Goal: Task Accomplishment & Management: Manage account settings

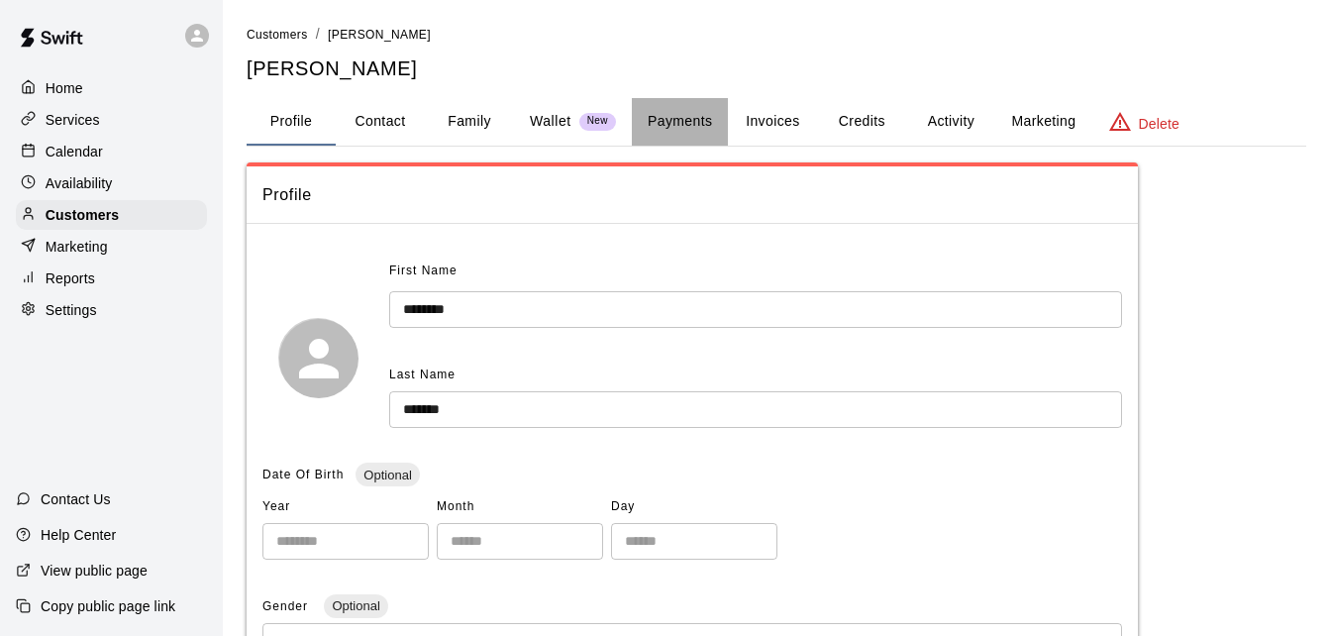
click at [683, 131] on button "Payments" at bounding box center [680, 122] width 96 height 48
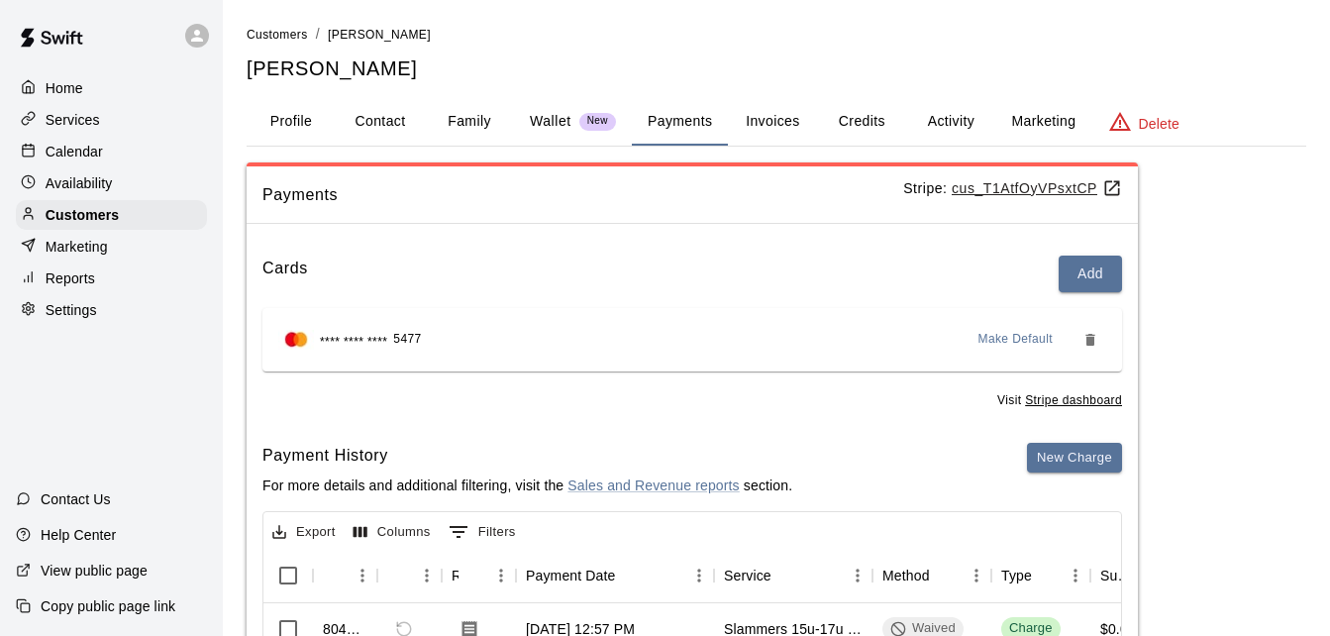
click at [275, 27] on link "Customers" at bounding box center [277, 34] width 61 height 16
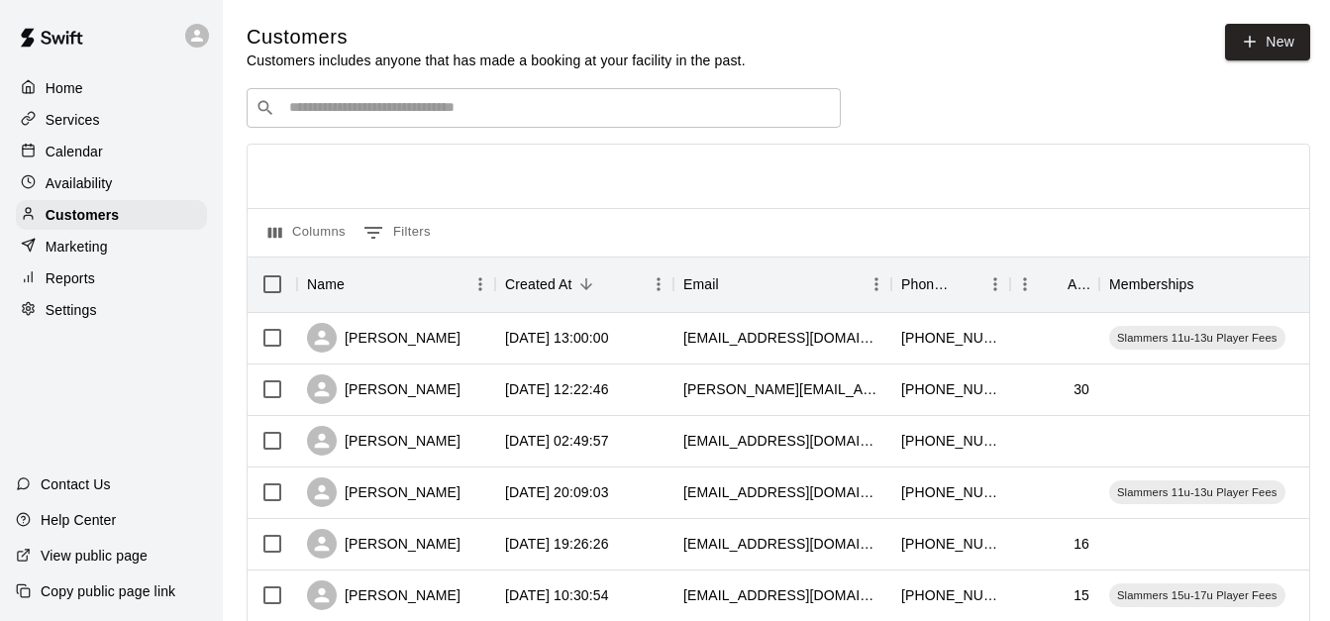
click at [366, 108] on input "Search customers by name or email" at bounding box center [557, 108] width 549 height 20
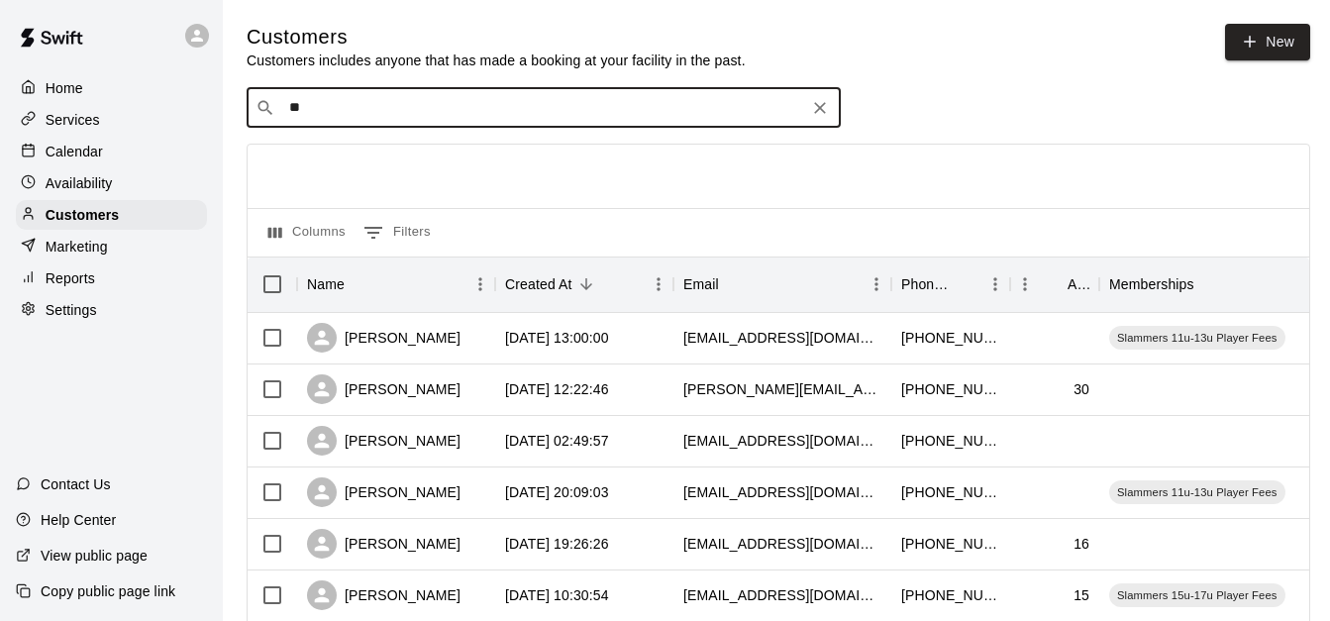
type input "***"
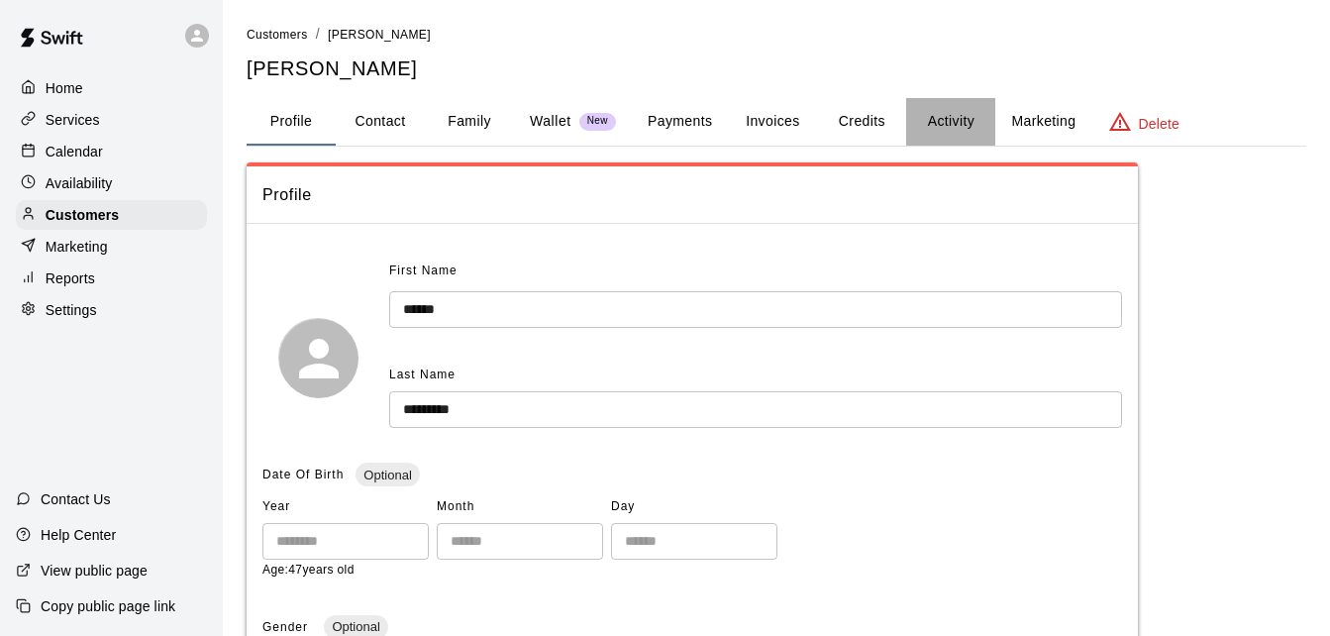
click at [957, 128] on button "Activity" at bounding box center [950, 122] width 89 height 48
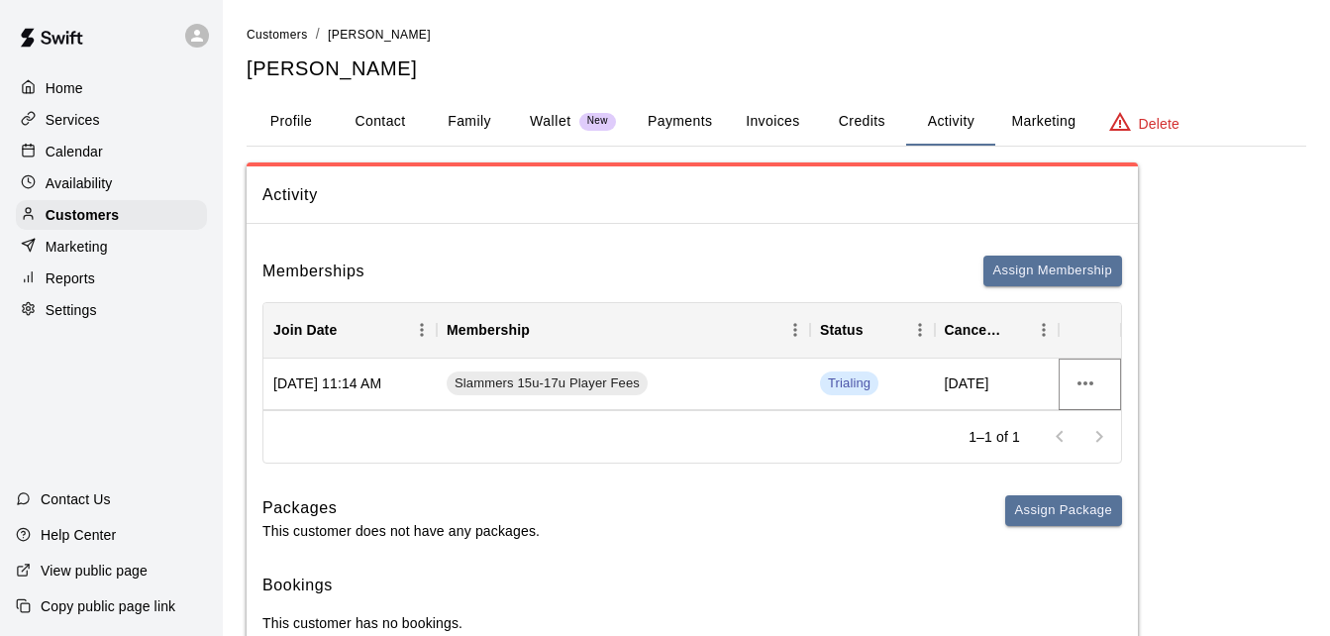
click at [1087, 379] on icon "more actions" at bounding box center [1086, 383] width 24 height 24
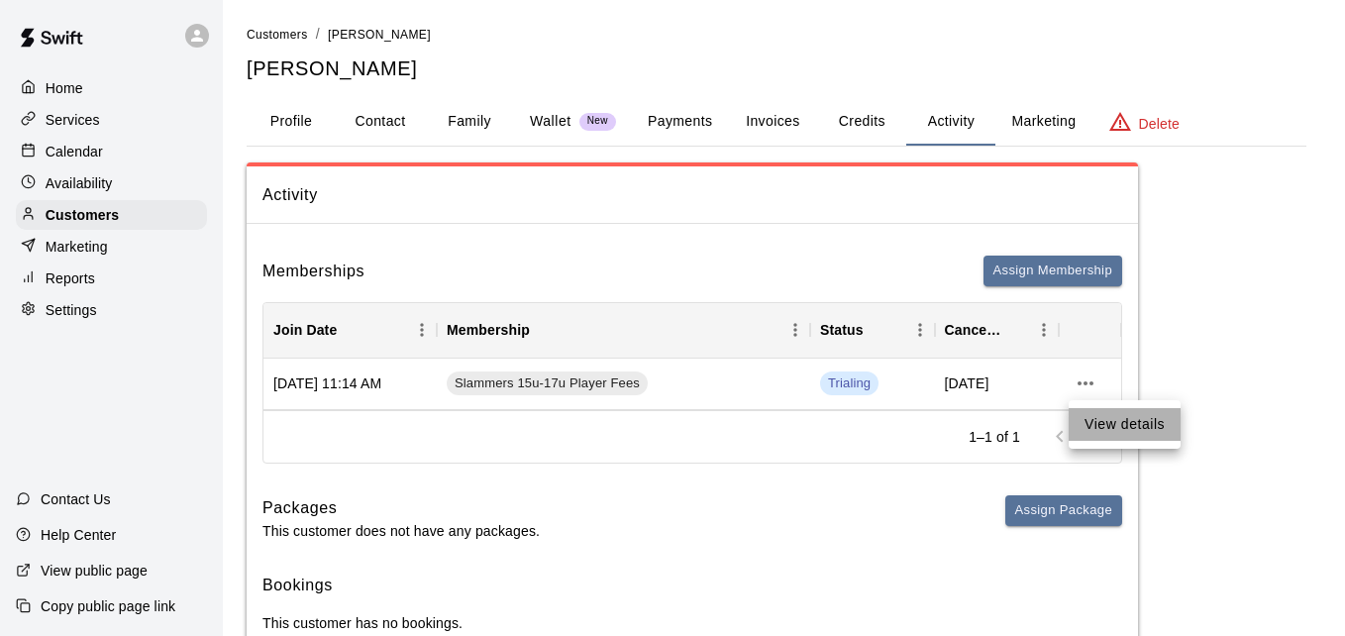
click at [1092, 418] on li "View details" at bounding box center [1125, 424] width 112 height 33
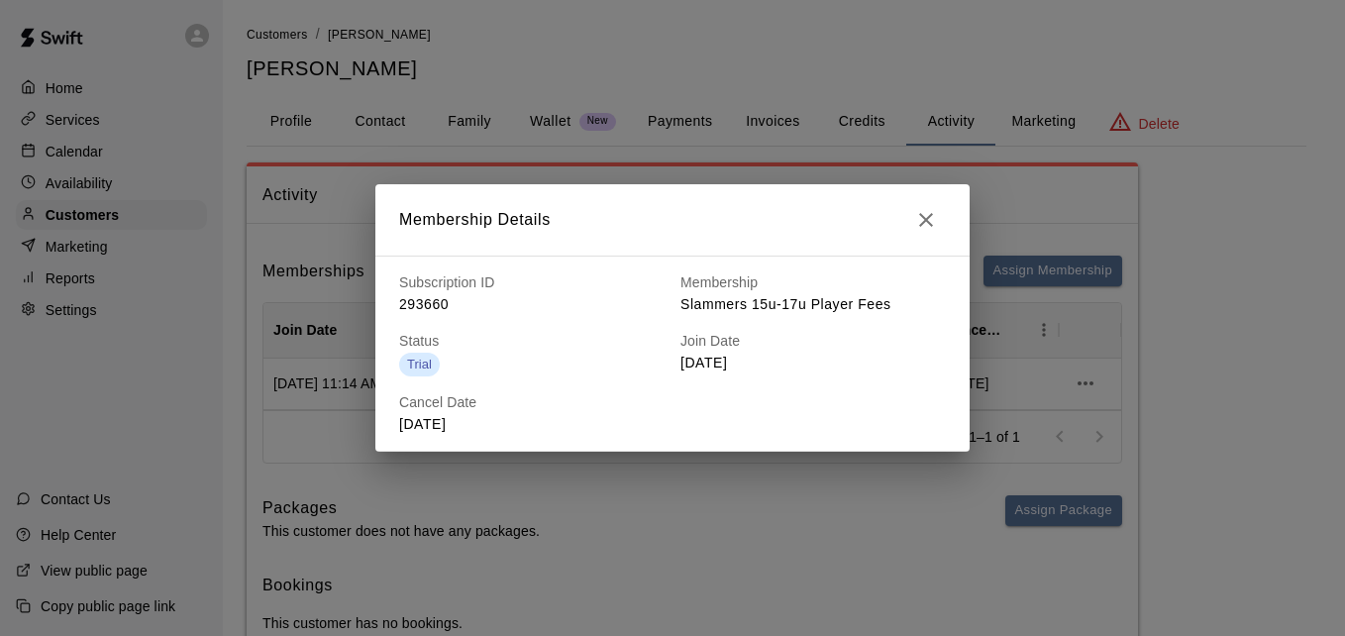
click at [932, 224] on icon "button" at bounding box center [926, 220] width 24 height 24
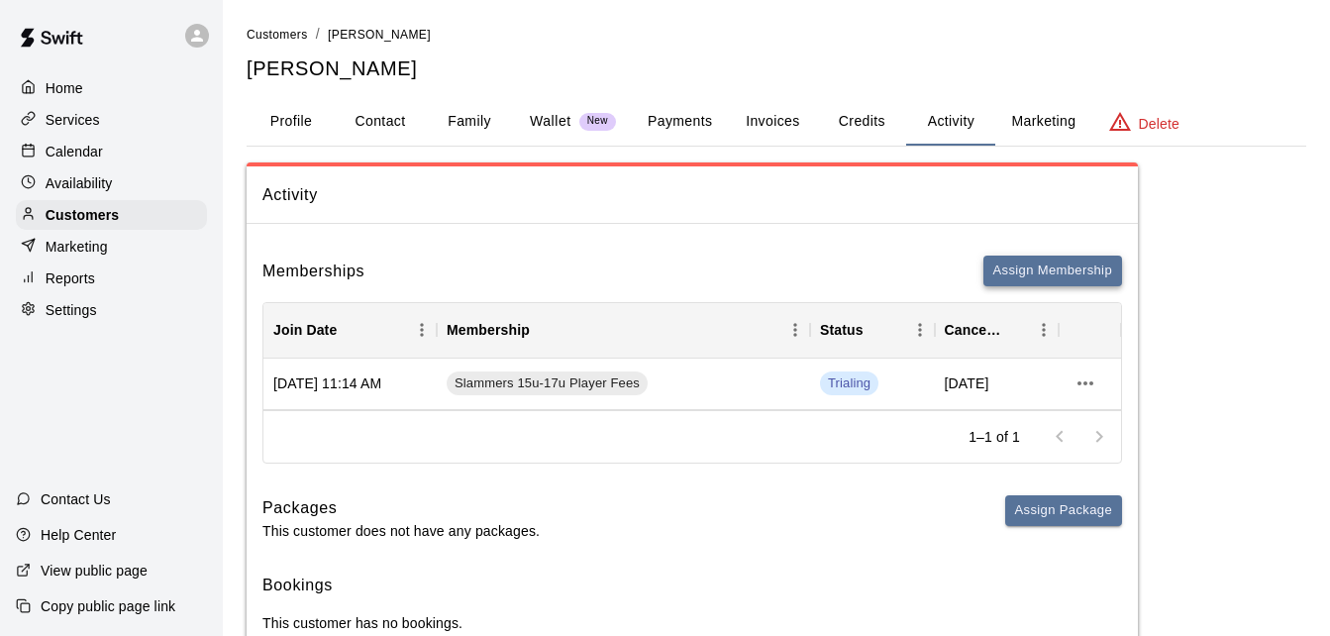
click at [1024, 263] on button "Assign Membership" at bounding box center [1053, 271] width 139 height 31
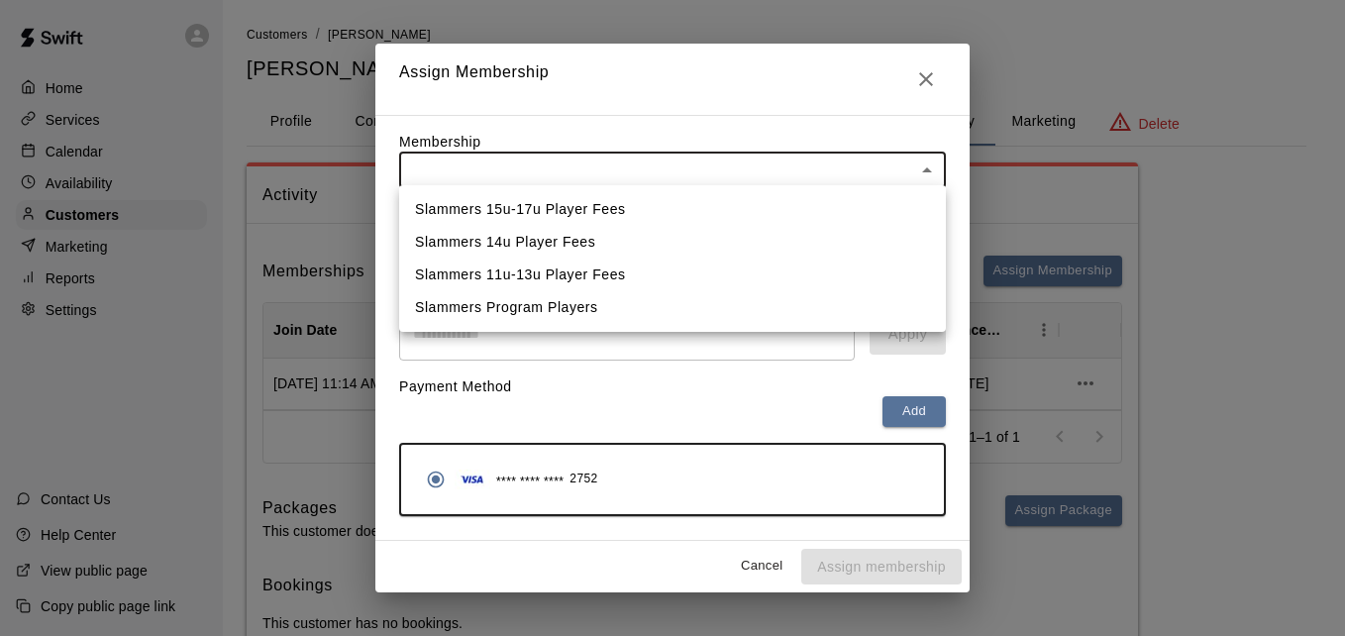
click at [833, 162] on body "Home Services Calendar Availability Customers Marketing Reports Settings Contac…" at bounding box center [672, 348] width 1345 height 696
click at [918, 74] on div at bounding box center [672, 318] width 1345 height 636
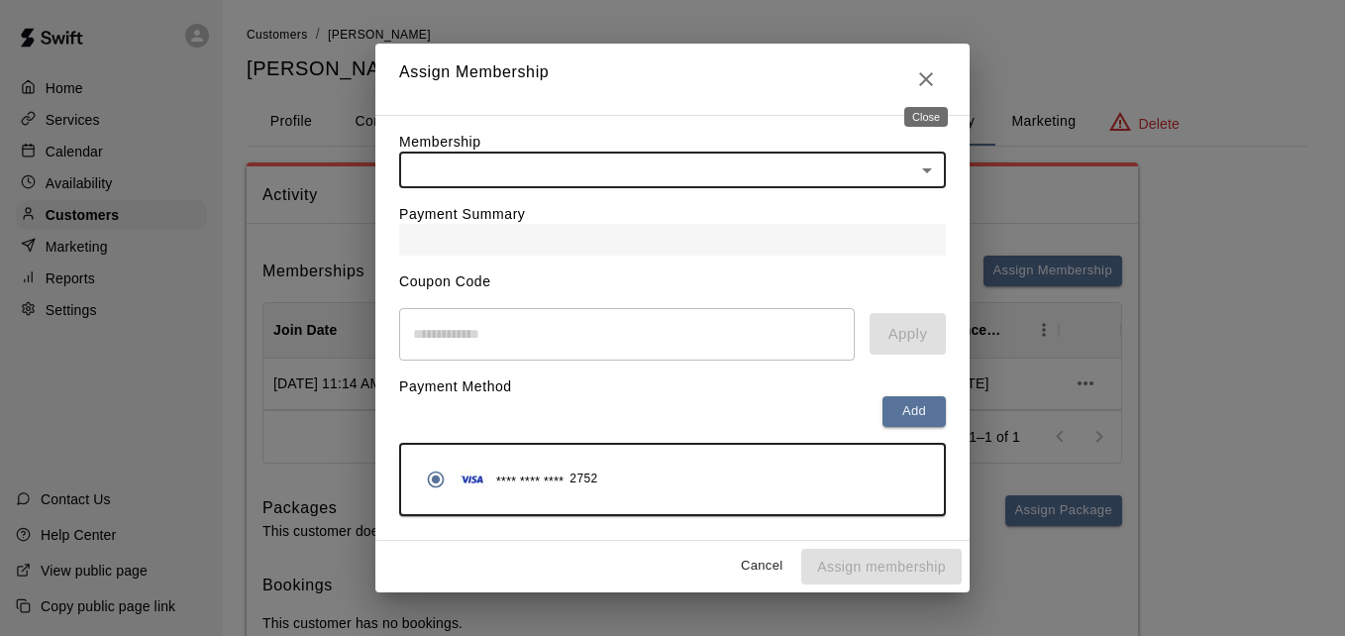
click at [918, 74] on icon "Close" at bounding box center [926, 79] width 24 height 24
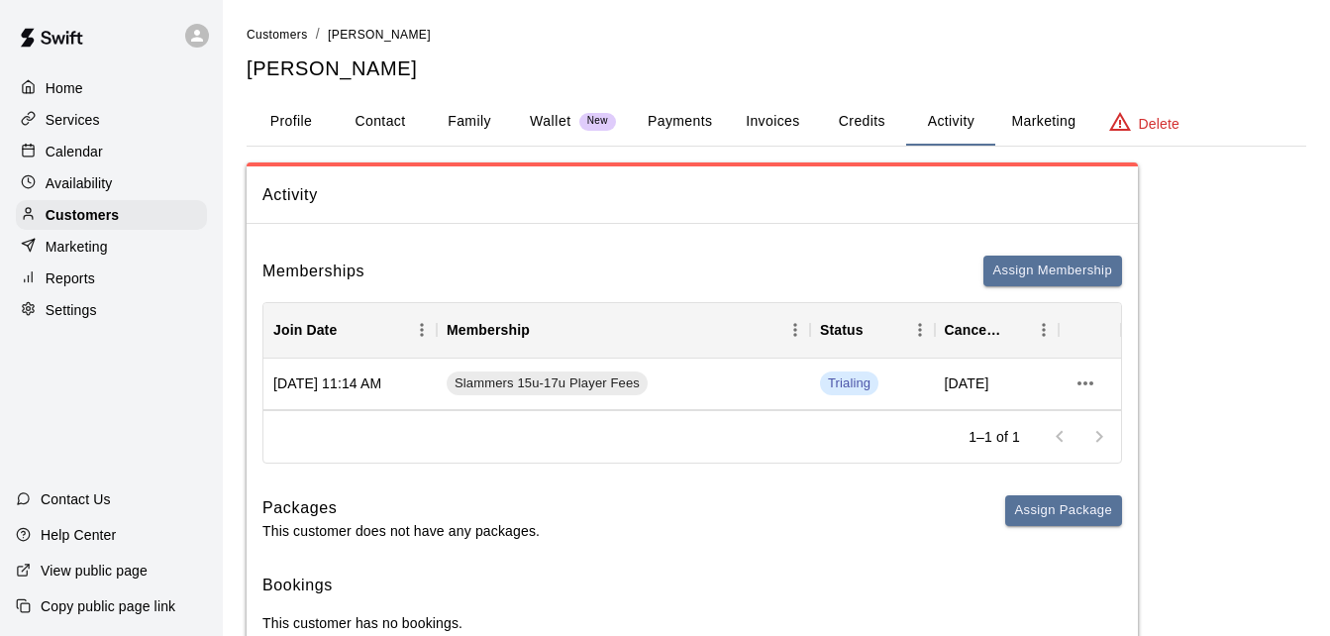
click at [104, 119] on div "Services" at bounding box center [111, 120] width 191 height 30
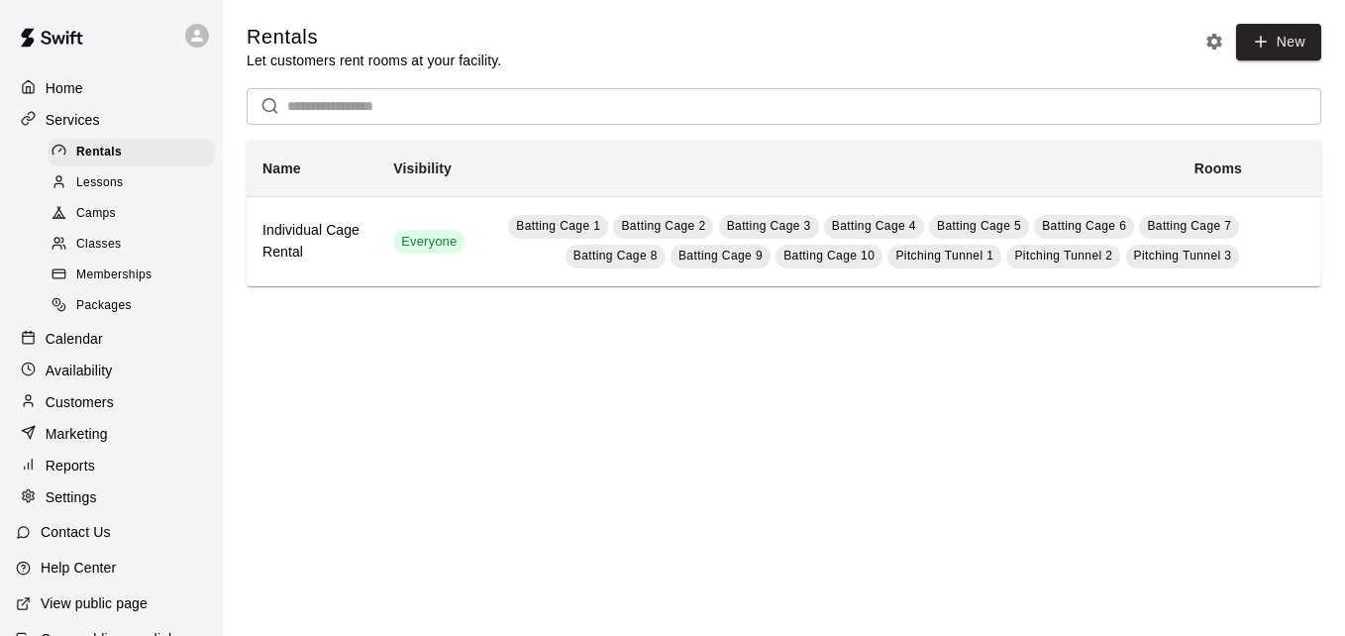
click at [107, 282] on span "Memberships" at bounding box center [113, 275] width 75 height 20
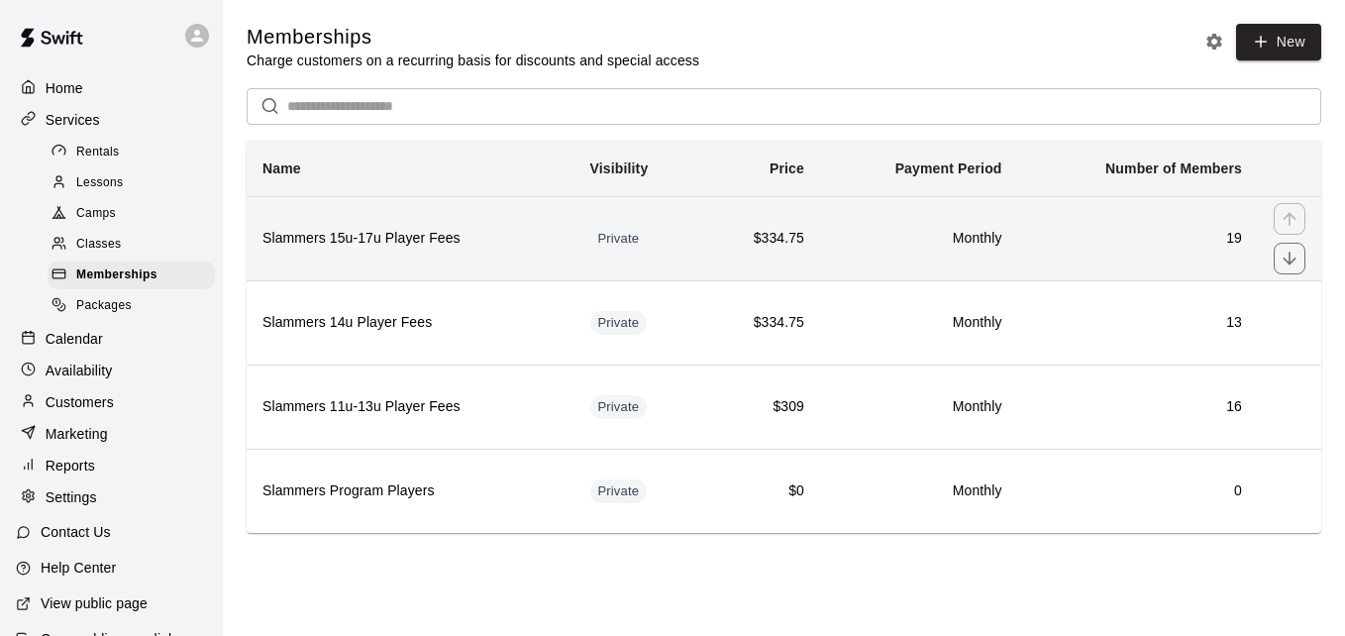
click at [924, 216] on td "Monthly" at bounding box center [919, 238] width 198 height 84
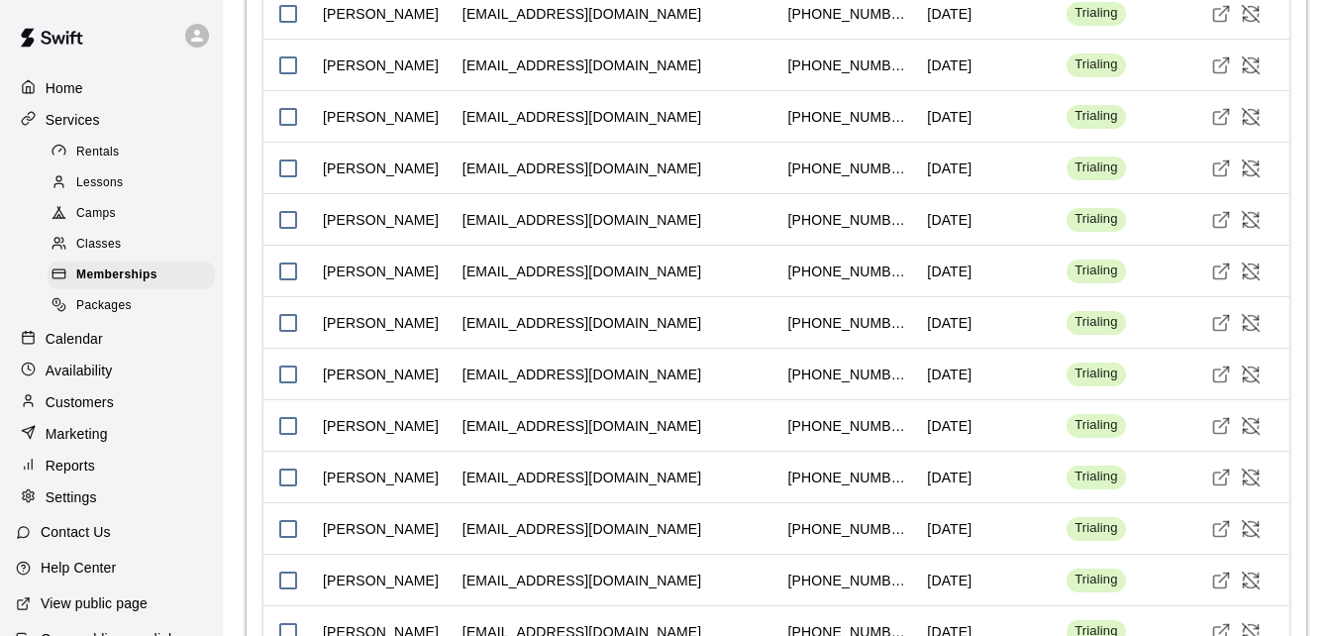
scroll to position [1676, 0]
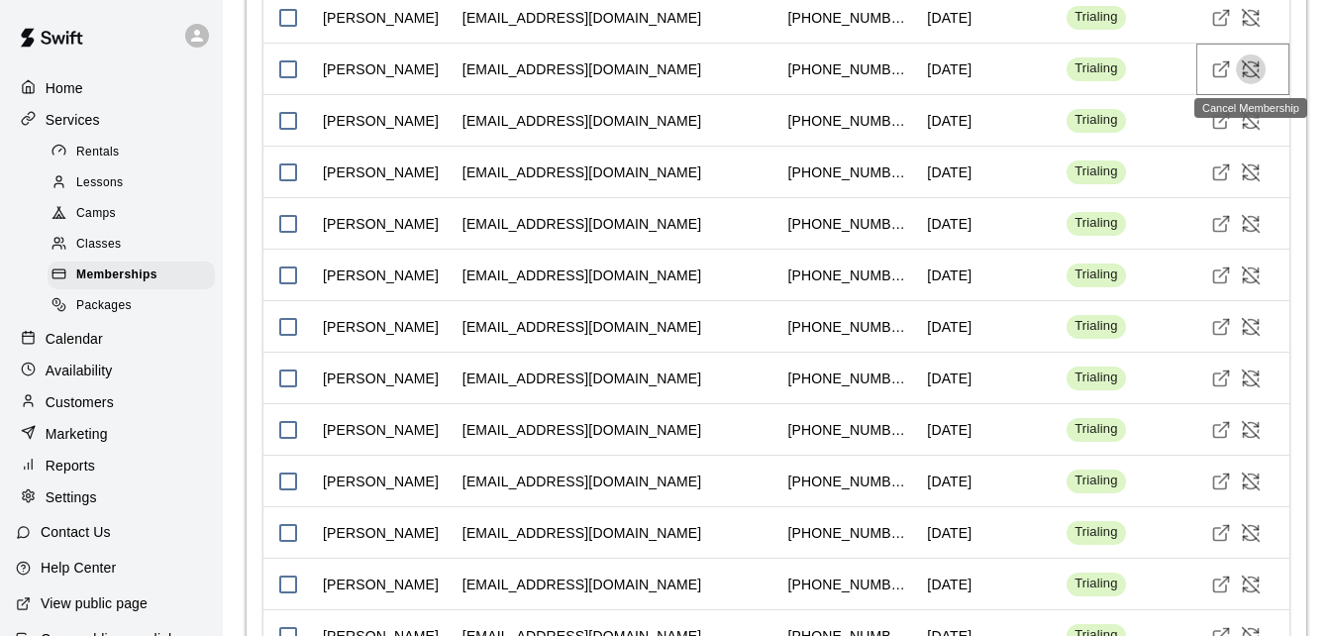
click at [1258, 71] on icon "Cancel Membership" at bounding box center [1258, 70] width 0 height 2
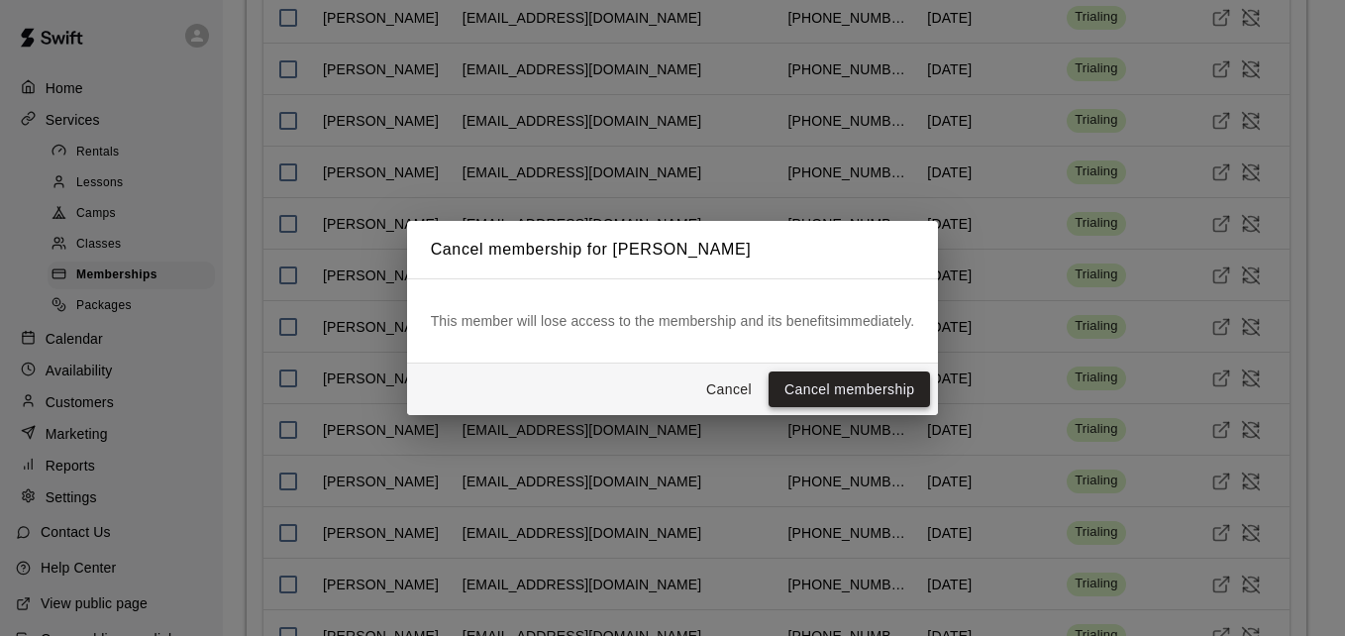
click at [877, 384] on button "Cancel membership" at bounding box center [849, 389] width 161 height 37
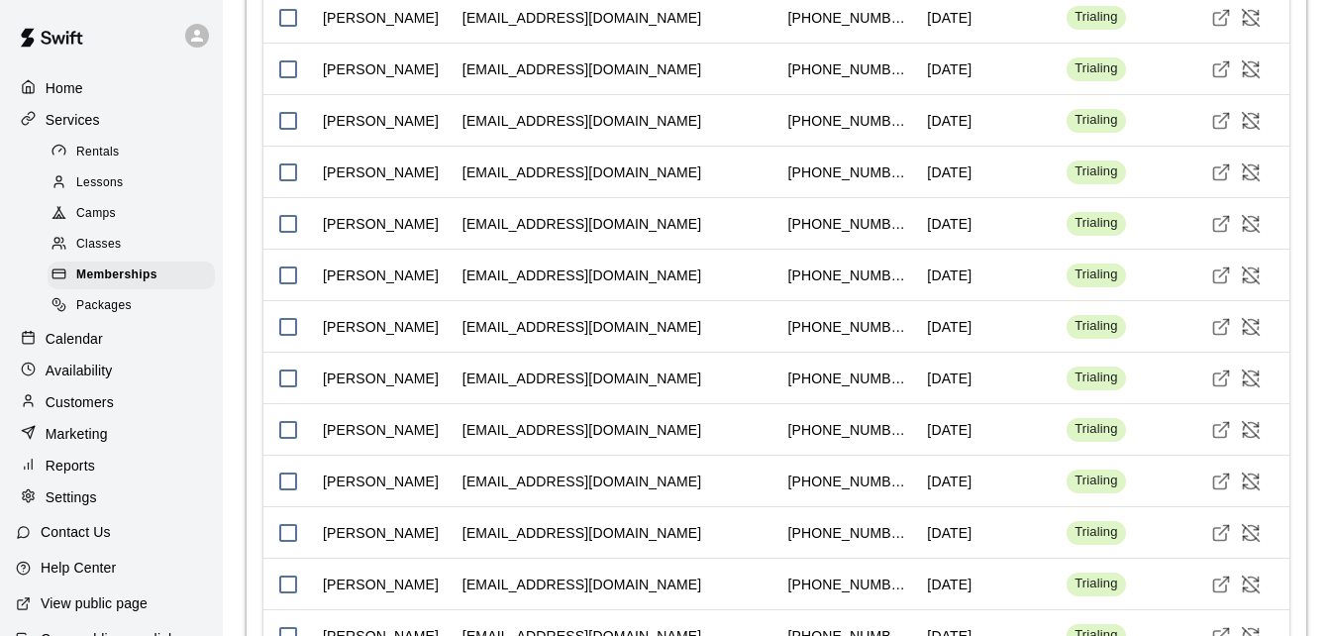
click at [74, 412] on p "Customers" at bounding box center [80, 402] width 68 height 20
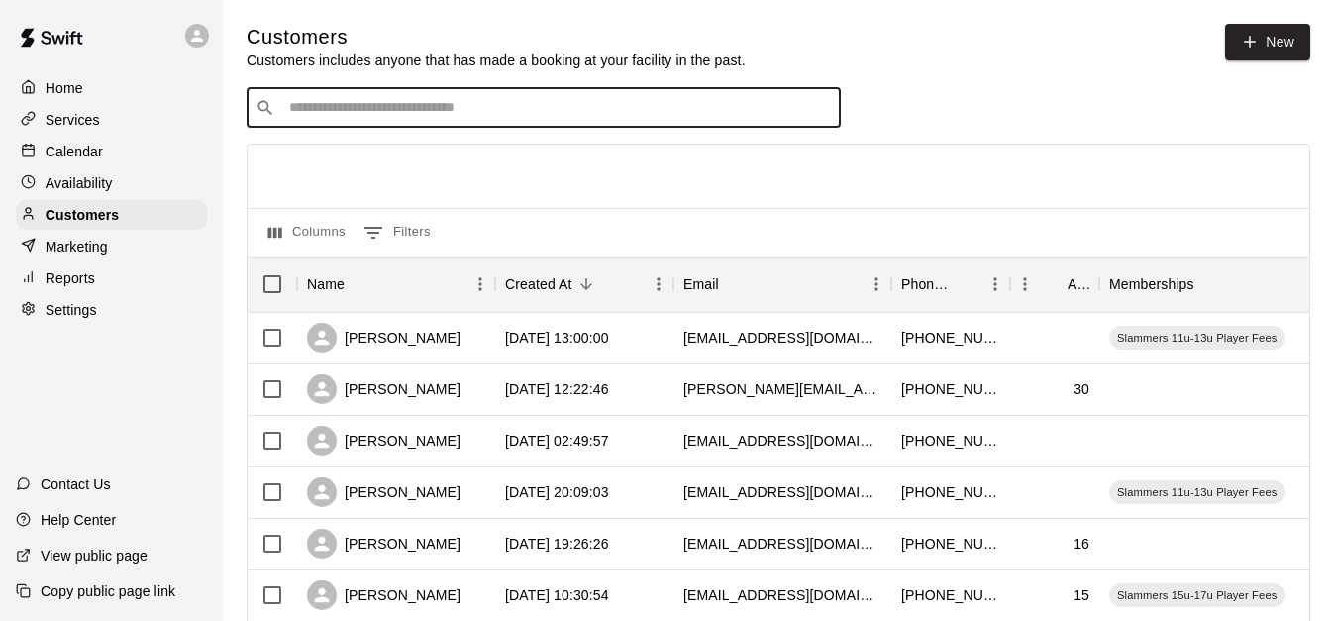
click at [427, 116] on input "Search customers by name or email" at bounding box center [557, 108] width 549 height 20
type input "*****"
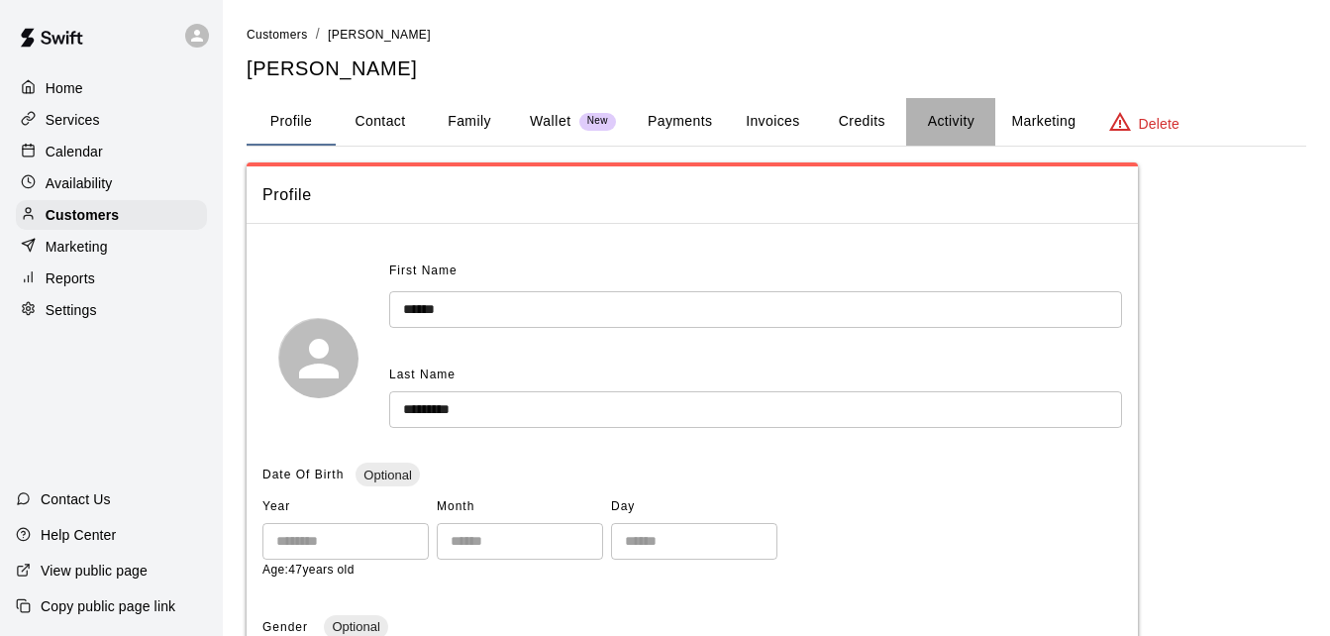
click at [945, 111] on button "Activity" at bounding box center [950, 122] width 89 height 48
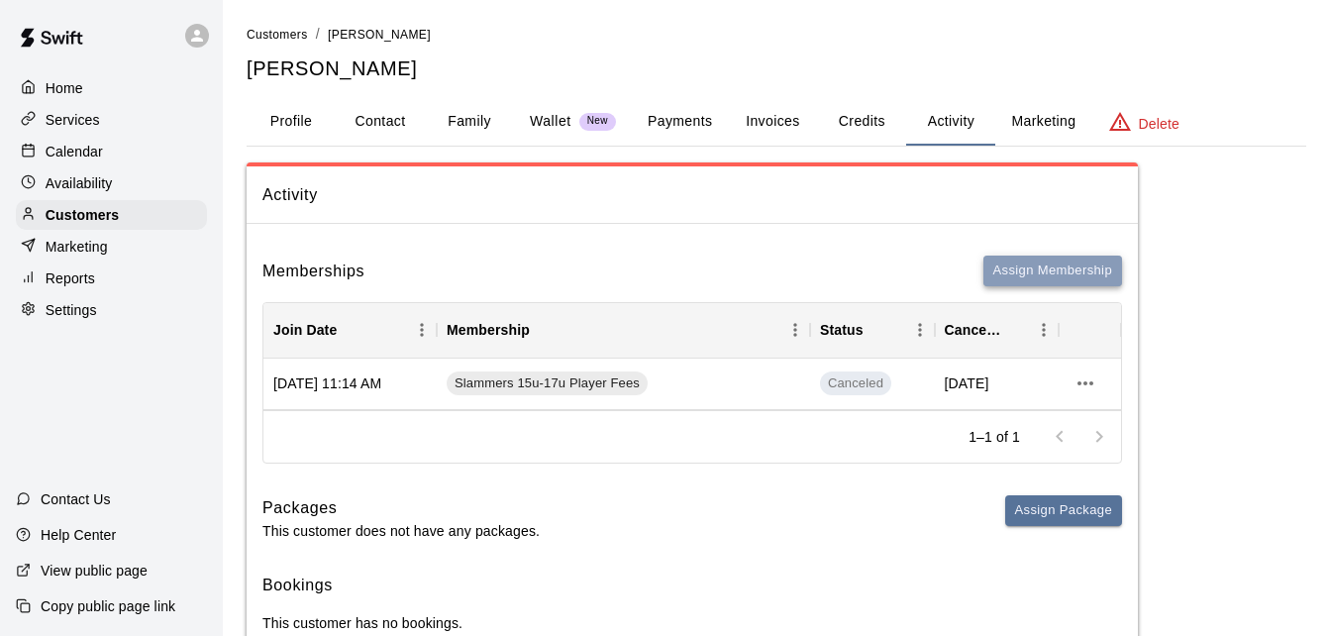
click at [1040, 272] on button "Assign Membership" at bounding box center [1053, 271] width 139 height 31
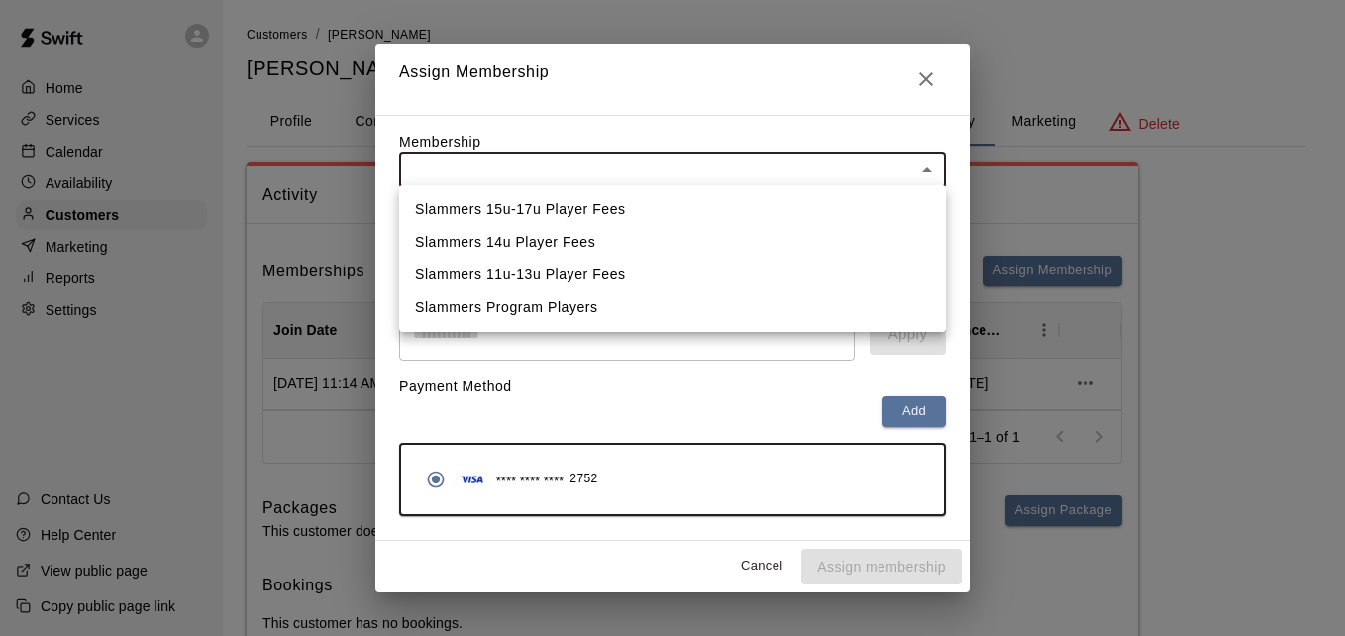
click at [849, 166] on body "Home Services Calendar Availability Customers Marketing Reports Settings Contac…" at bounding box center [672, 348] width 1345 height 696
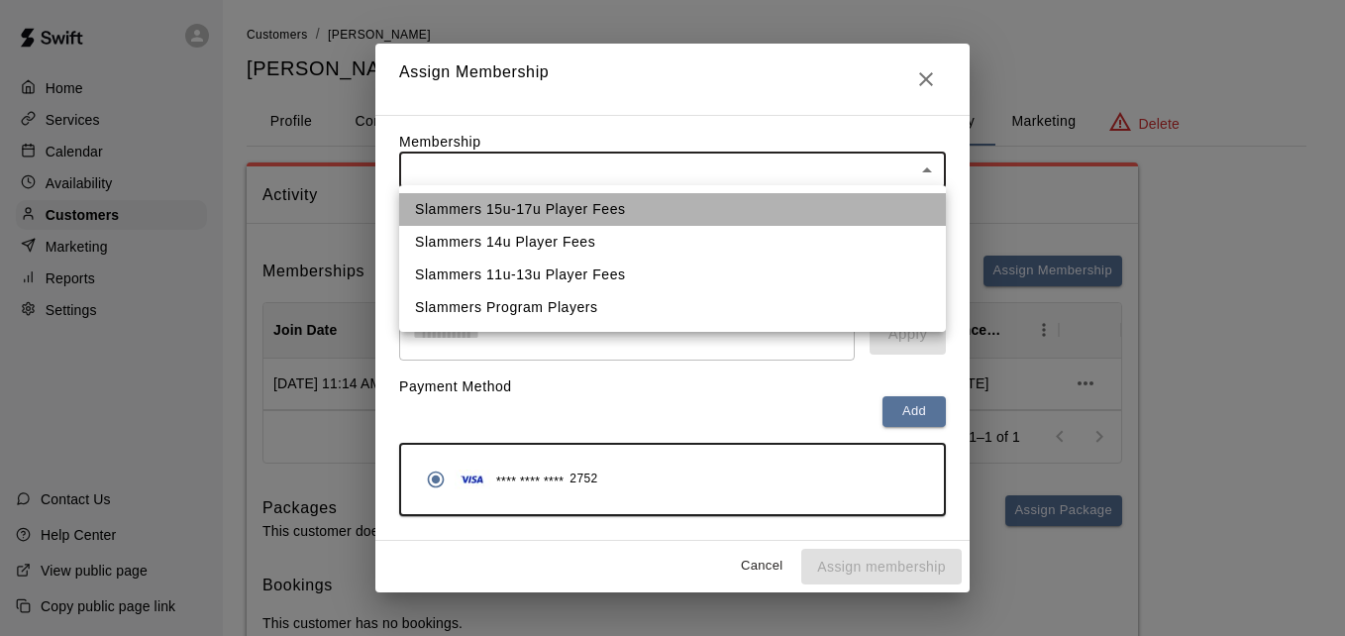
click at [792, 208] on li "Slammers 15u-17u Player Fees" at bounding box center [672, 209] width 547 height 33
type input "**********"
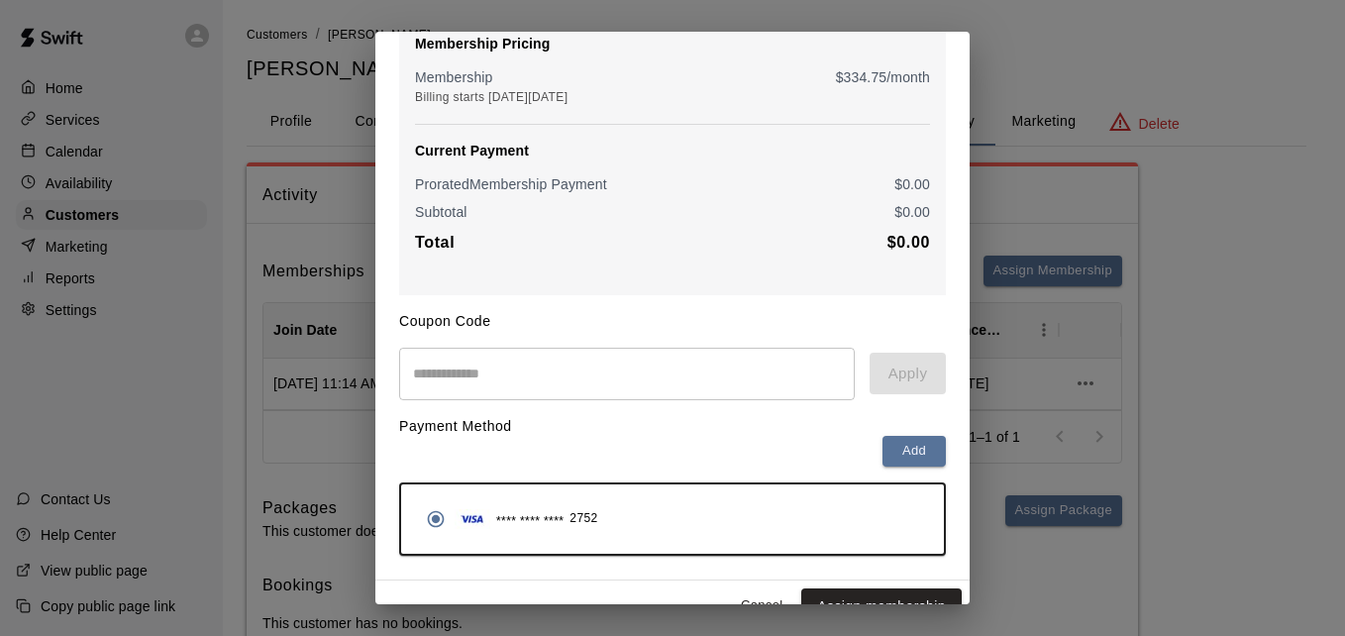
scroll to position [234, 0]
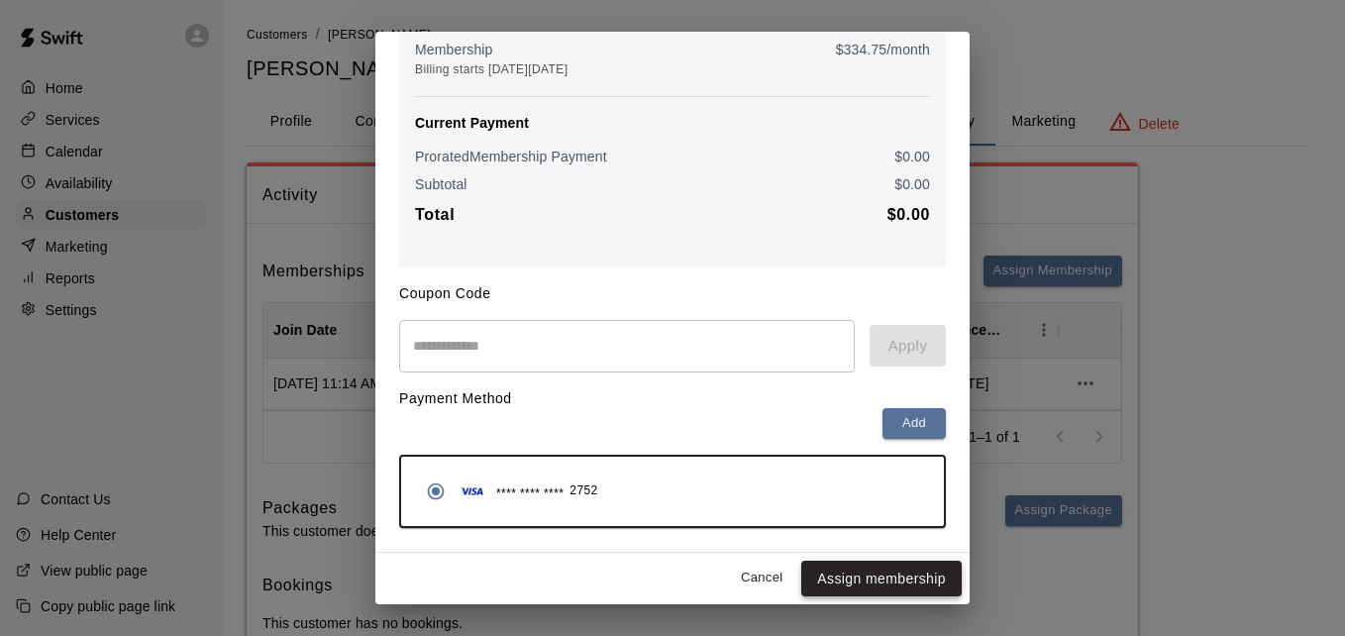
click at [867, 585] on button "Assign membership" at bounding box center [881, 579] width 160 height 37
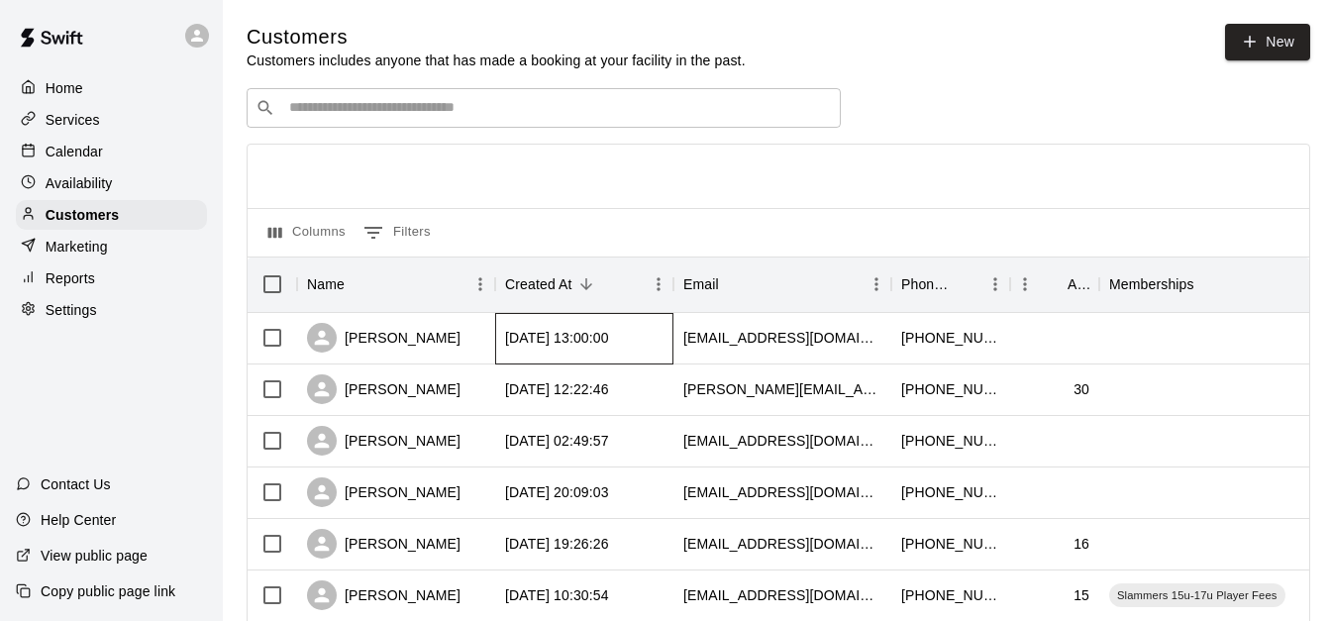
click at [546, 330] on div "[DATE] 13:00:00" at bounding box center [584, 339] width 178 height 52
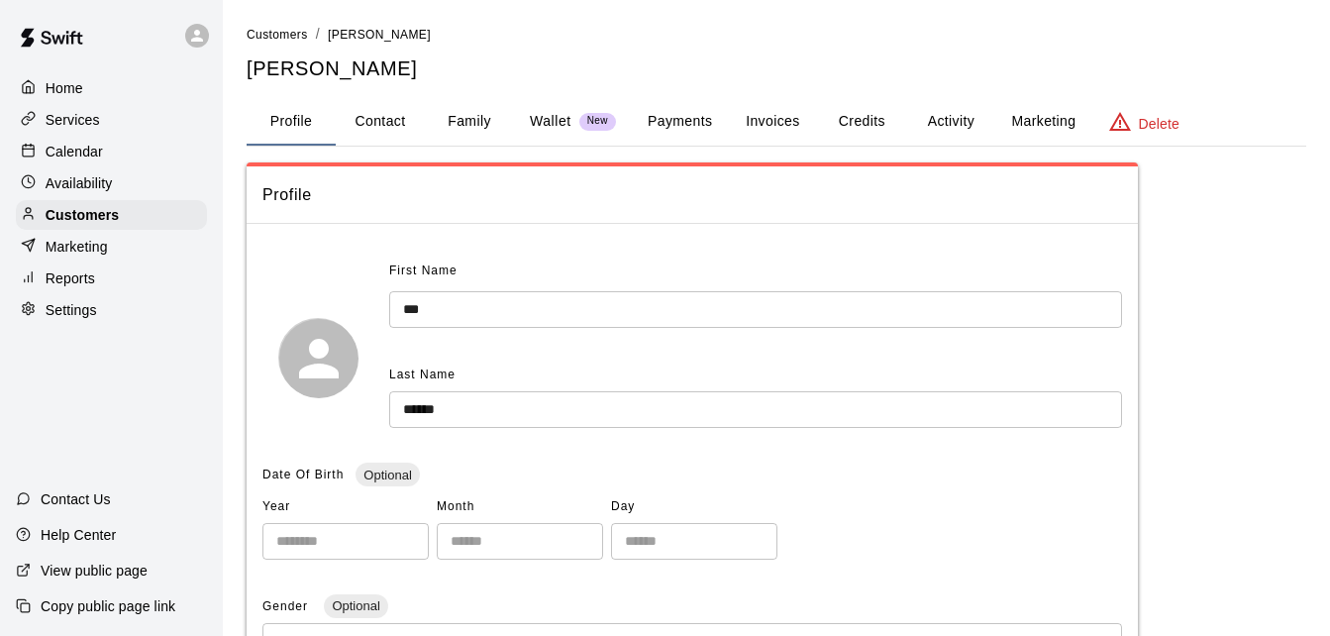
click at [475, 114] on button "Family" at bounding box center [469, 122] width 89 height 48
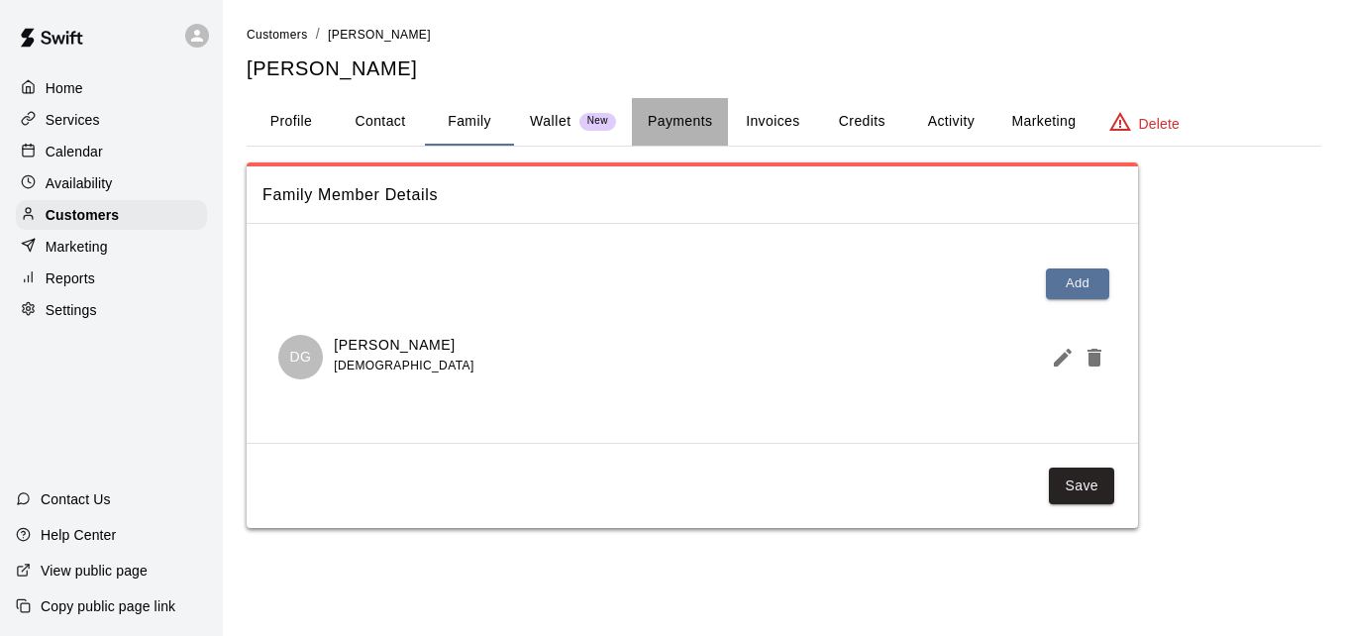
click at [685, 125] on button "Payments" at bounding box center [680, 122] width 96 height 48
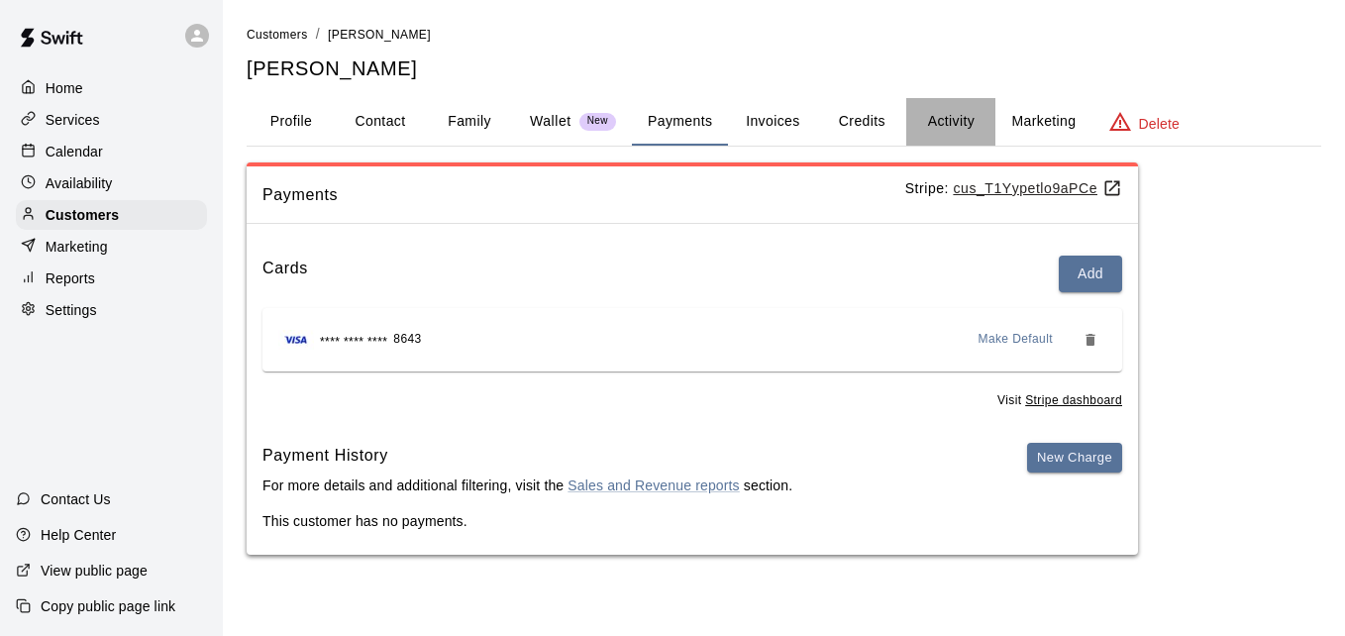
click at [941, 123] on button "Activity" at bounding box center [950, 122] width 89 height 48
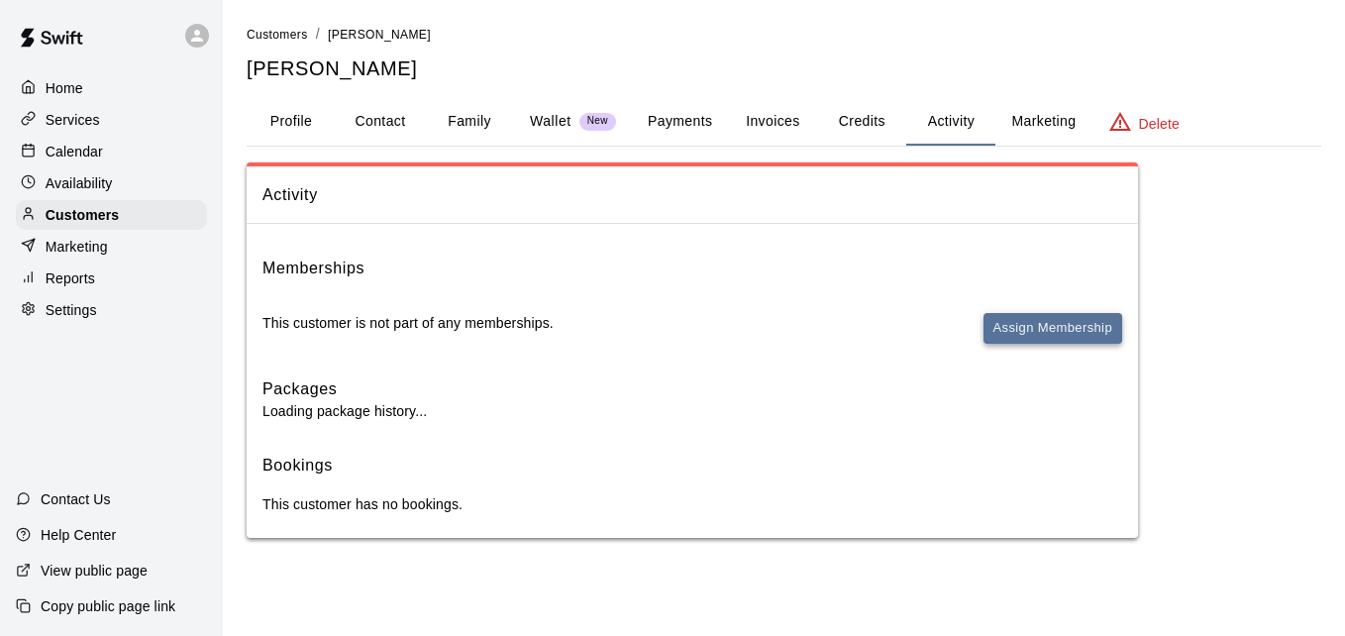
click at [1025, 322] on button "Assign Membership" at bounding box center [1053, 328] width 139 height 31
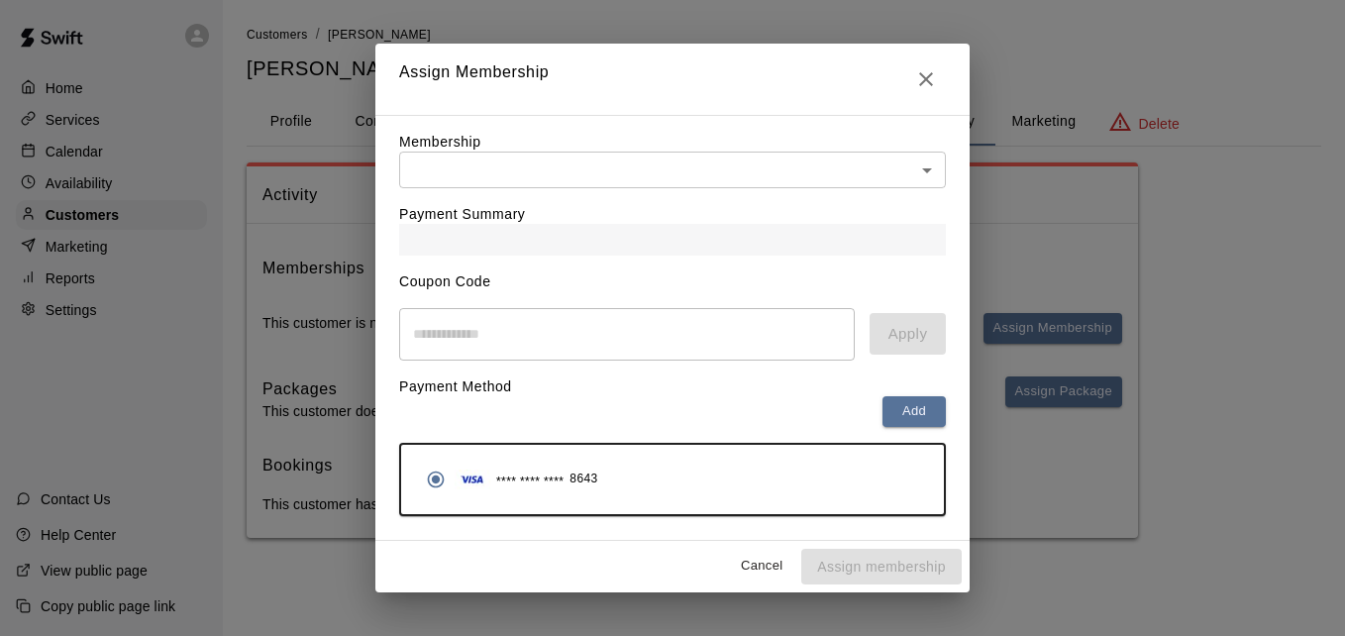
click at [760, 176] on body "Home Services Calendar Availability Customers Marketing Reports Settings Contac…" at bounding box center [672, 289] width 1345 height 578
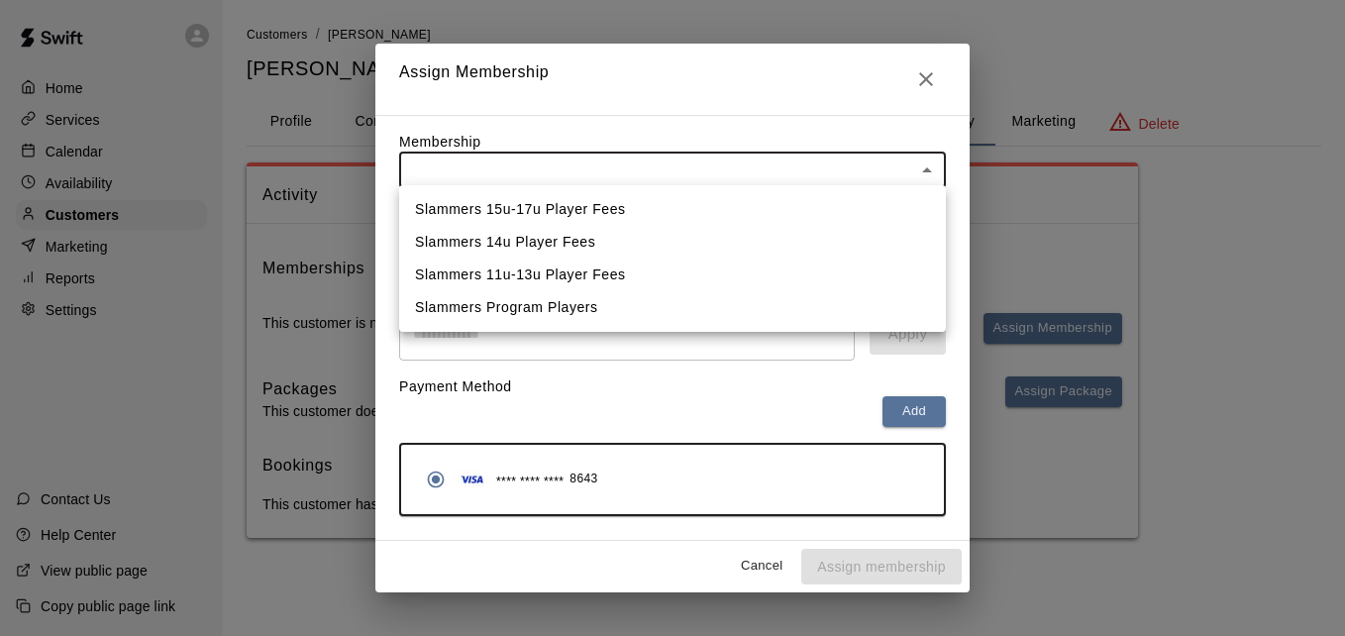
click at [738, 275] on li "Slammers 11u-13u Player Fees" at bounding box center [672, 275] width 547 height 33
type input "**********"
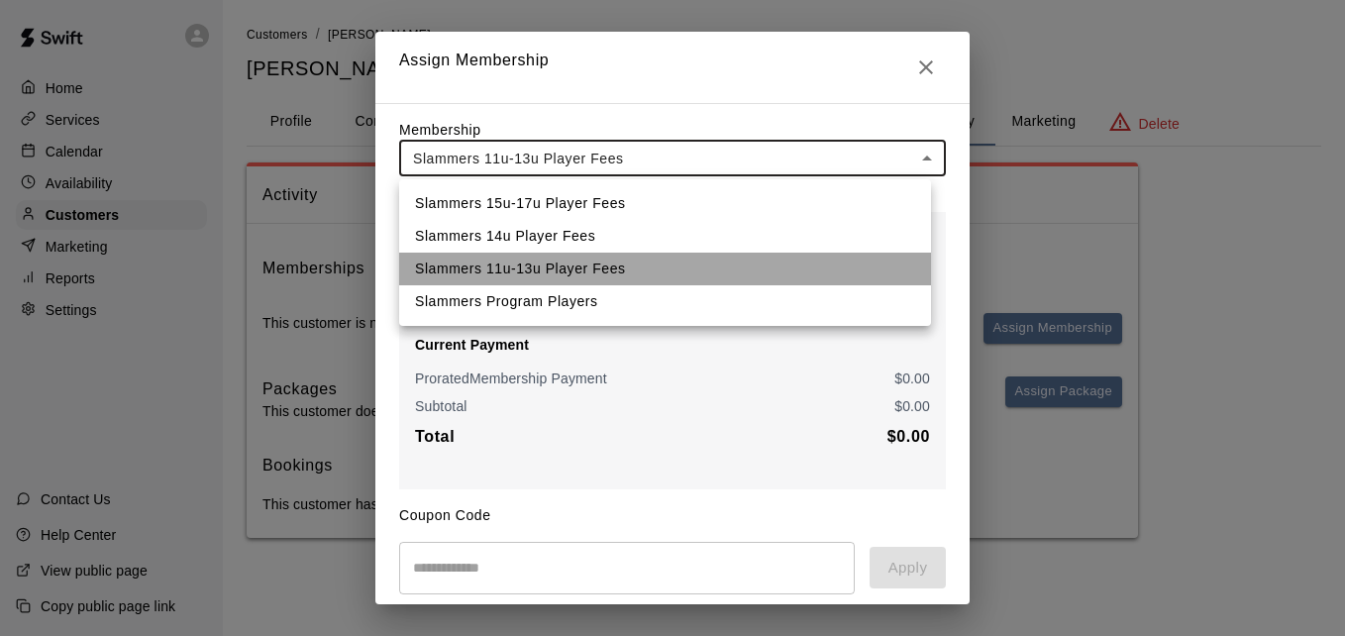
click at [809, 266] on li "Slammers 11u-13u Player Fees" at bounding box center [665, 269] width 532 height 33
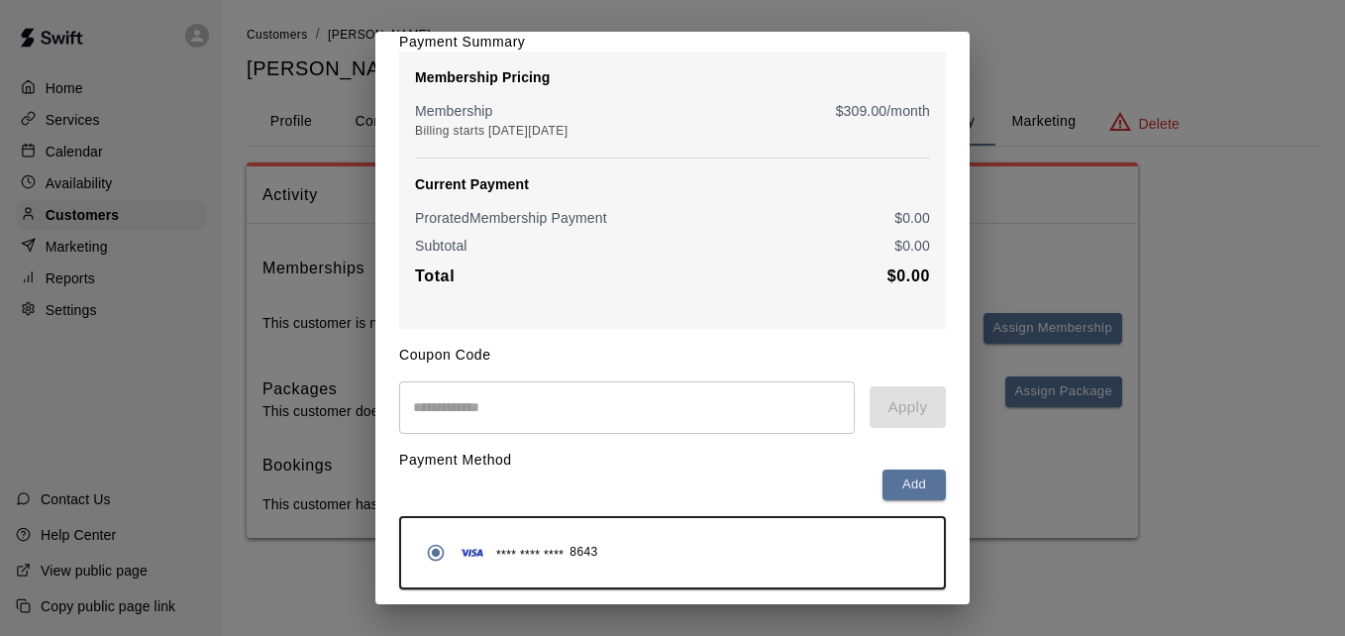
scroll to position [234, 0]
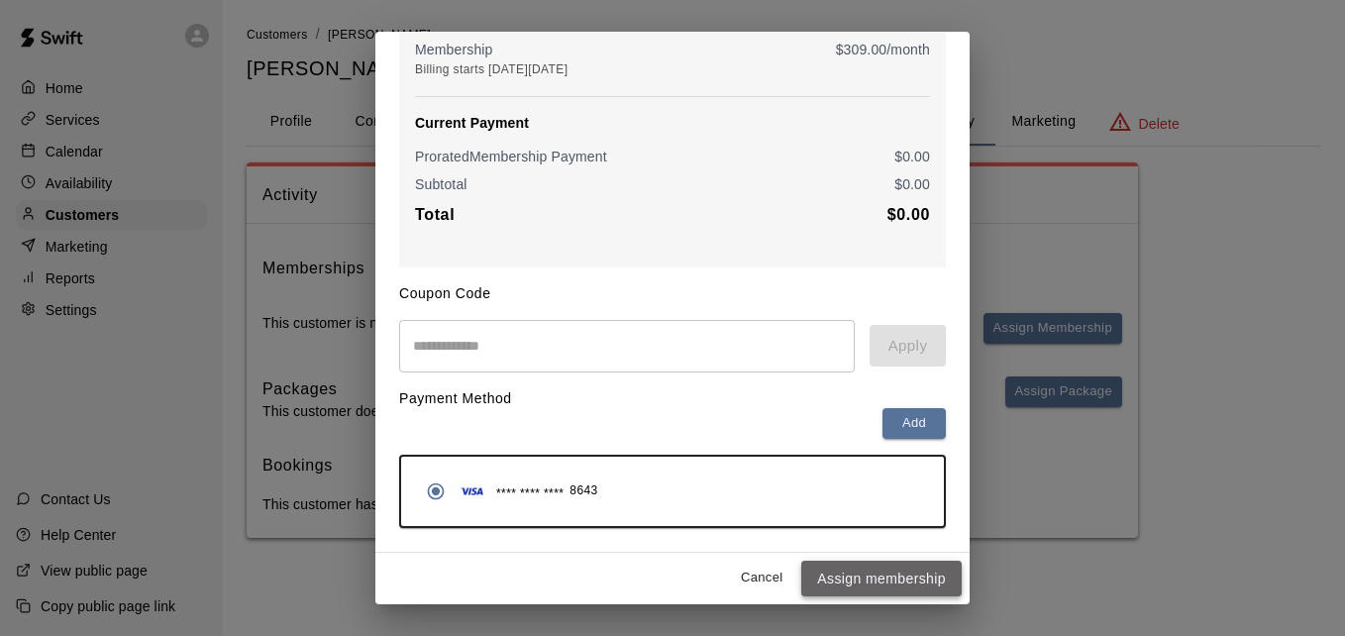
click at [892, 578] on button "Assign membership" at bounding box center [881, 579] width 160 height 37
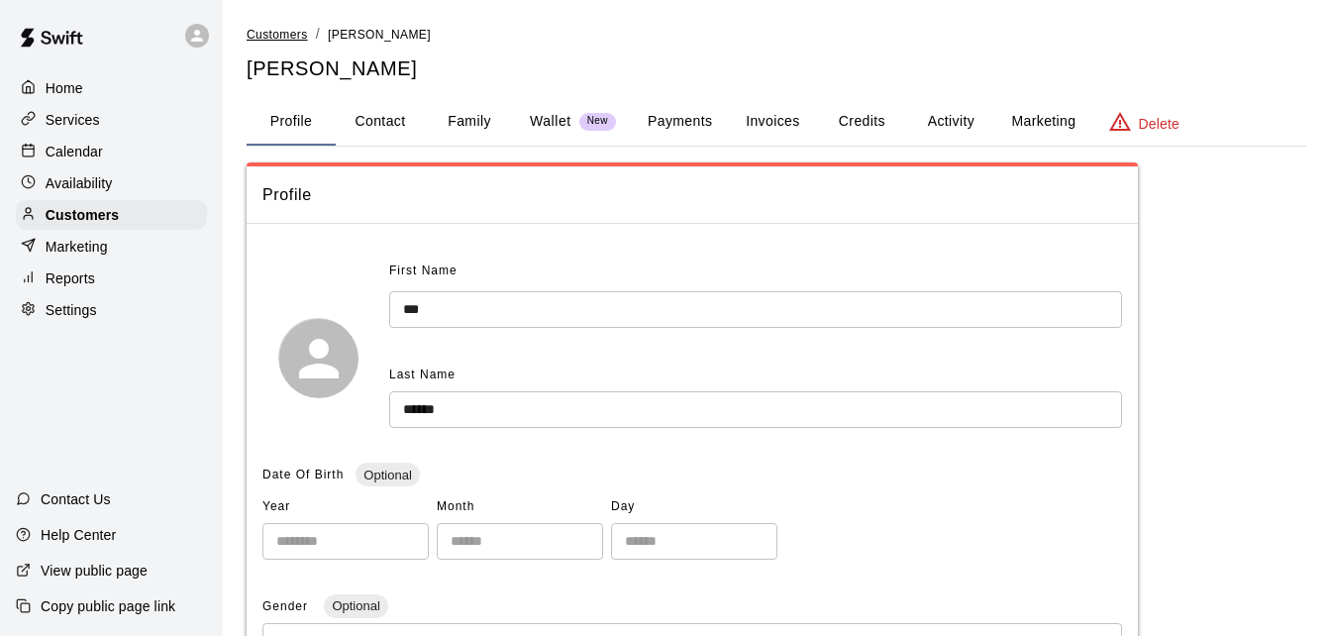
click at [279, 29] on span "Customers" at bounding box center [277, 35] width 61 height 14
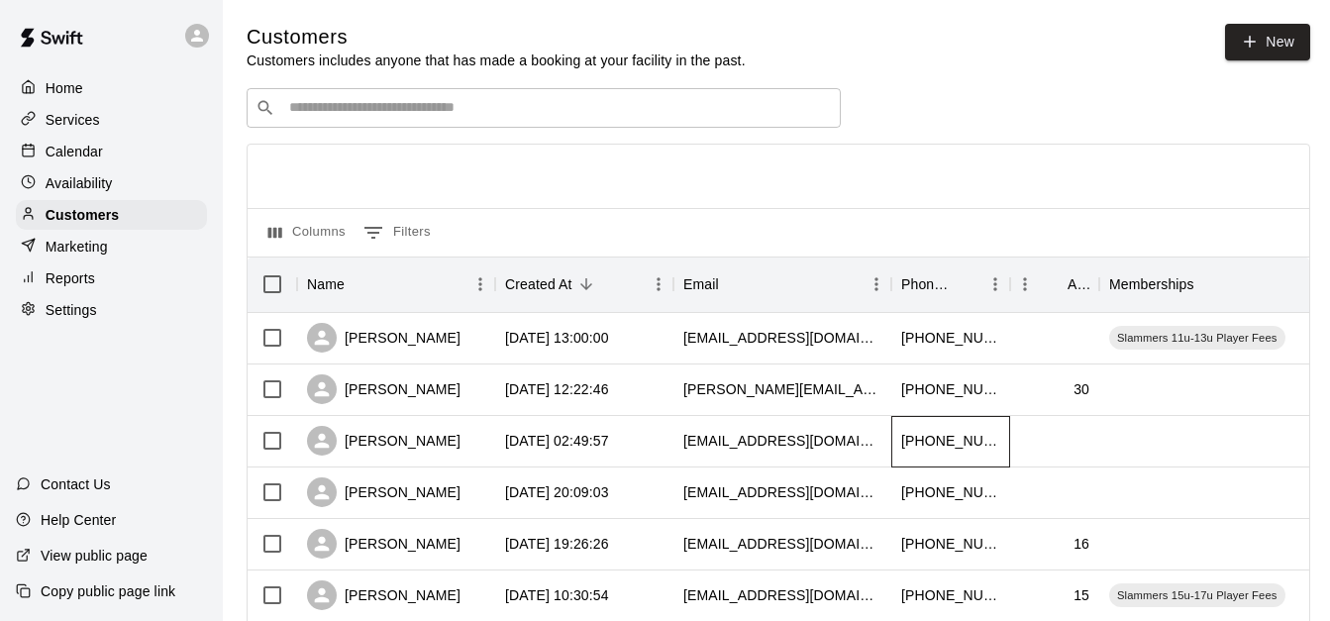
click at [899, 441] on div "[PHONE_NUMBER]" at bounding box center [951, 442] width 119 height 52
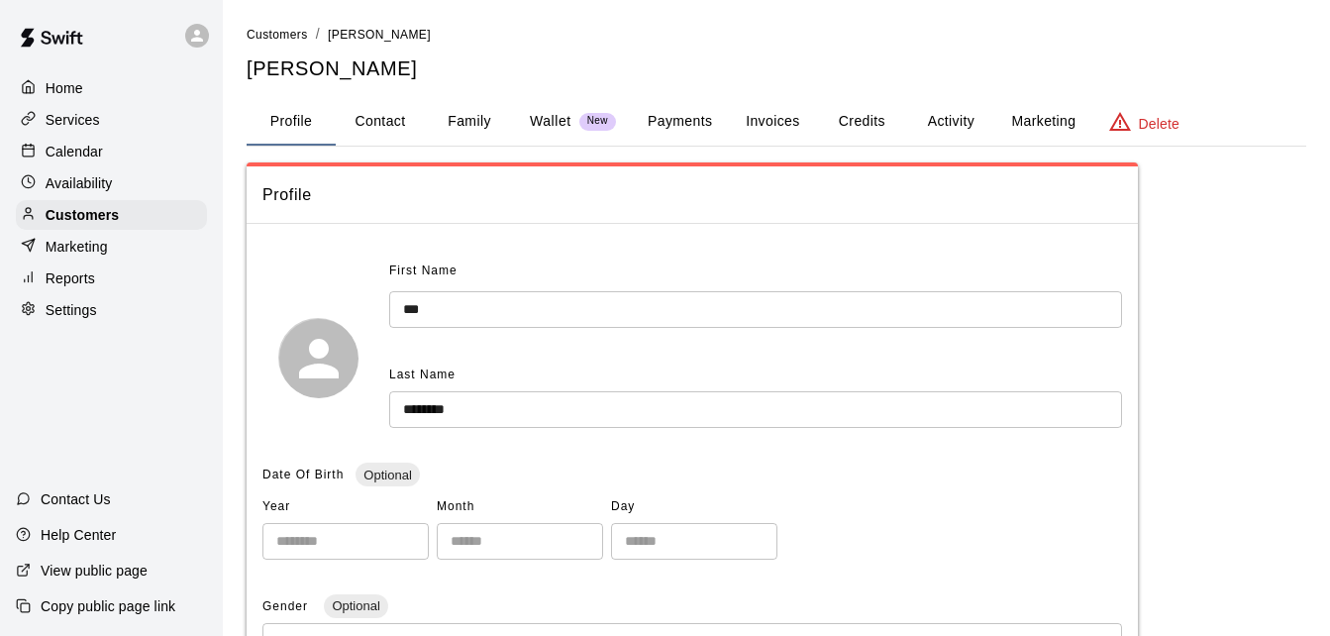
click at [471, 109] on button "Family" at bounding box center [469, 122] width 89 height 48
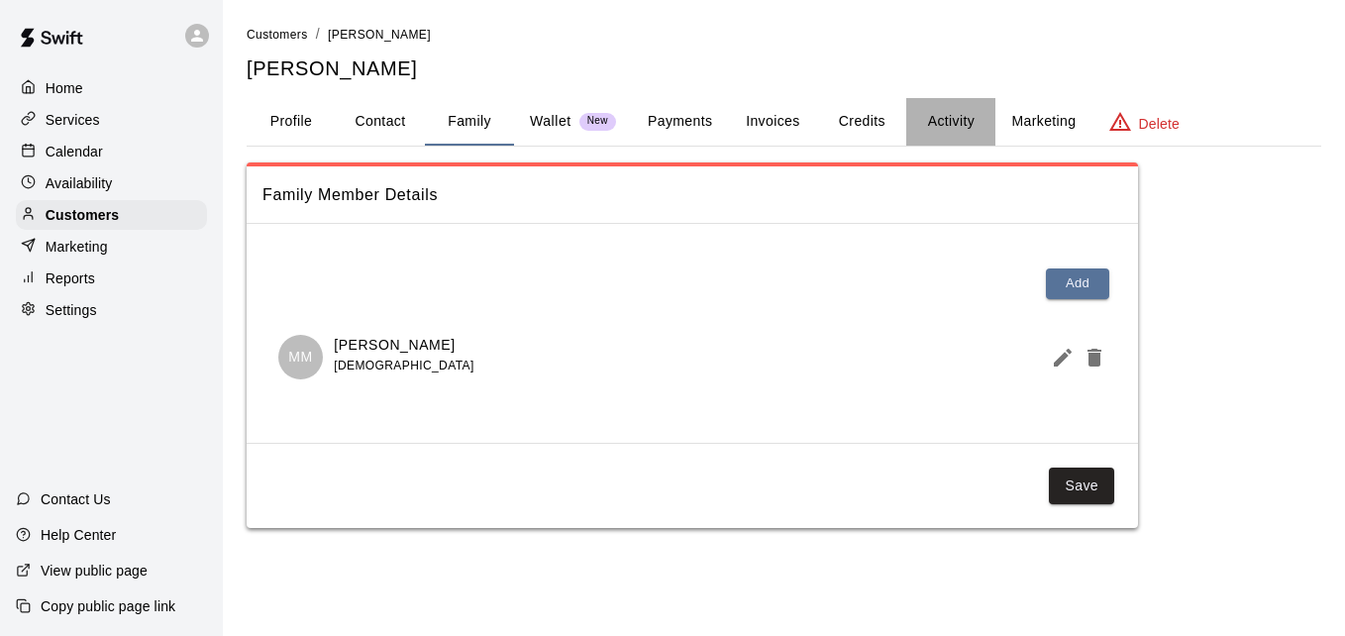
click at [948, 120] on button "Activity" at bounding box center [950, 122] width 89 height 48
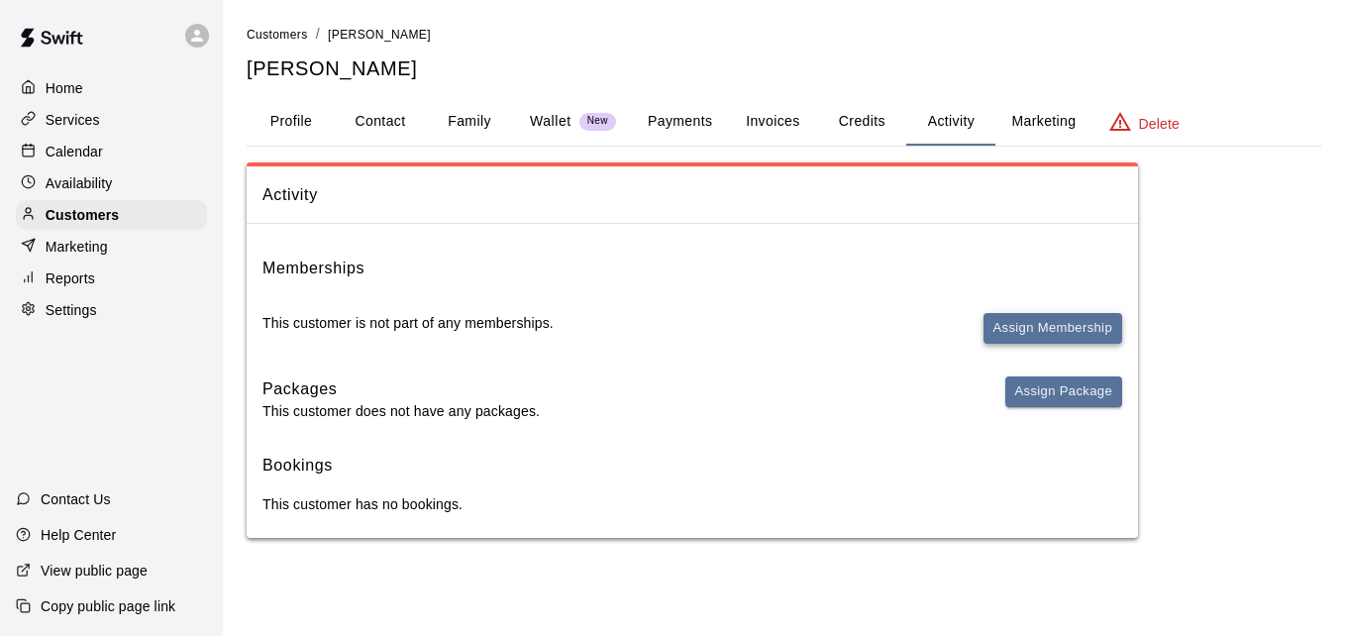
click at [1025, 324] on button "Assign Membership" at bounding box center [1053, 328] width 139 height 31
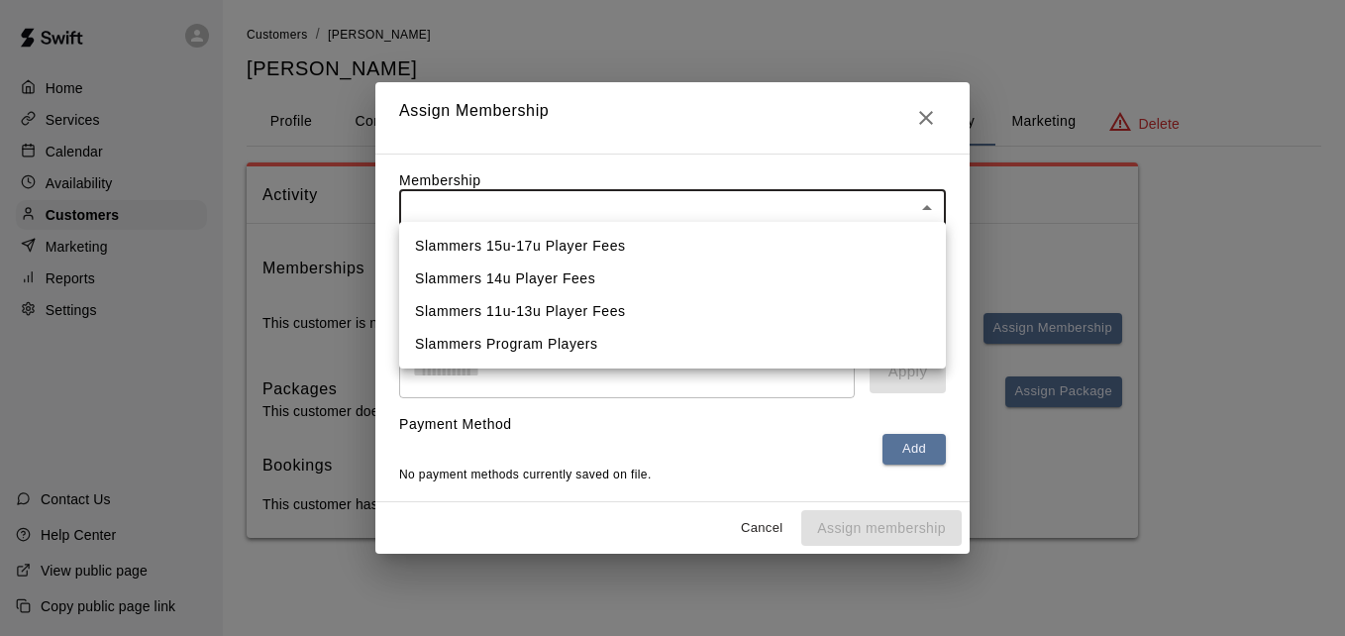
click at [740, 188] on body "Home Services Calendar Availability Customers Marketing Reports Settings Contac…" at bounding box center [672, 289] width 1345 height 578
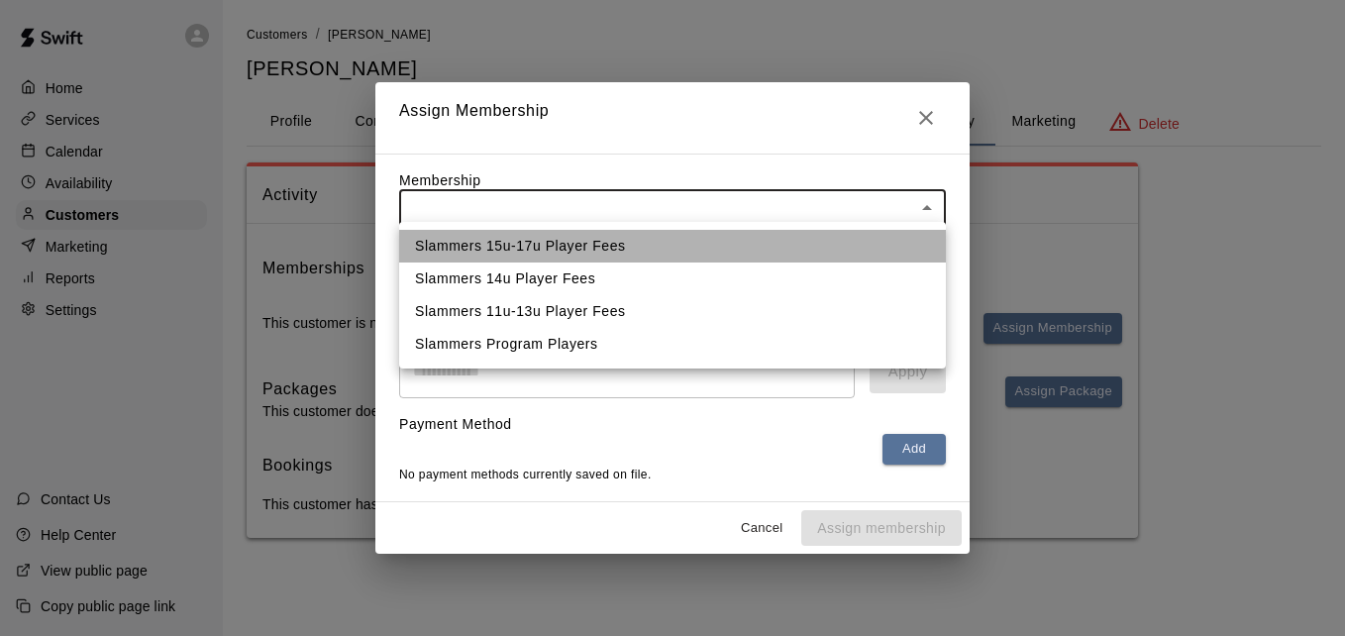
click at [712, 241] on li "Slammers 15u-17u Player Fees" at bounding box center [672, 246] width 547 height 33
type input "**********"
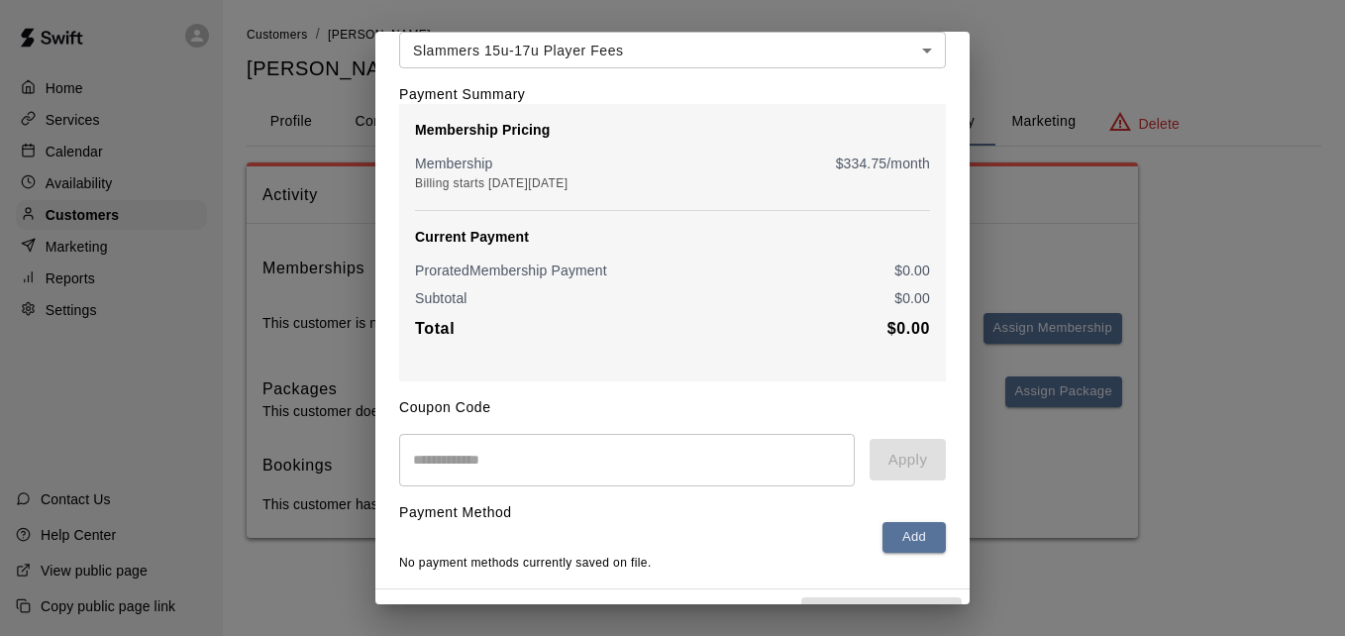
scroll to position [160, 0]
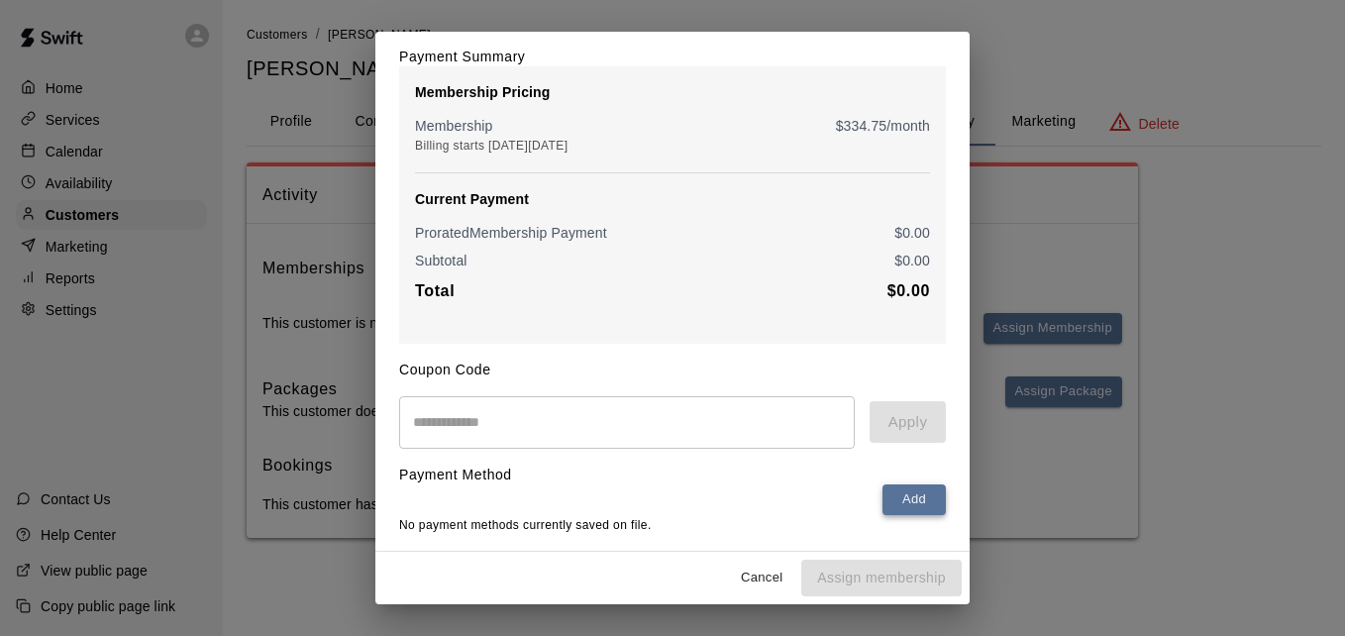
click at [913, 487] on button "Add" at bounding box center [914, 499] width 63 height 31
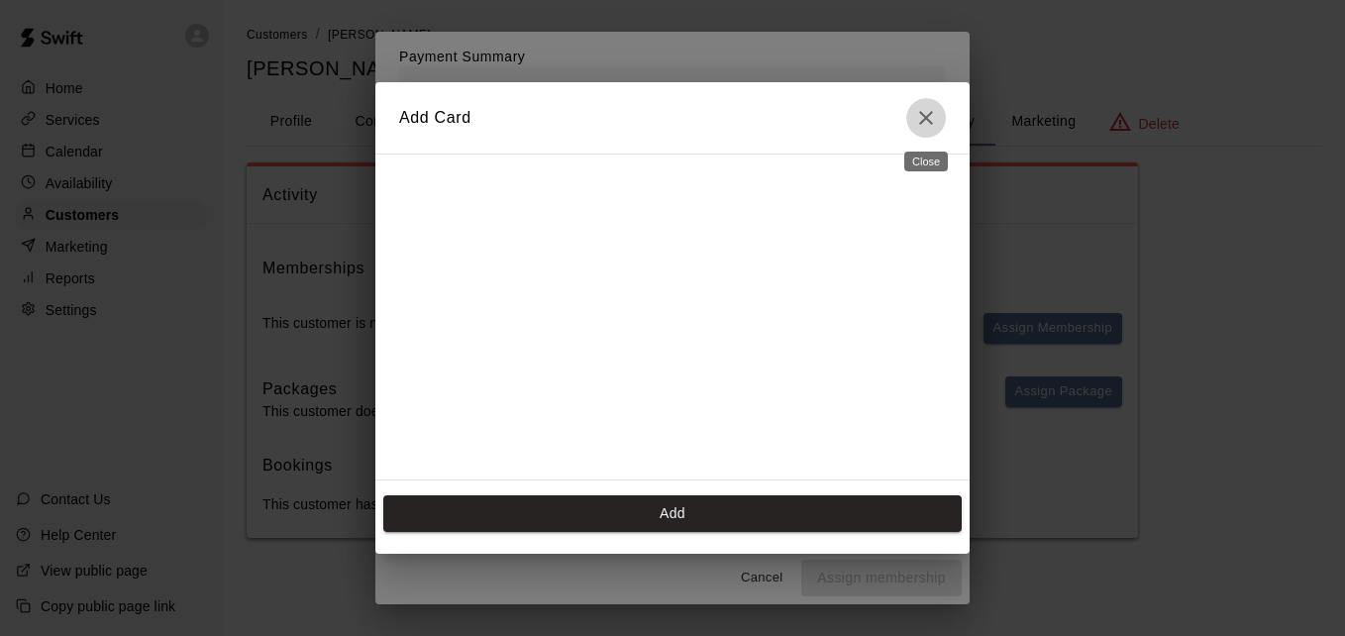
click at [932, 110] on icon "Close" at bounding box center [926, 118] width 24 height 24
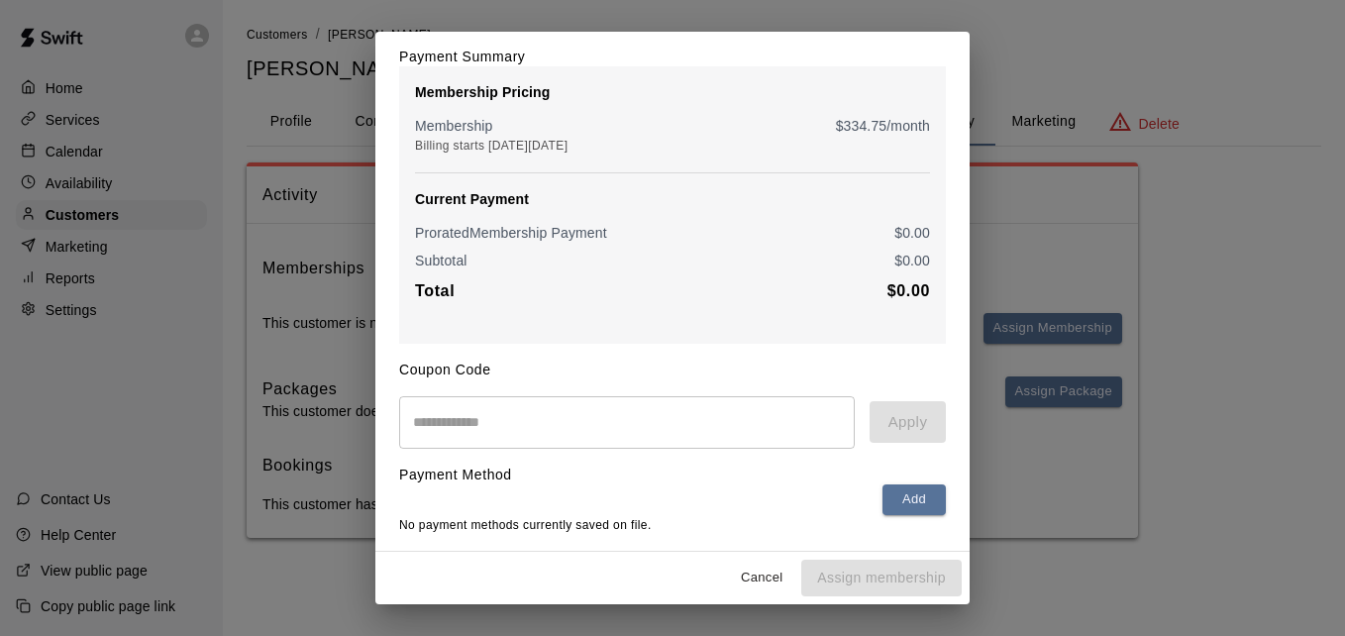
click at [1040, 67] on div "**********" at bounding box center [672, 318] width 1345 height 636
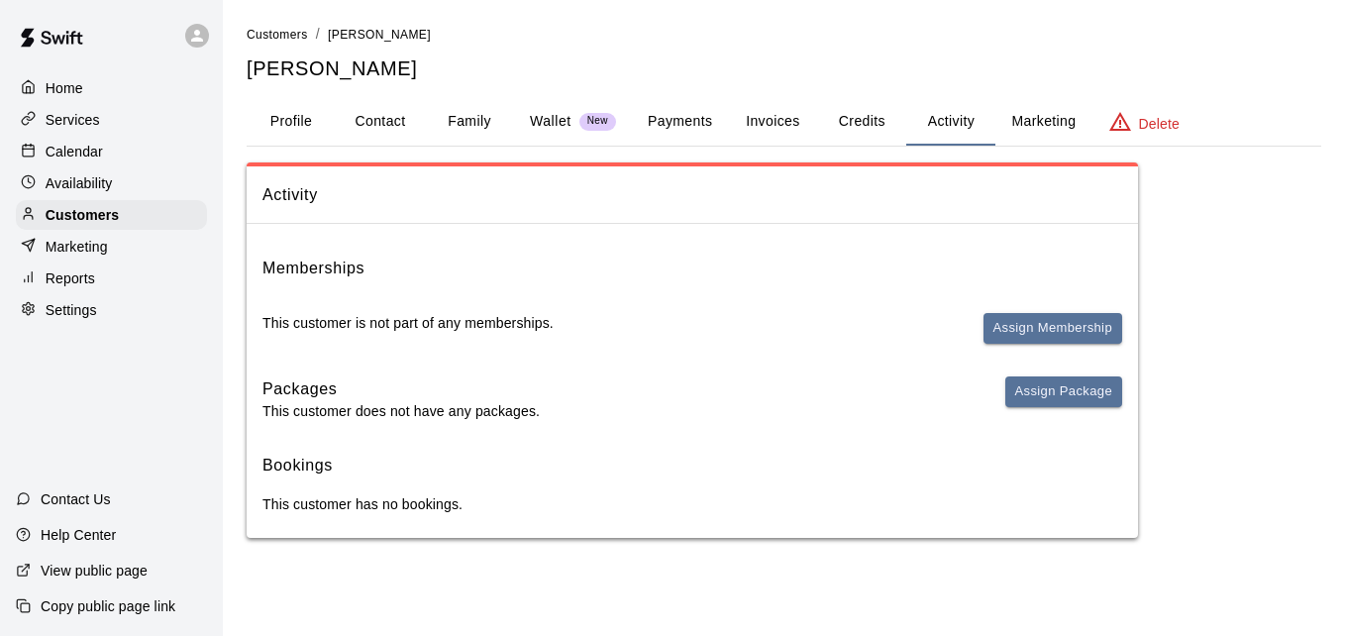
click at [660, 114] on button "Payments" at bounding box center [680, 122] width 96 height 48
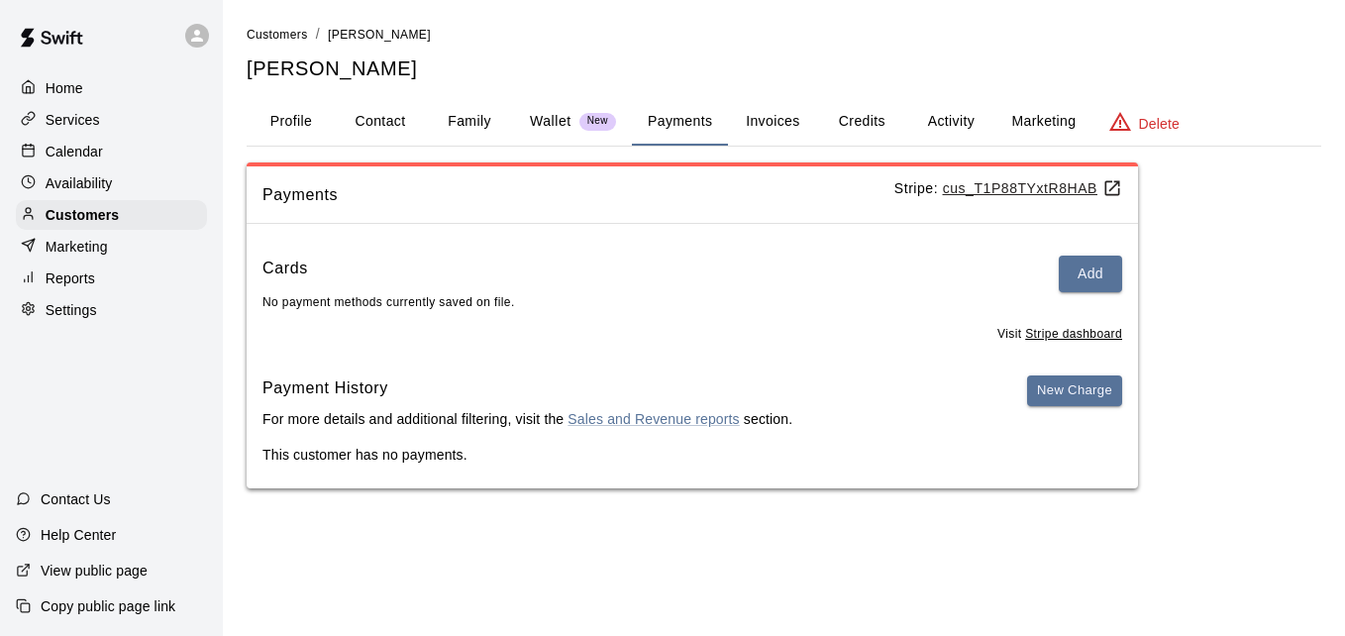
click at [470, 109] on button "Family" at bounding box center [469, 122] width 89 height 48
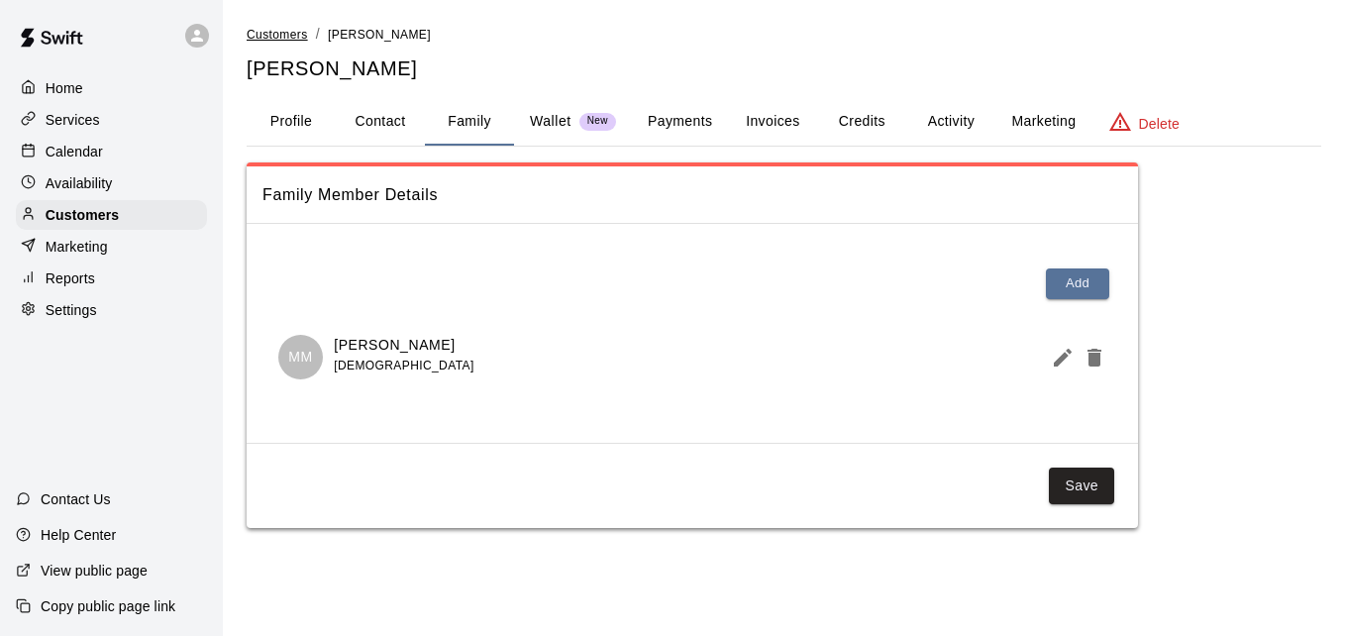
click at [281, 35] on span "Customers" at bounding box center [277, 35] width 61 height 14
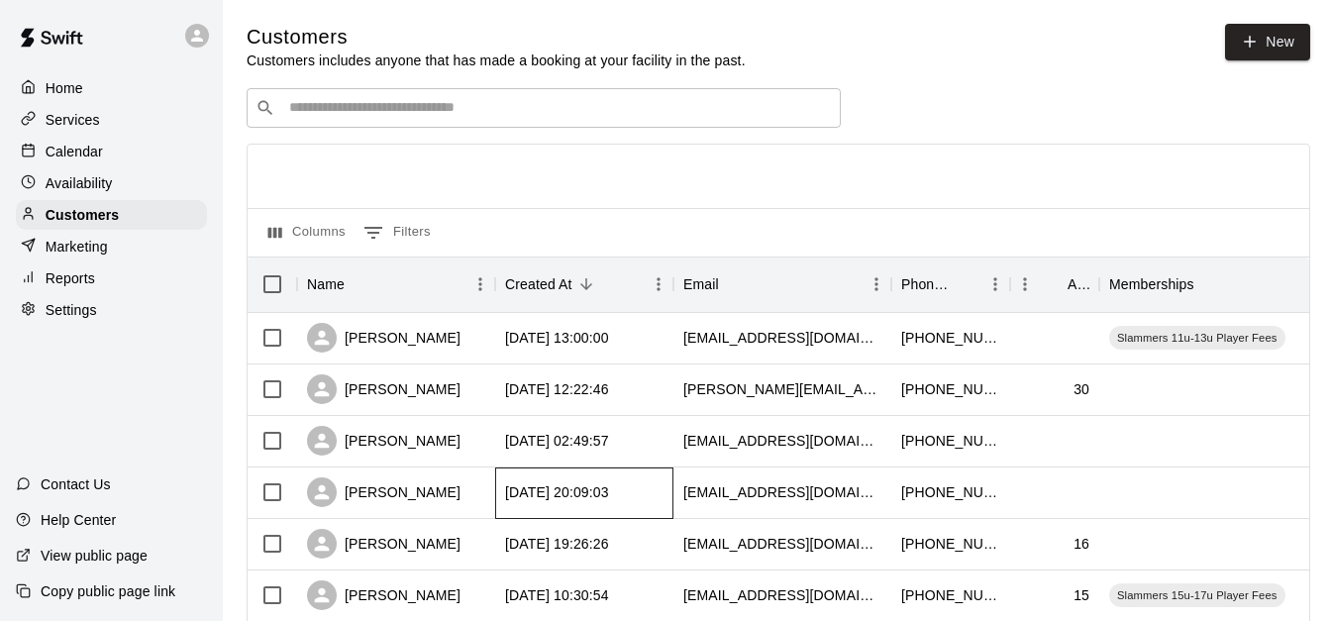
click at [566, 483] on div "[DATE] 20:09:03" at bounding box center [584, 494] width 178 height 52
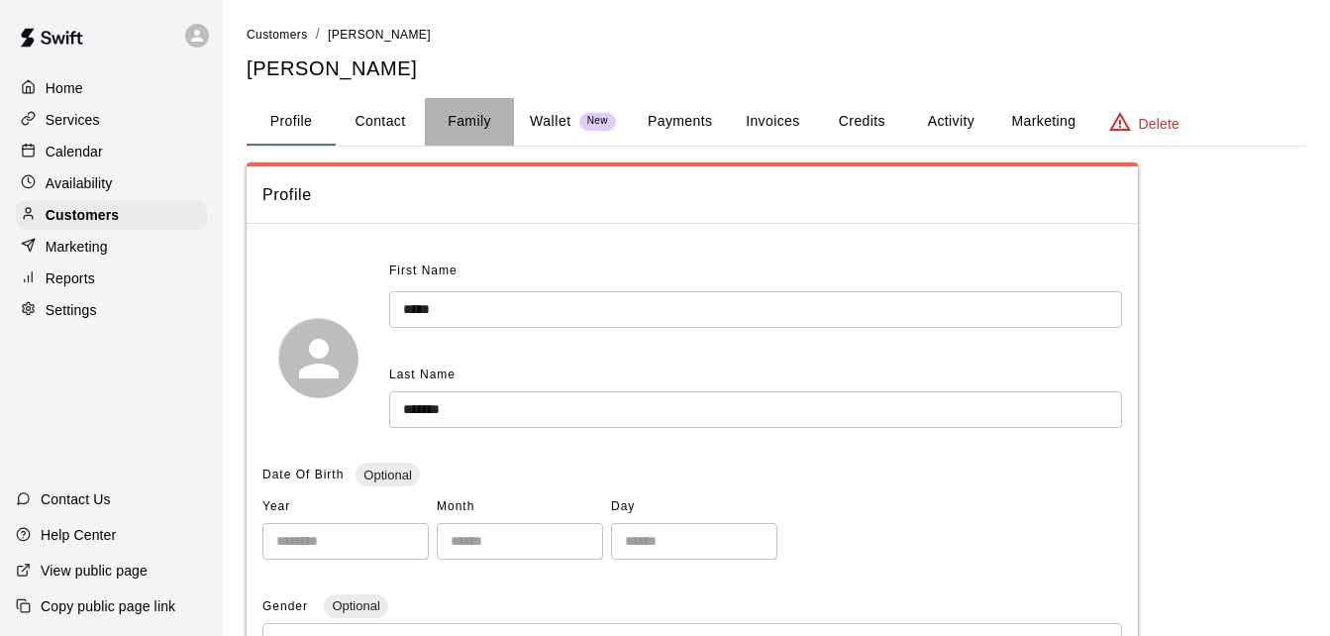
click at [463, 113] on button "Family" at bounding box center [469, 122] width 89 height 48
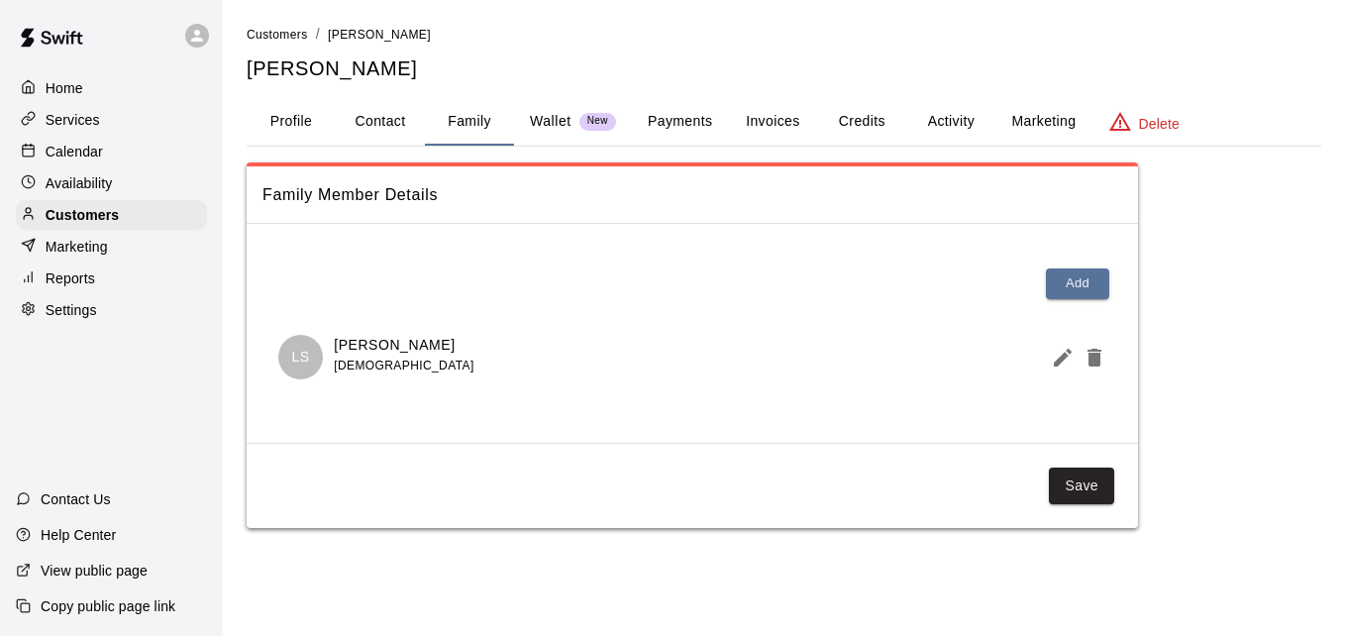
click at [947, 114] on button "Activity" at bounding box center [950, 122] width 89 height 48
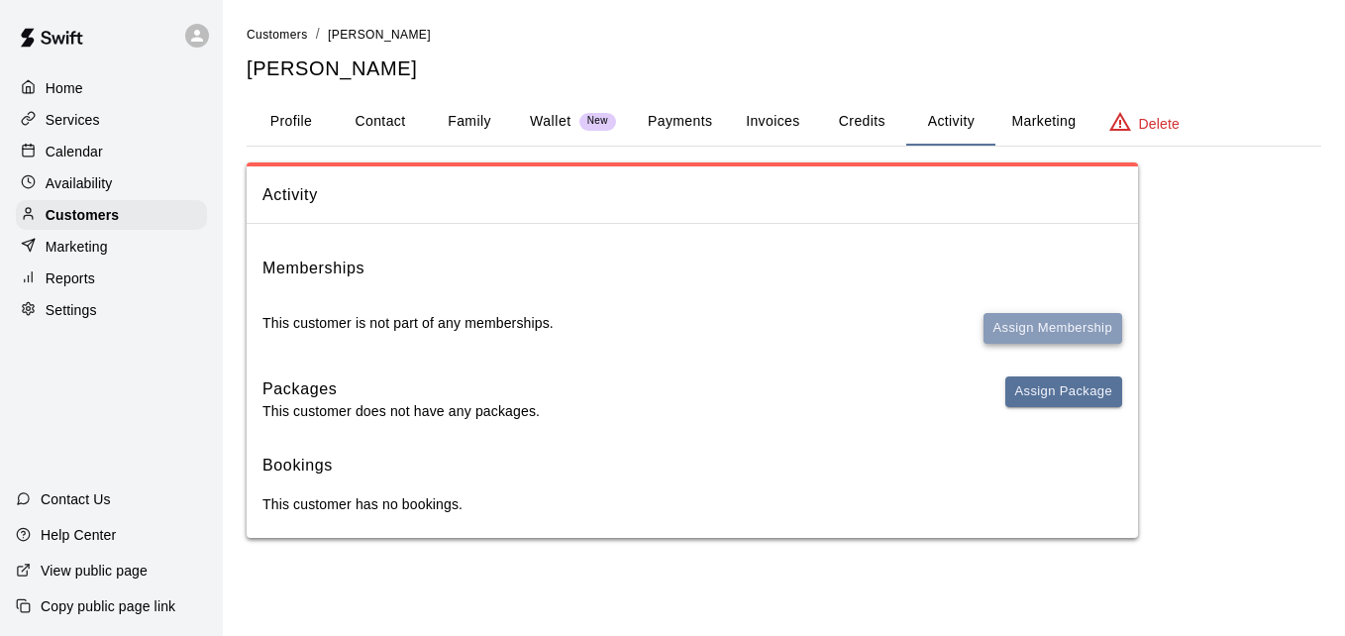
click at [1029, 328] on button "Assign Membership" at bounding box center [1053, 328] width 139 height 31
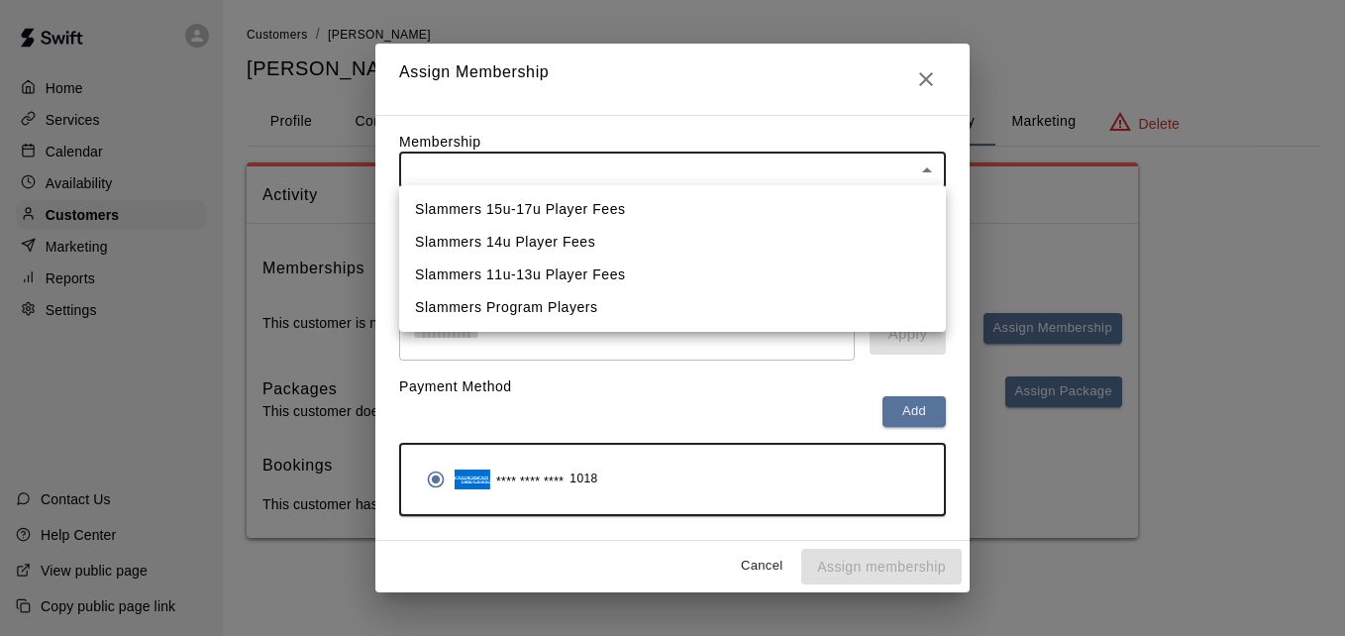
click at [801, 167] on body "Home Services Calendar Availability Customers Marketing Reports Settings Contac…" at bounding box center [672, 289] width 1345 height 578
click at [700, 267] on li "Slammers 11u-13u Player Fees" at bounding box center [672, 275] width 547 height 33
type input "**********"
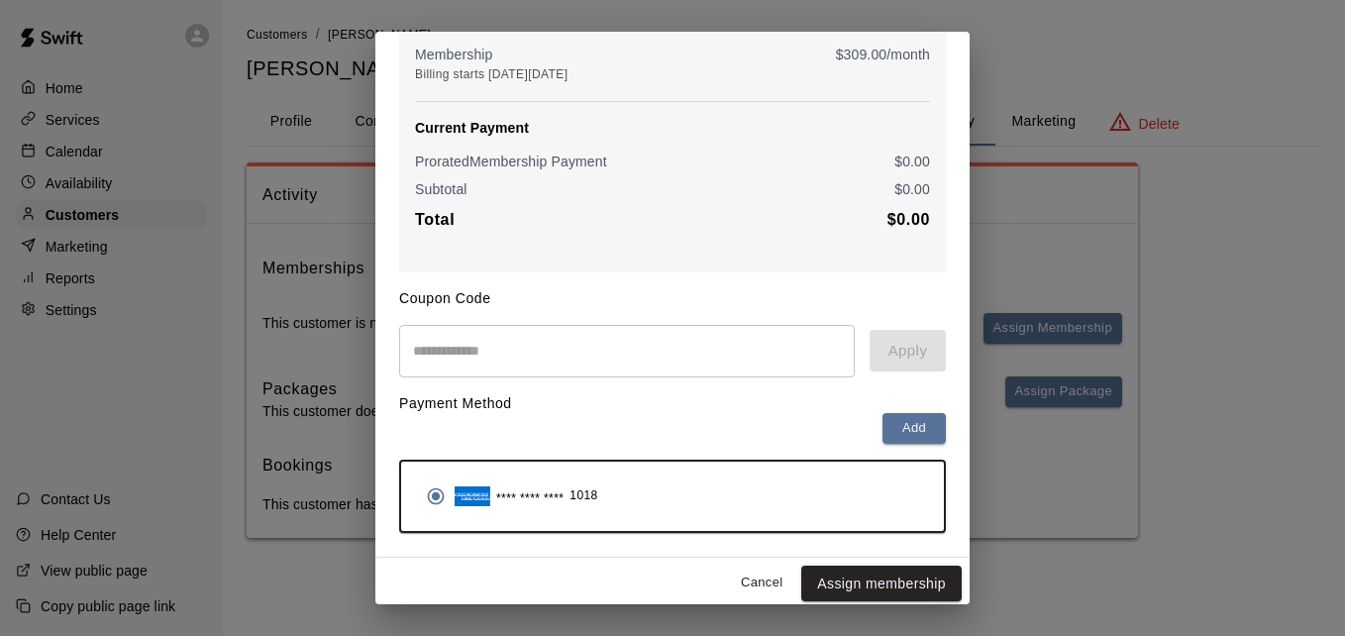
scroll to position [234, 0]
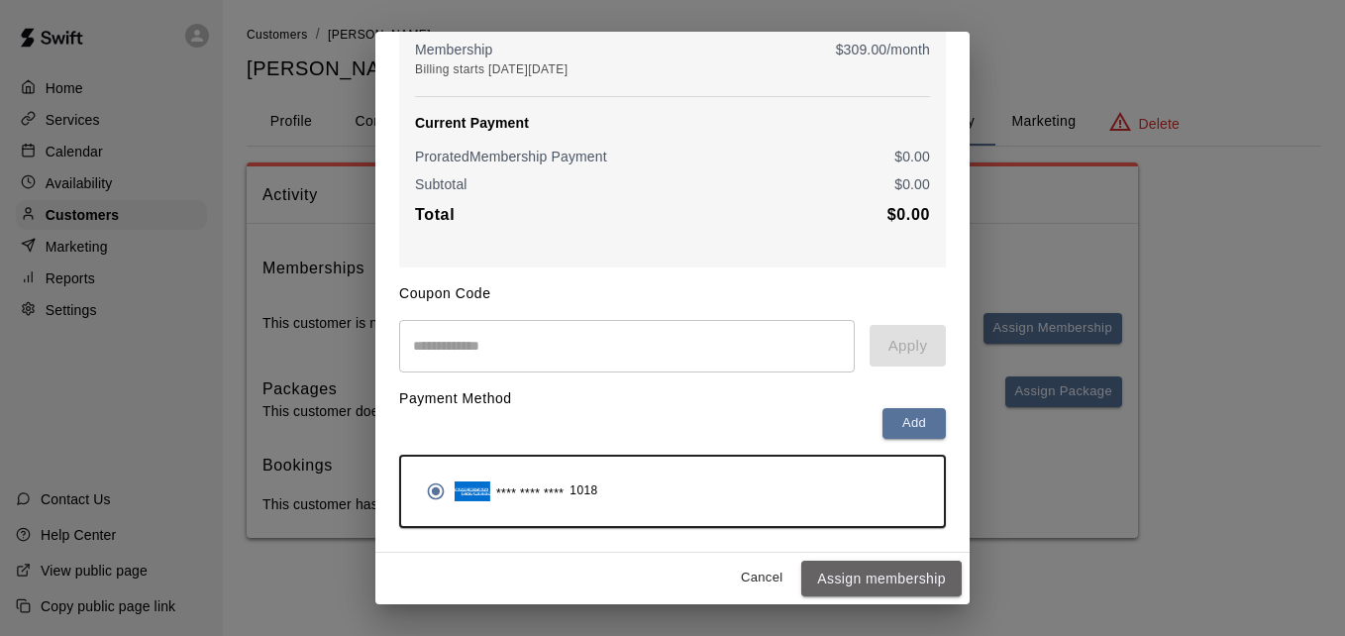
click at [871, 579] on button "Assign membership" at bounding box center [881, 579] width 160 height 37
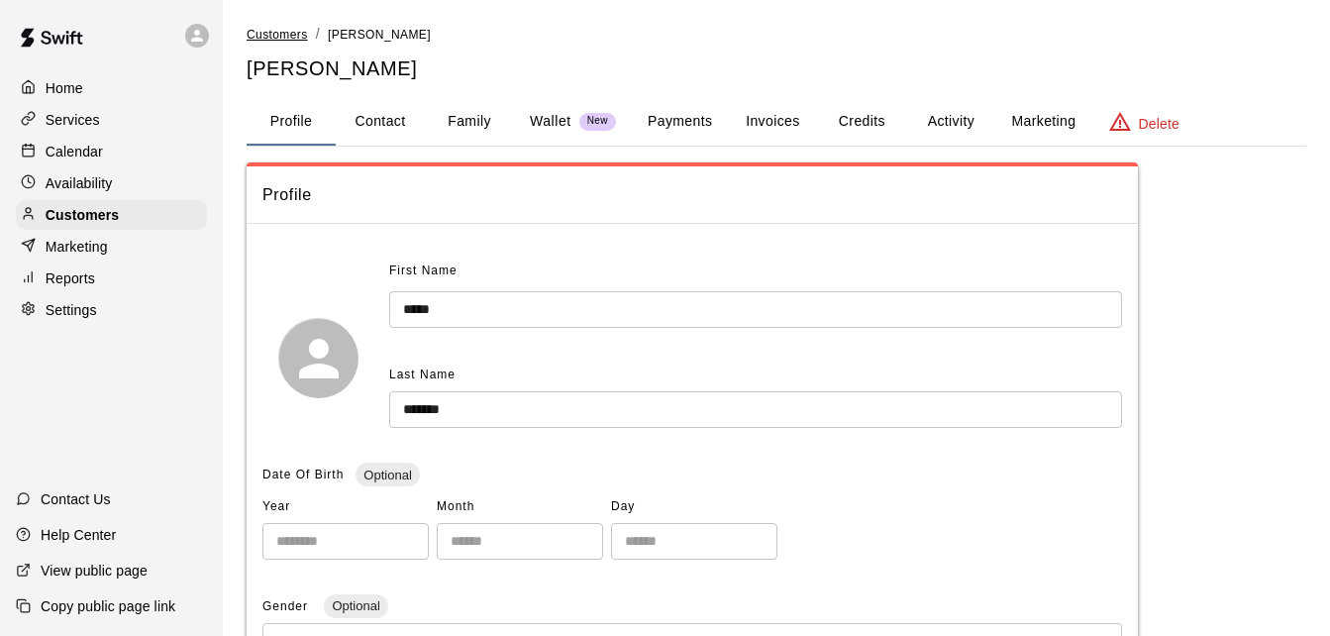
click at [279, 30] on span "Customers" at bounding box center [277, 35] width 61 height 14
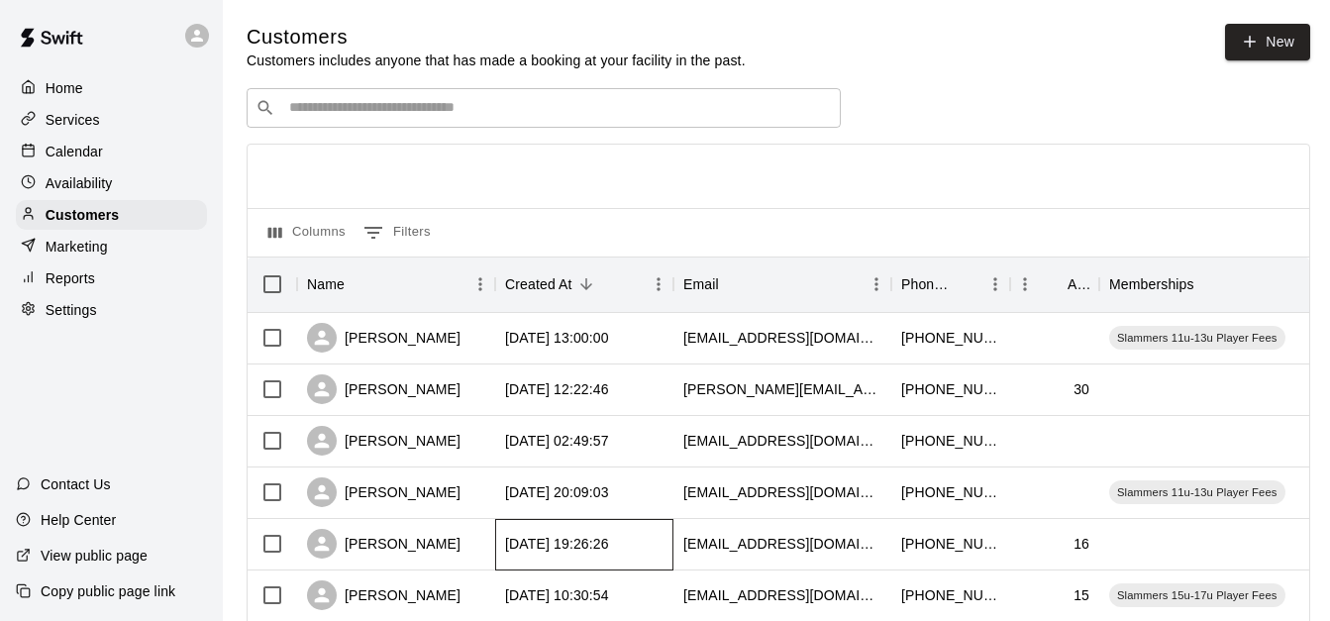
click at [609, 543] on div "[DATE] 19:26:26" at bounding box center [557, 544] width 104 height 20
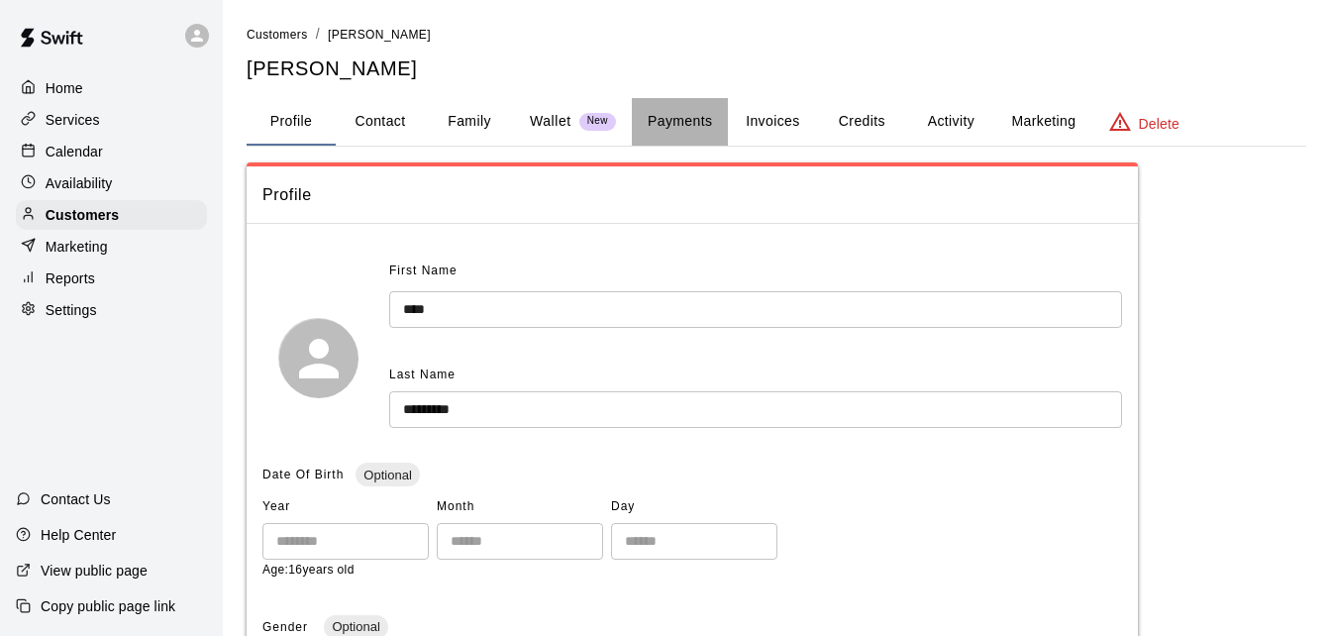
click at [676, 117] on button "Payments" at bounding box center [680, 122] width 96 height 48
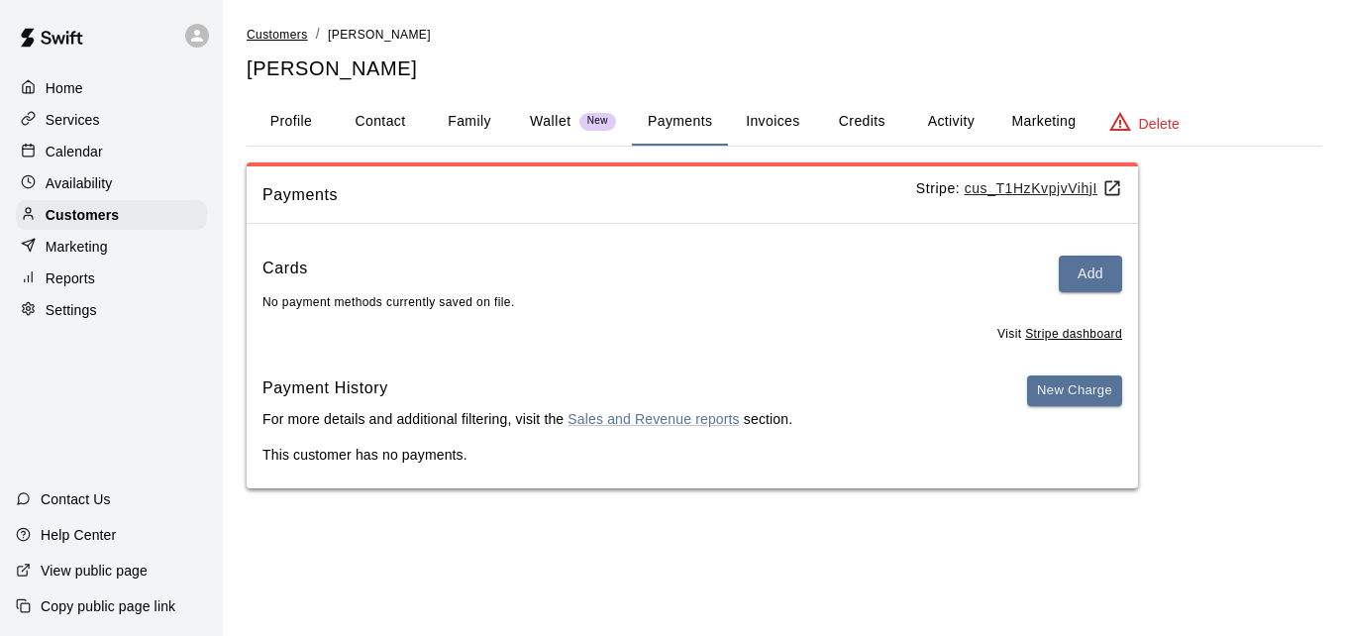
click at [271, 36] on span "Customers" at bounding box center [277, 35] width 61 height 14
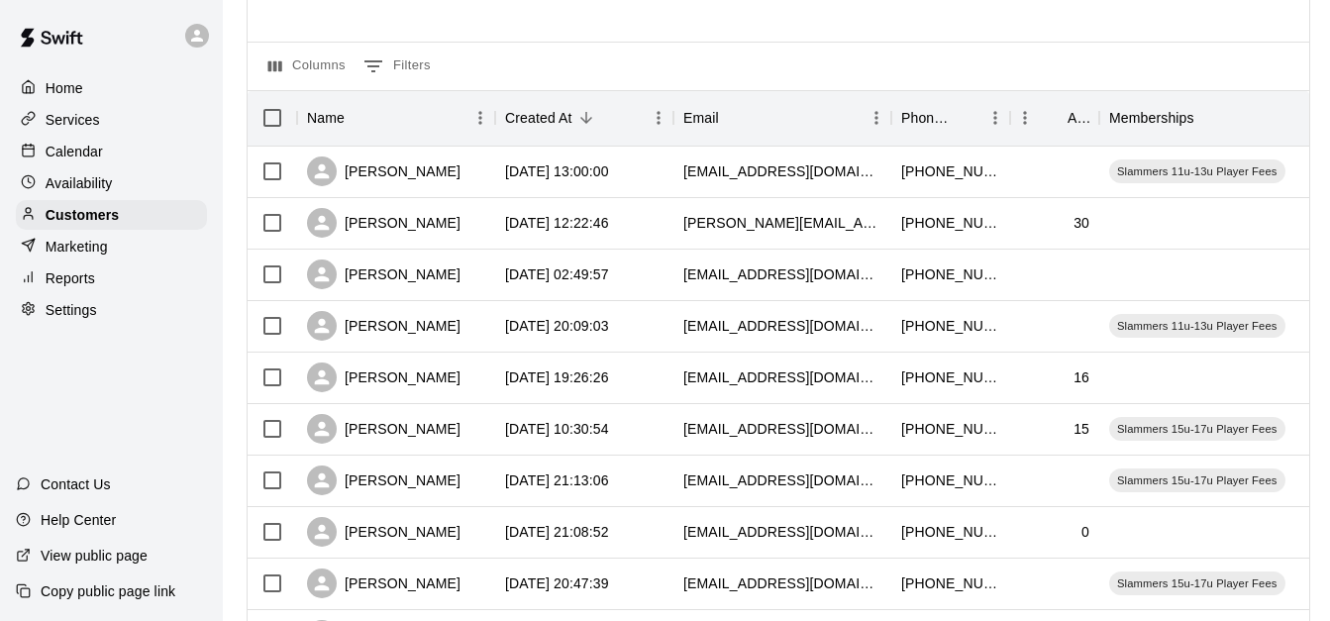
scroll to position [198, 0]
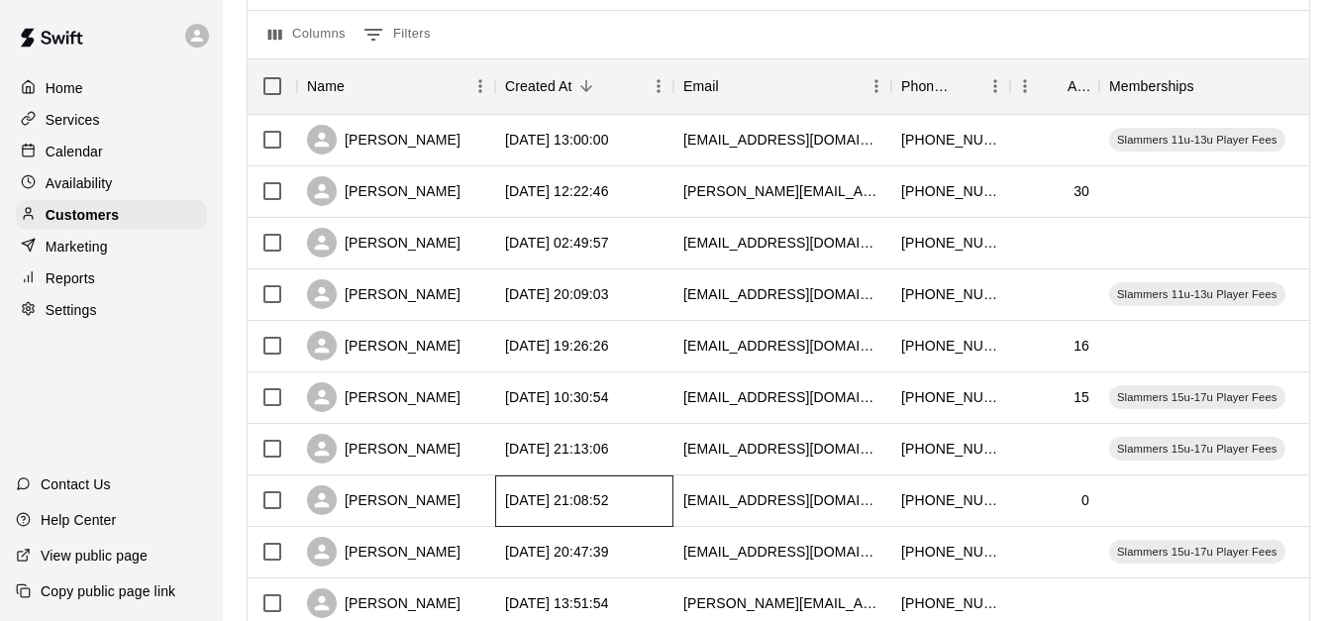
click at [588, 495] on div "[DATE] 21:08:52" at bounding box center [557, 500] width 104 height 20
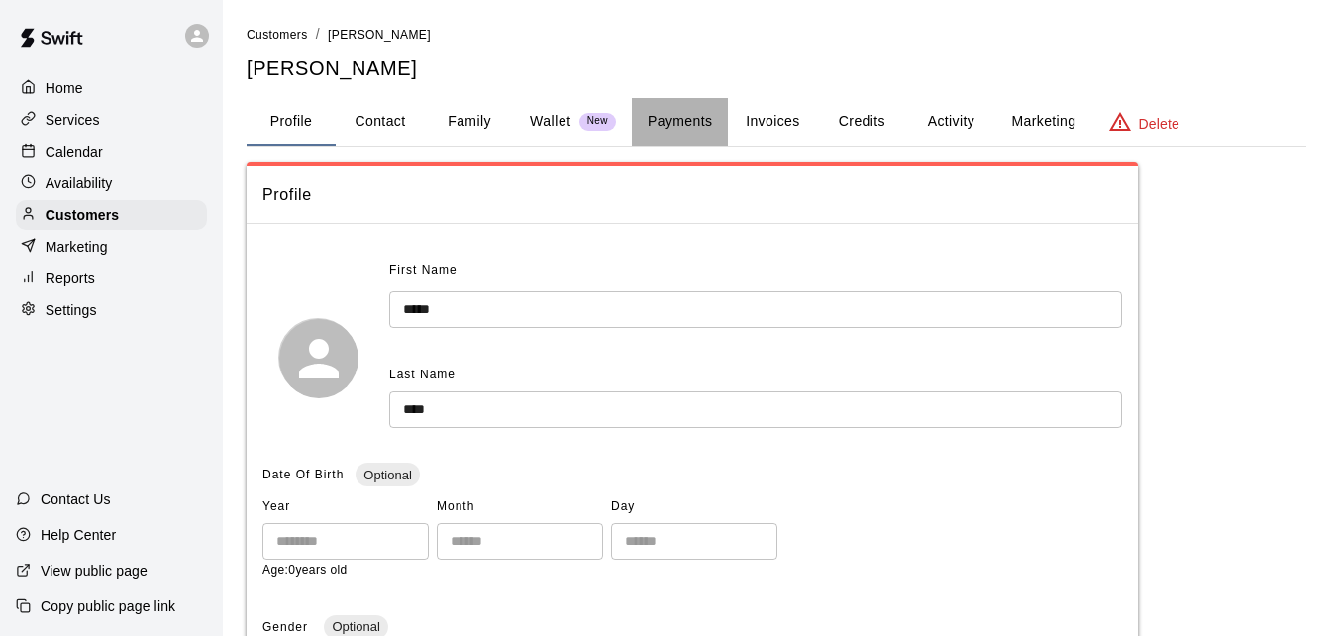
click at [690, 121] on button "Payments" at bounding box center [680, 122] width 96 height 48
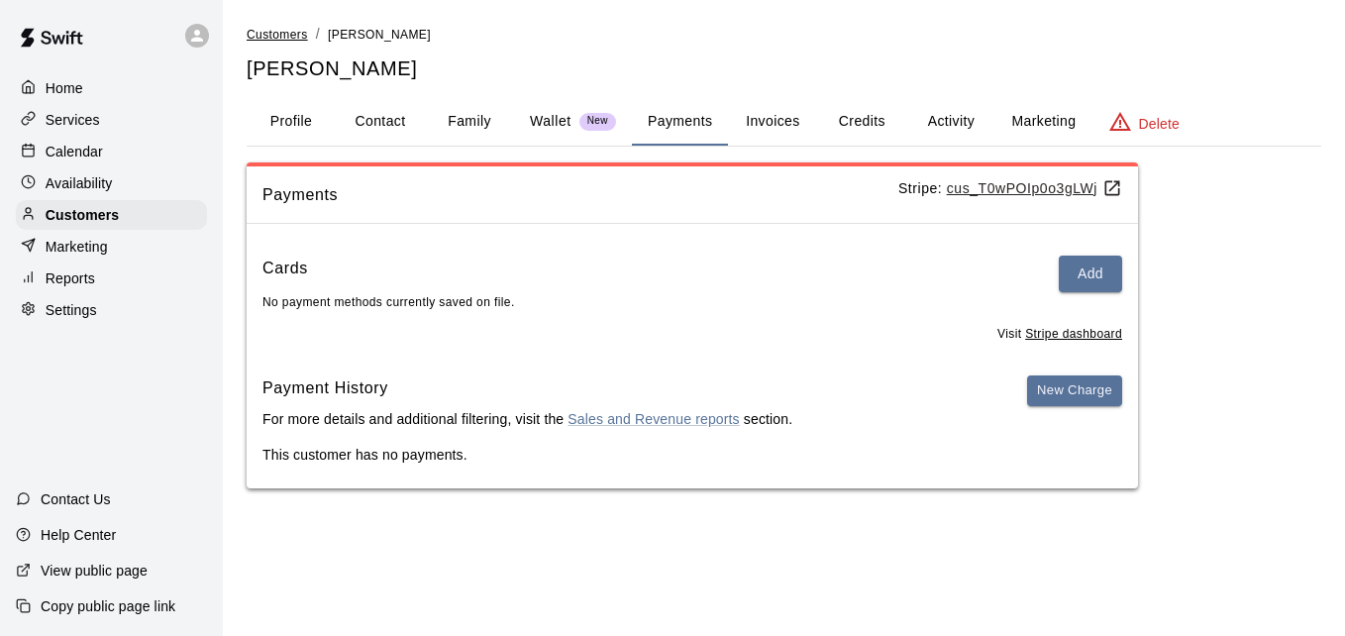
click at [297, 29] on span "Customers" at bounding box center [277, 35] width 61 height 14
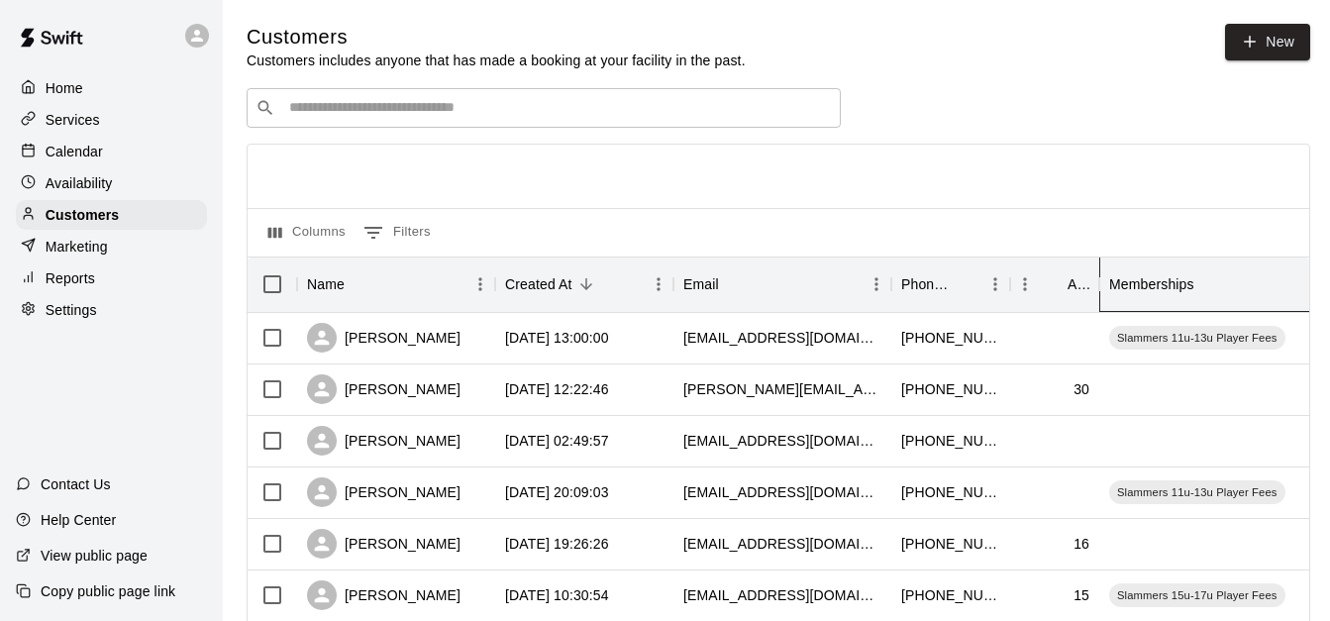
click at [1141, 292] on div "Memberships" at bounding box center [1151, 284] width 85 height 55
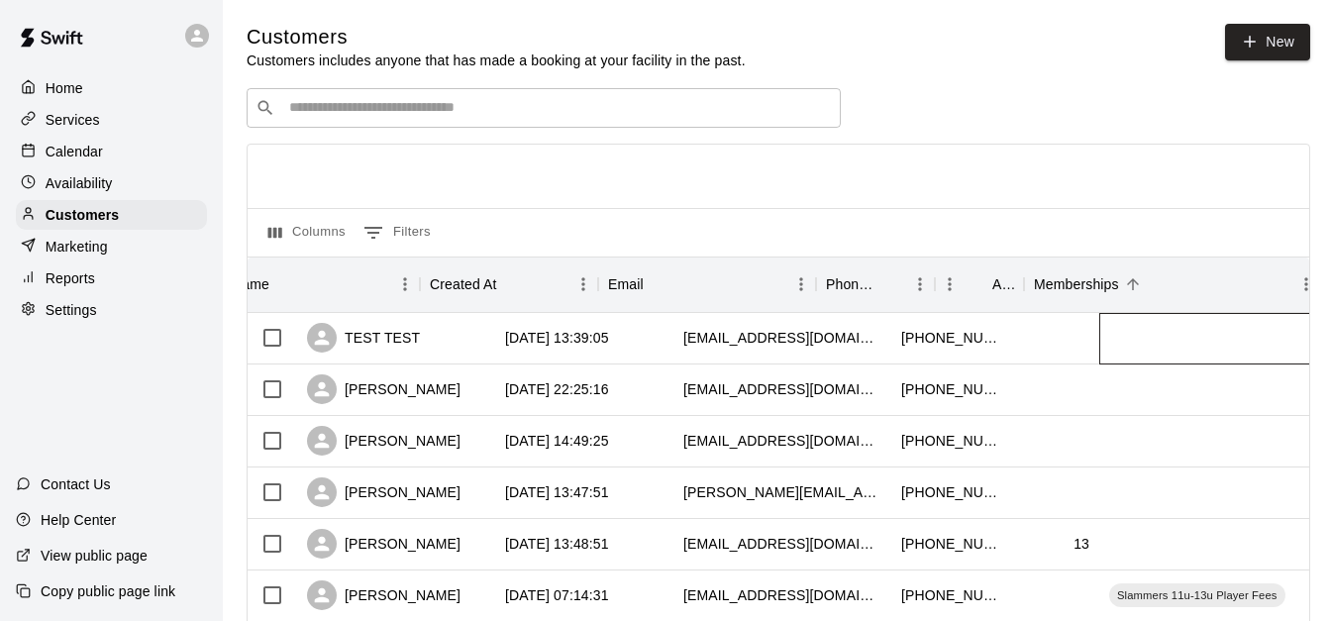
scroll to position [0, 75]
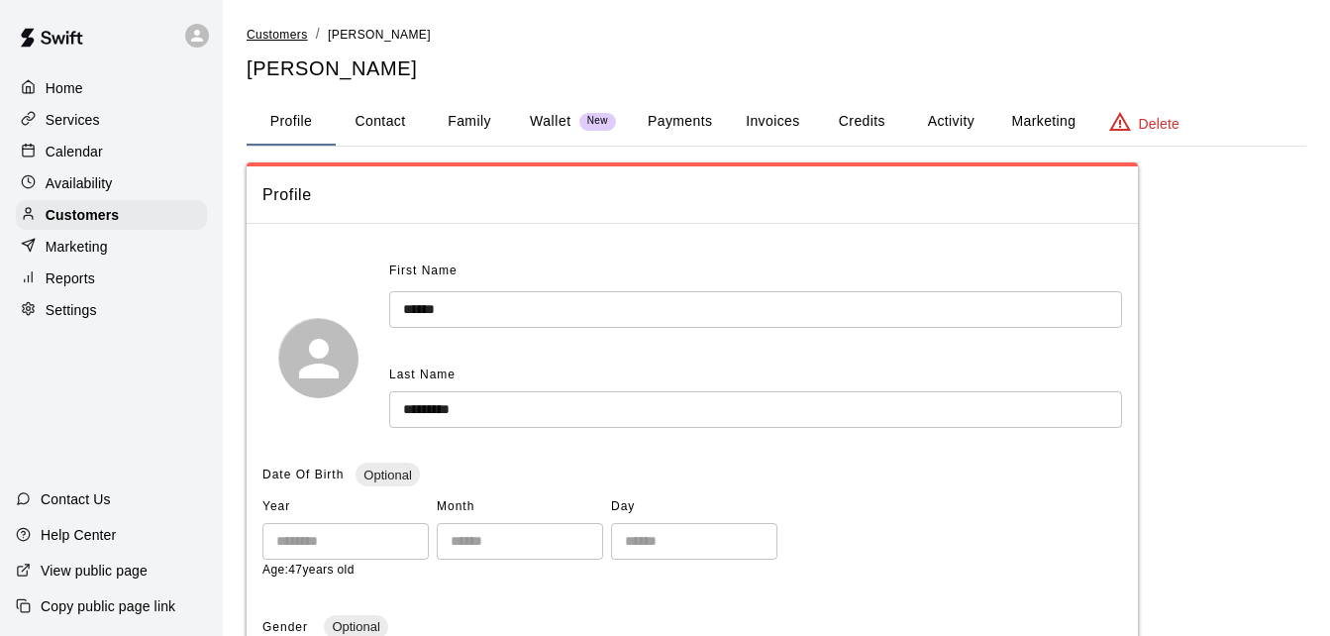
click at [286, 34] on span "Customers" at bounding box center [277, 35] width 61 height 14
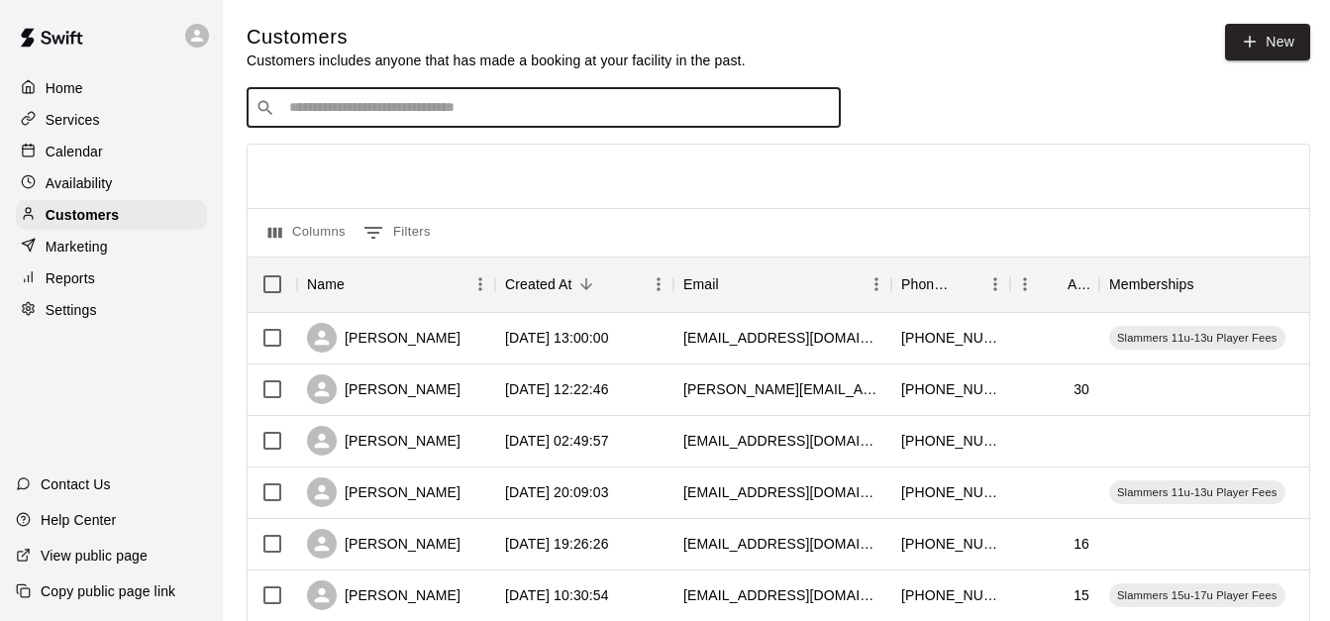
click at [368, 114] on input "Search customers by name or email" at bounding box center [557, 108] width 549 height 20
type input "*****"
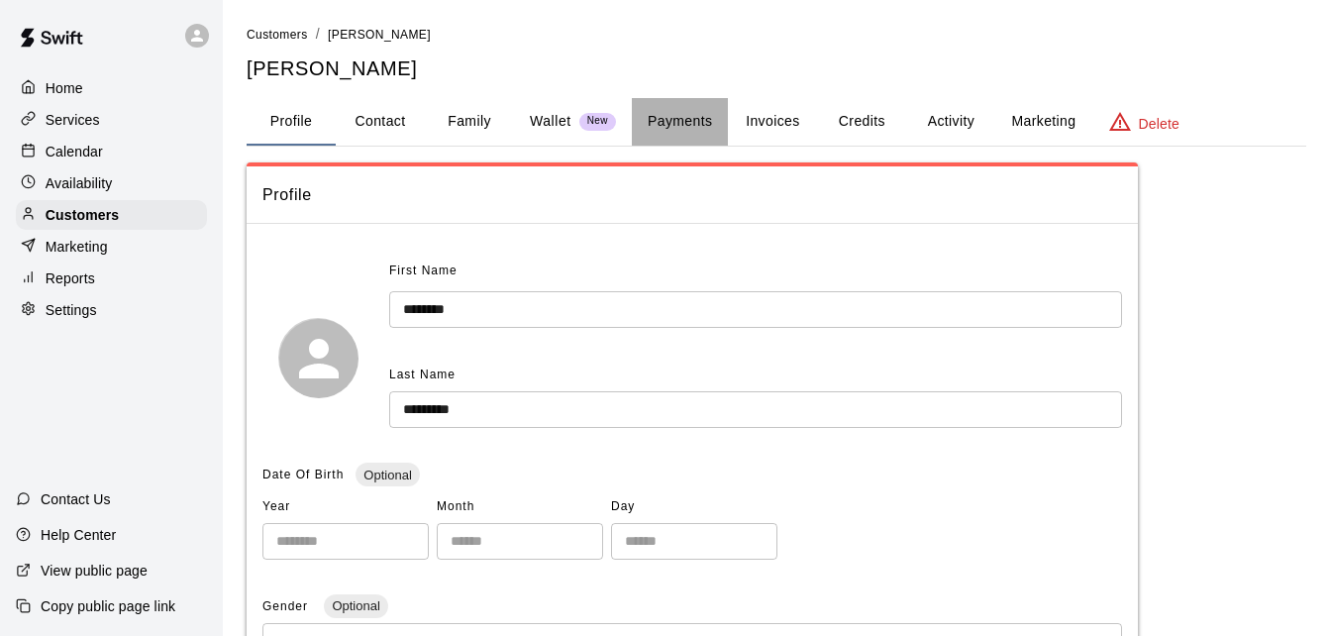
click at [705, 120] on button "Payments" at bounding box center [680, 122] width 96 height 48
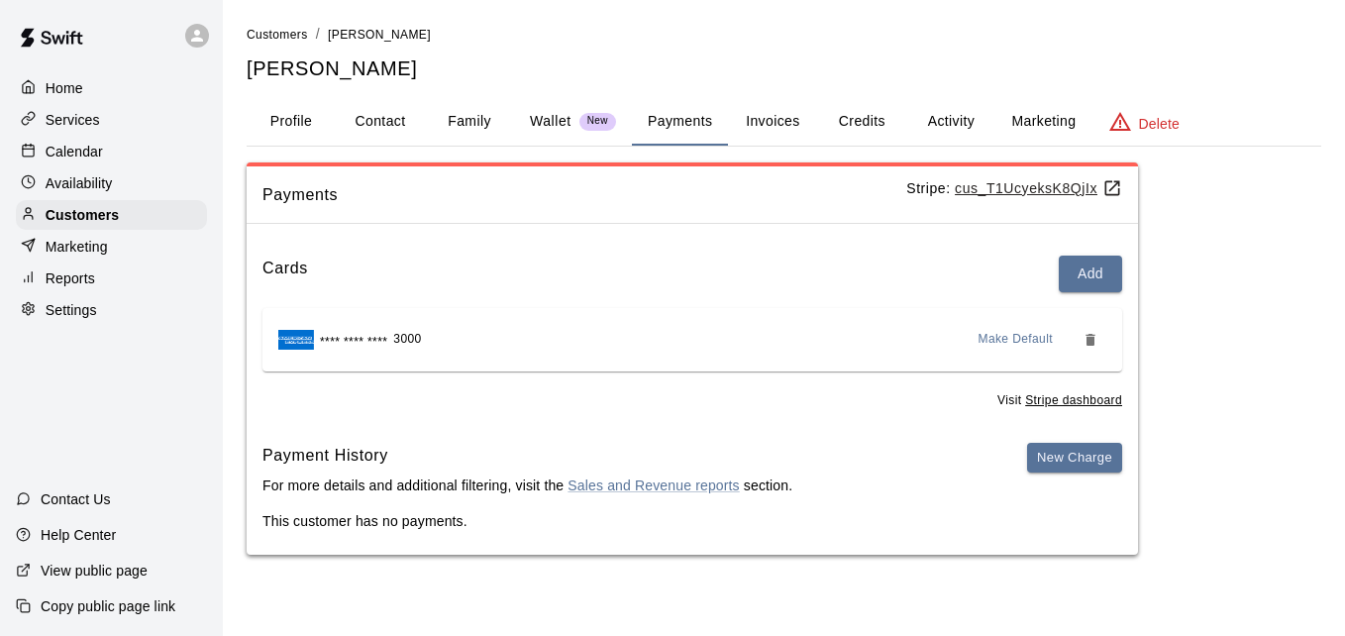
click at [874, 116] on button "Credits" at bounding box center [861, 122] width 89 height 48
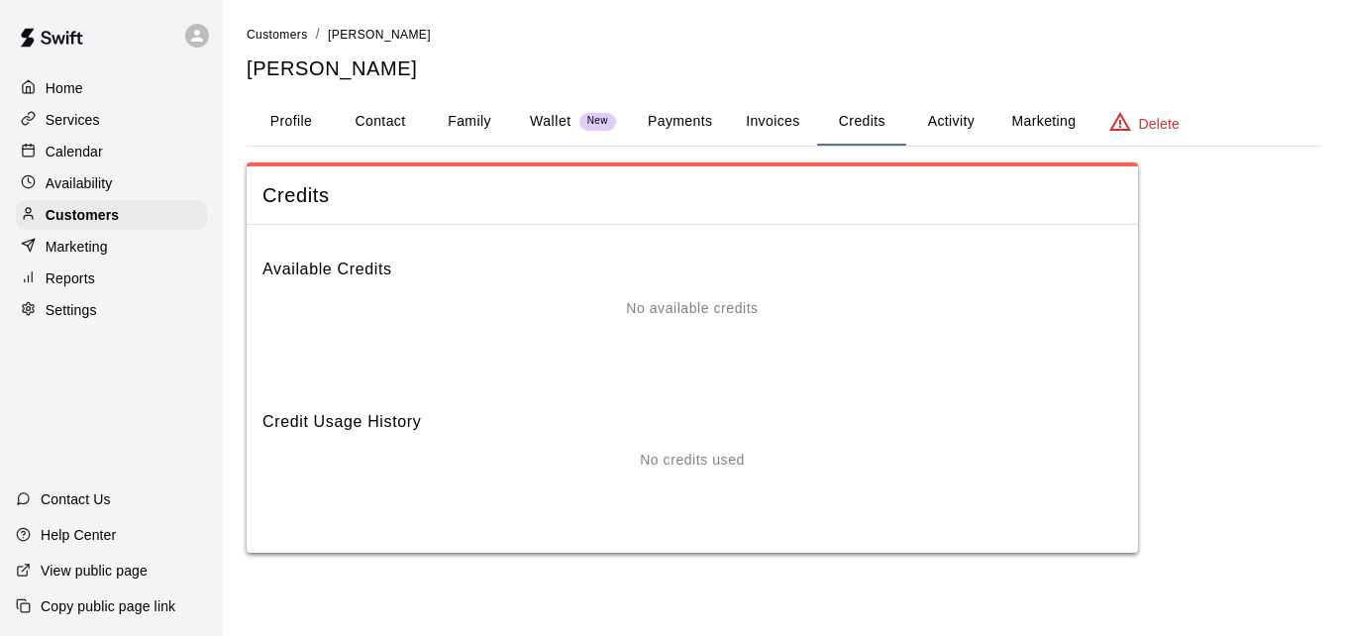
click at [945, 126] on button "Activity" at bounding box center [950, 122] width 89 height 48
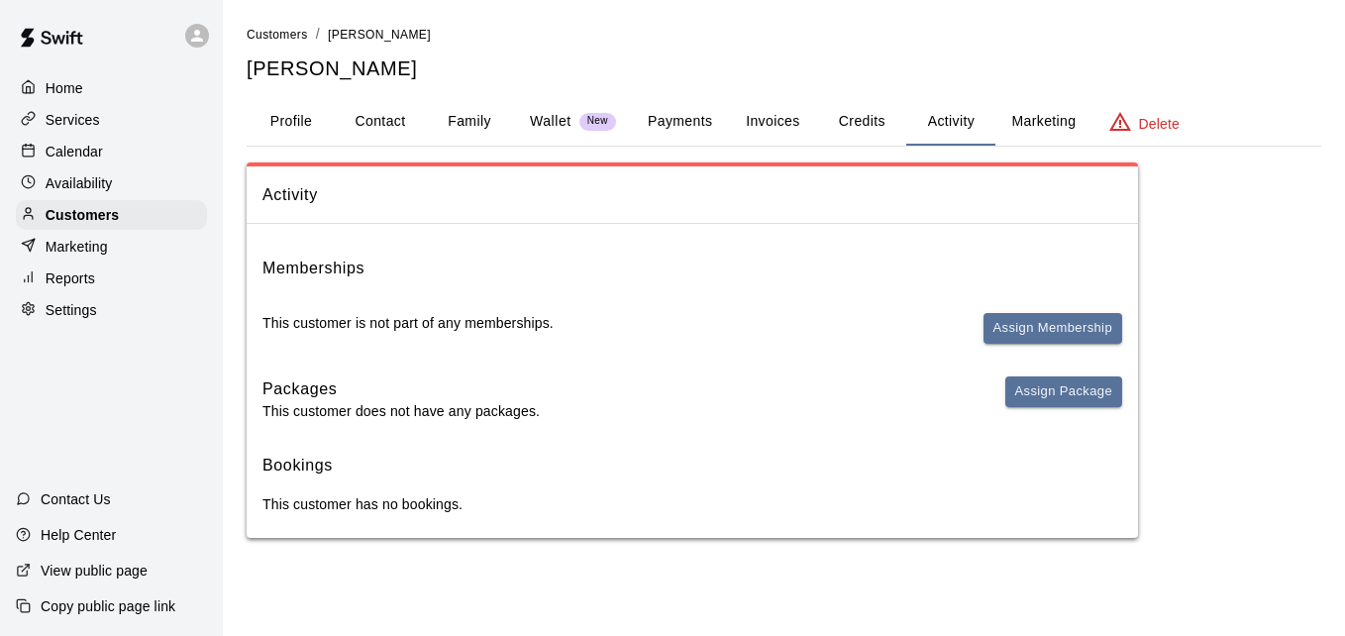
click at [478, 119] on button "Family" at bounding box center [469, 122] width 89 height 48
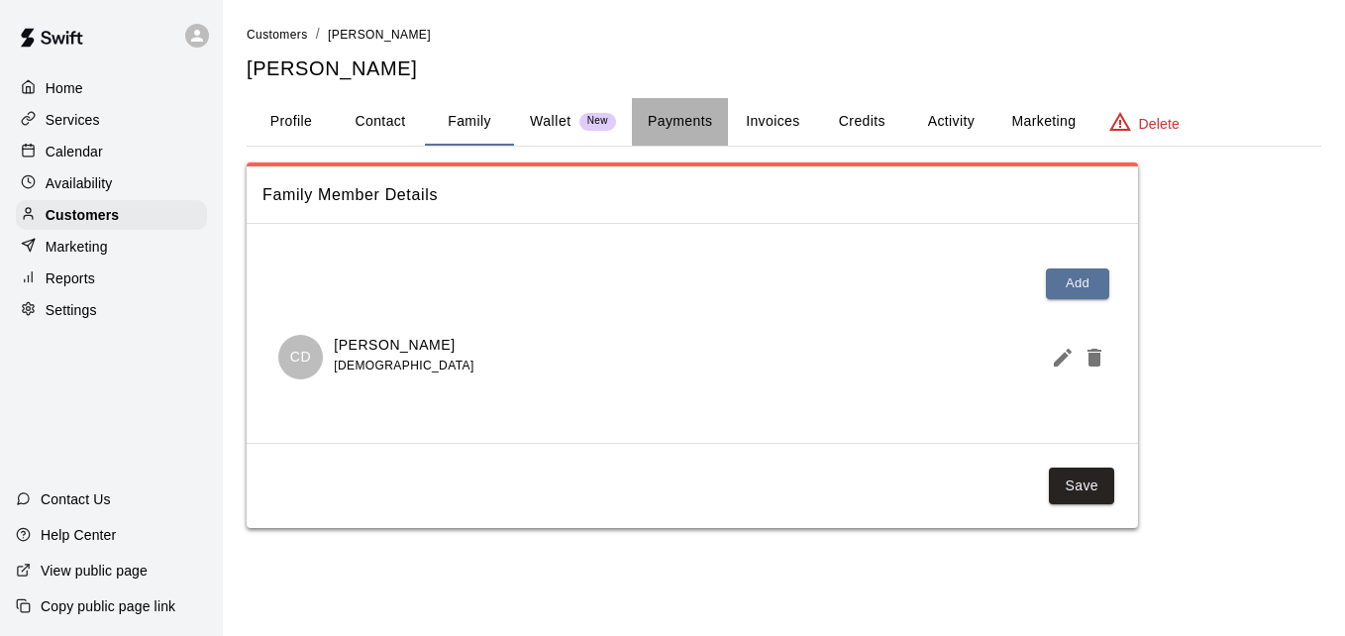
click at [676, 119] on button "Payments" at bounding box center [680, 122] width 96 height 48
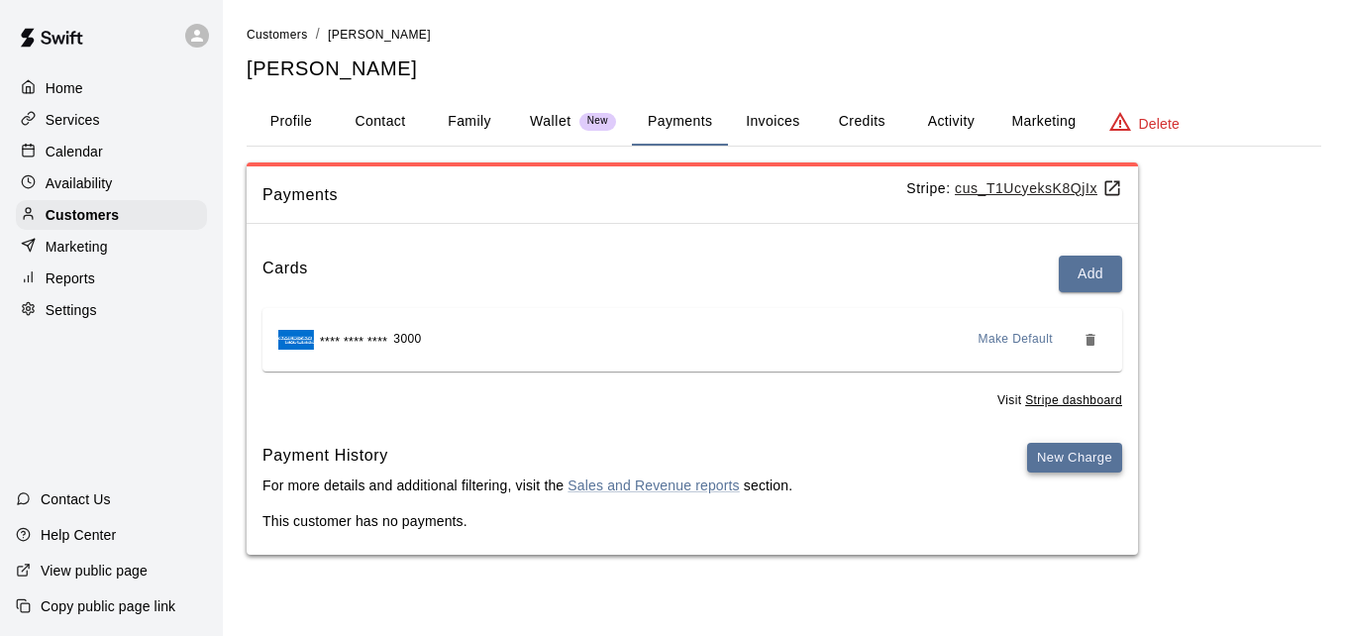
click at [1046, 447] on button "New Charge" at bounding box center [1074, 458] width 95 height 31
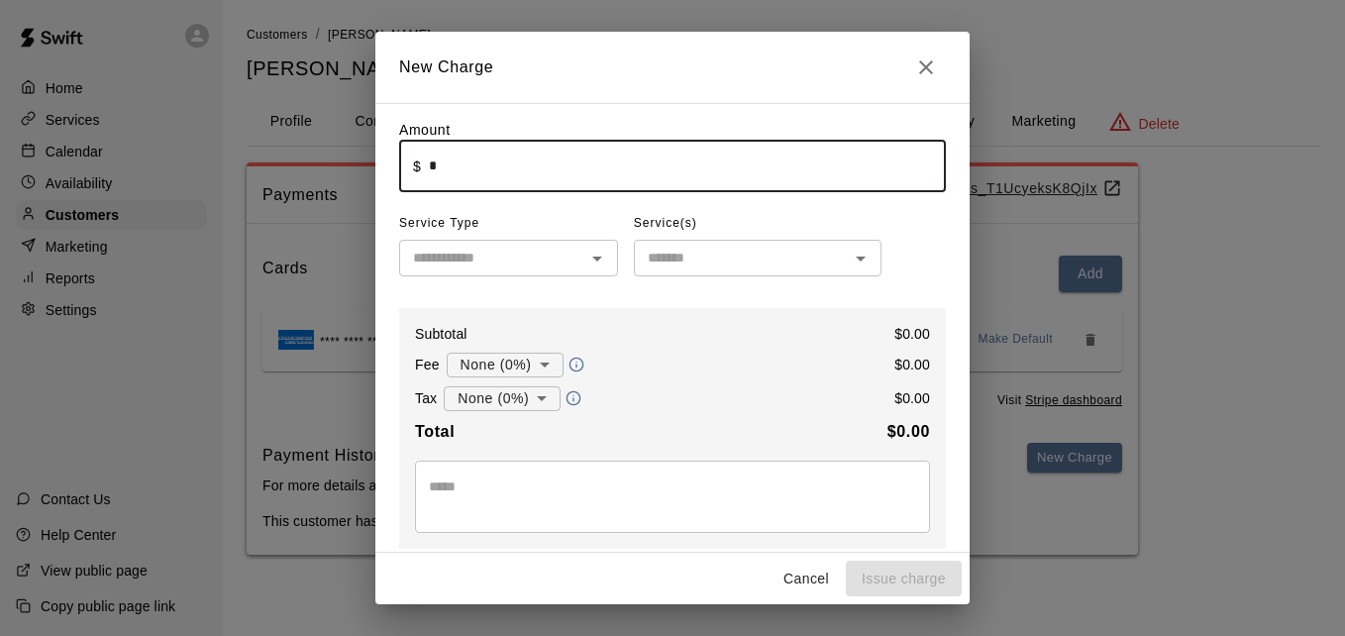
click at [675, 184] on input "*" at bounding box center [687, 166] width 517 height 53
type input "******"
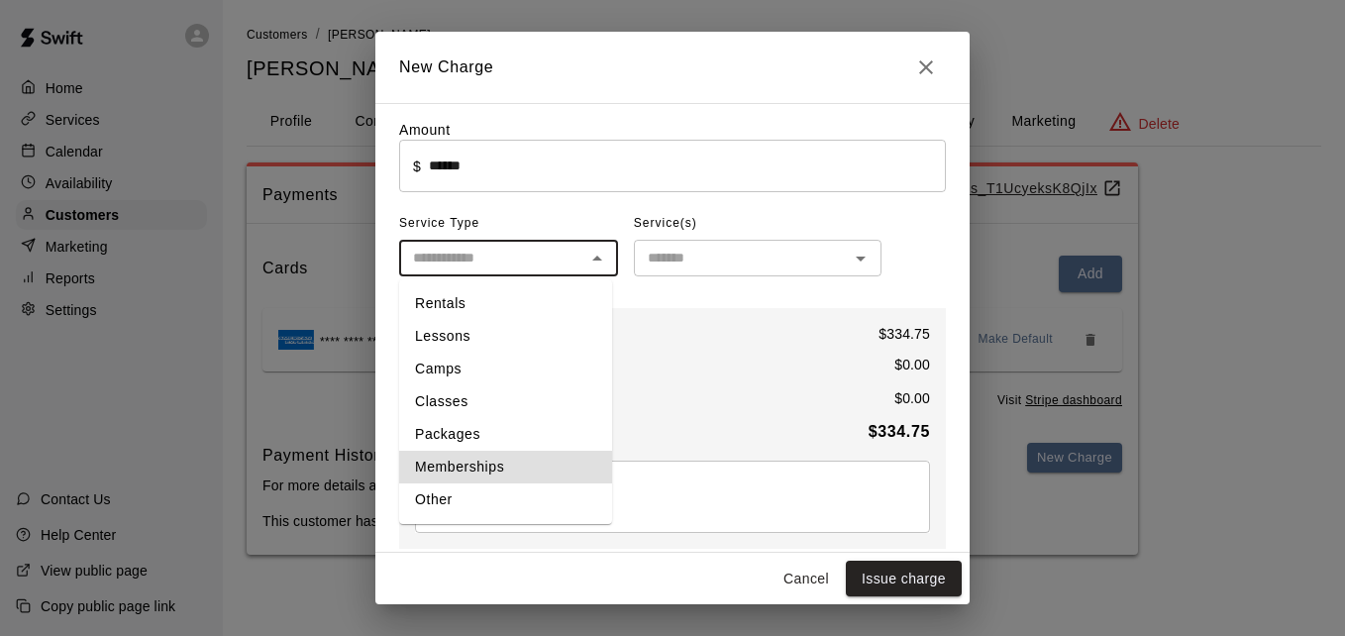
type input "**********"
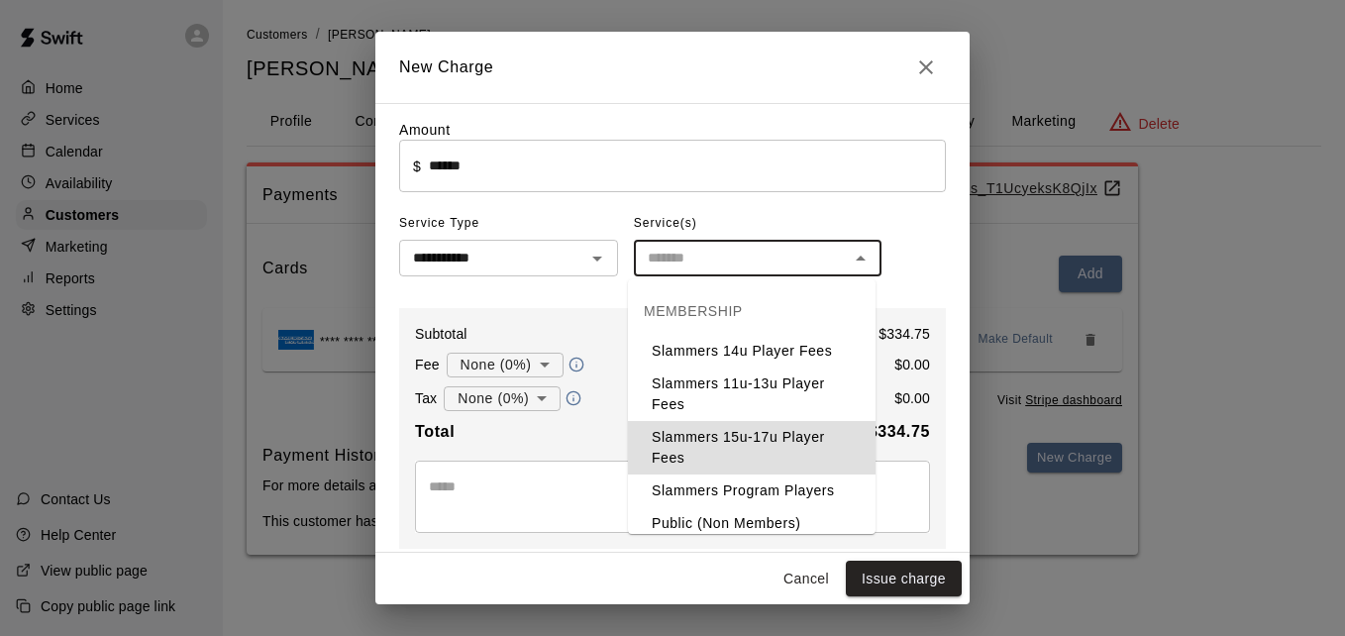
type input "**********"
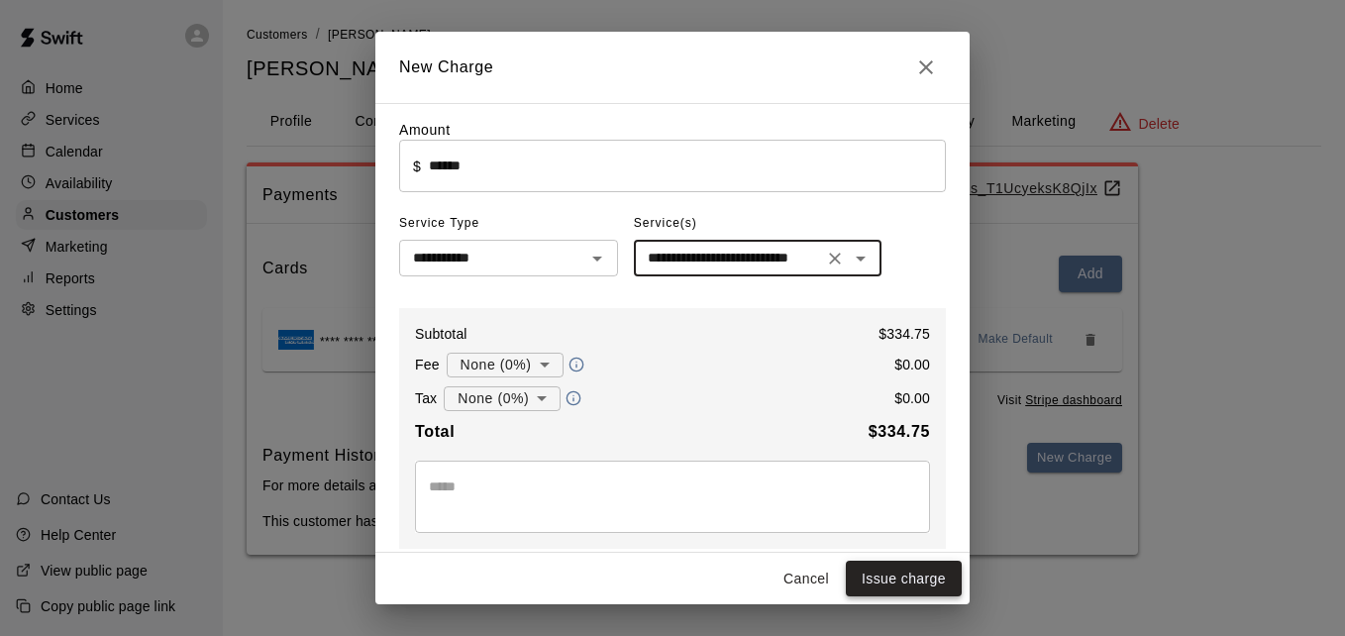
click at [904, 583] on button "Issue charge" at bounding box center [904, 579] width 116 height 37
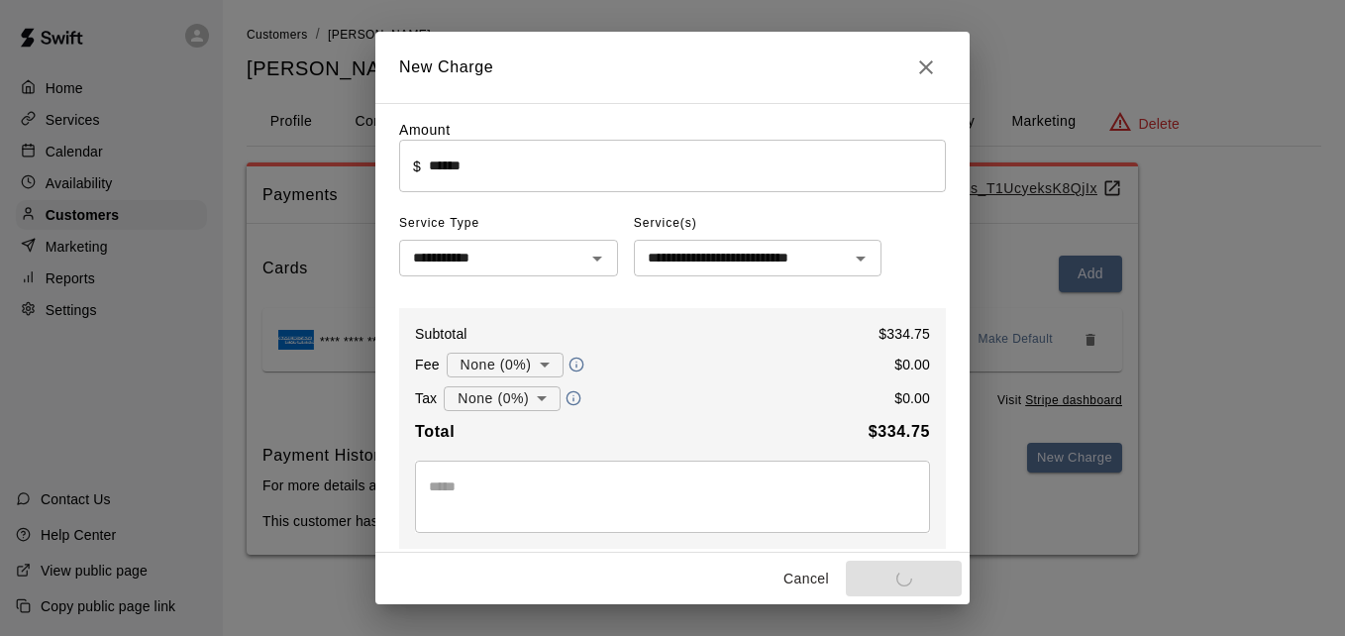
type input "*"
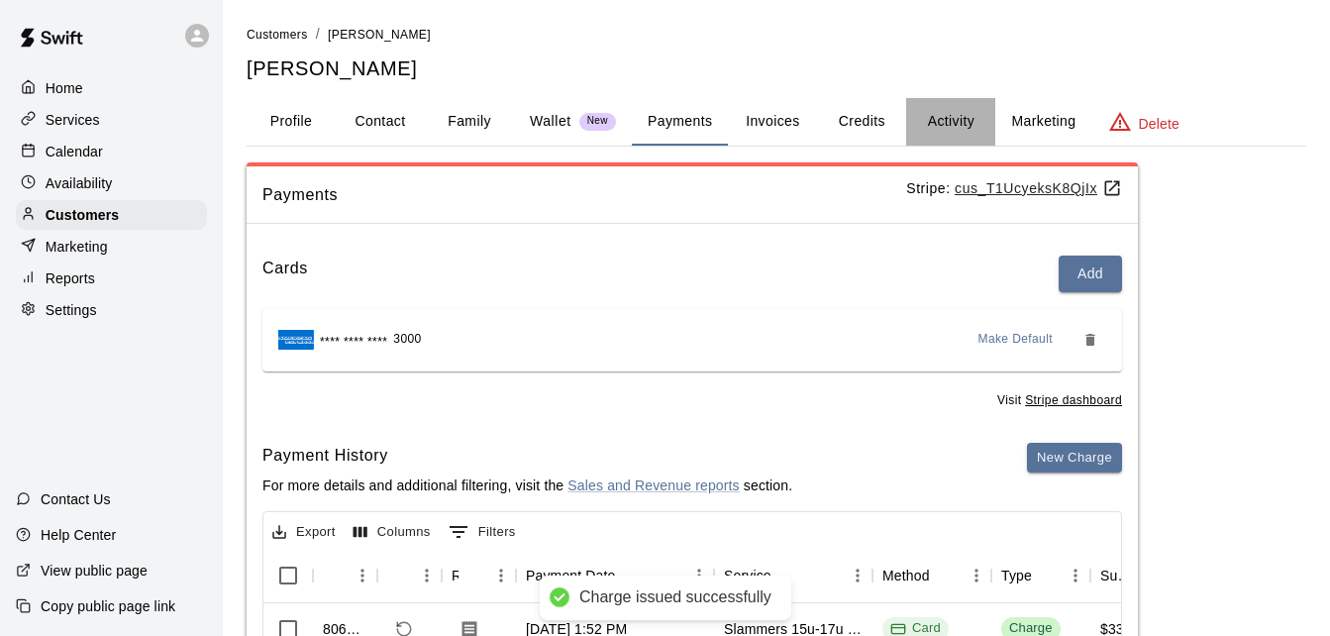
click at [954, 115] on button "Activity" at bounding box center [950, 122] width 89 height 48
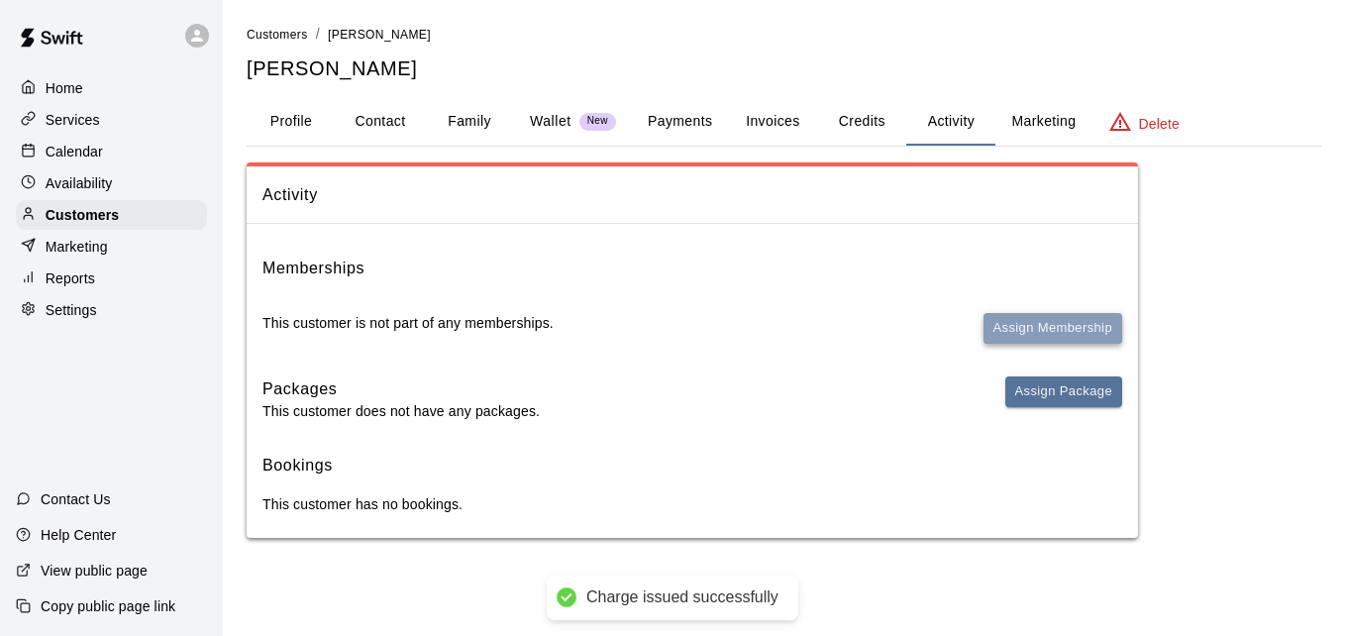
click at [1051, 319] on button "Assign Membership" at bounding box center [1053, 328] width 139 height 31
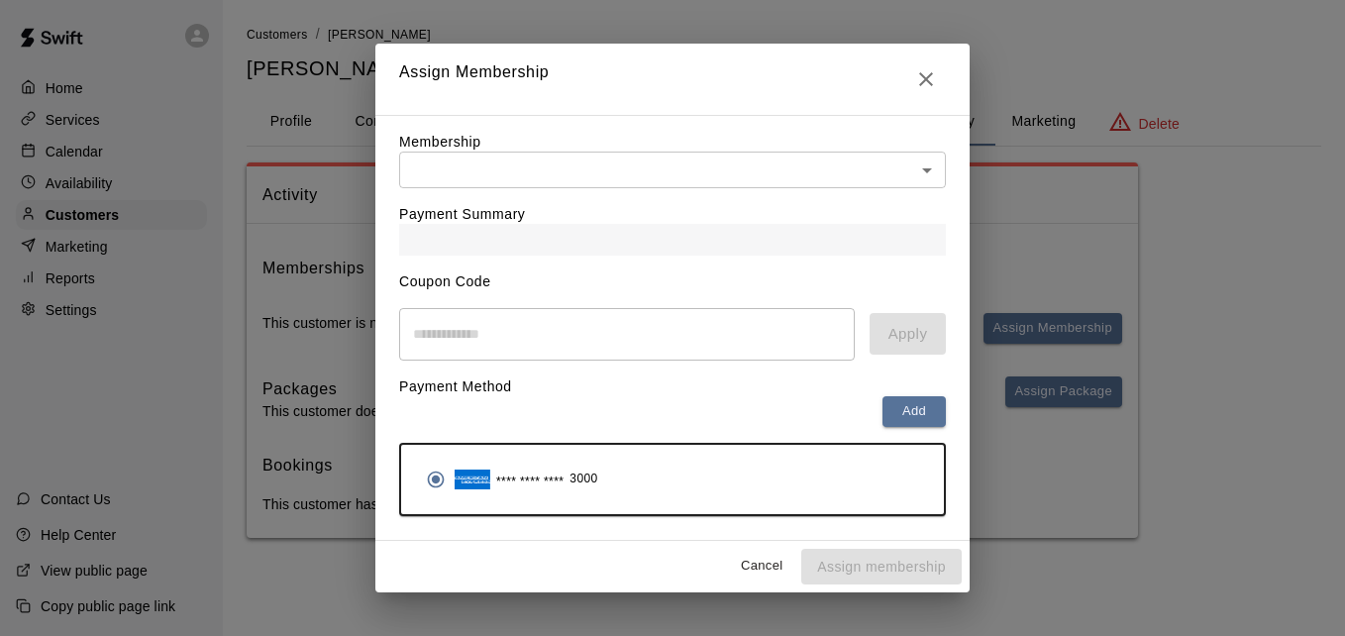
click at [756, 177] on body "Home Services Calendar Availability Customers Marketing Reports Settings Contac…" at bounding box center [672, 289] width 1345 height 578
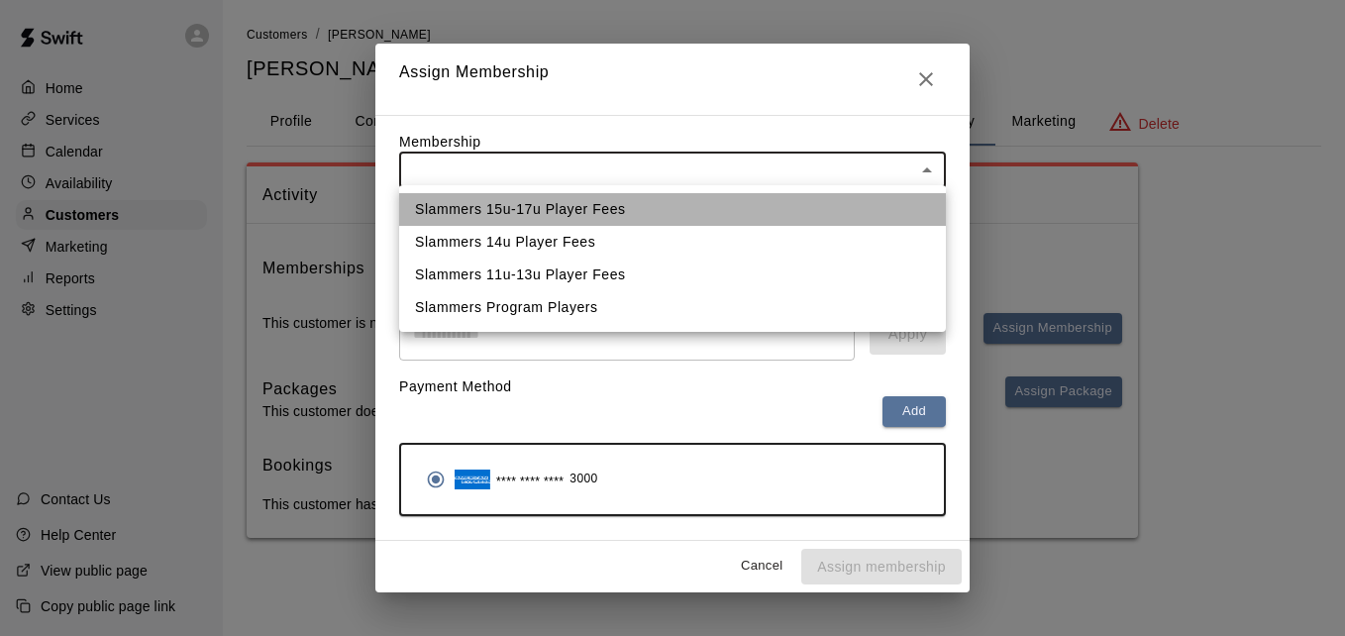
click at [753, 216] on li "Slammers 15u-17u Player Fees" at bounding box center [672, 209] width 547 height 33
type input "**********"
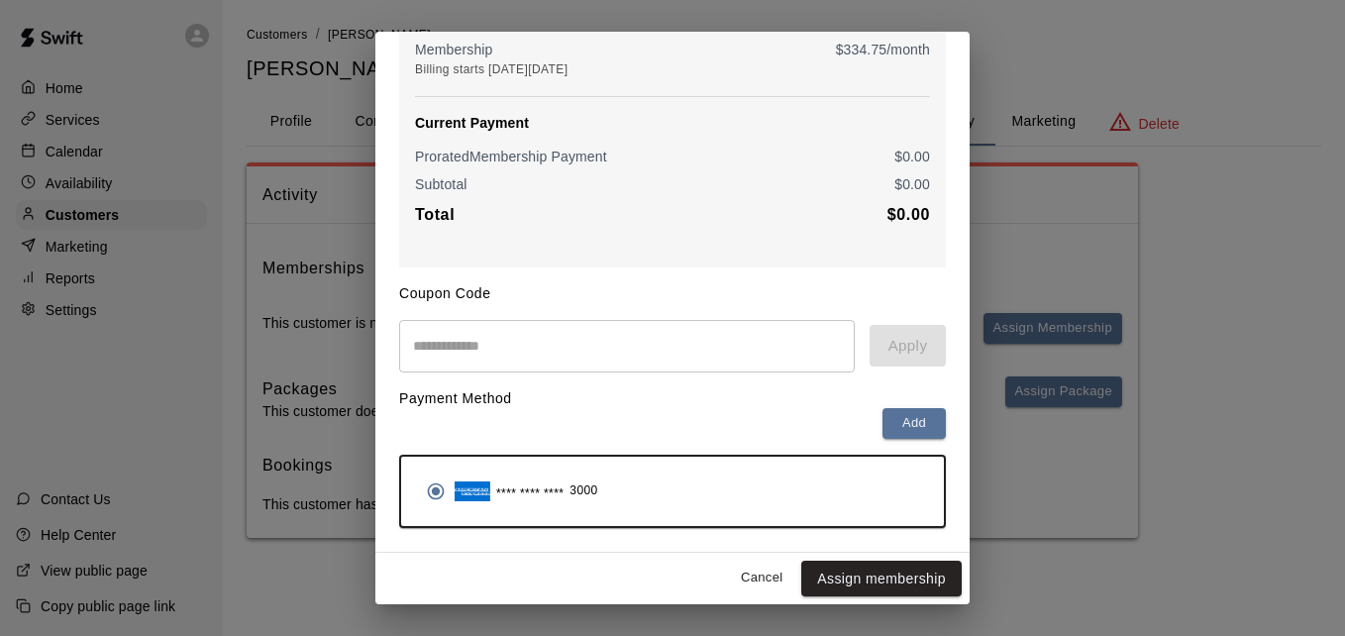
scroll to position [234, 0]
click at [893, 573] on button "Assign membership" at bounding box center [881, 579] width 160 height 37
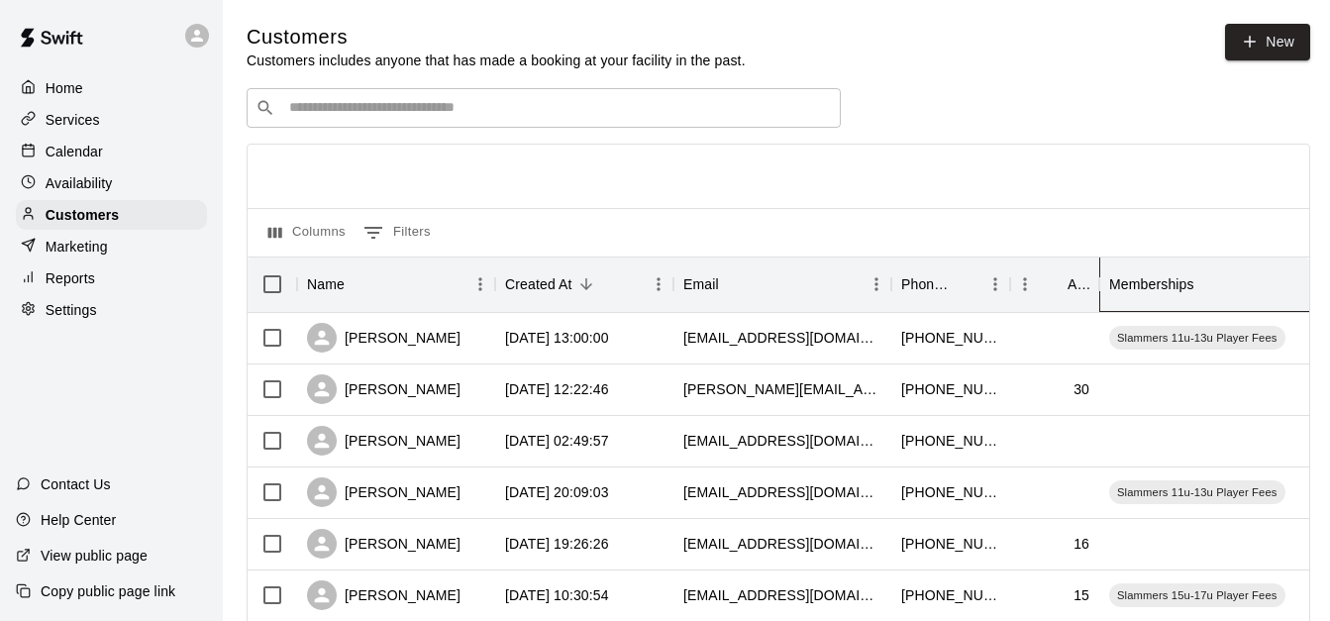
click at [1174, 286] on div "Memberships" at bounding box center [1151, 284] width 85 height 55
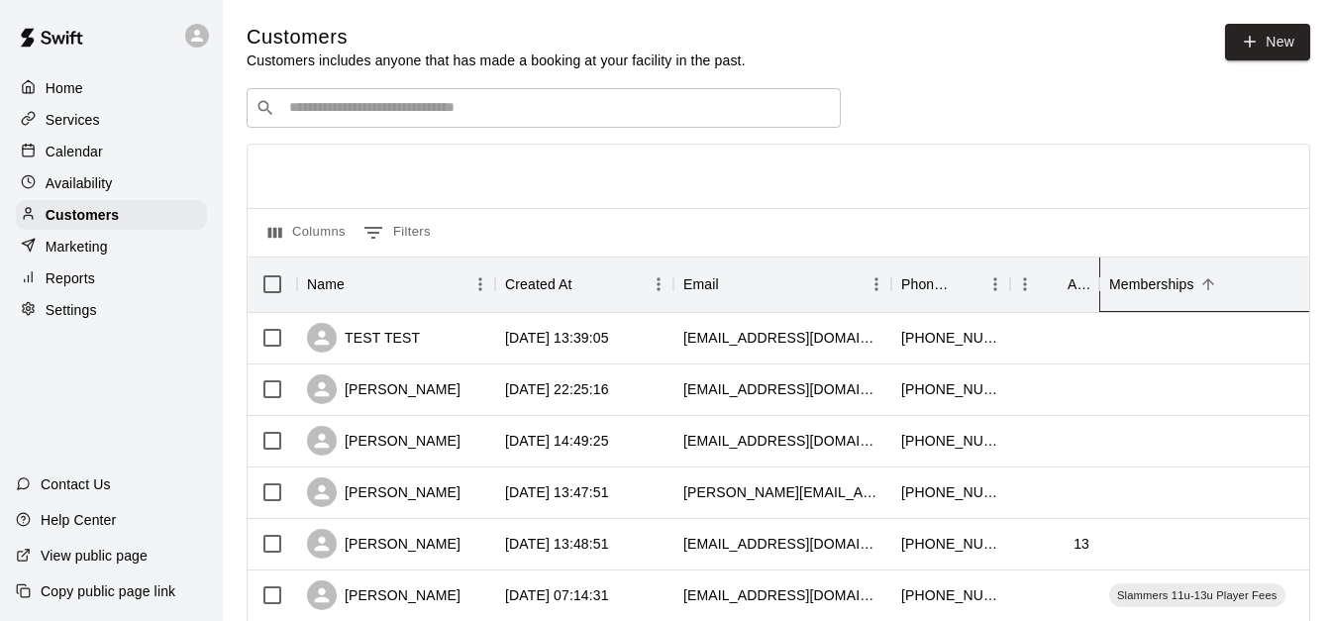
scroll to position [0, 75]
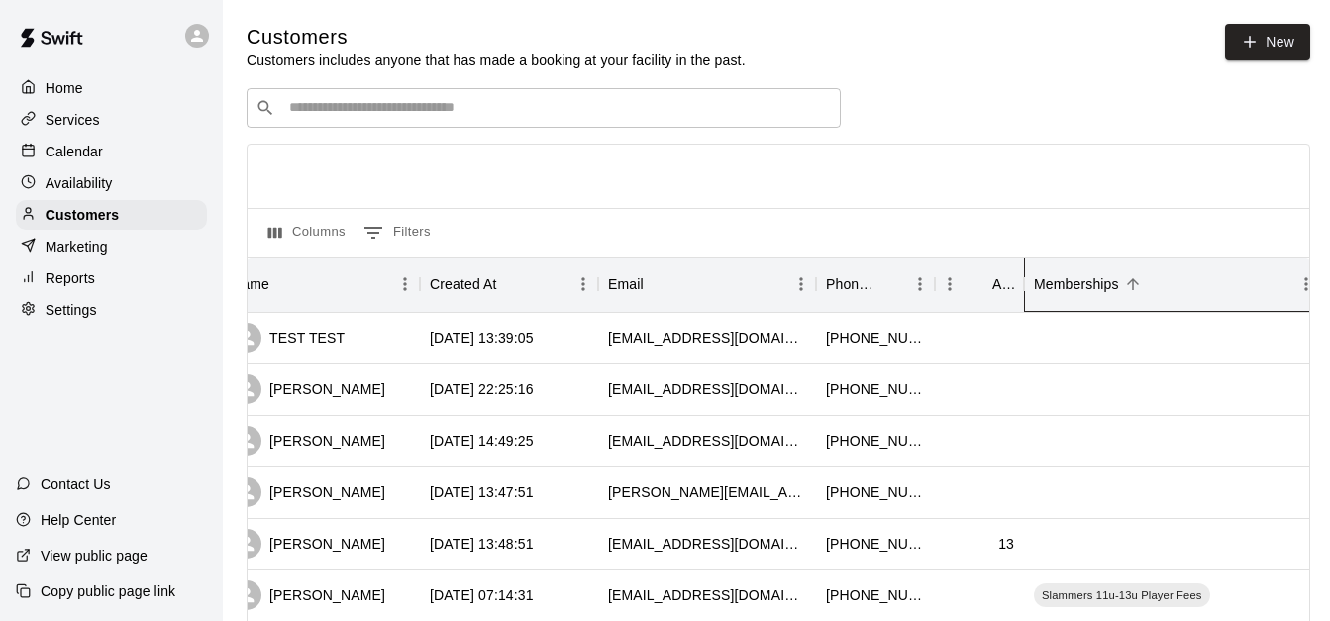
click at [1174, 286] on div "Memberships" at bounding box center [1163, 284] width 258 height 55
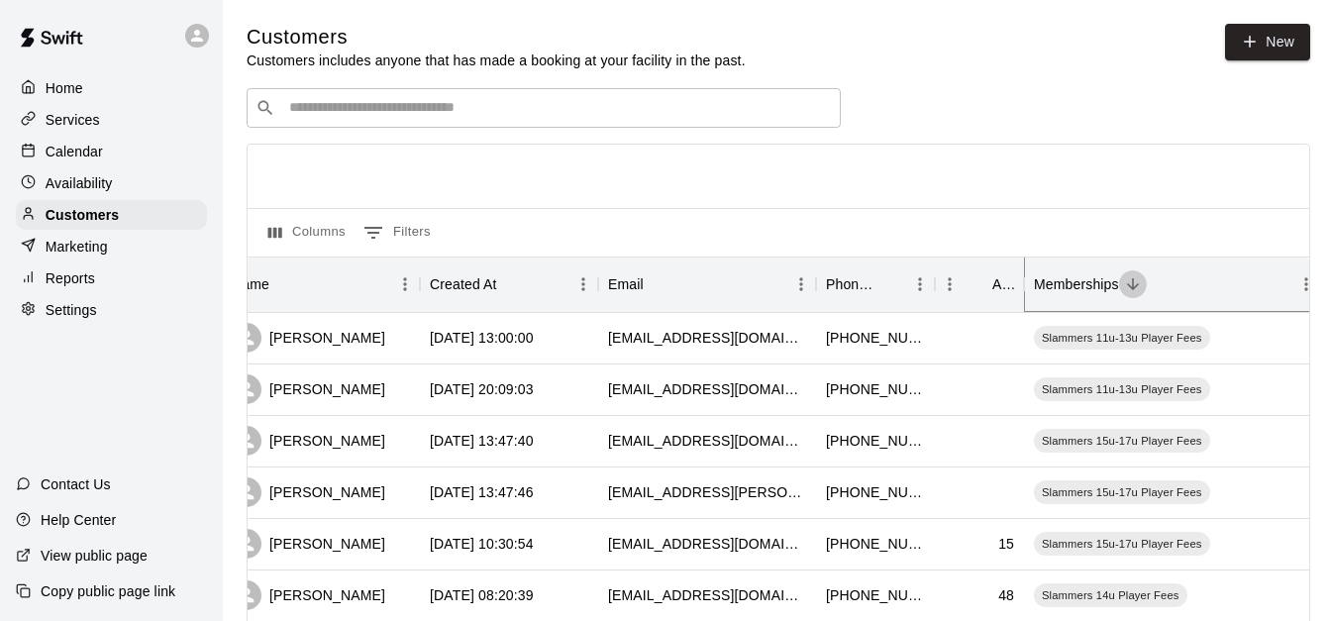
click at [1131, 287] on icon "Sort" at bounding box center [1133, 284] width 18 height 18
click at [1101, 279] on div "Memberships" at bounding box center [1076, 284] width 85 height 55
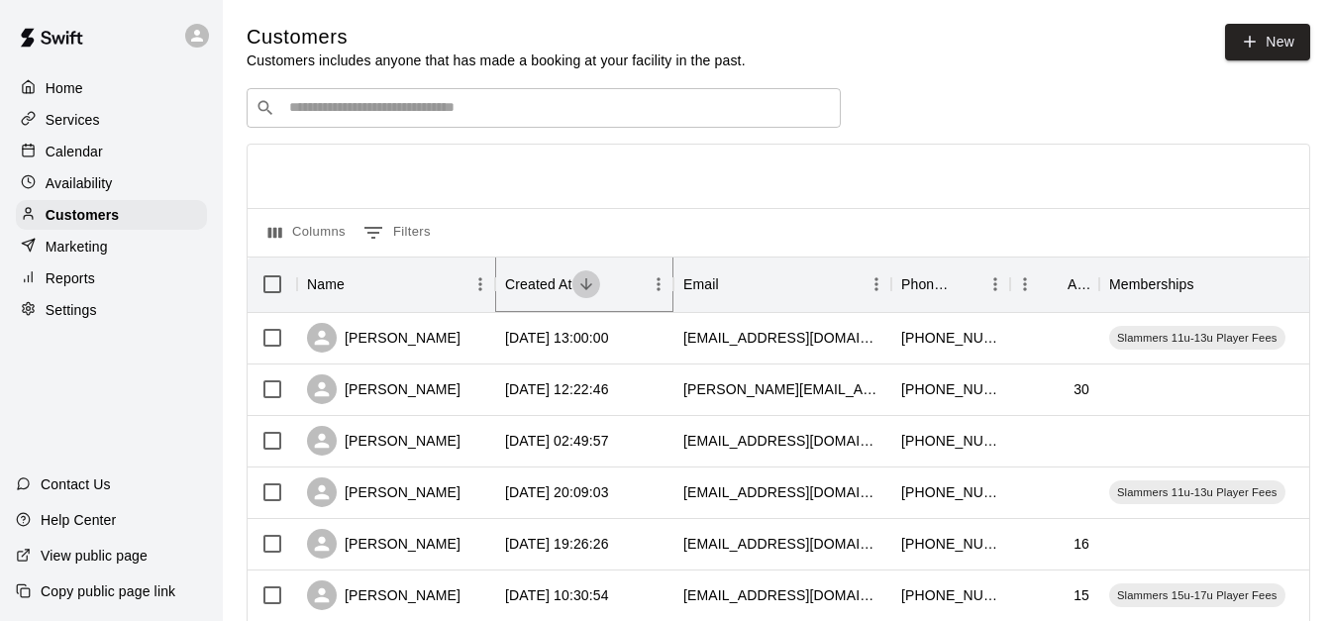
click at [578, 283] on icon "Sort" at bounding box center [587, 284] width 18 height 18
click at [586, 288] on icon "Sort" at bounding box center [587, 284] width 18 height 18
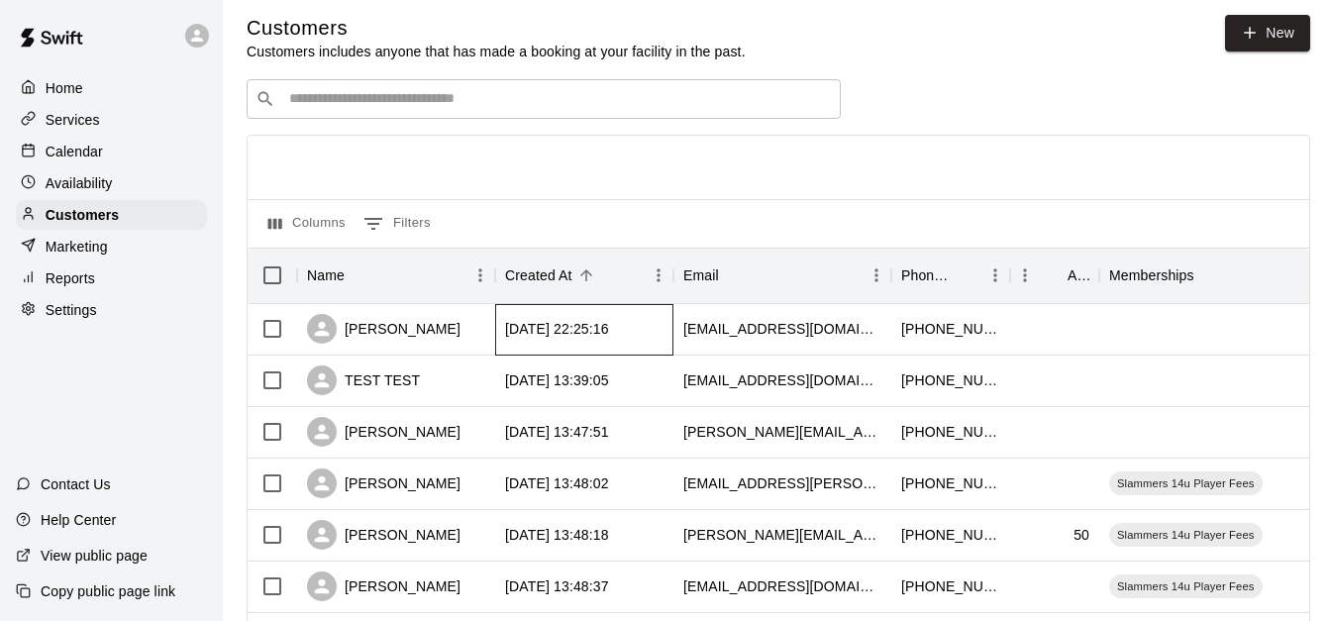
scroll to position [6, 0]
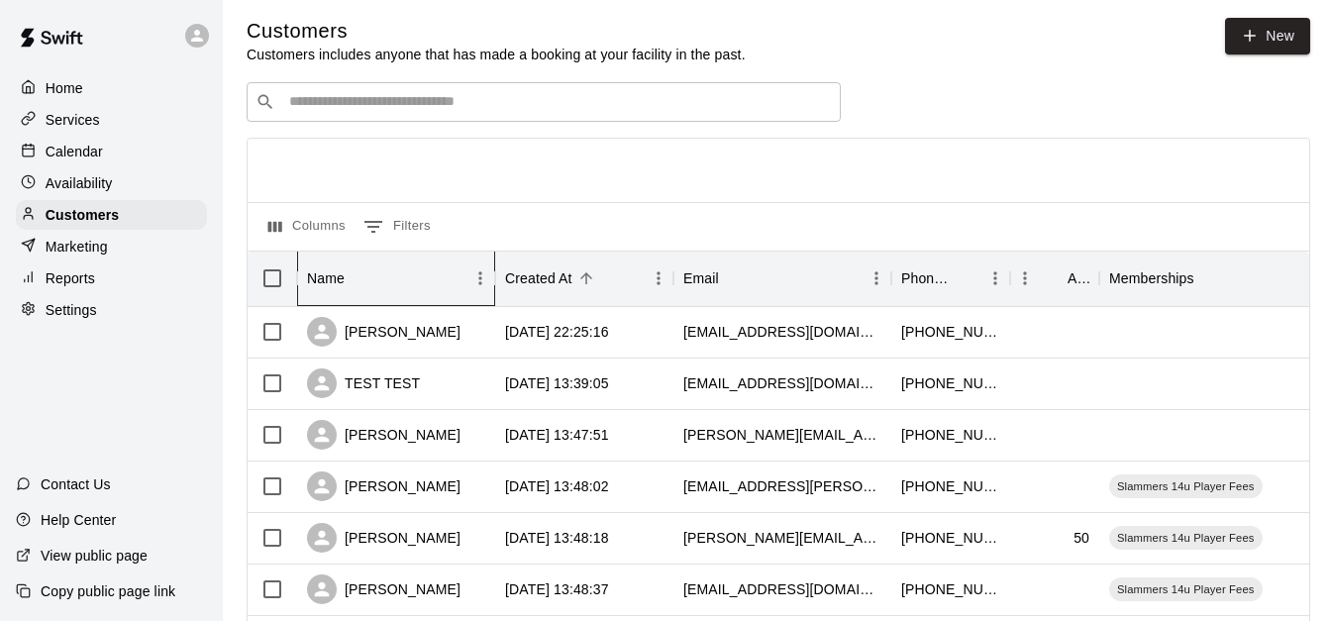
click at [345, 278] on div "Name" at bounding box center [359, 278] width 28 height 28
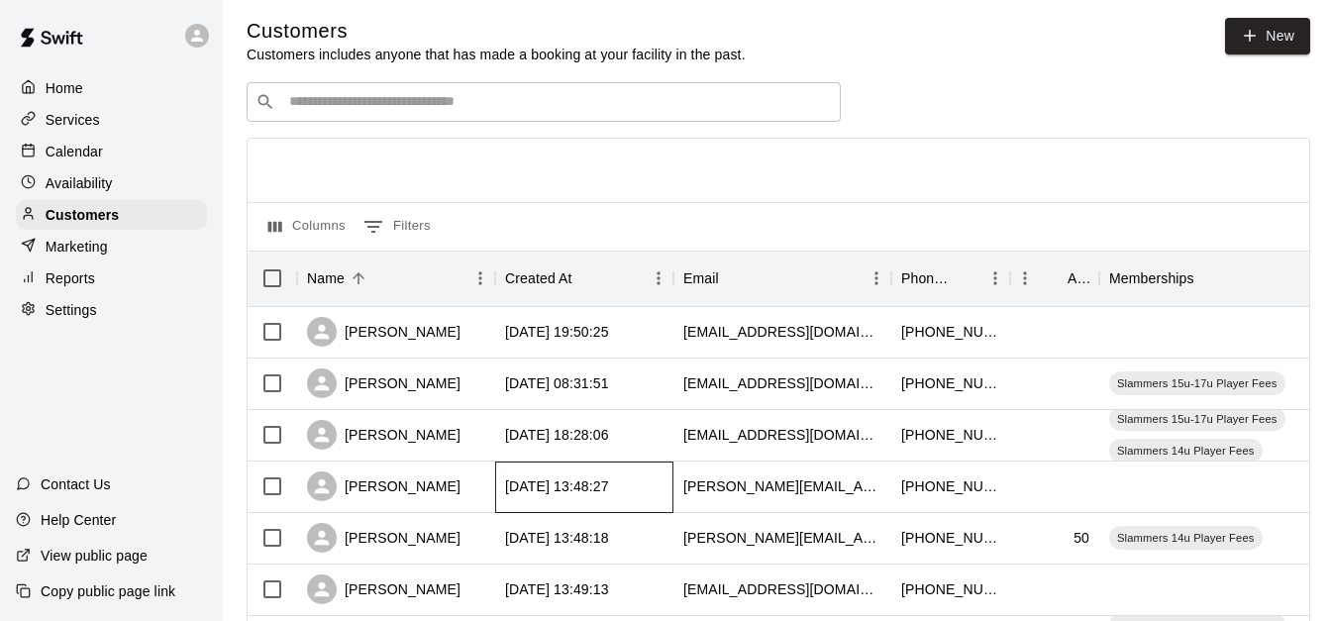
click at [541, 486] on div "[DATE] 13:48:27" at bounding box center [557, 486] width 104 height 20
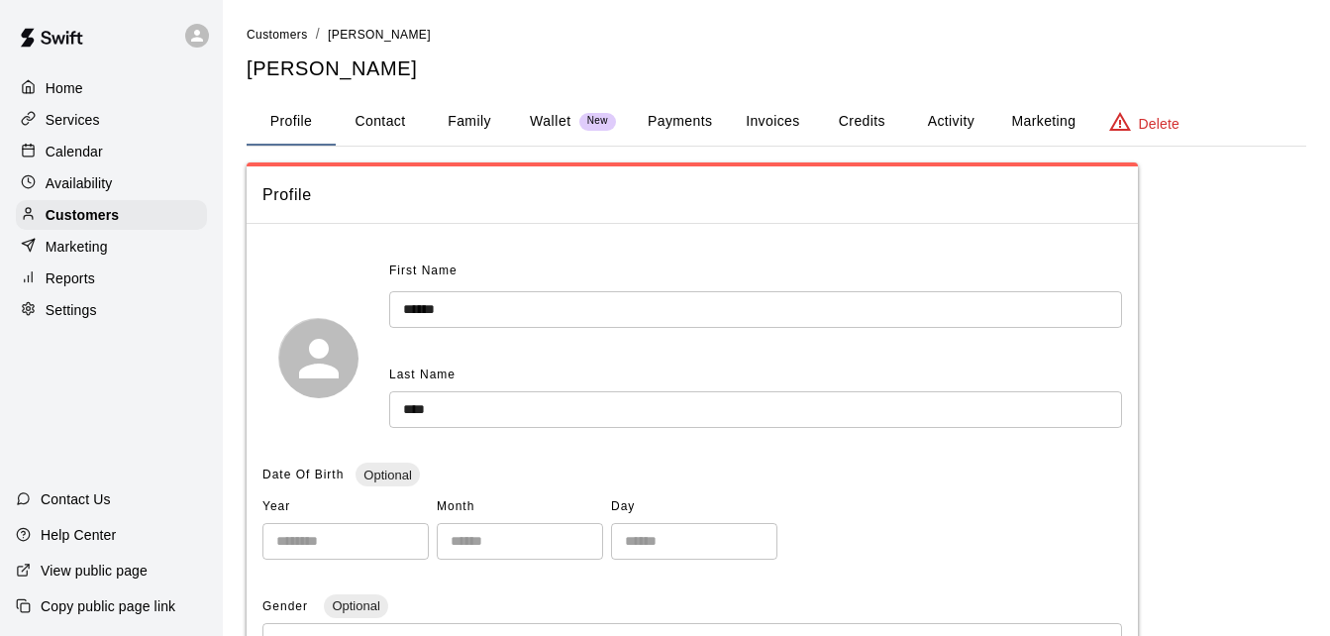
click at [474, 129] on button "Family" at bounding box center [469, 122] width 89 height 48
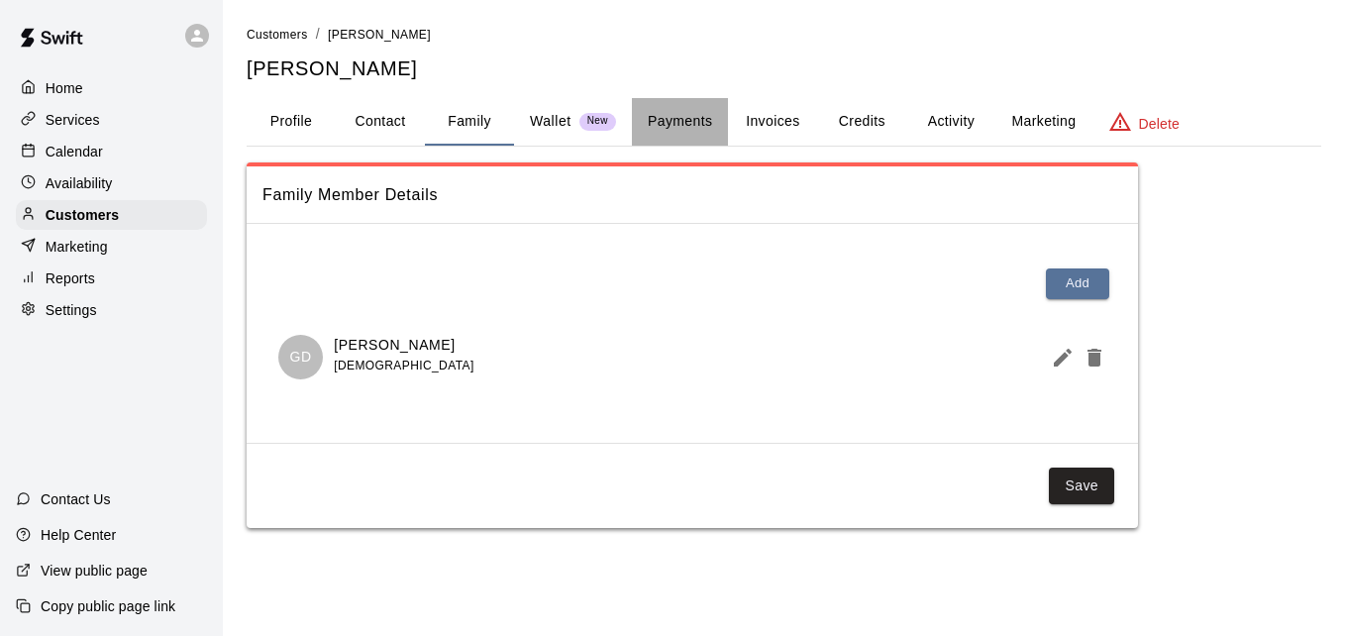
click at [664, 124] on button "Payments" at bounding box center [680, 122] width 96 height 48
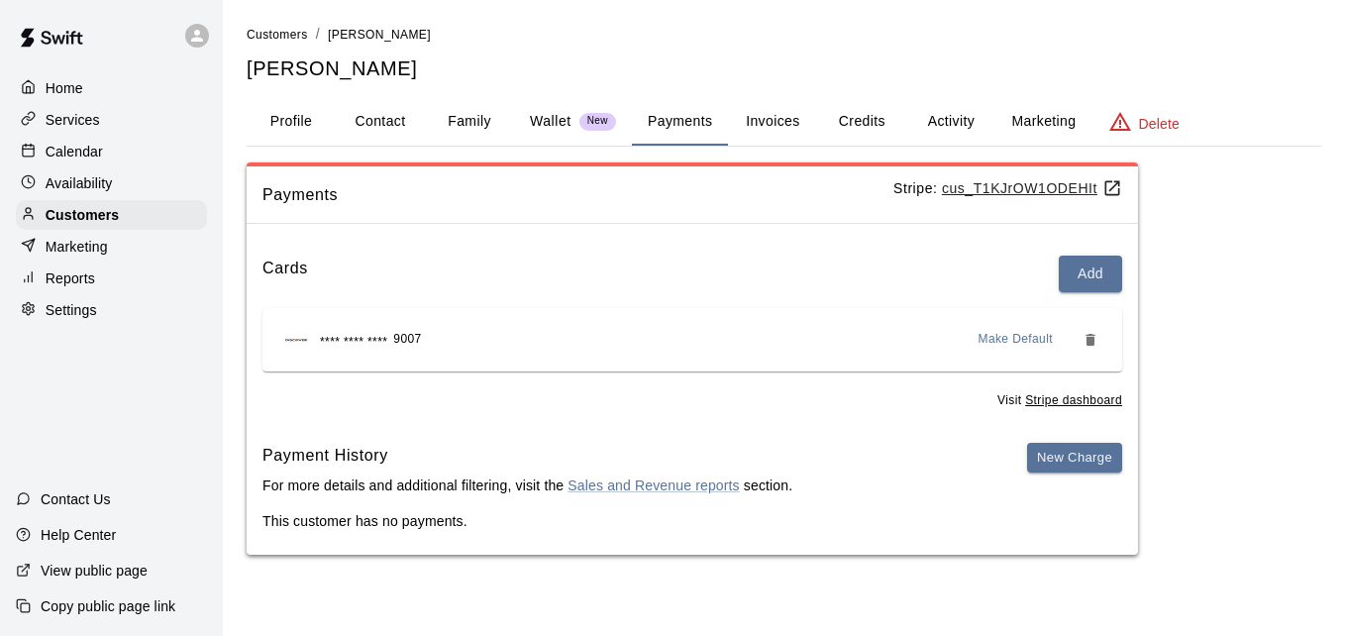
click at [958, 134] on button "Activity" at bounding box center [950, 122] width 89 height 48
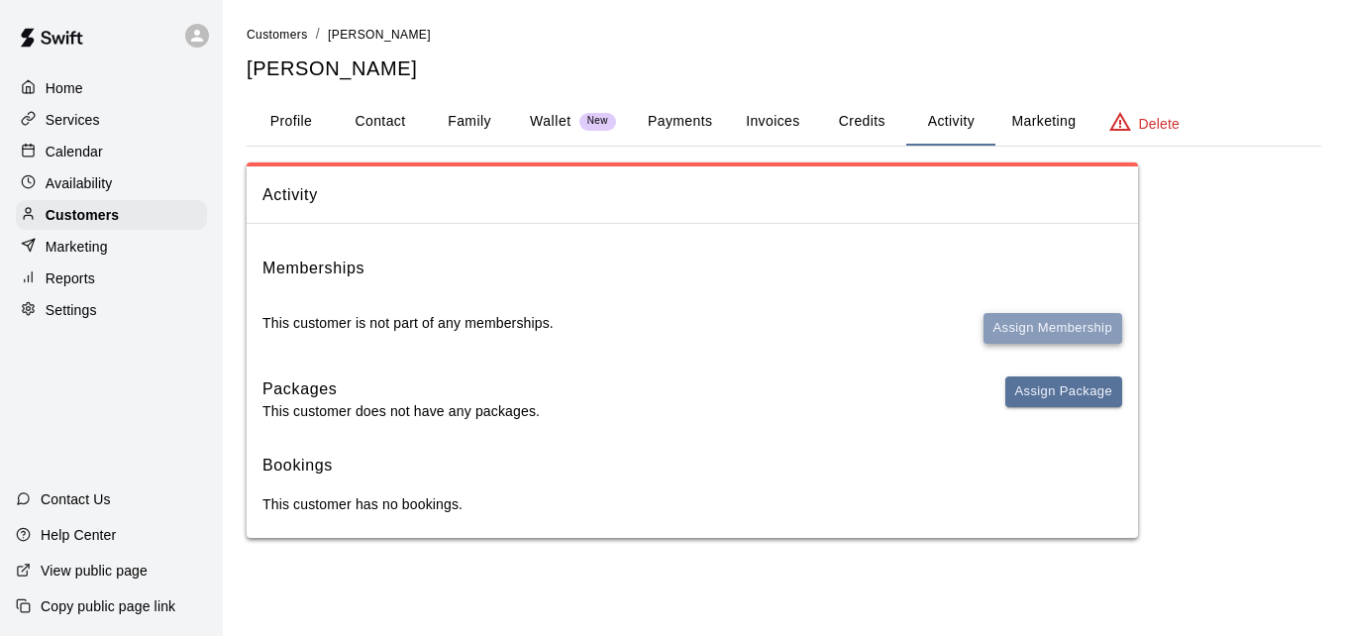
click at [1005, 331] on button "Assign Membership" at bounding box center [1053, 328] width 139 height 31
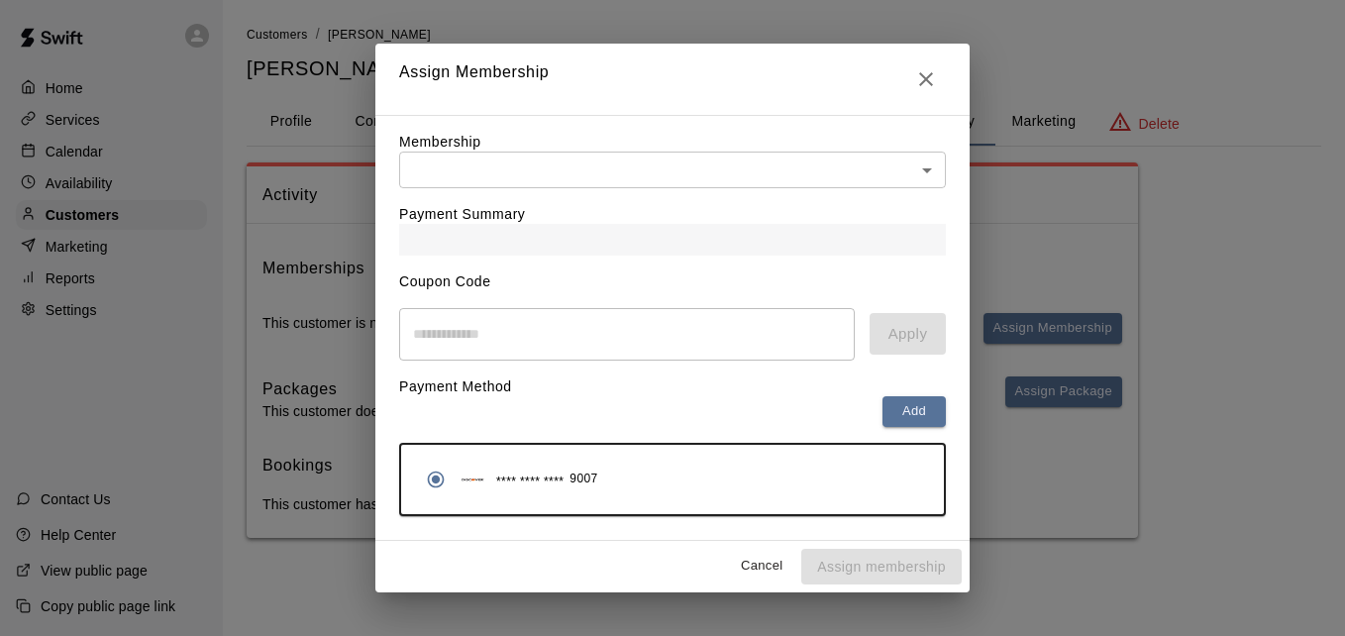
click at [771, 167] on body "Home Services Calendar Availability Customers Marketing Reports Settings Contac…" at bounding box center [672, 289] width 1345 height 578
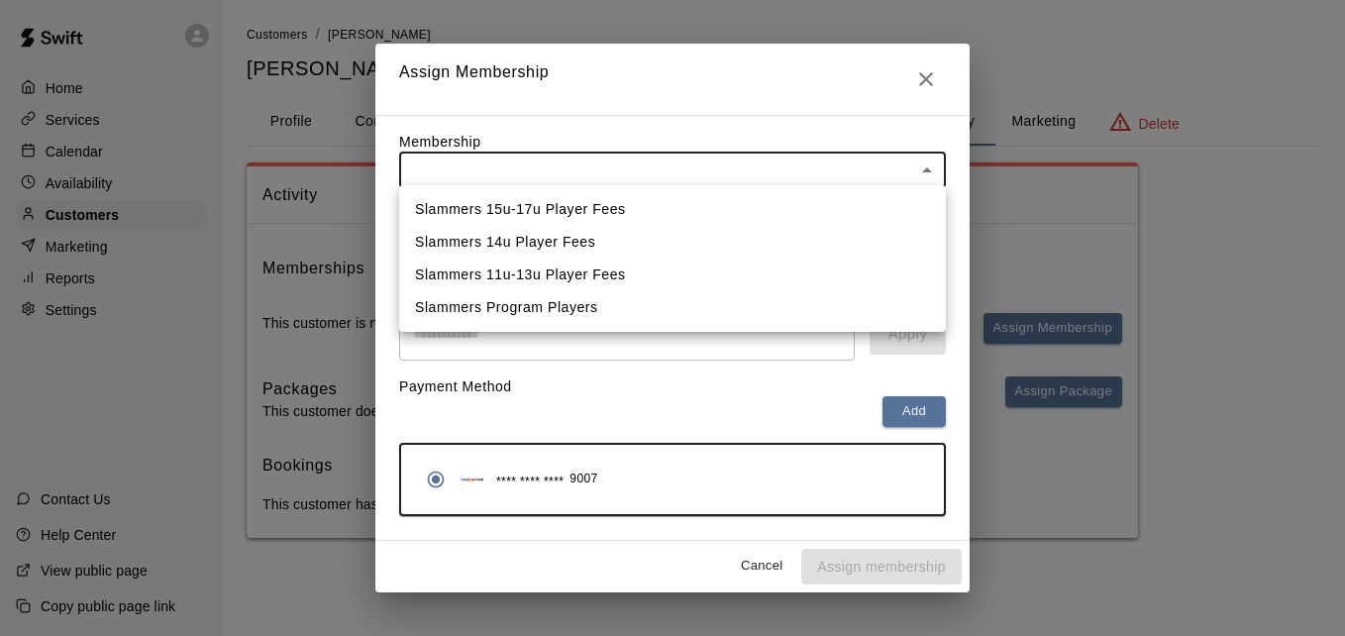
click at [734, 214] on li "Slammers 15u-17u Player Fees" at bounding box center [672, 209] width 547 height 33
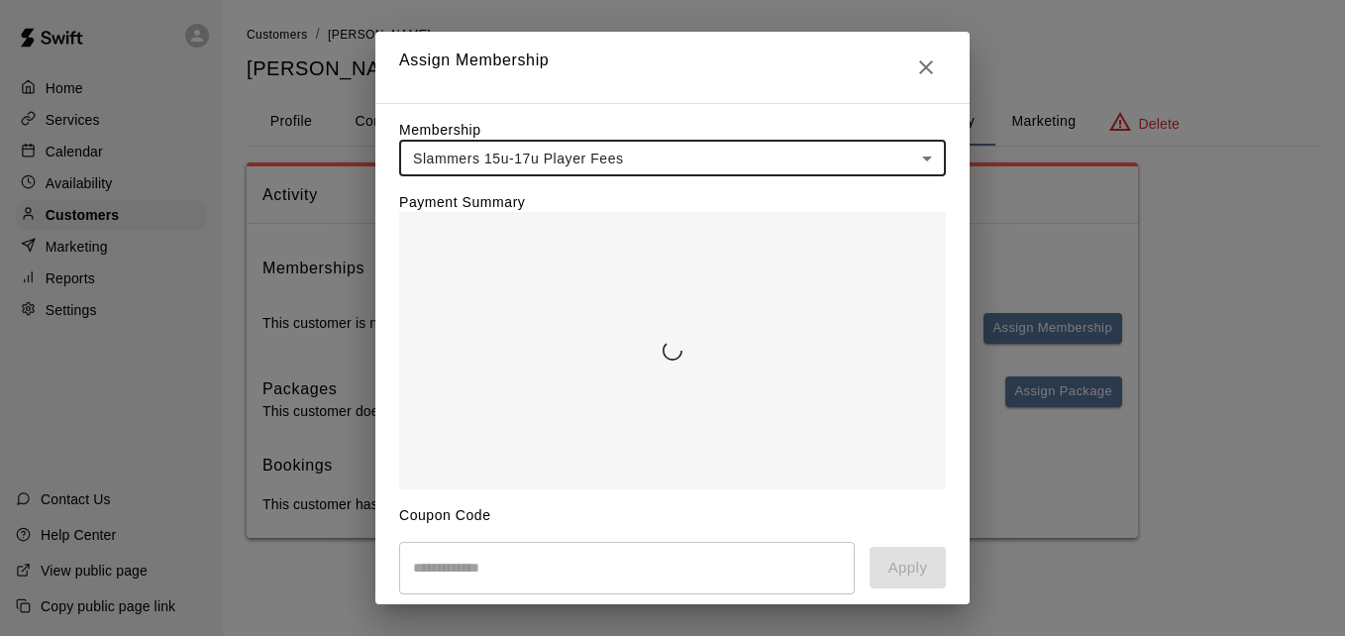
type input "**********"
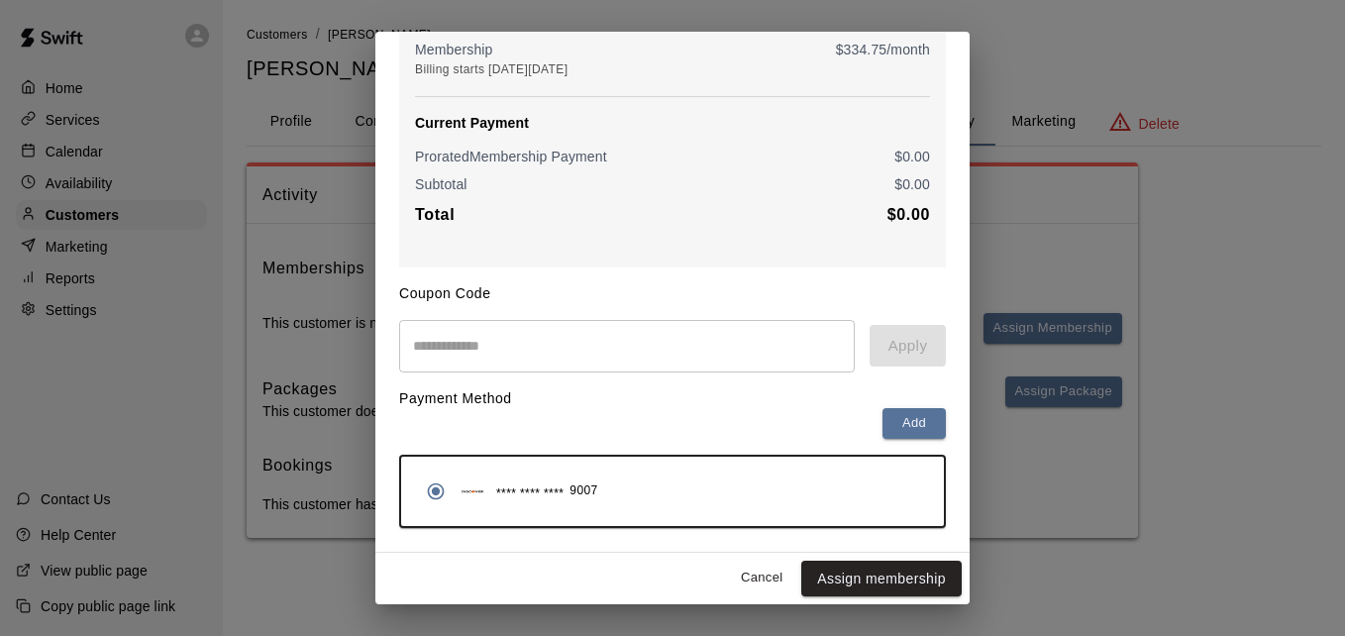
scroll to position [234, 0]
click at [879, 572] on button "Assign membership" at bounding box center [881, 579] width 160 height 37
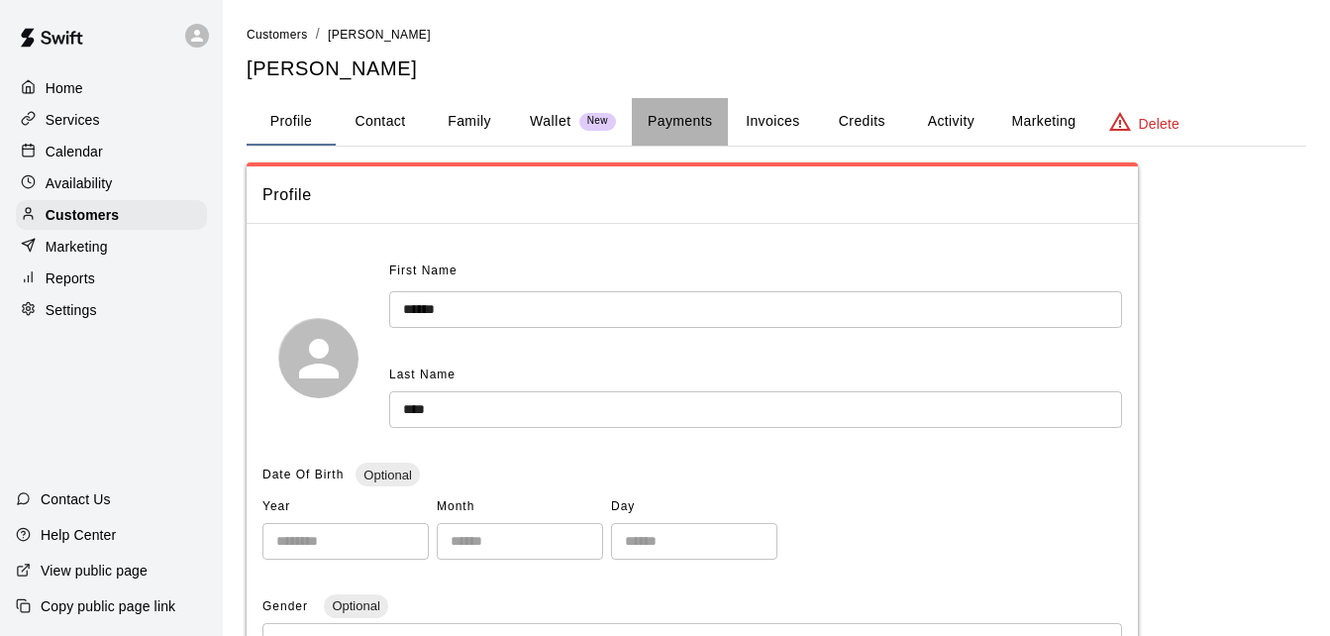
click at [690, 119] on button "Payments" at bounding box center [680, 122] width 96 height 48
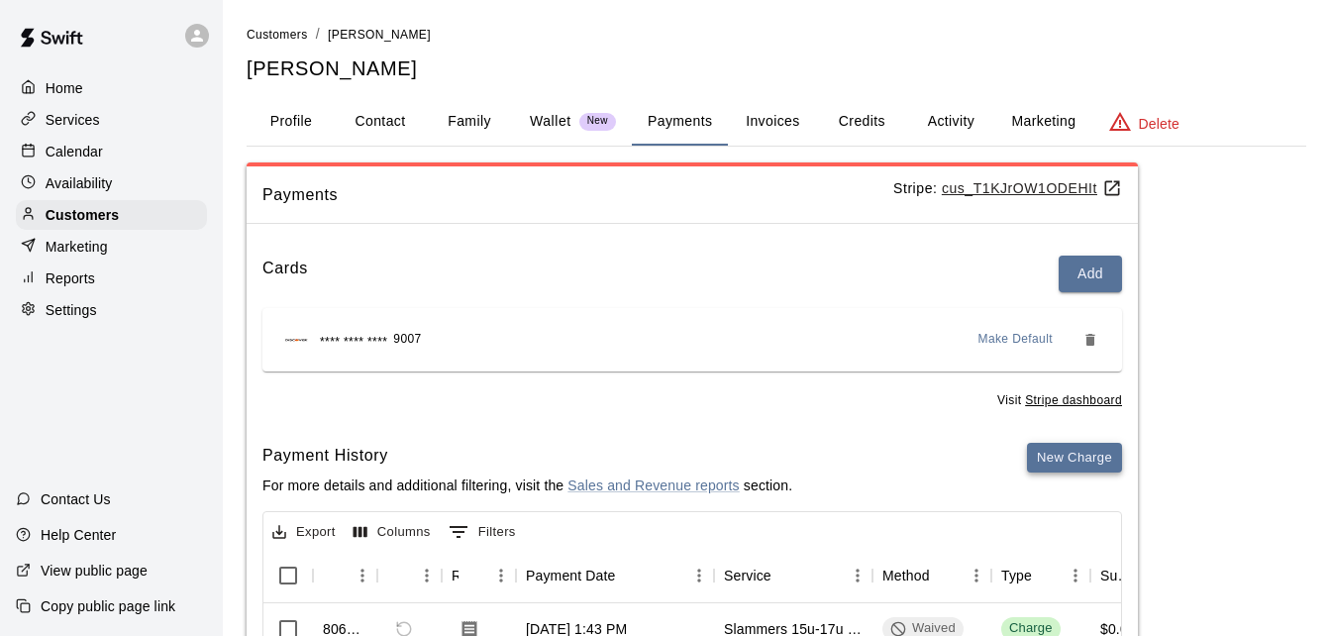
click at [1093, 457] on button "New Charge" at bounding box center [1074, 458] width 95 height 31
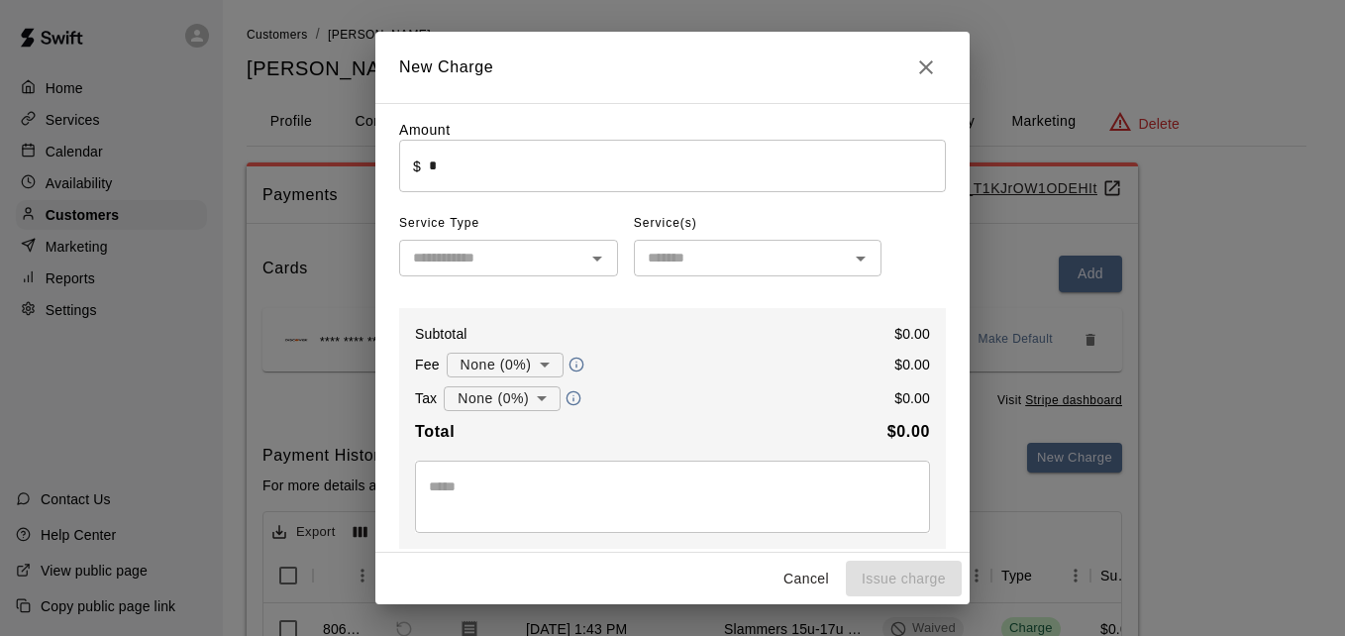
click at [700, 173] on input "*" at bounding box center [687, 166] width 517 height 53
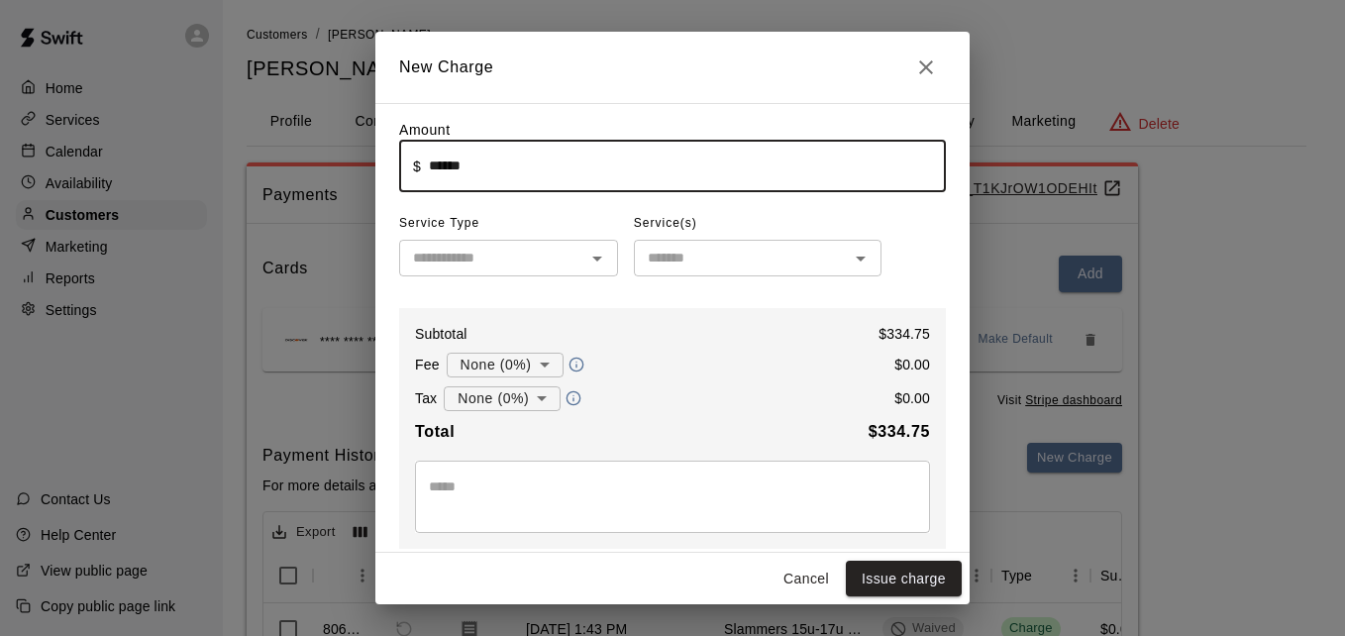
click at [572, 246] on div "​" at bounding box center [508, 258] width 219 height 37
type input "******"
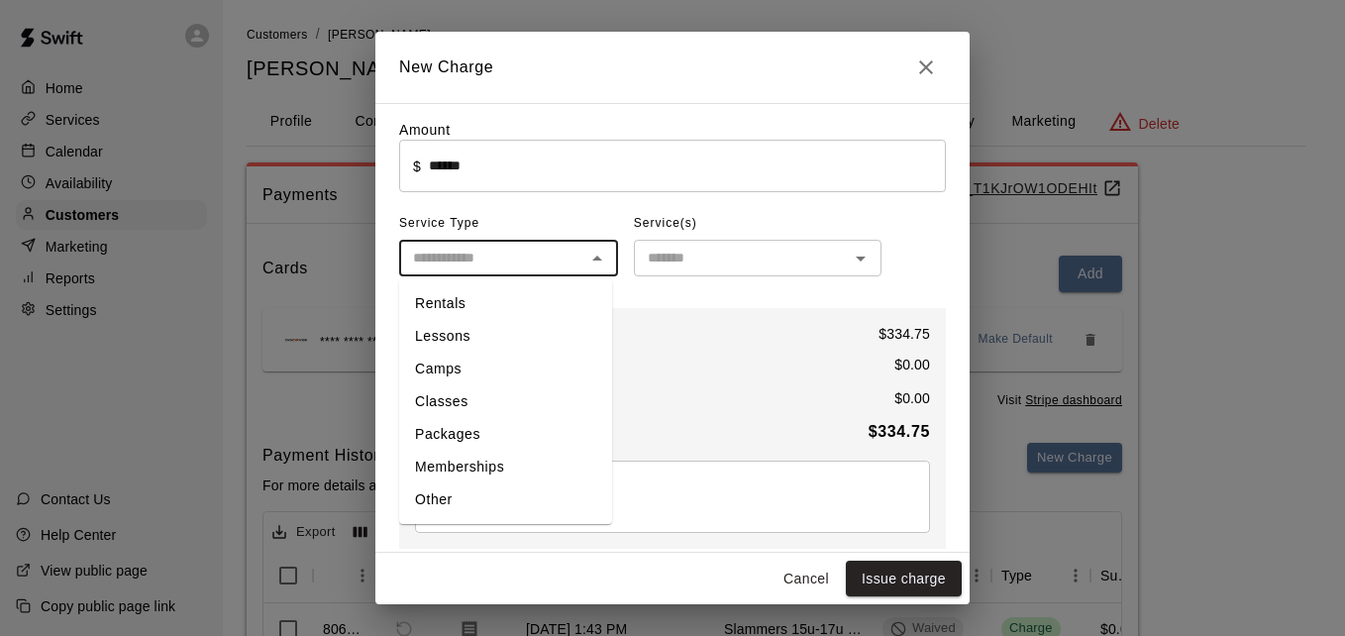
click at [501, 454] on li "Memberships" at bounding box center [505, 467] width 213 height 33
type input "**********"
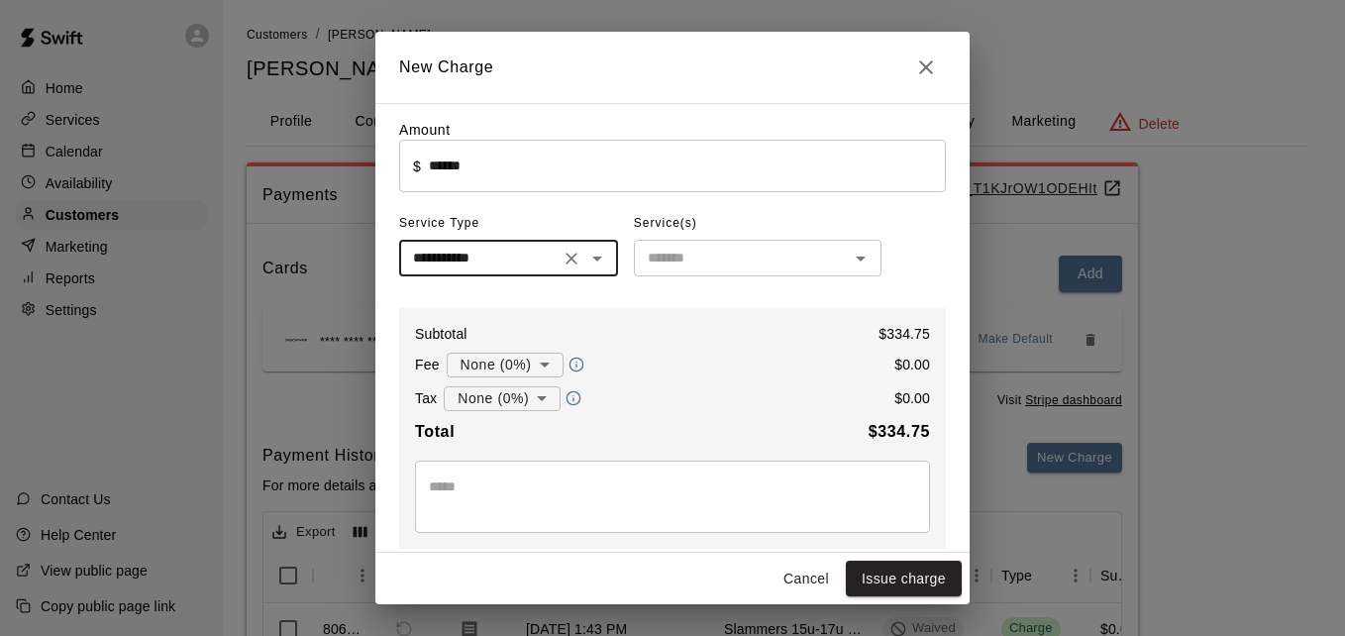
click at [704, 265] on input "text" at bounding box center [741, 258] width 203 height 25
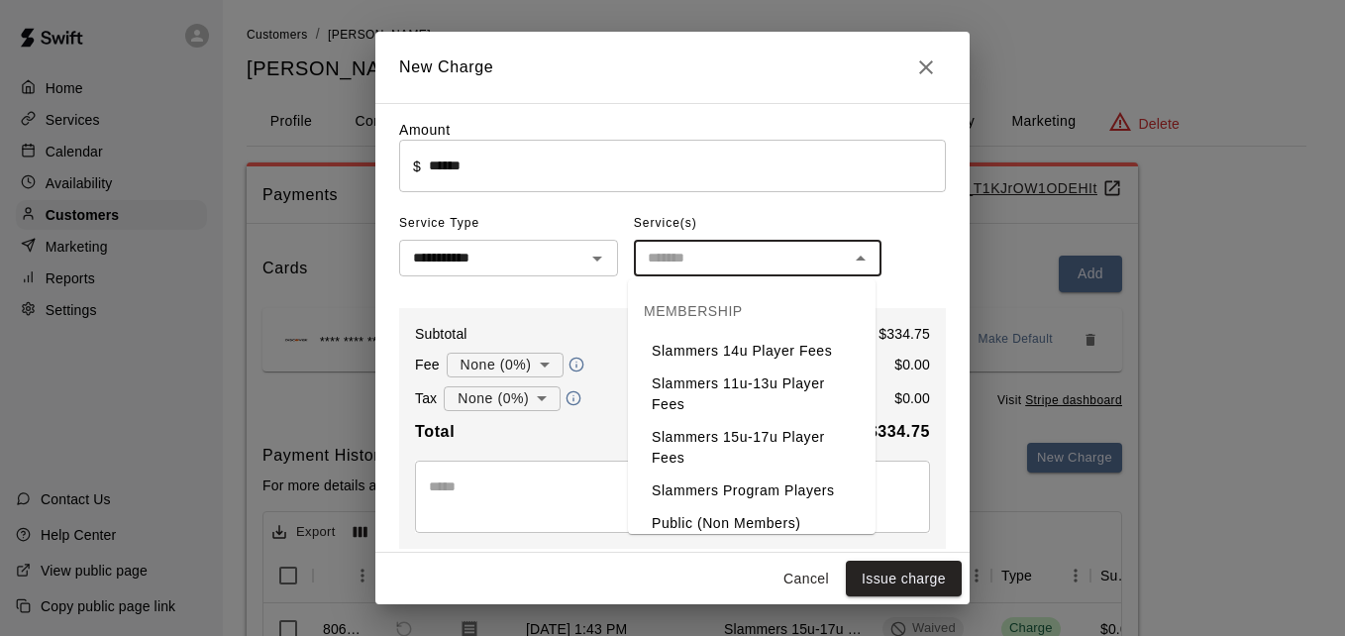
click at [708, 421] on li "Slammers 15u-17u Player Fees" at bounding box center [752, 447] width 248 height 53
type input "**********"
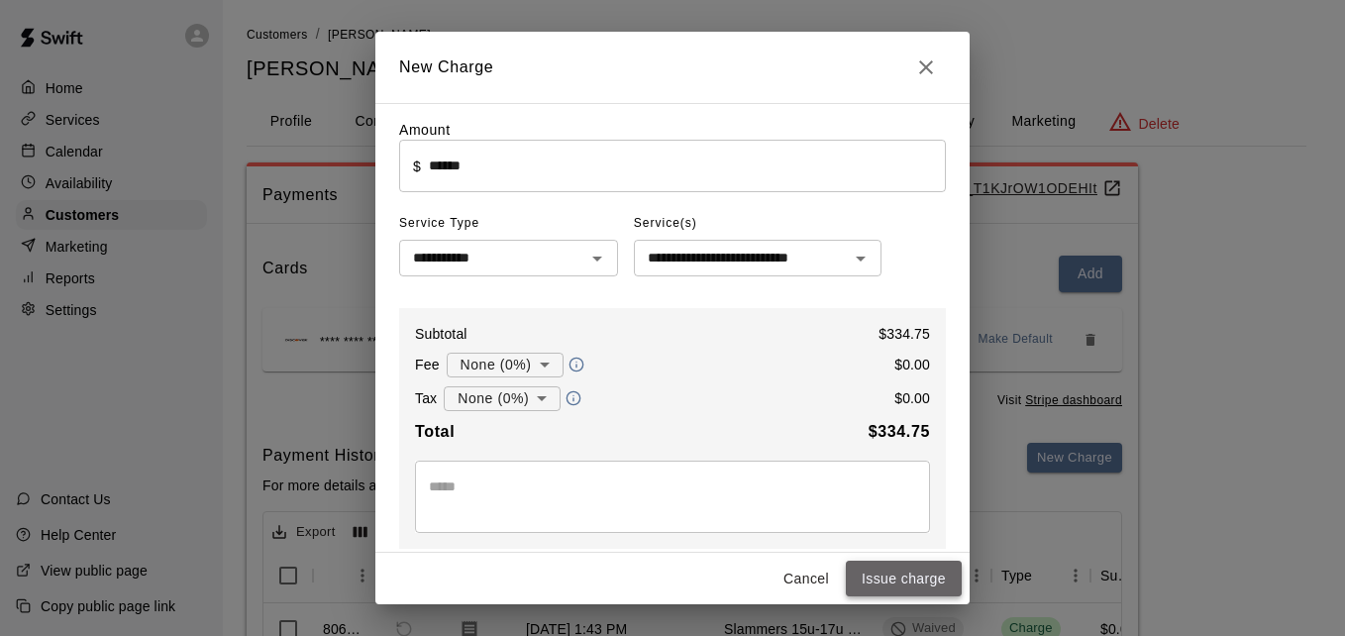
click at [900, 580] on button "Issue charge" at bounding box center [904, 579] width 116 height 37
type input "*"
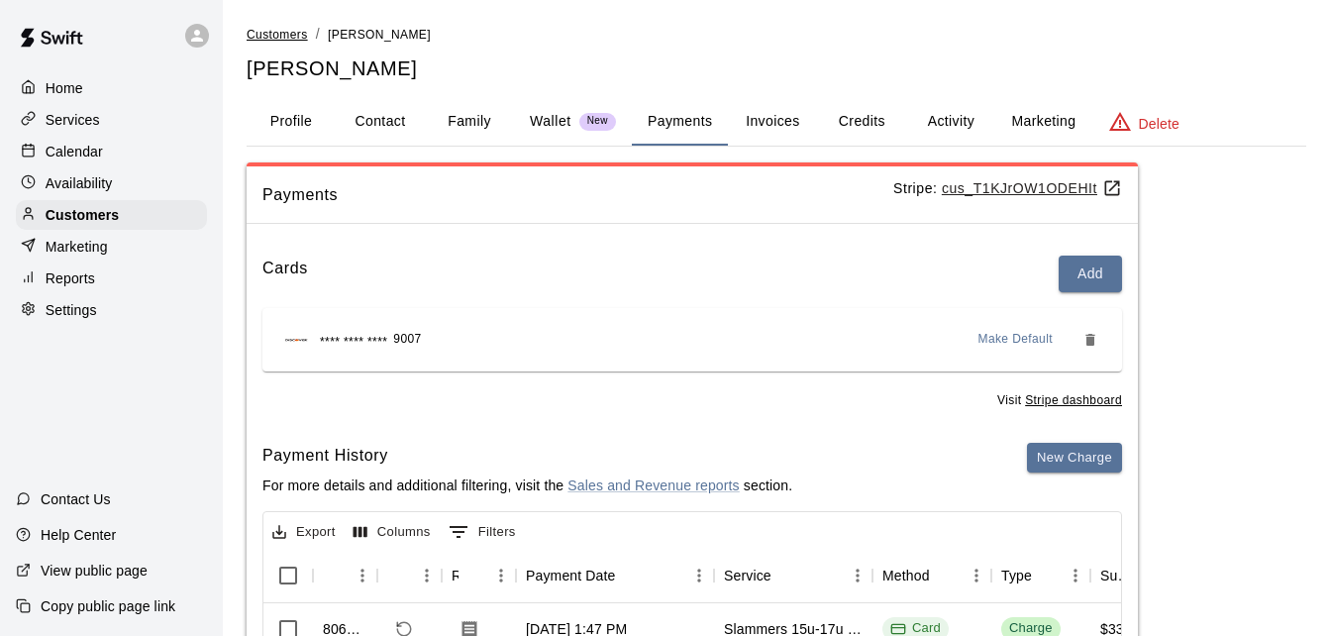
click at [286, 35] on span "Customers" at bounding box center [277, 35] width 61 height 14
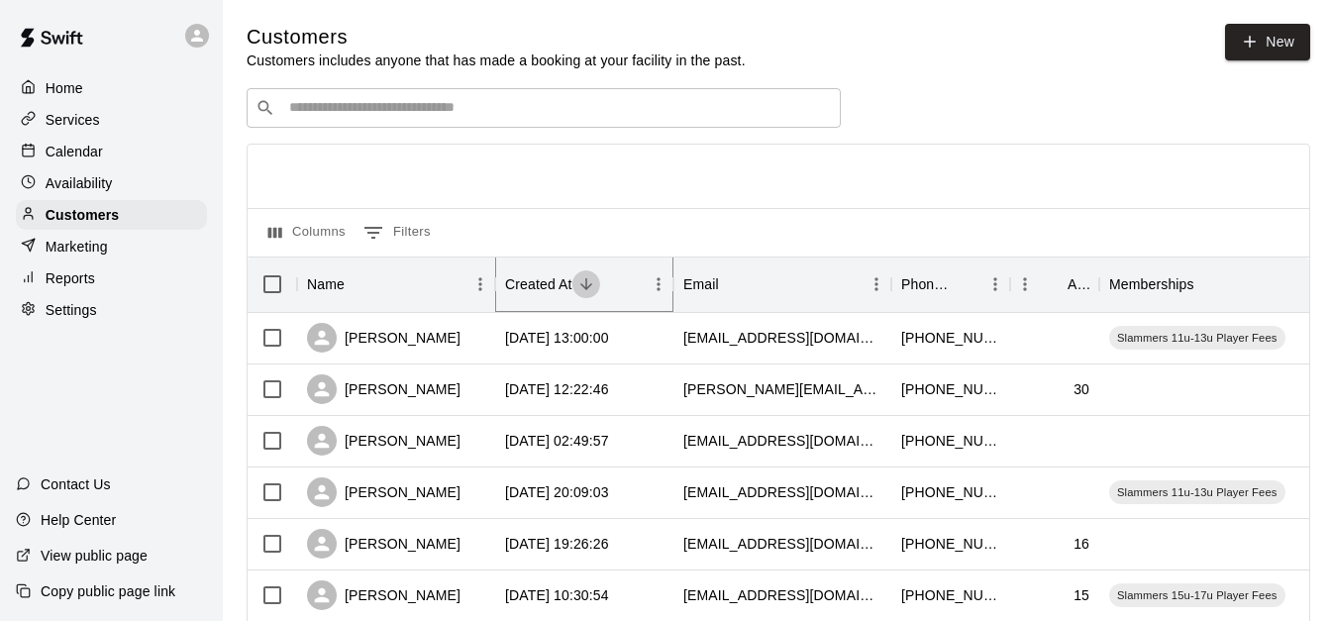
click at [581, 289] on icon "Sort" at bounding box center [587, 284] width 18 height 18
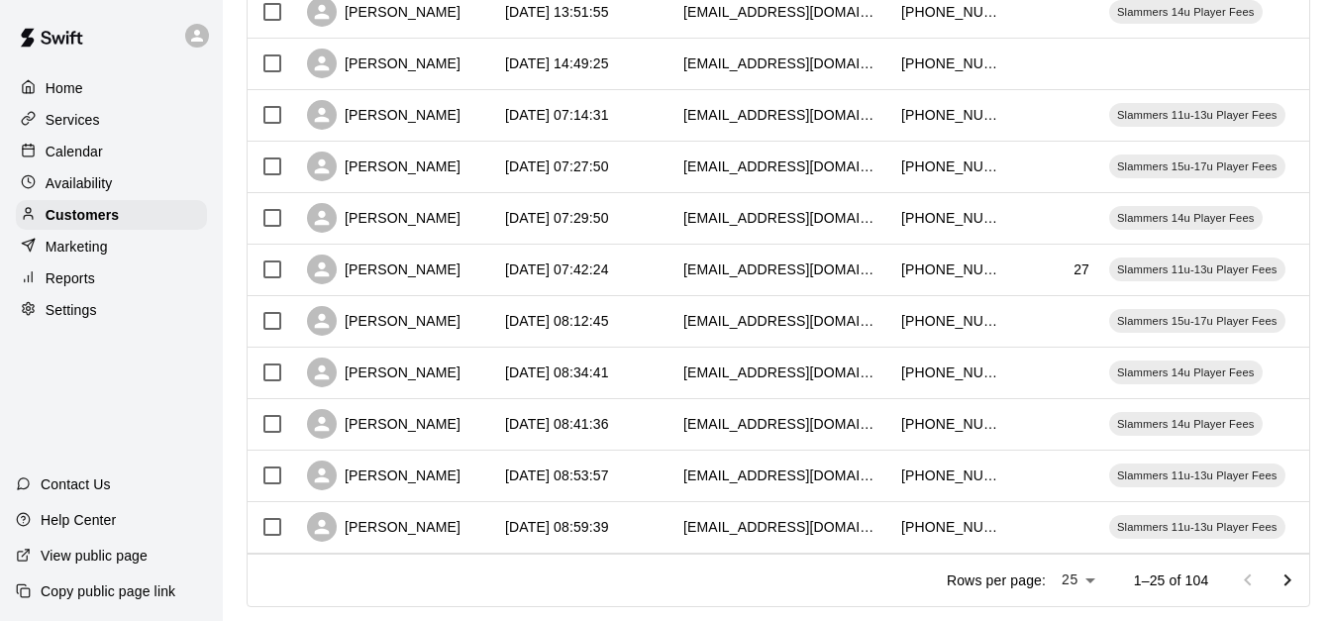
scroll to position [1106, 0]
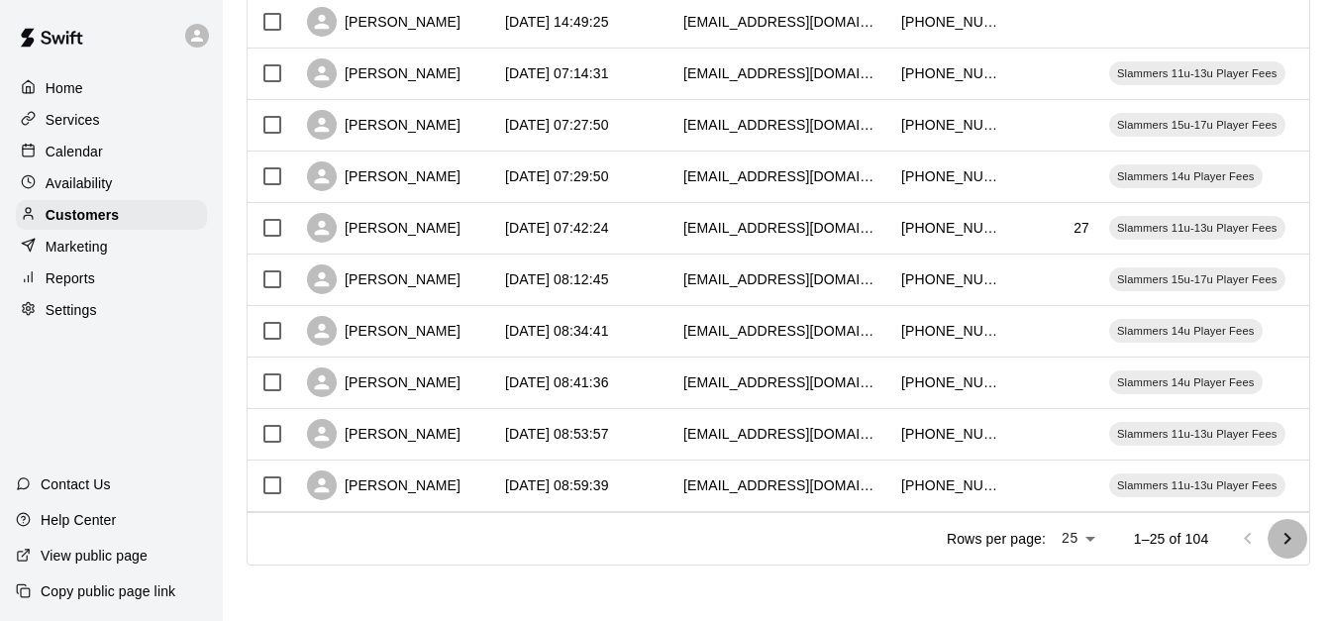
click at [1300, 544] on icon "Go to next page" at bounding box center [1288, 539] width 24 height 24
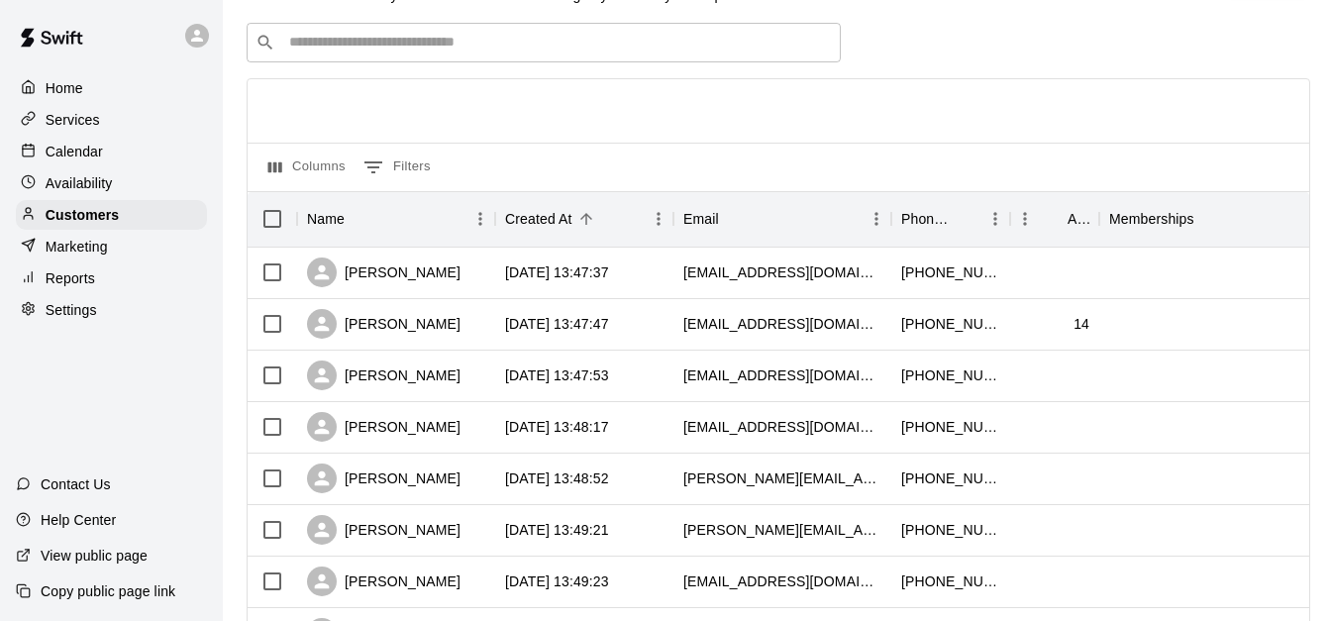
scroll to position [56, 0]
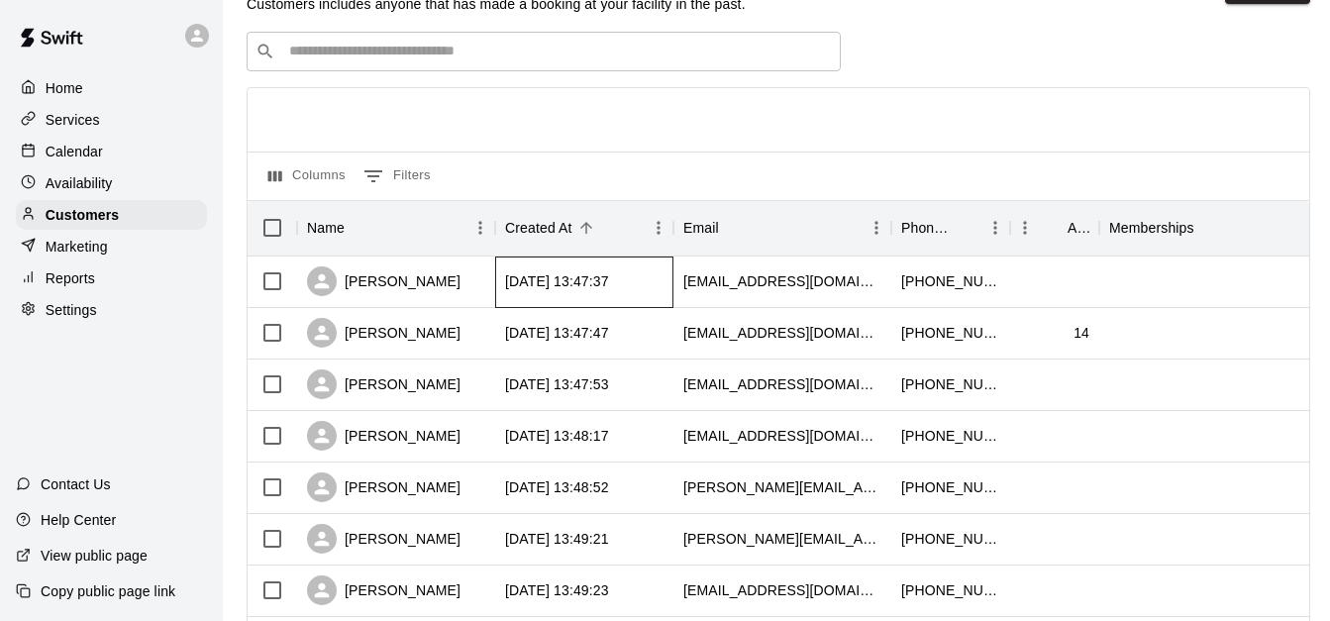
click at [574, 291] on div "[DATE] 13:47:37" at bounding box center [557, 281] width 104 height 20
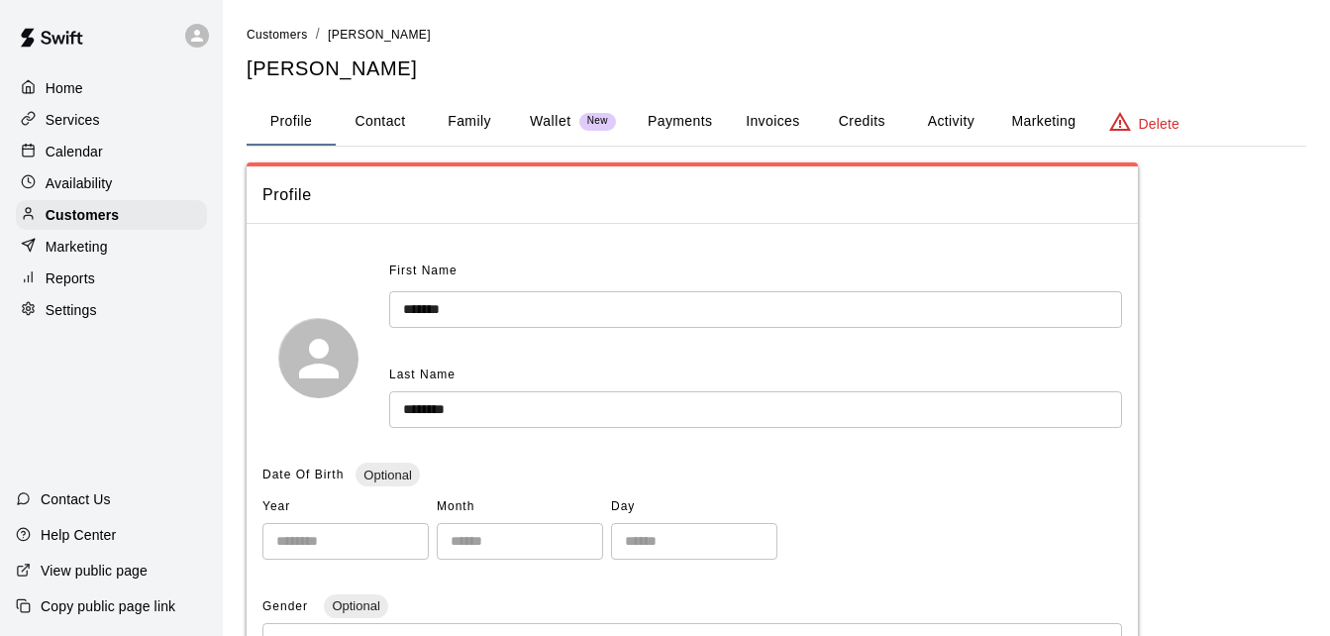
click at [453, 131] on button "Family" at bounding box center [469, 122] width 89 height 48
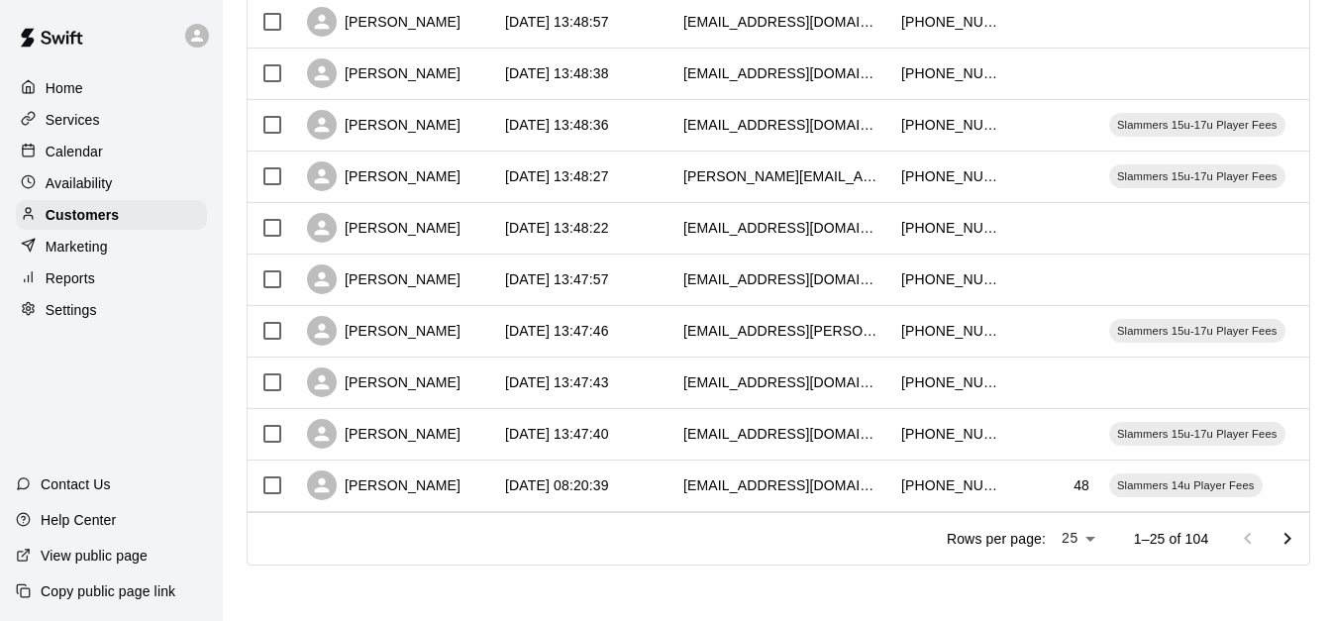
scroll to position [1092, 0]
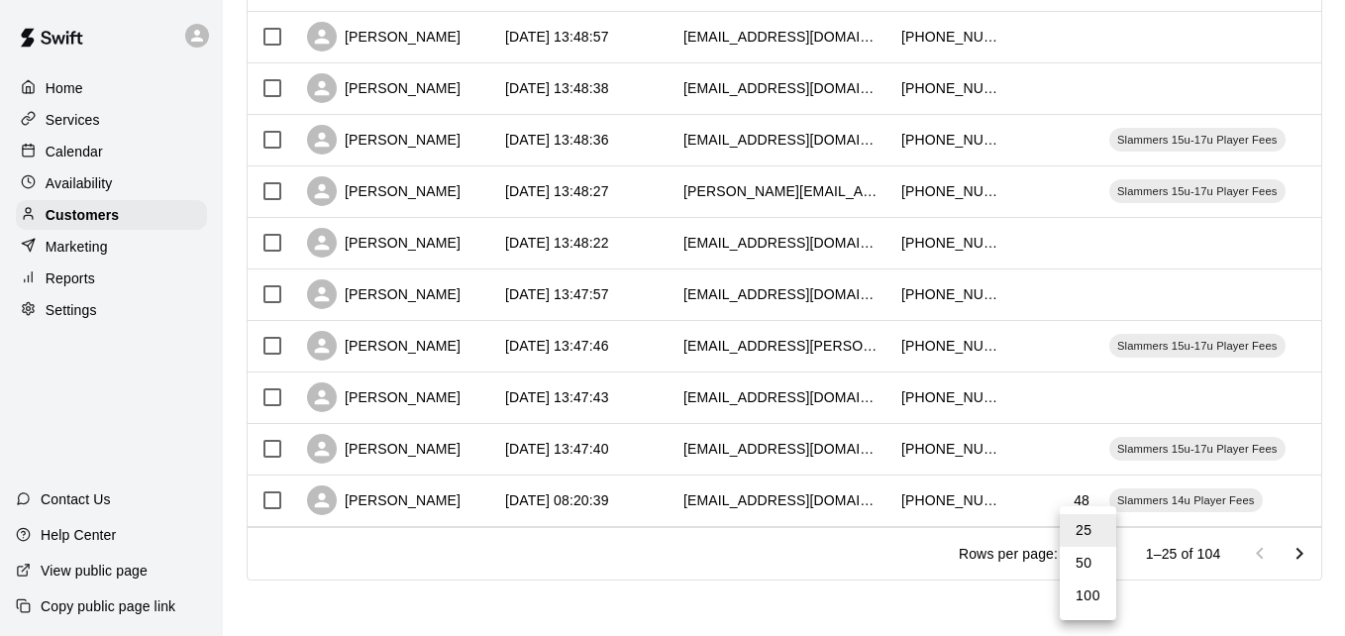
click at [1085, 596] on li "100" at bounding box center [1088, 595] width 56 height 33
type input "***"
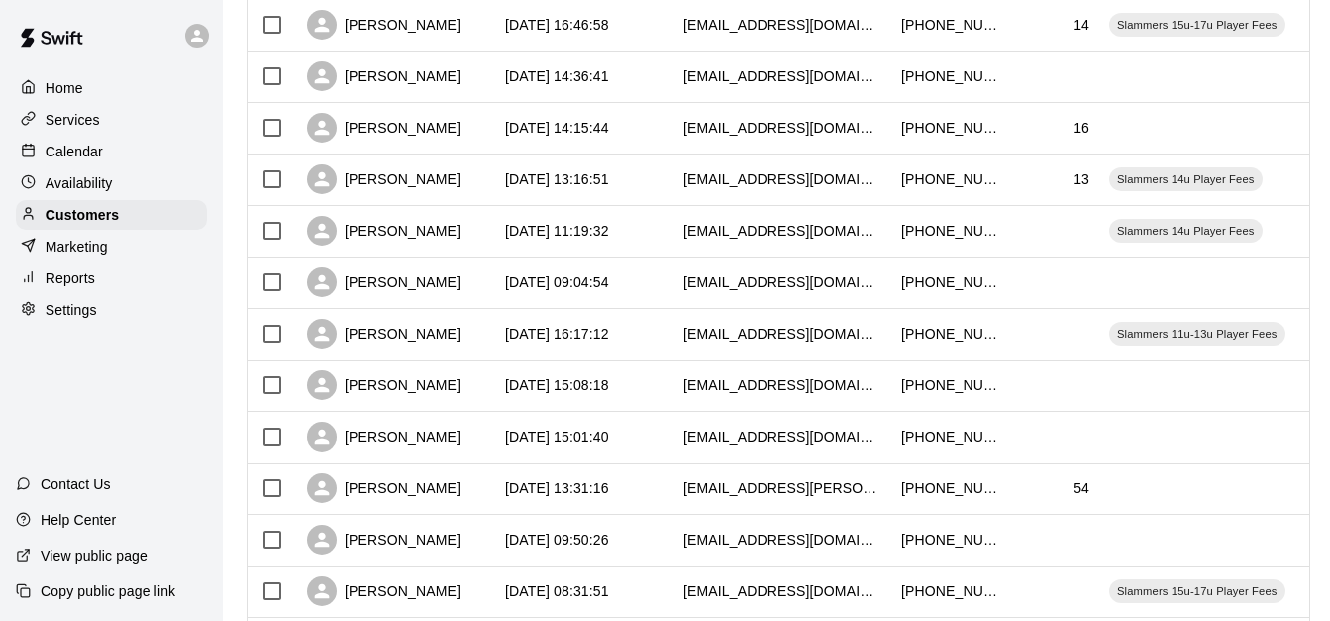
scroll to position [899, 0]
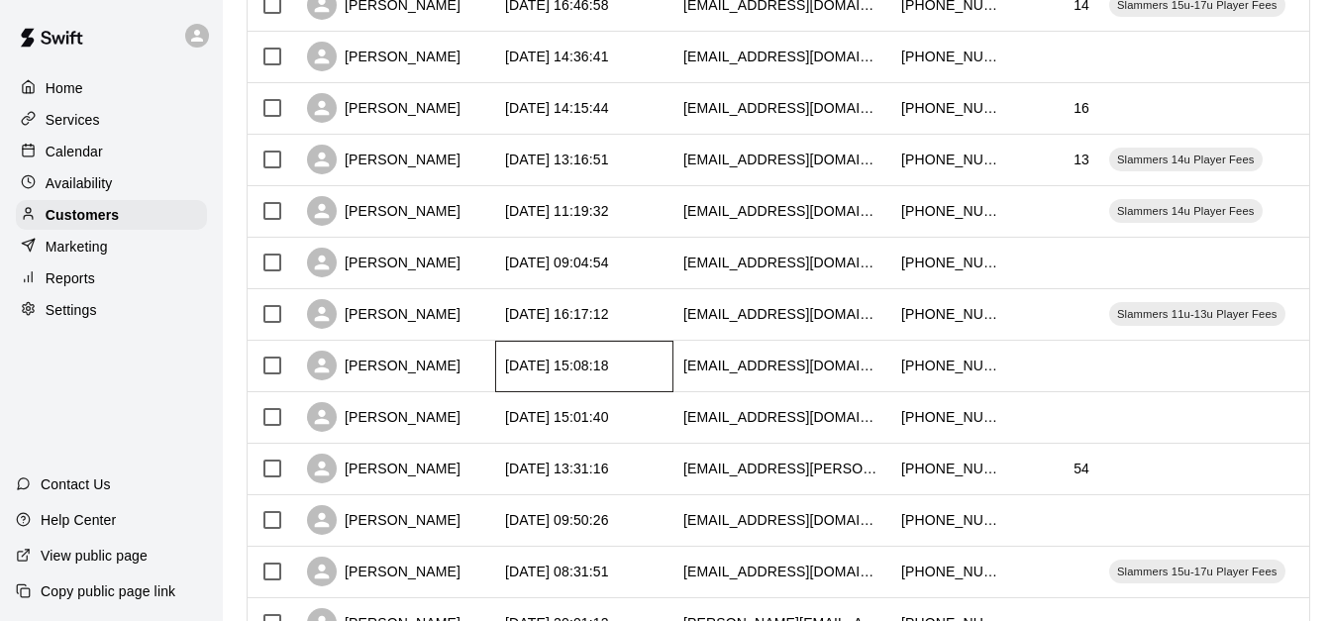
click at [565, 359] on div "2025-09-06 15:08:18" at bounding box center [557, 366] width 104 height 20
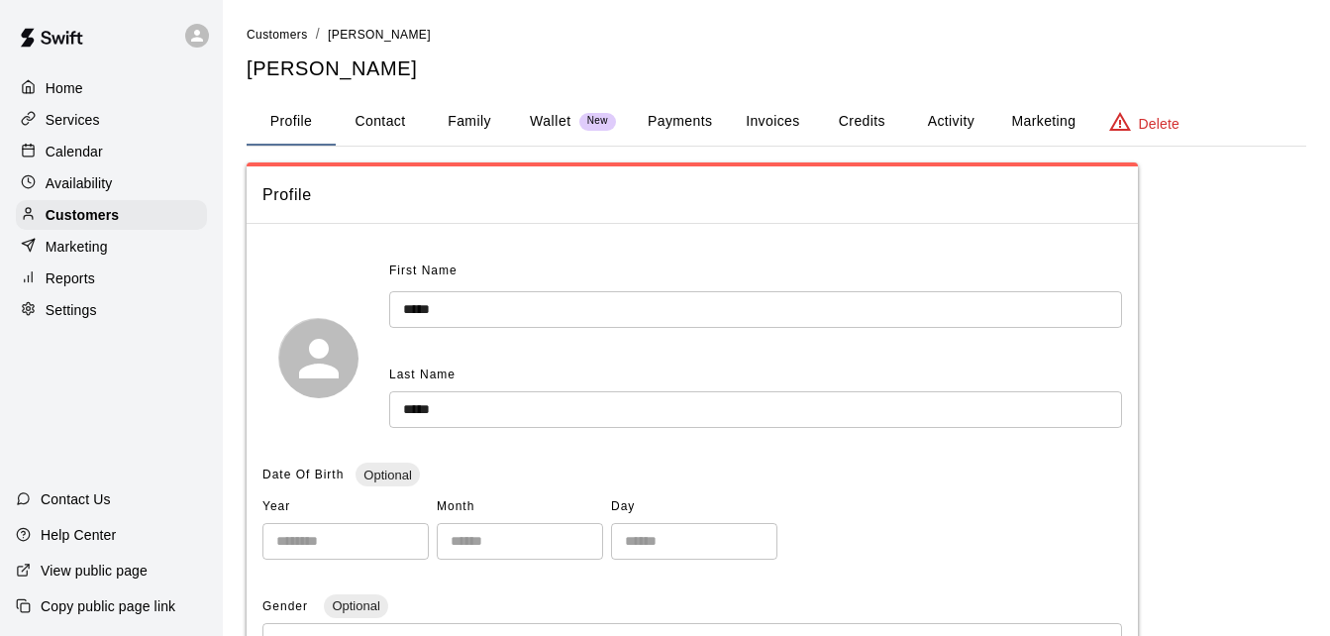
click at [467, 122] on button "Family" at bounding box center [469, 122] width 89 height 48
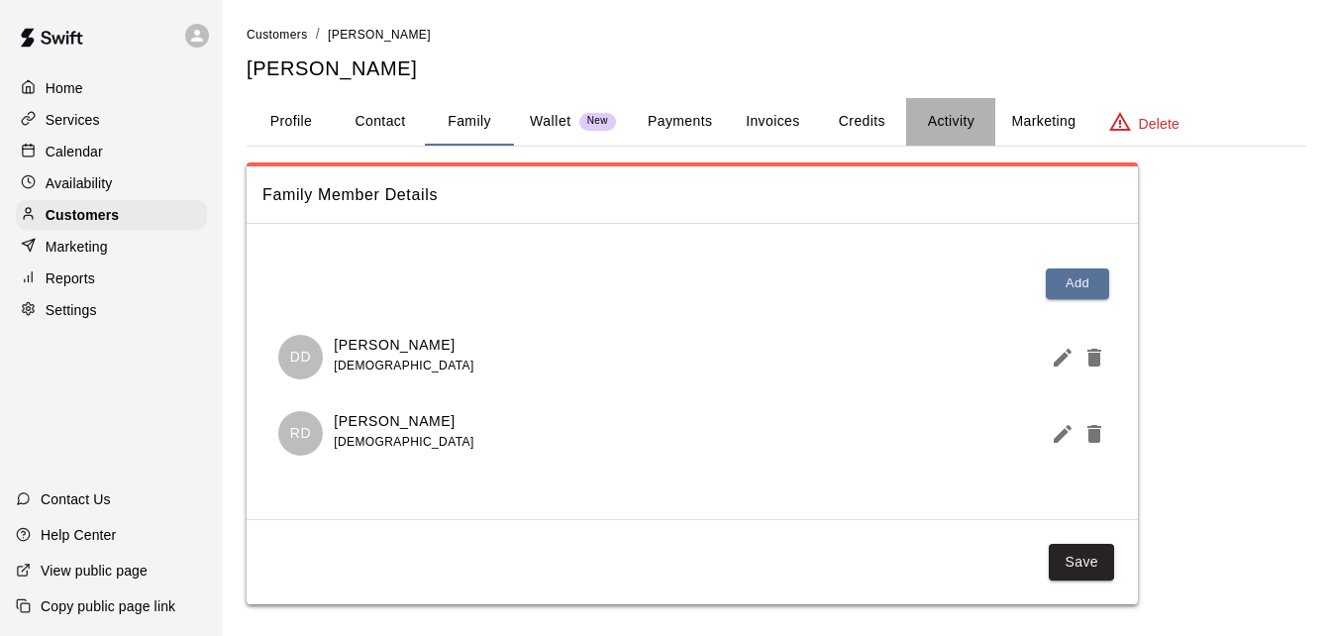
click at [944, 124] on button "Activity" at bounding box center [950, 122] width 89 height 48
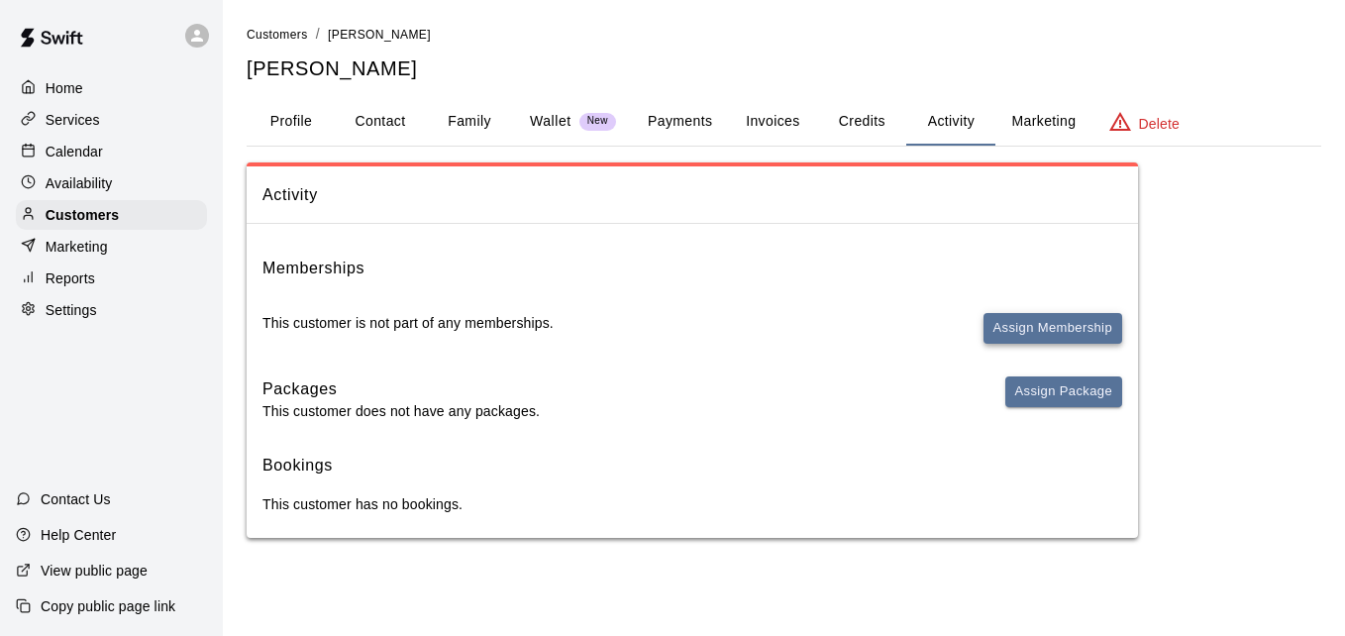
click at [1005, 325] on button "Assign Membership" at bounding box center [1053, 328] width 139 height 31
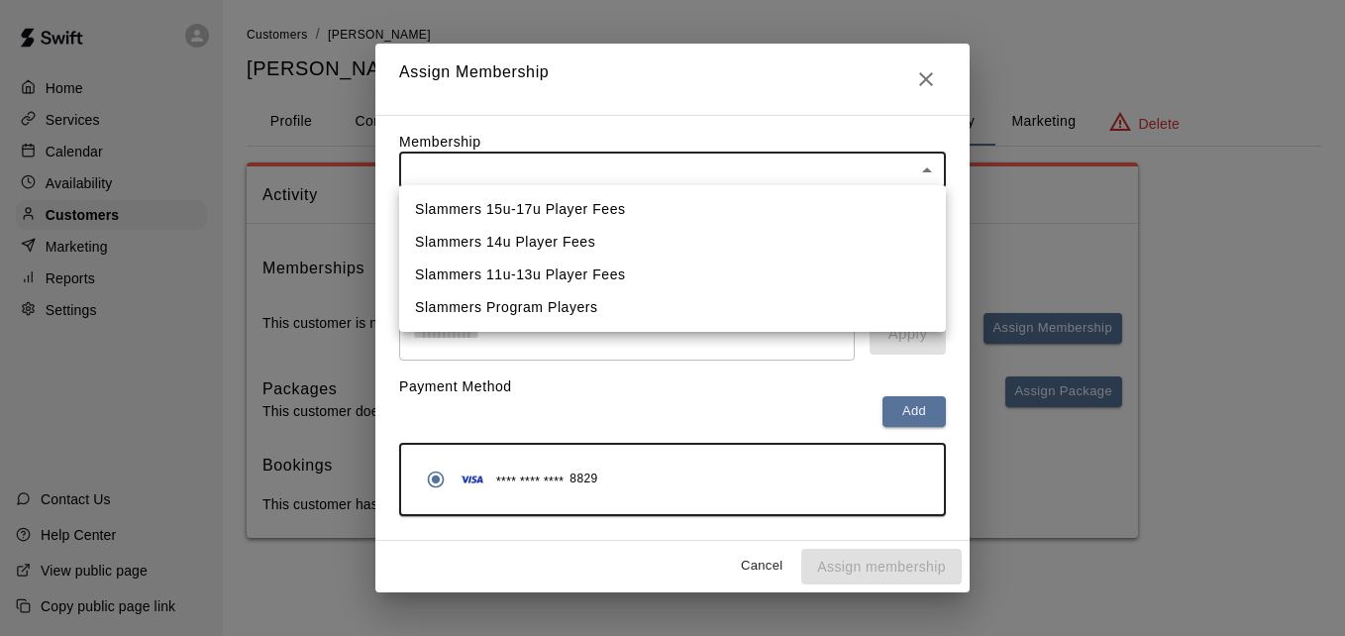
click at [740, 166] on body "Home Services Calendar Availability Customers Marketing Reports Settings Contac…" at bounding box center [672, 289] width 1345 height 578
click at [700, 222] on li "Slammers 15u-17u Player Fees" at bounding box center [672, 209] width 547 height 33
type input "**********"
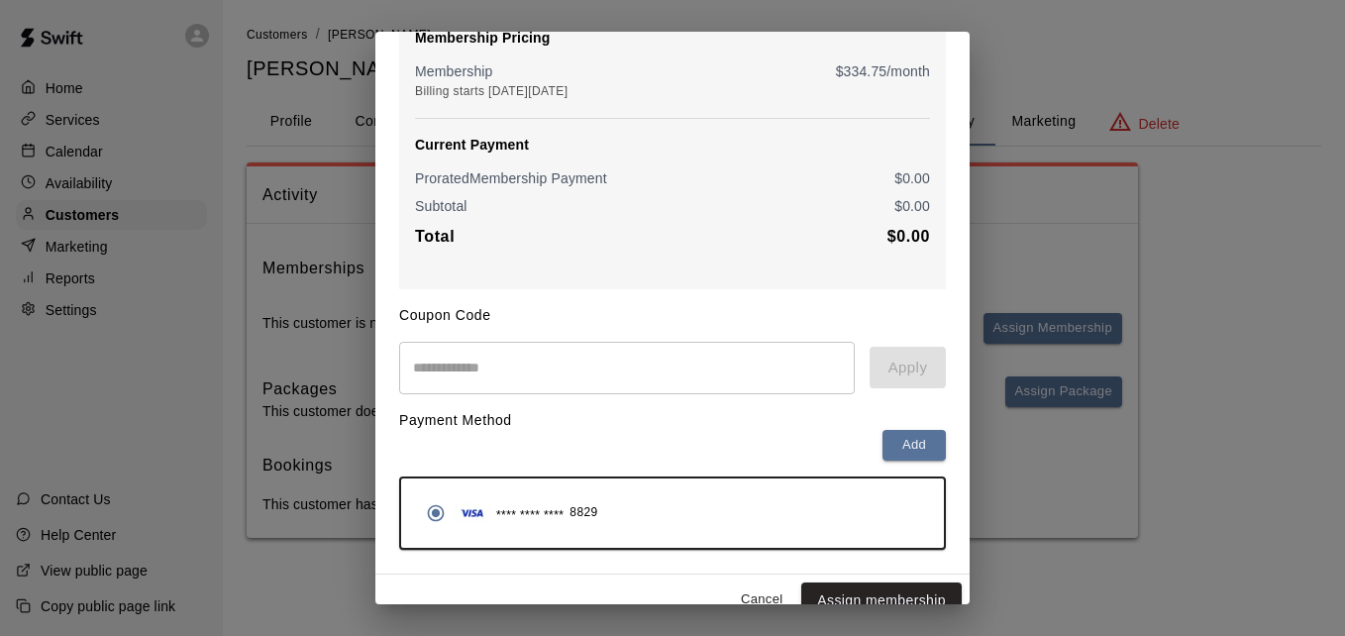
scroll to position [234, 0]
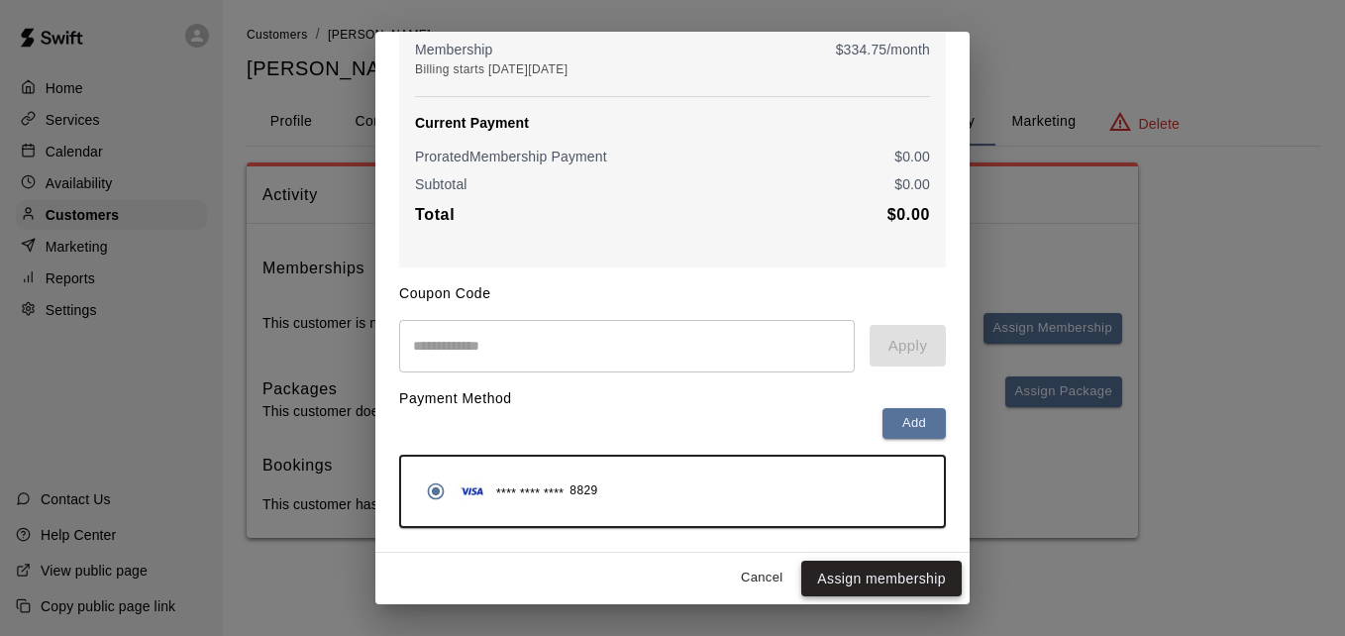
click at [869, 580] on button "Assign membership" at bounding box center [881, 579] width 160 height 37
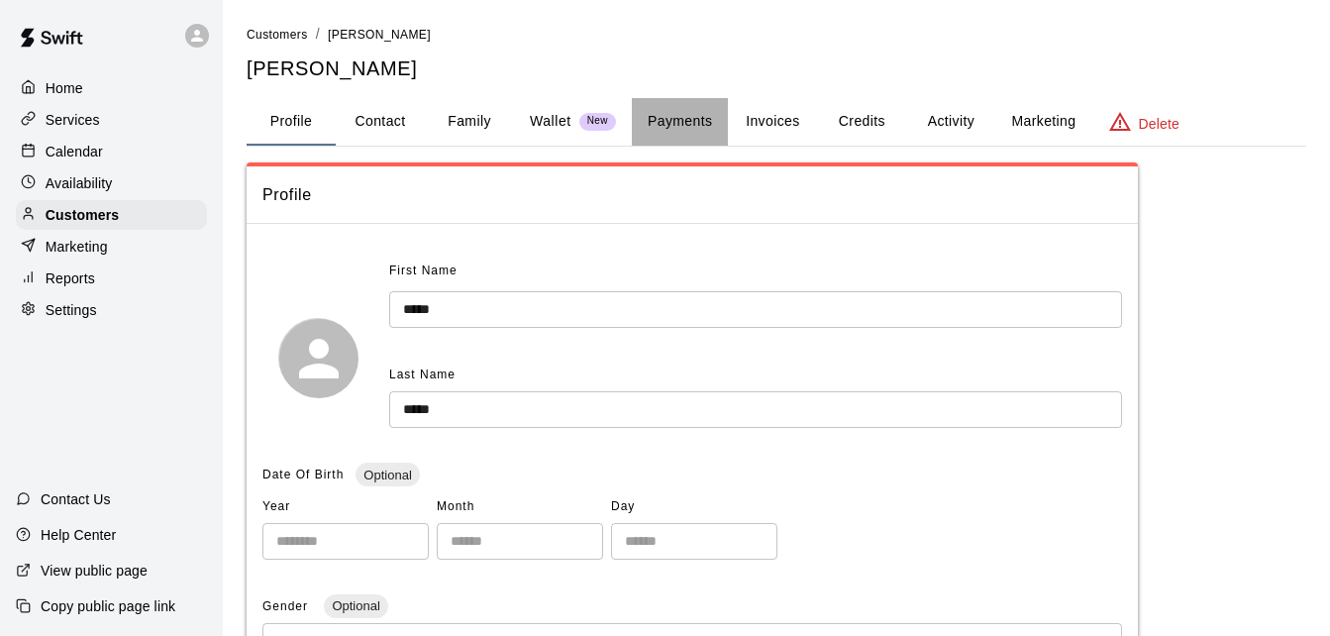
click at [683, 136] on button "Payments" at bounding box center [680, 122] width 96 height 48
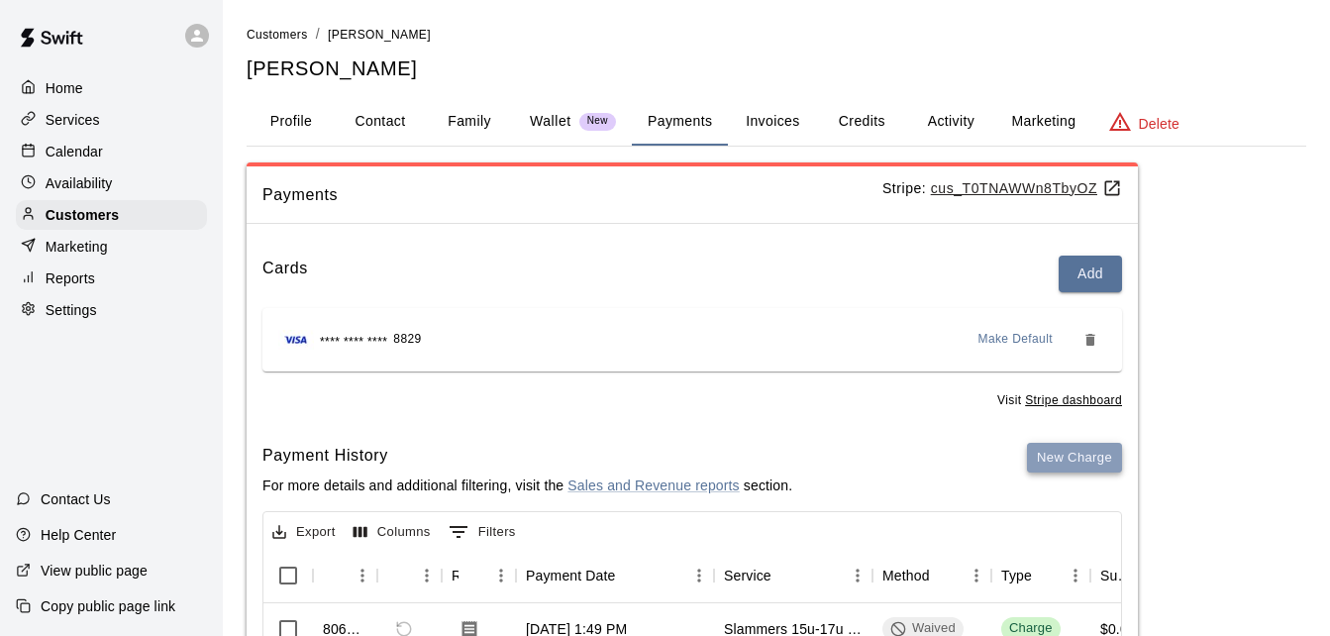
click at [1090, 457] on button "New Charge" at bounding box center [1074, 458] width 95 height 31
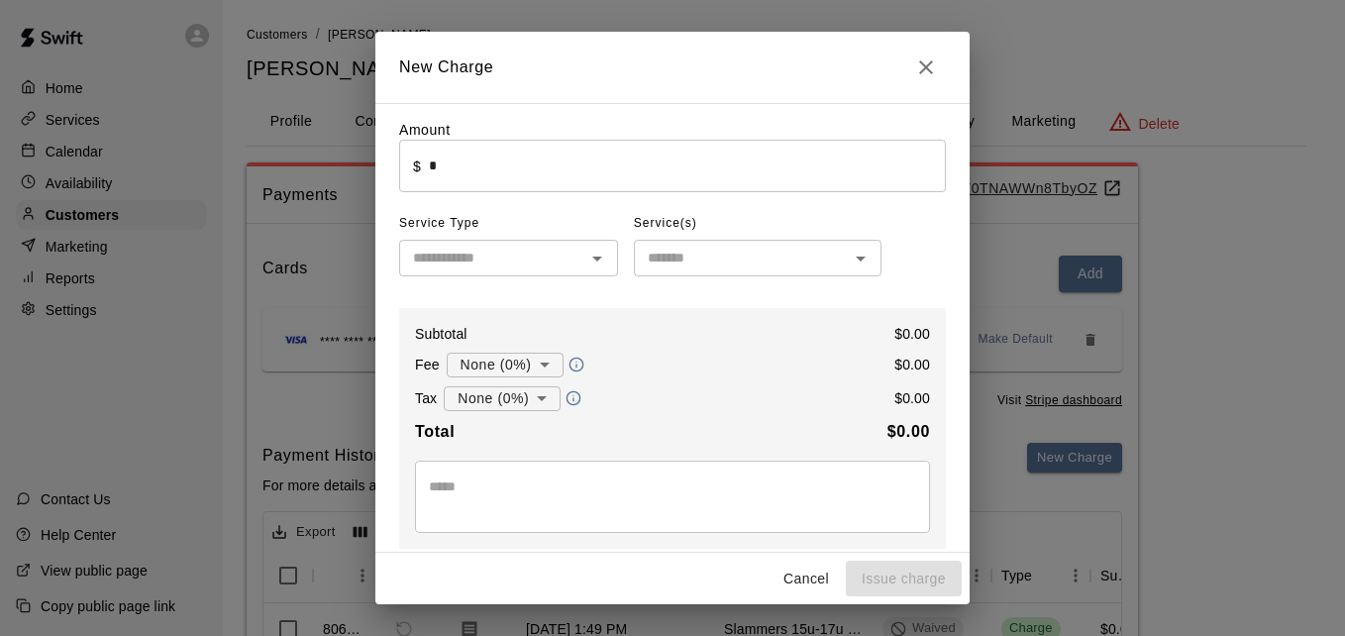
click at [576, 161] on input "*" at bounding box center [687, 166] width 517 height 53
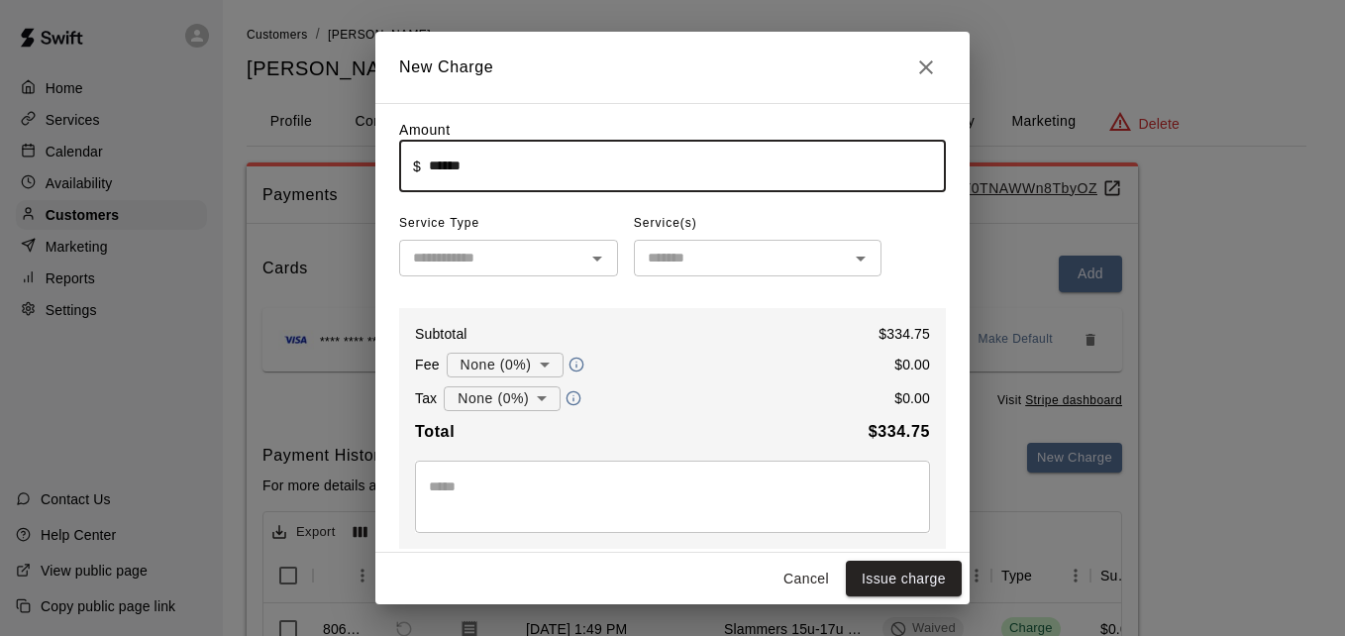
type input "******"
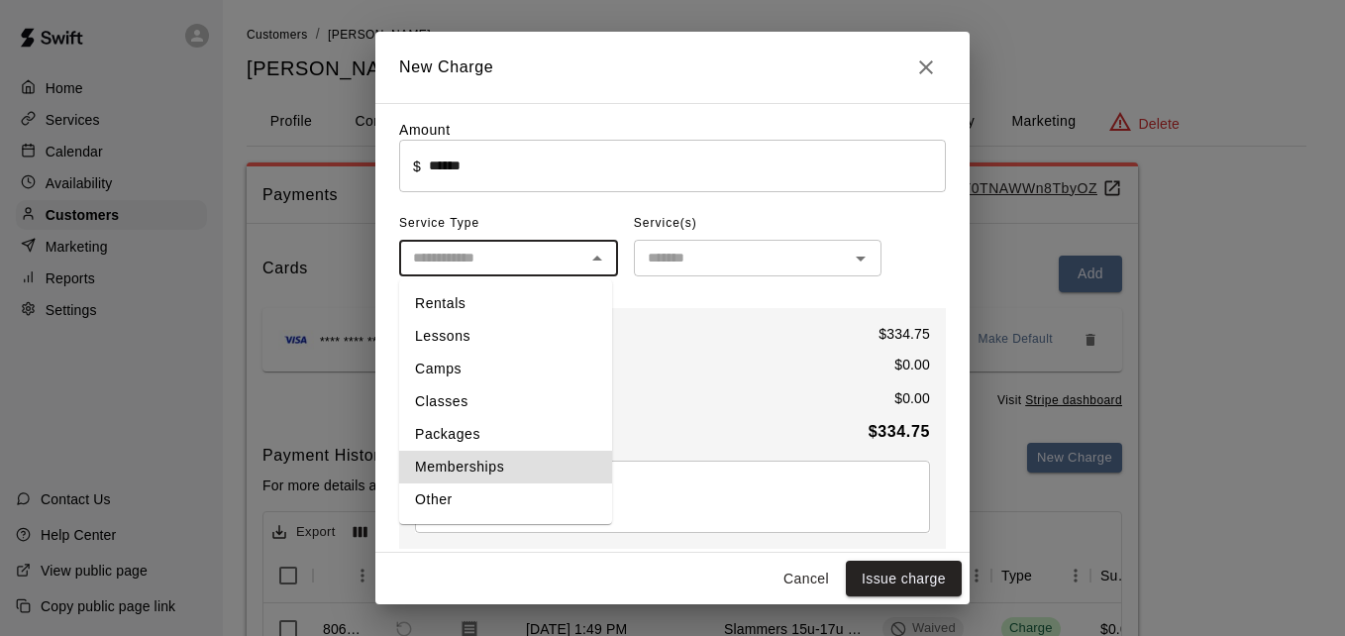
type input "**********"
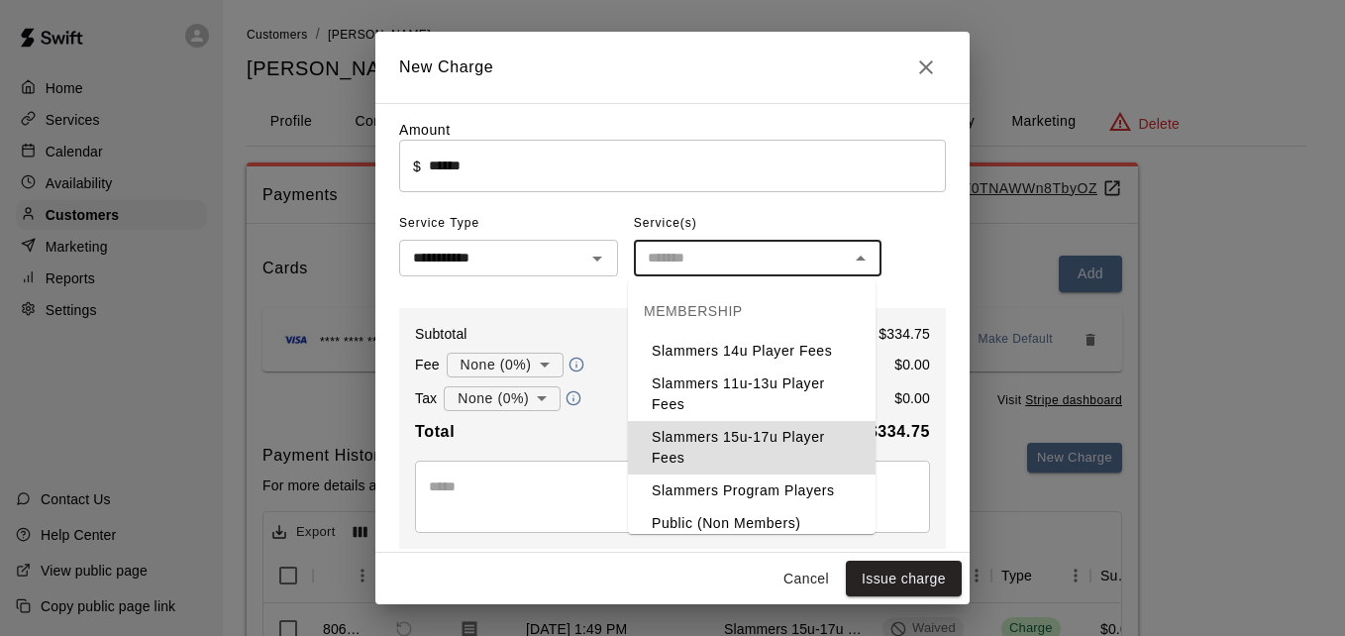
type input "**********"
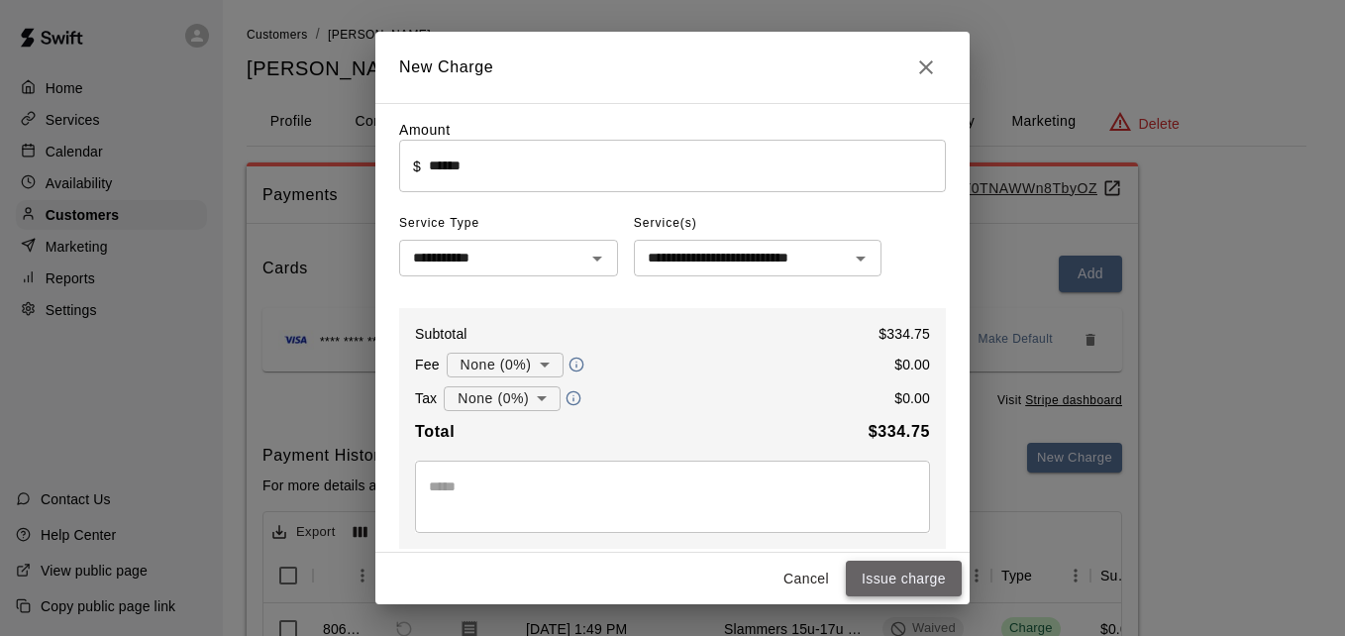
click at [916, 580] on button "Issue charge" at bounding box center [904, 579] width 116 height 37
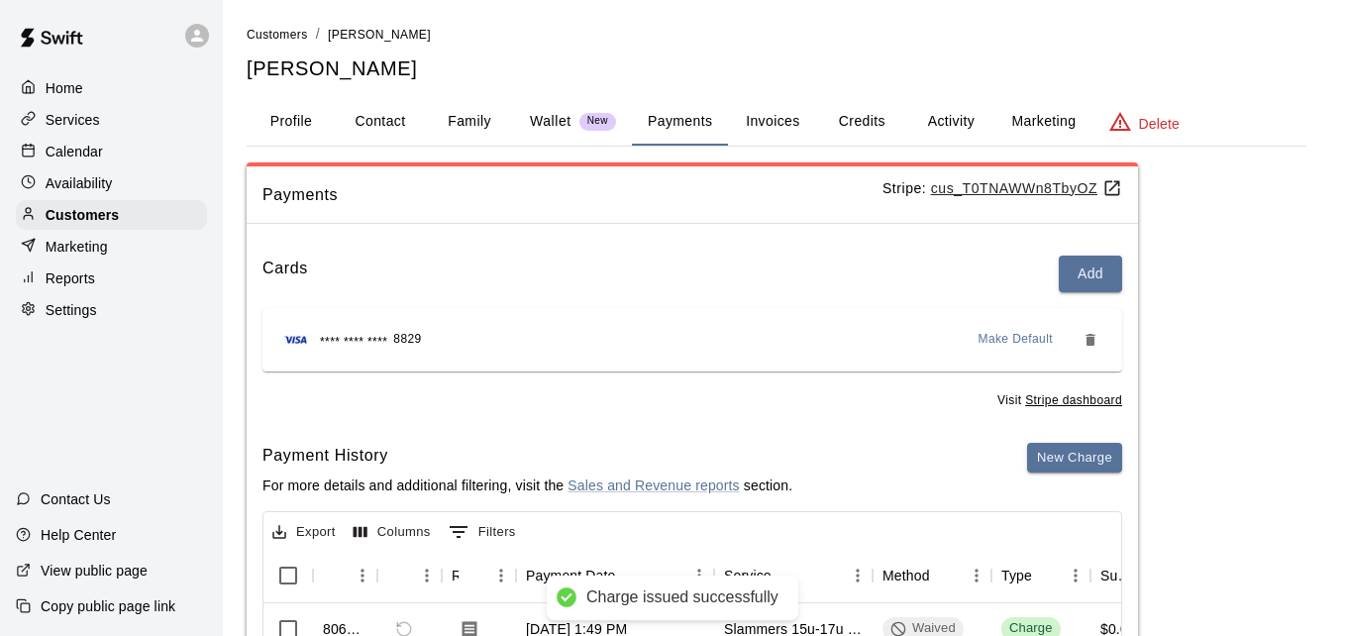
type input "*"
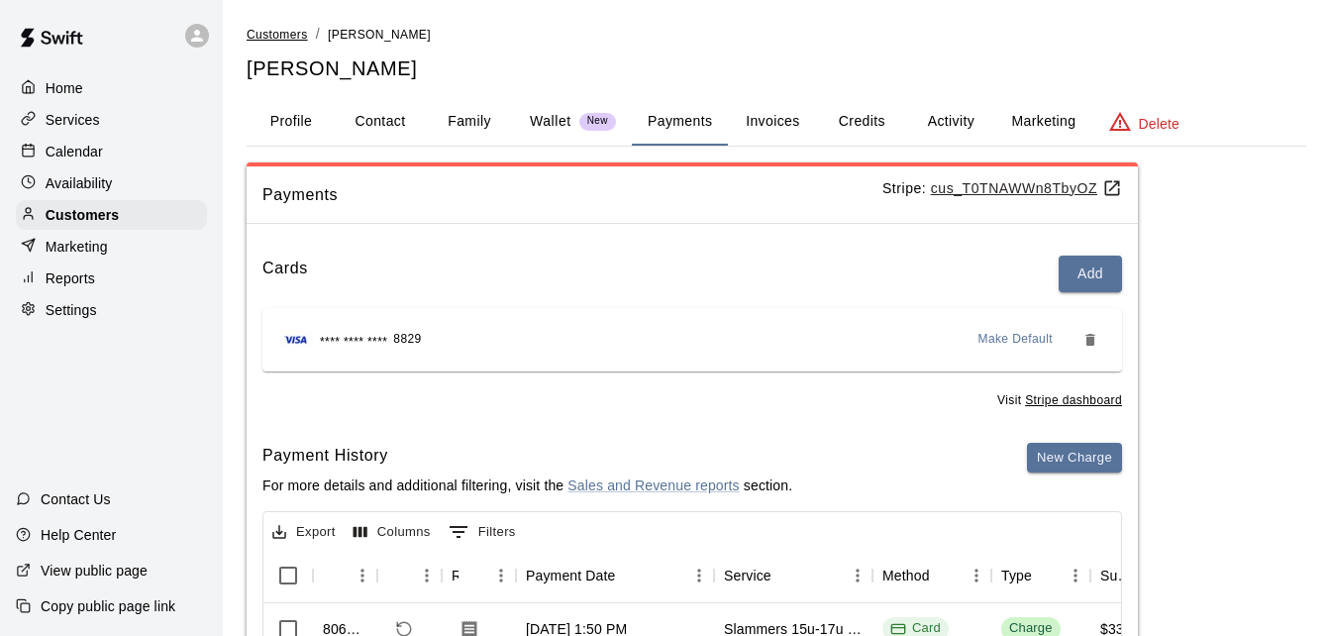
click at [270, 36] on span "Customers" at bounding box center [277, 35] width 61 height 14
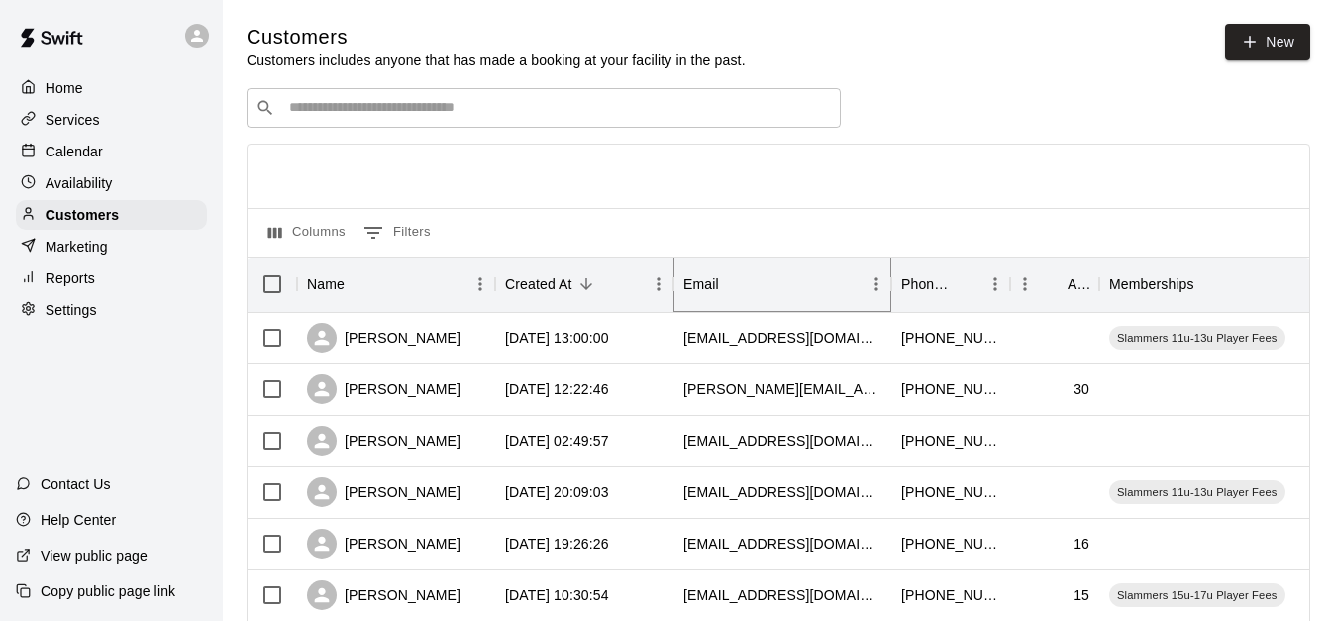
click at [729, 289] on icon "Sort" at bounding box center [733, 284] width 18 height 18
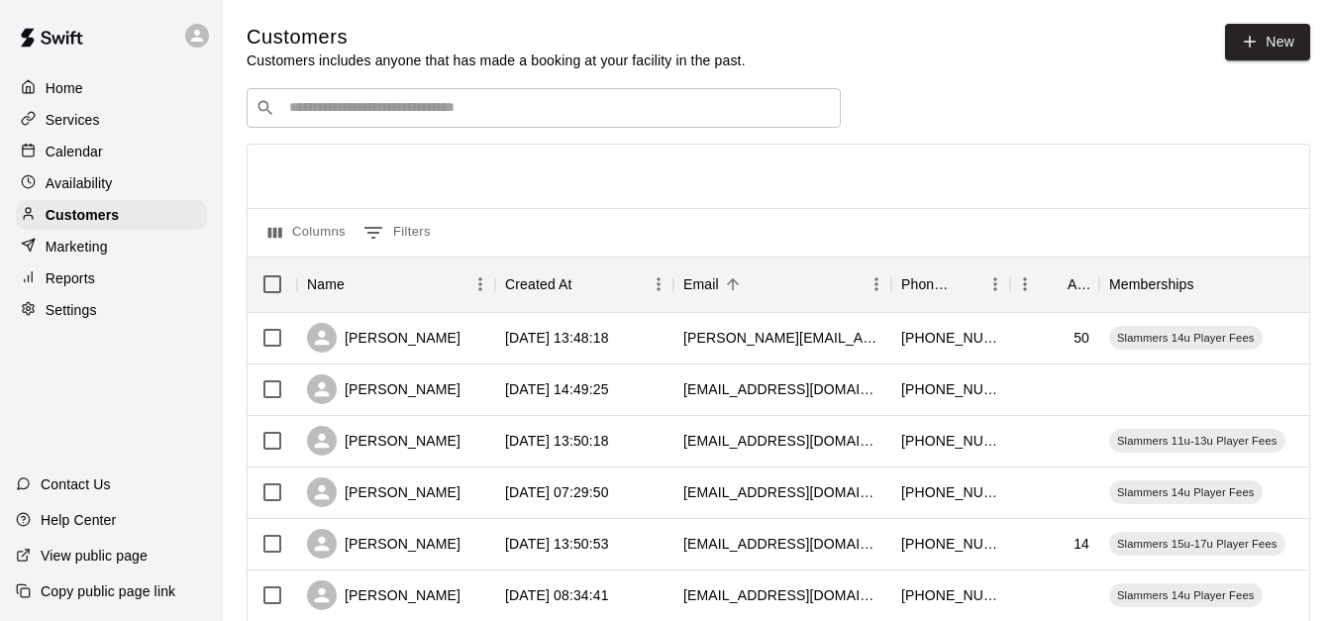
click at [680, 99] on div "​ ​" at bounding box center [544, 108] width 594 height 40
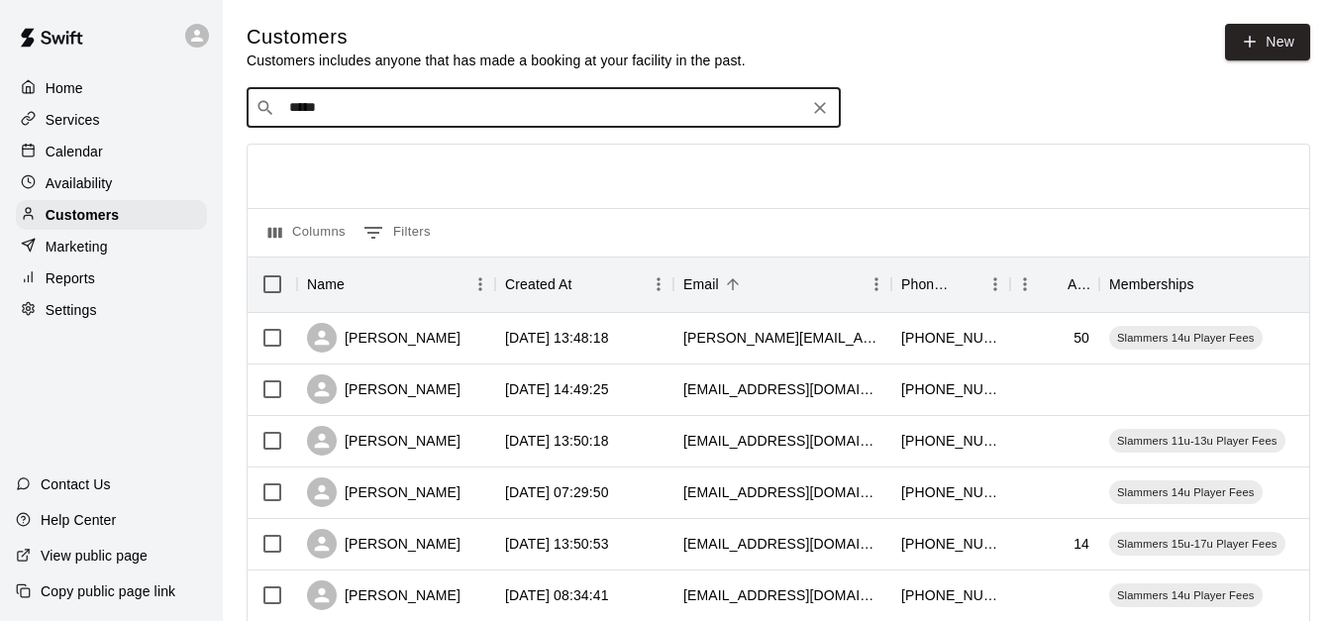
type input "******"
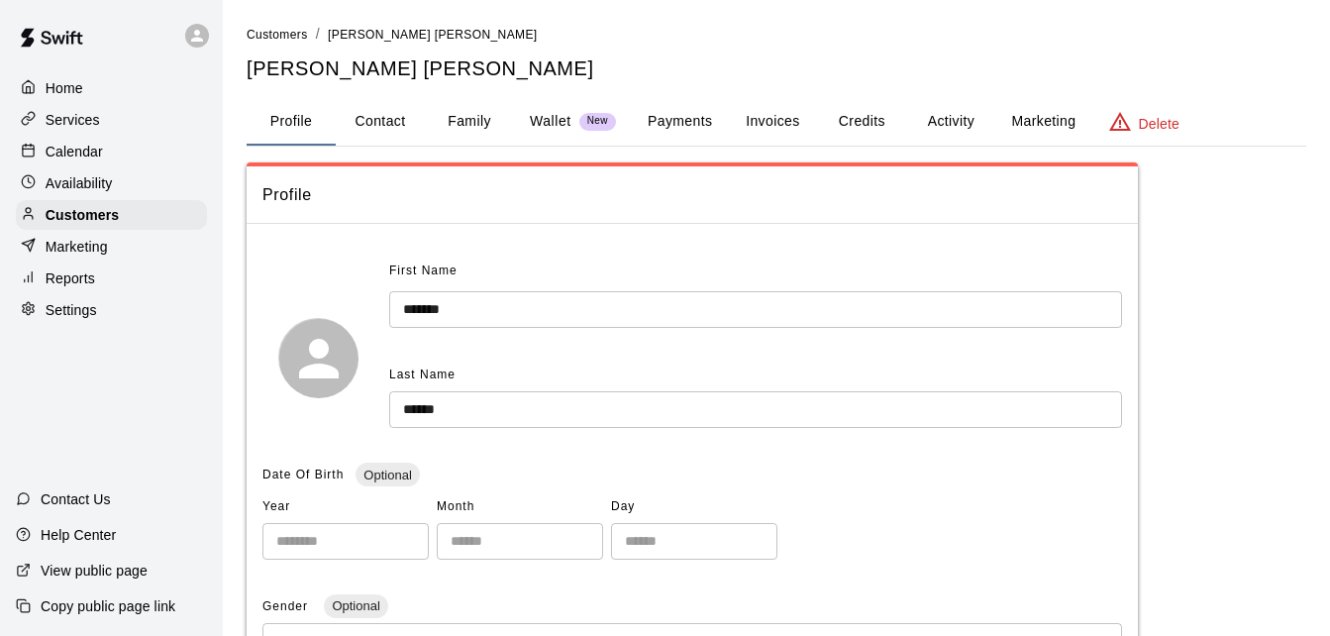
click at [680, 124] on button "Payments" at bounding box center [680, 122] width 96 height 48
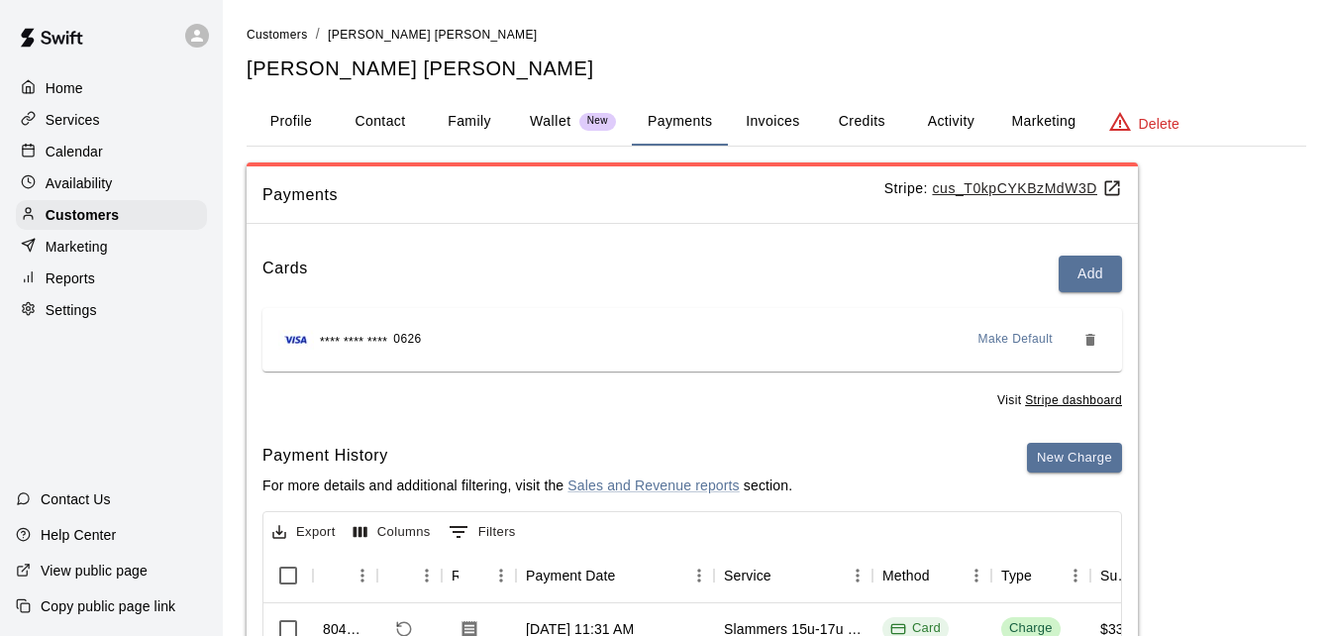
click at [777, 273] on div "Cards Add" at bounding box center [693, 274] width 860 height 37
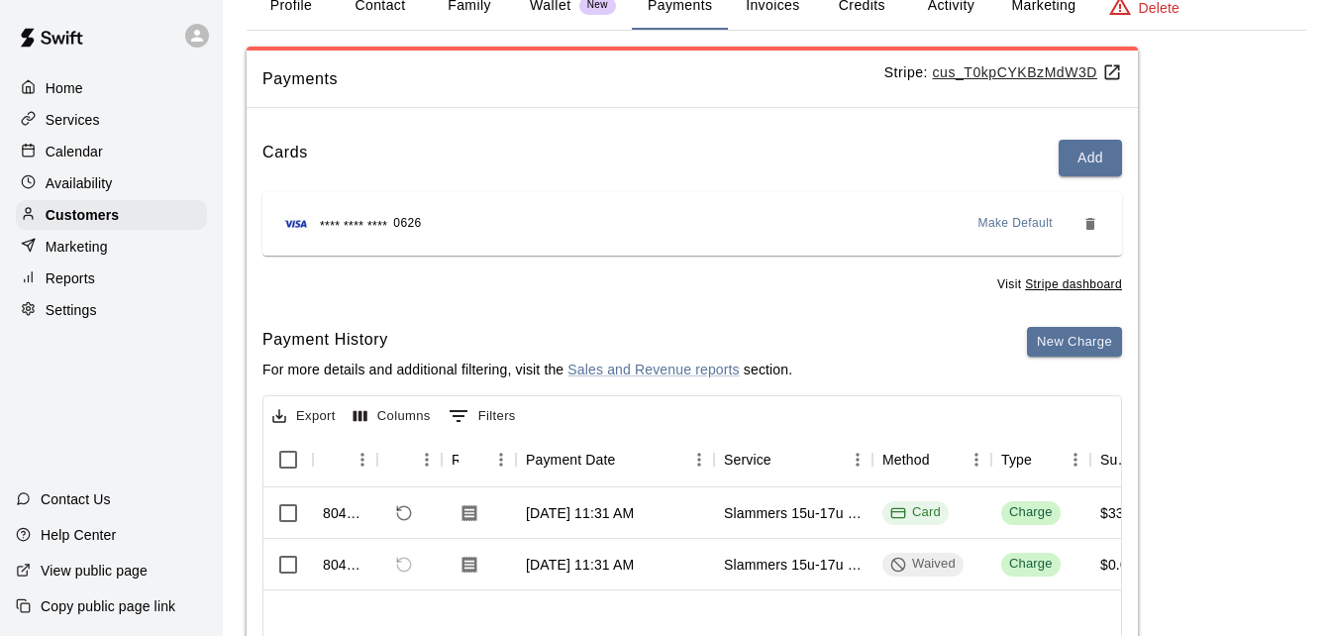
scroll to position [119, 0]
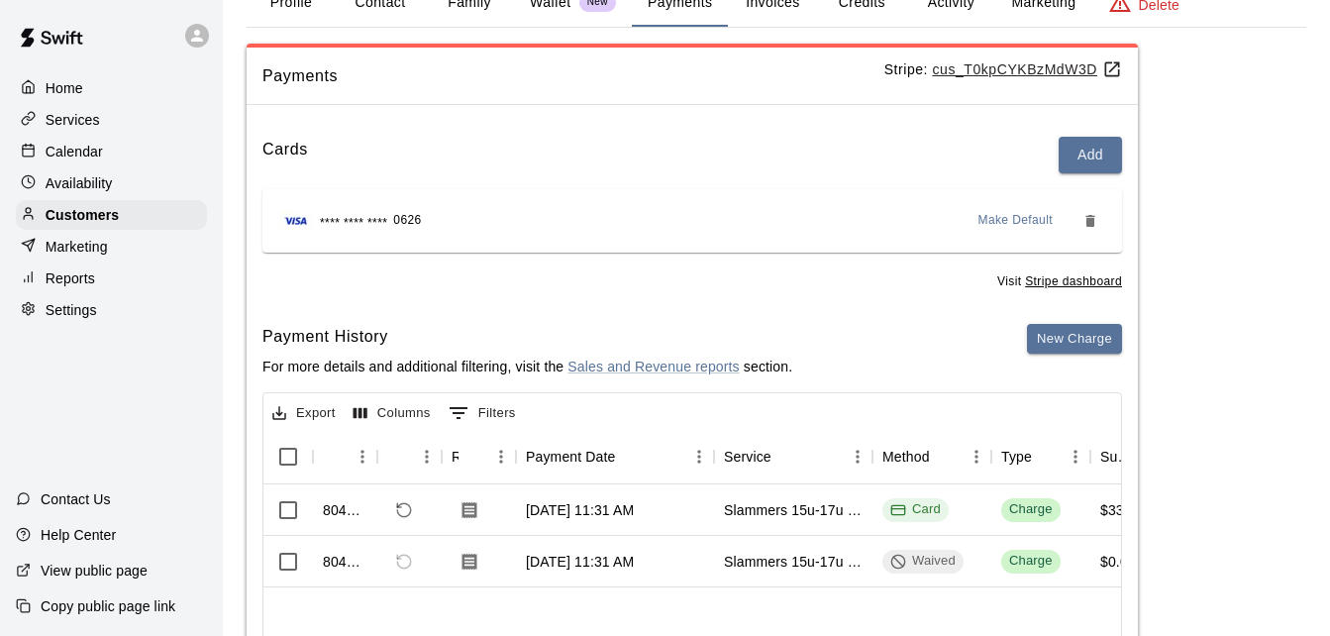
click at [549, 322] on div "Cards Add **** **** **** 0626 Make Default Visit Stripe dashboard Payment Histo…" at bounding box center [693, 481] width 892 height 721
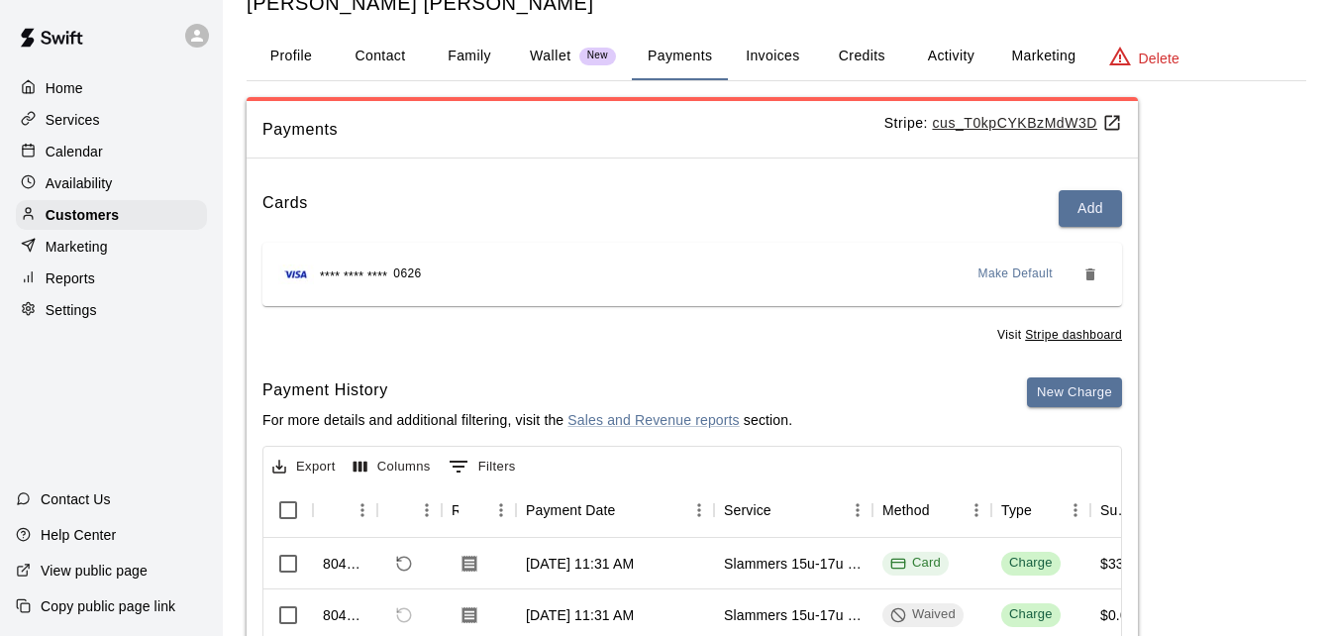
scroll to position [40, 0]
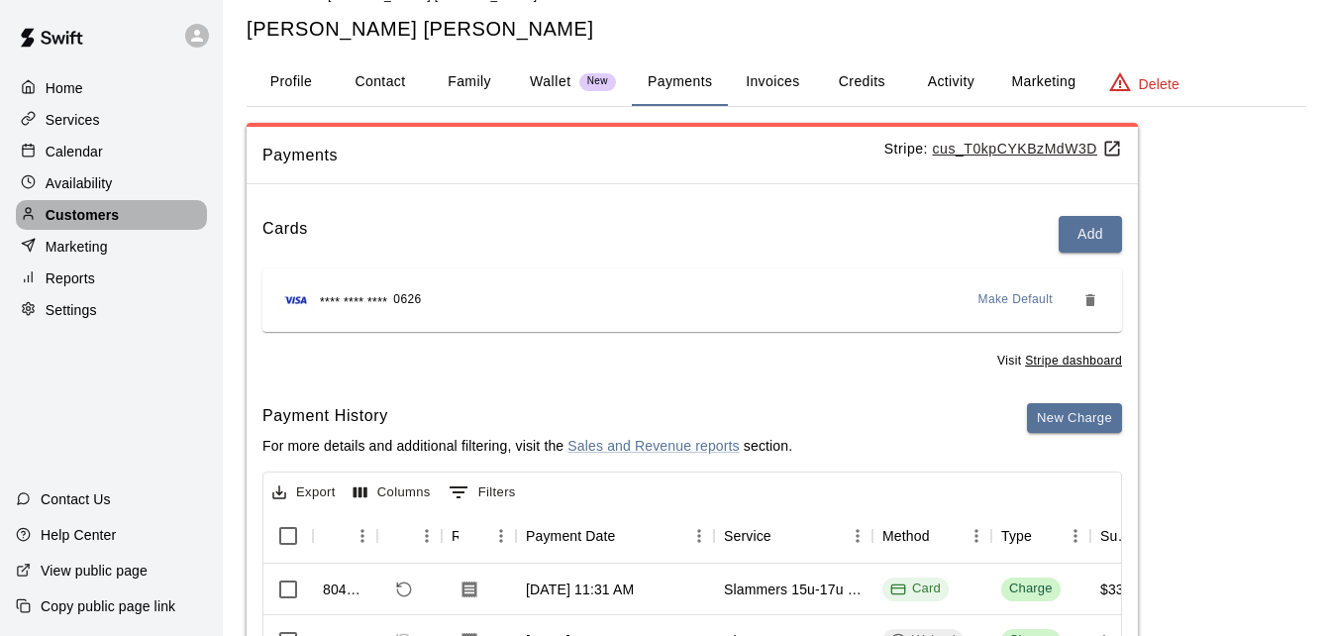
click at [106, 221] on p "Customers" at bounding box center [82, 215] width 73 height 20
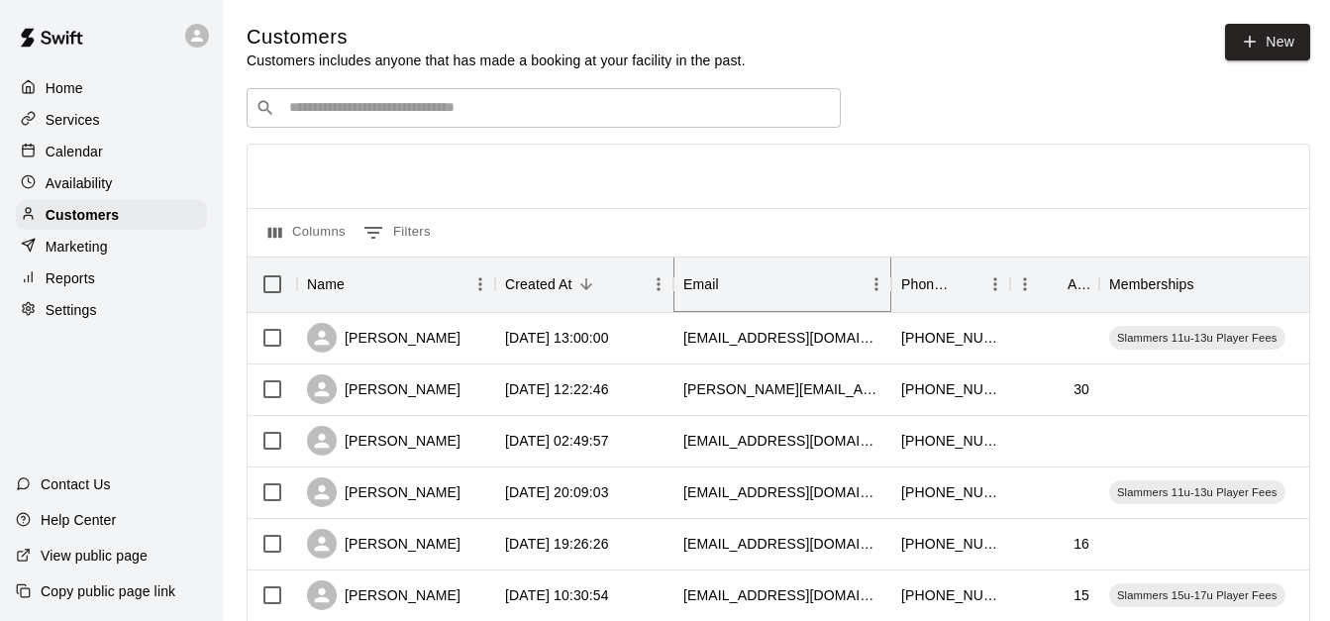
click at [724, 282] on icon "Sort" at bounding box center [733, 284] width 18 height 18
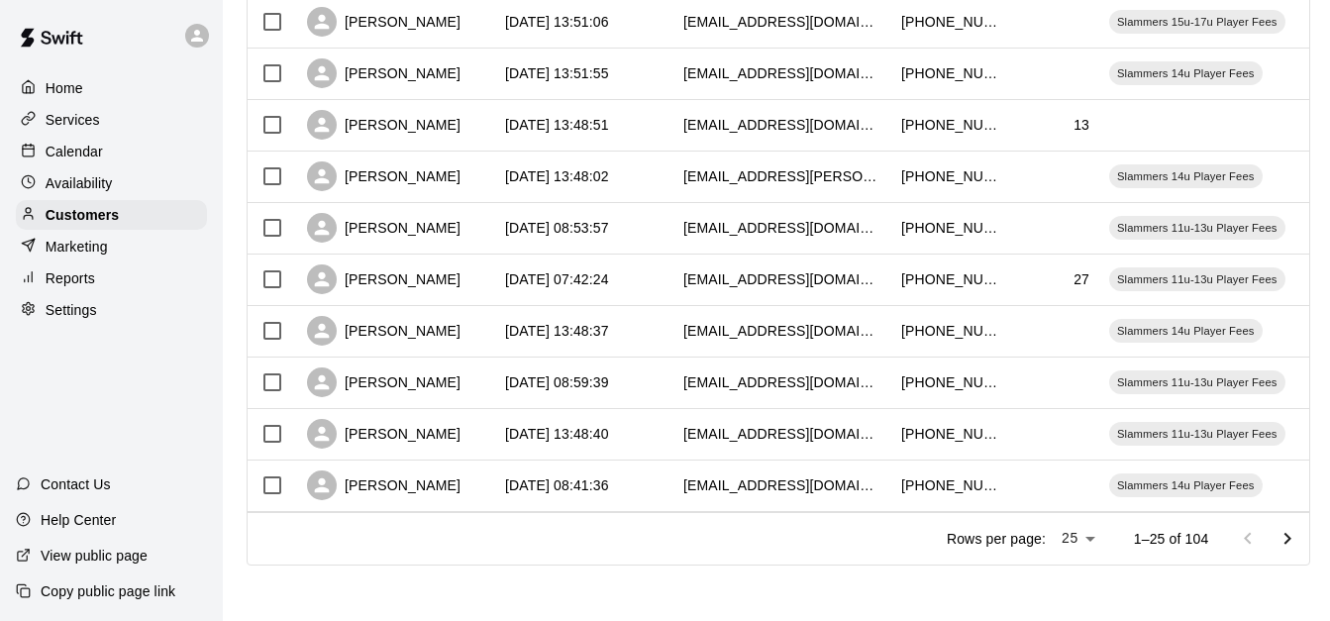
scroll to position [1106, 0]
click at [1300, 529] on icon "Go to next page" at bounding box center [1288, 539] width 24 height 24
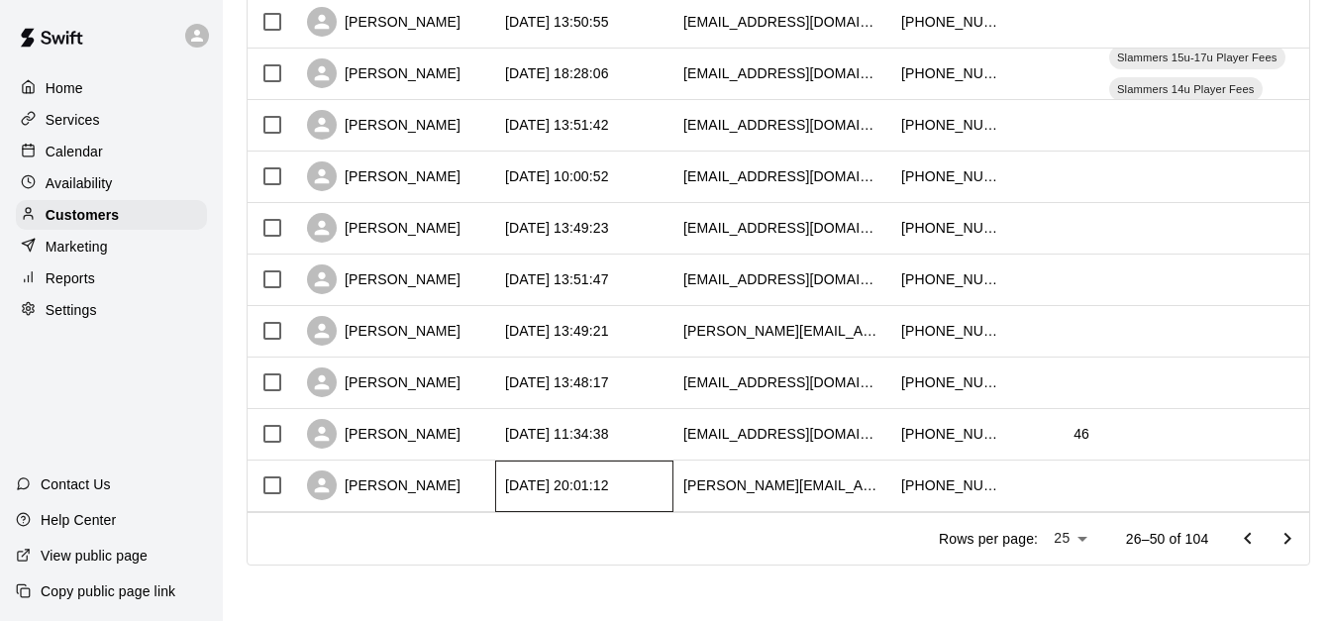
click at [636, 461] on div "[DATE] 20:01:12" at bounding box center [584, 487] width 178 height 52
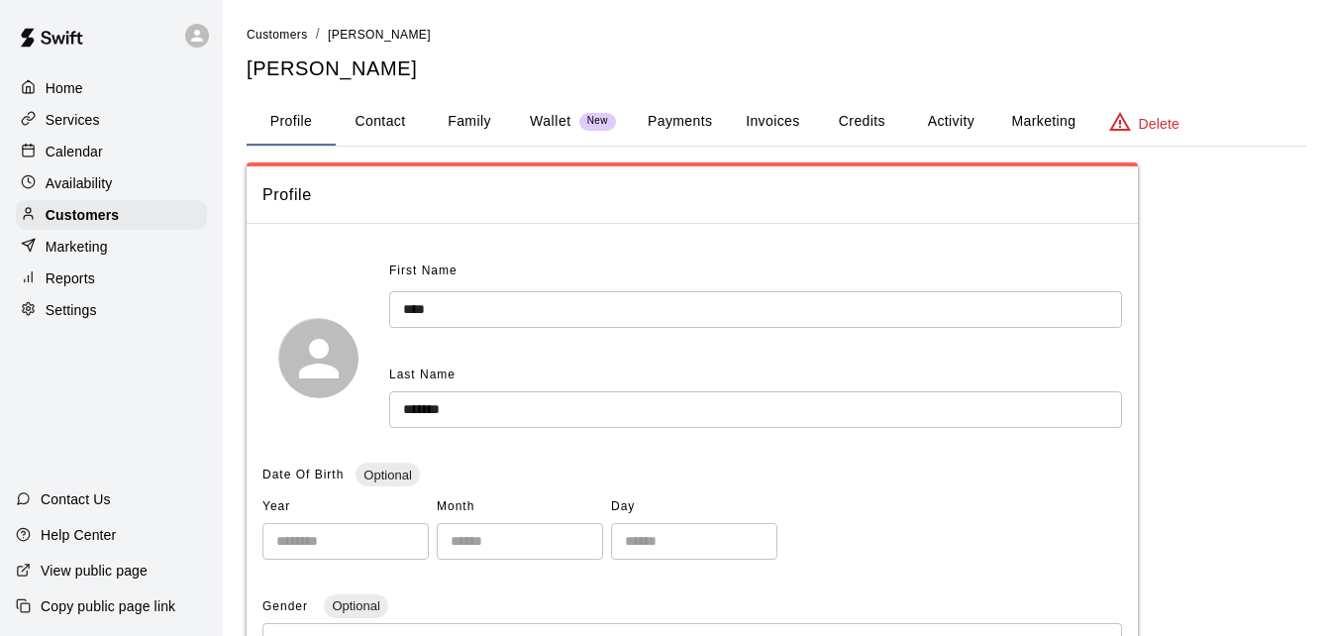
click at [471, 101] on button "Family" at bounding box center [469, 122] width 89 height 48
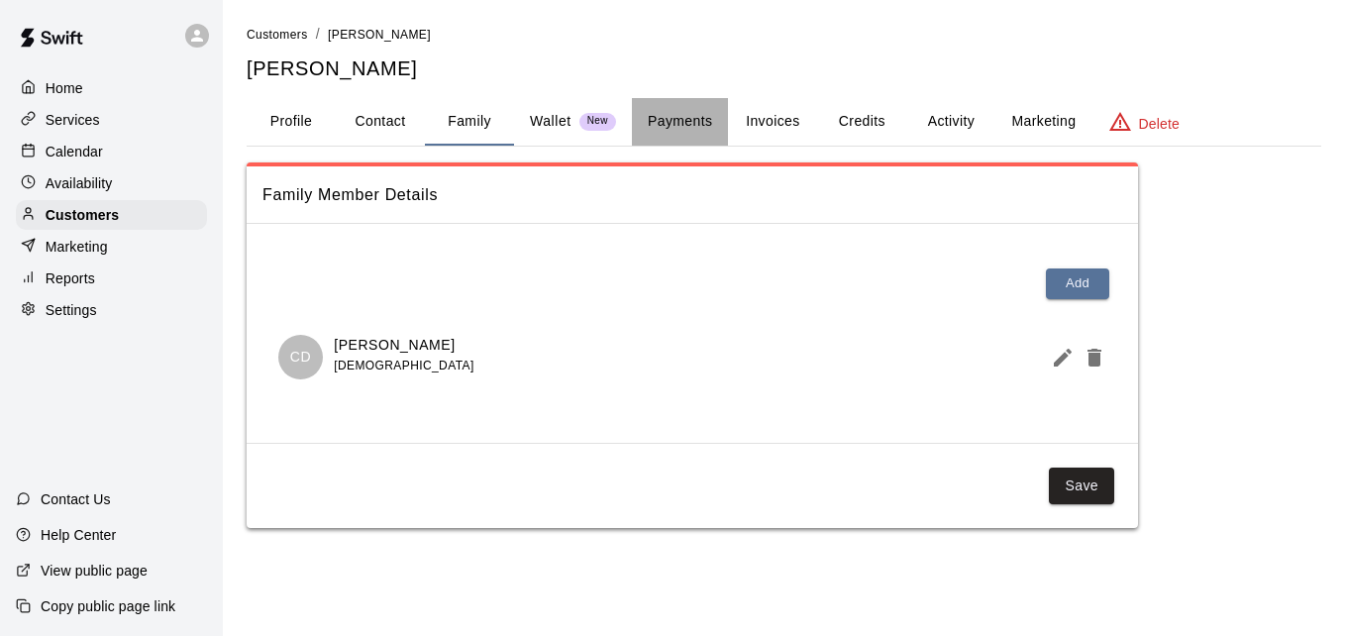
click at [689, 126] on button "Payments" at bounding box center [680, 122] width 96 height 48
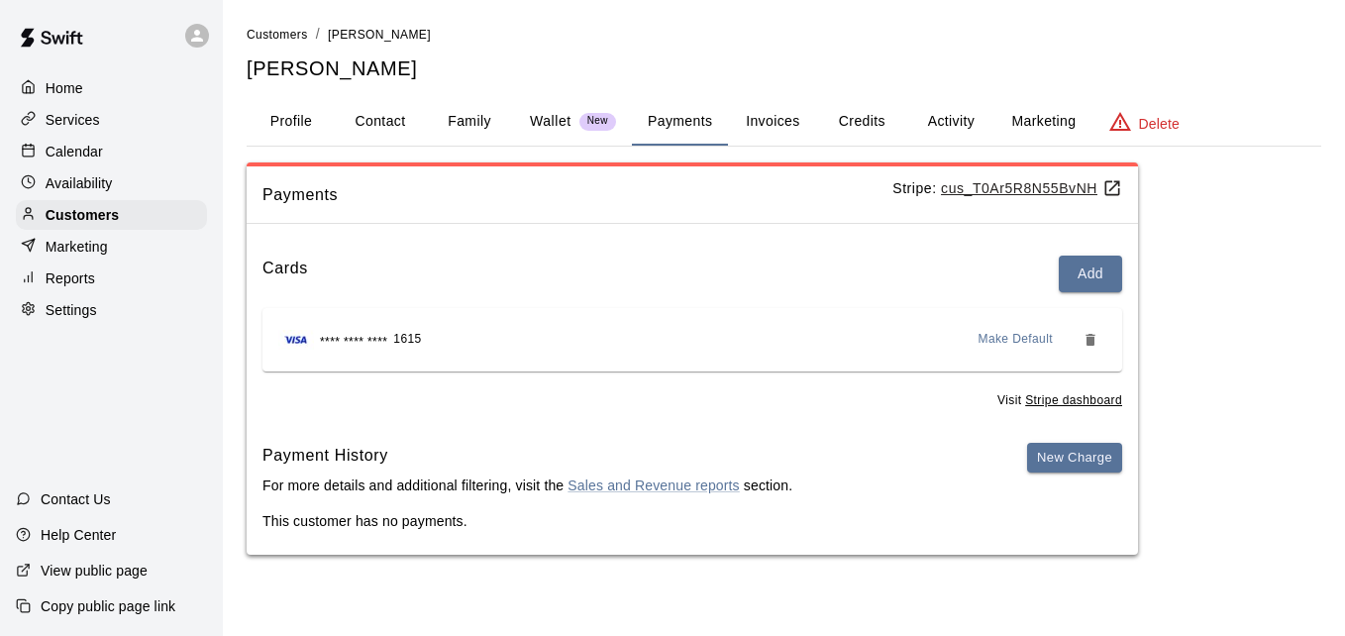
click at [914, 120] on button "Activity" at bounding box center [950, 122] width 89 height 48
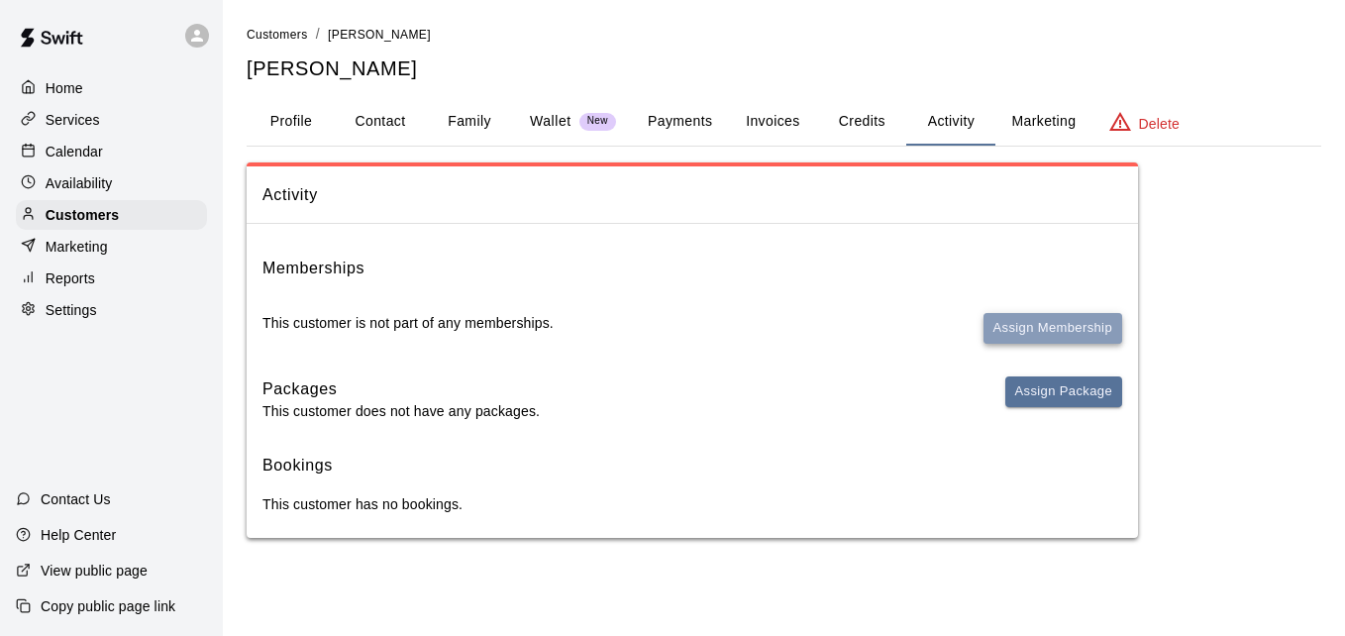
click at [995, 326] on button "Assign Membership" at bounding box center [1053, 328] width 139 height 31
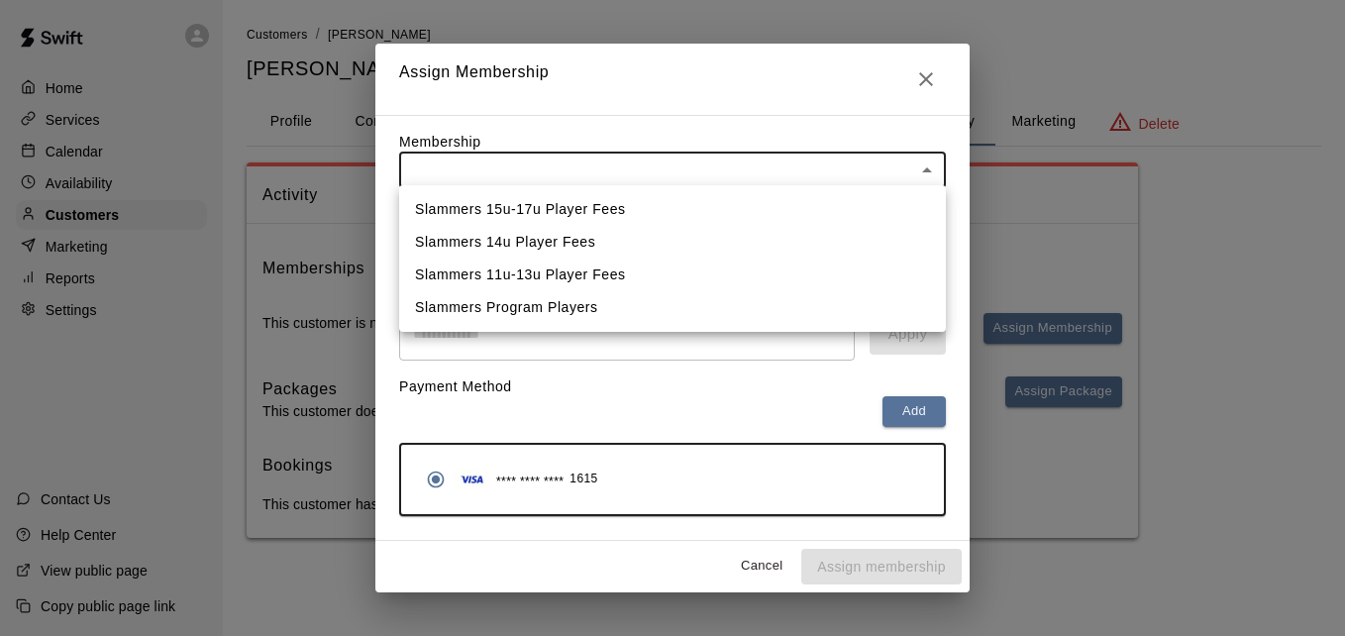
click at [762, 170] on body "Home Services Calendar Availability Customers Marketing Reports Settings Contac…" at bounding box center [672, 289] width 1345 height 578
click at [732, 229] on li "Slammers 14u Player Fees" at bounding box center [672, 242] width 547 height 33
type input "**********"
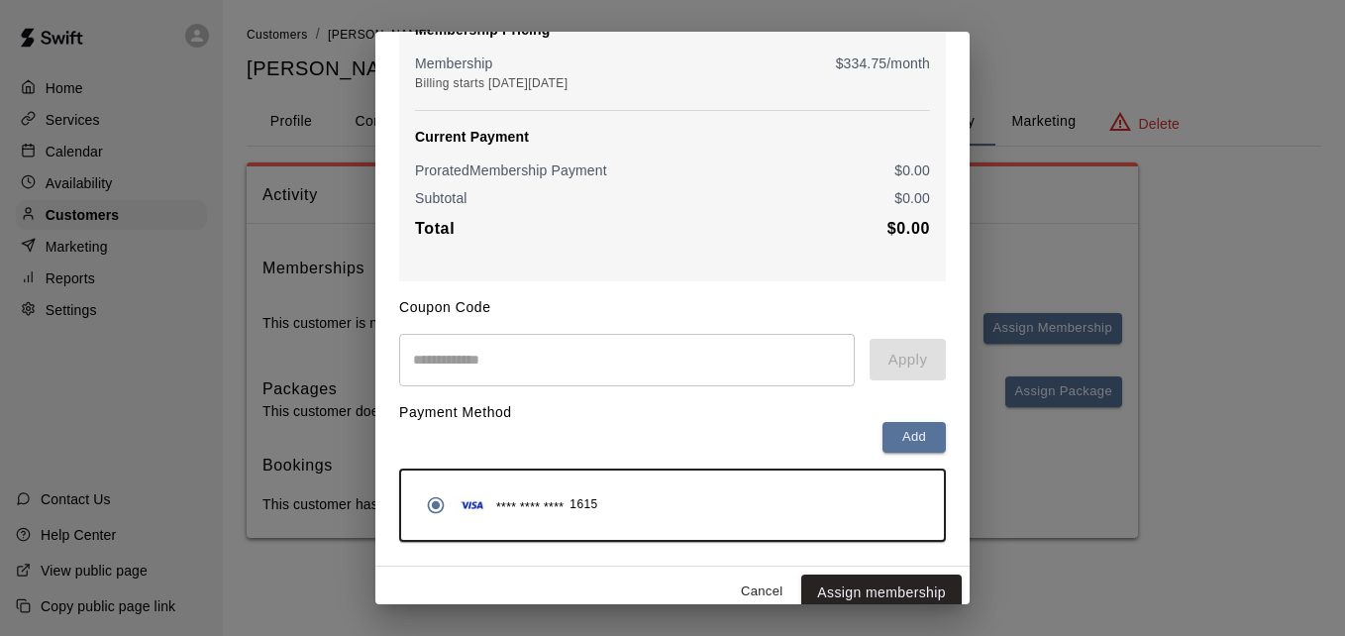
scroll to position [234, 0]
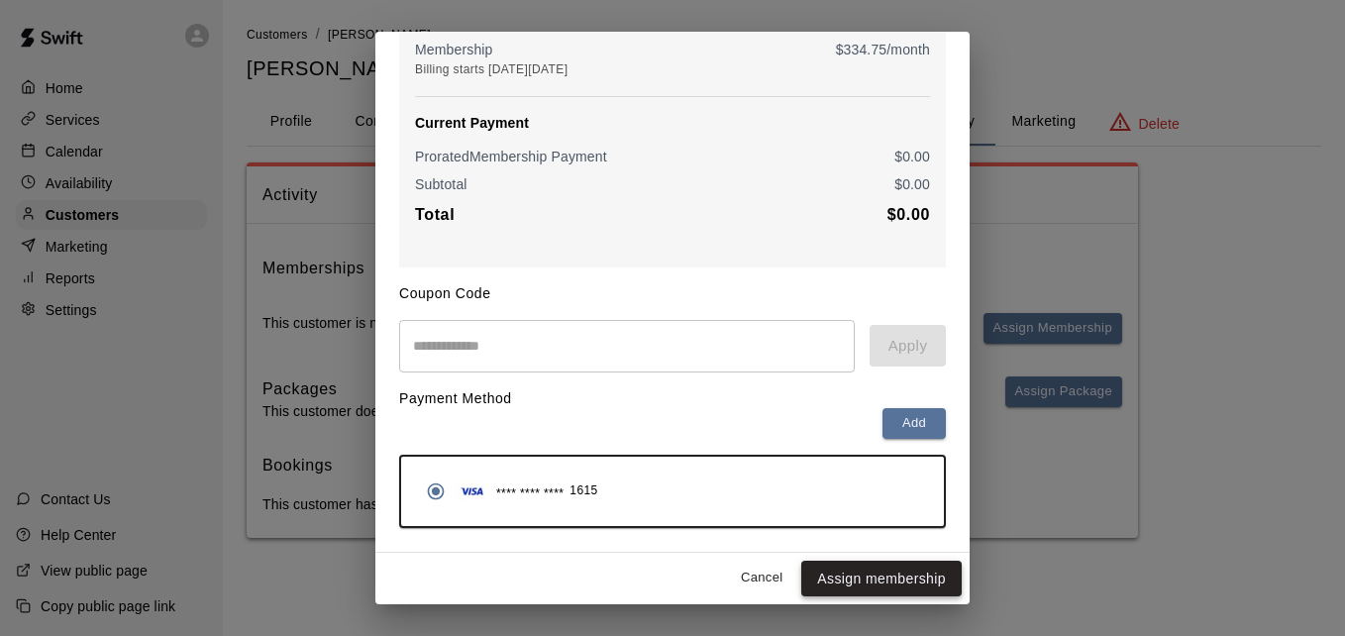
click at [875, 587] on button "Assign membership" at bounding box center [881, 579] width 160 height 37
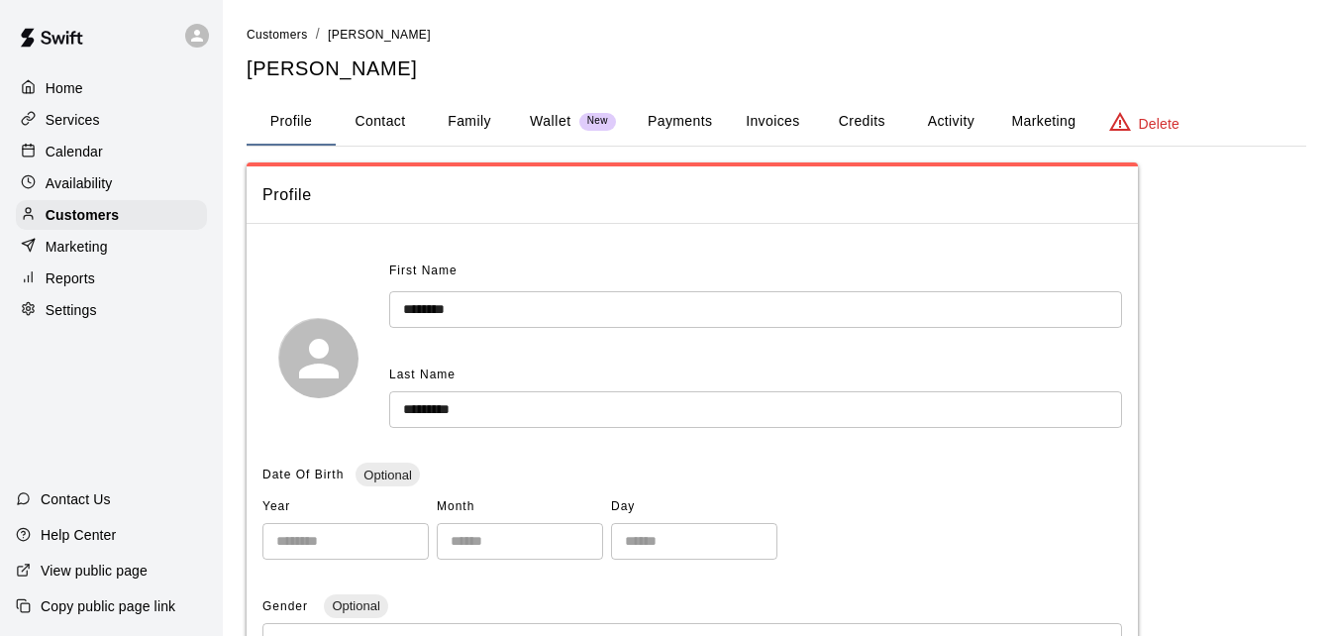
click at [686, 111] on button "Payments" at bounding box center [680, 122] width 96 height 48
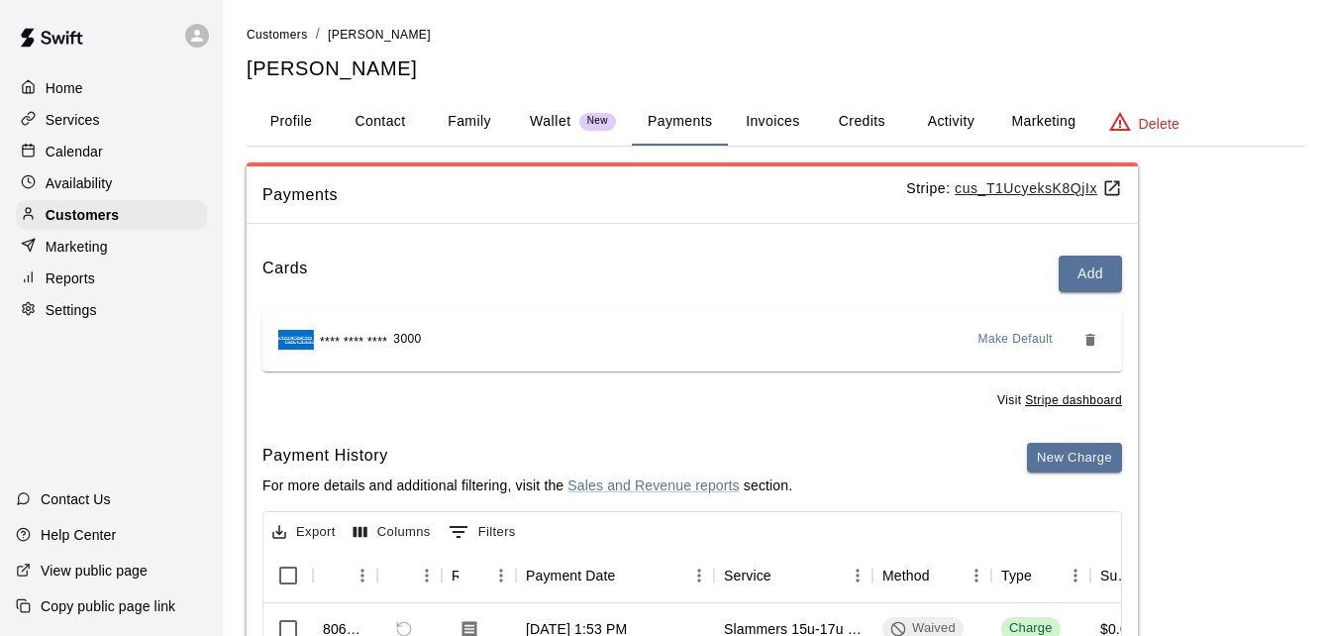
click at [827, 267] on div "Cards Add" at bounding box center [693, 274] width 860 height 37
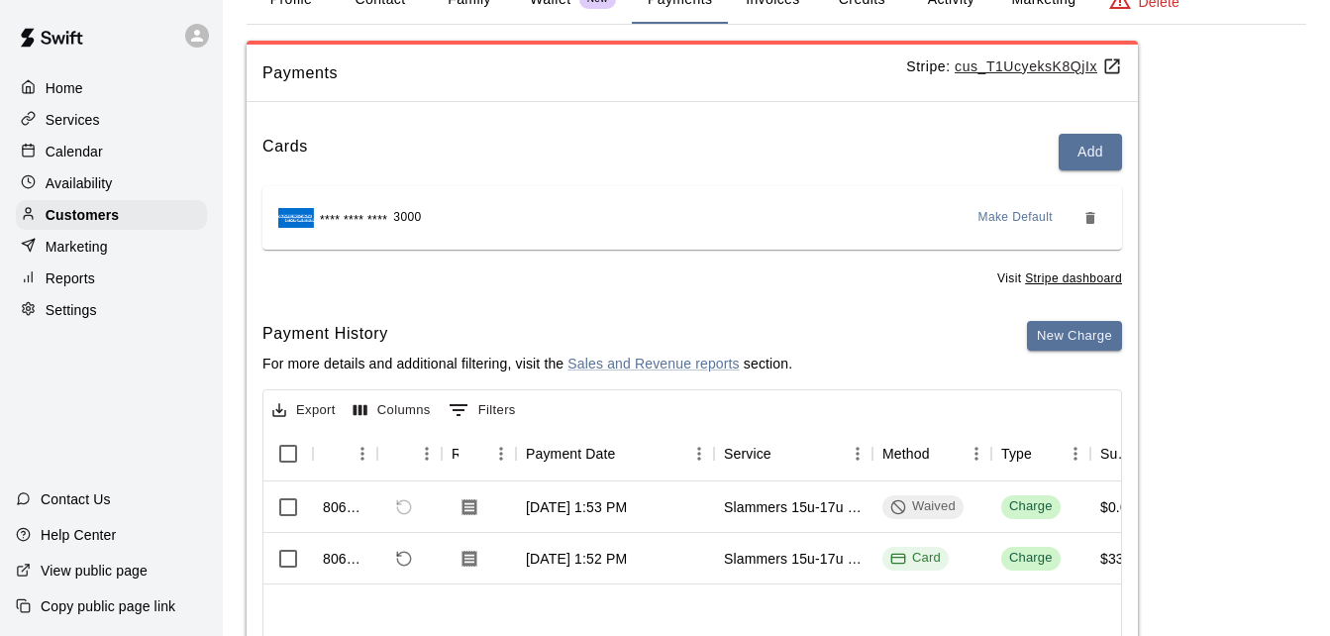
scroll to position [158, 0]
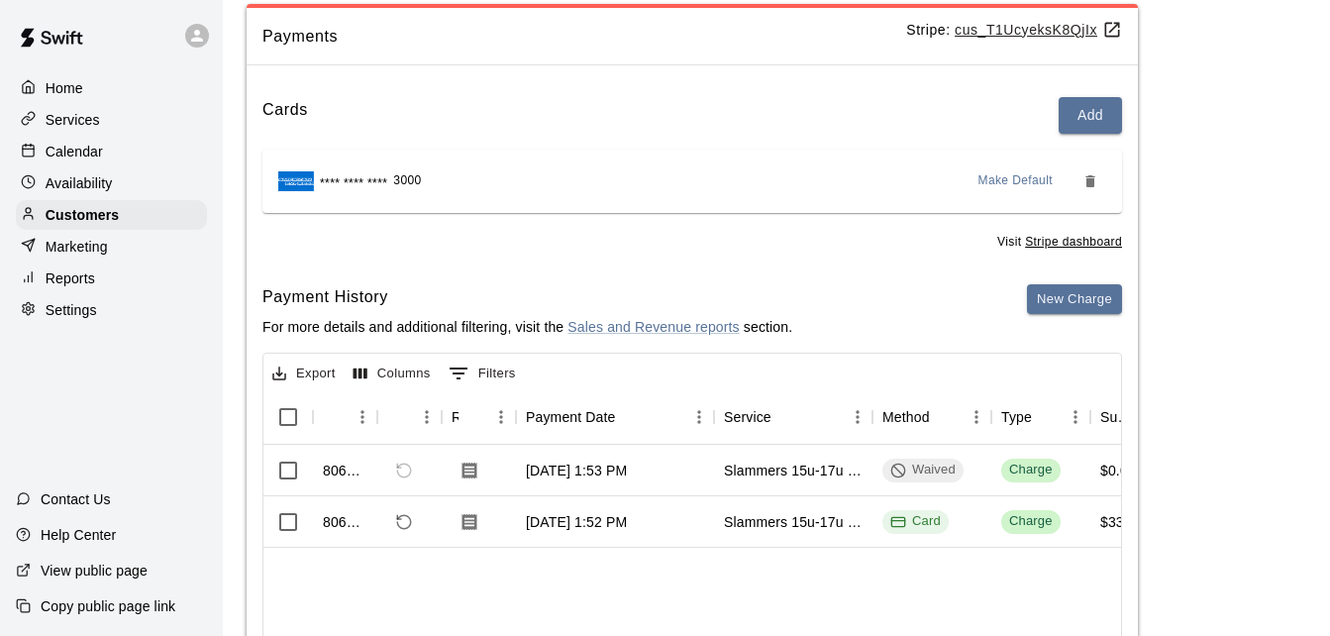
click at [579, 286] on h6 "Payment History" at bounding box center [528, 297] width 530 height 26
click at [75, 220] on p "Customers" at bounding box center [82, 215] width 73 height 20
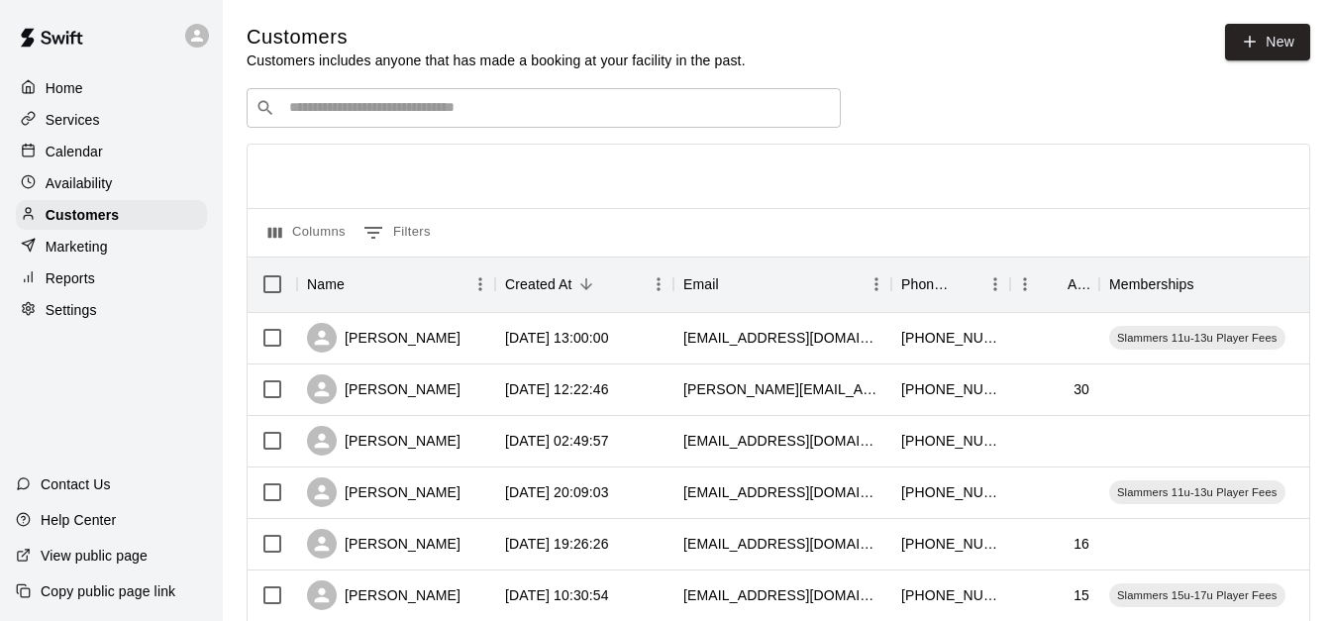
click at [380, 108] on input "Search customers by name or email" at bounding box center [557, 108] width 549 height 20
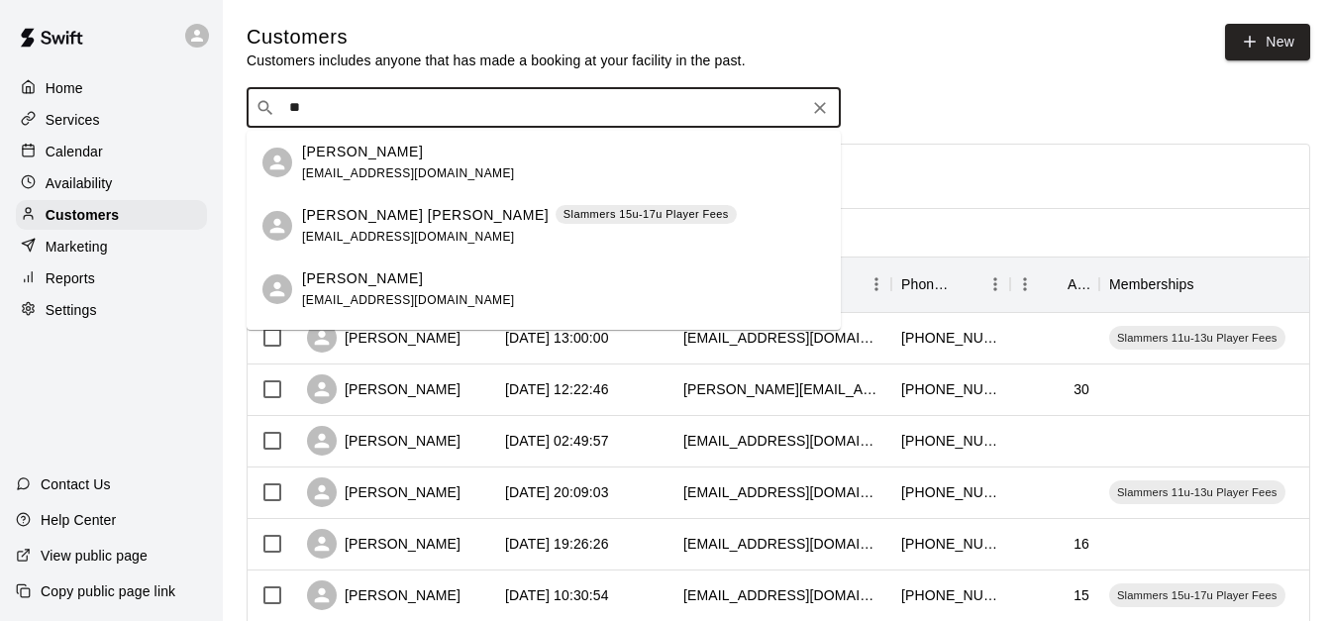
type input "*"
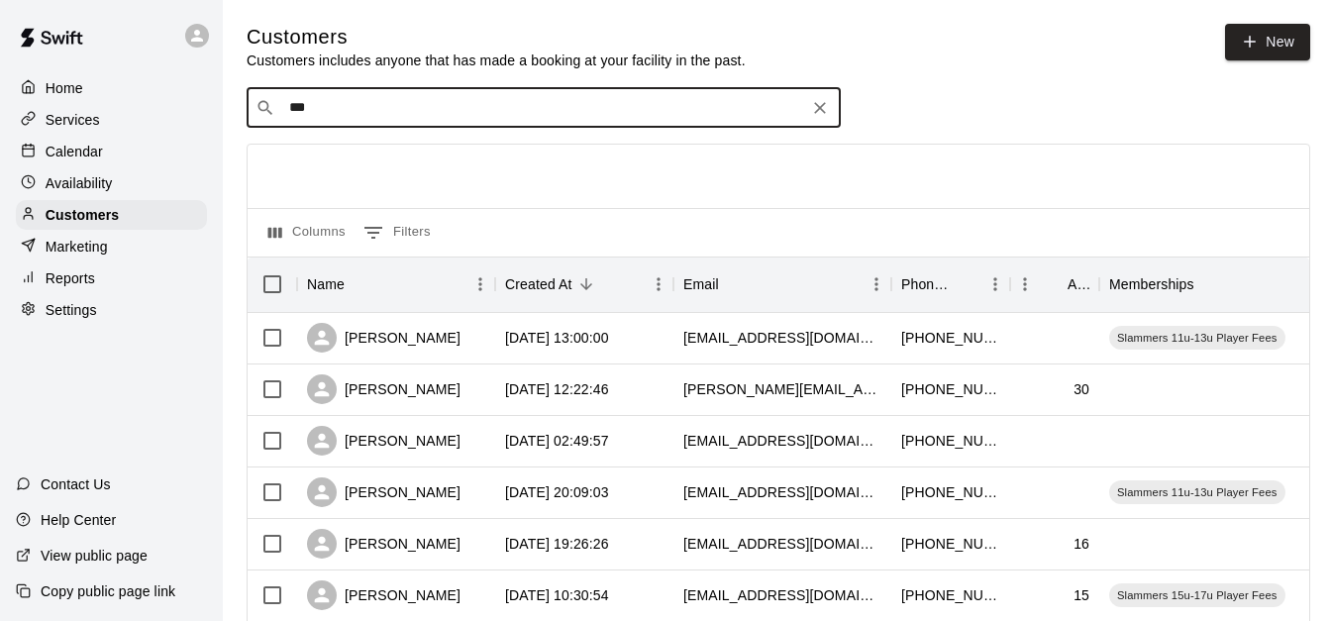
type input "****"
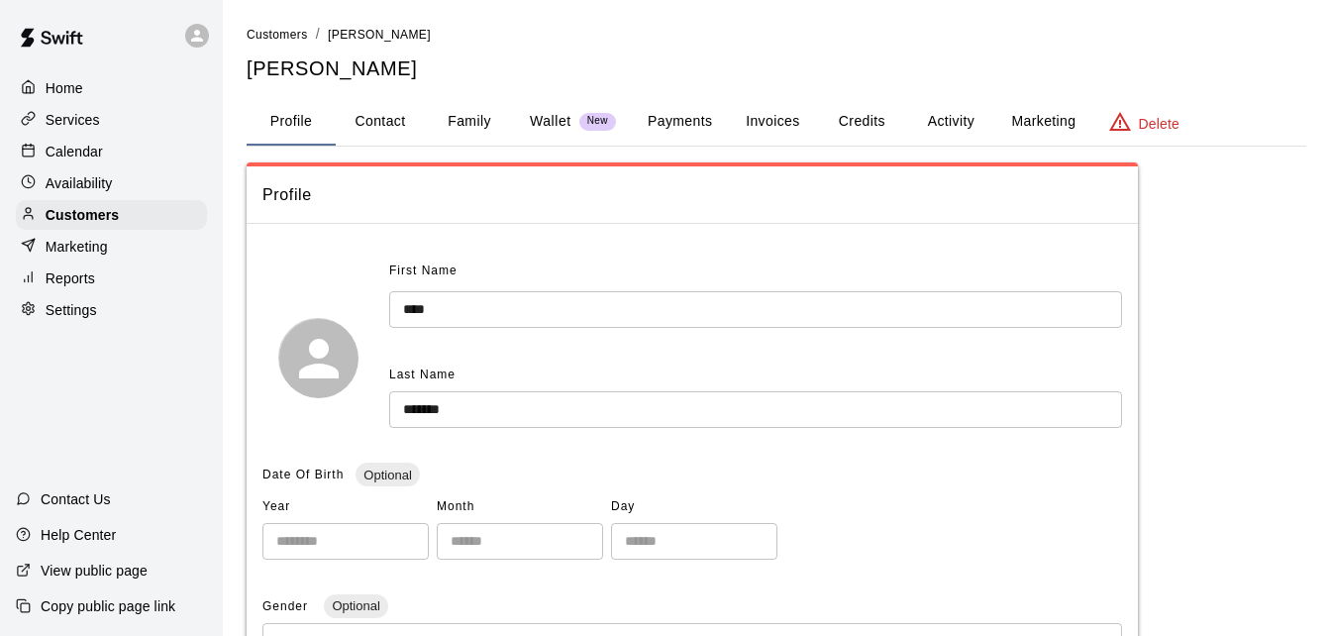
click at [681, 132] on button "Payments" at bounding box center [680, 122] width 96 height 48
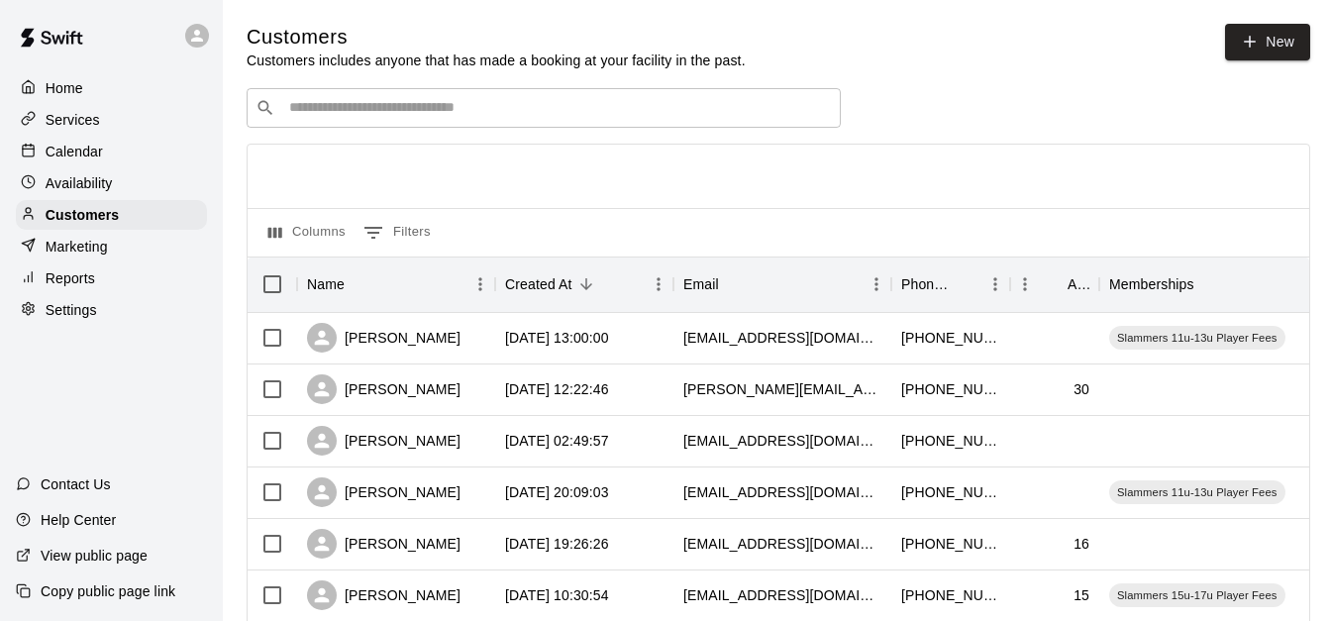
click at [338, 99] on div "​ ​" at bounding box center [544, 108] width 594 height 40
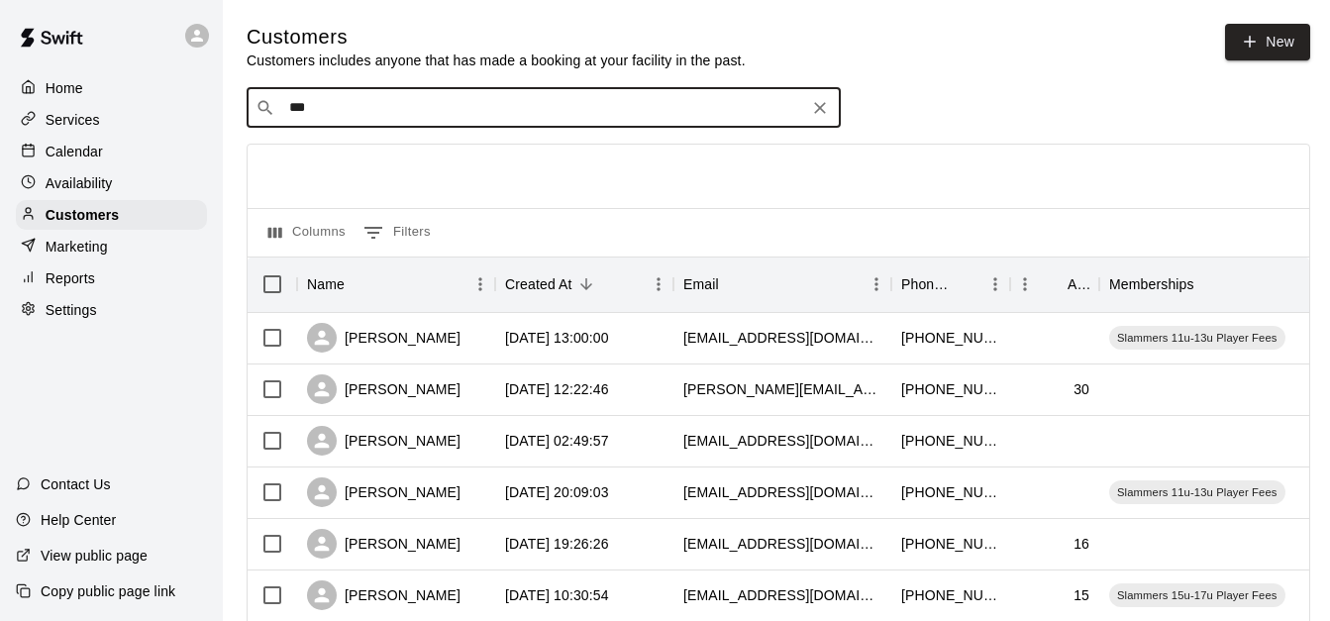
type input "****"
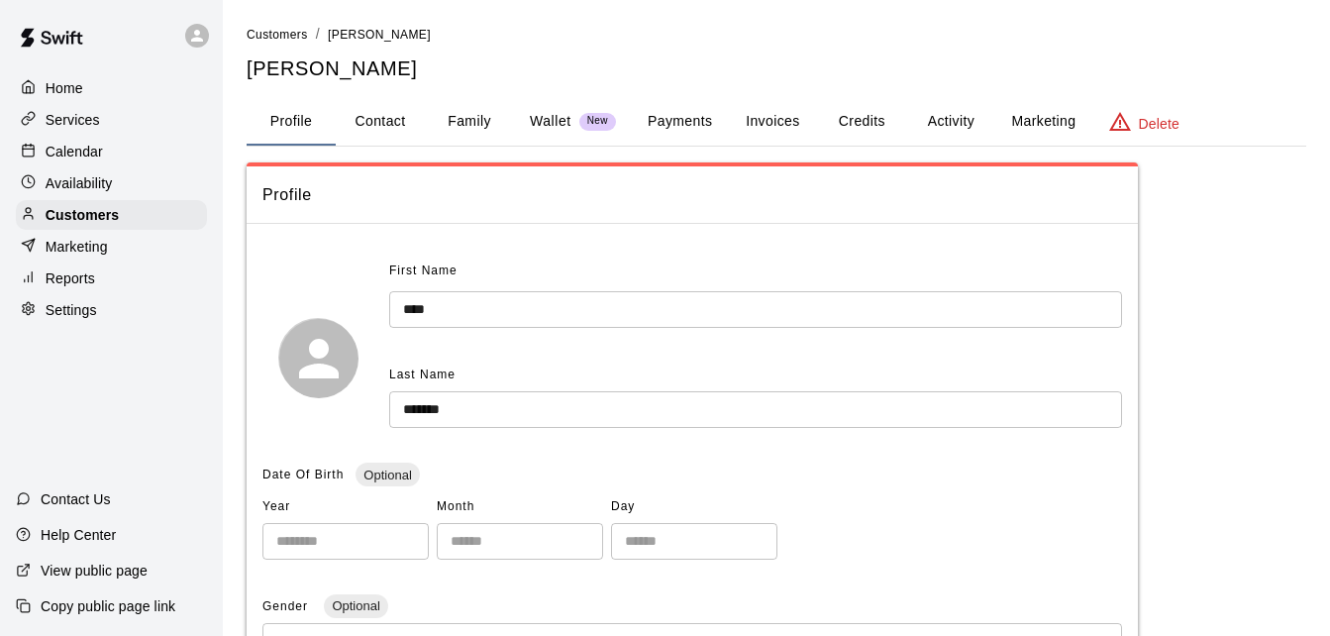
click at [700, 124] on button "Payments" at bounding box center [680, 122] width 96 height 48
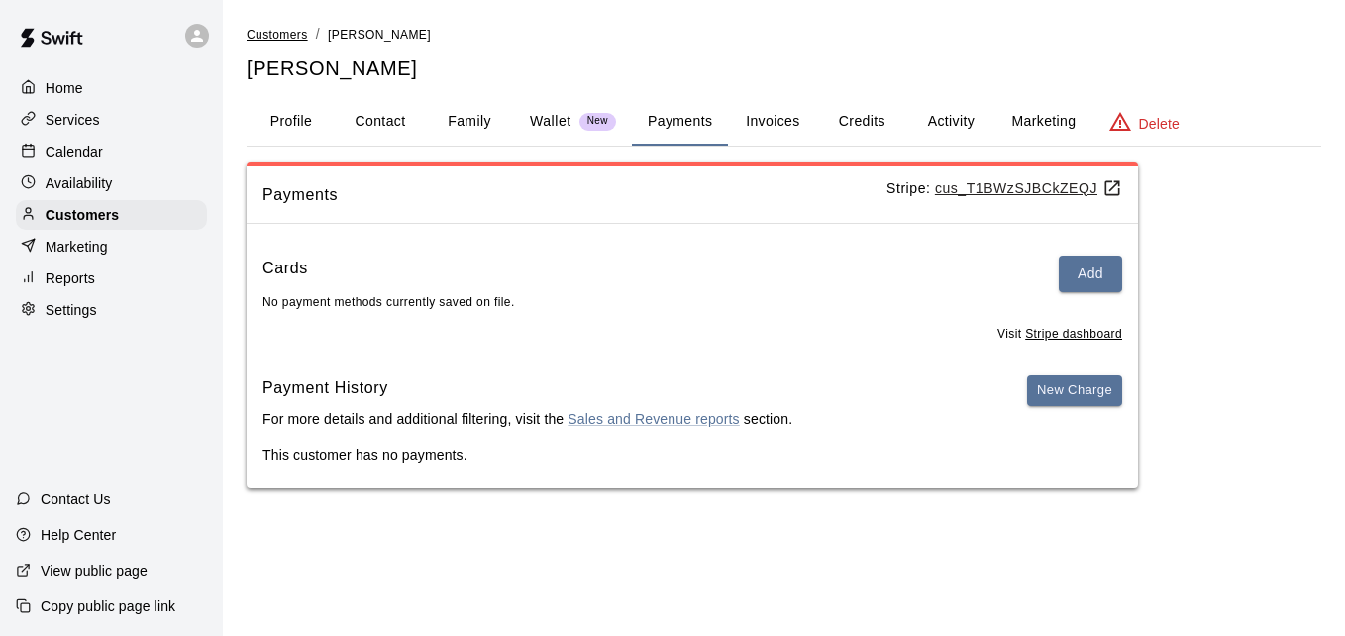
click at [273, 41] on span "Customers" at bounding box center [277, 35] width 61 height 14
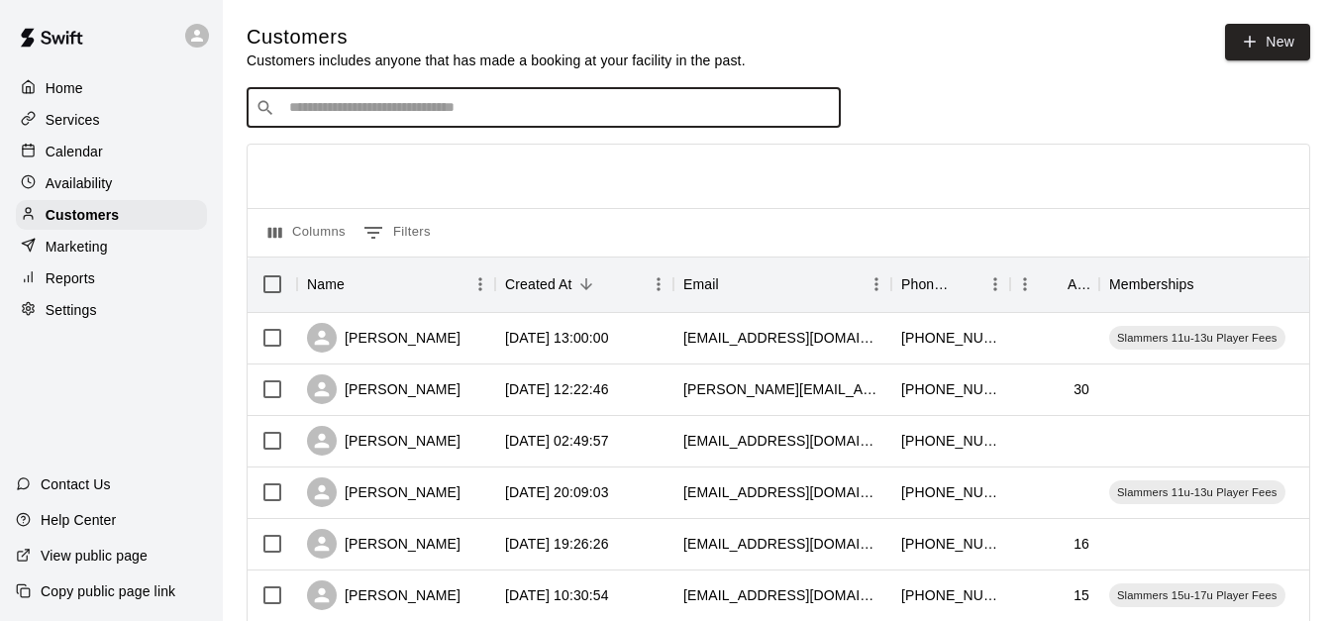
click at [370, 101] on input "Search customers by name or email" at bounding box center [557, 108] width 549 height 20
type input "****"
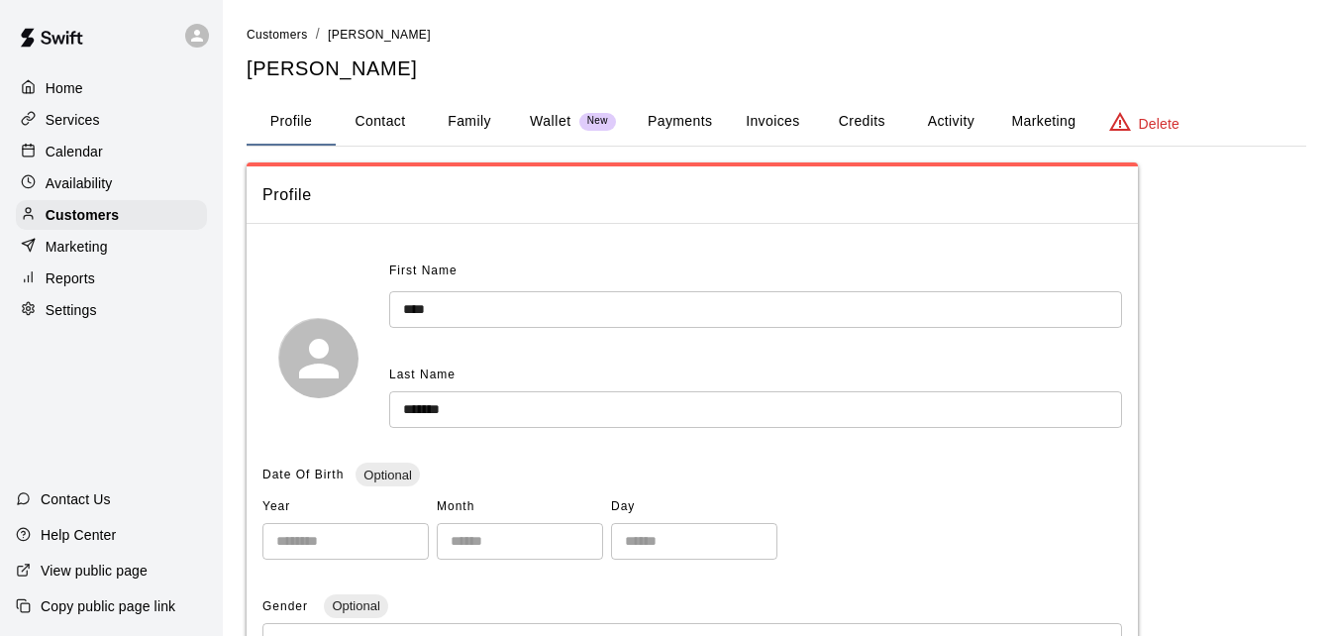
click at [667, 124] on button "Payments" at bounding box center [680, 122] width 96 height 48
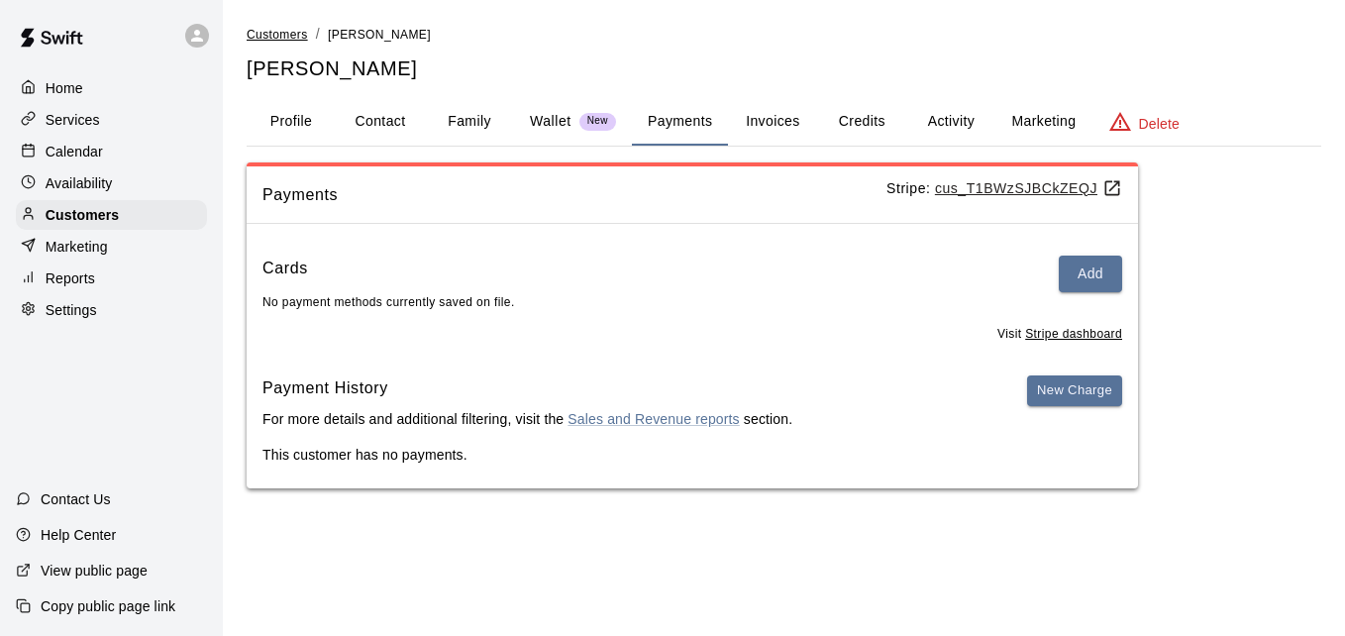
click at [293, 32] on span "Customers" at bounding box center [277, 35] width 61 height 14
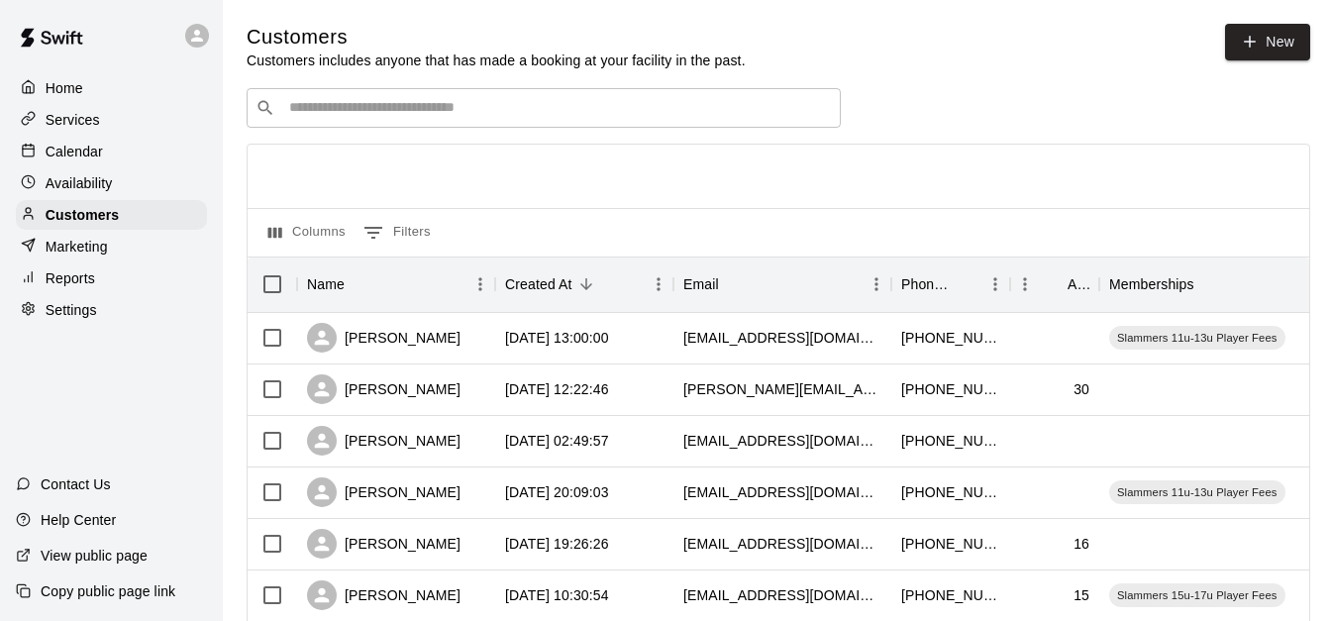
click at [405, 118] on input "Search customers by name or email" at bounding box center [557, 108] width 549 height 20
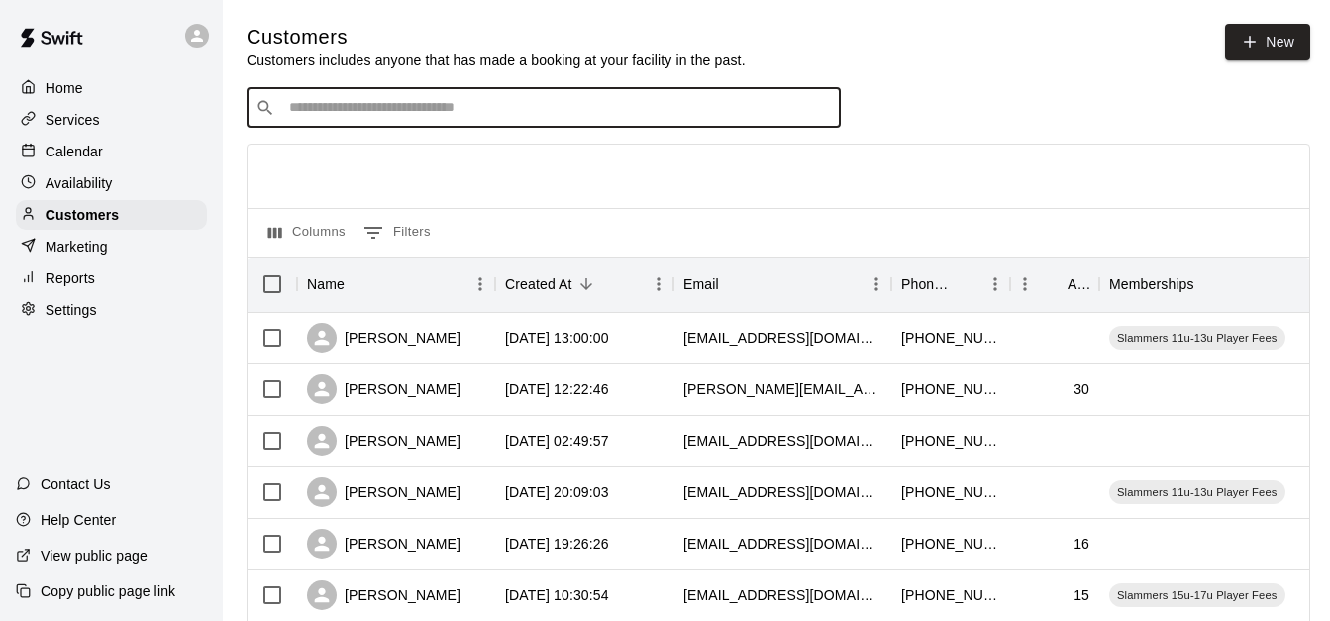
click at [405, 118] on input "Search customers by name or email" at bounding box center [557, 108] width 549 height 20
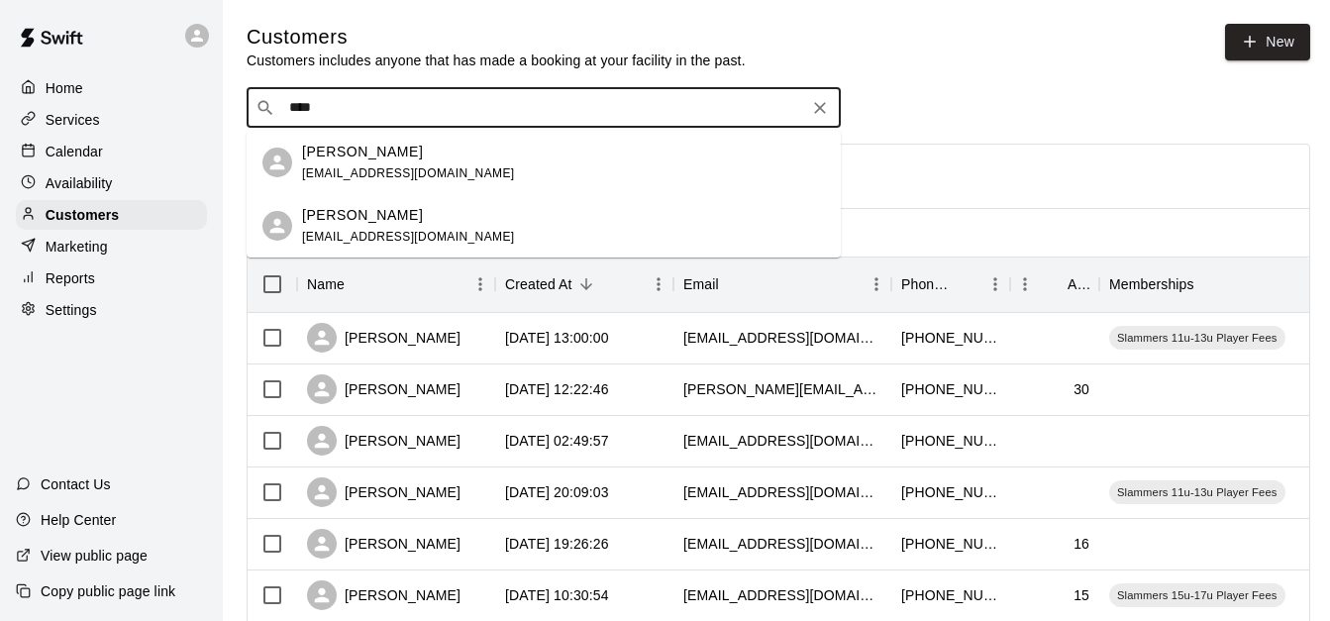
type input "****"
click at [1059, 183] on div at bounding box center [779, 176] width 1062 height 63
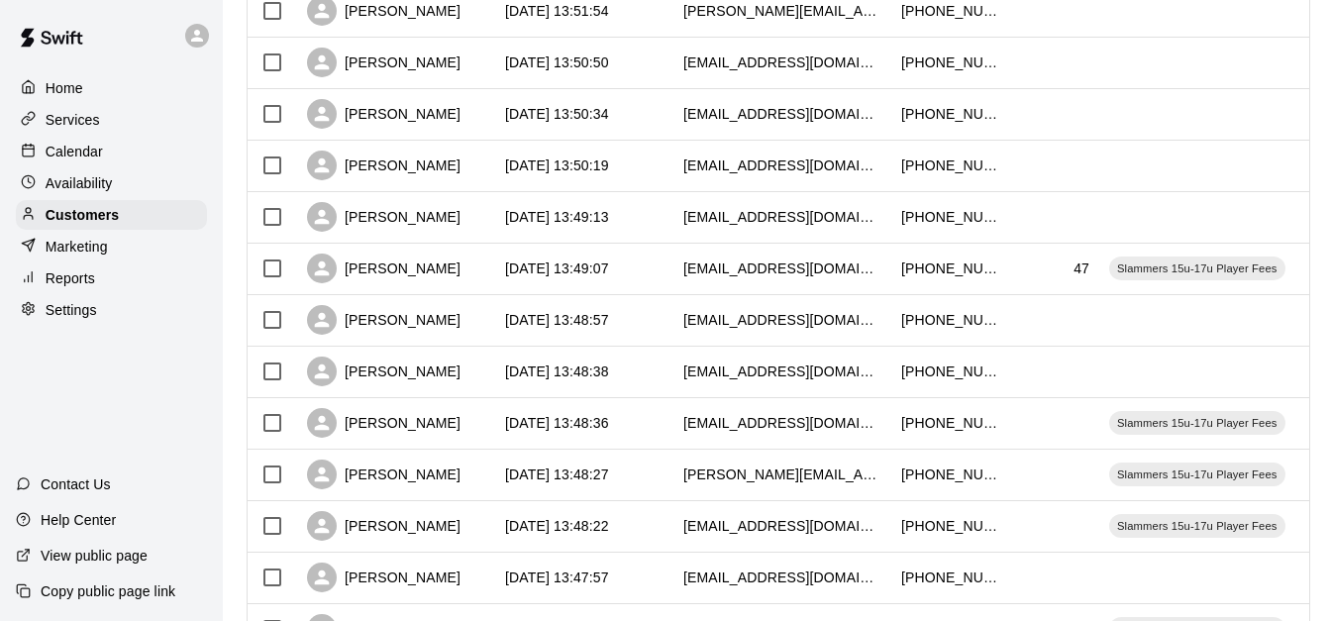
scroll to position [792, 0]
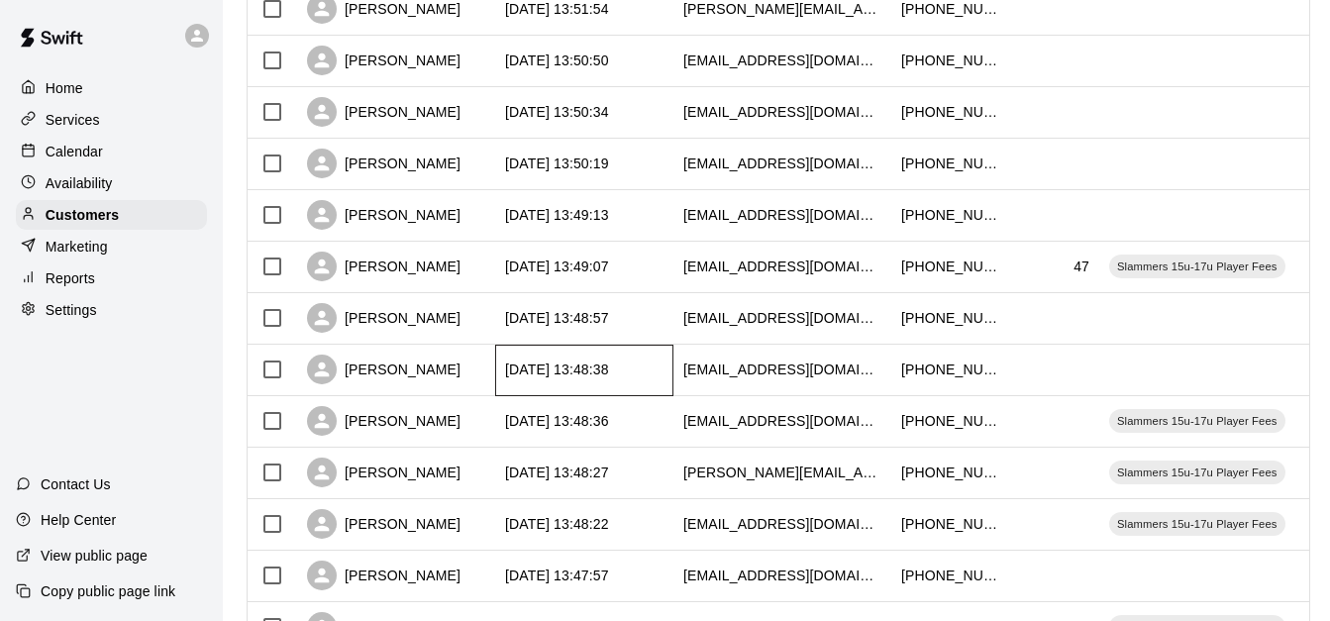
click at [597, 379] on div "[DATE] 13:48:38" at bounding box center [557, 370] width 104 height 20
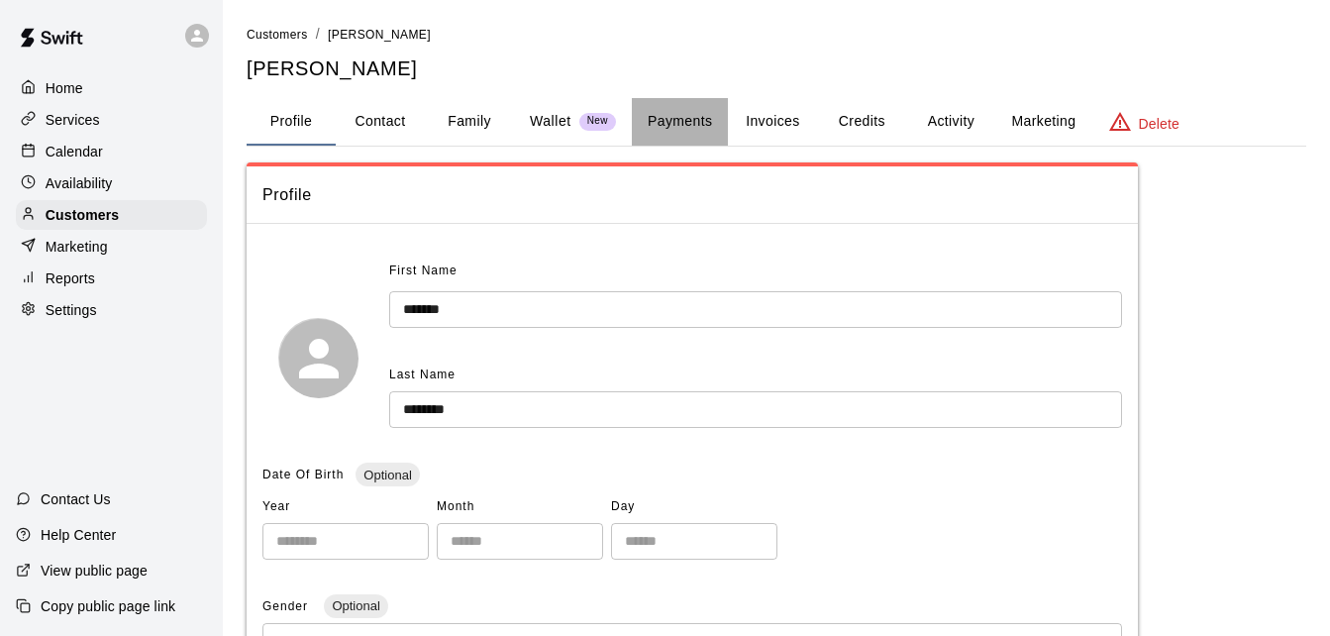
click at [675, 129] on button "Payments" at bounding box center [680, 122] width 96 height 48
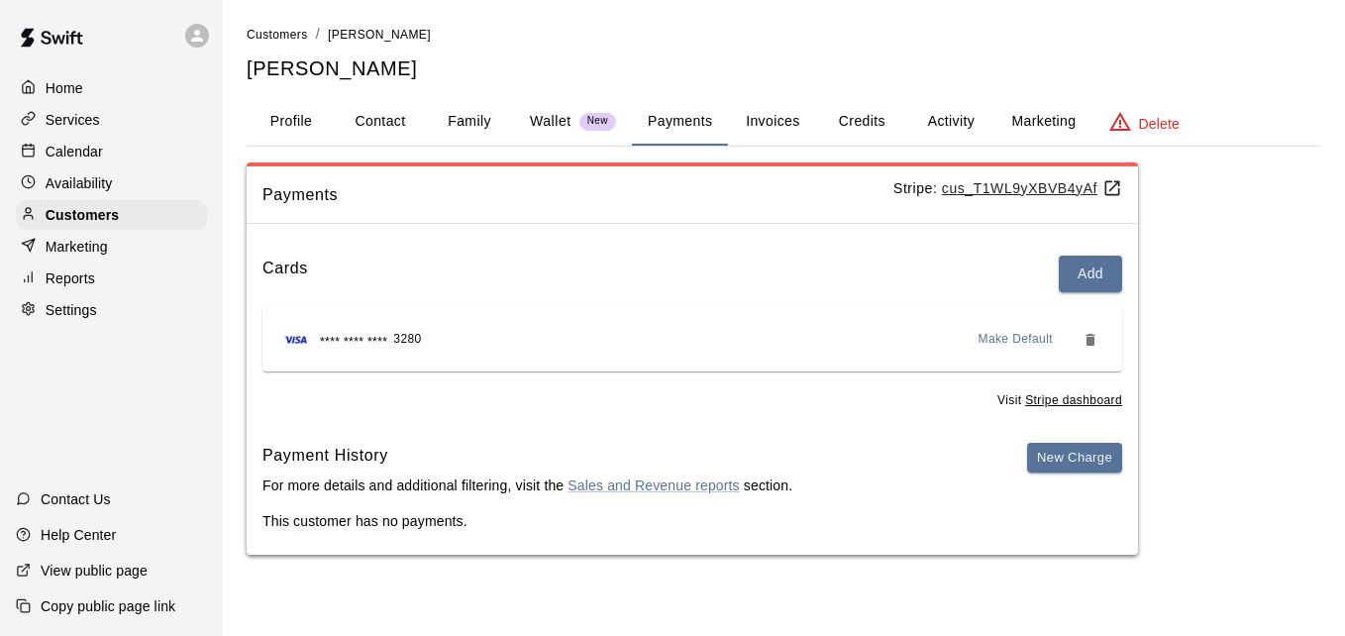
click at [965, 118] on button "Activity" at bounding box center [950, 122] width 89 height 48
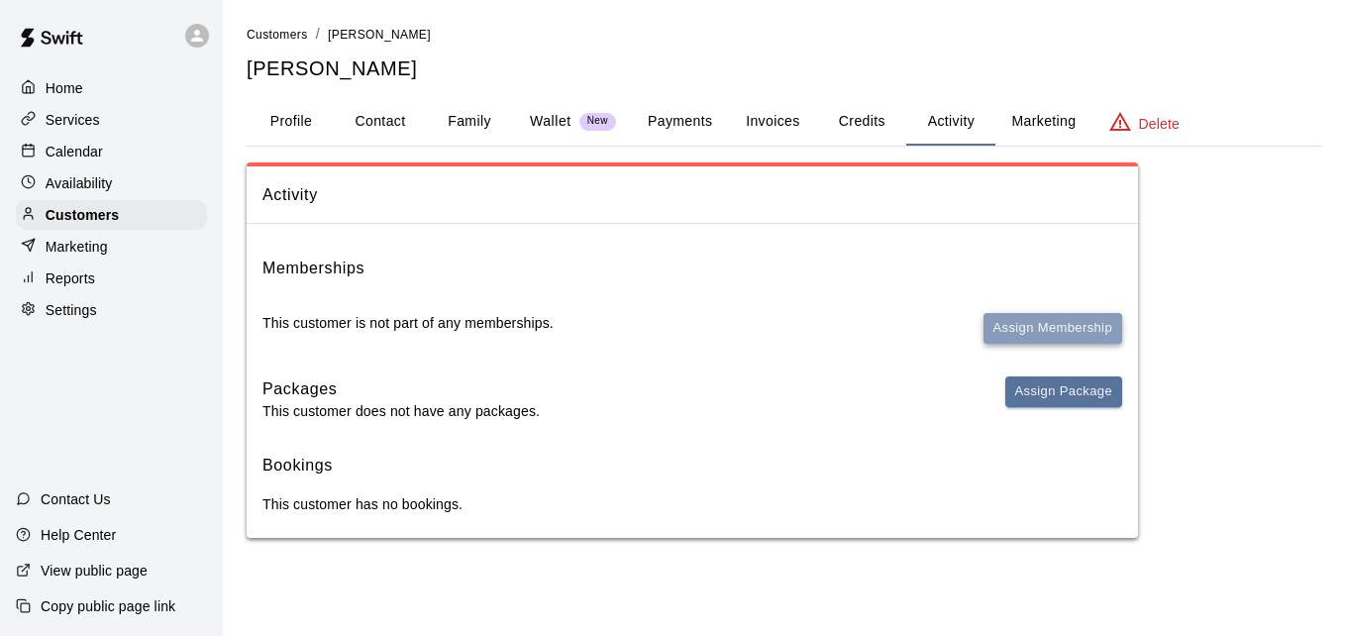
click at [1052, 336] on button "Assign Membership" at bounding box center [1053, 328] width 139 height 31
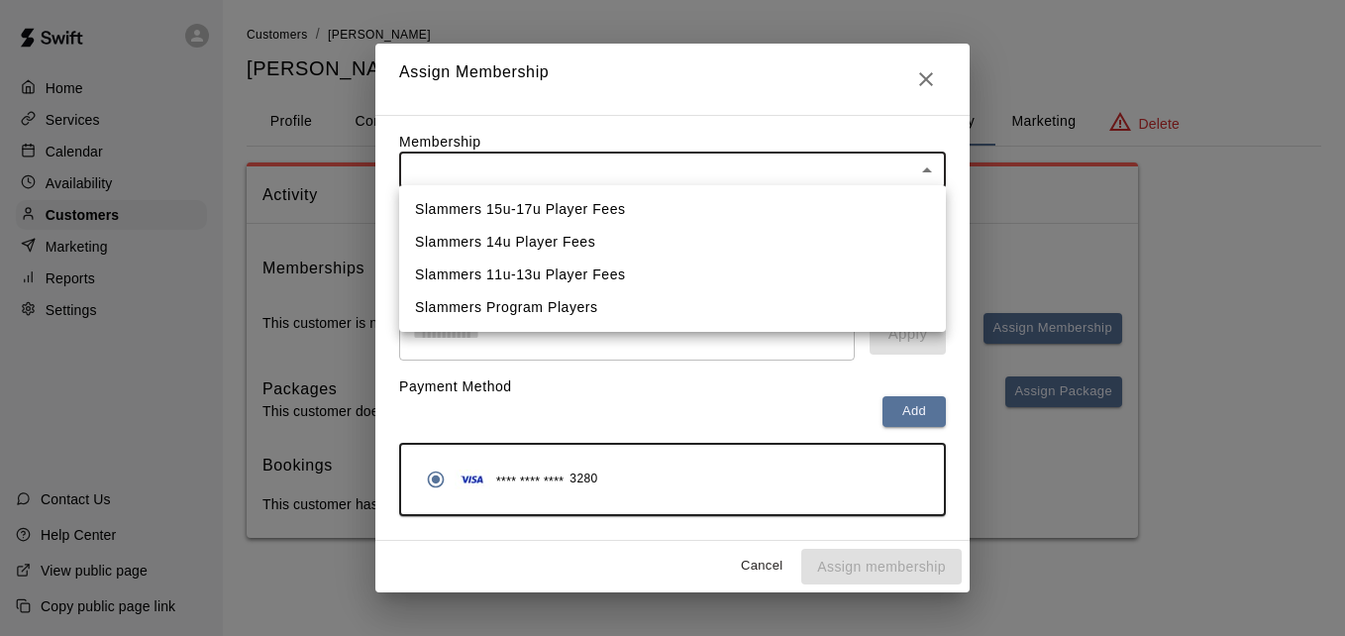
click at [763, 162] on body "Home Services Calendar Availability Customers Marketing Reports Settings Contac…" at bounding box center [672, 289] width 1345 height 578
click at [725, 220] on li "Slammers 15u-17u Player Fees" at bounding box center [672, 209] width 547 height 33
type input "**********"
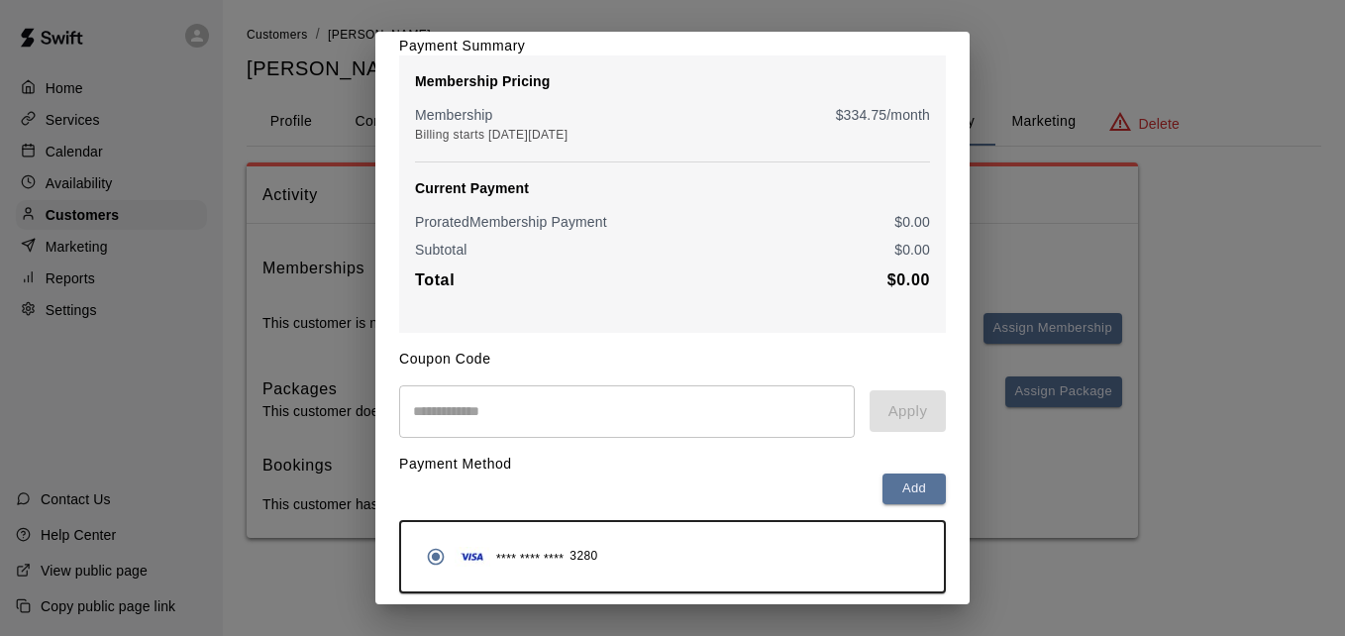
scroll to position [234, 0]
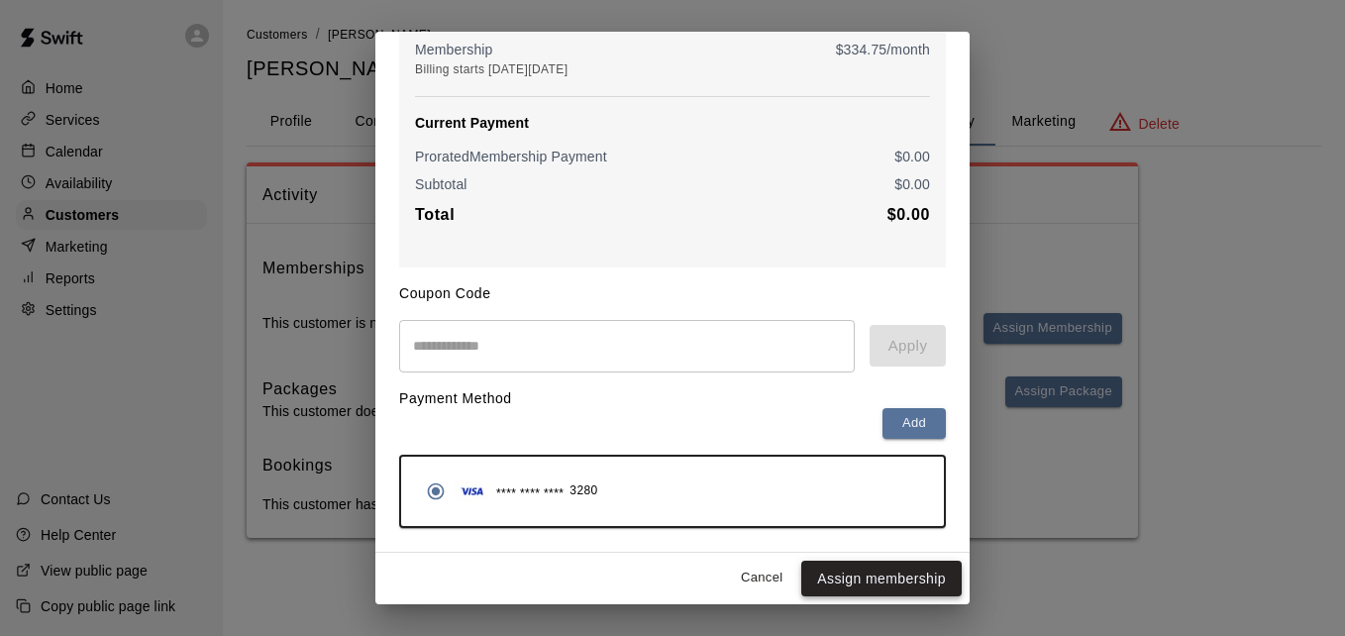
click at [879, 579] on button "Assign membership" at bounding box center [881, 579] width 160 height 37
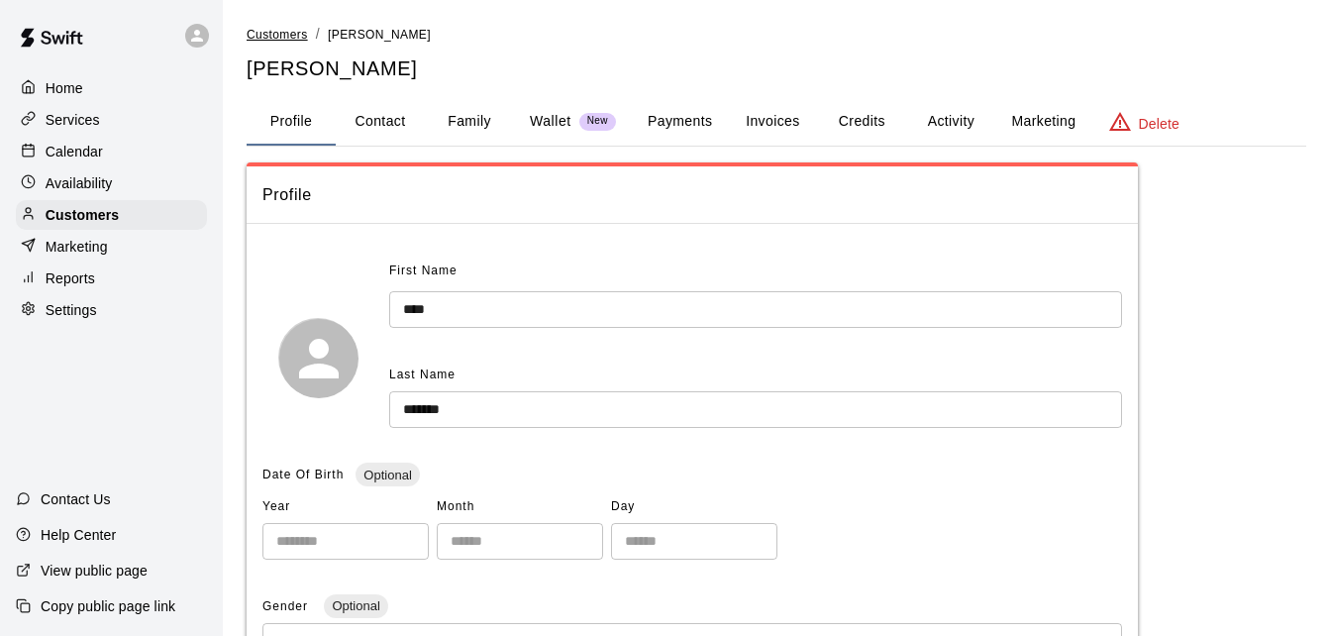
click at [285, 38] on span "Customers" at bounding box center [277, 35] width 61 height 14
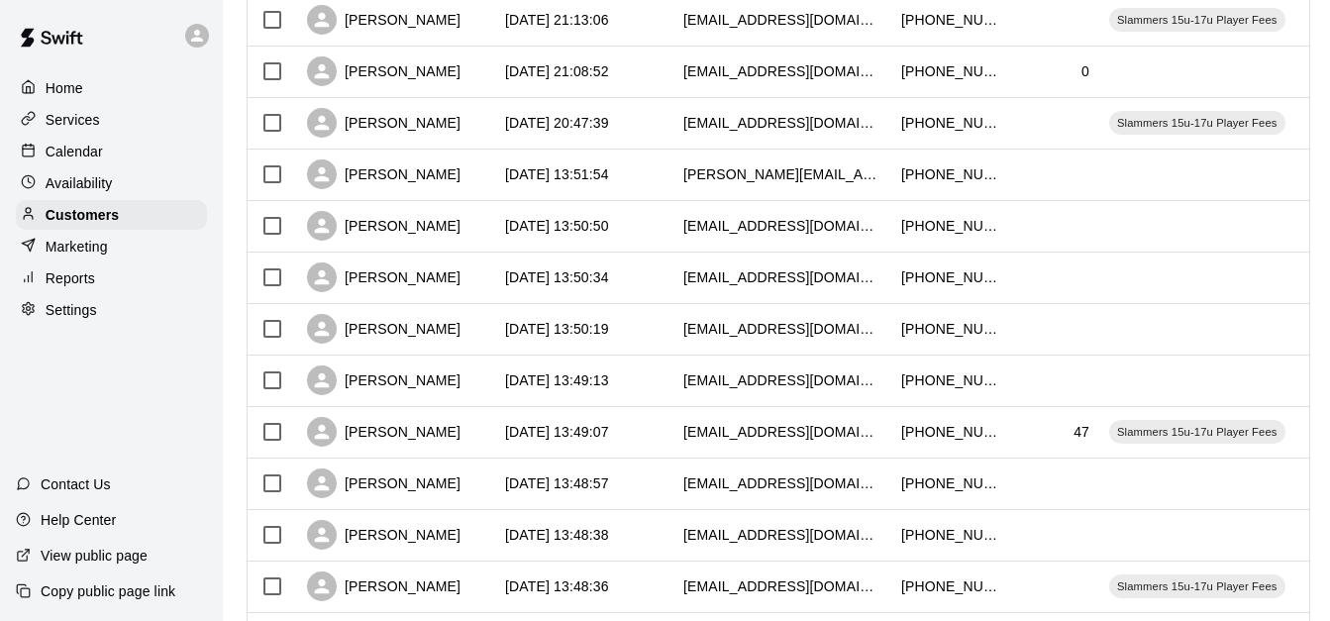
scroll to position [631, 0]
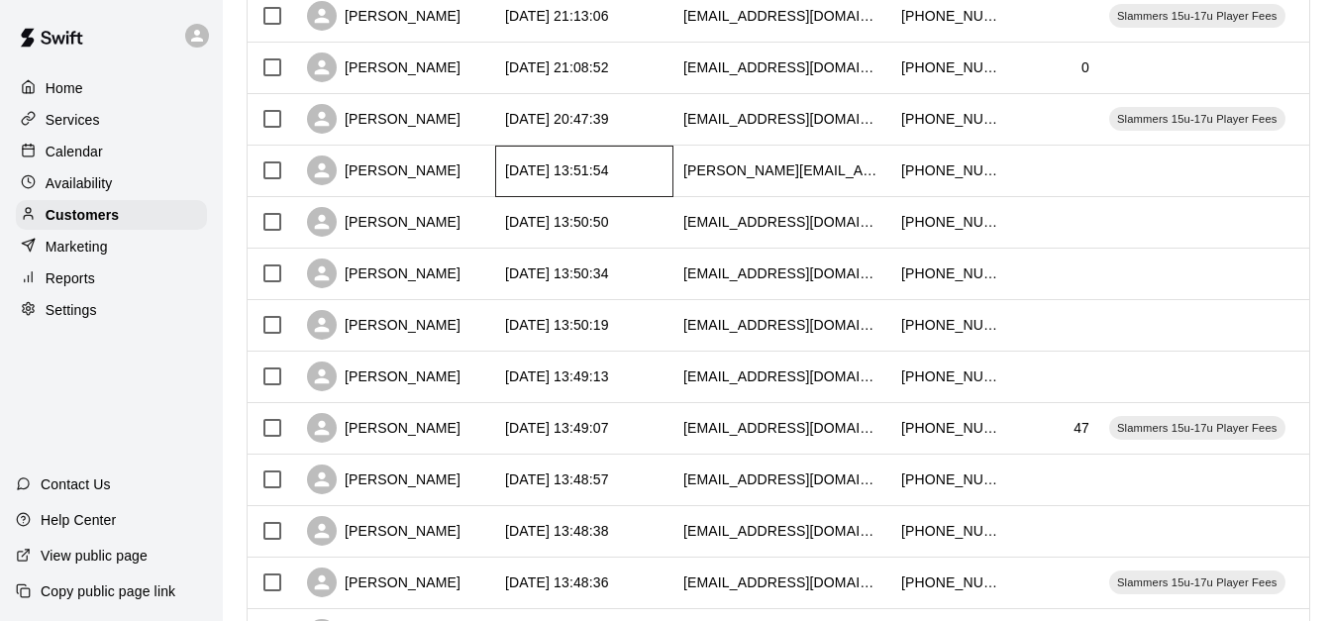
click at [609, 176] on div "[DATE] 13:51:54" at bounding box center [557, 170] width 104 height 20
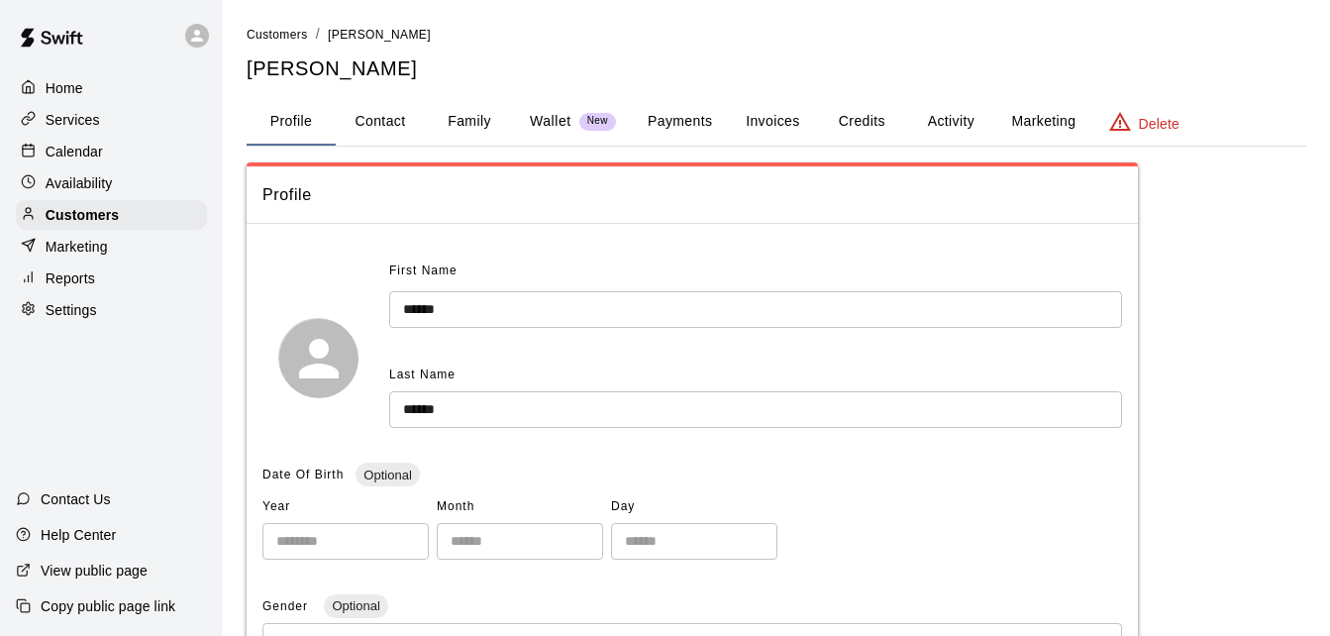
click at [673, 123] on button "Payments" at bounding box center [680, 122] width 96 height 48
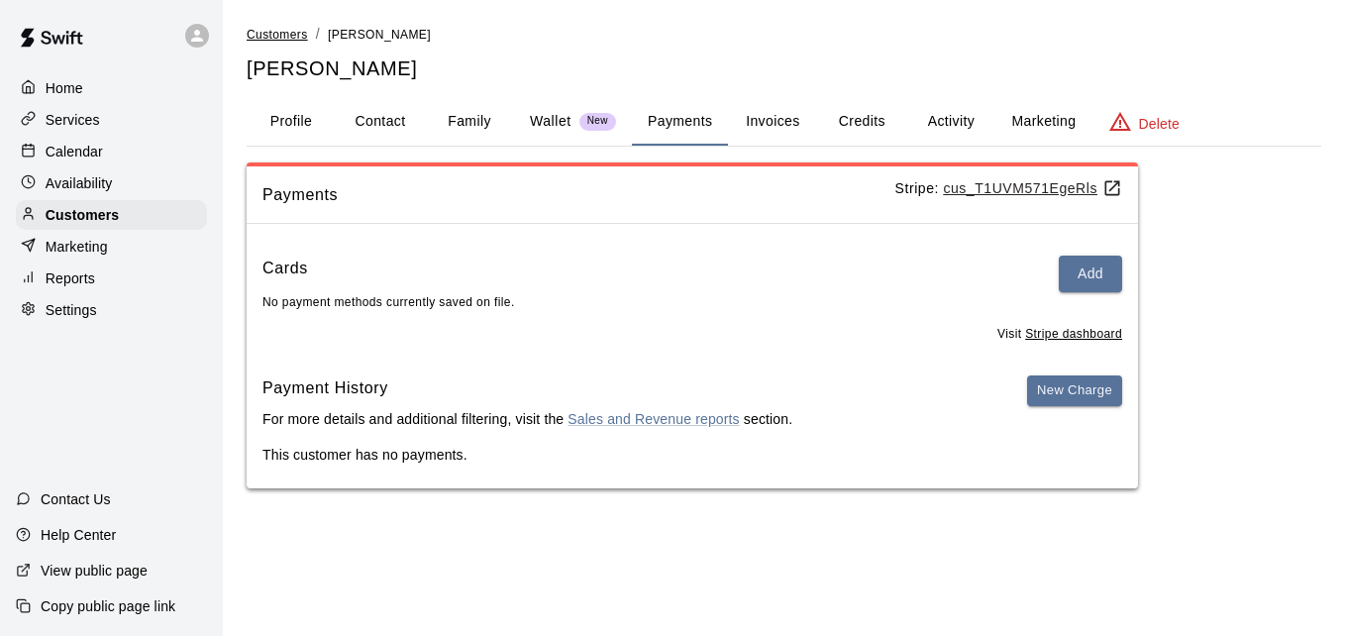
click at [284, 38] on span "Customers" at bounding box center [277, 35] width 61 height 14
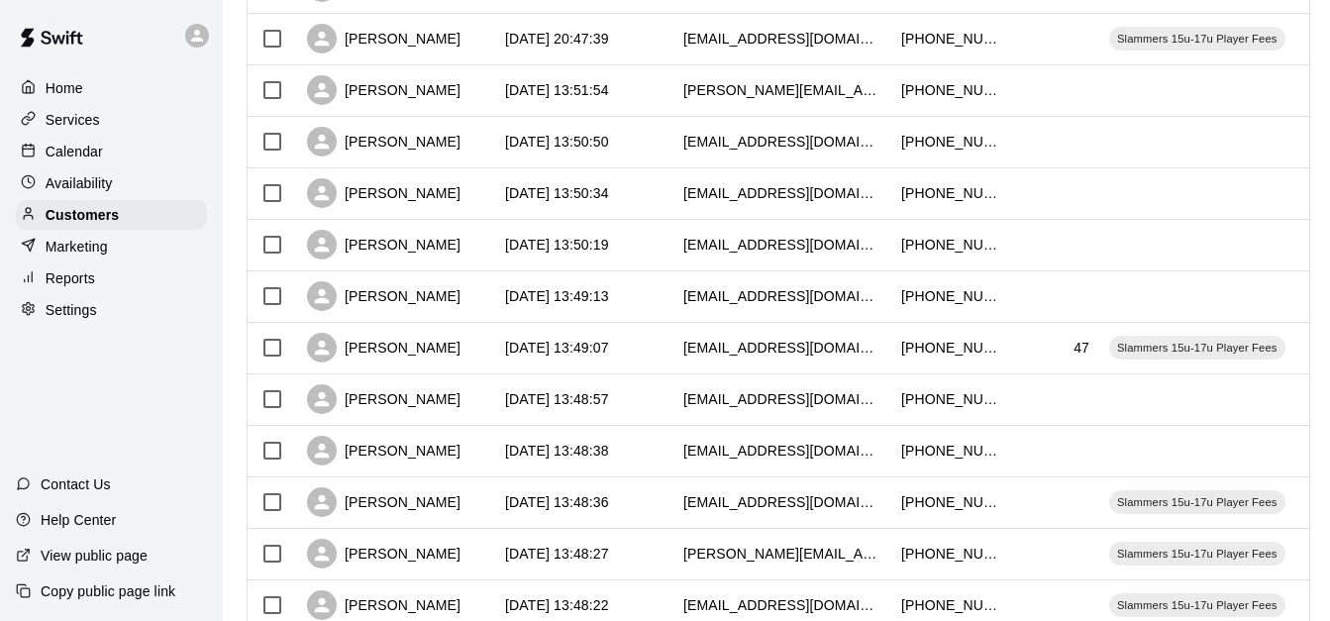
scroll to position [713, 0]
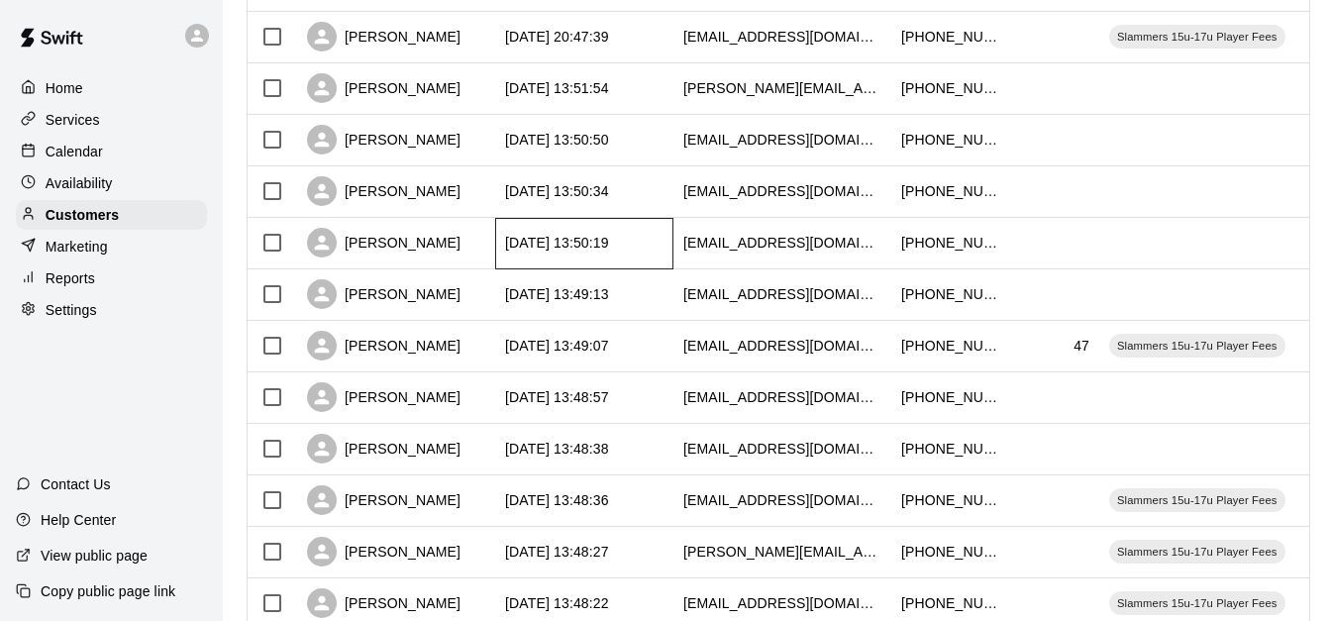
click at [575, 252] on div "[DATE] 13:50:19" at bounding box center [557, 243] width 104 height 20
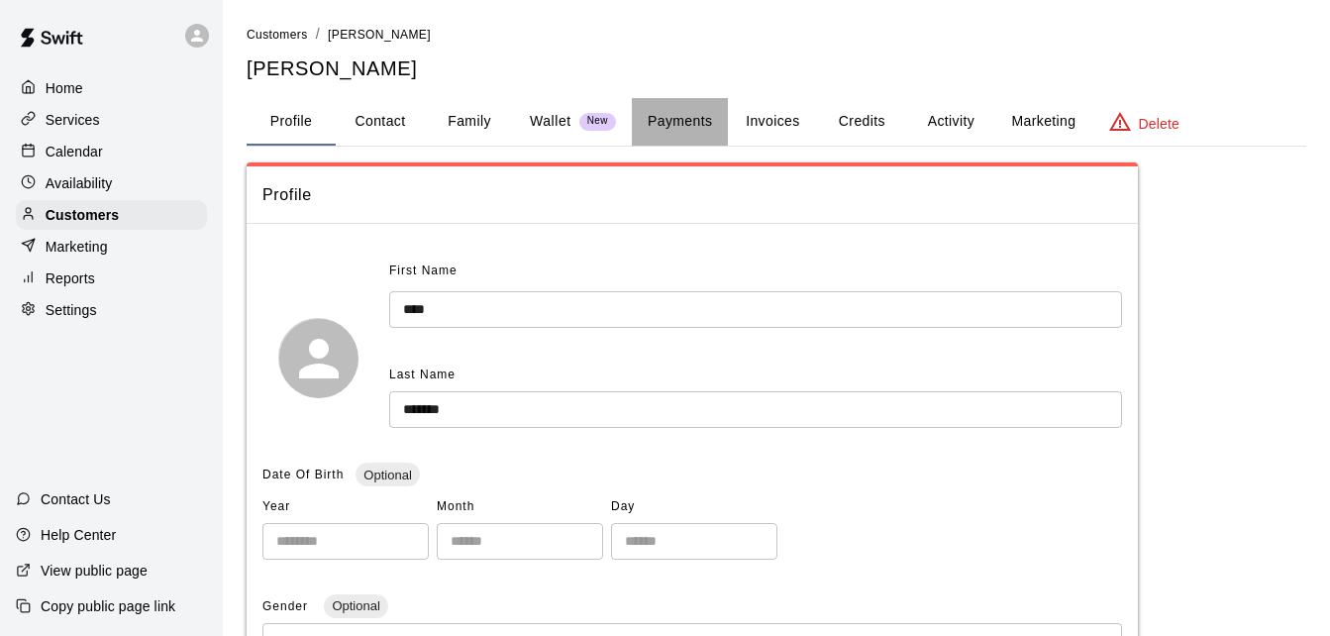
click at [659, 119] on button "Payments" at bounding box center [680, 122] width 96 height 48
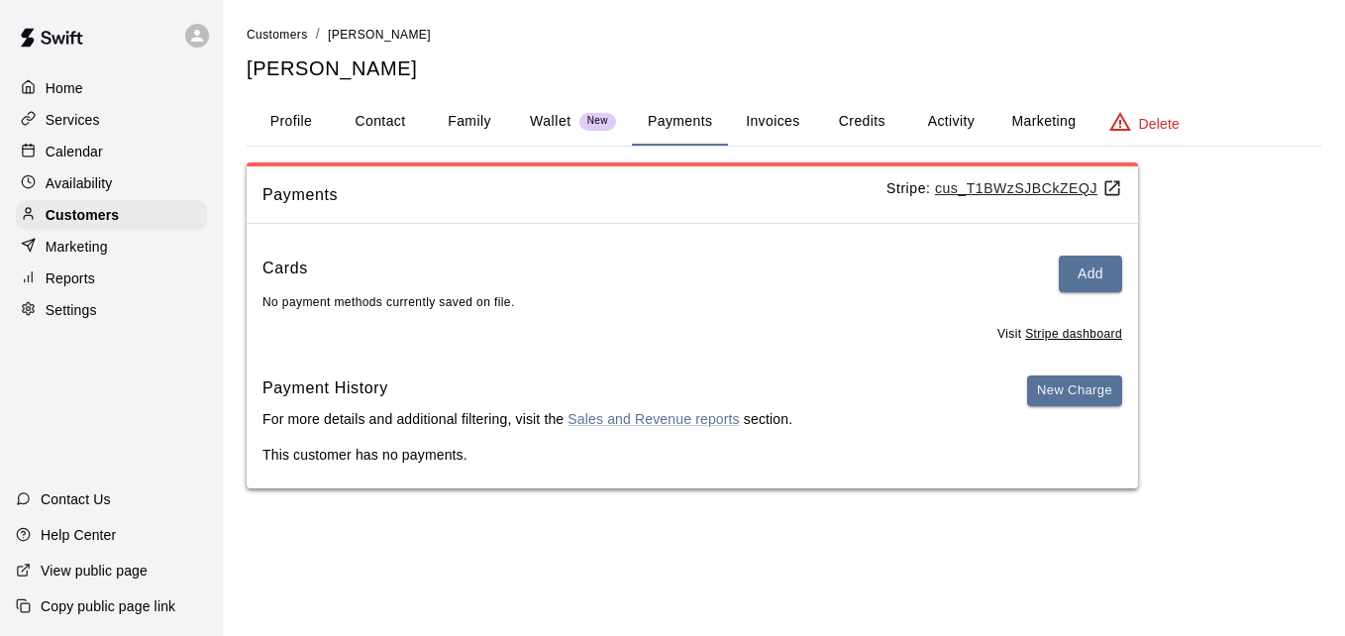
click at [273, 26] on link "Customers" at bounding box center [277, 34] width 61 height 16
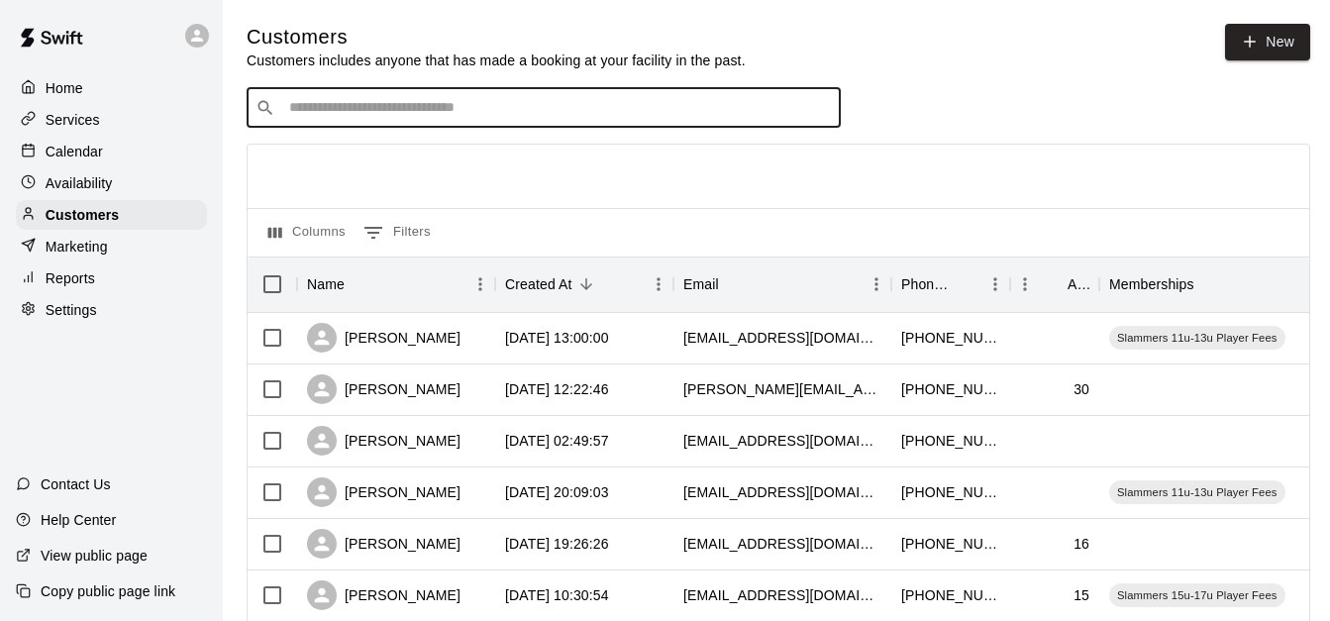
click at [330, 110] on input "Search customers by name or email" at bounding box center [557, 108] width 549 height 20
type input "****"
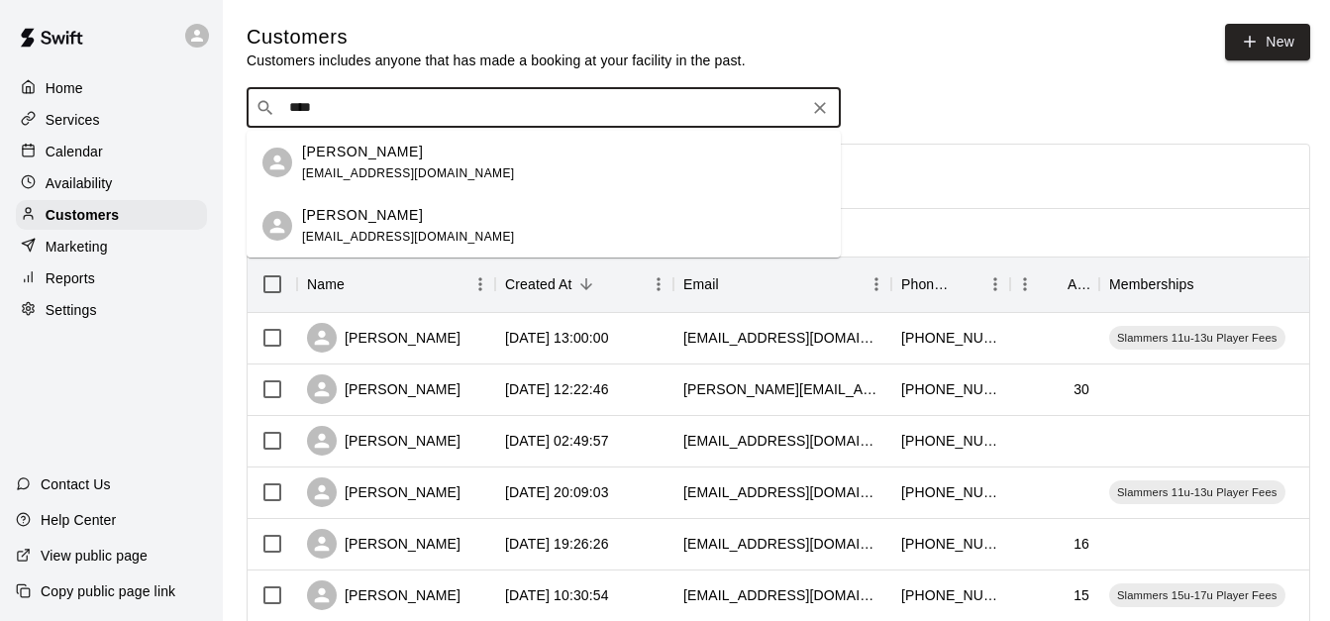
click at [392, 214] on p "Harvey Freeborn" at bounding box center [362, 215] width 121 height 21
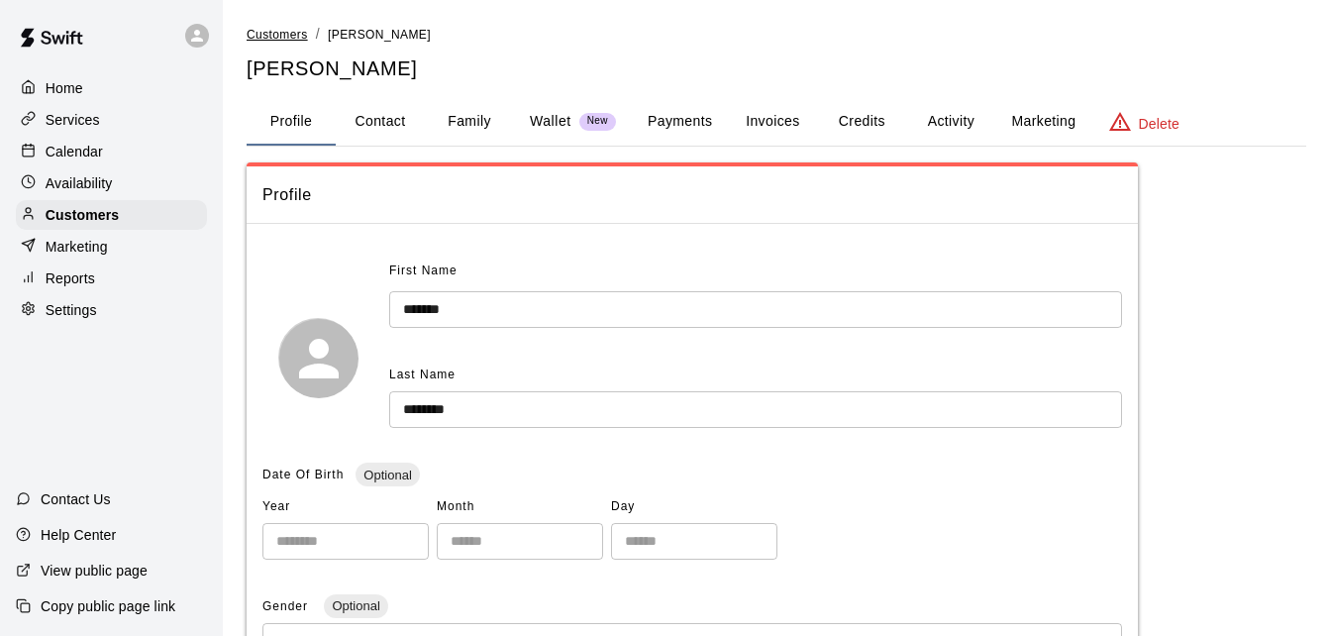
click at [266, 39] on span "Customers" at bounding box center [277, 35] width 61 height 14
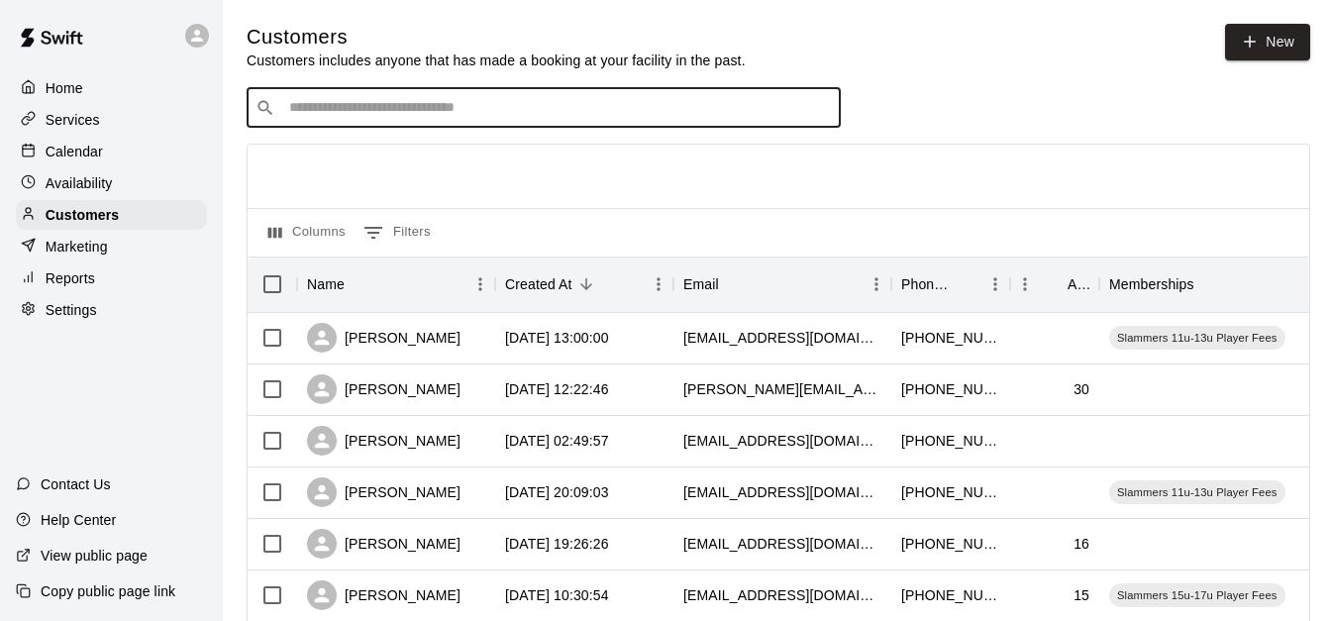
click at [387, 105] on input "Search customers by name or email" at bounding box center [557, 108] width 549 height 20
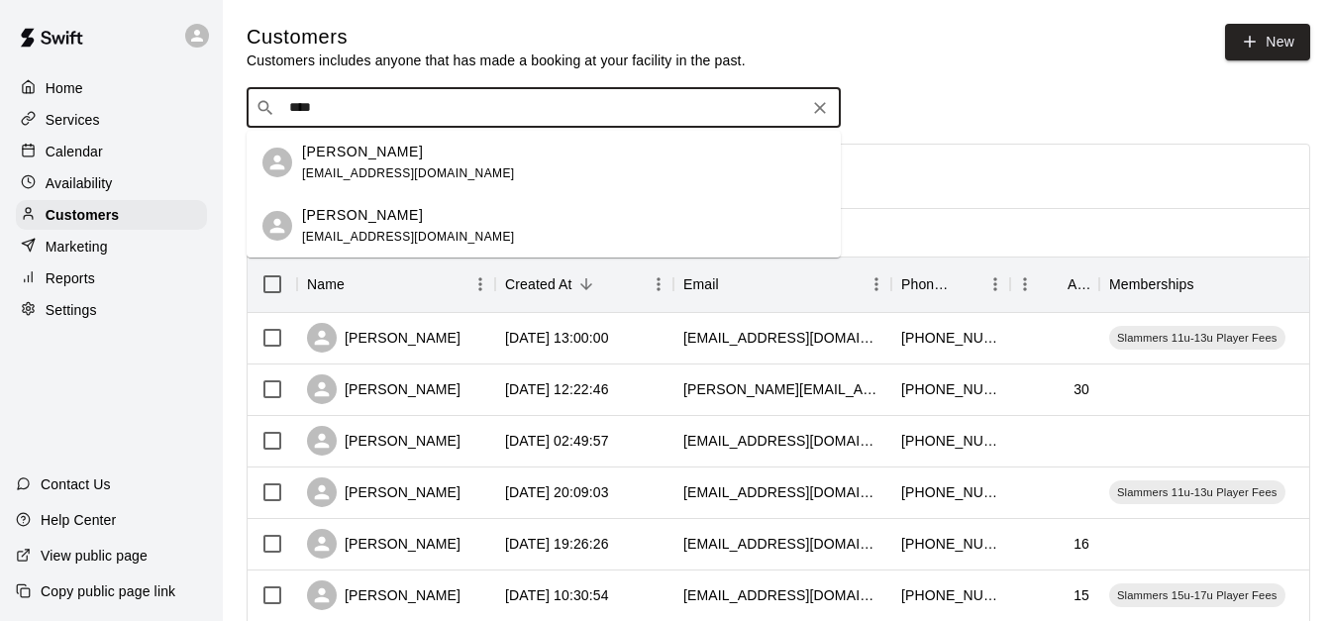
click at [357, 103] on input "****" at bounding box center [542, 108] width 519 height 20
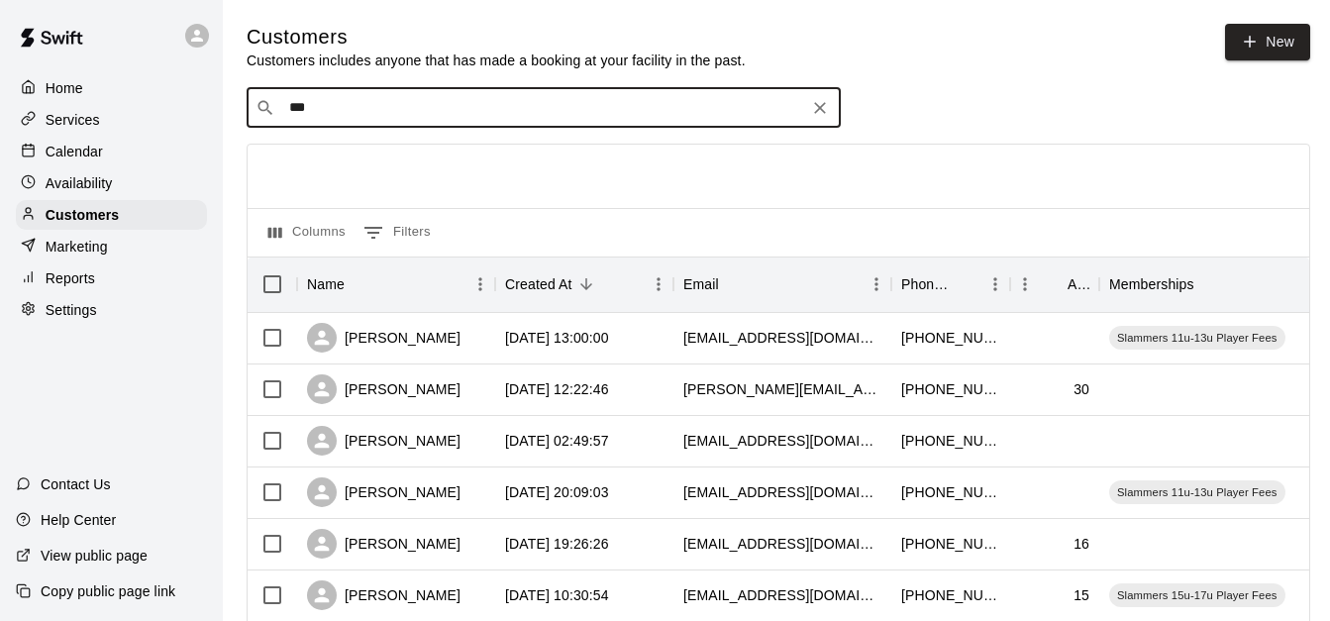
click at [369, 118] on input "***" at bounding box center [542, 108] width 519 height 20
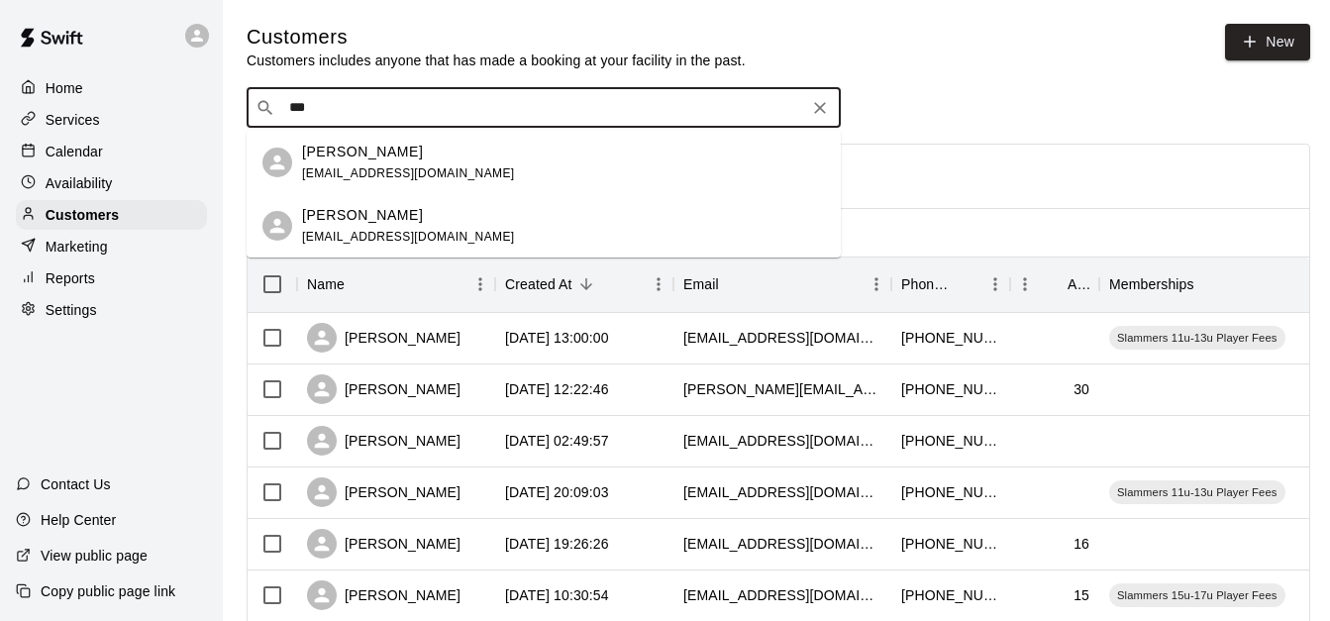
click at [369, 118] on input "***" at bounding box center [542, 108] width 519 height 20
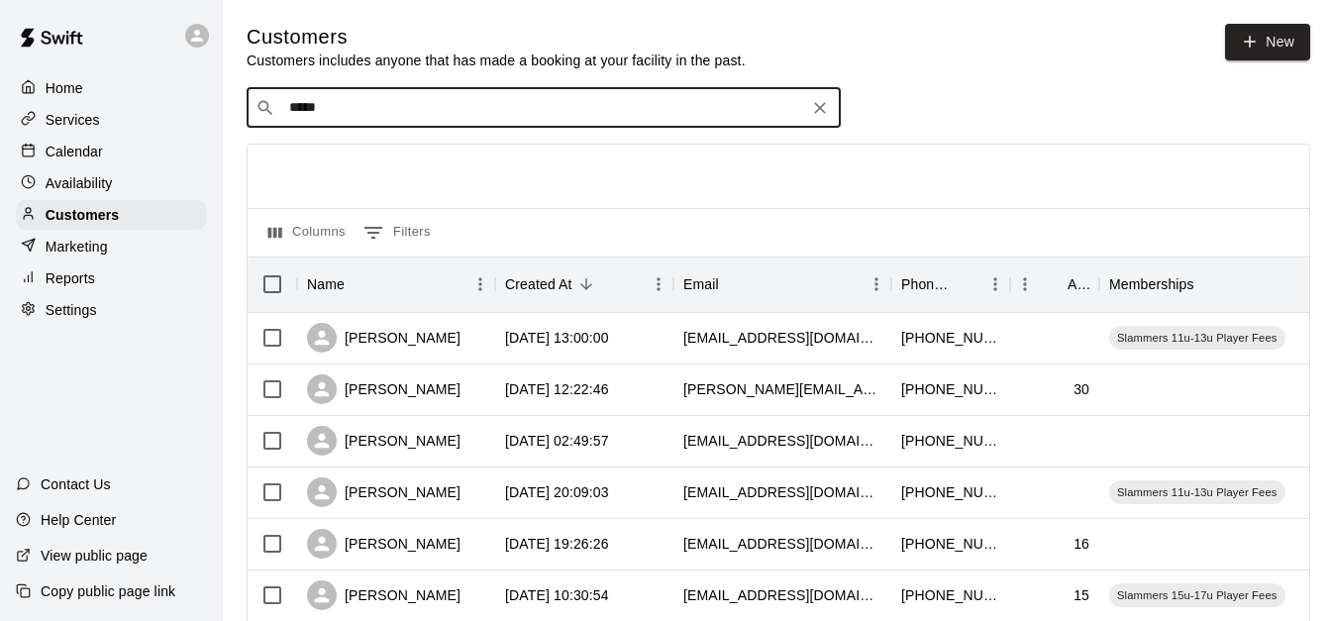
click at [376, 105] on input "*****" at bounding box center [542, 108] width 519 height 20
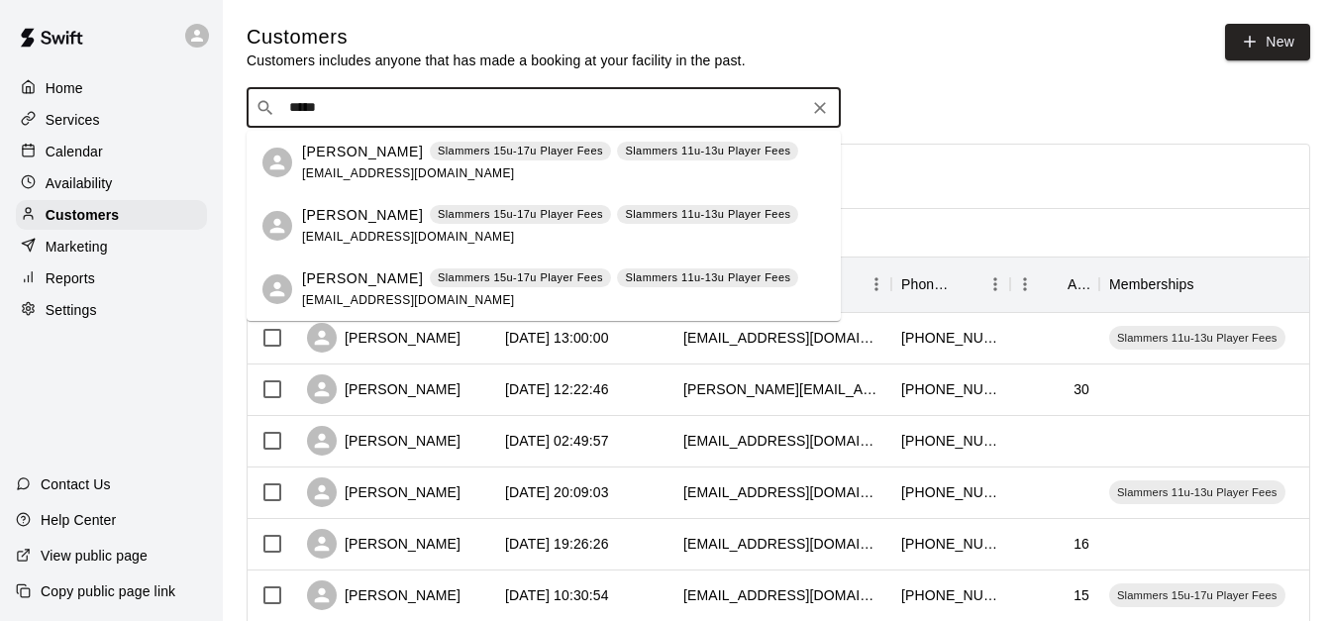
click at [376, 105] on input "*****" at bounding box center [542, 108] width 519 height 20
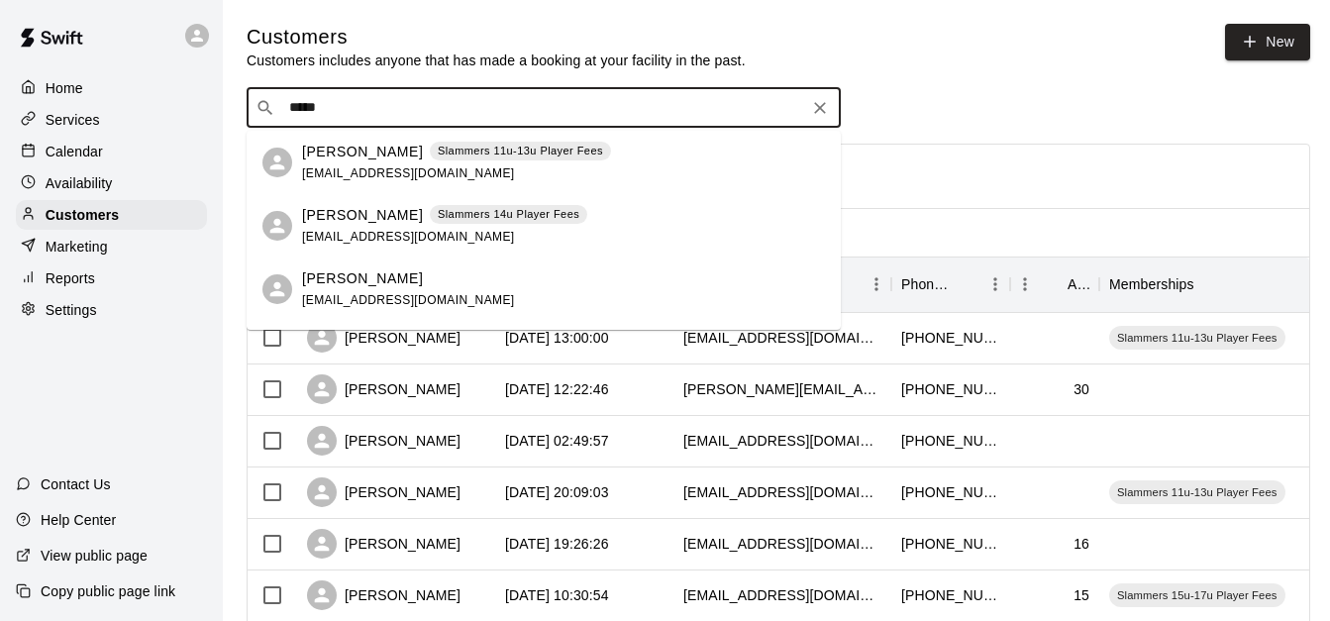
click at [342, 110] on input "*****" at bounding box center [542, 108] width 519 height 20
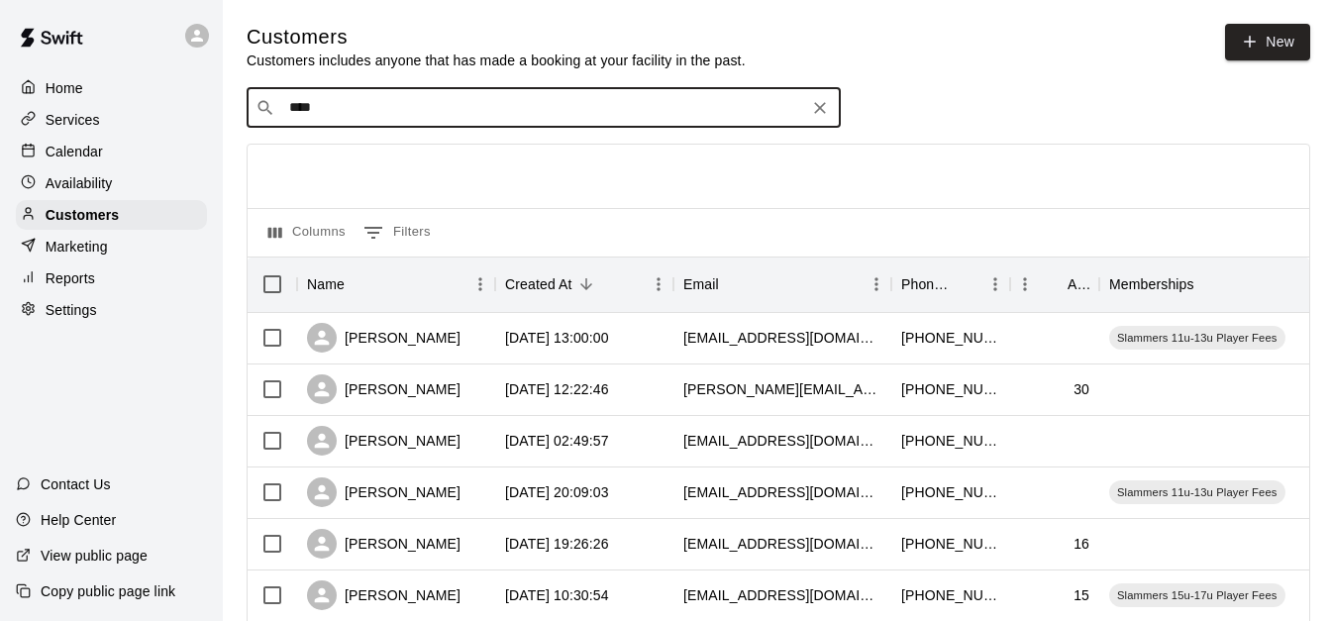
type input "*****"
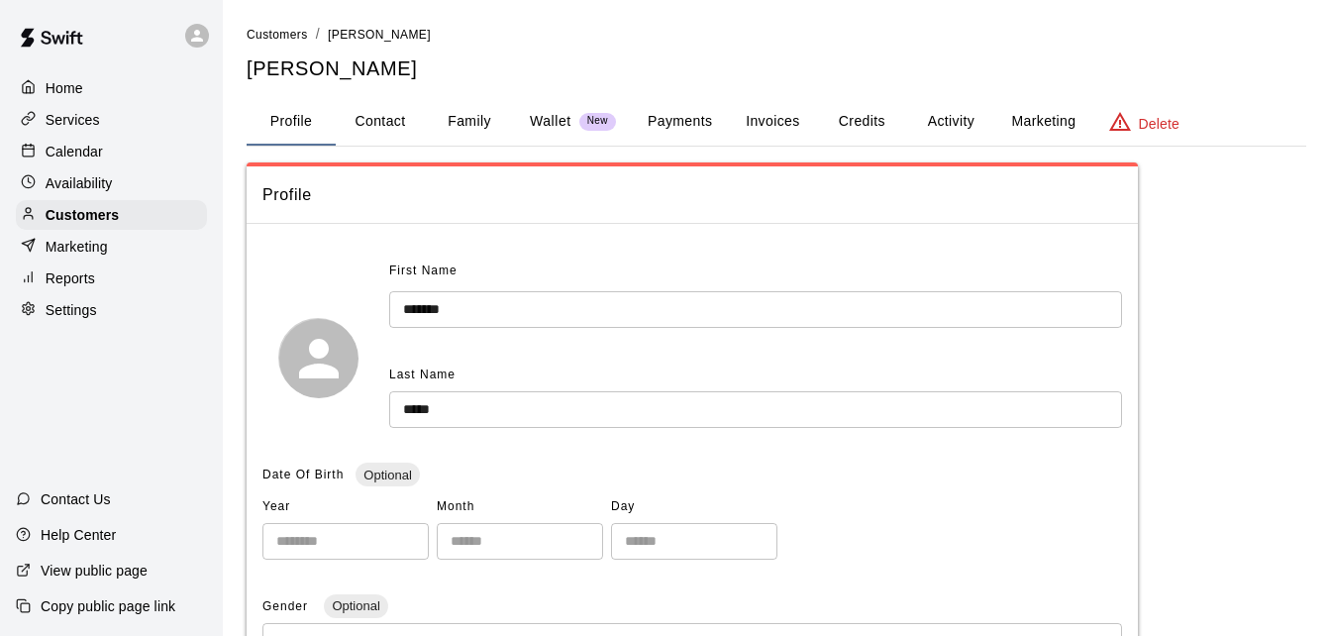
click at [453, 124] on button "Family" at bounding box center [469, 122] width 89 height 48
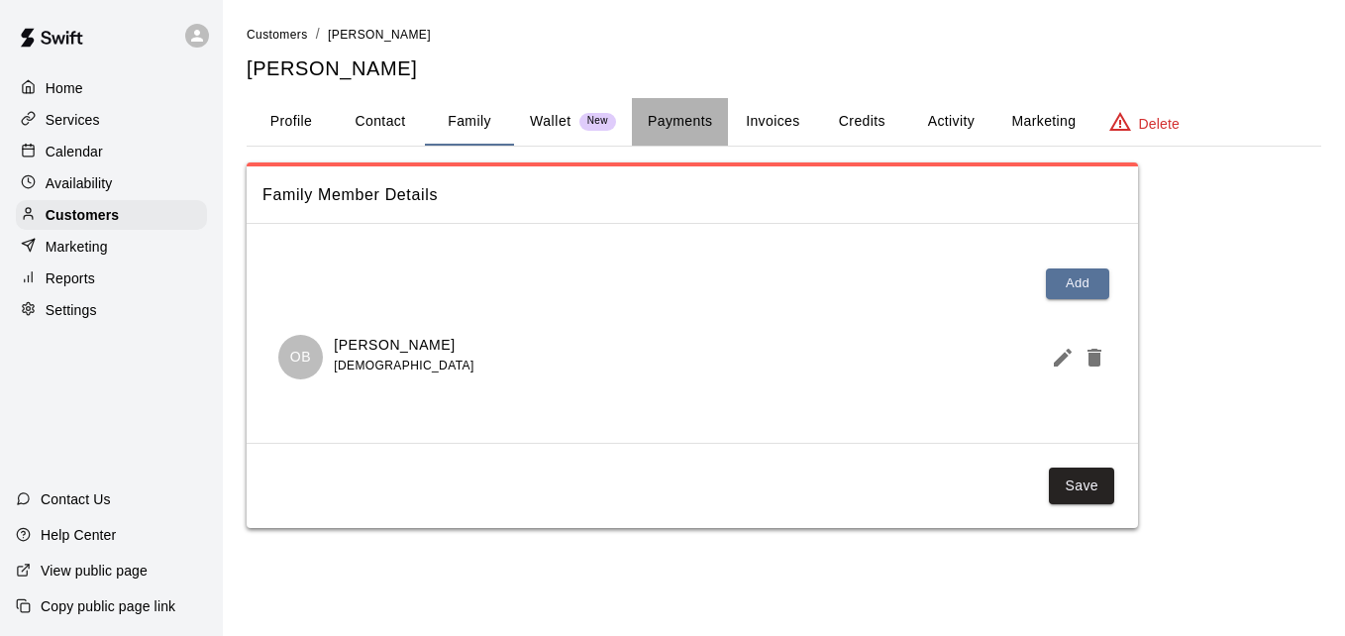
click at [676, 133] on button "Payments" at bounding box center [680, 122] width 96 height 48
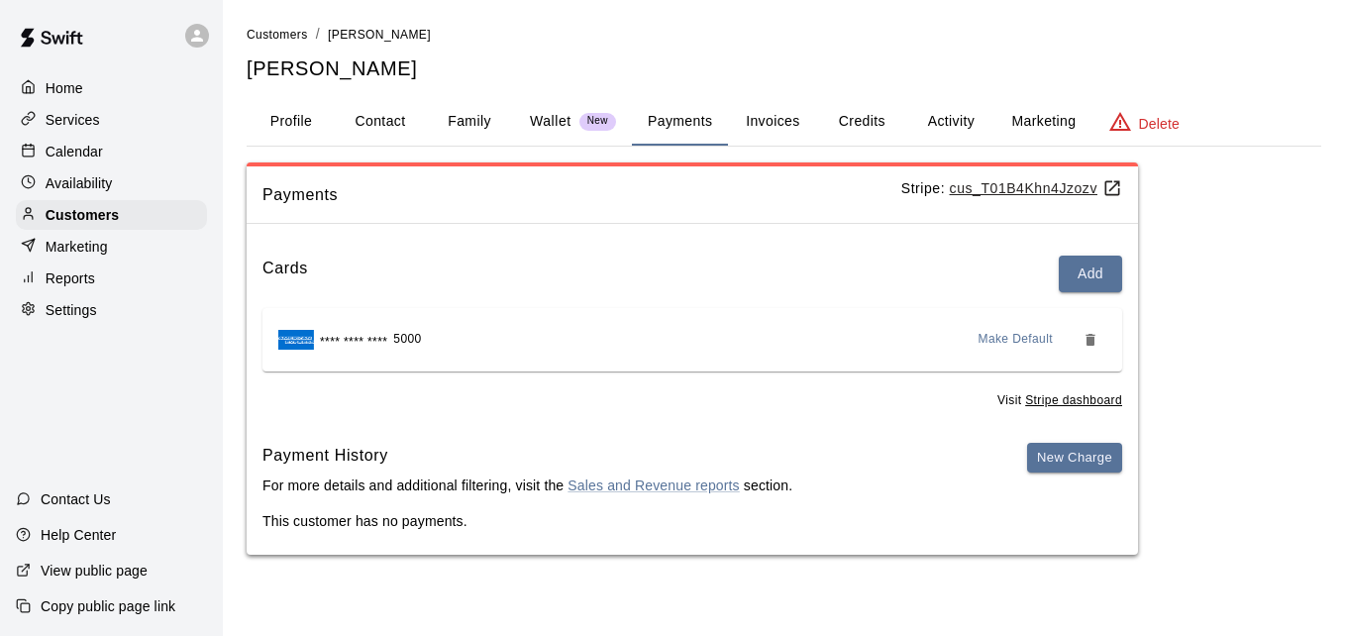
click at [942, 117] on button "Activity" at bounding box center [950, 122] width 89 height 48
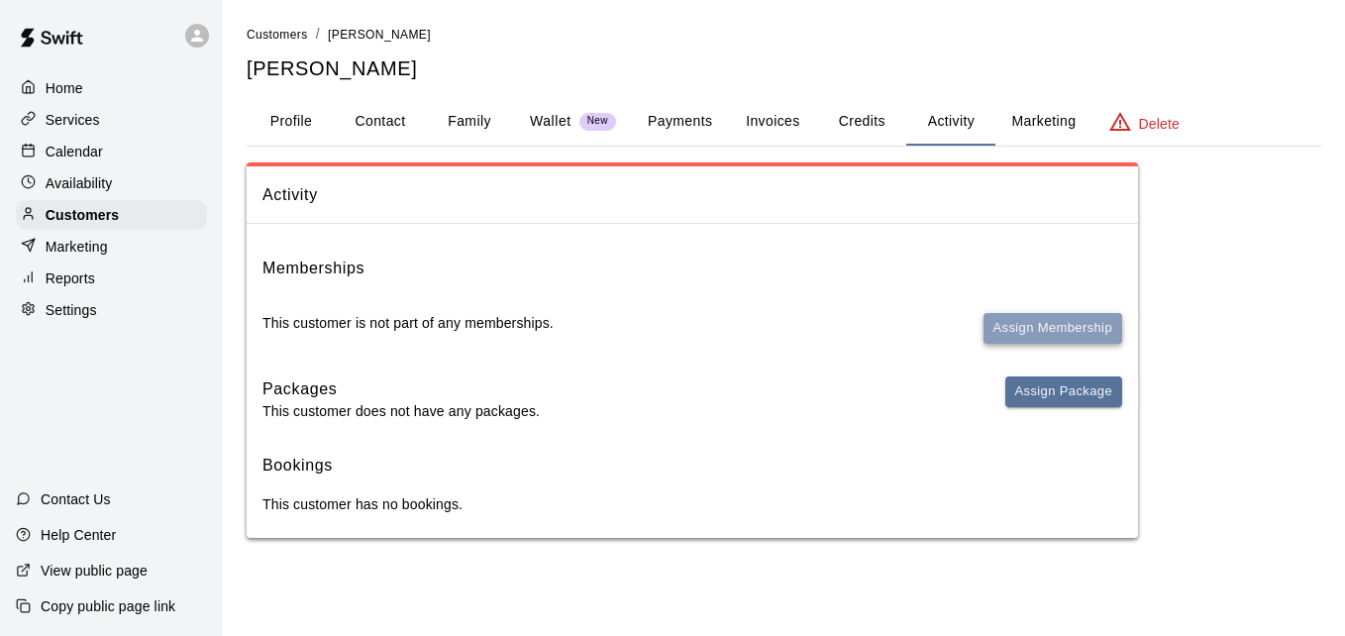
click at [1053, 322] on button "Assign Membership" at bounding box center [1053, 328] width 139 height 31
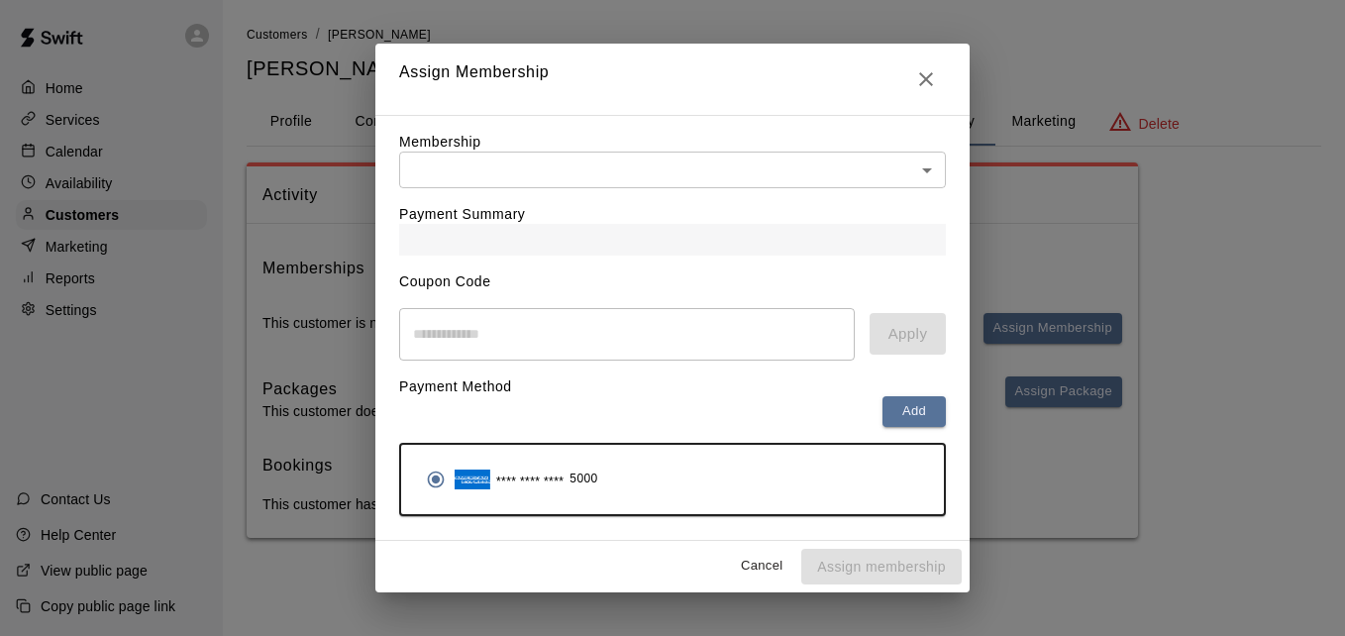
click at [741, 173] on body "Home Services Calendar Availability Customers Marketing Reports Settings Contac…" at bounding box center [672, 289] width 1345 height 578
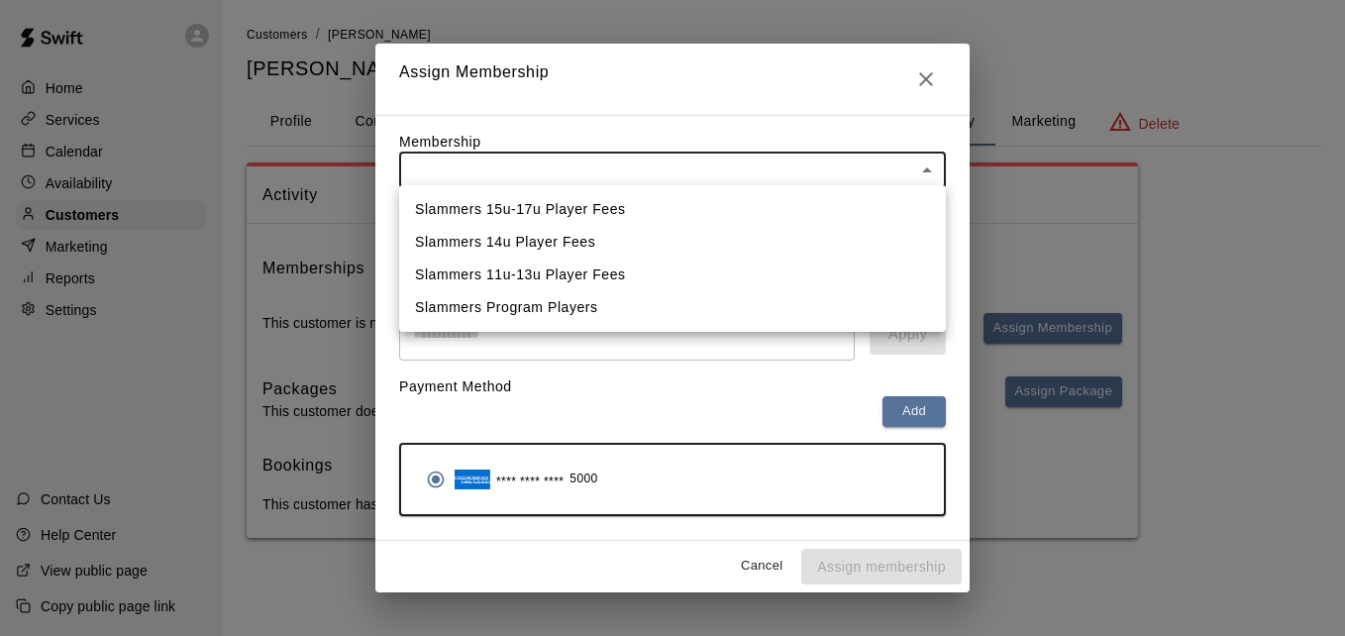
click at [716, 218] on li "Slammers 15u-17u Player Fees" at bounding box center [672, 209] width 547 height 33
type input "**********"
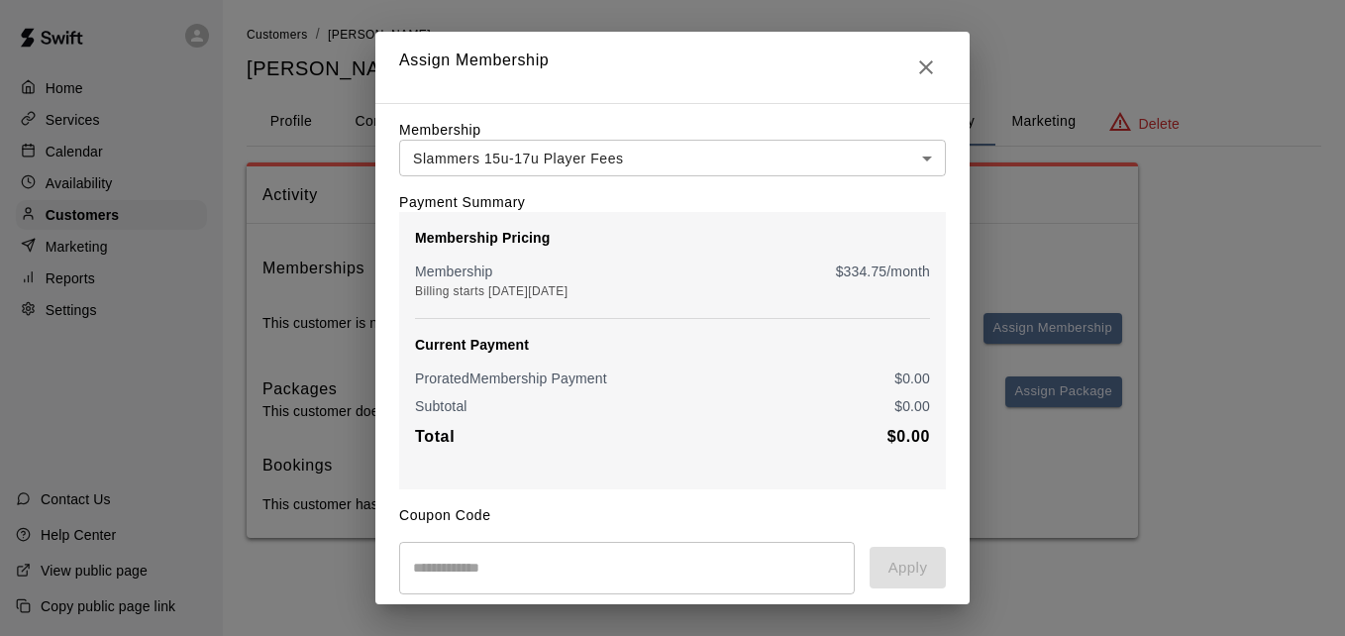
scroll to position [234, 0]
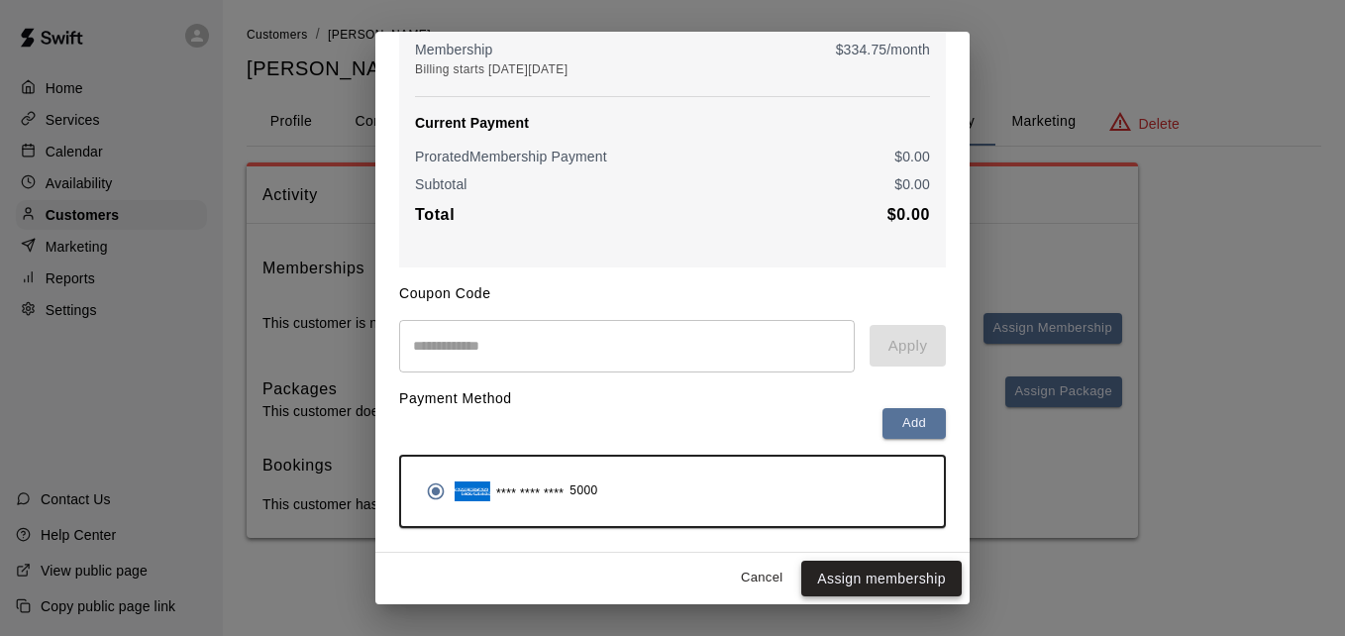
click at [889, 570] on button "Assign membership" at bounding box center [881, 579] width 160 height 37
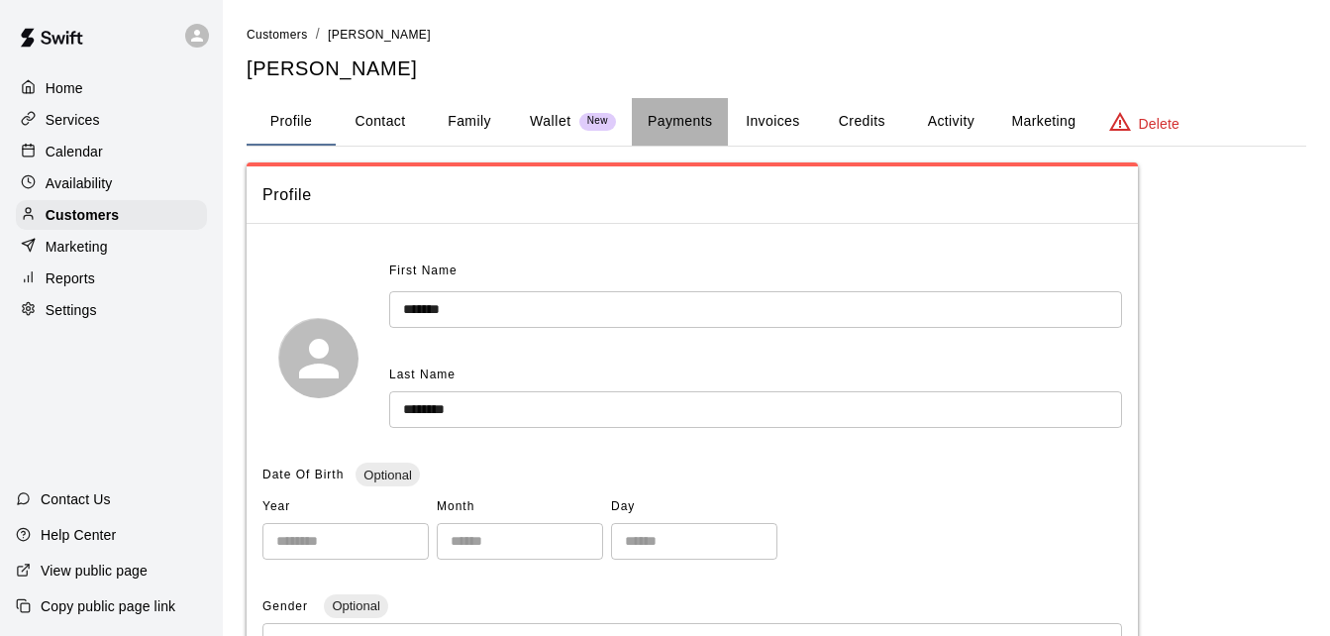
click at [688, 124] on button "Payments" at bounding box center [680, 122] width 96 height 48
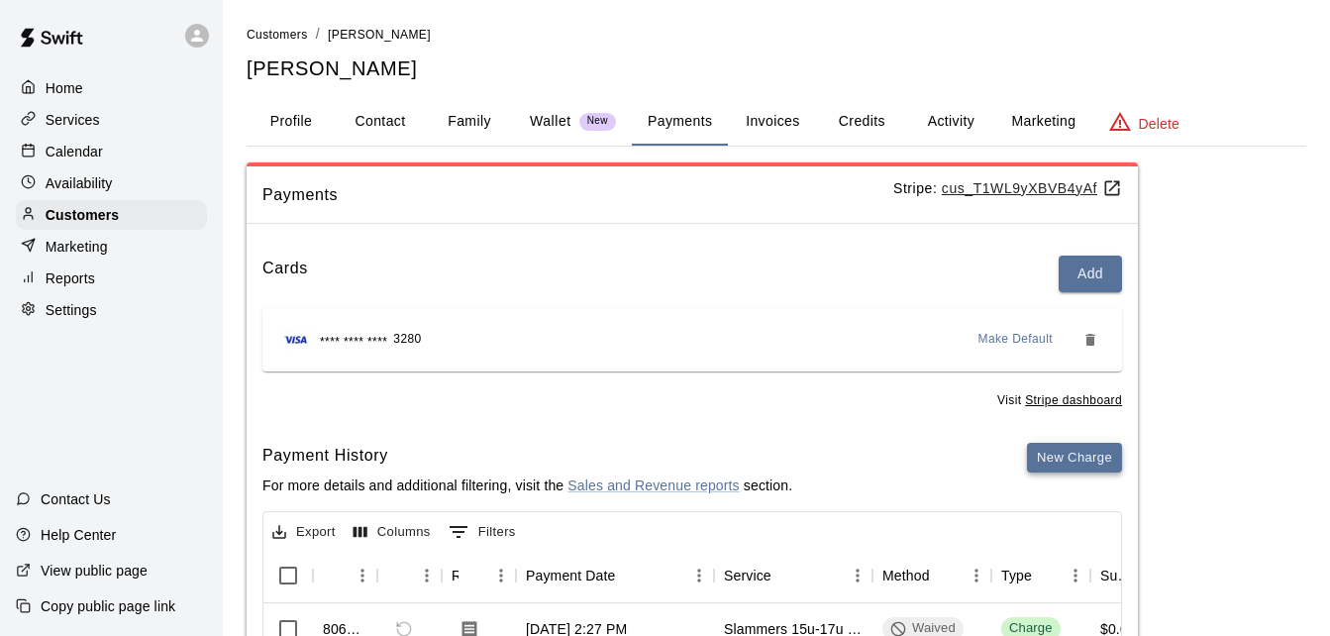
click at [1072, 466] on button "New Charge" at bounding box center [1074, 458] width 95 height 31
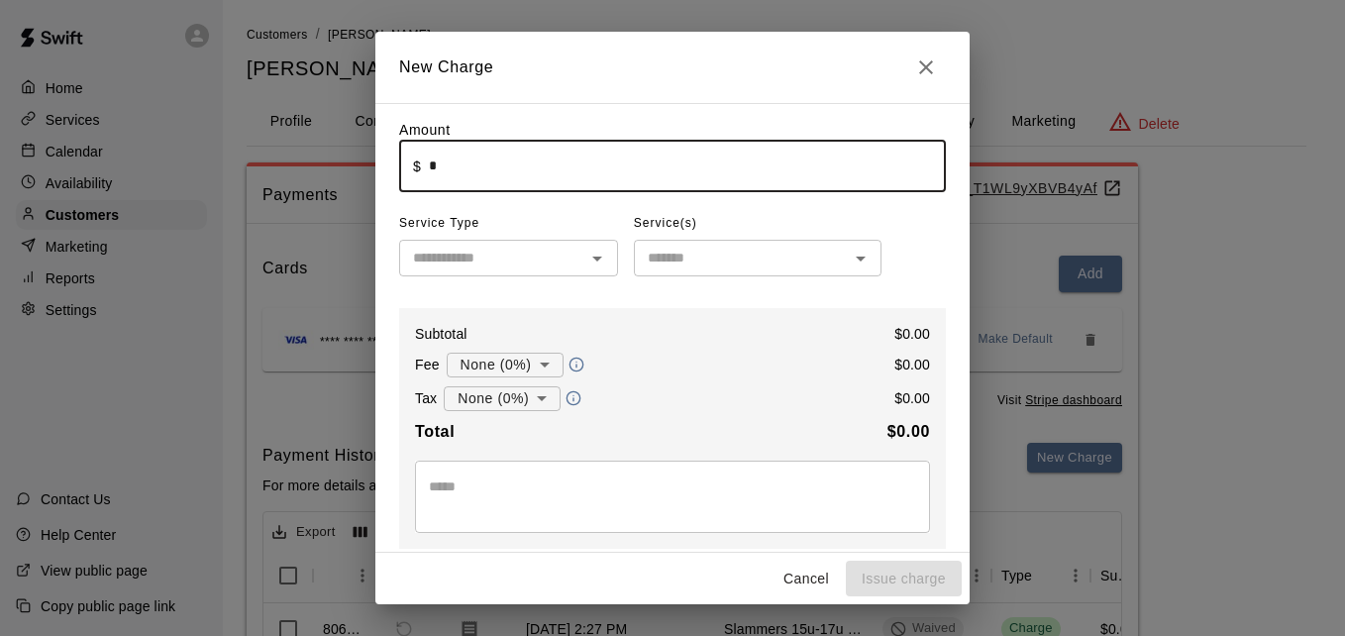
click at [699, 171] on input "*" at bounding box center [687, 166] width 517 height 53
type input "******"
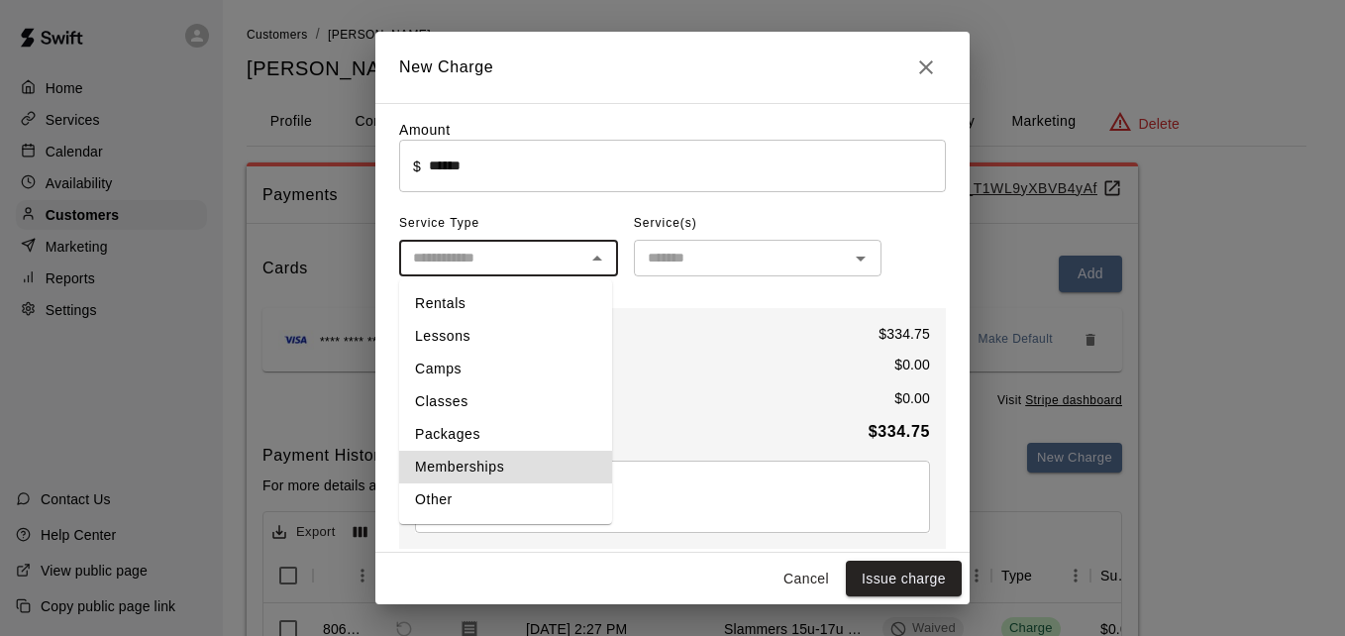
type input "**********"
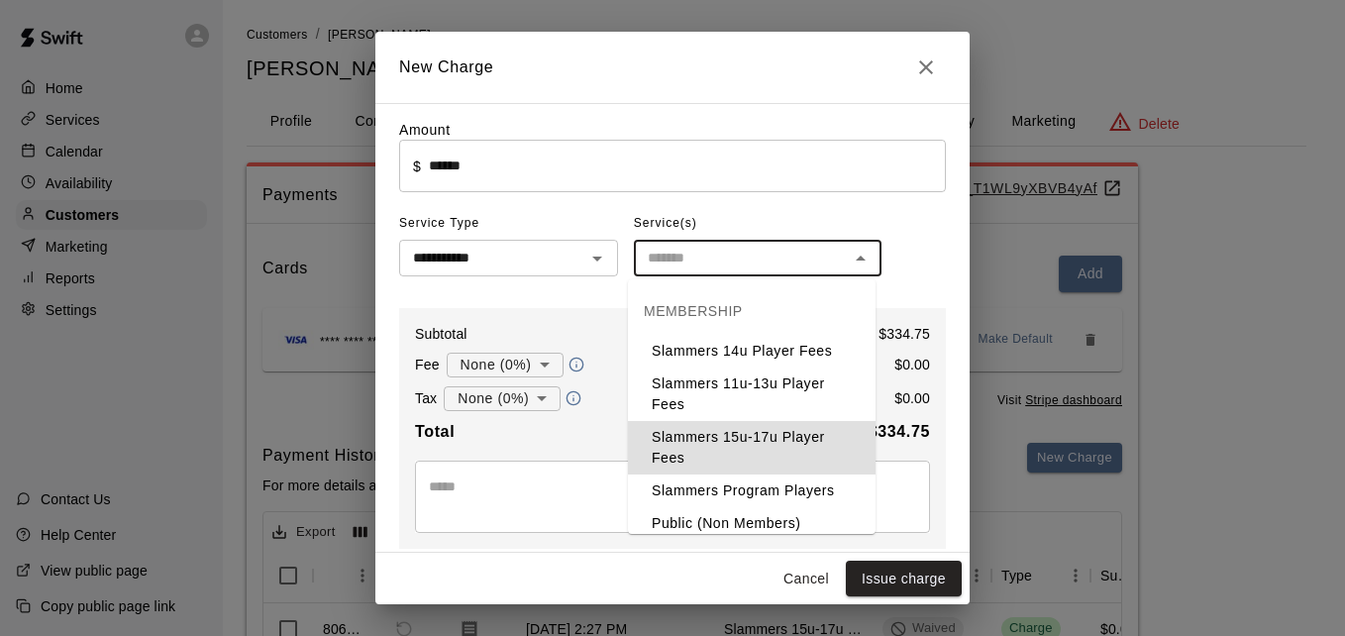
type input "**********"
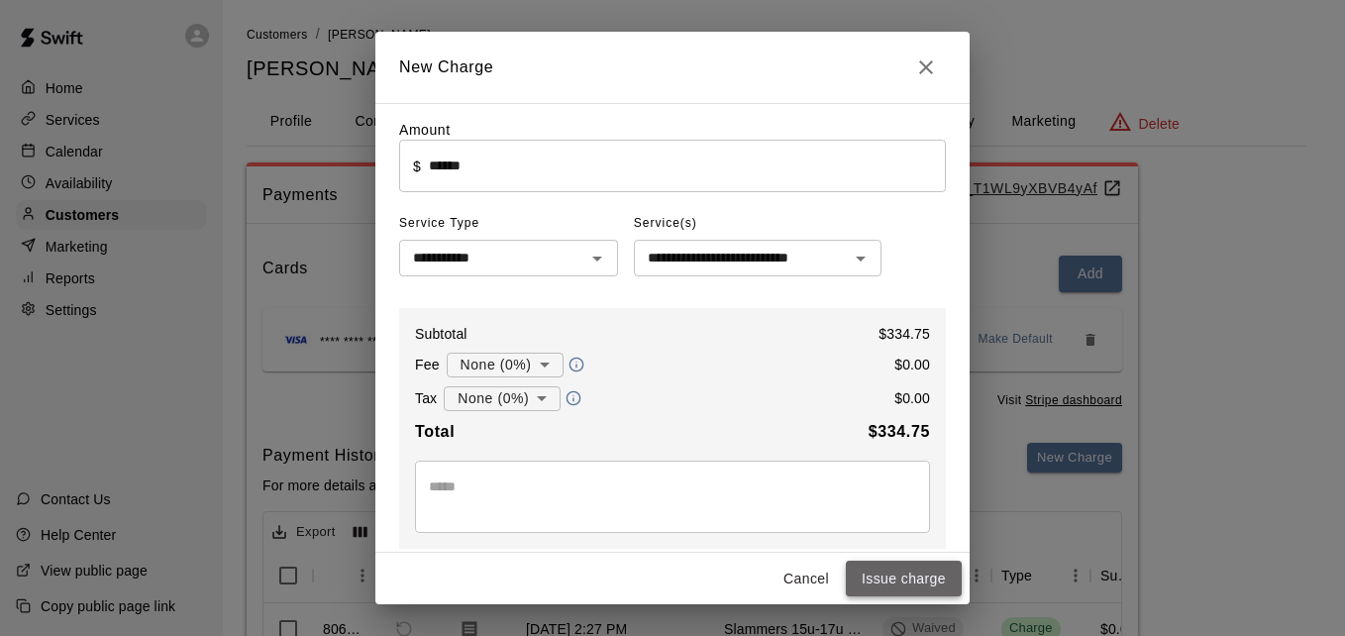
click at [930, 573] on button "Issue charge" at bounding box center [904, 579] width 116 height 37
type input "*"
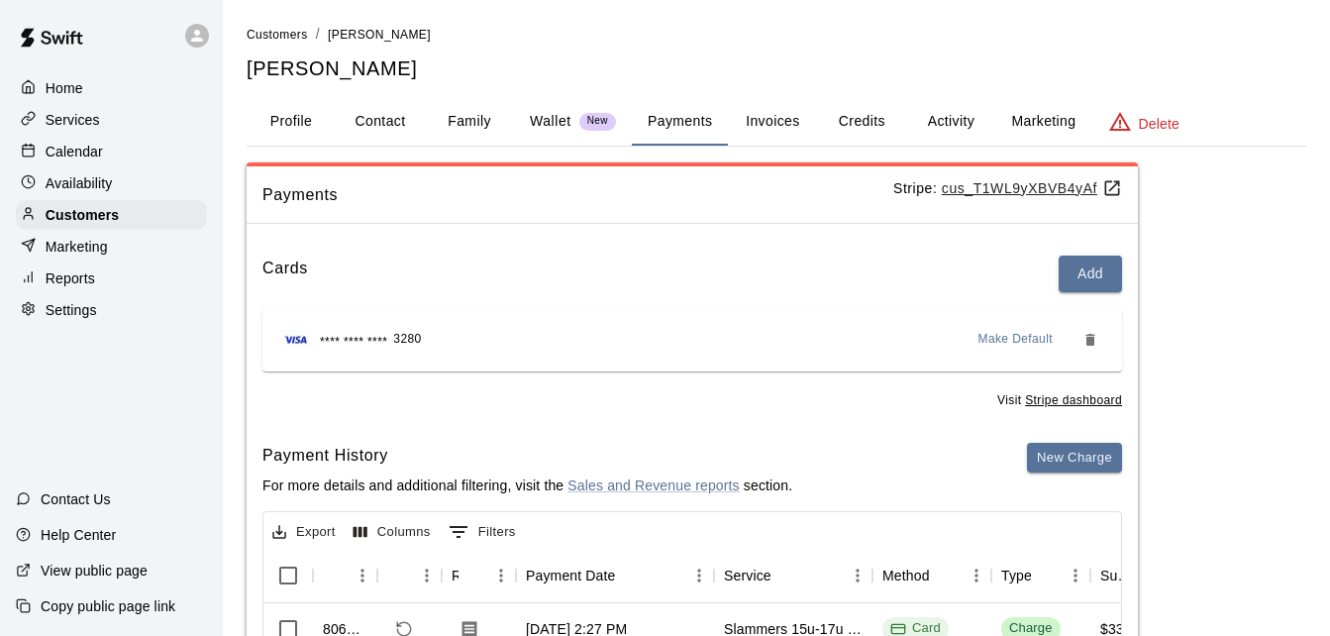
click at [286, 26] on link "Customers" at bounding box center [277, 34] width 61 height 16
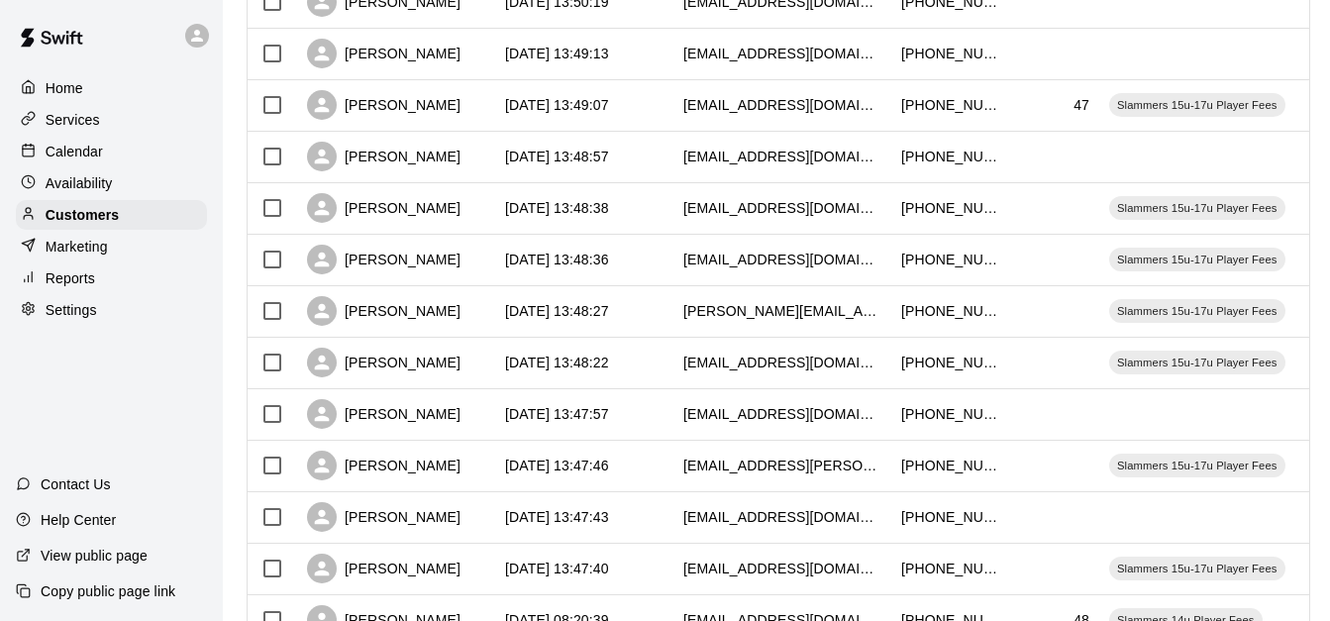
scroll to position [991, 0]
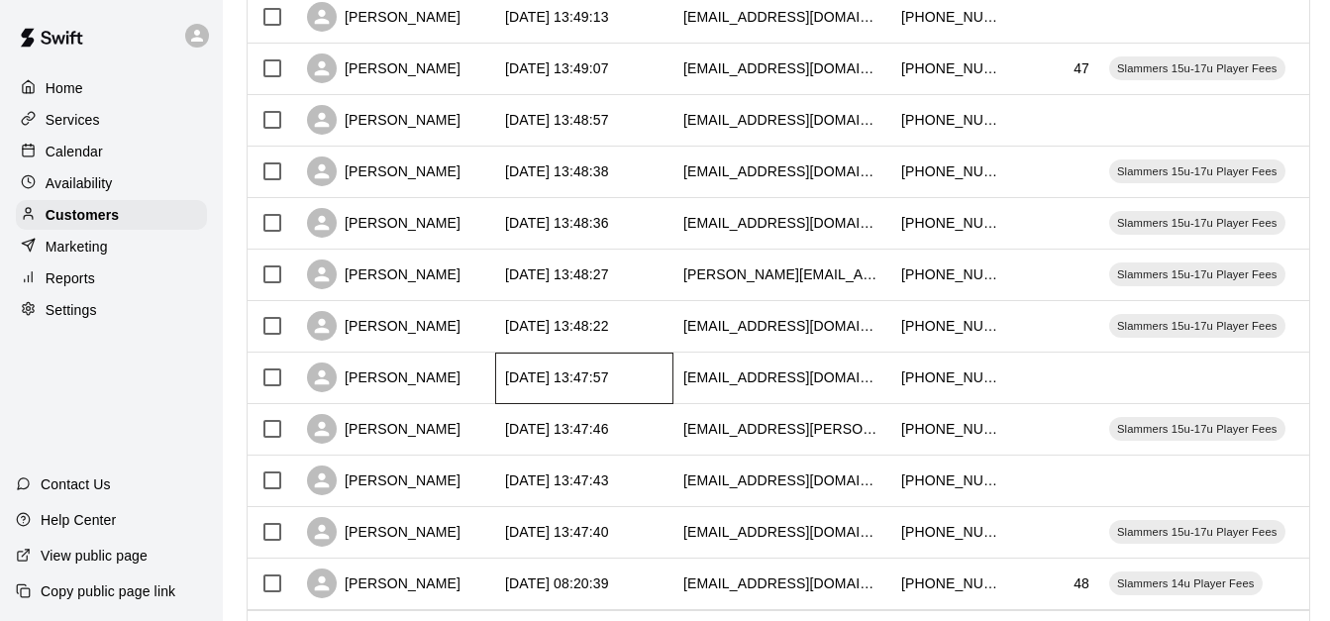
click at [541, 385] on div "[DATE] 13:47:57" at bounding box center [557, 378] width 104 height 20
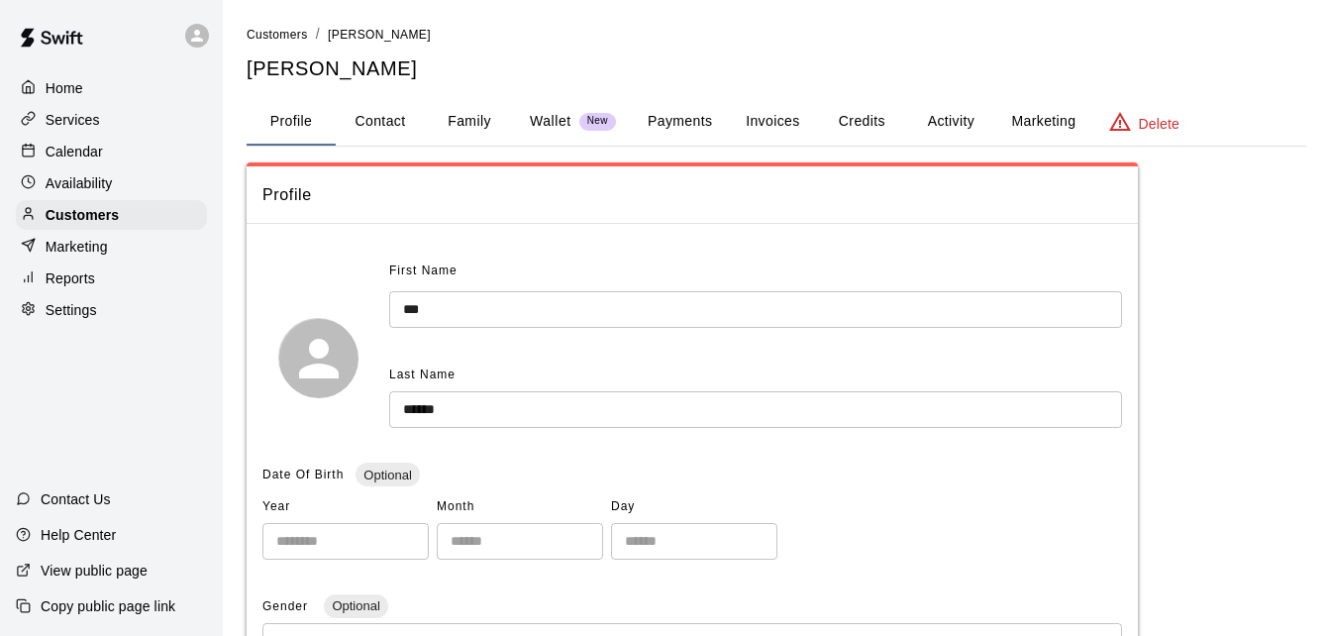
click at [661, 115] on button "Payments" at bounding box center [680, 122] width 96 height 48
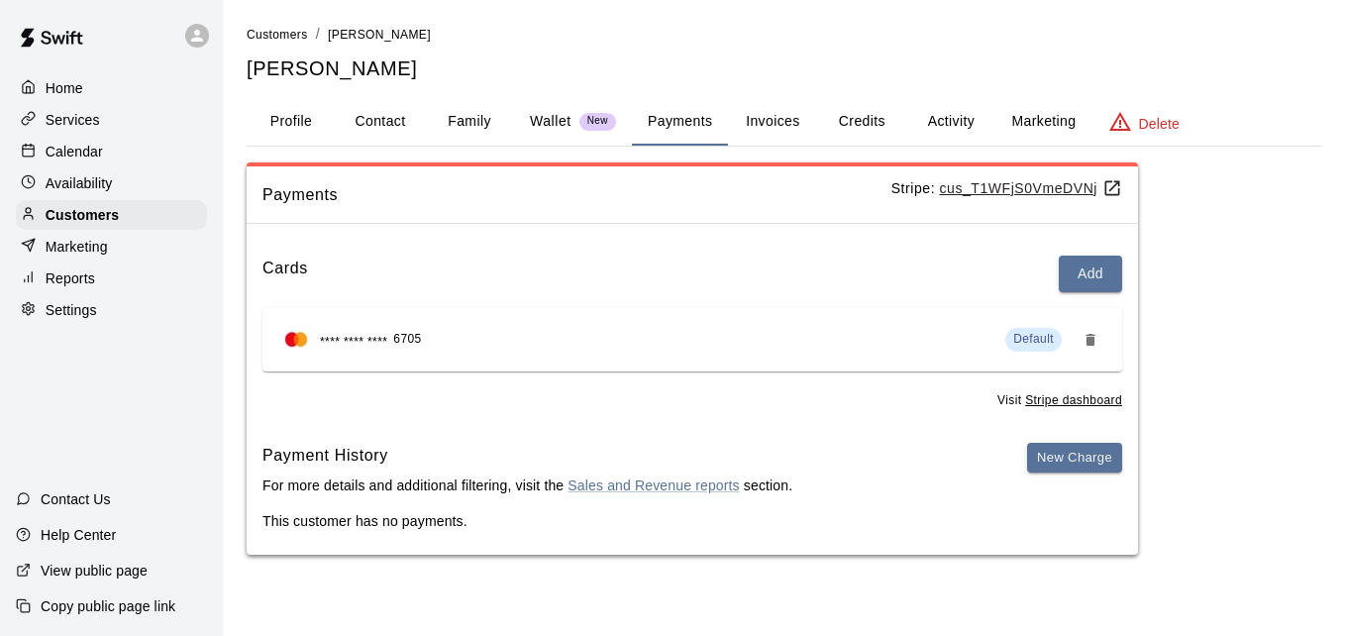
click at [955, 121] on button "Activity" at bounding box center [950, 122] width 89 height 48
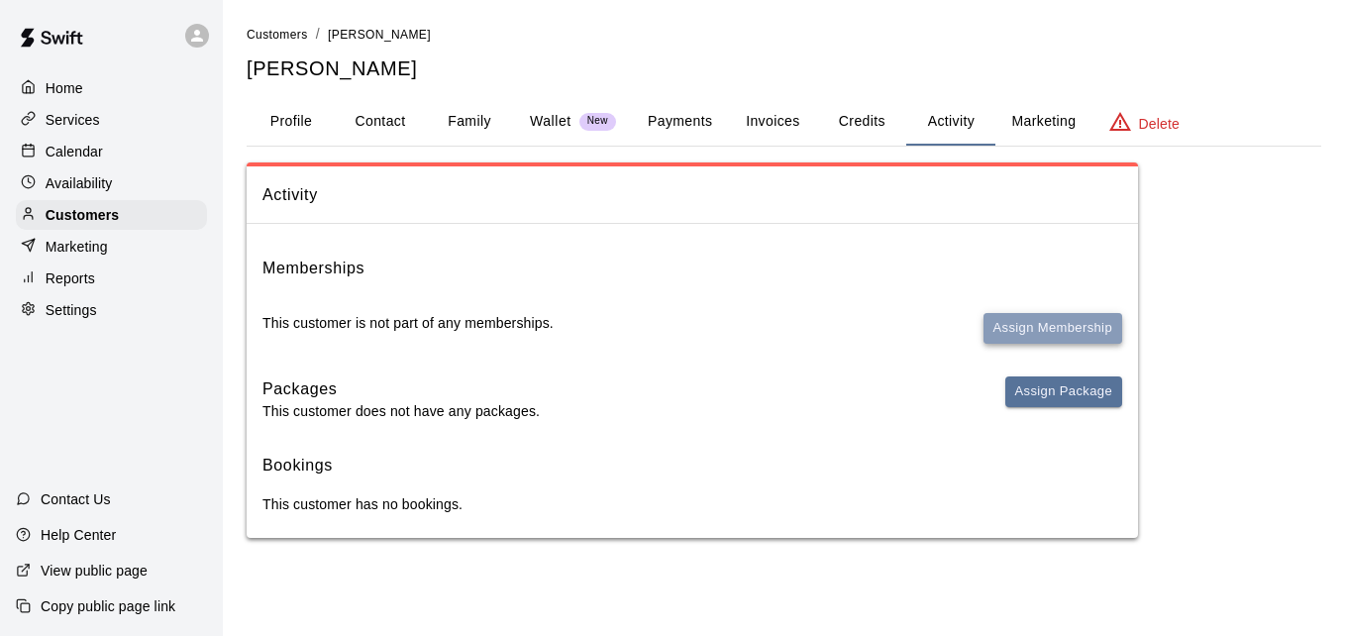
click at [1049, 323] on button "Assign Membership" at bounding box center [1053, 328] width 139 height 31
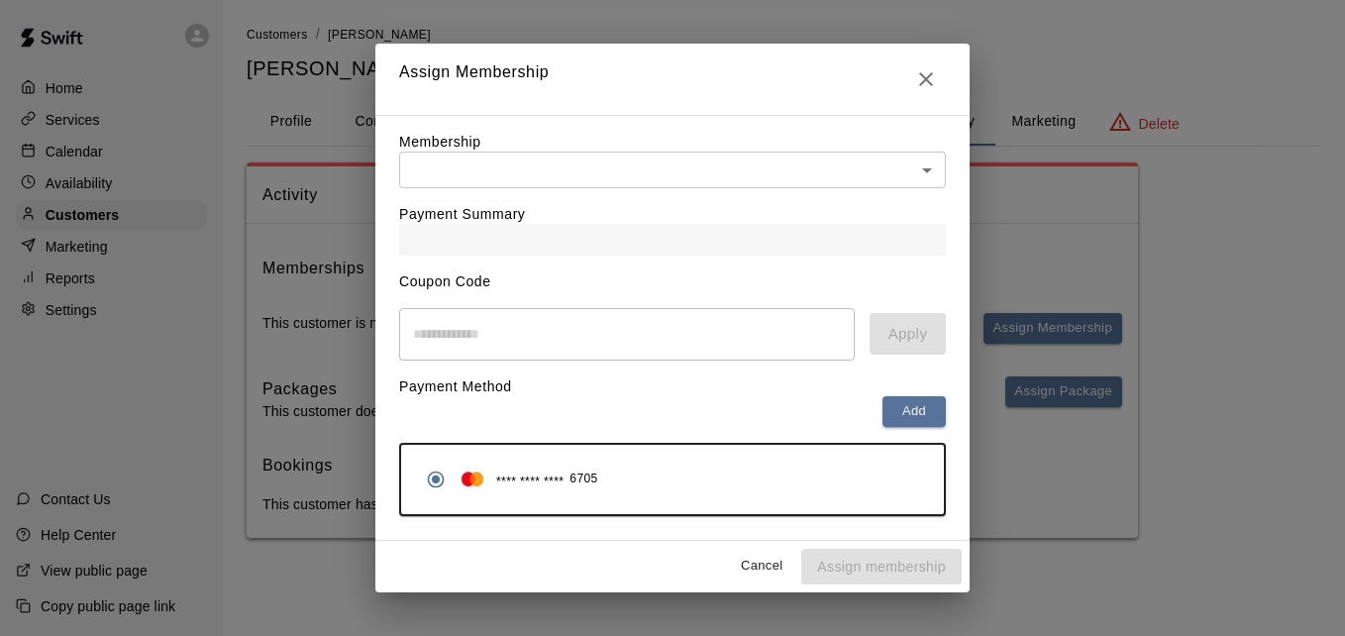
click at [810, 203] on div "Payment Summary" at bounding box center [672, 221] width 547 height 67
click at [823, 160] on body "Home Services Calendar Availability Customers Marketing Reports Settings Contac…" at bounding box center [672, 289] width 1345 height 578
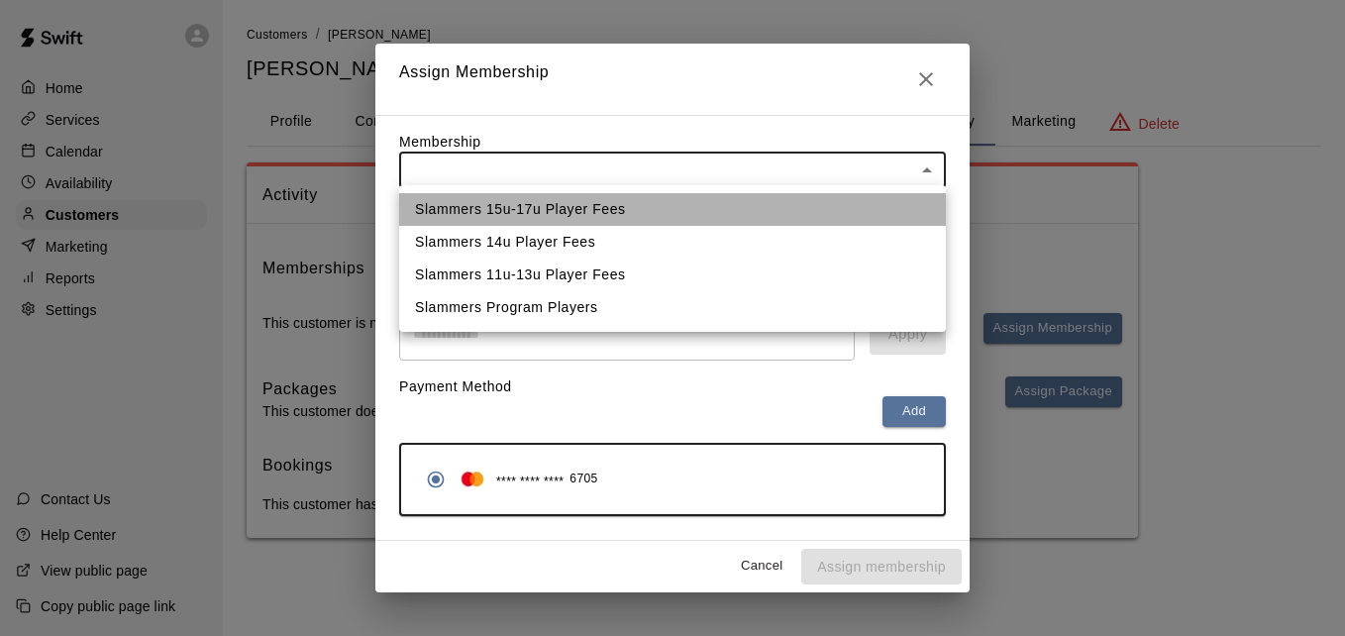
click at [785, 218] on li "Slammers 15u-17u Player Fees" at bounding box center [672, 209] width 547 height 33
type input "**********"
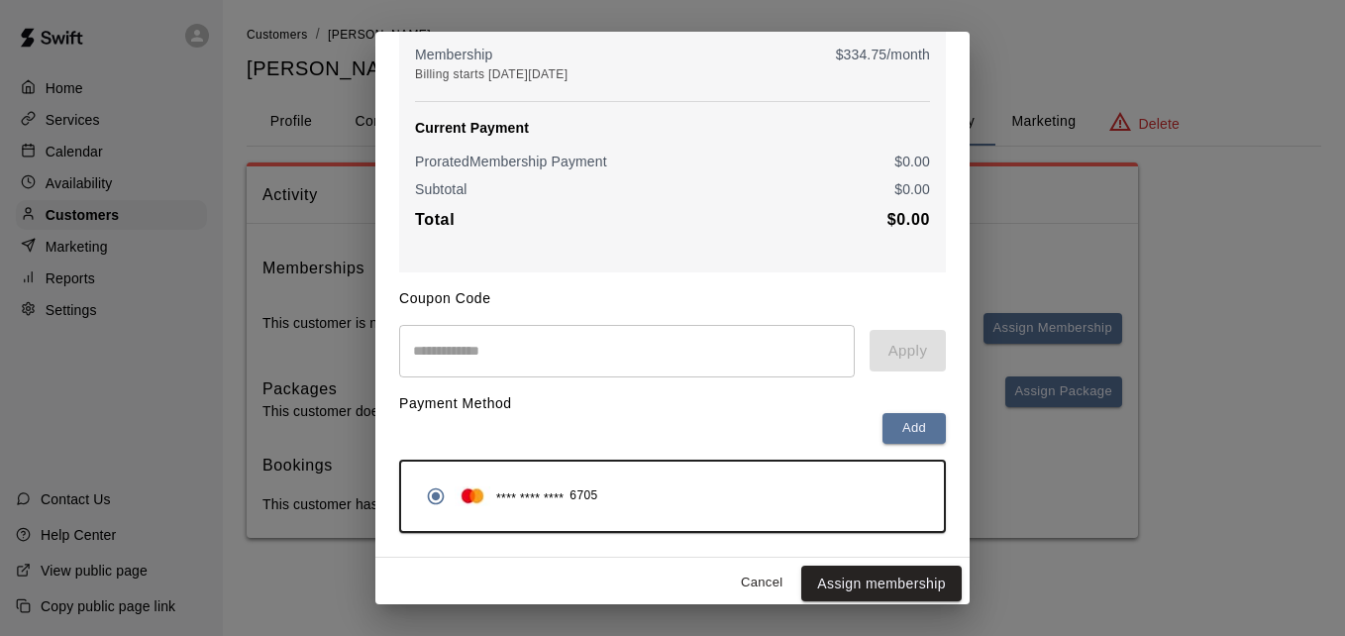
scroll to position [234, 0]
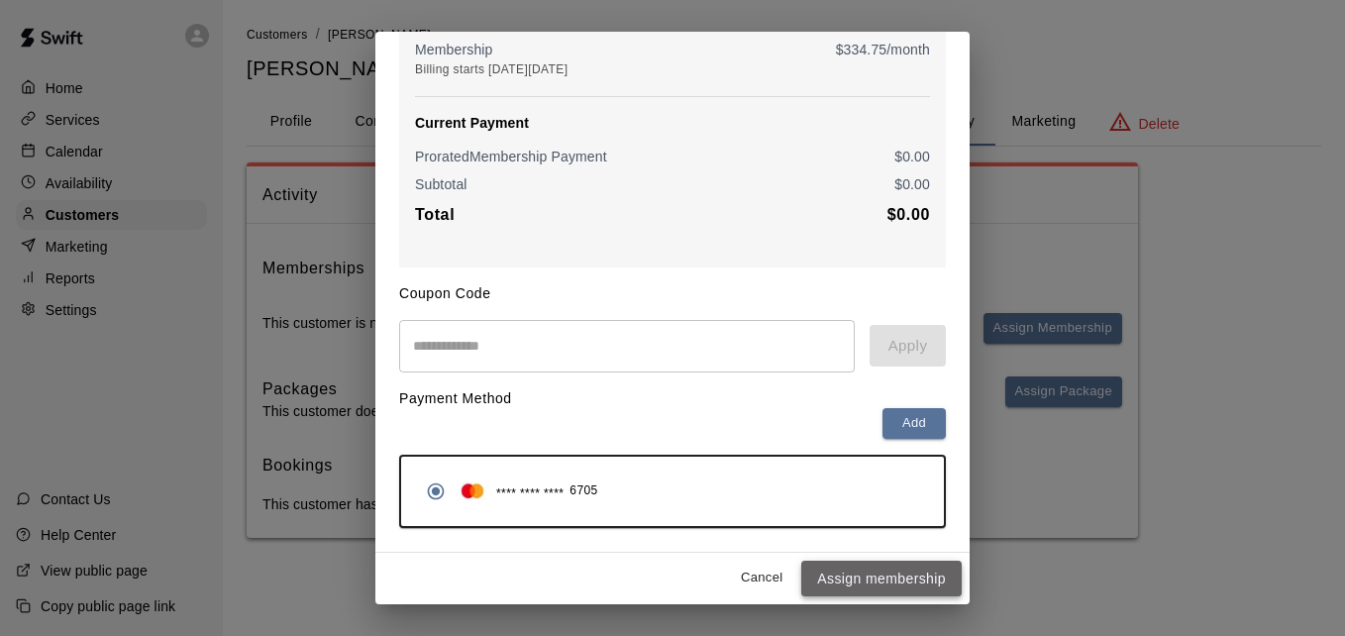
click at [882, 580] on button "Assign membership" at bounding box center [881, 579] width 160 height 37
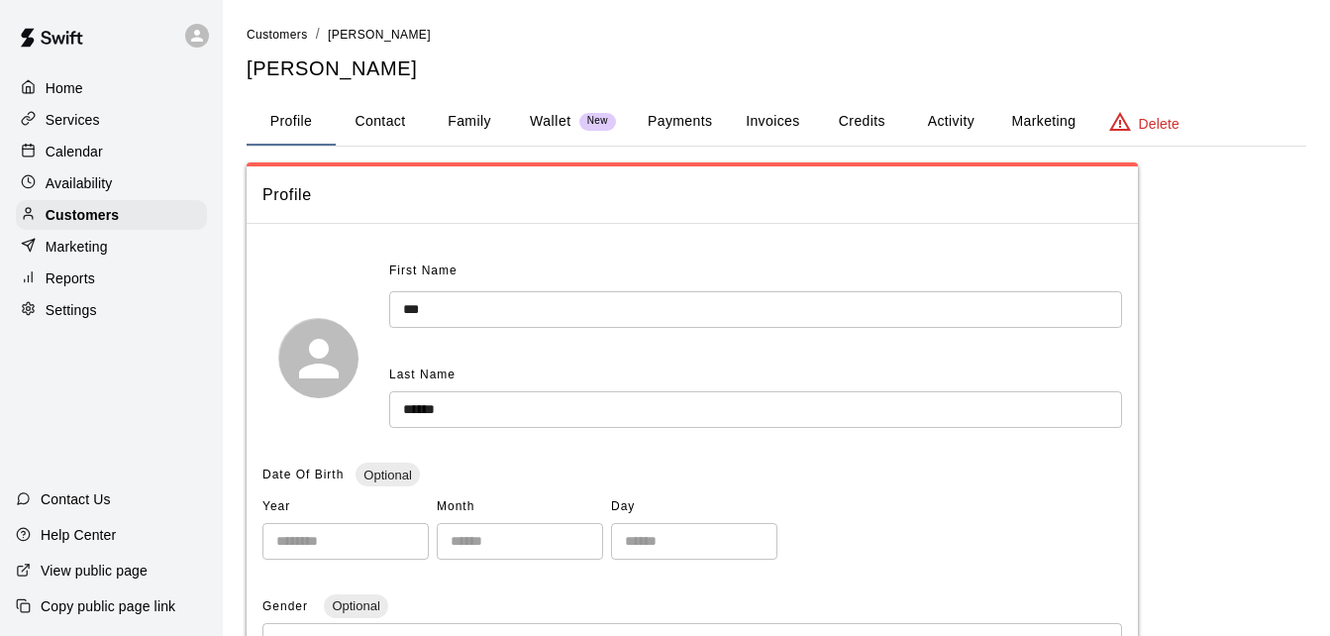
click at [675, 125] on button "Payments" at bounding box center [680, 122] width 96 height 48
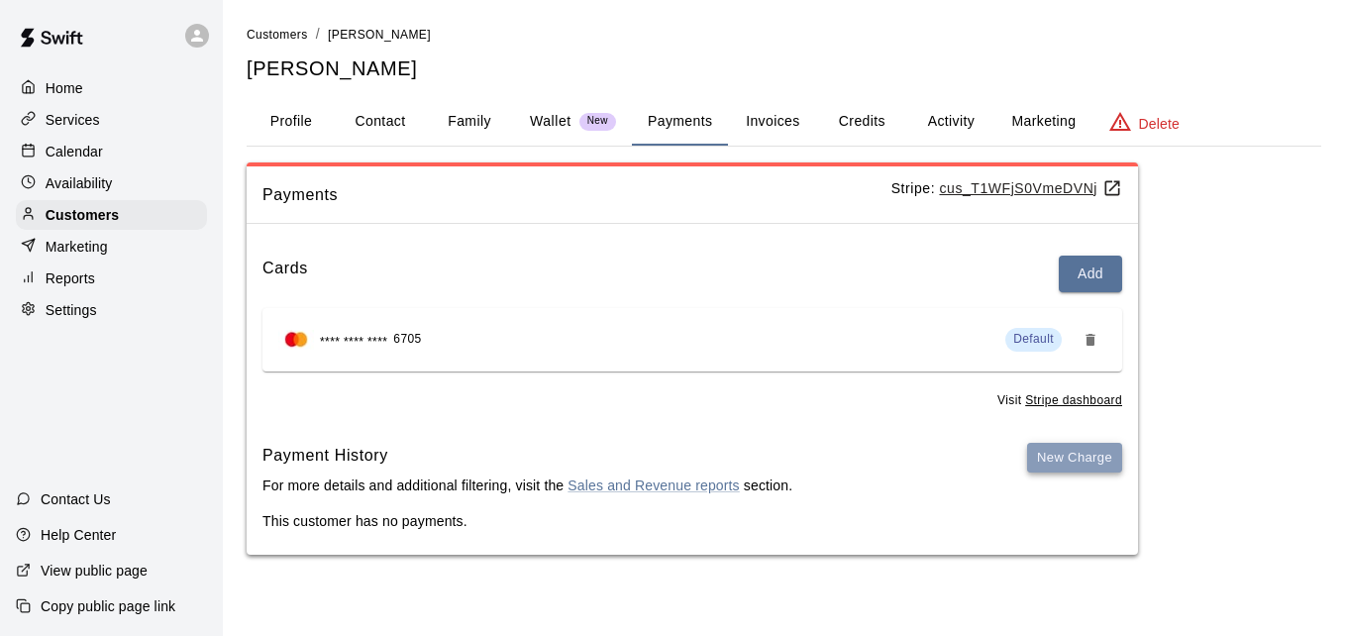
click at [1044, 459] on button "New Charge" at bounding box center [1074, 458] width 95 height 31
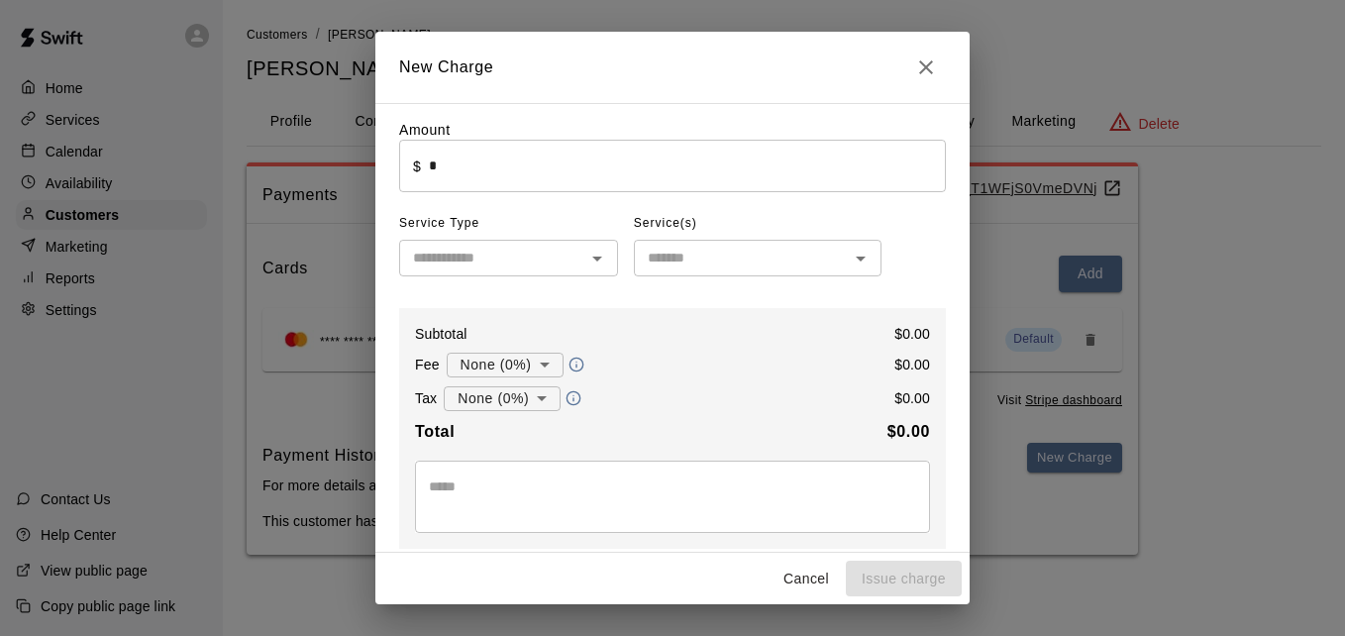
click at [679, 192] on input "*" at bounding box center [687, 166] width 517 height 53
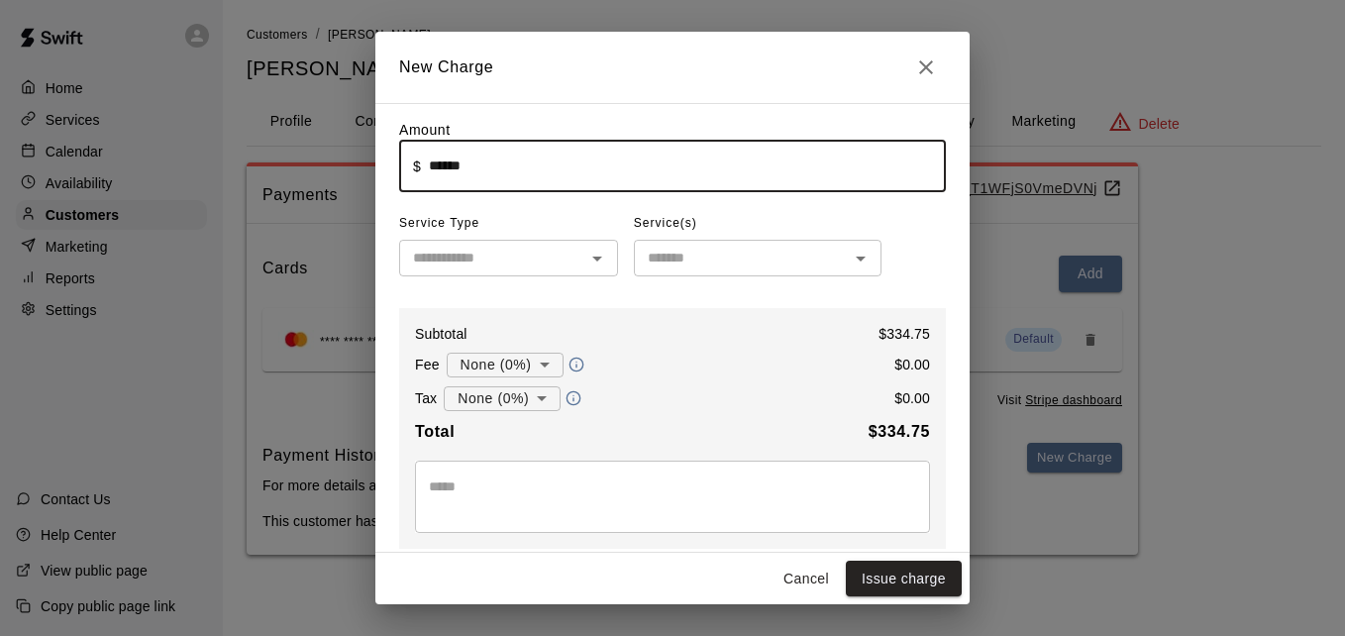
type input "******"
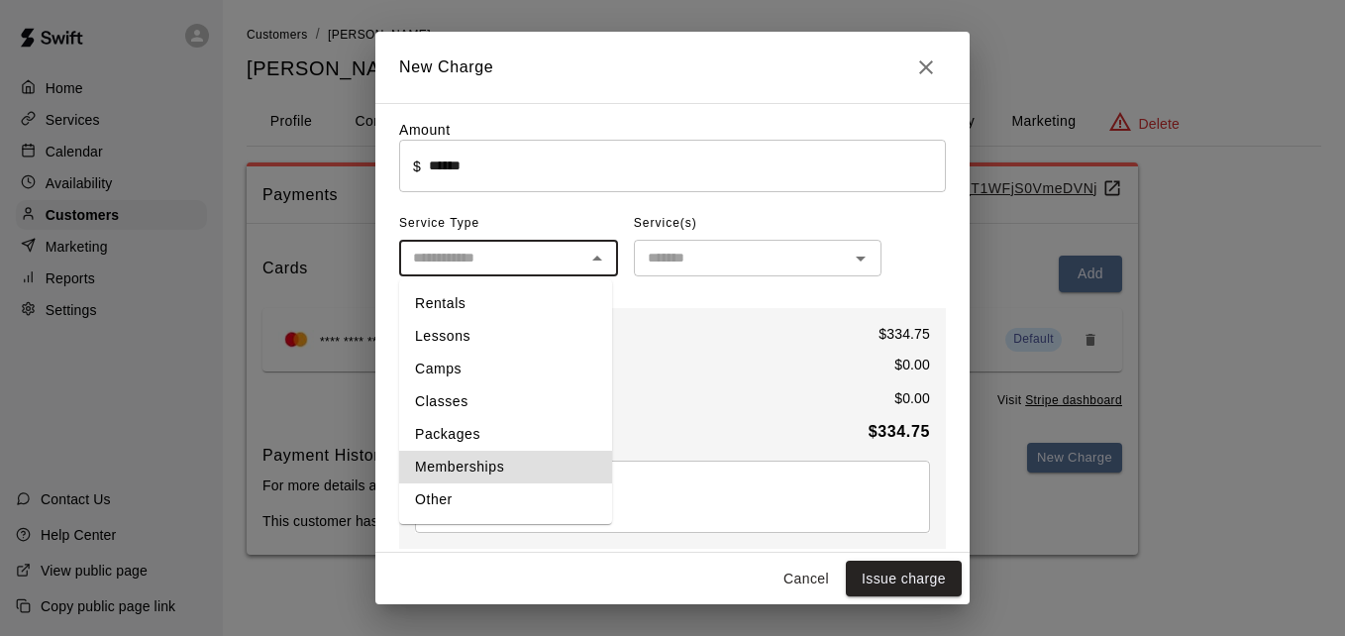
type input "**********"
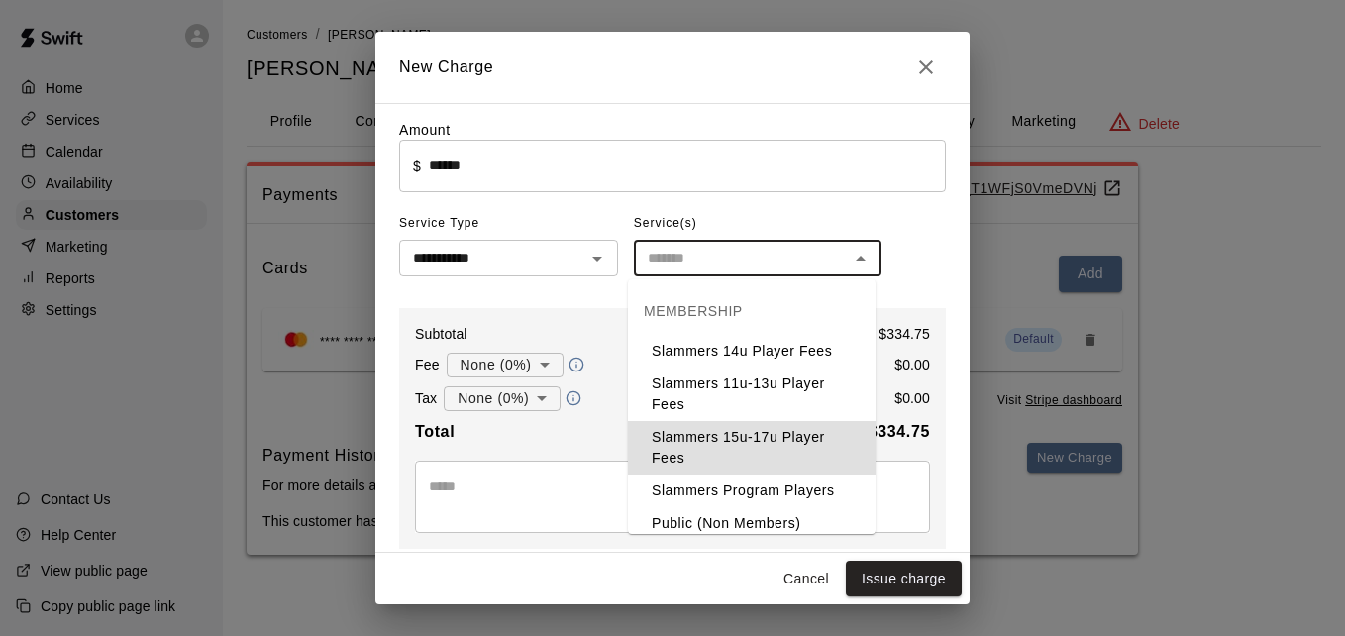
type input "**********"
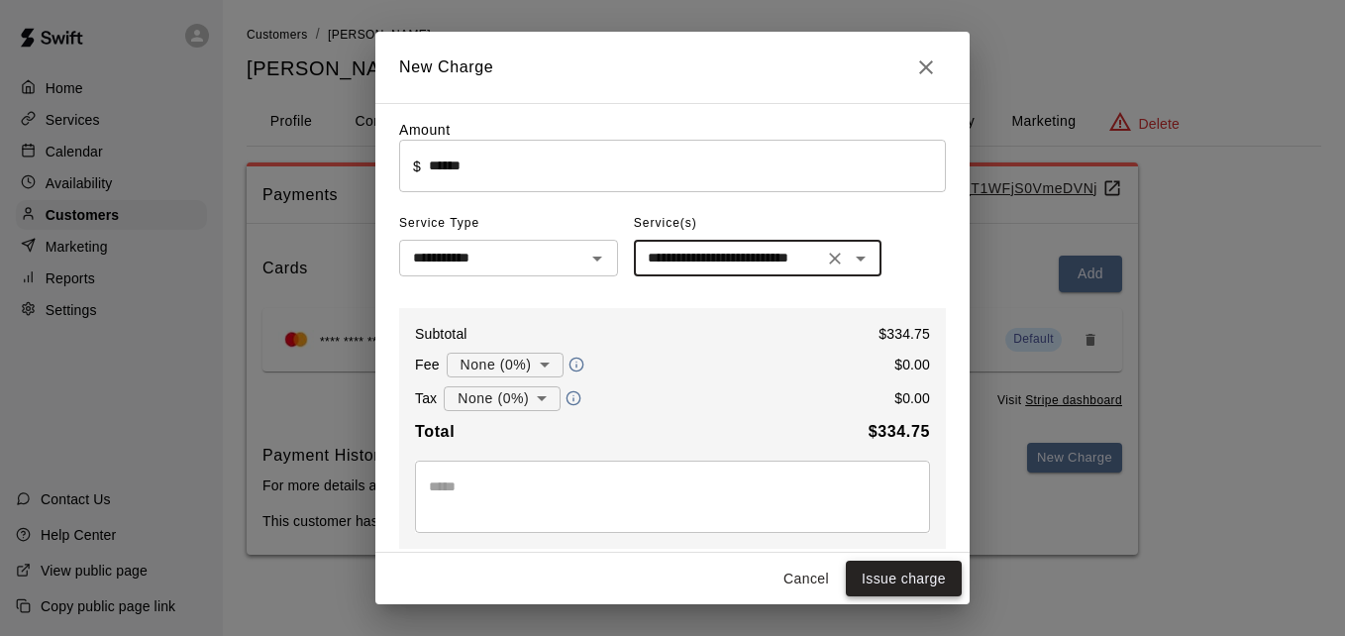
click at [910, 573] on button "Issue charge" at bounding box center [904, 579] width 116 height 37
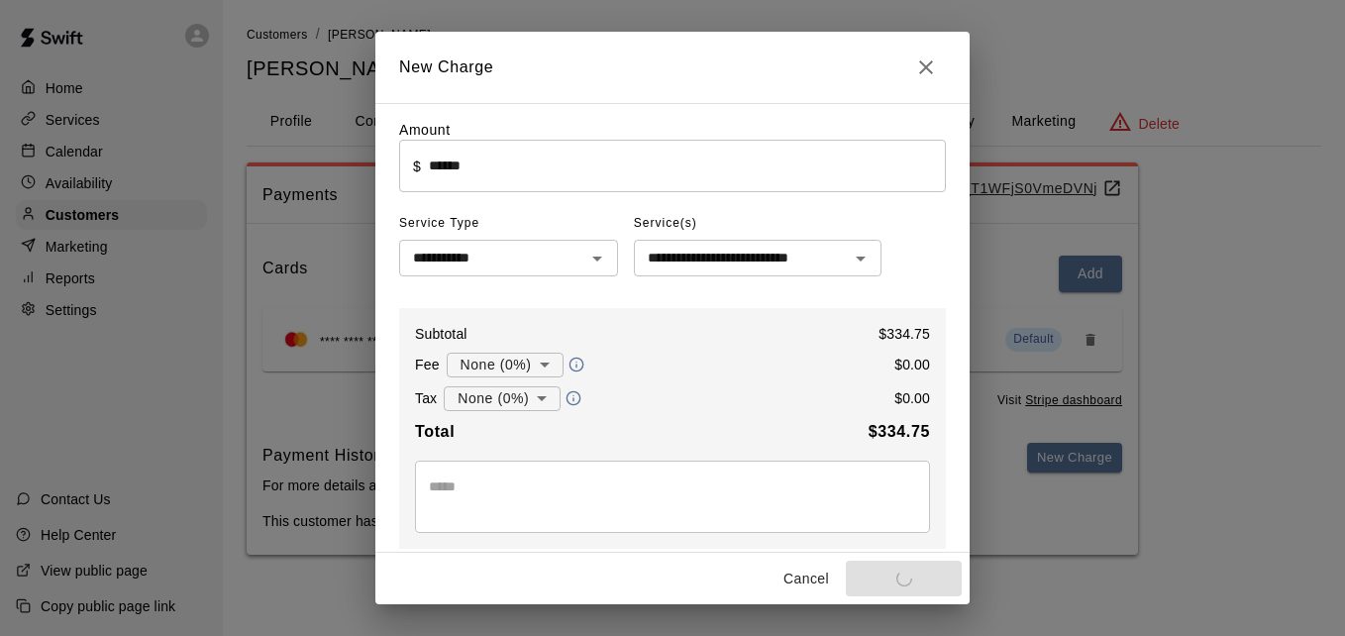
type input "*"
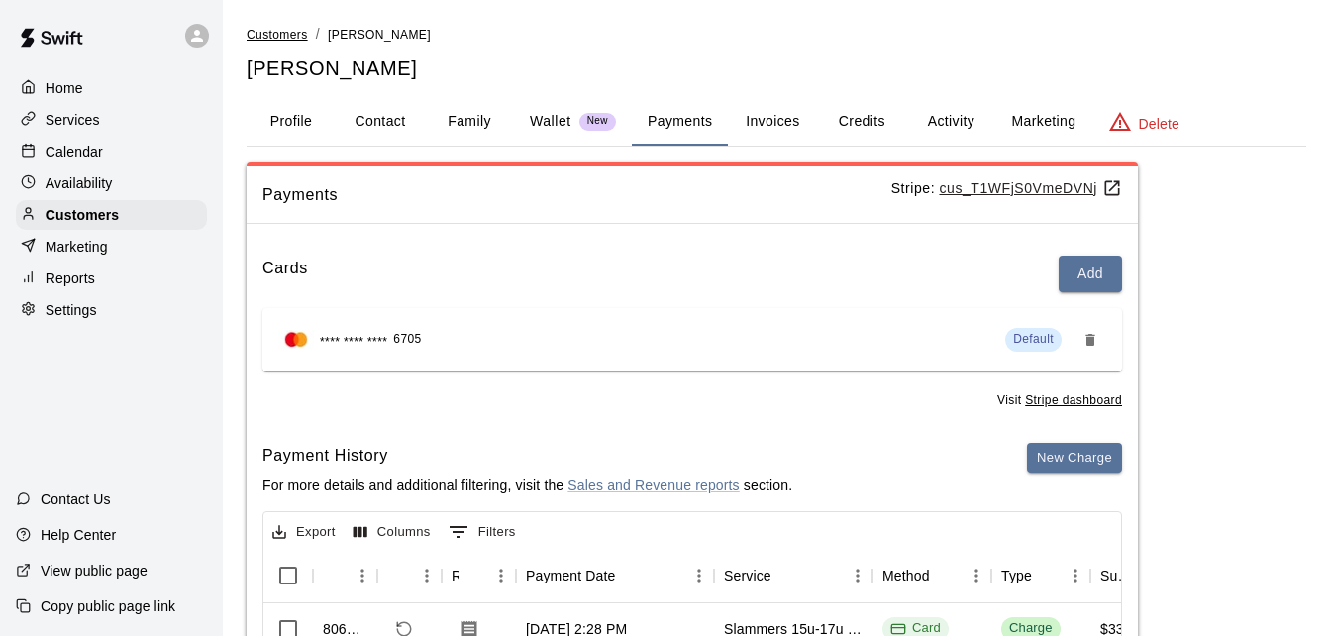
click at [277, 35] on span "Customers" at bounding box center [277, 35] width 61 height 14
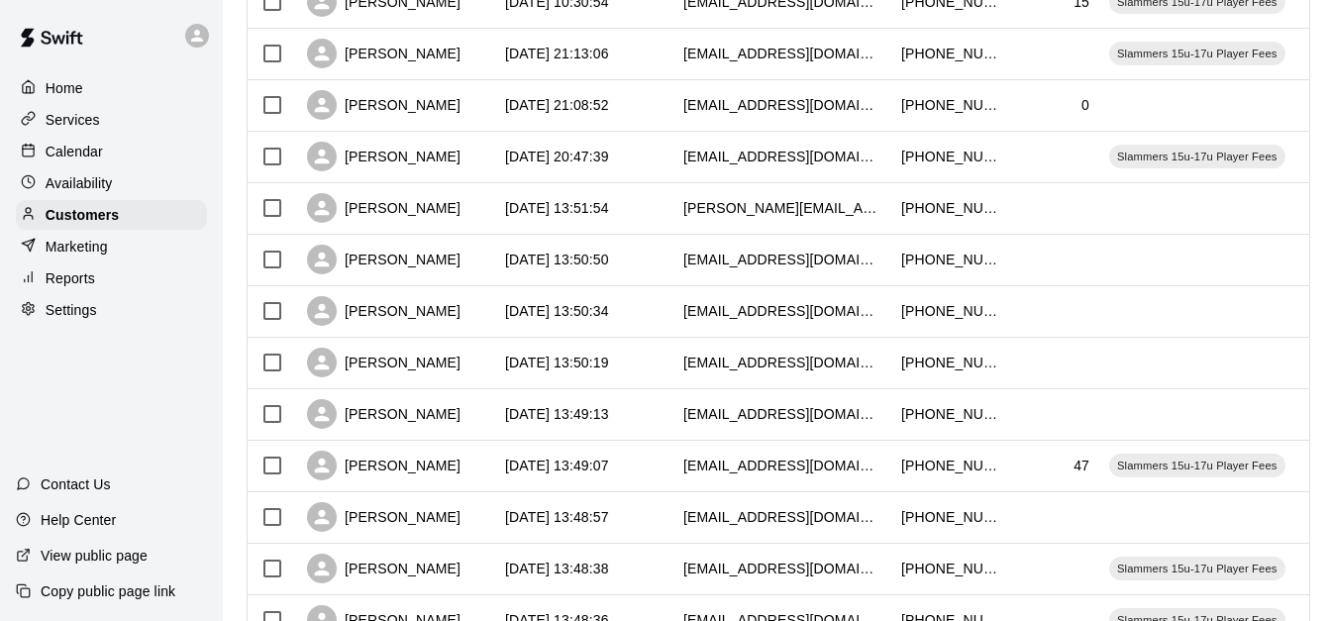
scroll to position [594, 0]
click at [609, 419] on div "[DATE] 13:49:13" at bounding box center [557, 413] width 104 height 20
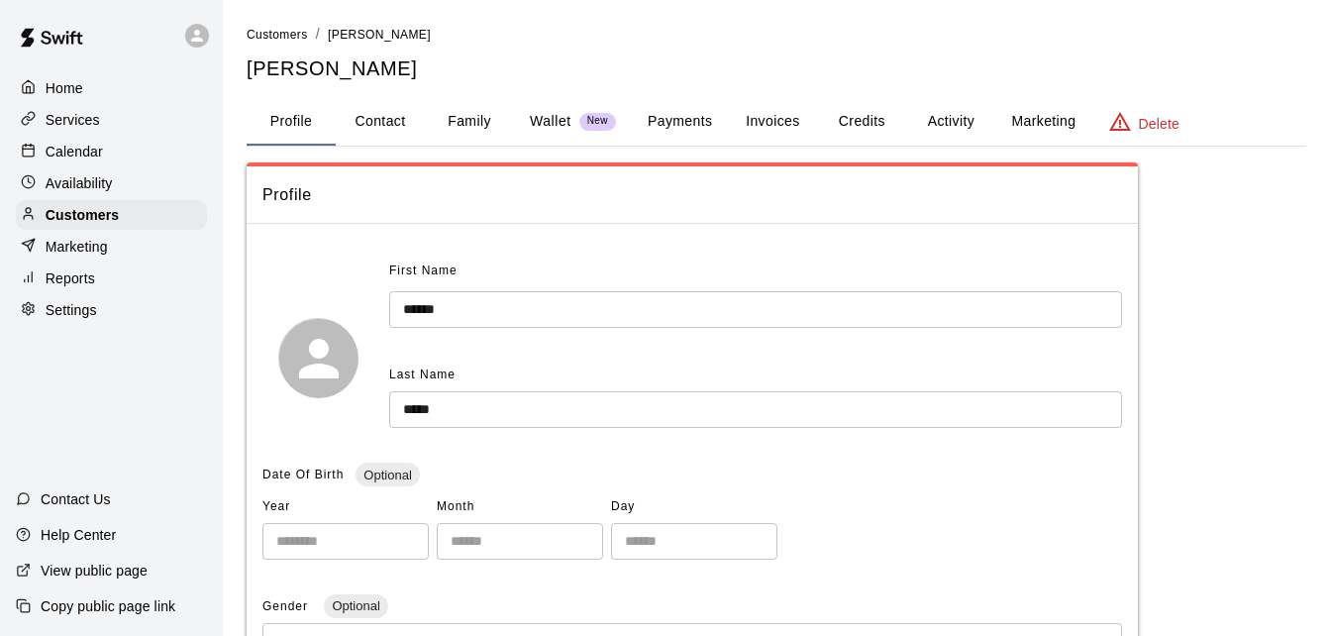
click at [477, 117] on button "Family" at bounding box center [469, 122] width 89 height 48
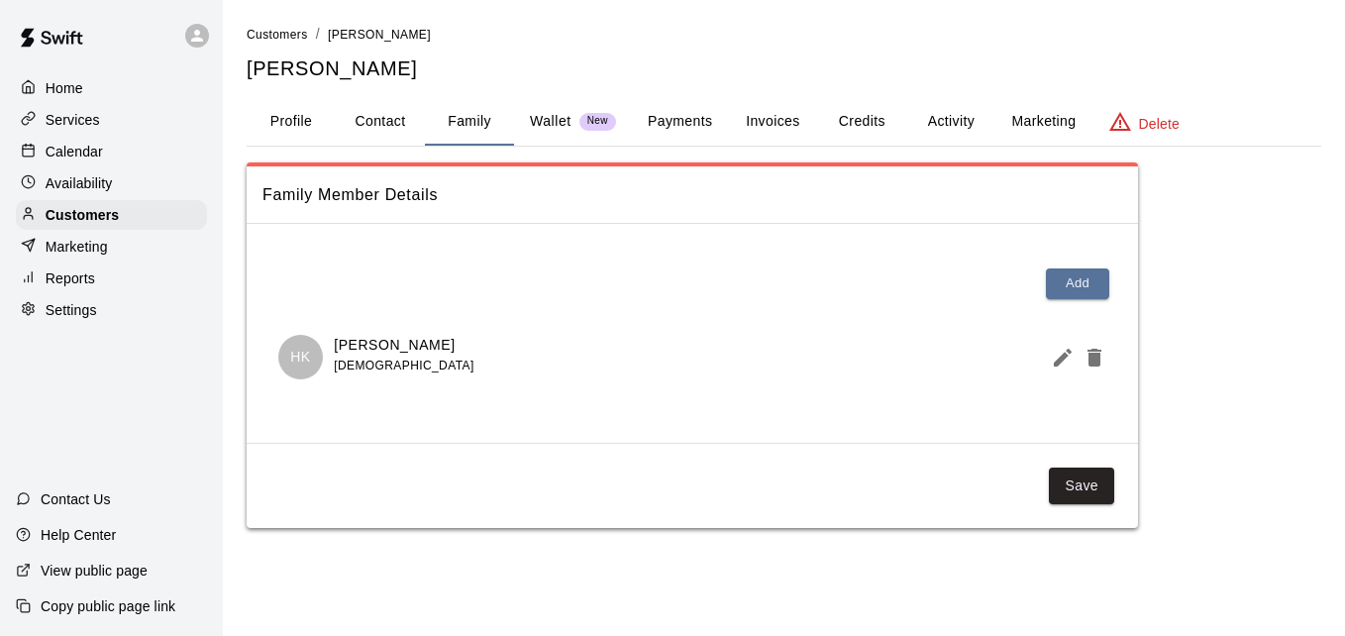
click at [690, 115] on button "Payments" at bounding box center [680, 122] width 96 height 48
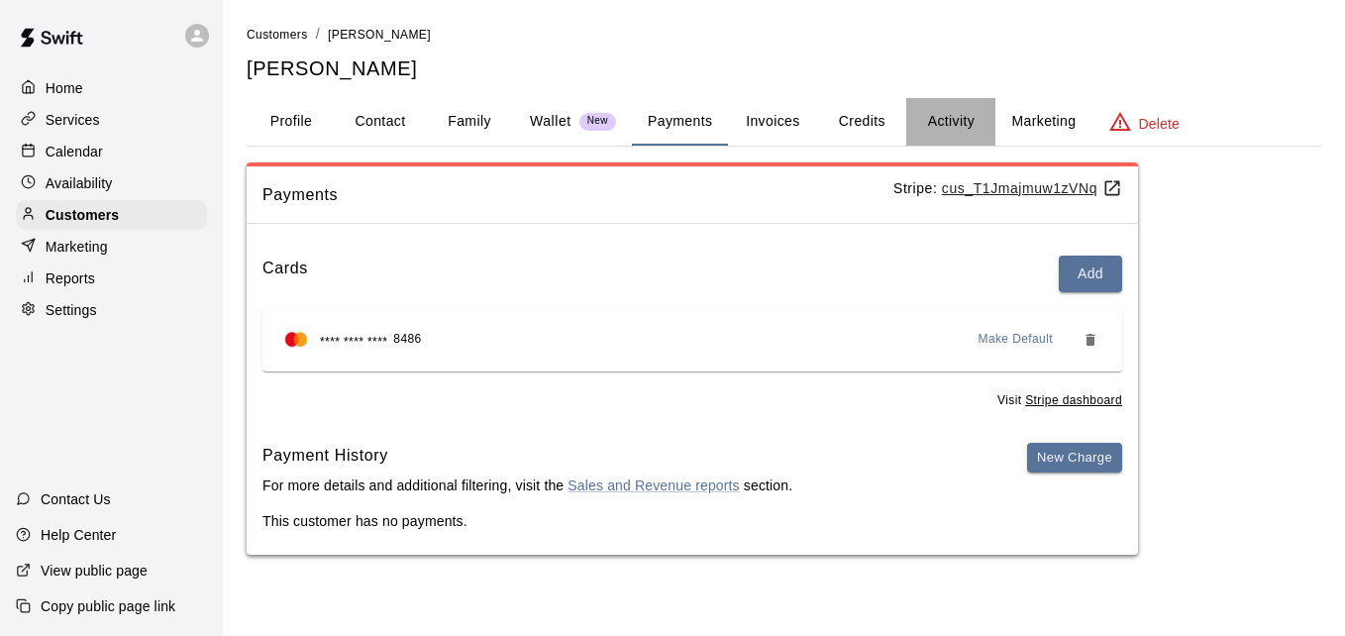
click at [963, 114] on button "Activity" at bounding box center [950, 122] width 89 height 48
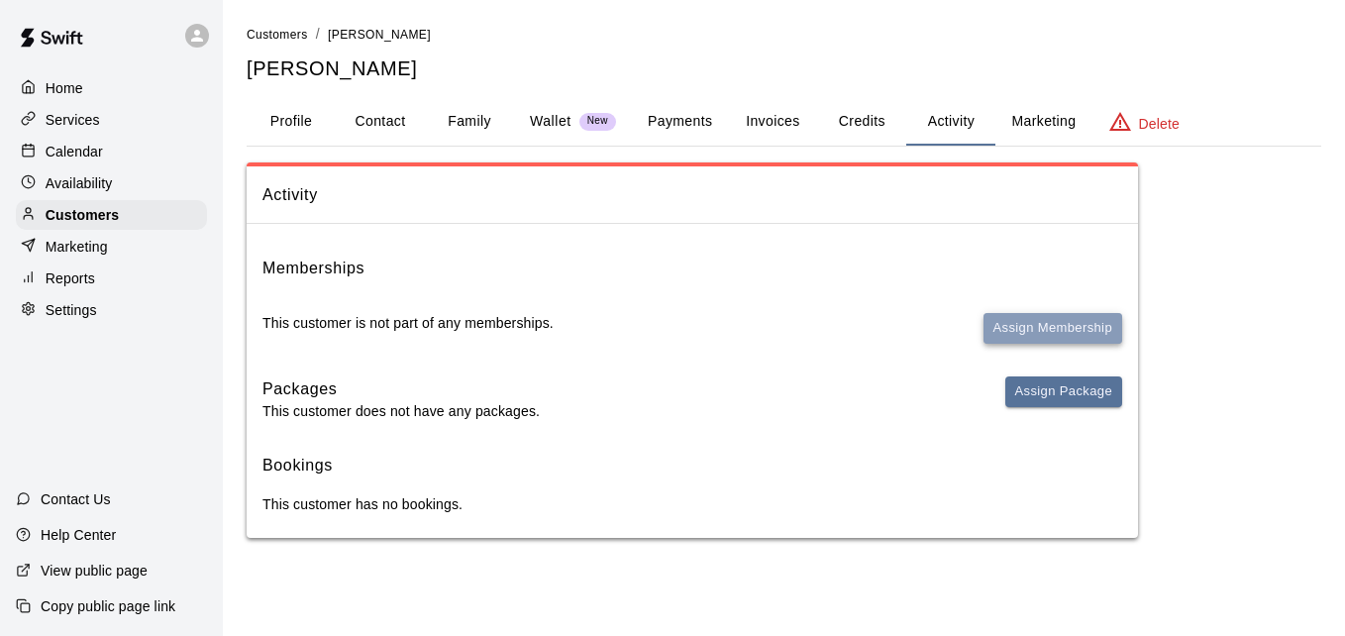
click at [1025, 334] on button "Assign Membership" at bounding box center [1053, 328] width 139 height 31
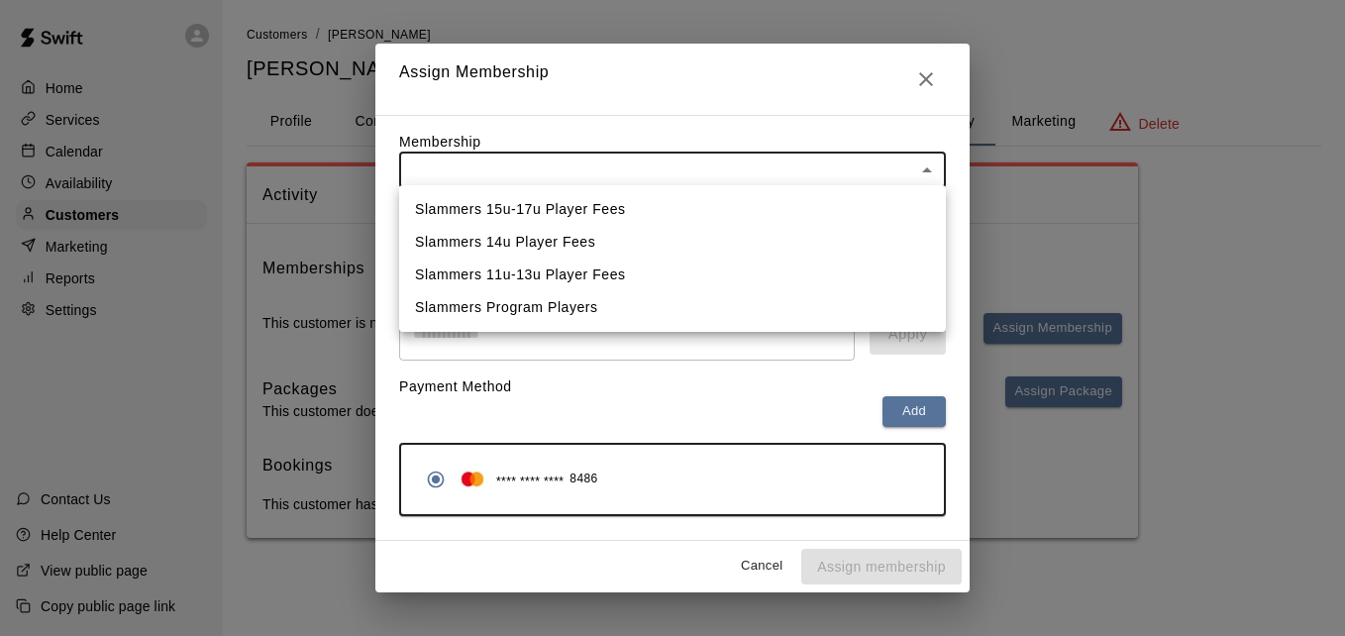
click at [683, 167] on body "Home Services Calendar Availability Customers Marketing Reports Settings Contac…" at bounding box center [672, 289] width 1345 height 578
click at [651, 208] on li "Slammers 15u-17u Player Fees" at bounding box center [672, 209] width 547 height 33
type input "**********"
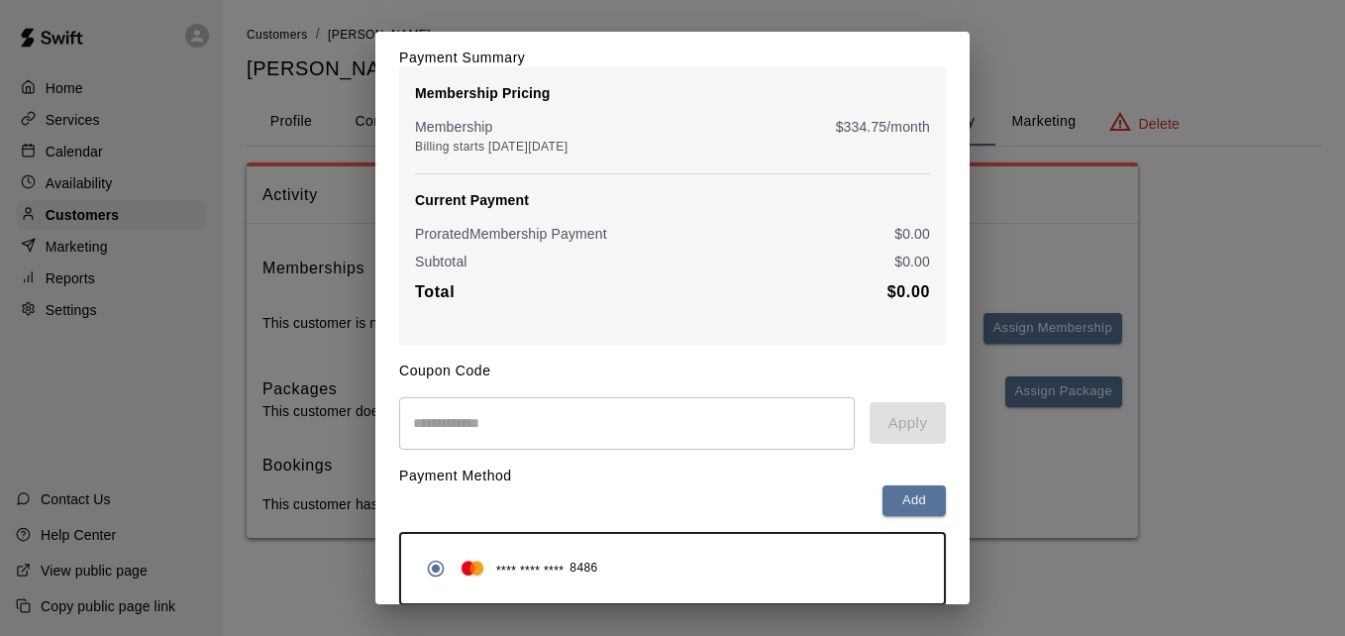
scroll to position [234, 0]
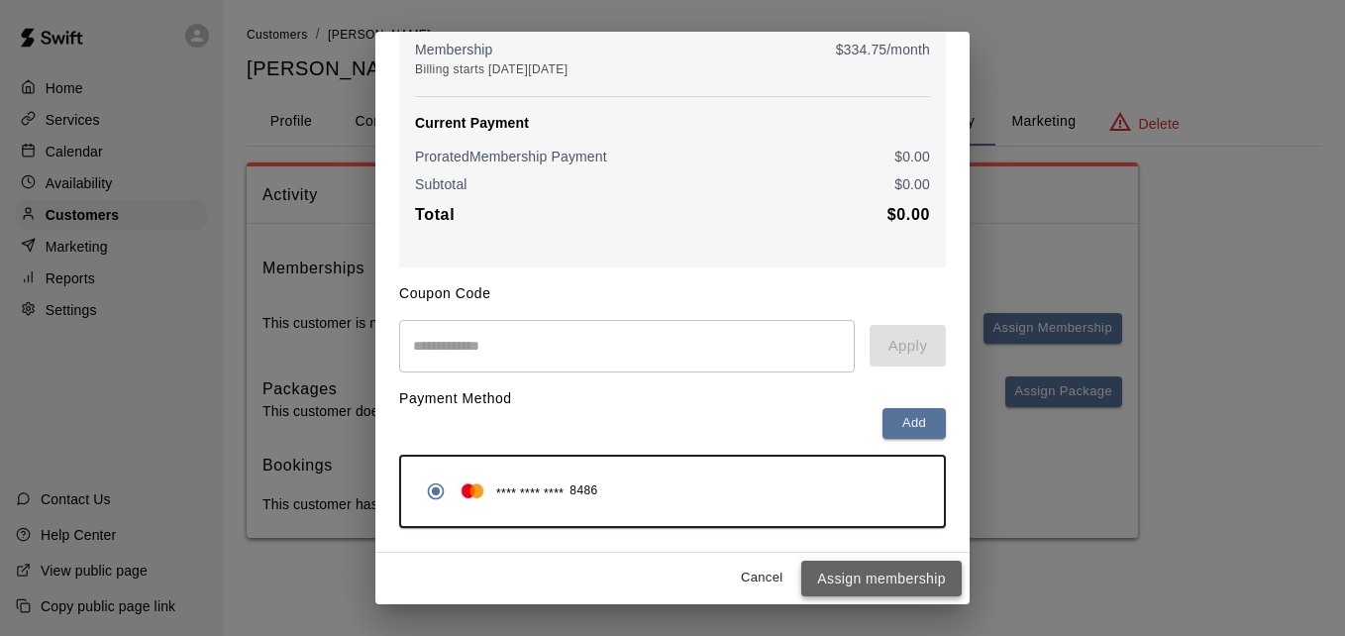
click at [862, 570] on button "Assign membership" at bounding box center [881, 579] width 160 height 37
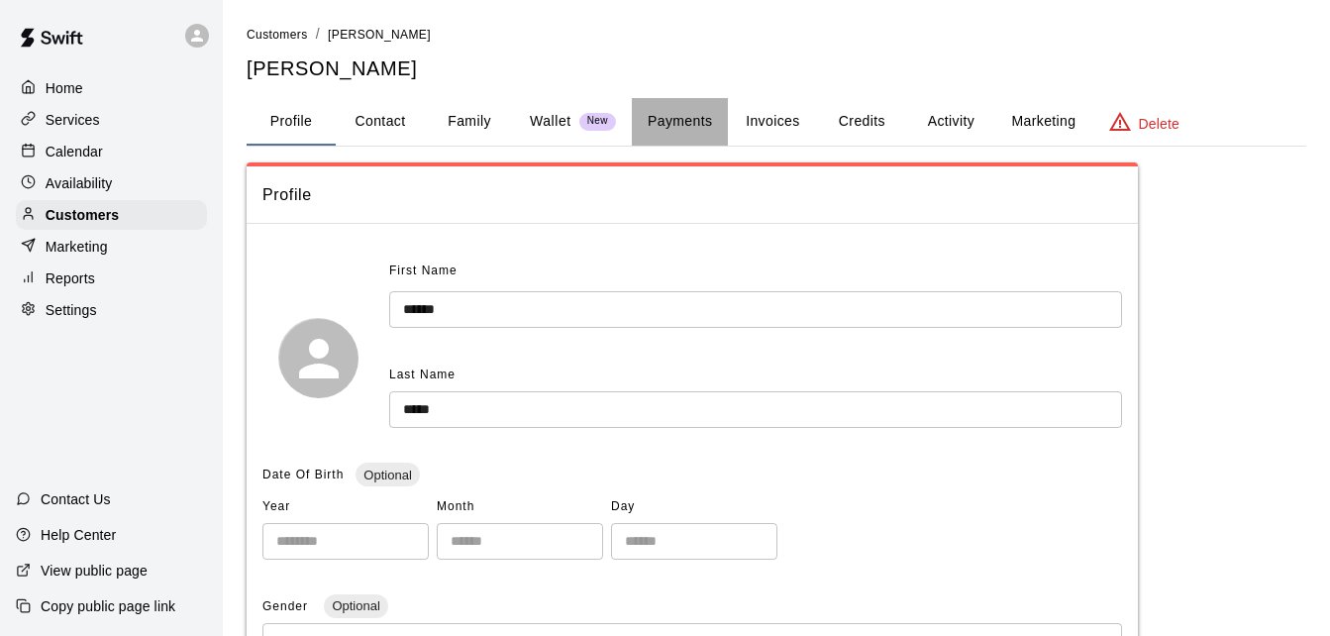
click at [671, 124] on button "Payments" at bounding box center [680, 122] width 96 height 48
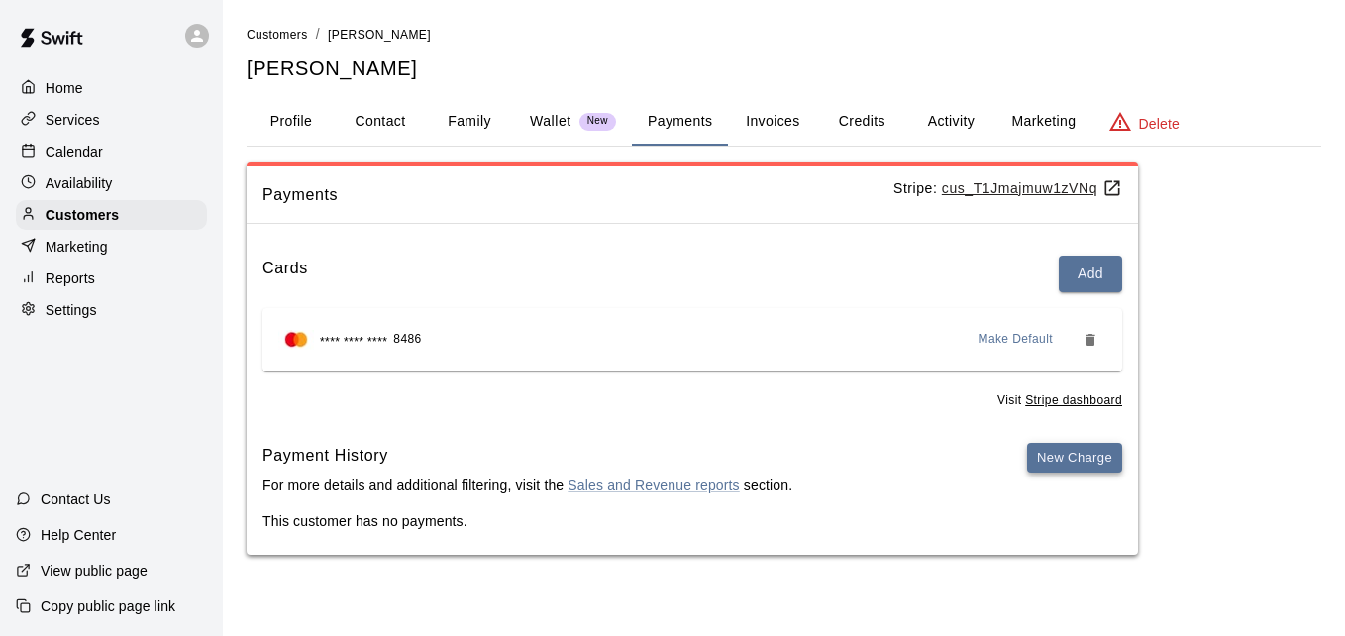
click at [1058, 461] on button "New Charge" at bounding box center [1074, 458] width 95 height 31
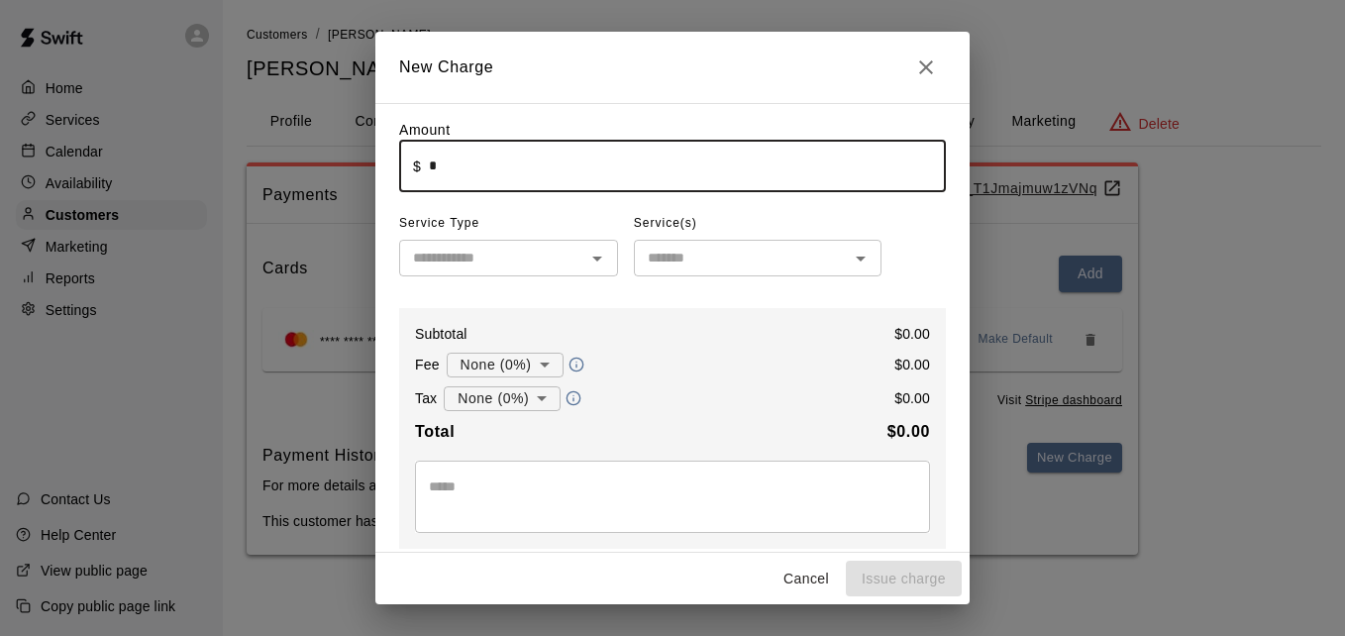
click at [642, 186] on input "*" at bounding box center [687, 166] width 517 height 53
type input "******"
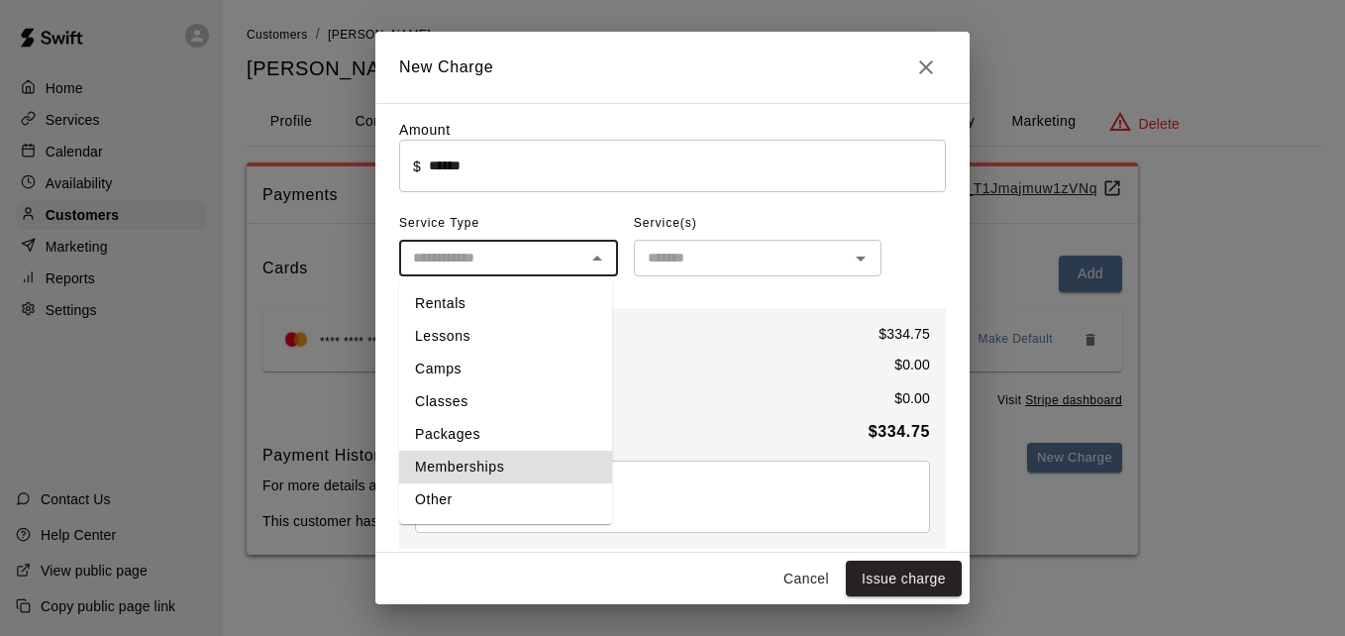
type input "**********"
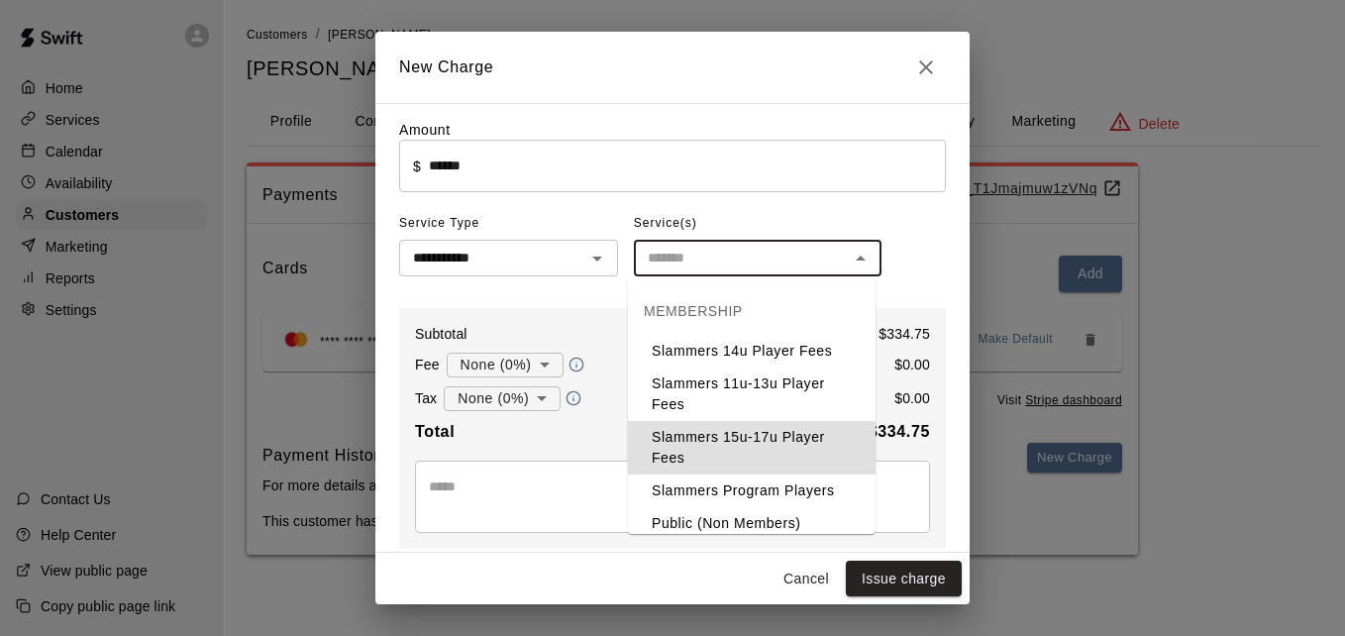
type input "**********"
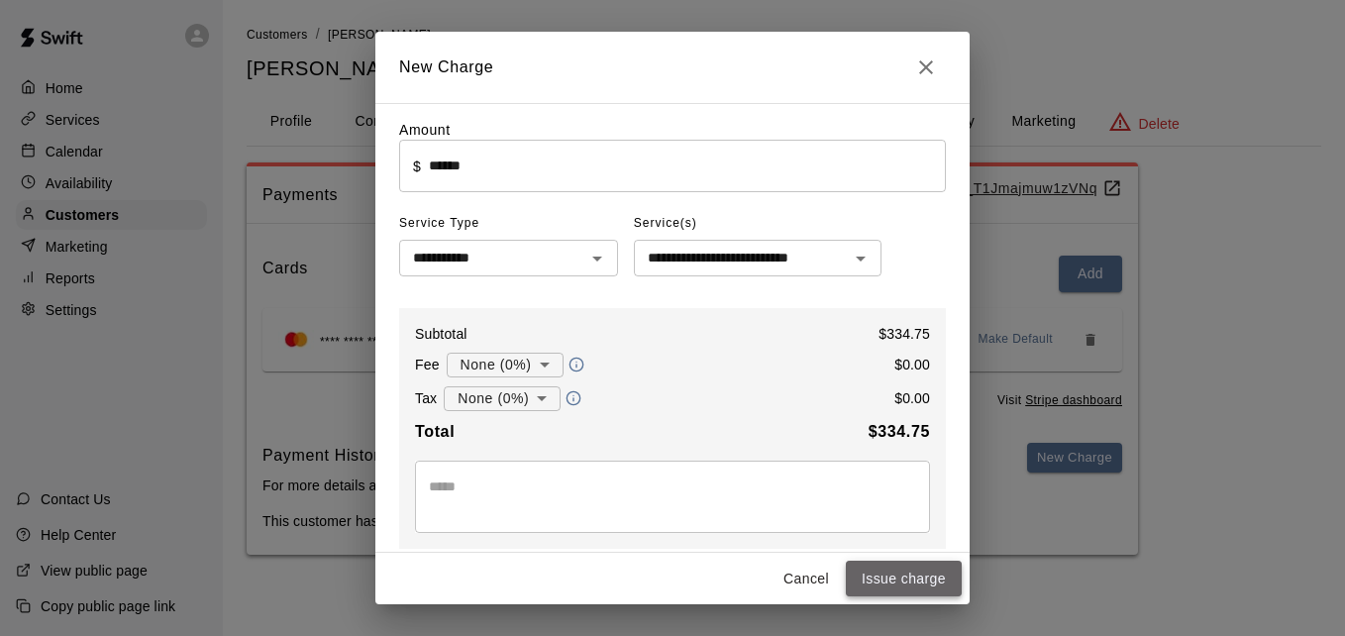
click at [935, 574] on button "Issue charge" at bounding box center [904, 579] width 116 height 37
type input "*"
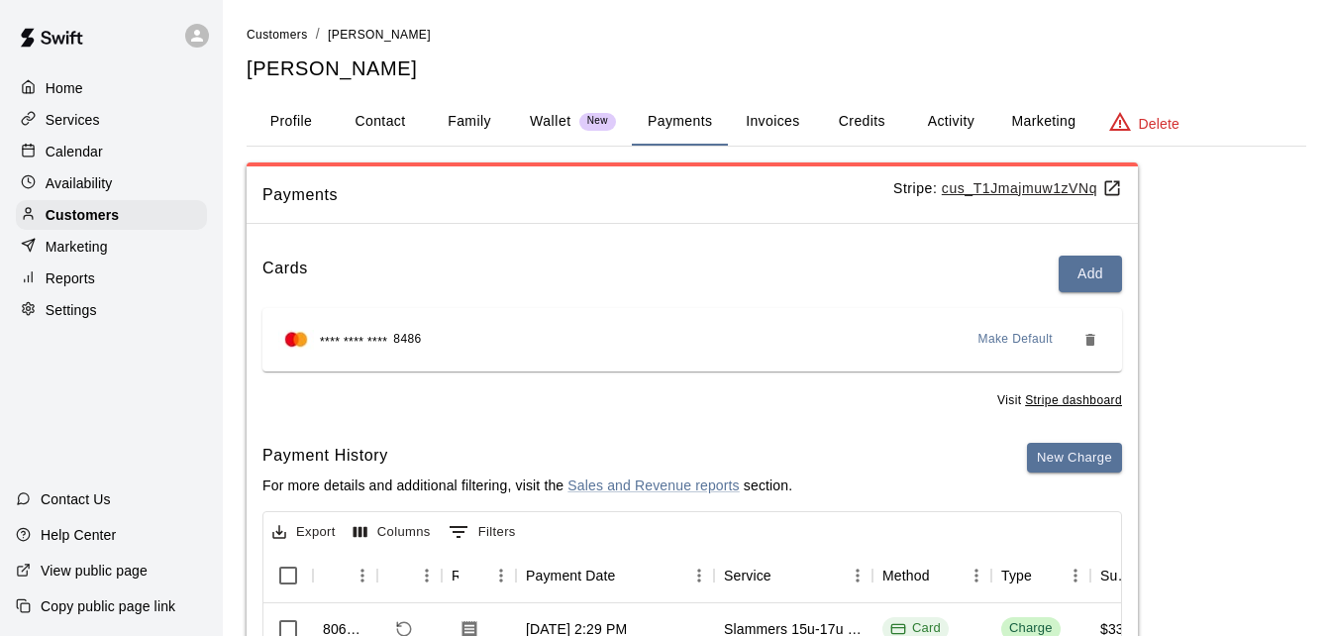
click at [644, 426] on div "Cards Add **** **** **** 8486 Make Default Visit Stripe dashboard Payment Histo…" at bounding box center [693, 600] width 892 height 721
click at [278, 36] on span "Customers" at bounding box center [277, 35] width 61 height 14
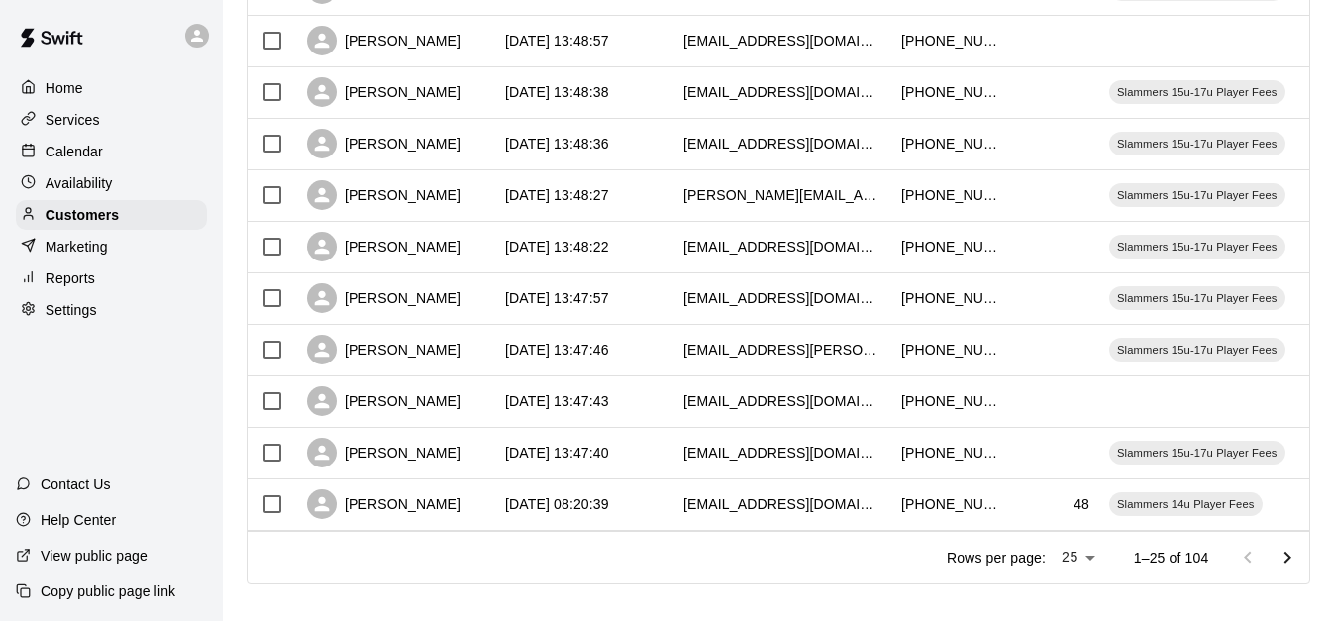
scroll to position [1106, 0]
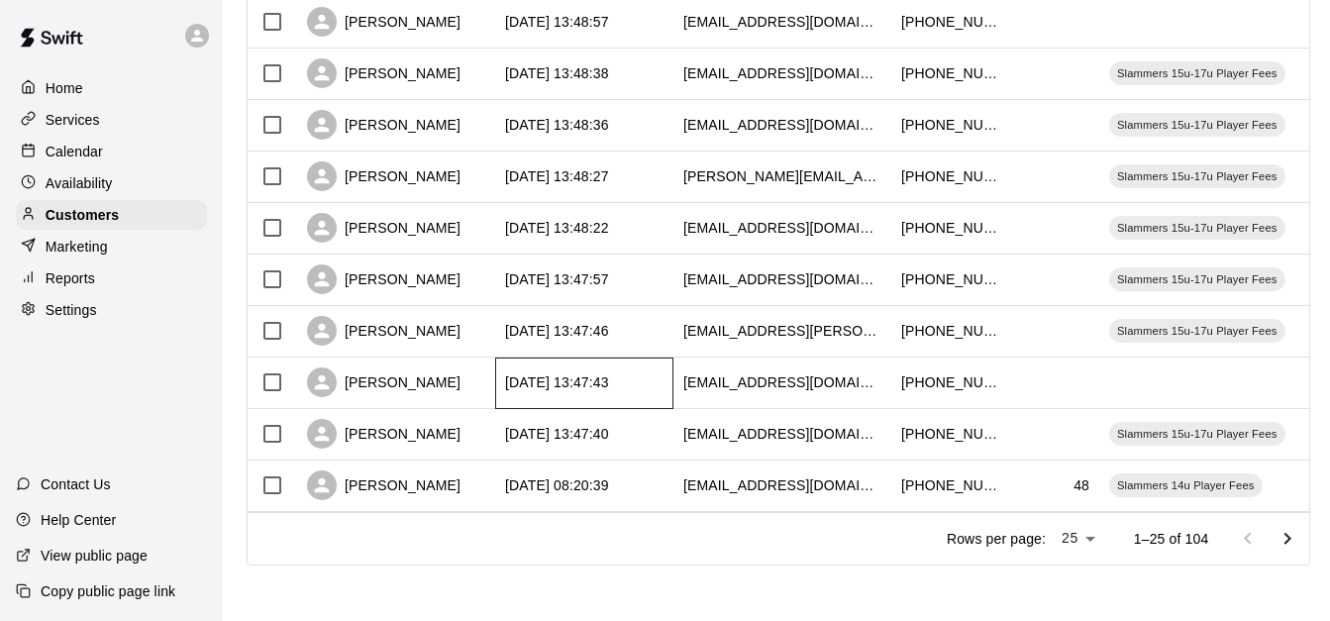
click at [609, 372] on div "[DATE] 13:47:43" at bounding box center [557, 382] width 104 height 20
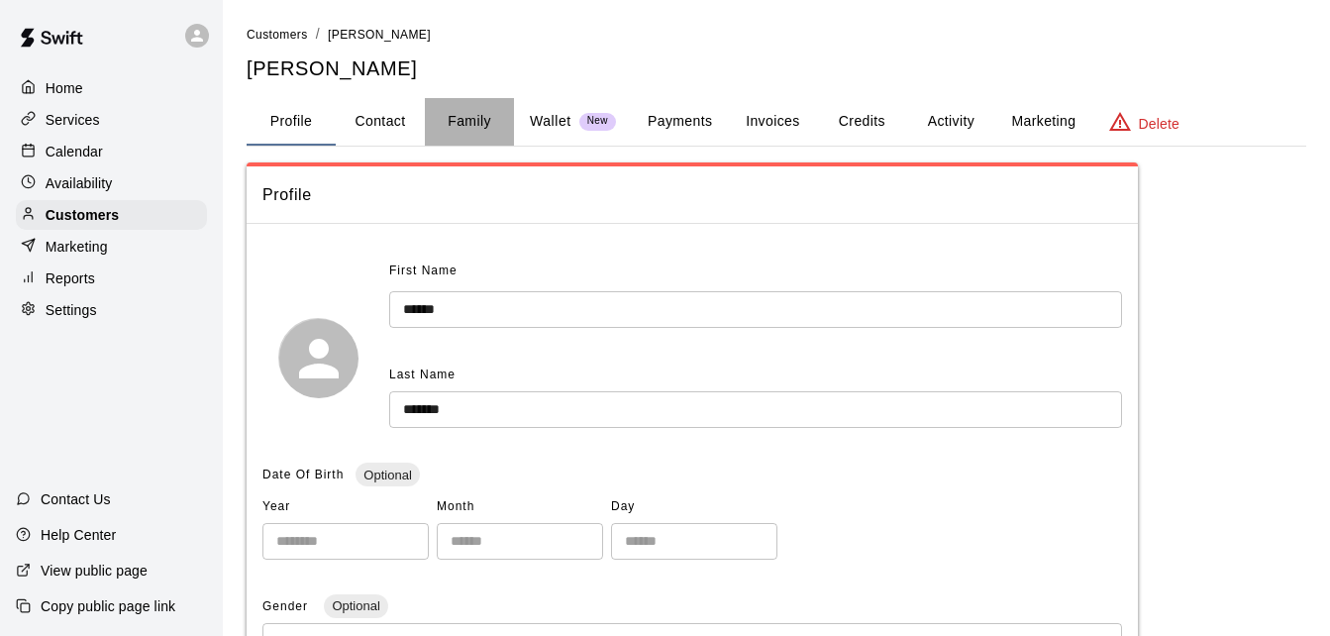
click at [471, 115] on button "Family" at bounding box center [469, 122] width 89 height 48
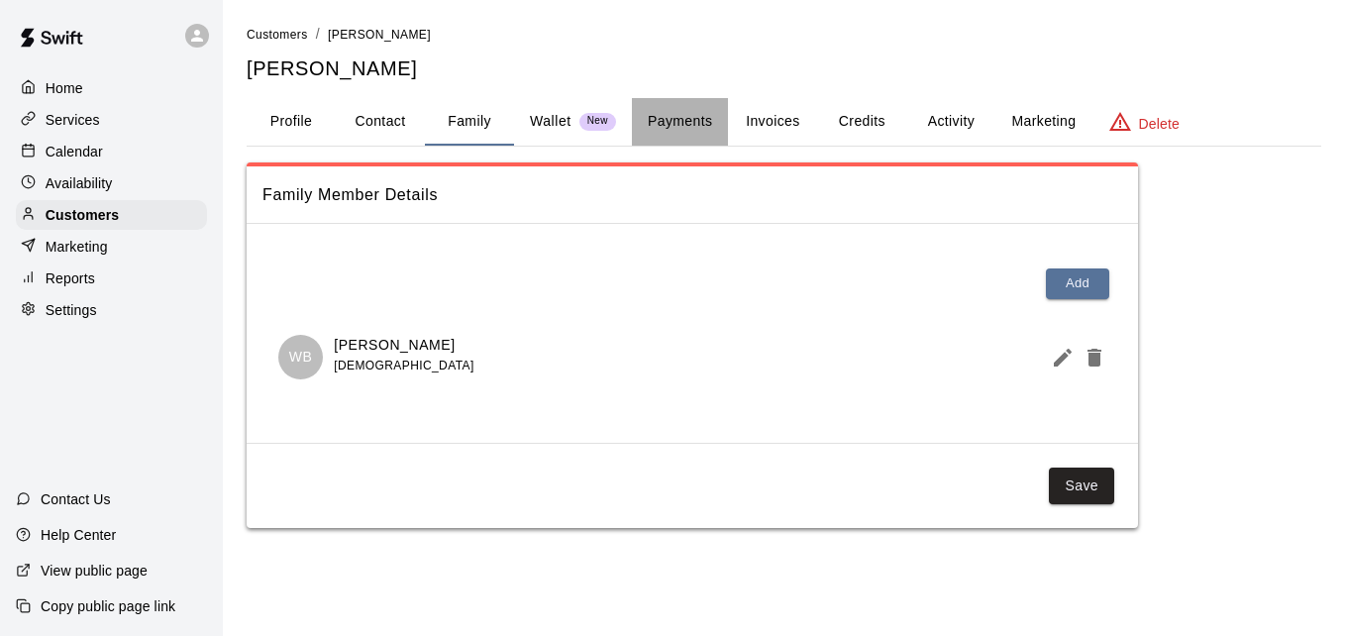
click at [696, 122] on button "Payments" at bounding box center [680, 122] width 96 height 48
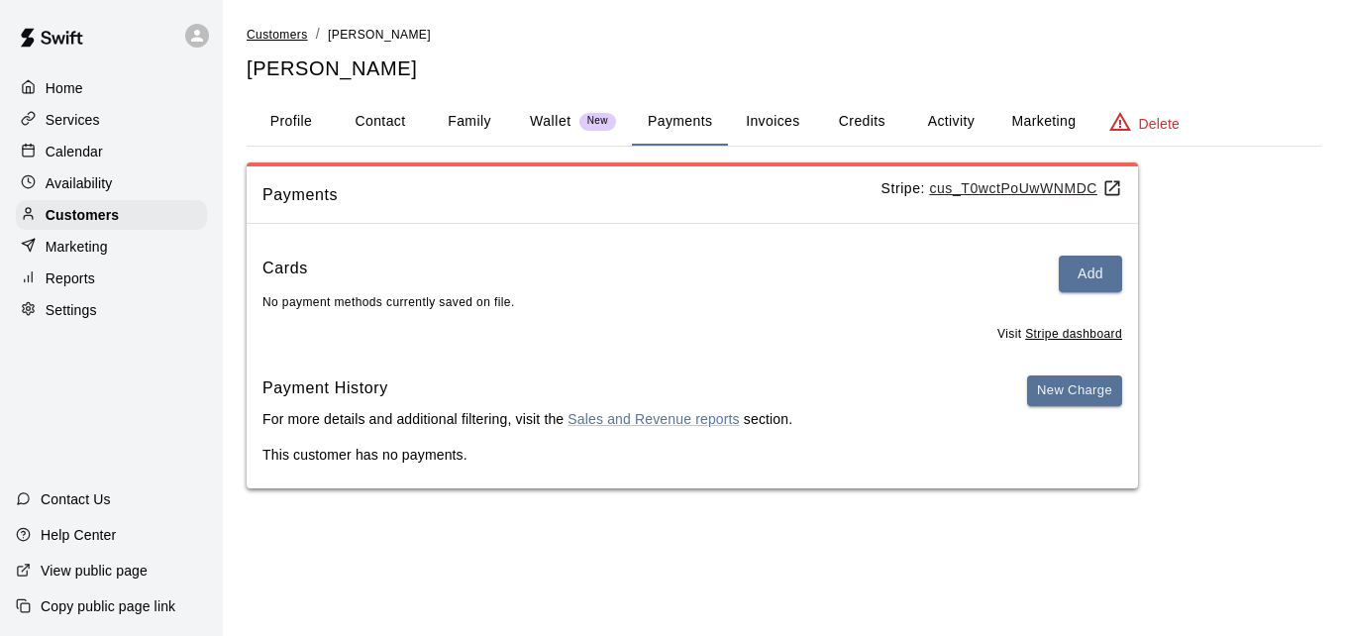
click at [290, 33] on span "Customers" at bounding box center [277, 35] width 61 height 14
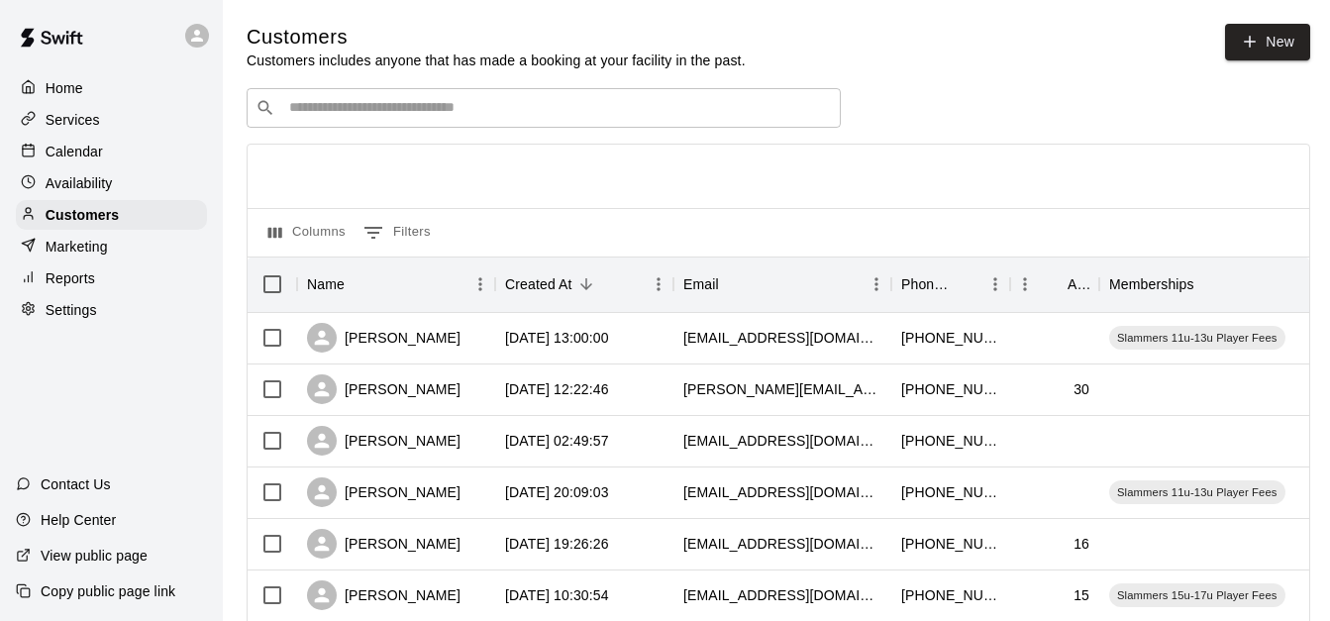
click at [667, 251] on div "Columns 0 Filters" at bounding box center [779, 232] width 1062 height 49
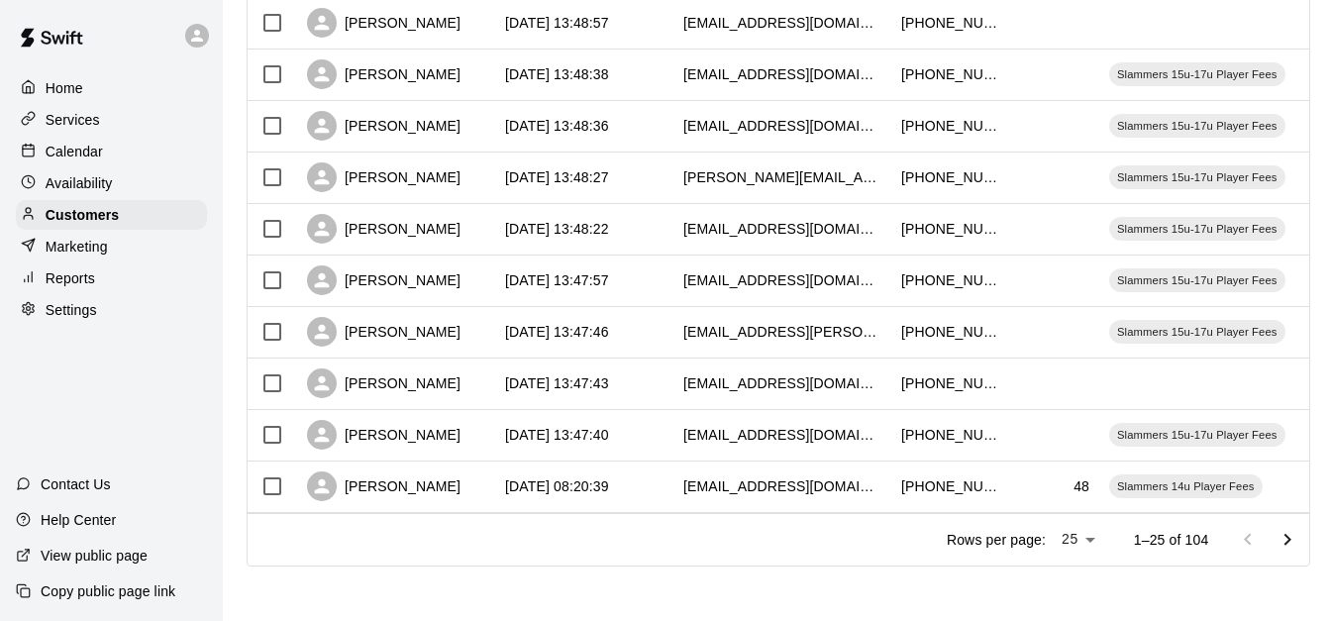
scroll to position [1106, 0]
click at [1296, 537] on icon "Go to next page" at bounding box center [1288, 539] width 24 height 24
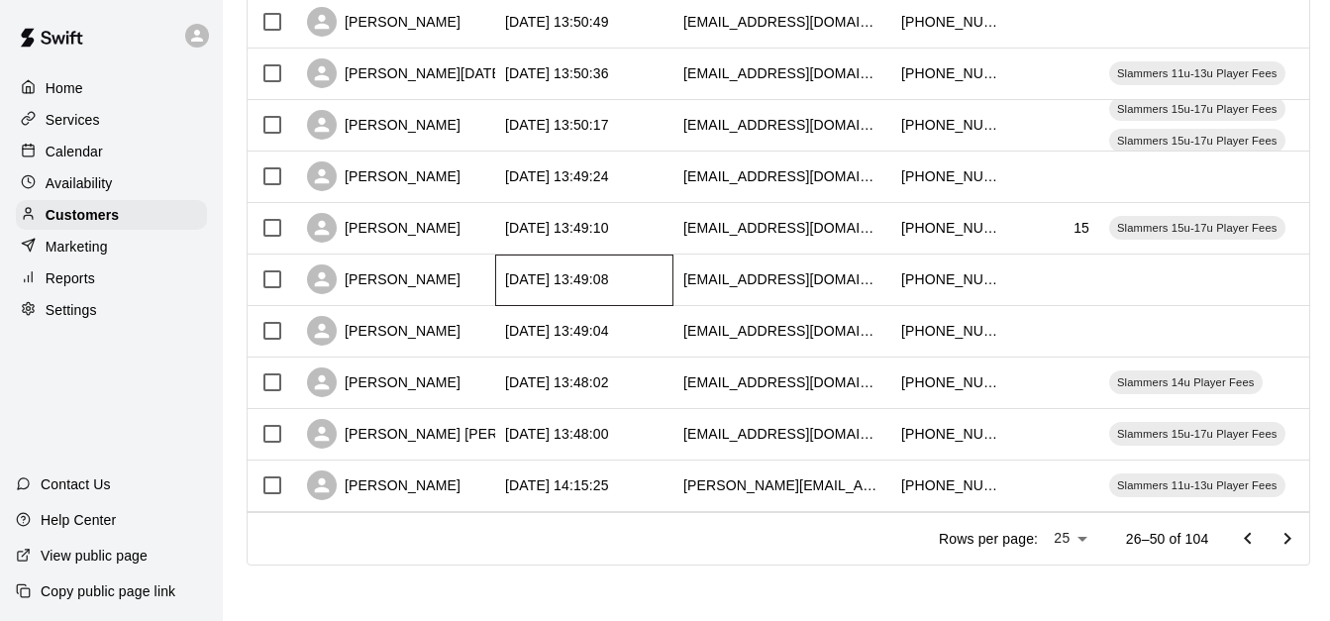
click at [576, 277] on div "[DATE] 13:49:08" at bounding box center [584, 281] width 178 height 52
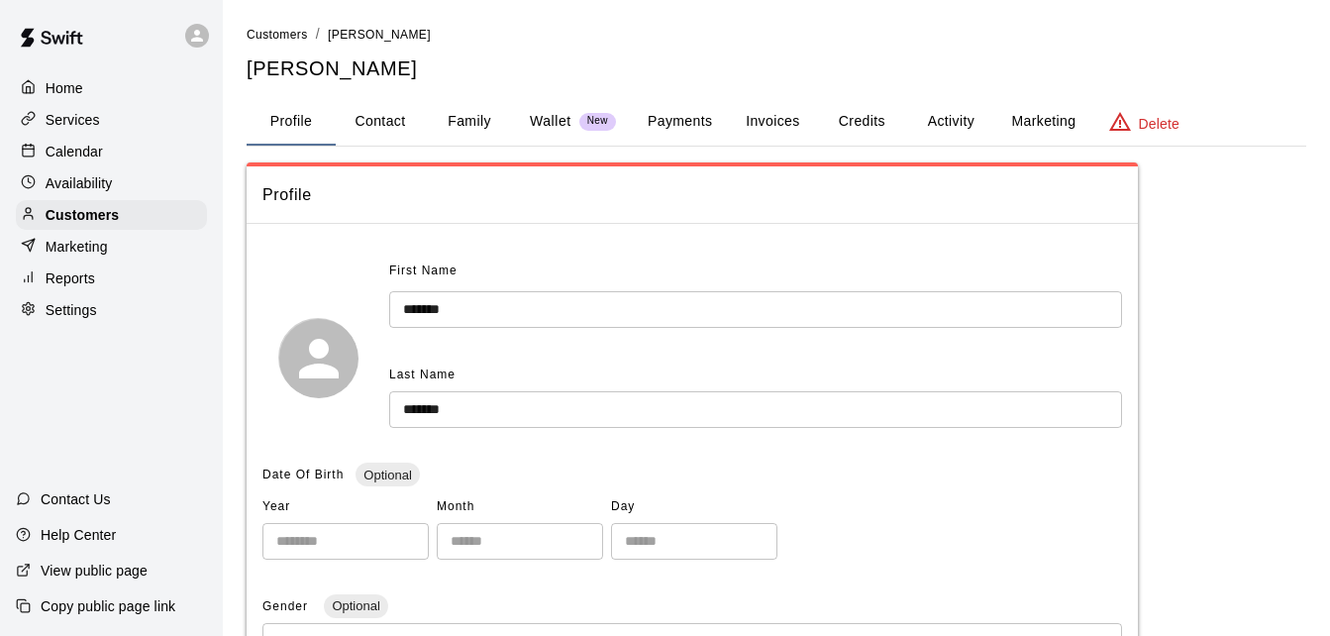
click at [666, 125] on button "Payments" at bounding box center [680, 122] width 96 height 48
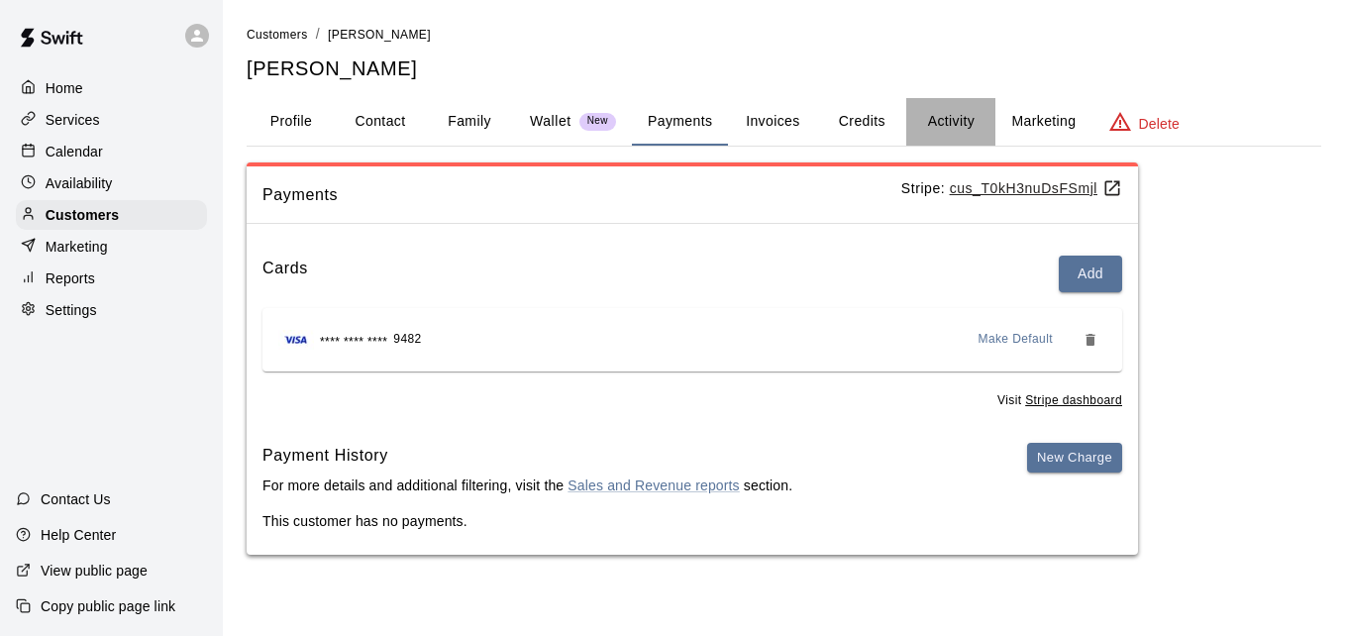
click at [953, 125] on button "Activity" at bounding box center [950, 122] width 89 height 48
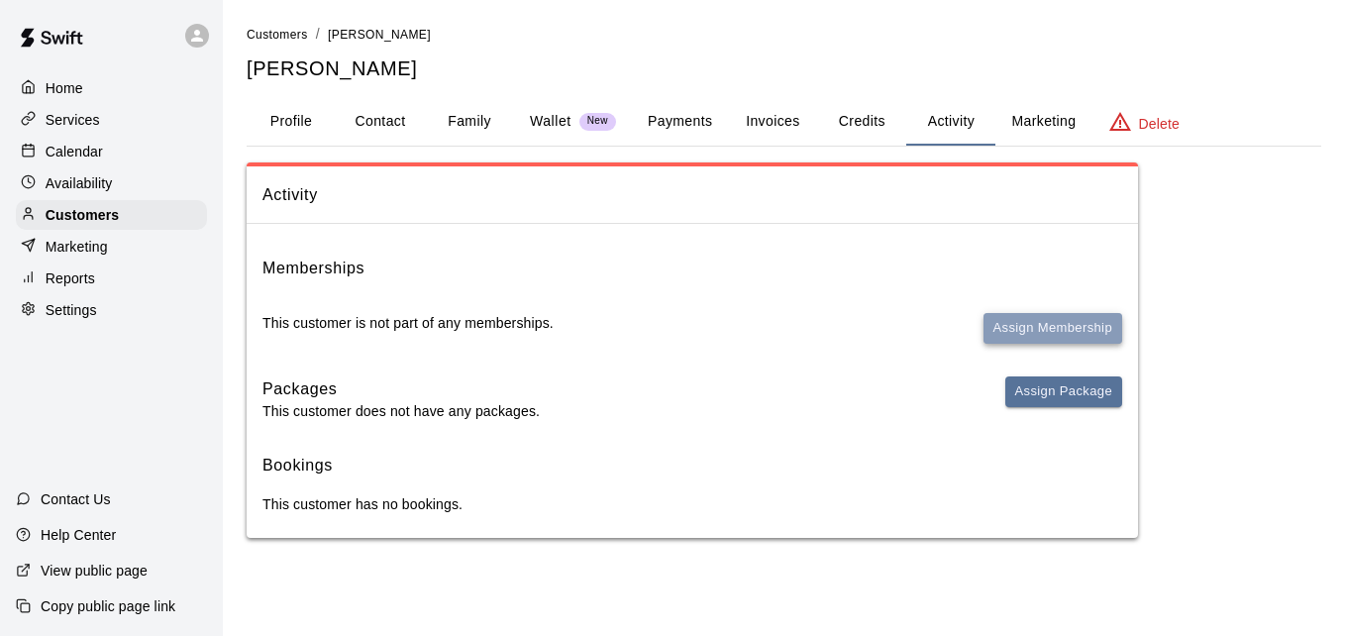
click at [1019, 321] on button "Assign Membership" at bounding box center [1053, 328] width 139 height 31
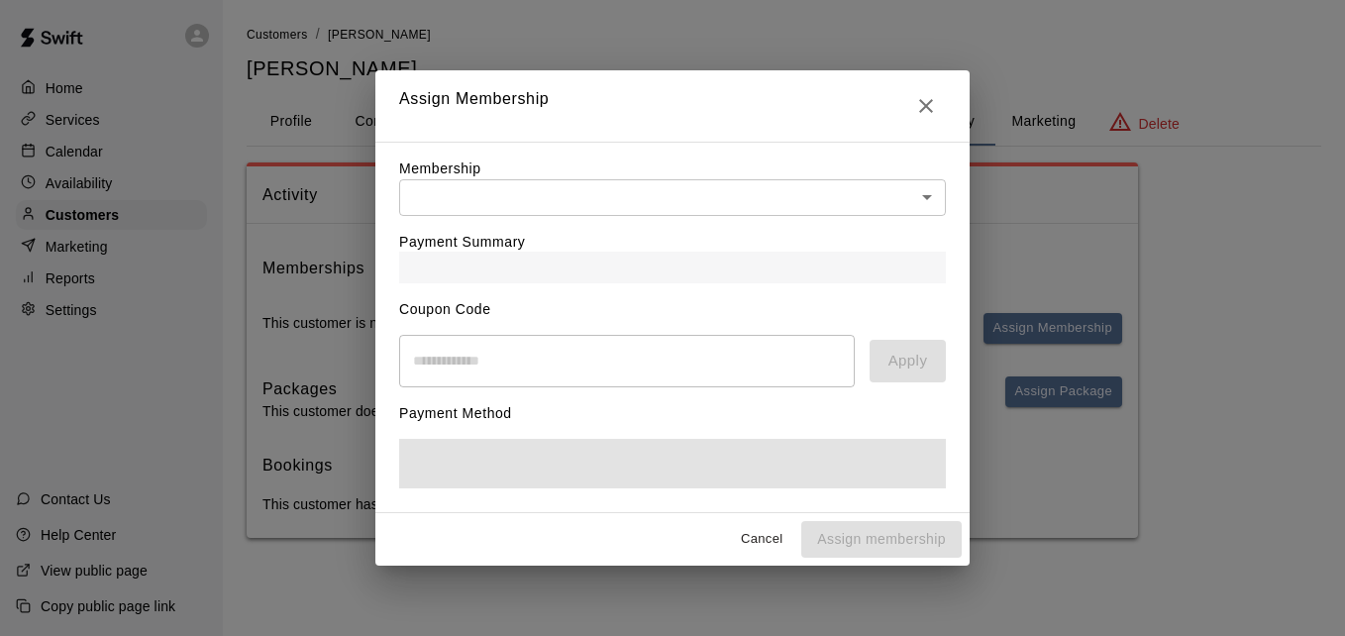
click at [845, 190] on body "Home Services Calendar Availability Customers Marketing Reports Settings Contac…" at bounding box center [672, 289] width 1345 height 578
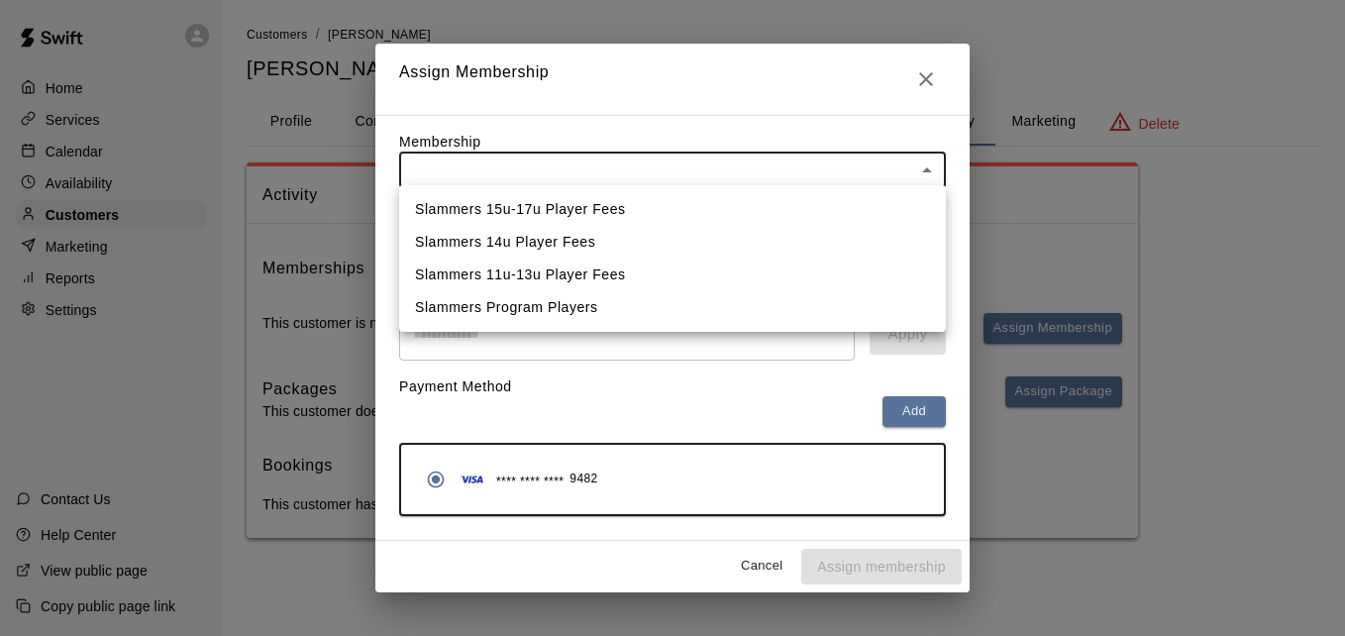
click at [823, 205] on li "Slammers 15u-17u Player Fees" at bounding box center [672, 209] width 547 height 33
type input "**********"
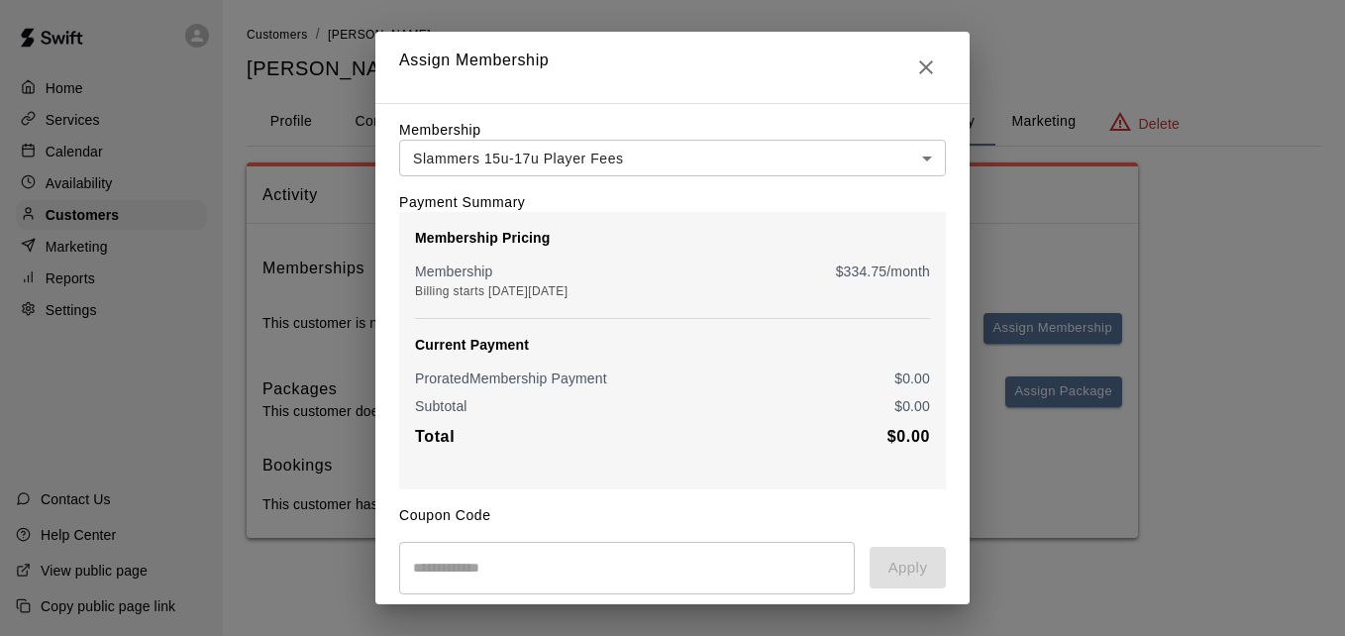
scroll to position [234, 0]
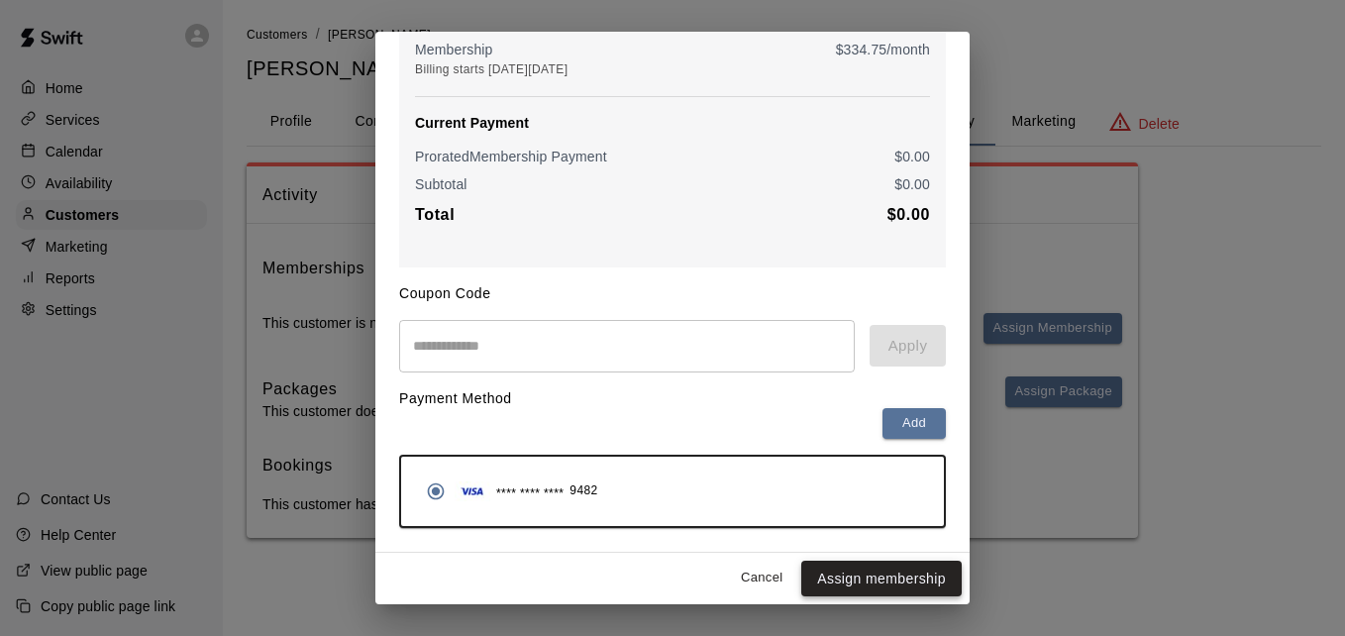
click at [872, 580] on button "Assign membership" at bounding box center [881, 579] width 160 height 37
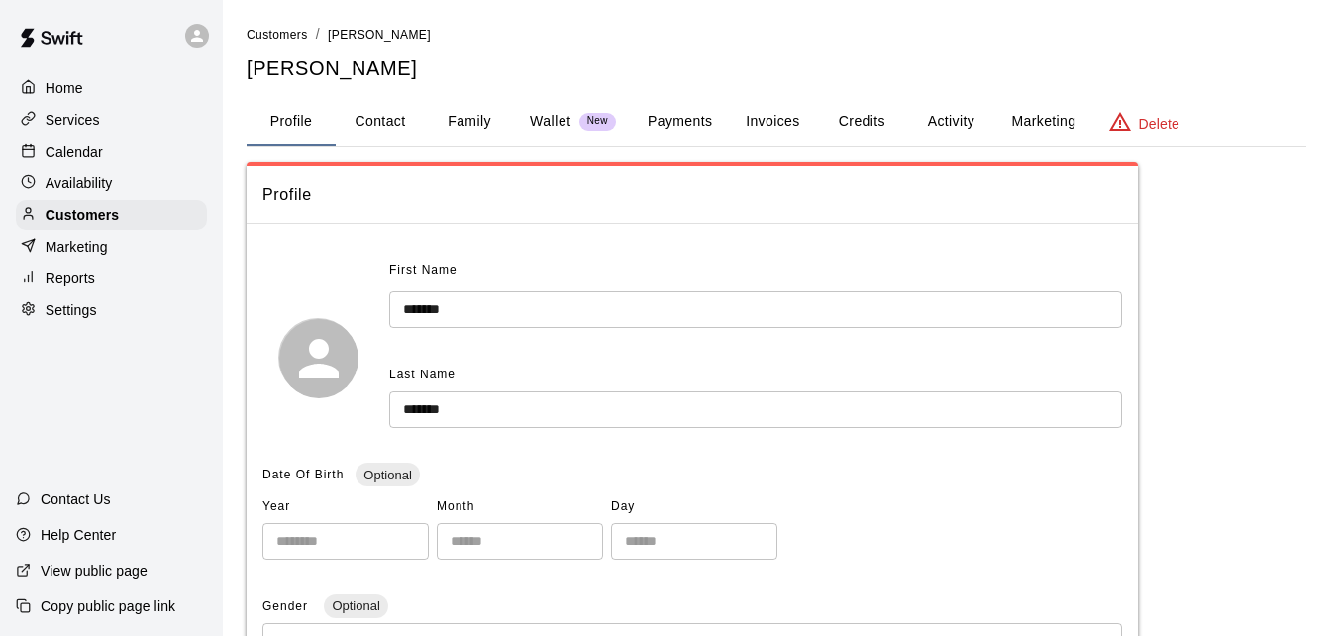
click at [673, 137] on button "Payments" at bounding box center [680, 122] width 96 height 48
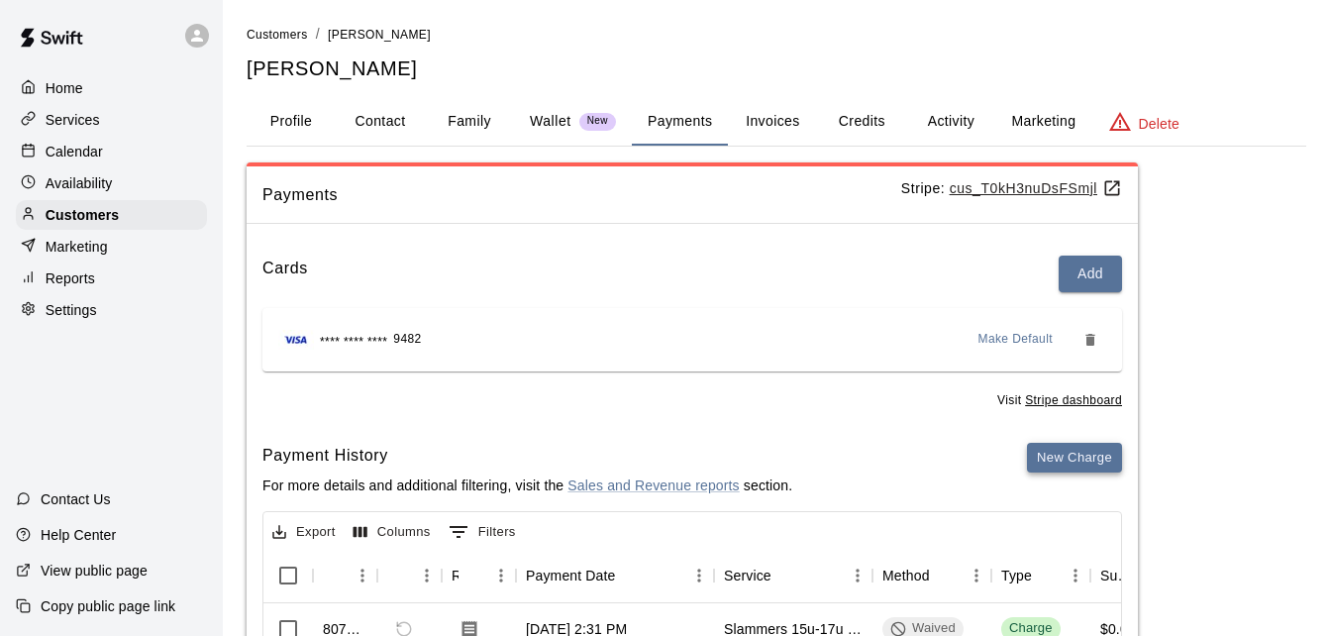
click at [1056, 452] on button "New Charge" at bounding box center [1074, 458] width 95 height 31
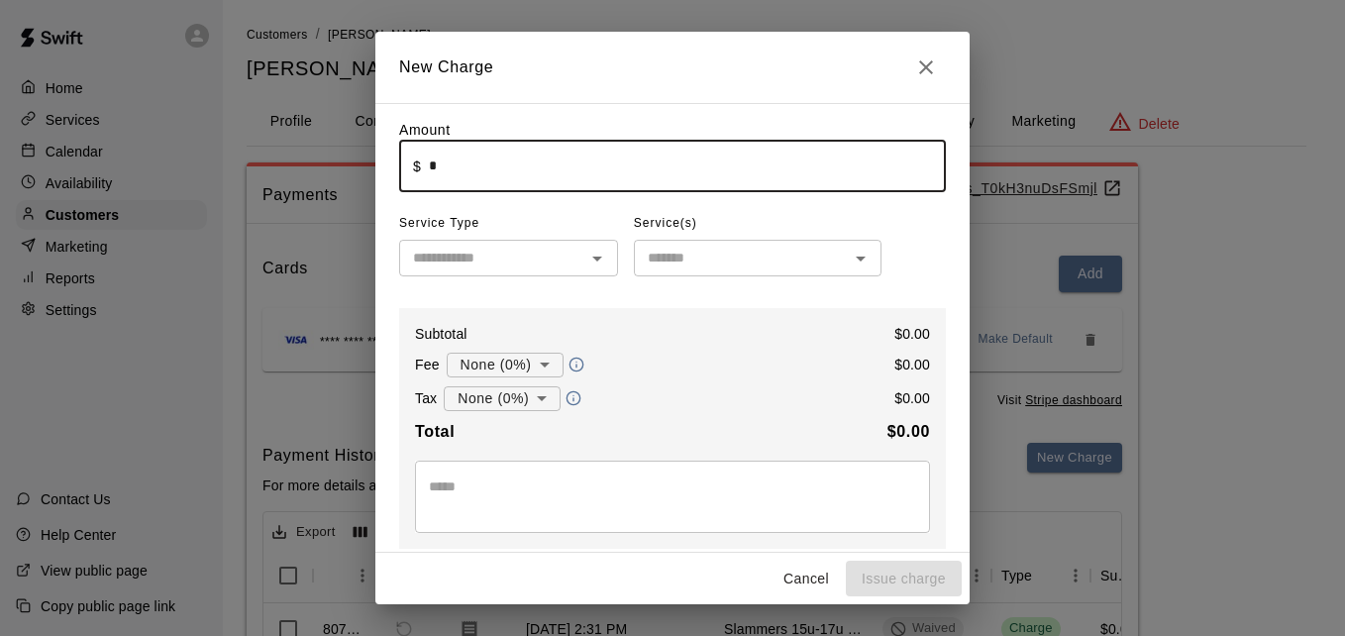
click at [558, 178] on input "*" at bounding box center [687, 166] width 517 height 53
type input "******"
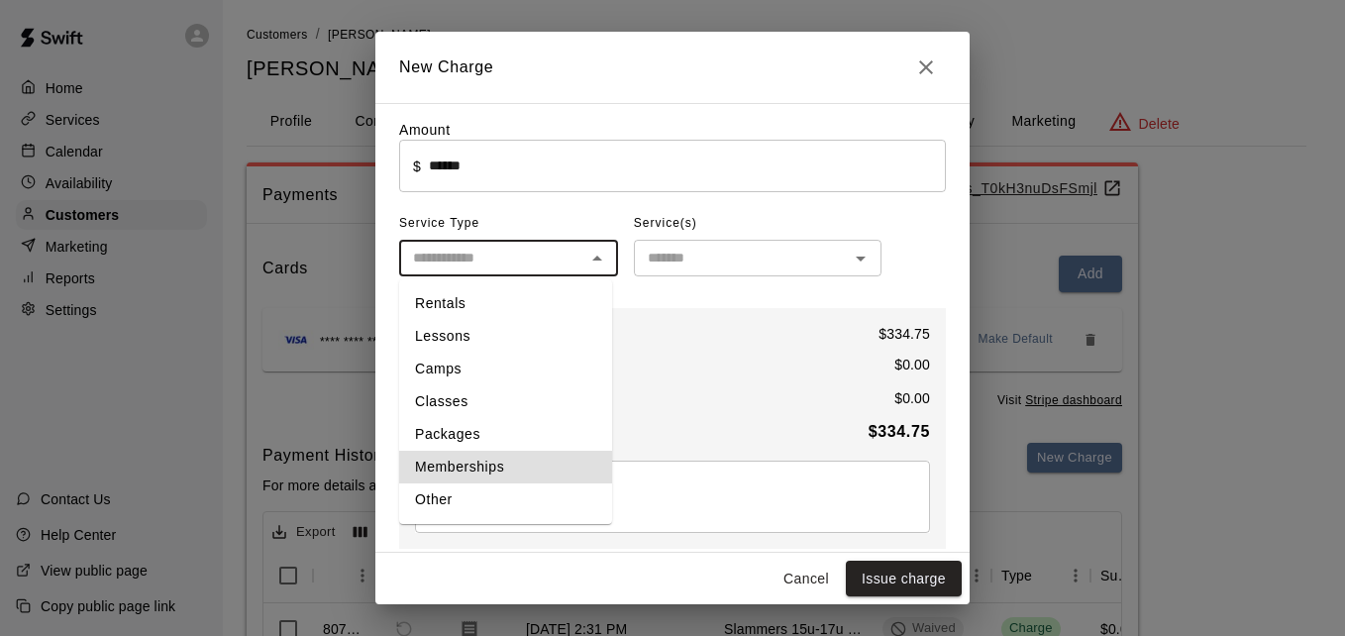
type input "**********"
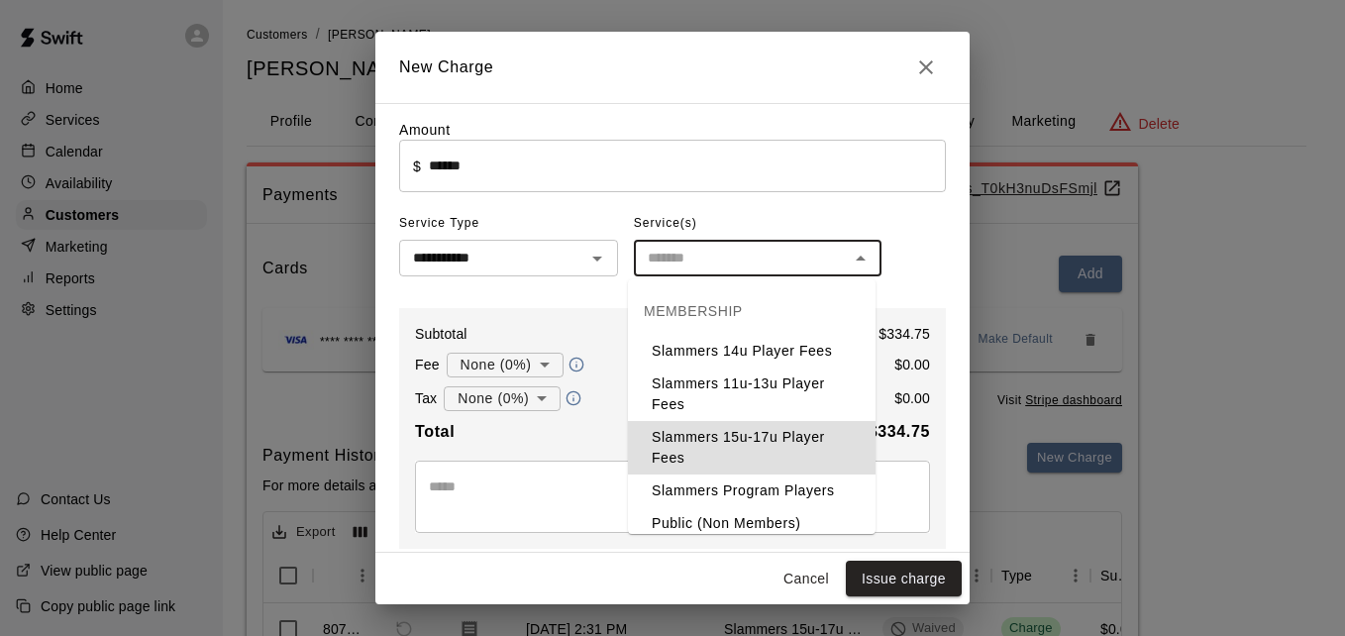
type input "**********"
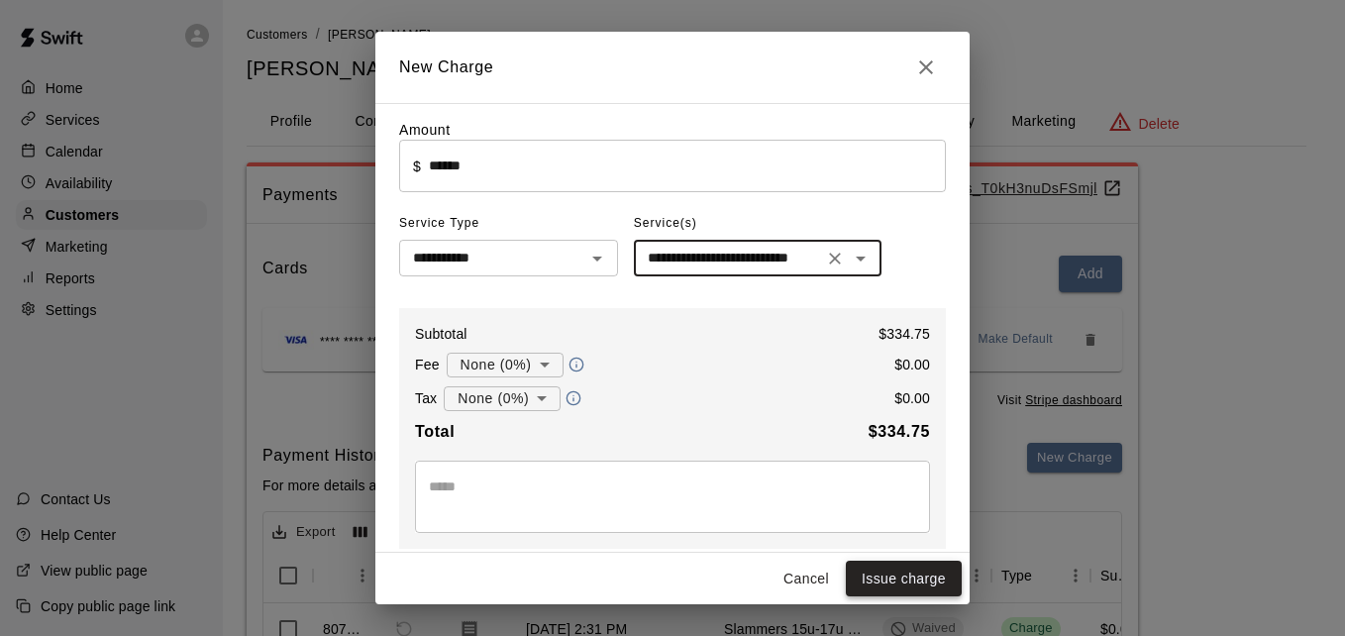
click at [891, 573] on button "Issue charge" at bounding box center [904, 579] width 116 height 37
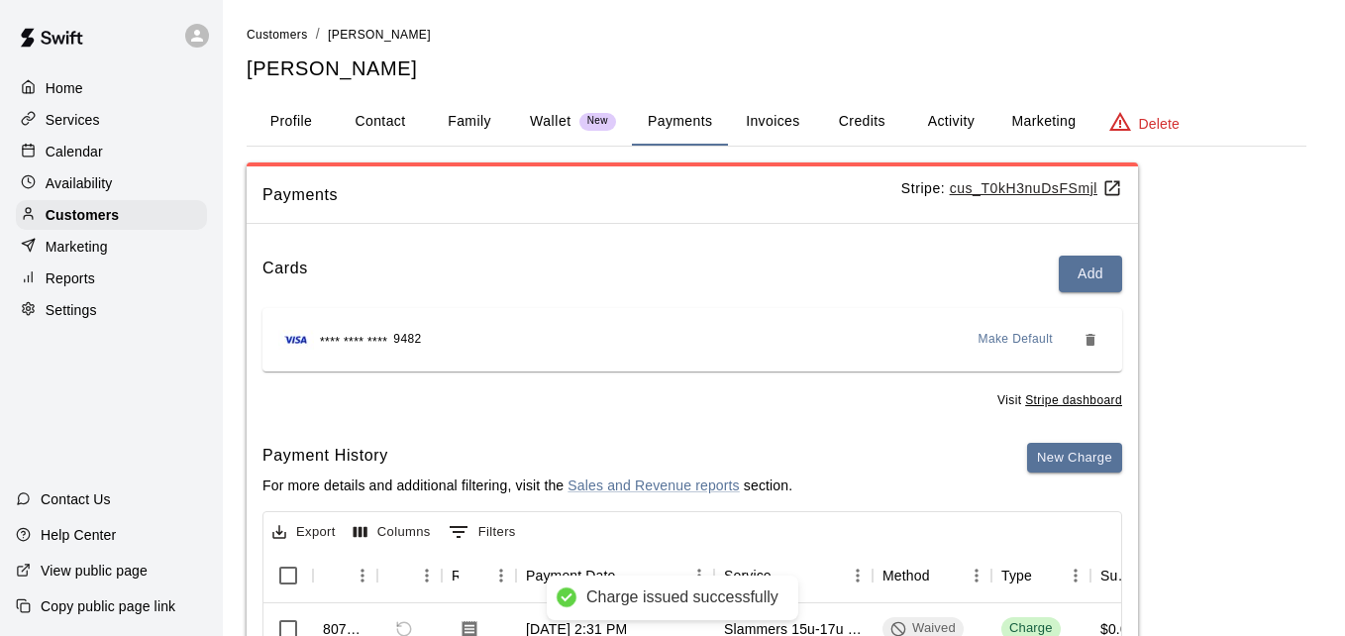
type input "*"
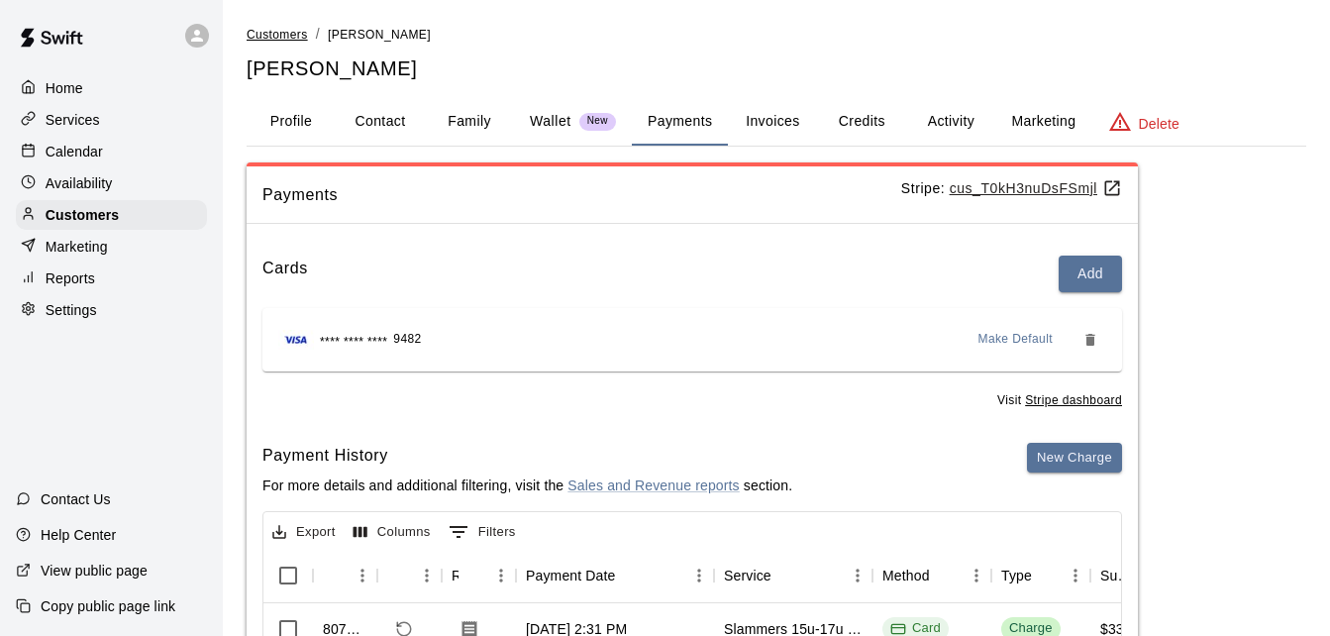
click at [291, 31] on span "Customers" at bounding box center [277, 35] width 61 height 14
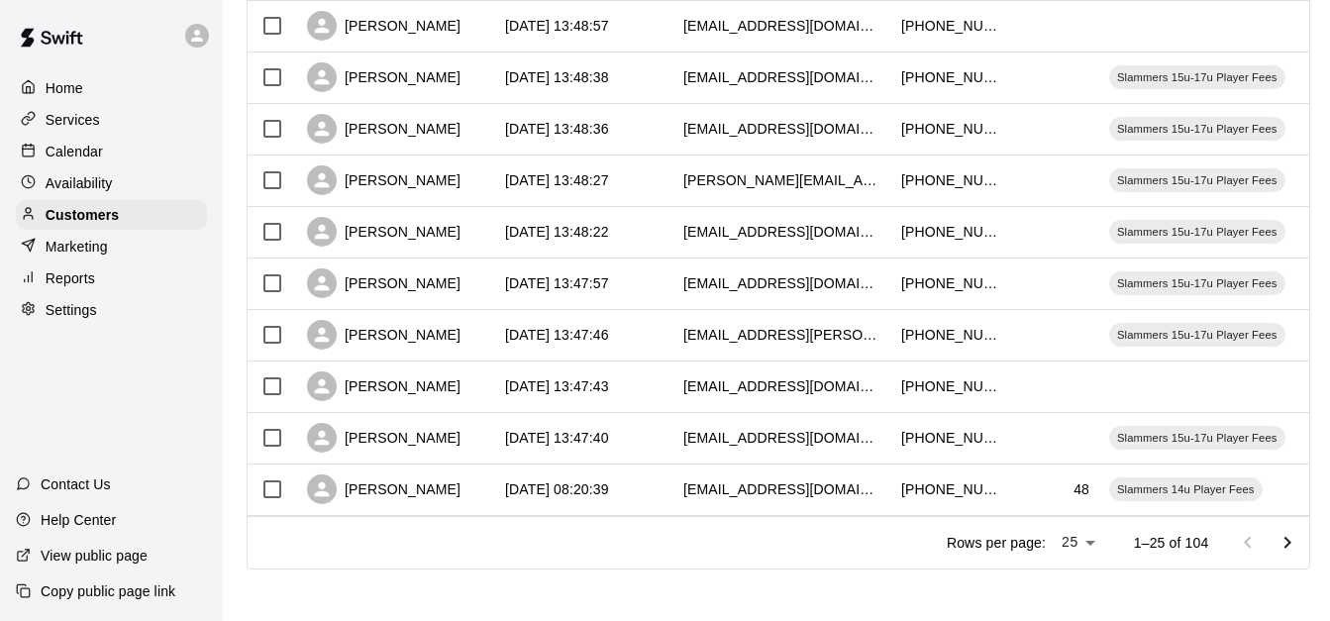
scroll to position [1106, 0]
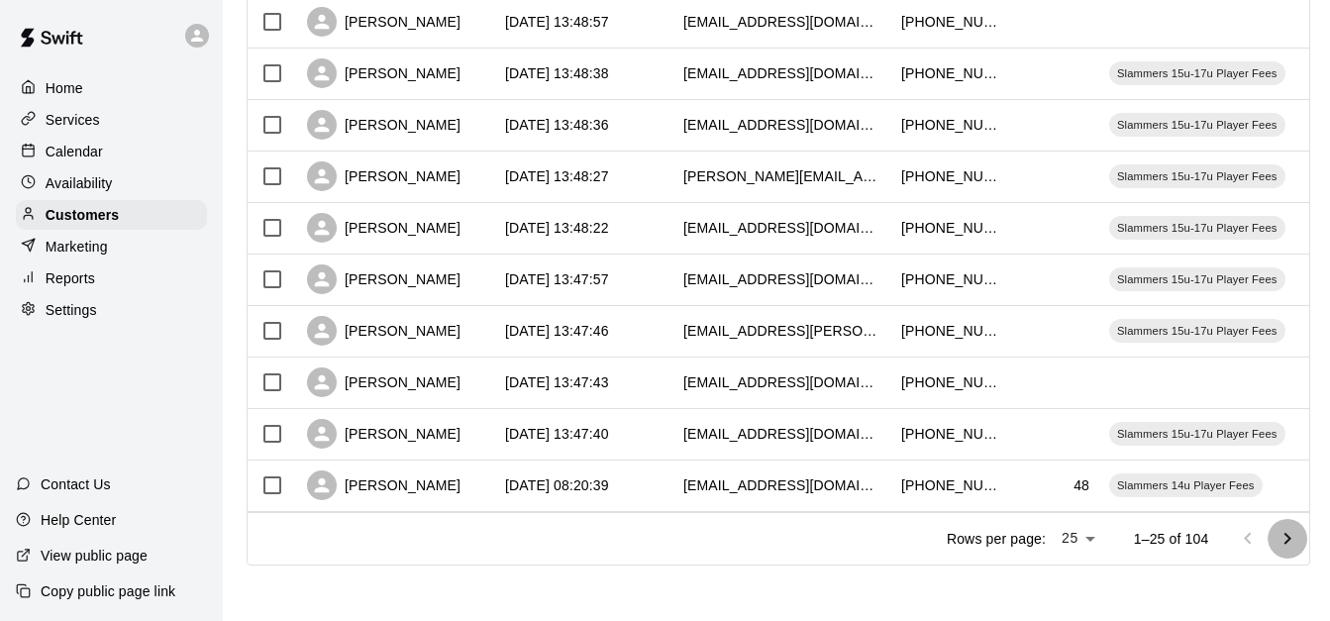
click at [1289, 534] on icon "Go to next page" at bounding box center [1288, 539] width 24 height 24
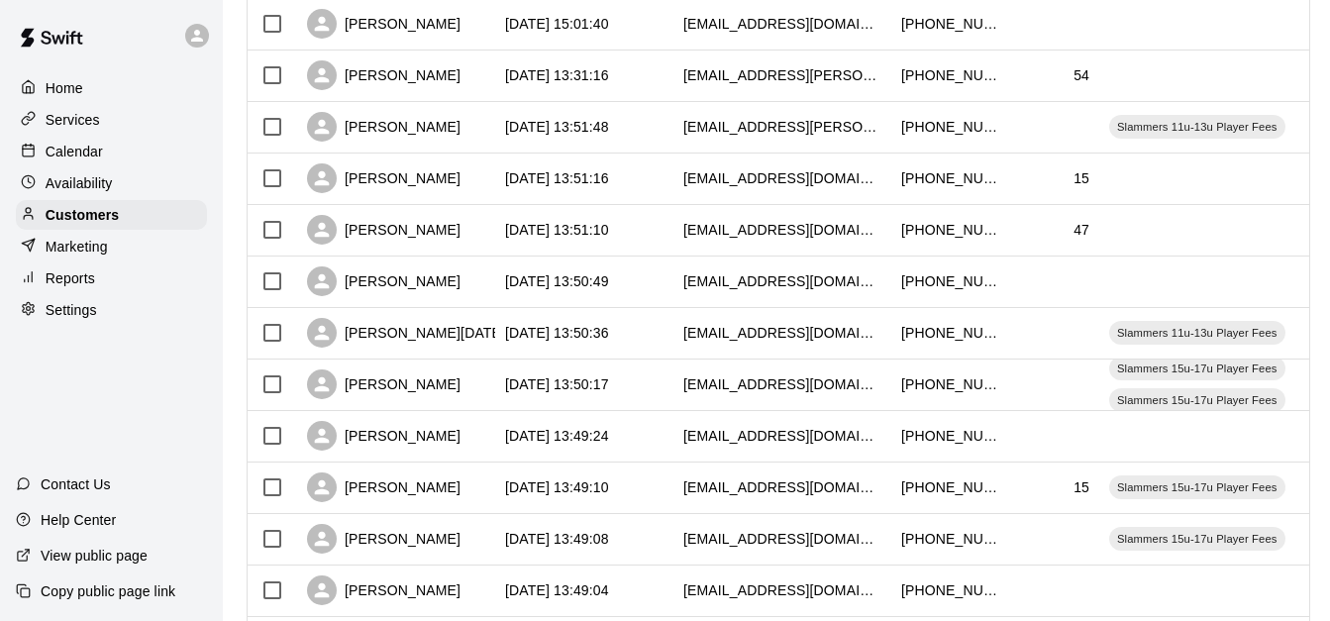
scroll to position [789, 0]
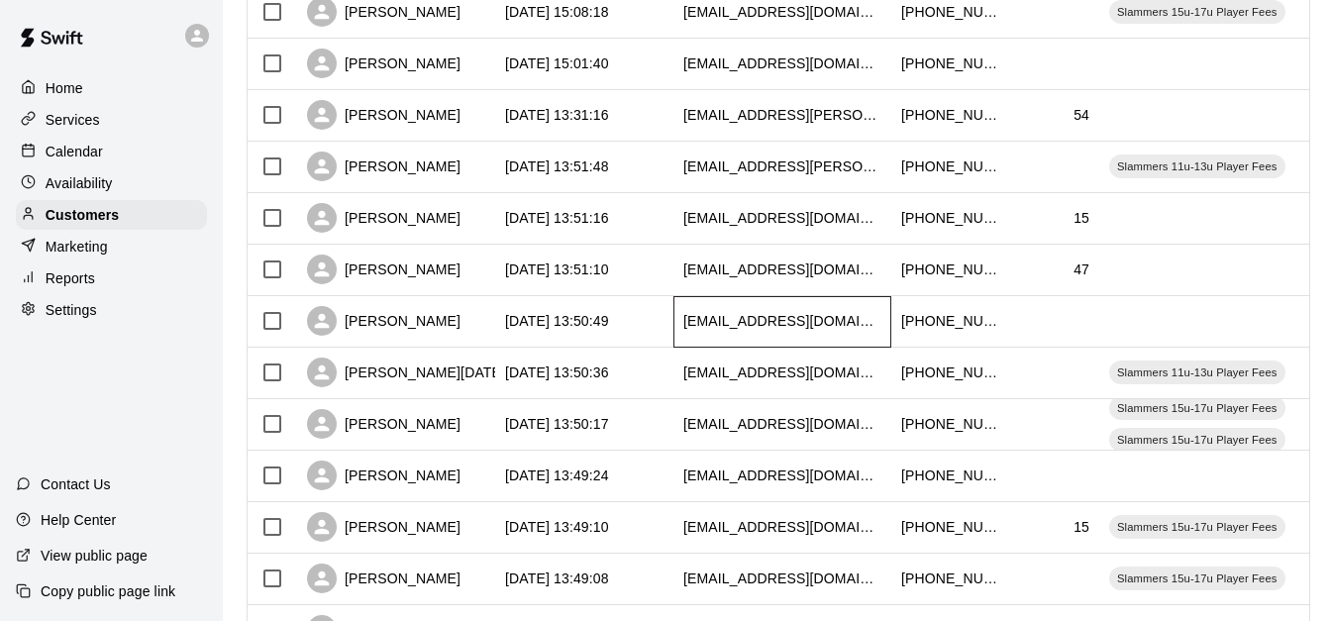
click at [738, 331] on div "[EMAIL_ADDRESS][DOMAIN_NAME]" at bounding box center [782, 321] width 198 height 20
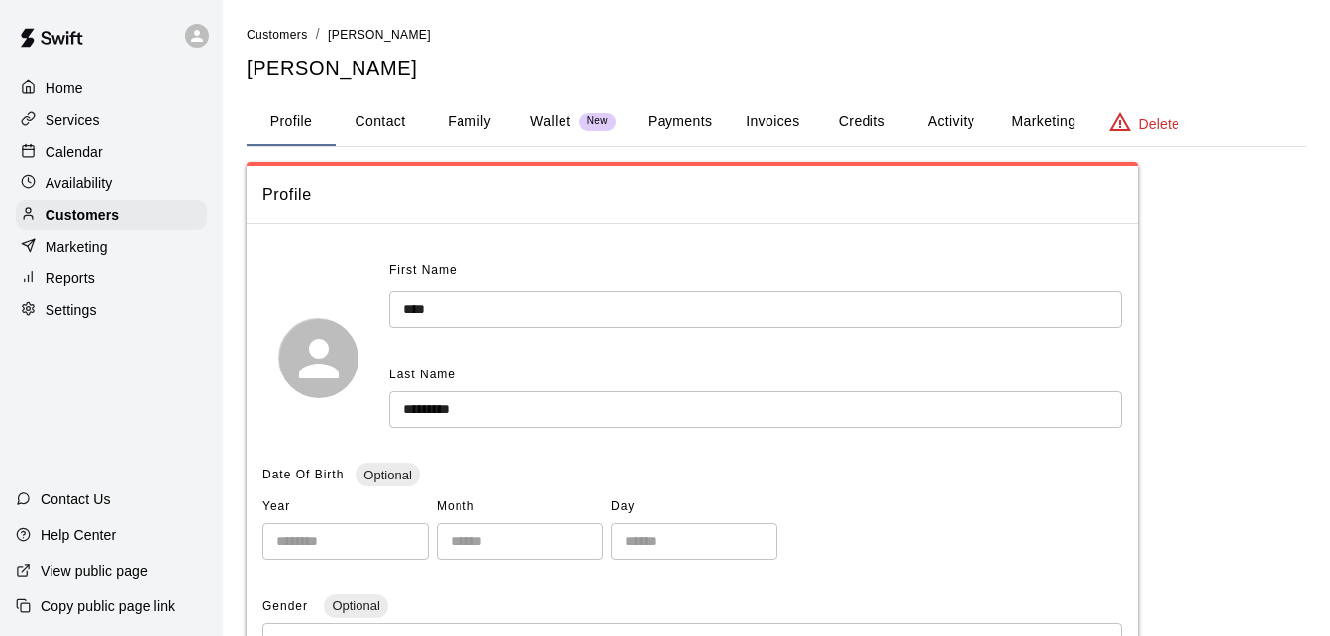
click at [466, 106] on button "Family" at bounding box center [469, 122] width 89 height 48
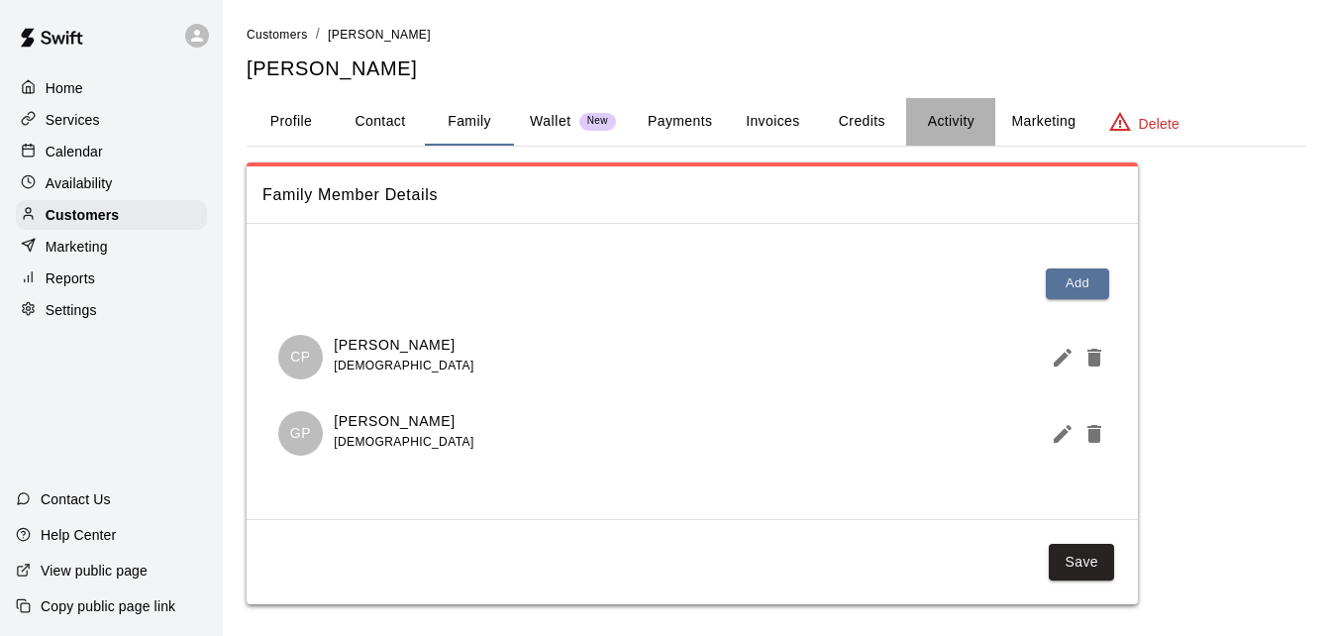
click at [934, 125] on button "Activity" at bounding box center [950, 122] width 89 height 48
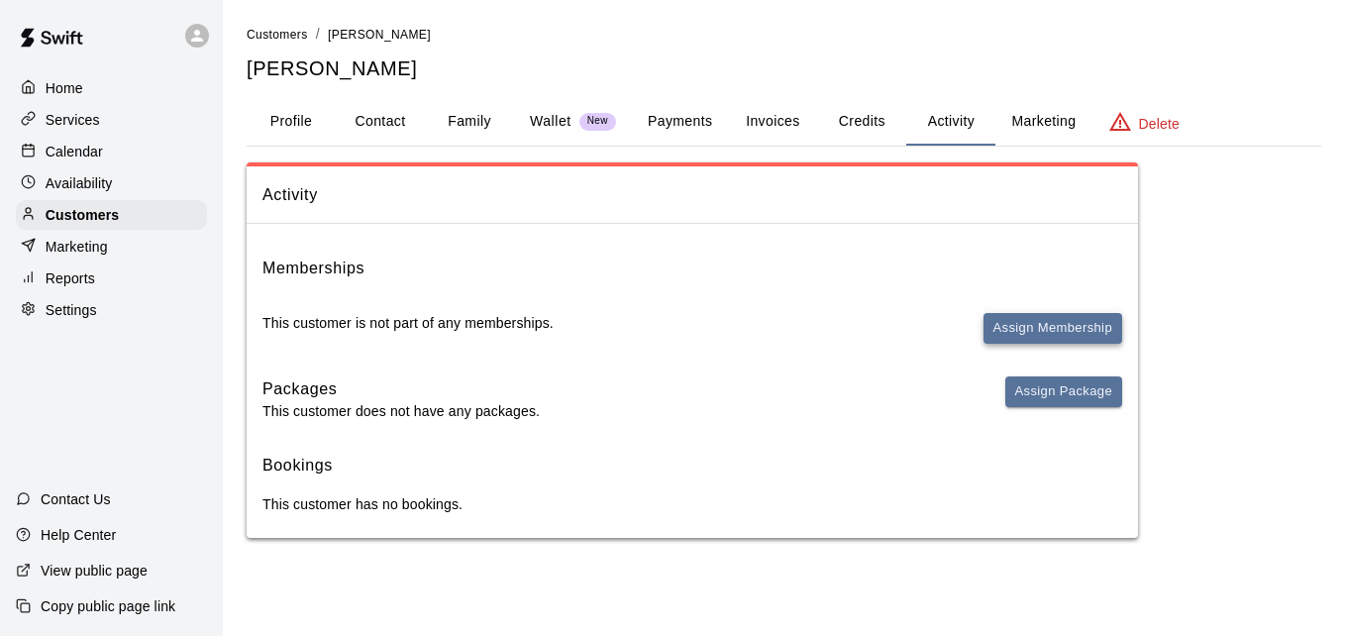
click at [1018, 328] on button "Assign Membership" at bounding box center [1053, 328] width 139 height 31
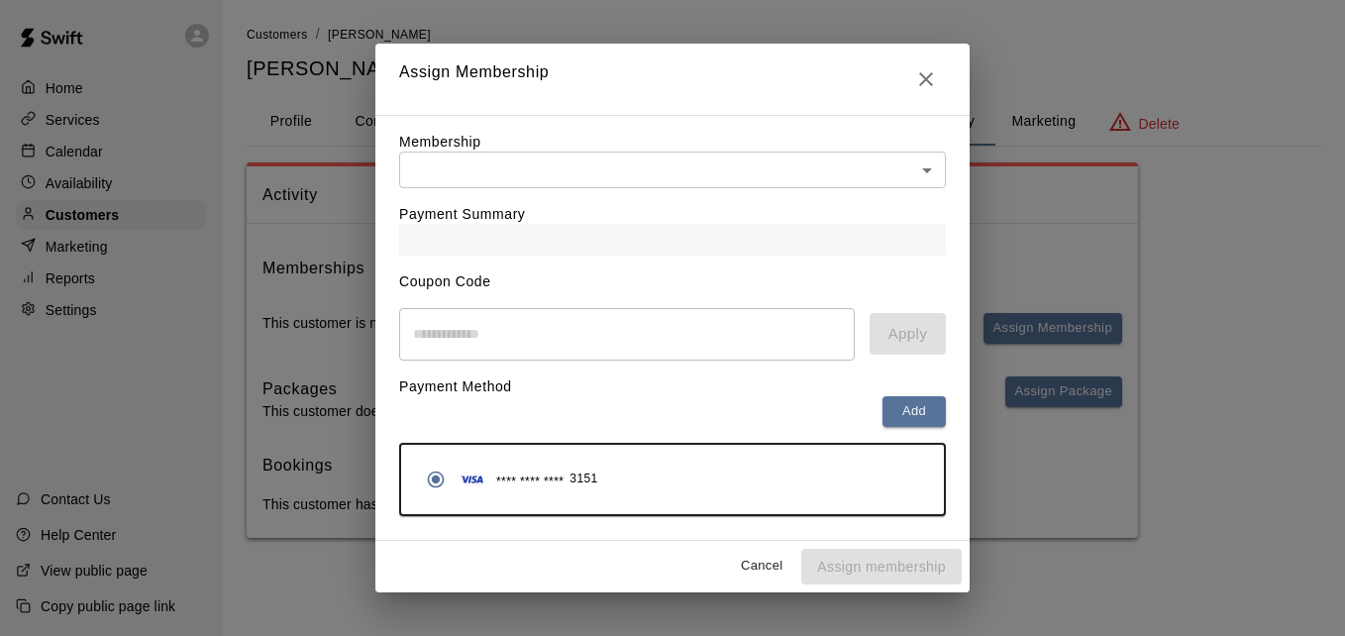
click at [823, 168] on body "Home Services Calendar Availability Customers Marketing Reports Settings Contac…" at bounding box center [672, 289] width 1345 height 578
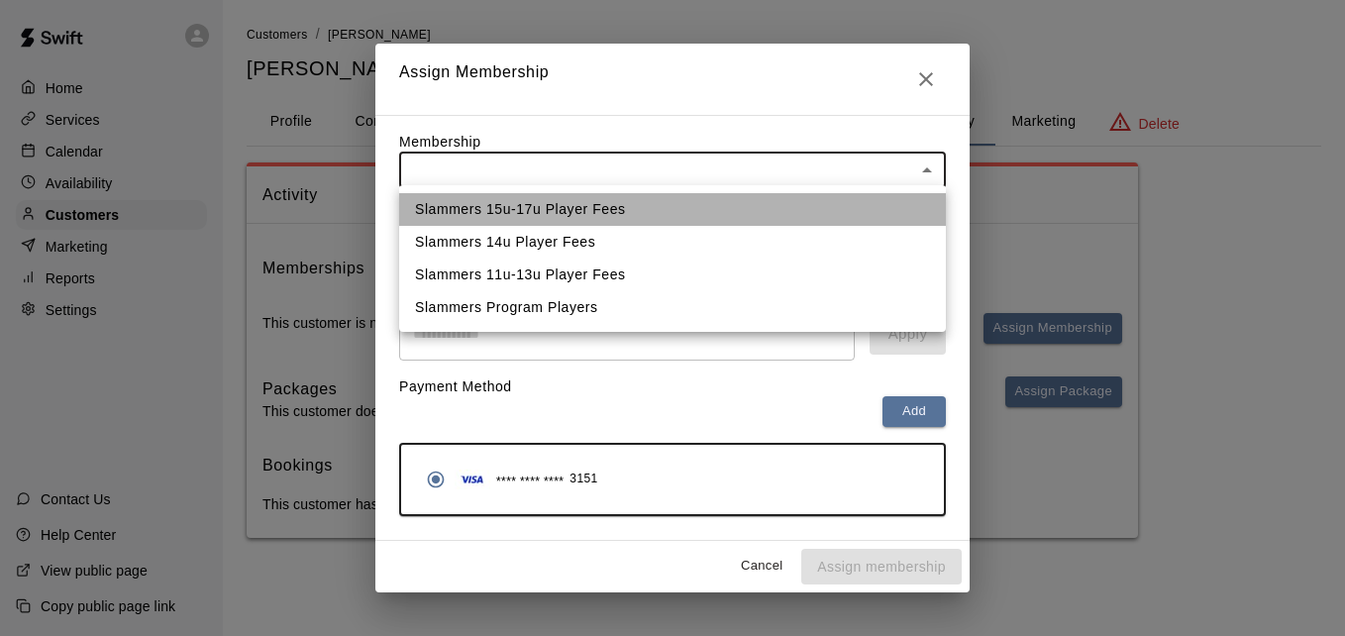
click at [788, 205] on li "Slammers 15u-17u Player Fees" at bounding box center [672, 209] width 547 height 33
type input "**********"
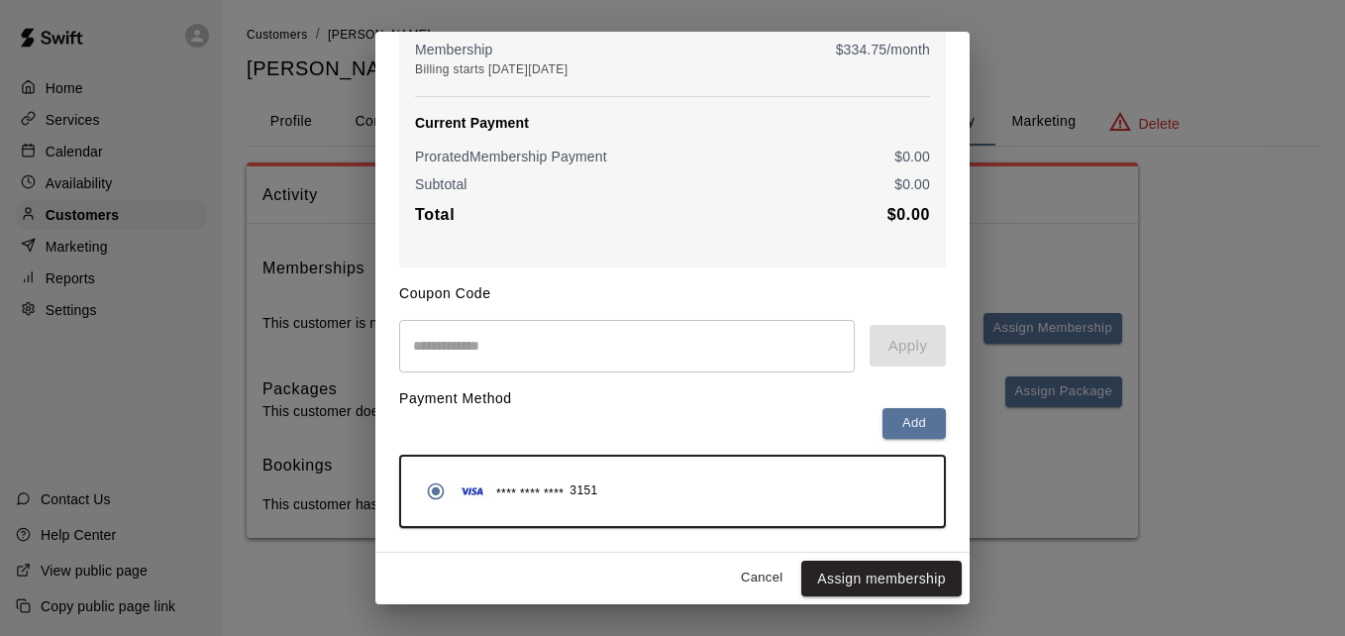
scroll to position [234, 0]
click at [912, 568] on button "Assign membership" at bounding box center [881, 579] width 160 height 37
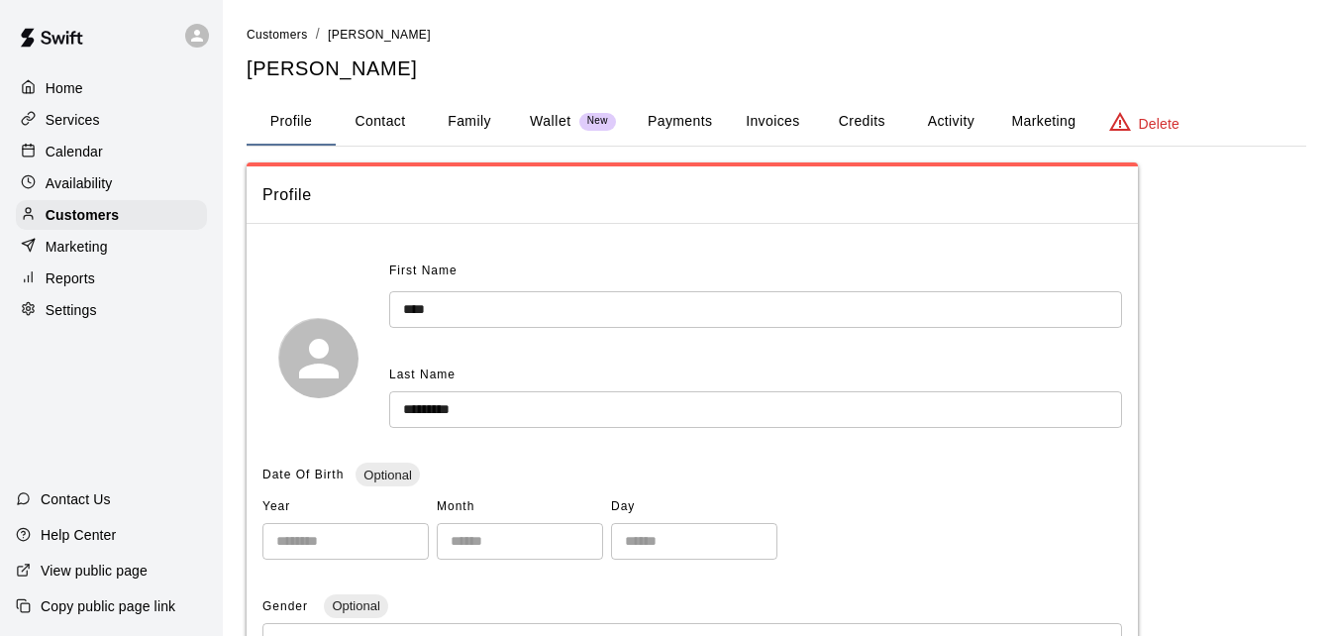
click at [949, 114] on button "Activity" at bounding box center [950, 122] width 89 height 48
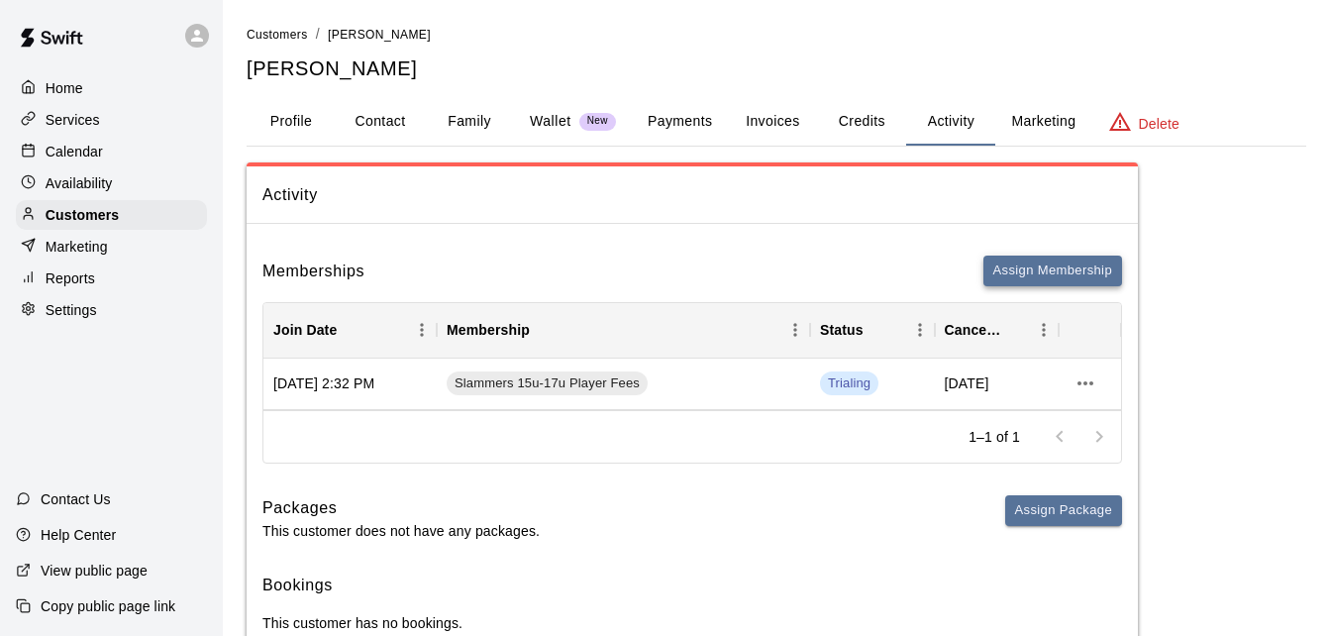
click at [1033, 279] on button "Assign Membership" at bounding box center [1053, 271] width 139 height 31
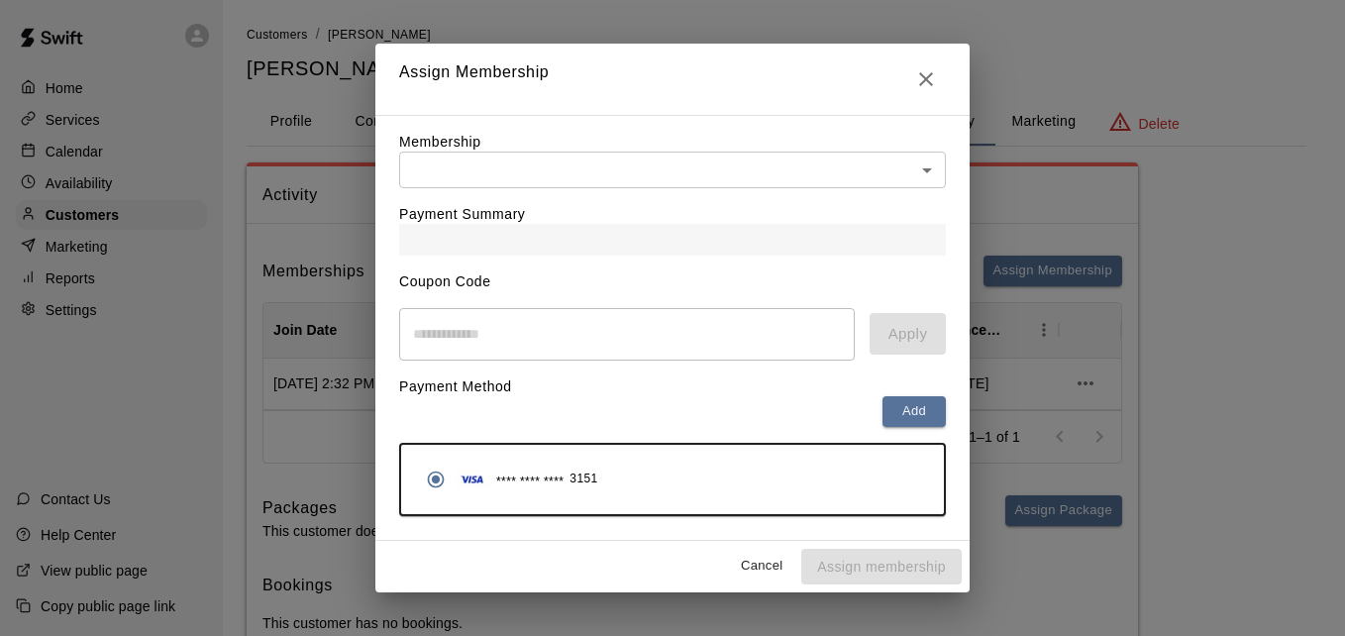
click at [864, 169] on body "Home Services Calendar Availability Customers Marketing Reports Settings Contac…" at bounding box center [672, 348] width 1345 height 696
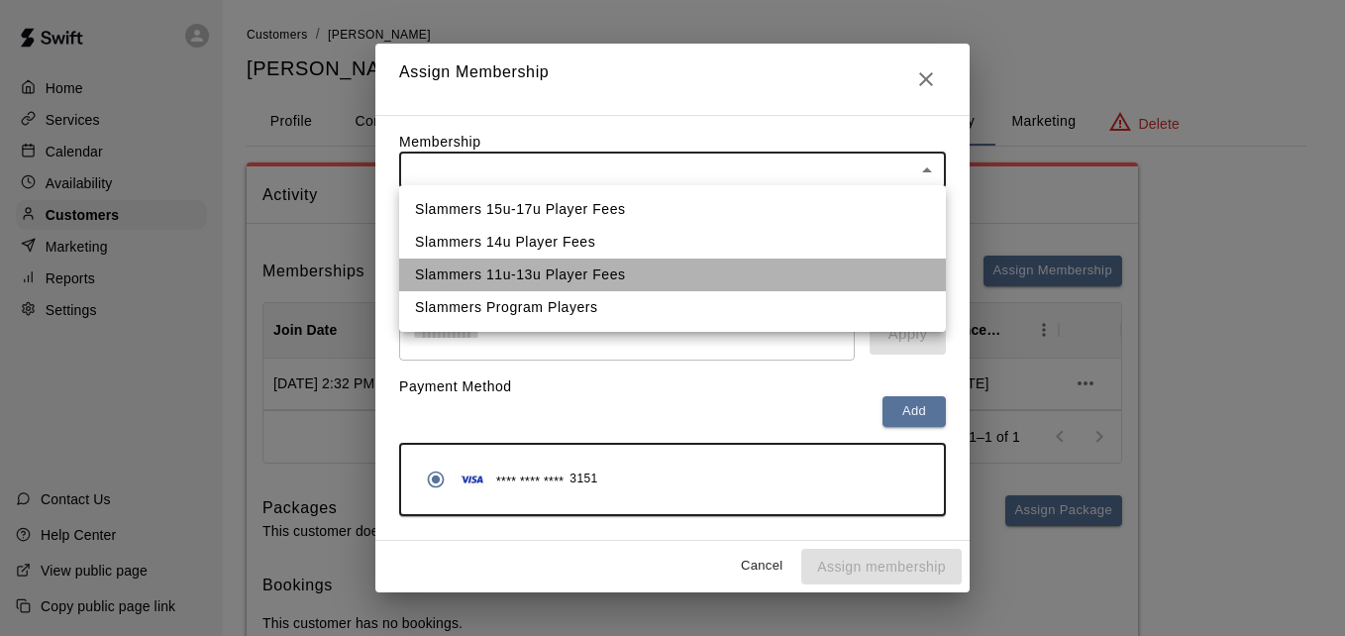
click at [816, 269] on li "Slammers 11u-13u Player Fees" at bounding box center [672, 275] width 547 height 33
type input "**********"
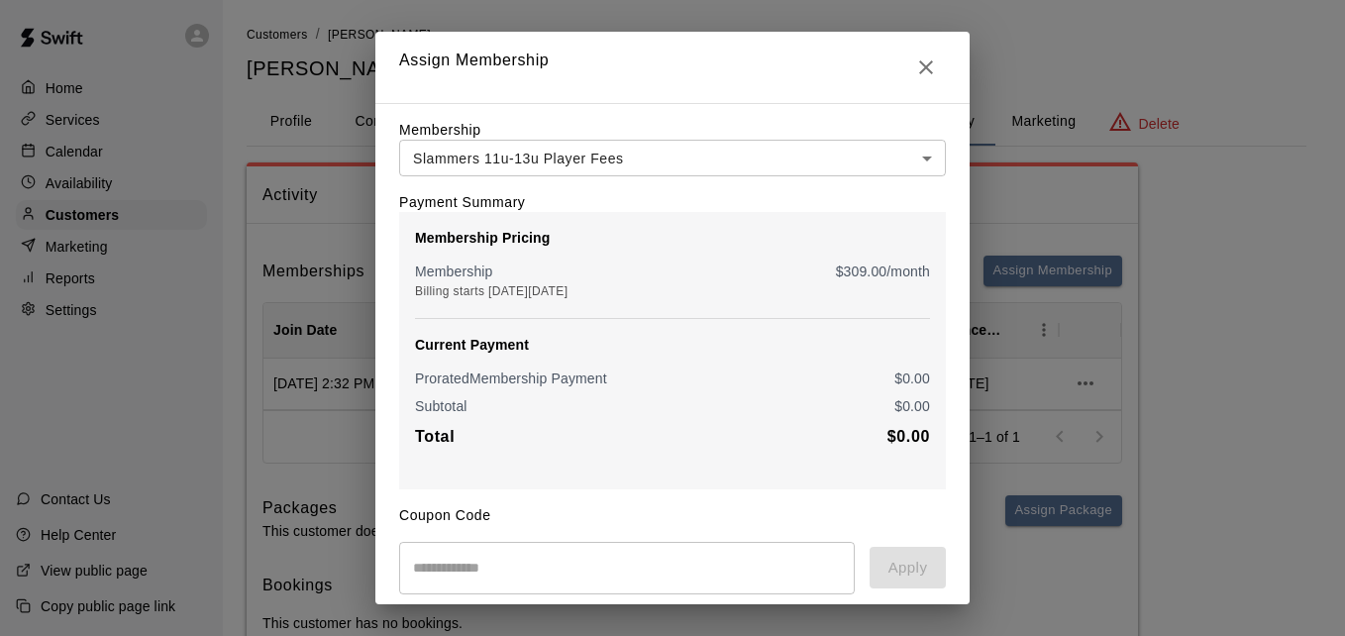
scroll to position [234, 0]
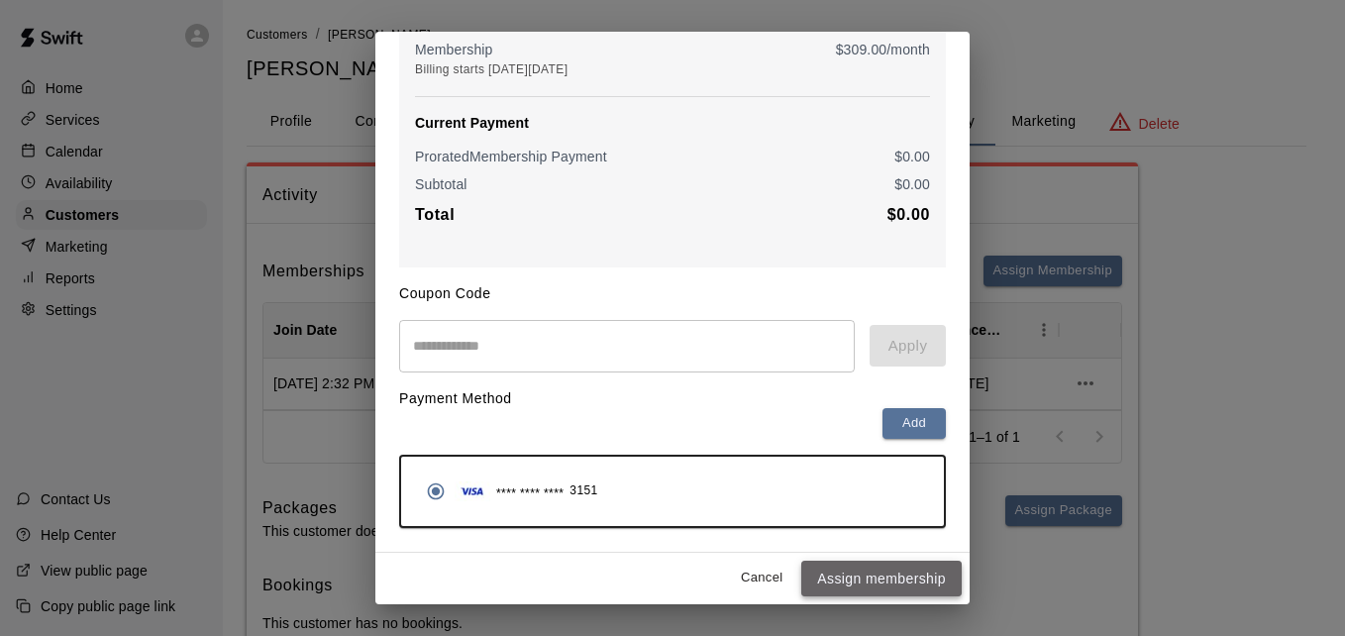
click at [903, 566] on button "Assign membership" at bounding box center [881, 579] width 160 height 37
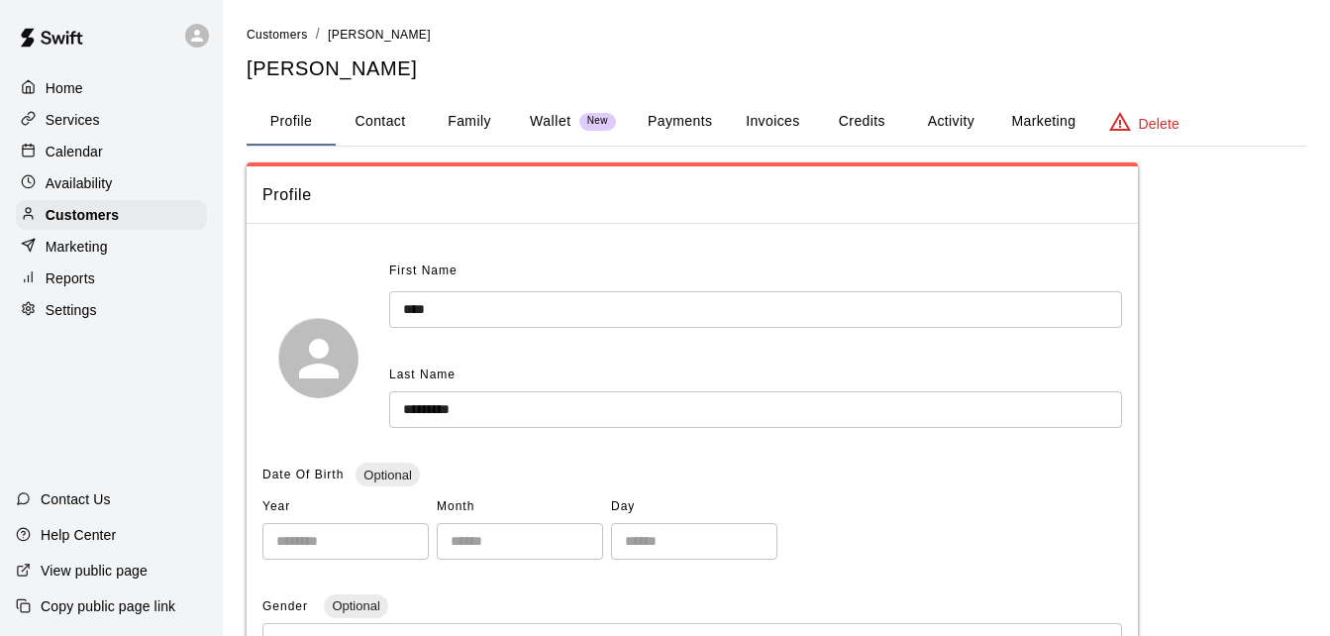
click at [668, 133] on button "Payments" at bounding box center [680, 122] width 96 height 48
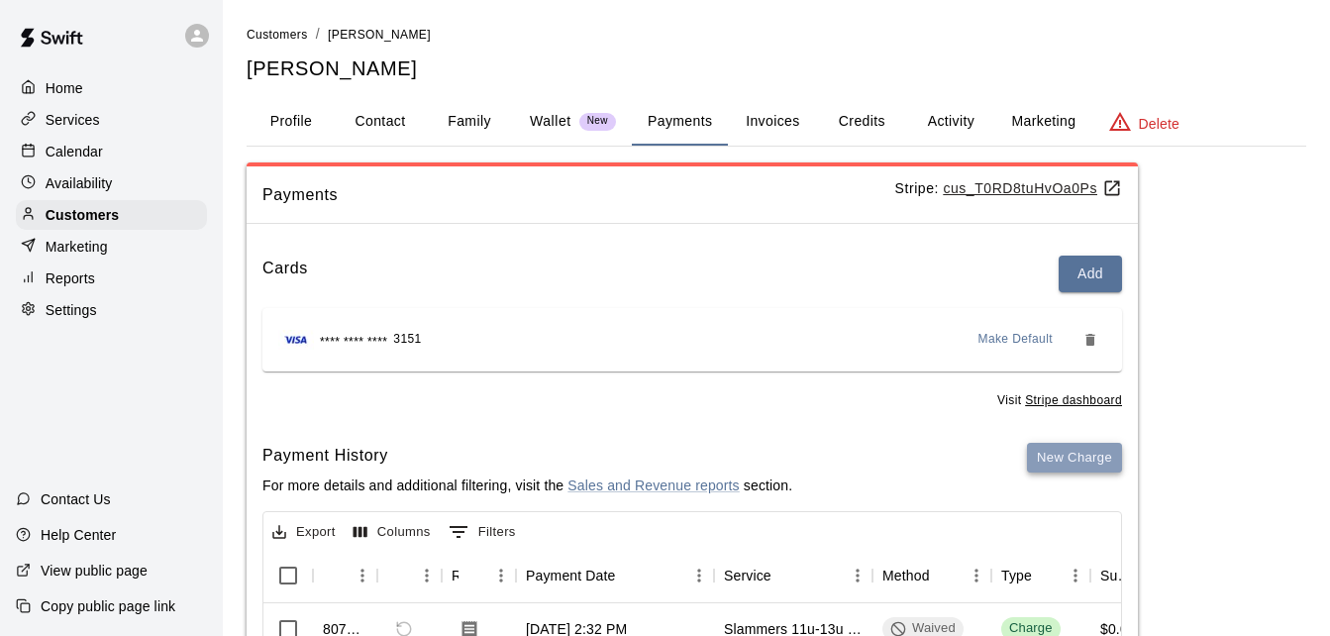
click at [1055, 461] on button "New Charge" at bounding box center [1074, 458] width 95 height 31
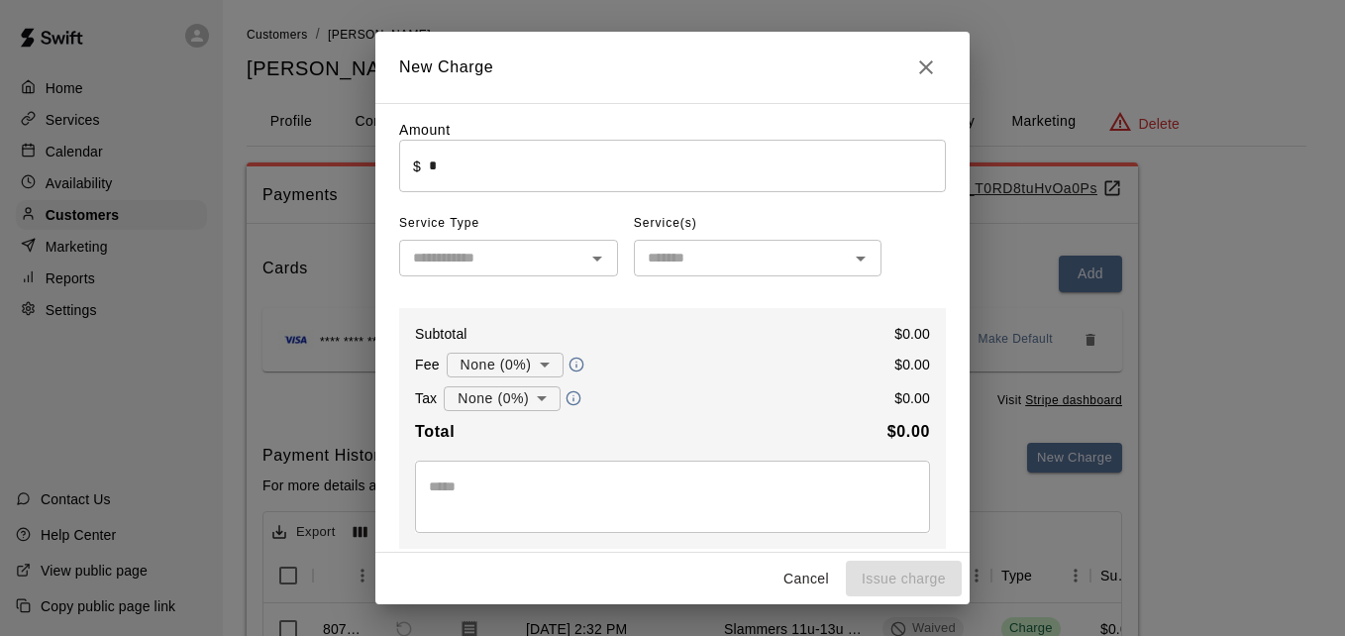
click at [688, 160] on input "*" at bounding box center [687, 166] width 517 height 53
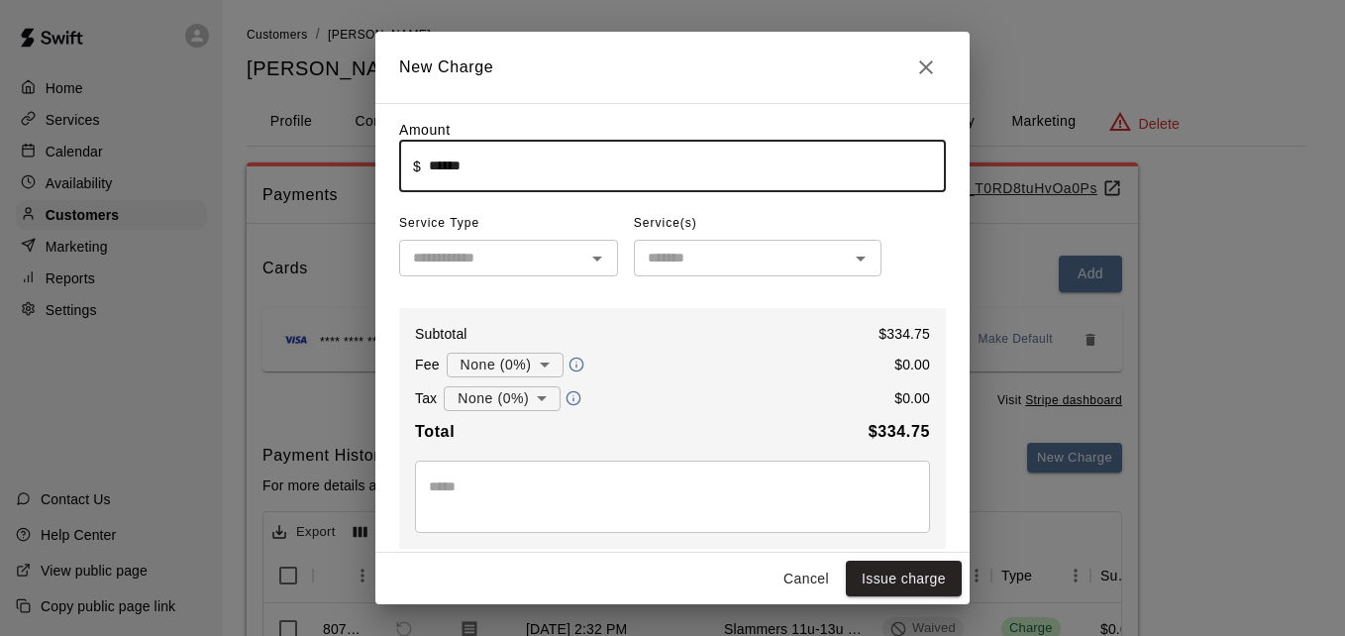
type input "******"
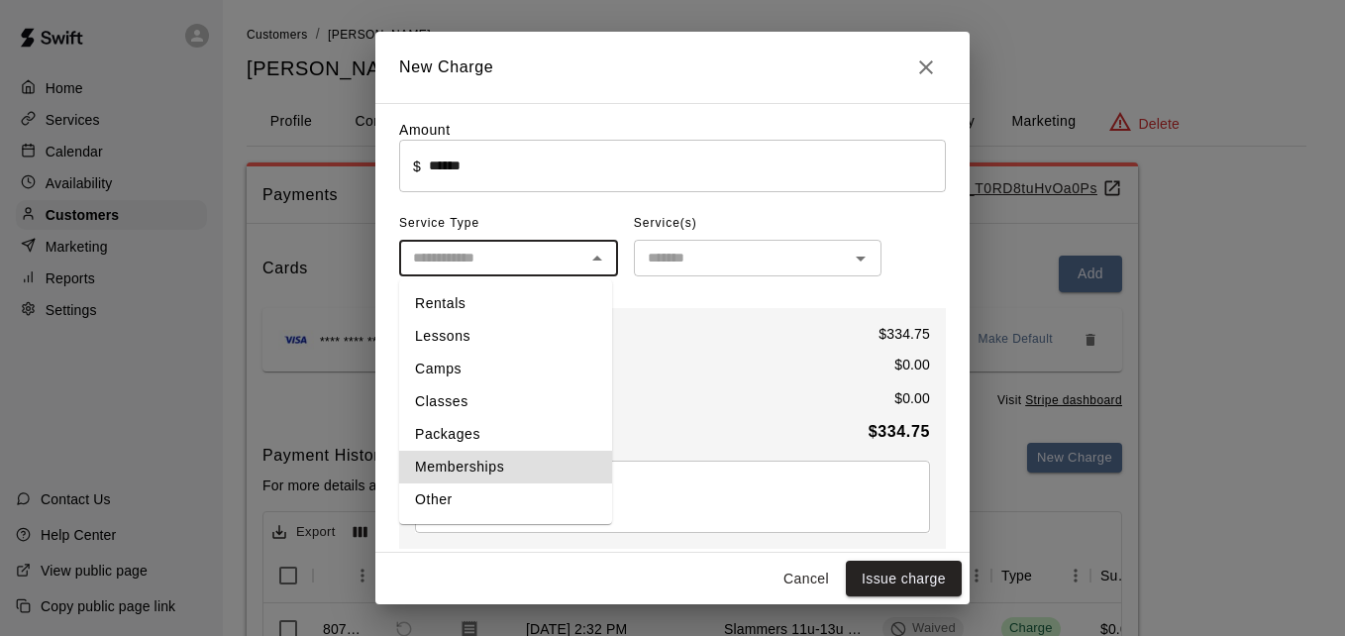
type input "**********"
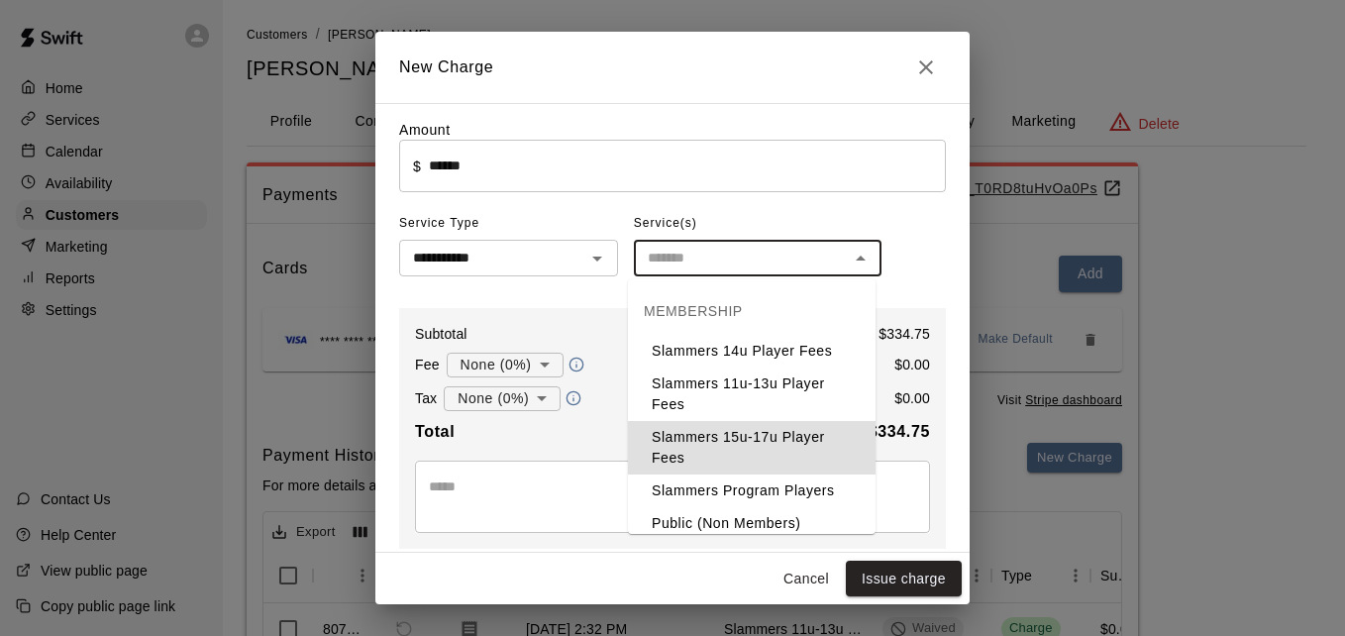
type input "**********"
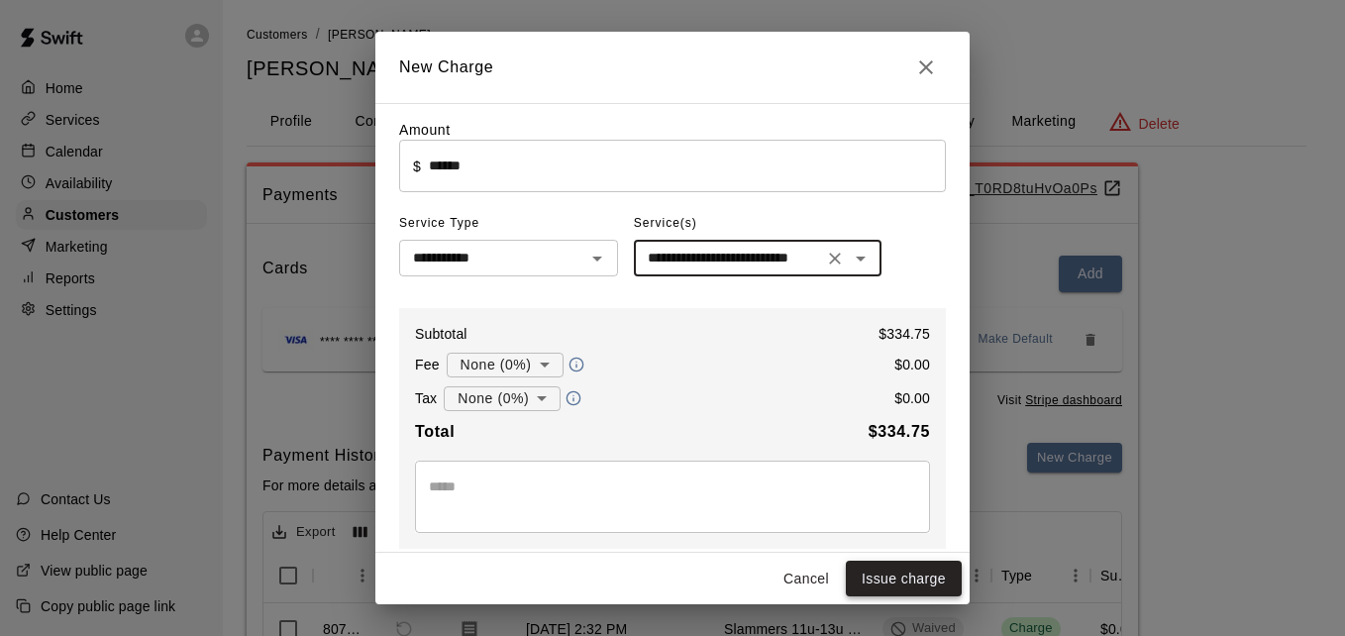
click at [912, 578] on button "Issue charge" at bounding box center [904, 579] width 116 height 37
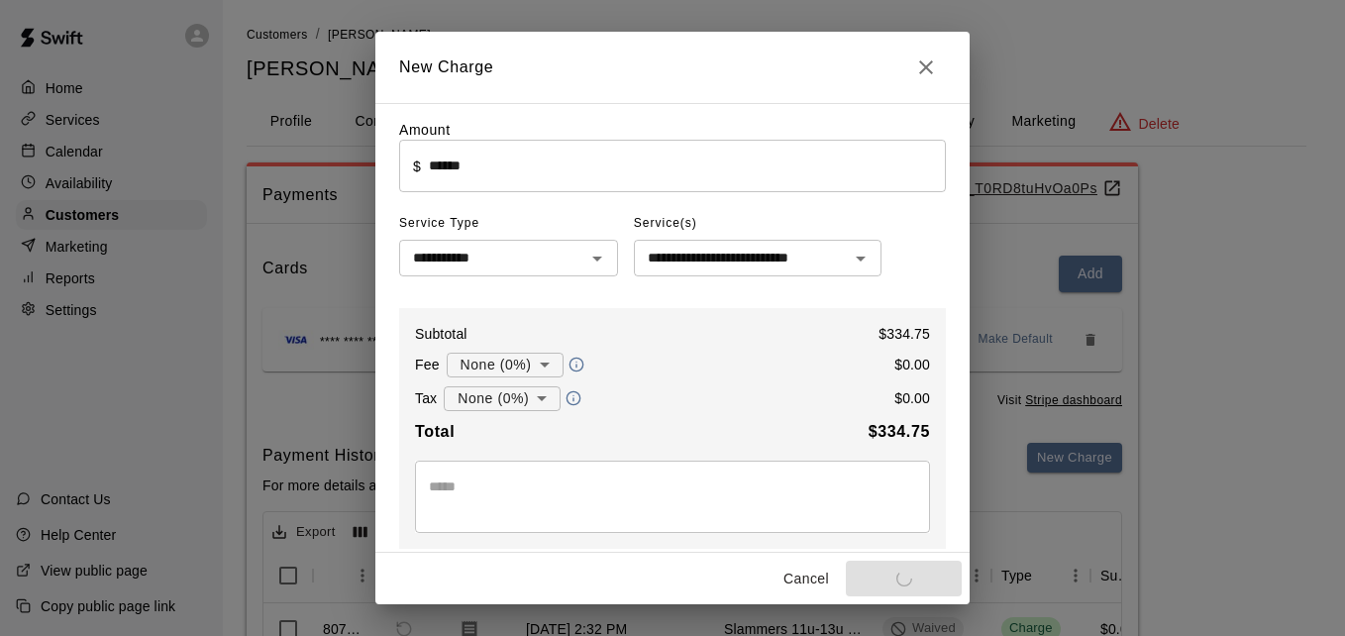
type input "*"
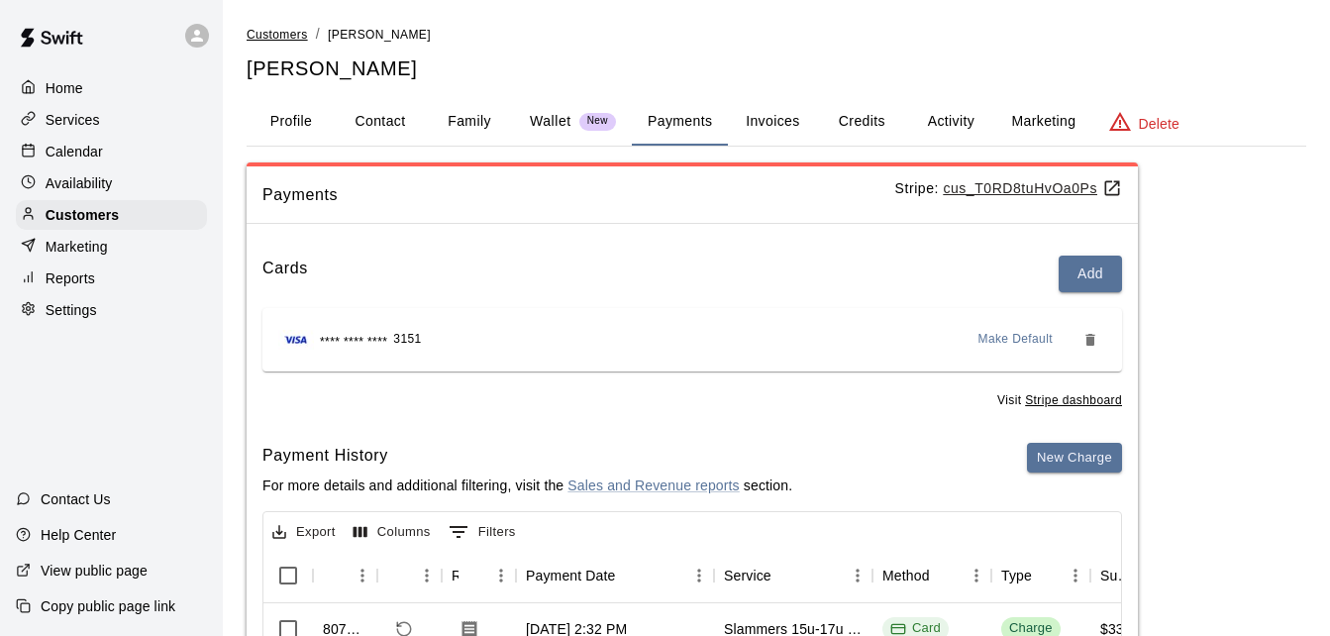
click at [293, 41] on span "Customers" at bounding box center [277, 35] width 61 height 14
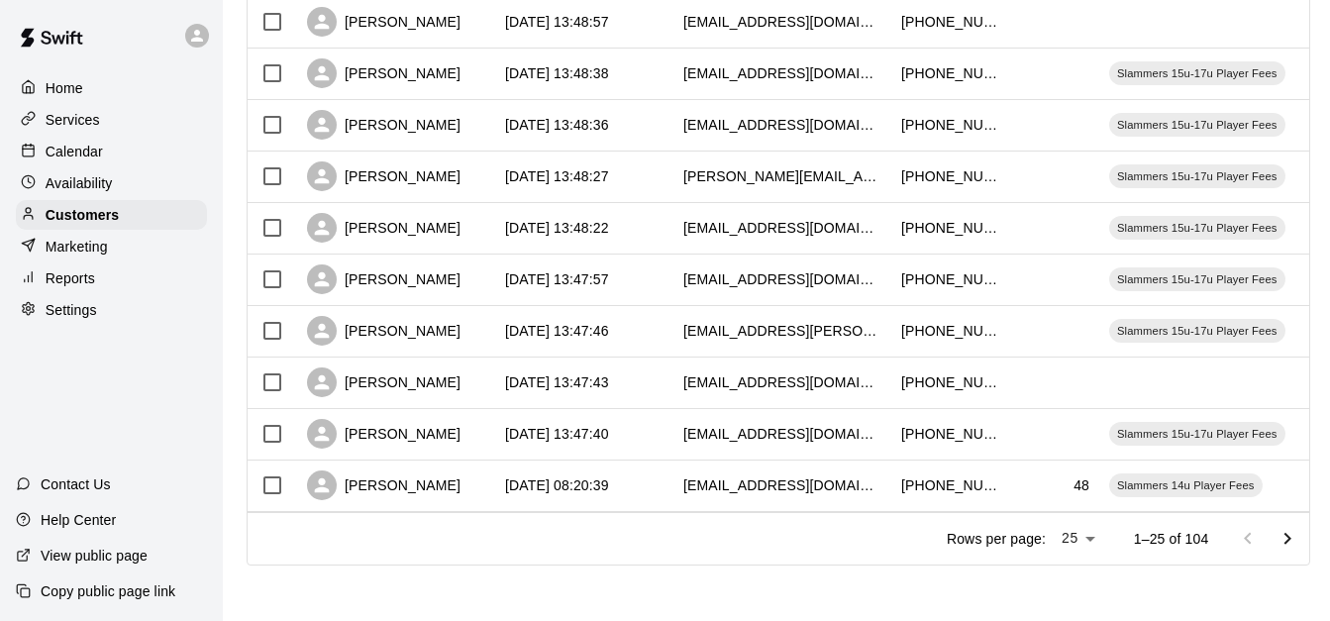
scroll to position [1106, 0]
click at [1296, 534] on icon "Go to next page" at bounding box center [1288, 539] width 24 height 24
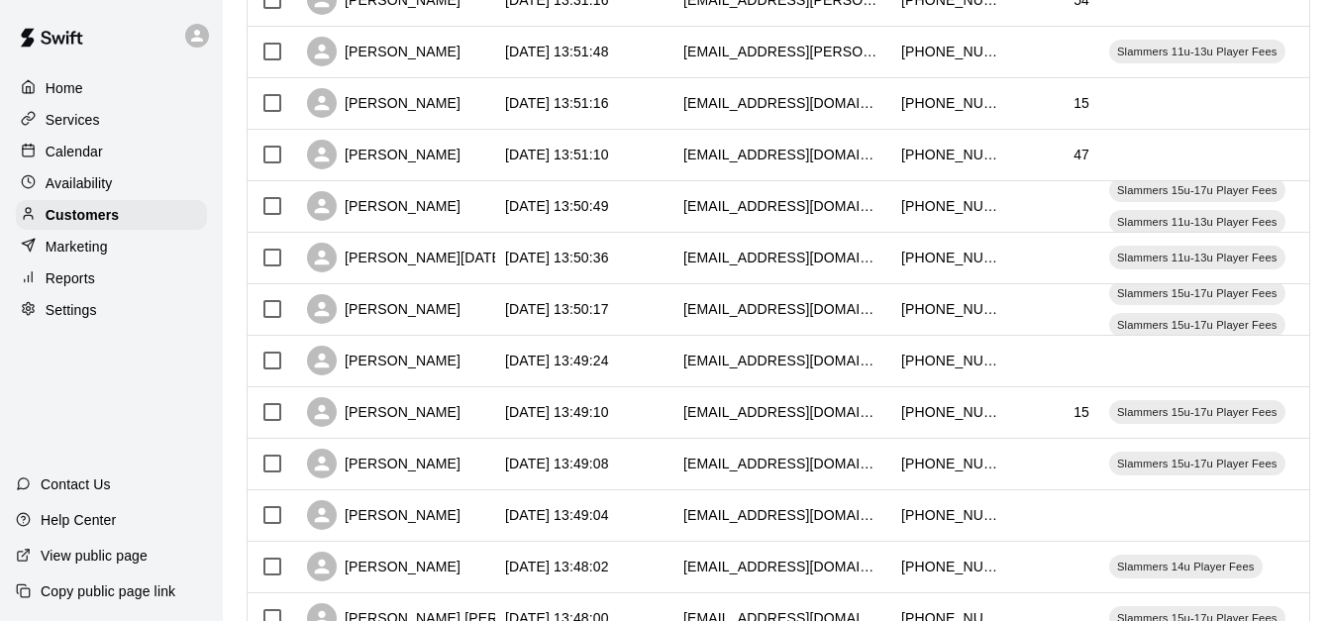
scroll to position [869, 0]
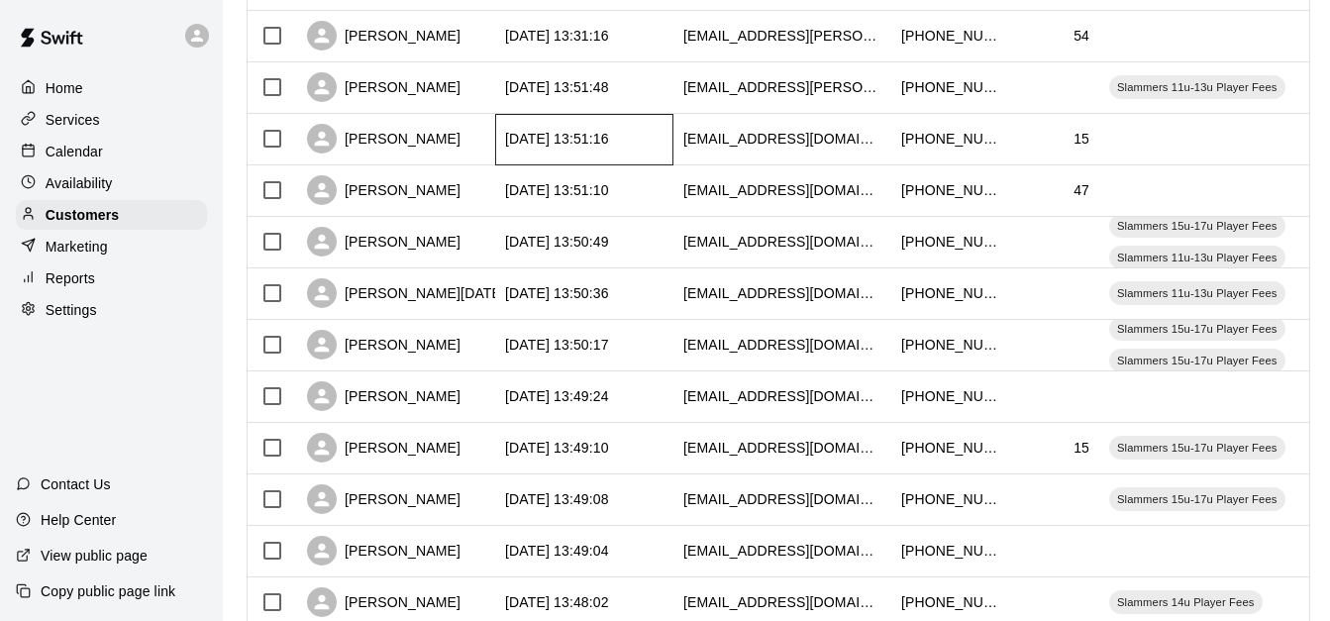
click at [580, 139] on div "[DATE] 13:51:16" at bounding box center [557, 139] width 104 height 20
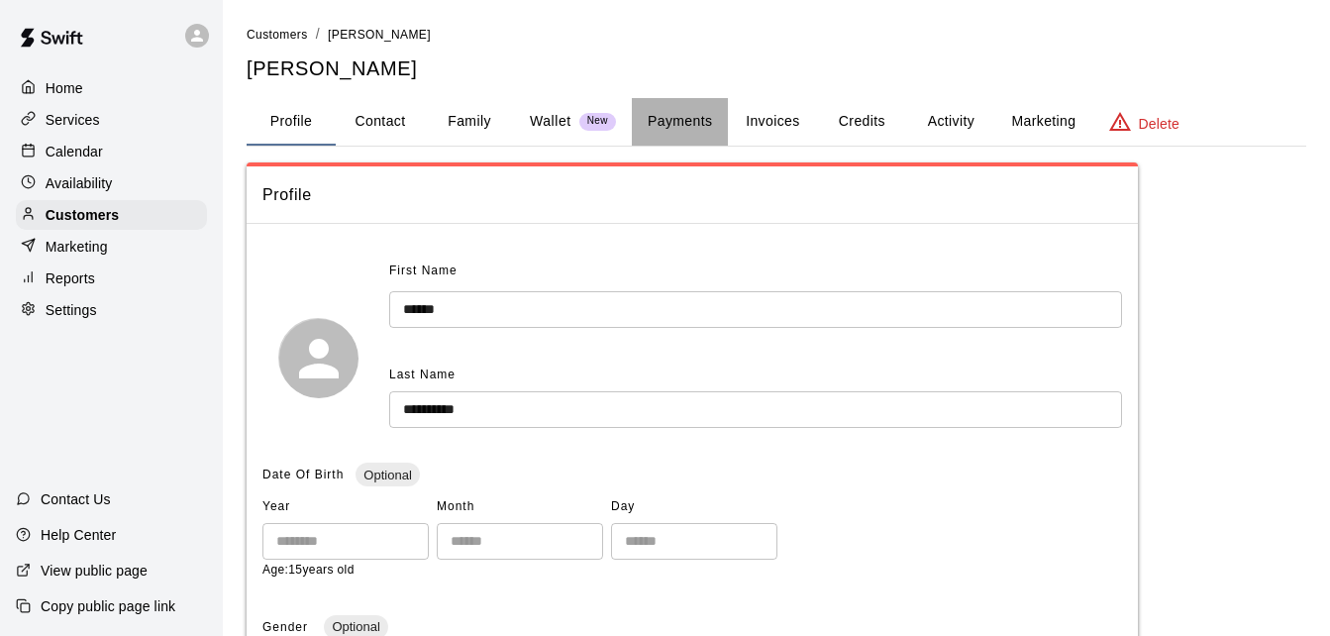
click at [701, 112] on button "Payments" at bounding box center [680, 122] width 96 height 48
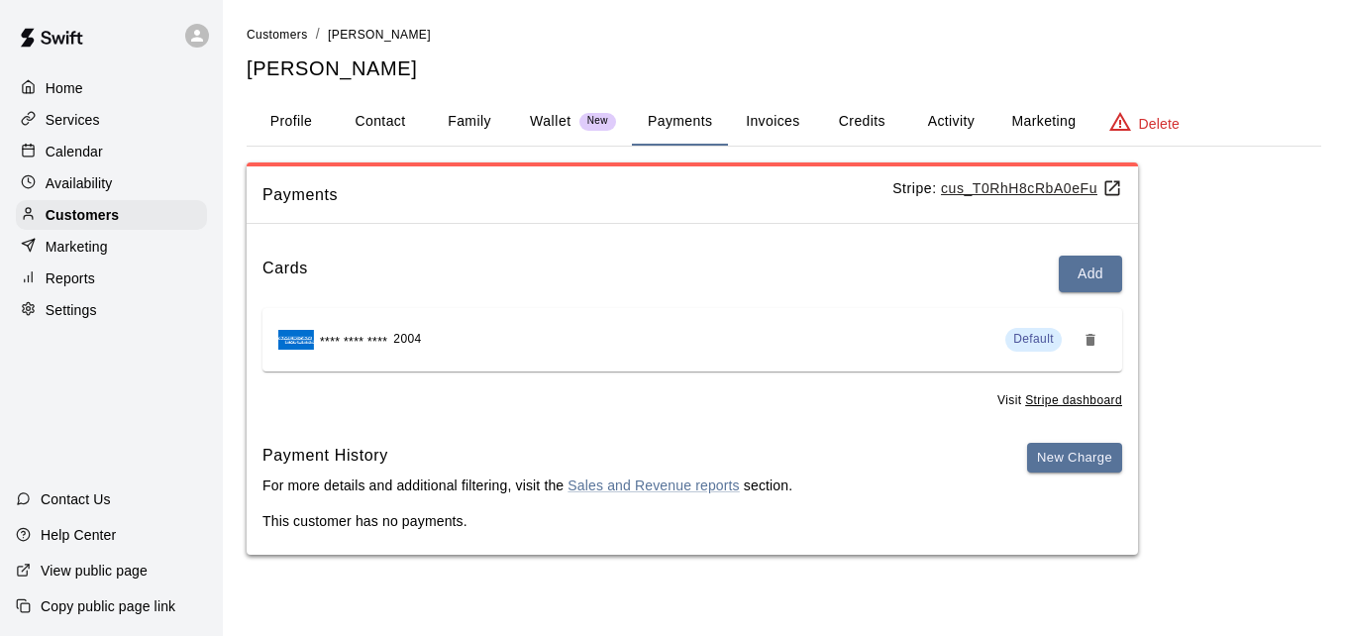
click at [926, 119] on button "Activity" at bounding box center [950, 122] width 89 height 48
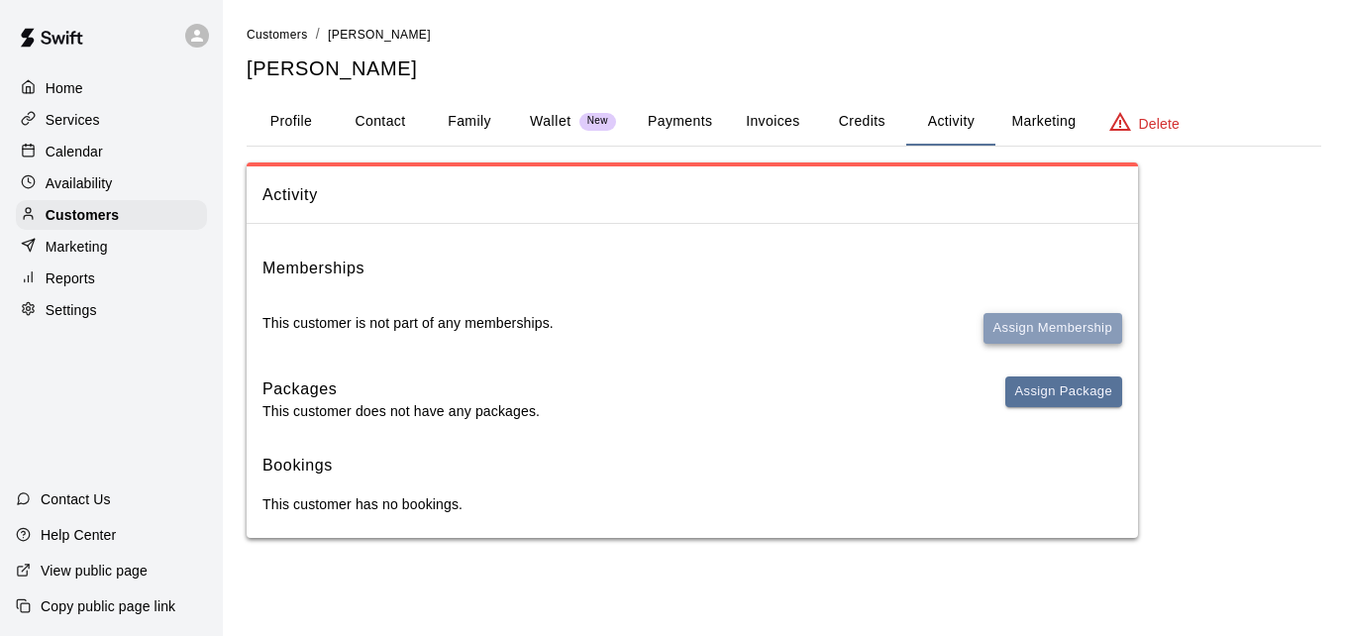
click at [1025, 324] on button "Assign Membership" at bounding box center [1053, 328] width 139 height 31
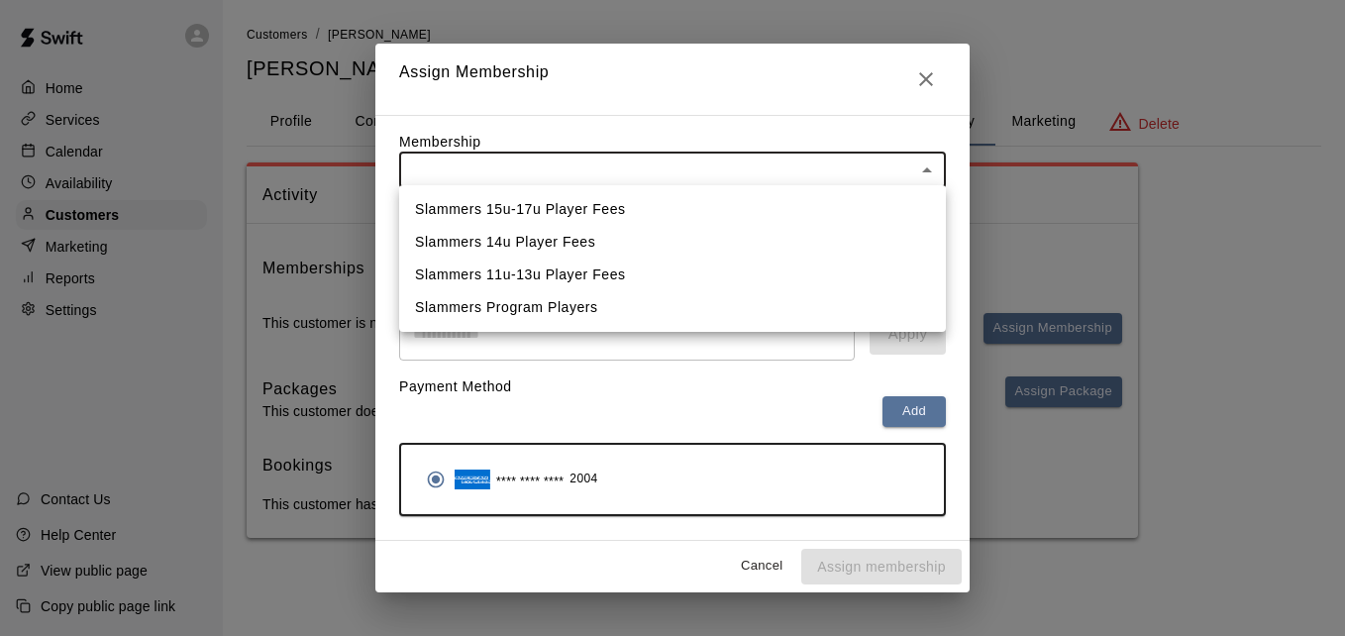
click at [903, 152] on body "Home Services Calendar Availability Customers Marketing Reports Settings Contac…" at bounding box center [672, 289] width 1345 height 578
click at [860, 225] on li "Slammers 15u-17u Player Fees" at bounding box center [672, 209] width 547 height 33
type input "**********"
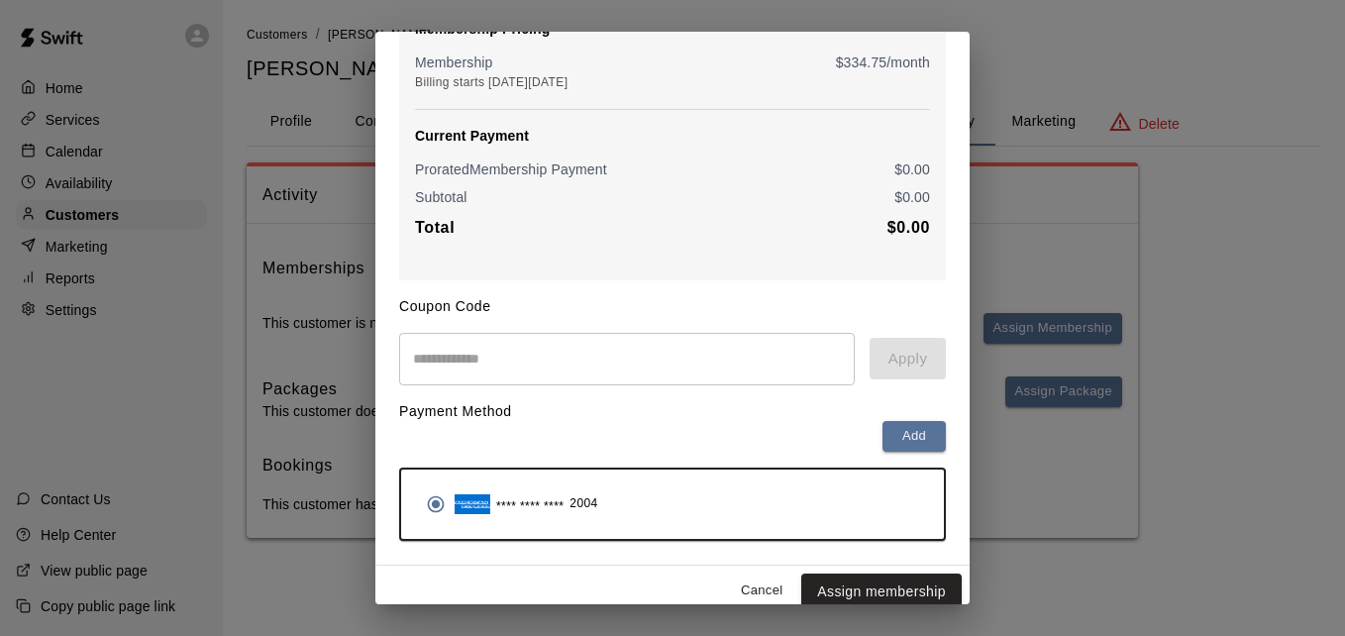
scroll to position [234, 0]
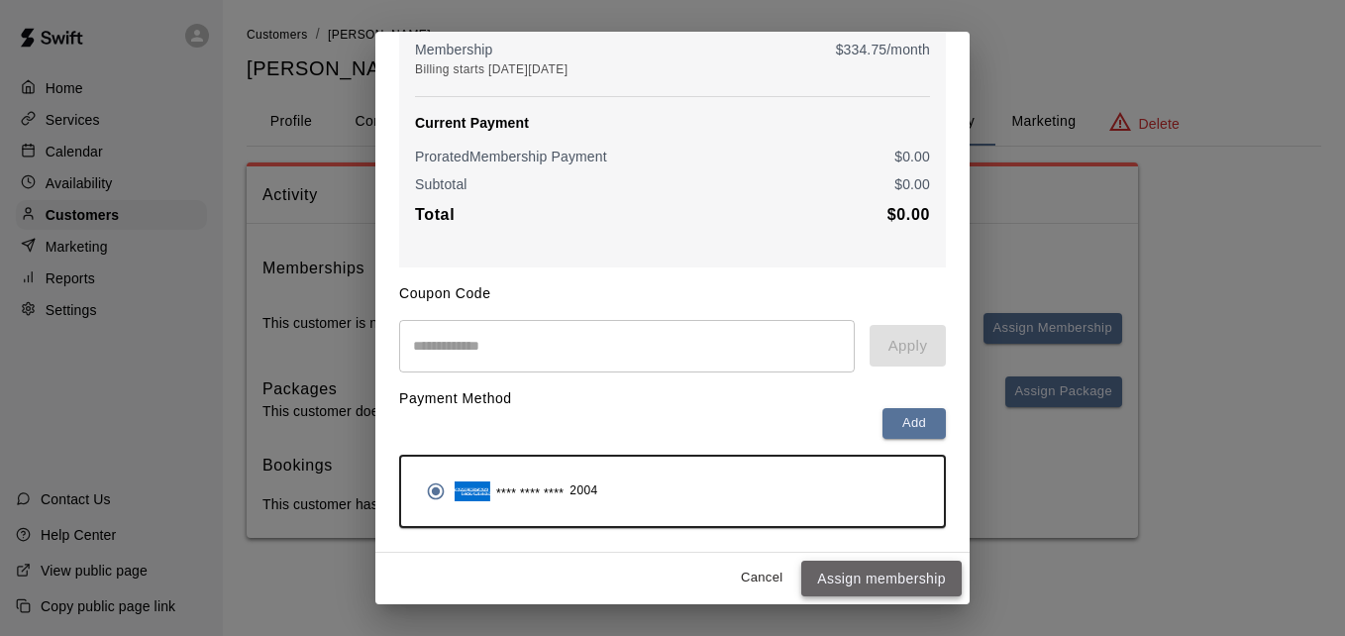
click at [876, 575] on button "Assign membership" at bounding box center [881, 579] width 160 height 37
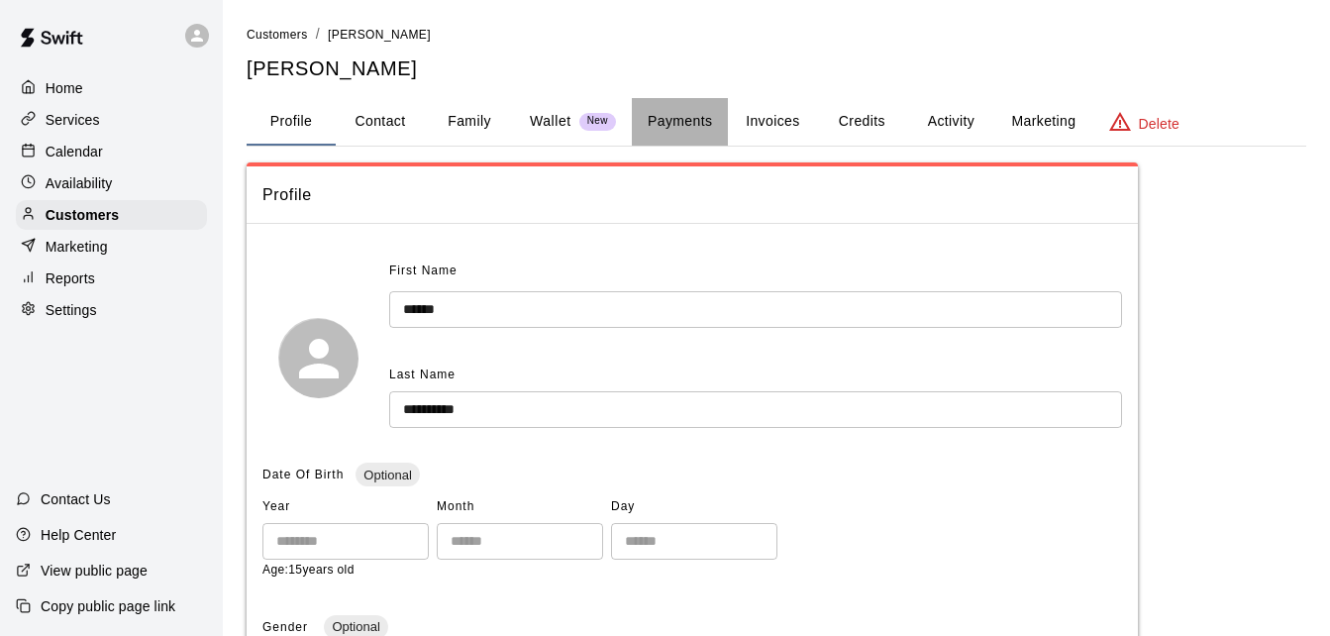
click at [681, 127] on button "Payments" at bounding box center [680, 122] width 96 height 48
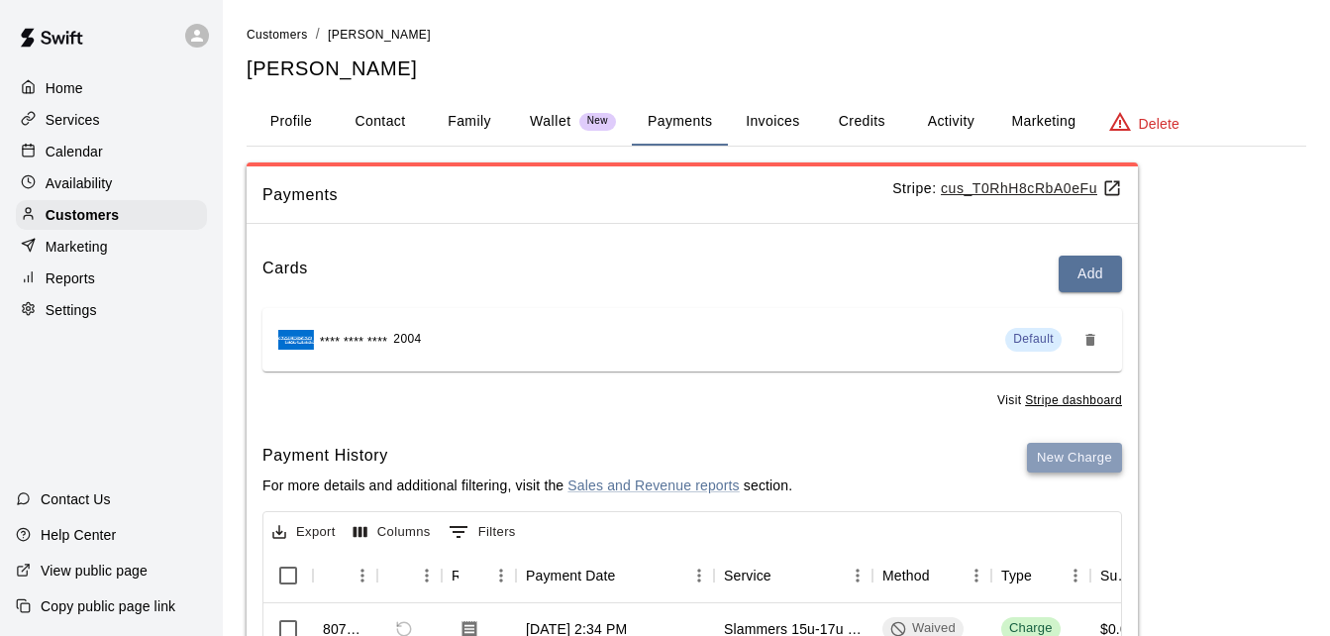
click at [1042, 452] on button "New Charge" at bounding box center [1074, 458] width 95 height 31
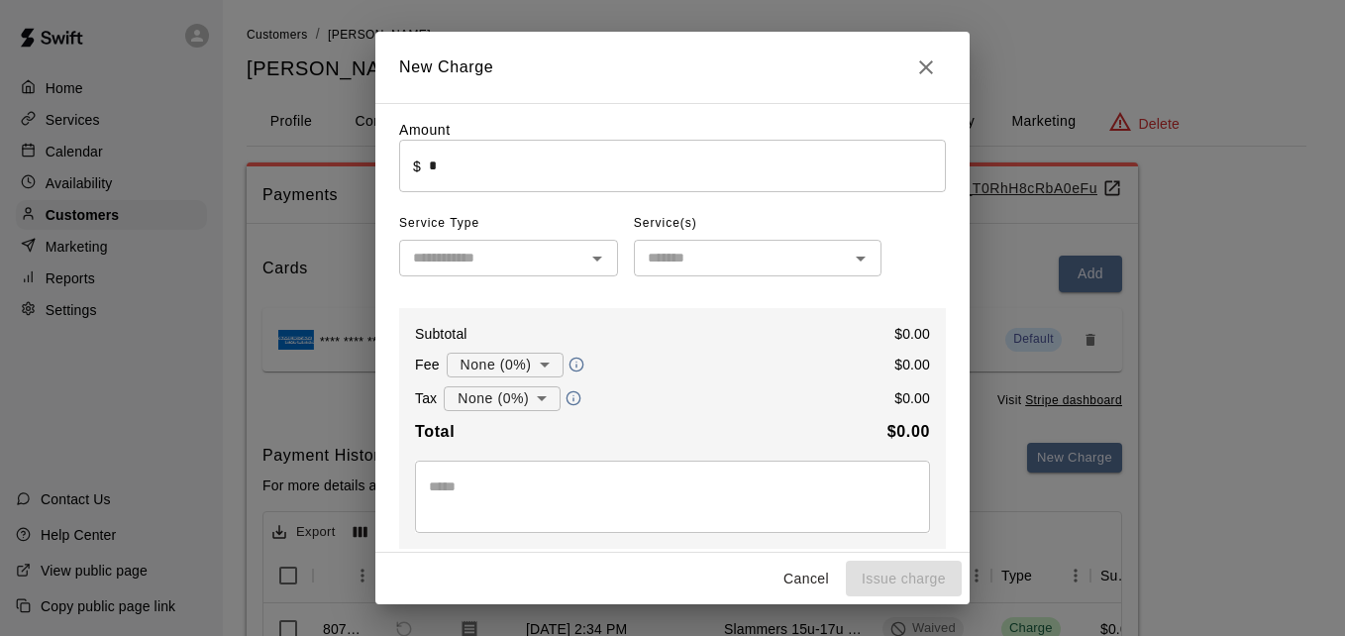
click at [667, 191] on input "*" at bounding box center [687, 166] width 517 height 53
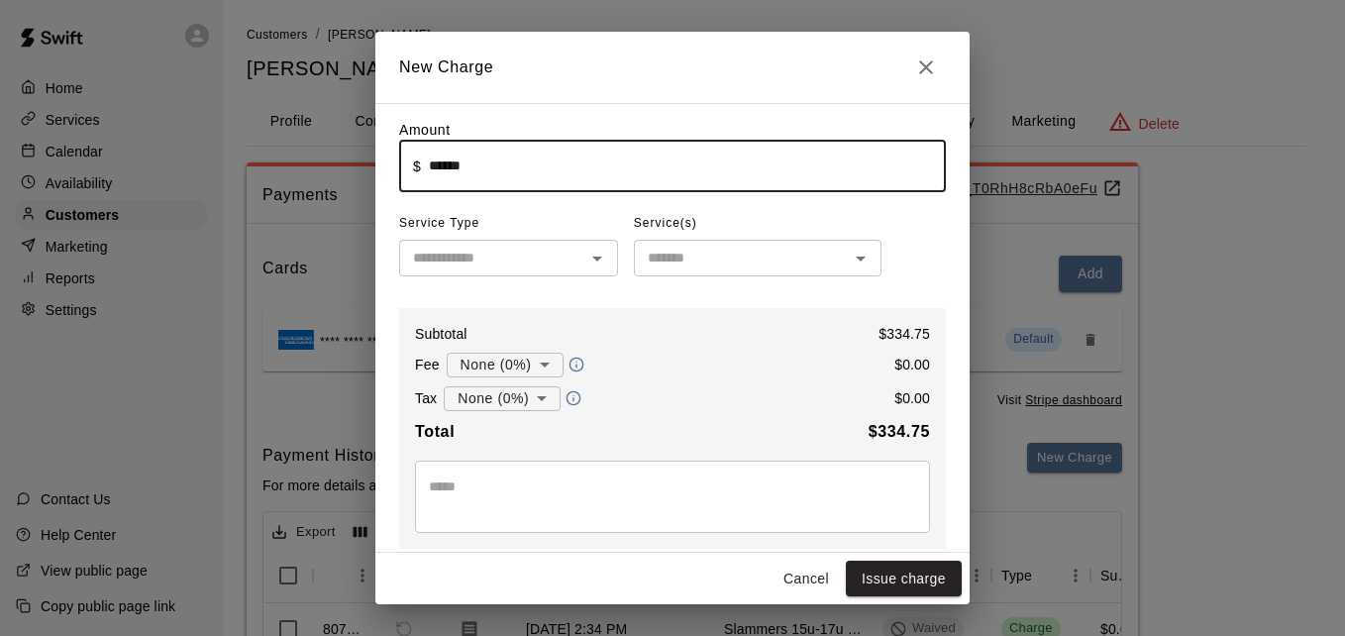
type input "******"
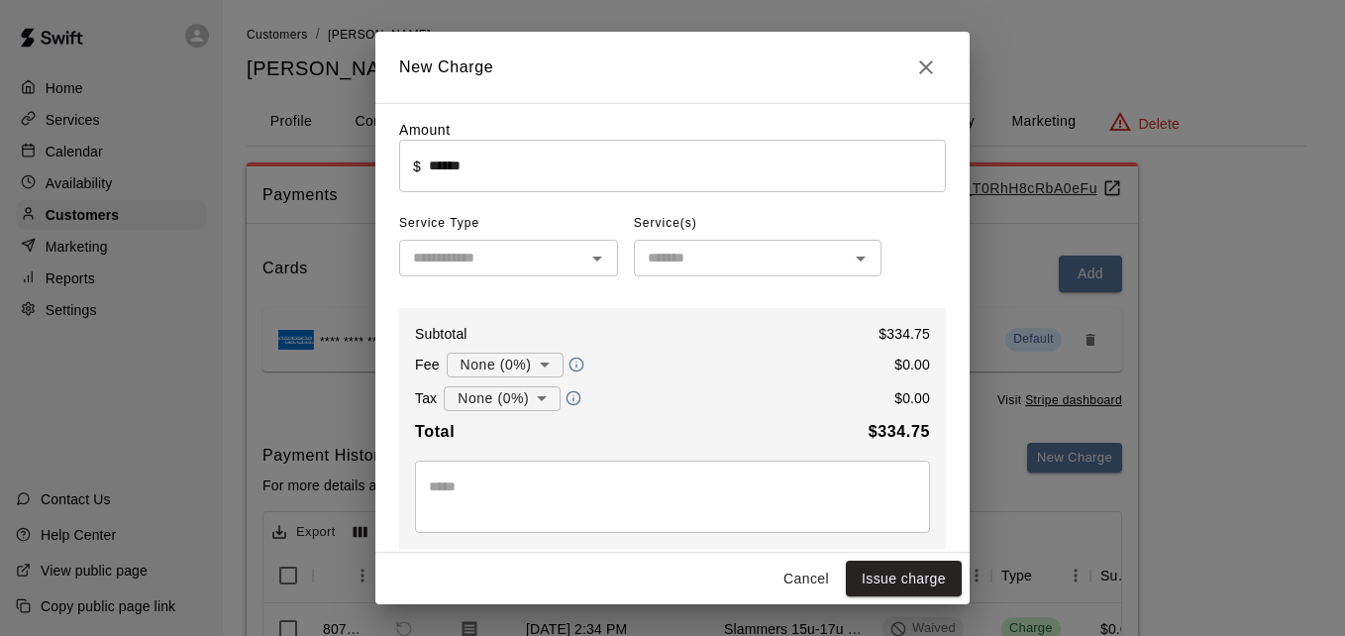
click at [492, 257] on input "text" at bounding box center [492, 258] width 174 height 25
type input "**********"
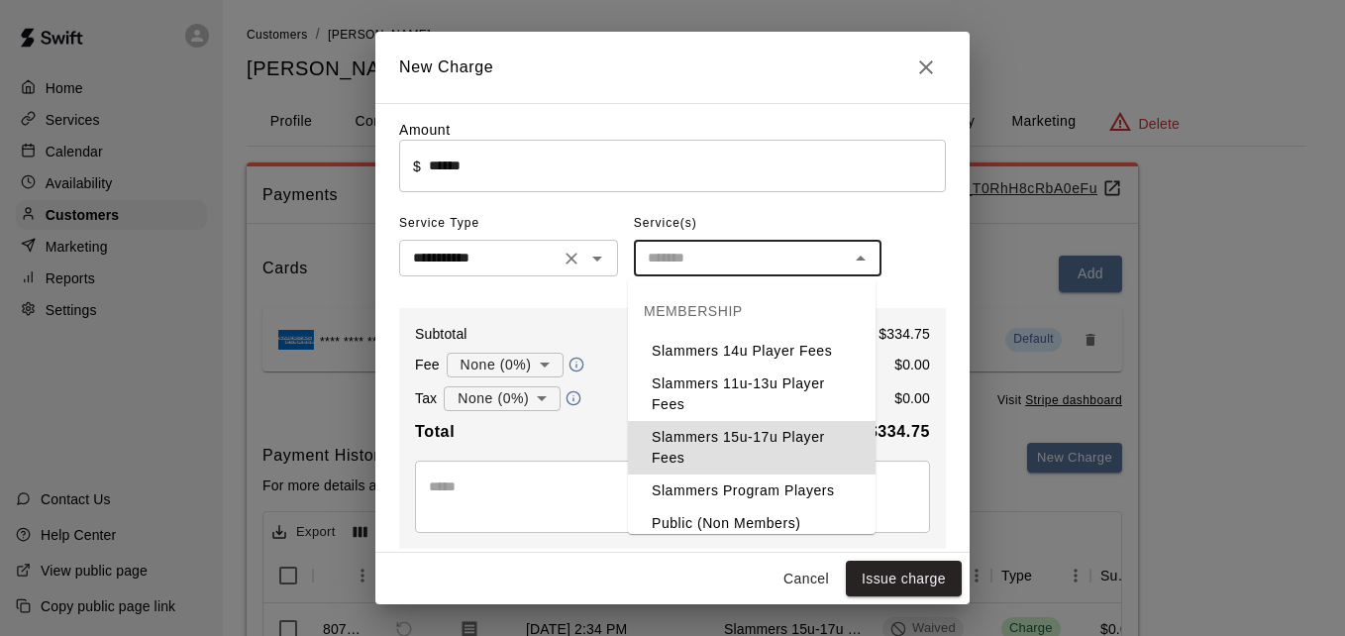
type input "**********"
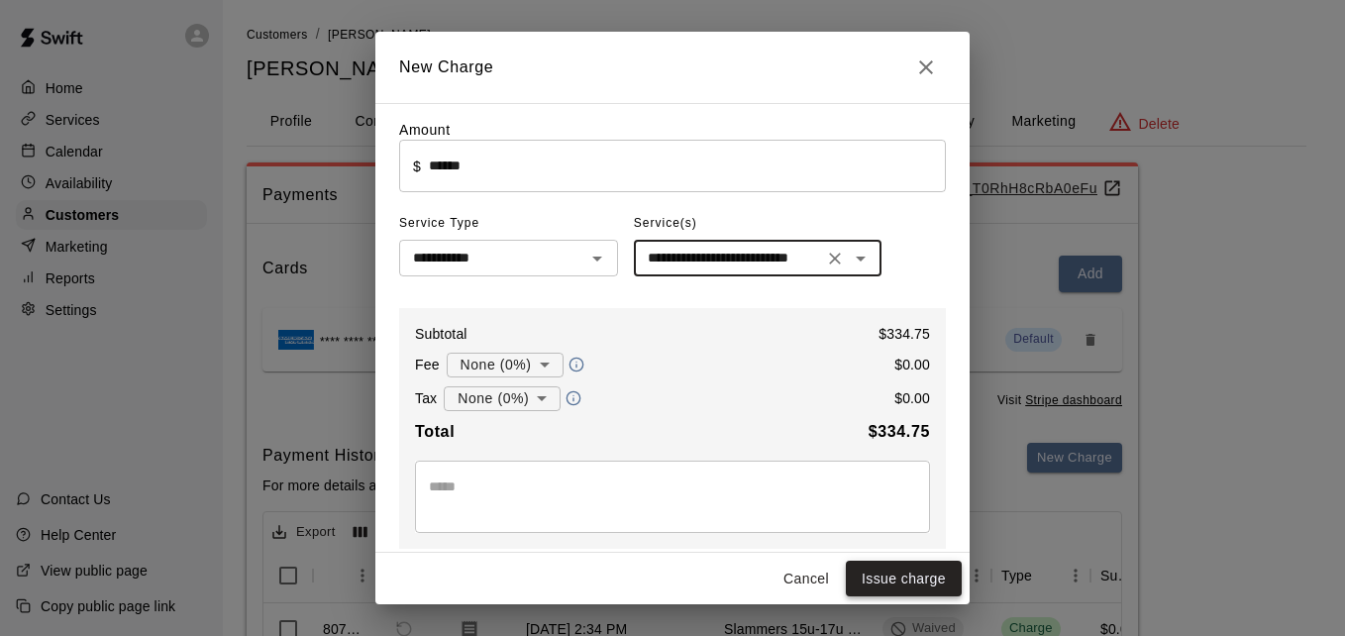
click at [924, 578] on button "Issue charge" at bounding box center [904, 579] width 116 height 37
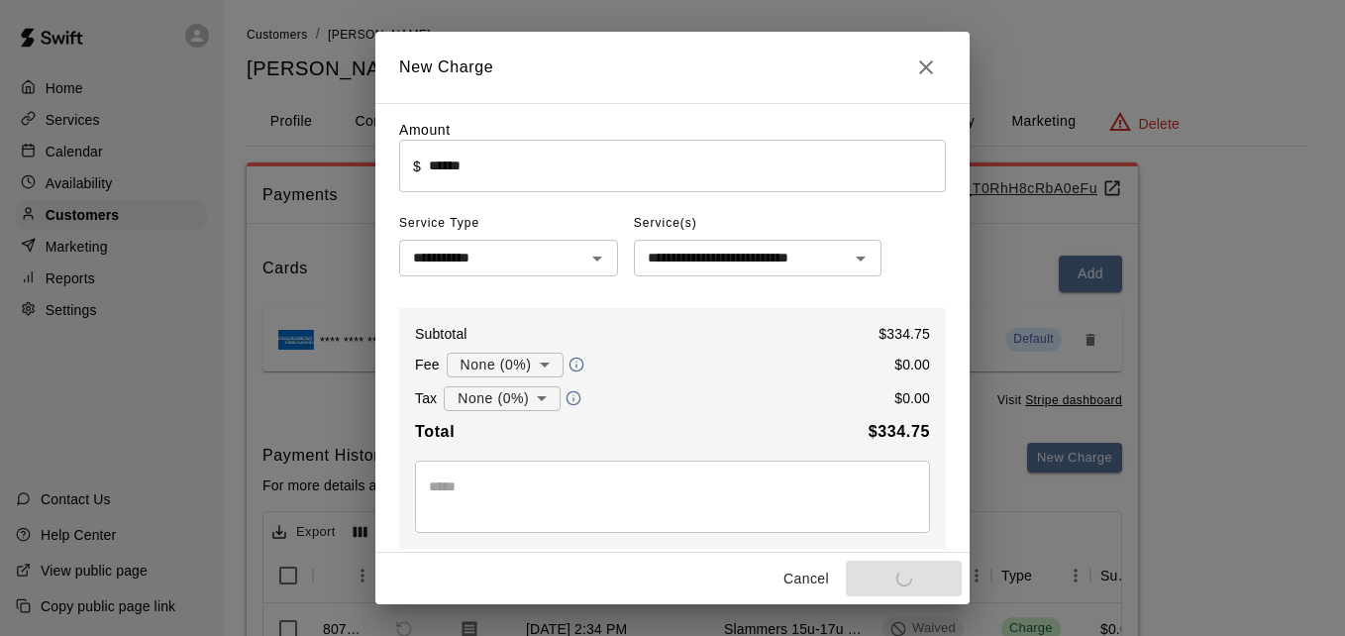
type input "*"
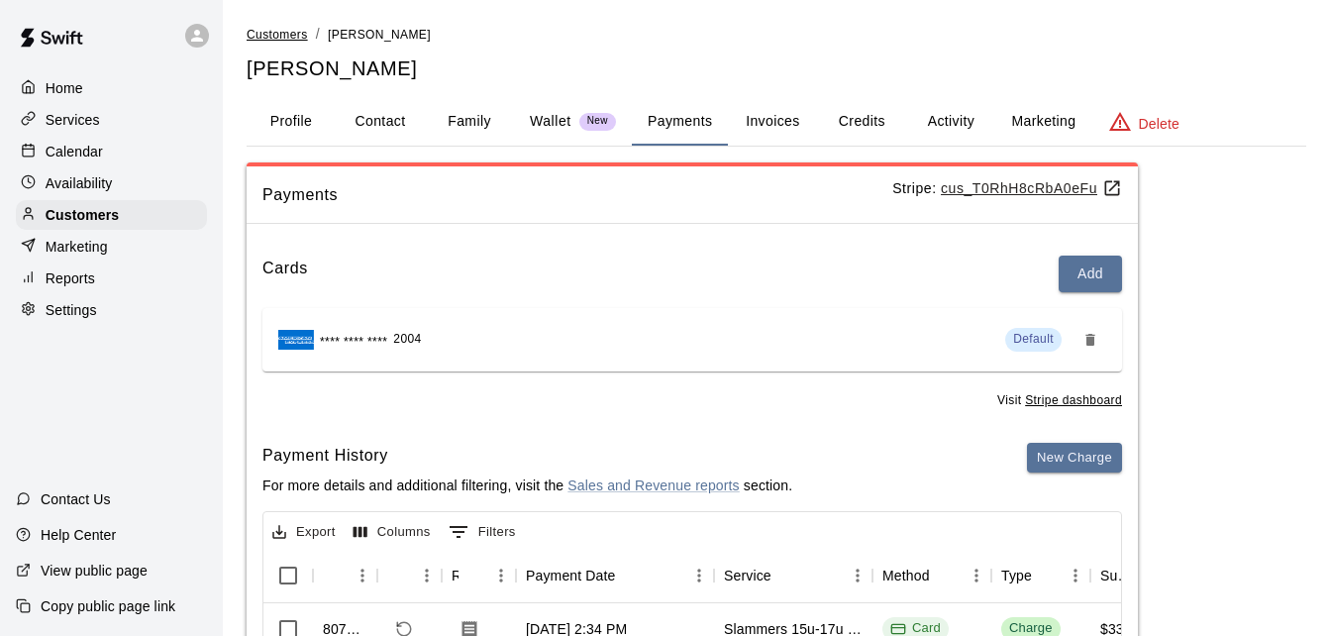
click at [285, 36] on span "Customers" at bounding box center [277, 35] width 61 height 14
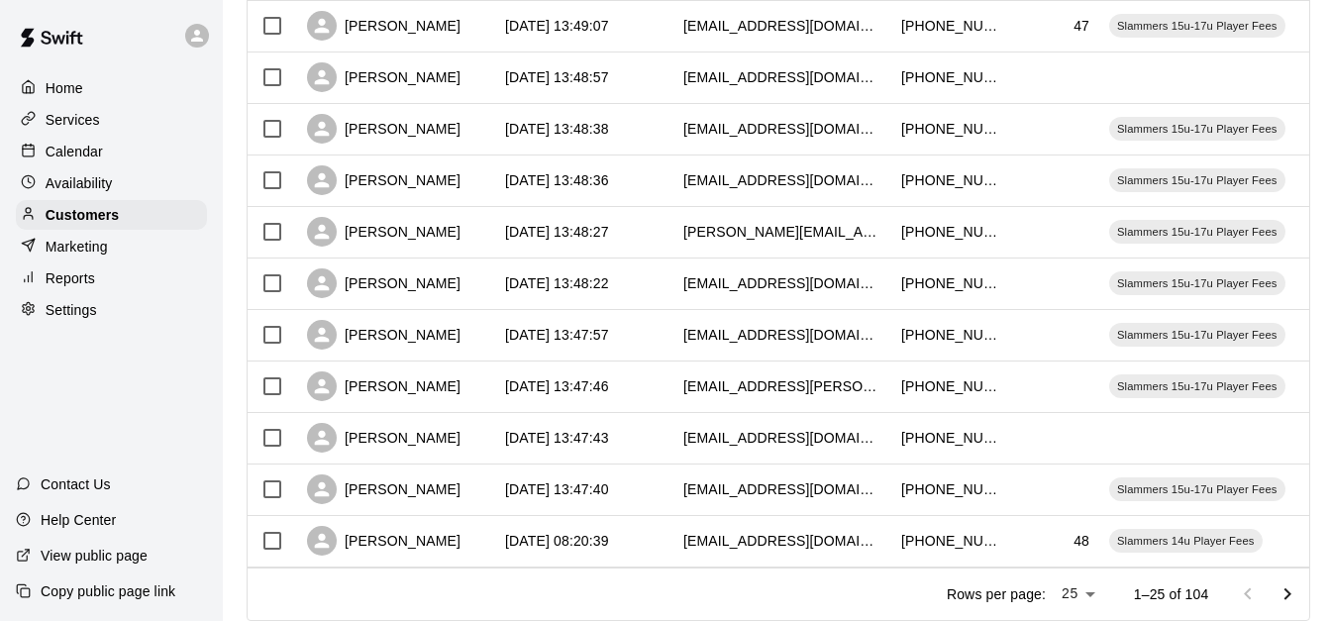
scroll to position [1106, 0]
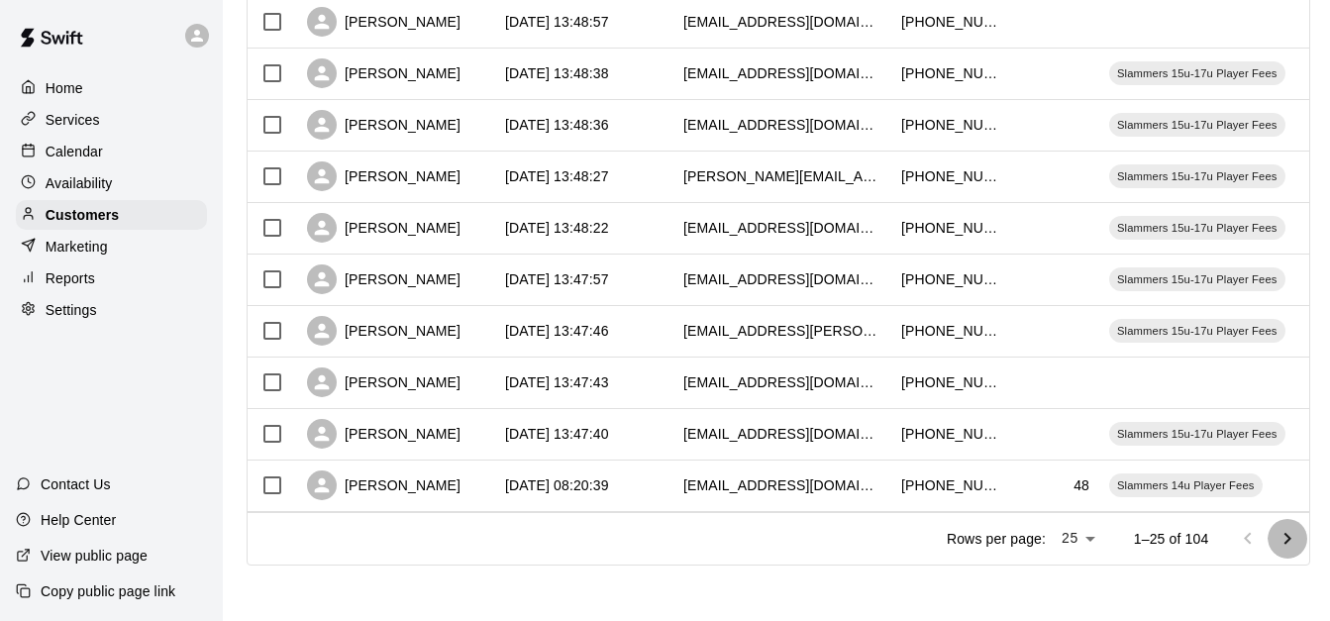
click at [1293, 542] on icon "Go to next page" at bounding box center [1288, 539] width 24 height 24
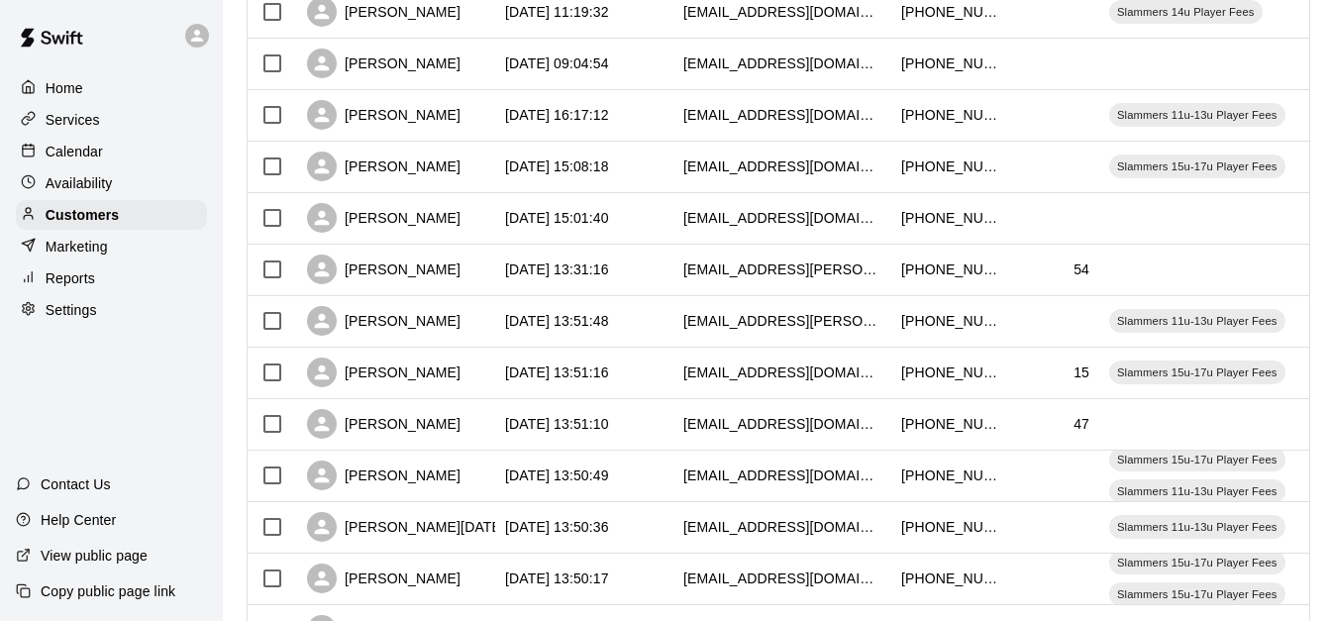
scroll to position [631, 0]
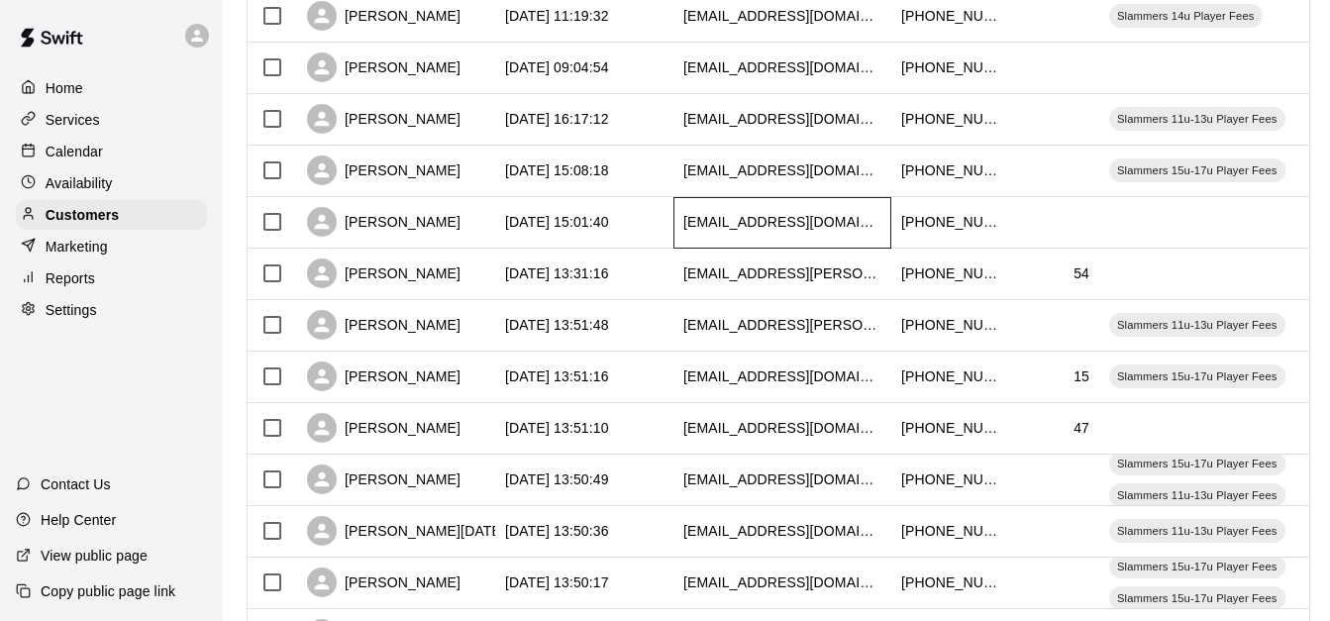
click at [687, 211] on div "[EMAIL_ADDRESS][DOMAIN_NAME]" at bounding box center [783, 223] width 218 height 52
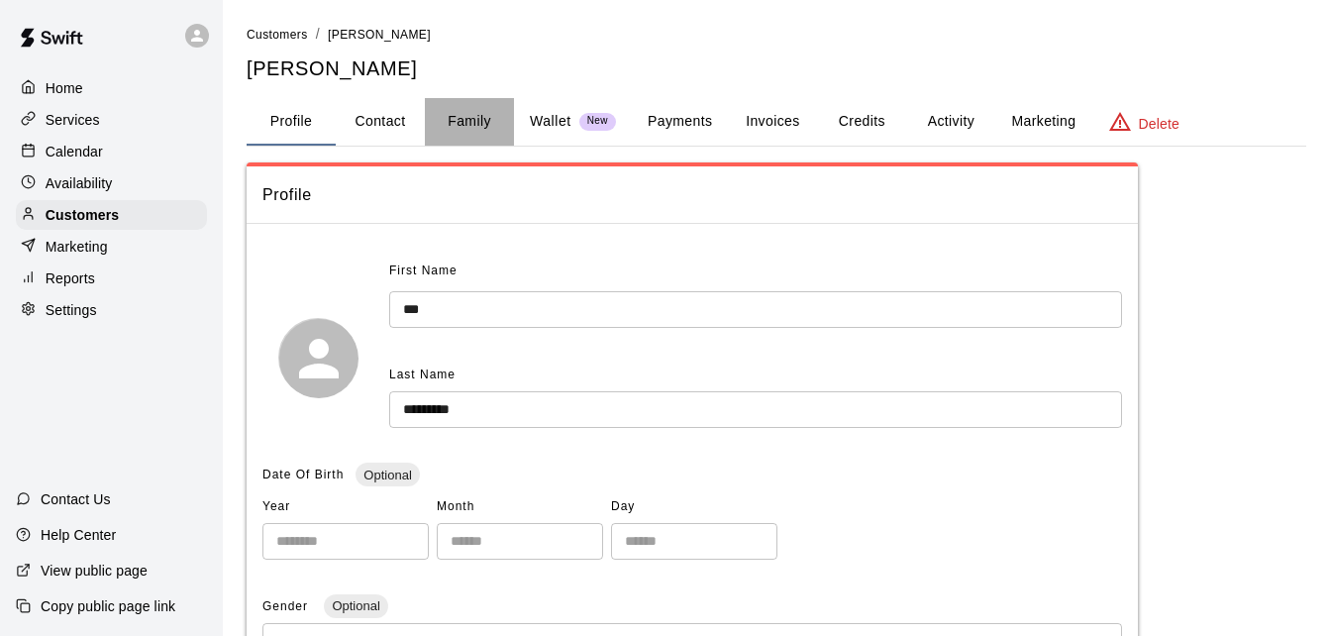
click at [490, 125] on button "Family" at bounding box center [469, 122] width 89 height 48
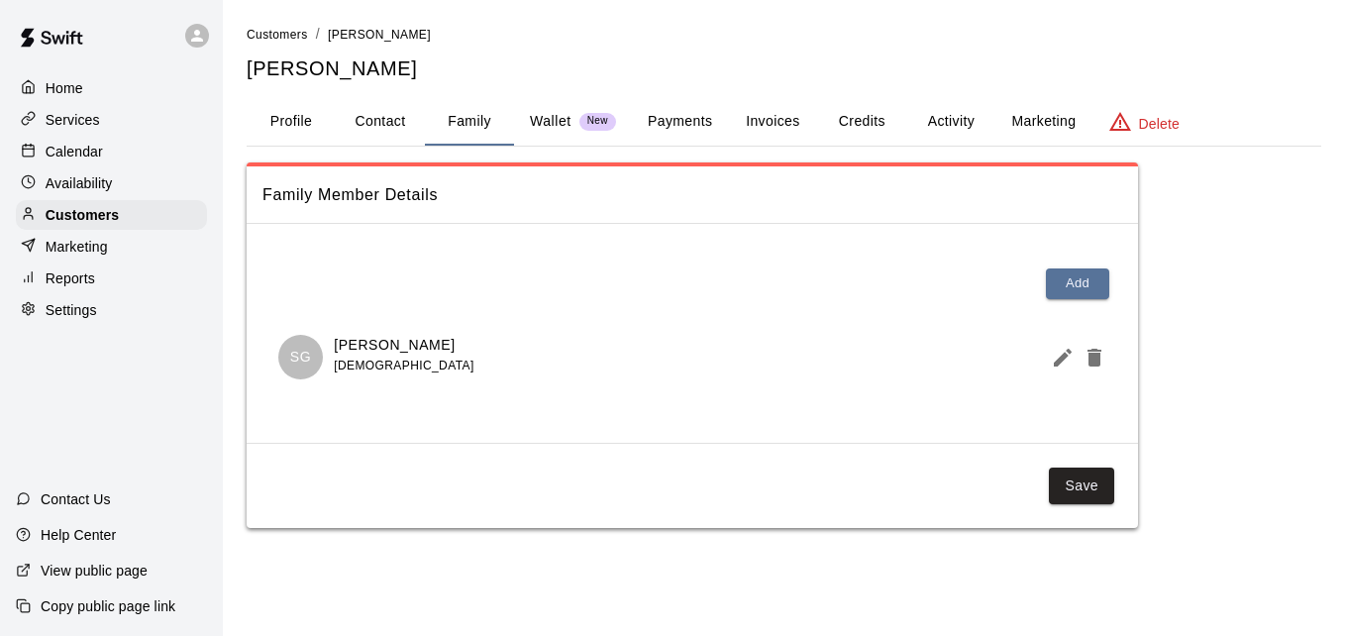
click at [704, 123] on button "Payments" at bounding box center [680, 122] width 96 height 48
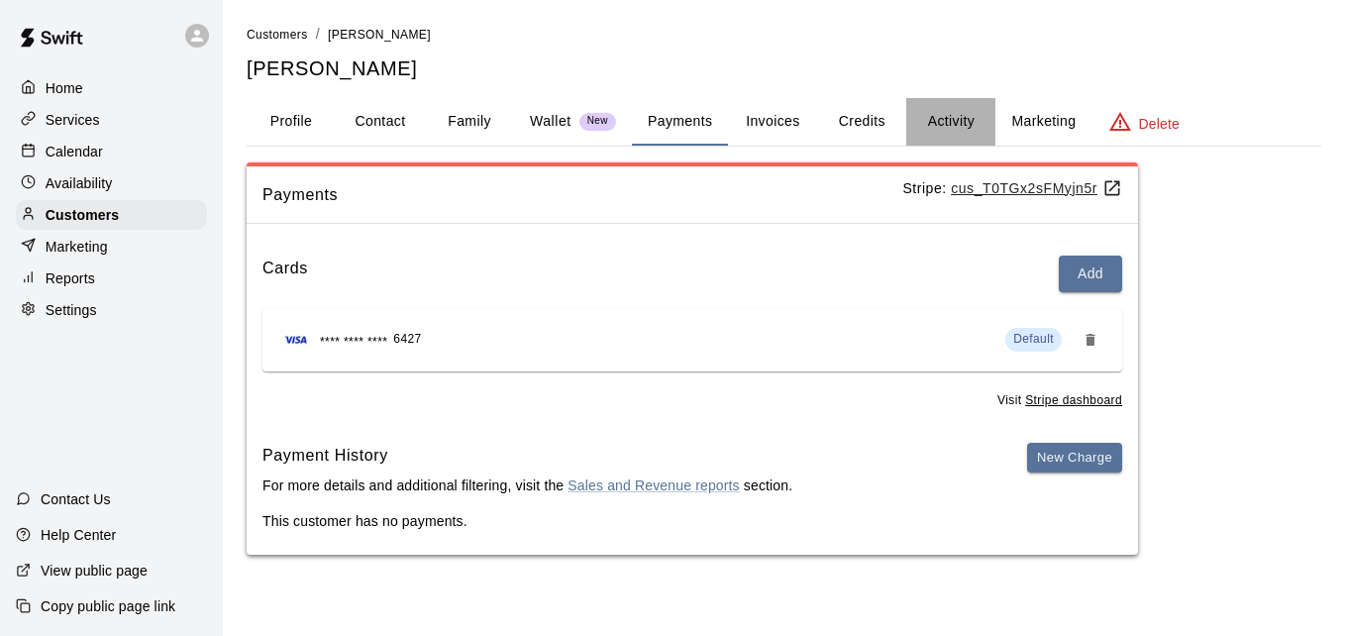
click at [924, 121] on button "Activity" at bounding box center [950, 122] width 89 height 48
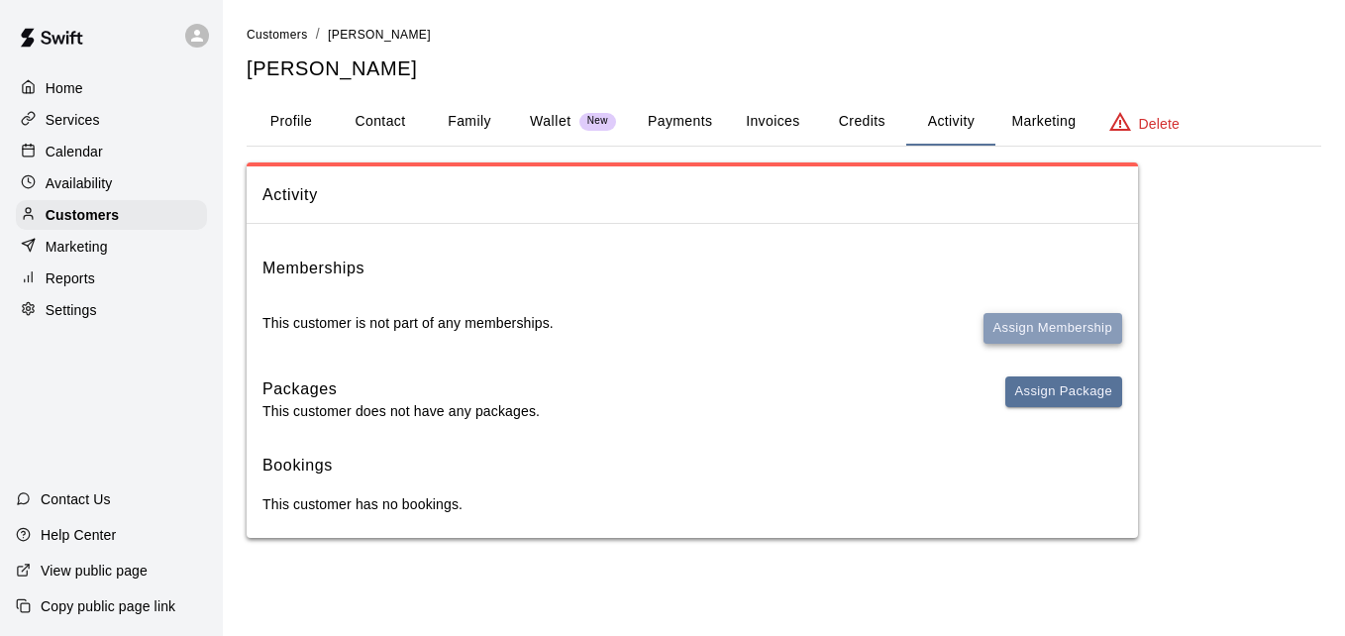
click at [1041, 320] on button "Assign Membership" at bounding box center [1053, 328] width 139 height 31
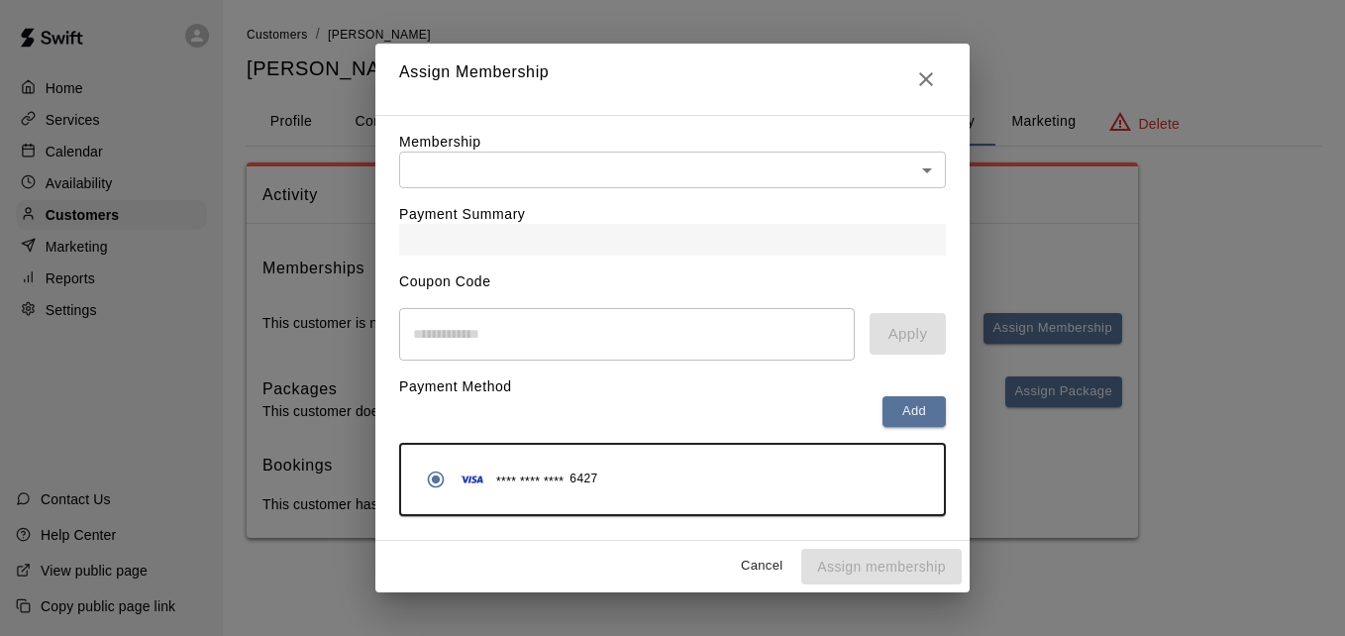
click at [716, 163] on body "Home Services Calendar Availability Customers Marketing Reports Settings Contac…" at bounding box center [672, 289] width 1345 height 578
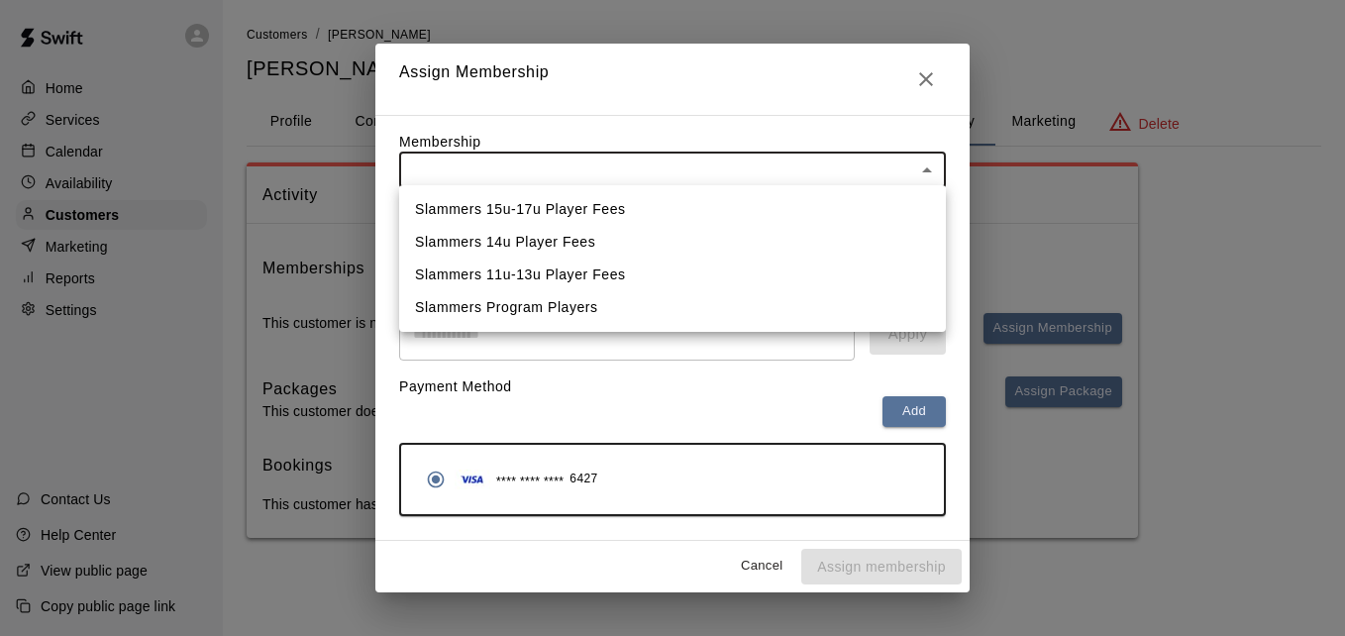
click at [669, 212] on li "Slammers 15u-17u Player Fees" at bounding box center [672, 209] width 547 height 33
type input "**********"
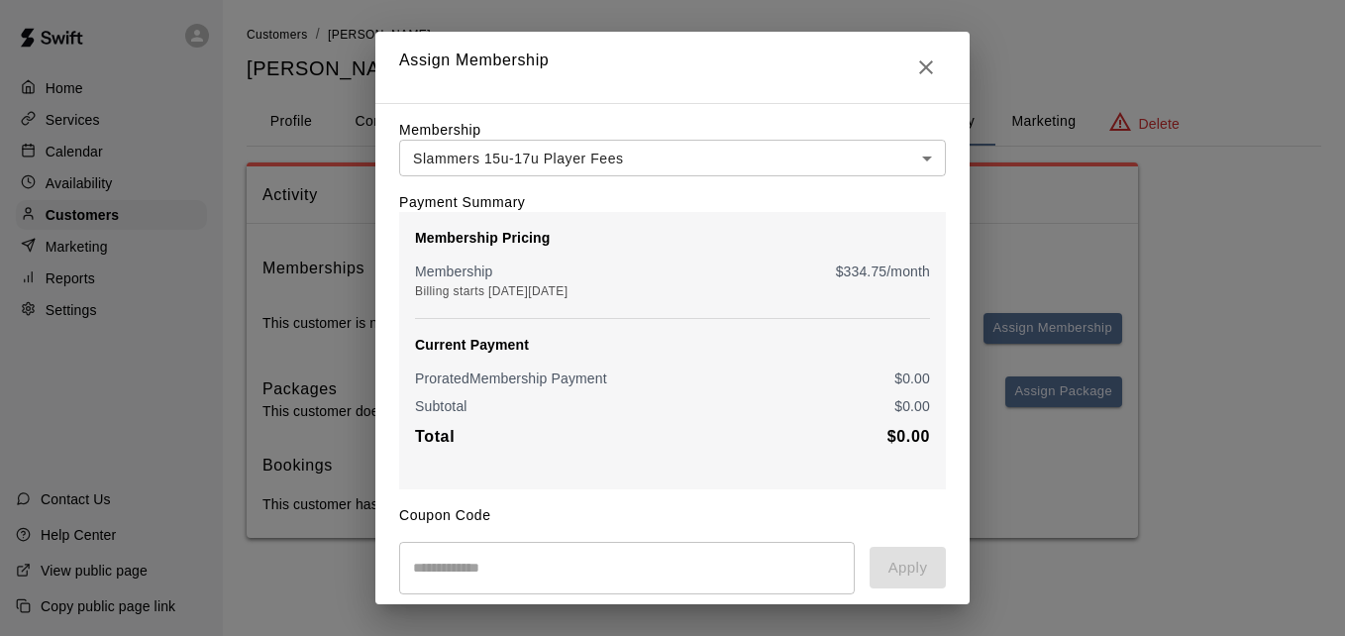
scroll to position [234, 0]
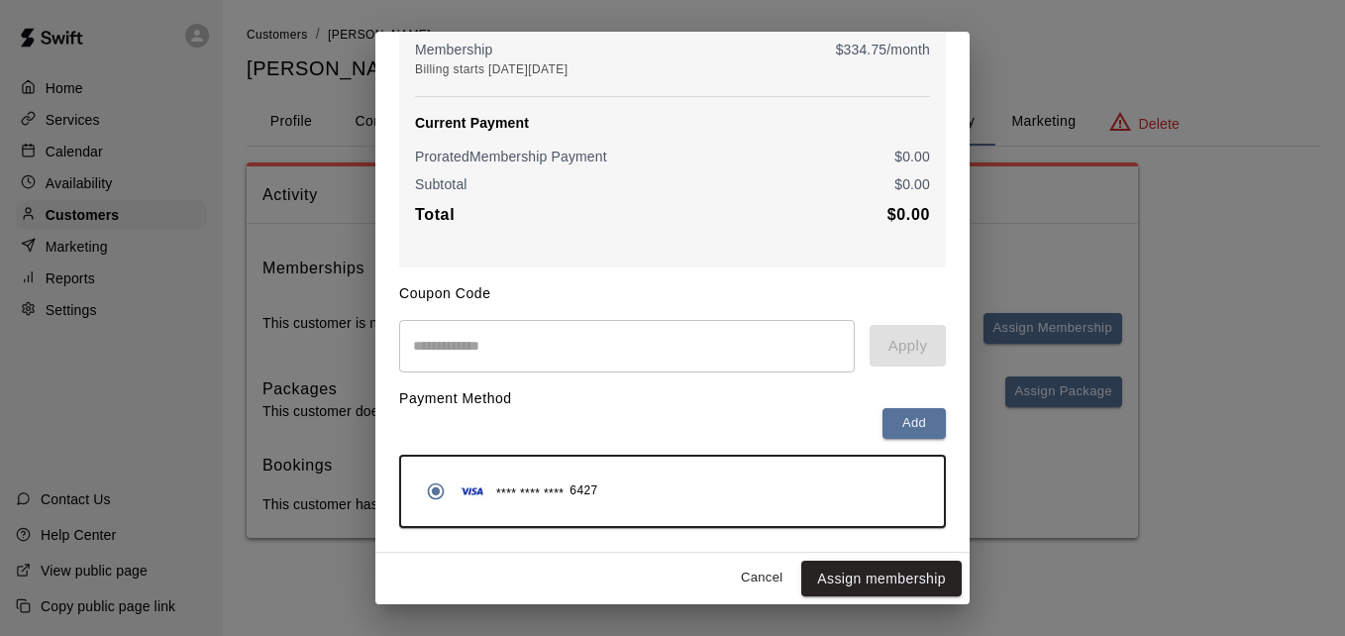
click at [876, 586] on button "Assign membership" at bounding box center [881, 579] width 160 height 37
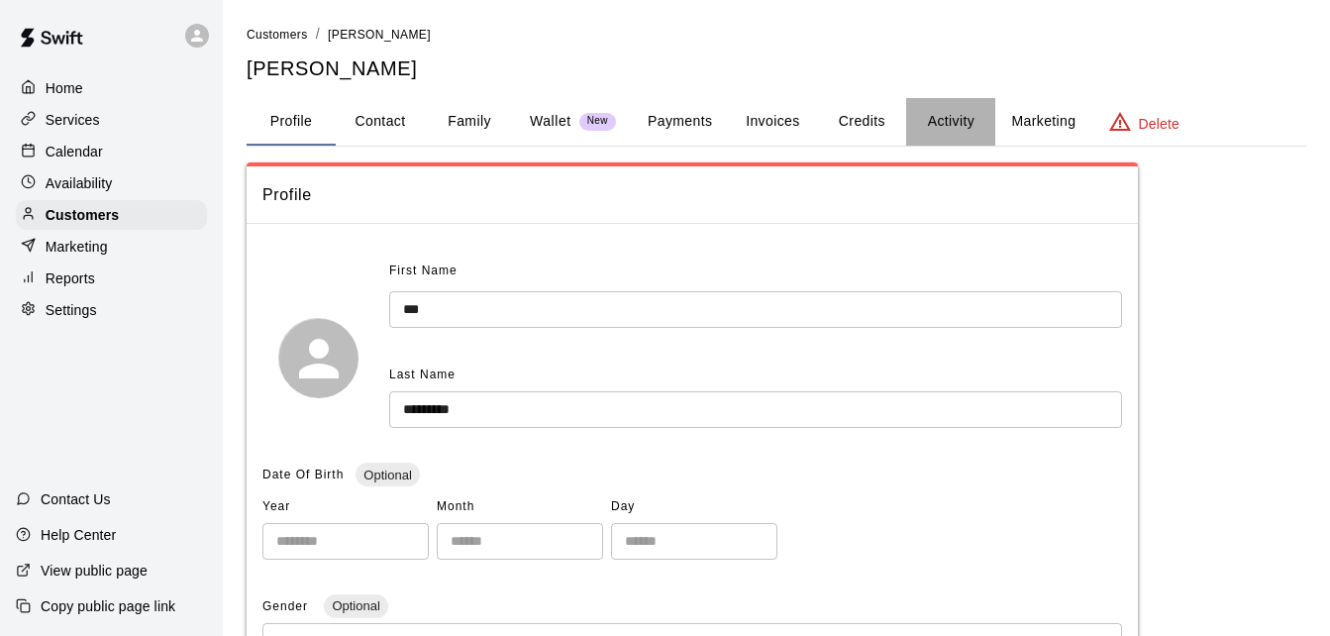
click at [938, 109] on button "Activity" at bounding box center [950, 122] width 89 height 48
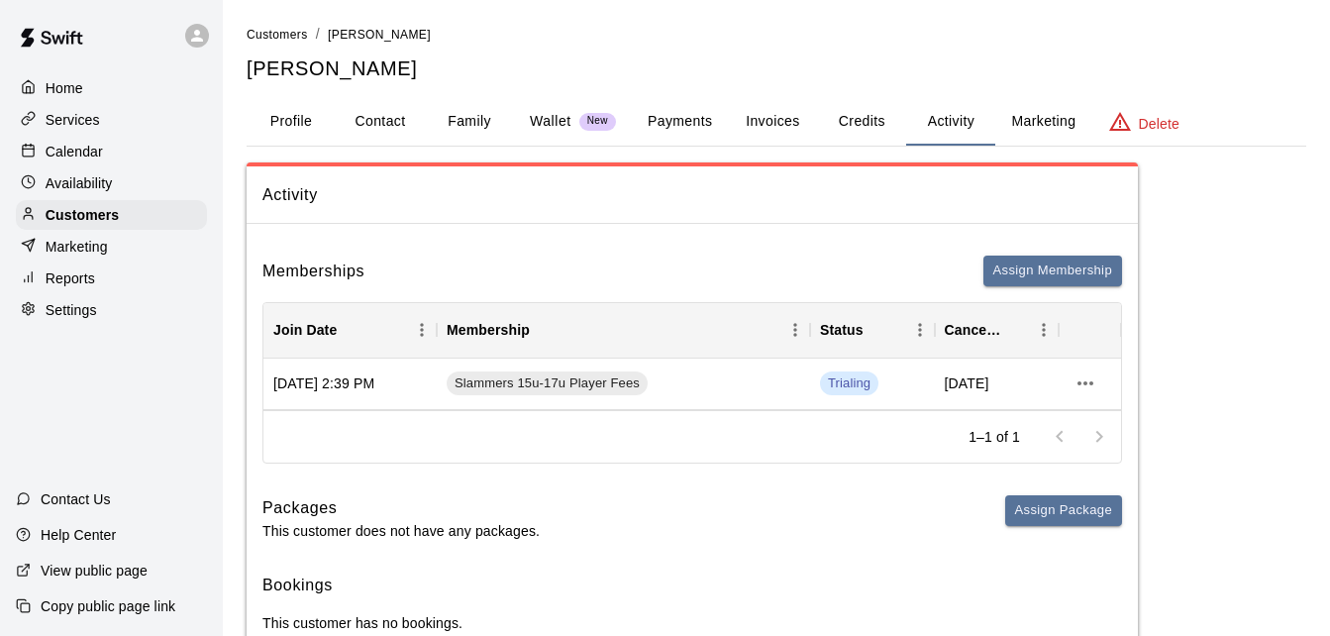
click at [695, 115] on button "Payments" at bounding box center [680, 122] width 96 height 48
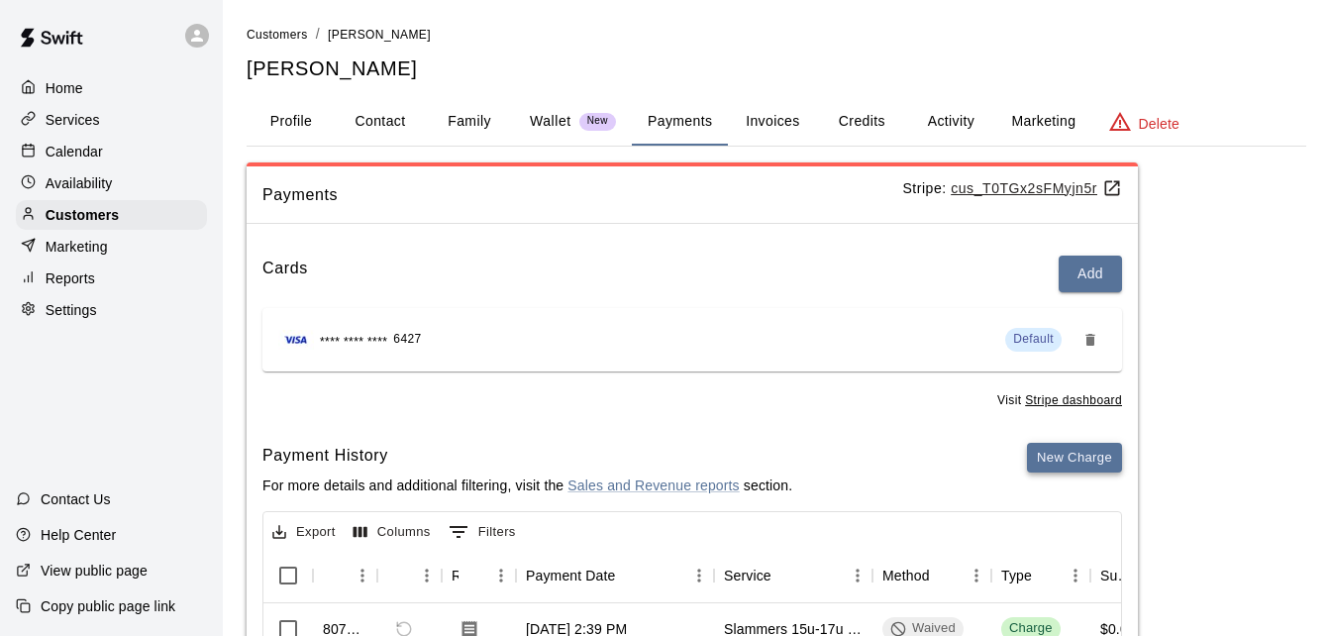
click at [1070, 452] on button "New Charge" at bounding box center [1074, 458] width 95 height 31
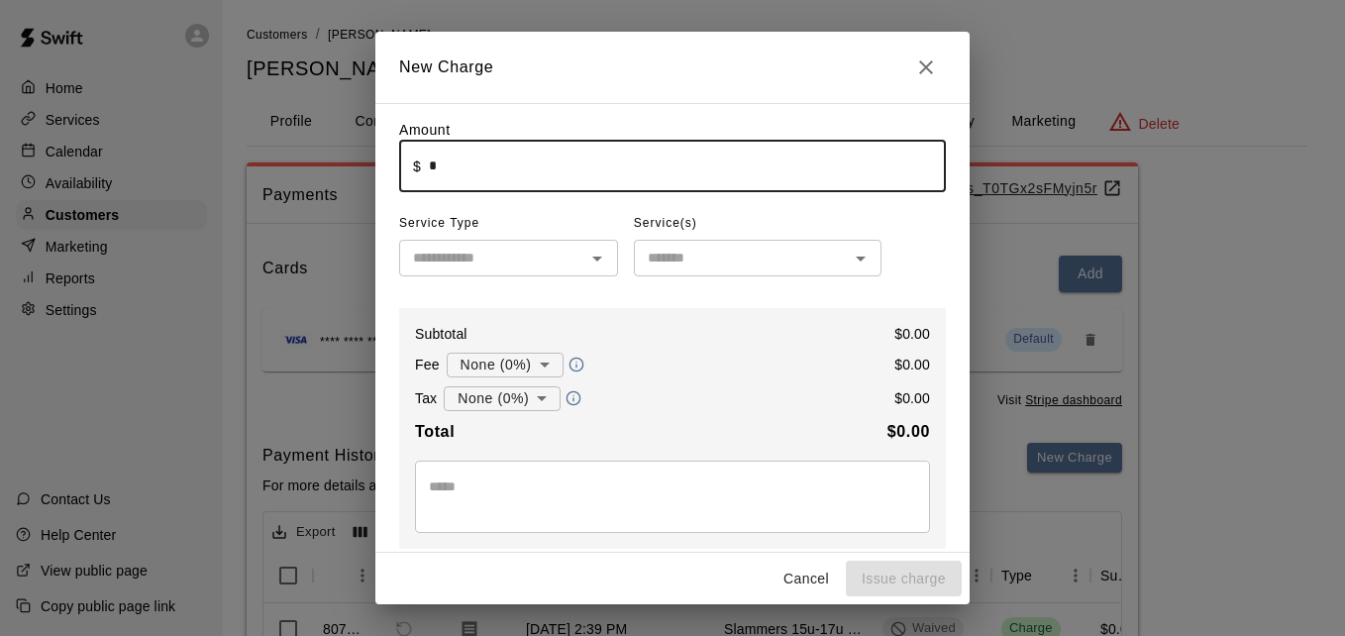
click at [576, 170] on input "*" at bounding box center [687, 166] width 517 height 53
type input "******"
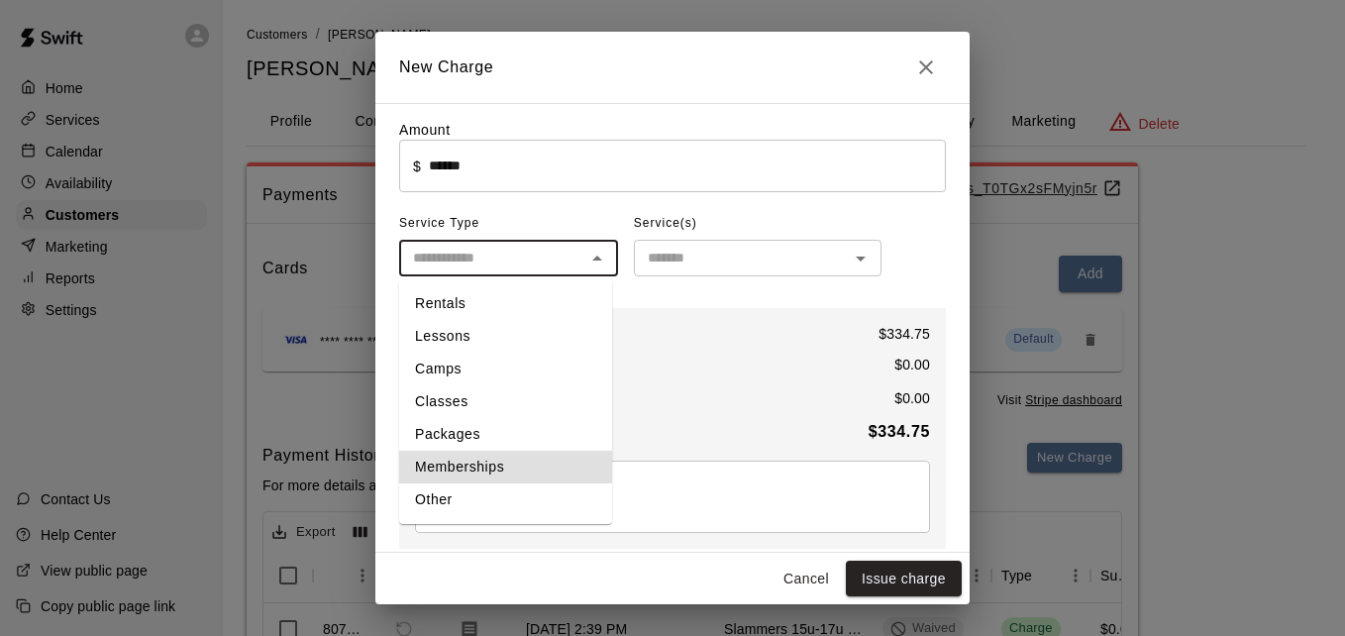
type input "**********"
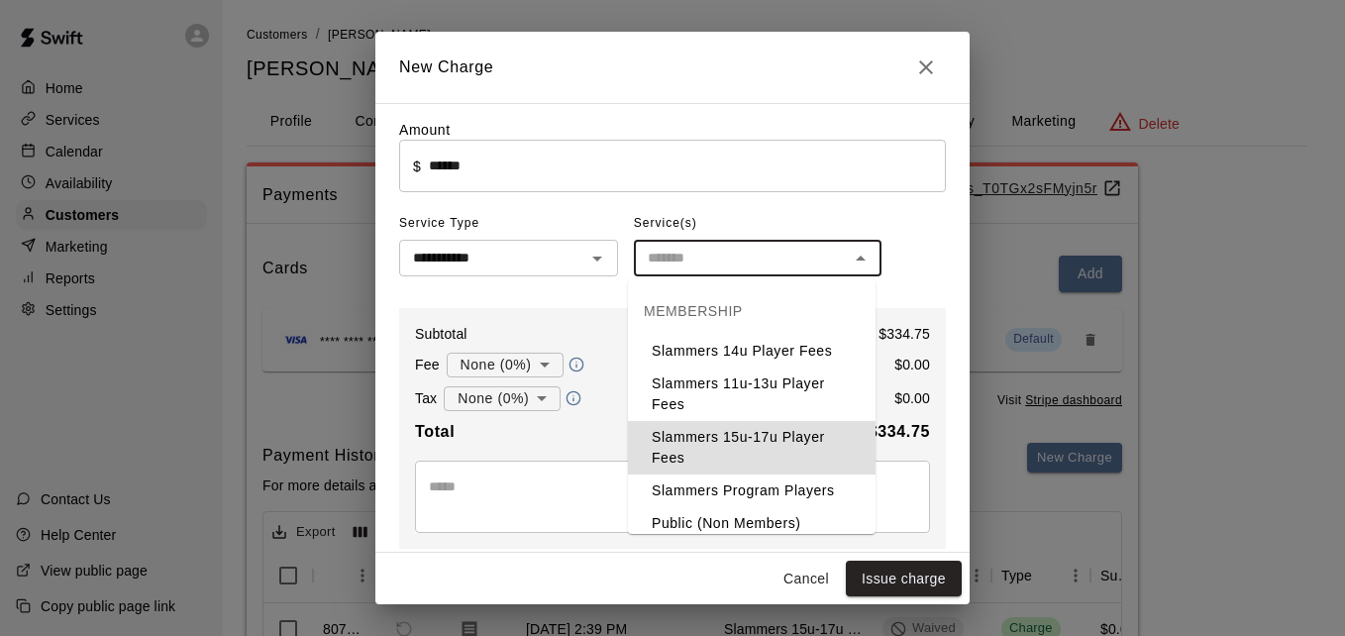
type input "**********"
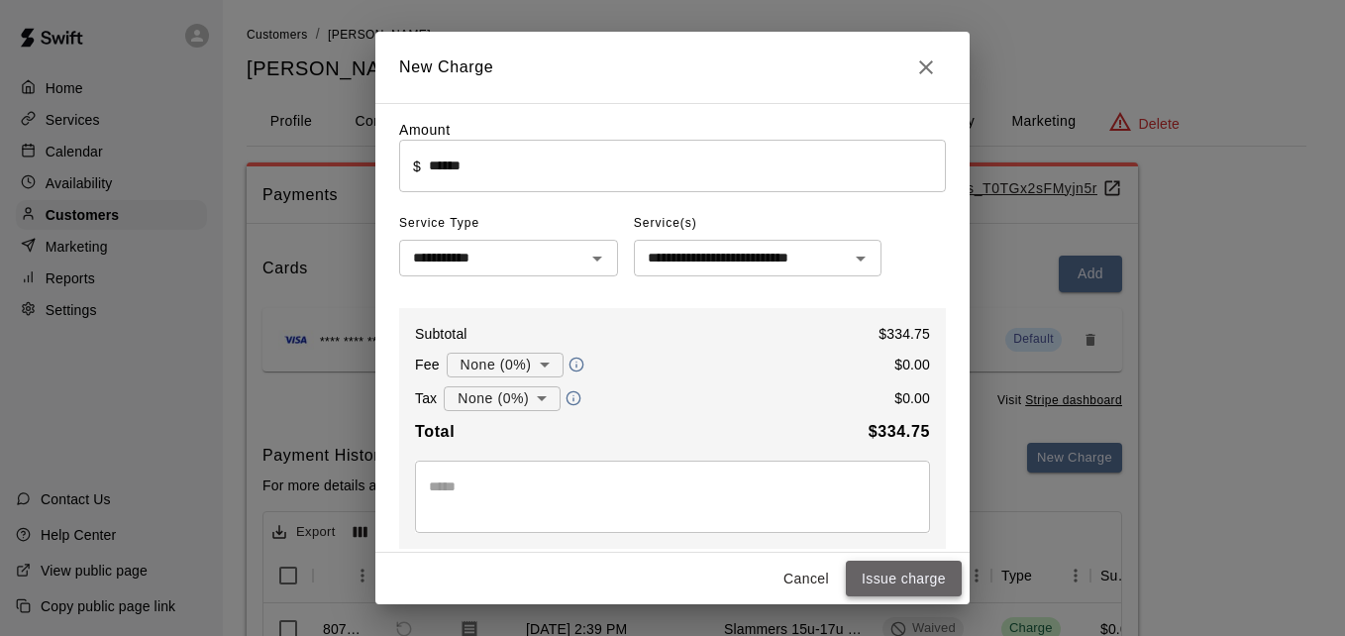
click at [912, 575] on button "Issue charge" at bounding box center [904, 579] width 116 height 37
type input "*"
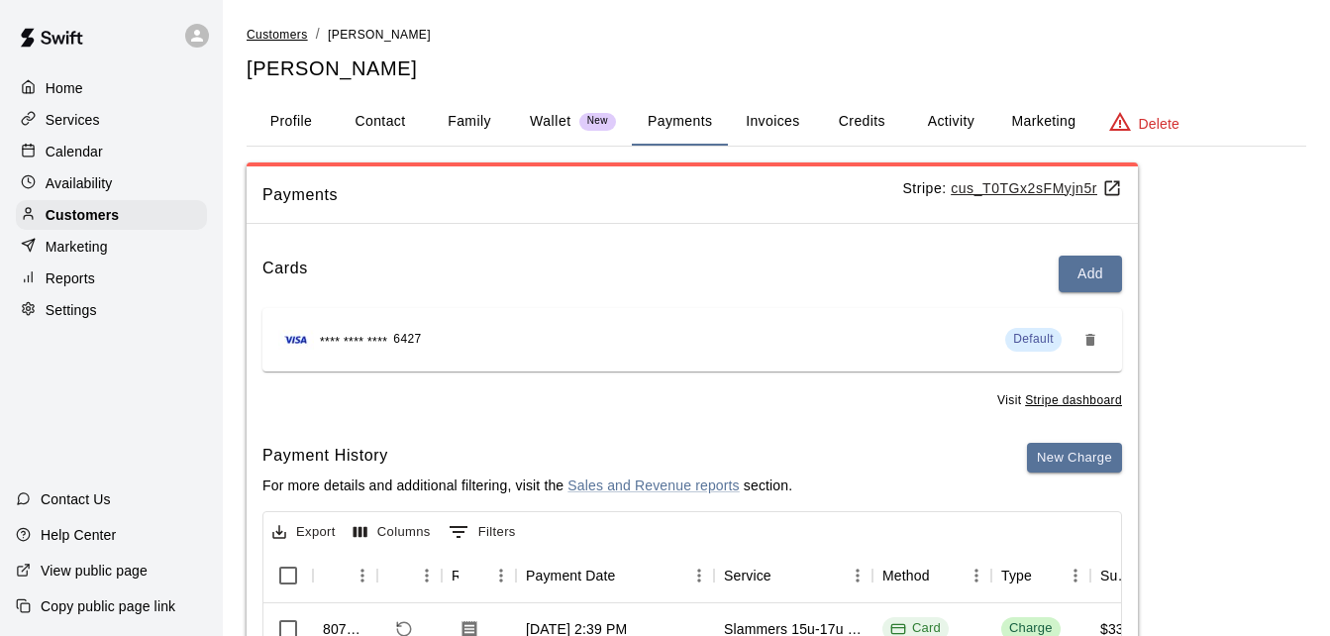
click at [286, 39] on span "Customers" at bounding box center [277, 35] width 61 height 14
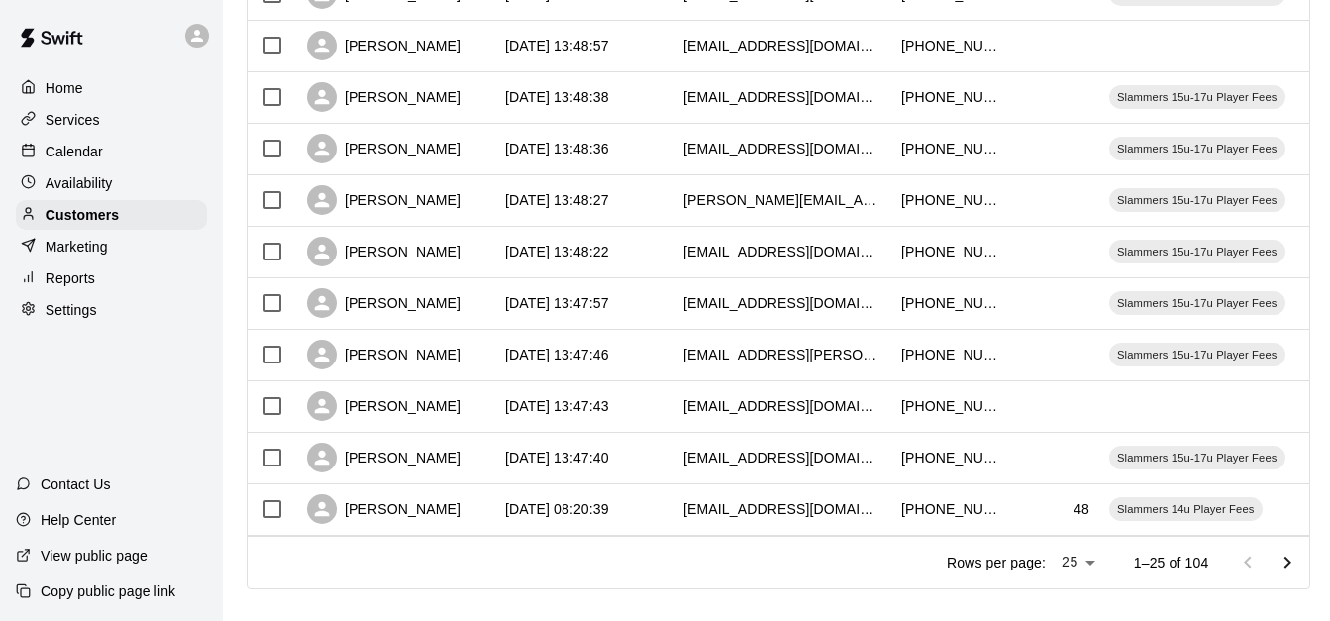
scroll to position [1106, 0]
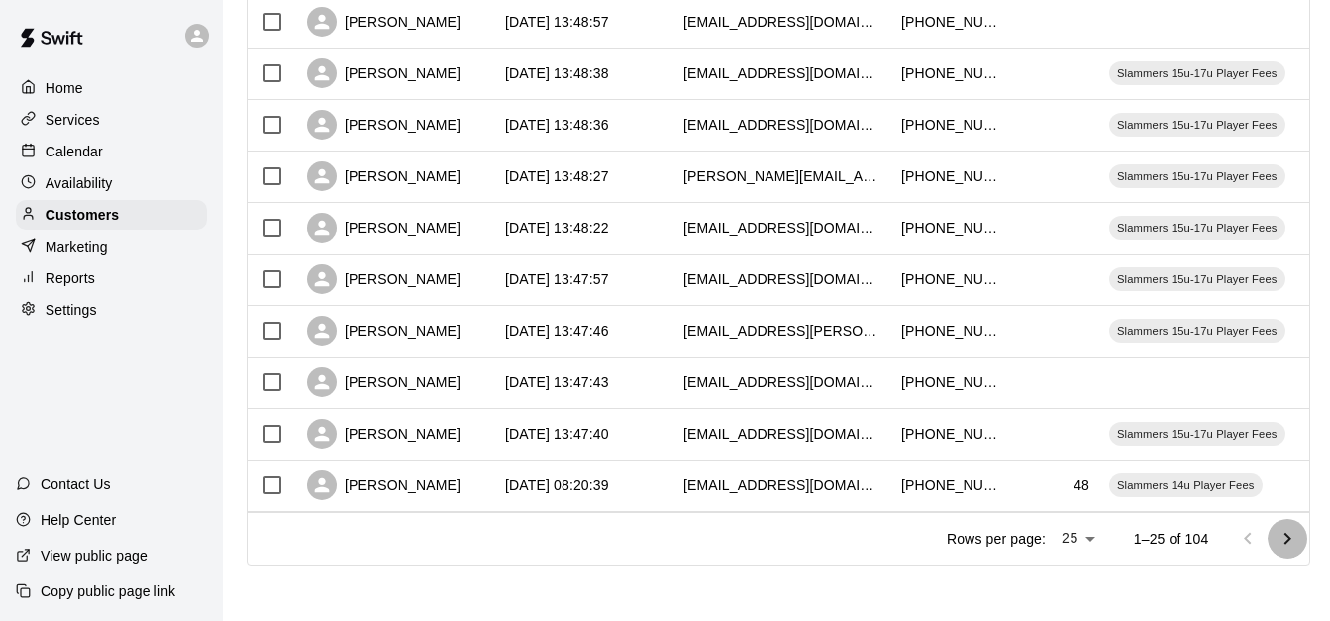
click at [1294, 537] on icon "Go to next page" at bounding box center [1288, 539] width 24 height 24
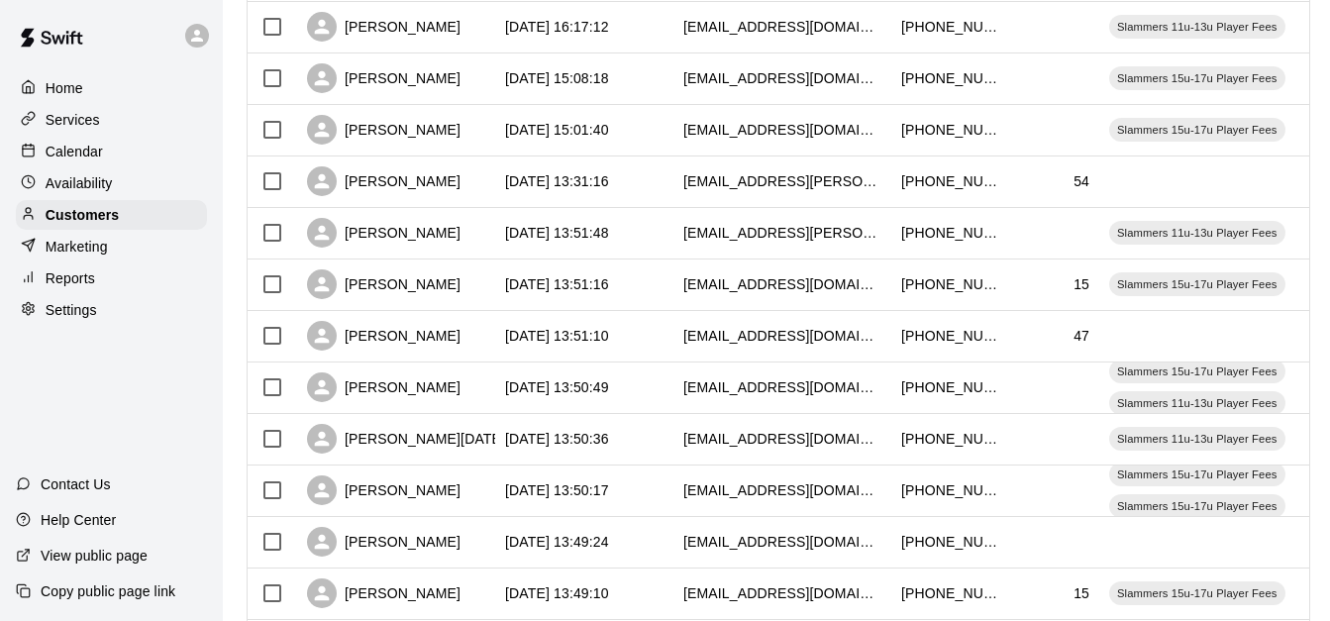
scroll to position [710, 0]
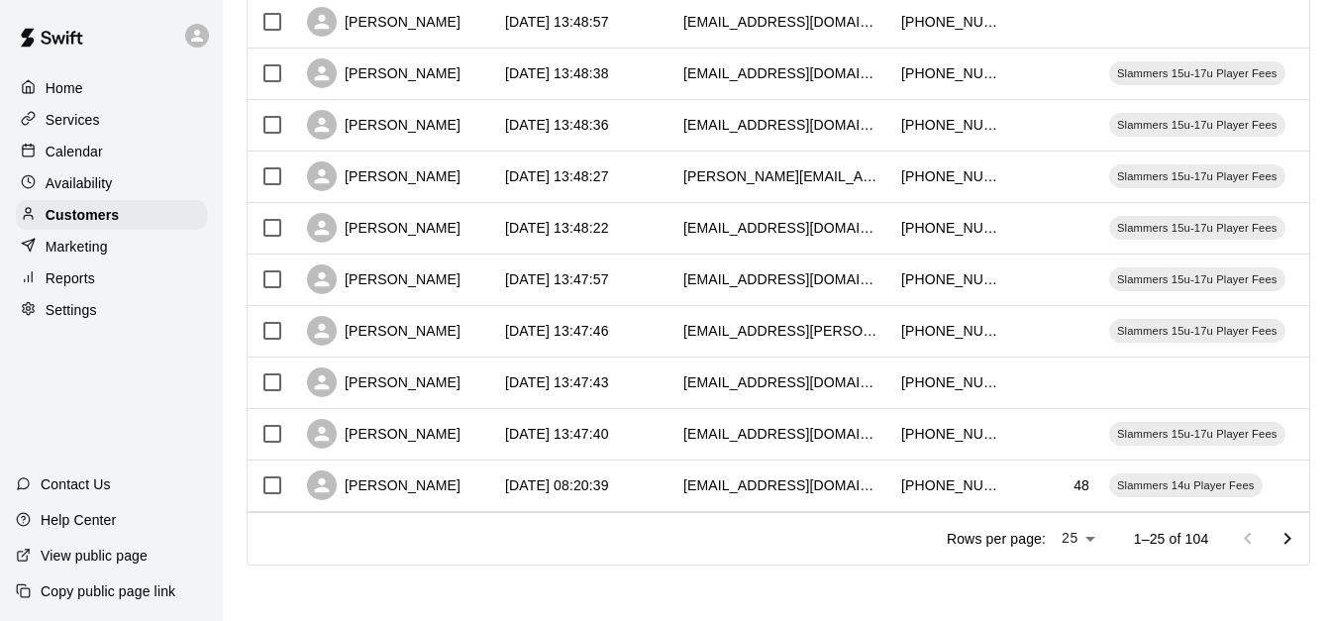
scroll to position [1106, 0]
click at [1300, 543] on icon "Go to next page" at bounding box center [1288, 539] width 24 height 24
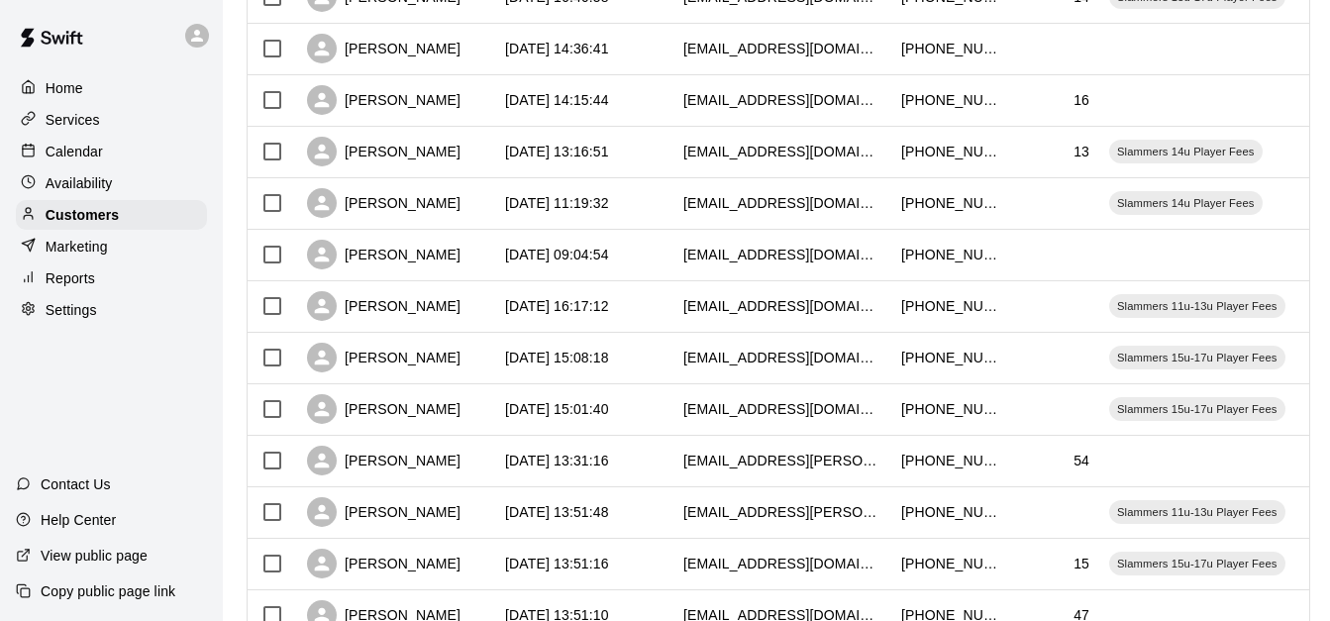
scroll to position [433, 0]
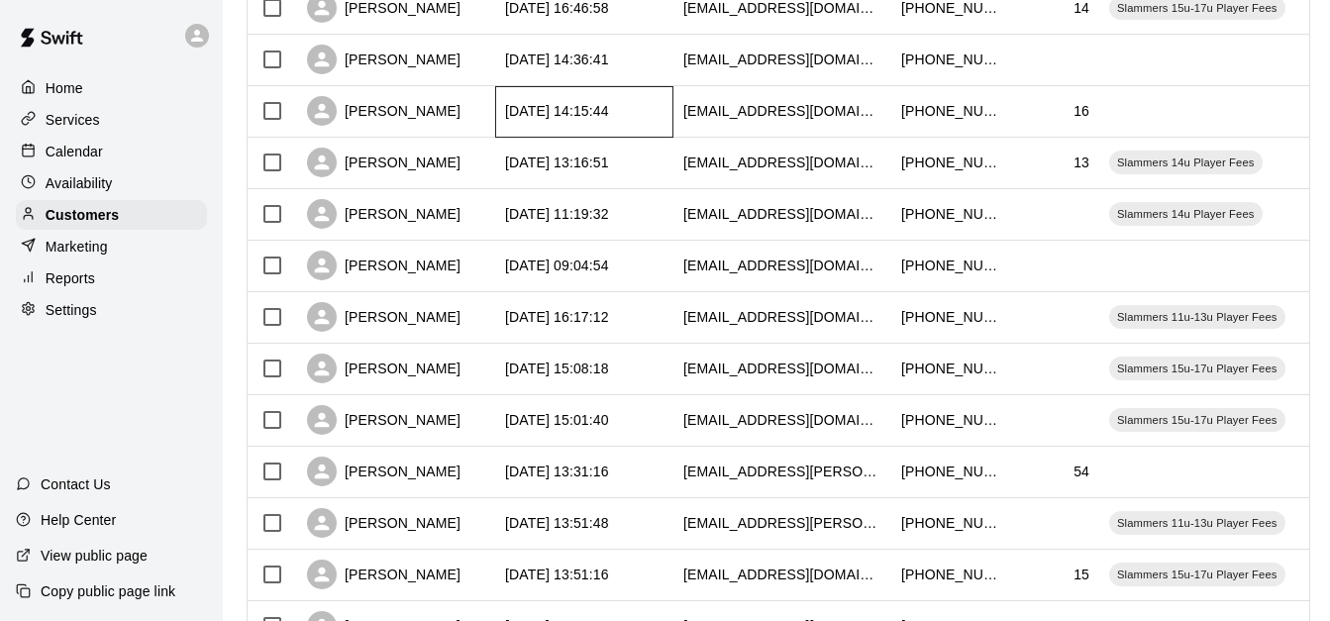
click at [512, 130] on div "[DATE] 14:15:44" at bounding box center [584, 112] width 178 height 52
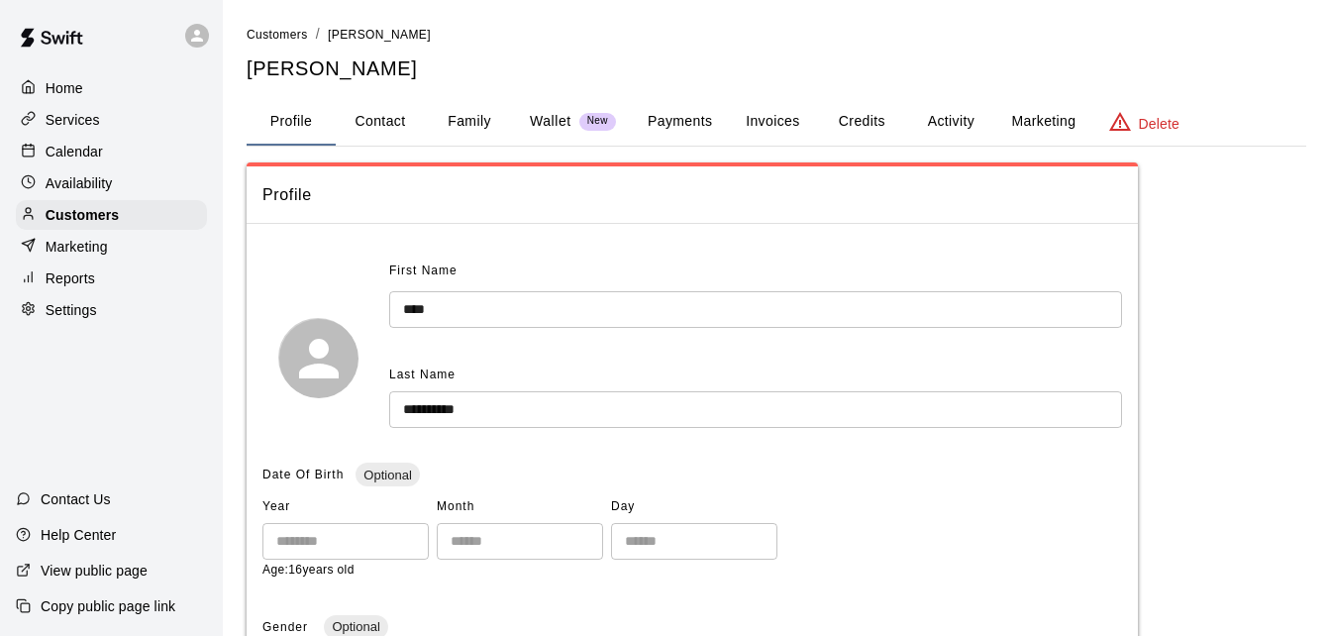
click at [680, 117] on button "Payments" at bounding box center [680, 122] width 96 height 48
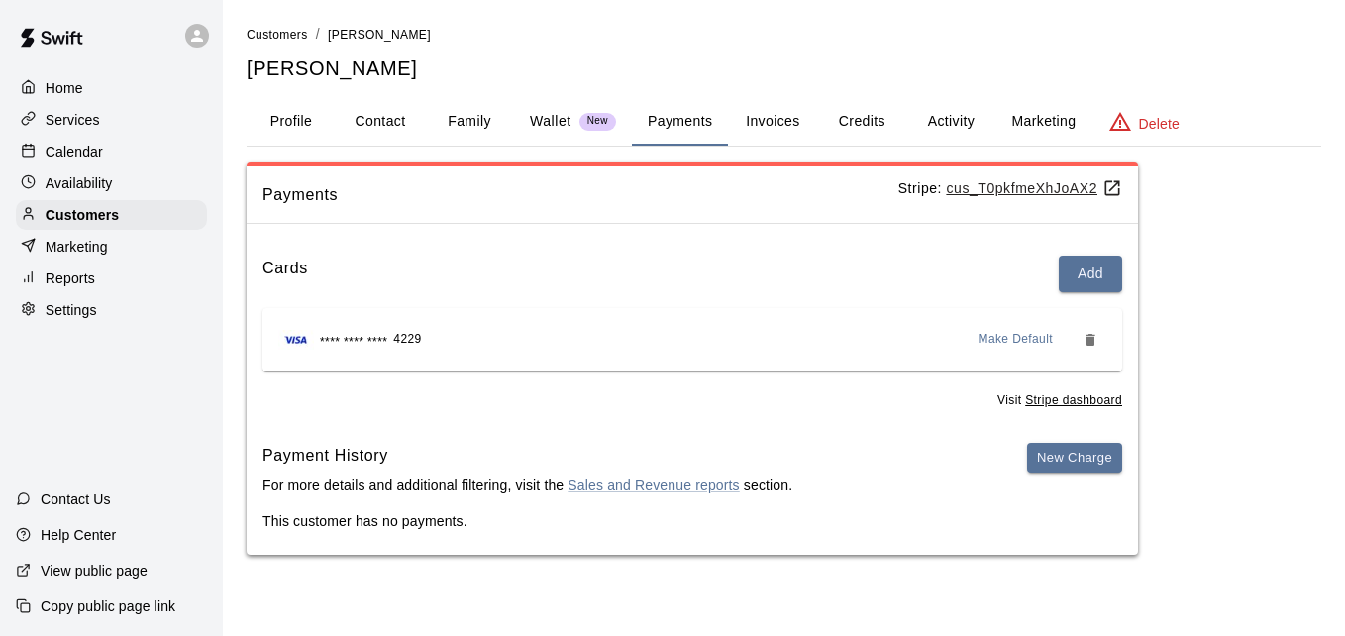
click at [948, 120] on button "Activity" at bounding box center [950, 122] width 89 height 48
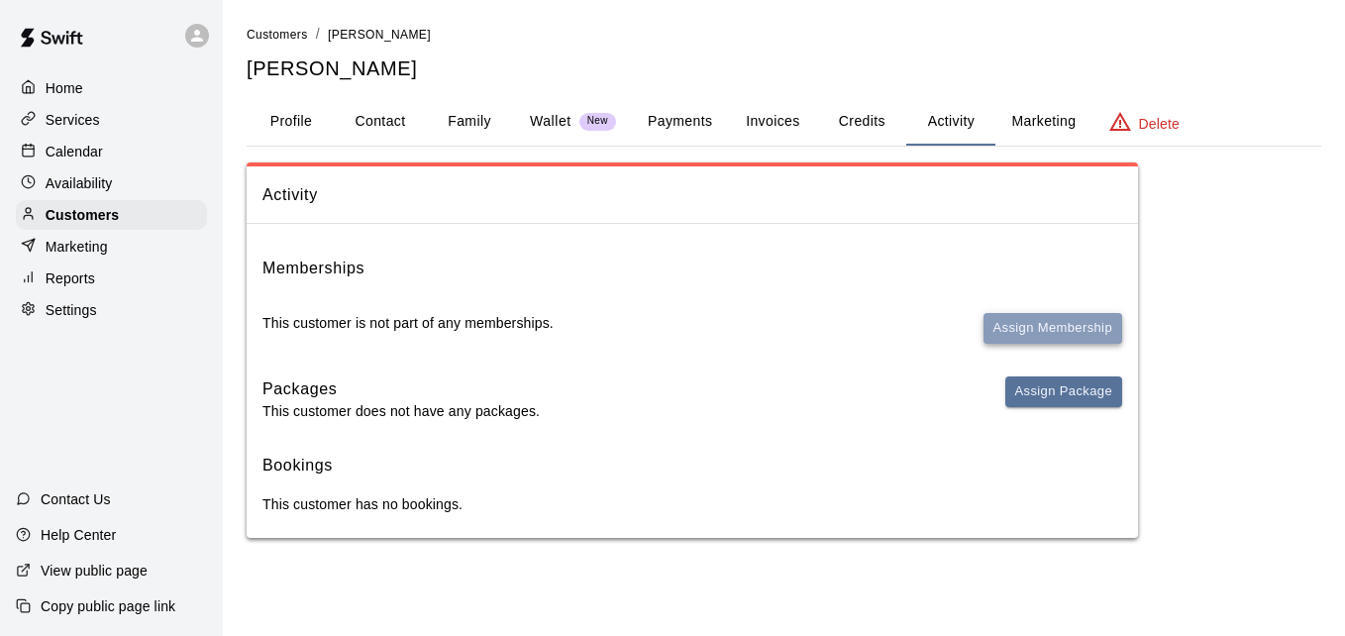
click at [1037, 316] on button "Assign Membership" at bounding box center [1053, 328] width 139 height 31
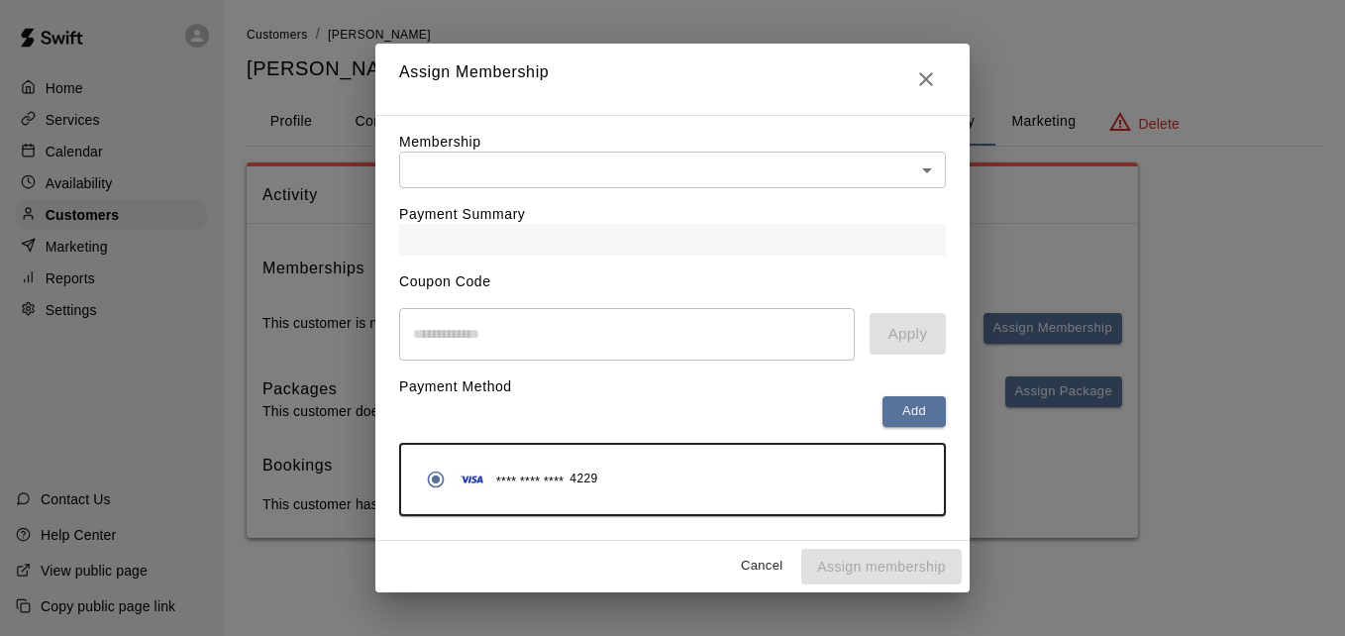
click at [862, 168] on body "Home Services Calendar Availability Customers Marketing Reports Settings Contac…" at bounding box center [672, 289] width 1345 height 578
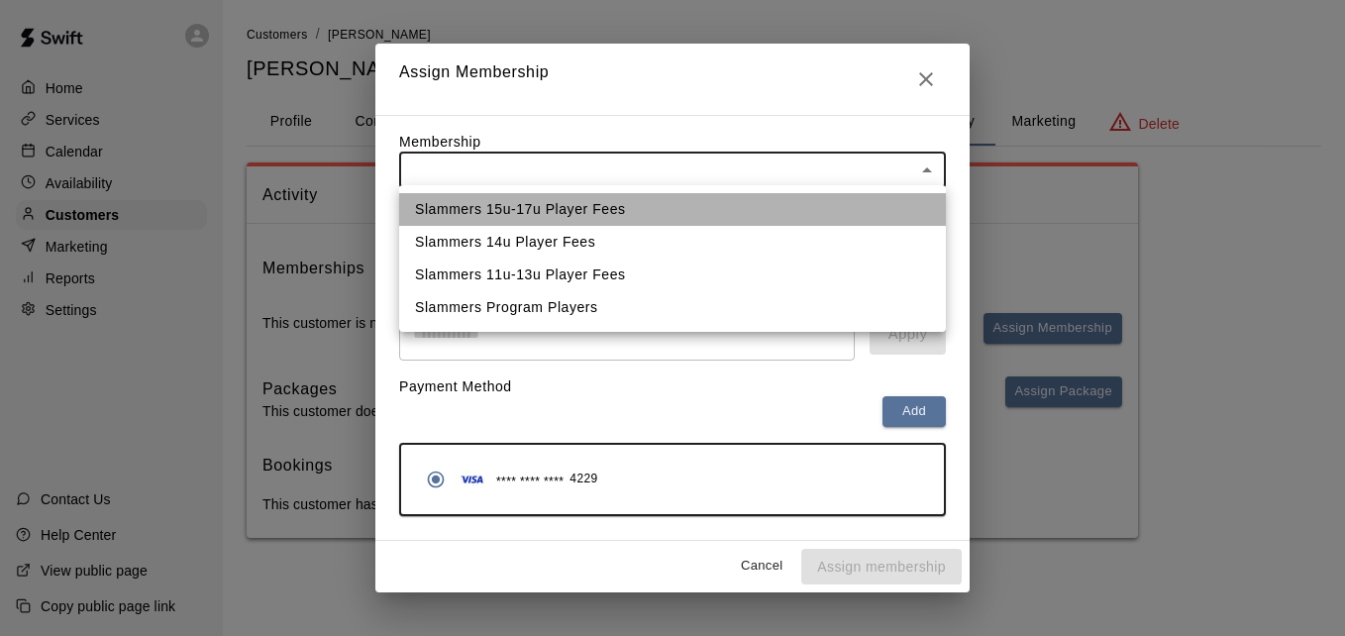
click at [824, 202] on li "Slammers 15u-17u Player Fees" at bounding box center [672, 209] width 547 height 33
type input "**********"
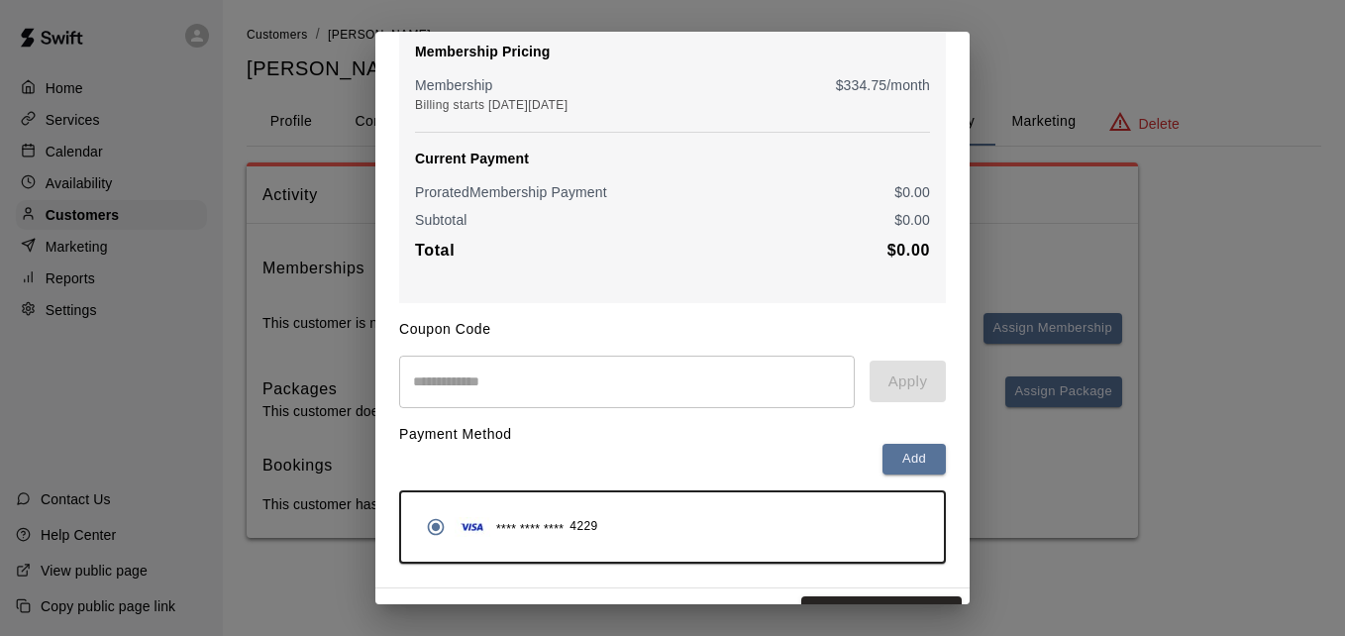
scroll to position [234, 0]
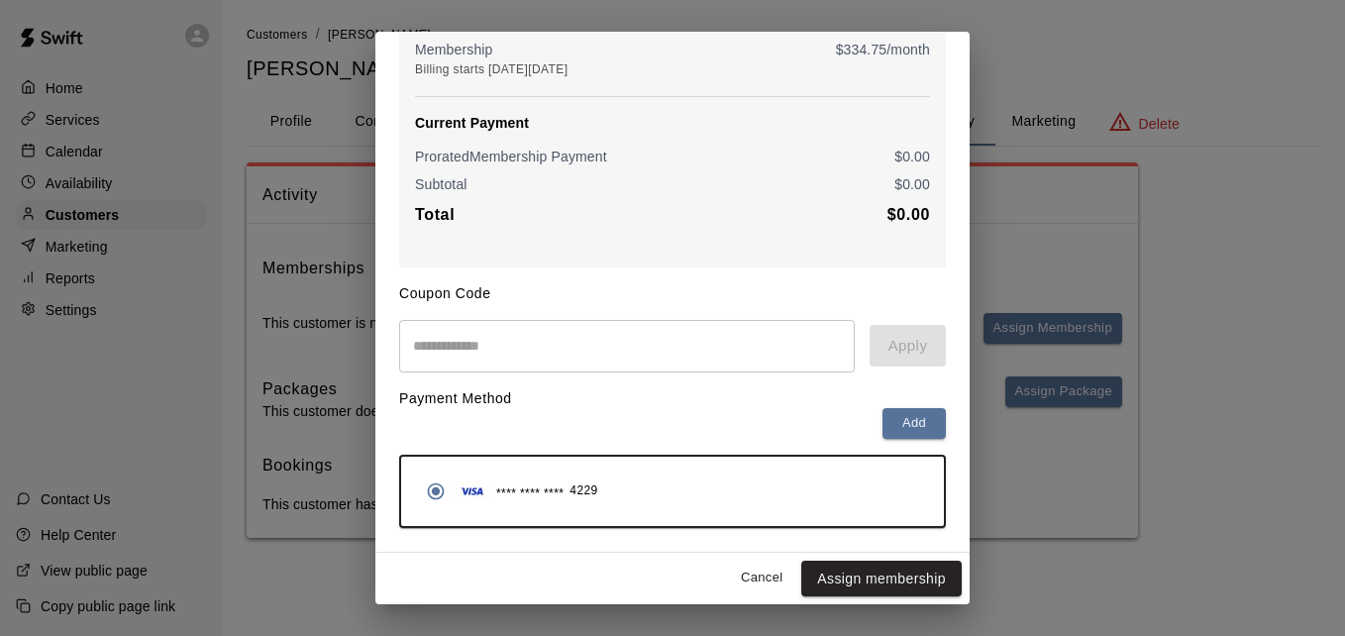
click at [885, 575] on button "Assign membership" at bounding box center [881, 579] width 160 height 37
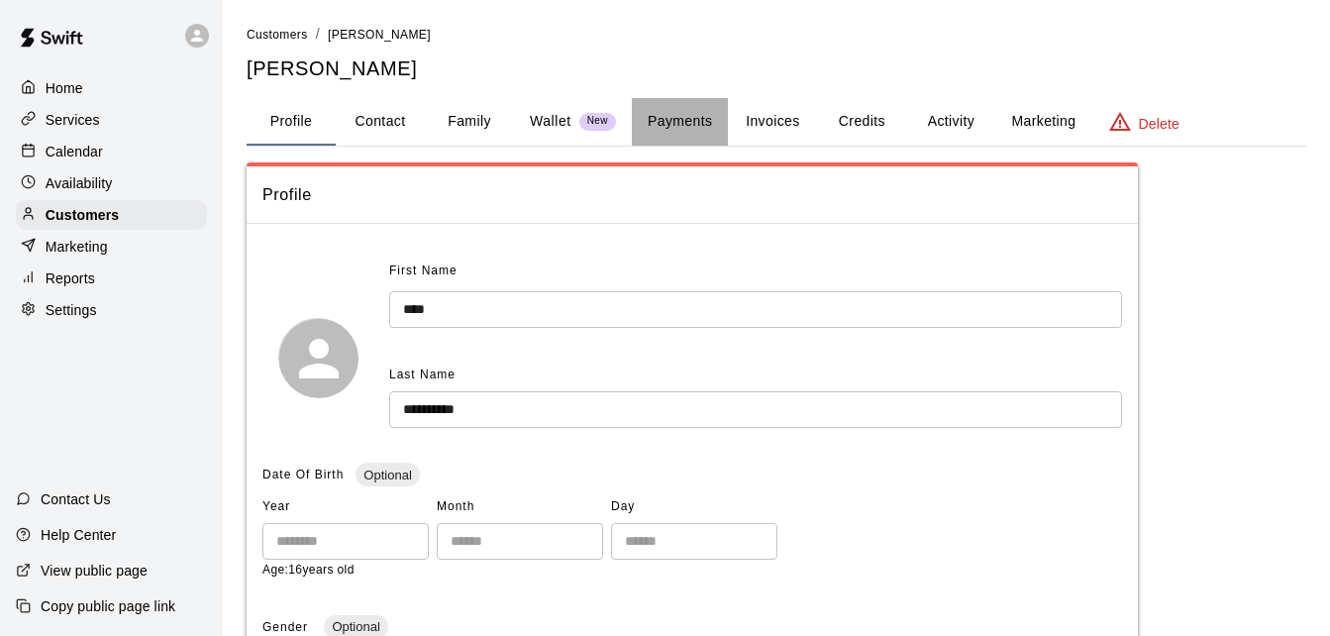
click at [678, 122] on button "Payments" at bounding box center [680, 122] width 96 height 48
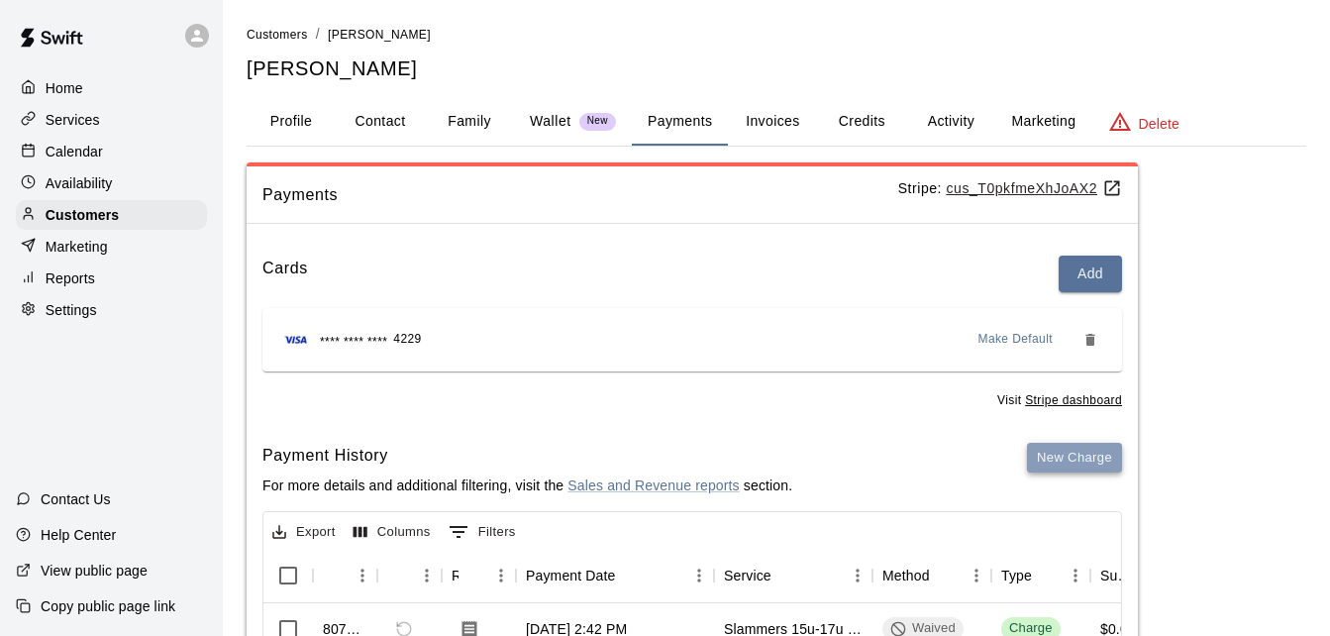
click at [1085, 451] on button "New Charge" at bounding box center [1074, 458] width 95 height 31
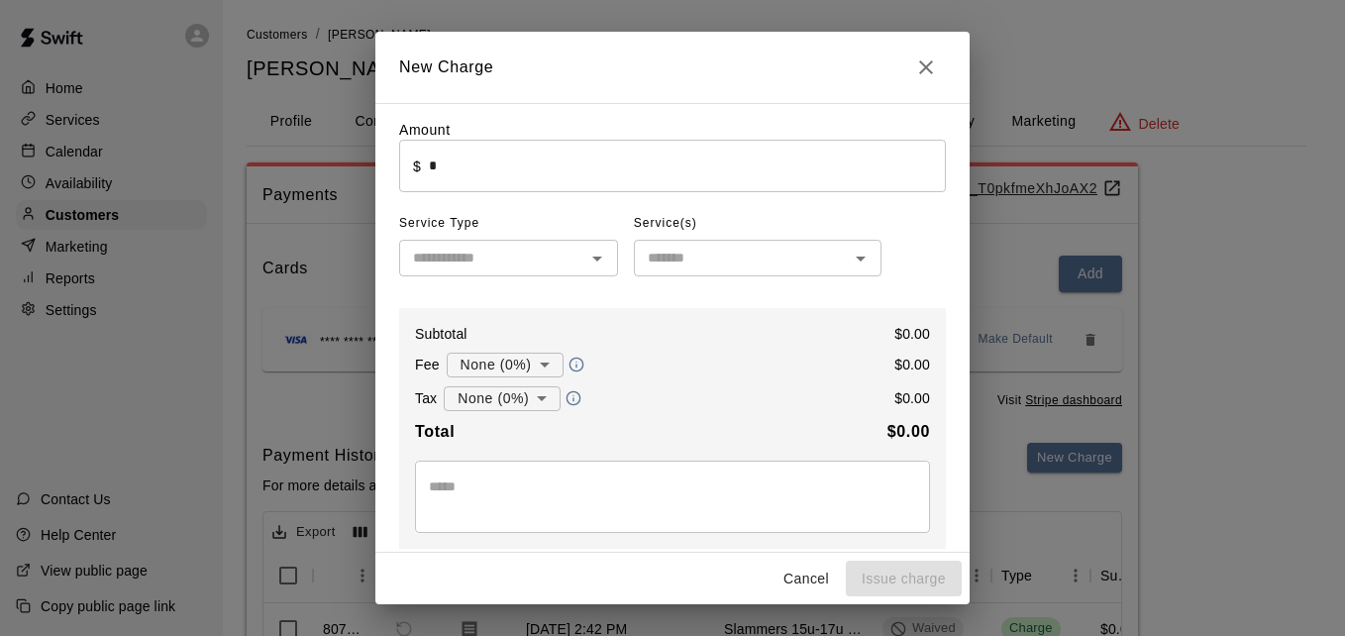
click at [458, 178] on input "*" at bounding box center [687, 166] width 517 height 53
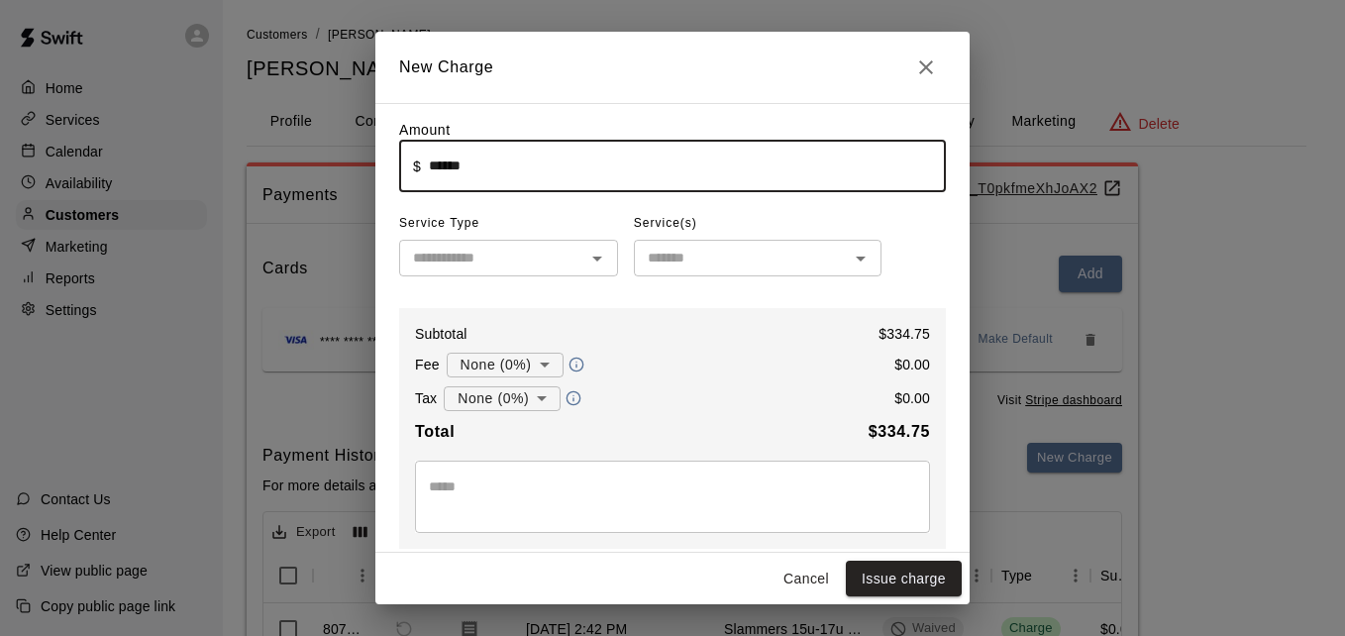
type input "******"
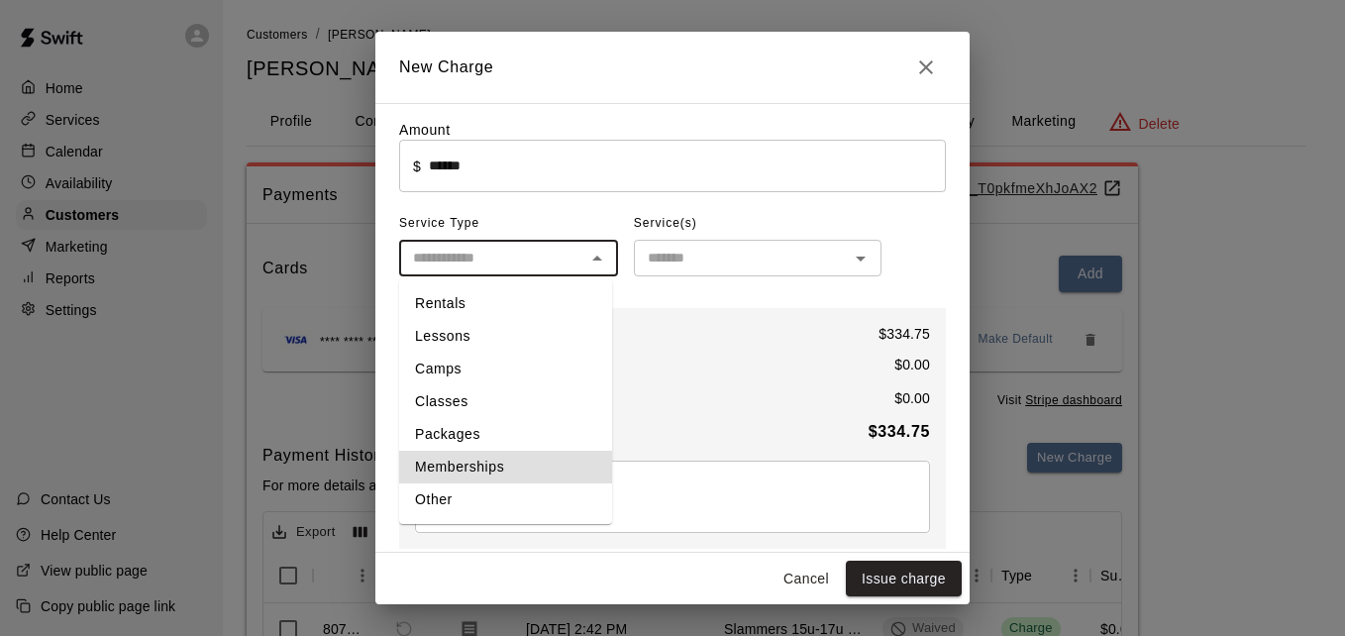
type input "**********"
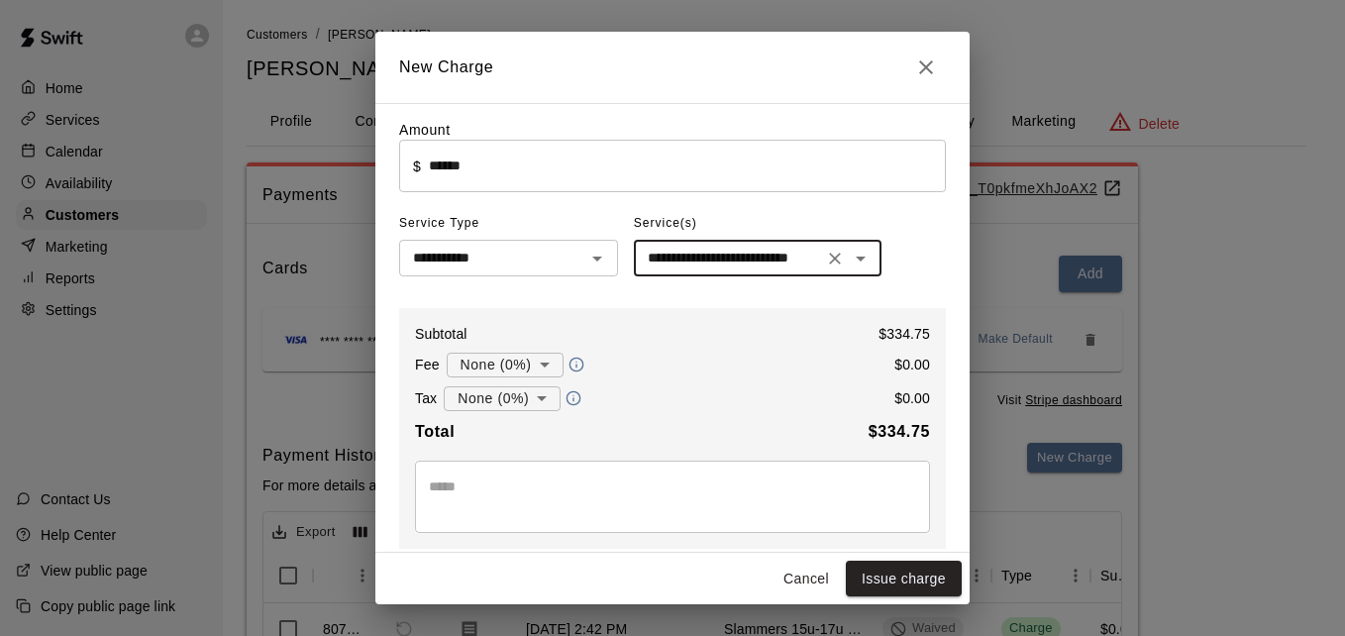
type input "**********"
click at [910, 577] on button "Issue charge" at bounding box center [904, 579] width 116 height 37
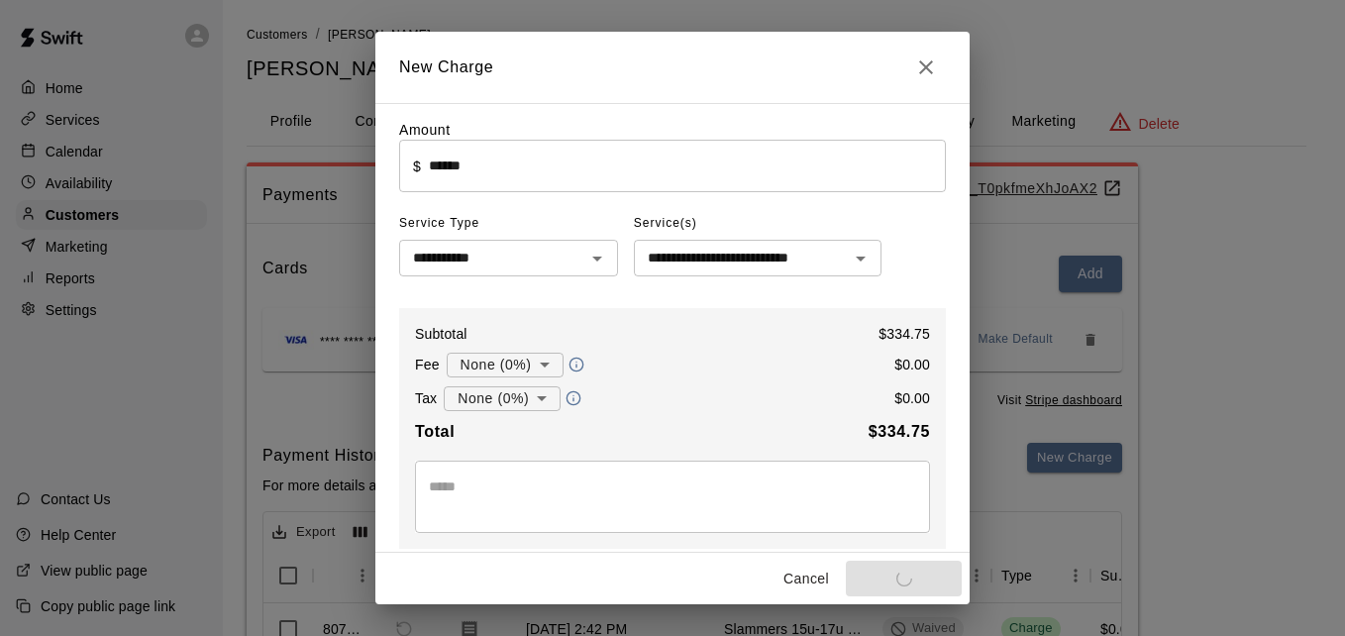
type input "*"
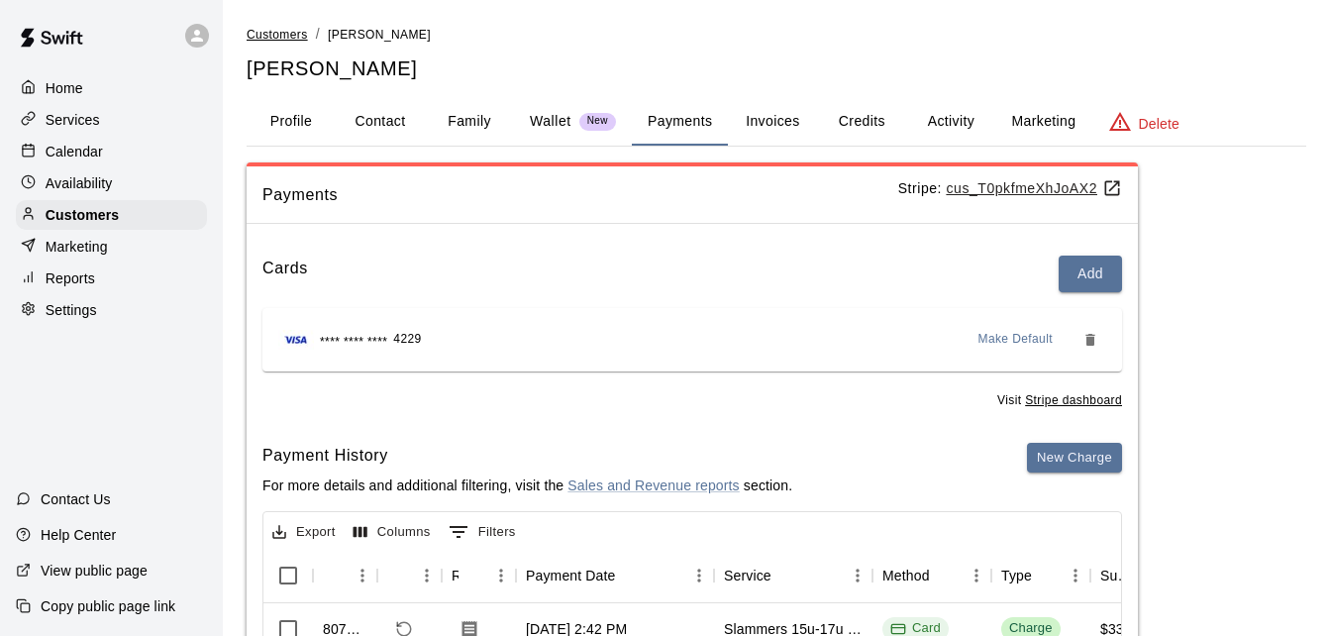
click at [284, 31] on span "Customers" at bounding box center [277, 35] width 61 height 14
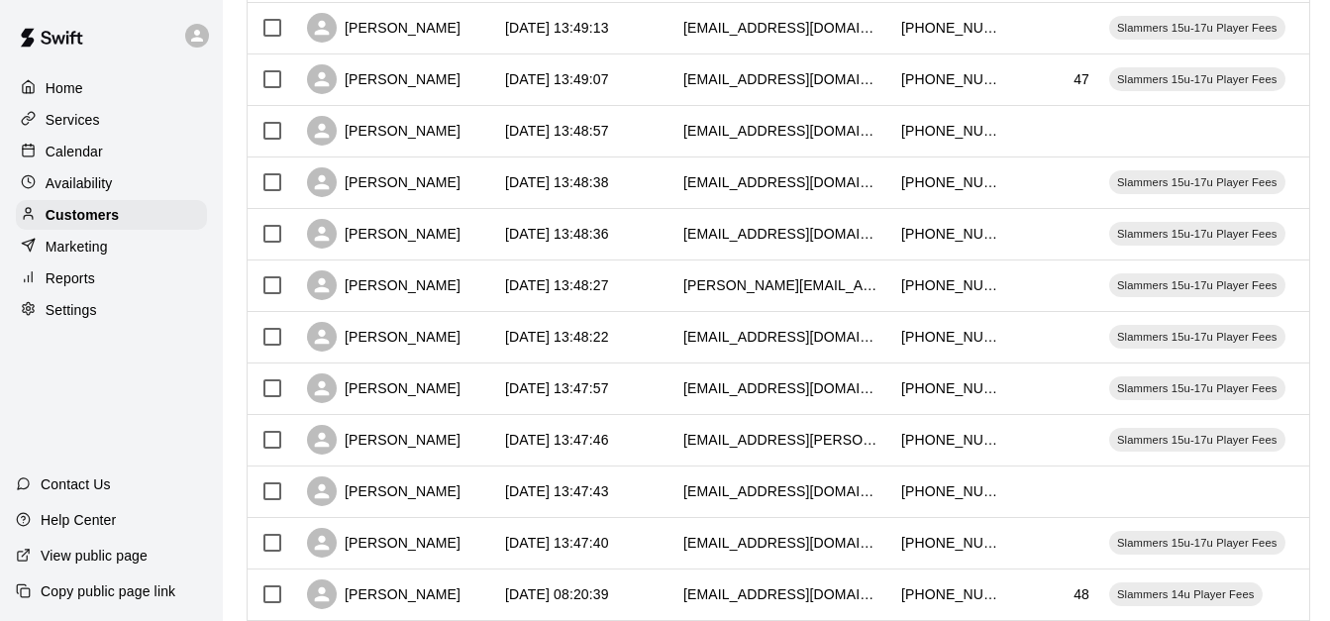
scroll to position [1106, 0]
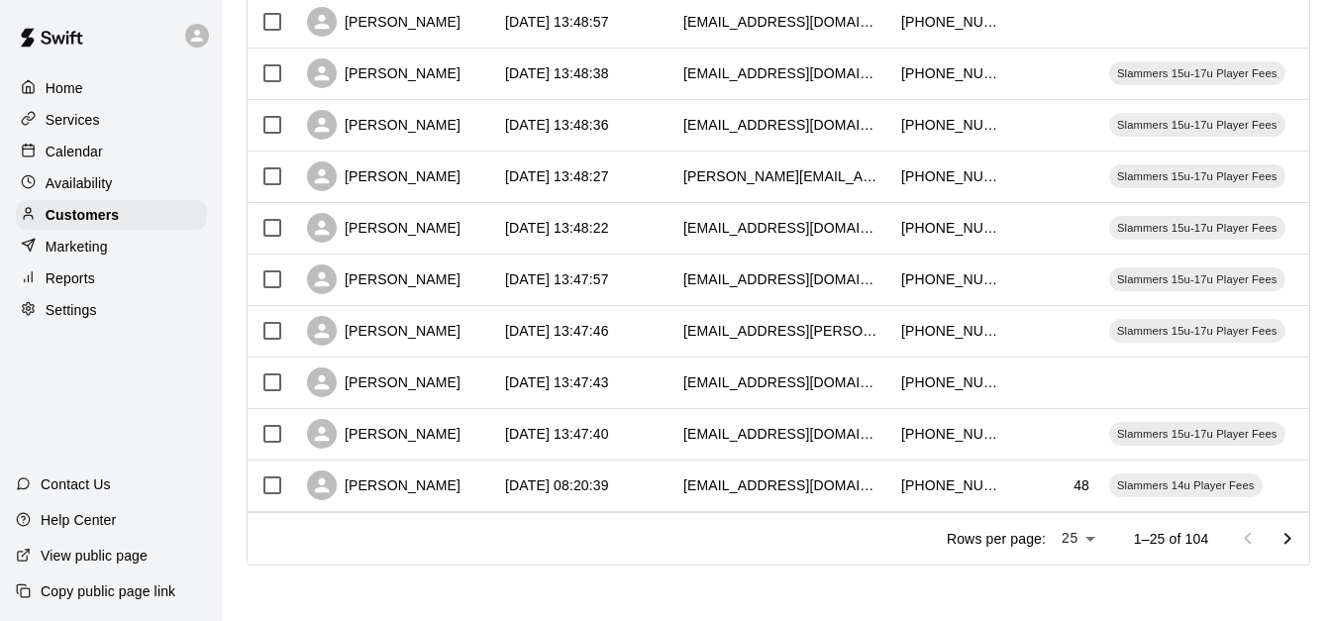
click at [1300, 540] on icon "Go to next page" at bounding box center [1288, 539] width 24 height 24
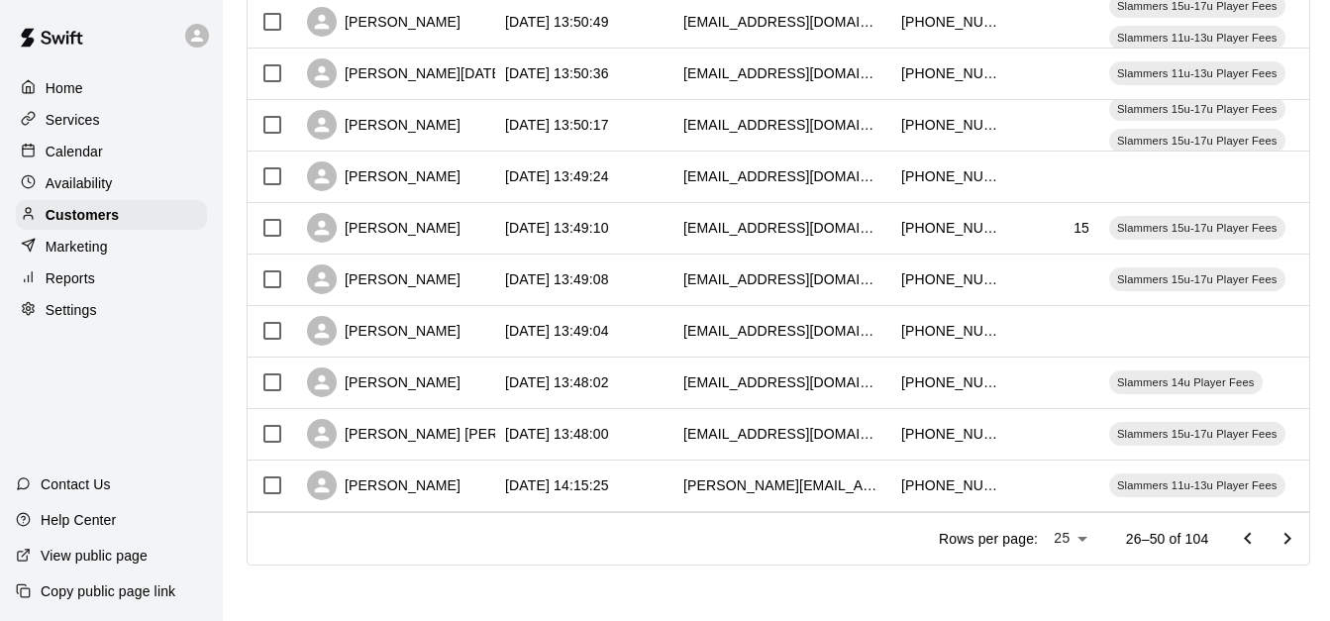
click at [1300, 540] on icon "Go to next page" at bounding box center [1288, 539] width 24 height 24
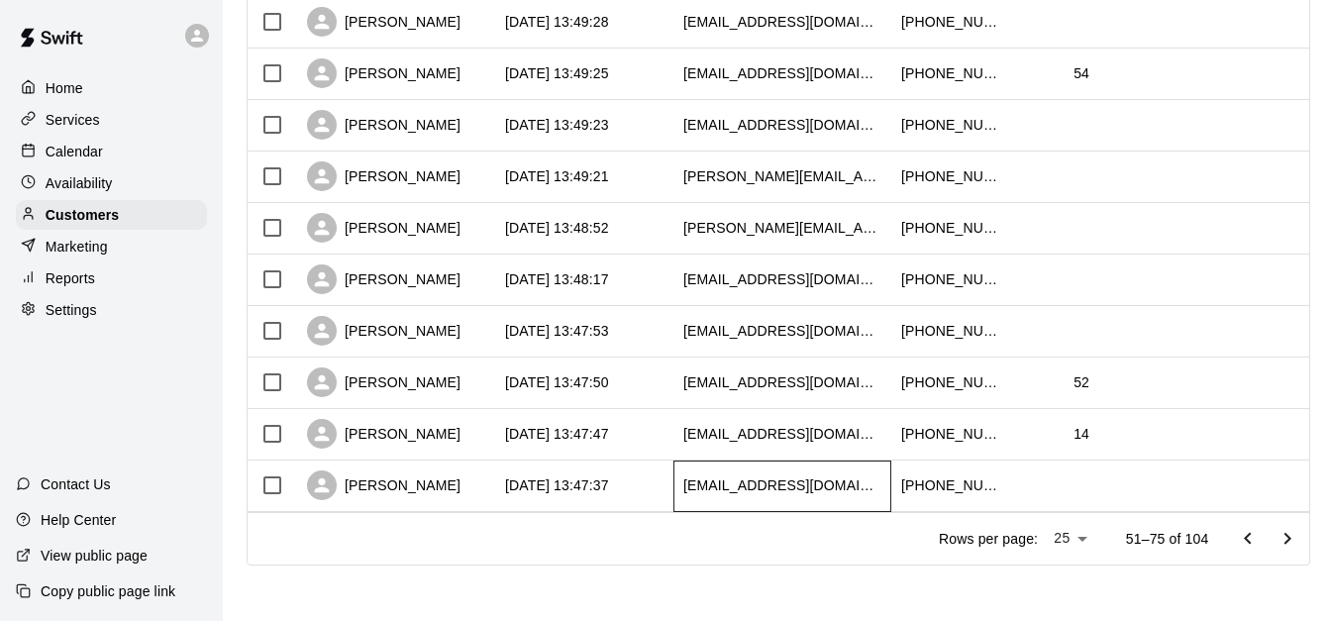
click at [707, 461] on div "[EMAIL_ADDRESS][DOMAIN_NAME]" at bounding box center [783, 487] width 218 height 52
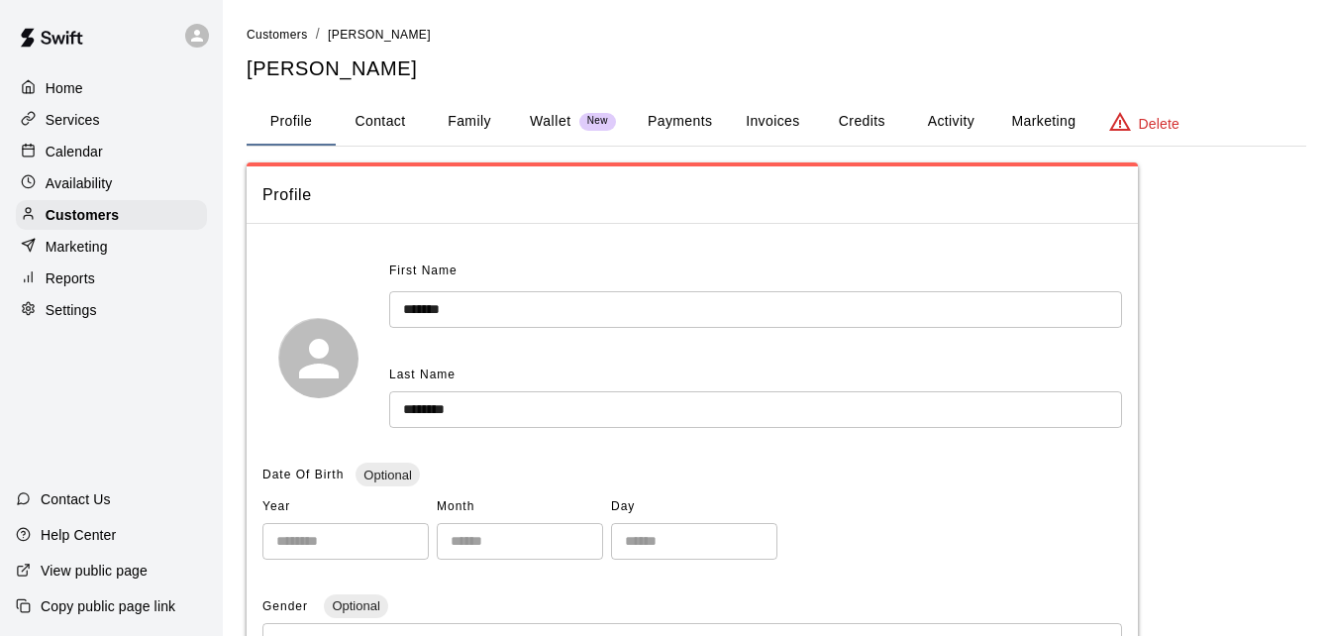
click at [454, 124] on button "Family" at bounding box center [469, 122] width 89 height 48
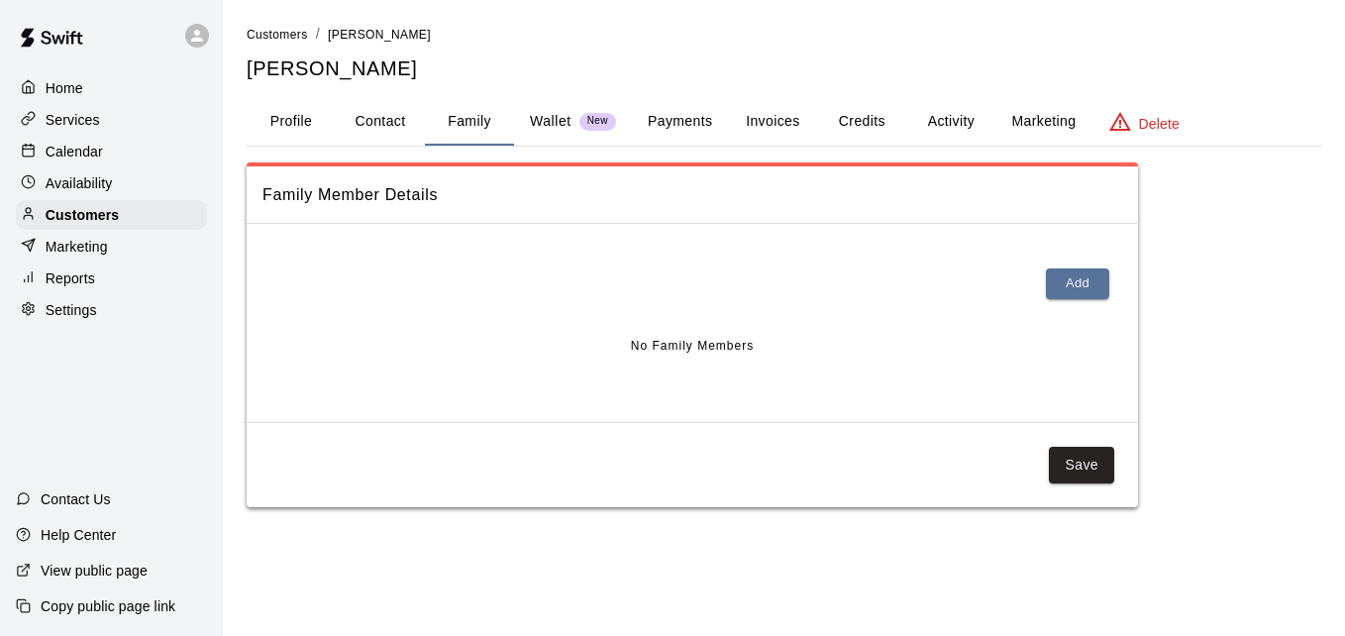
click at [681, 108] on button "Payments" at bounding box center [680, 122] width 96 height 48
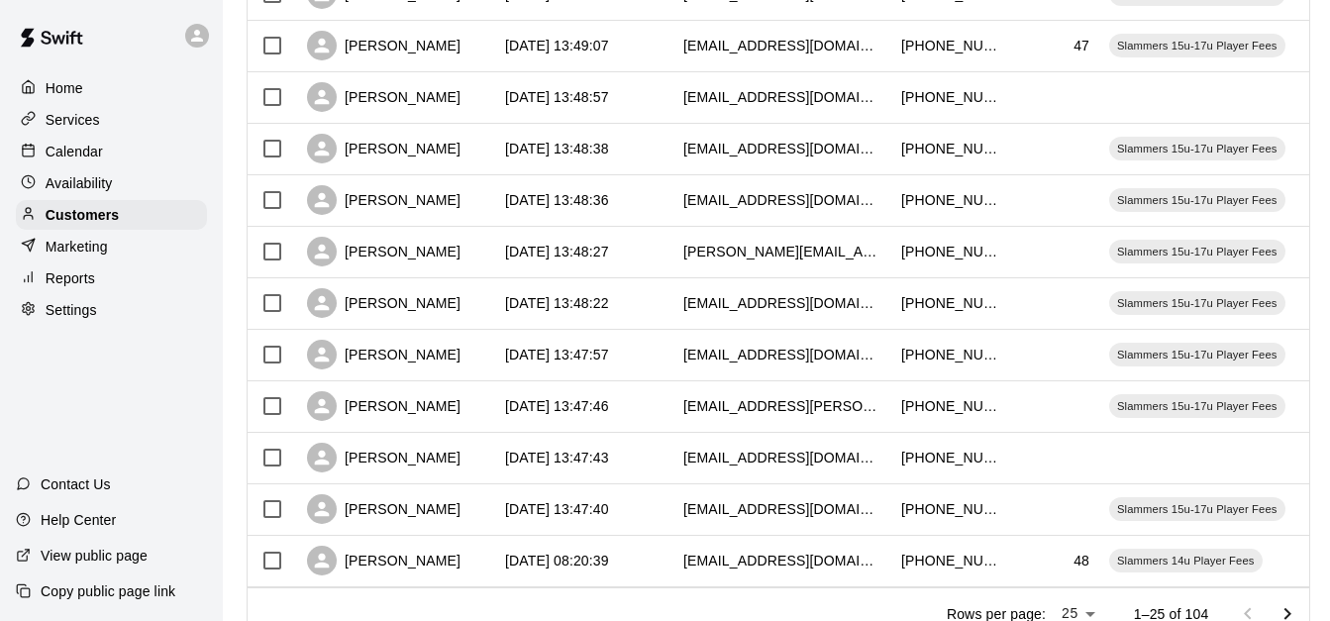
scroll to position [1106, 0]
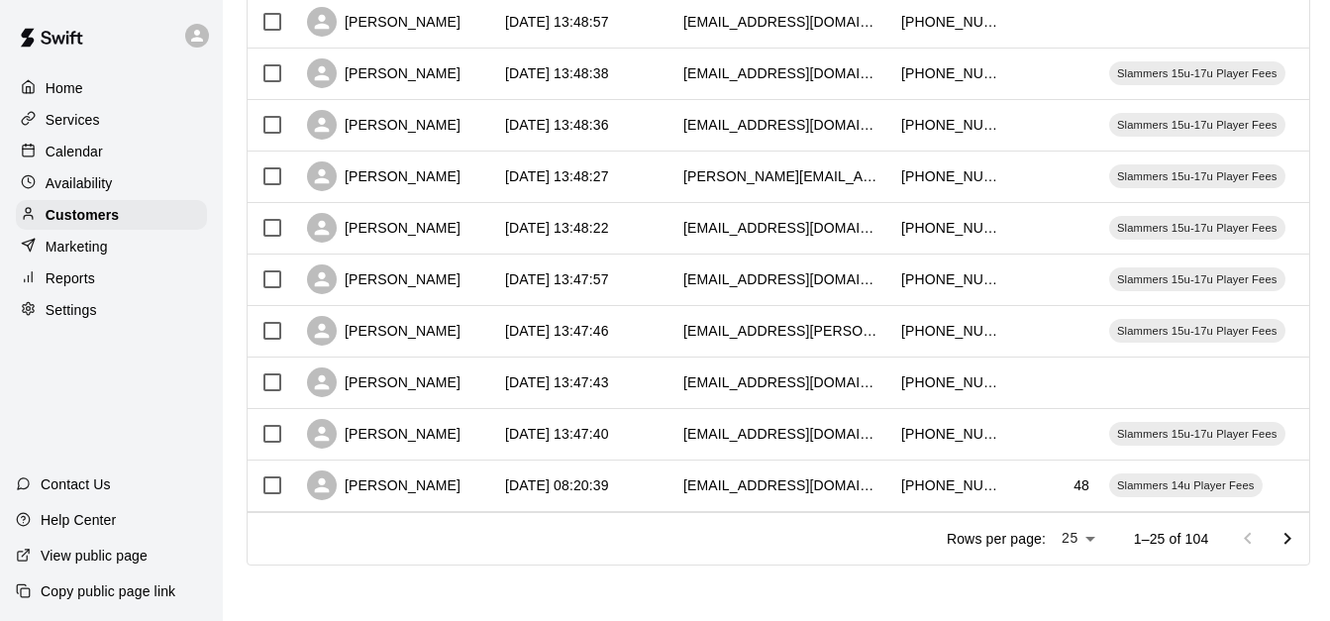
click at [1292, 534] on icon "Go to next page" at bounding box center [1288, 538] width 7 height 12
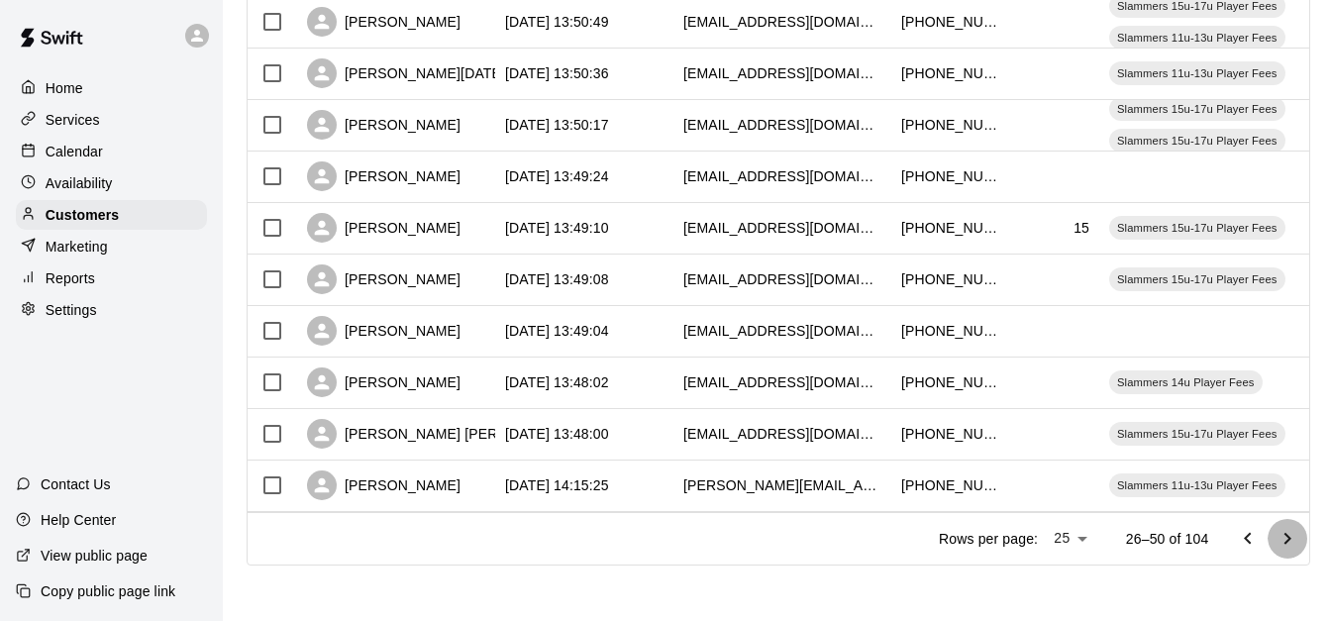
click at [1292, 534] on icon "Go to next page" at bounding box center [1288, 538] width 7 height 12
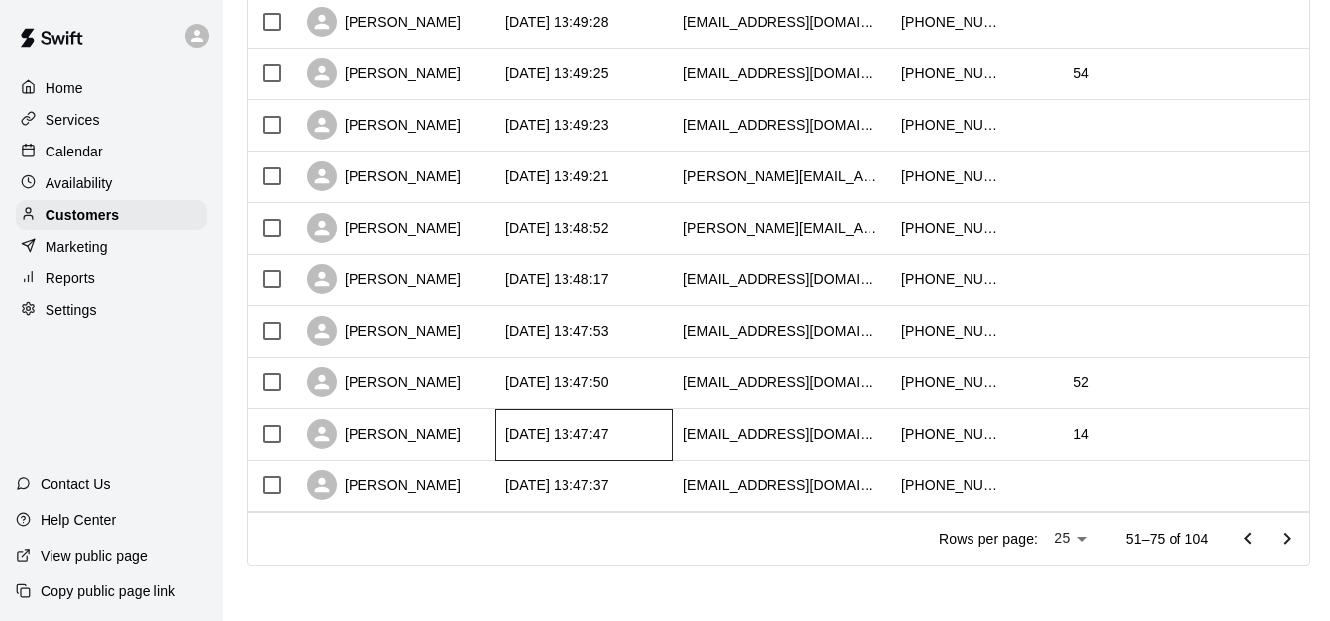
click at [609, 424] on div "[DATE] 13:47:47" at bounding box center [557, 434] width 104 height 20
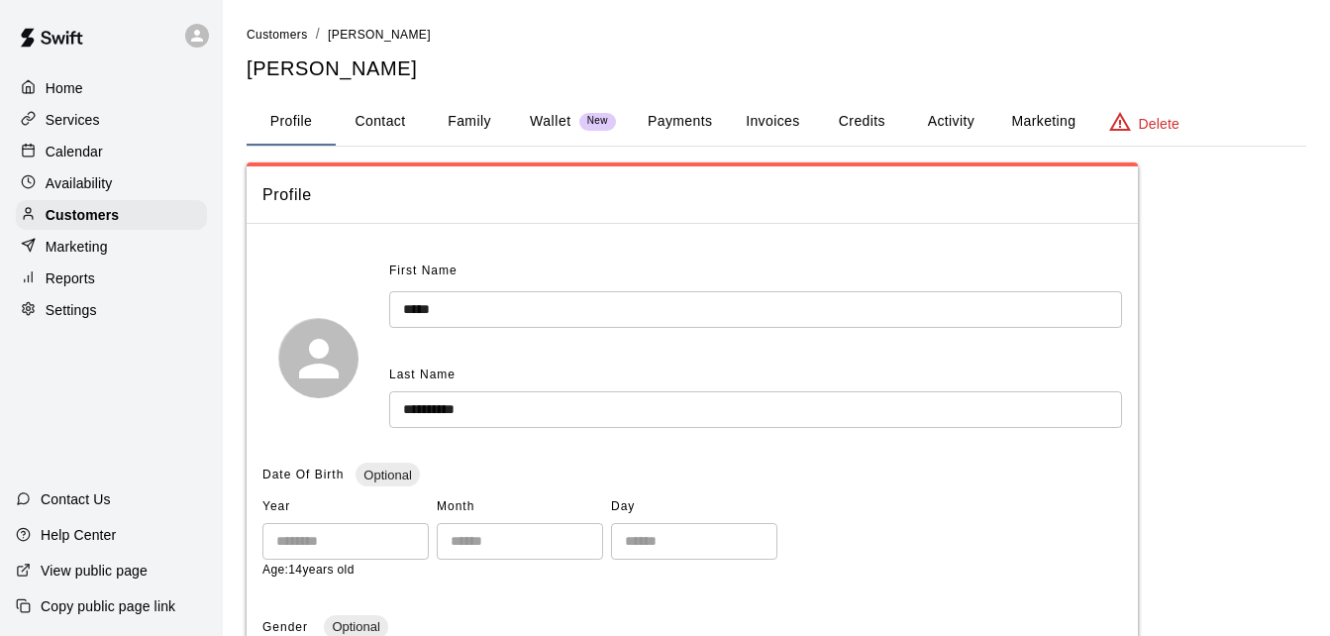
click at [663, 127] on button "Payments" at bounding box center [680, 122] width 96 height 48
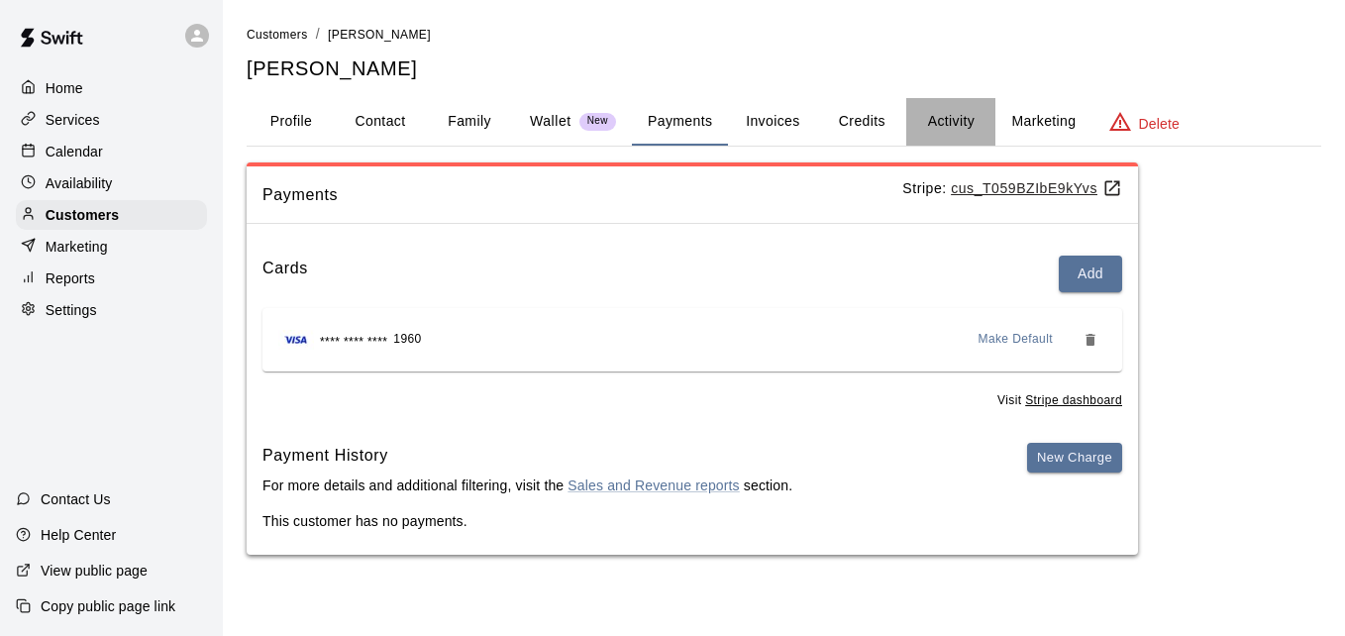
click at [946, 120] on button "Activity" at bounding box center [950, 122] width 89 height 48
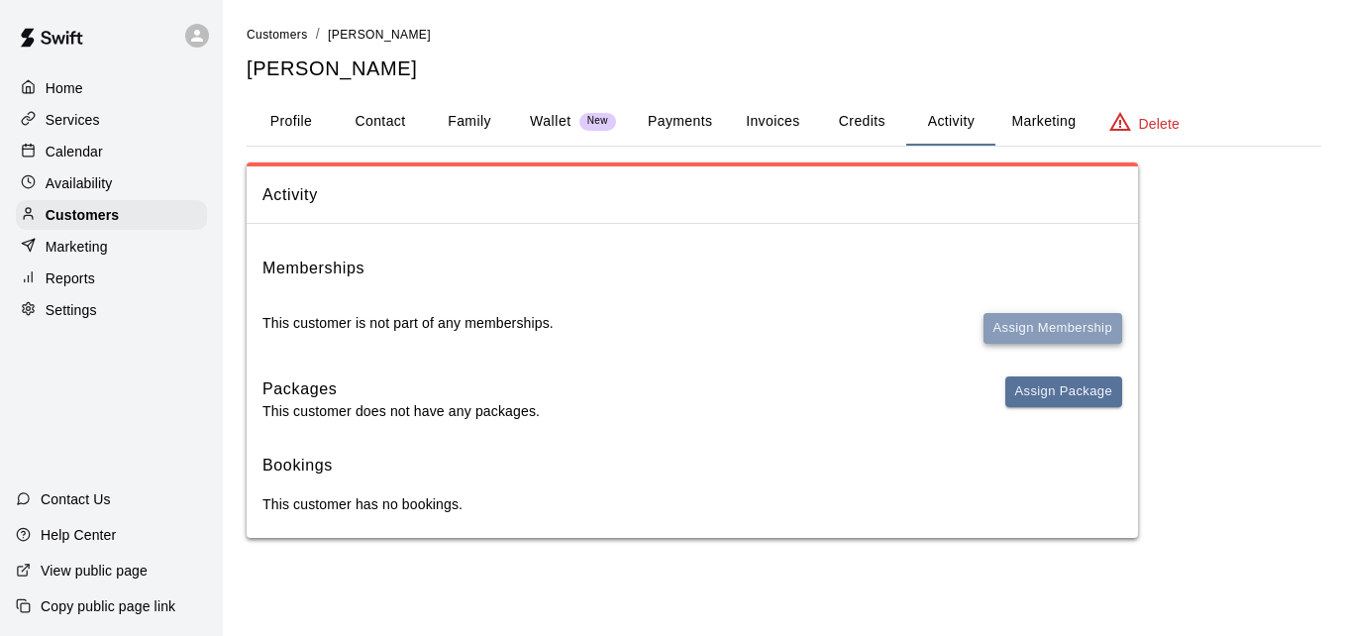
click at [1032, 327] on button "Assign Membership" at bounding box center [1053, 328] width 139 height 31
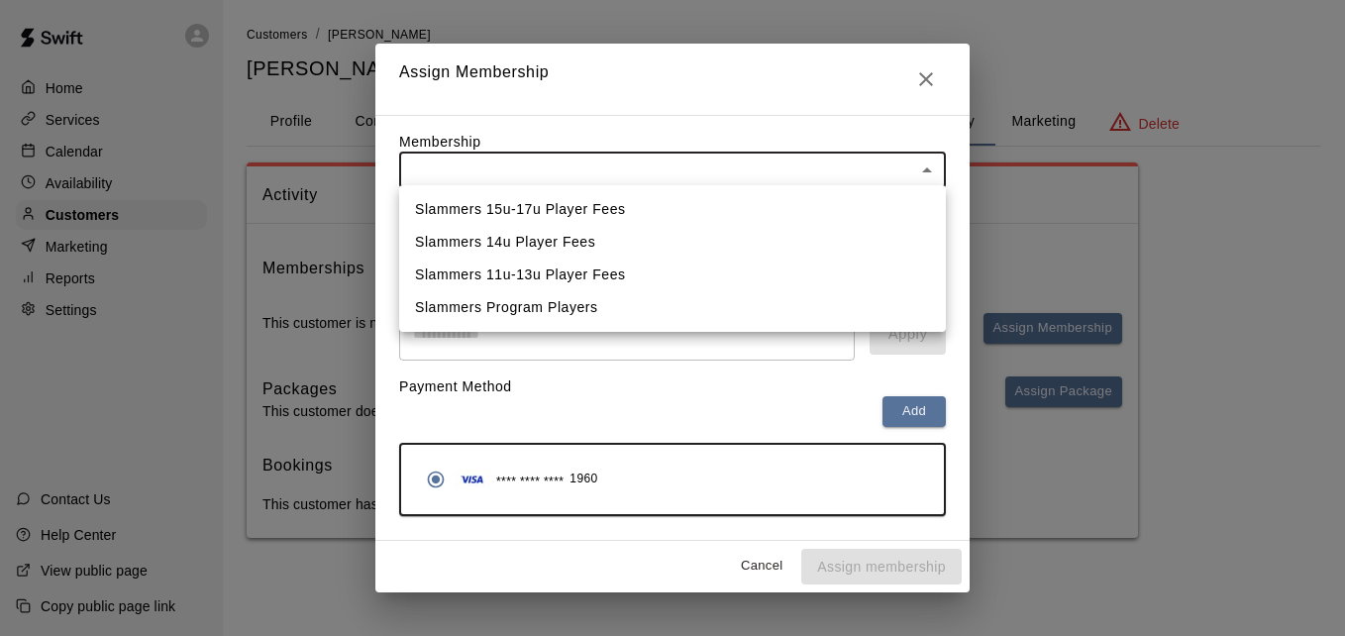
click at [684, 152] on body "Home Services Calendar Availability Customers Marketing Reports Settings Contac…" at bounding box center [672, 289] width 1345 height 578
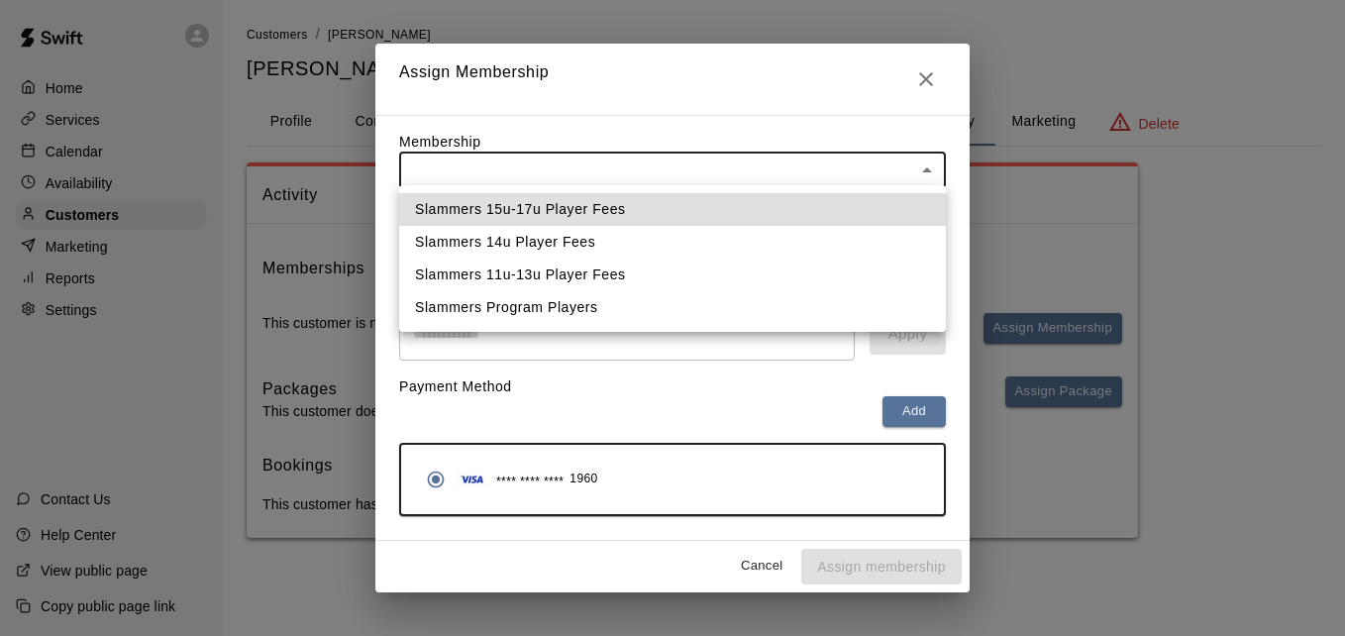
type input "**********"
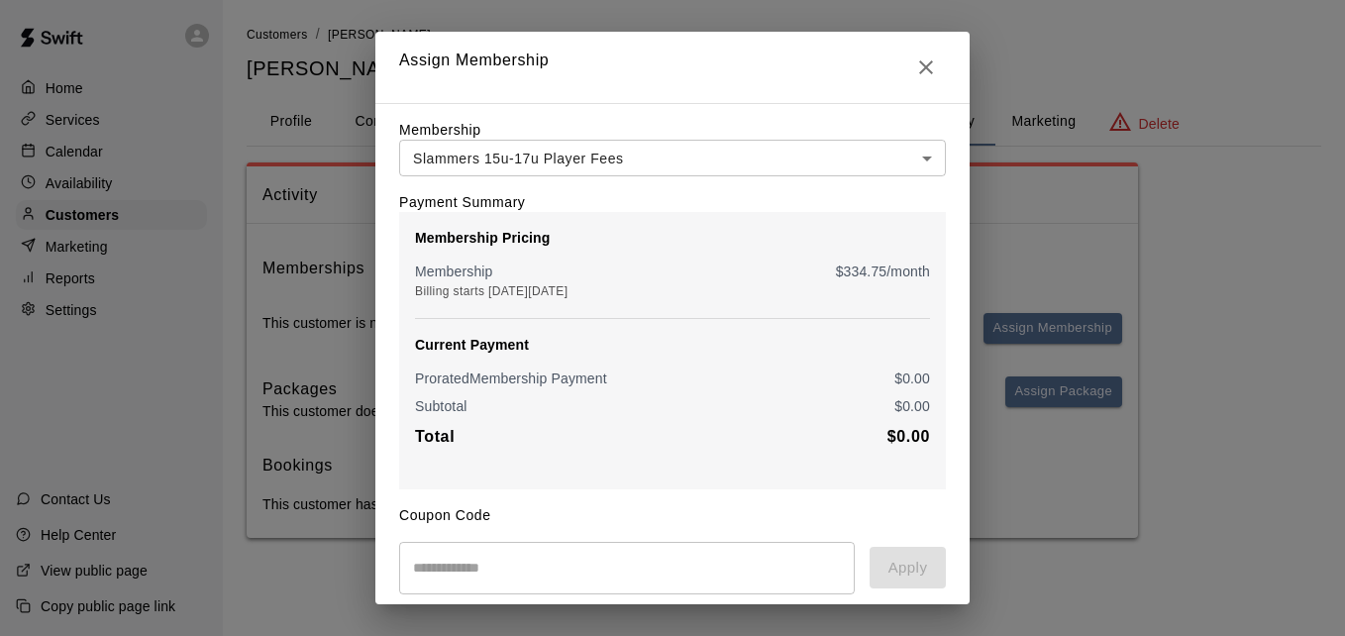
scroll to position [234, 0]
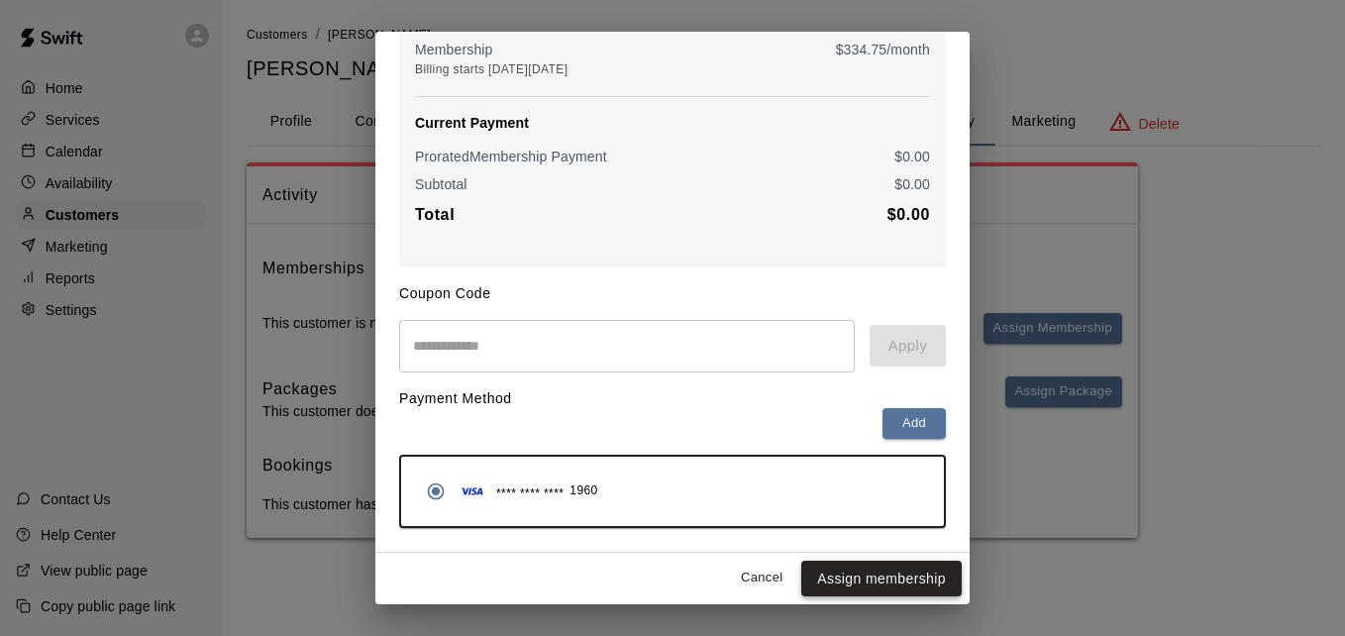
click at [915, 583] on button "Assign membership" at bounding box center [881, 579] width 160 height 37
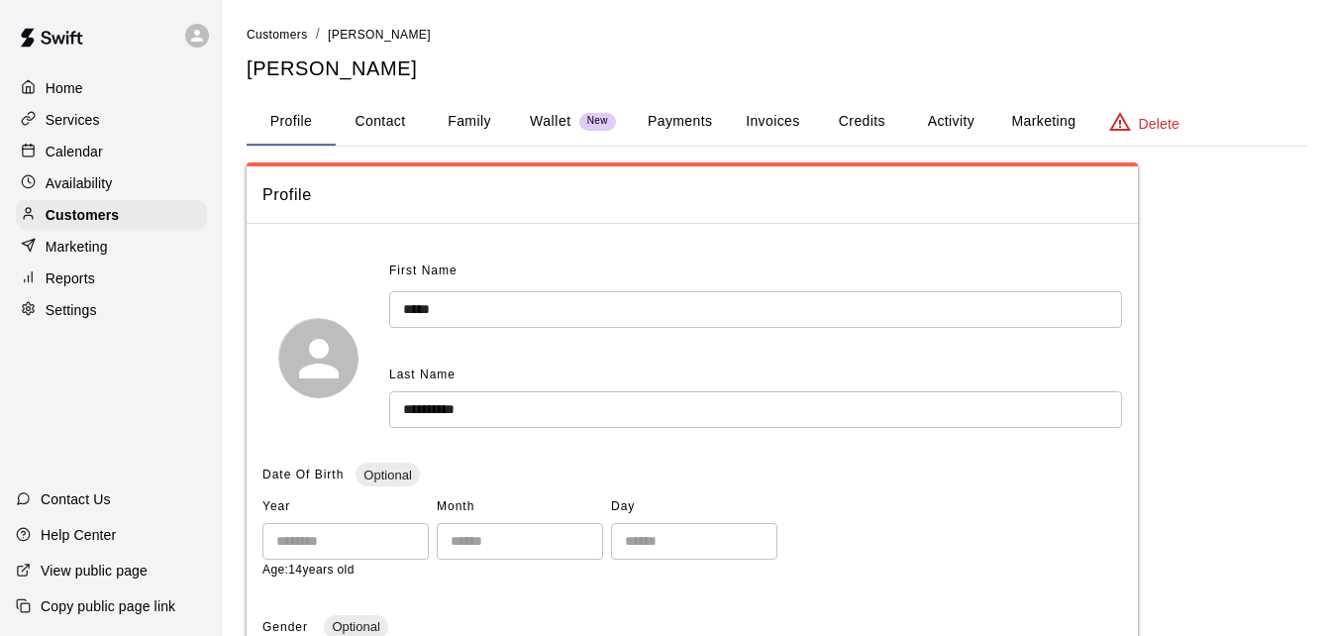
click at [680, 128] on button "Payments" at bounding box center [680, 122] width 96 height 48
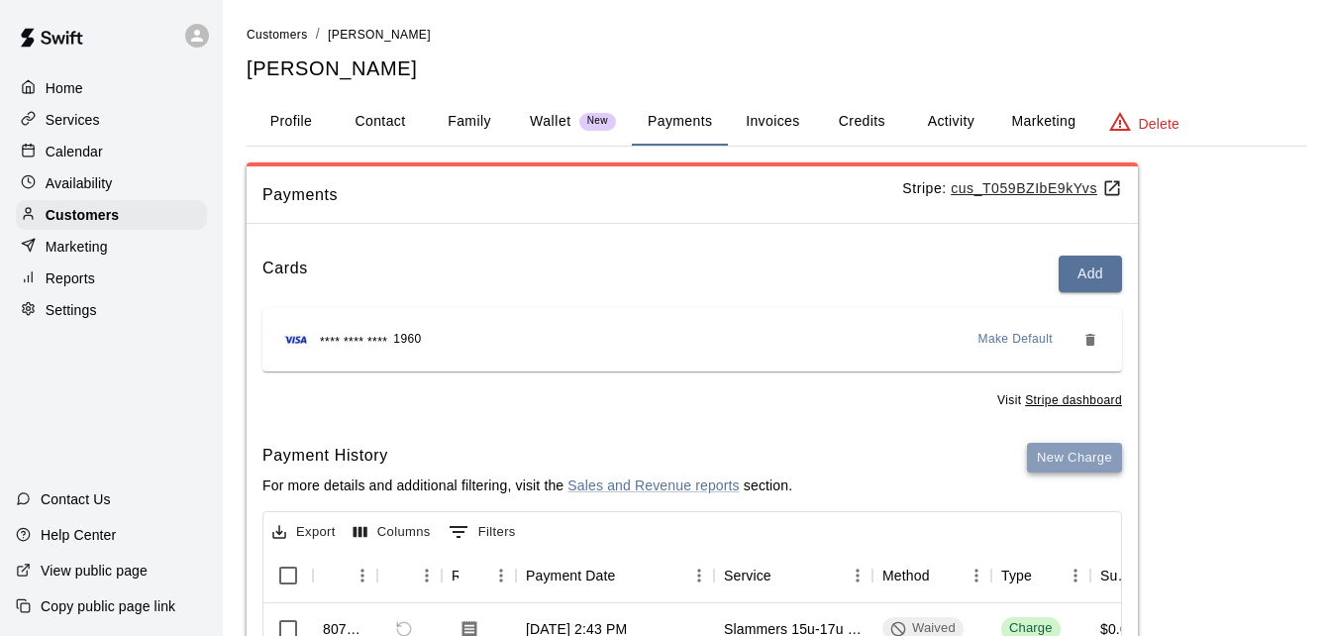
click at [1047, 444] on button "New Charge" at bounding box center [1074, 458] width 95 height 31
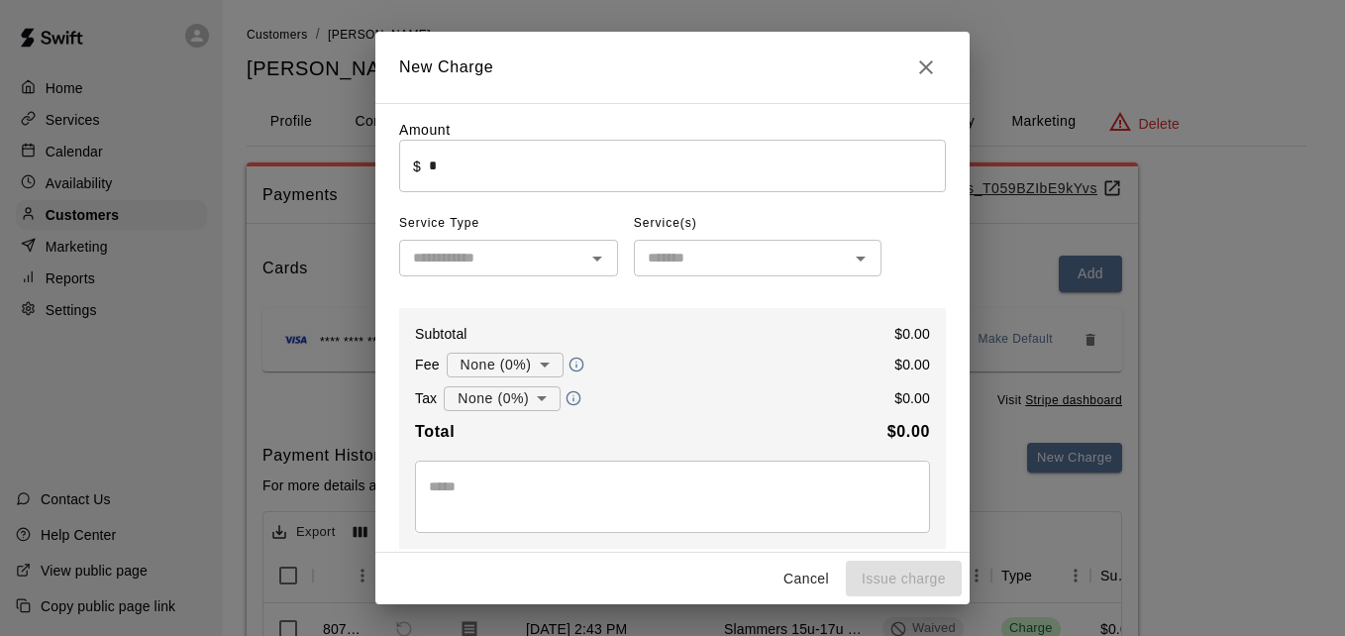
click at [646, 171] on input "*" at bounding box center [687, 166] width 517 height 53
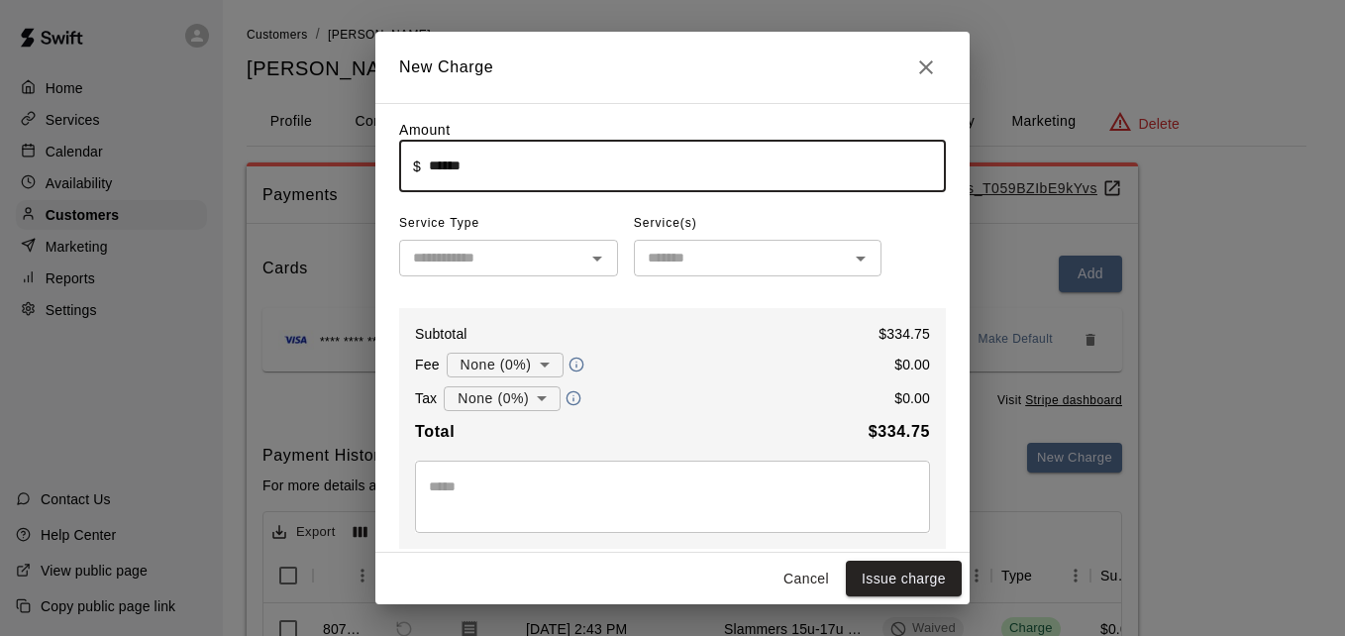
type input "******"
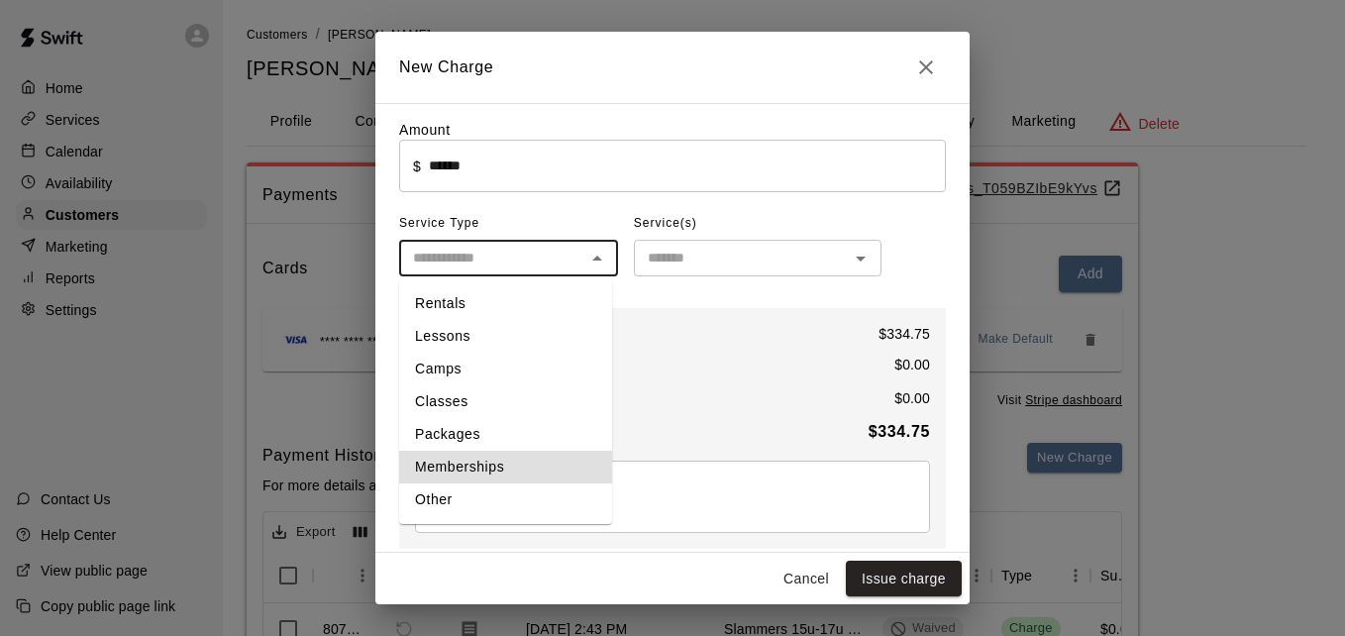
type input "**********"
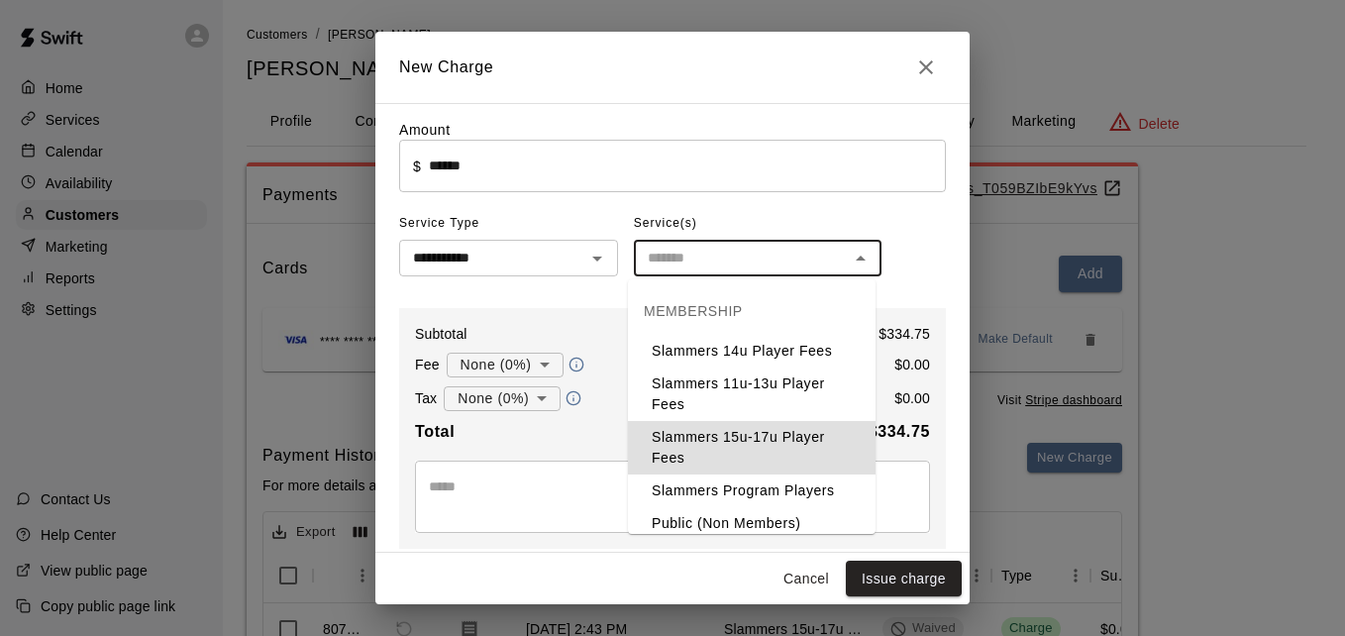
type input "**********"
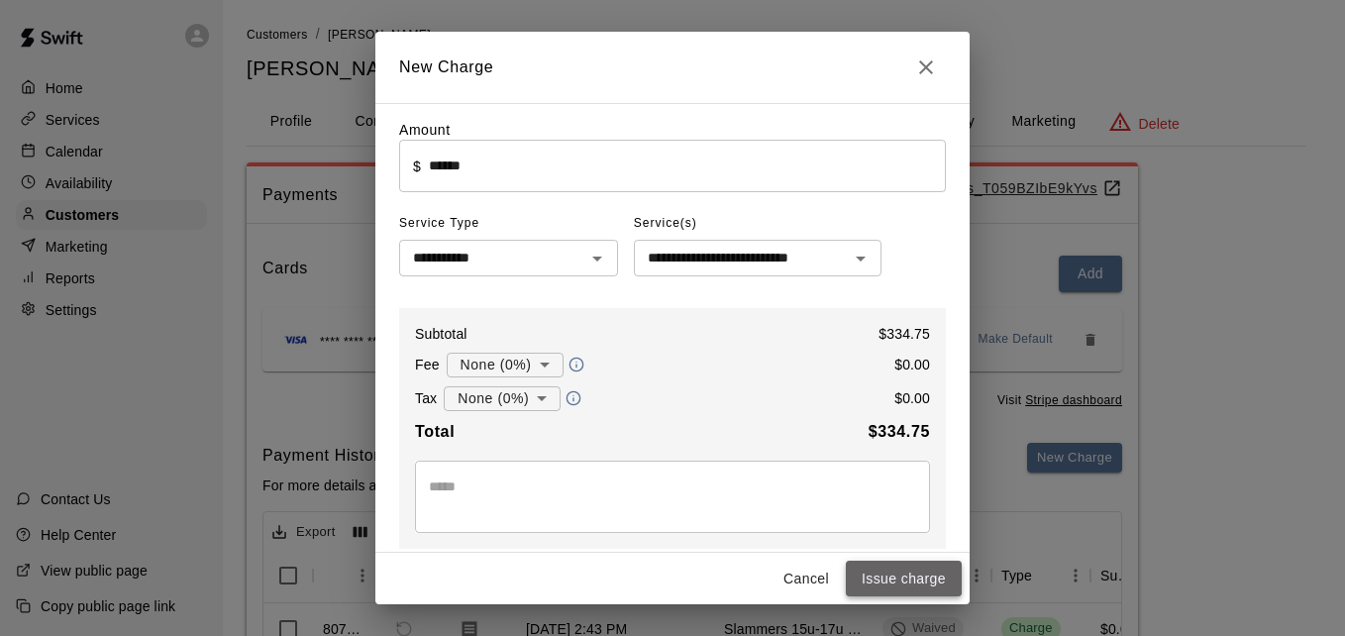
click at [897, 582] on button "Issue charge" at bounding box center [904, 579] width 116 height 37
type input "*"
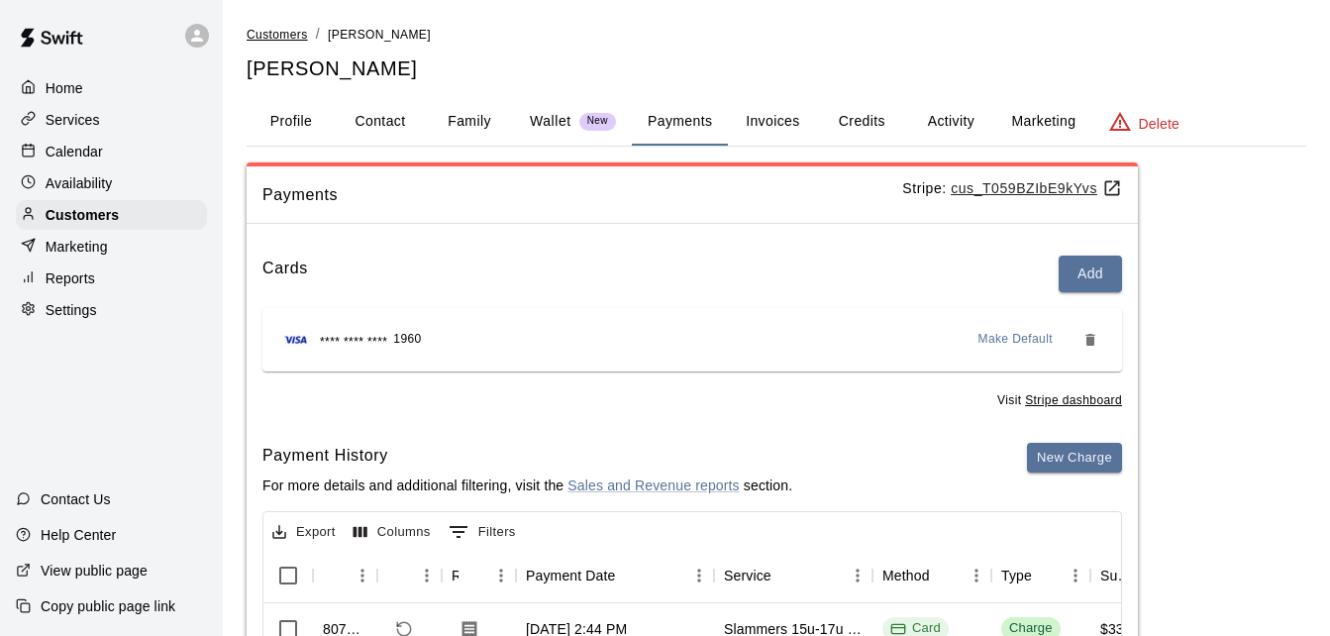
click at [280, 33] on span "Customers" at bounding box center [277, 35] width 61 height 14
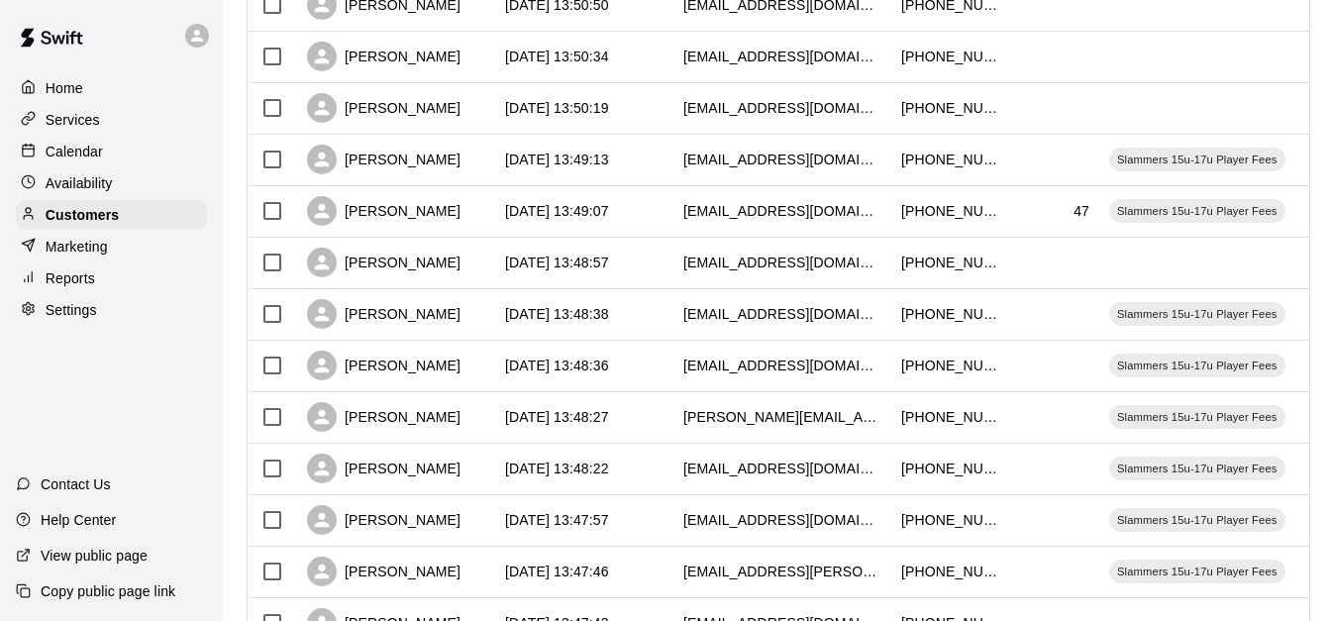
scroll to position [1106, 0]
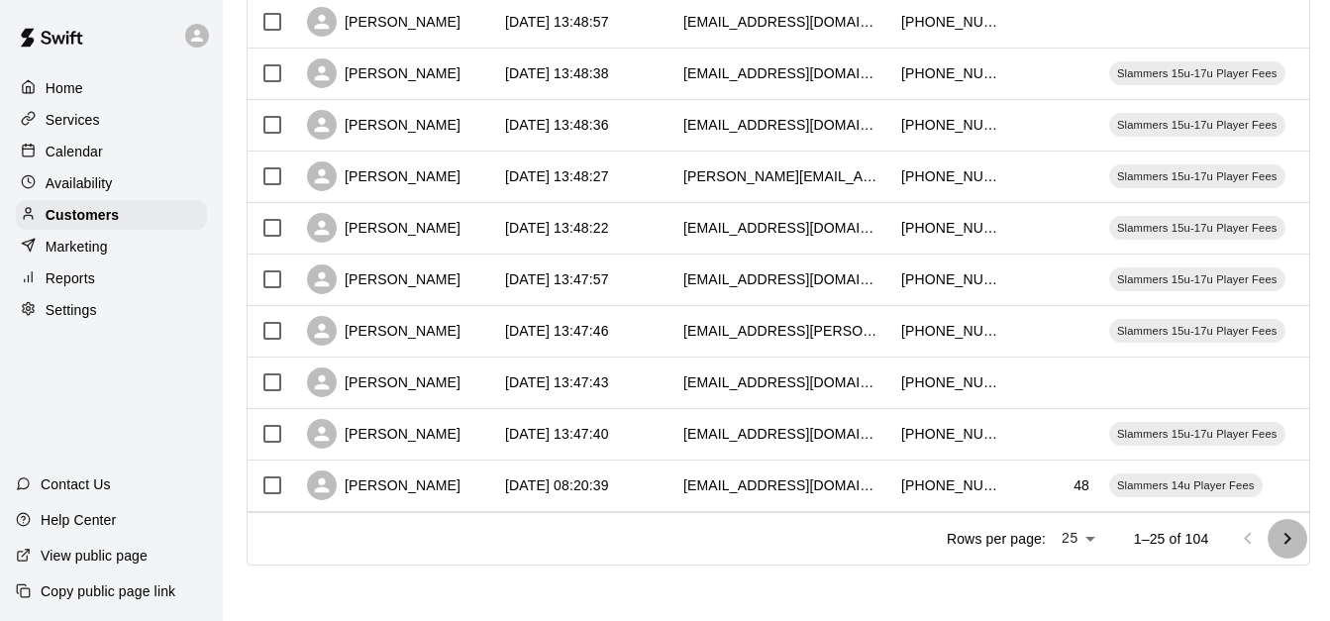
click at [1295, 536] on icon "Go to next page" at bounding box center [1288, 539] width 24 height 24
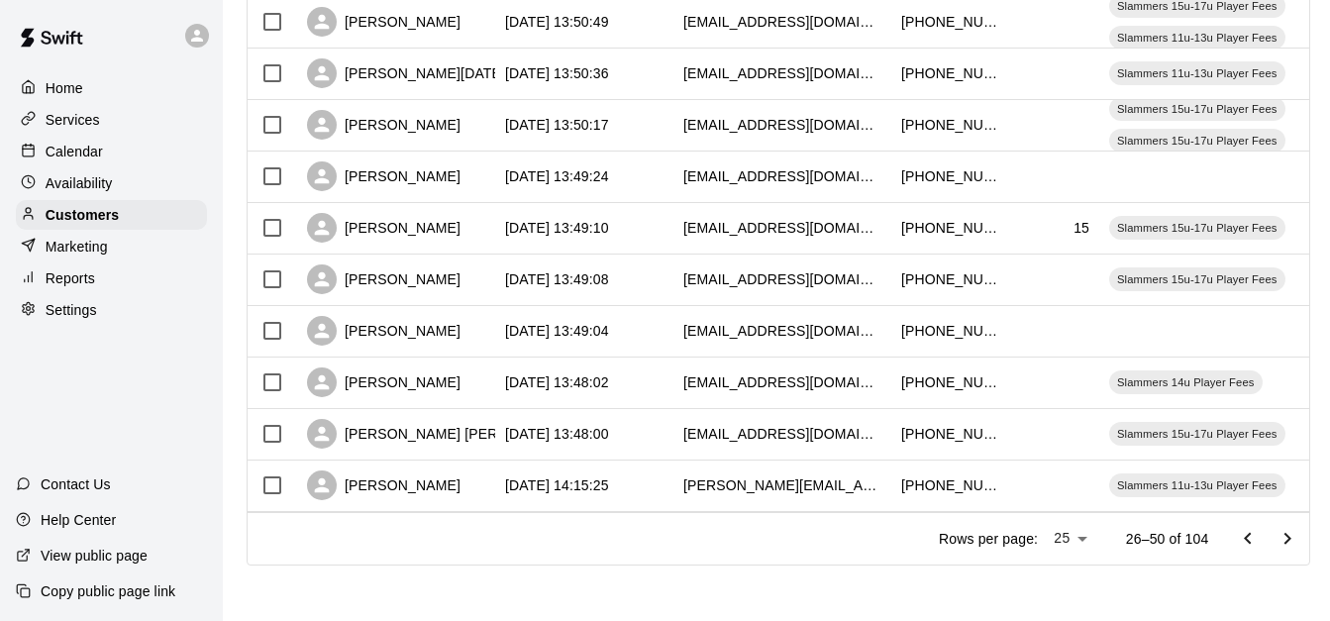
click at [1295, 536] on icon "Go to next page" at bounding box center [1288, 539] width 24 height 24
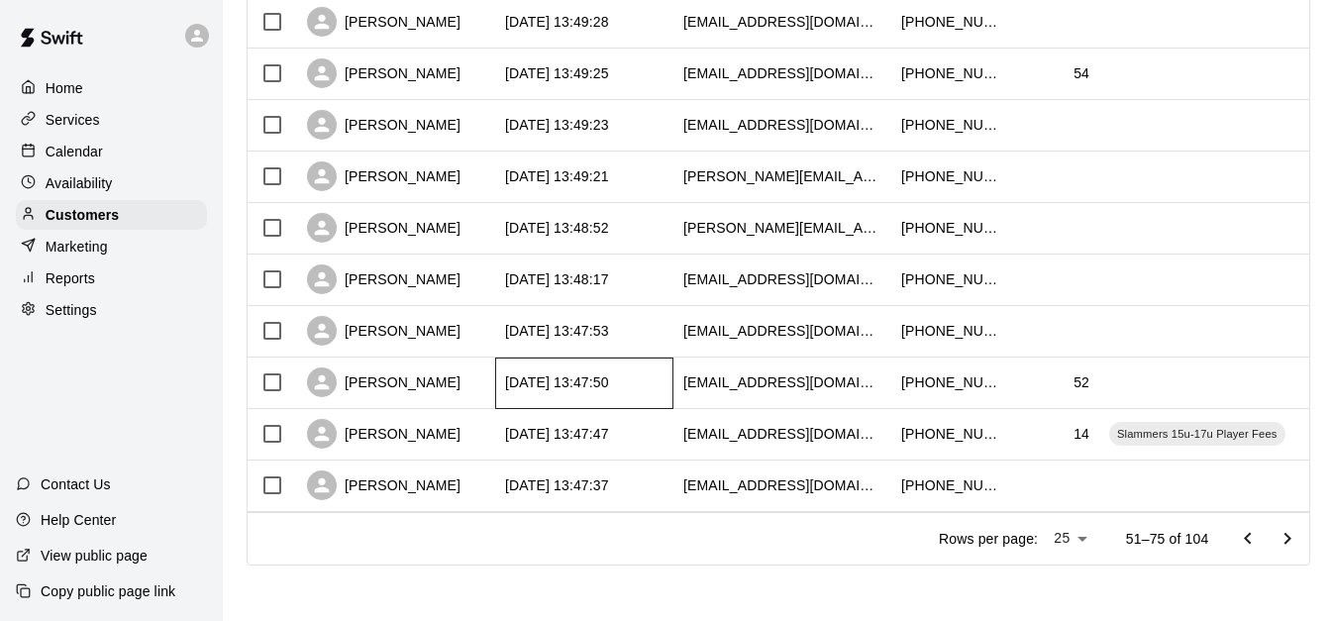
click at [672, 358] on div "[DATE] 13:47:50" at bounding box center [584, 384] width 178 height 52
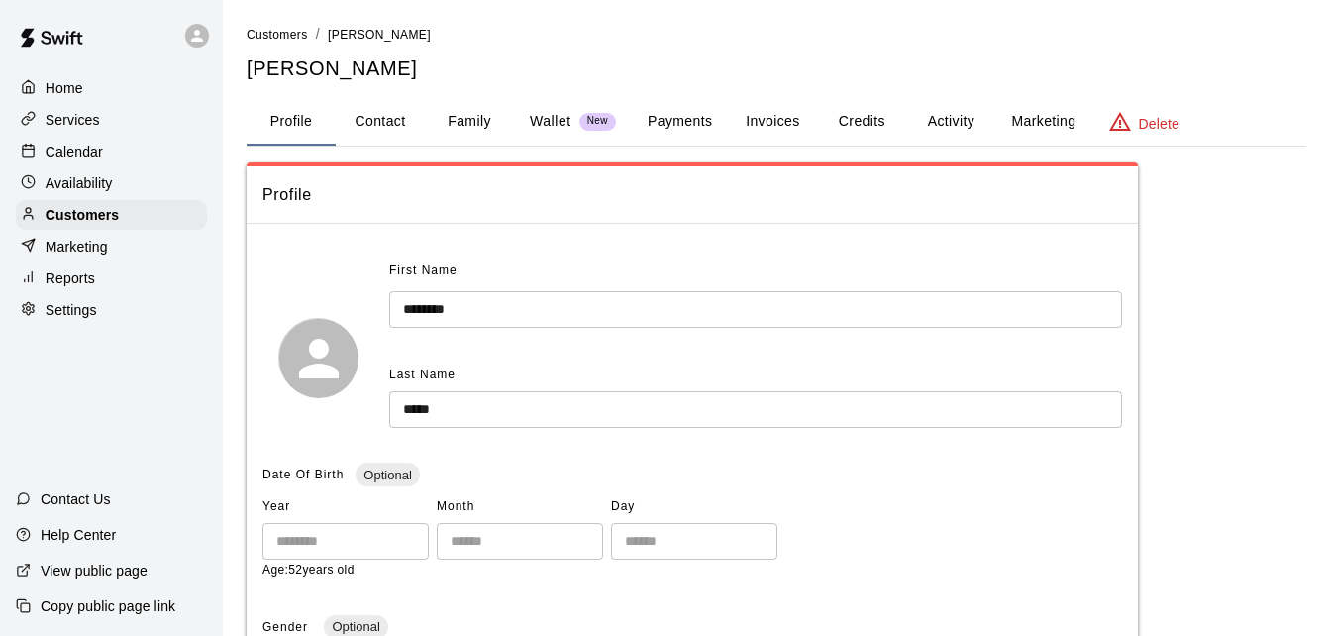
click at [484, 114] on button "Family" at bounding box center [469, 122] width 89 height 48
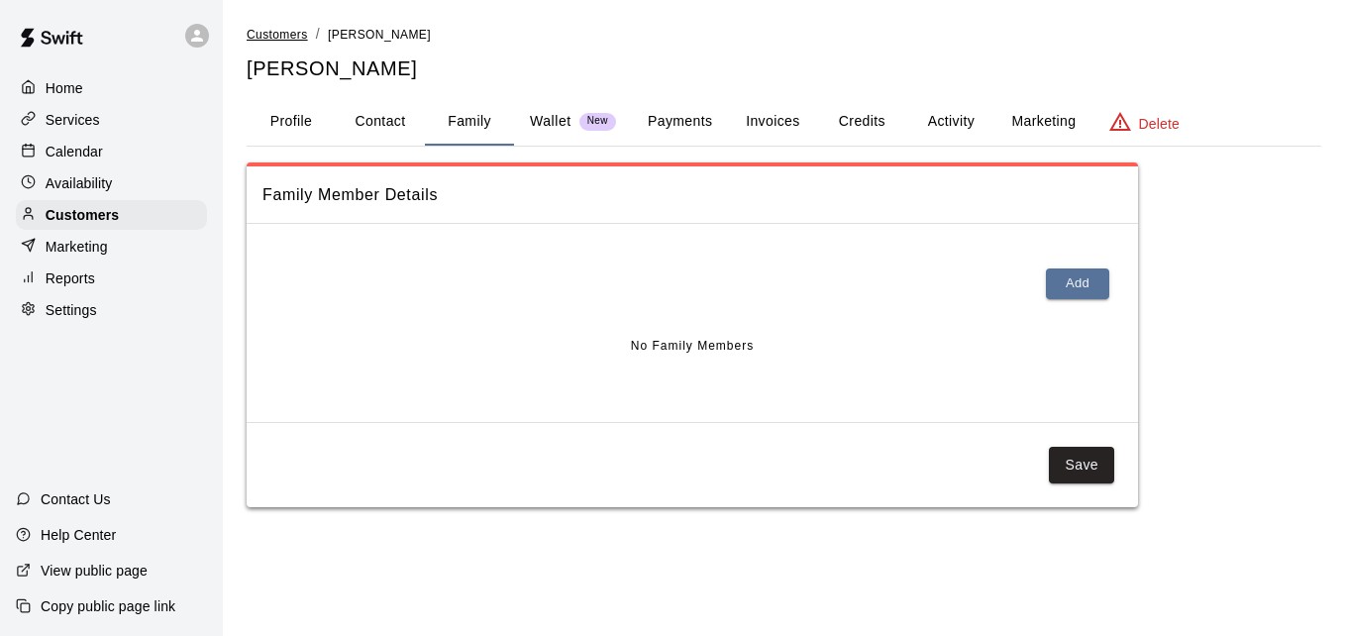
click at [275, 40] on span "Customers" at bounding box center [277, 35] width 61 height 14
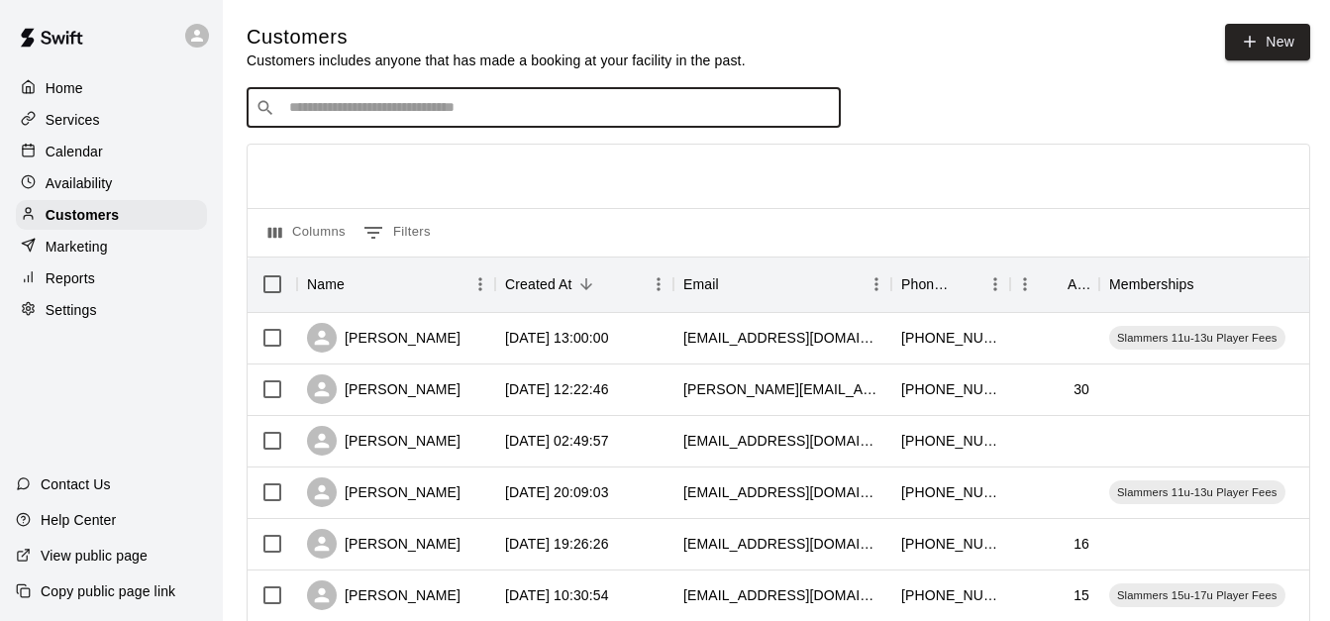
click at [360, 112] on input "Search customers by name or email" at bounding box center [557, 108] width 549 height 20
type input "********"
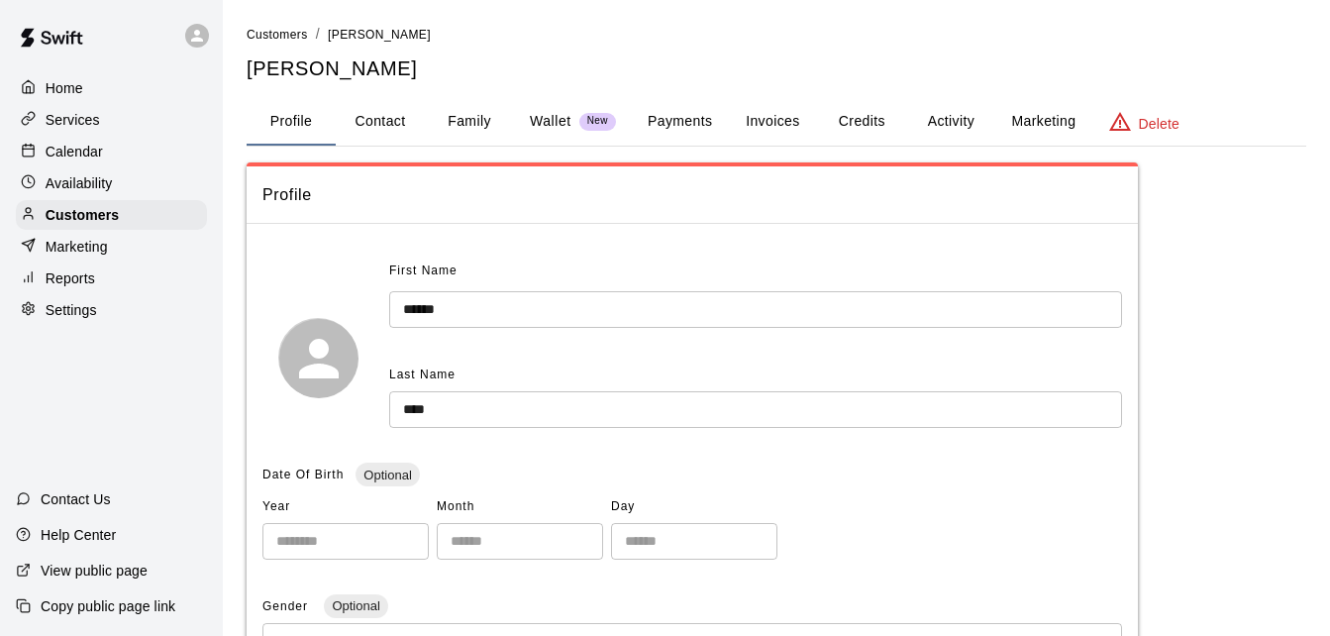
click at [660, 120] on button "Payments" at bounding box center [680, 122] width 96 height 48
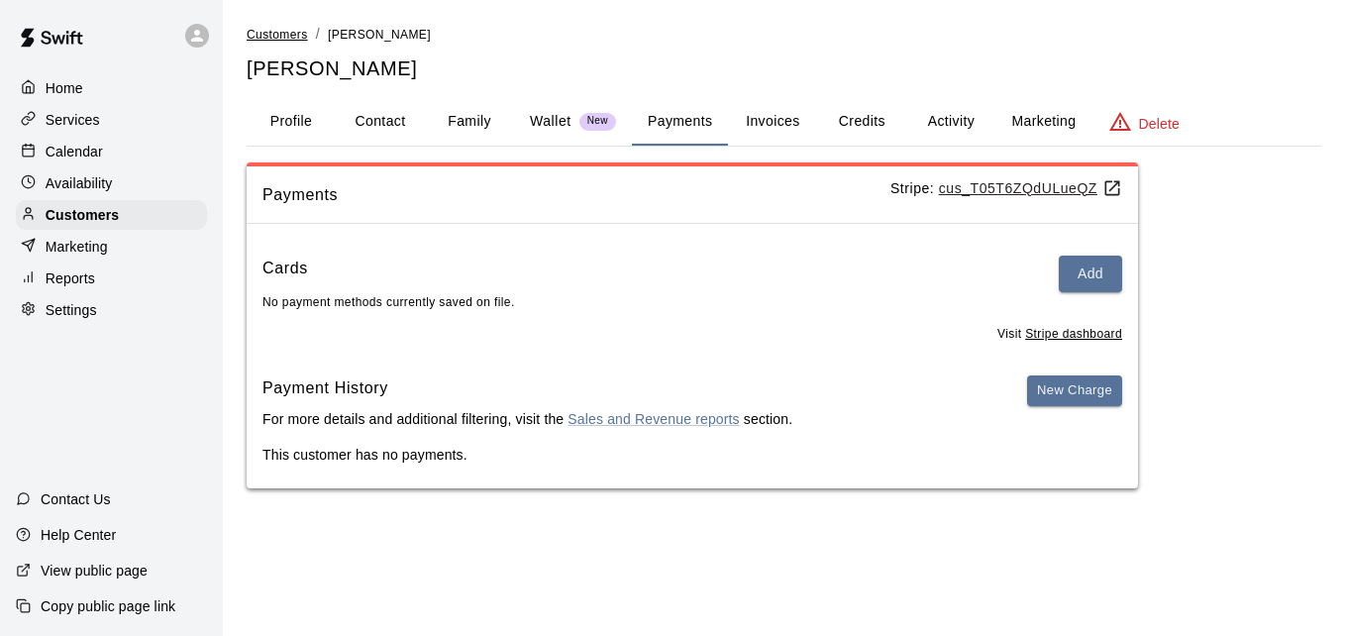
click at [263, 29] on span "Customers" at bounding box center [277, 35] width 61 height 14
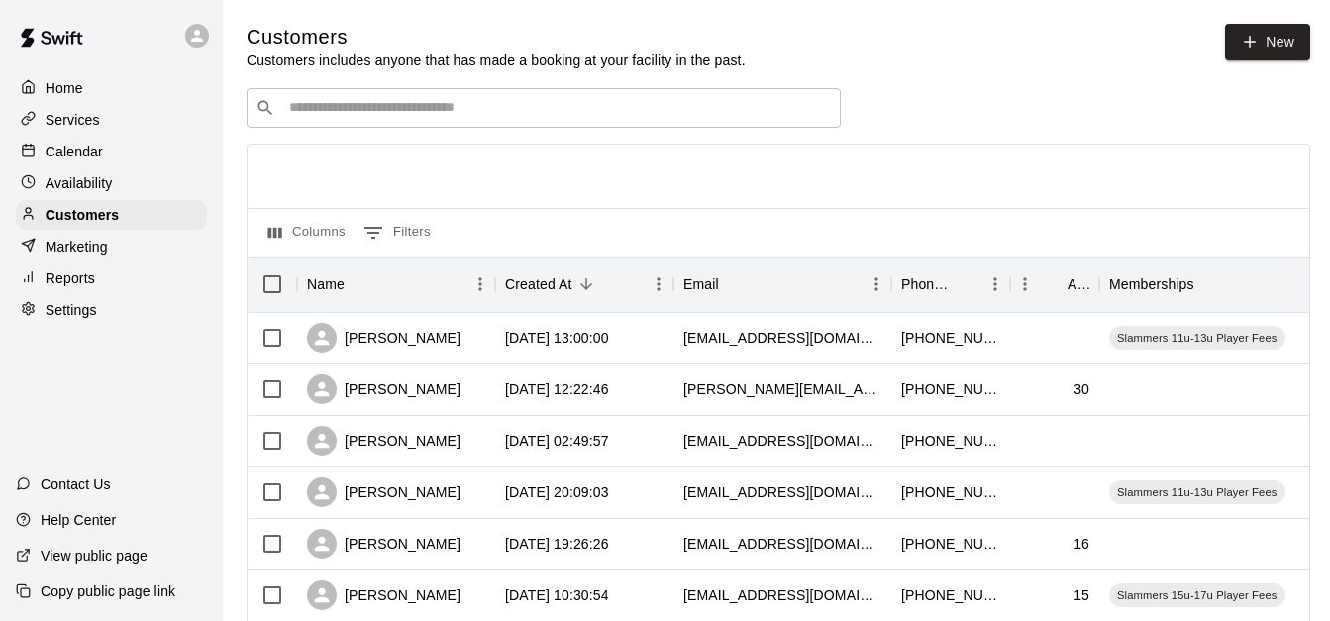
click at [364, 115] on input "Search customers by name or email" at bounding box center [557, 108] width 549 height 20
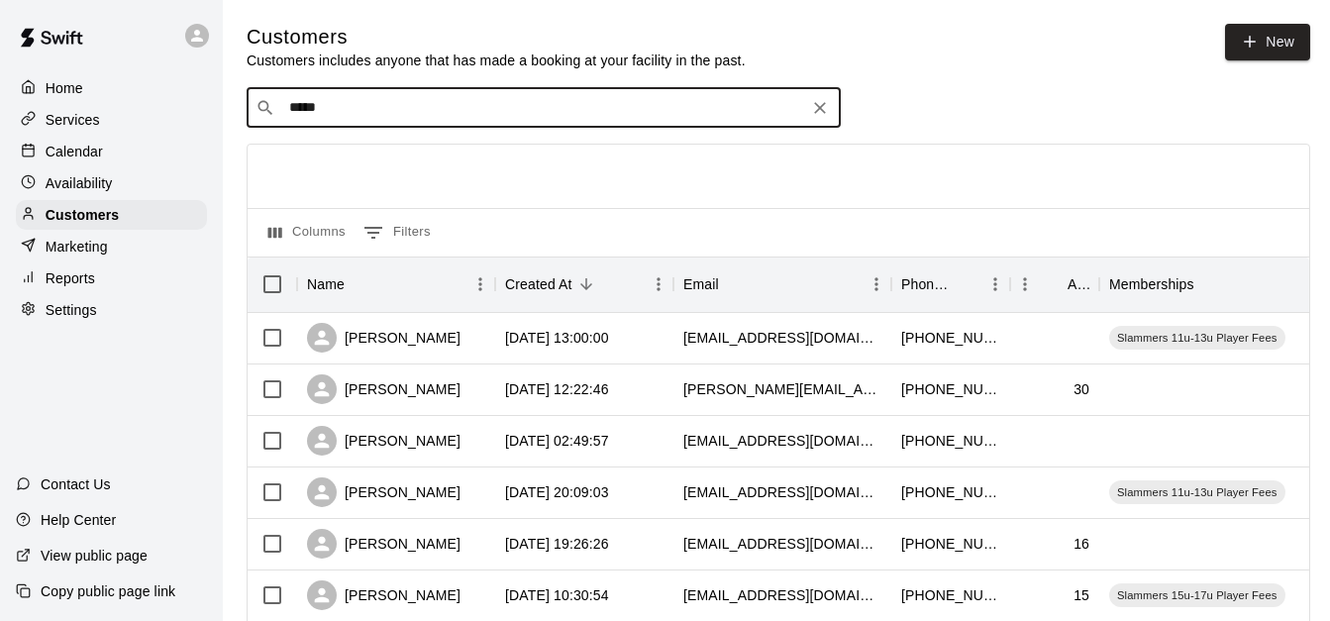
type input "******"
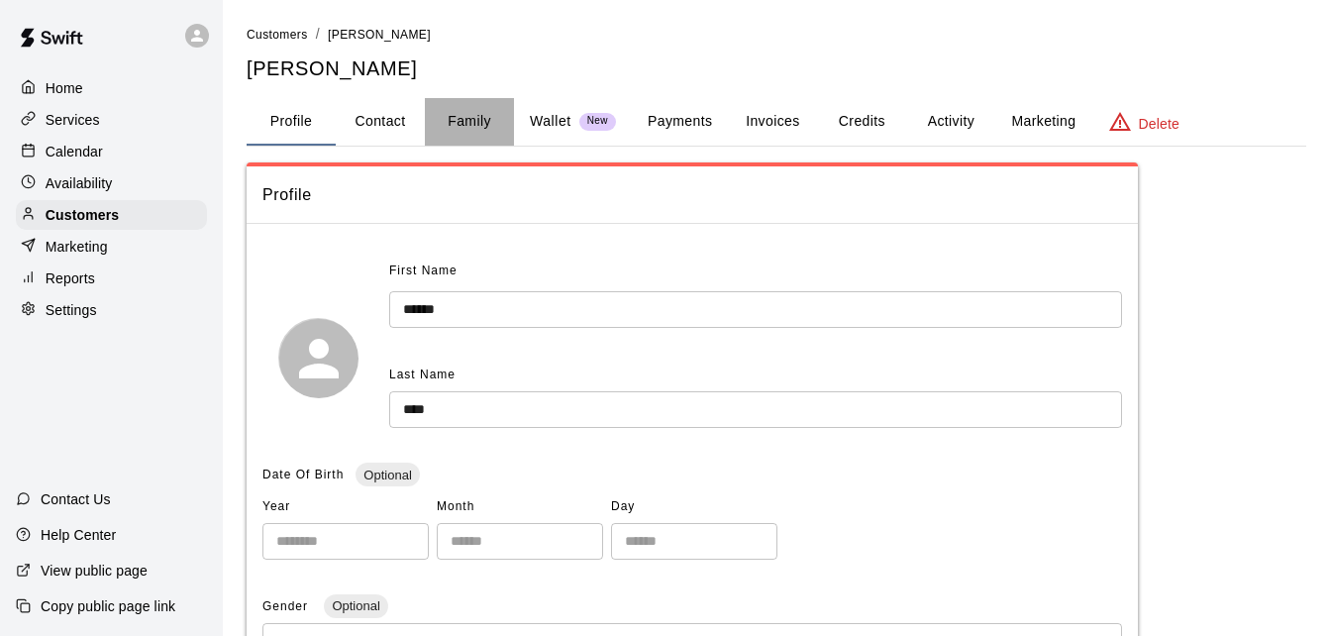
click at [479, 122] on button "Family" at bounding box center [469, 122] width 89 height 48
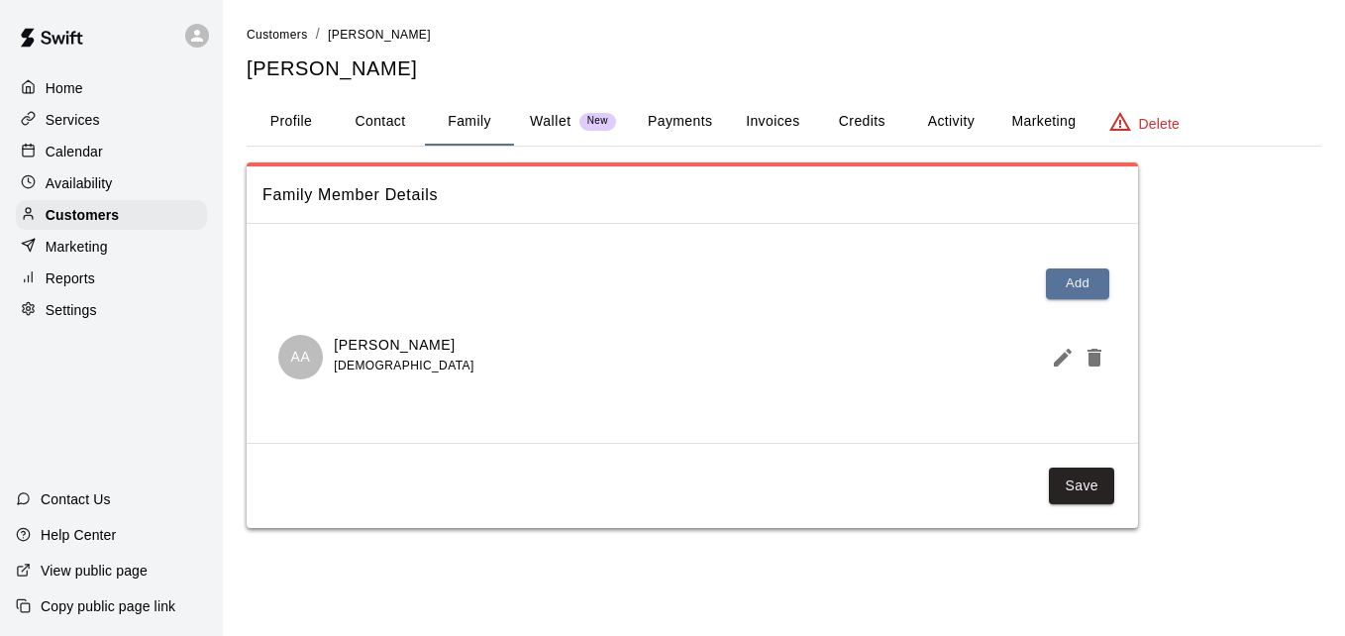
click at [289, 19] on main "Customers / [PERSON_NAME] Link [PERSON_NAME] Link Profile Contact Family Wallet…" at bounding box center [784, 284] width 1122 height 568
click at [289, 31] on span "Customers" at bounding box center [277, 35] width 61 height 14
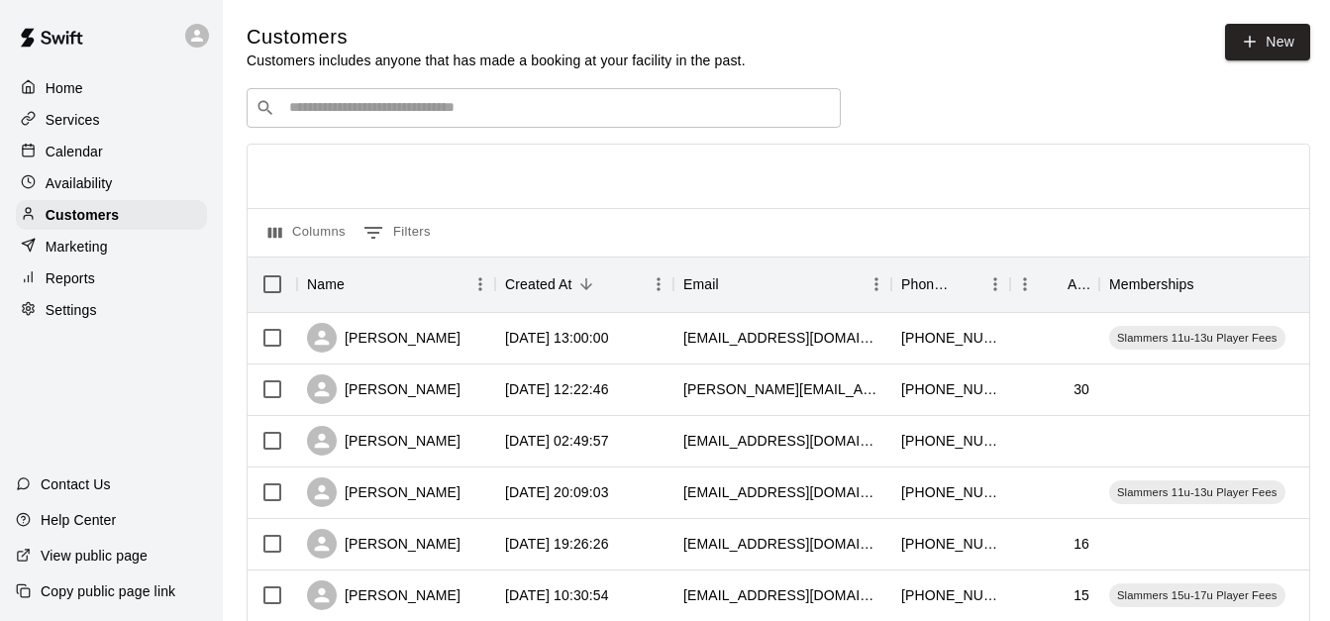
click at [359, 109] on input "Search customers by name or email" at bounding box center [557, 108] width 549 height 20
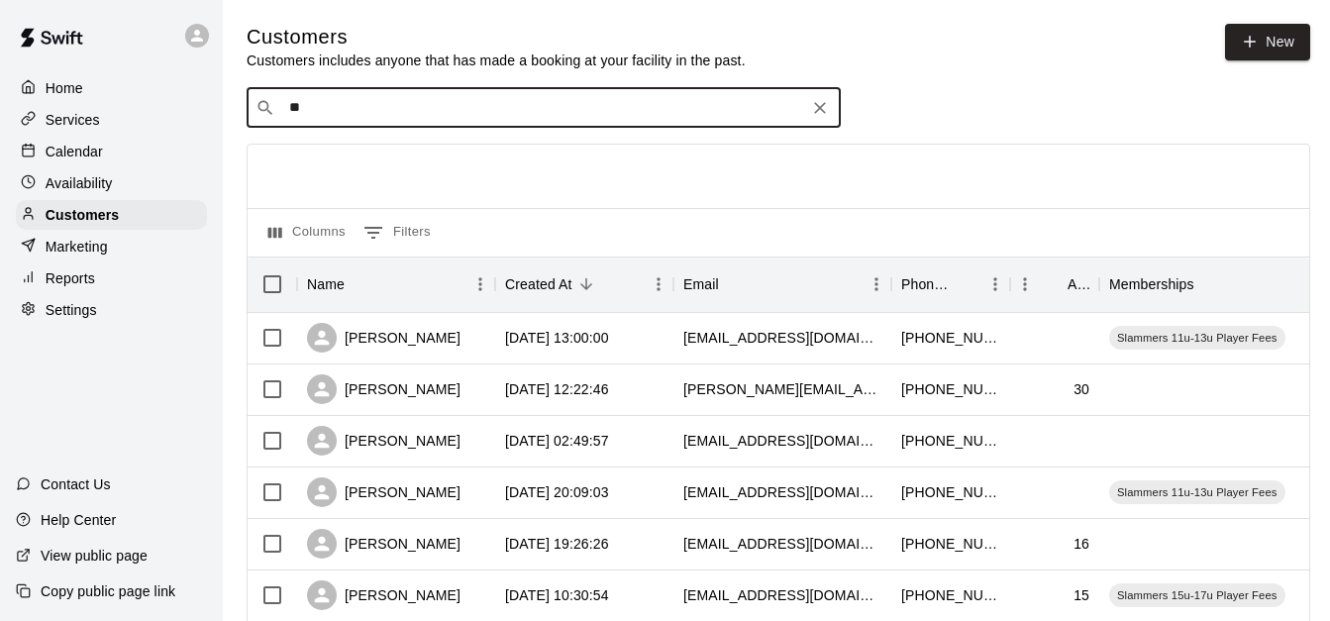
type input "*"
click at [365, 111] on input "***" at bounding box center [542, 108] width 519 height 20
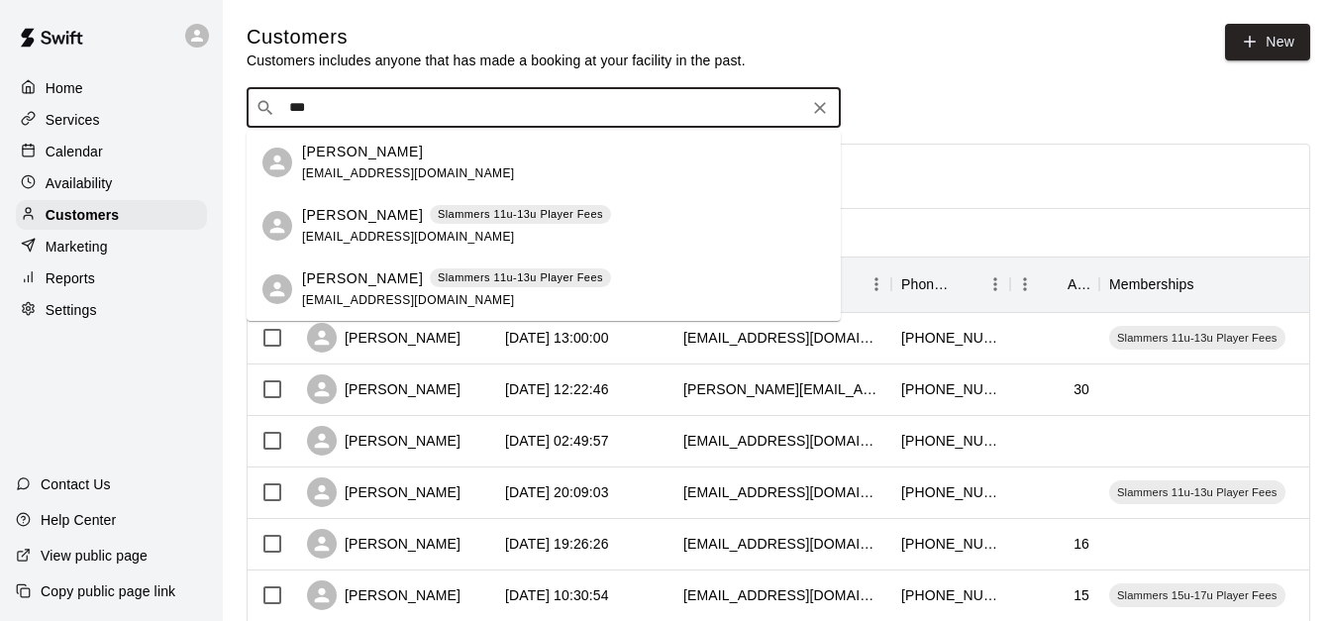
click at [365, 111] on input "***" at bounding box center [542, 108] width 519 height 20
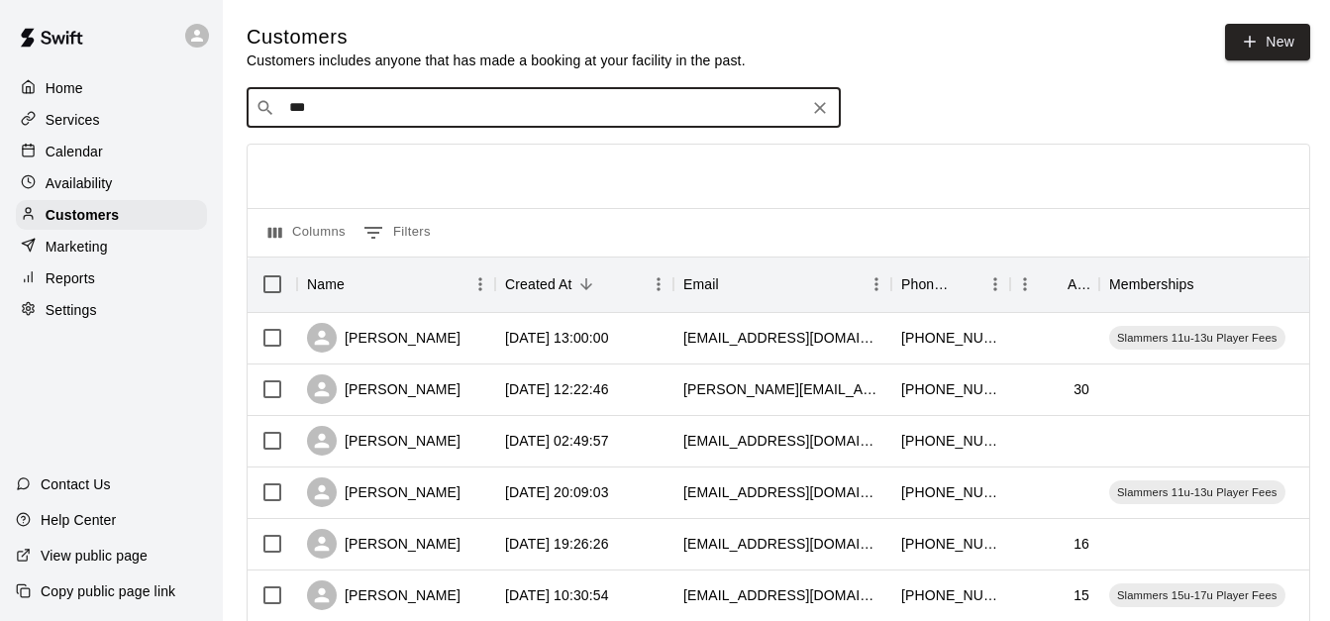
type input "****"
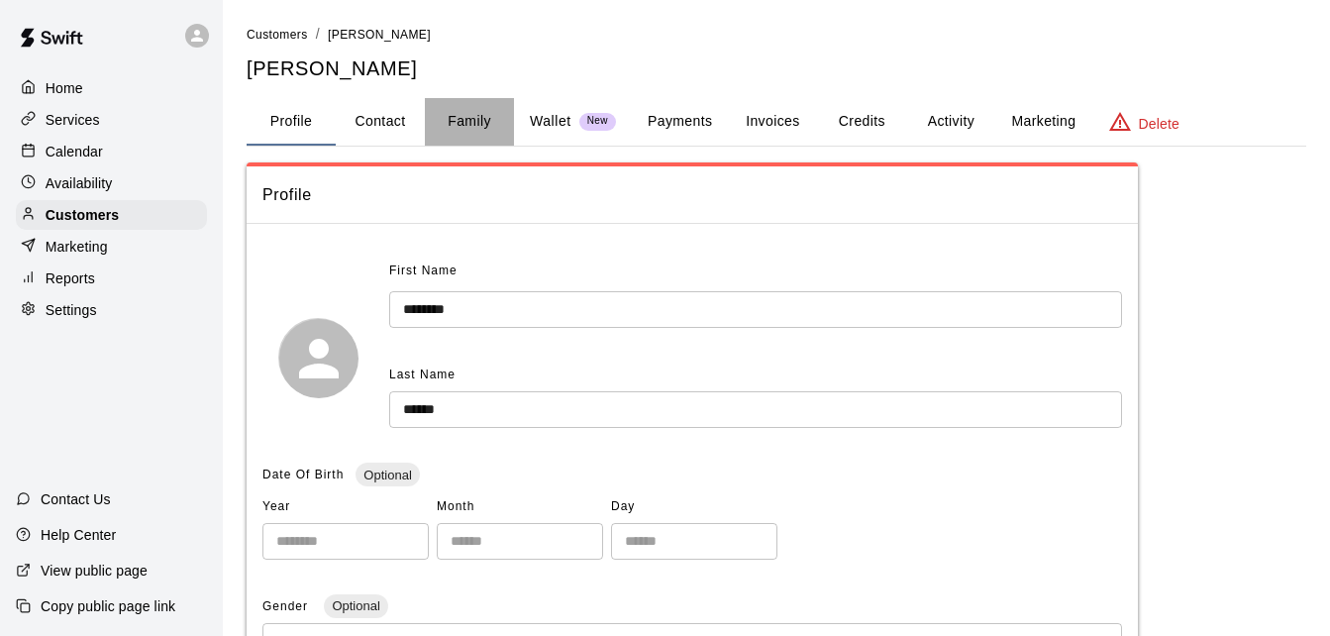
click at [475, 123] on button "Family" at bounding box center [469, 122] width 89 height 48
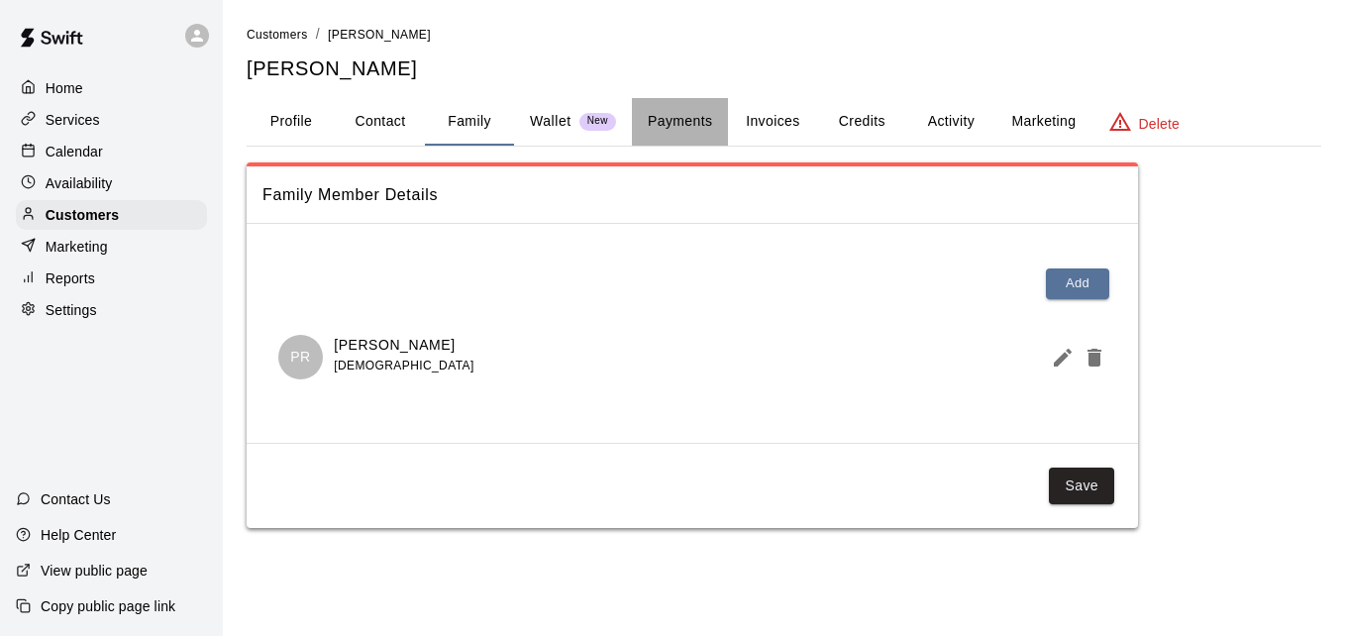
click at [687, 119] on button "Payments" at bounding box center [680, 122] width 96 height 48
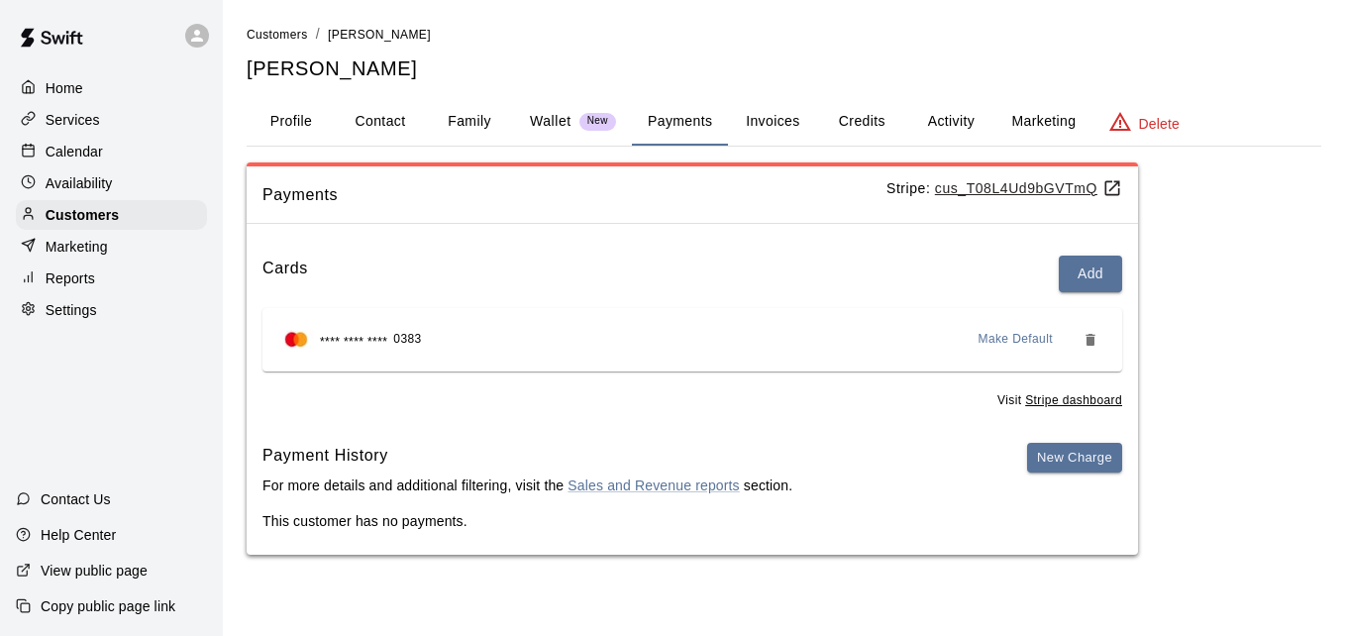
click at [930, 116] on button "Activity" at bounding box center [950, 122] width 89 height 48
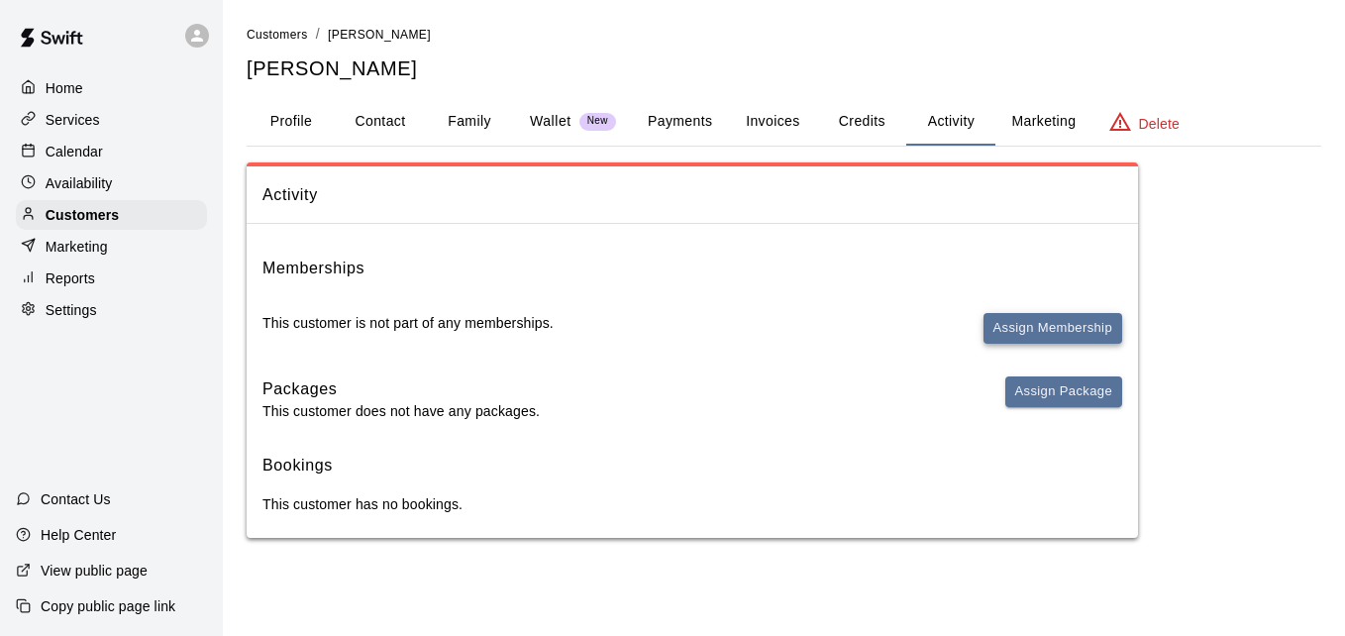
click at [1031, 317] on button "Assign Membership" at bounding box center [1053, 328] width 139 height 31
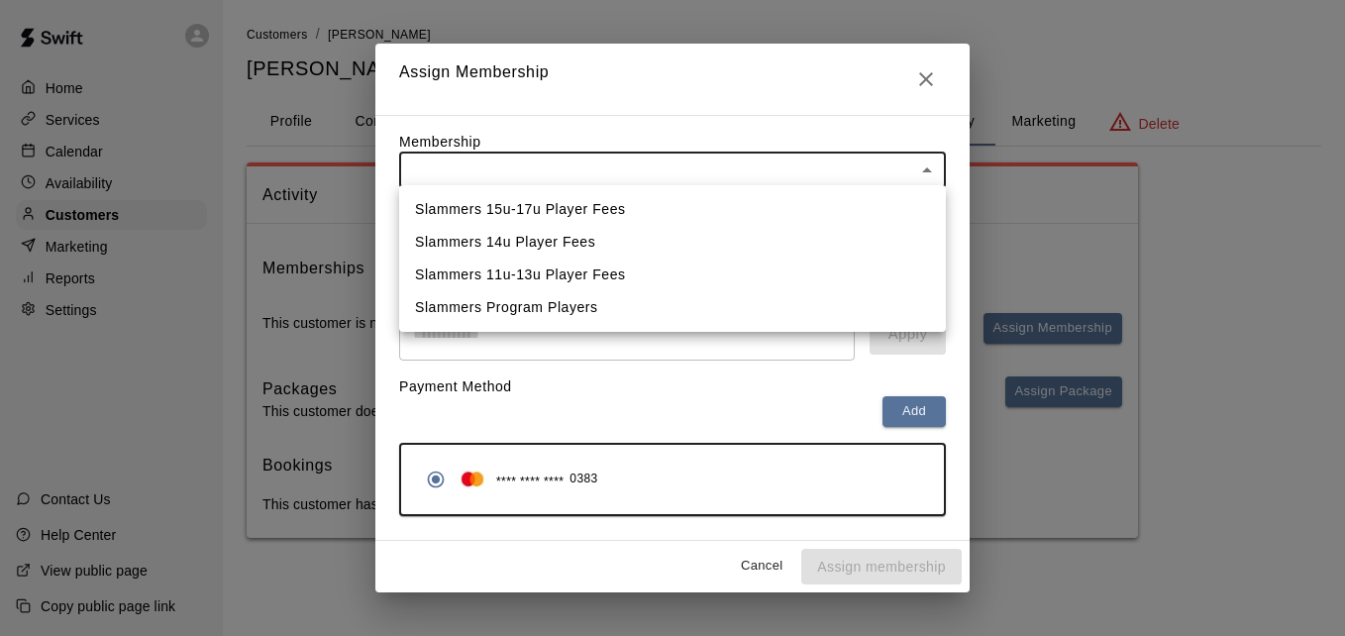
click at [808, 177] on body "Home Services Calendar Availability Customers Marketing Reports Settings Contac…" at bounding box center [672, 289] width 1345 height 578
click at [762, 271] on li "Slammers 11u-13u Player Fees" at bounding box center [672, 275] width 547 height 33
type input "**********"
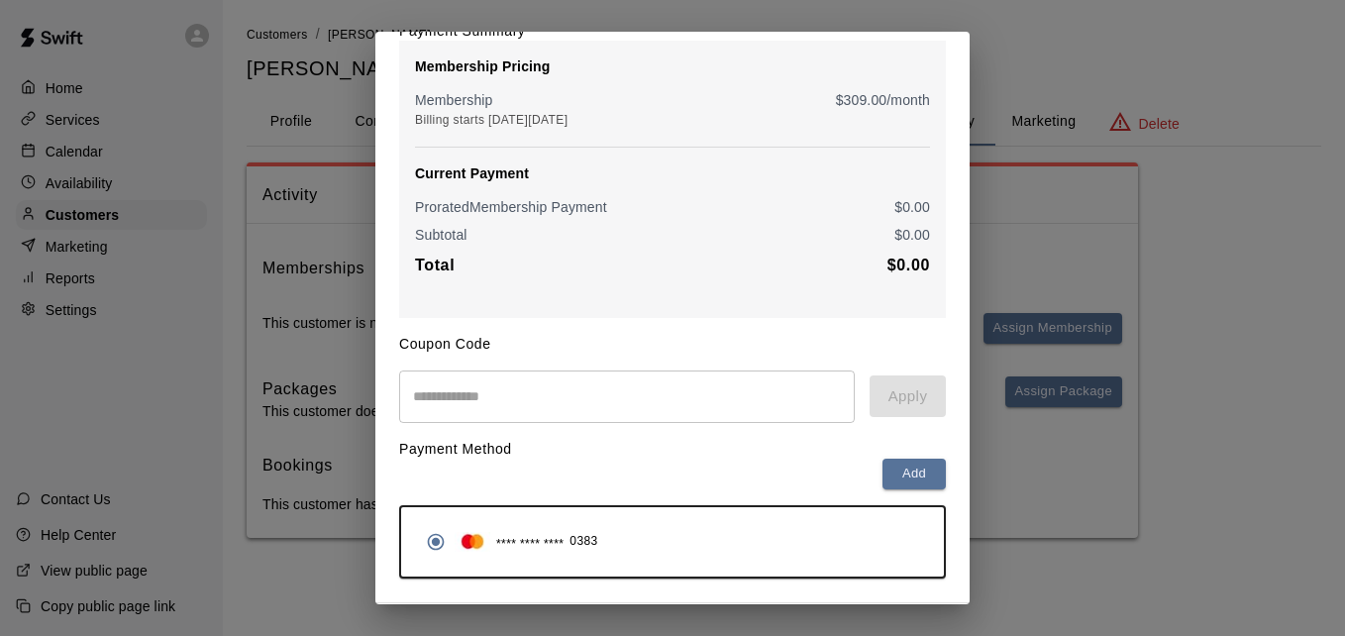
scroll to position [234, 0]
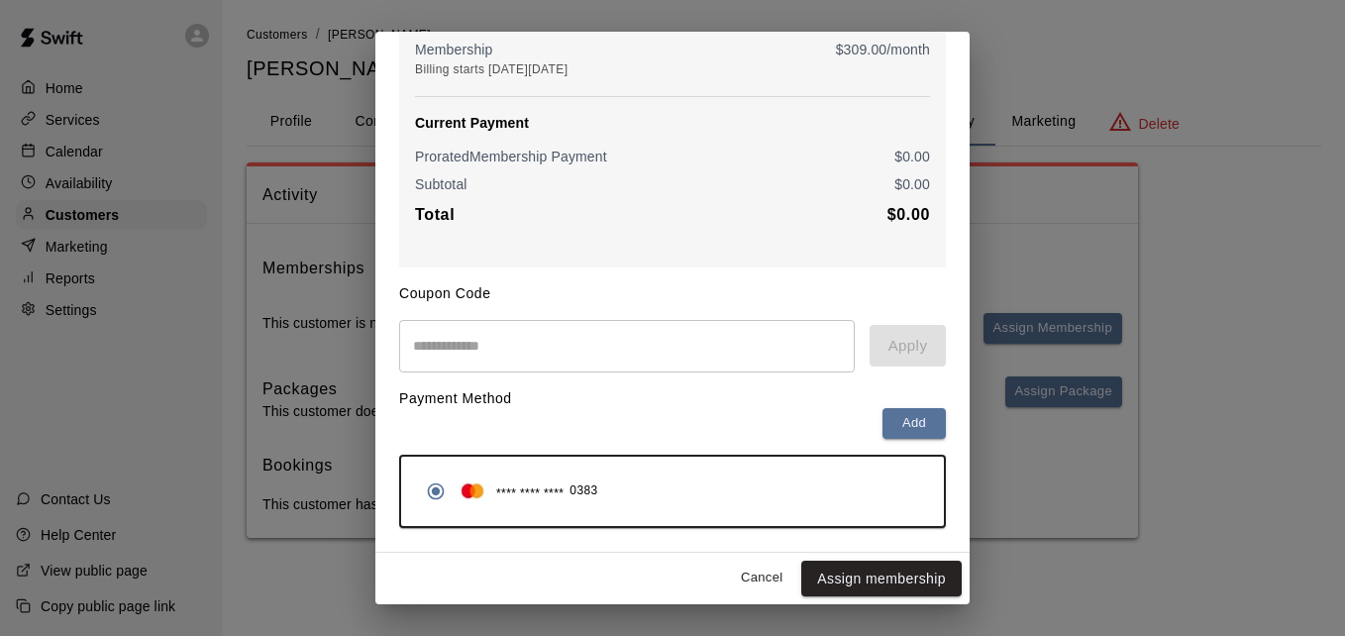
click at [893, 586] on button "Assign membership" at bounding box center [881, 579] width 160 height 37
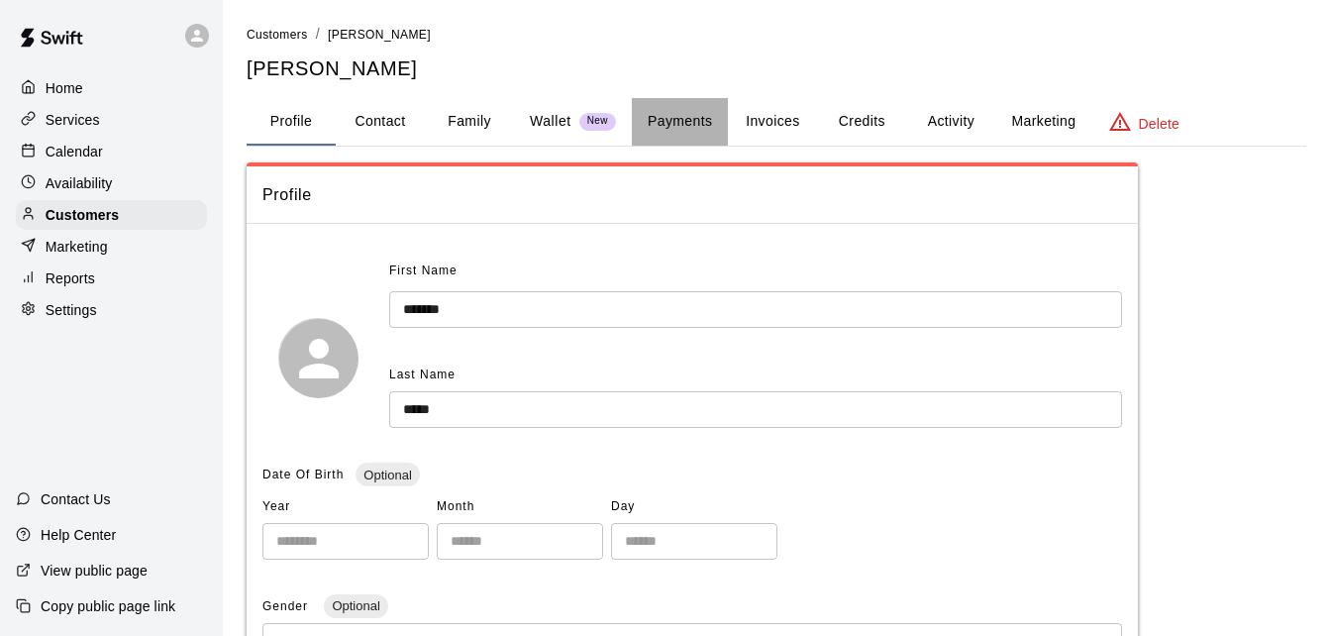
click at [673, 116] on button "Payments" at bounding box center [680, 122] width 96 height 48
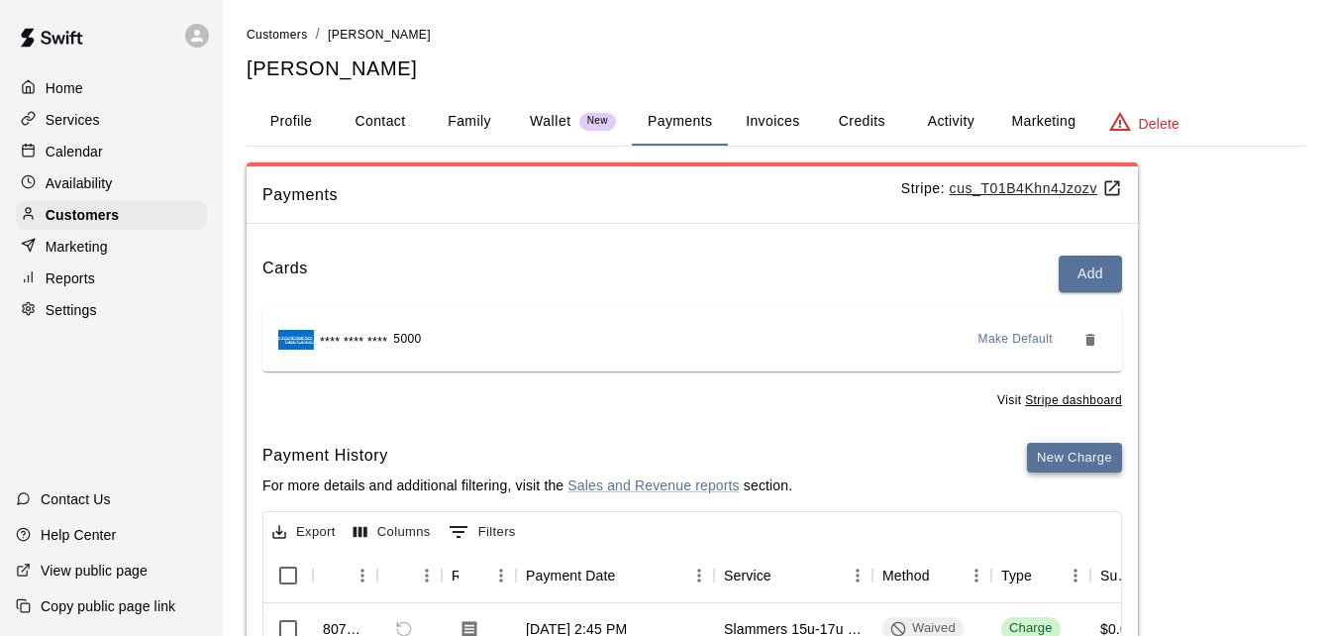
click at [1065, 449] on button "New Charge" at bounding box center [1074, 458] width 95 height 31
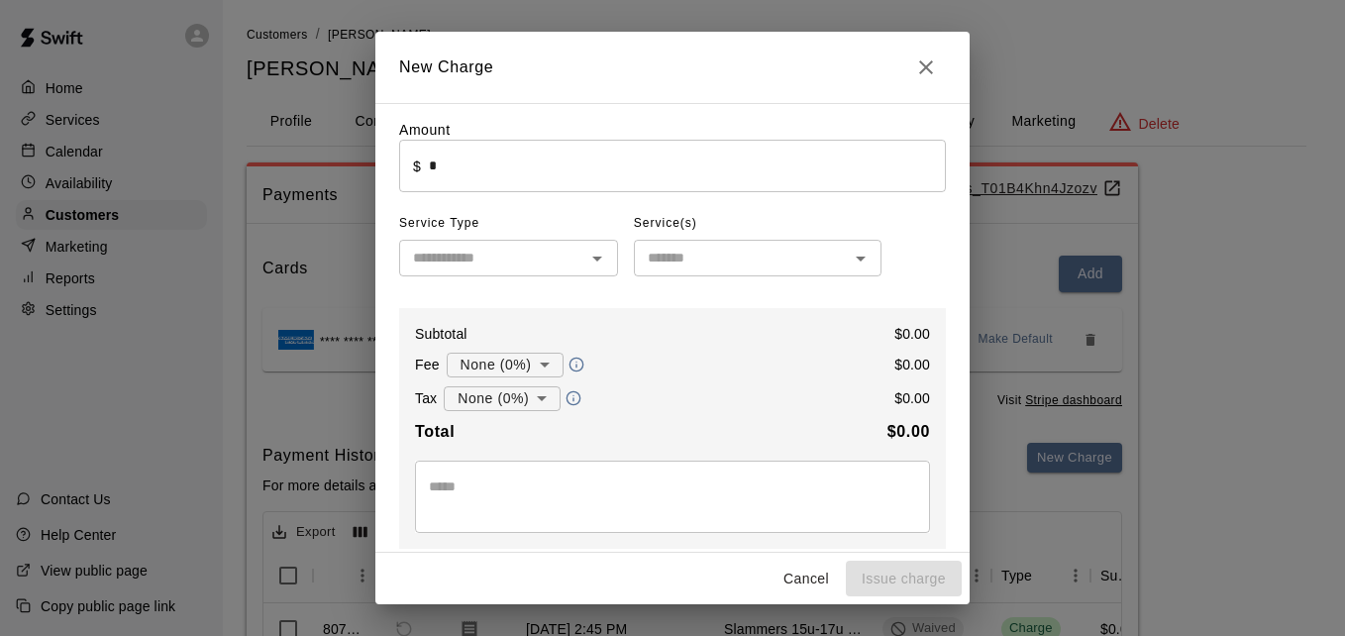
click at [688, 161] on input "*" at bounding box center [687, 166] width 517 height 53
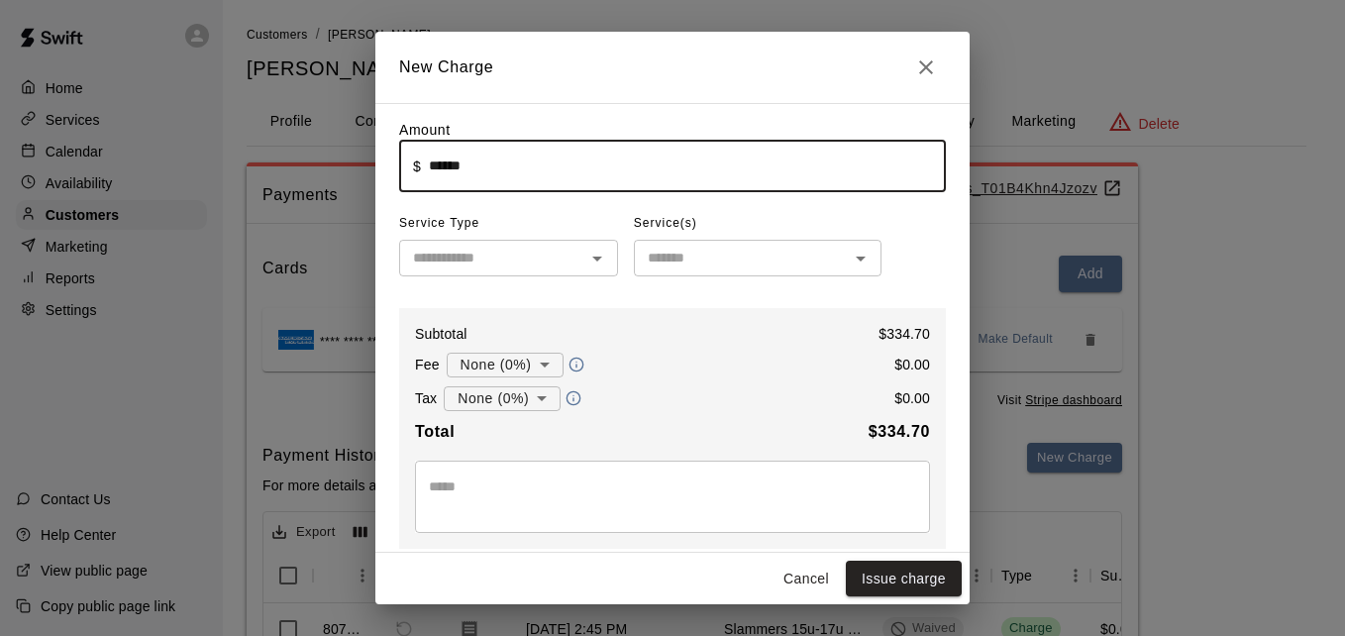
type input "******"
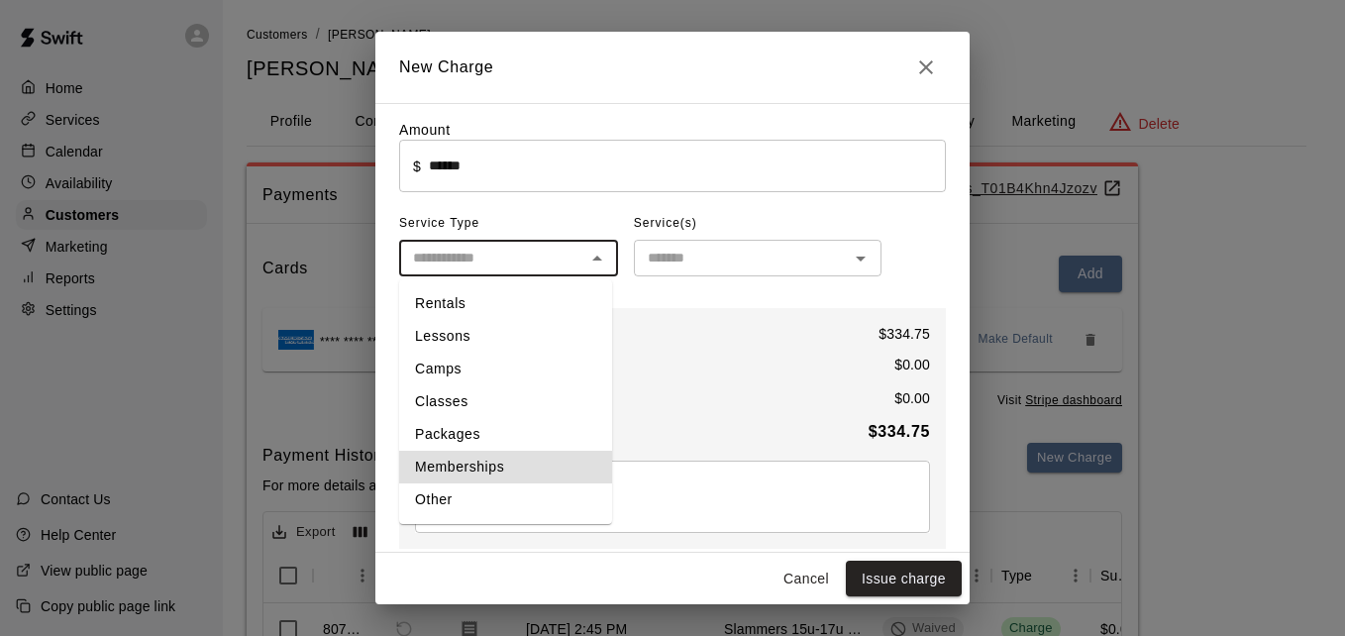
type input "**********"
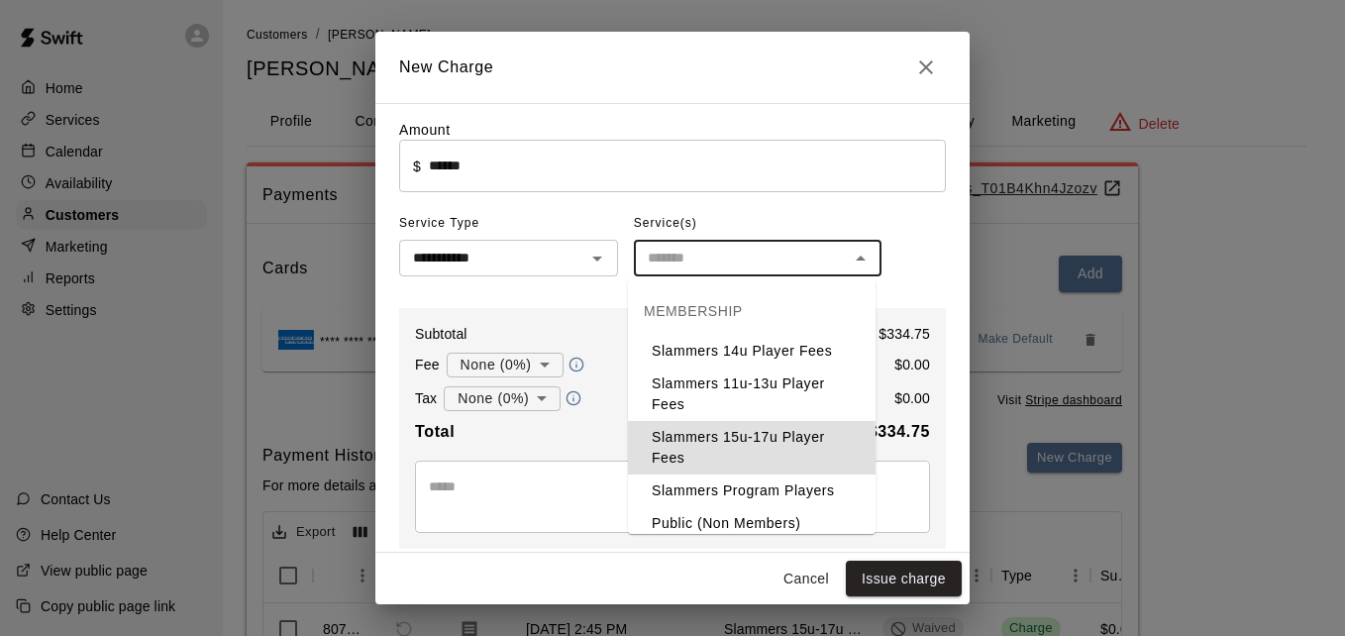
type input "**********"
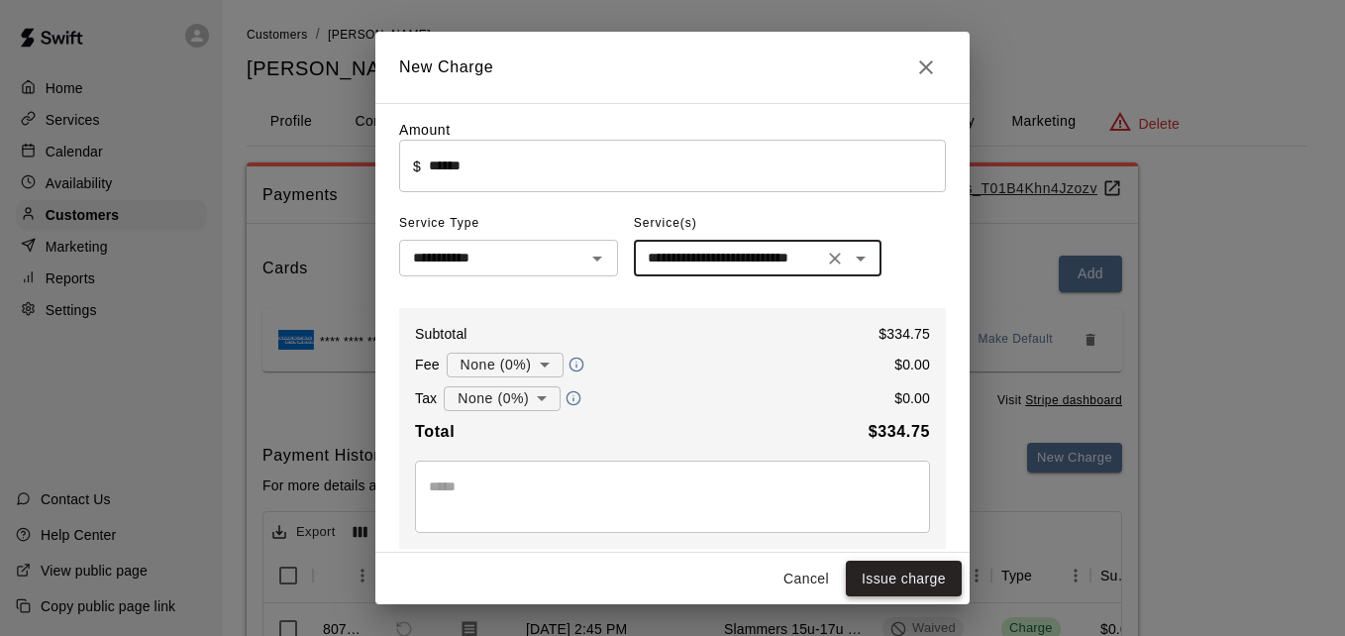
click at [901, 576] on button "Issue charge" at bounding box center [904, 579] width 116 height 37
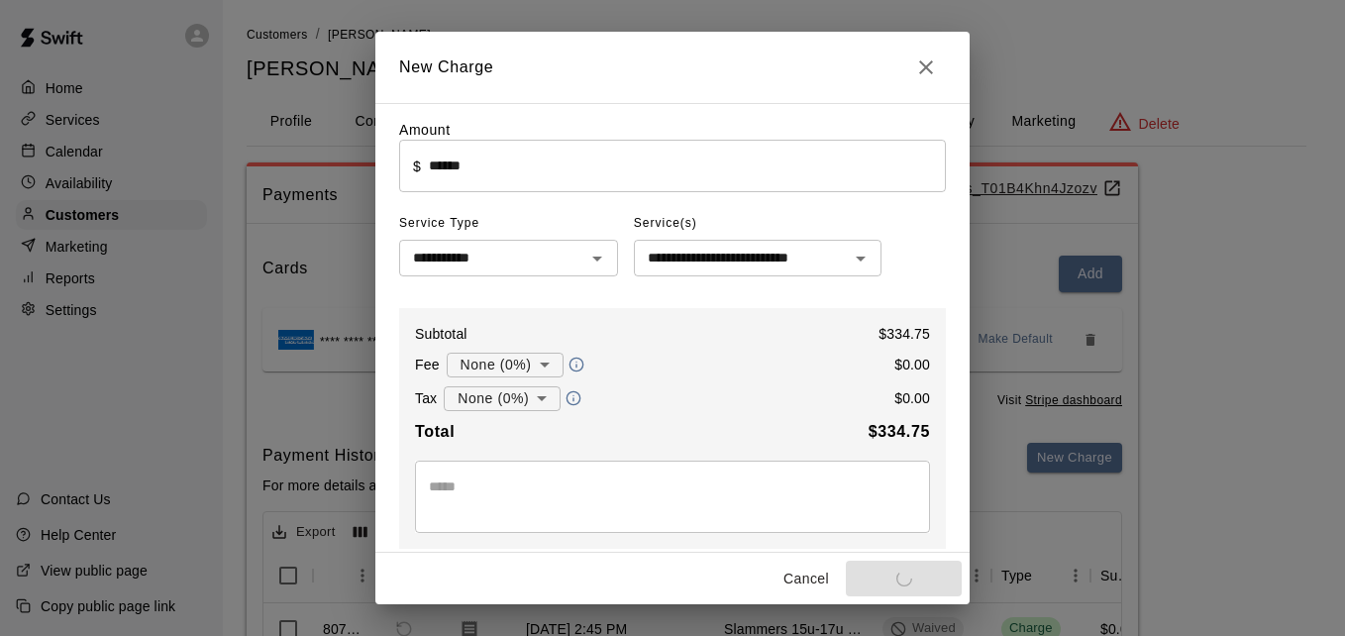
type input "*"
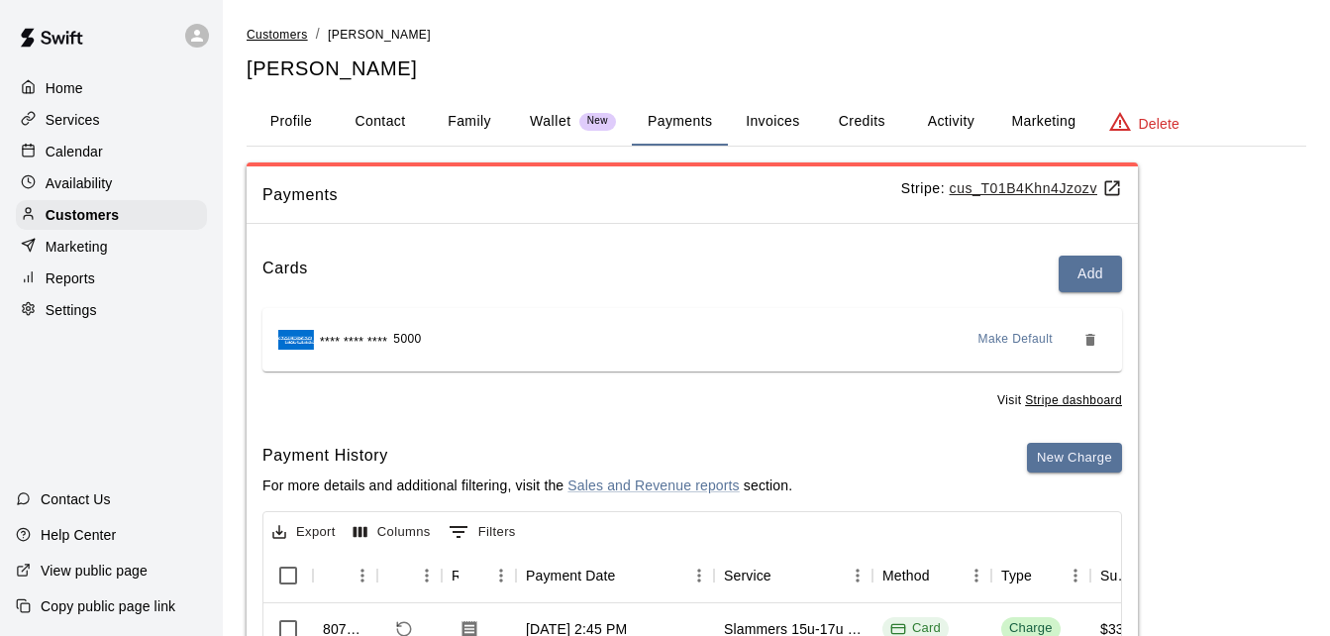
click at [294, 34] on span "Customers" at bounding box center [277, 35] width 61 height 14
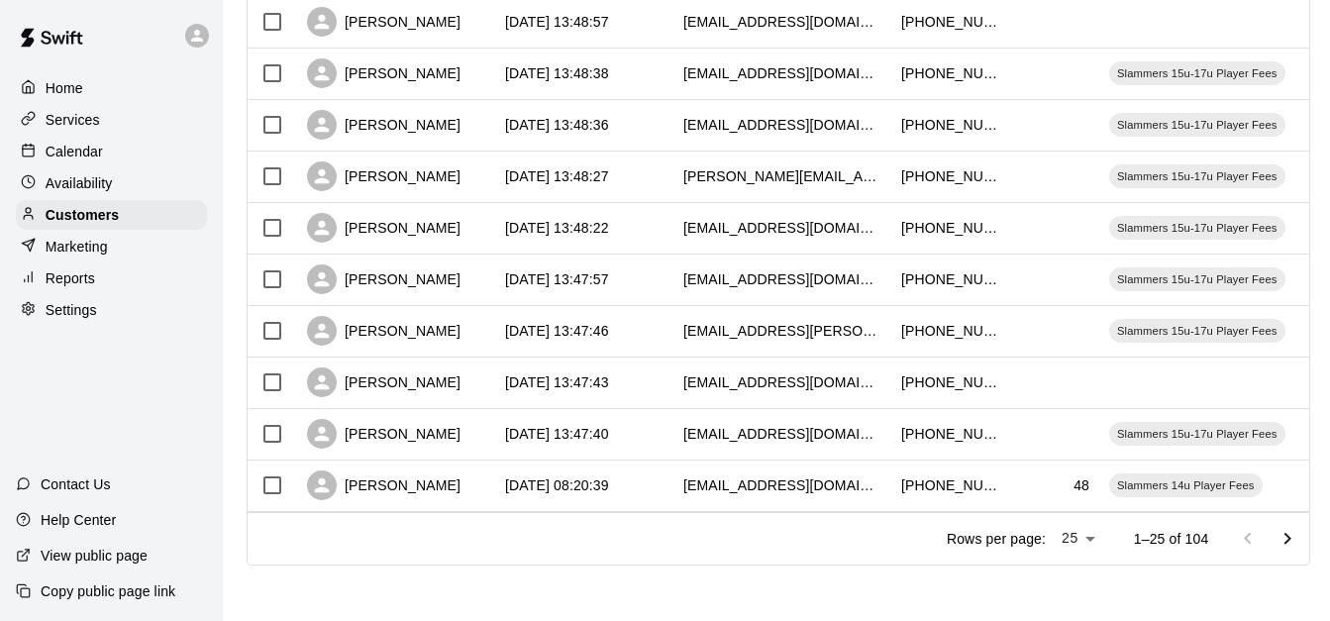
scroll to position [1106, 0]
click at [1289, 535] on icon "Go to next page" at bounding box center [1288, 539] width 24 height 24
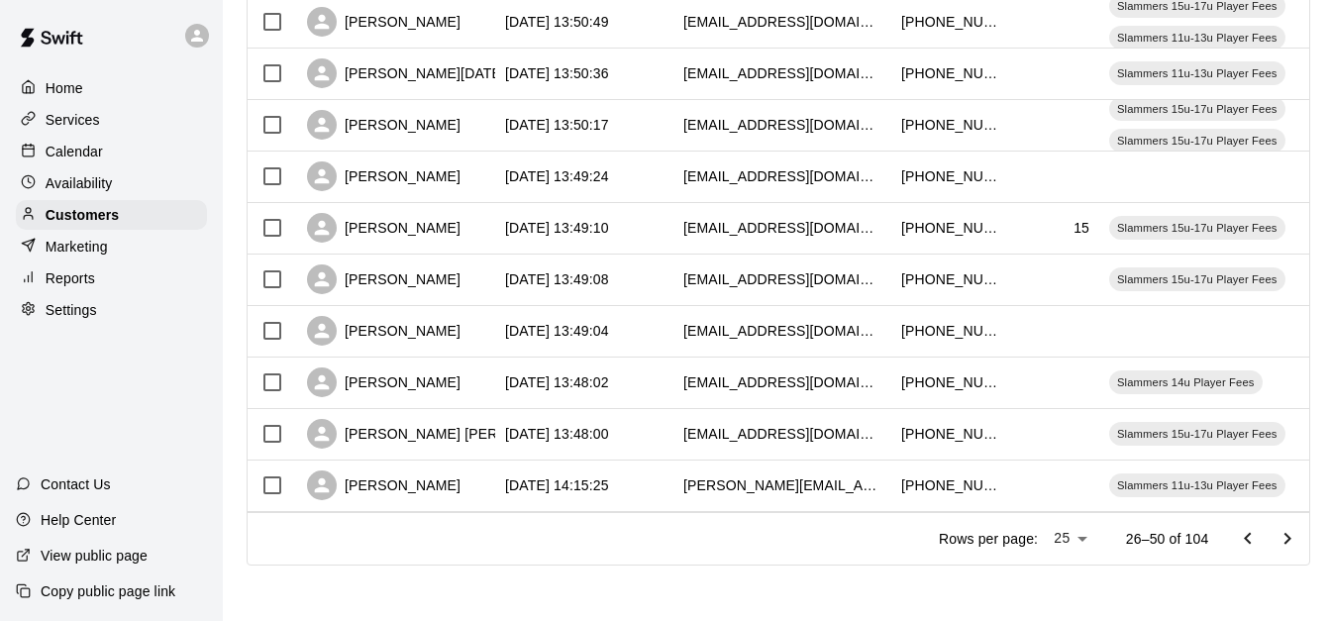
click at [1289, 535] on icon "Go to next page" at bounding box center [1288, 539] width 24 height 24
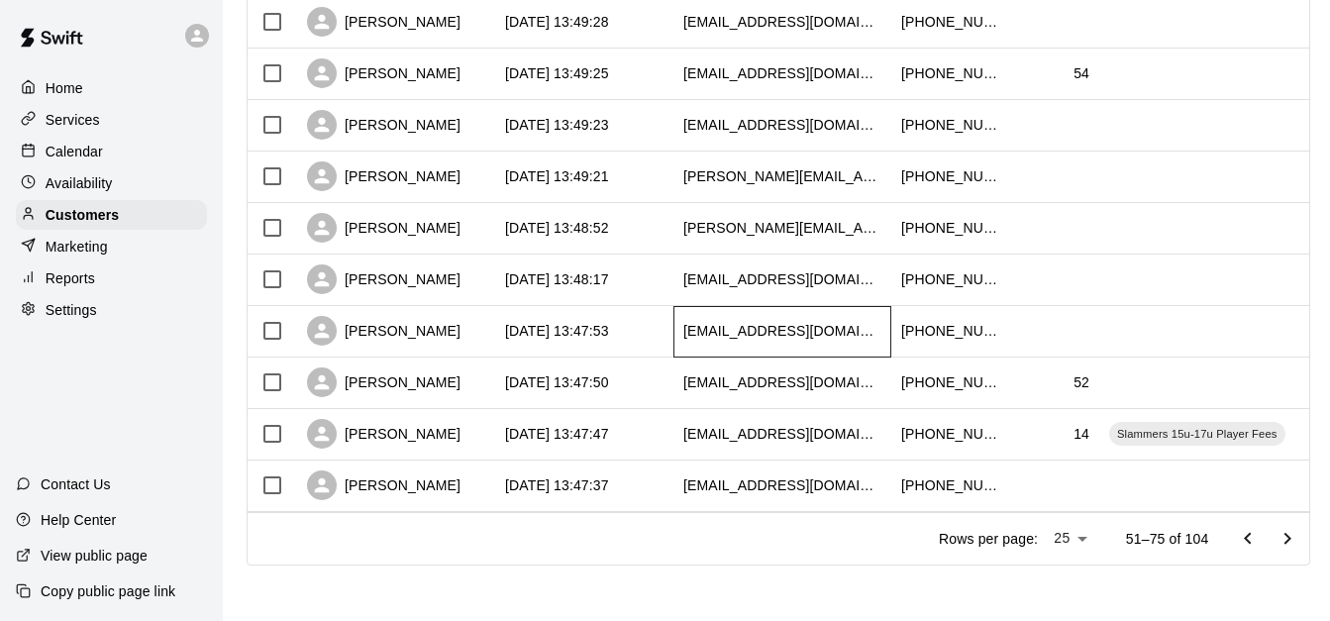
click at [714, 321] on div "[EMAIL_ADDRESS][DOMAIN_NAME]" at bounding box center [782, 331] width 198 height 20
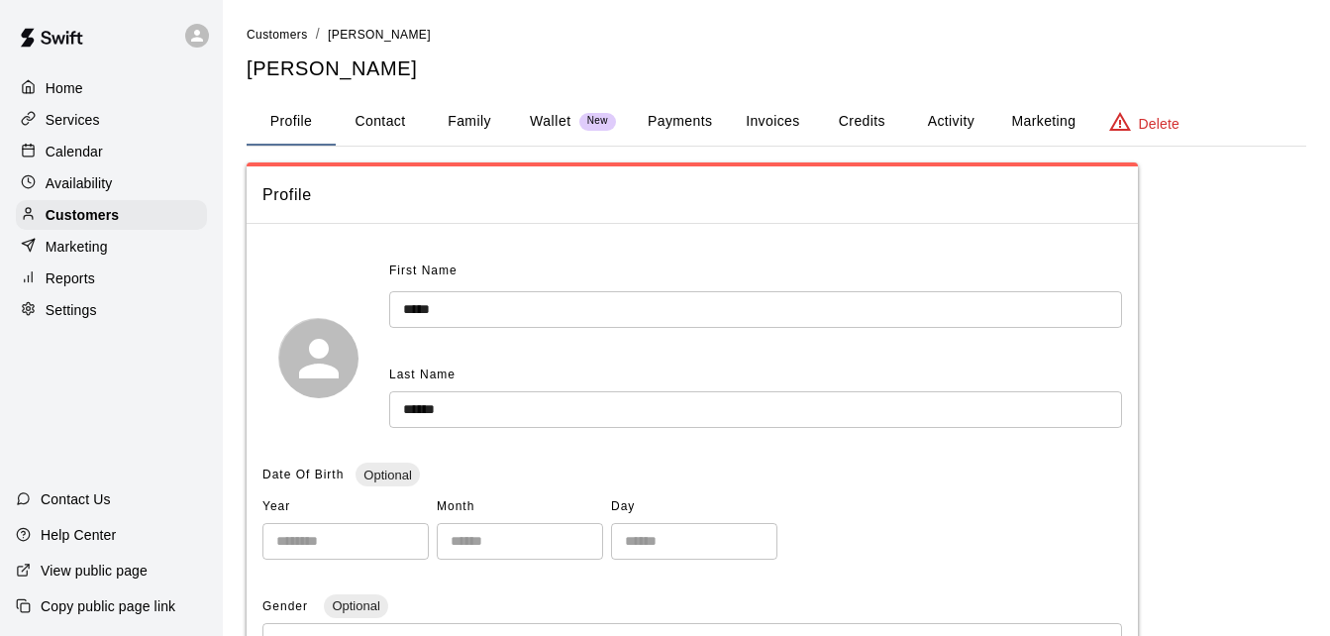
click at [667, 128] on button "Payments" at bounding box center [680, 122] width 96 height 48
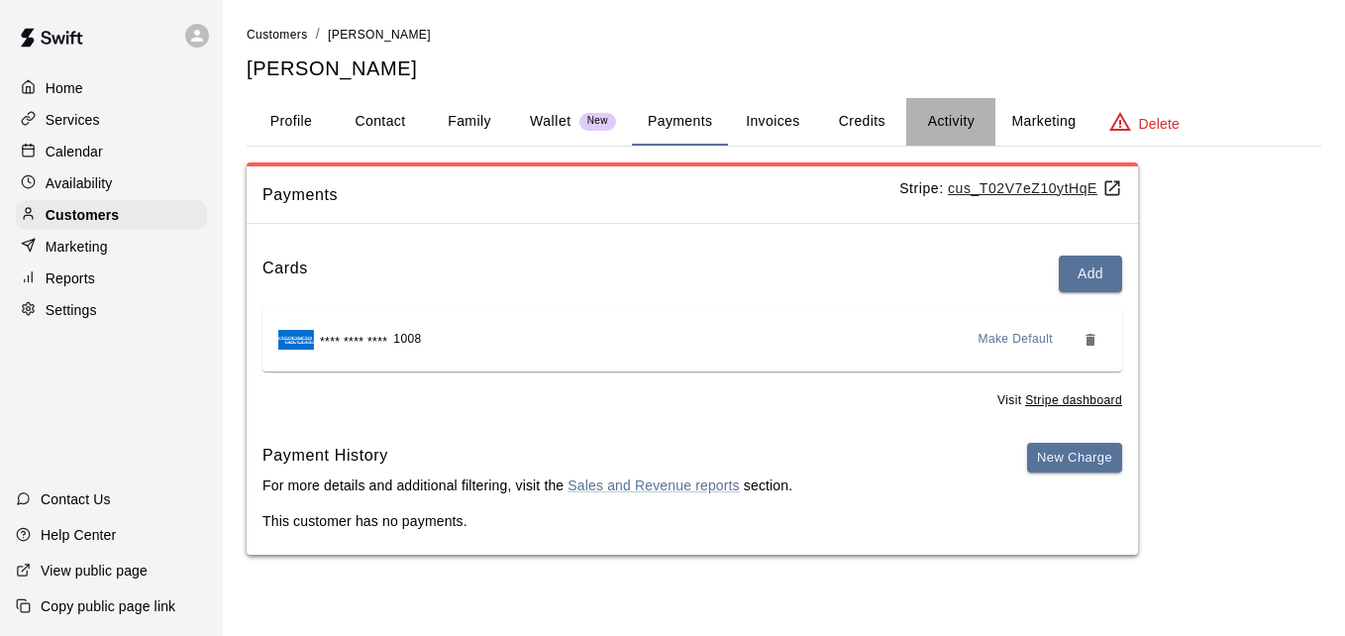
click at [943, 116] on button "Activity" at bounding box center [950, 122] width 89 height 48
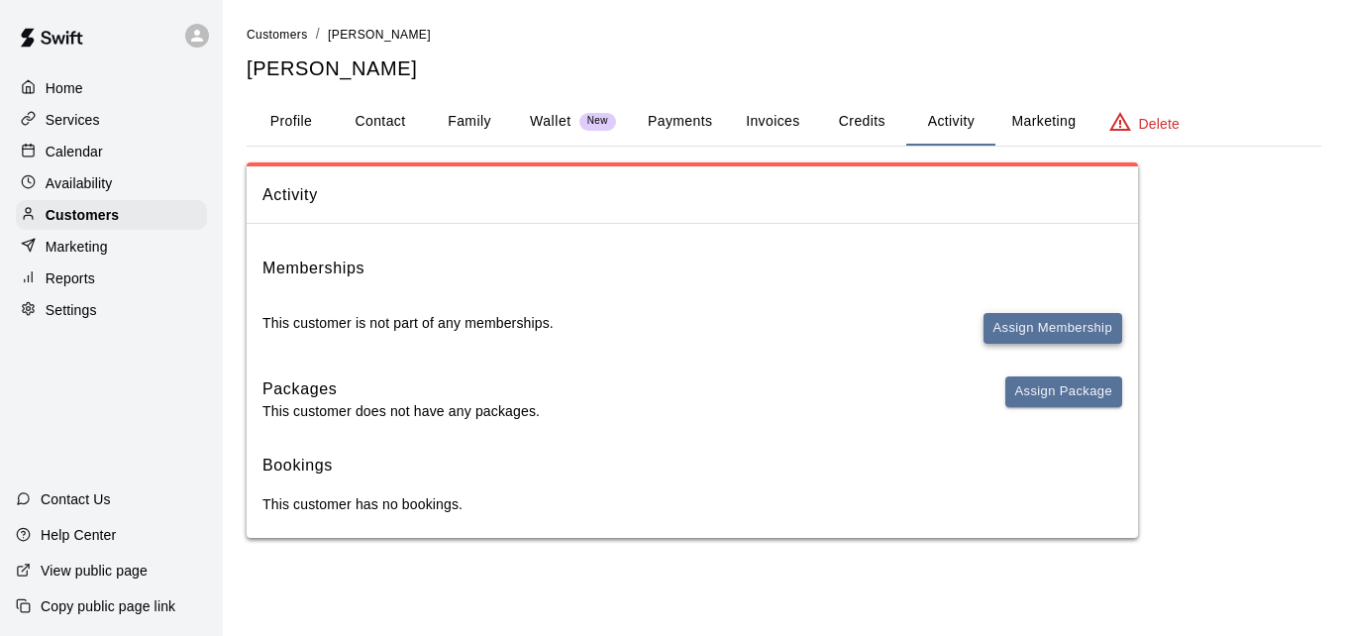
click at [999, 326] on button "Assign Membership" at bounding box center [1053, 328] width 139 height 31
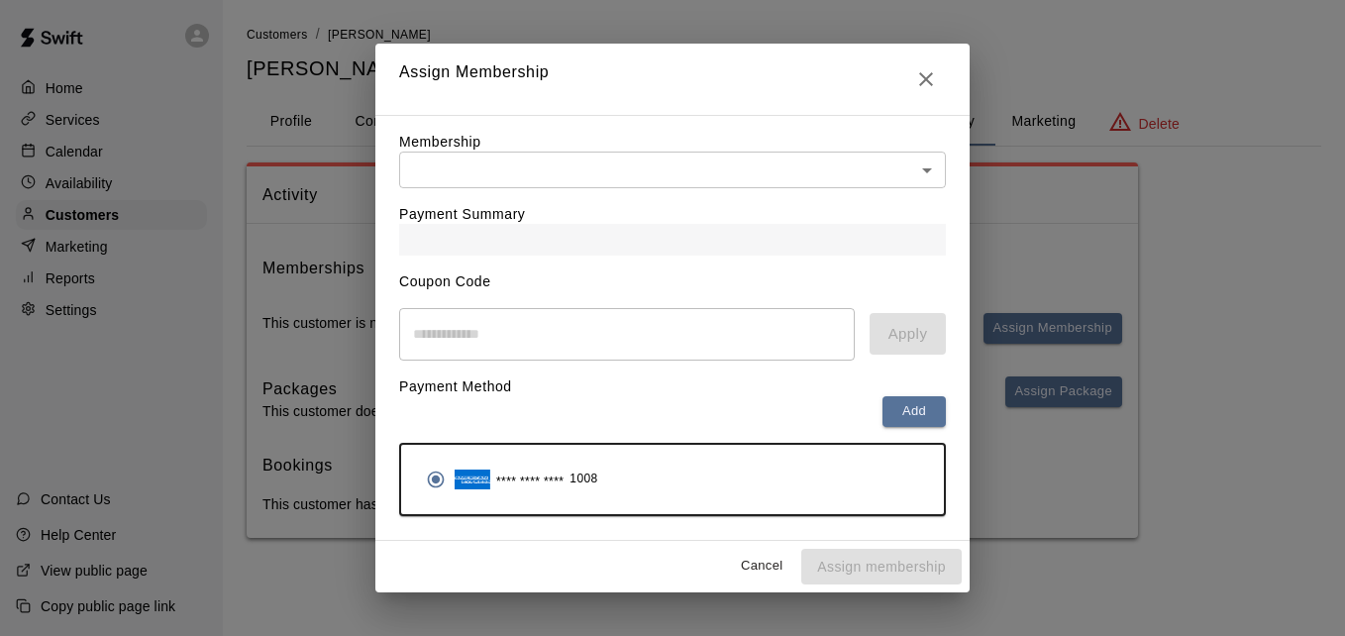
click at [815, 180] on body "Home Services Calendar Availability Customers Marketing Reports Settings Contac…" at bounding box center [672, 289] width 1345 height 578
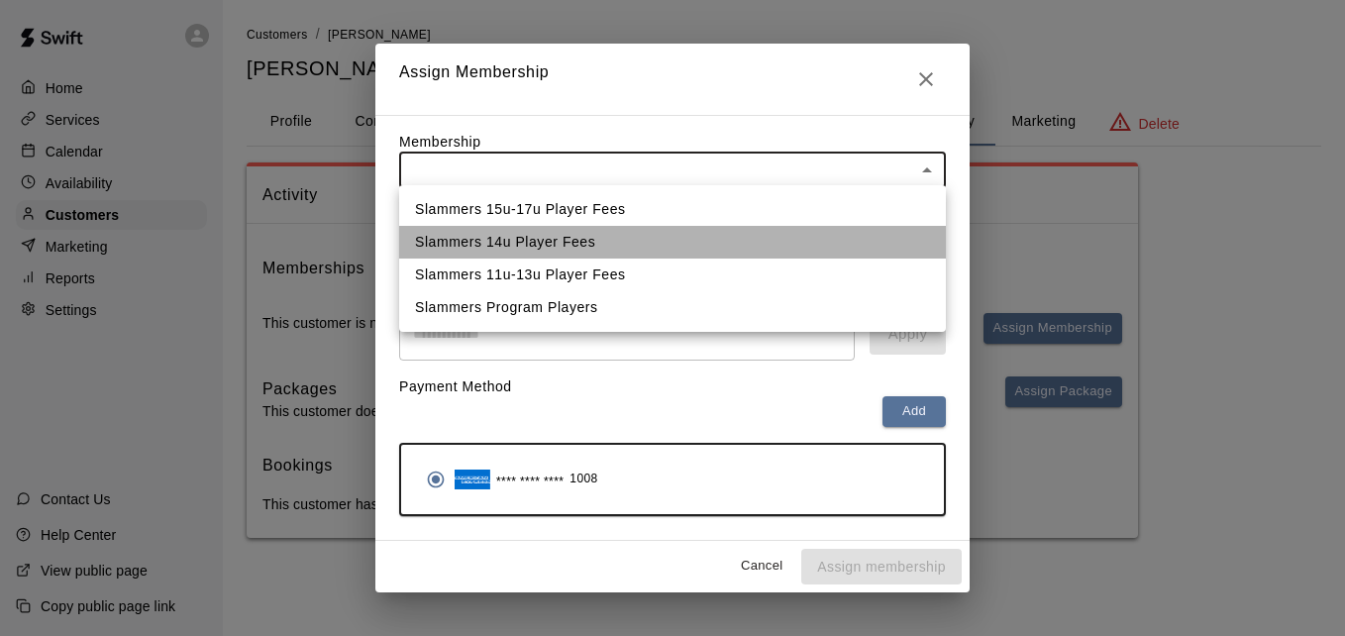
click at [791, 229] on li "Slammers 14u Player Fees" at bounding box center [672, 242] width 547 height 33
type input "**********"
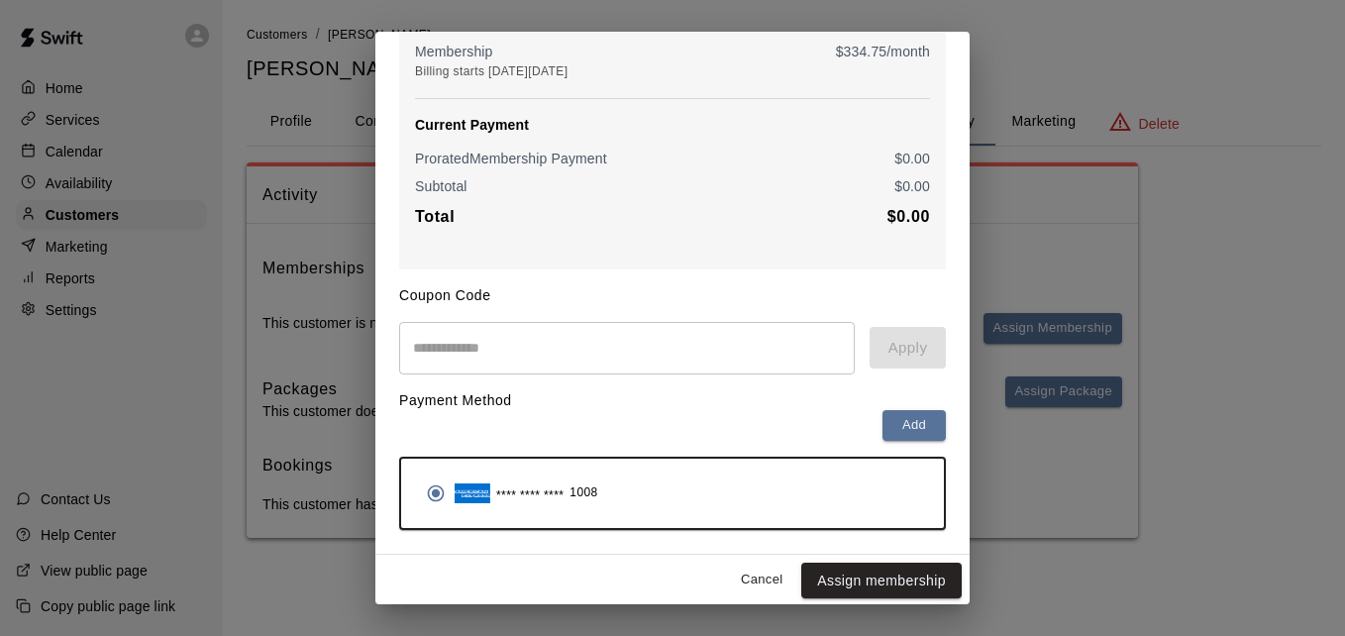
scroll to position [234, 0]
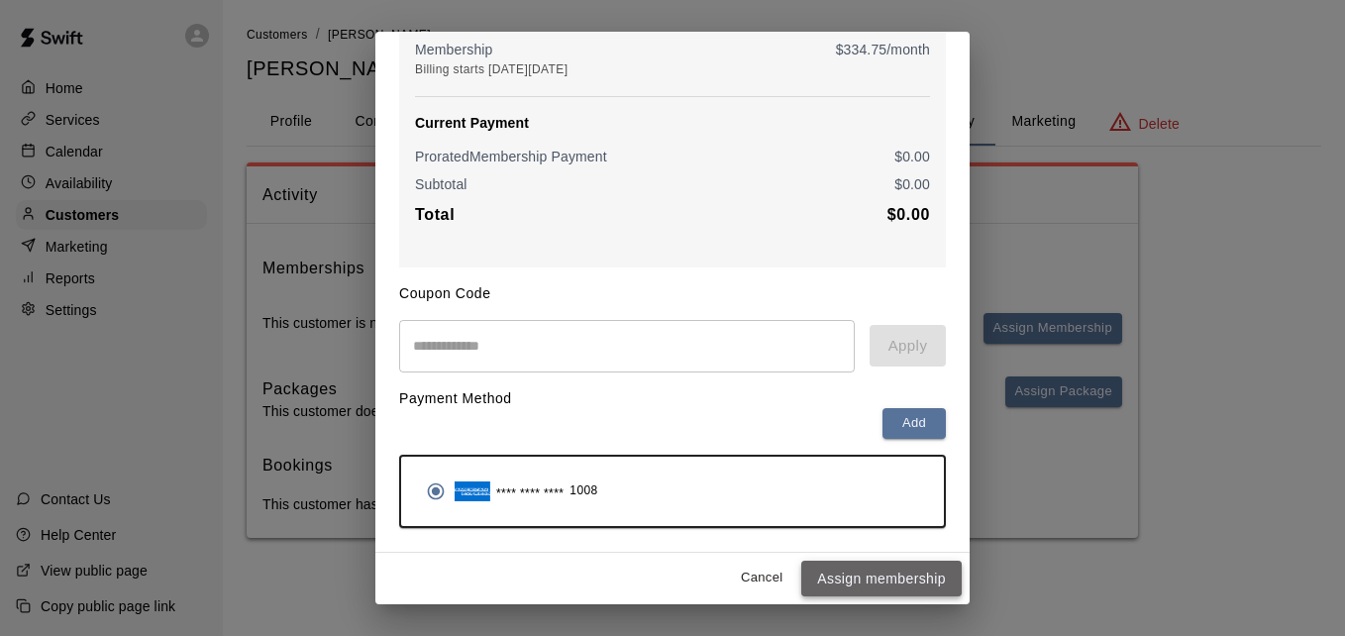
click at [869, 569] on button "Assign membership" at bounding box center [881, 579] width 160 height 37
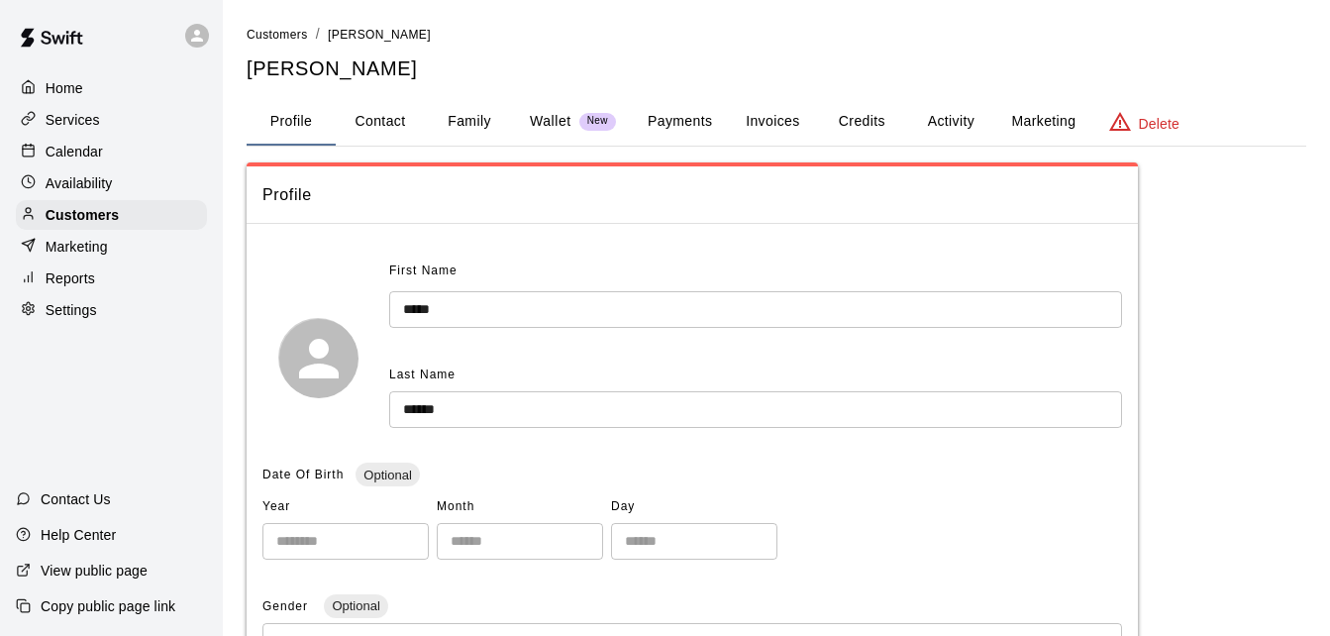
click at [292, 42] on link "Customers" at bounding box center [277, 34] width 61 height 16
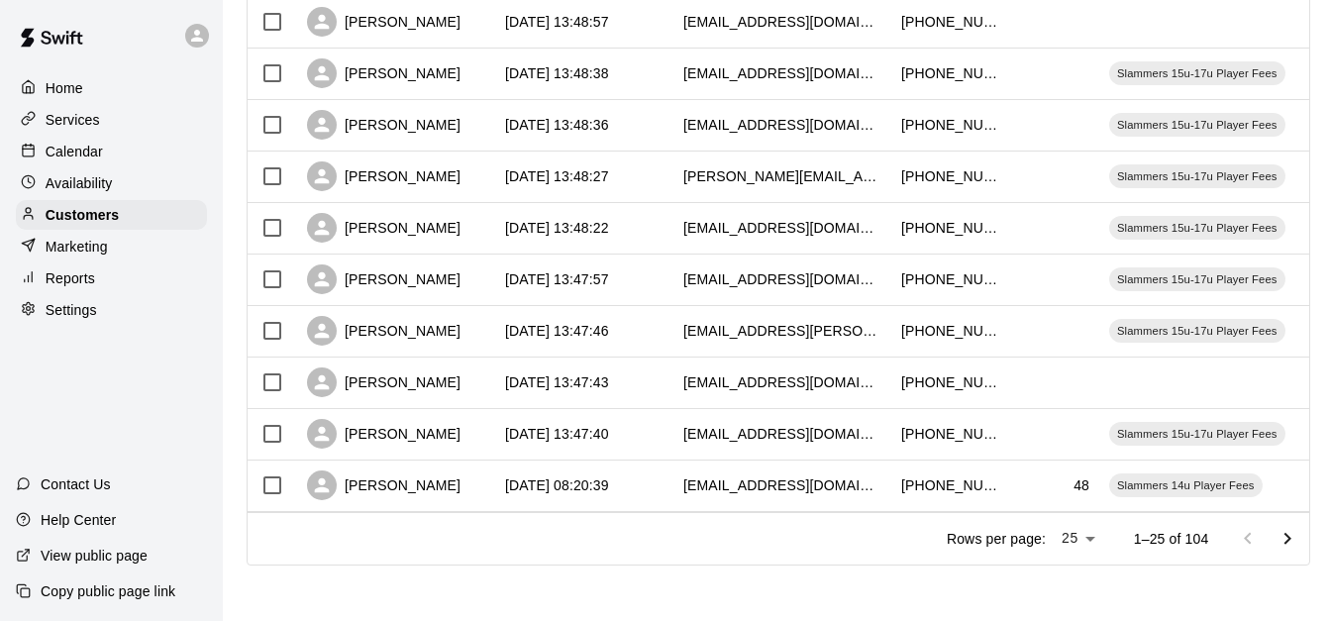
scroll to position [1106, 0]
click at [1294, 539] on icon "Go to next page" at bounding box center [1288, 539] width 24 height 24
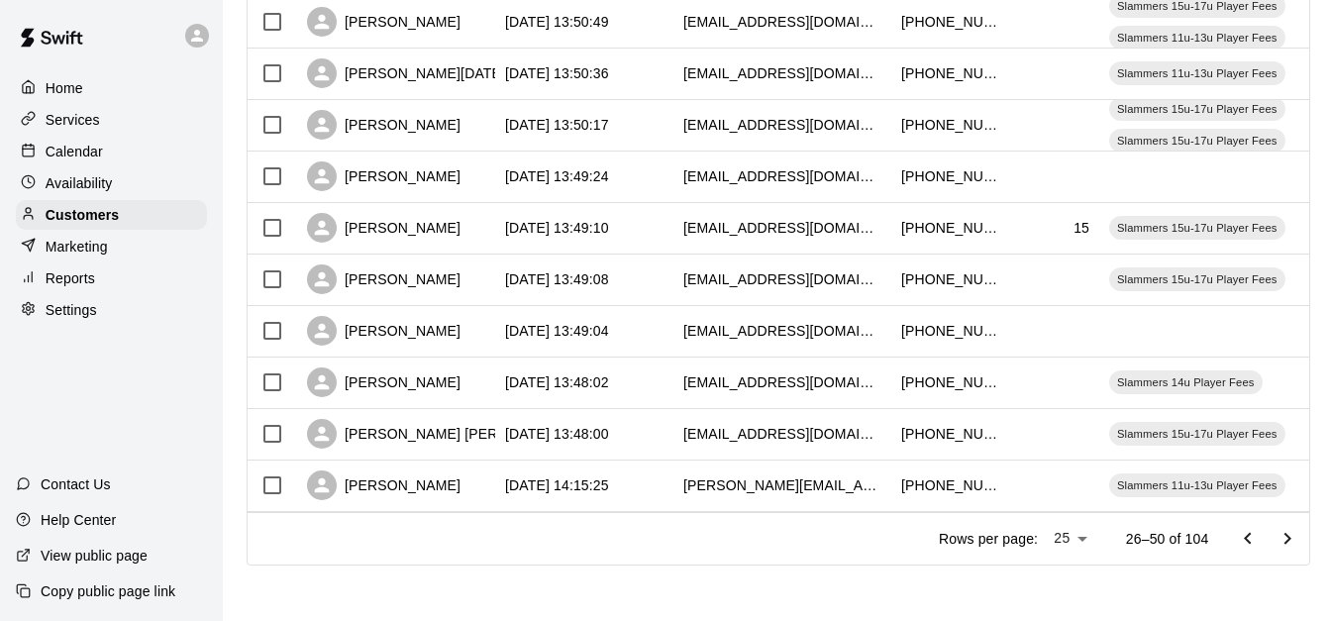
click at [1294, 539] on icon "Go to next page" at bounding box center [1288, 539] width 24 height 24
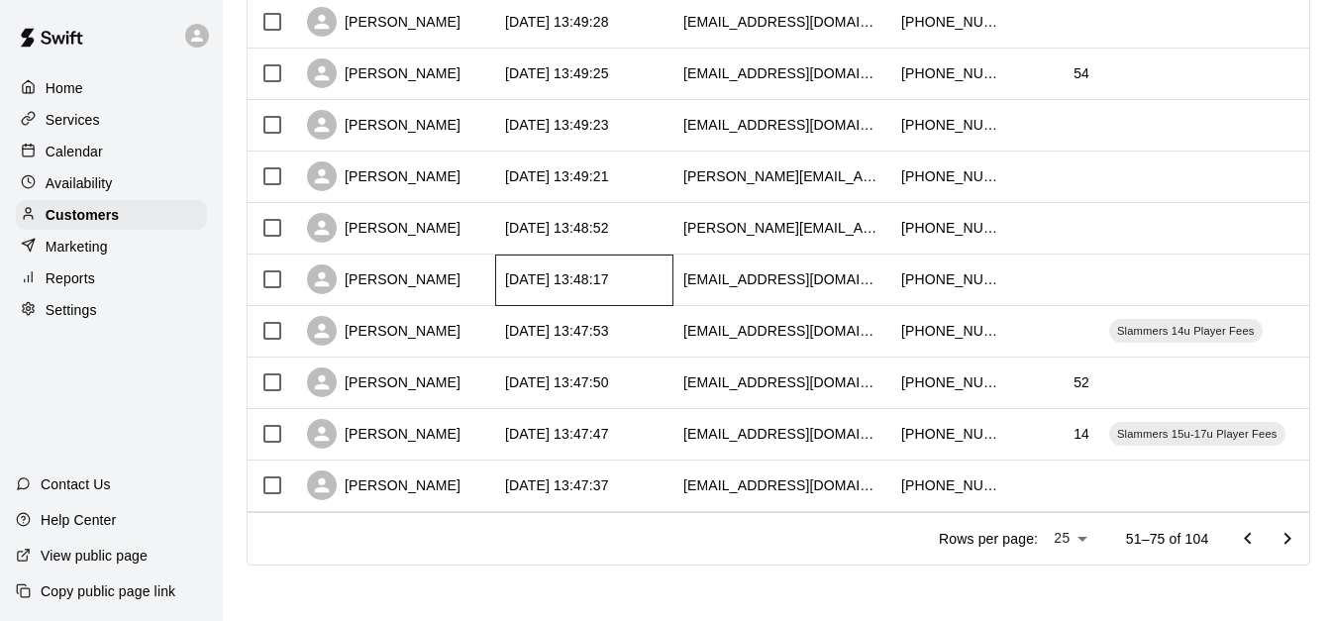
click at [609, 269] on div "[DATE] 13:48:17" at bounding box center [557, 279] width 104 height 20
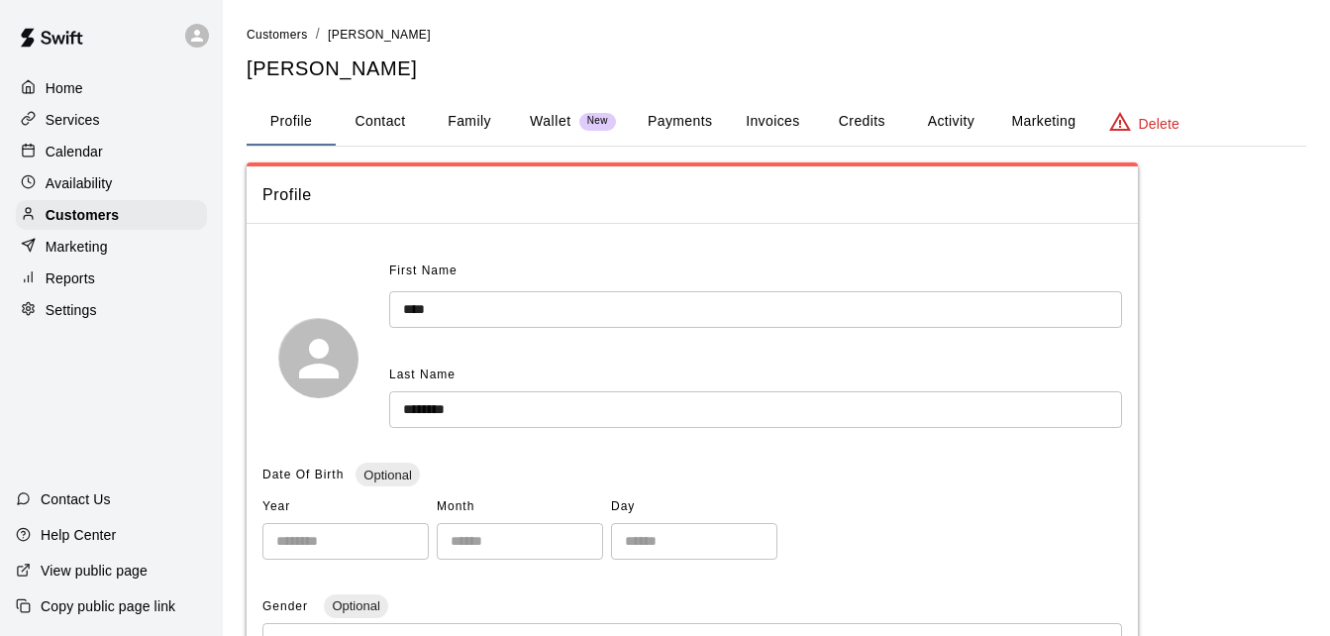
click at [468, 120] on button "Family" at bounding box center [469, 122] width 89 height 48
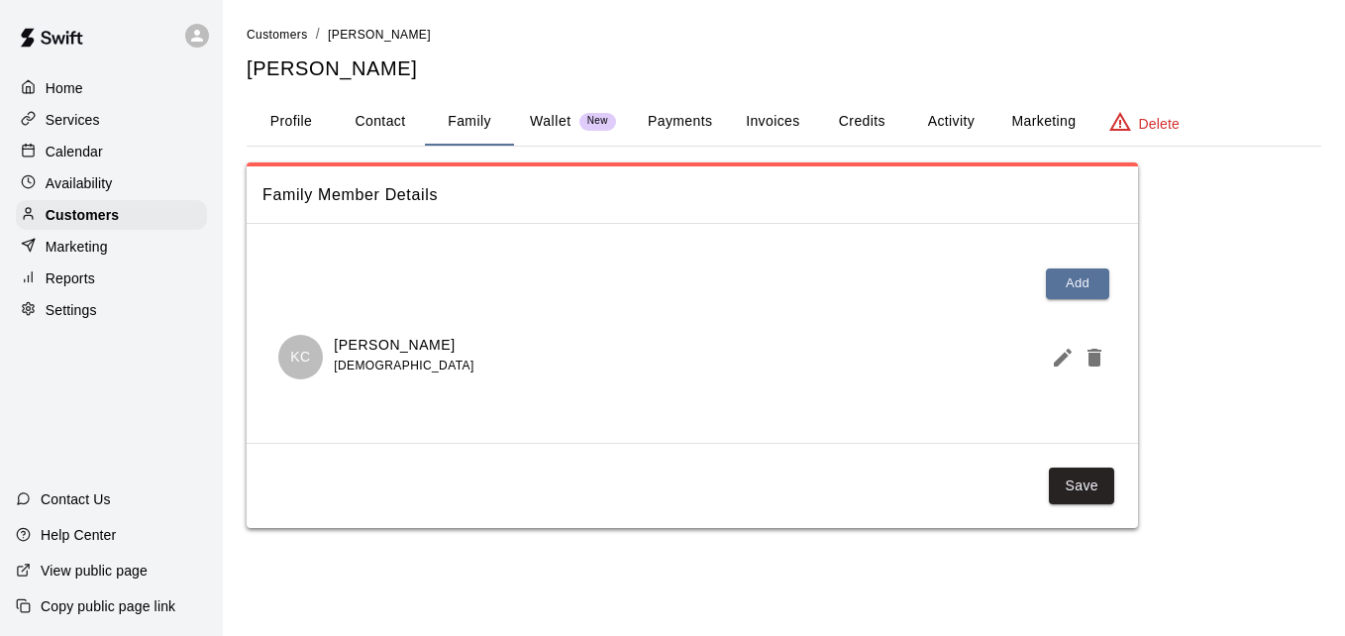
click at [670, 132] on button "Payments" at bounding box center [680, 122] width 96 height 48
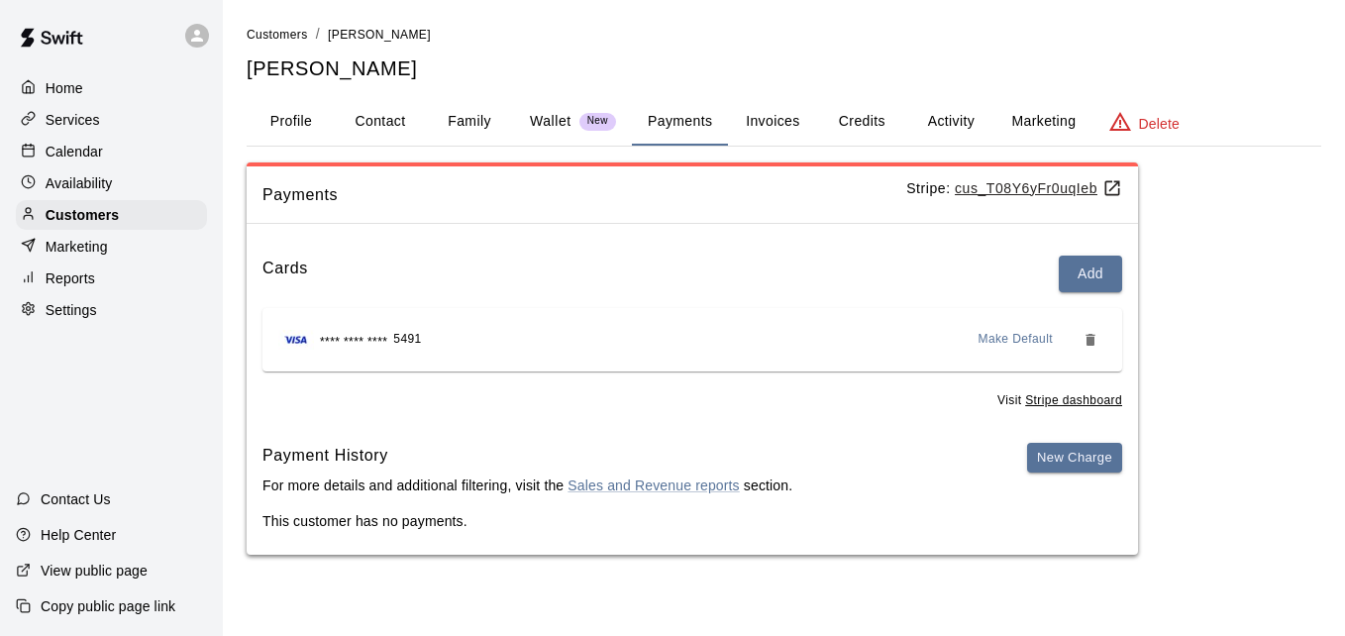
click at [941, 128] on button "Activity" at bounding box center [950, 122] width 89 height 48
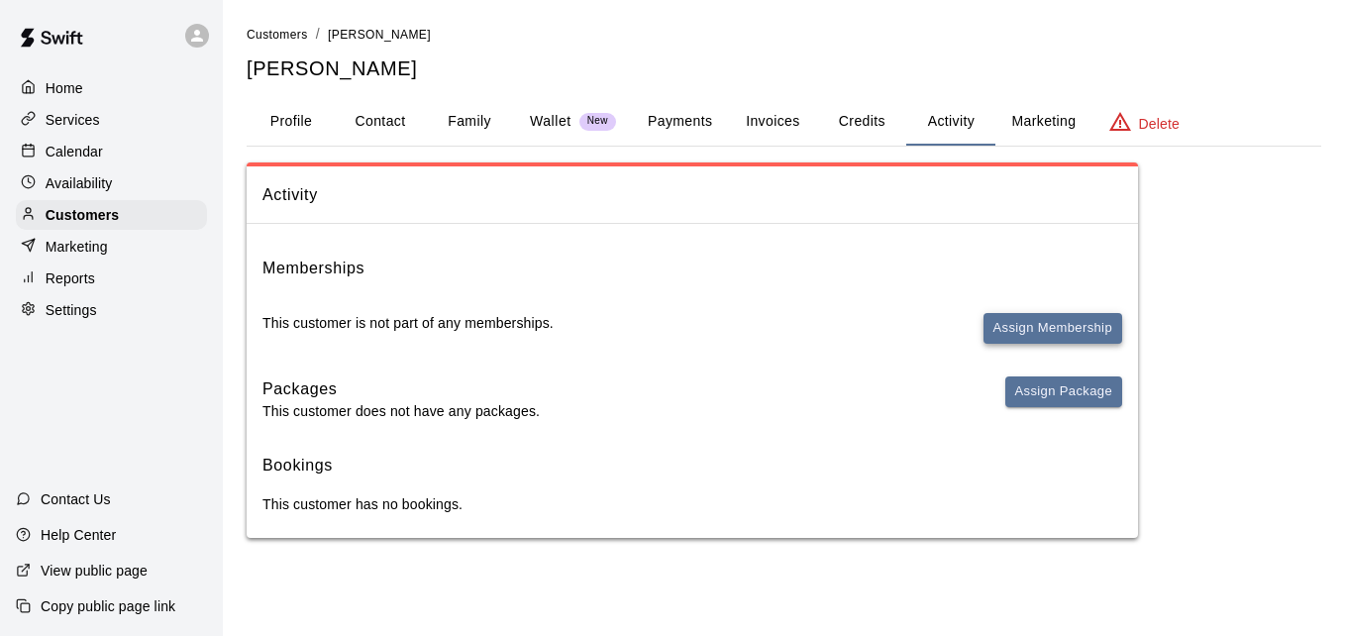
click at [1022, 331] on button "Assign Membership" at bounding box center [1053, 328] width 139 height 31
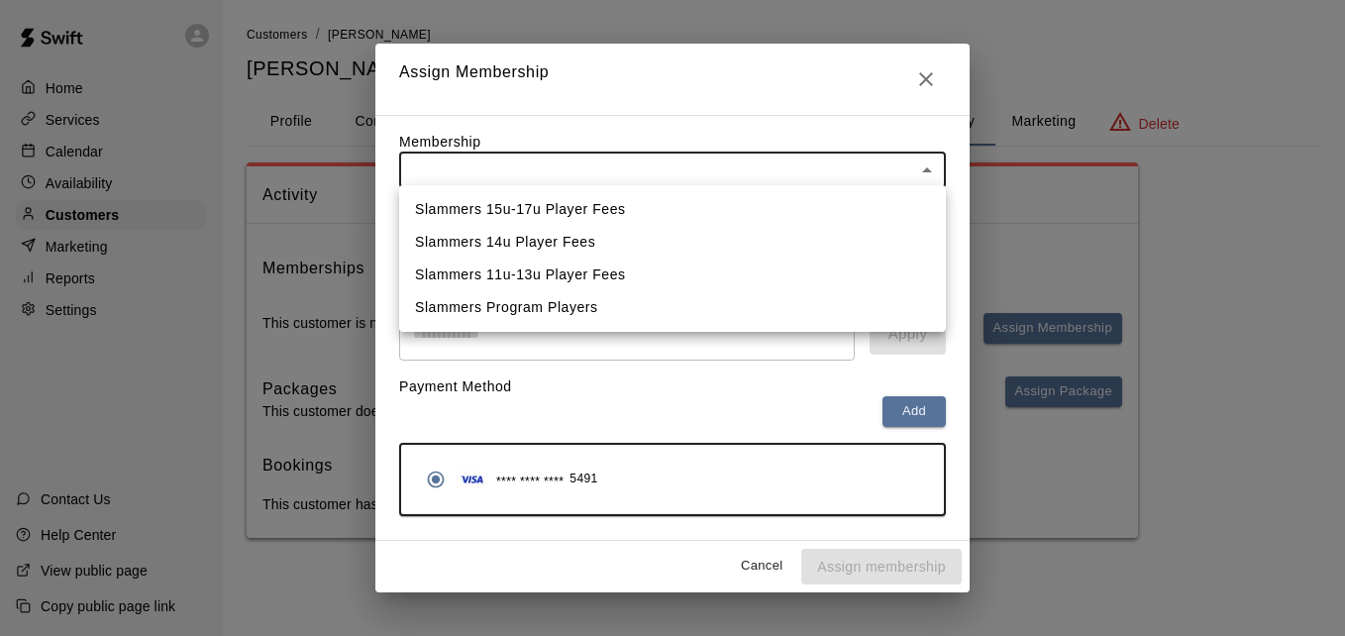
click at [677, 167] on body "Home Services Calendar Availability Customers Marketing Reports Settings Contac…" at bounding box center [672, 289] width 1345 height 578
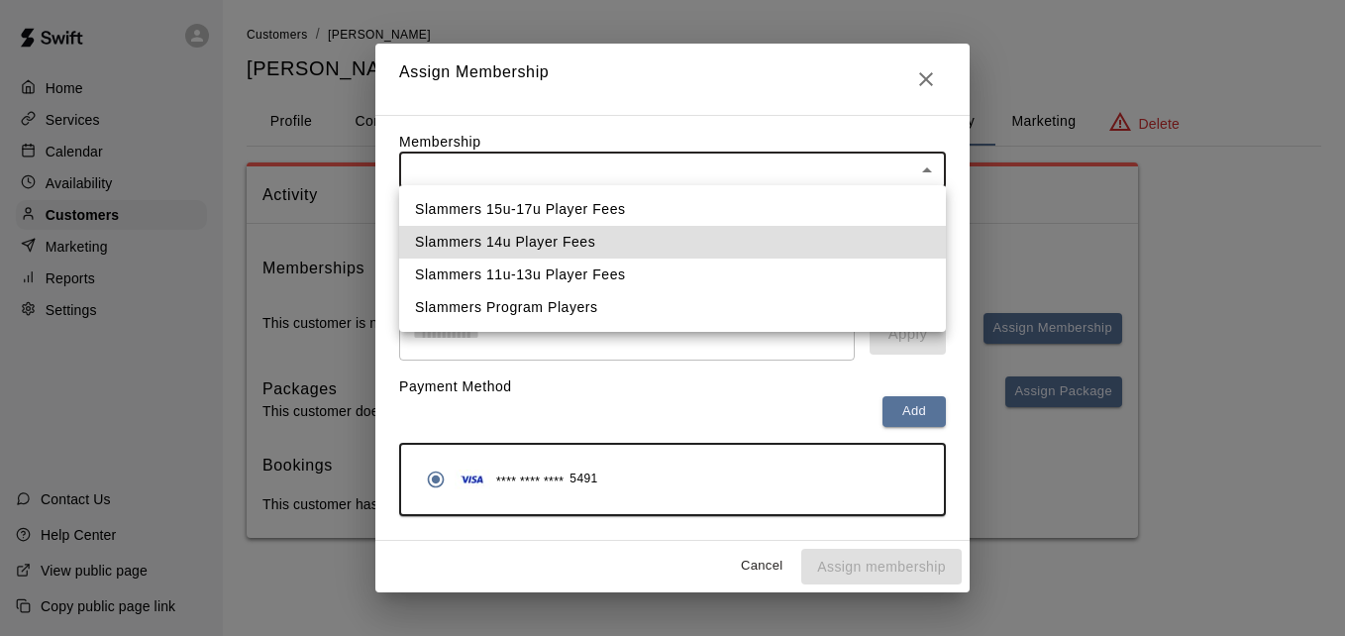
type input "**********"
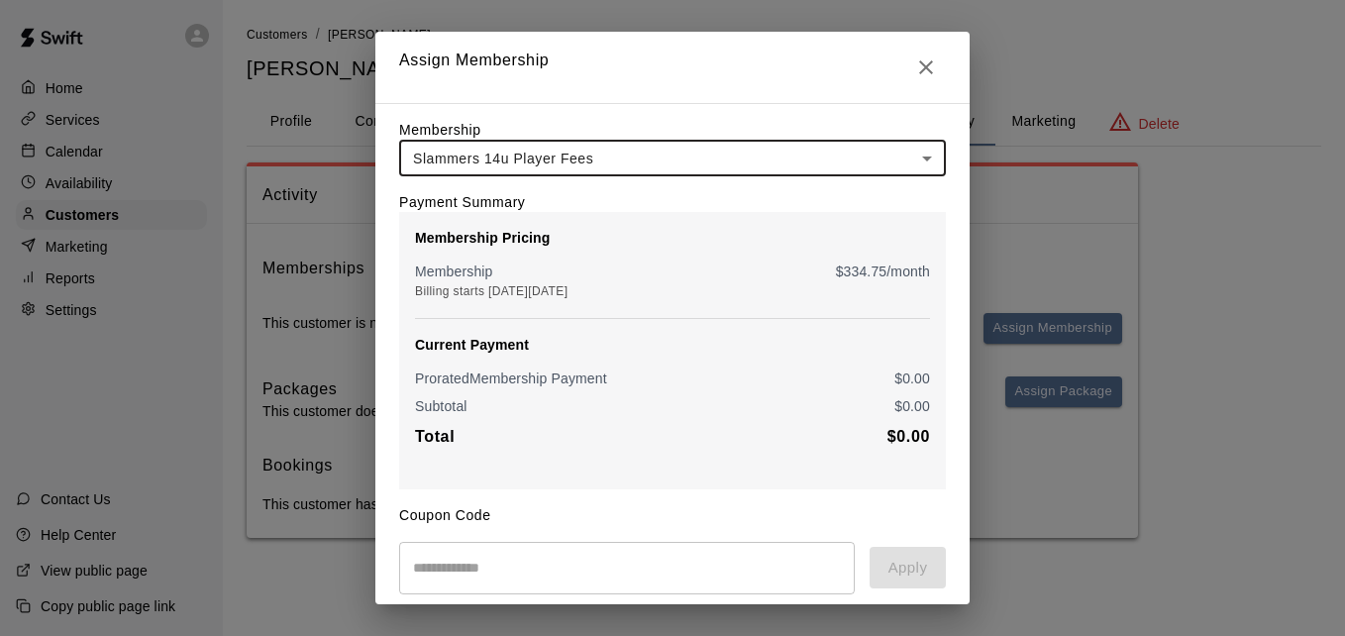
click at [677, 167] on body "**********" at bounding box center [672, 289] width 1345 height 578
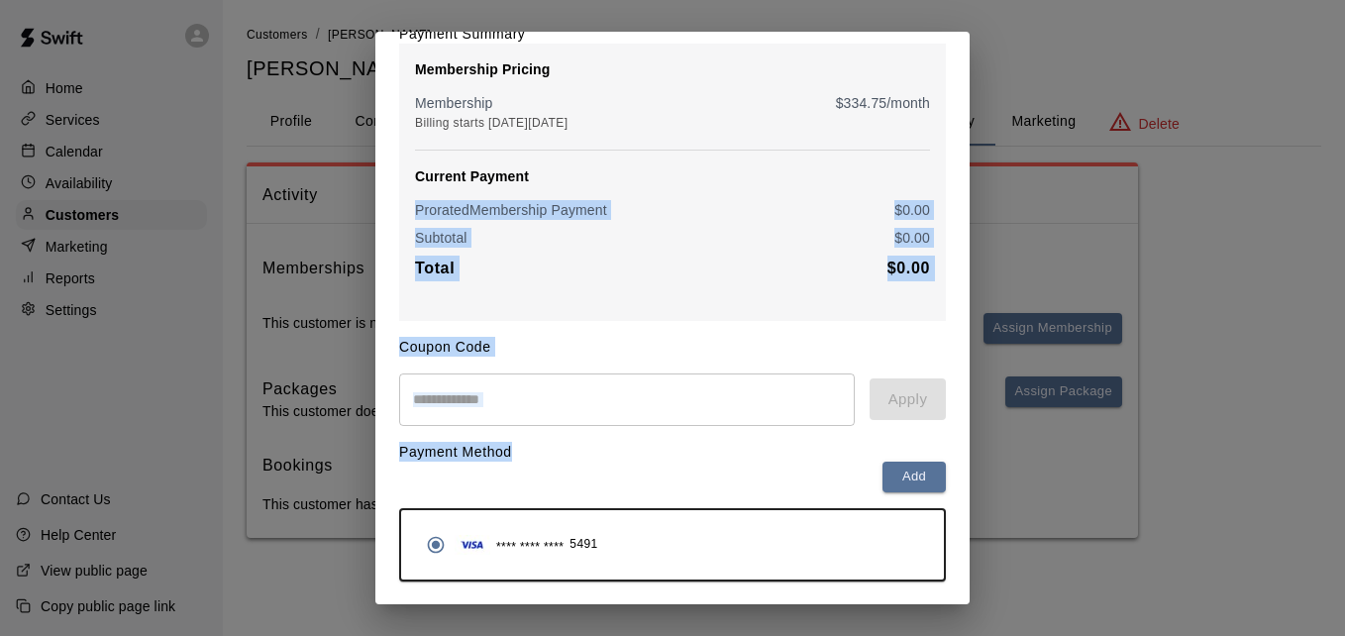
drag, startPoint x: 954, startPoint y: 352, endPoint x: 946, endPoint y: 636, distance: 284.4
click at [946, 578] on html "**********" at bounding box center [672, 289] width 1345 height 578
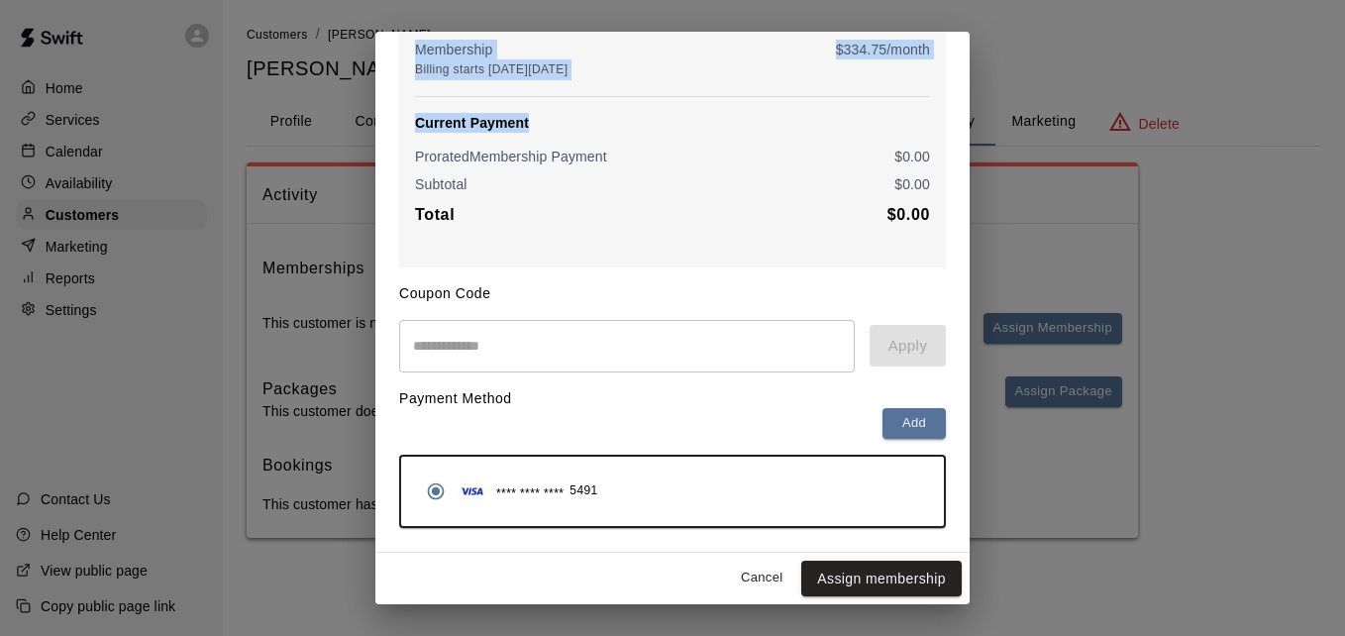
drag, startPoint x: 946, startPoint y: 636, endPoint x: 893, endPoint y: 571, distance: 83.8
click at [893, 571] on button "Assign membership" at bounding box center [881, 579] width 160 height 37
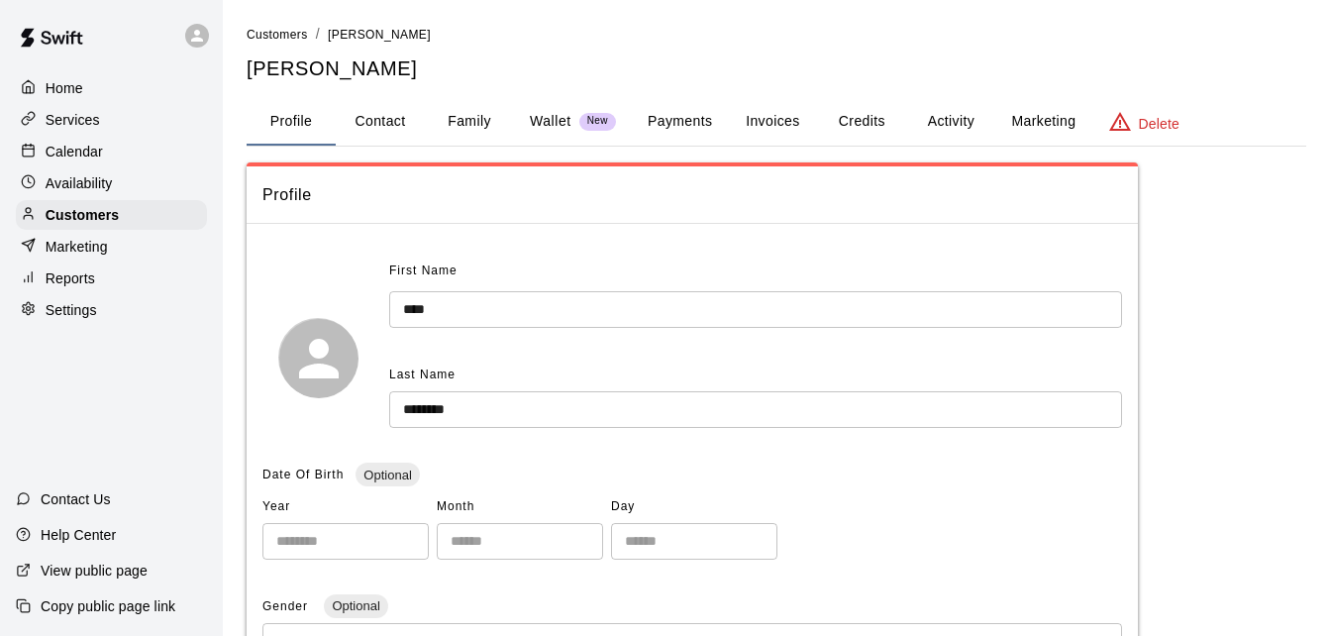
click at [673, 122] on button "Payments" at bounding box center [680, 122] width 96 height 48
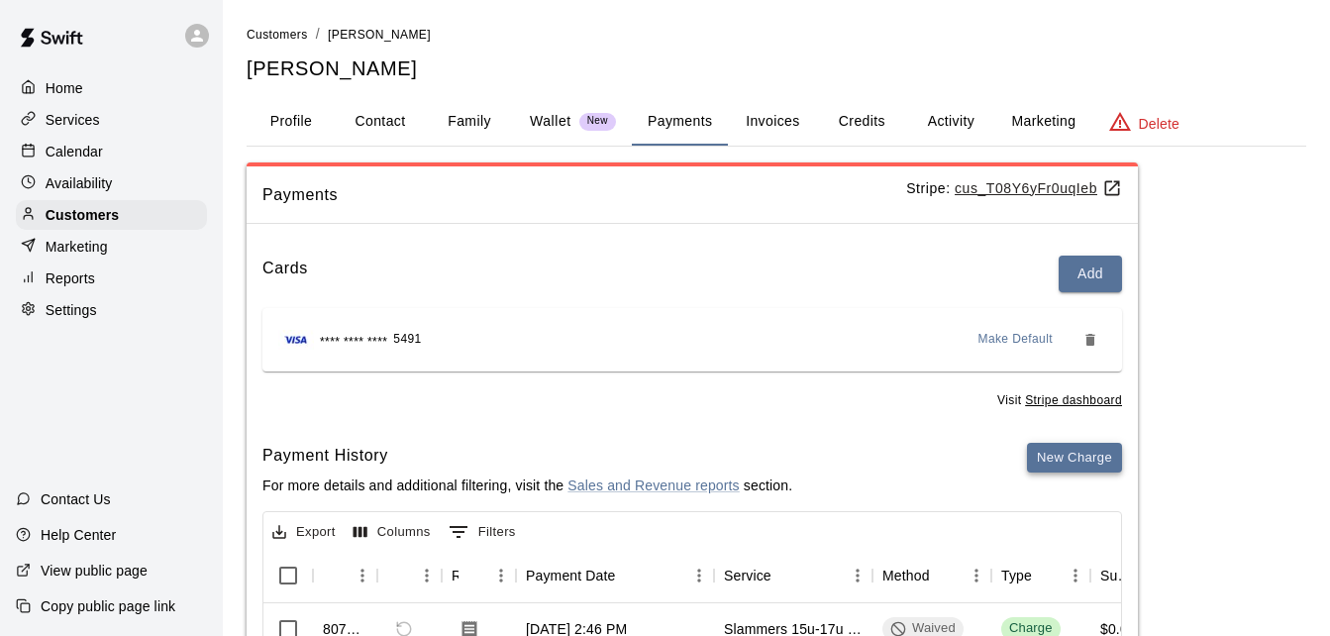
click at [1057, 451] on button "New Charge" at bounding box center [1074, 458] width 95 height 31
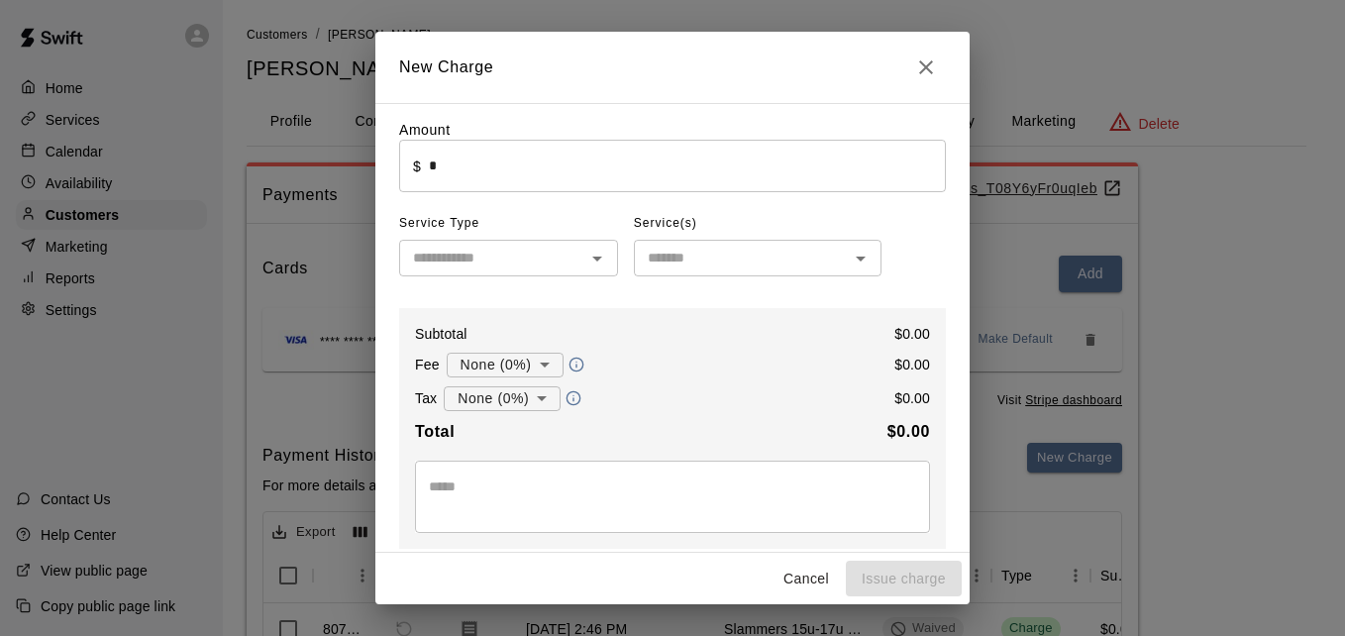
click at [735, 183] on input "*" at bounding box center [687, 166] width 517 height 53
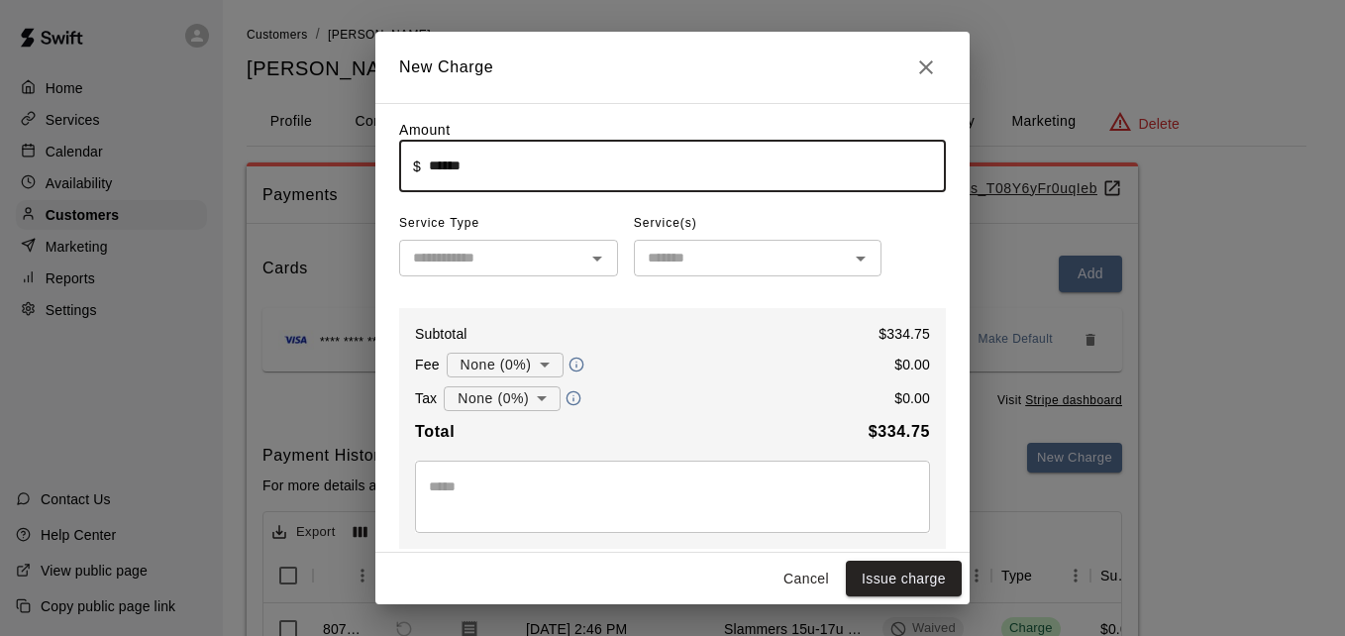
type input "******"
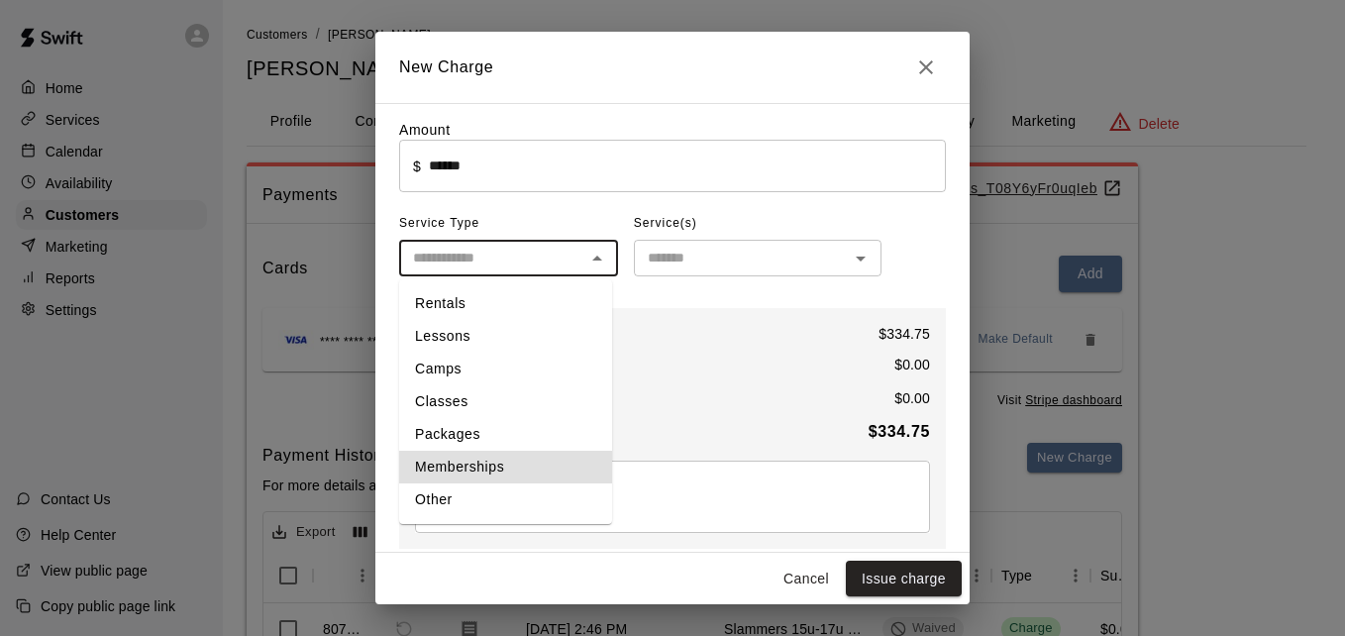
type input "**********"
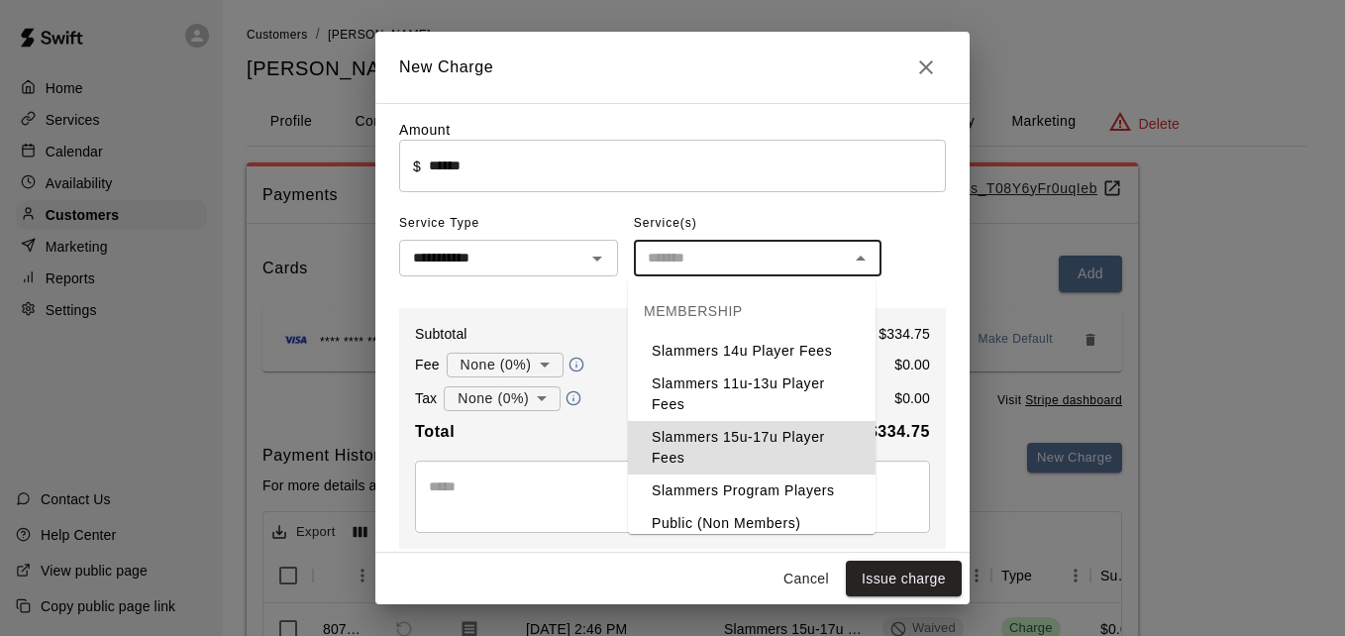
type input "**********"
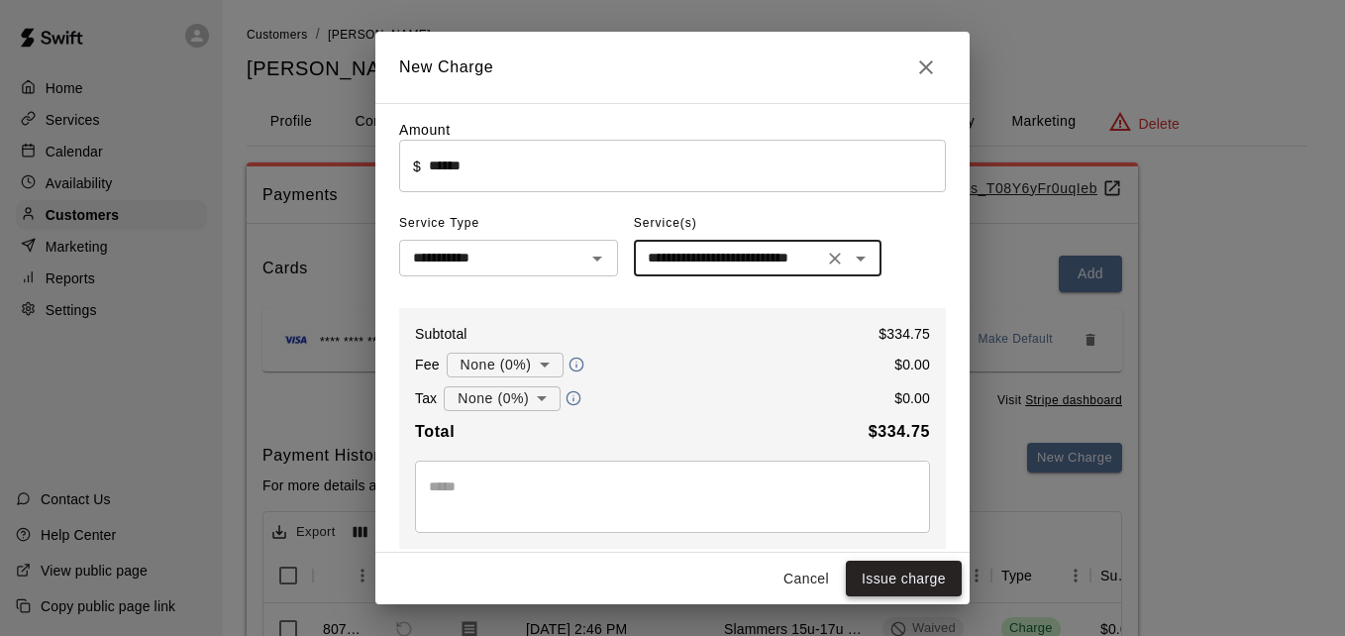
click at [880, 578] on button "Issue charge" at bounding box center [904, 579] width 116 height 37
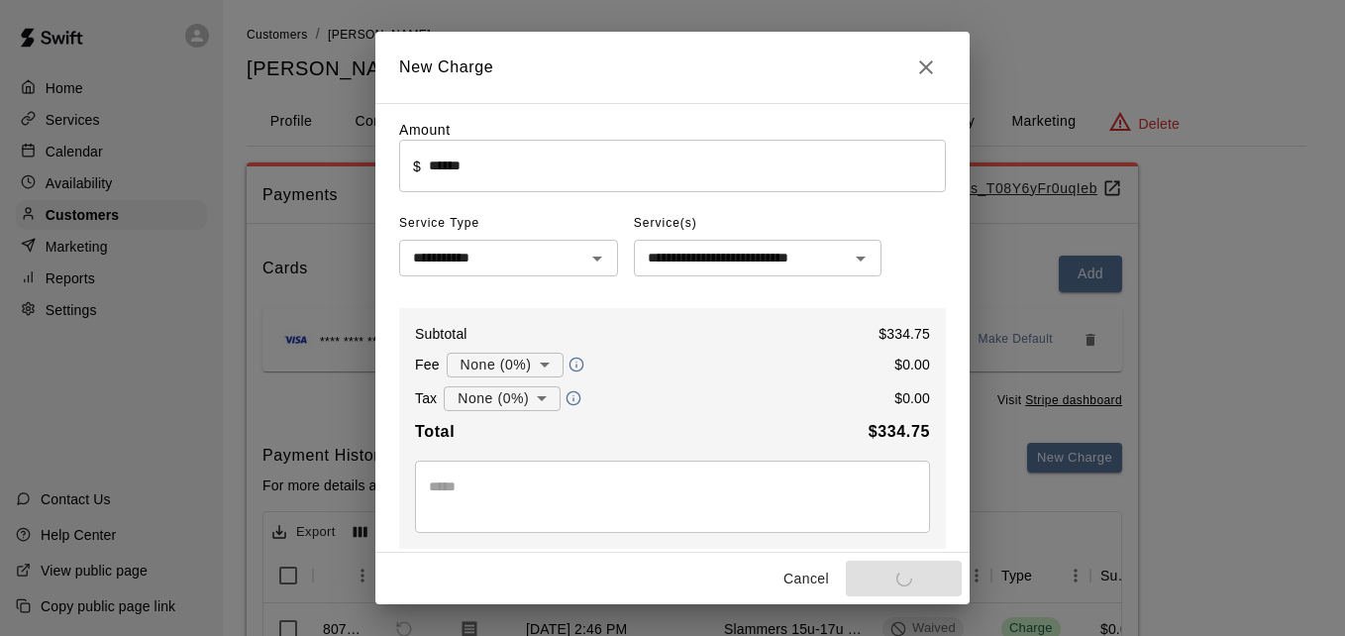
type input "*"
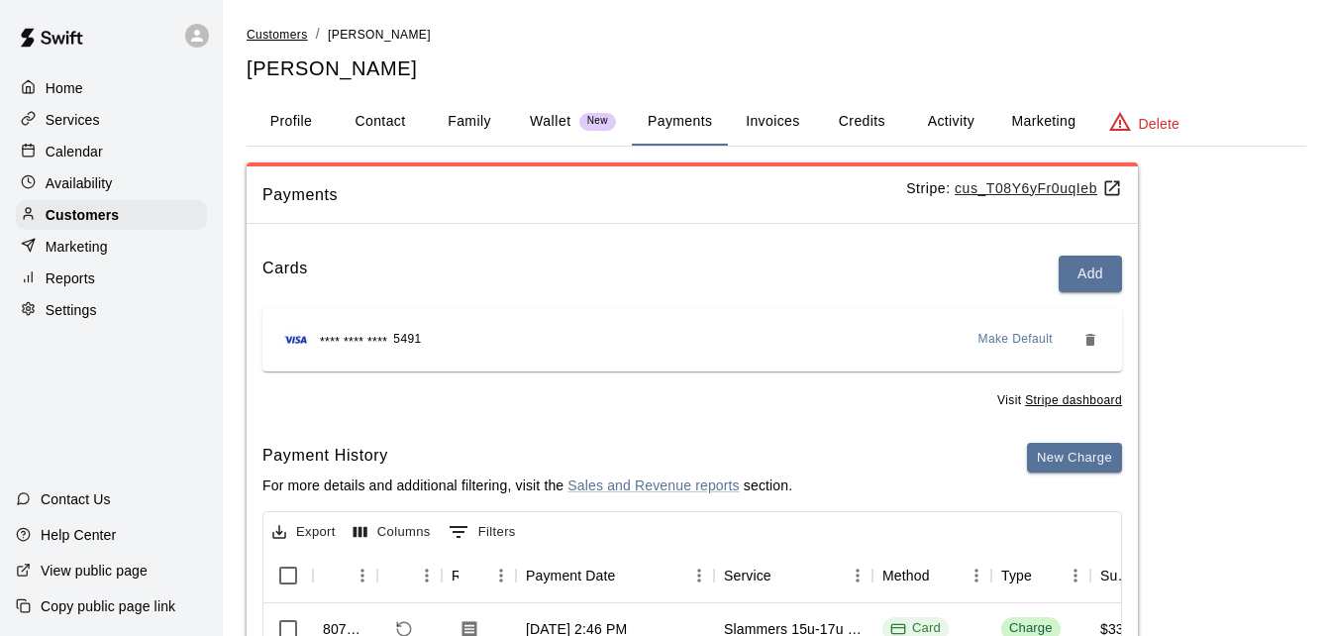
click at [286, 30] on span "Customers" at bounding box center [277, 35] width 61 height 14
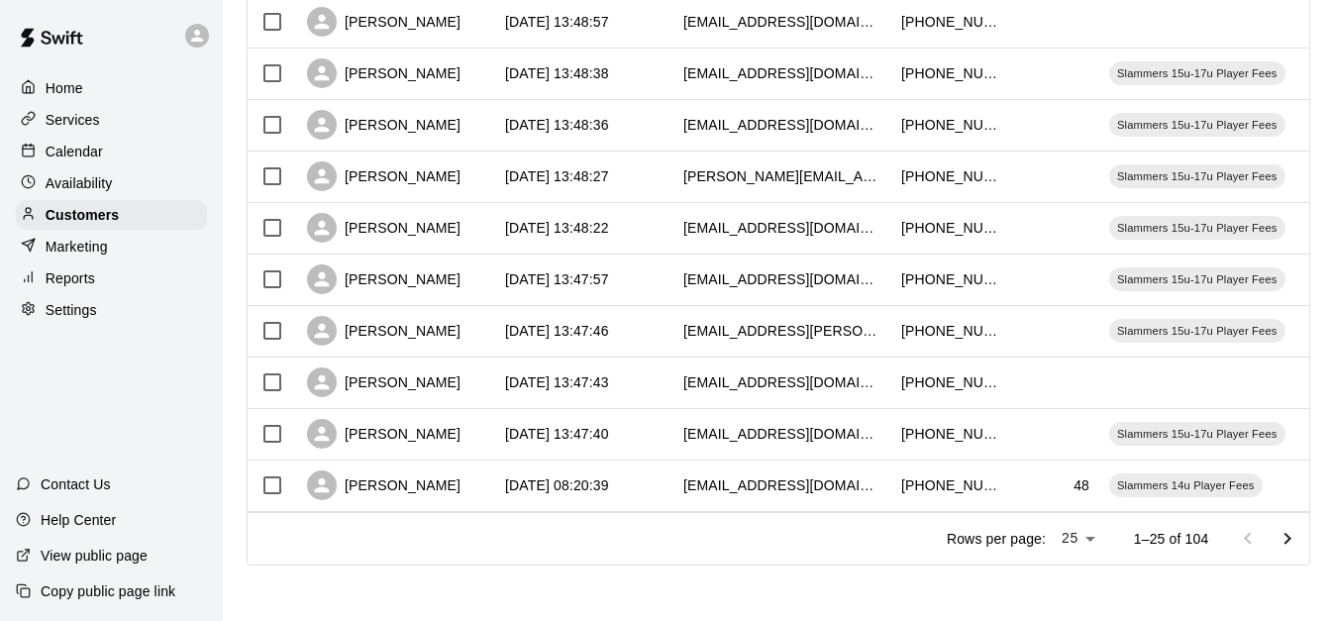
scroll to position [1106, 0]
click at [1292, 535] on icon "Go to next page" at bounding box center [1288, 538] width 7 height 12
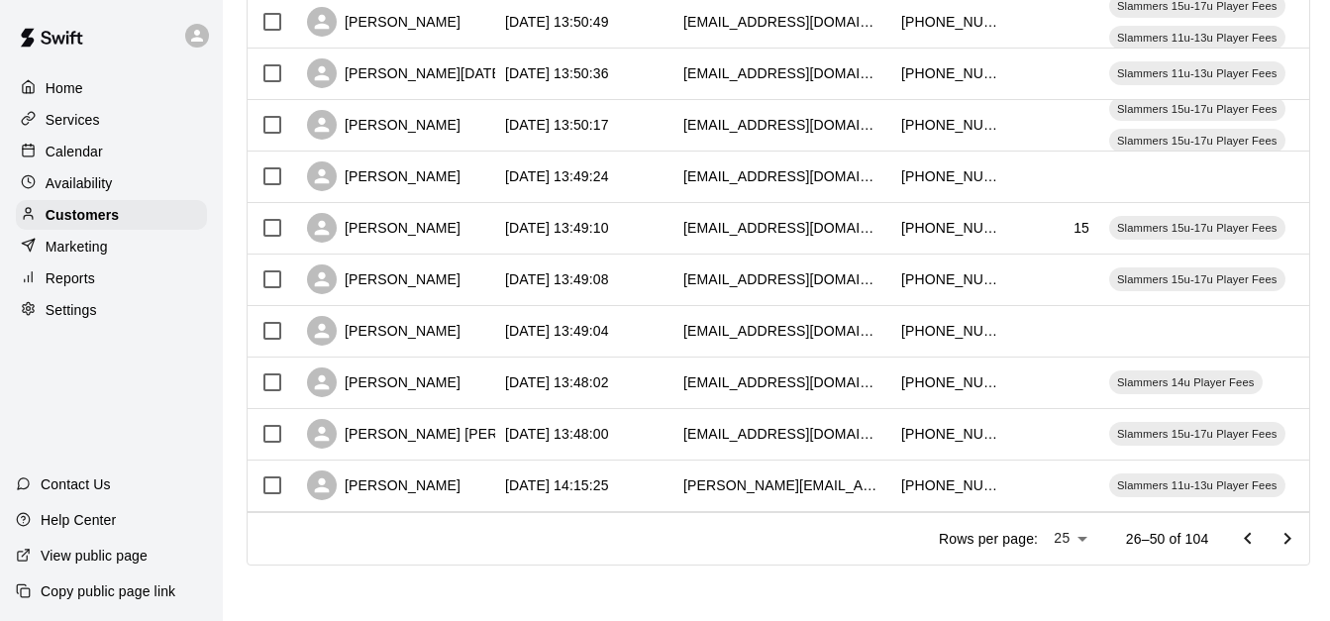
click at [1292, 535] on icon "Go to next page" at bounding box center [1288, 538] width 7 height 12
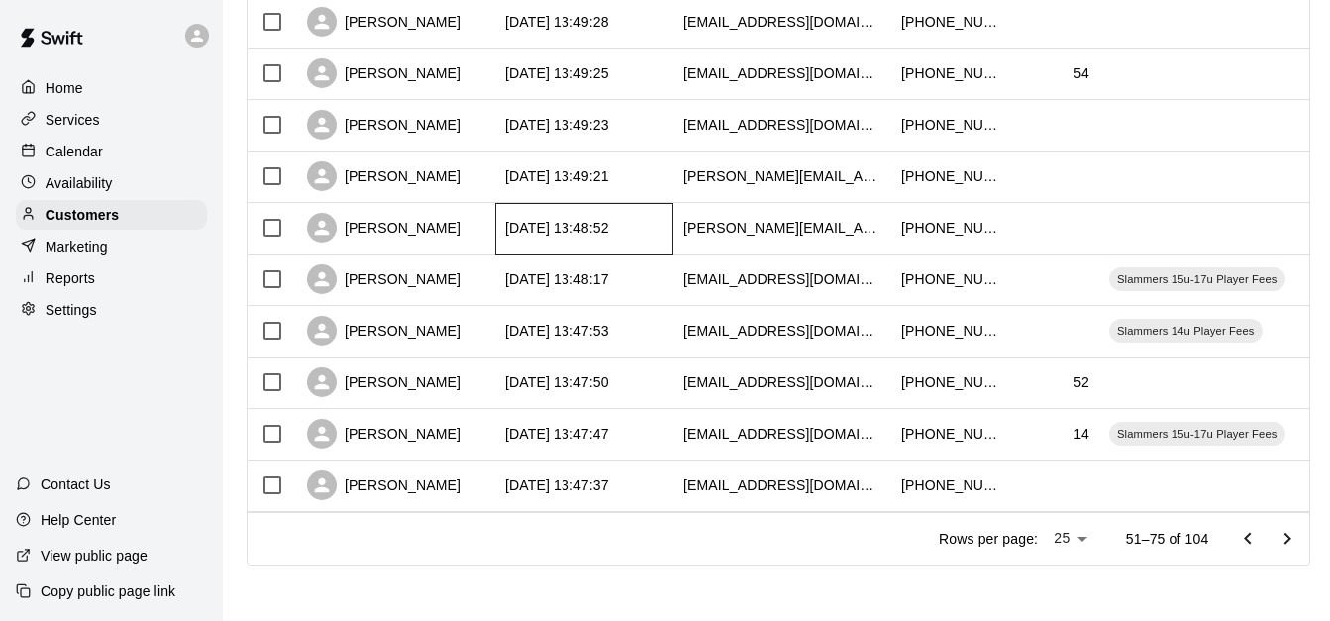
click at [654, 211] on div "[DATE] 13:48:52" at bounding box center [584, 229] width 178 height 52
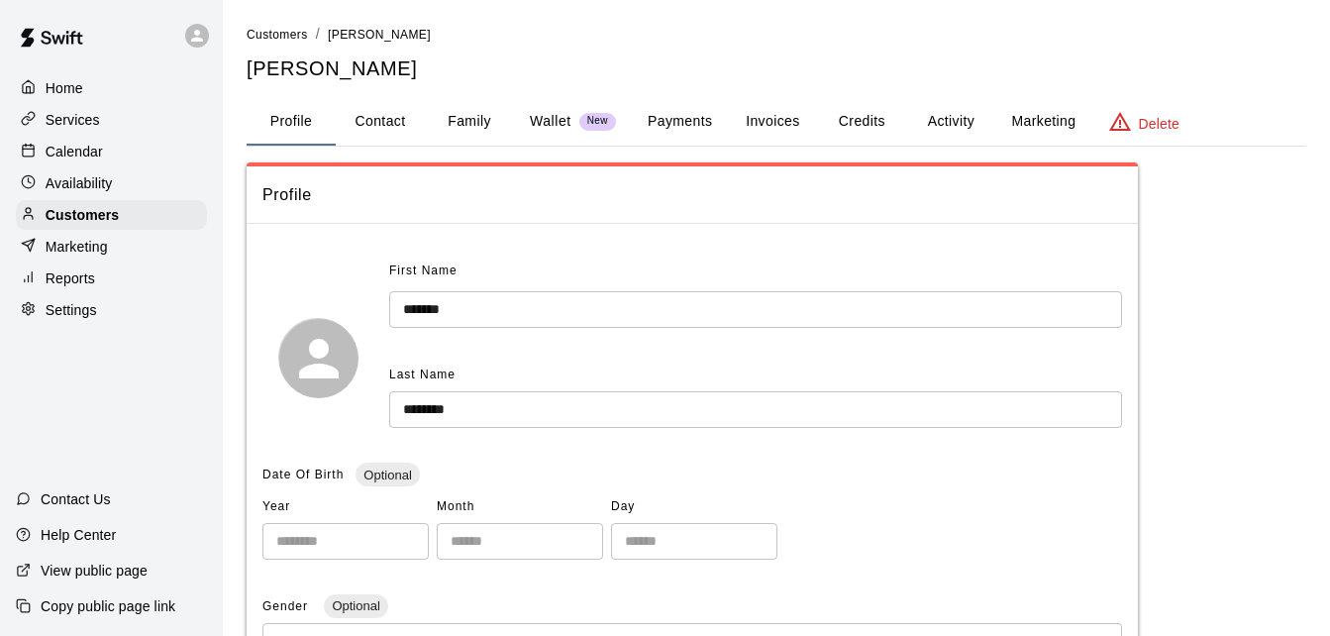
click at [671, 129] on button "Payments" at bounding box center [680, 122] width 96 height 48
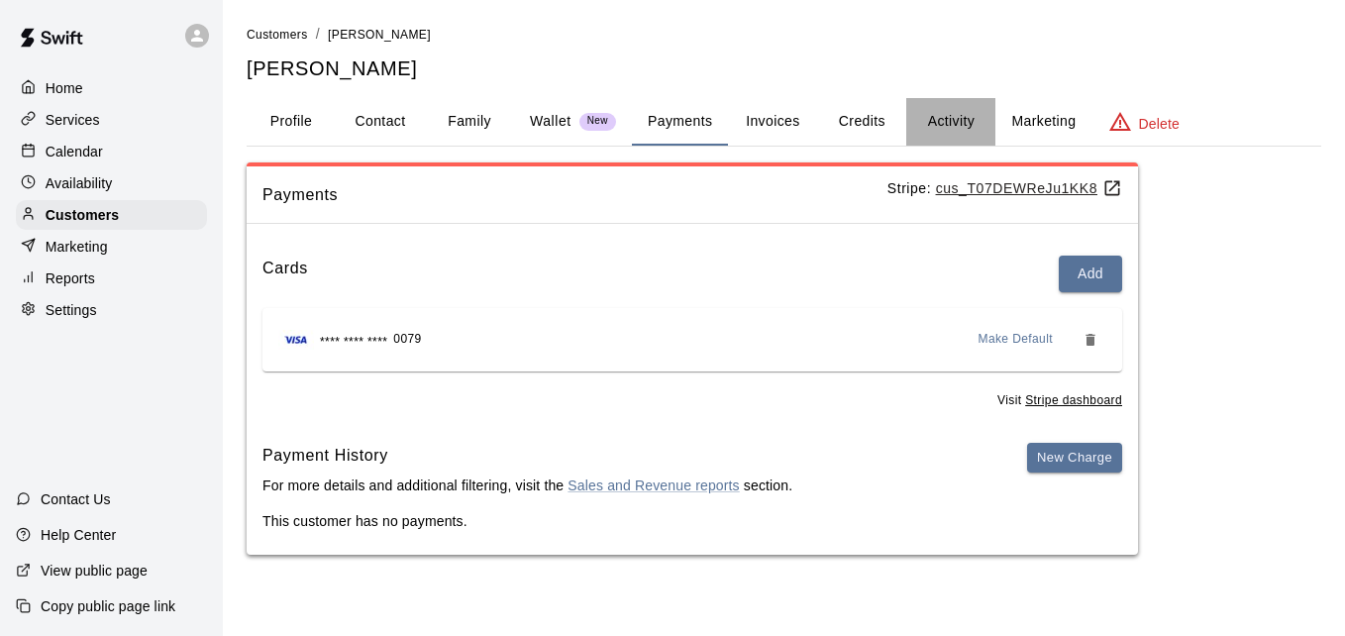
click at [958, 110] on button "Activity" at bounding box center [950, 122] width 89 height 48
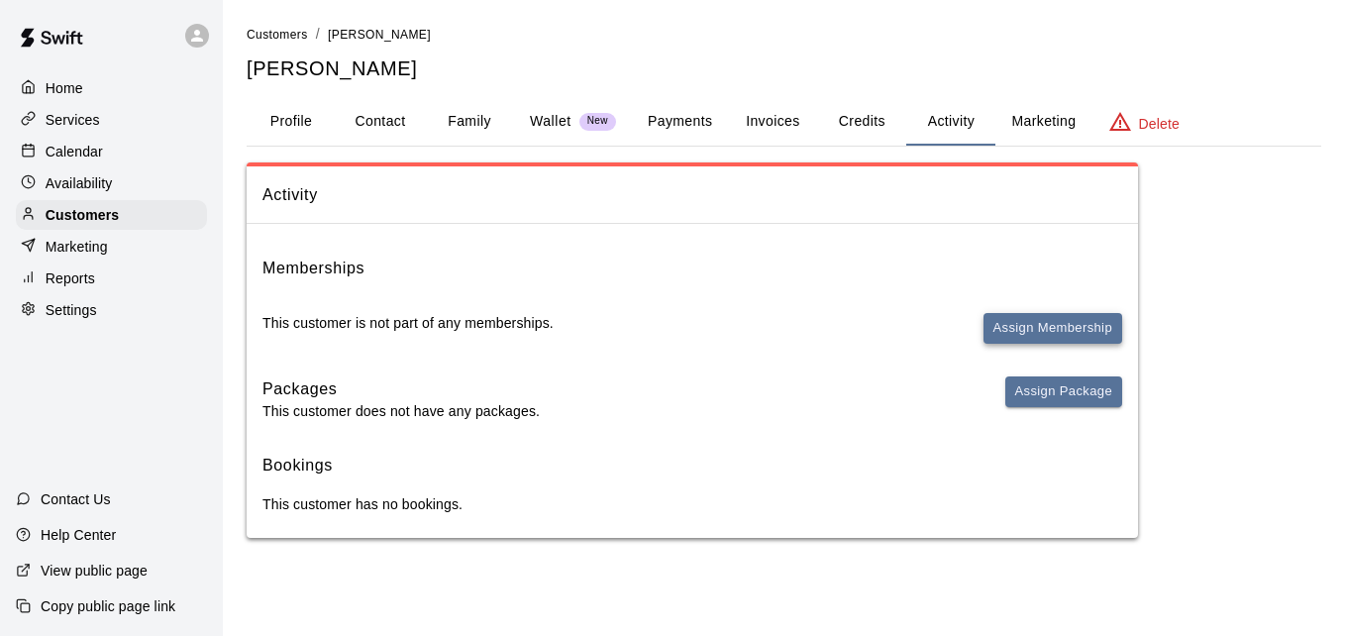
click at [1045, 320] on button "Assign Membership" at bounding box center [1053, 328] width 139 height 31
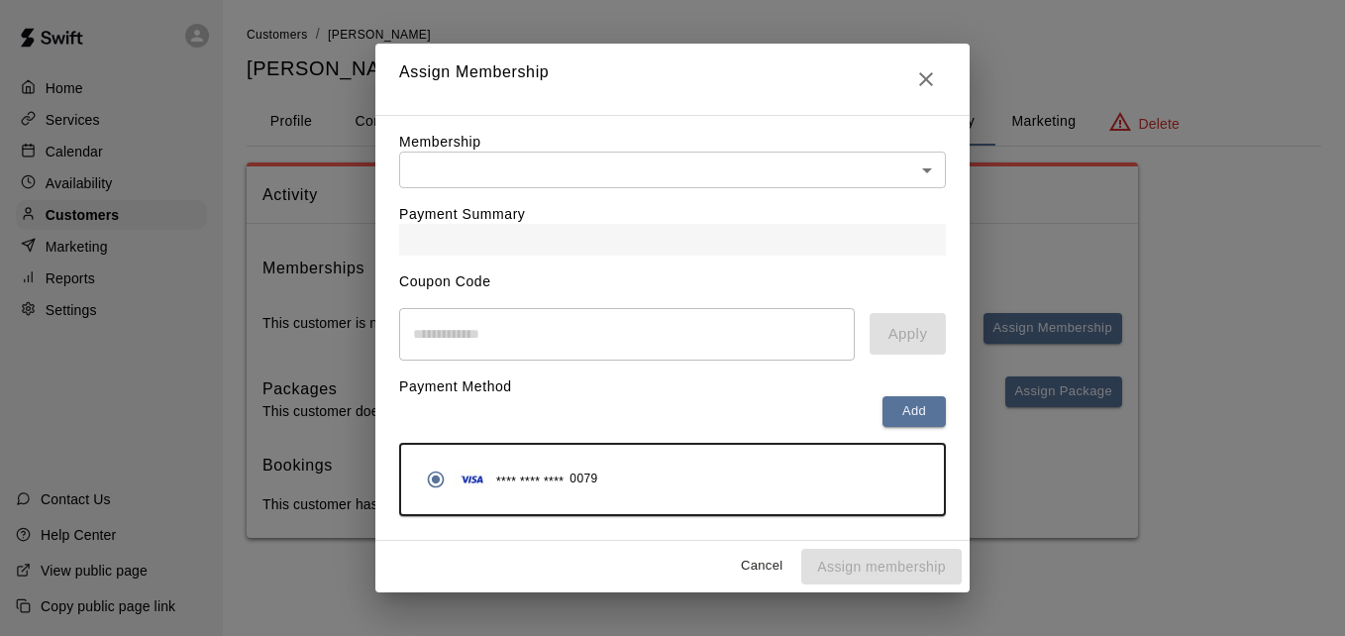
click at [801, 165] on body "Home Services Calendar Availability Customers Marketing Reports Settings Contac…" at bounding box center [672, 289] width 1345 height 578
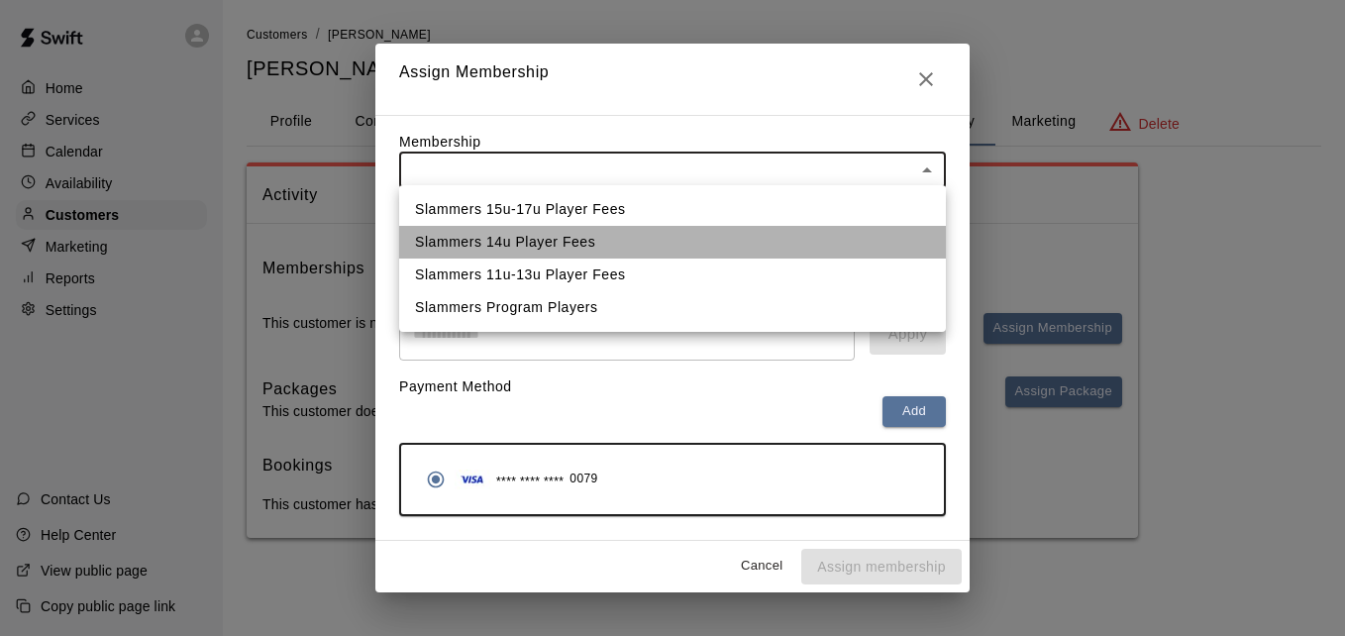
click at [755, 242] on li "Slammers 14u Player Fees" at bounding box center [672, 242] width 547 height 33
type input "**********"
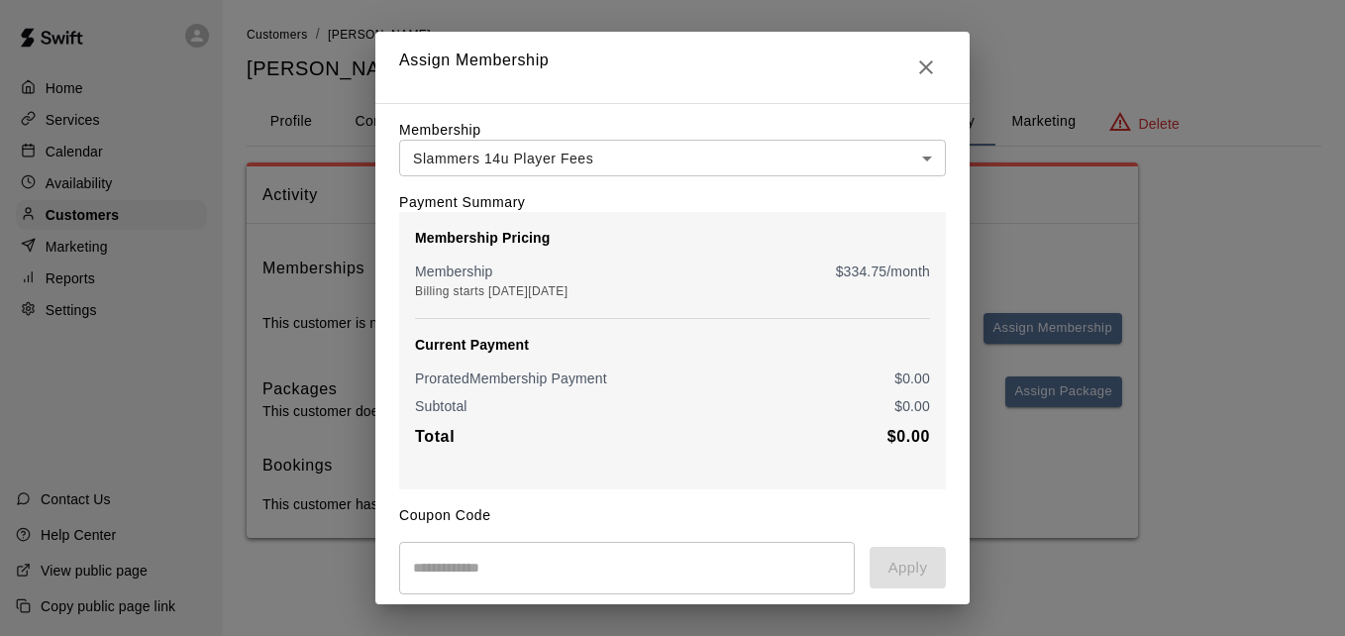
scroll to position [234, 0]
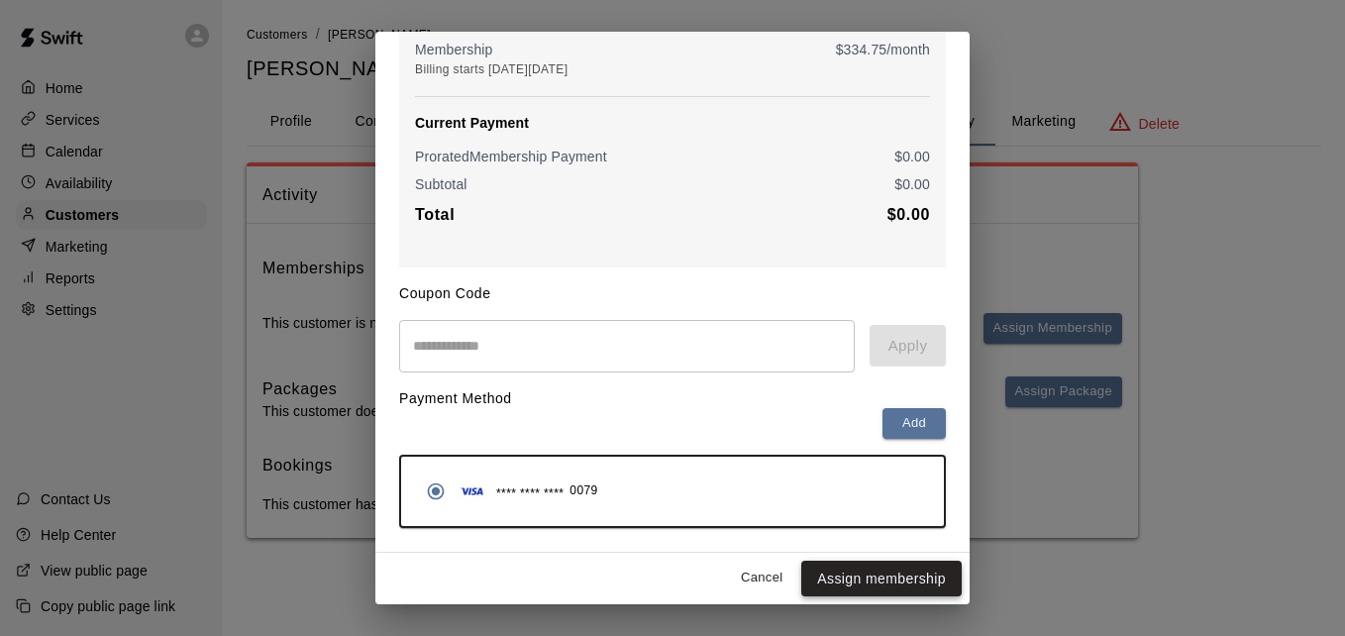
click at [882, 580] on button "Assign membership" at bounding box center [881, 579] width 160 height 37
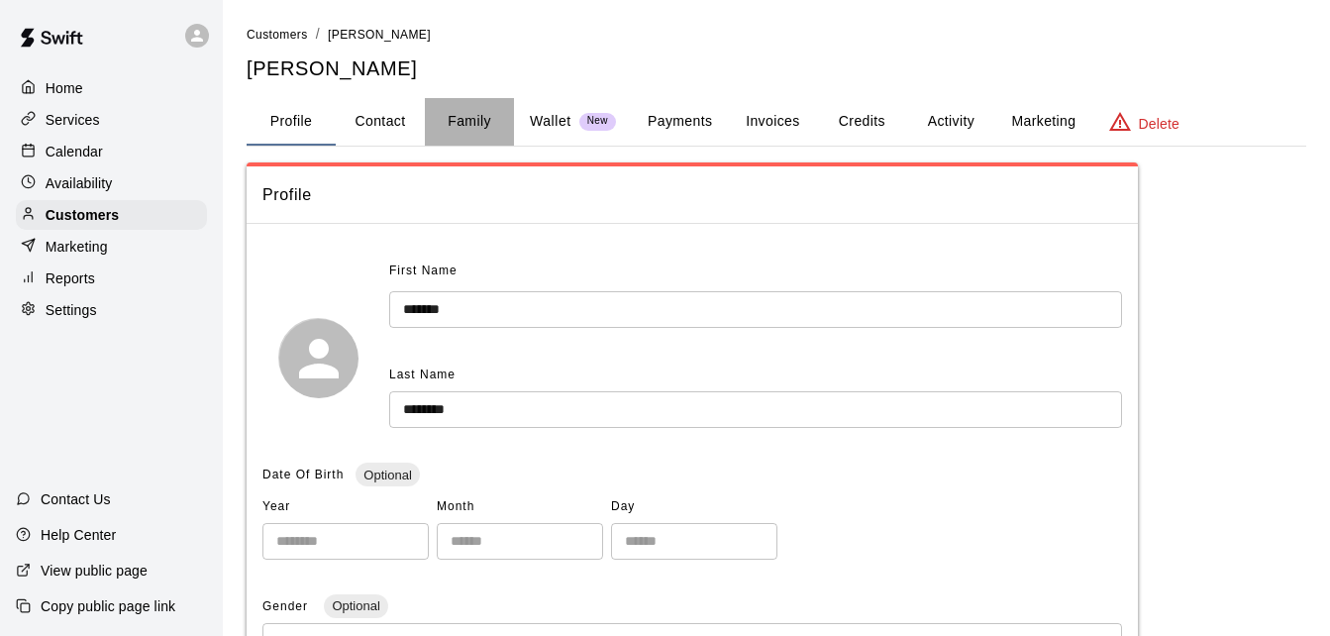
click at [475, 123] on button "Family" at bounding box center [469, 122] width 89 height 48
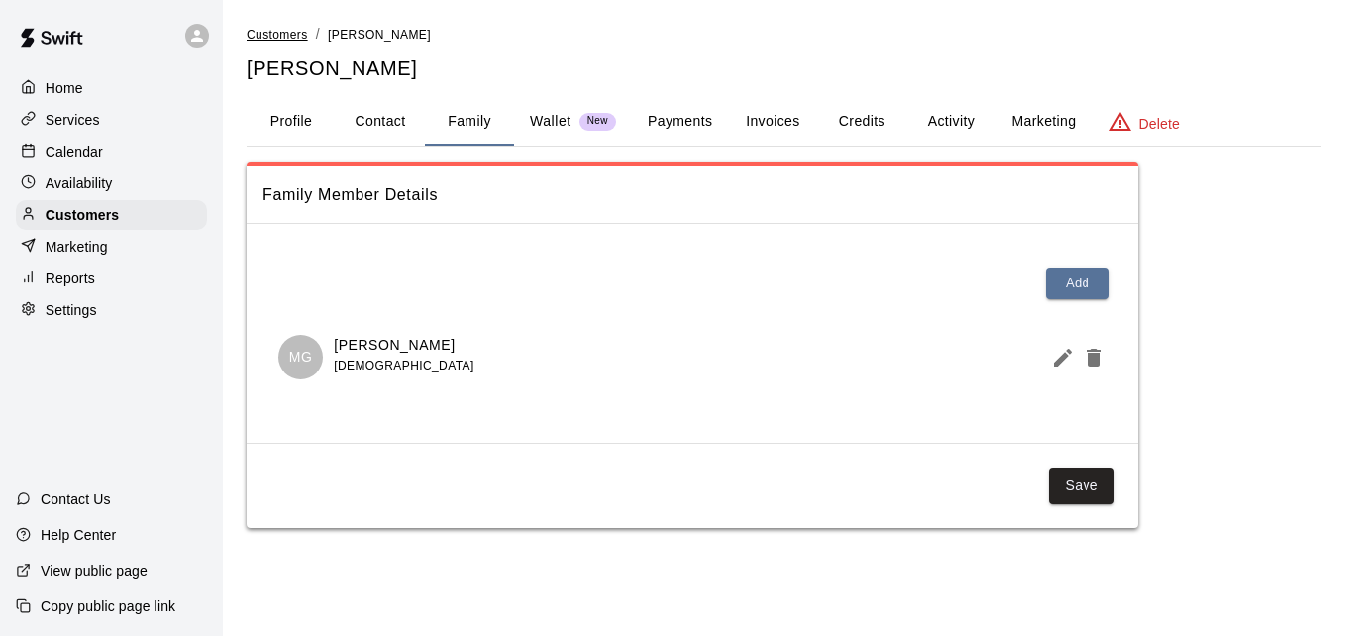
click at [297, 32] on span "Customers" at bounding box center [277, 35] width 61 height 14
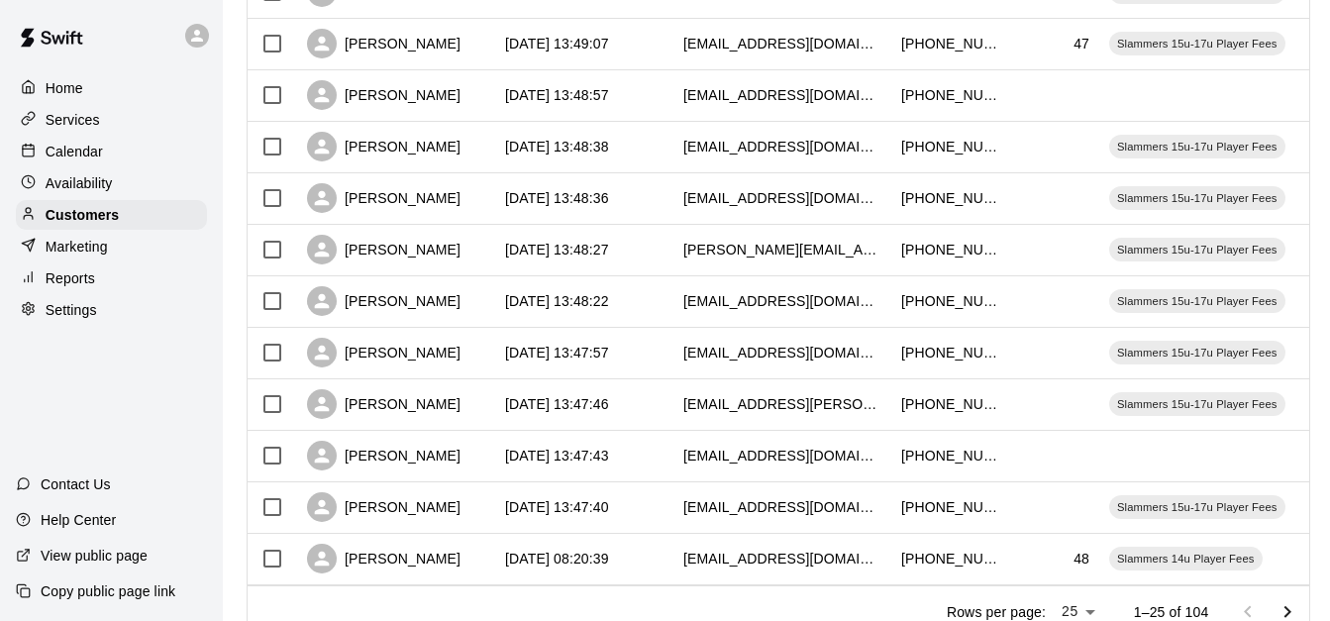
scroll to position [1106, 0]
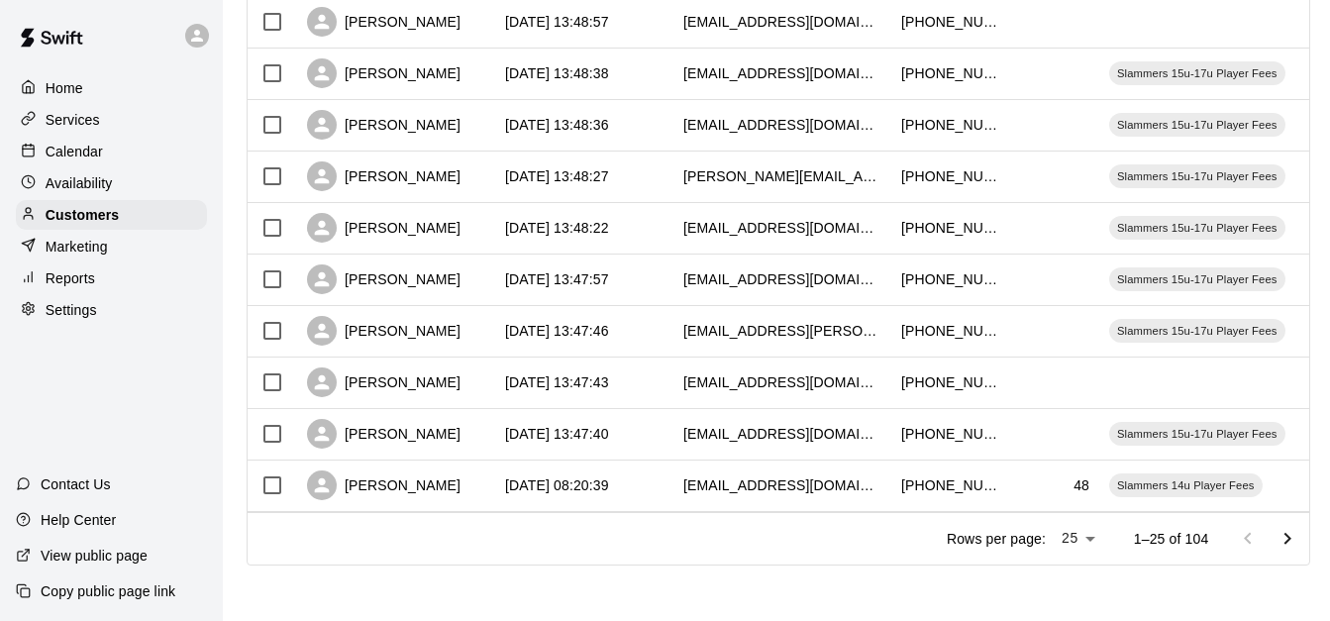
click at [1300, 542] on icon "Go to next page" at bounding box center [1288, 539] width 24 height 24
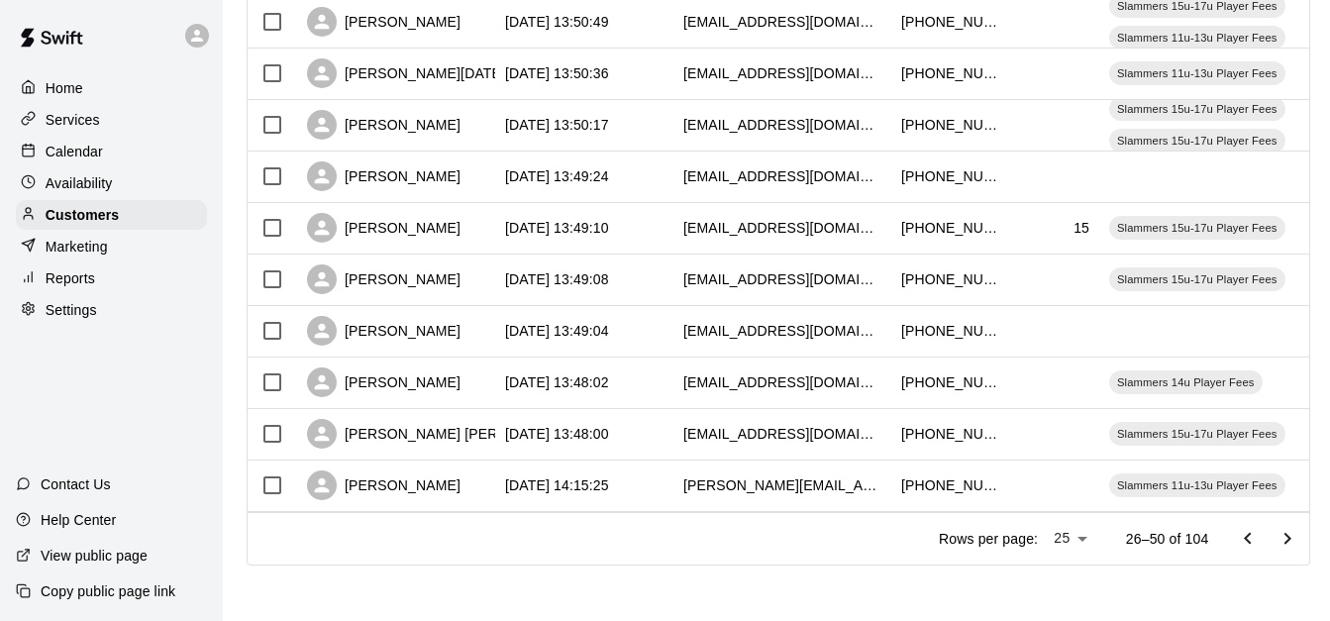
click at [1300, 542] on icon "Go to next page" at bounding box center [1288, 539] width 24 height 24
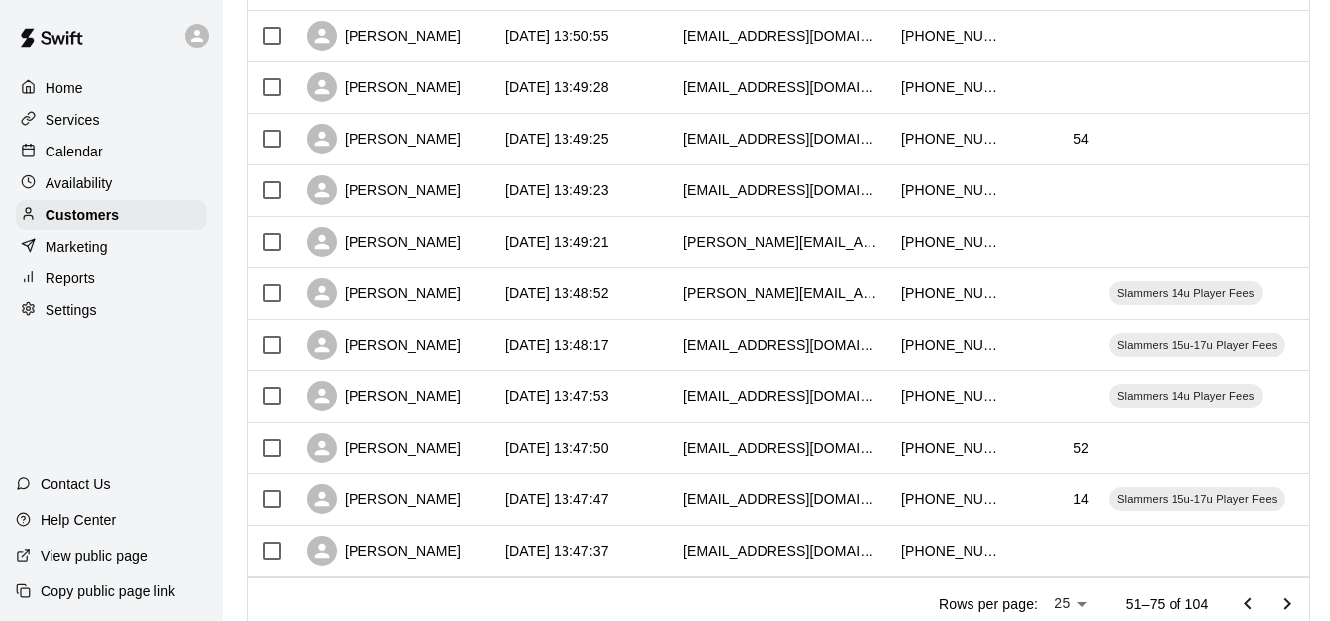
scroll to position [988, 0]
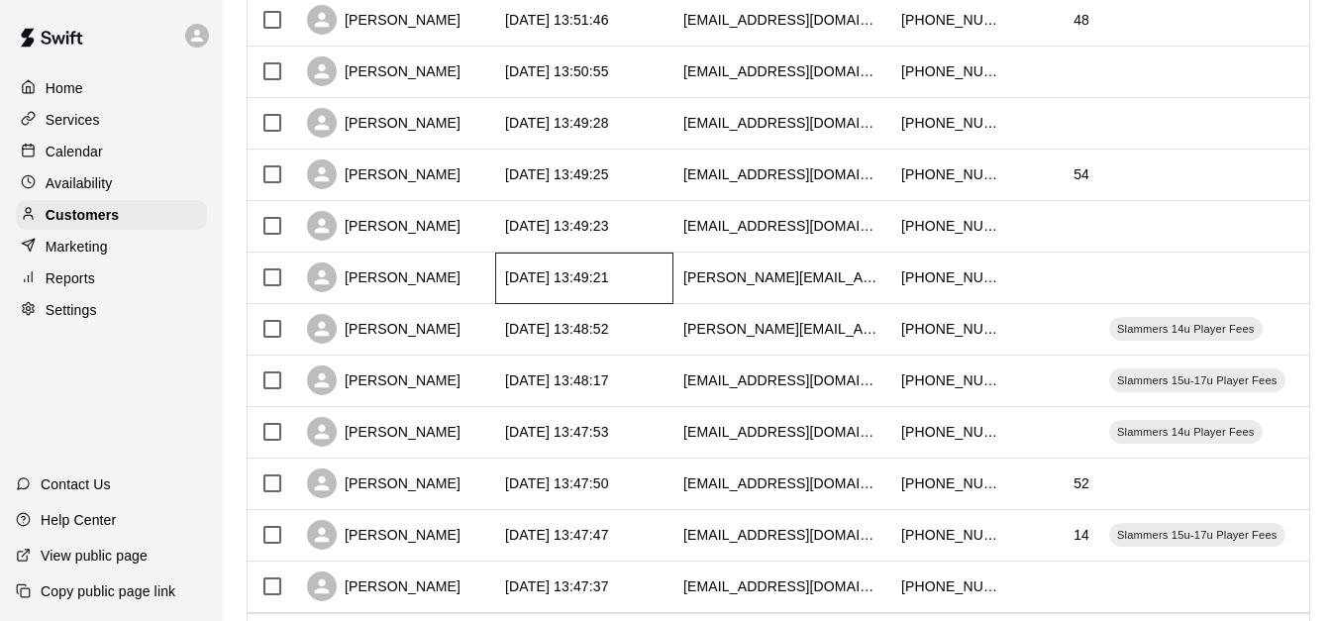
click at [648, 277] on div "[DATE] 13:49:21" at bounding box center [584, 279] width 178 height 52
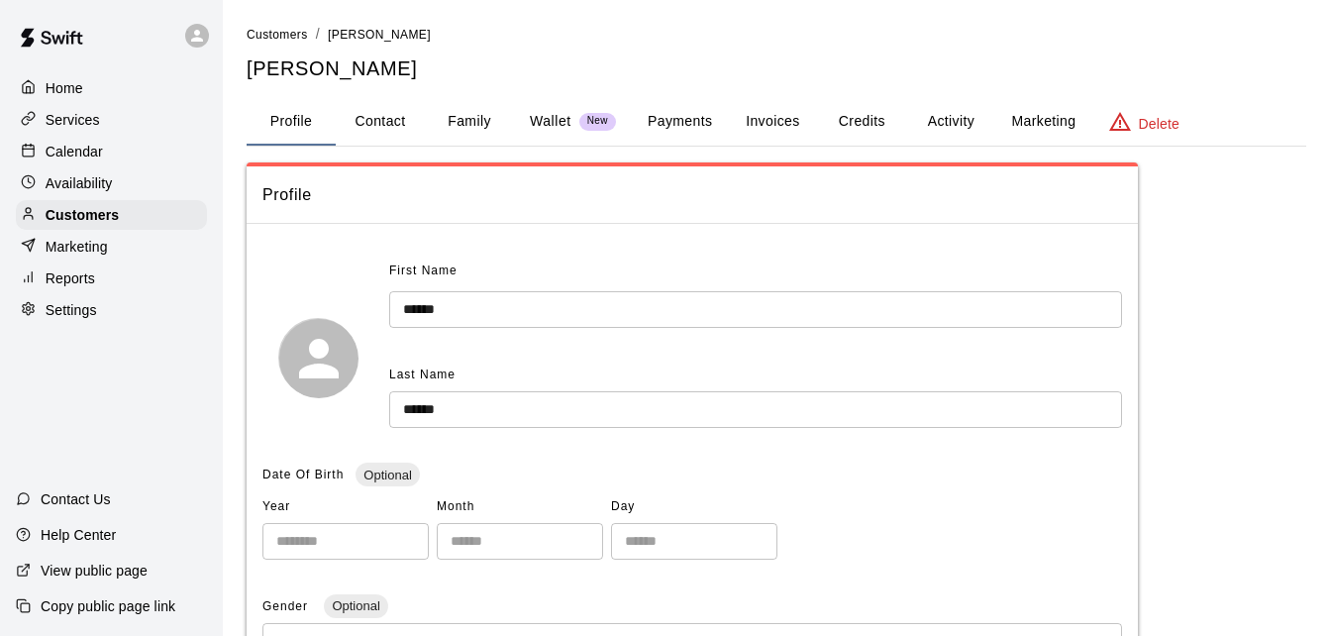
click at [685, 122] on button "Payments" at bounding box center [680, 122] width 96 height 48
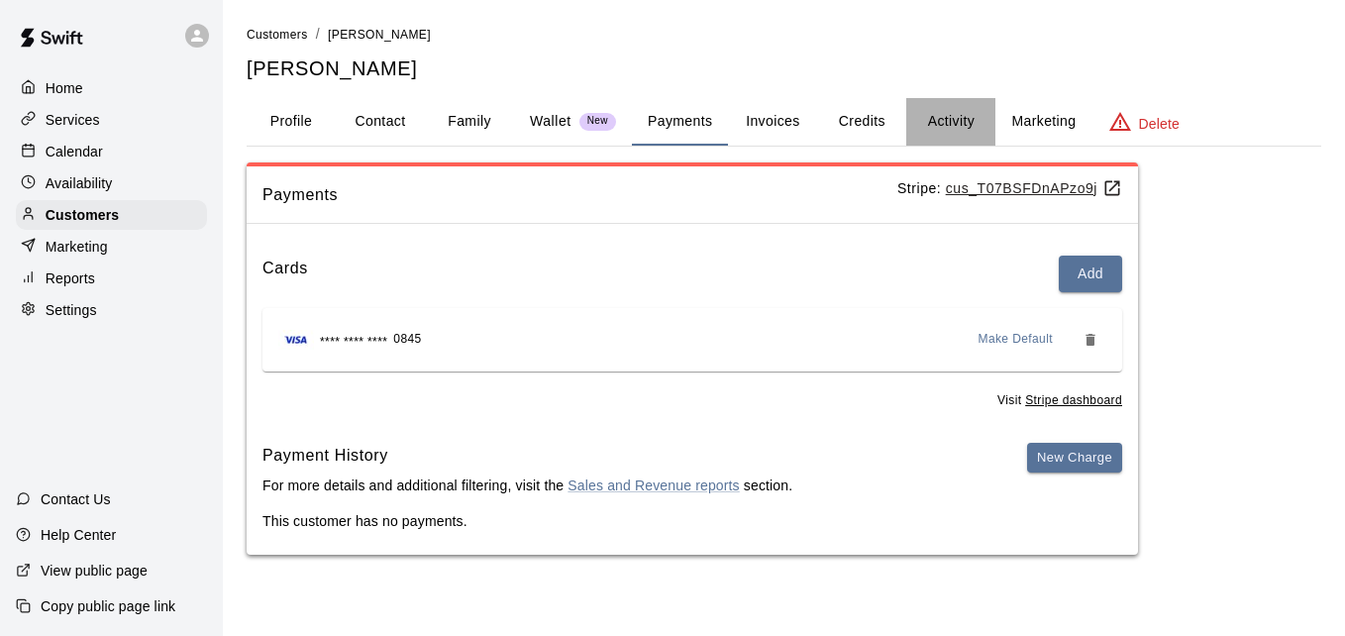
click at [950, 112] on button "Activity" at bounding box center [950, 122] width 89 height 48
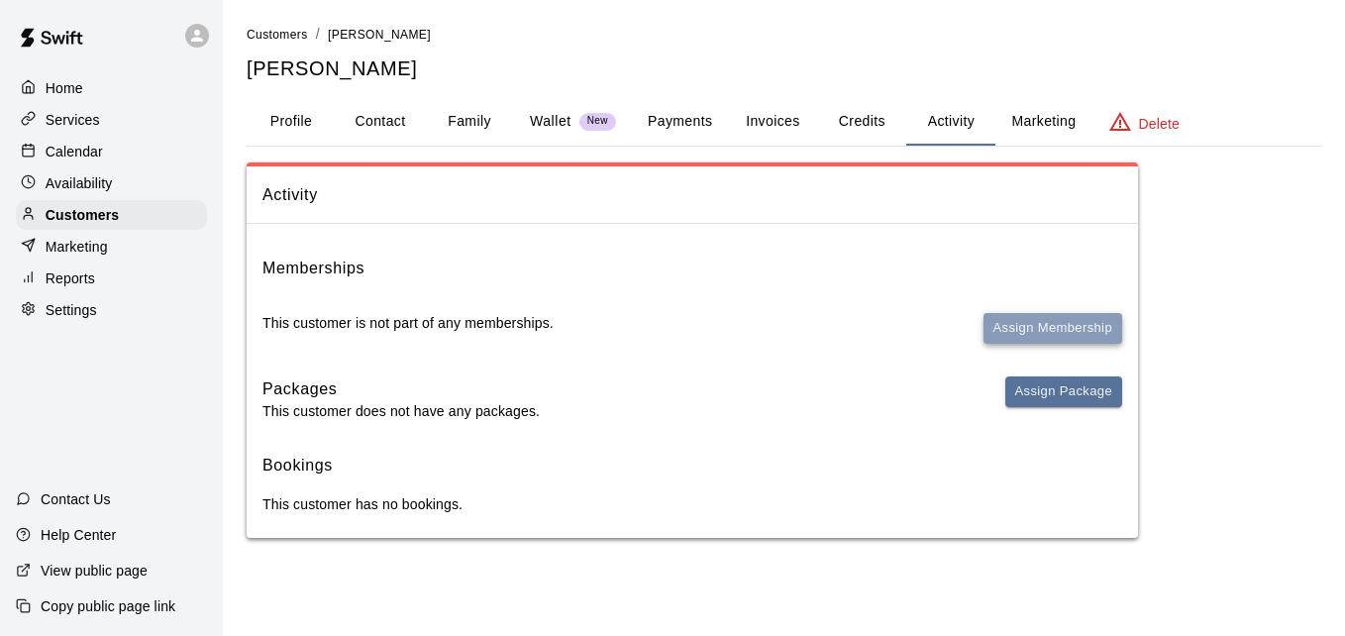
click at [1003, 323] on button "Assign Membership" at bounding box center [1053, 328] width 139 height 31
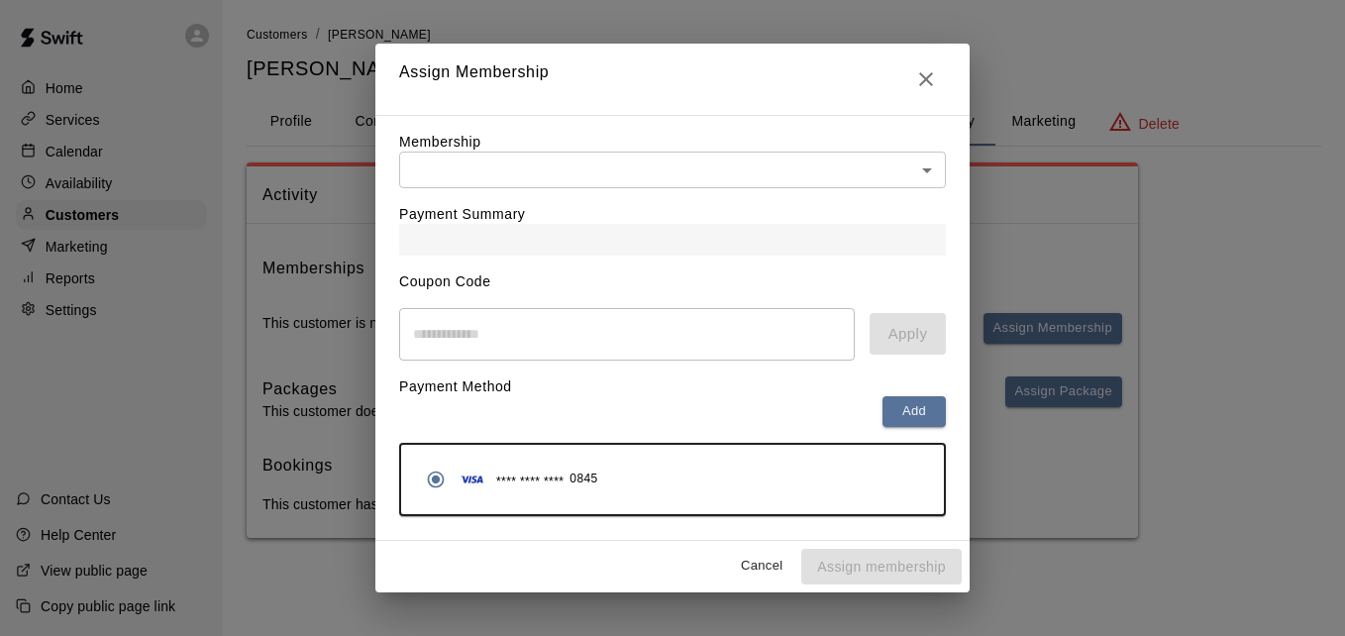
click at [764, 161] on body "Home Services Calendar Availability Customers Marketing Reports Settings Contac…" at bounding box center [672, 289] width 1345 height 578
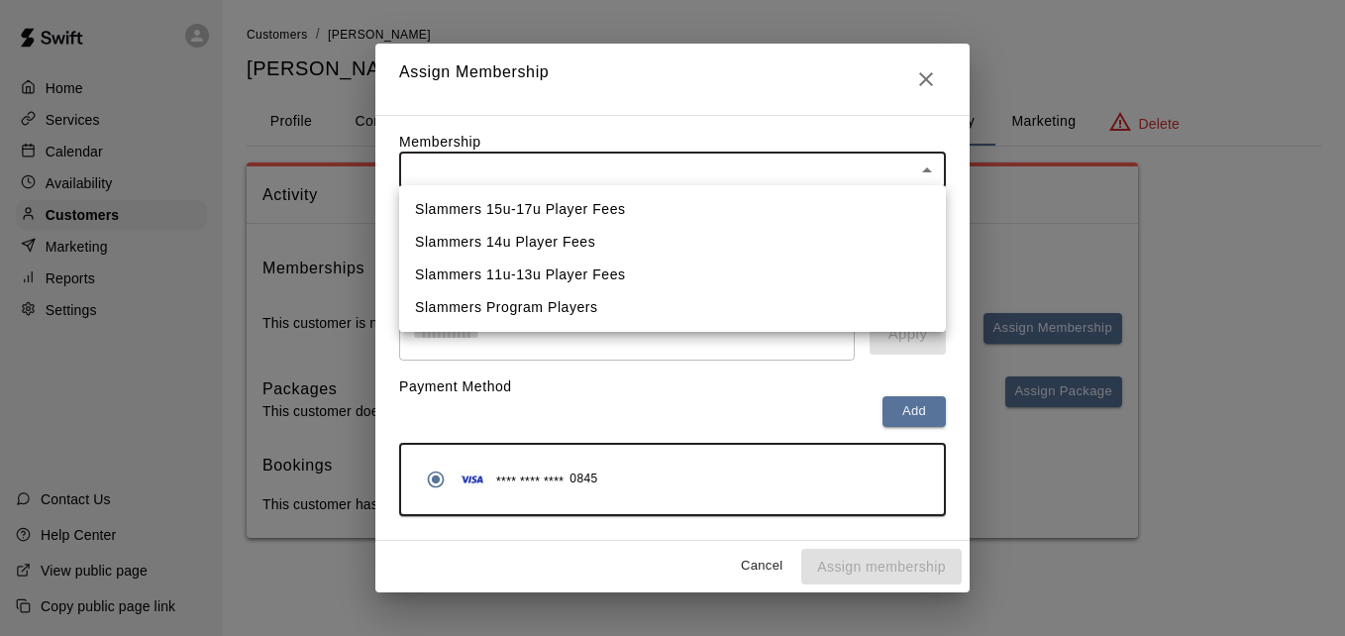
click at [729, 233] on li "Slammers 14u Player Fees" at bounding box center [672, 242] width 547 height 33
type input "**********"
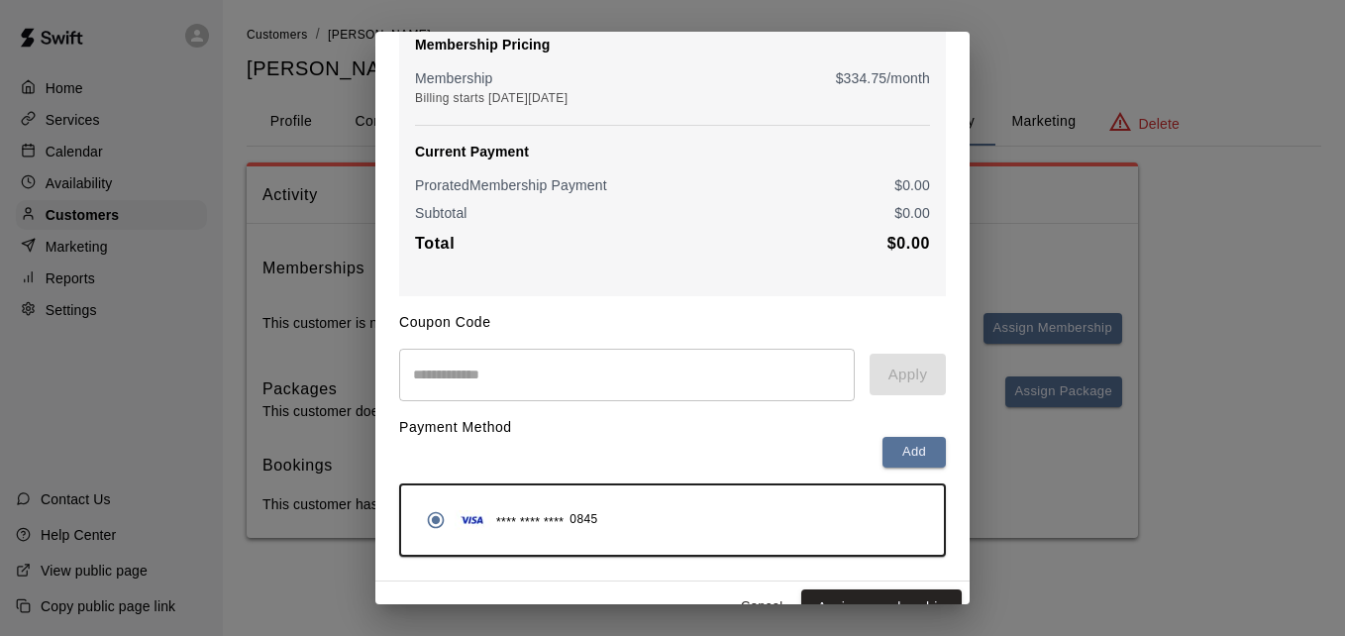
scroll to position [234, 0]
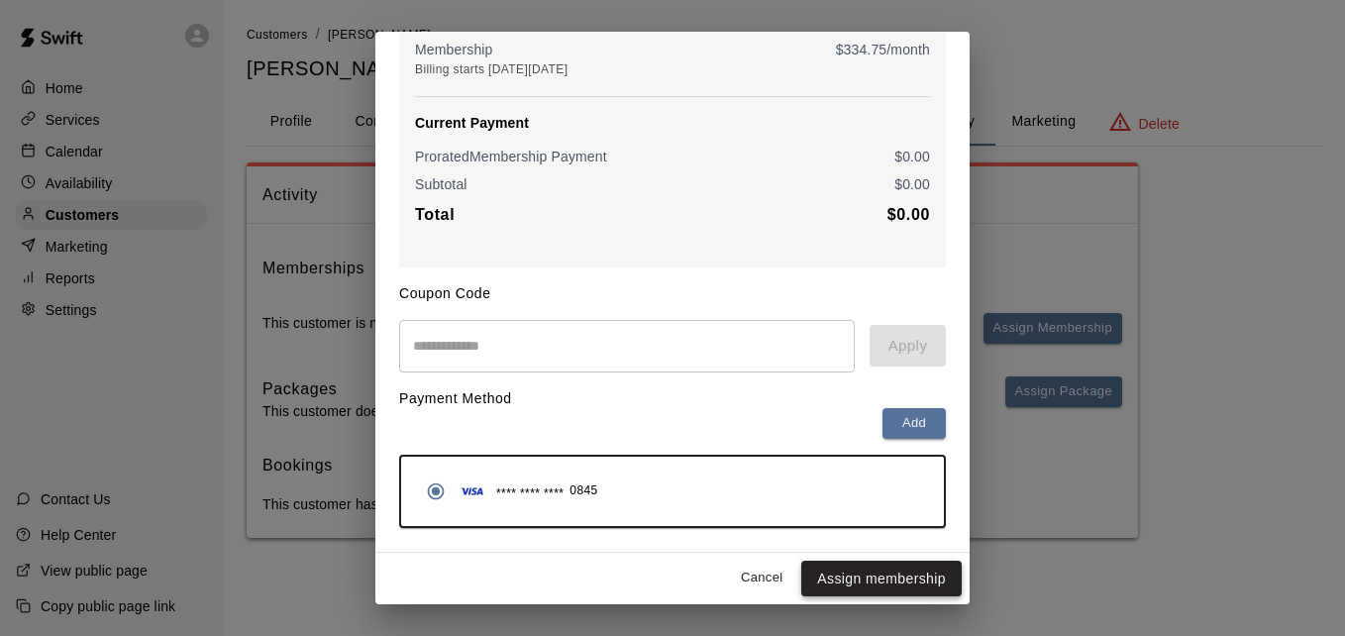
click at [910, 589] on button "Assign membership" at bounding box center [881, 579] width 160 height 37
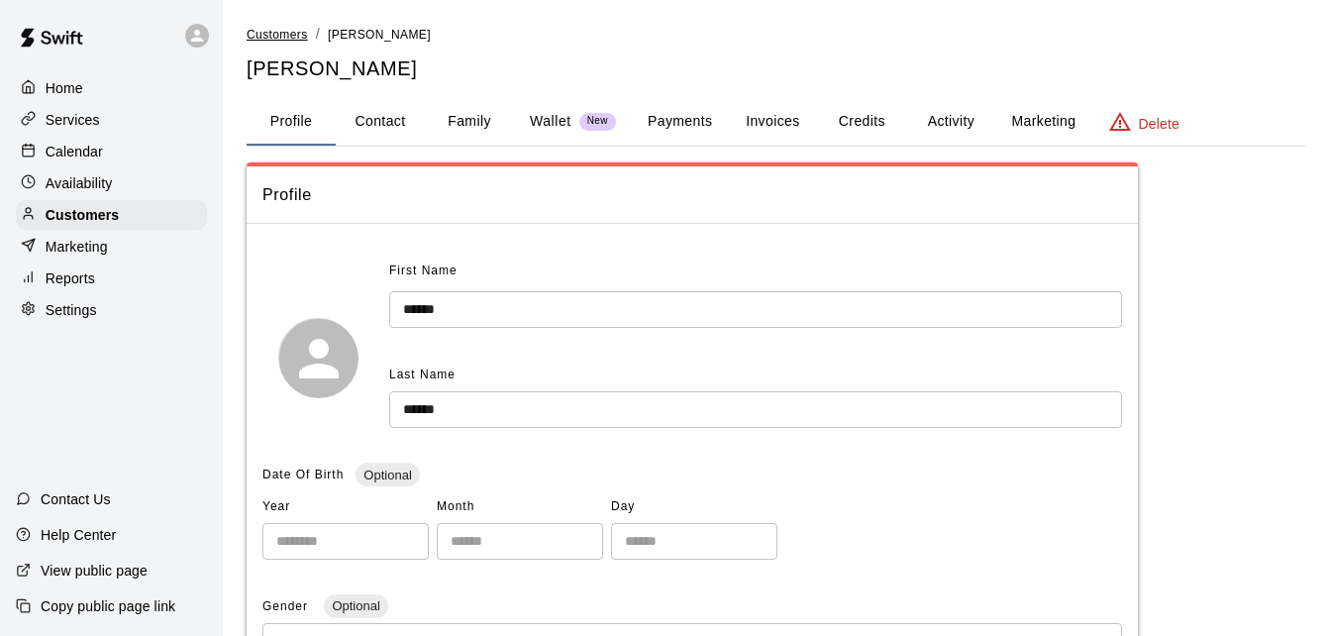
click at [291, 40] on span "Customers" at bounding box center [277, 35] width 61 height 14
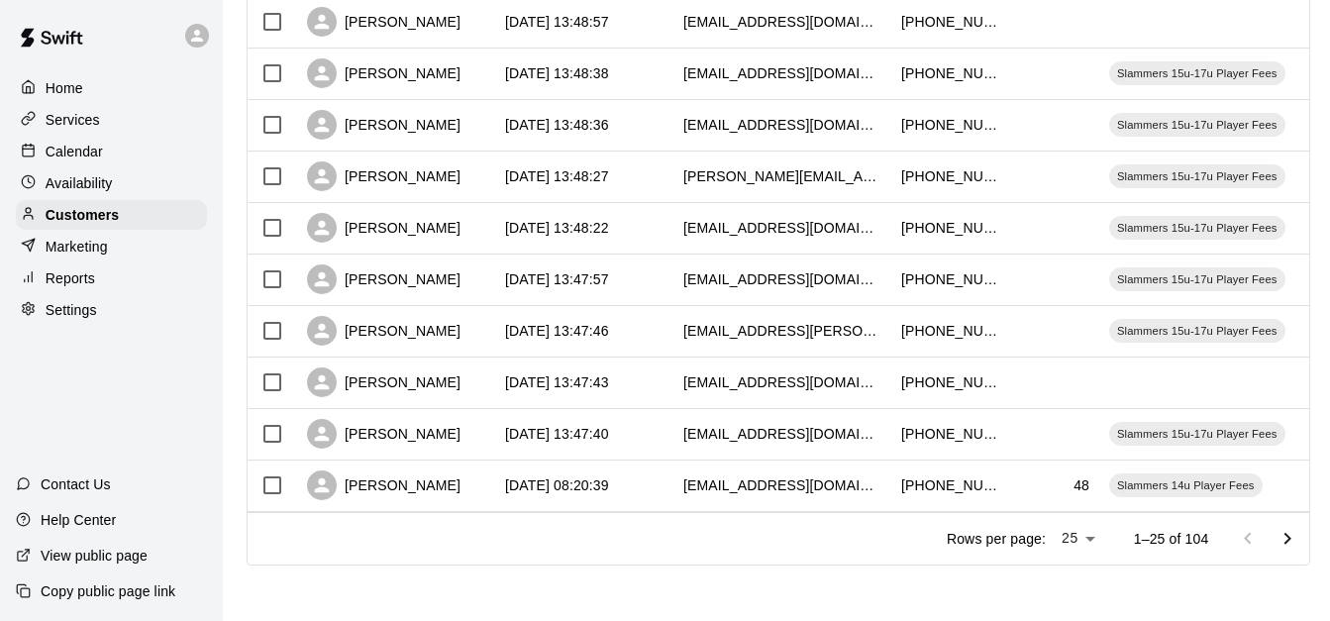
scroll to position [1106, 0]
click at [1294, 537] on icon "Go to next page" at bounding box center [1288, 539] width 24 height 24
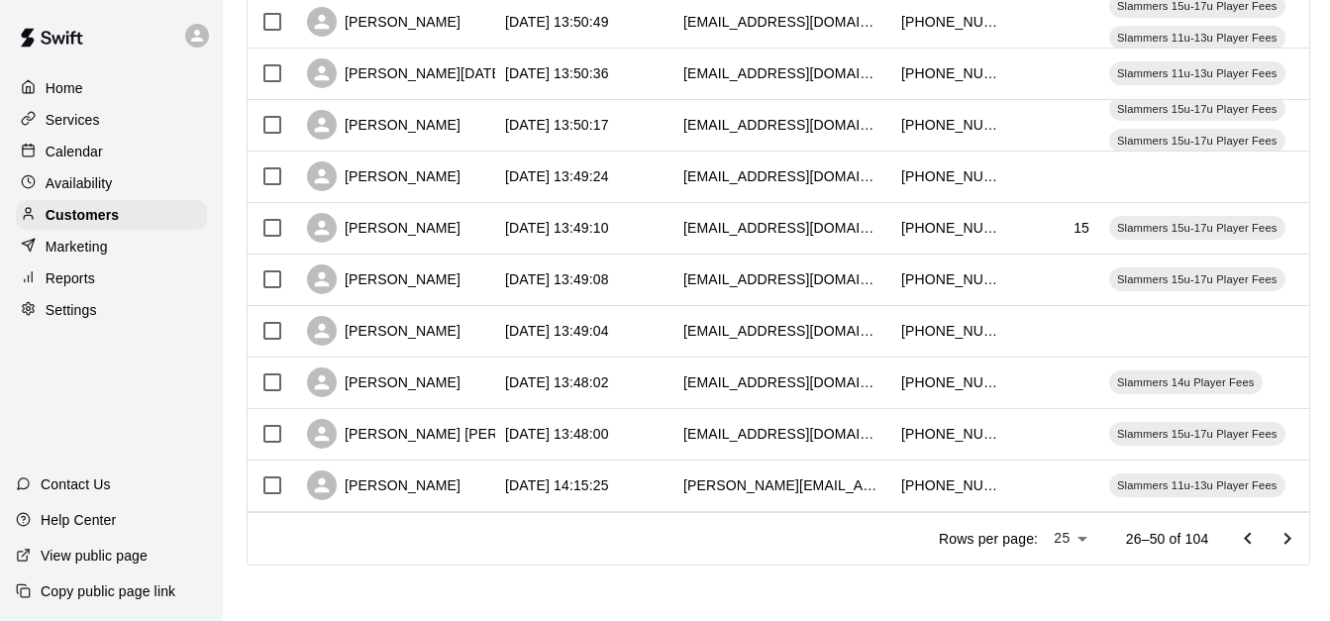
click at [1292, 535] on icon "Go to next page" at bounding box center [1288, 539] width 24 height 24
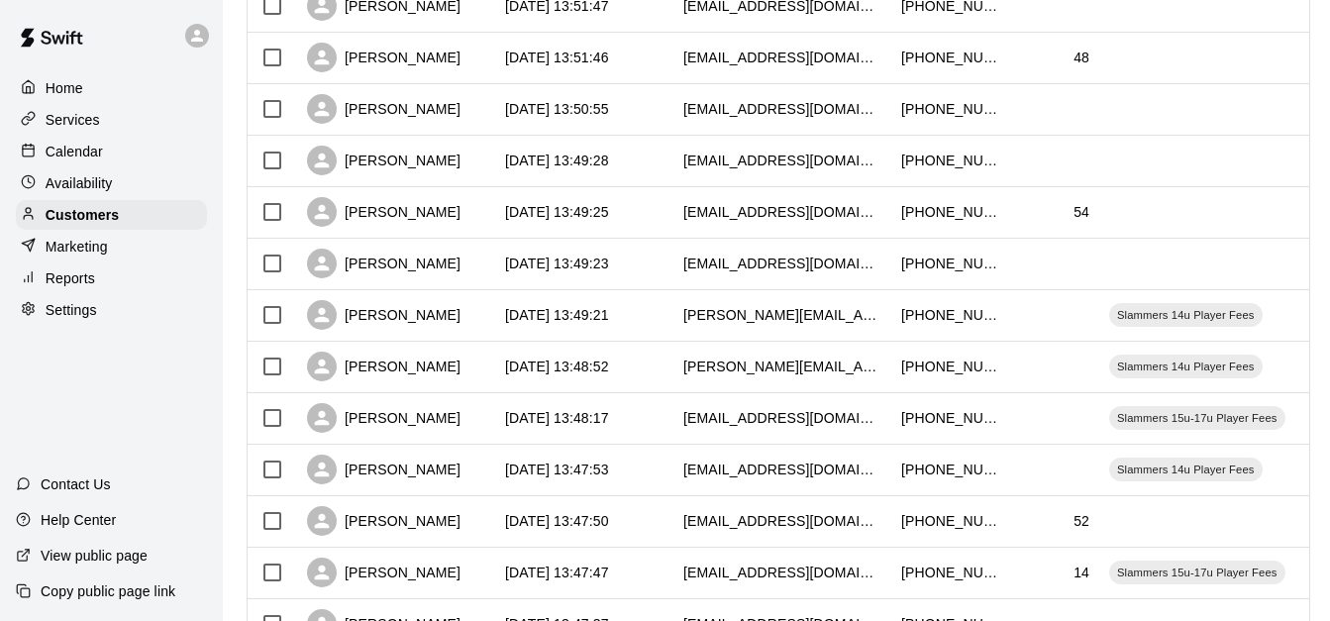
scroll to position [948, 0]
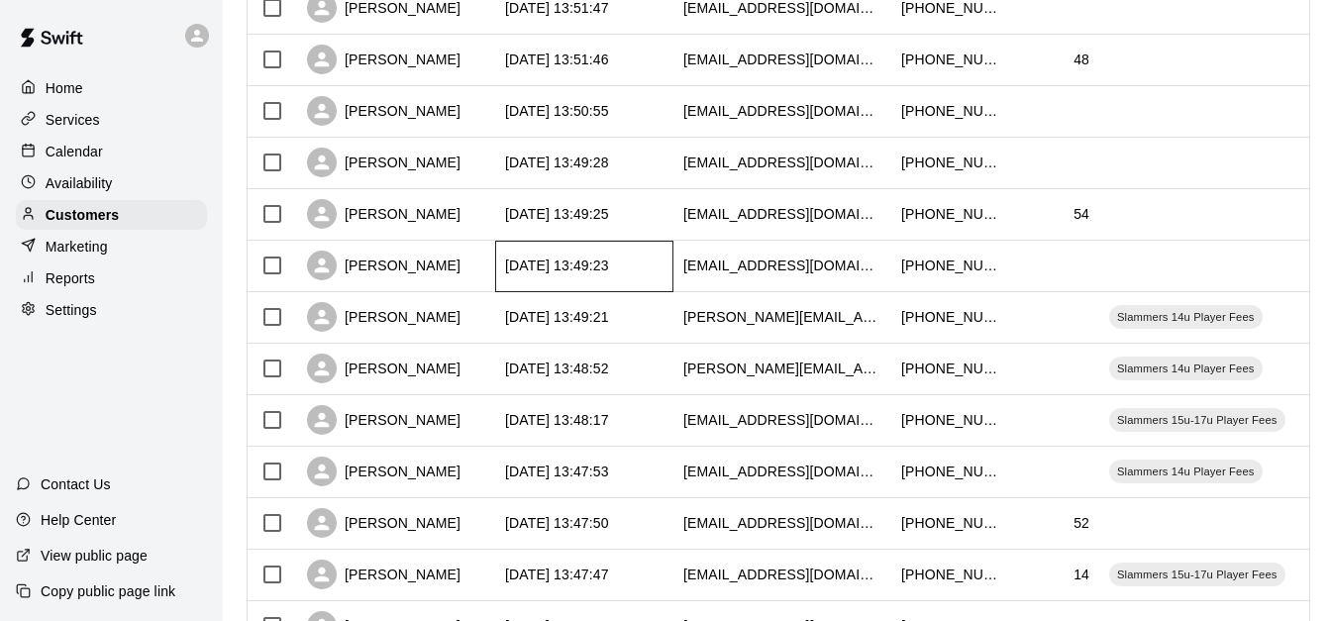
click at [661, 277] on div "[DATE] 13:49:23" at bounding box center [584, 267] width 178 height 52
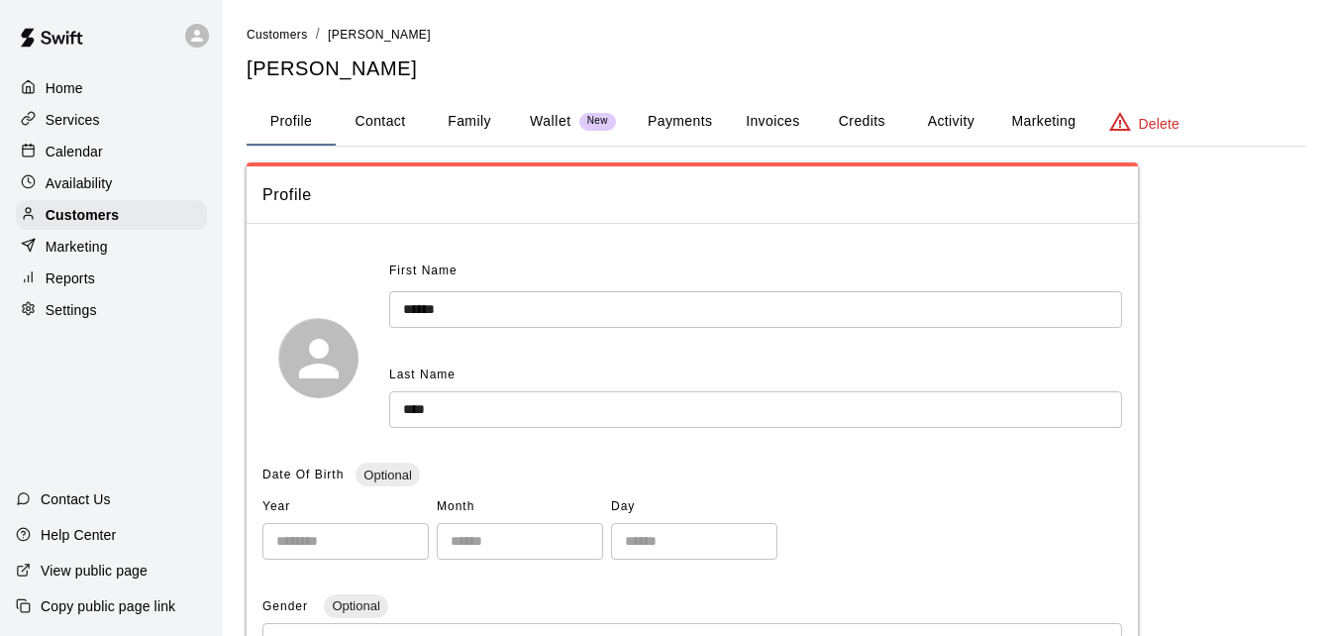
click at [683, 126] on button "Payments" at bounding box center [680, 122] width 96 height 48
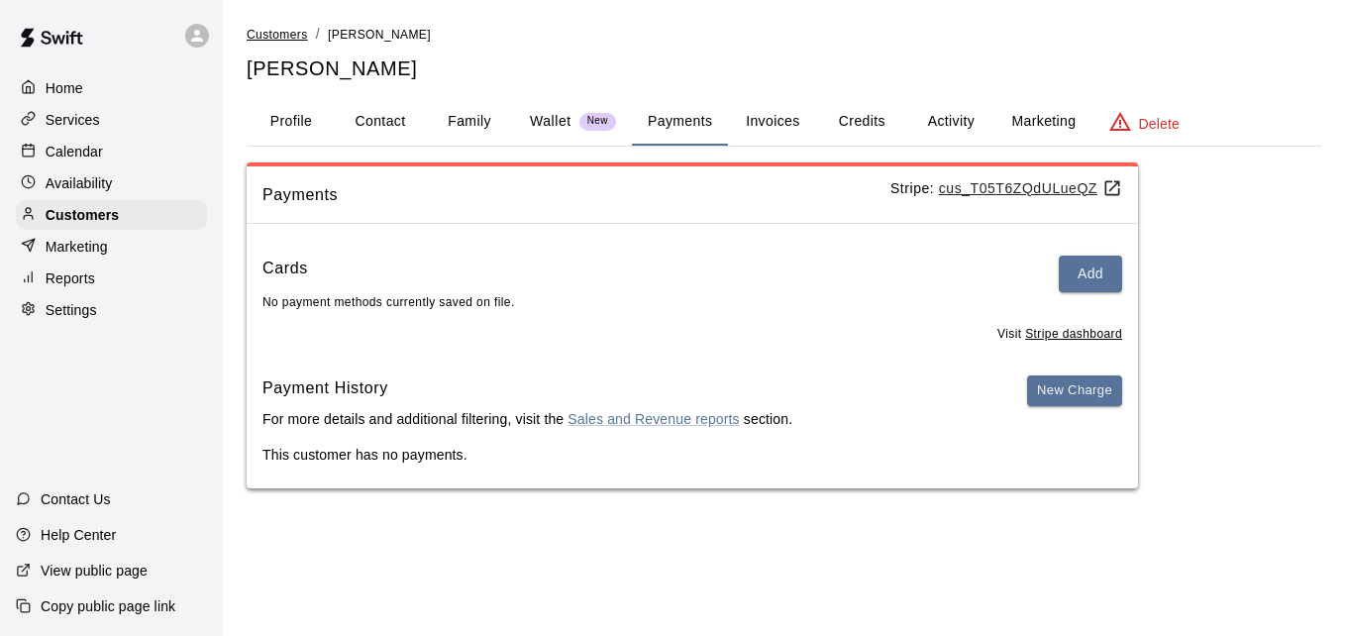
click at [294, 36] on span "Customers" at bounding box center [277, 35] width 61 height 14
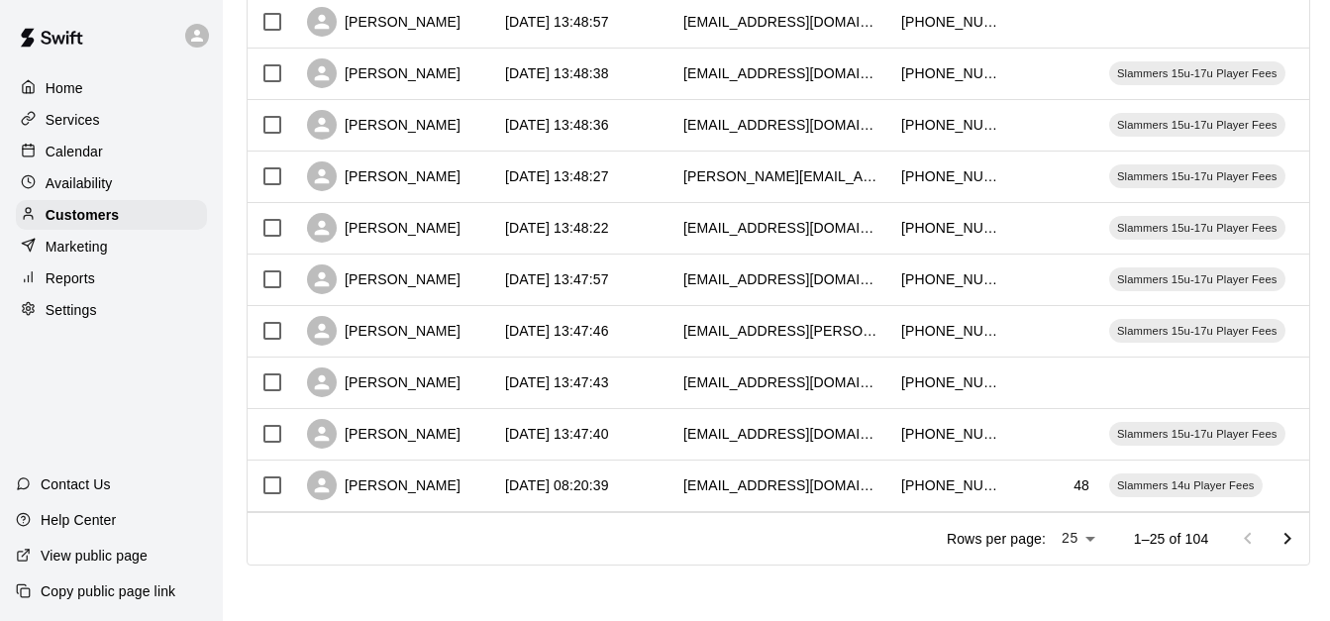
scroll to position [1106, 0]
click at [1300, 533] on icon "Go to next page" at bounding box center [1288, 539] width 24 height 24
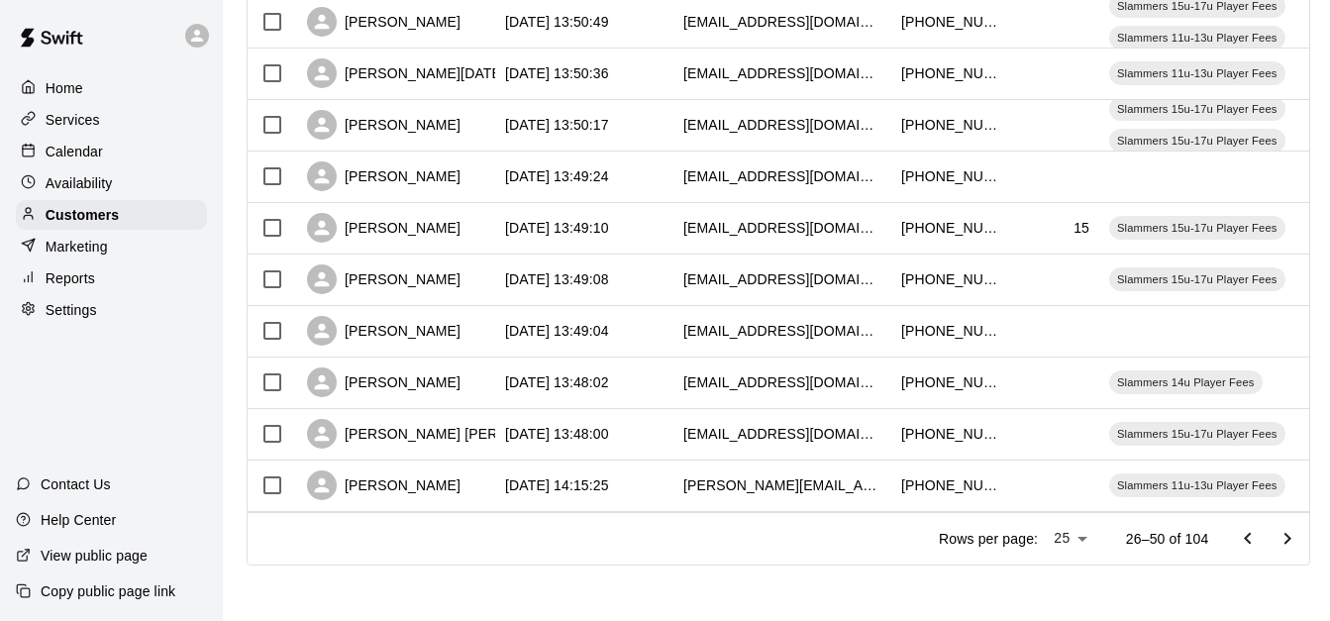
click at [1300, 533] on icon "Go to next page" at bounding box center [1288, 539] width 24 height 24
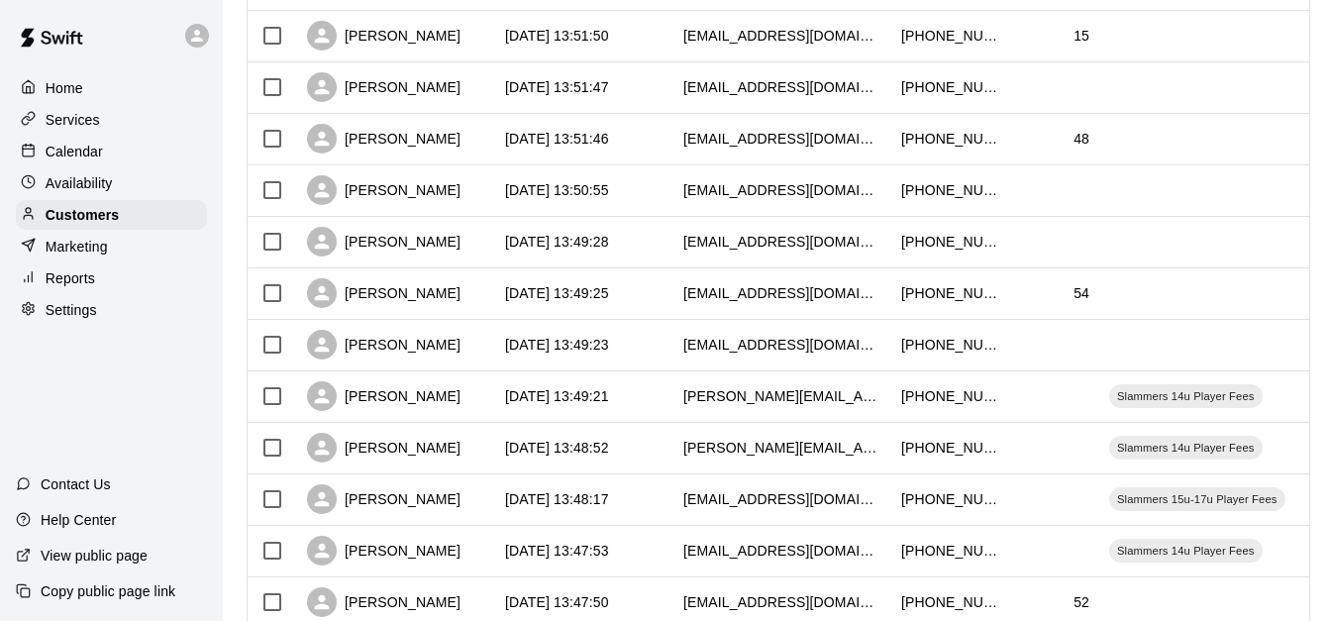
scroll to position [829, 0]
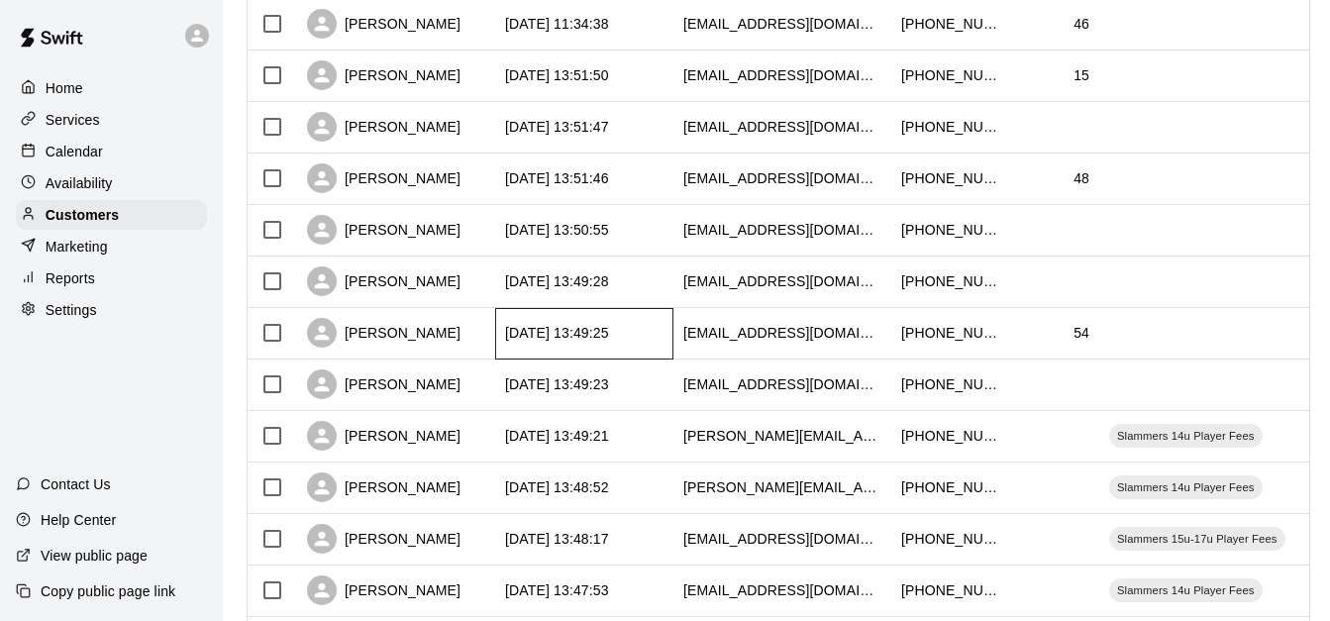
click at [654, 331] on div "[DATE] 13:49:25" at bounding box center [584, 334] width 178 height 52
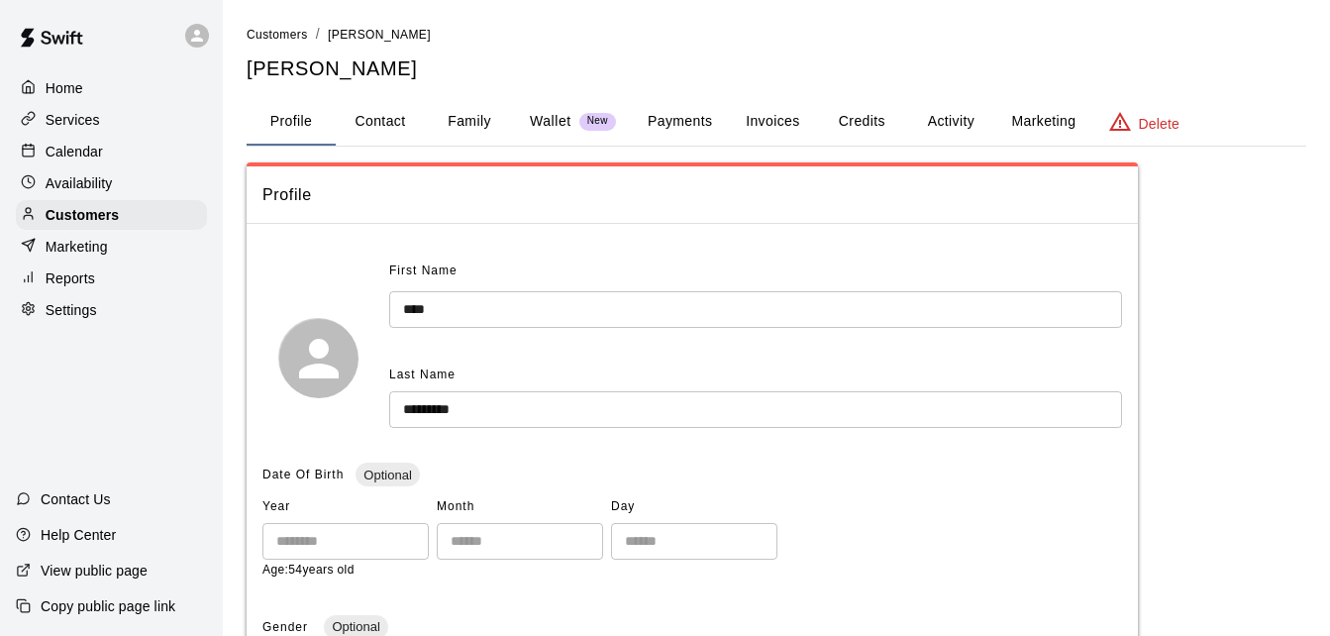
click at [482, 123] on button "Family" at bounding box center [469, 122] width 89 height 48
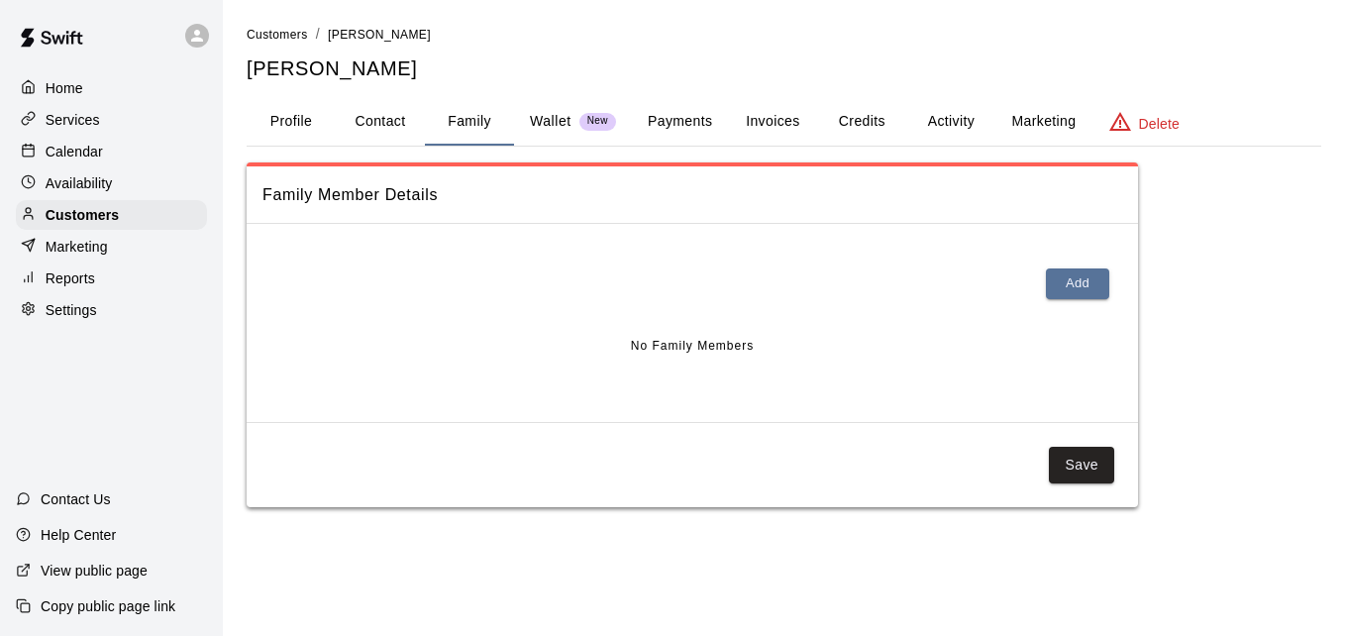
click at [677, 121] on button "Payments" at bounding box center [680, 122] width 96 height 48
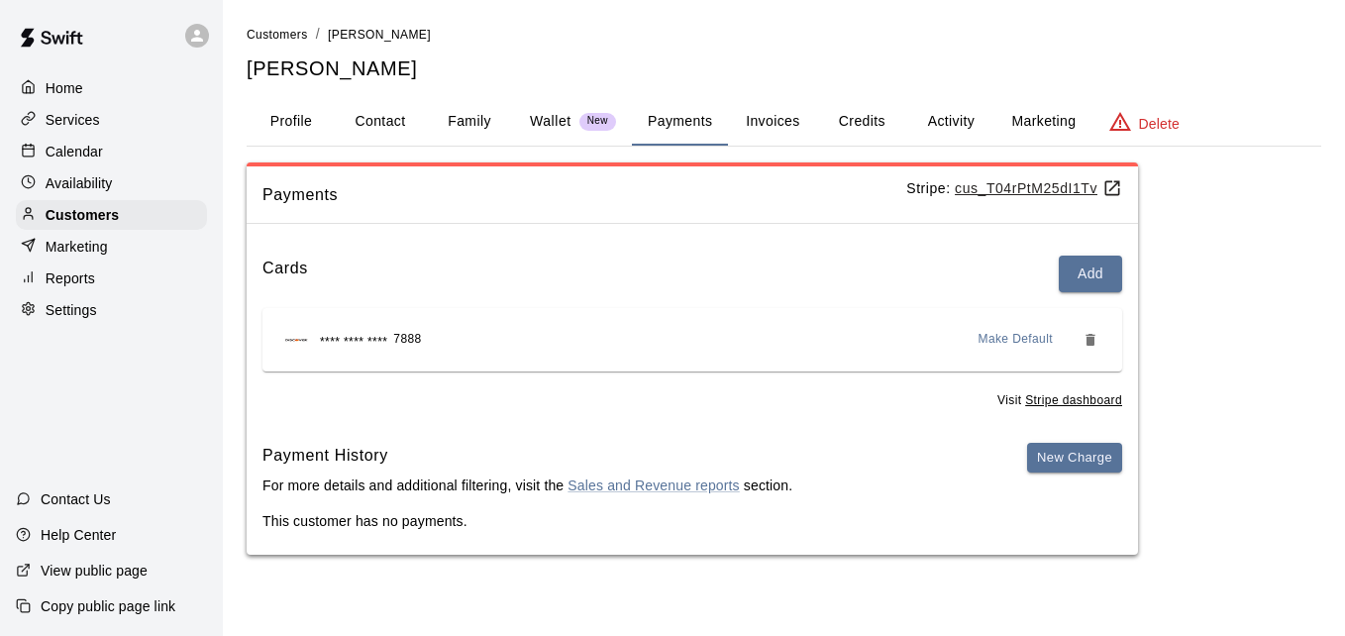
click at [946, 115] on button "Activity" at bounding box center [950, 122] width 89 height 48
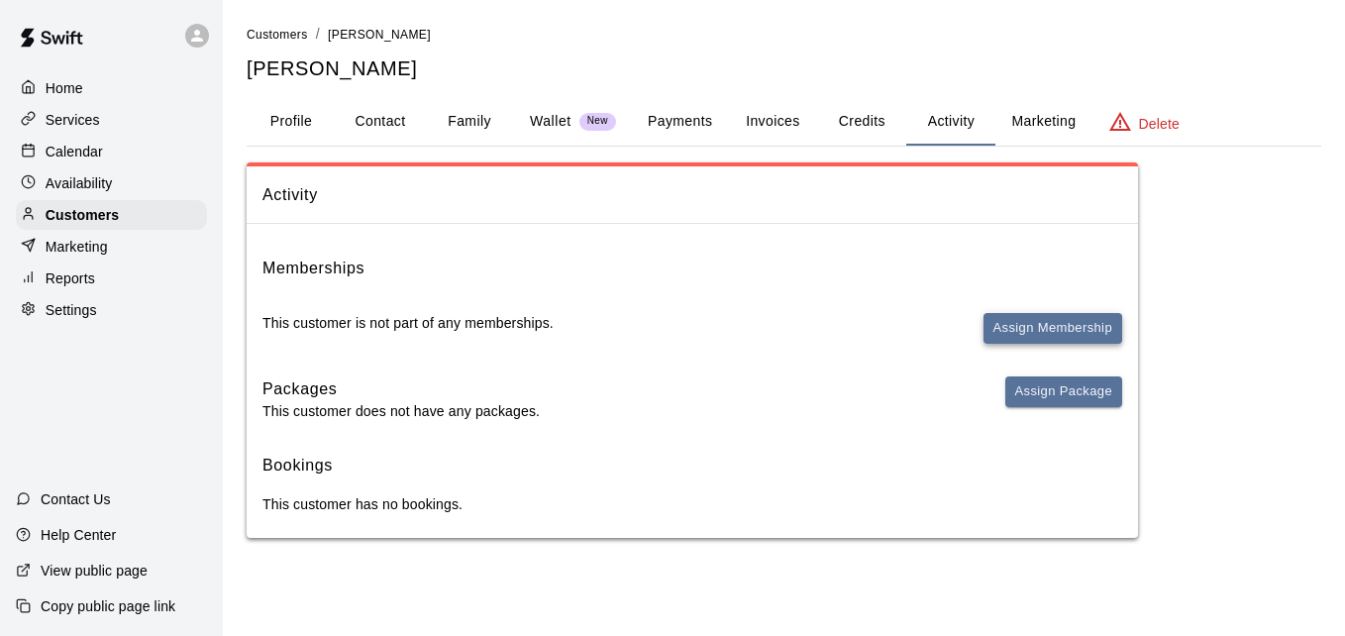
click at [1065, 333] on button "Assign Membership" at bounding box center [1053, 328] width 139 height 31
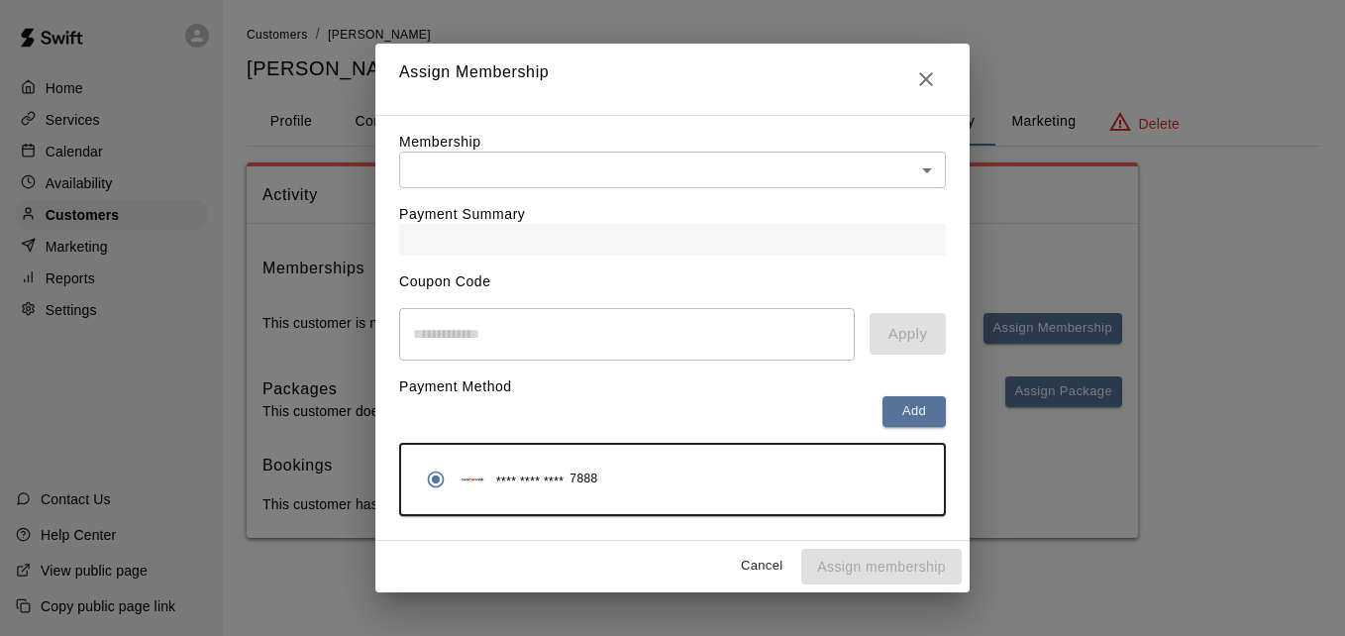
click at [724, 156] on body "Home Services Calendar Availability Customers Marketing Reports Settings Contac…" at bounding box center [672, 289] width 1345 height 578
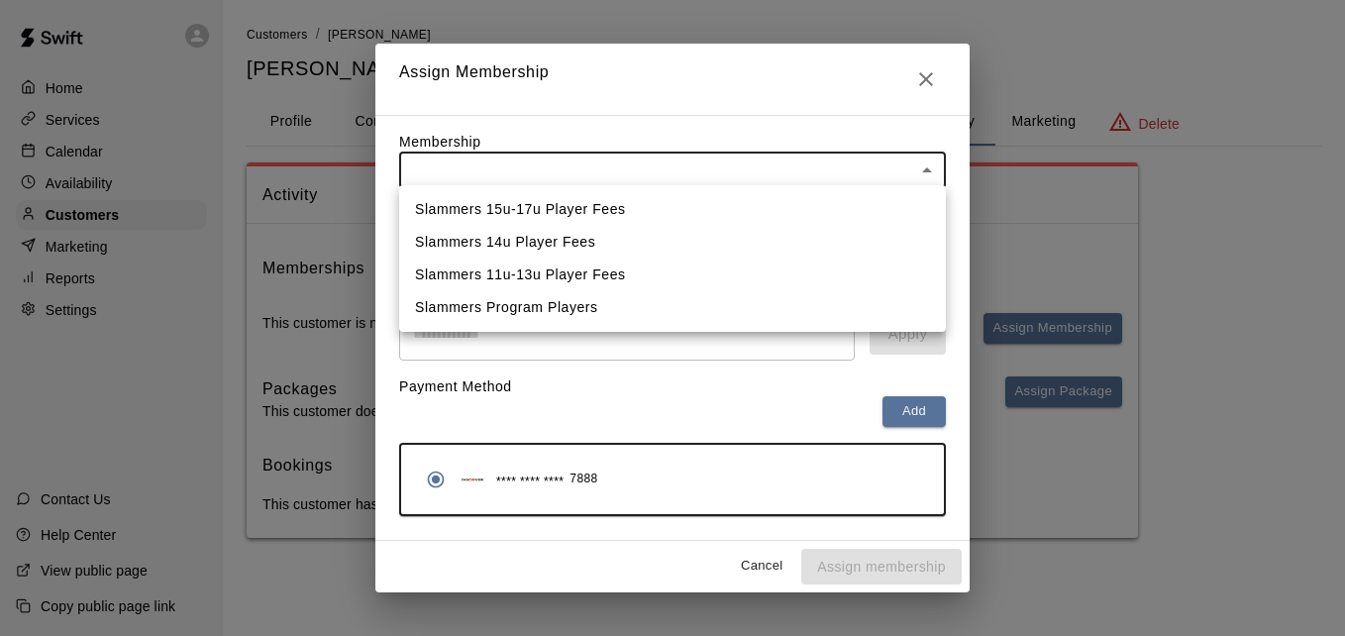
click at [683, 270] on li "Slammers 11u-13u Player Fees" at bounding box center [672, 275] width 547 height 33
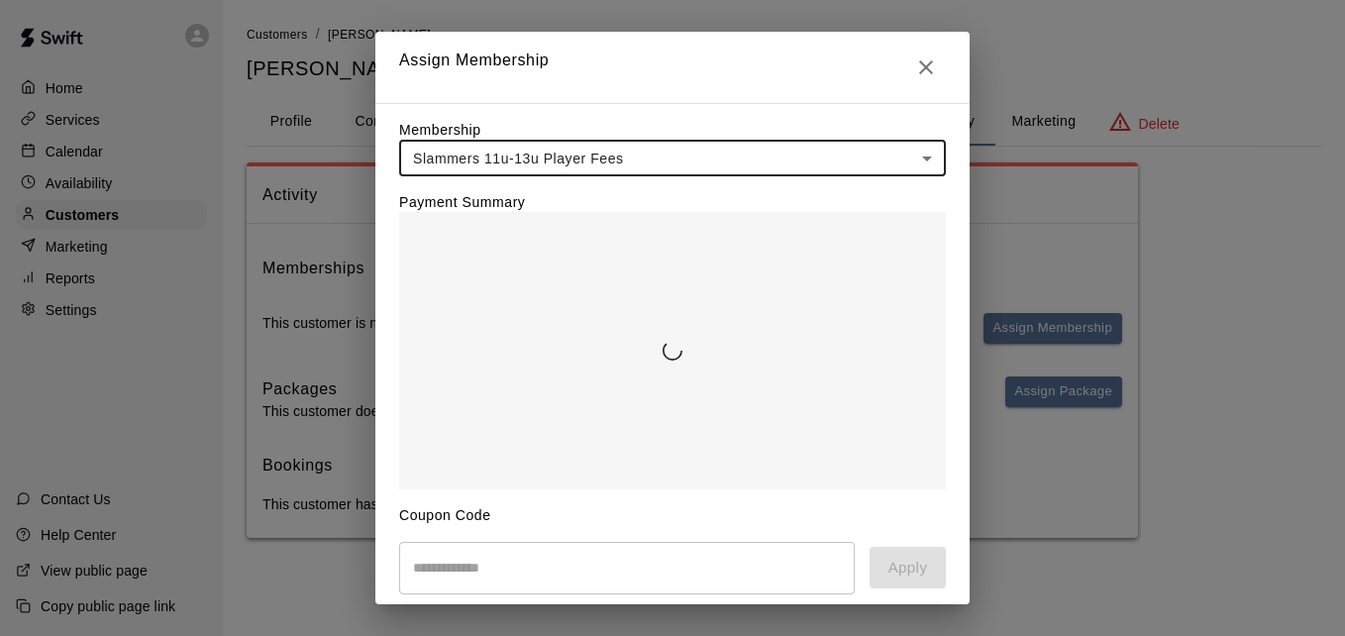
type input "**********"
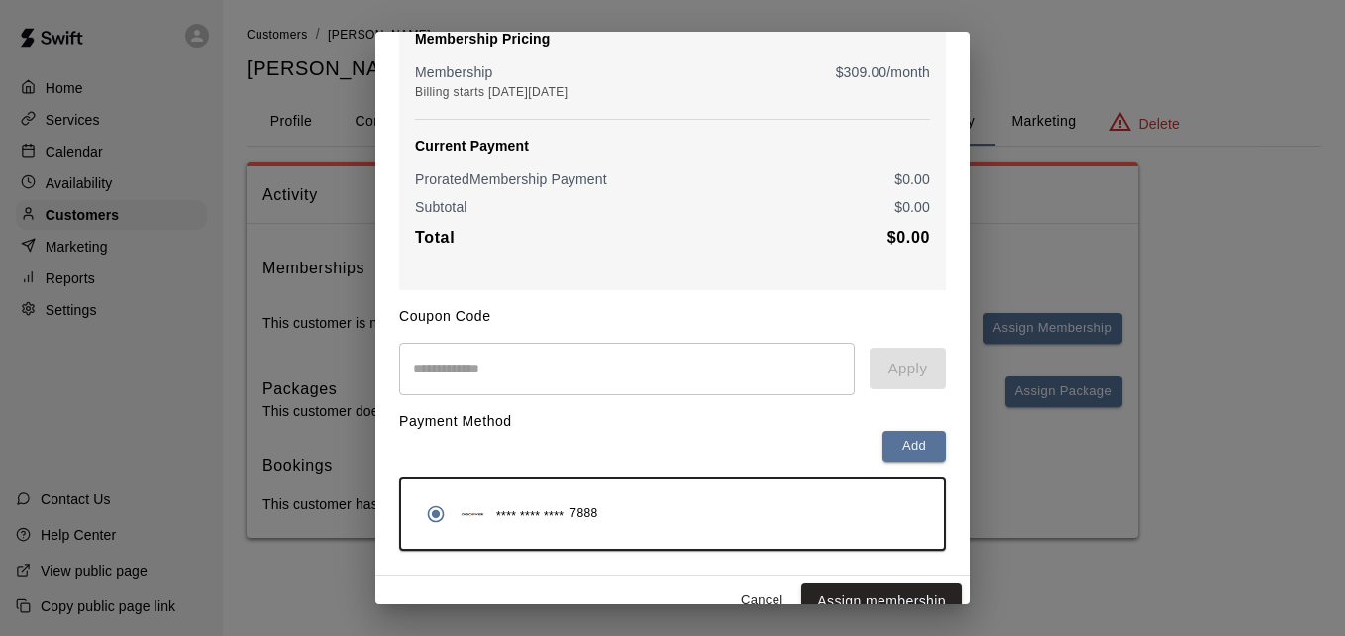
scroll to position [234, 0]
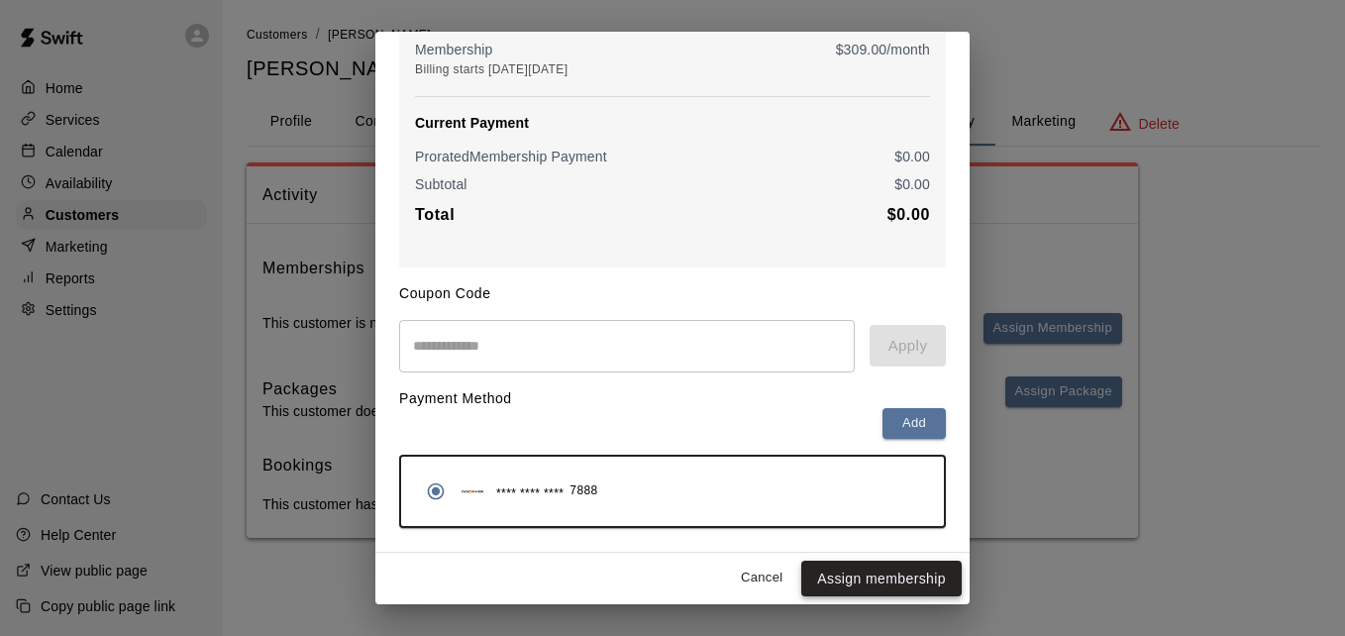
click at [882, 584] on button "Assign membership" at bounding box center [881, 579] width 160 height 37
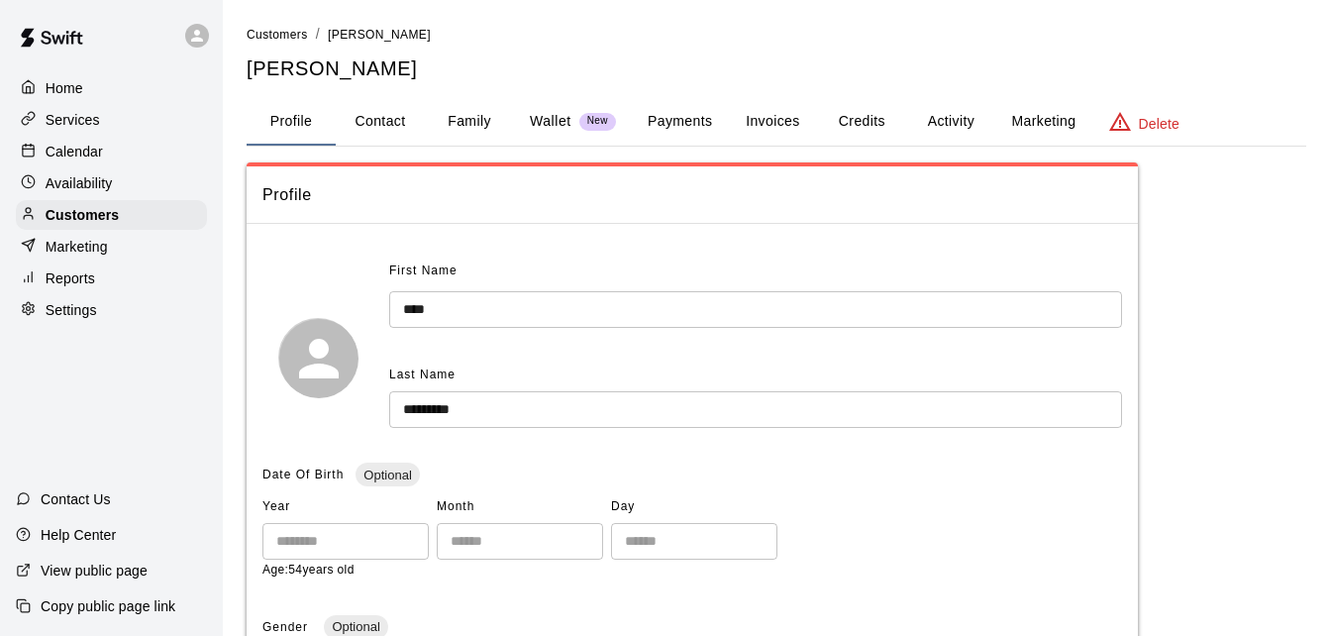
click at [943, 120] on button "Activity" at bounding box center [950, 122] width 89 height 48
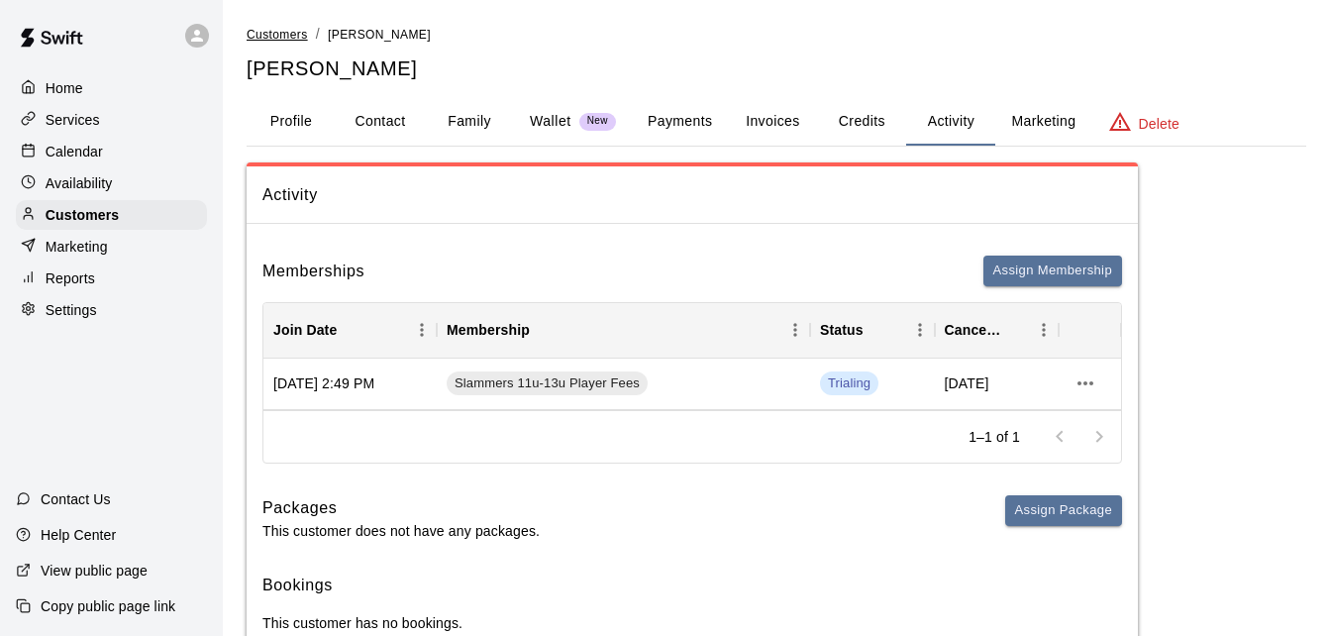
click at [292, 37] on span "Customers" at bounding box center [277, 35] width 61 height 14
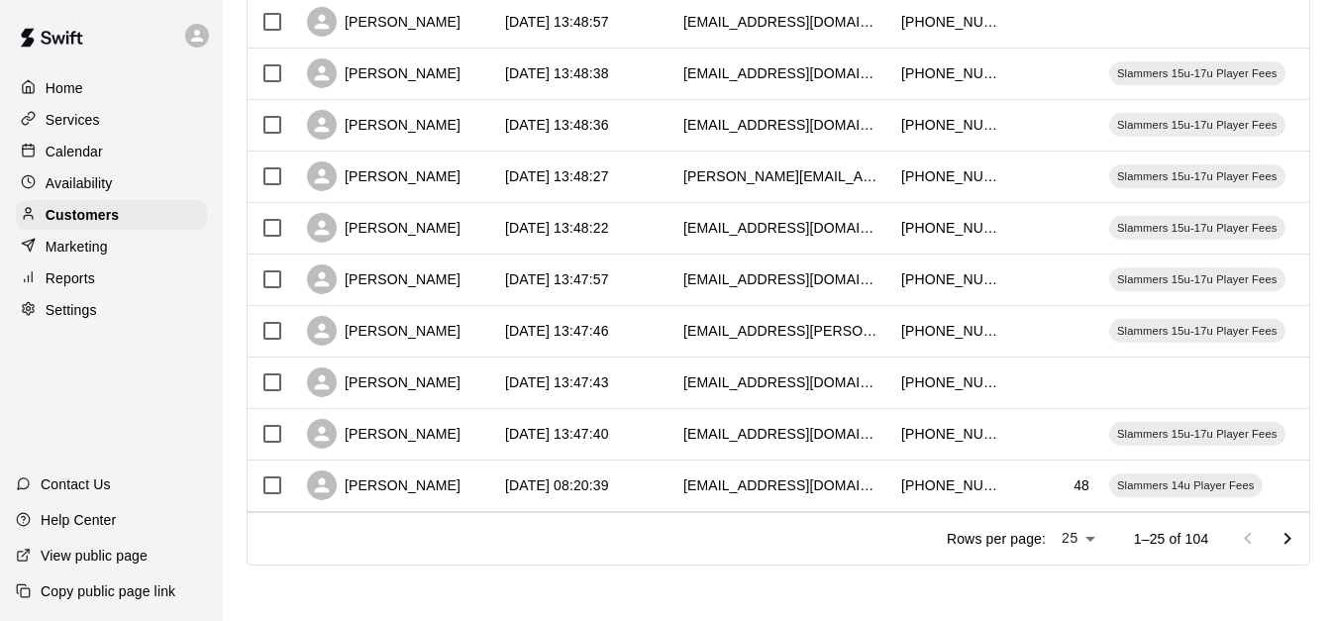
scroll to position [1106, 0]
click at [1292, 534] on icon "Go to next page" at bounding box center [1288, 538] width 7 height 12
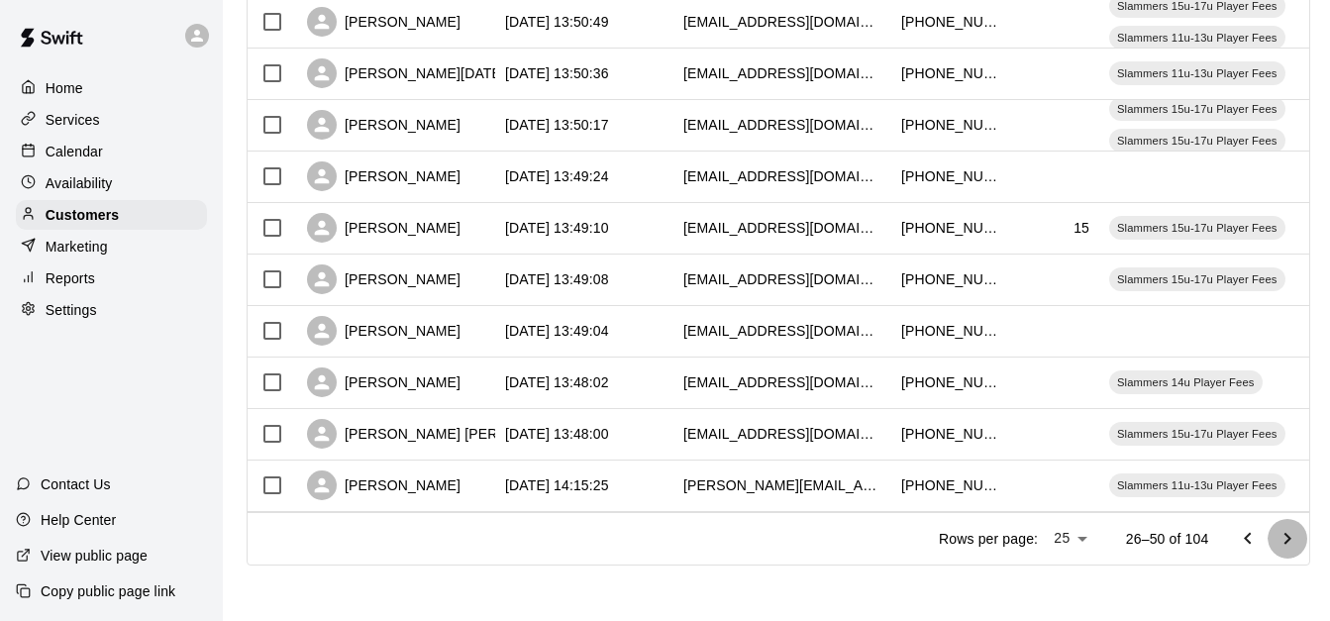
click at [1292, 534] on icon "Go to next page" at bounding box center [1288, 538] width 7 height 12
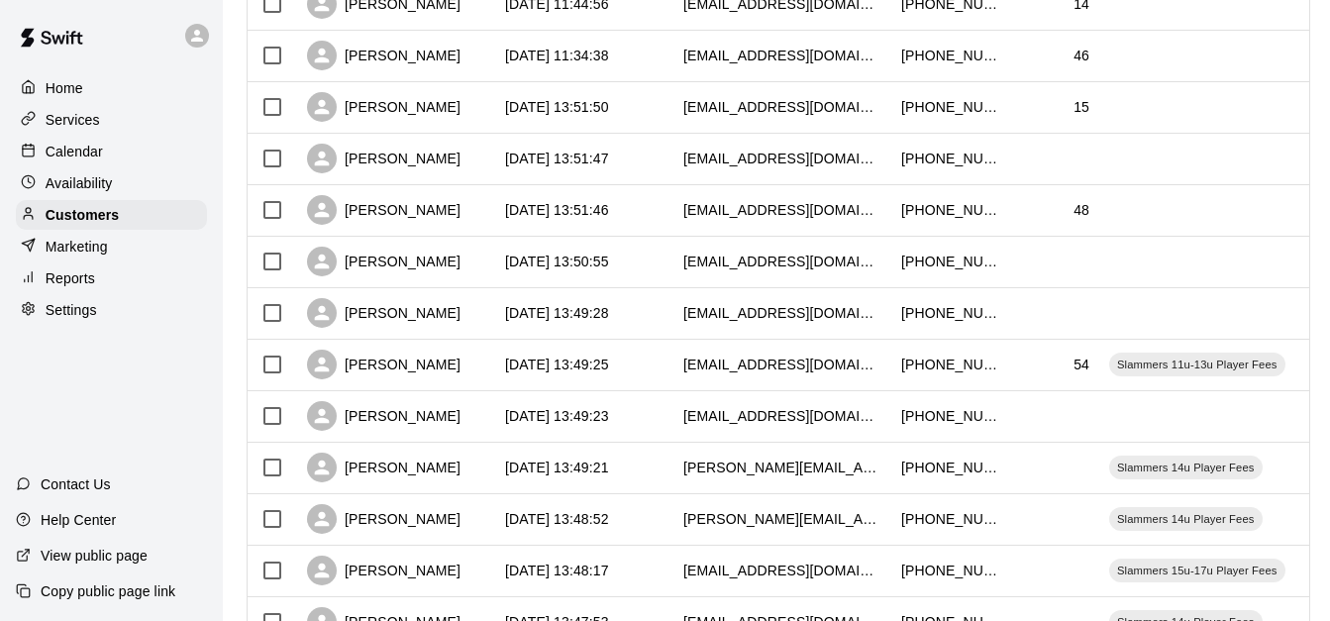
scroll to position [789, 0]
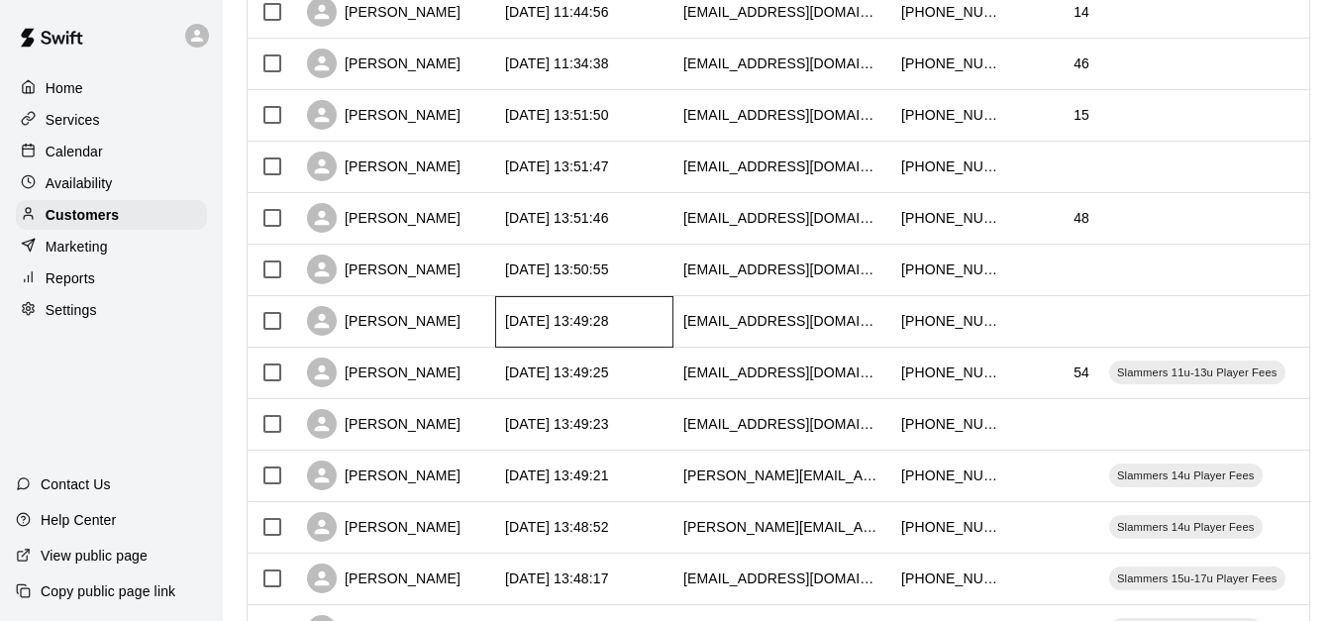
click at [609, 311] on div "[DATE] 13:49:28" at bounding box center [584, 322] width 178 height 52
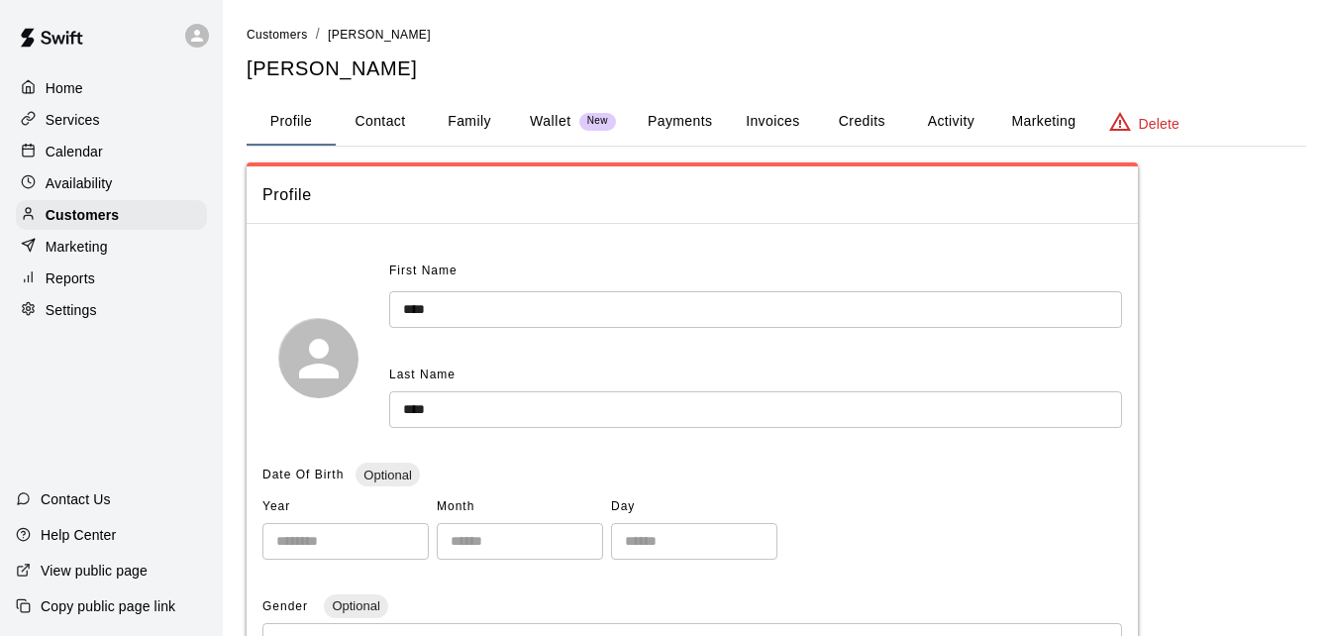
click at [454, 119] on button "Family" at bounding box center [469, 122] width 89 height 48
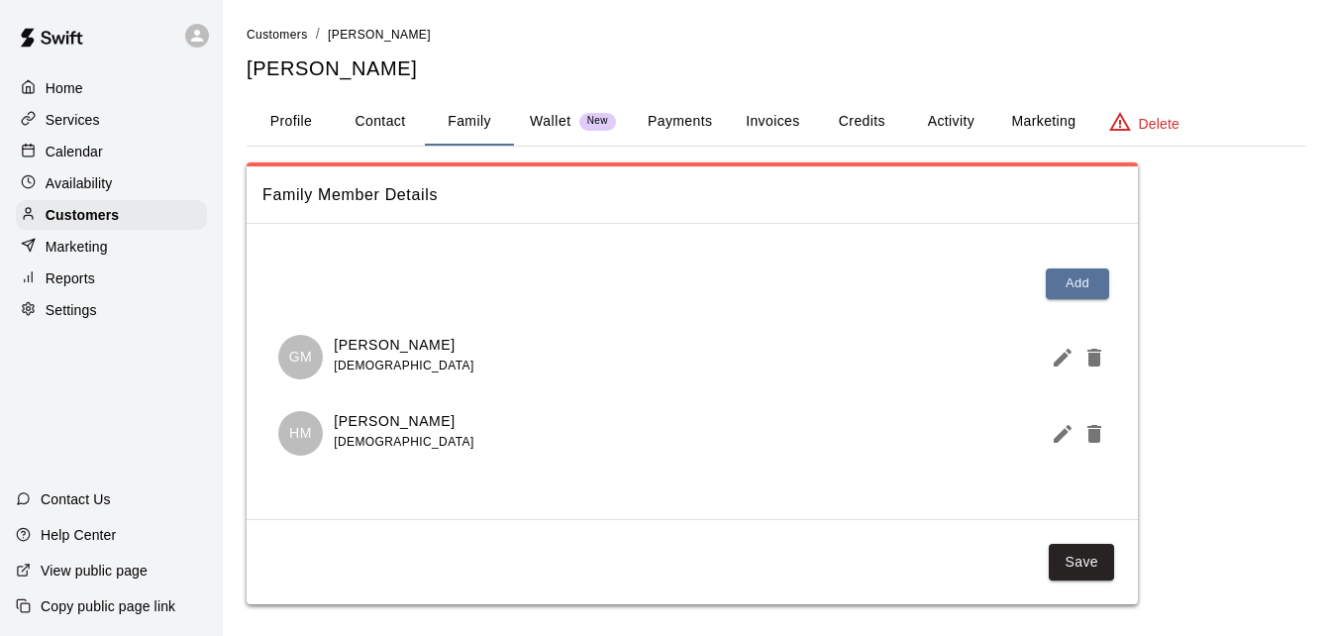
click at [657, 122] on button "Payments" at bounding box center [680, 122] width 96 height 48
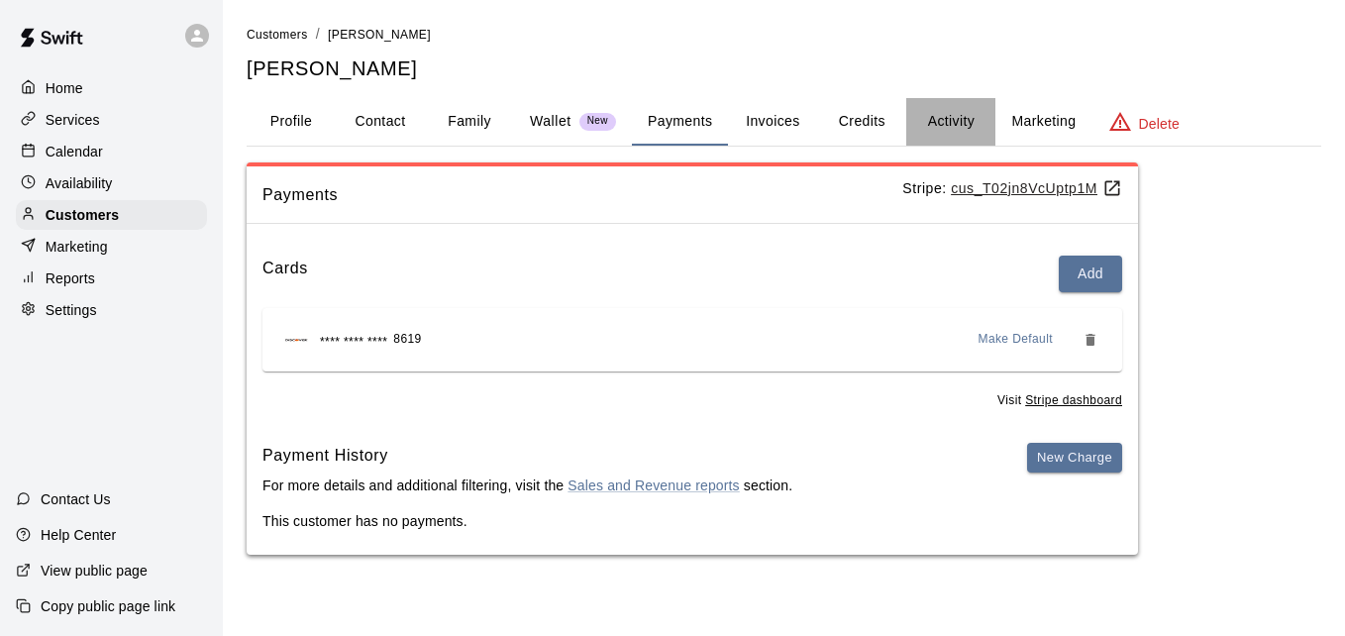
click at [936, 128] on button "Activity" at bounding box center [950, 122] width 89 height 48
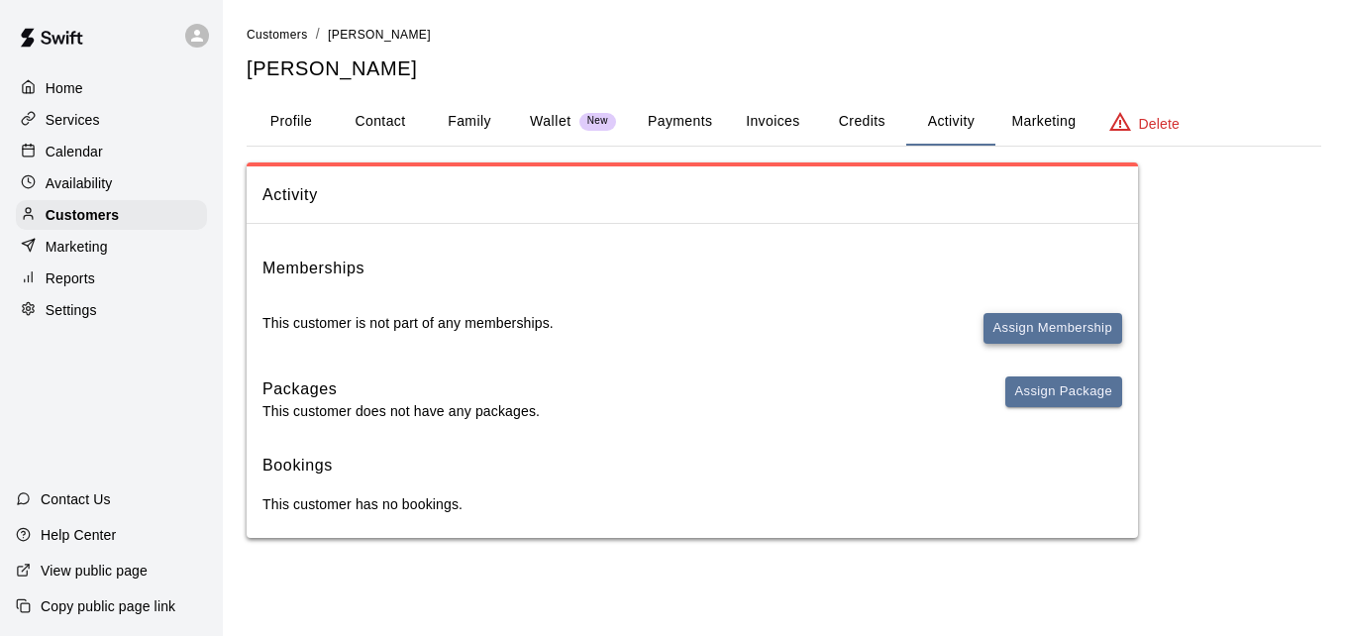
click at [1015, 327] on button "Assign Membership" at bounding box center [1053, 328] width 139 height 31
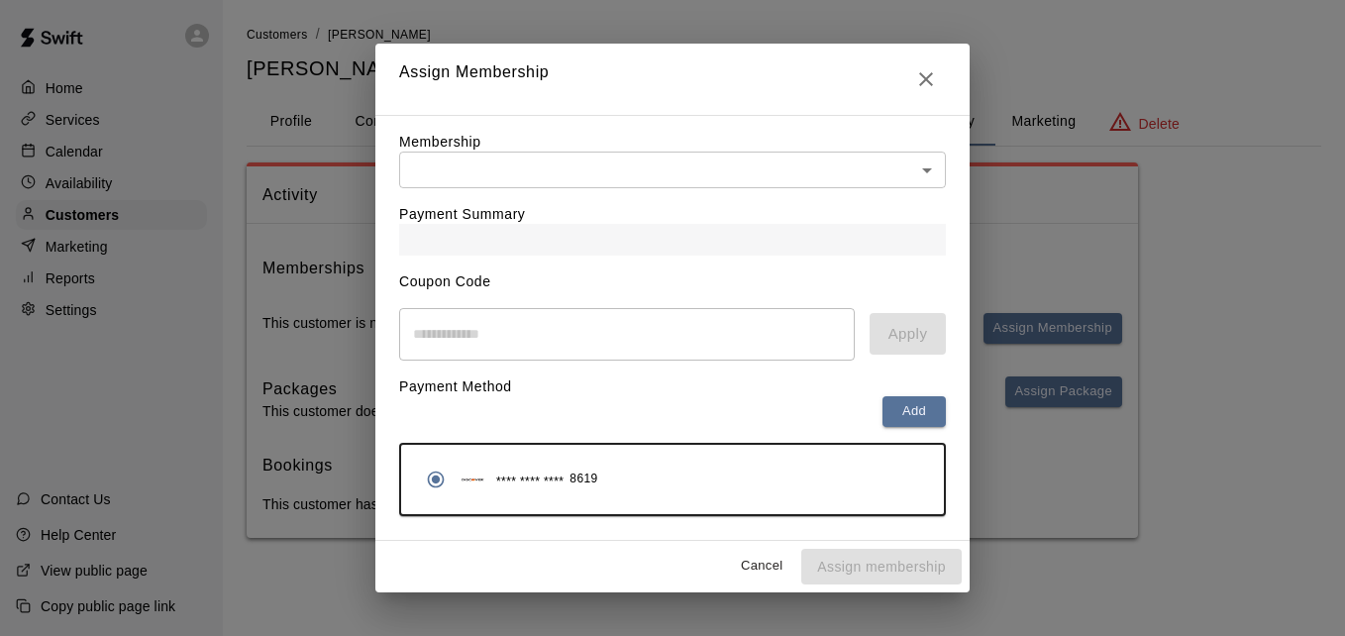
click at [788, 163] on body "Home Services Calendar Availability Customers Marketing Reports Settings Contac…" at bounding box center [672, 289] width 1345 height 578
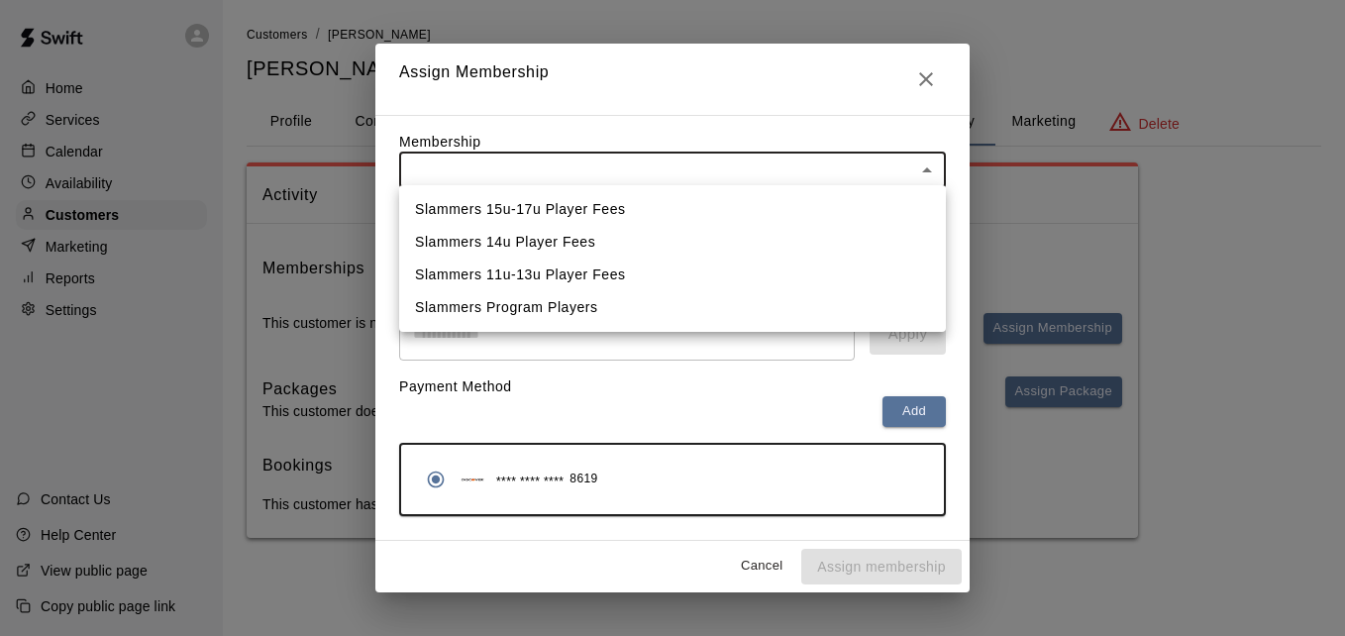
click at [746, 262] on li "Slammers 11u-13u Player Fees" at bounding box center [672, 275] width 547 height 33
type input "**********"
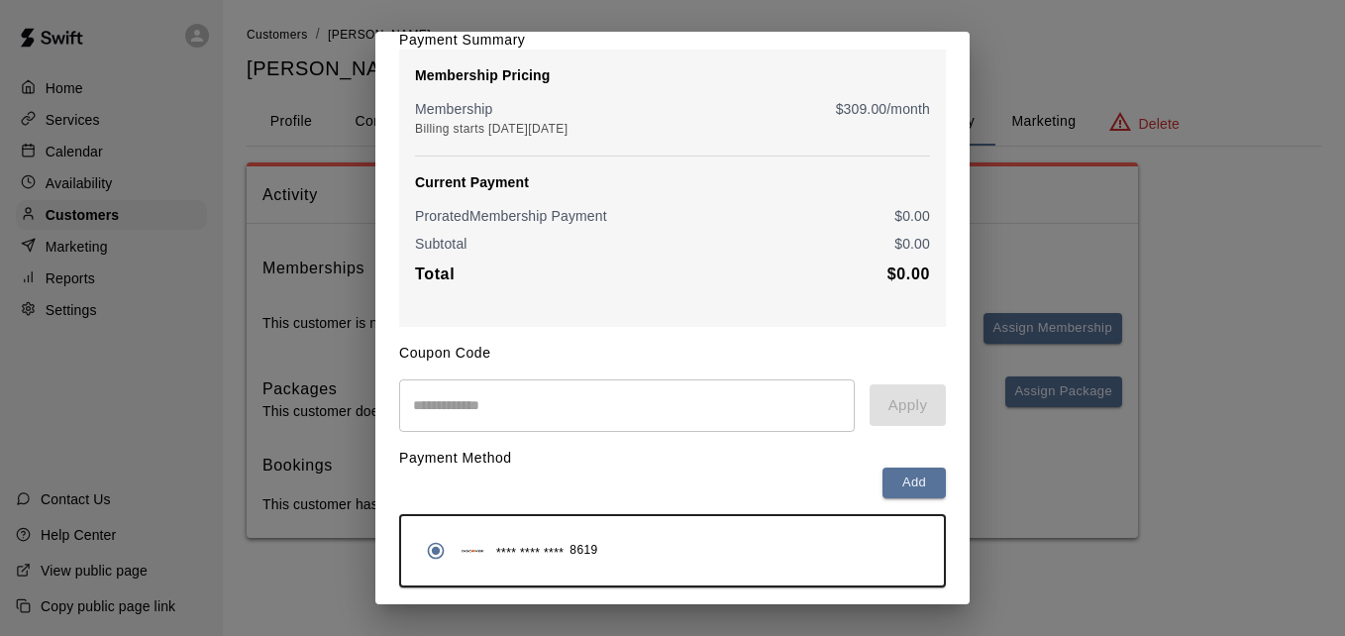
scroll to position [234, 0]
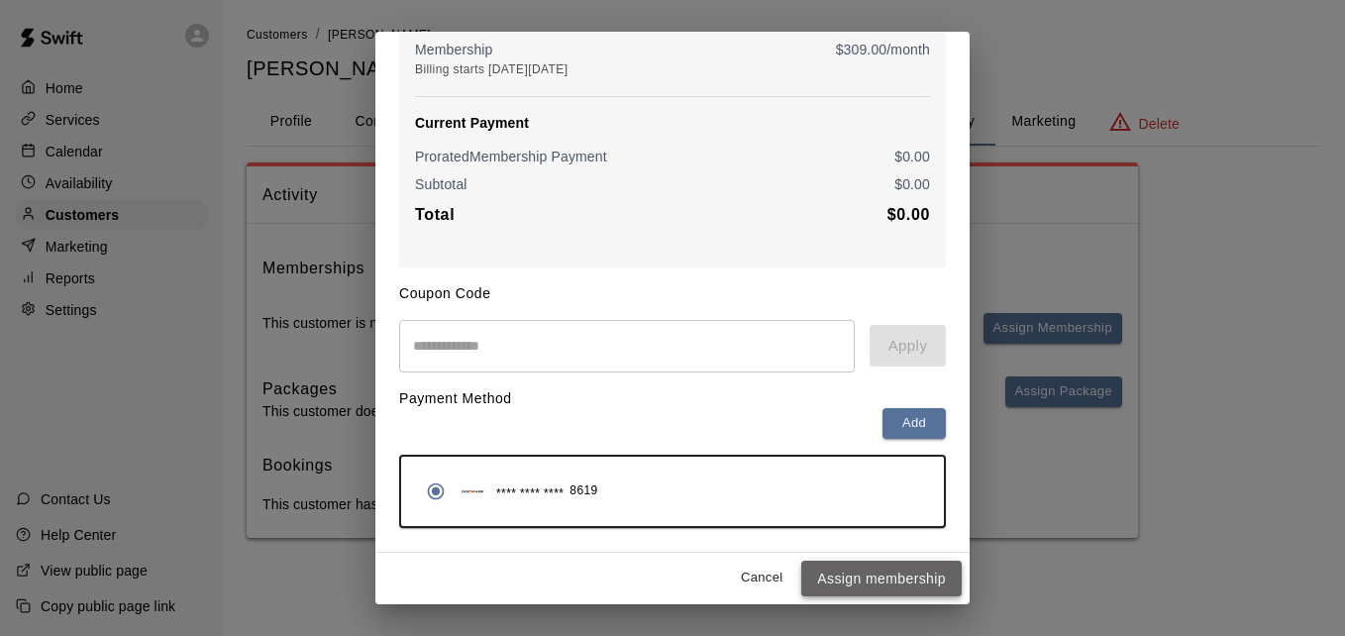
click at [905, 573] on button "Assign membership" at bounding box center [881, 579] width 160 height 37
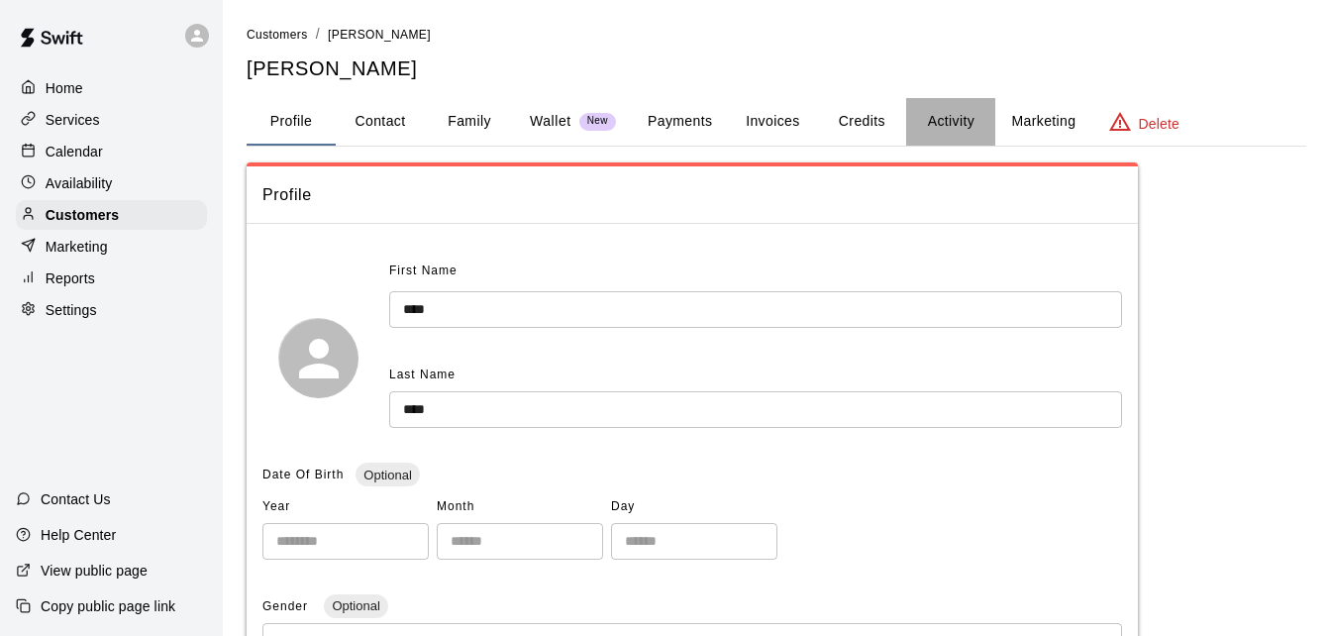
click at [967, 133] on button "Activity" at bounding box center [950, 122] width 89 height 48
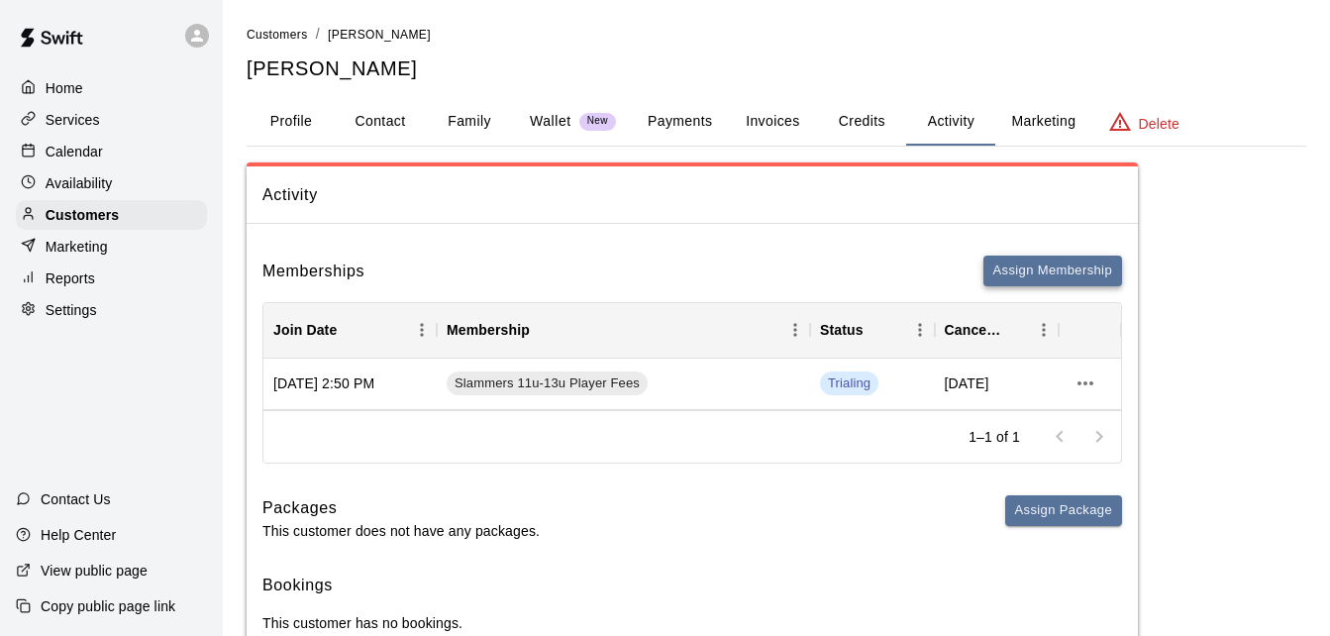
click at [1029, 264] on button "Assign Membership" at bounding box center [1053, 271] width 139 height 31
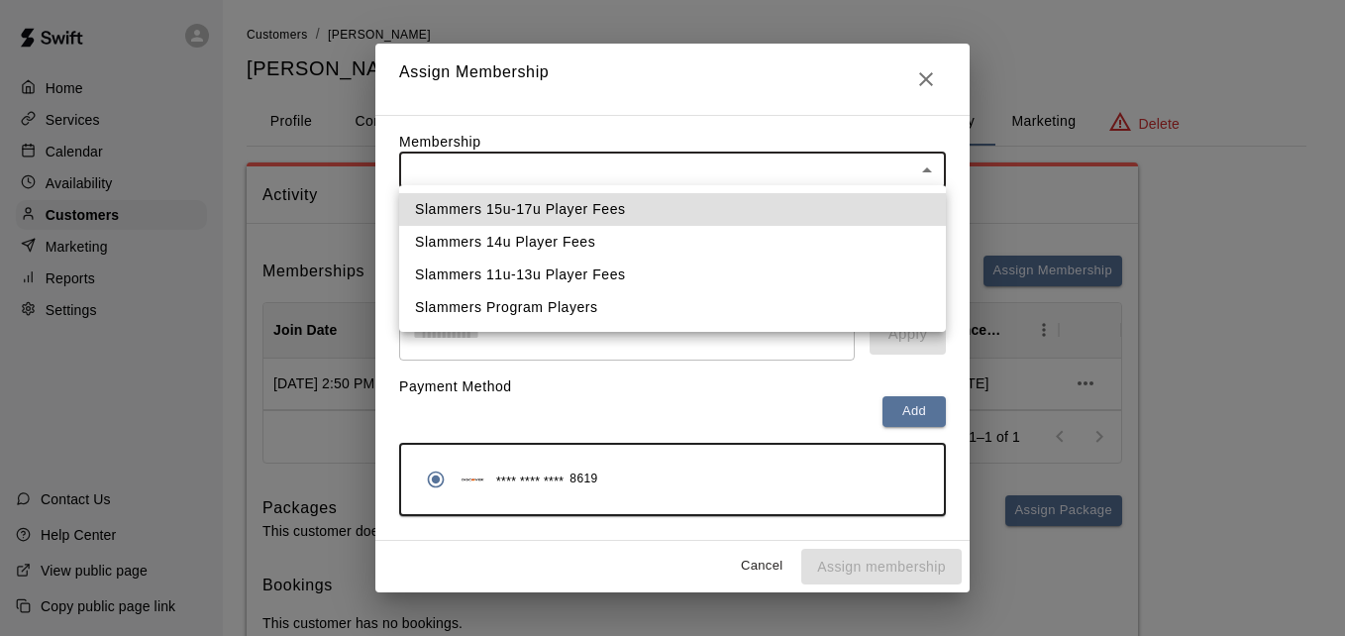
click at [863, 169] on body "Home Services Calendar Availability Customers Marketing Reports Settings Contac…" at bounding box center [672, 348] width 1345 height 696
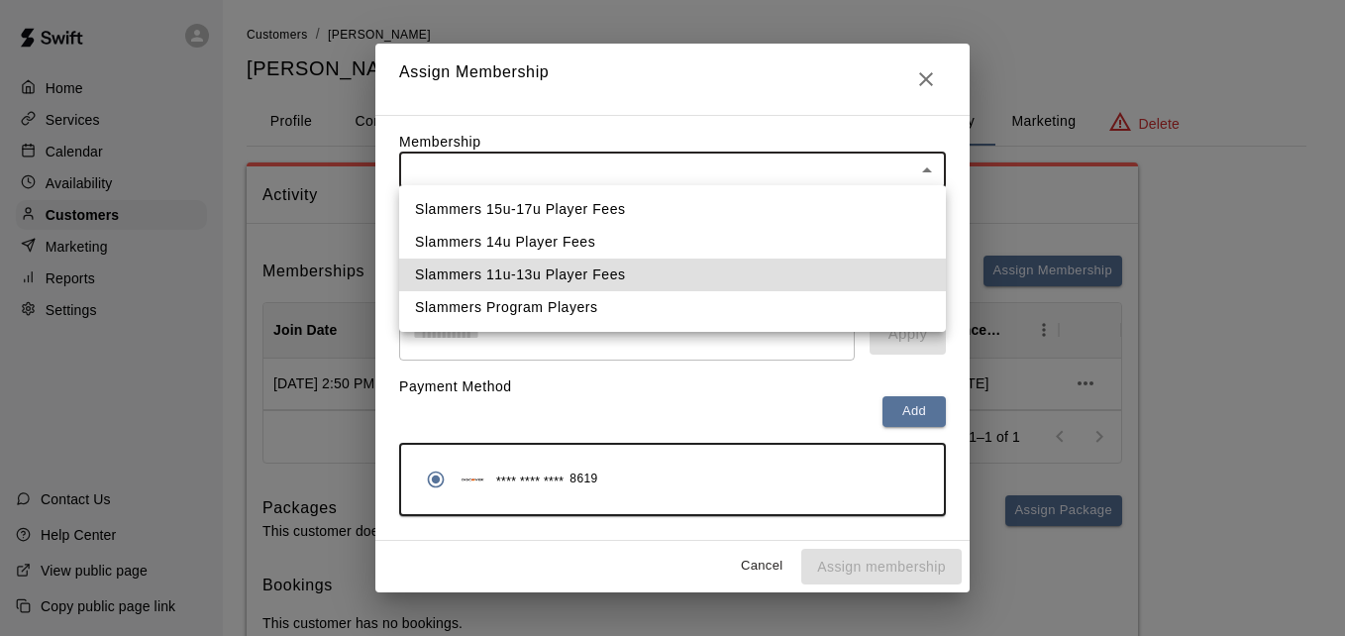
type input "**********"
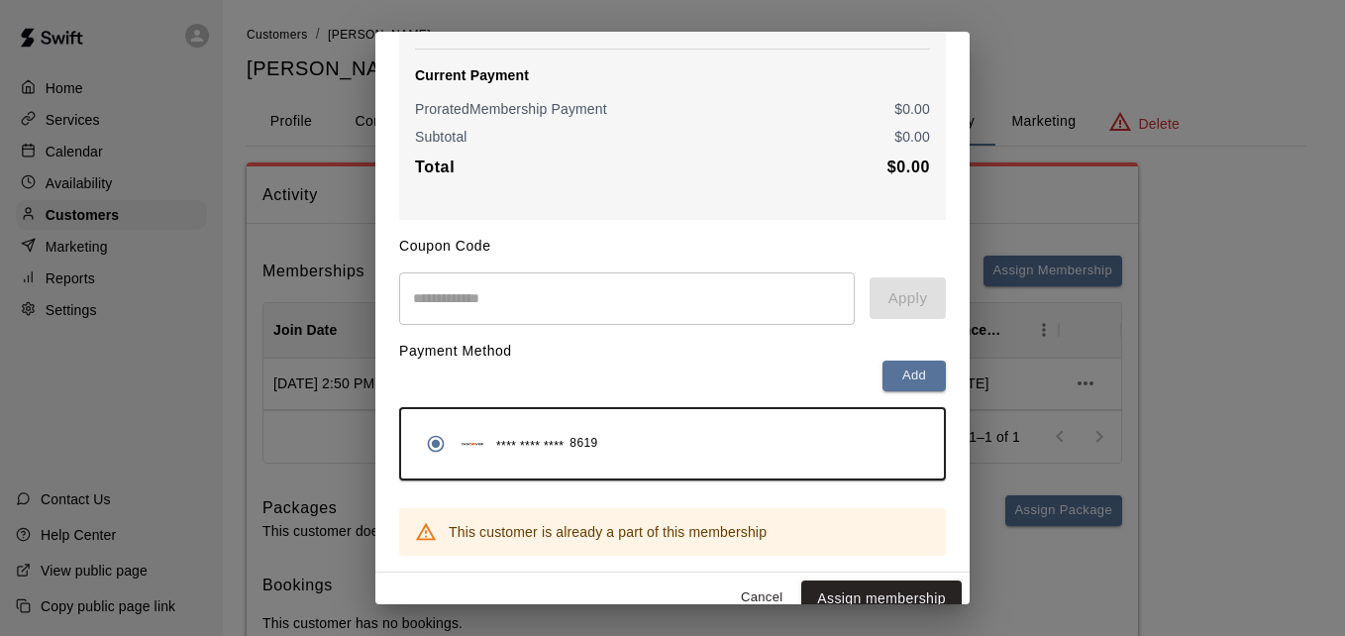
scroll to position [301, 0]
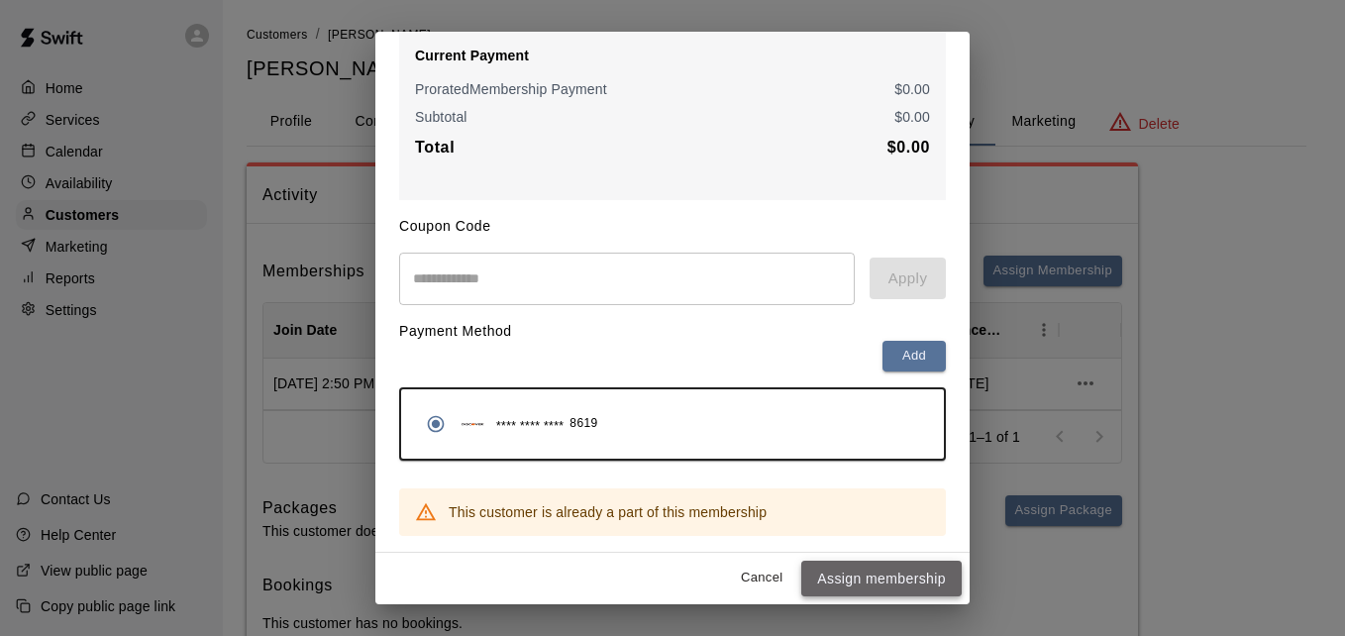
click at [869, 578] on button "Assign membership" at bounding box center [881, 579] width 160 height 37
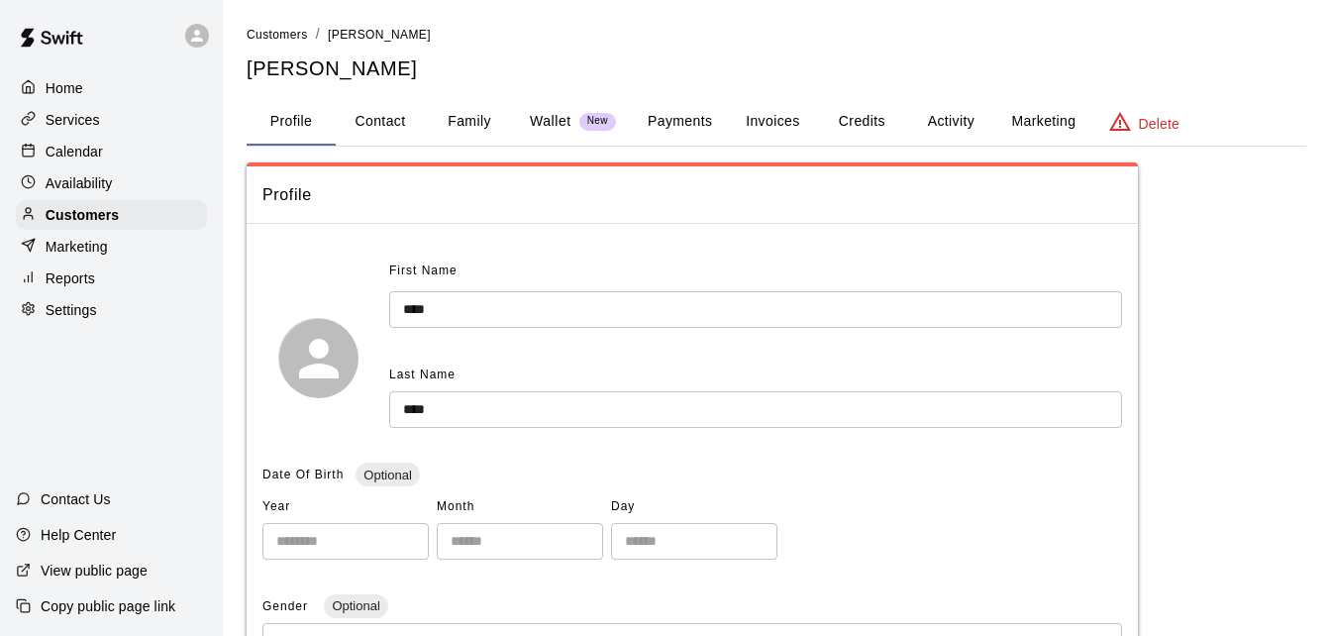
click at [949, 132] on button "Activity" at bounding box center [950, 122] width 89 height 48
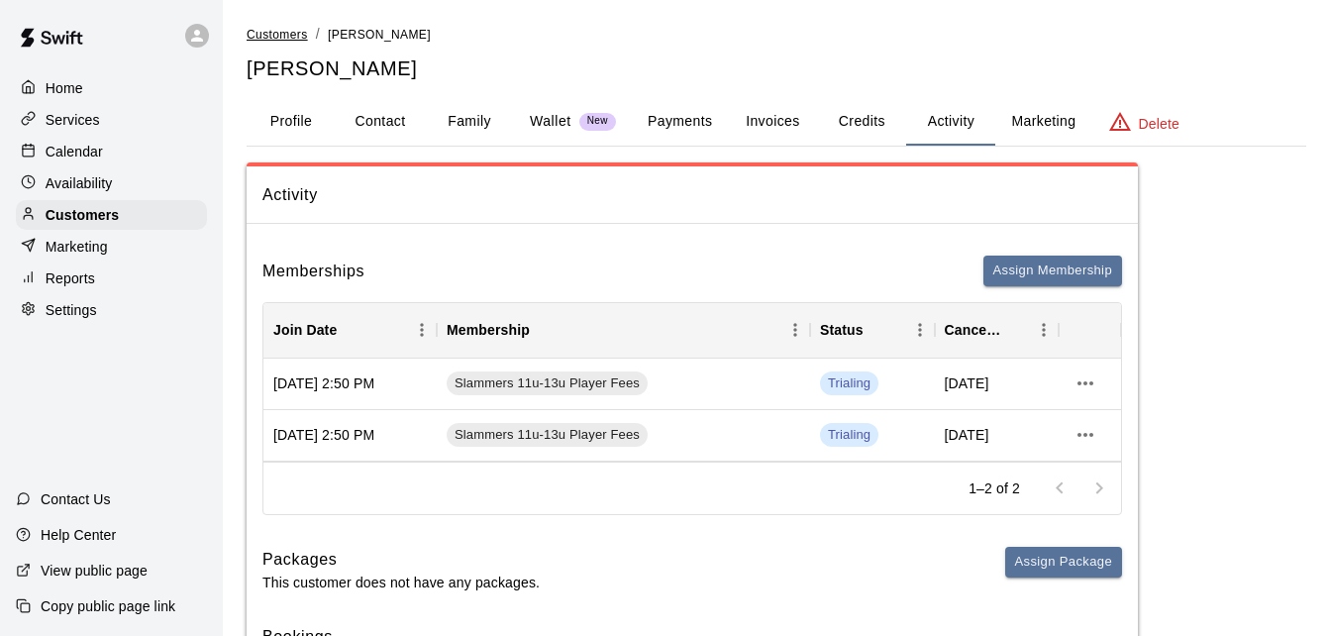
click at [291, 34] on span "Customers" at bounding box center [277, 35] width 61 height 14
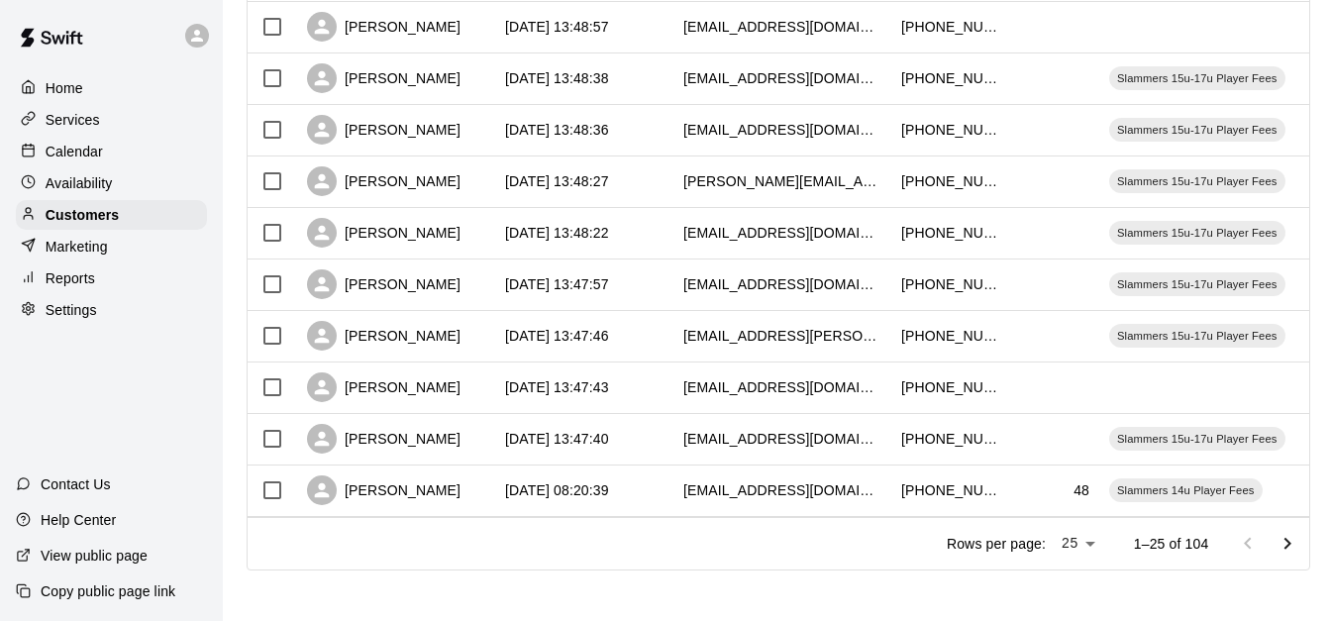
scroll to position [1106, 0]
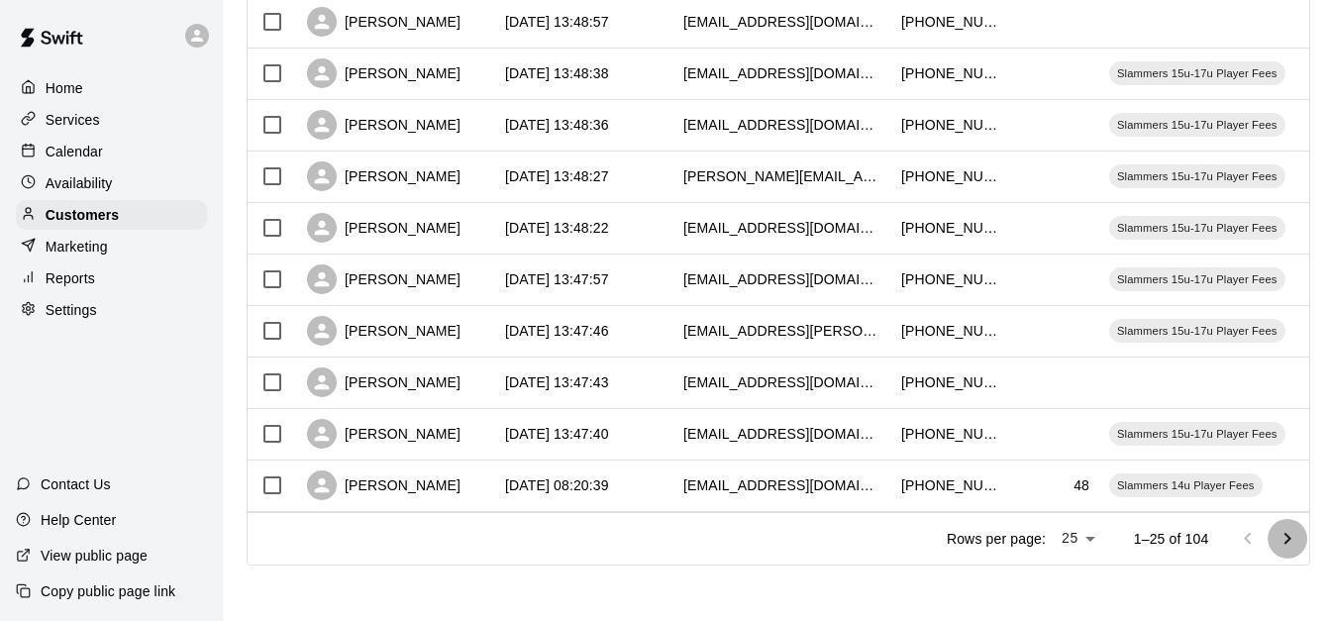
click at [1298, 529] on icon "Go to next page" at bounding box center [1288, 539] width 24 height 24
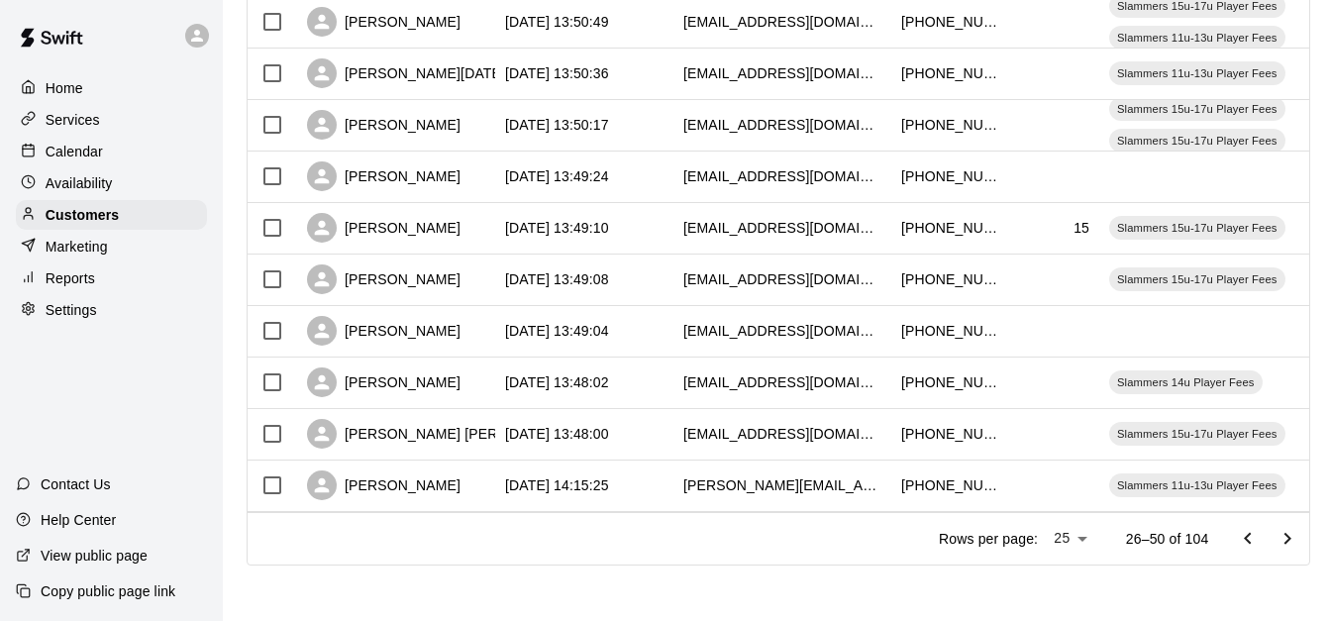
click at [1298, 529] on icon "Go to next page" at bounding box center [1288, 539] width 24 height 24
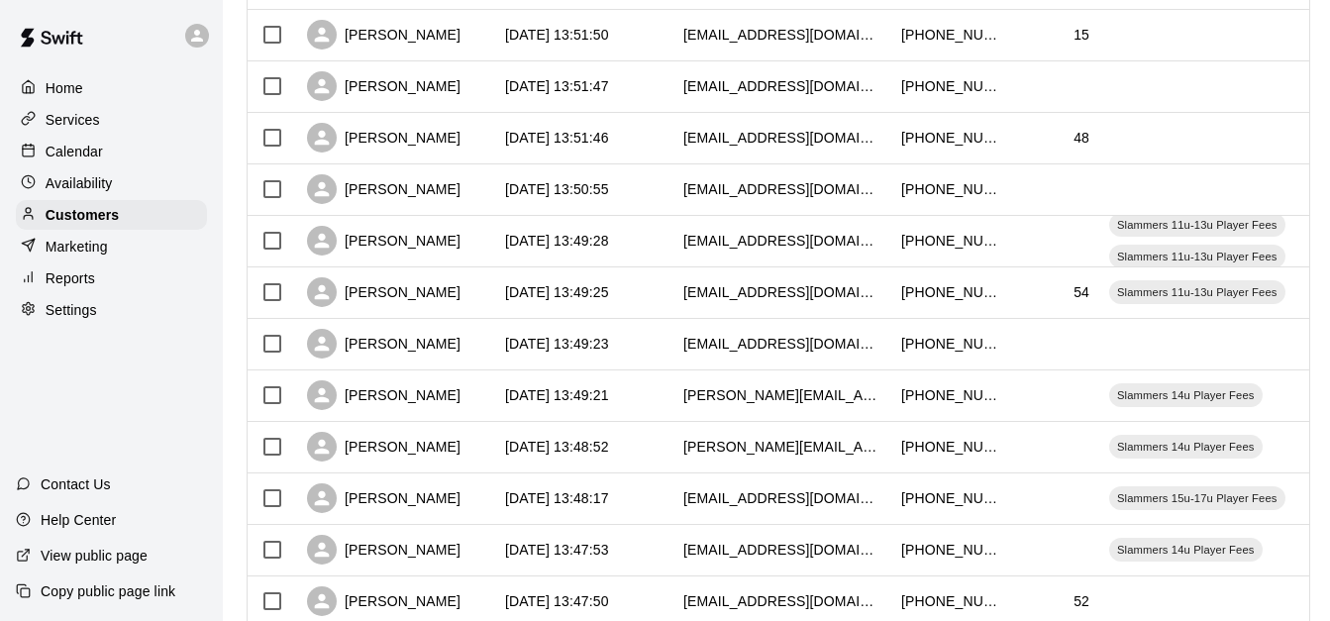
scroll to position [789, 0]
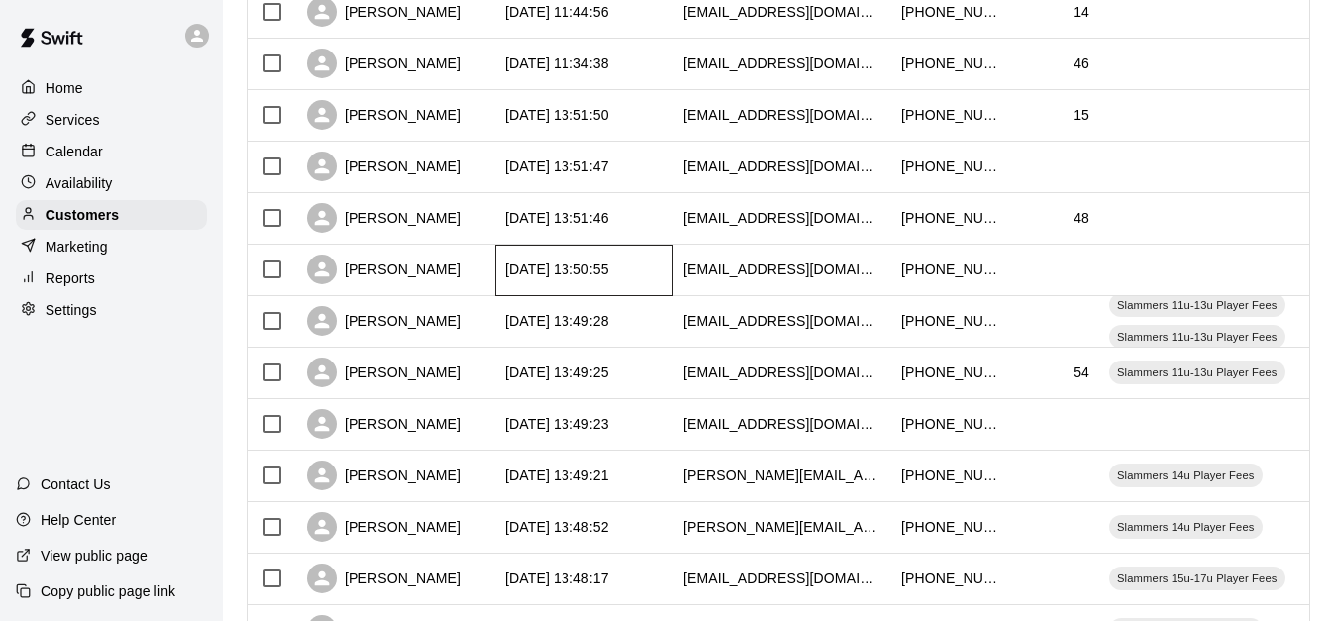
click at [556, 266] on div "[DATE] 13:50:55" at bounding box center [557, 270] width 104 height 20
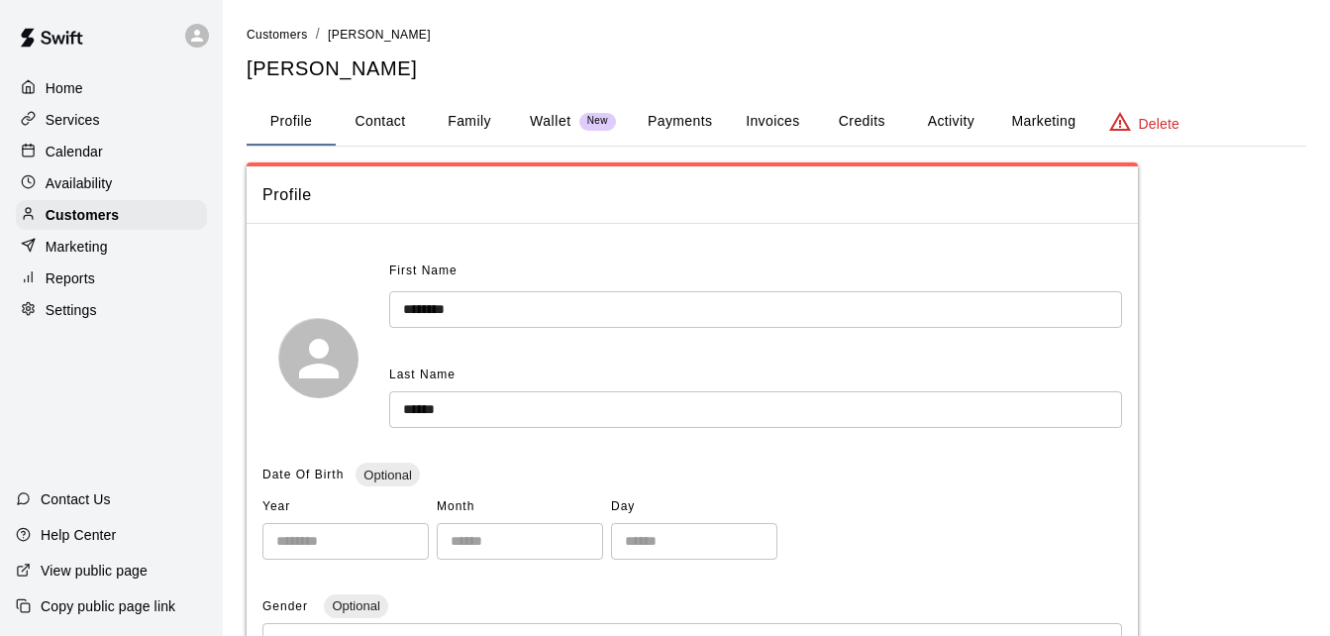
click at [471, 127] on button "Family" at bounding box center [469, 122] width 89 height 48
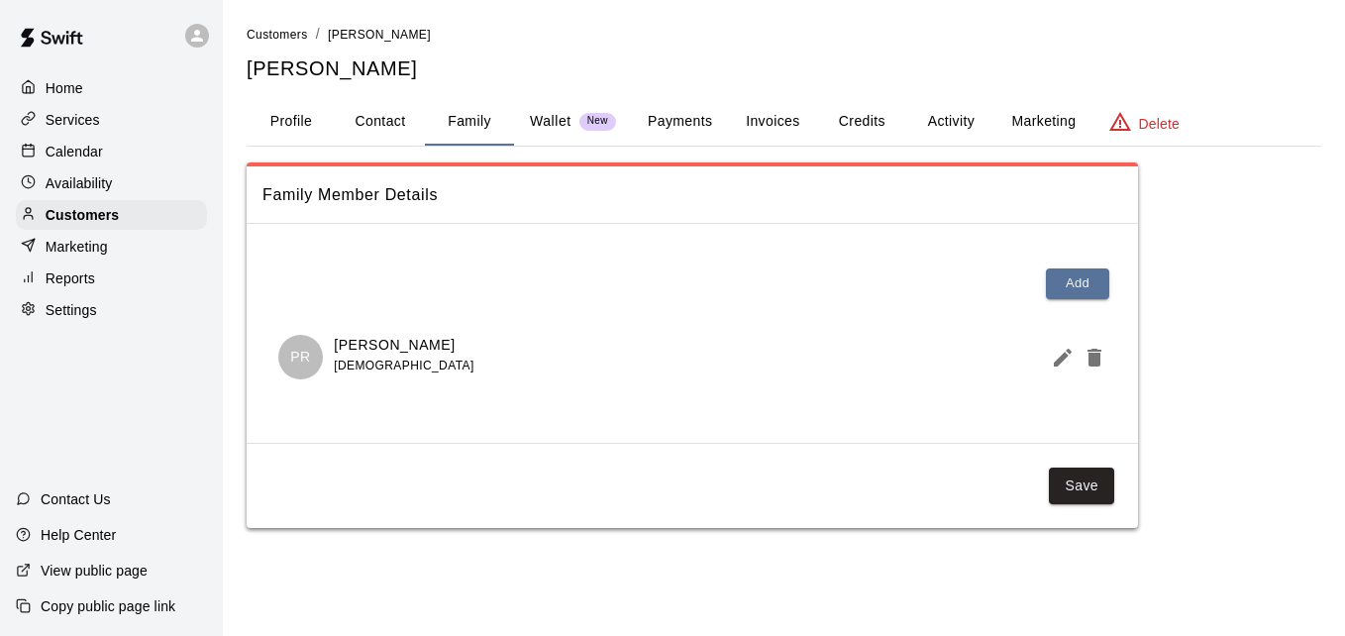
click at [296, 27] on link "Customers" at bounding box center [277, 34] width 61 height 16
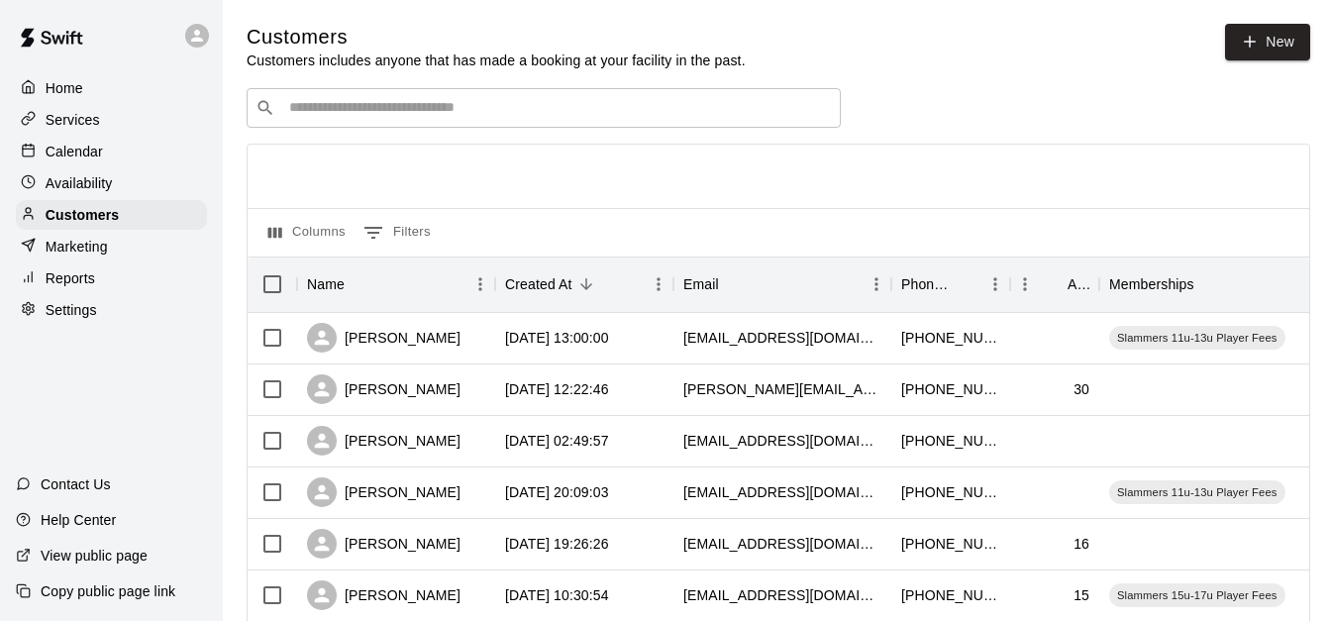
click at [397, 99] on div "​ ​" at bounding box center [544, 108] width 594 height 40
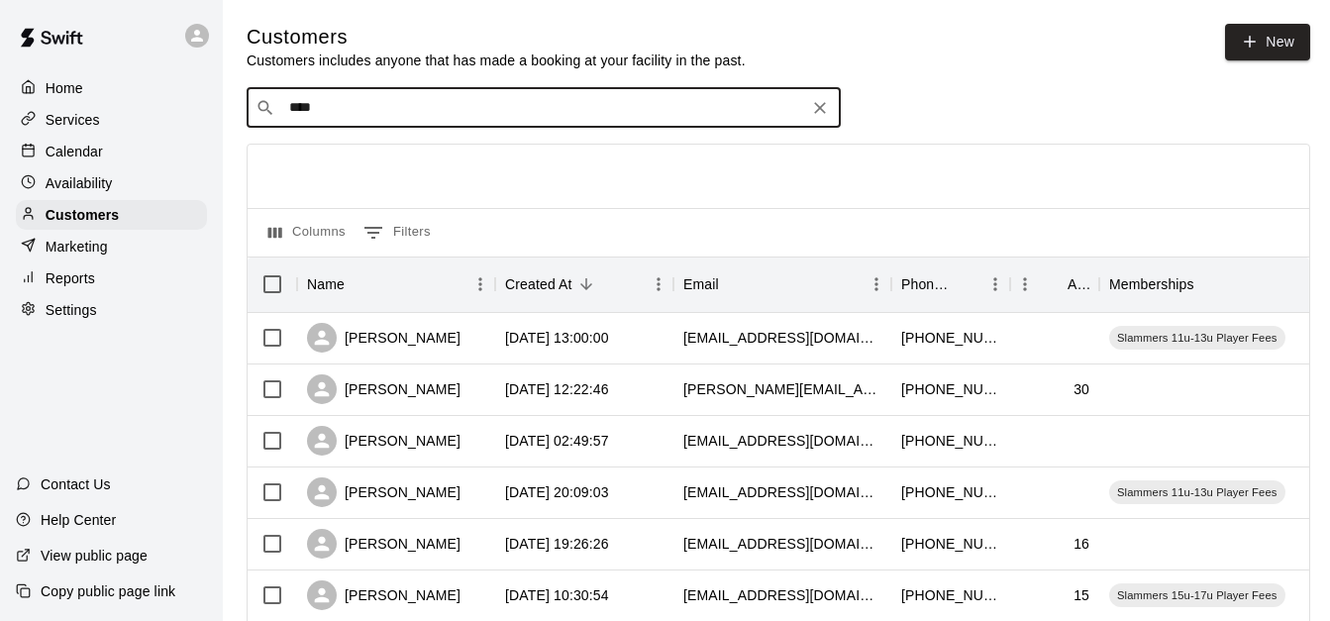
click at [363, 104] on input "****" at bounding box center [542, 108] width 519 height 20
type input "****"
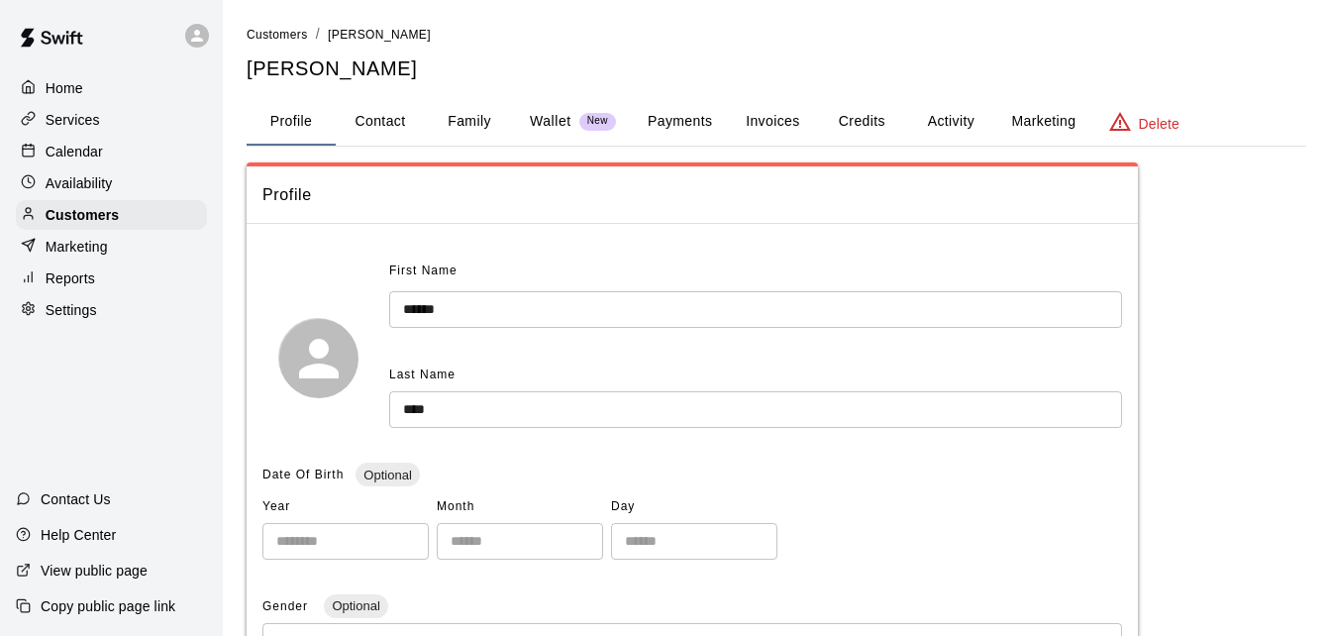
click at [694, 119] on button "Payments" at bounding box center [680, 122] width 96 height 48
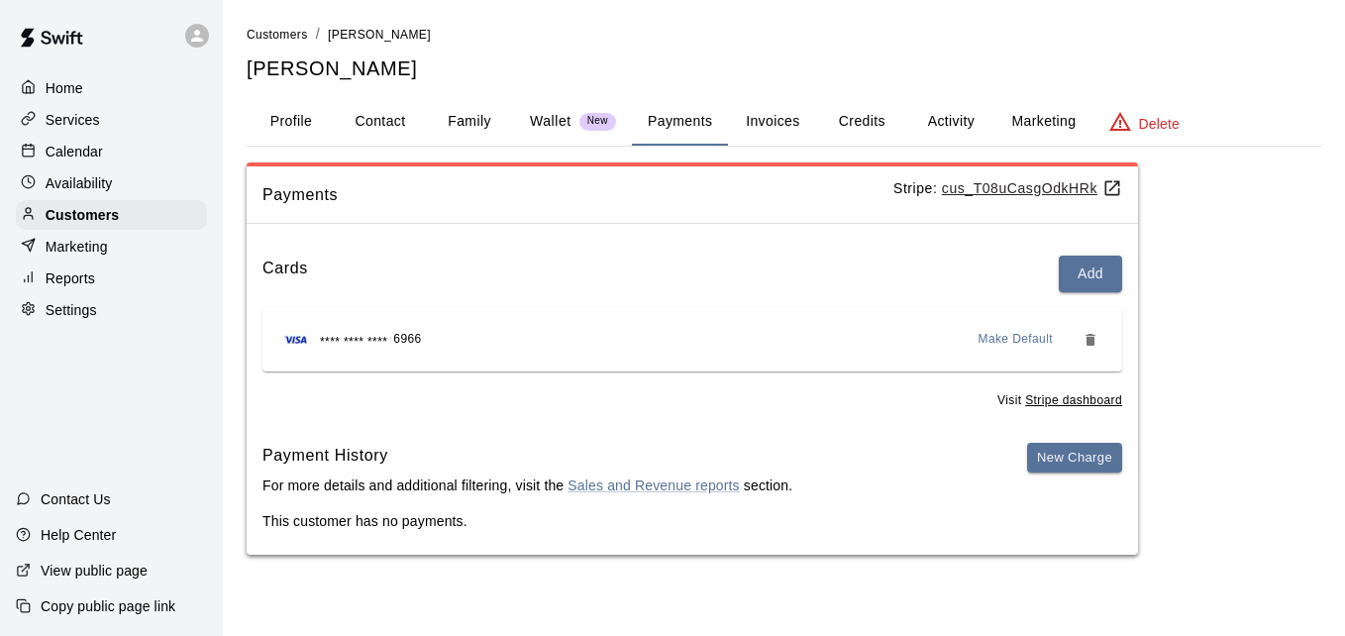
click at [948, 119] on button "Activity" at bounding box center [950, 122] width 89 height 48
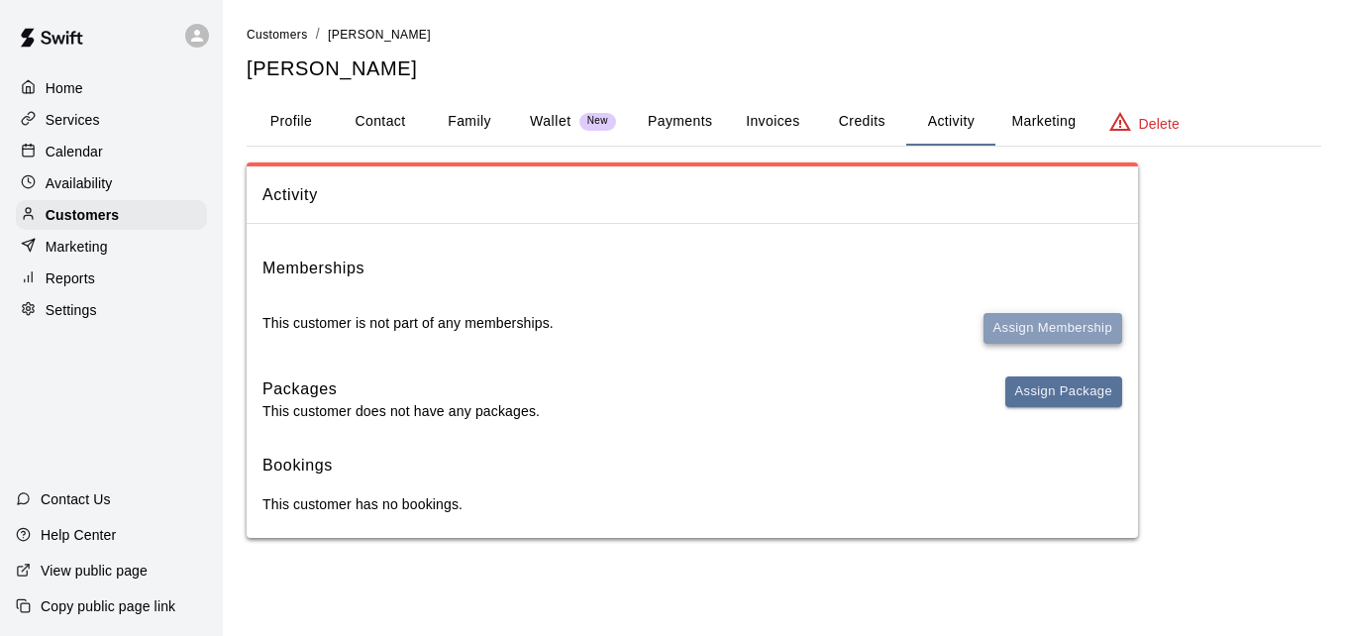
click at [1016, 320] on button "Assign Membership" at bounding box center [1053, 328] width 139 height 31
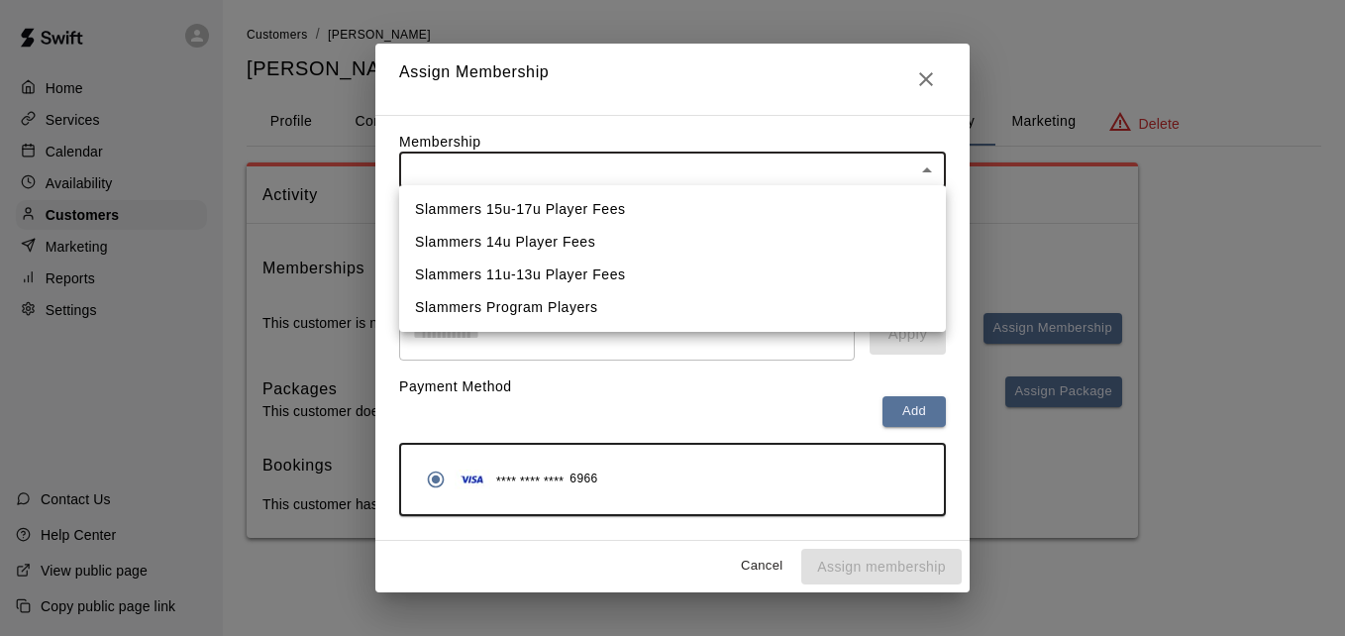
click at [779, 180] on body "Home Services Calendar Availability Customers Marketing Reports Settings Contac…" at bounding box center [672, 289] width 1345 height 578
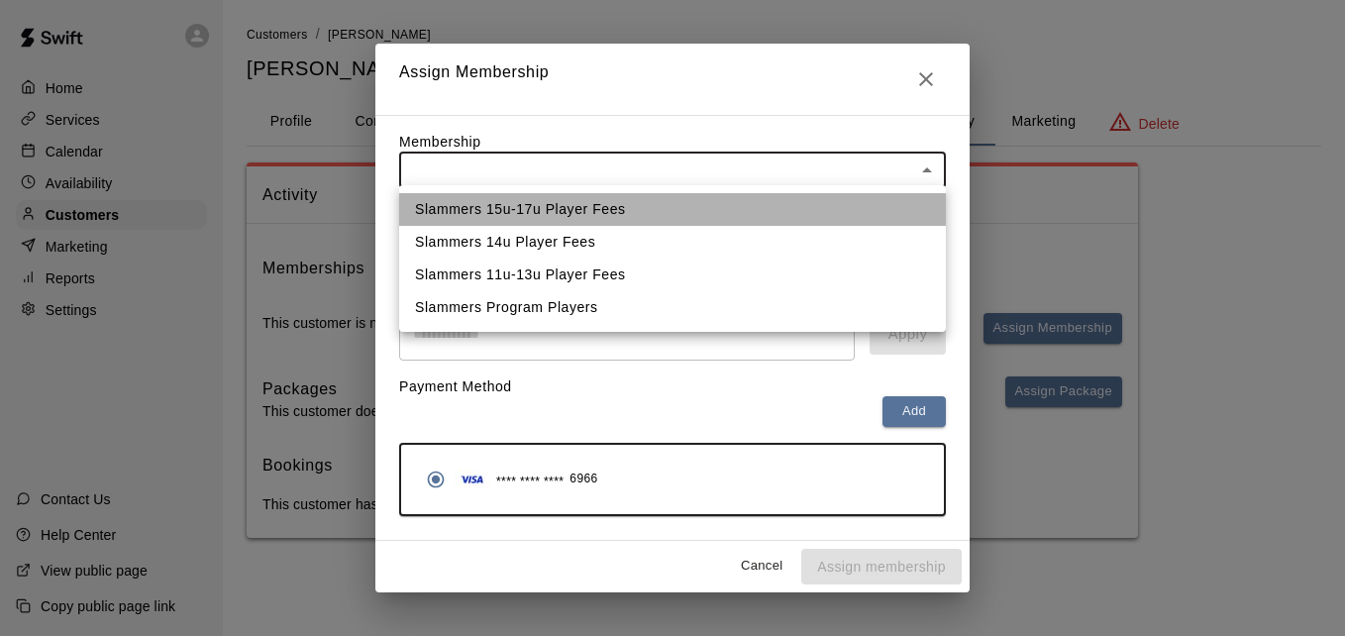
click at [761, 214] on li "Slammers 15u-17u Player Fees" at bounding box center [672, 209] width 547 height 33
type input "**********"
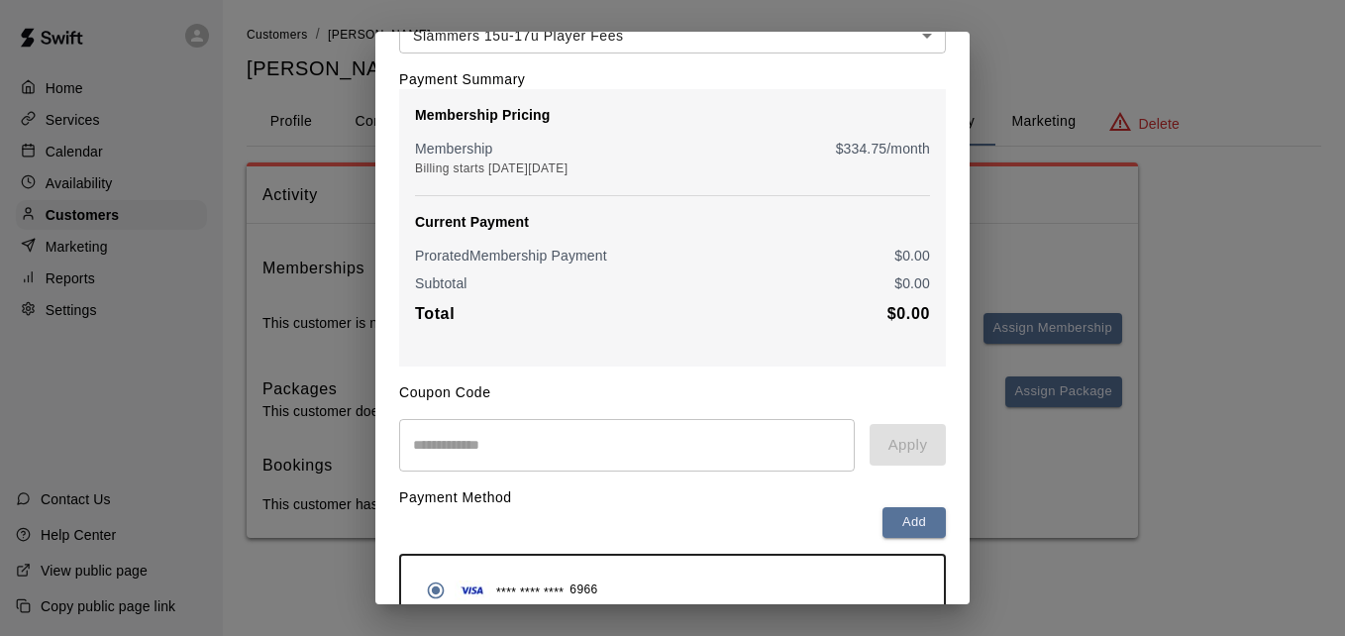
scroll to position [234, 0]
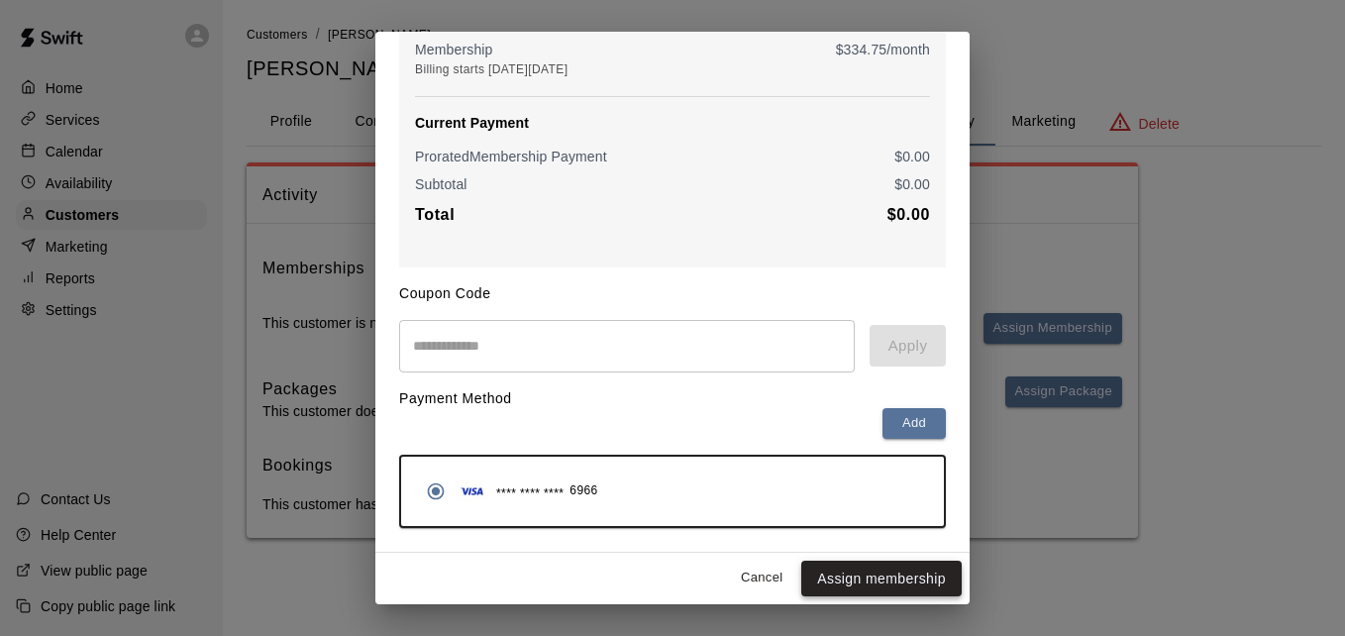
click at [877, 583] on button "Assign membership" at bounding box center [881, 579] width 160 height 37
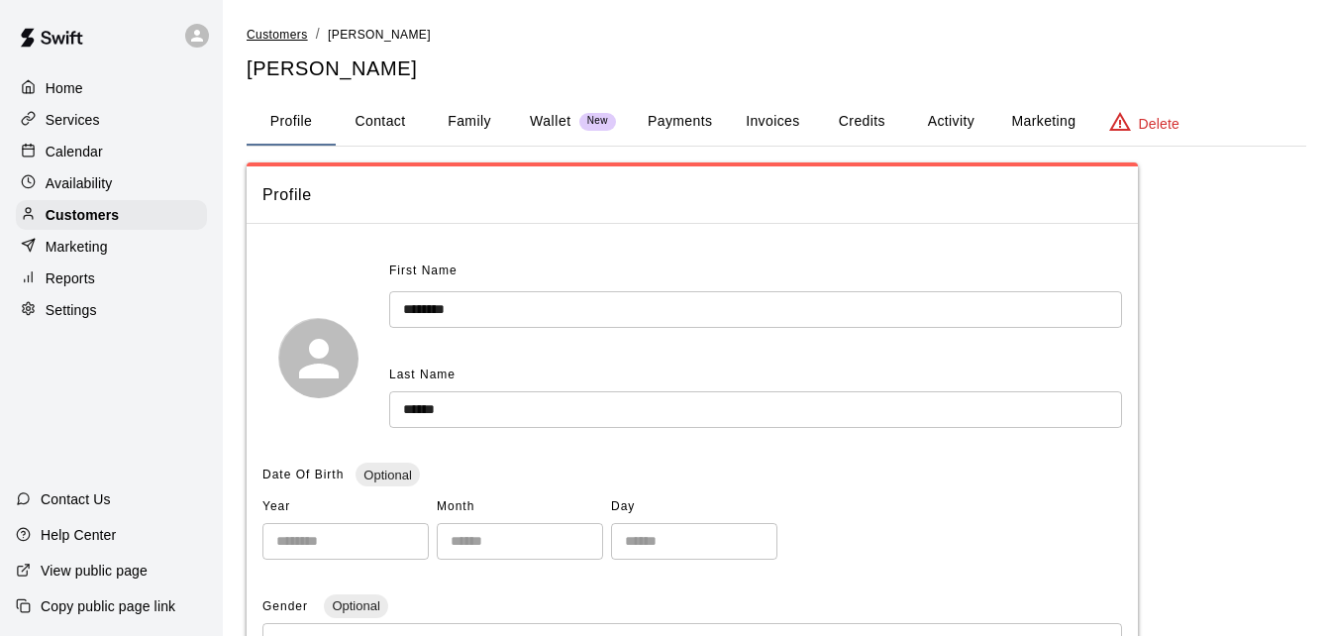
click at [273, 31] on span "Customers" at bounding box center [277, 35] width 61 height 14
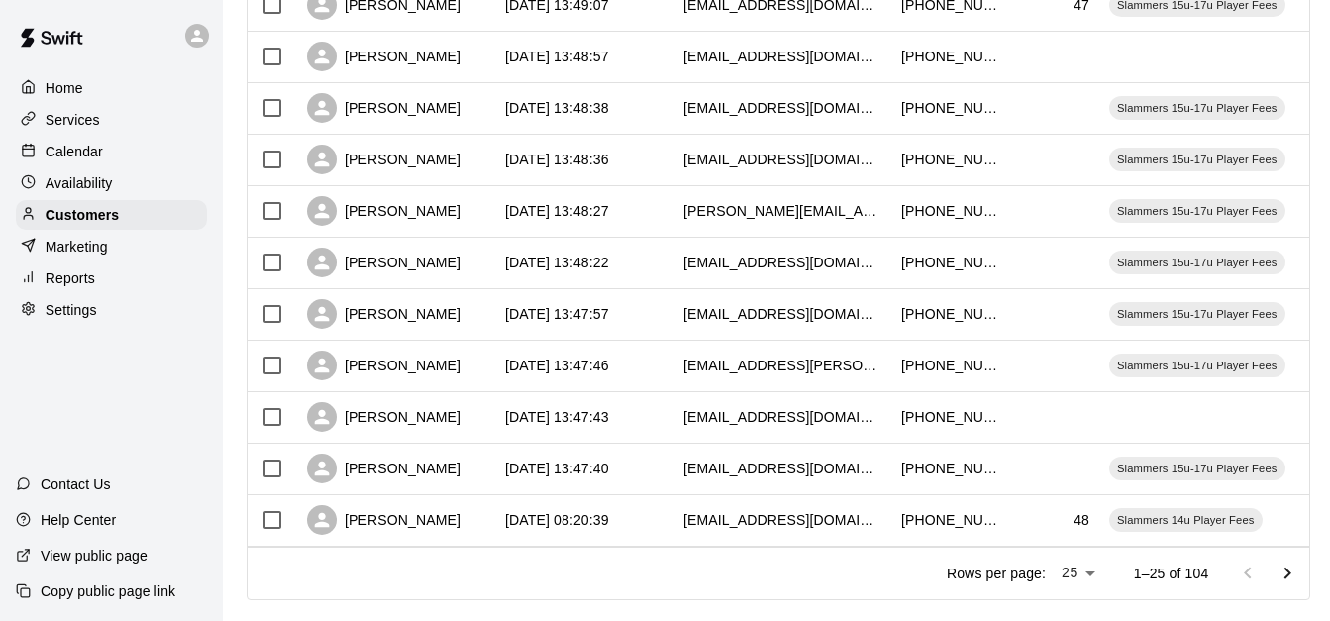
scroll to position [1106, 0]
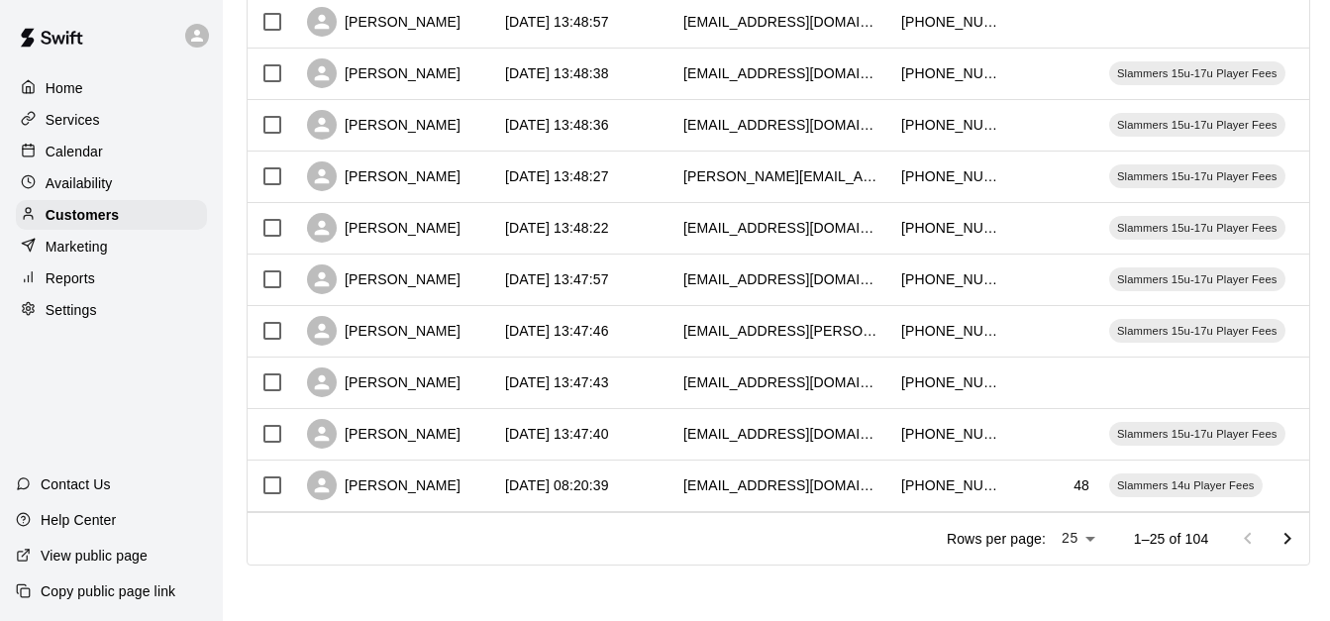
click at [1300, 534] on icon "Go to next page" at bounding box center [1288, 539] width 24 height 24
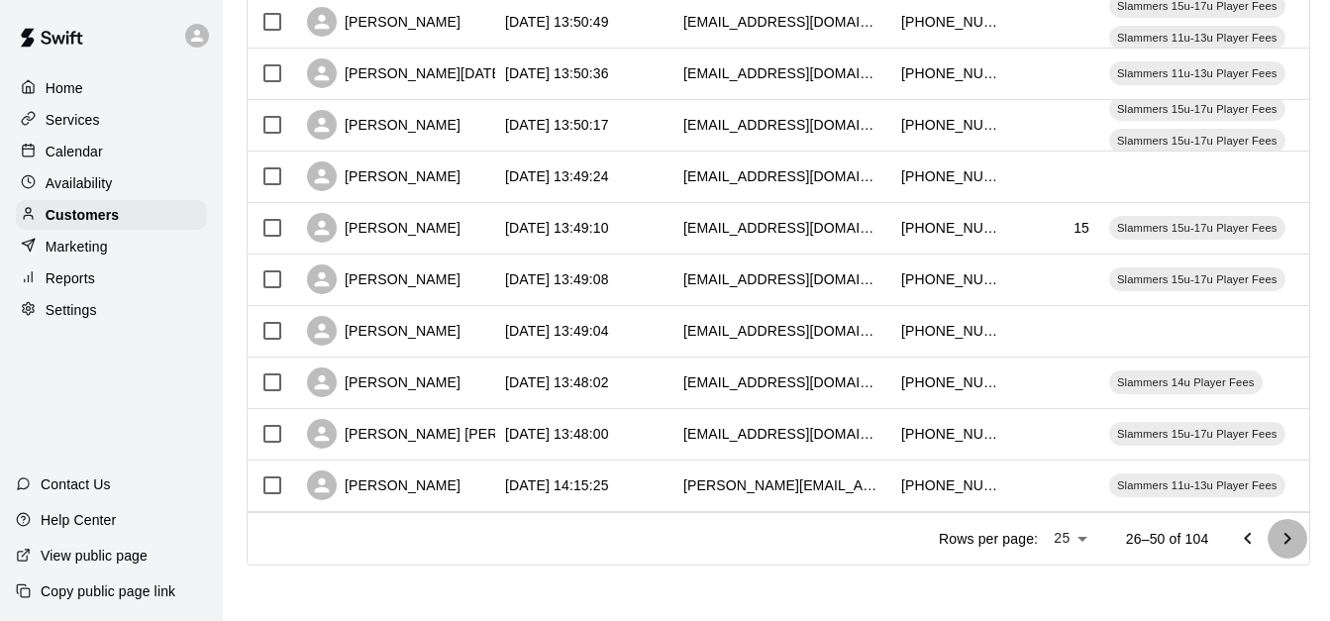
click at [1300, 534] on icon "Go to next page" at bounding box center [1288, 539] width 24 height 24
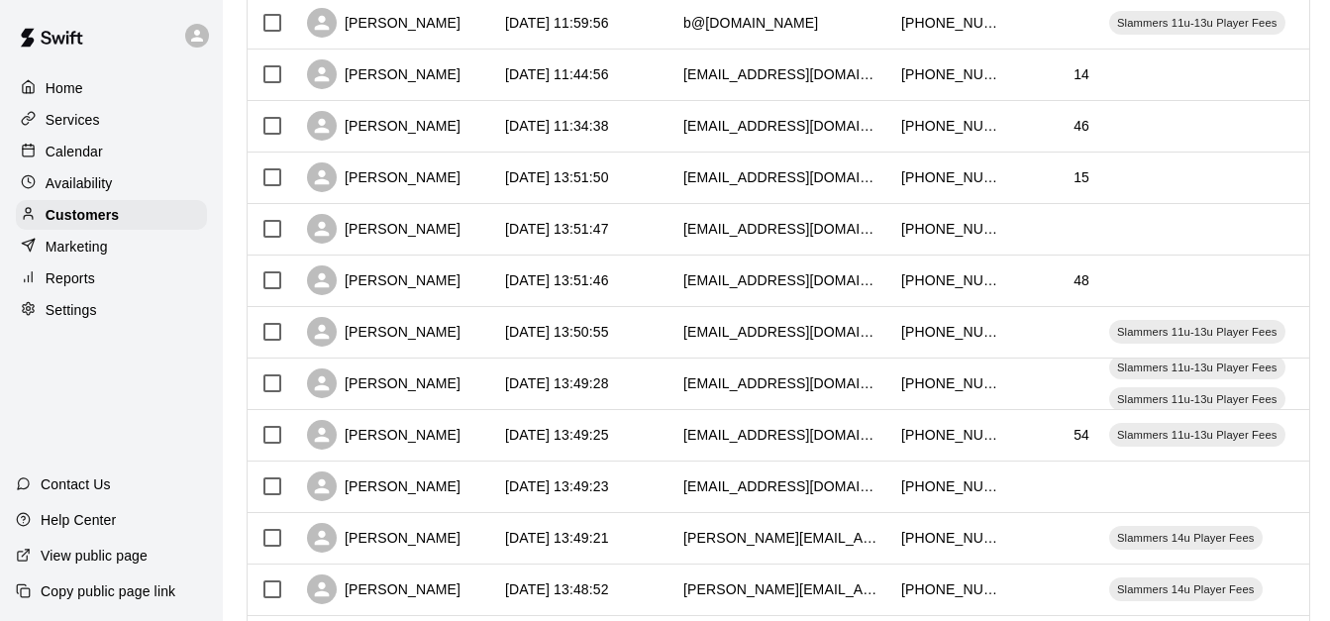
scroll to position [671, 0]
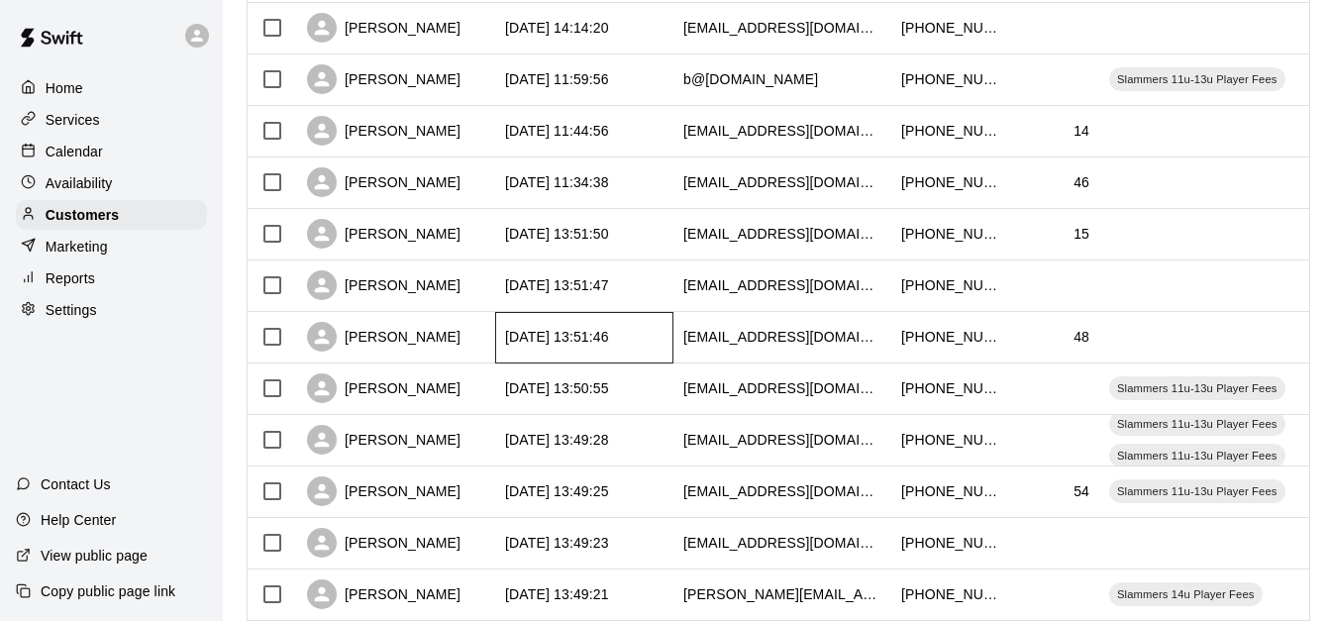
click at [665, 327] on div "[DATE] 13:51:46" at bounding box center [584, 338] width 178 height 52
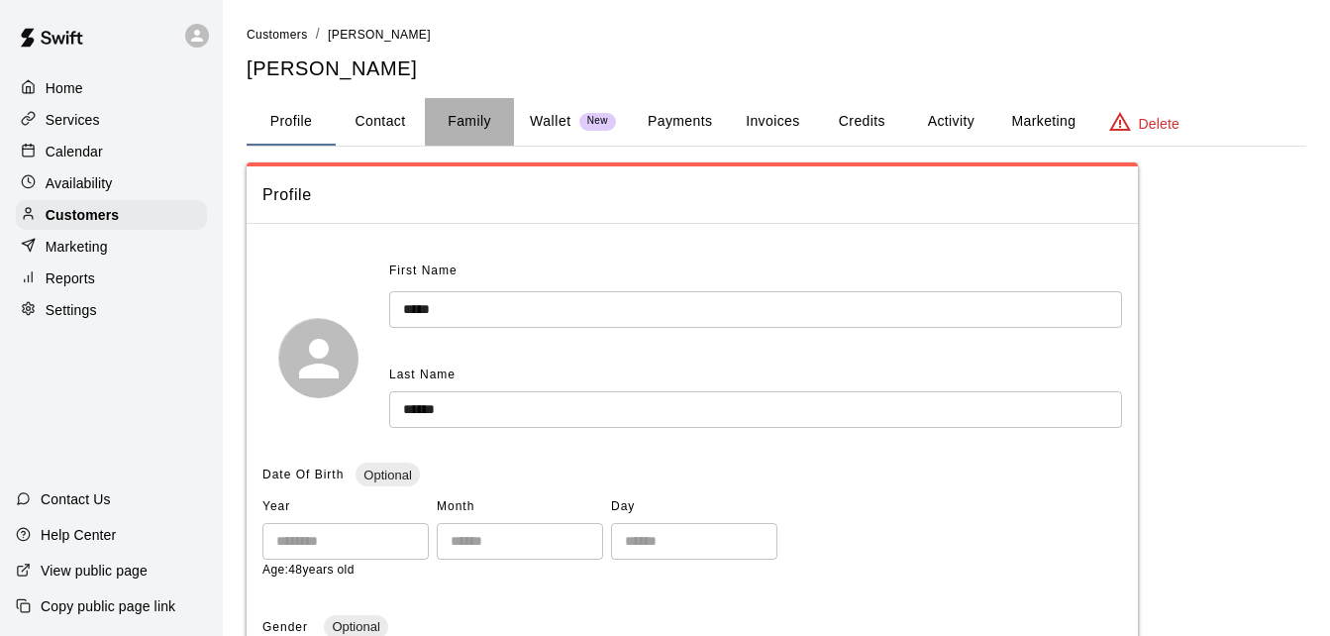
click at [481, 104] on button "Family" at bounding box center [469, 122] width 89 height 48
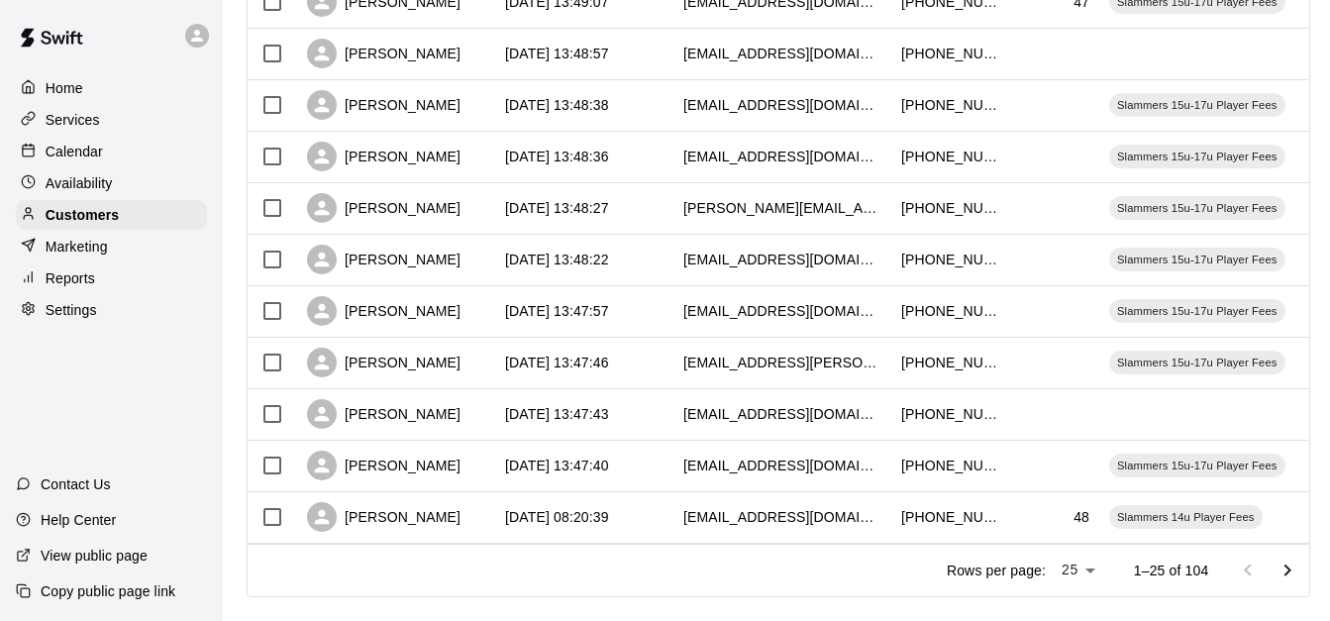
scroll to position [1106, 0]
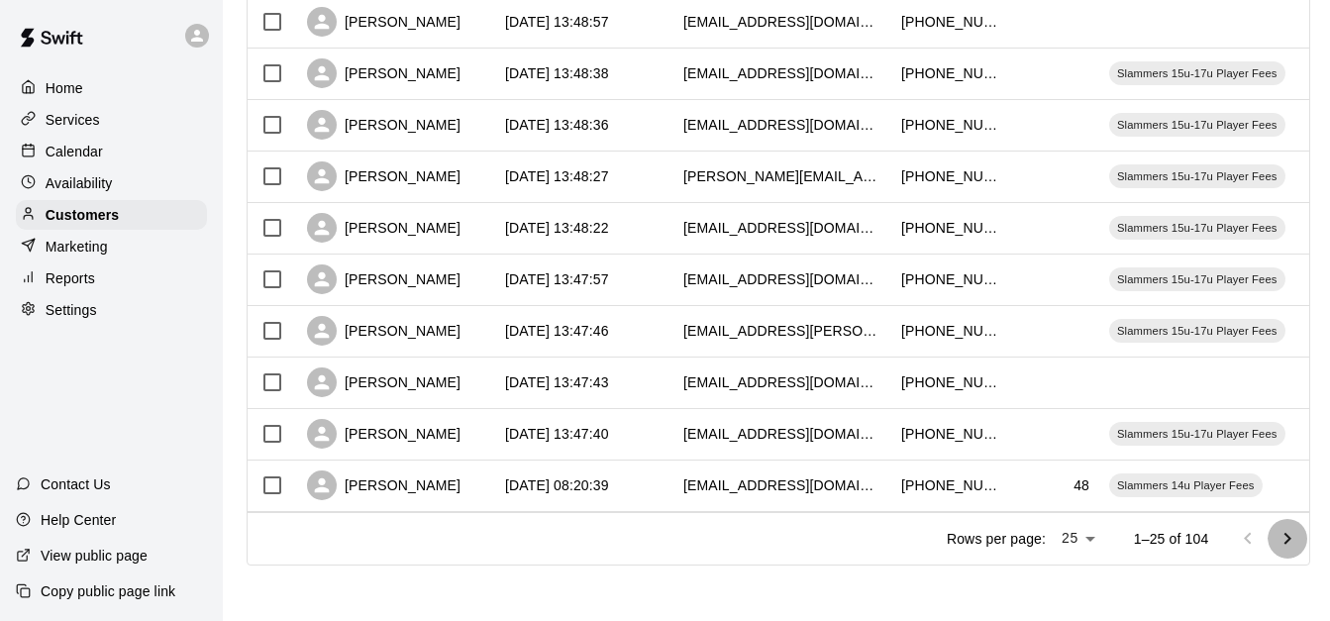
click at [1300, 544] on icon "Go to next page" at bounding box center [1288, 539] width 24 height 24
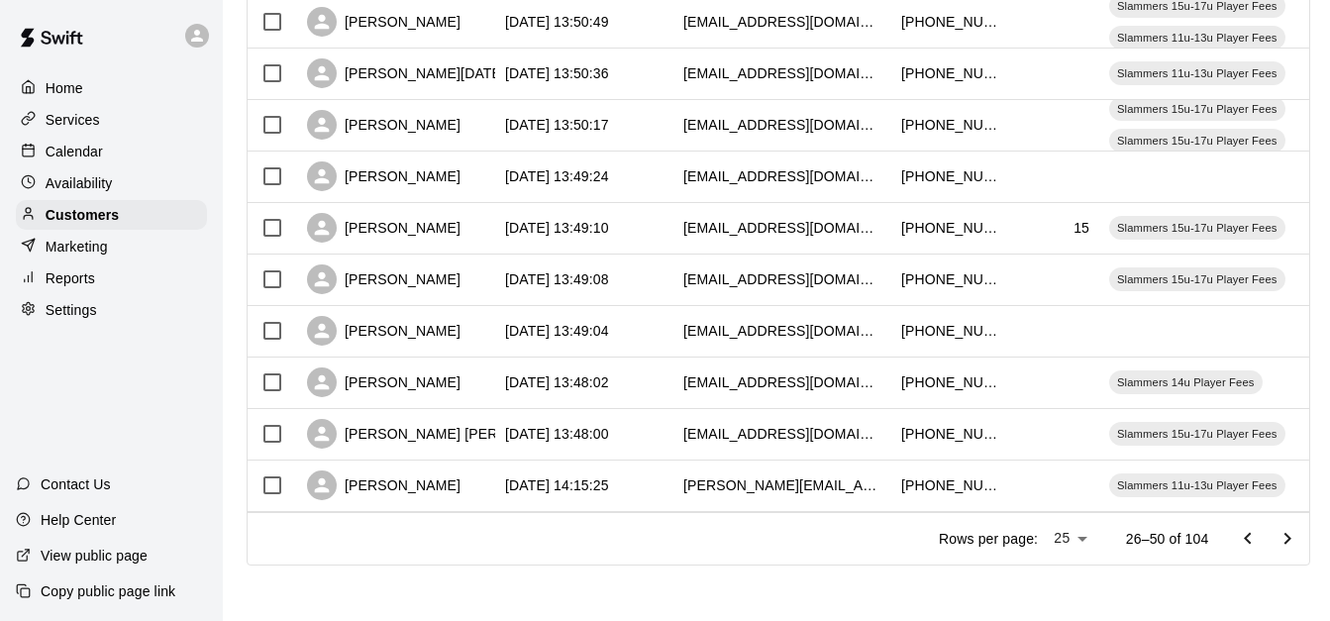
click at [1300, 544] on icon "Go to next page" at bounding box center [1288, 539] width 24 height 24
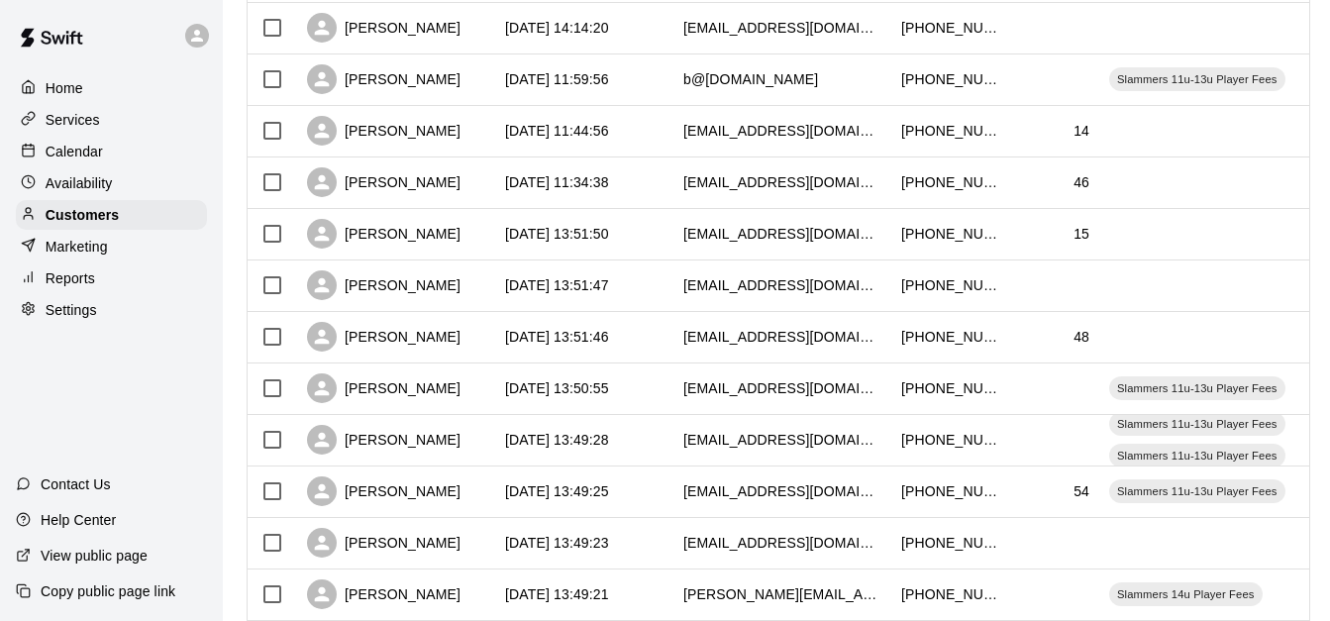
scroll to position [631, 0]
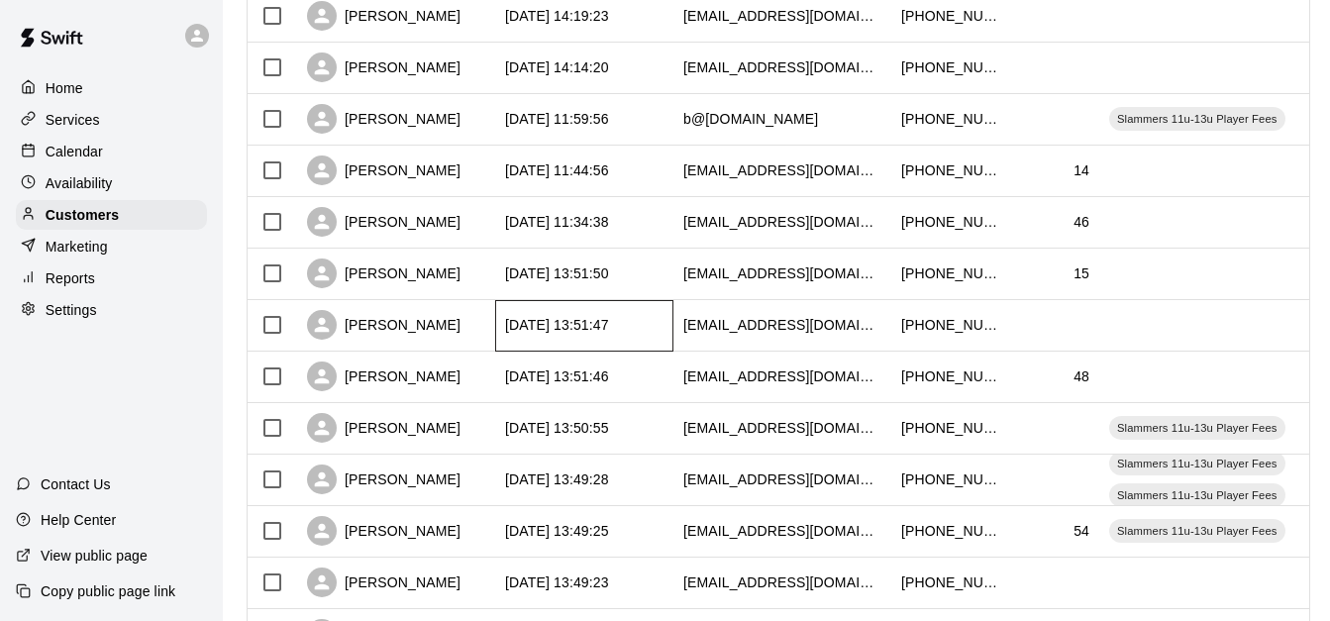
click at [647, 324] on div "[DATE] 13:51:47" at bounding box center [584, 326] width 178 height 52
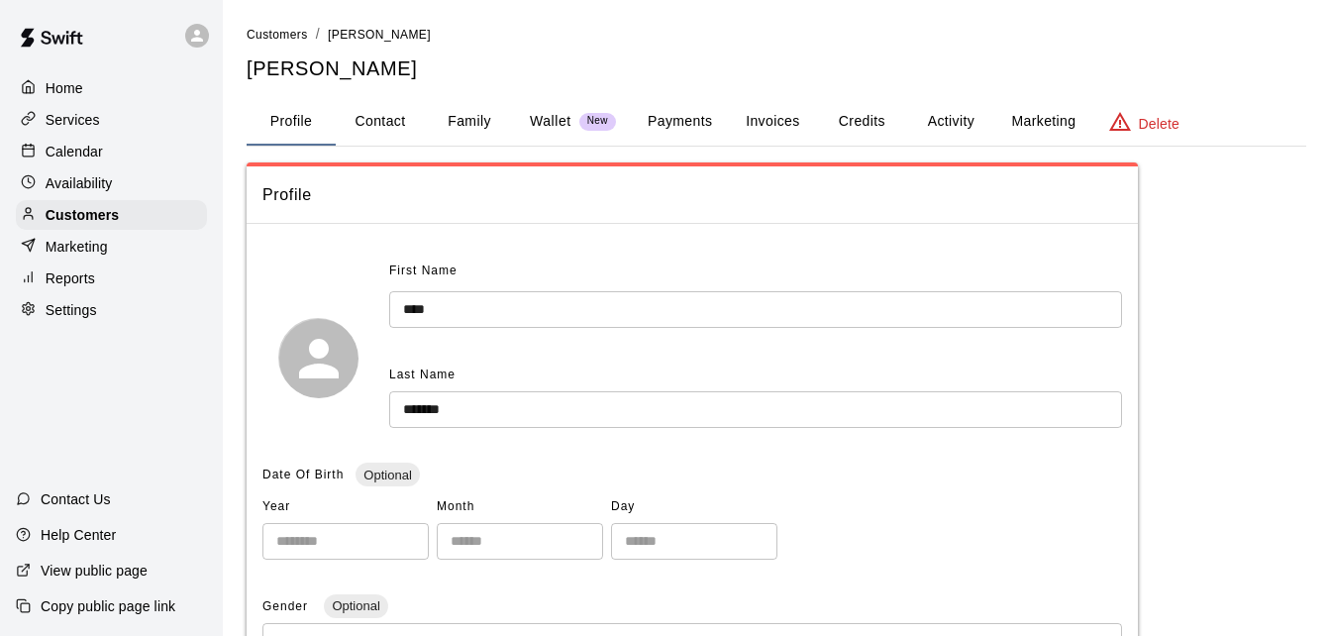
click at [479, 110] on button "Family" at bounding box center [469, 122] width 89 height 48
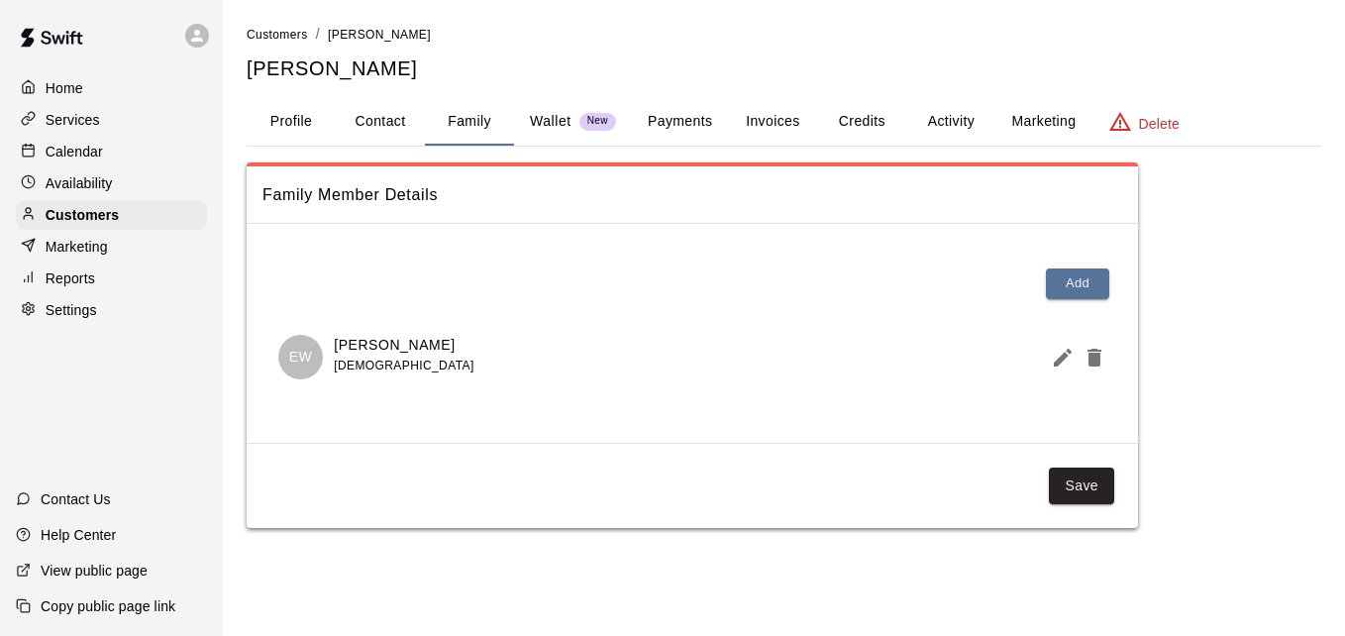
click at [687, 114] on button "Payments" at bounding box center [680, 122] width 96 height 48
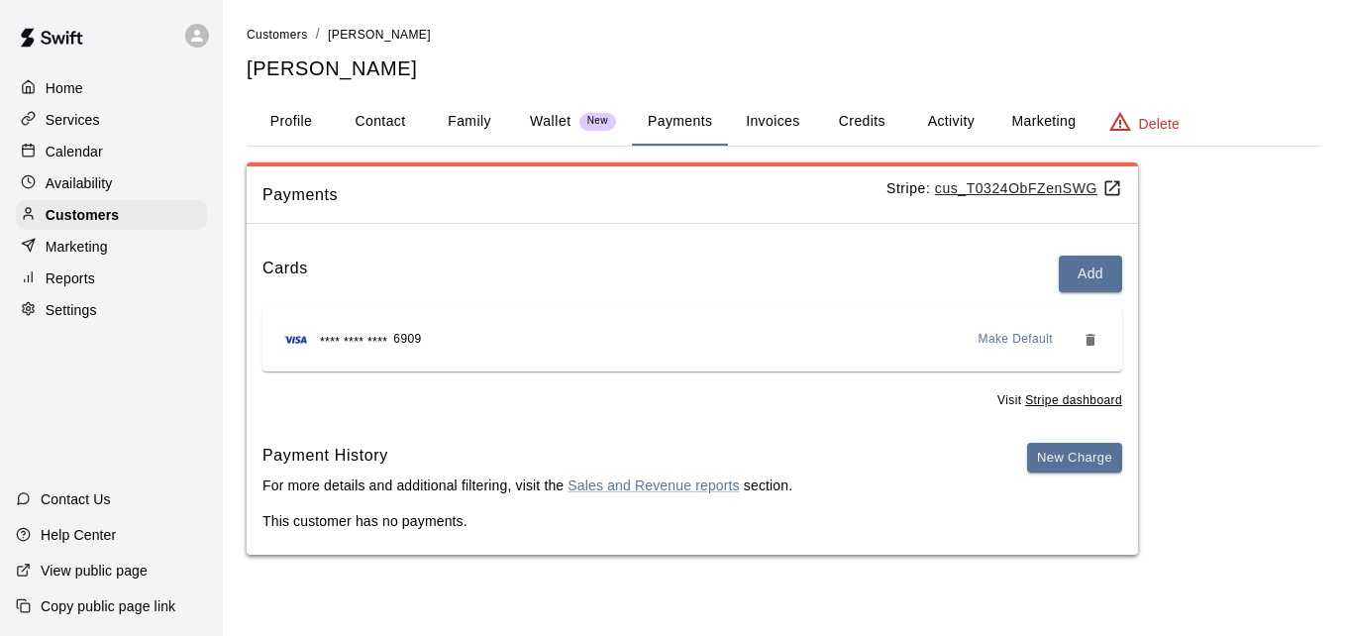
click at [961, 118] on button "Activity" at bounding box center [950, 122] width 89 height 48
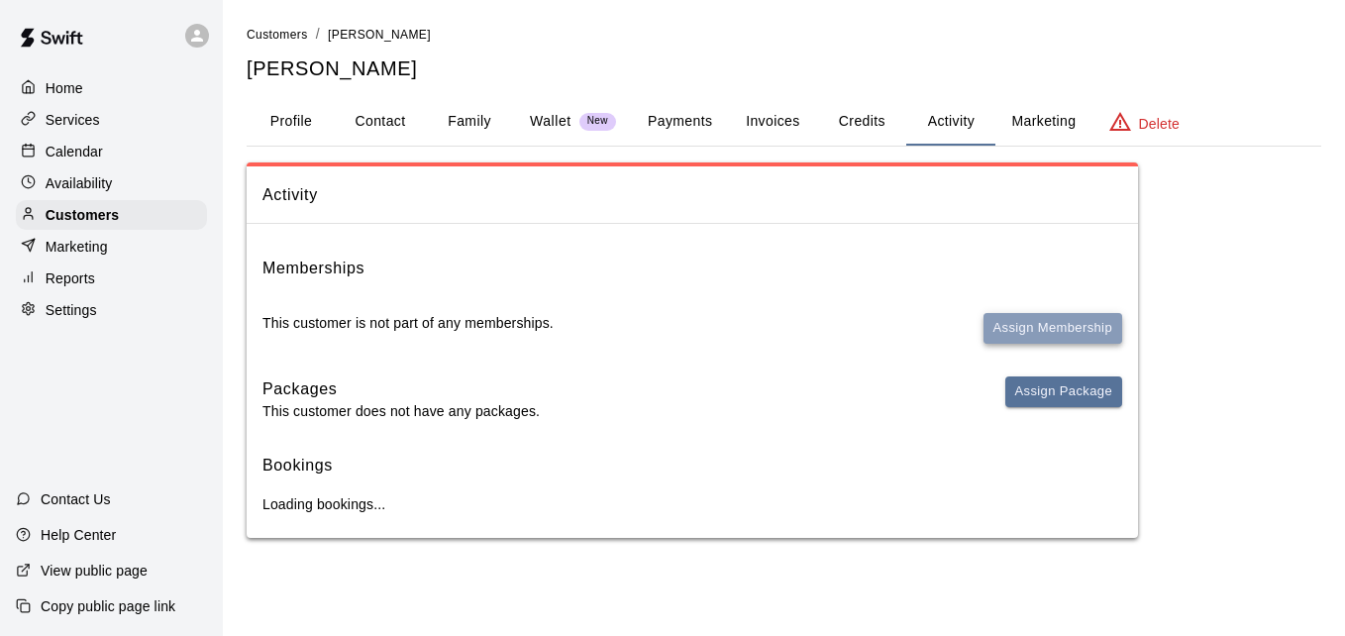
click at [1026, 337] on button "Assign Membership" at bounding box center [1053, 328] width 139 height 31
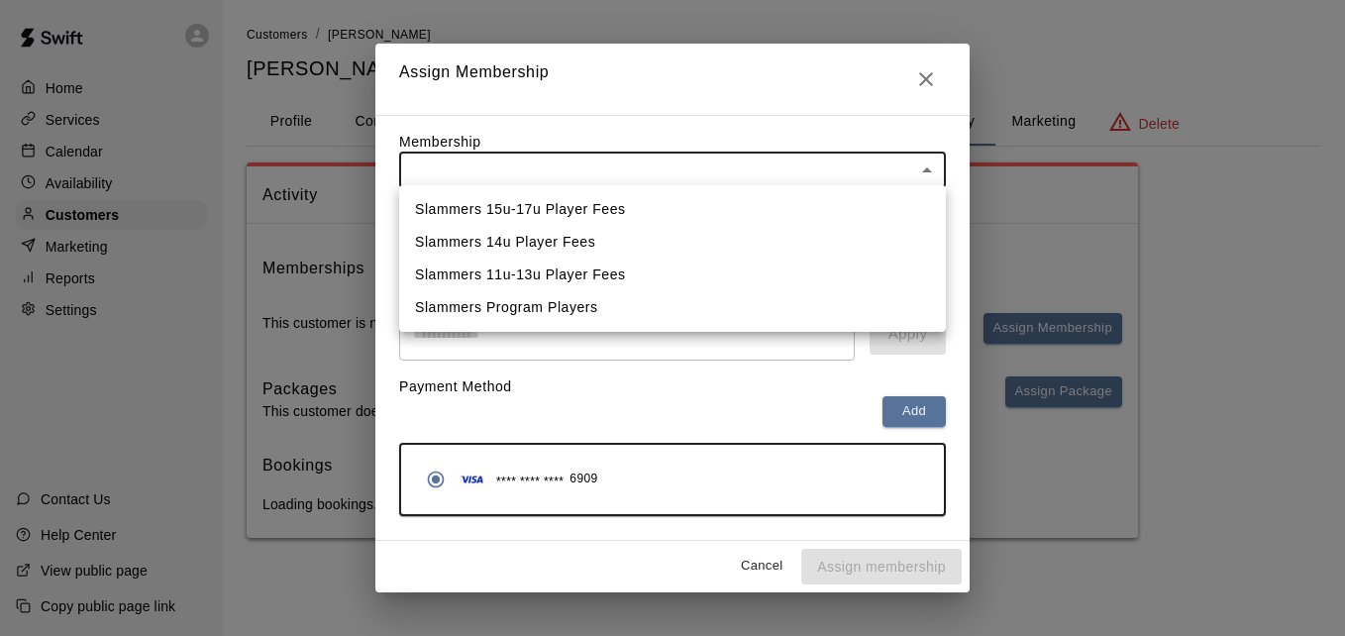
click at [762, 174] on body "Home Services Calendar Availability Customers Marketing Reports Settings Contac…" at bounding box center [672, 289] width 1345 height 578
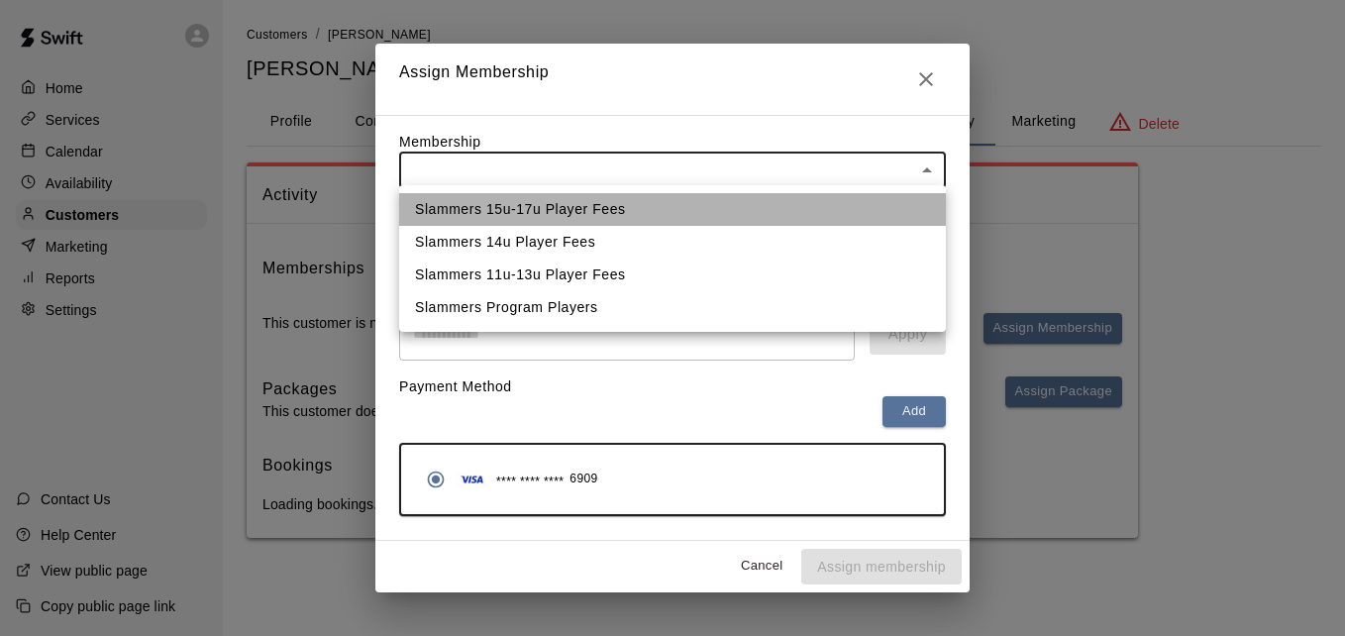
click at [747, 208] on li "Slammers 15u-17u Player Fees" at bounding box center [672, 209] width 547 height 33
type input "**********"
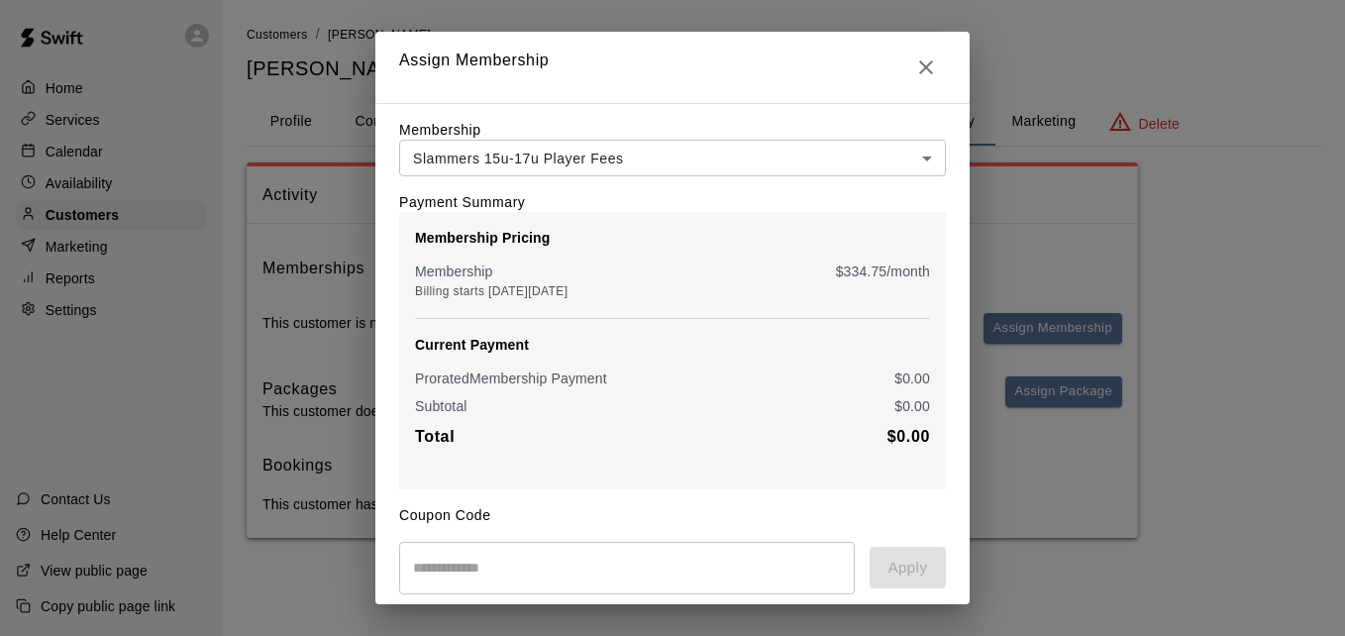
scroll to position [234, 0]
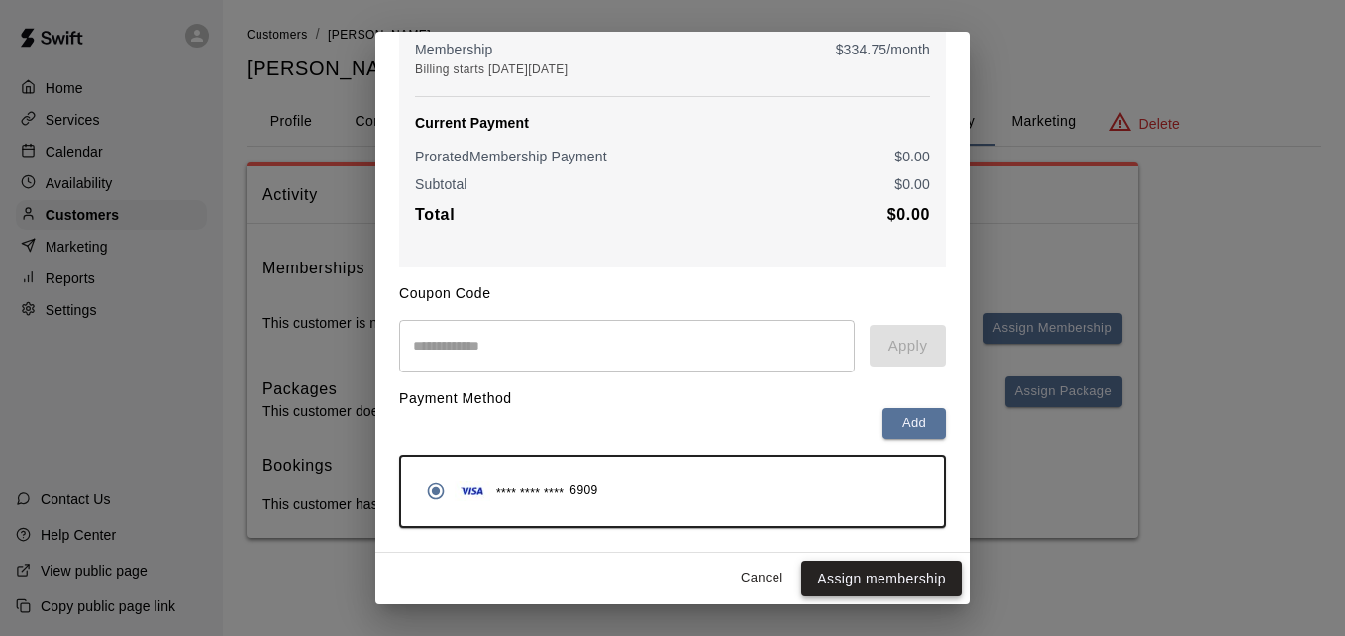
click at [859, 569] on button "Assign membership" at bounding box center [881, 579] width 160 height 37
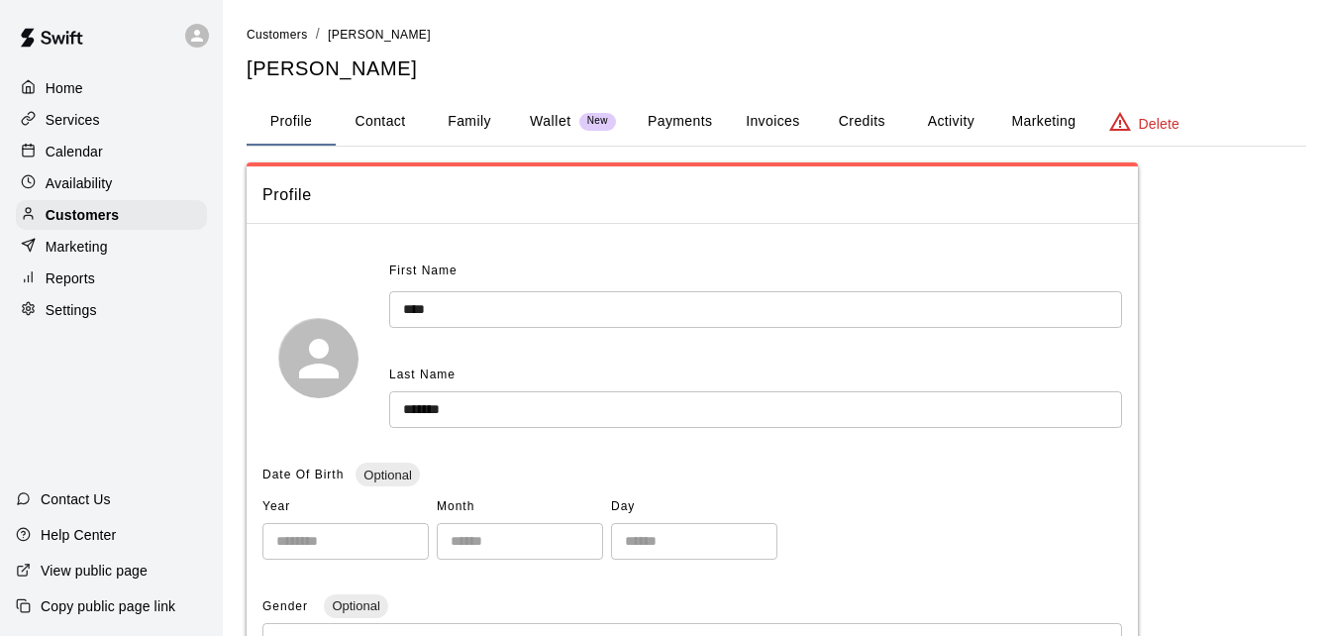
click at [654, 117] on button "Payments" at bounding box center [680, 122] width 96 height 48
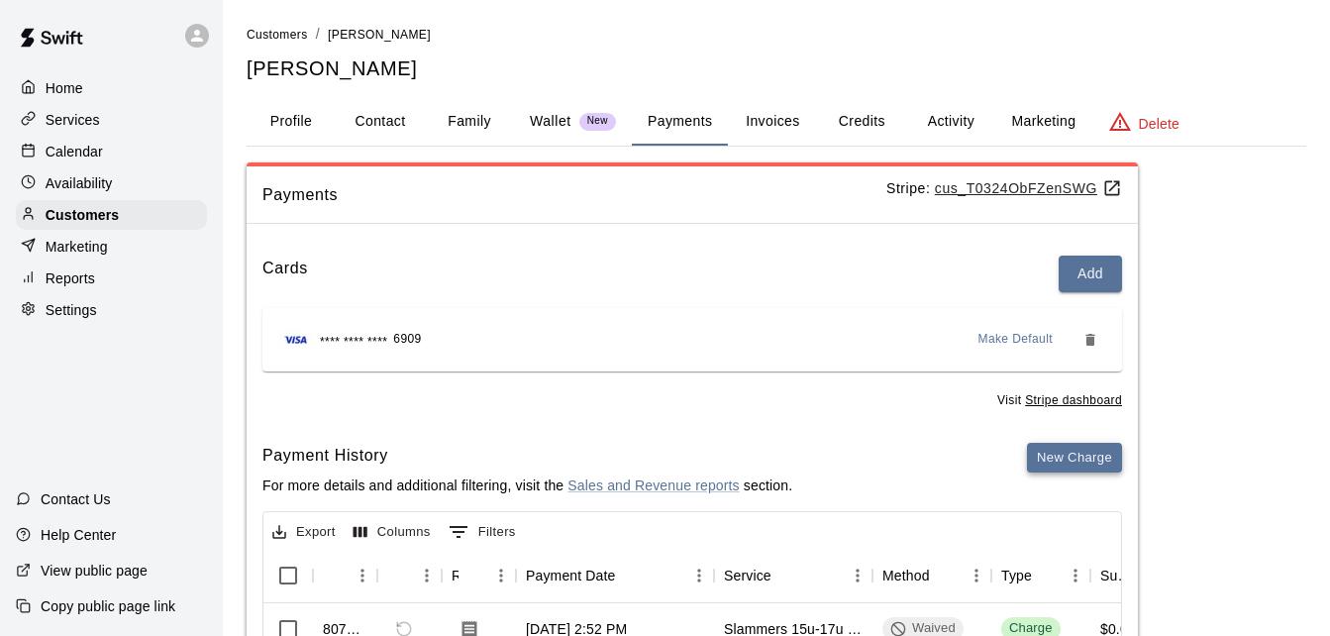
click at [1083, 452] on button "New Charge" at bounding box center [1074, 458] width 95 height 31
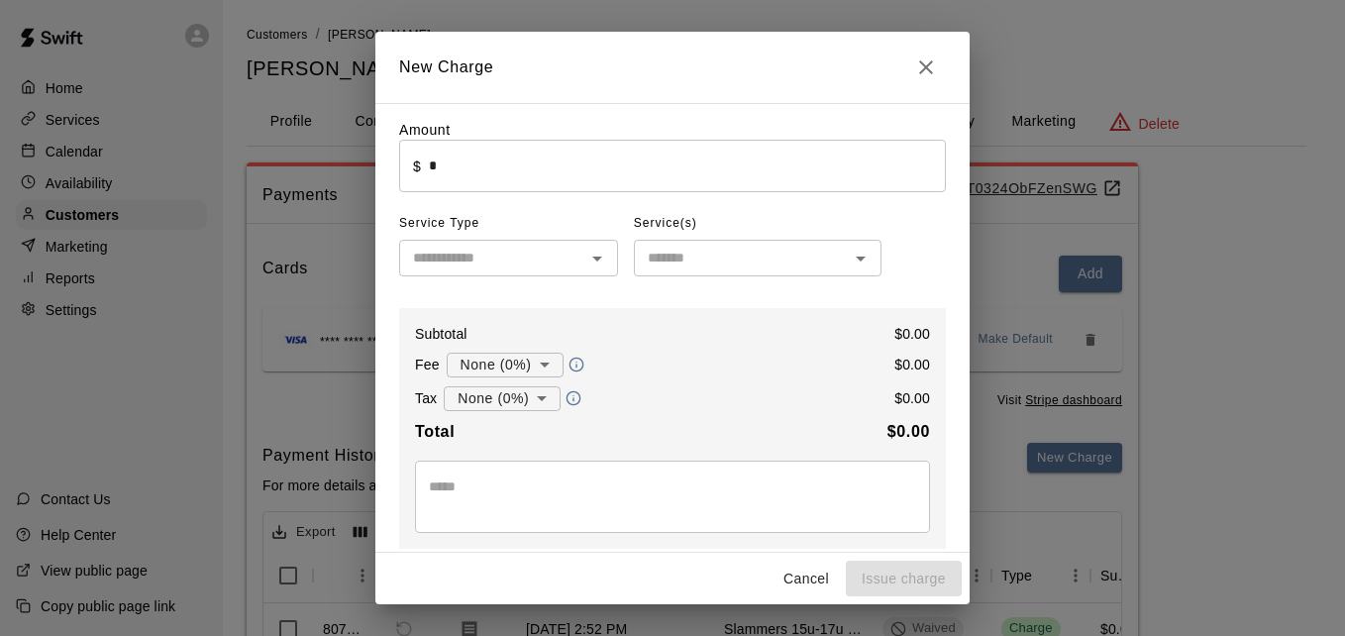
click at [727, 157] on input "*" at bounding box center [687, 166] width 517 height 53
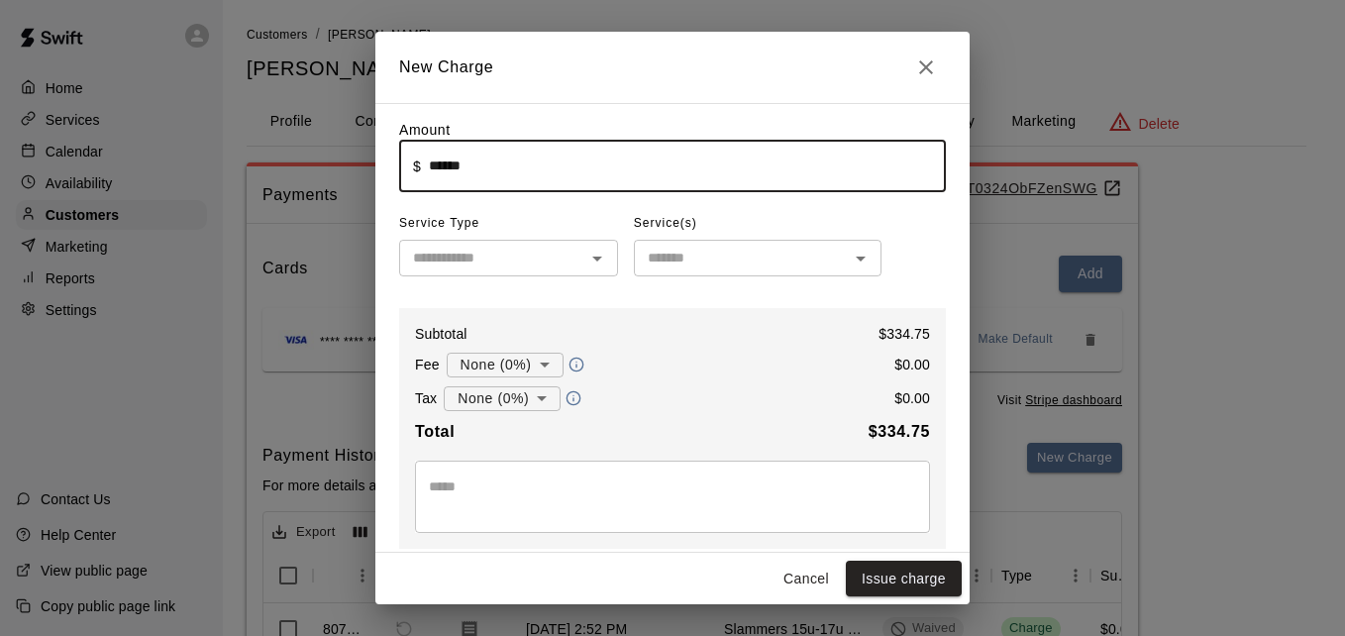
type input "******"
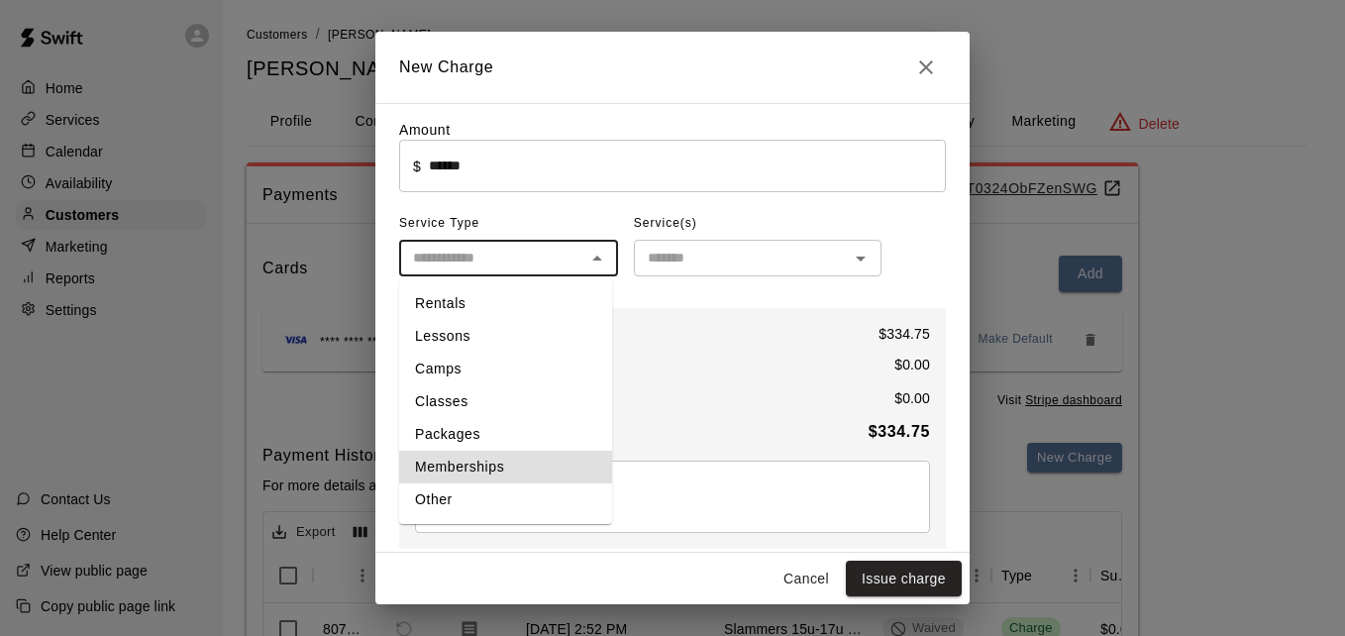
type input "**********"
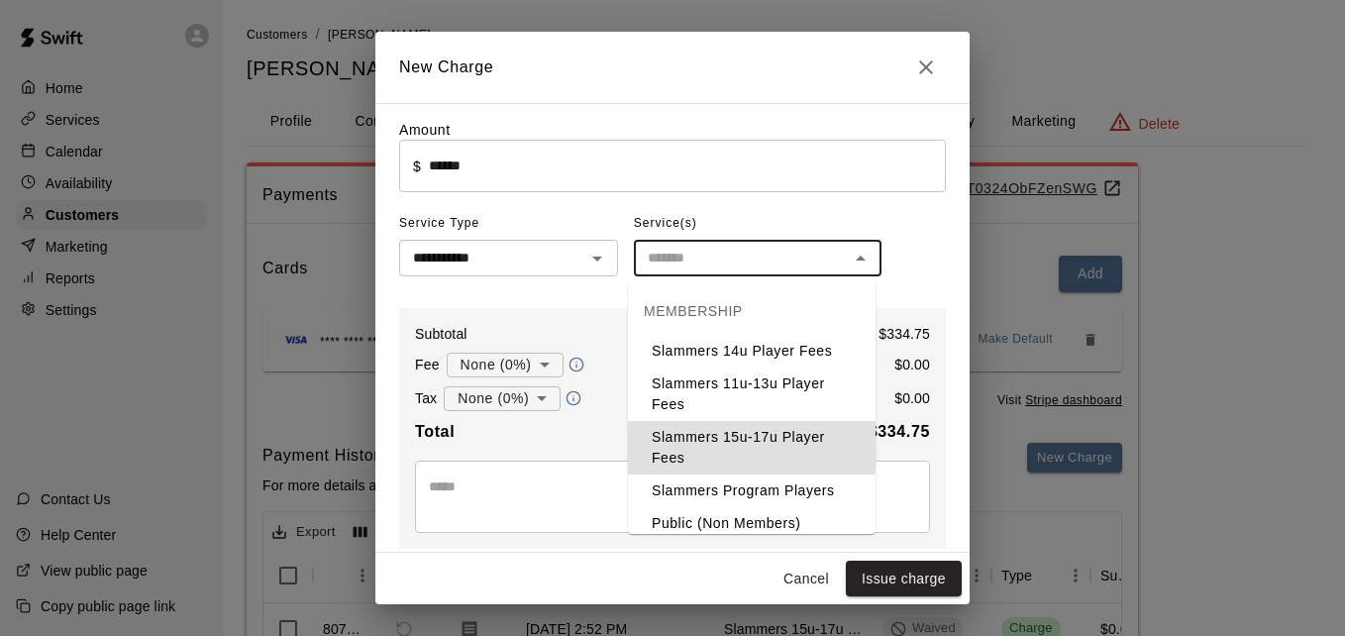
type input "**********"
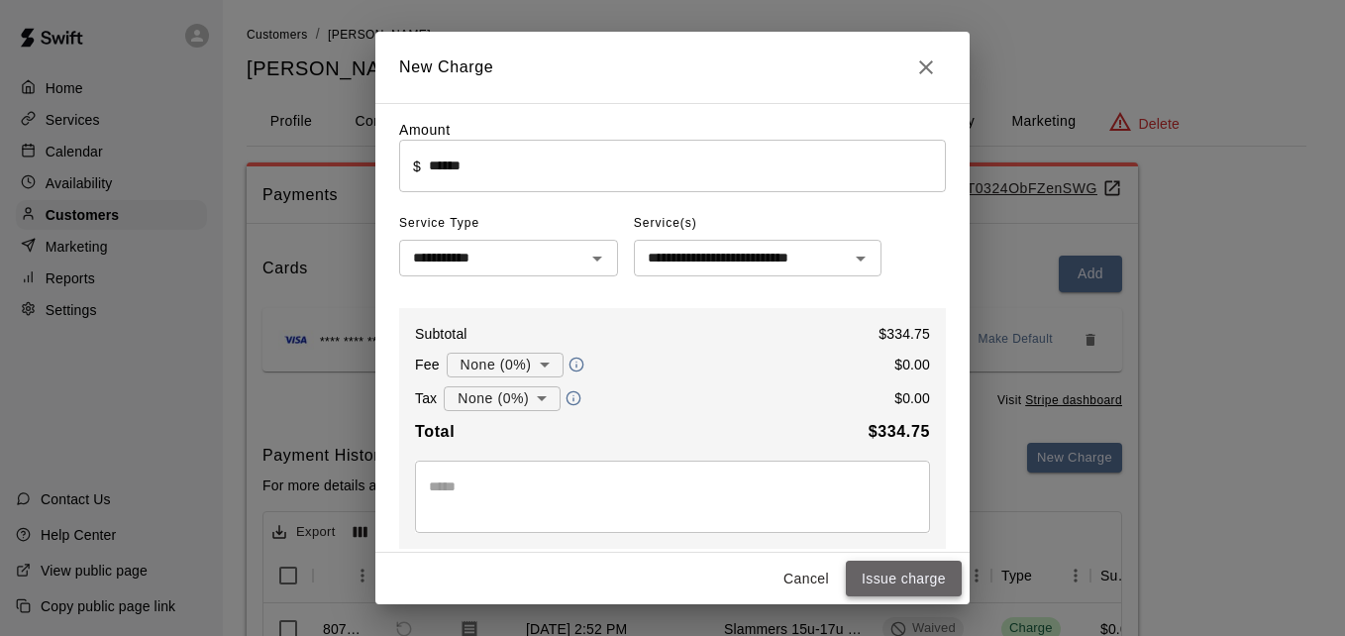
click at [922, 583] on button "Issue charge" at bounding box center [904, 579] width 116 height 37
type input "*"
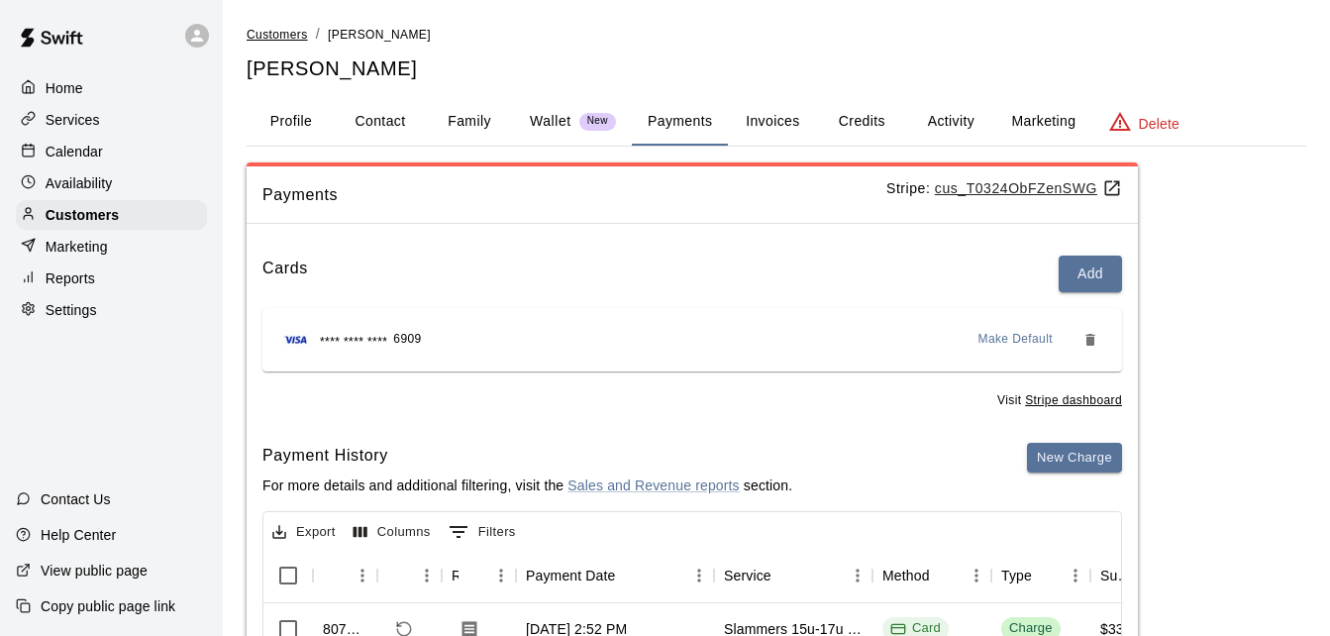
click at [273, 31] on span "Customers" at bounding box center [277, 35] width 61 height 14
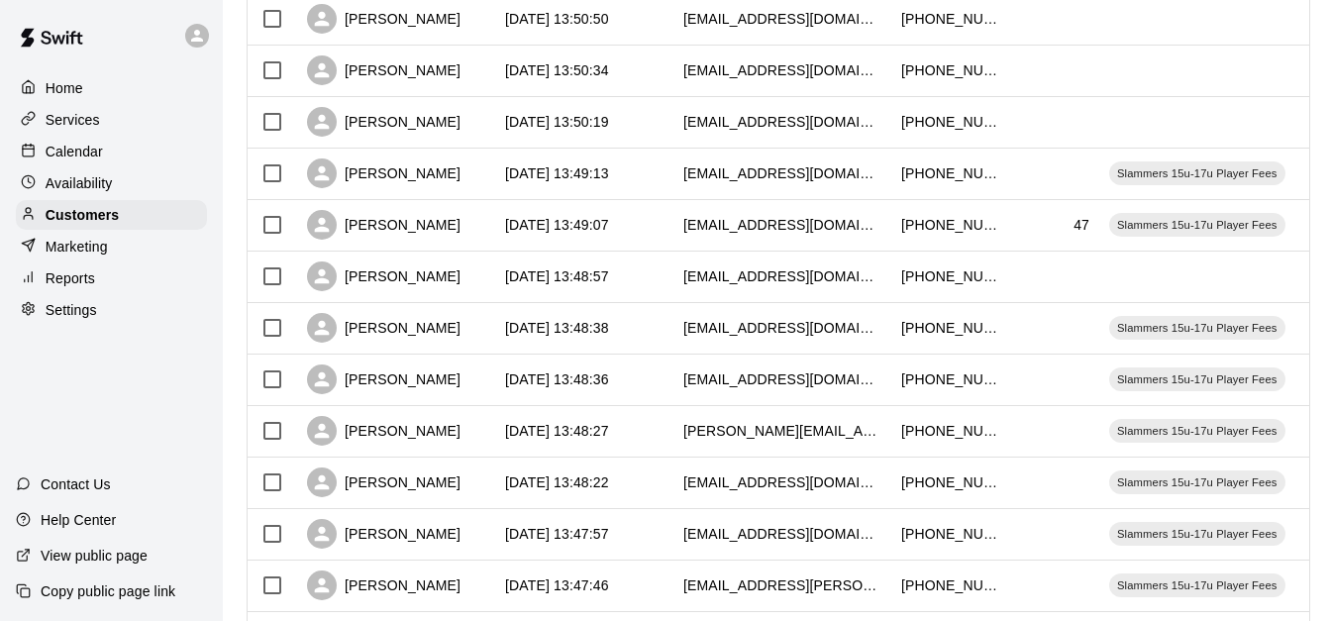
scroll to position [1030, 0]
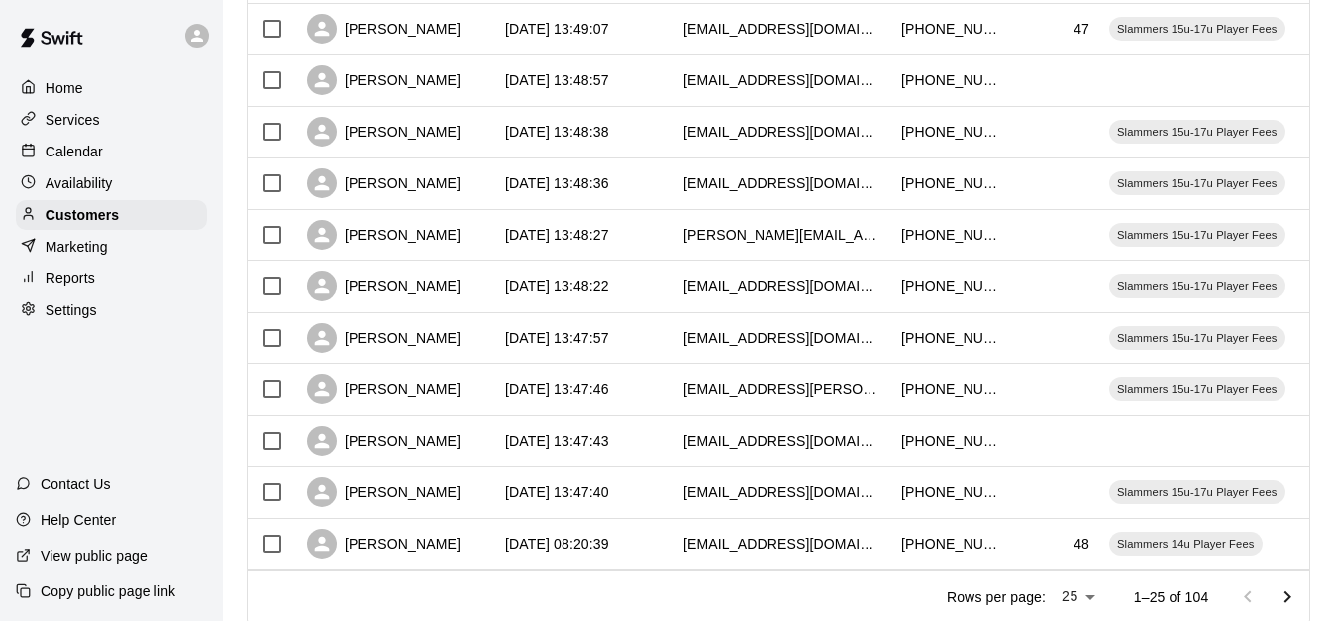
click at [1299, 602] on icon "Go to next page" at bounding box center [1288, 597] width 24 height 24
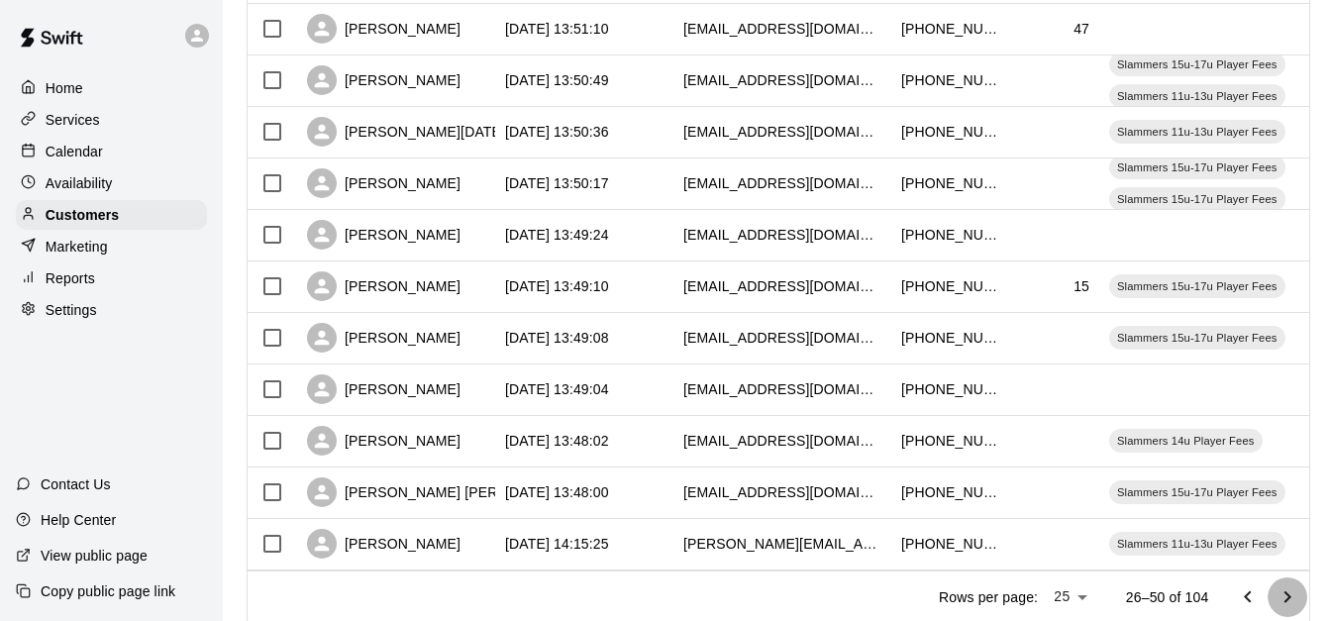
click at [1299, 602] on icon "Go to next page" at bounding box center [1288, 597] width 24 height 24
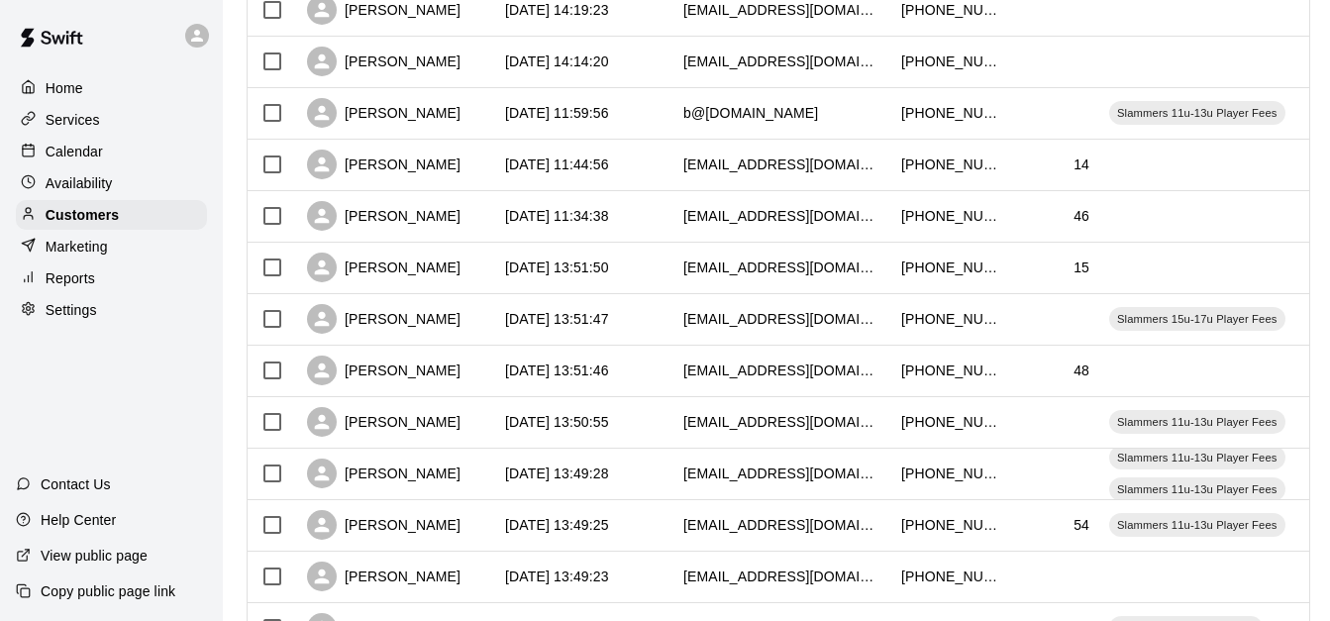
scroll to position [634, 0]
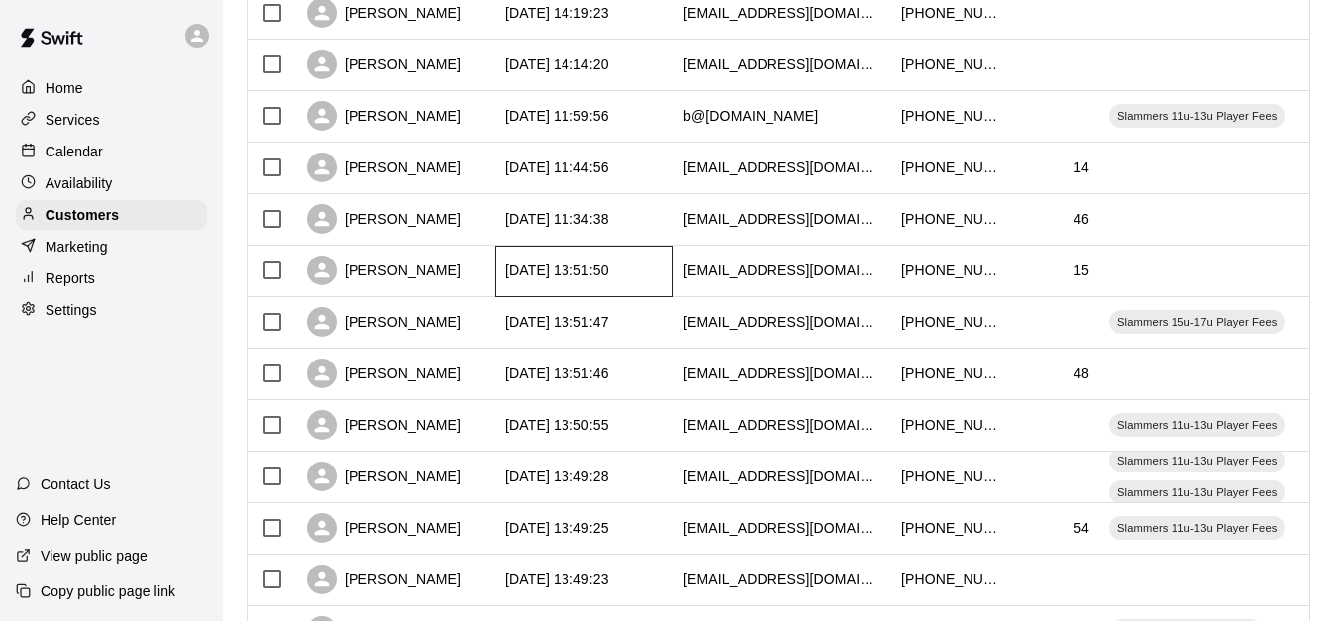
click at [655, 254] on div "[DATE] 13:51:50" at bounding box center [584, 272] width 178 height 52
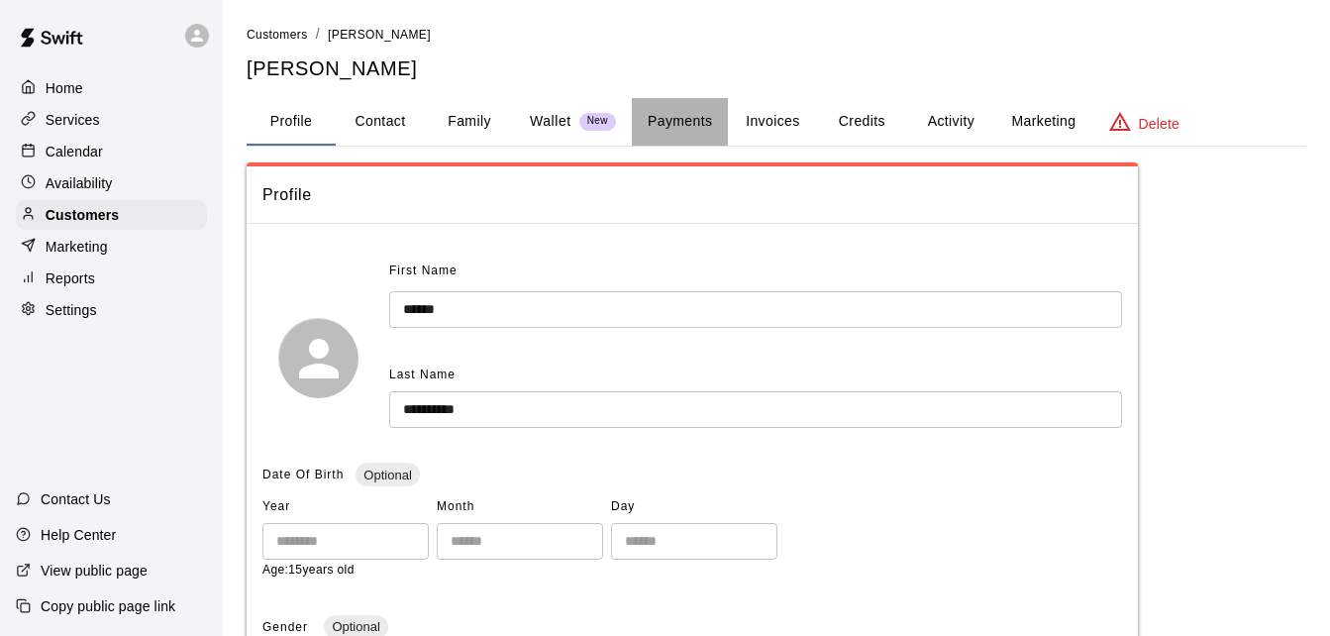
click at [693, 126] on button "Payments" at bounding box center [680, 122] width 96 height 48
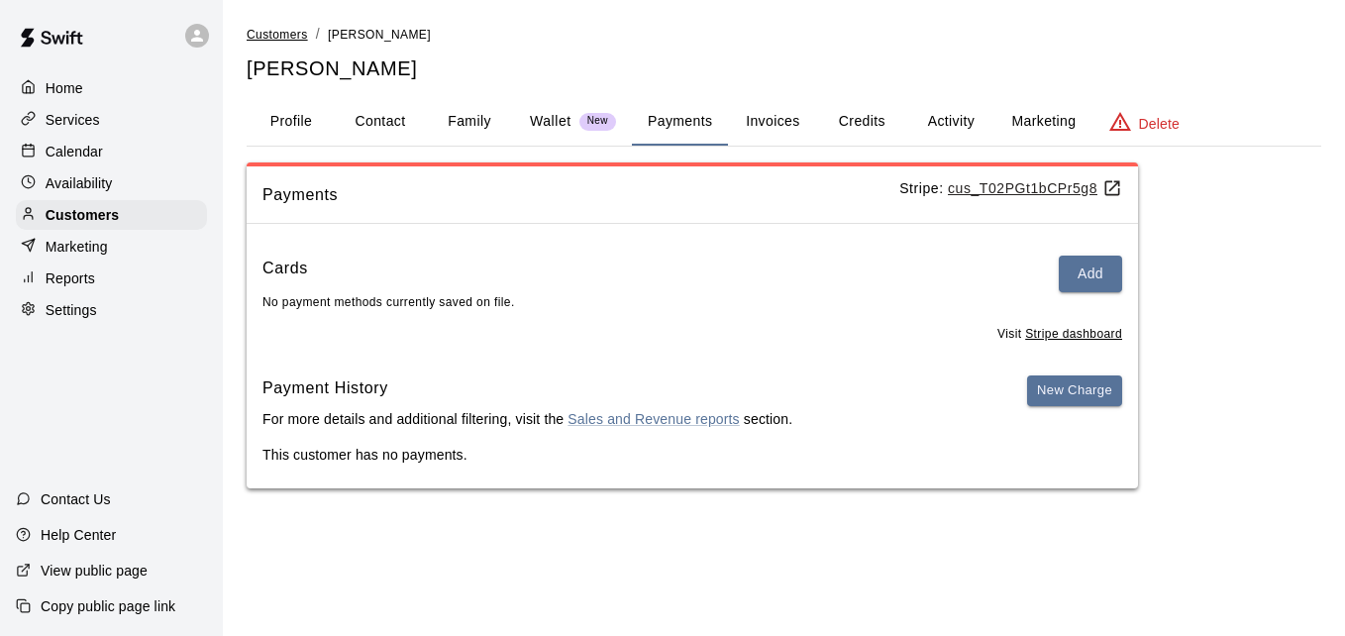
click at [274, 36] on span "Customers" at bounding box center [277, 35] width 61 height 14
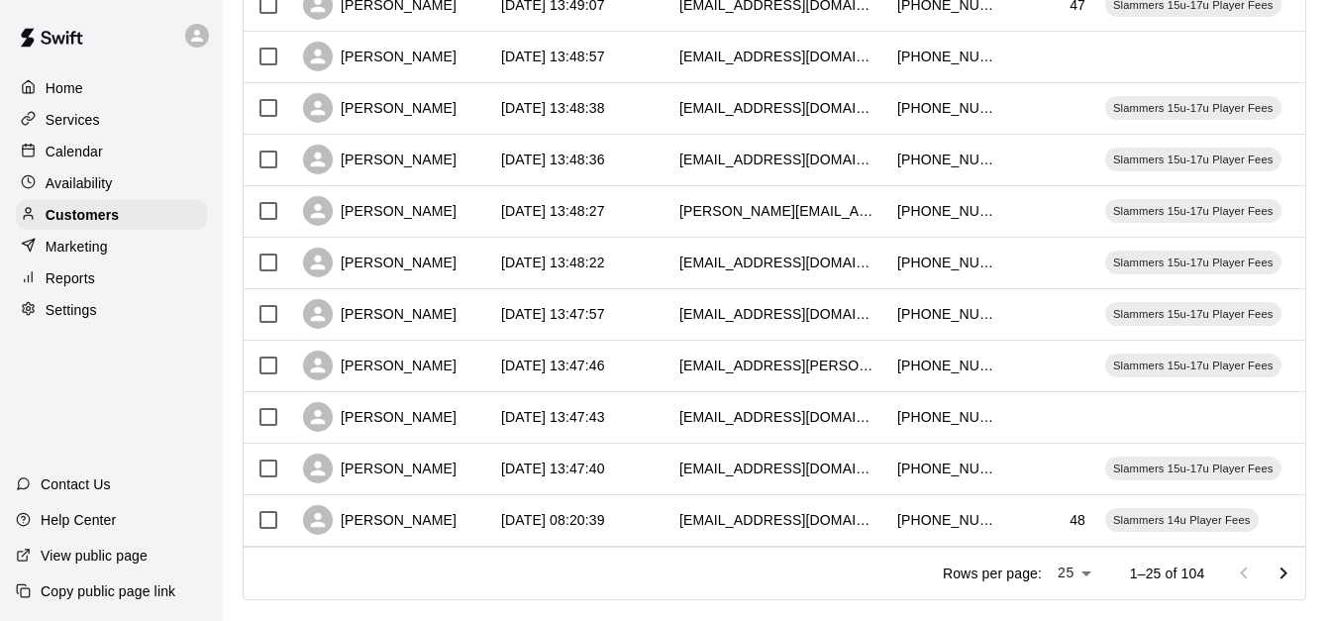
scroll to position [1106, 16]
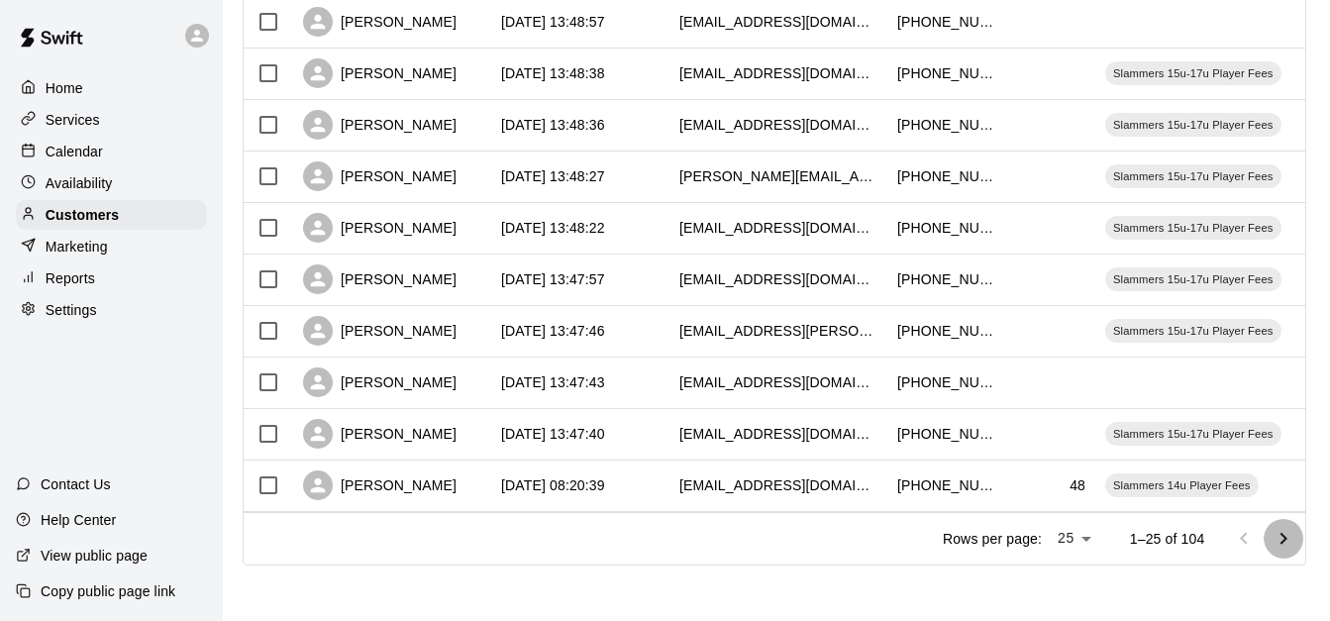
click at [1280, 532] on icon "Go to next page" at bounding box center [1284, 539] width 24 height 24
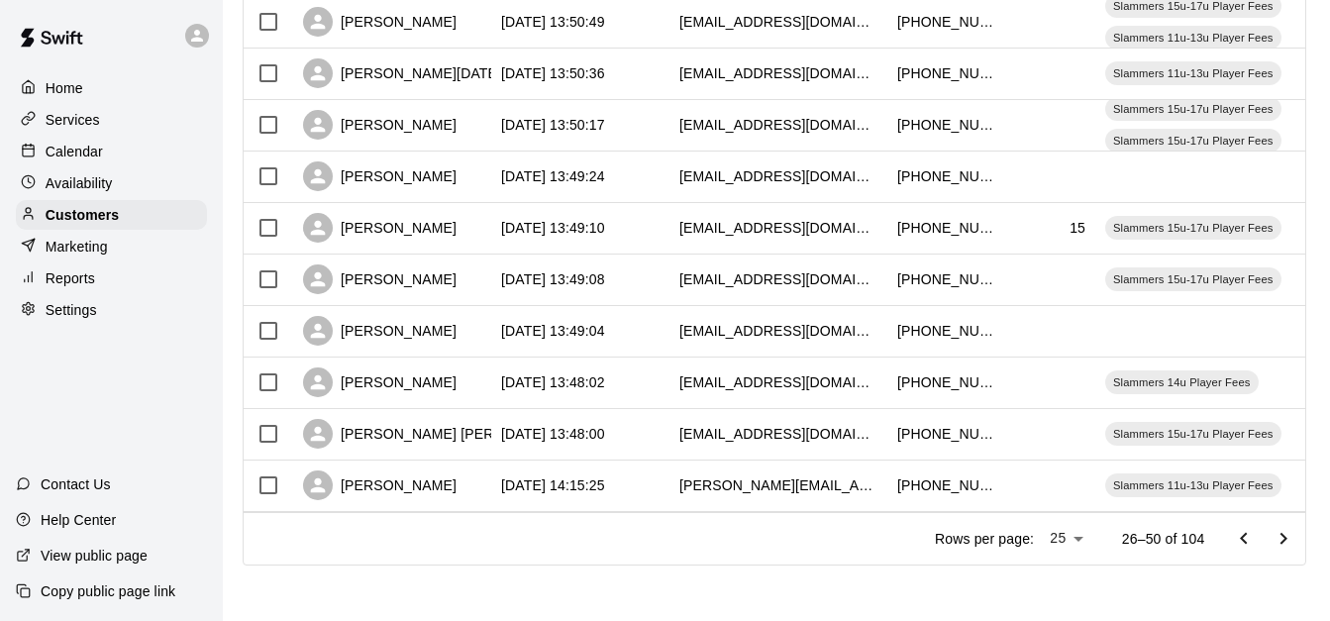
click at [1280, 532] on icon "Go to next page" at bounding box center [1284, 539] width 24 height 24
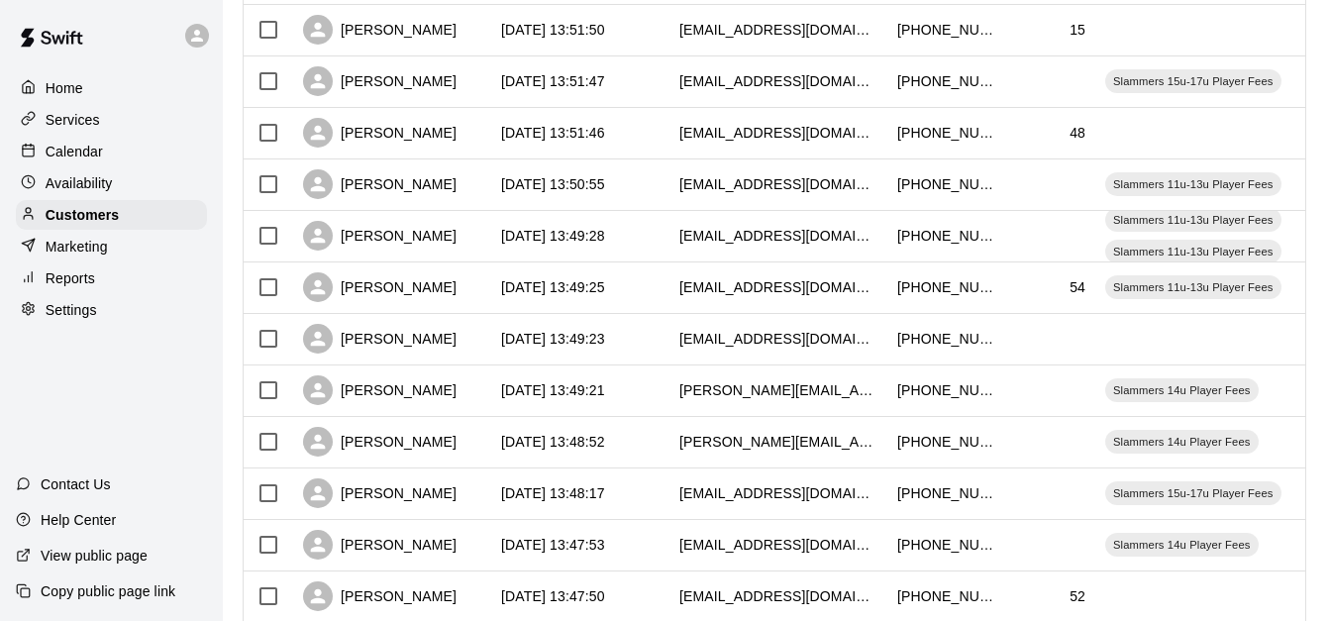
scroll to position [710, 16]
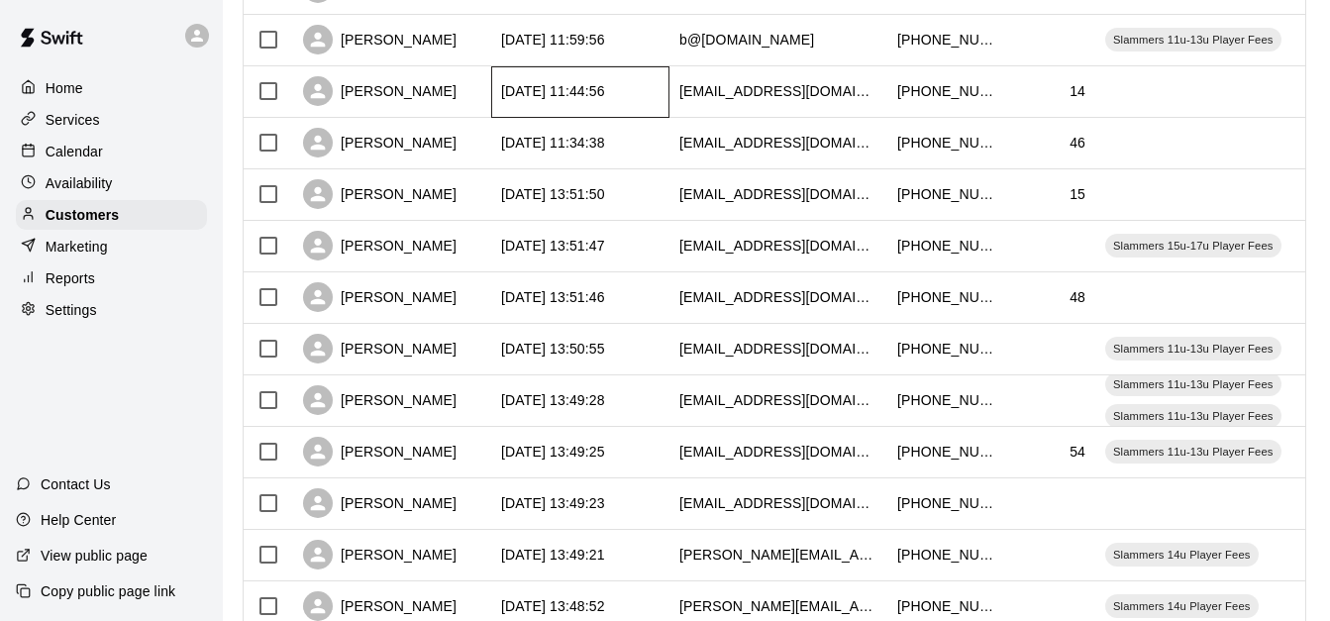
click at [590, 86] on div "[DATE] 11:44:56" at bounding box center [553, 91] width 104 height 20
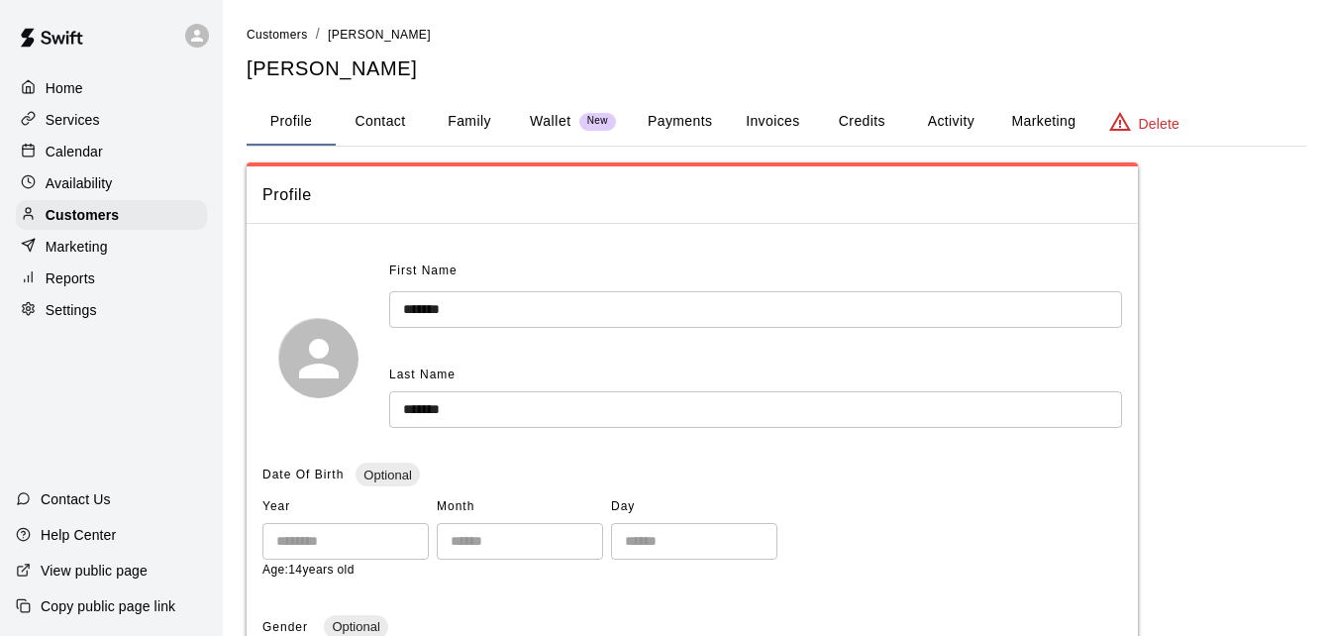
click at [673, 114] on button "Payments" at bounding box center [680, 122] width 96 height 48
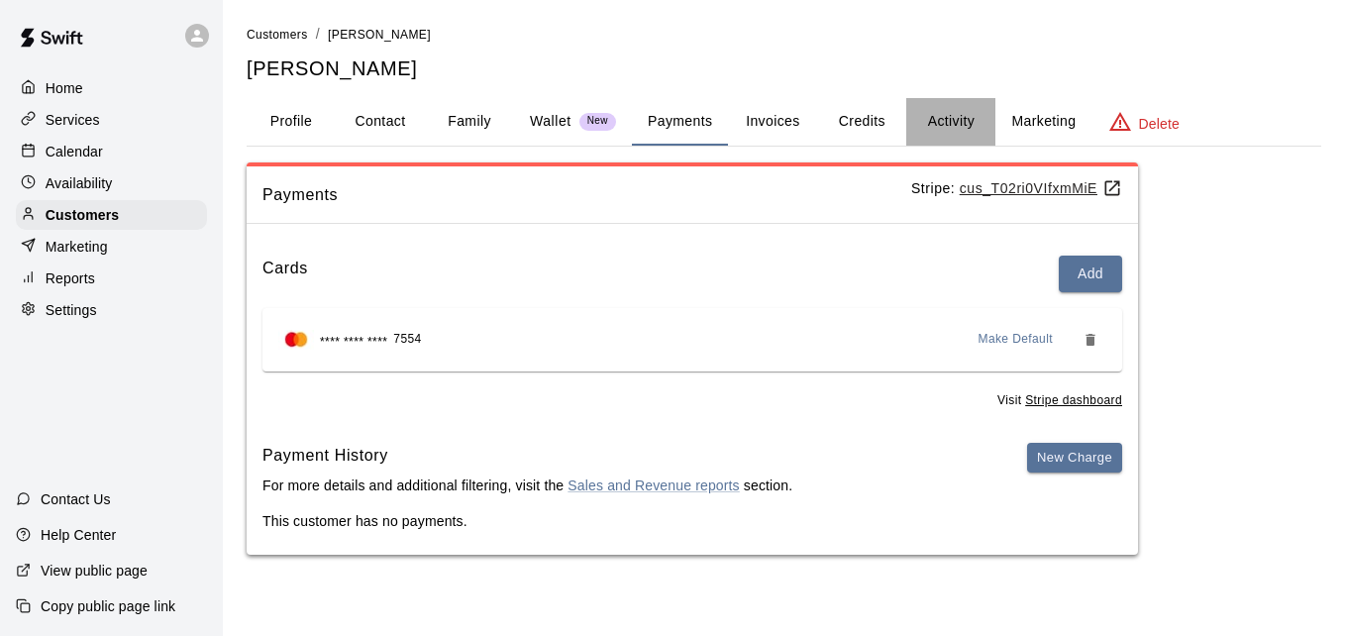
click at [950, 110] on button "Activity" at bounding box center [950, 122] width 89 height 48
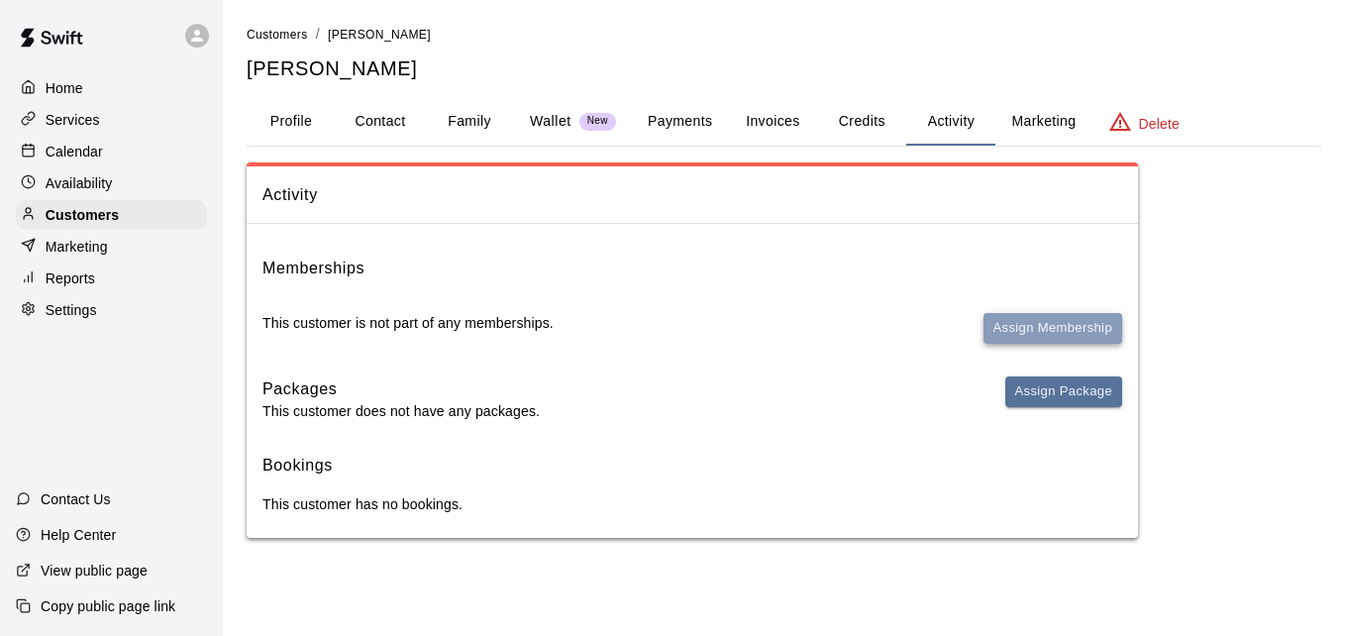
click at [1015, 317] on button "Assign Membership" at bounding box center [1053, 328] width 139 height 31
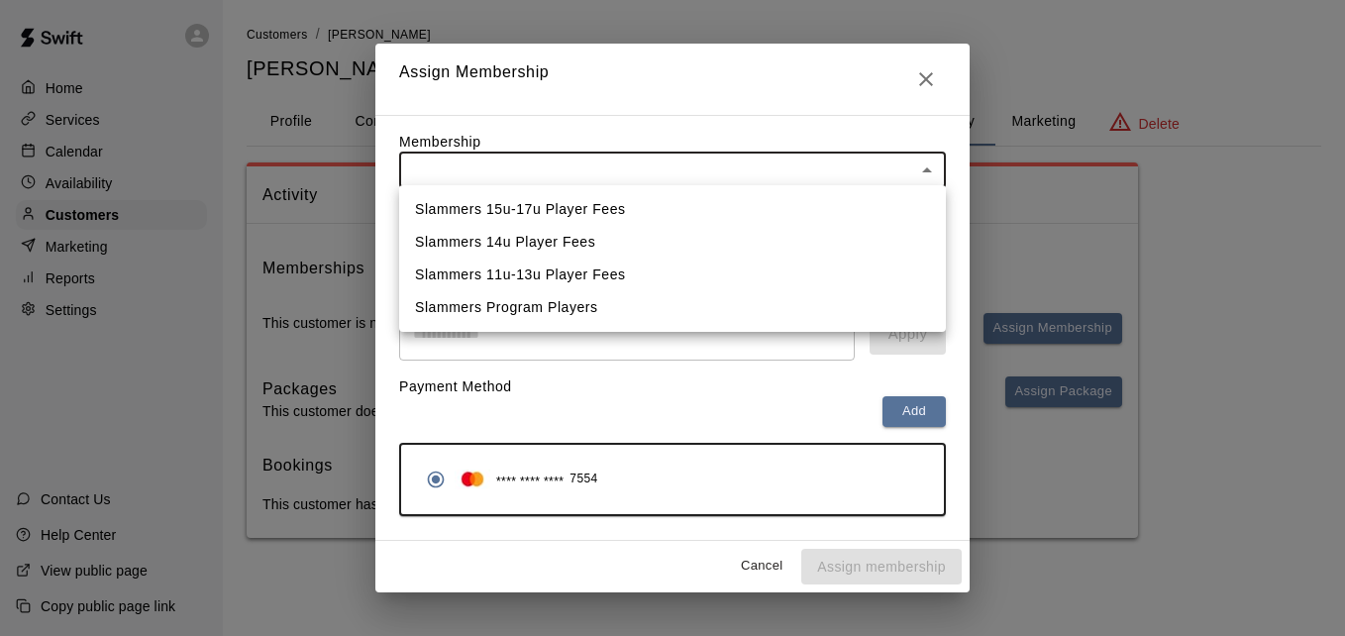
click at [788, 158] on body "Home Services Calendar Availability Customers Marketing Reports Settings Contac…" at bounding box center [672, 289] width 1345 height 578
click at [747, 200] on li "Slammers 15u-17u Player Fees" at bounding box center [672, 209] width 547 height 33
type input "**********"
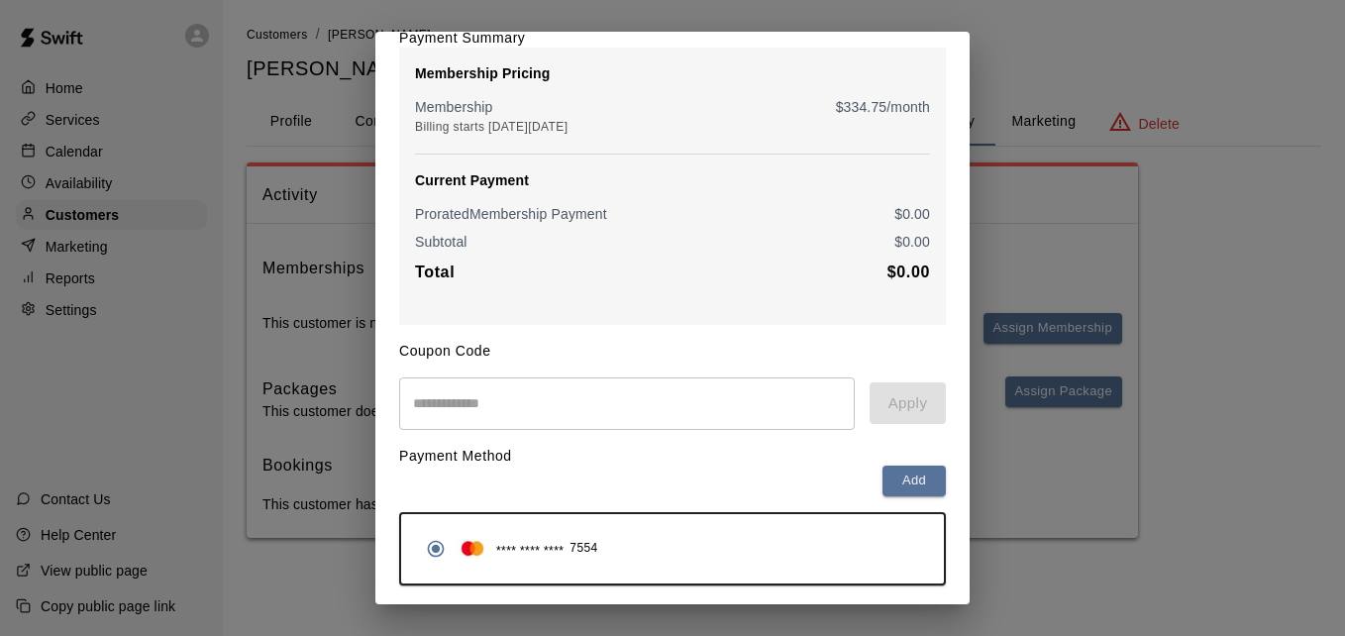
scroll to position [234, 0]
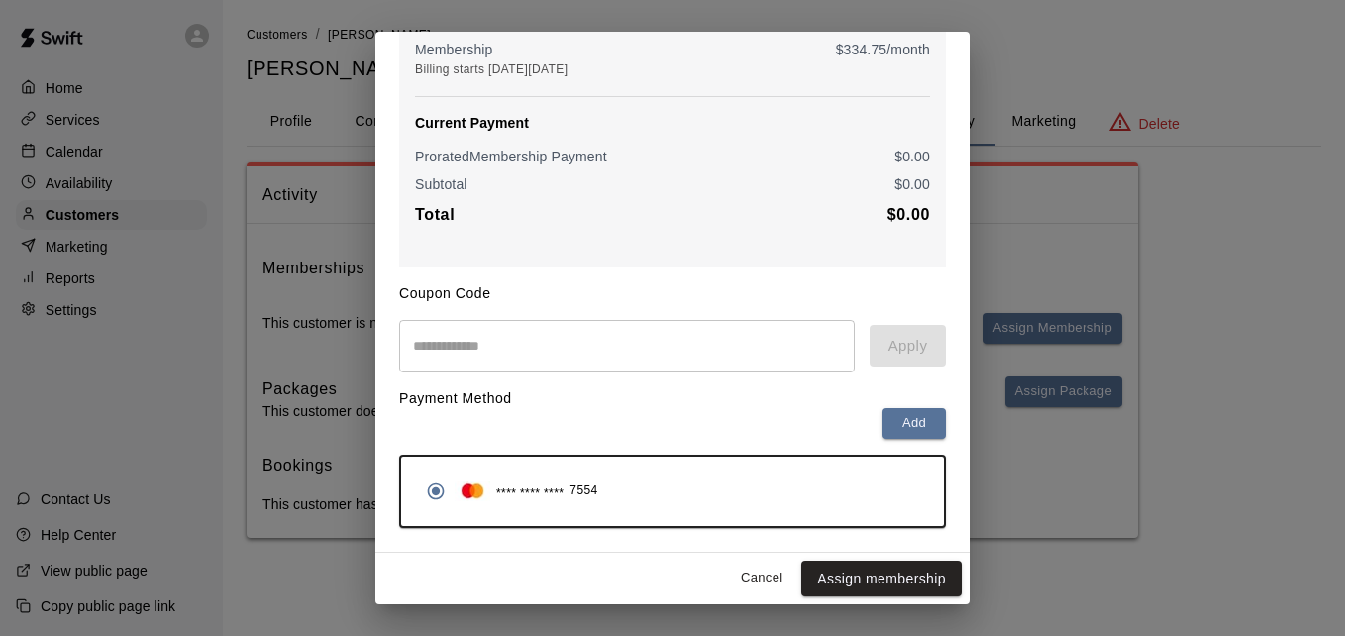
click at [924, 576] on button "Assign membership" at bounding box center [881, 579] width 160 height 37
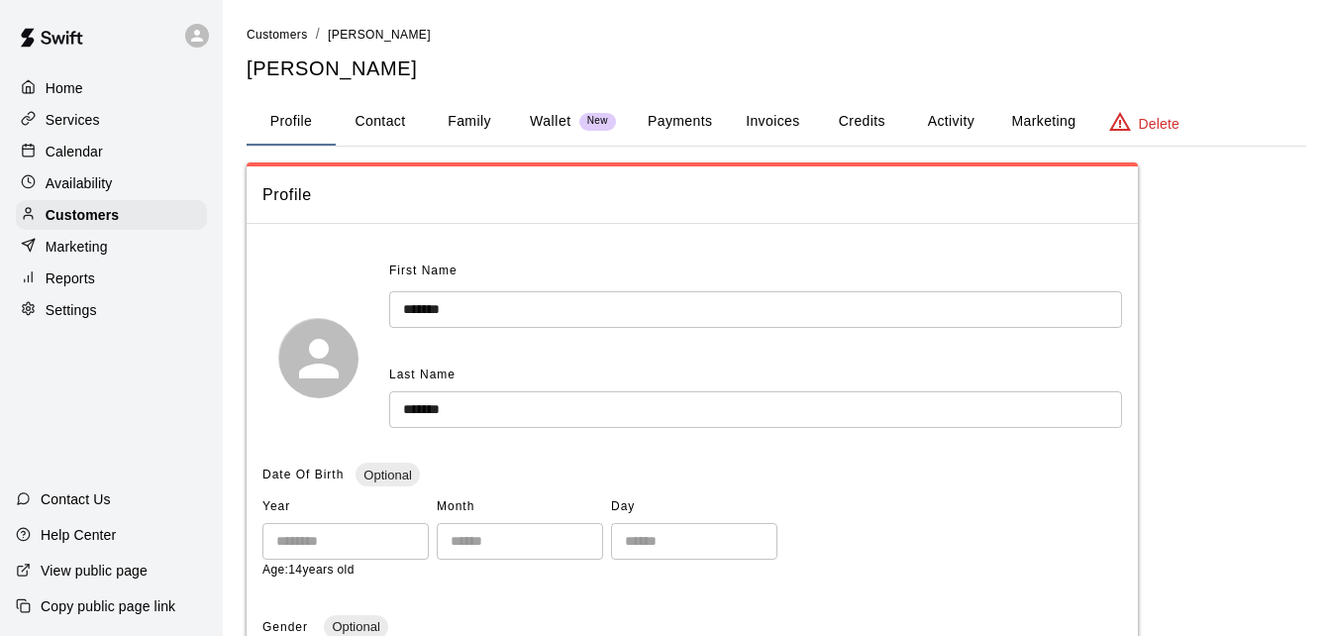
click at [682, 120] on button "Payments" at bounding box center [680, 122] width 96 height 48
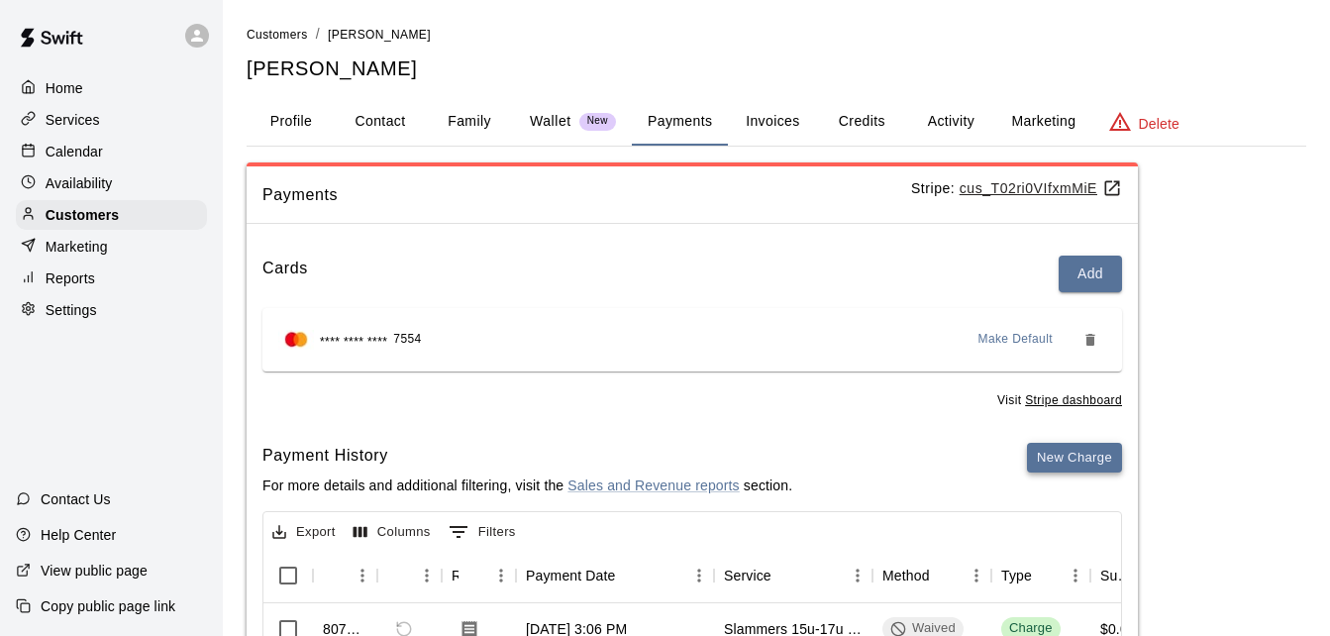
click at [1065, 461] on button "New Charge" at bounding box center [1074, 458] width 95 height 31
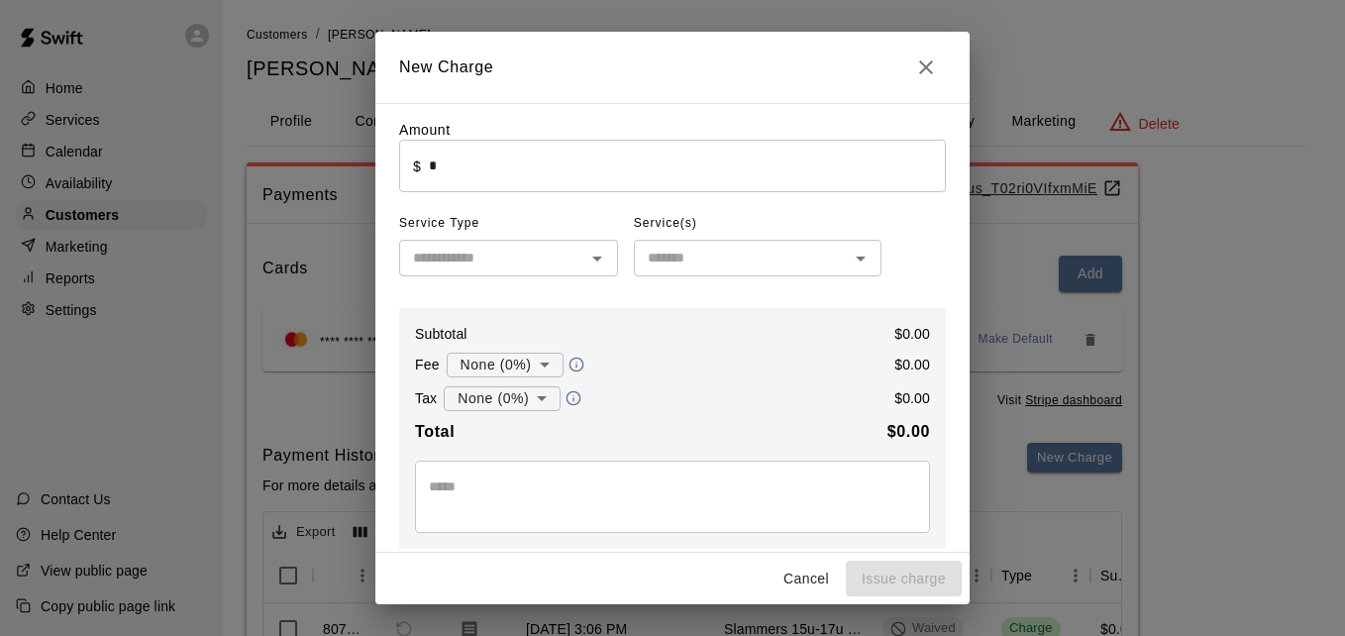
click at [543, 163] on input "*" at bounding box center [687, 166] width 517 height 53
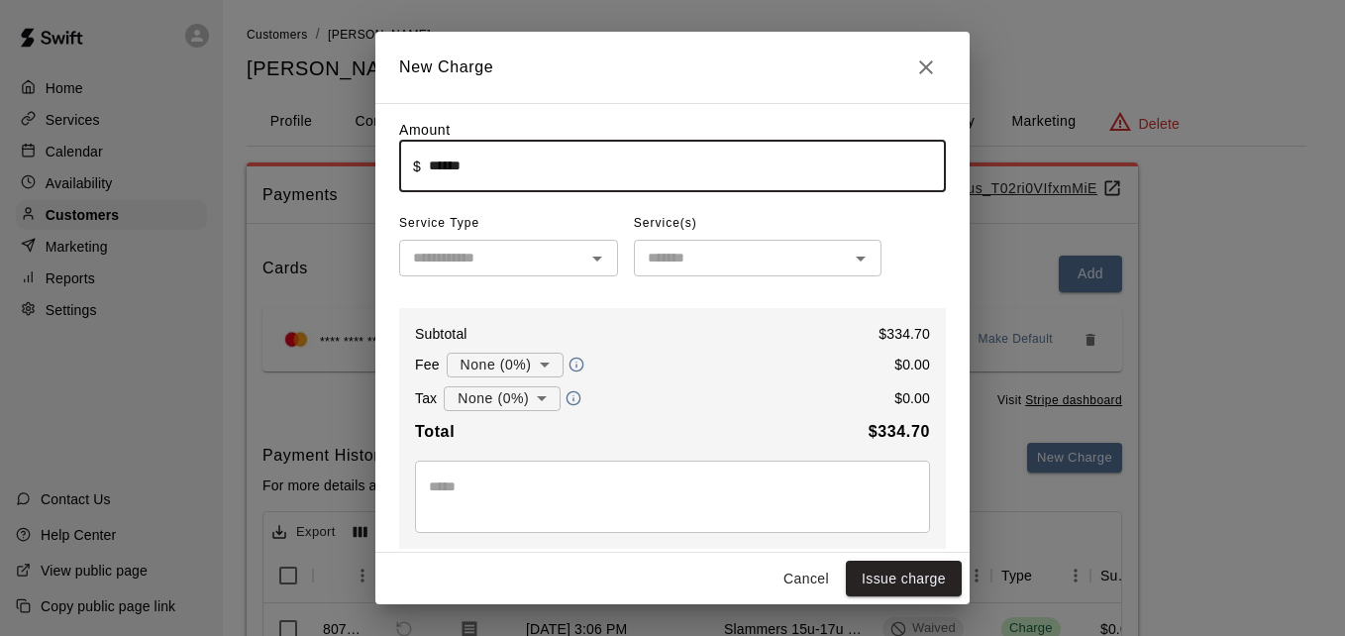
type input "******"
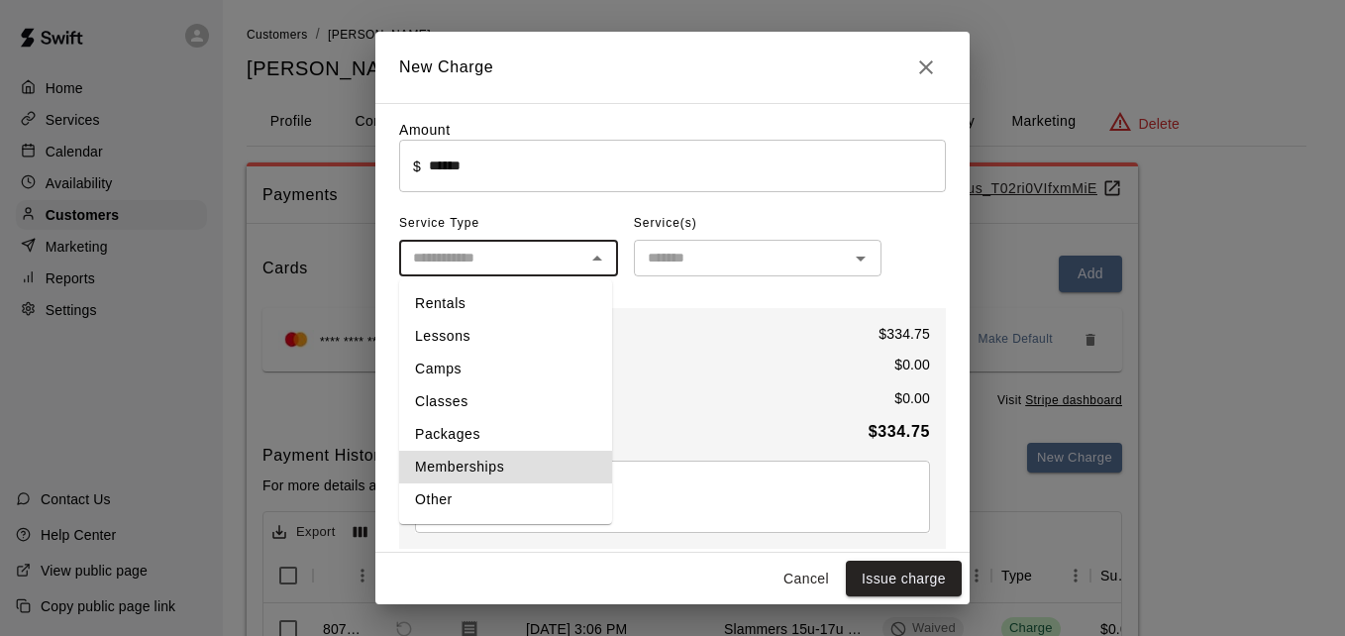
type input "**********"
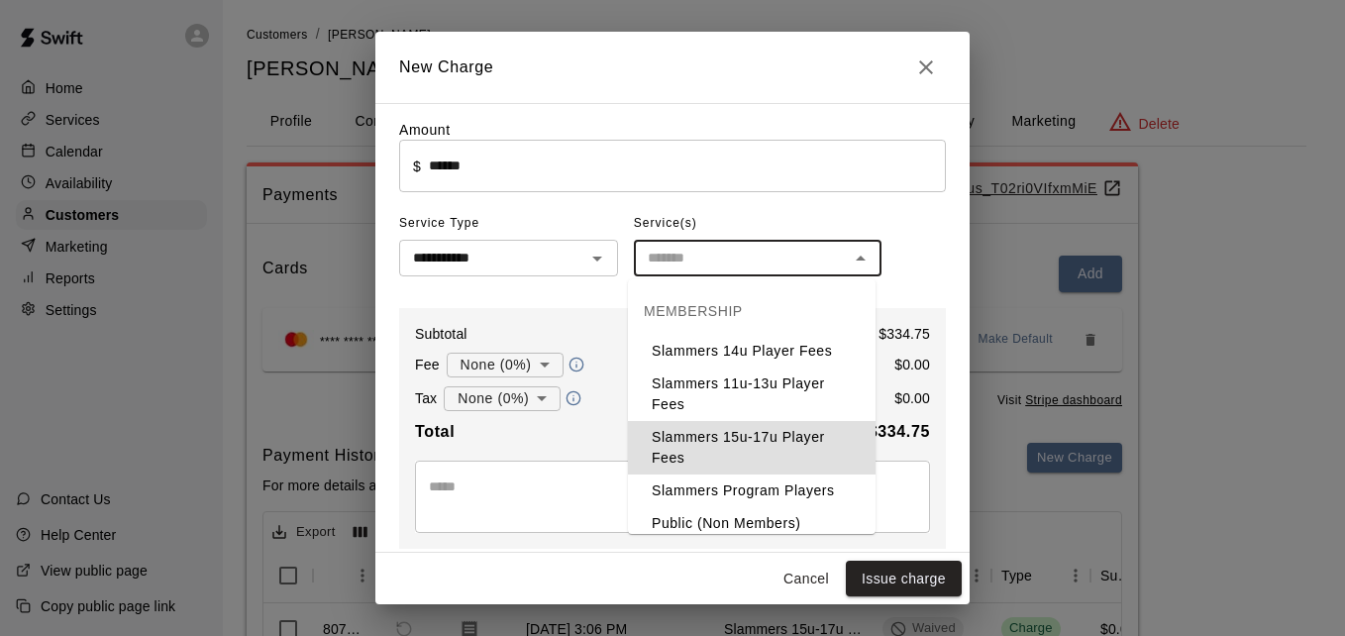
type input "**********"
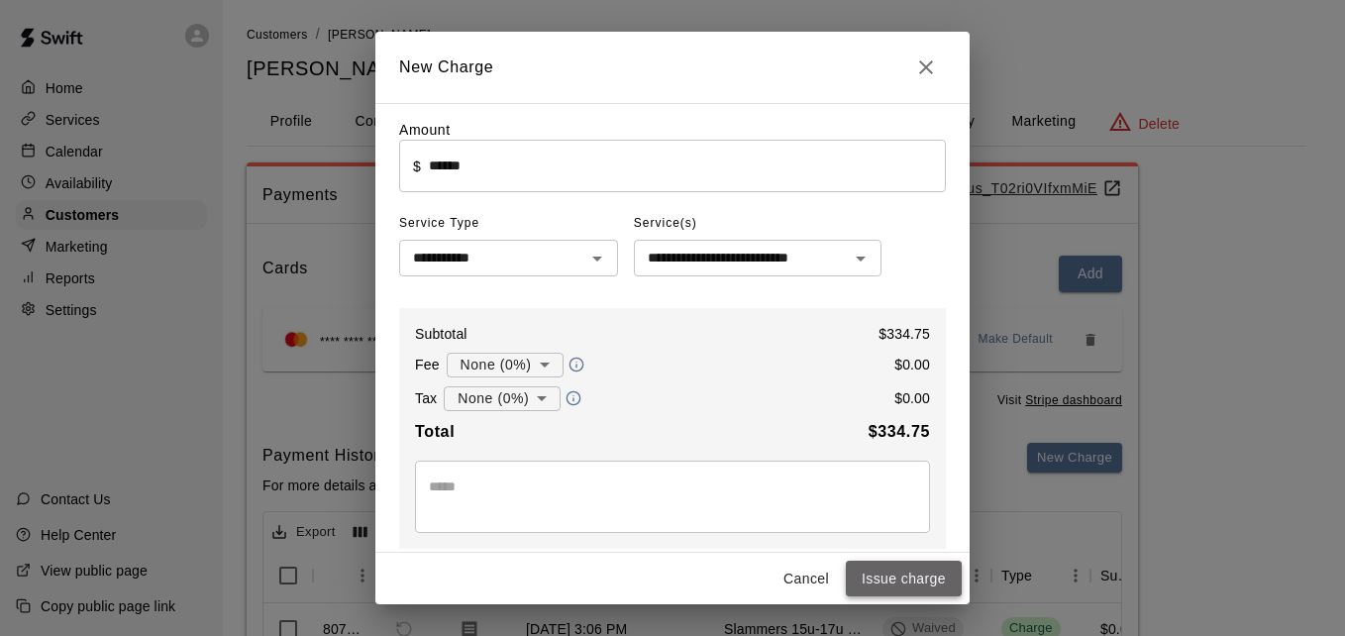
click at [926, 591] on button "Issue charge" at bounding box center [904, 579] width 116 height 37
type input "*"
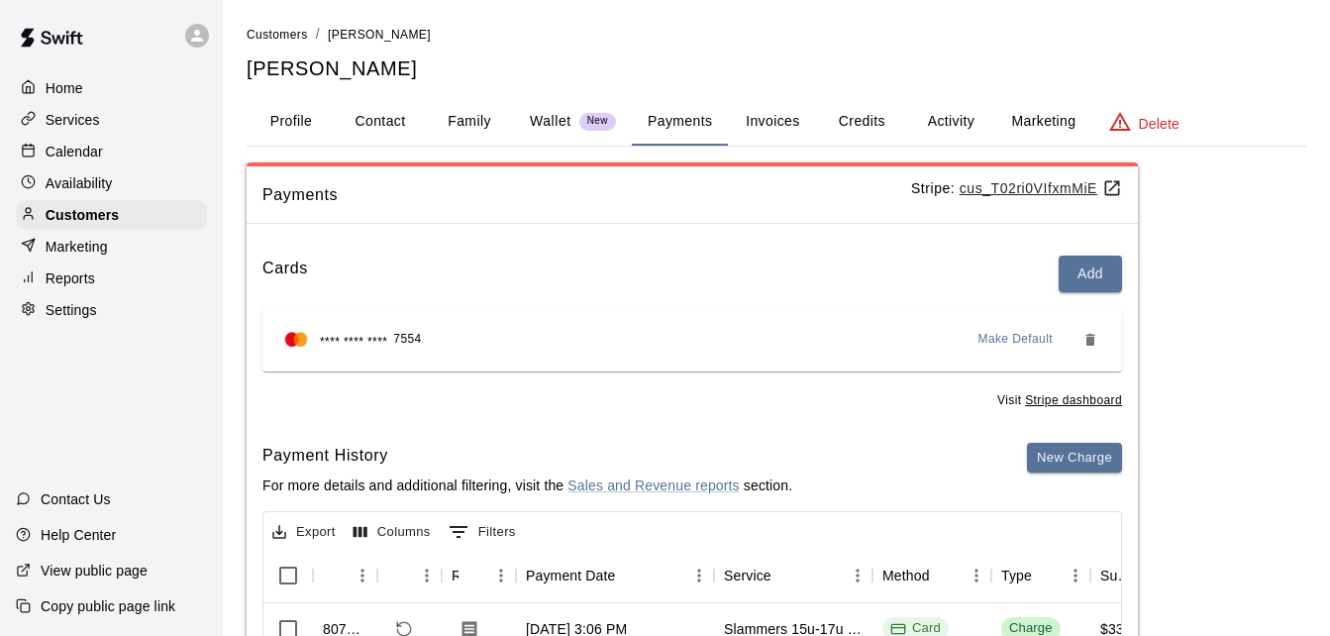
click at [265, 24] on li "Customers" at bounding box center [277, 35] width 61 height 22
click at [276, 32] on span "Customers" at bounding box center [277, 35] width 61 height 14
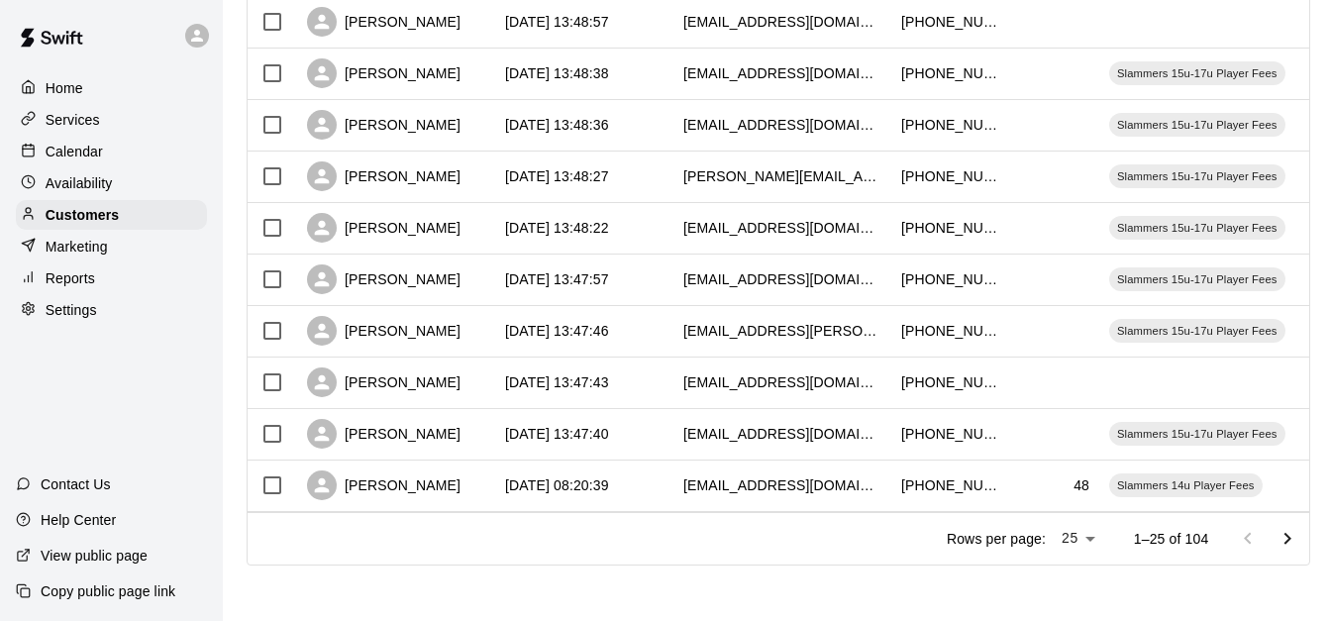
scroll to position [1106, 0]
click at [1292, 535] on icon "Go to next page" at bounding box center [1288, 538] width 7 height 12
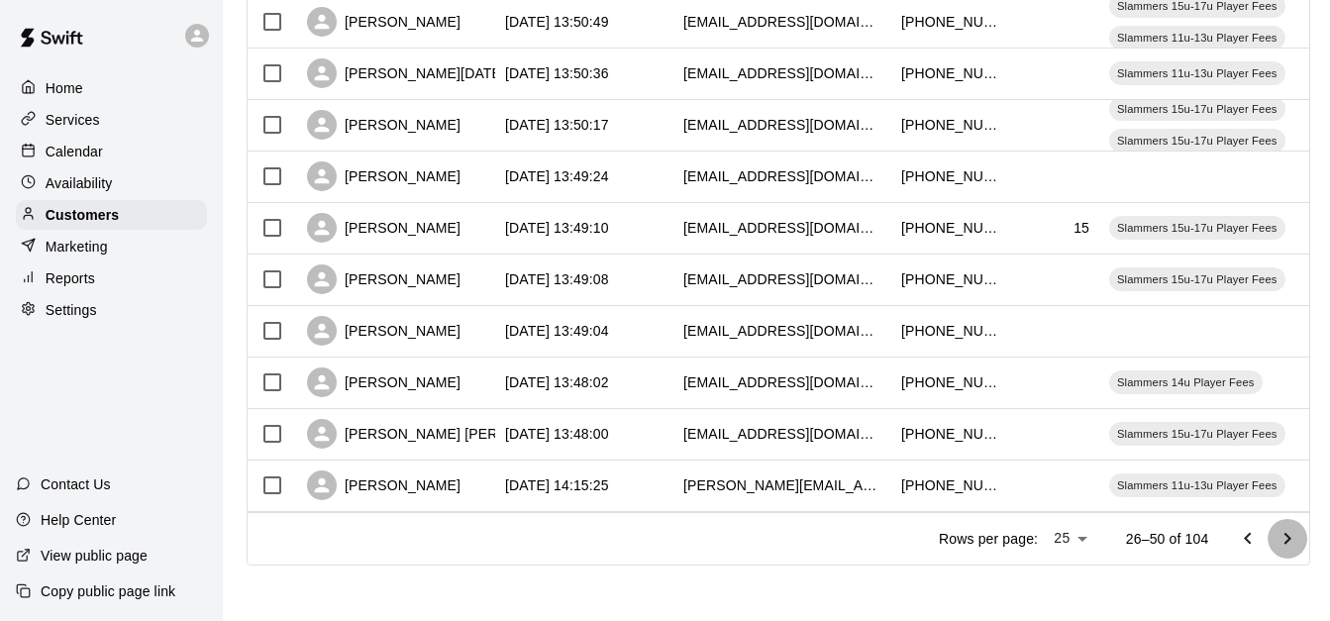
click at [1292, 535] on icon "Go to next page" at bounding box center [1288, 538] width 7 height 12
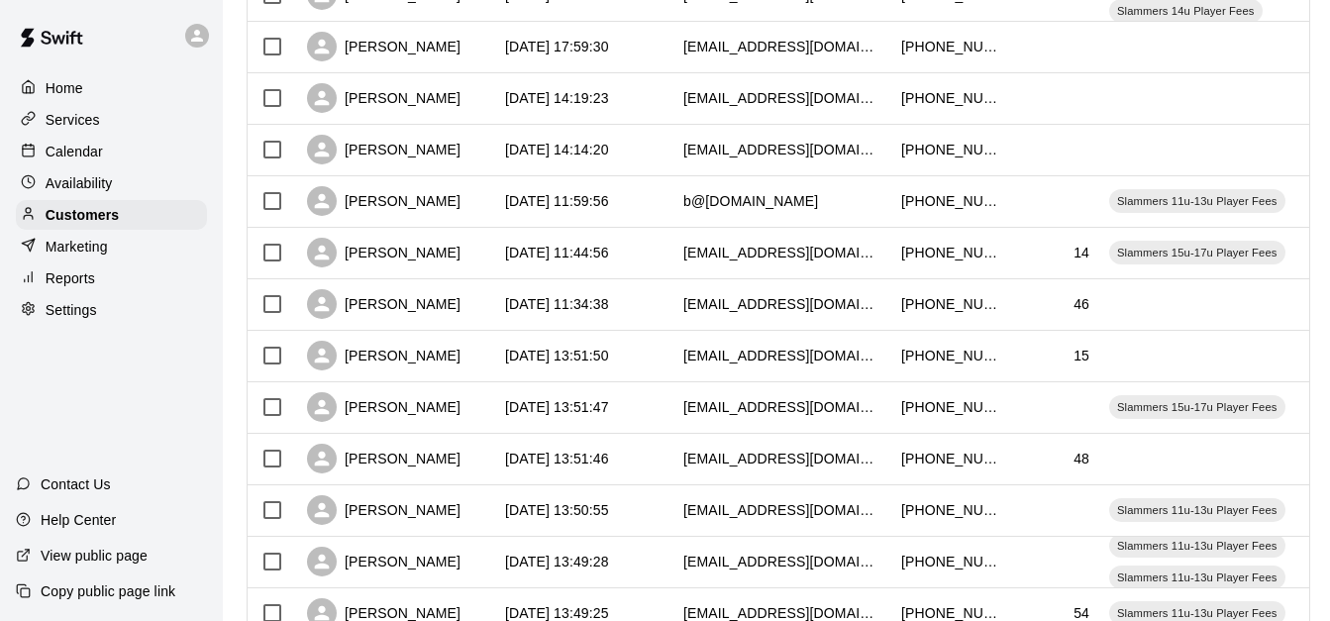
scroll to position [512, 0]
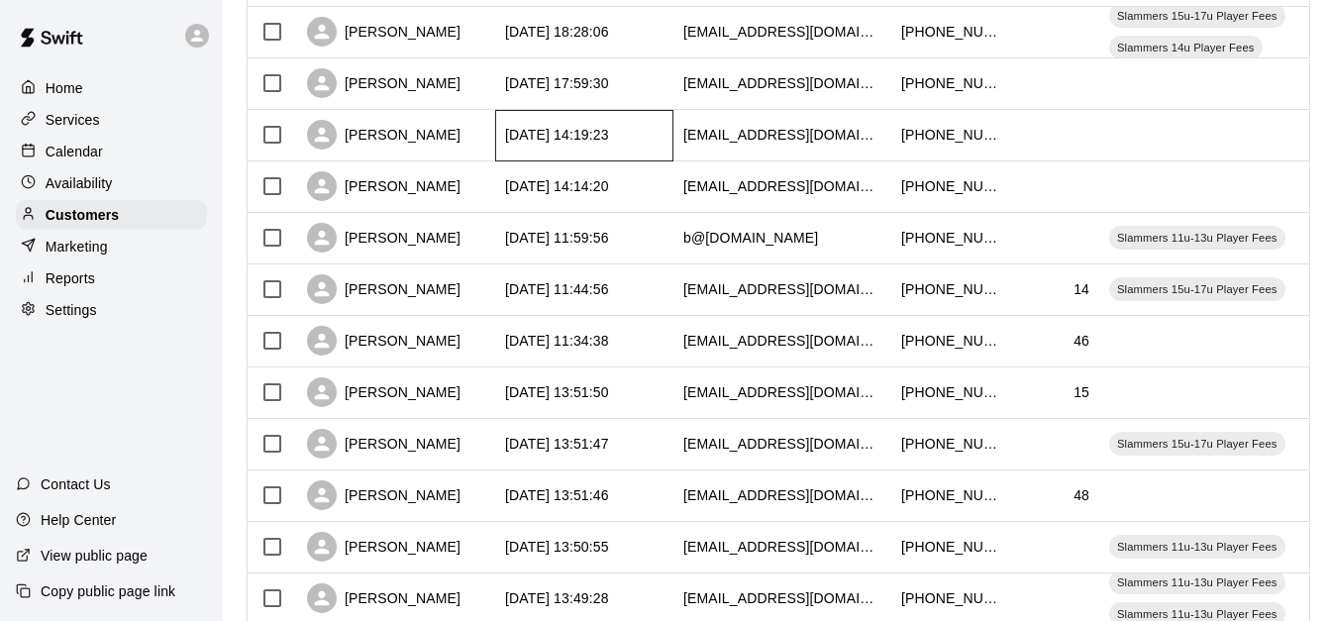
click at [600, 143] on div "[DATE] 14:19:23" at bounding box center [557, 135] width 104 height 20
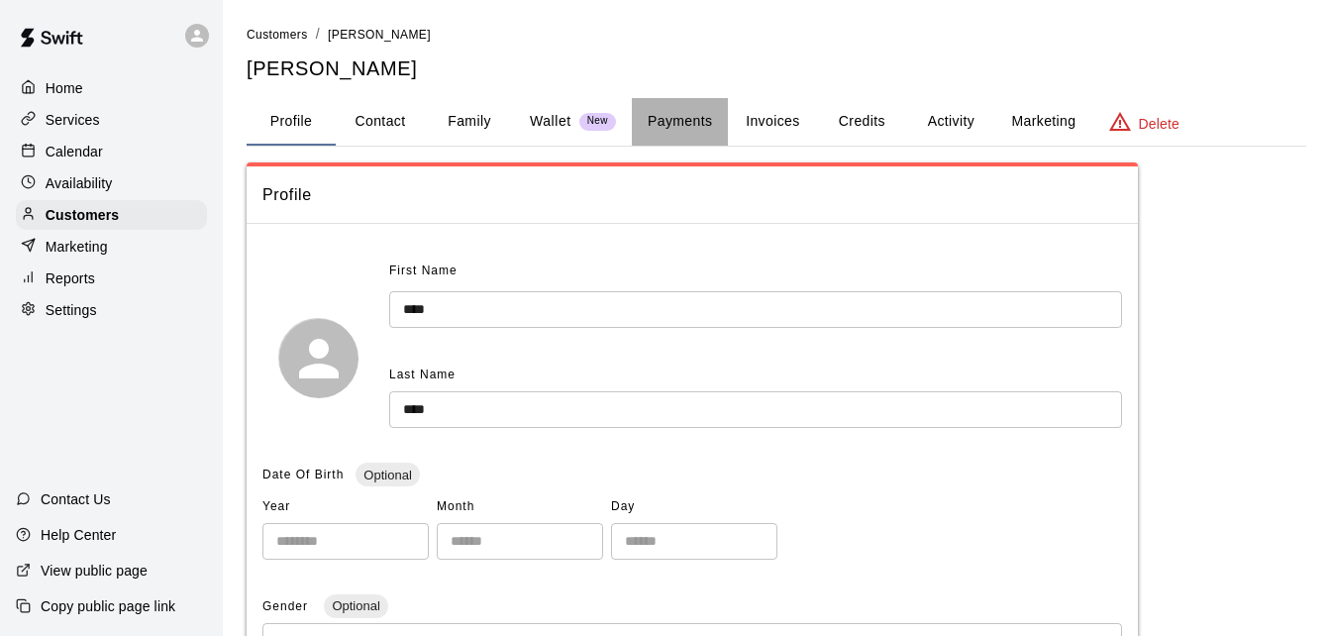
click at [679, 117] on button "Payments" at bounding box center [680, 122] width 96 height 48
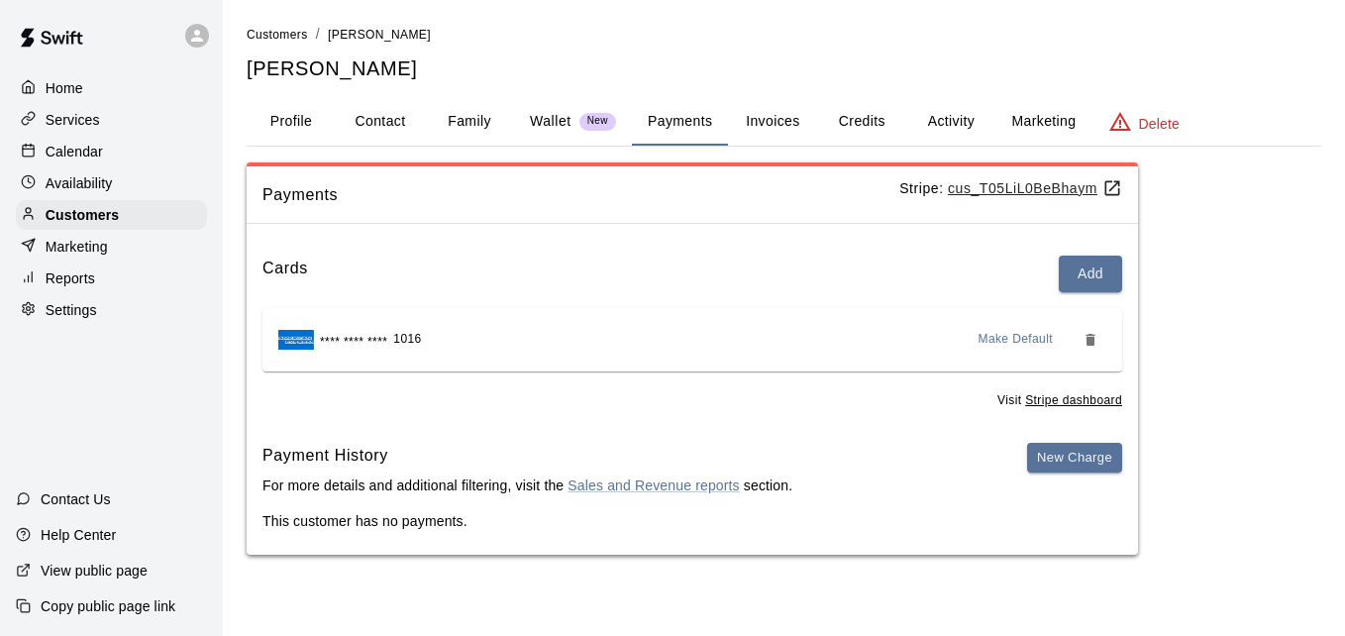
click at [458, 113] on button "Family" at bounding box center [469, 122] width 89 height 48
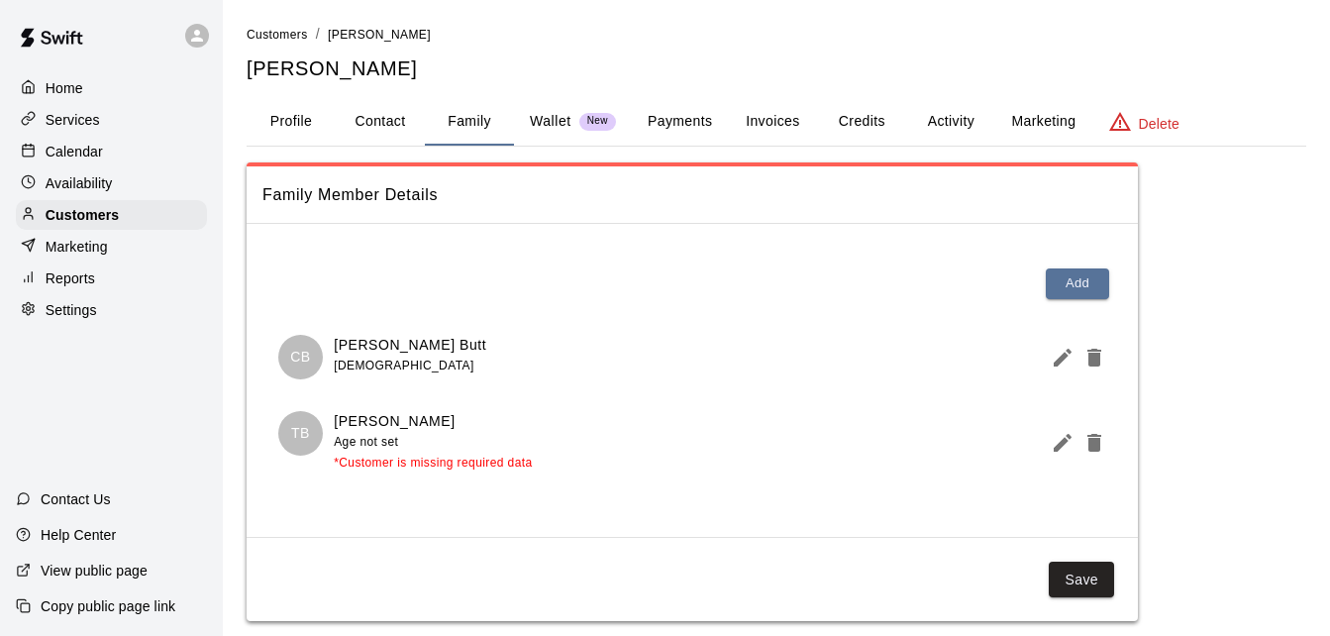
click at [947, 123] on button "Activity" at bounding box center [950, 122] width 89 height 48
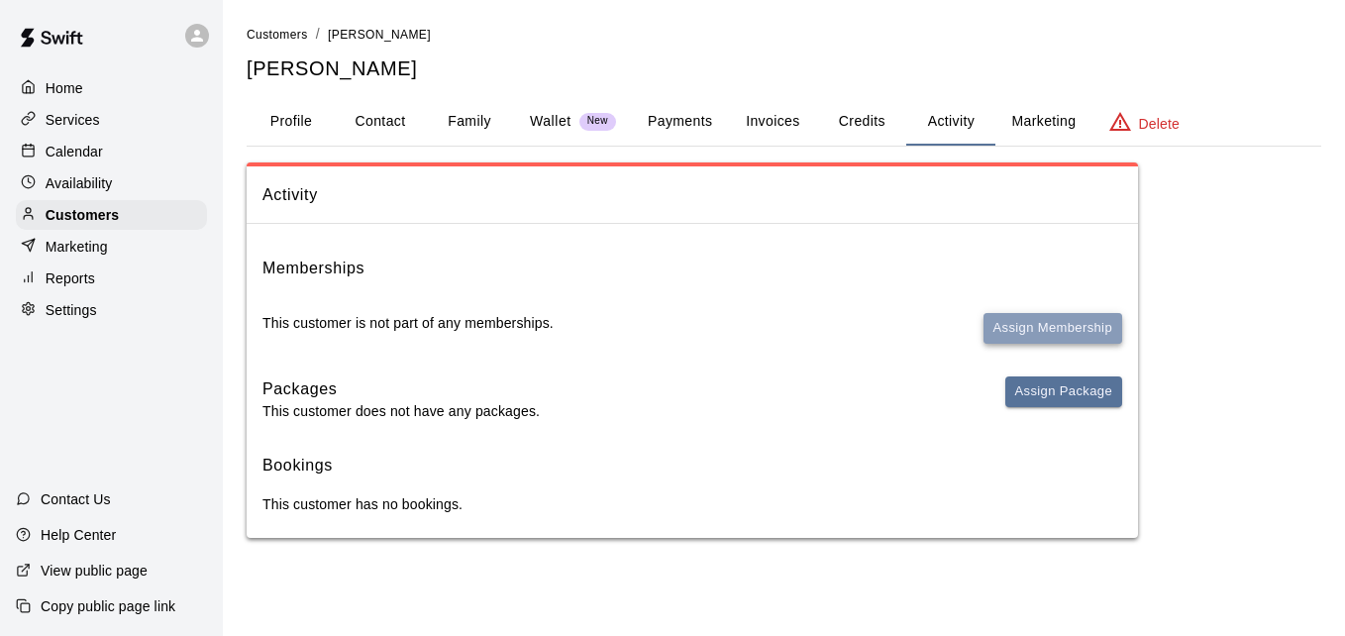
click at [1076, 336] on button "Assign Membership" at bounding box center [1053, 328] width 139 height 31
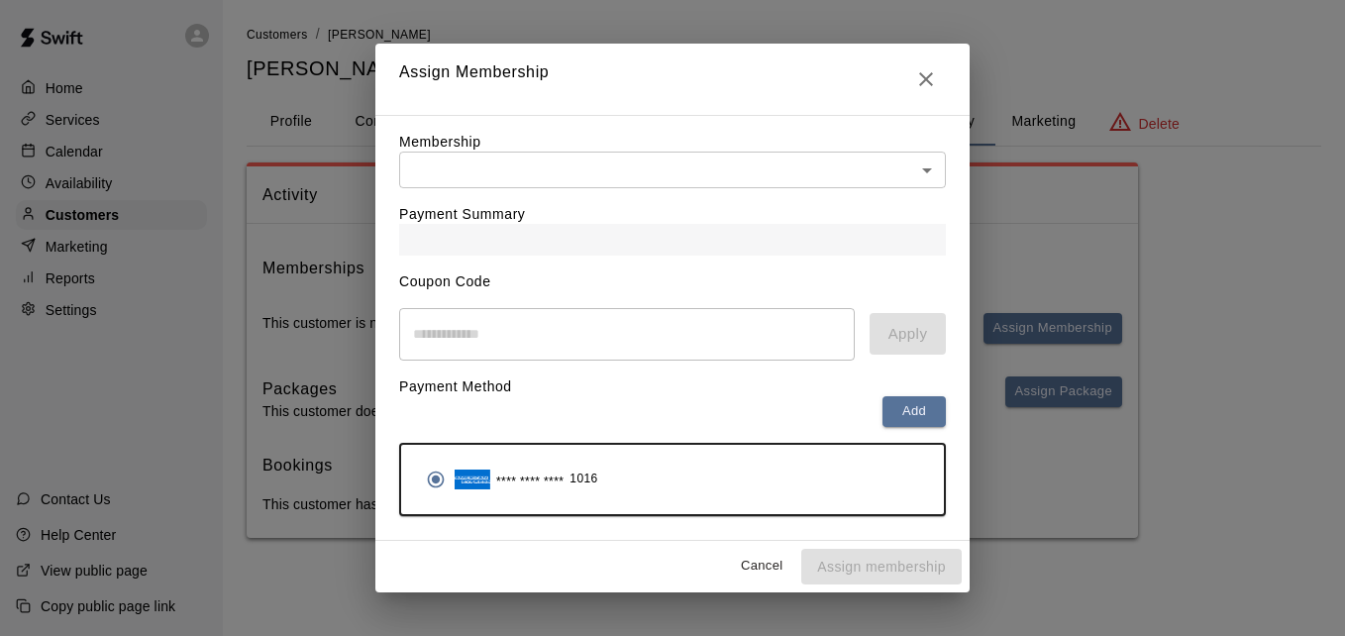
click at [785, 176] on body "Home Services Calendar Availability Customers Marketing Reports Settings Contac…" at bounding box center [672, 289] width 1345 height 578
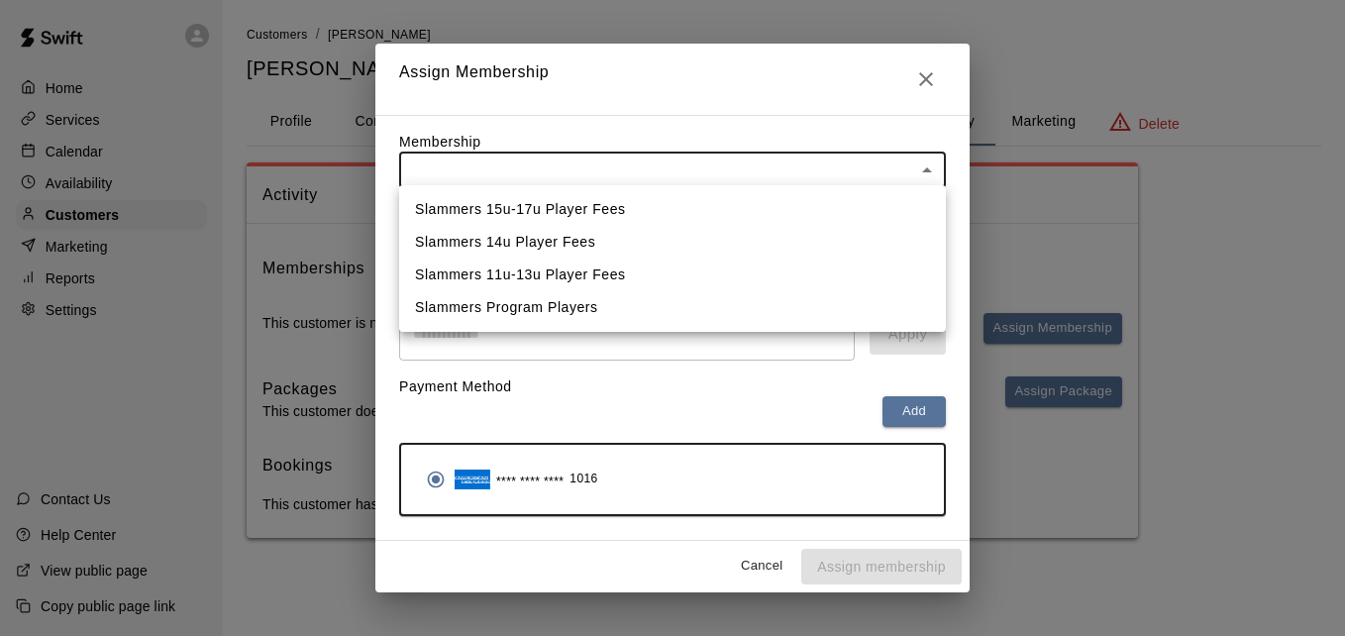
click at [777, 256] on li "Slammers 14u Player Fees" at bounding box center [672, 242] width 547 height 33
type input "**********"
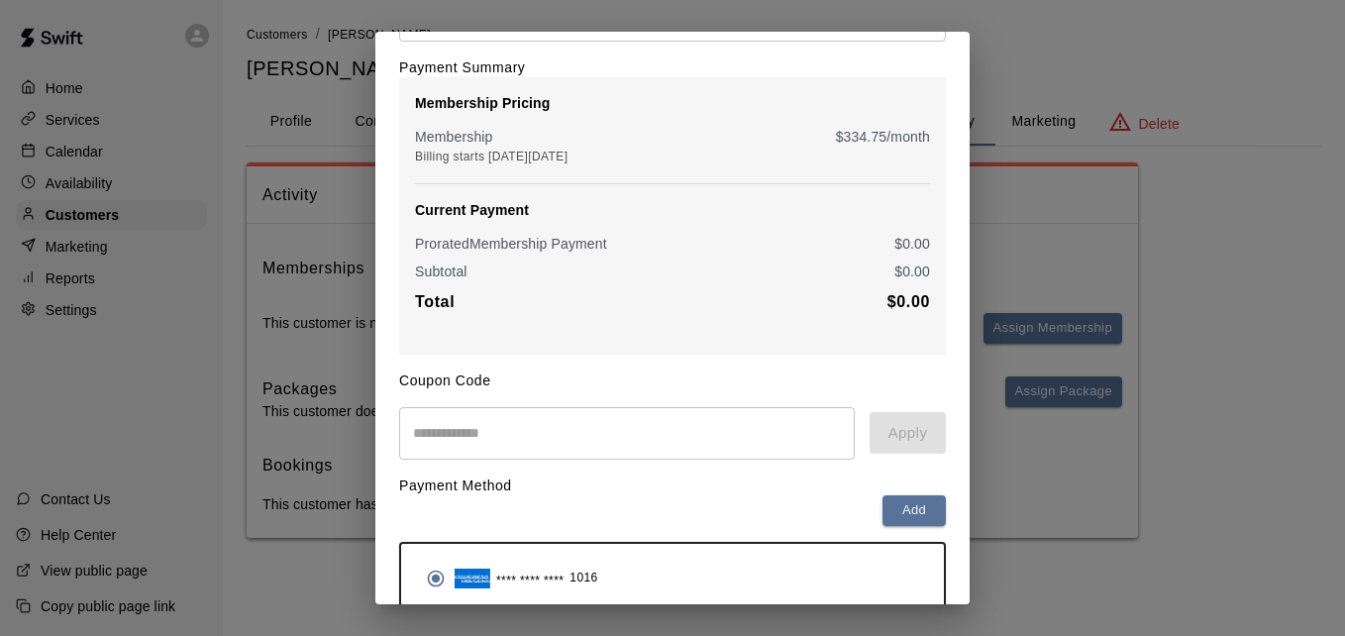
scroll to position [234, 0]
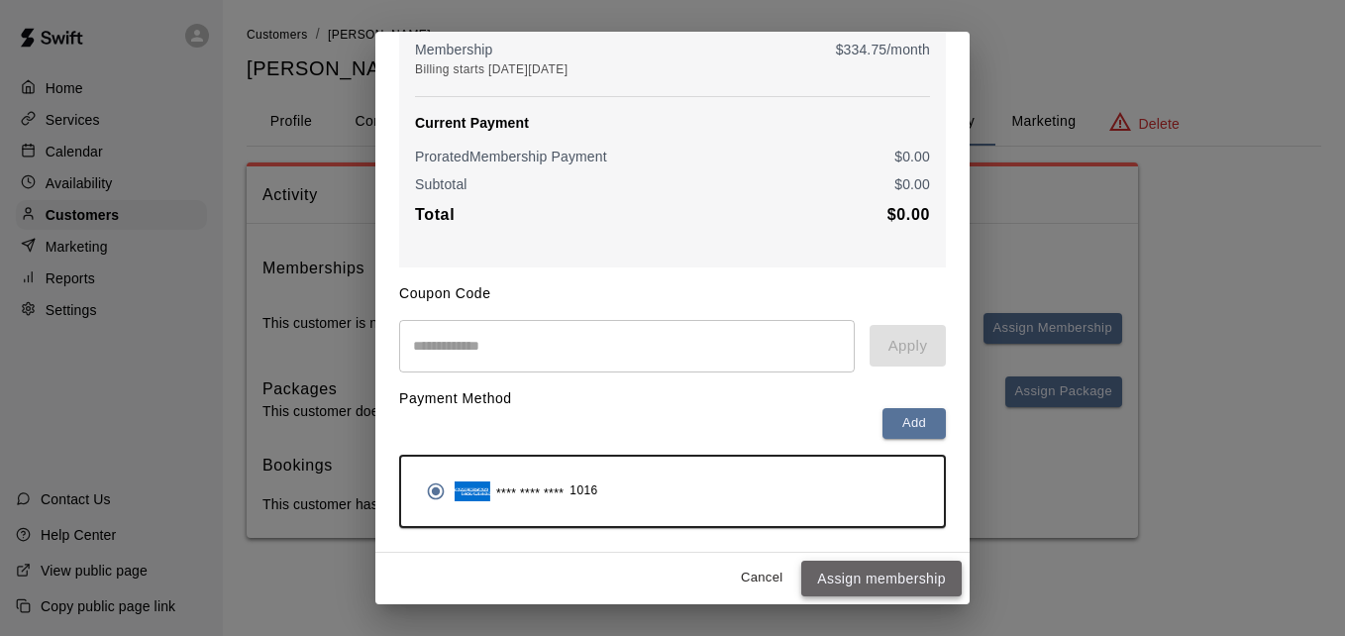
click at [876, 585] on button "Assign membership" at bounding box center [881, 579] width 160 height 37
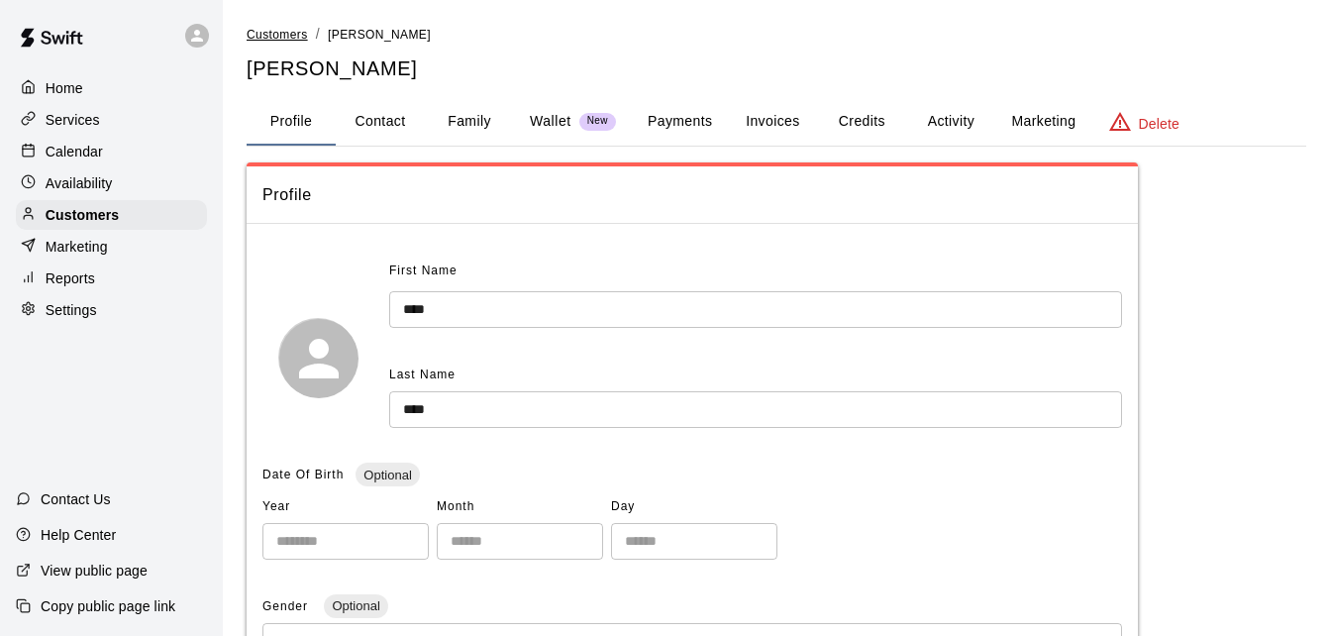
click at [283, 31] on span "Customers" at bounding box center [277, 35] width 61 height 14
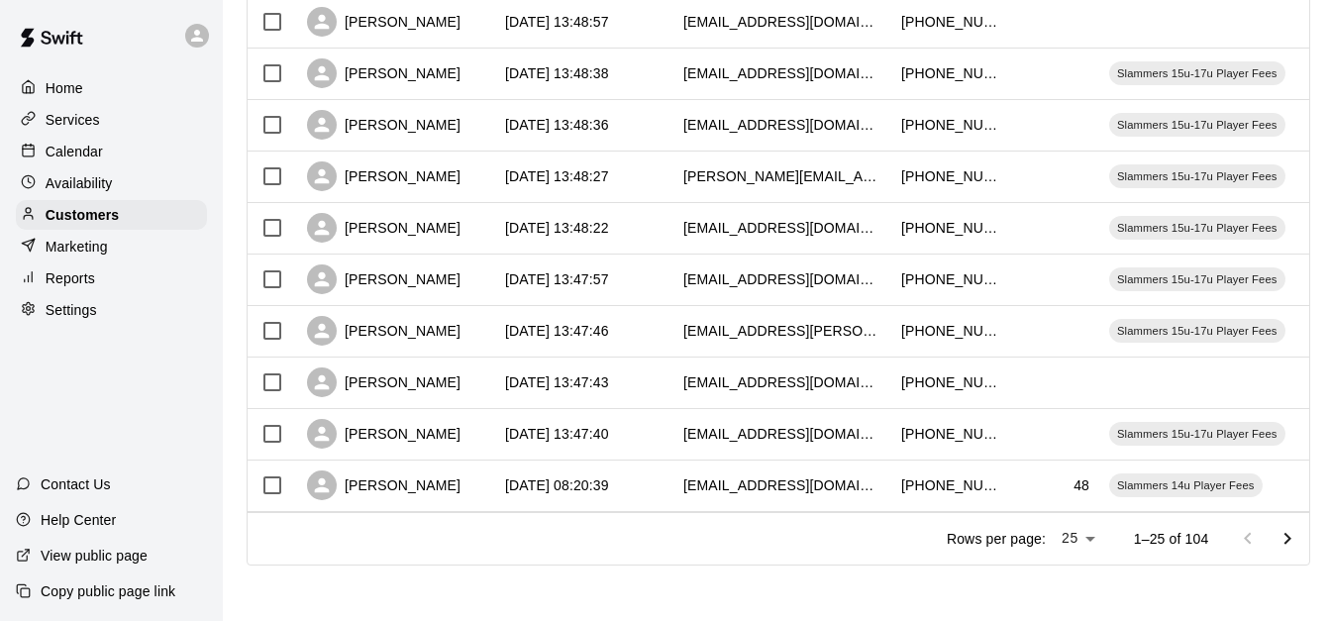
scroll to position [1106, 0]
click at [1300, 536] on icon "Go to next page" at bounding box center [1288, 539] width 24 height 24
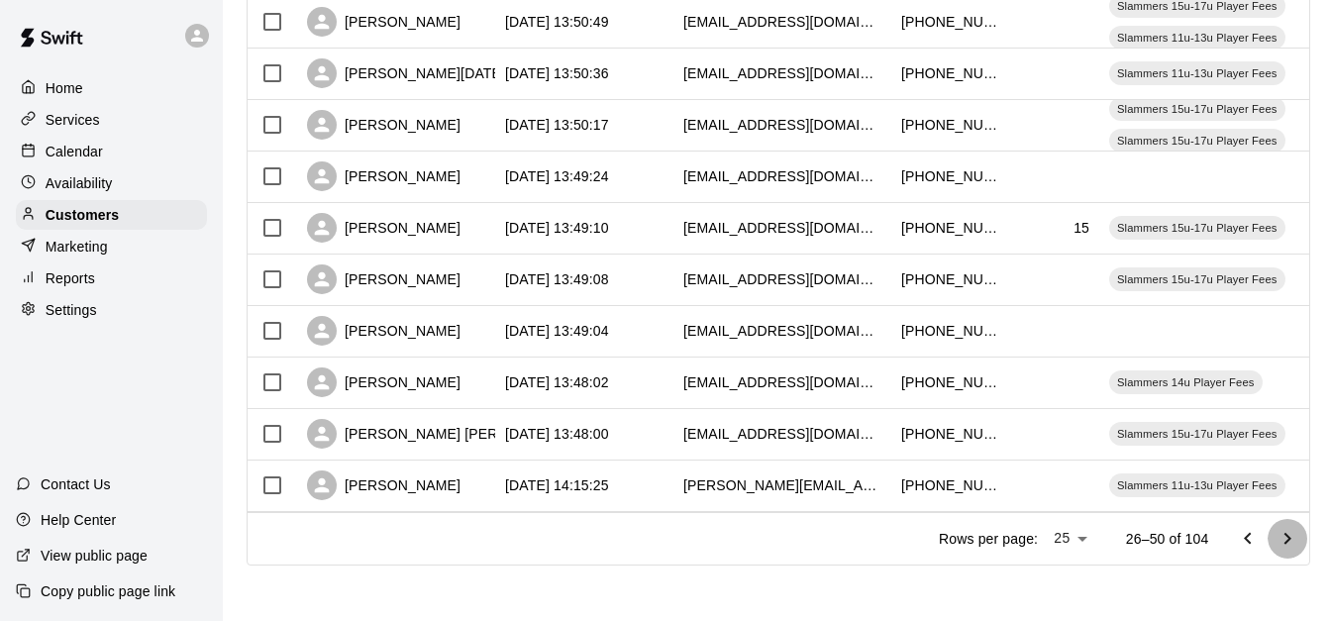
click at [1300, 536] on icon "Go to next page" at bounding box center [1288, 539] width 24 height 24
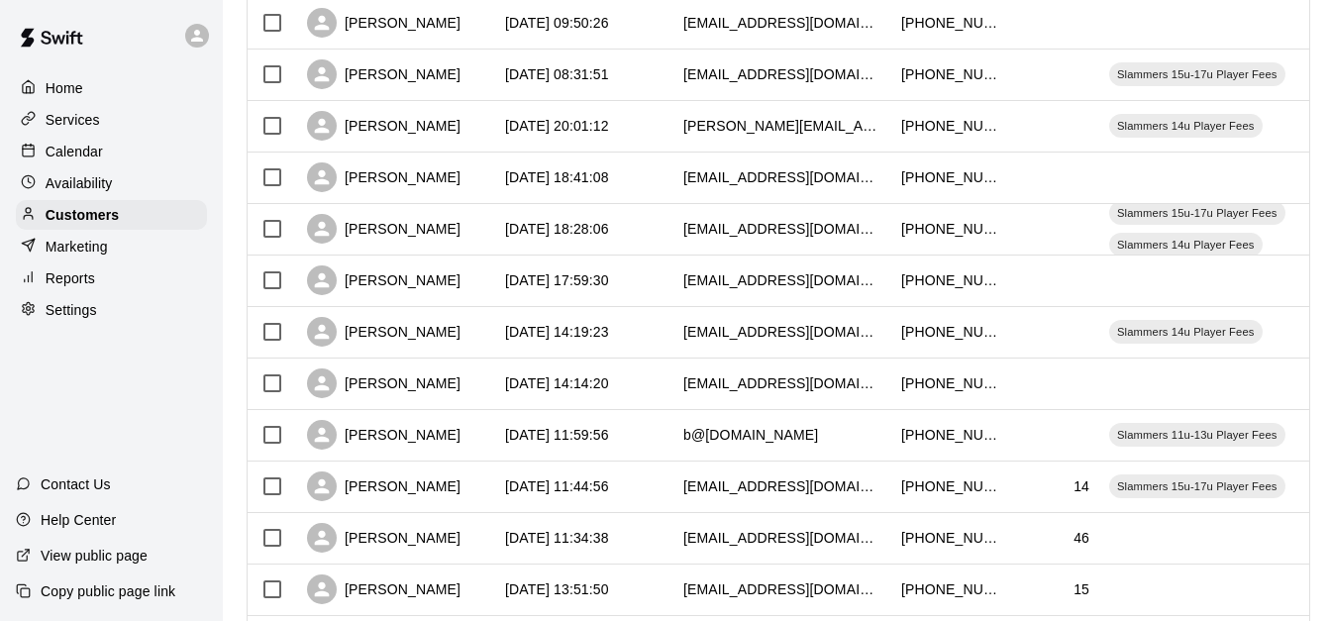
scroll to position [314, 0]
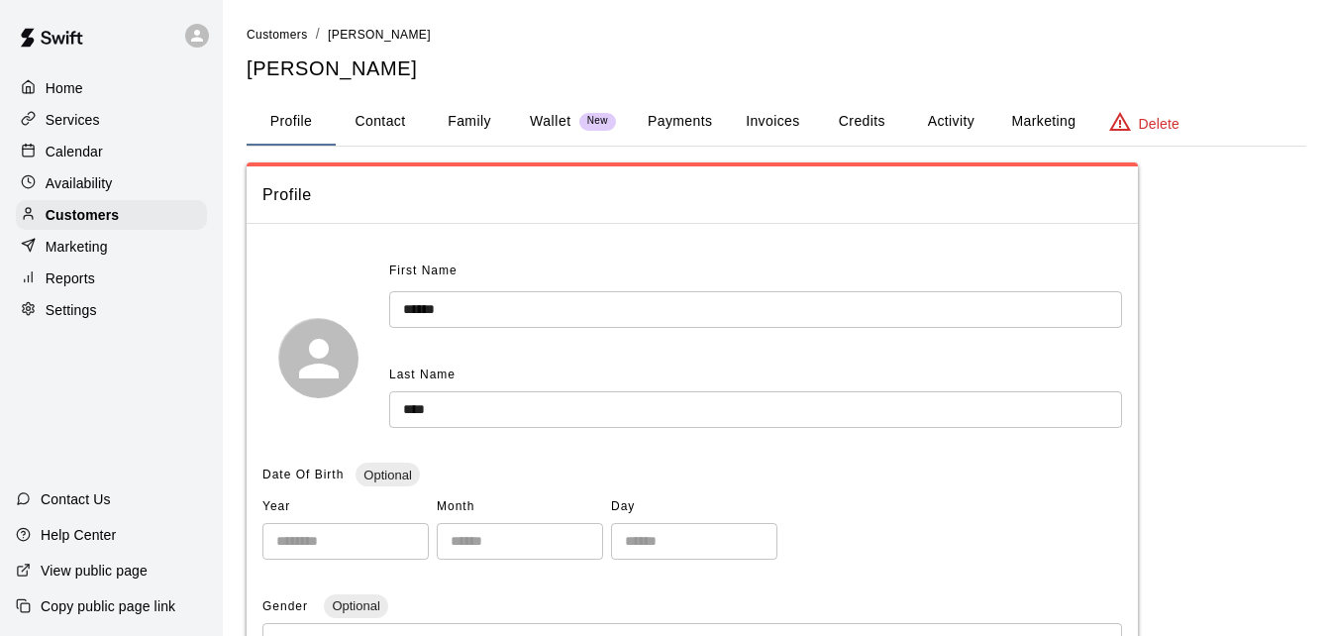
click at [668, 117] on button "Payments" at bounding box center [680, 122] width 96 height 48
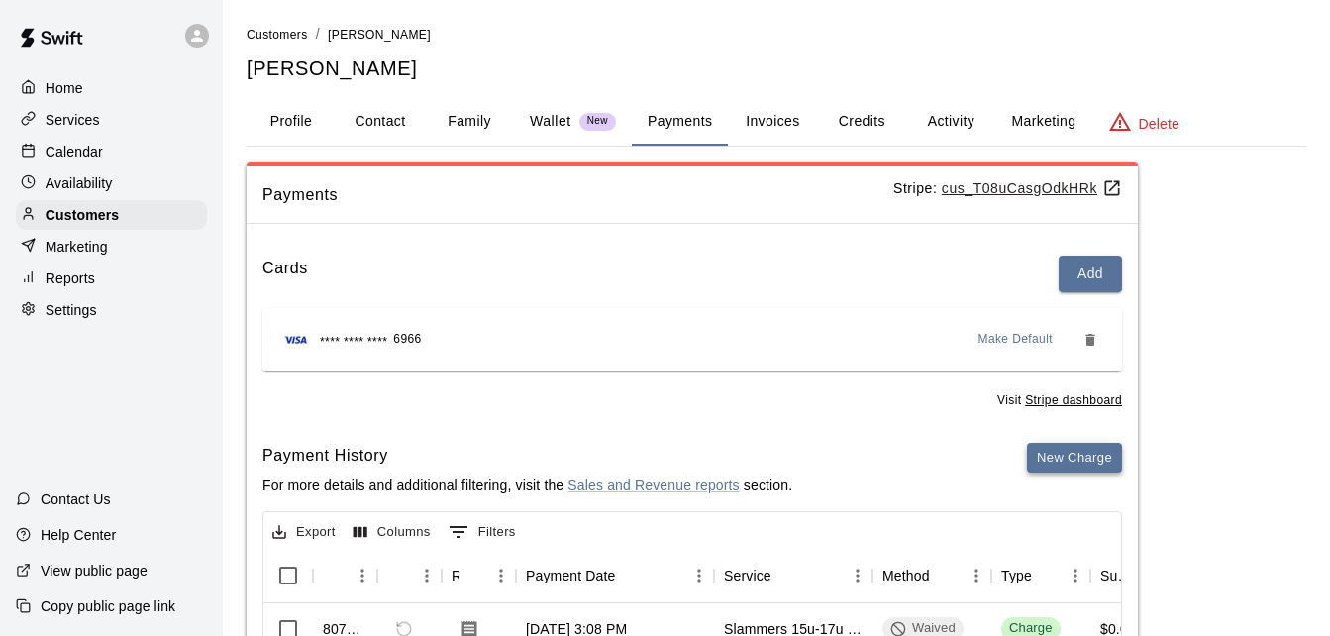
click at [1064, 461] on button "New Charge" at bounding box center [1074, 458] width 95 height 31
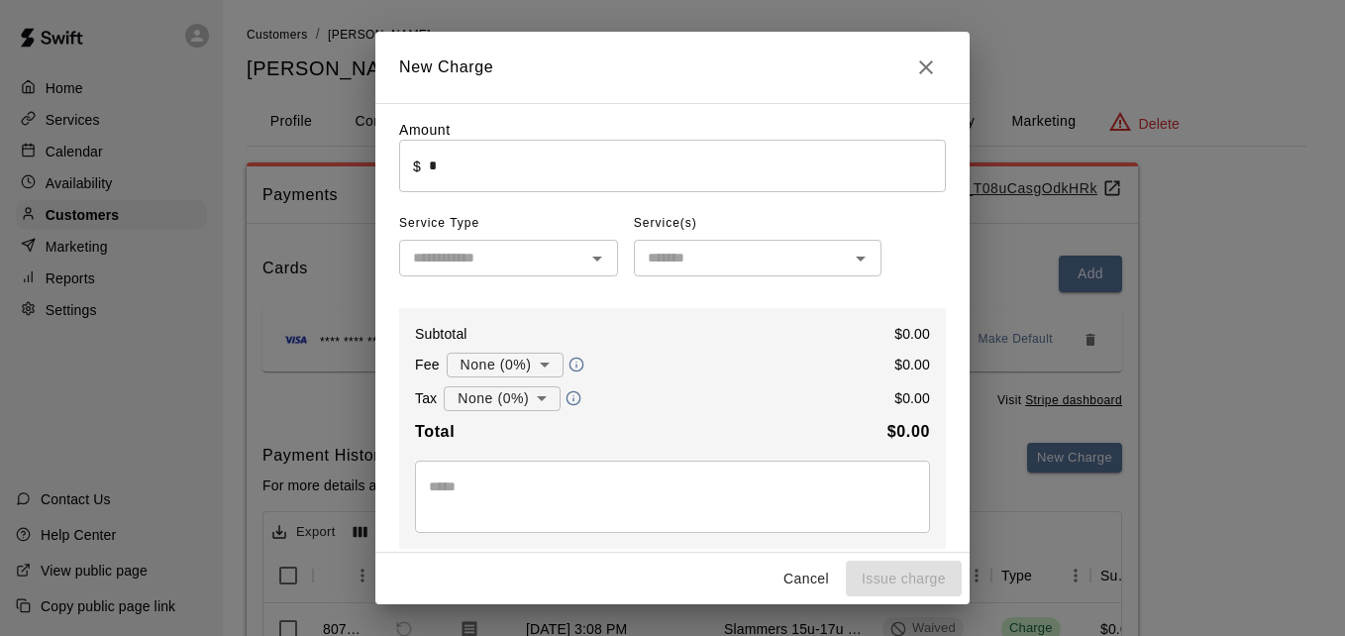
click at [633, 170] on input "*" at bounding box center [687, 166] width 517 height 53
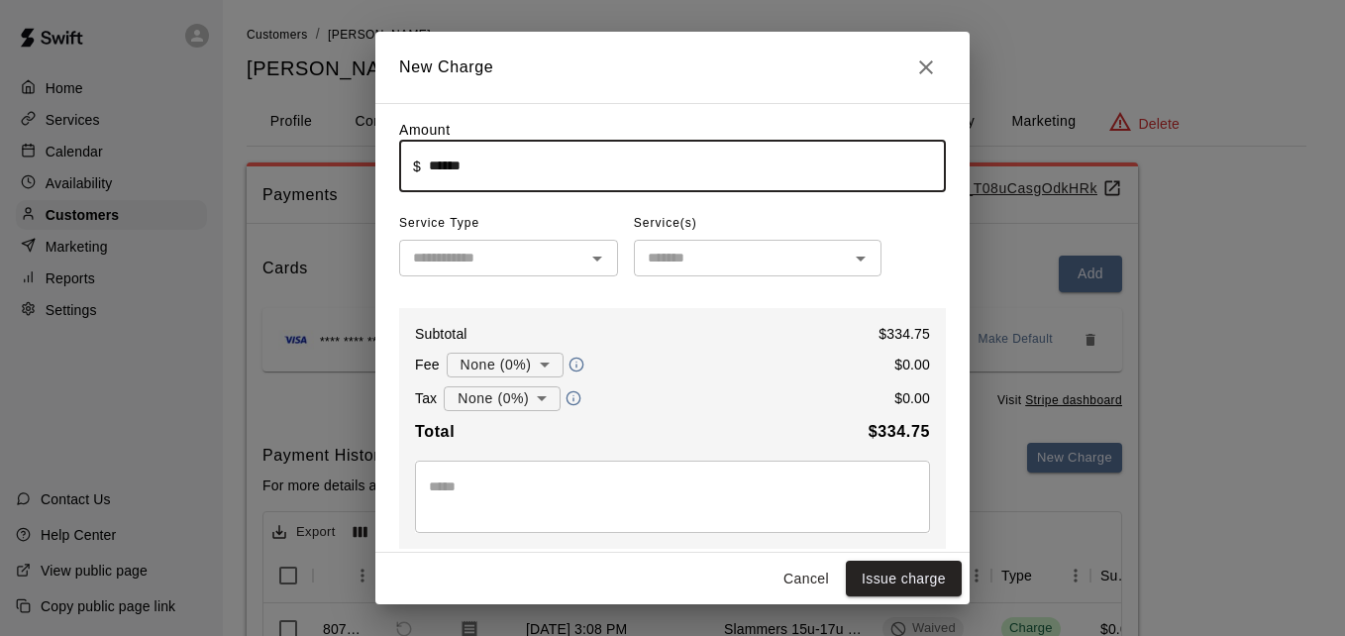
type input "******"
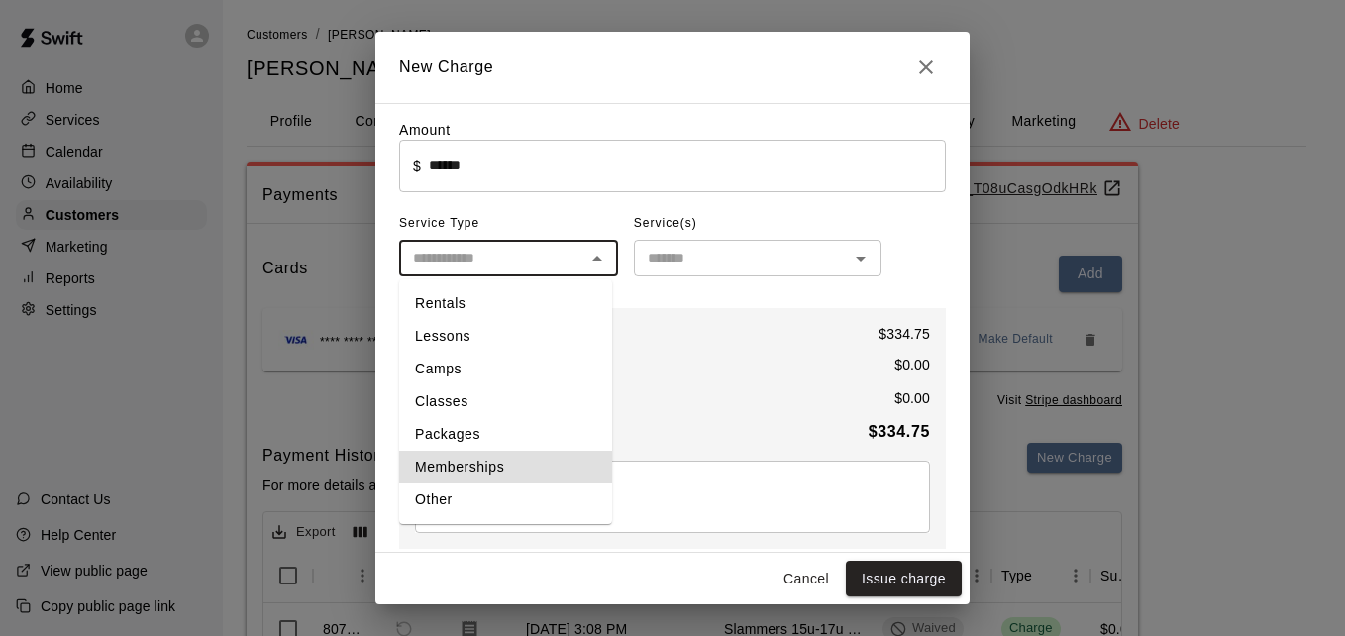
type input "**********"
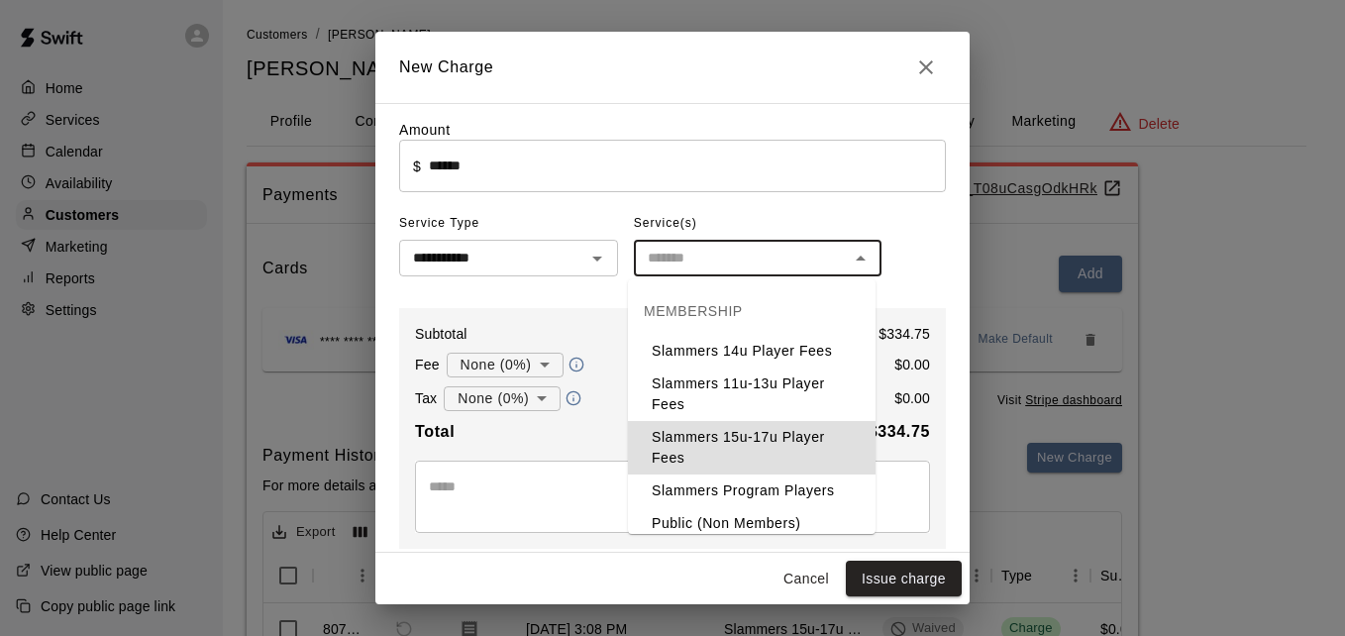
type input "**********"
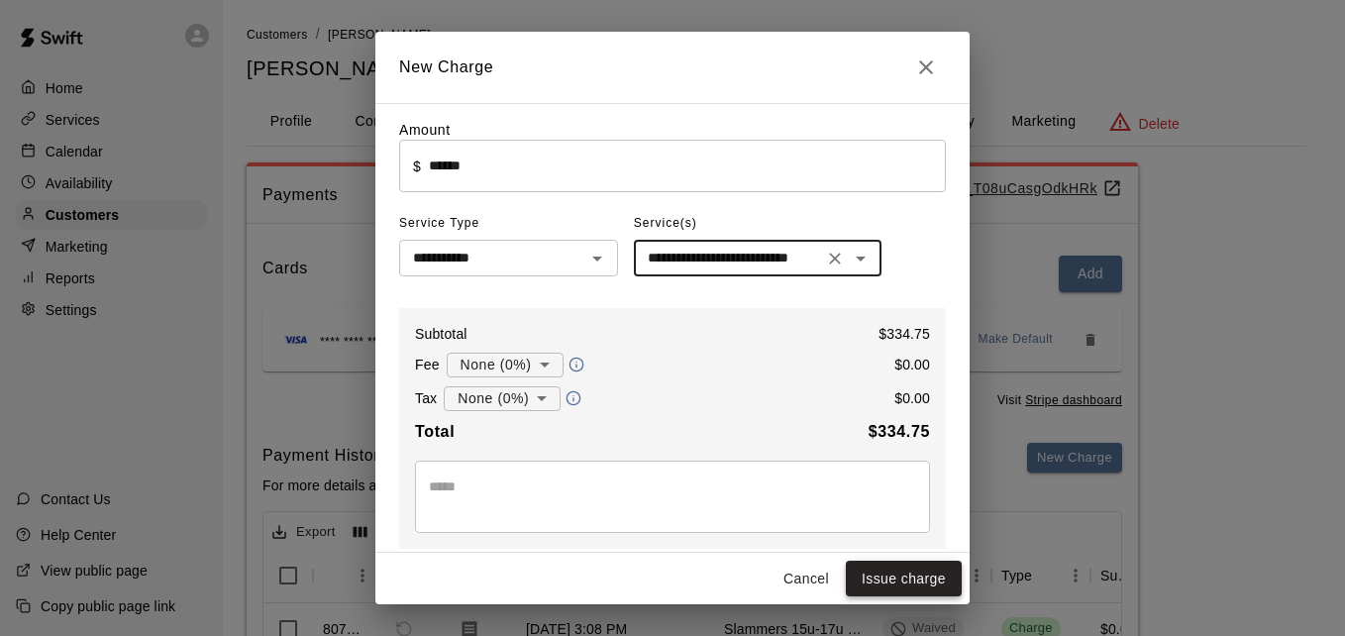
click at [913, 578] on button "Issue charge" at bounding box center [904, 579] width 116 height 37
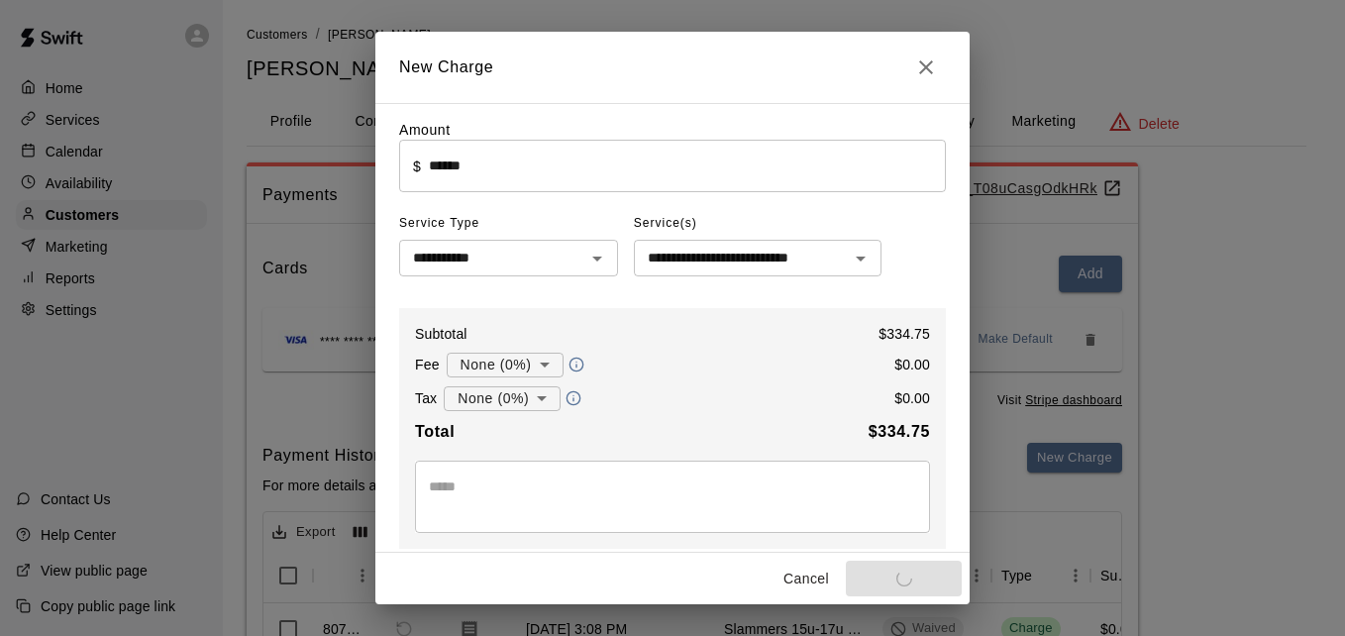
type input "*"
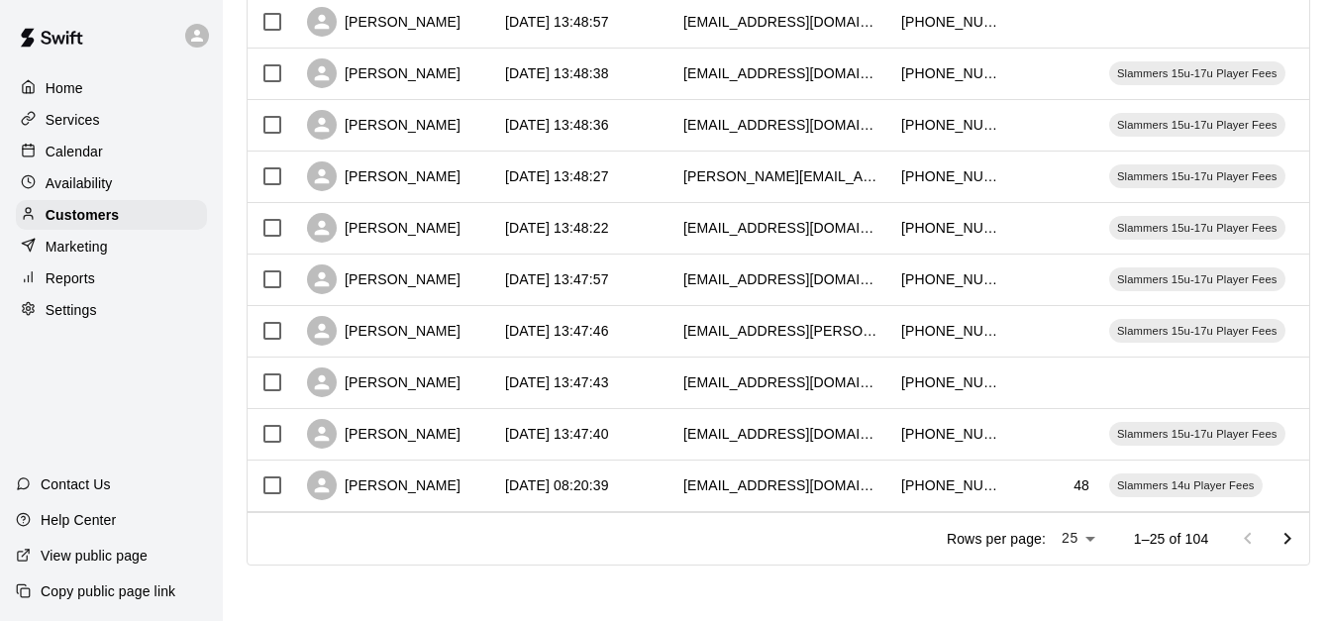
scroll to position [1106, 0]
click at [1300, 540] on icon "Go to next page" at bounding box center [1288, 539] width 24 height 24
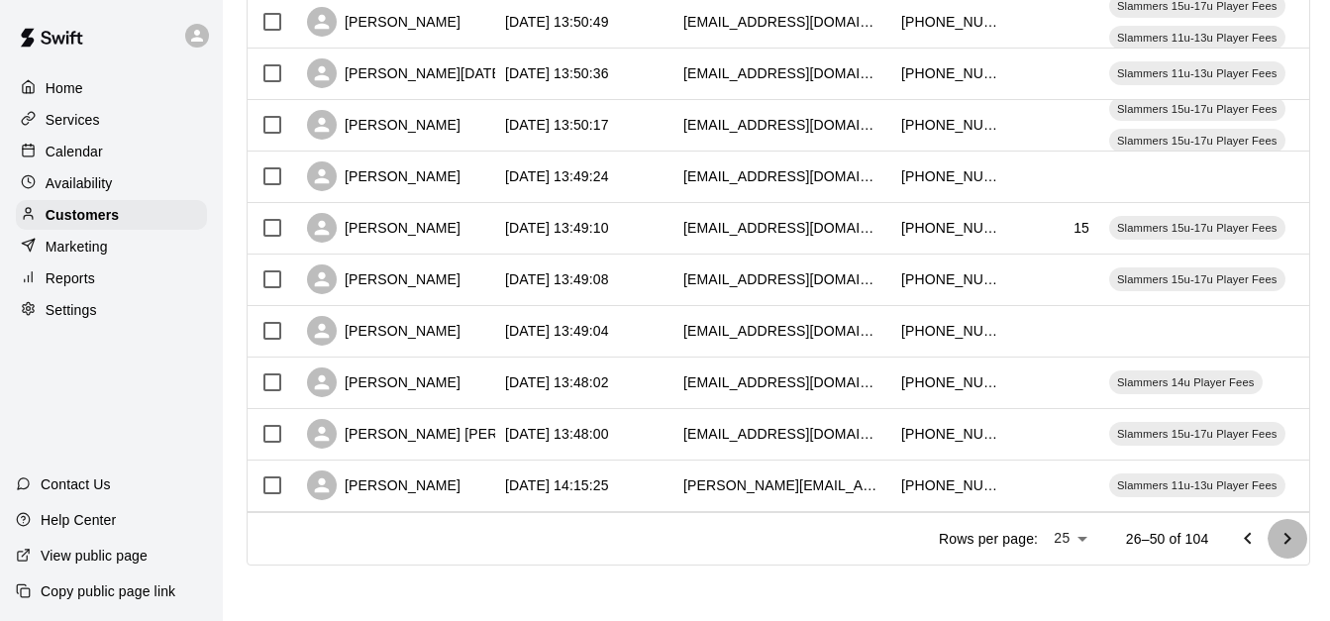
click at [1292, 540] on icon "Go to next page" at bounding box center [1288, 538] width 7 height 12
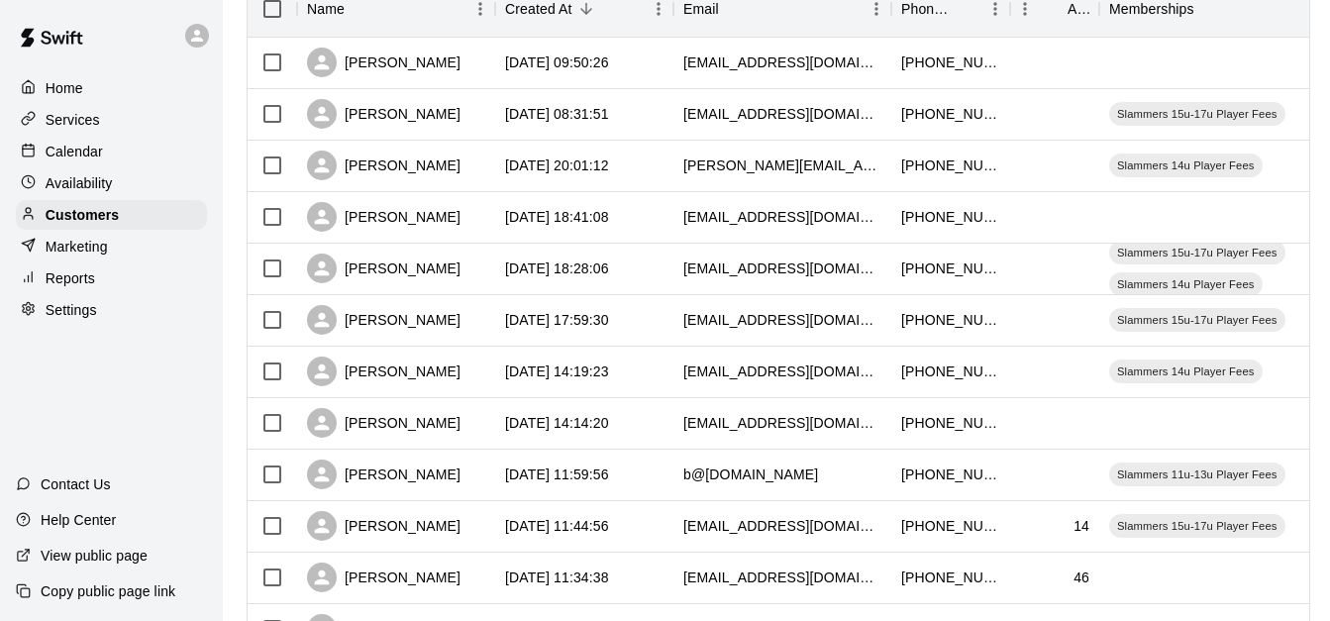
scroll to position [274, 0]
click at [660, 219] on div "[DATE] 18:41:08" at bounding box center [584, 219] width 178 height 52
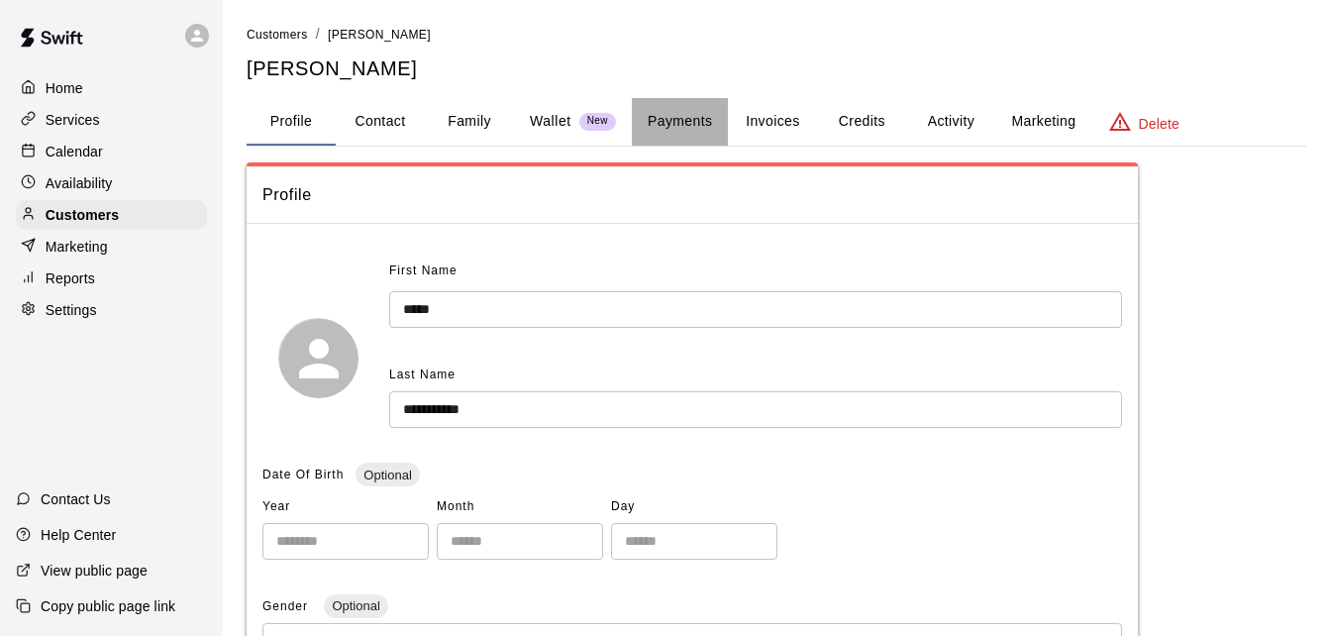
click at [672, 119] on button "Payments" at bounding box center [680, 122] width 96 height 48
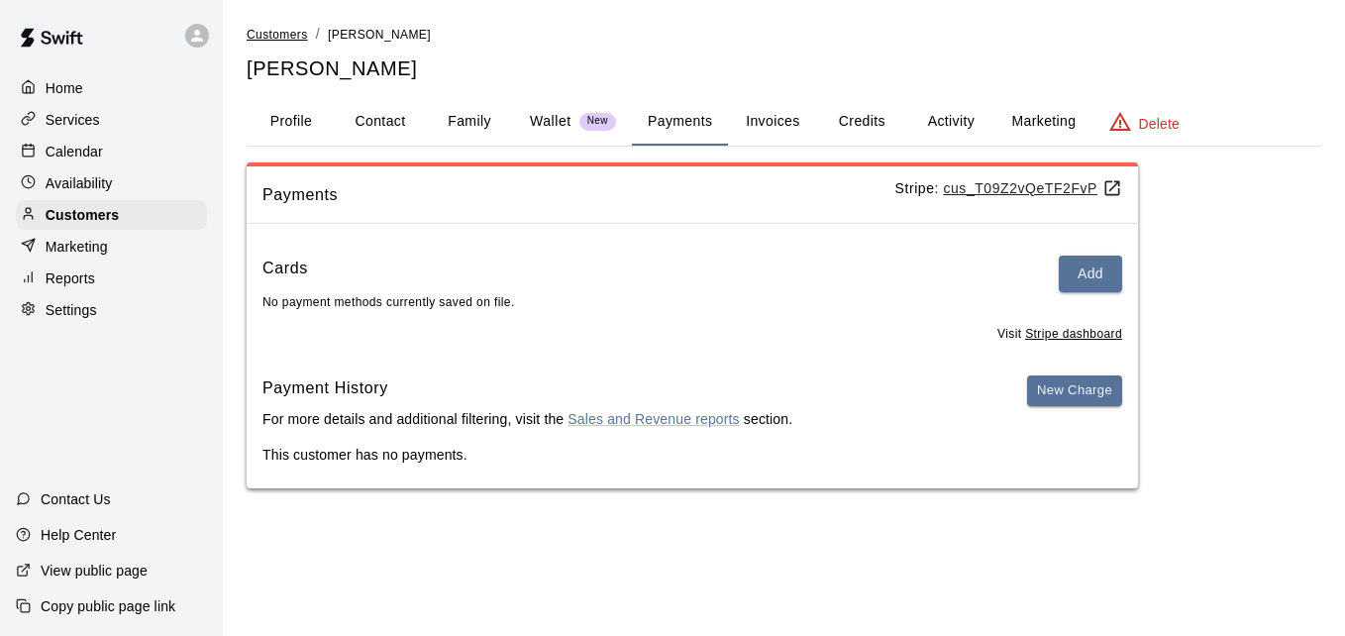
click at [264, 35] on span "Customers" at bounding box center [277, 35] width 61 height 14
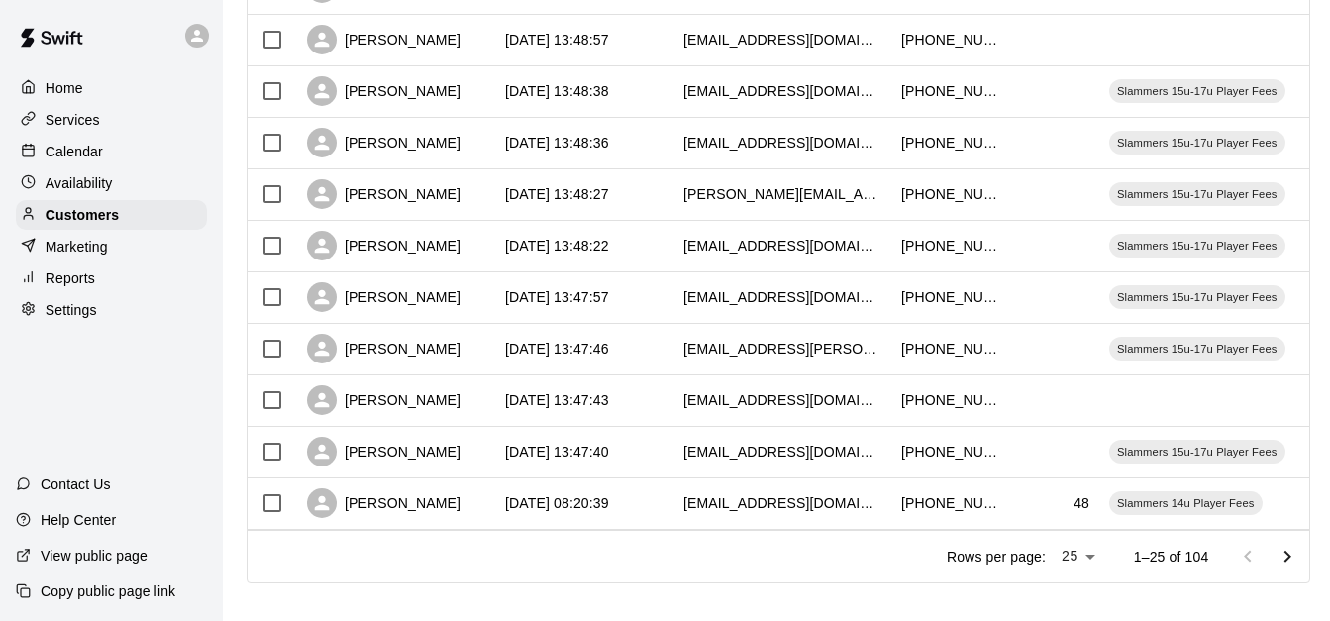
scroll to position [1106, 0]
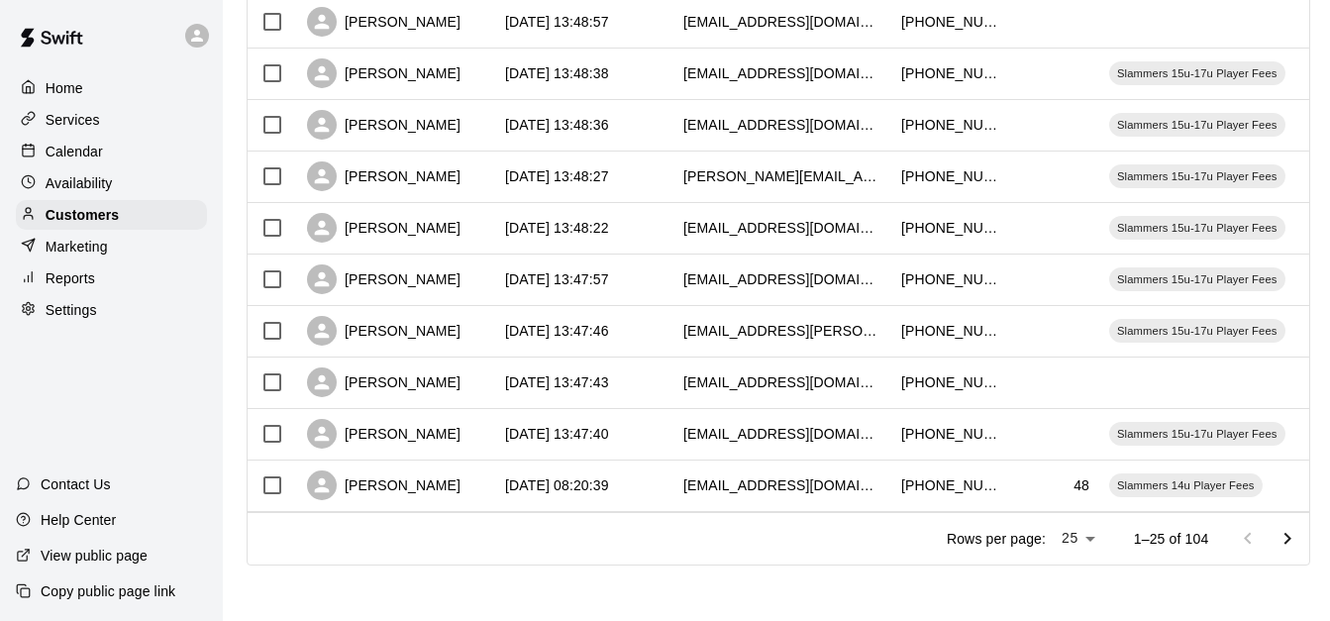
click at [1298, 528] on icon "Go to next page" at bounding box center [1288, 539] width 24 height 24
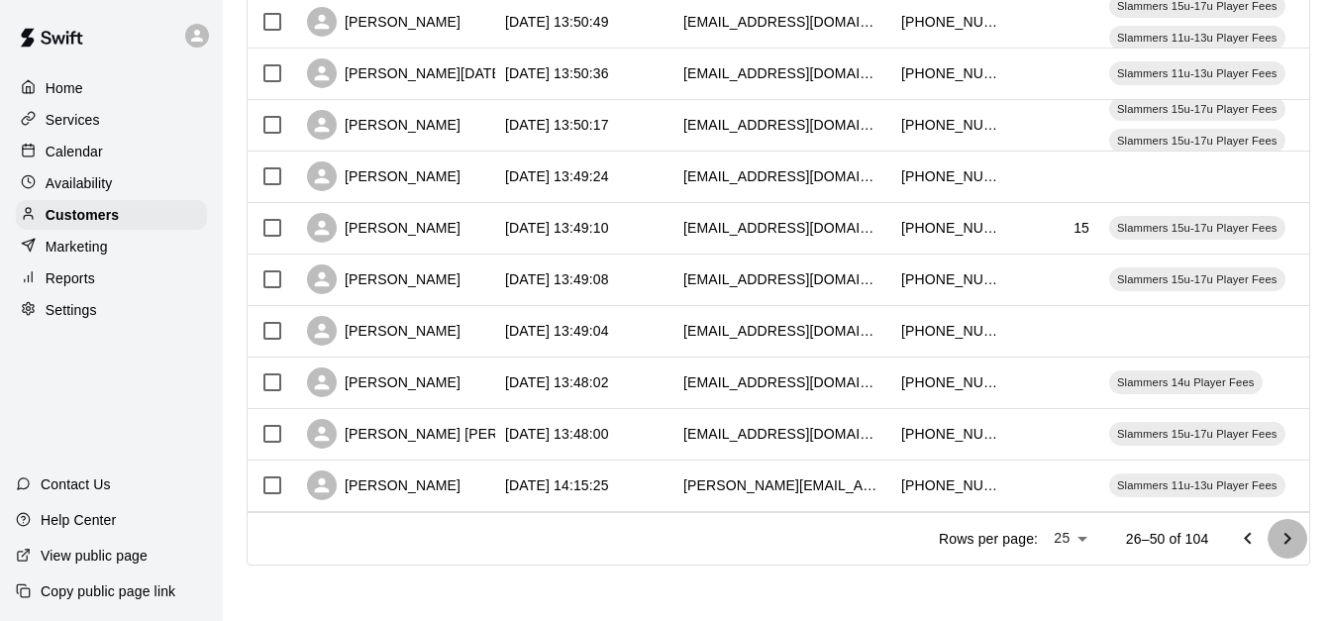
click at [1298, 528] on icon "Go to next page" at bounding box center [1288, 539] width 24 height 24
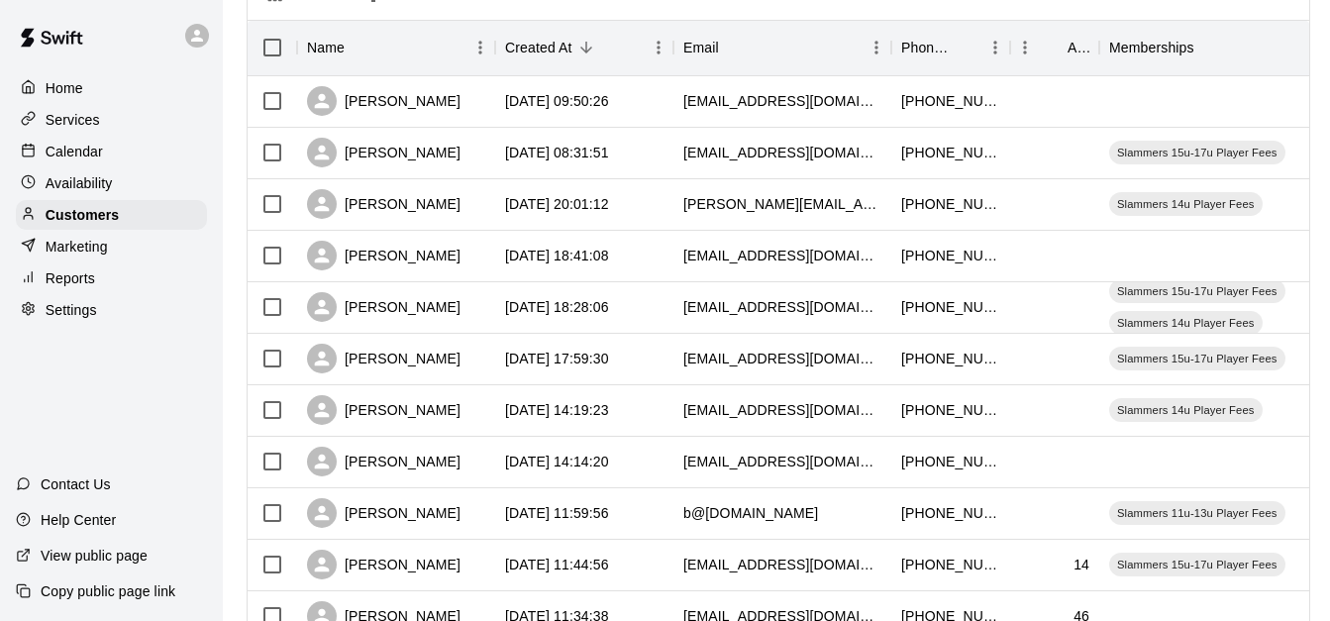
scroll to position [235, 0]
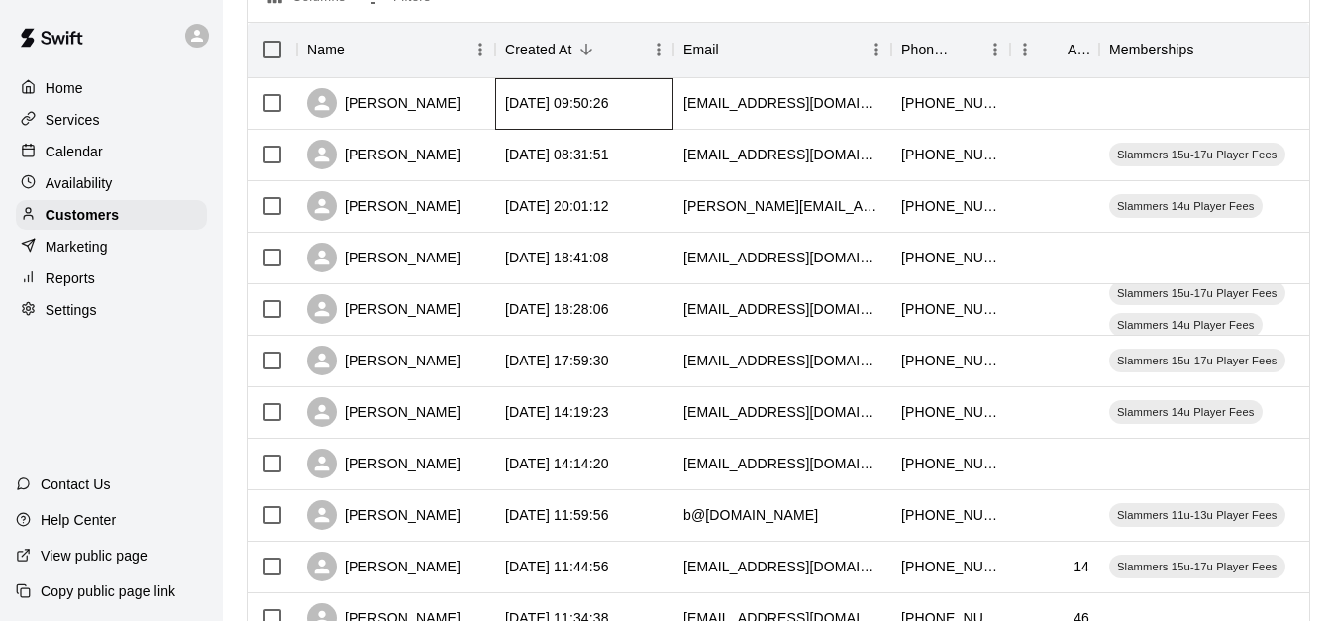
click at [614, 89] on div "[DATE] 09:50:26" at bounding box center [584, 104] width 178 height 52
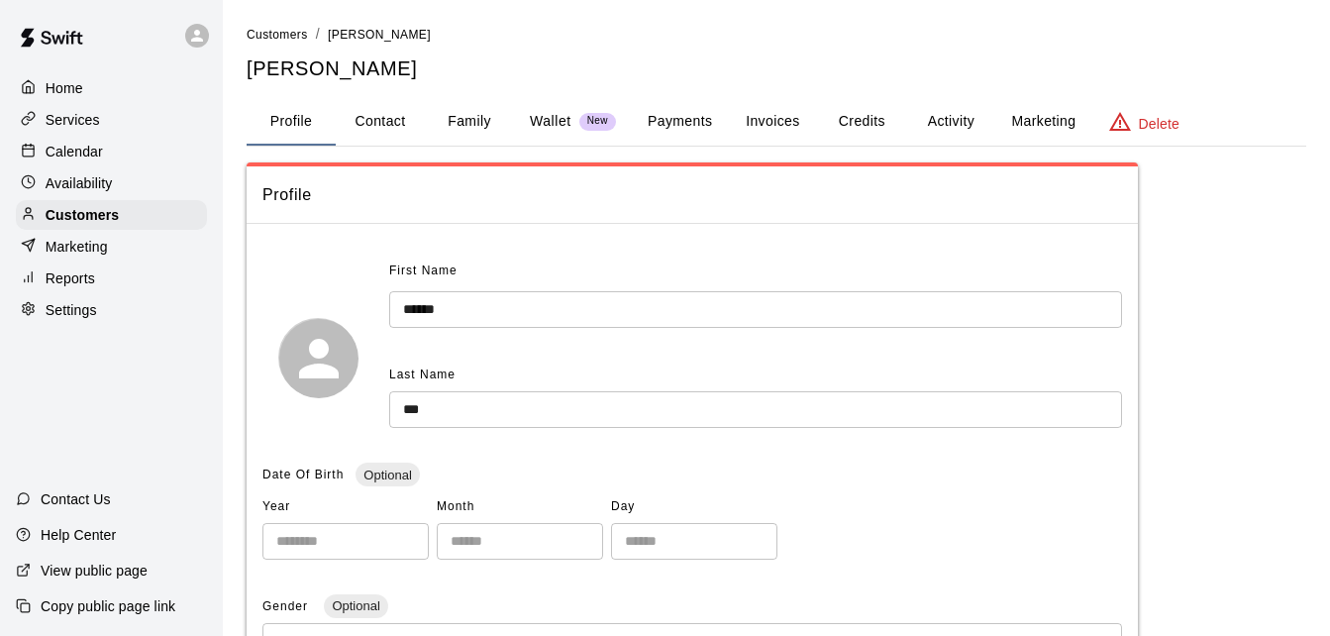
click at [473, 120] on button "Family" at bounding box center [469, 122] width 89 height 48
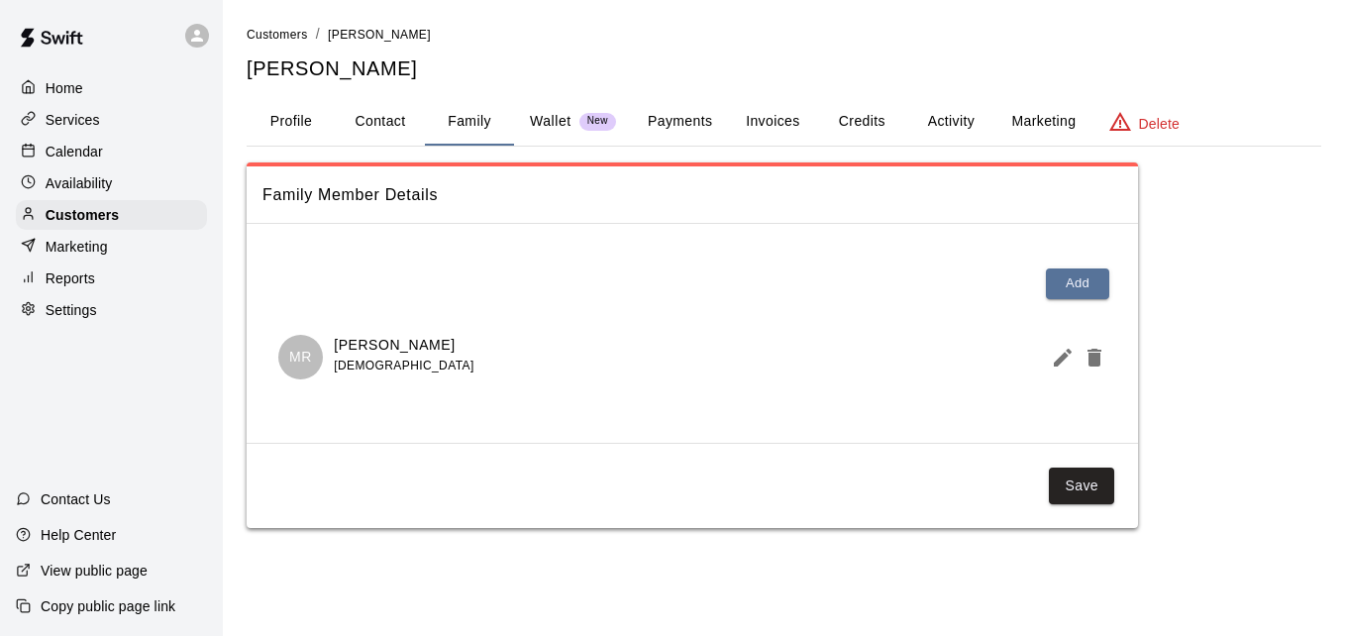
click at [665, 114] on button "Payments" at bounding box center [680, 122] width 96 height 48
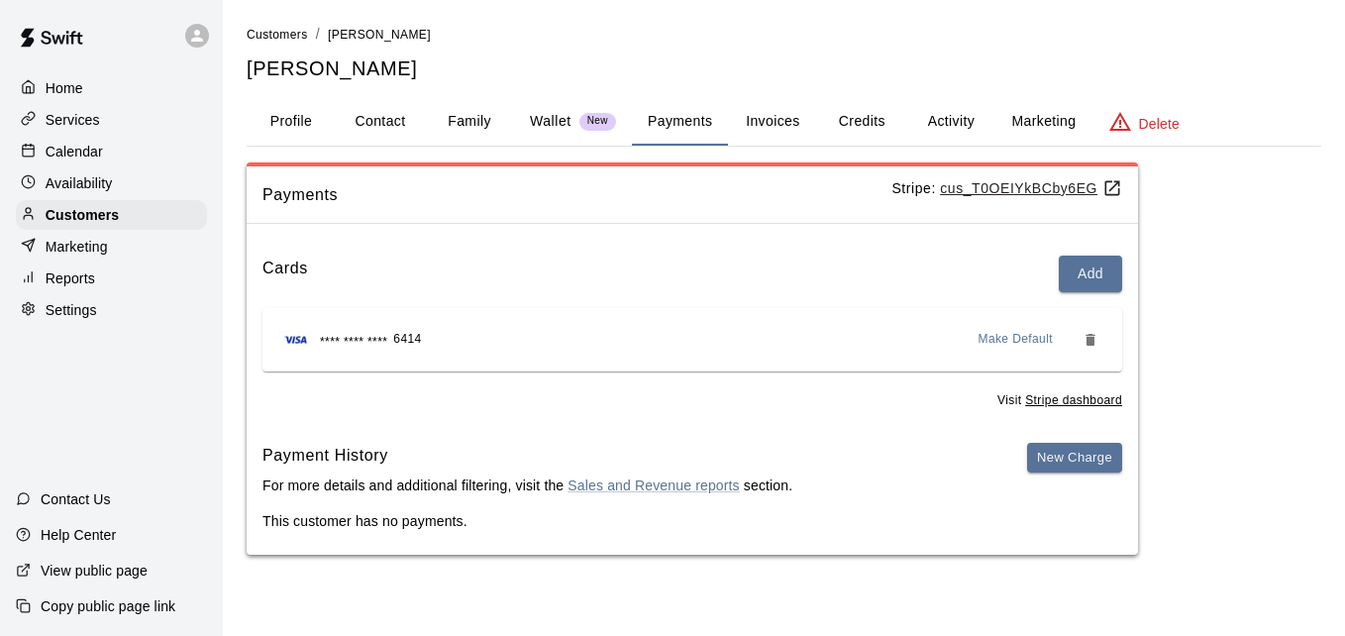
click at [945, 124] on button "Activity" at bounding box center [950, 122] width 89 height 48
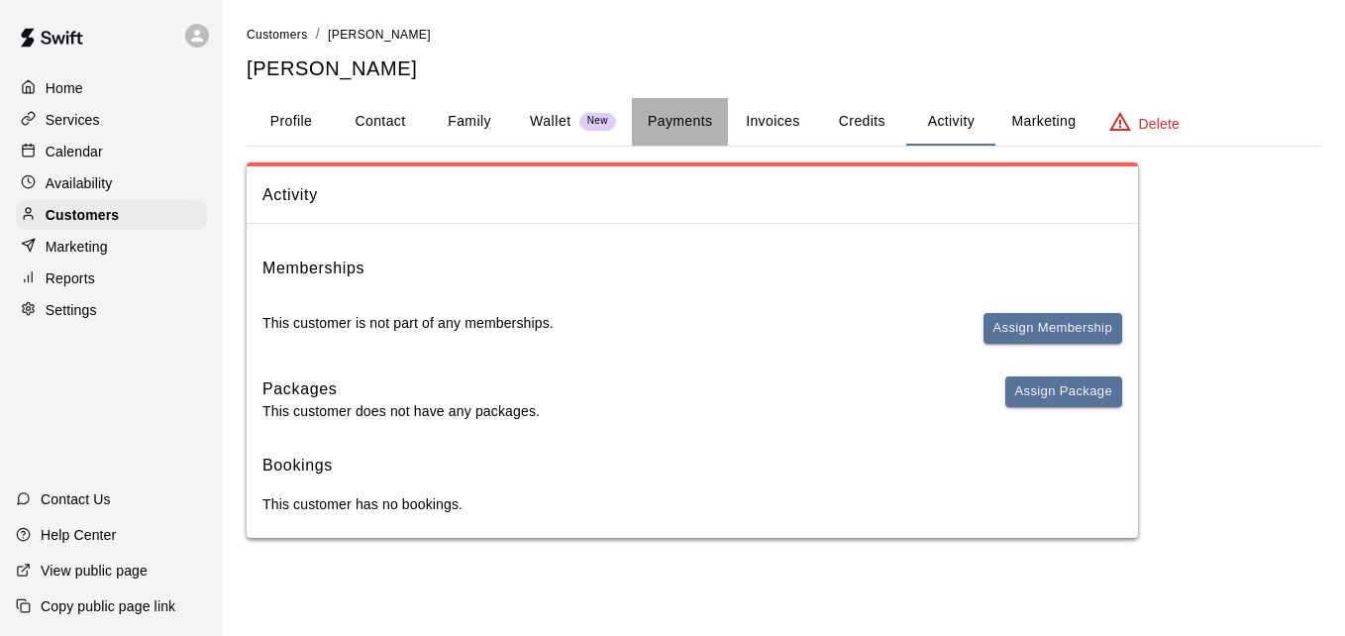
click at [681, 115] on button "Payments" at bounding box center [680, 122] width 96 height 48
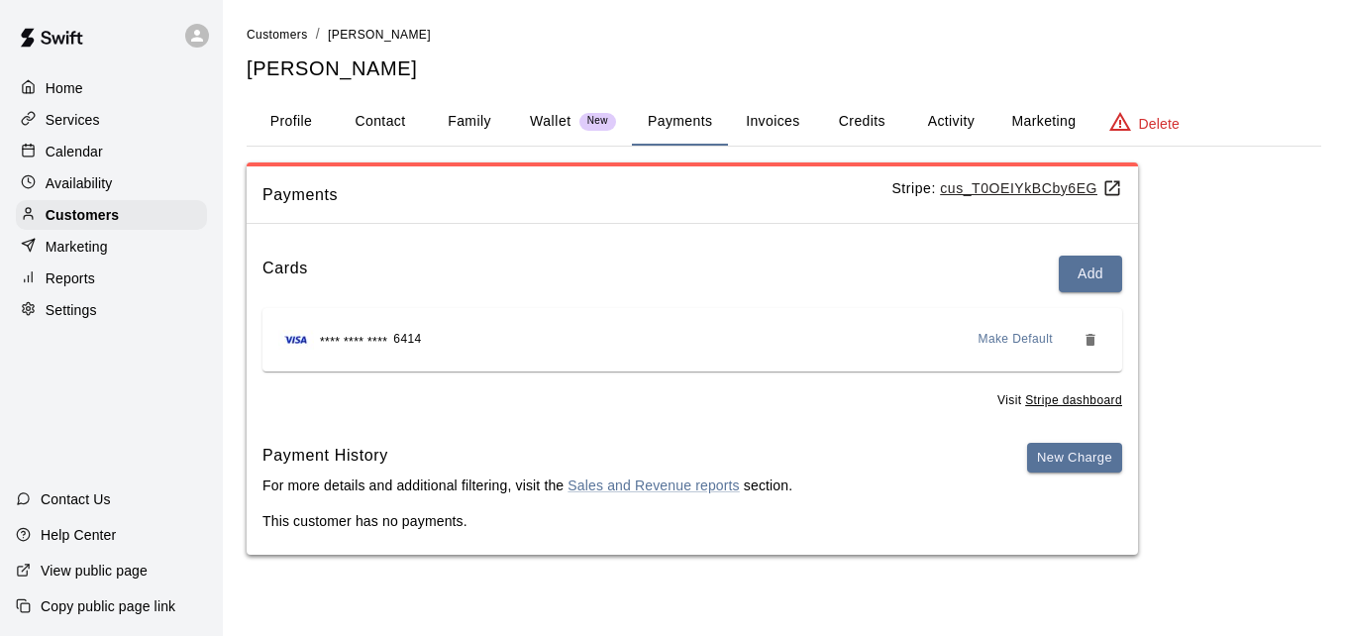
click at [1053, 397] on u "Stripe dashboard" at bounding box center [1073, 400] width 97 height 14
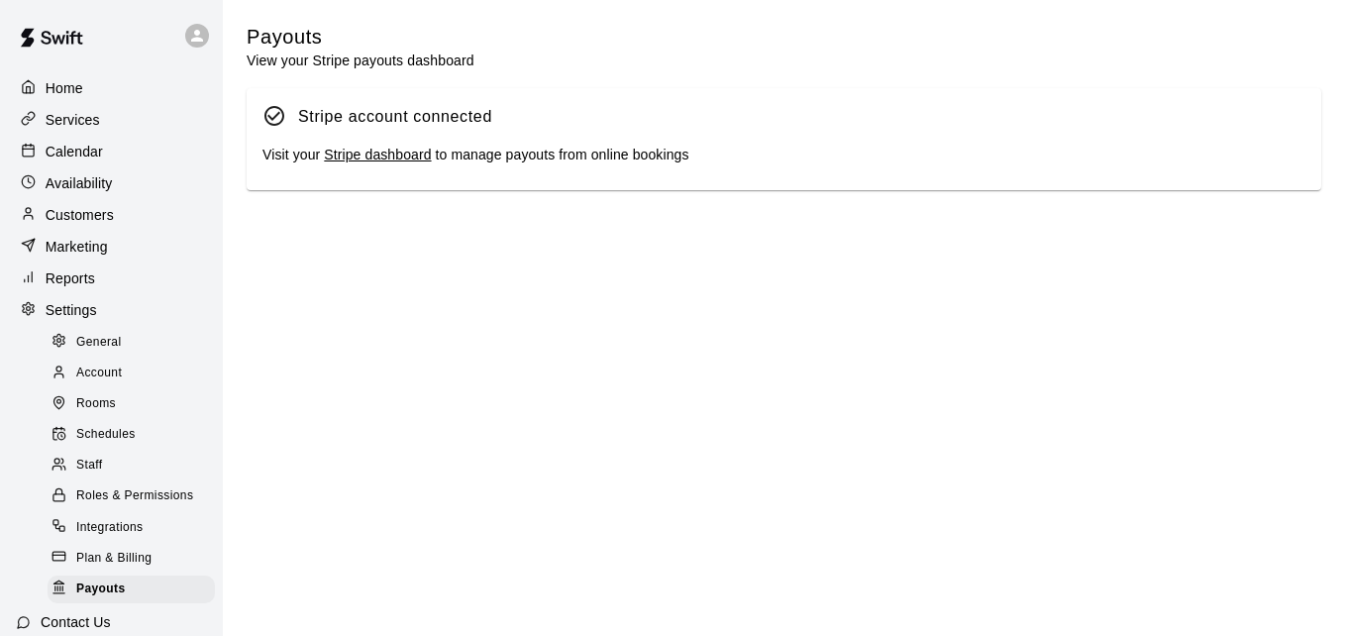
click at [396, 157] on link "Stripe dashboard" at bounding box center [377, 155] width 107 height 16
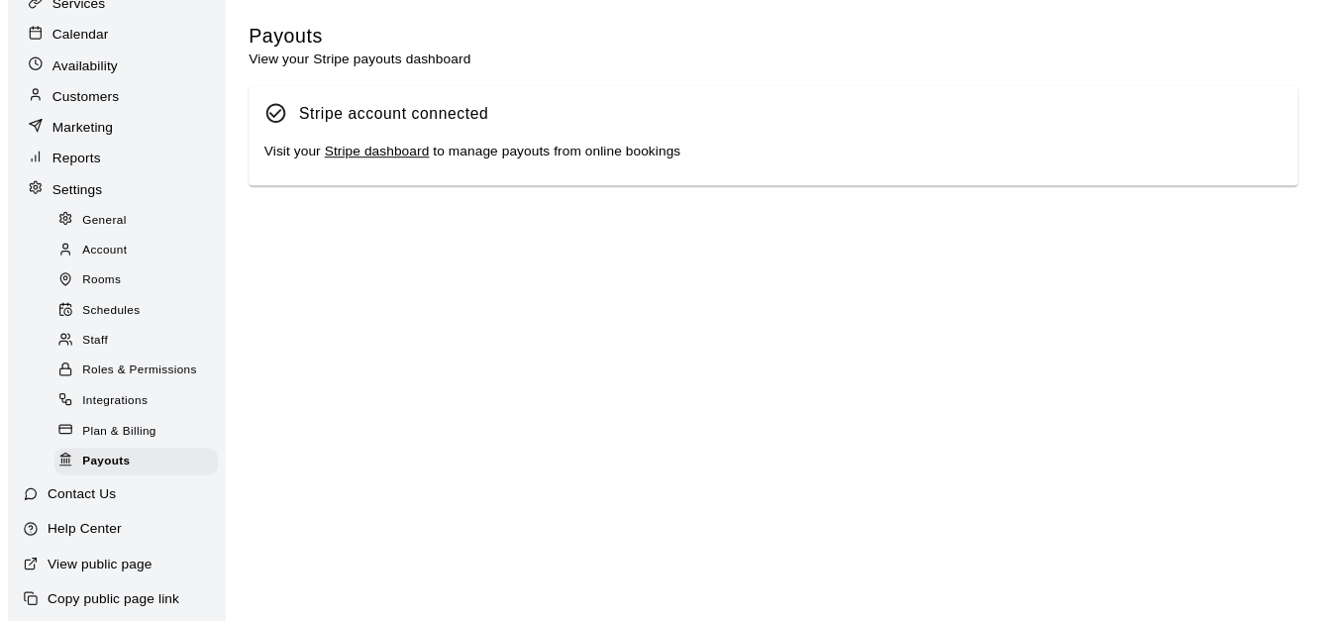
scroll to position [119, 0]
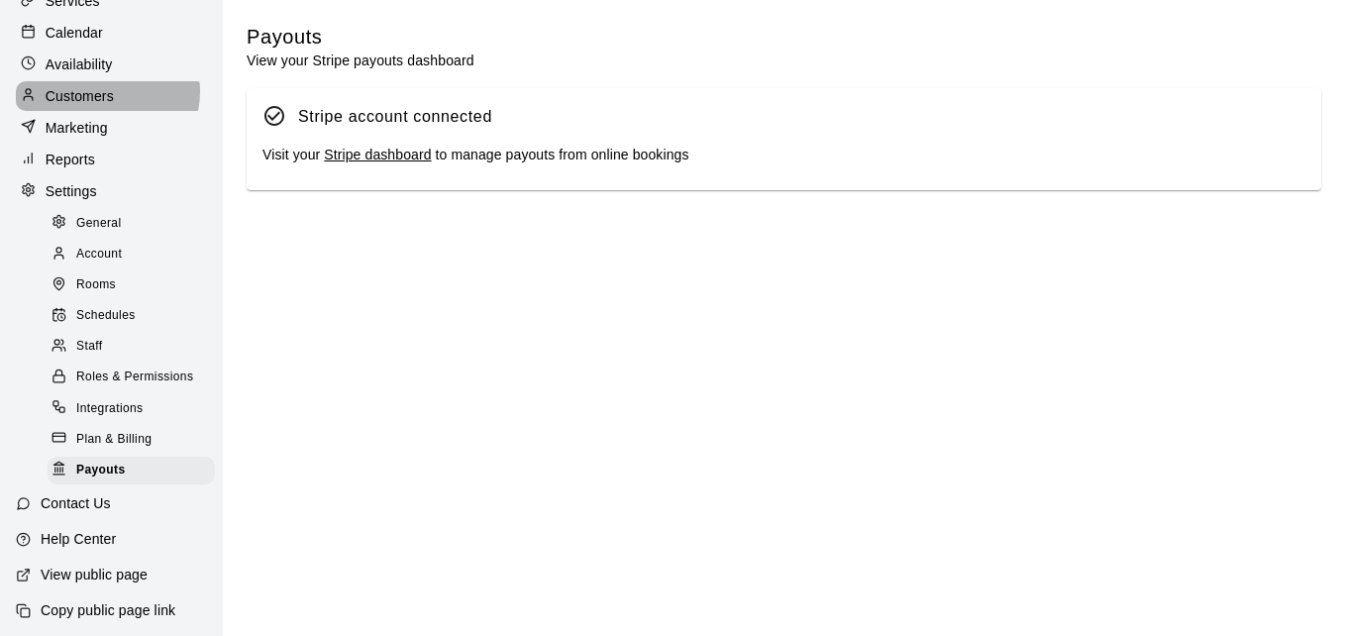
click at [106, 95] on p "Customers" at bounding box center [80, 96] width 68 height 20
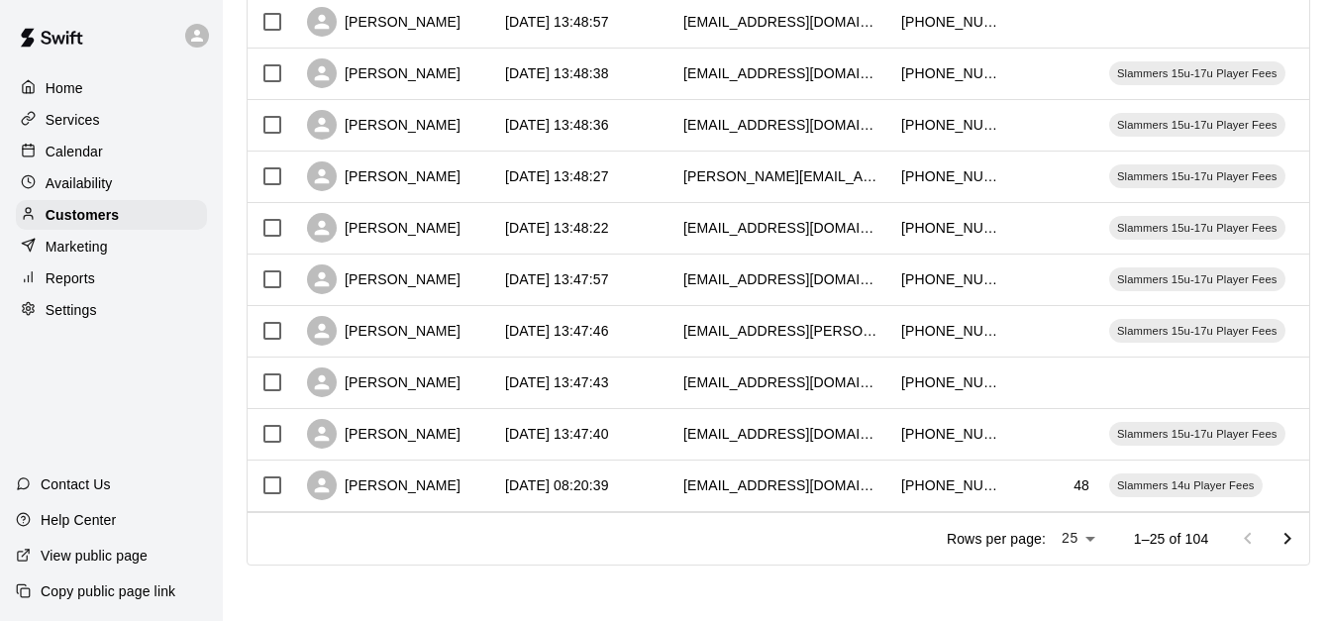
scroll to position [1106, 0]
click at [1298, 536] on icon "Go to next page" at bounding box center [1288, 539] width 24 height 24
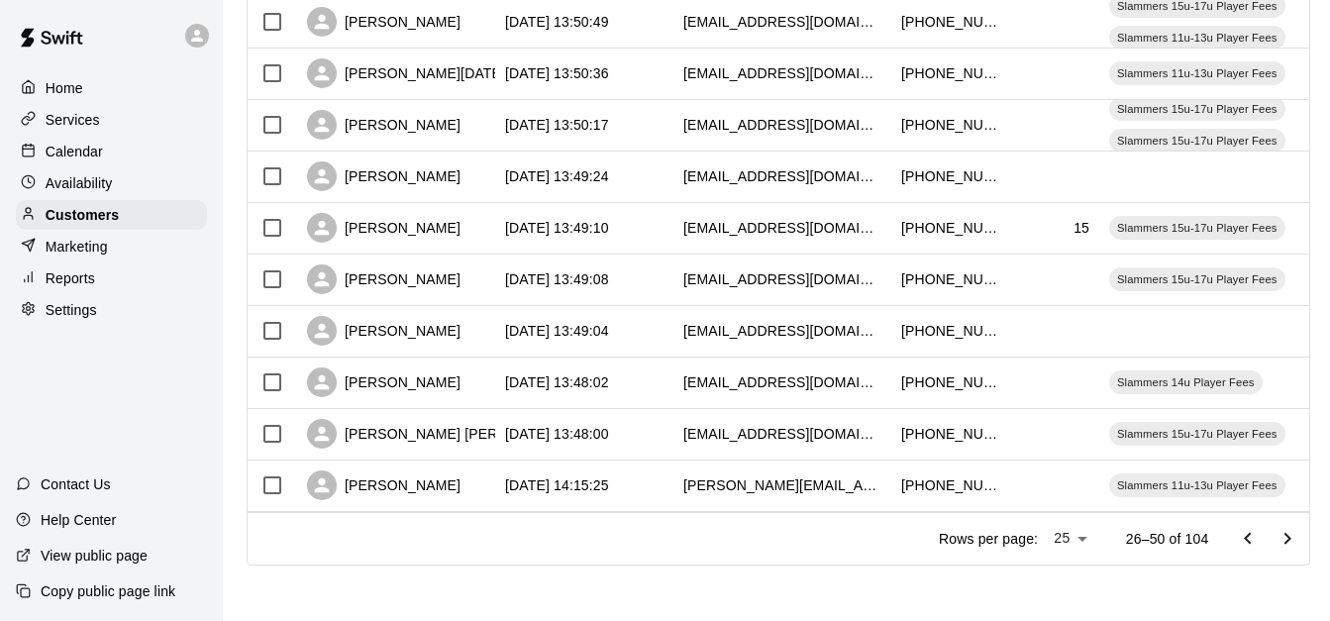
click at [1298, 536] on icon "Go to next page" at bounding box center [1288, 539] width 24 height 24
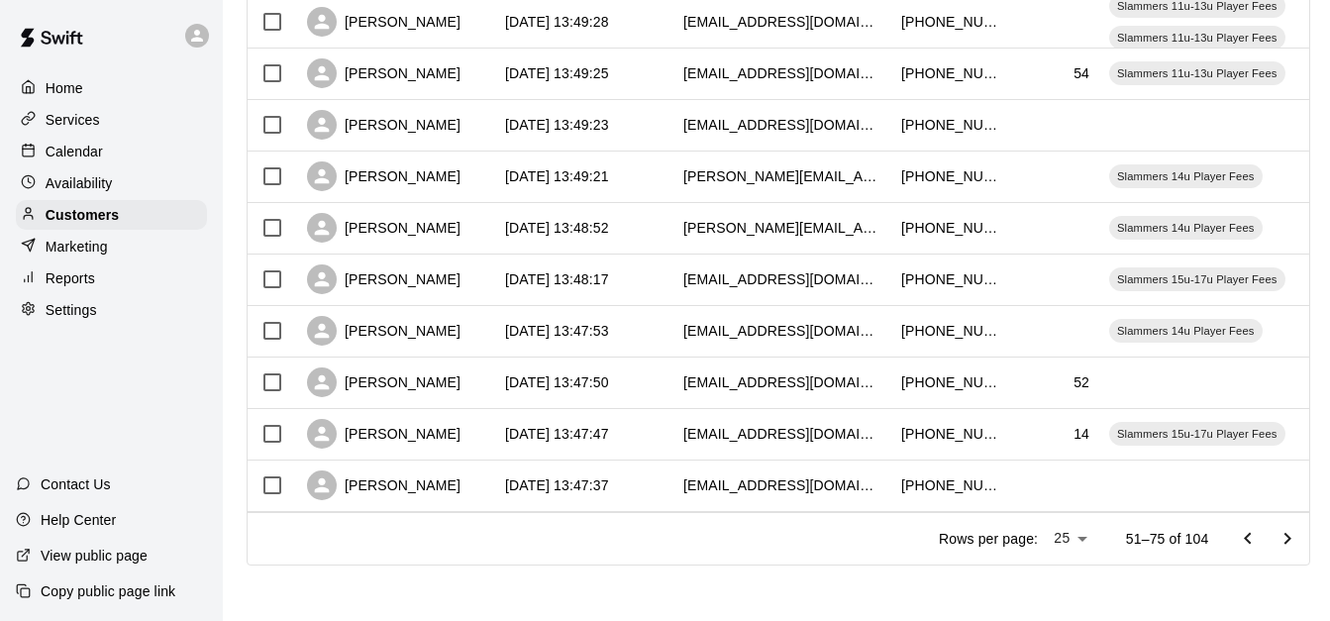
click at [1298, 536] on icon "Go to next page" at bounding box center [1288, 539] width 24 height 24
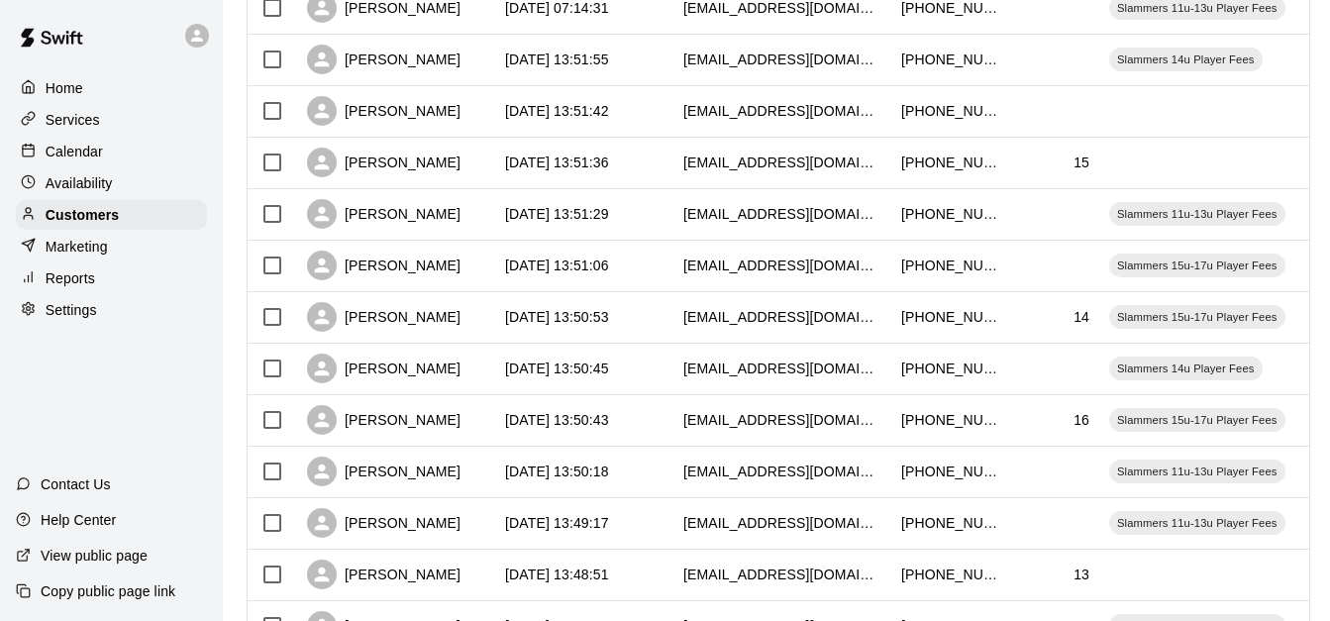
scroll to position [789, 0]
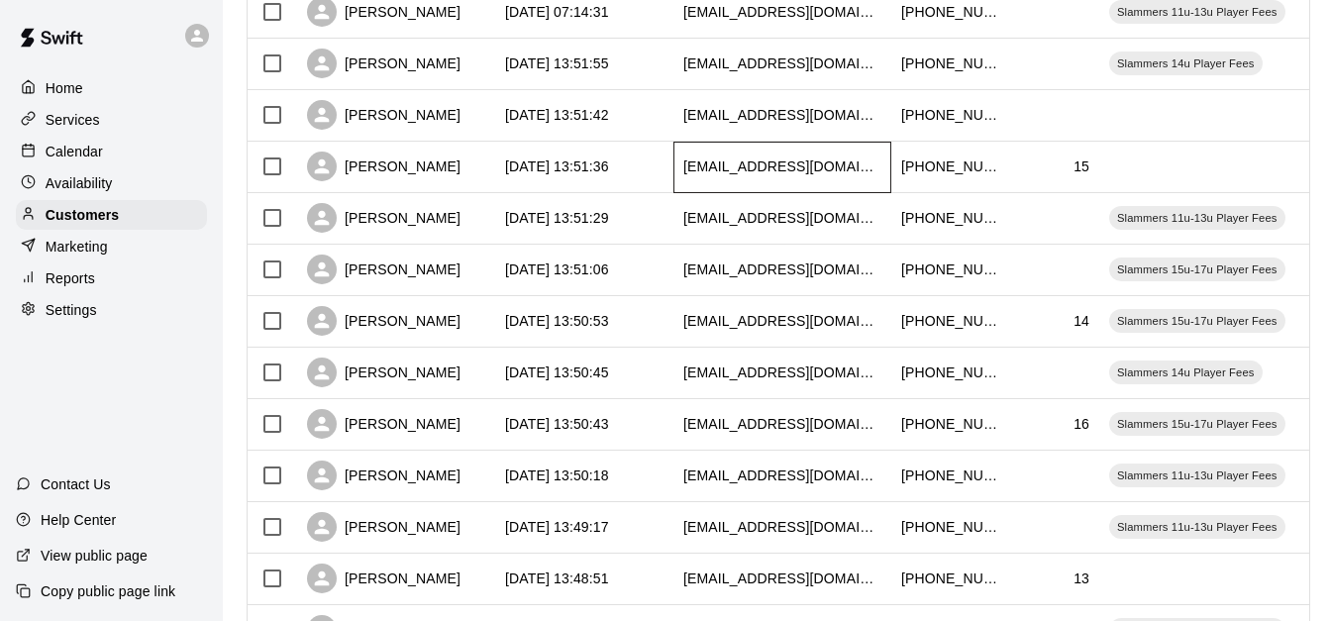
click at [764, 158] on div "[EMAIL_ADDRESS][DOMAIN_NAME]" at bounding box center [783, 168] width 218 height 52
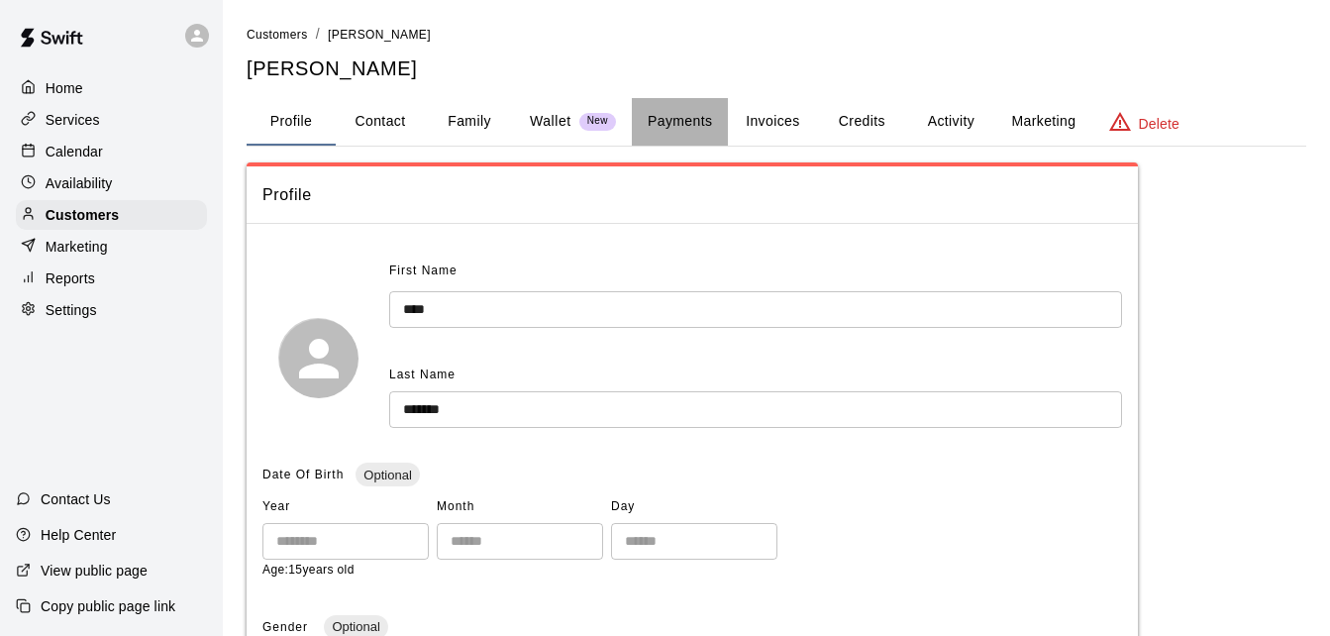
click at [688, 120] on button "Payments" at bounding box center [680, 122] width 96 height 48
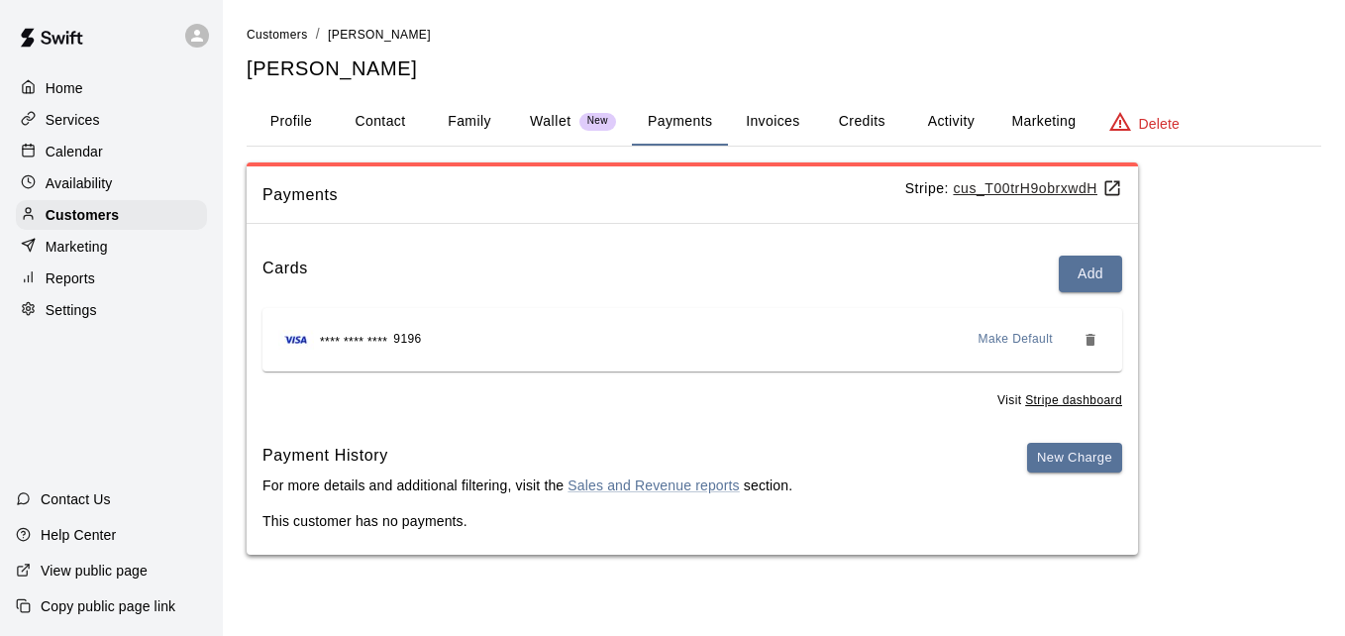
click at [957, 112] on button "Activity" at bounding box center [950, 122] width 89 height 48
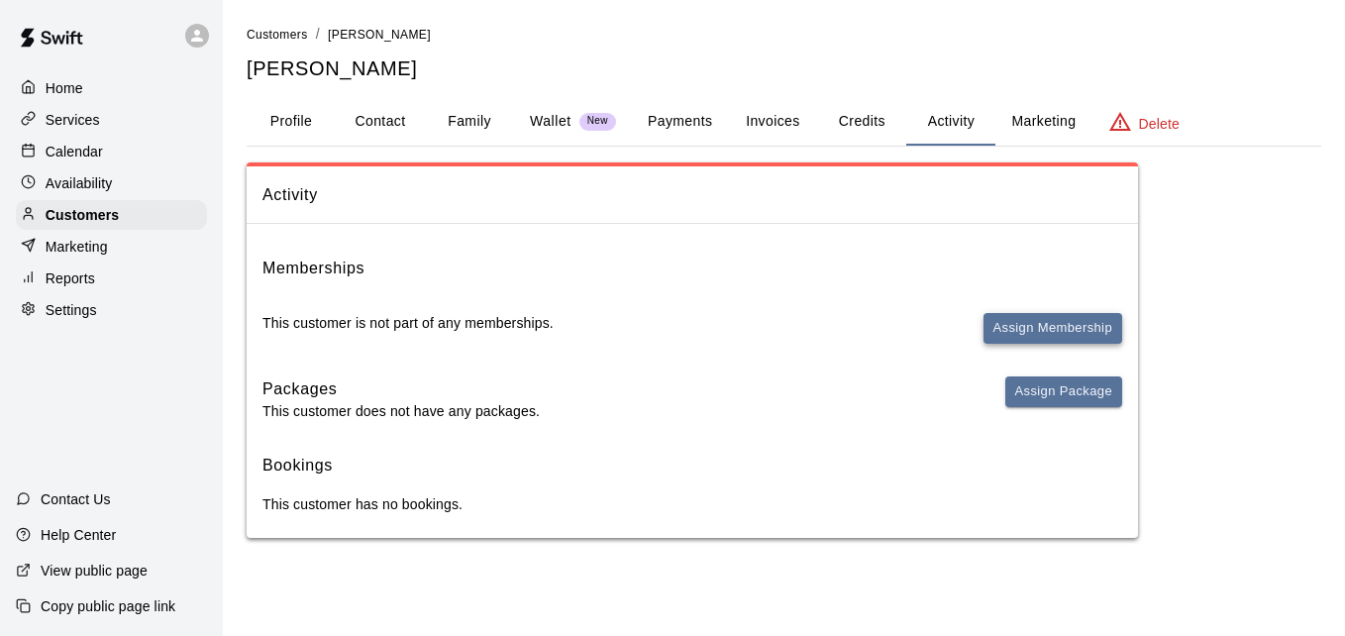
click at [1028, 321] on button "Assign Membership" at bounding box center [1053, 328] width 139 height 31
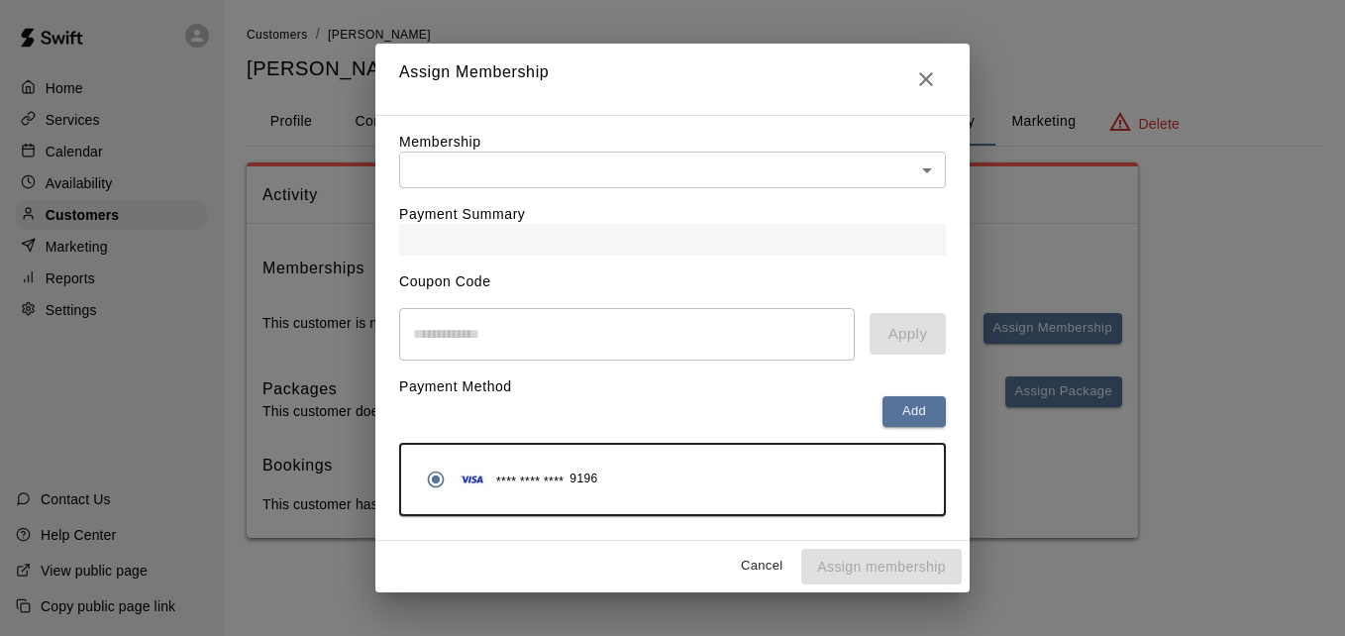
click at [762, 171] on body "Home Services Calendar Availability Customers Marketing Reports Settings Contac…" at bounding box center [672, 289] width 1345 height 578
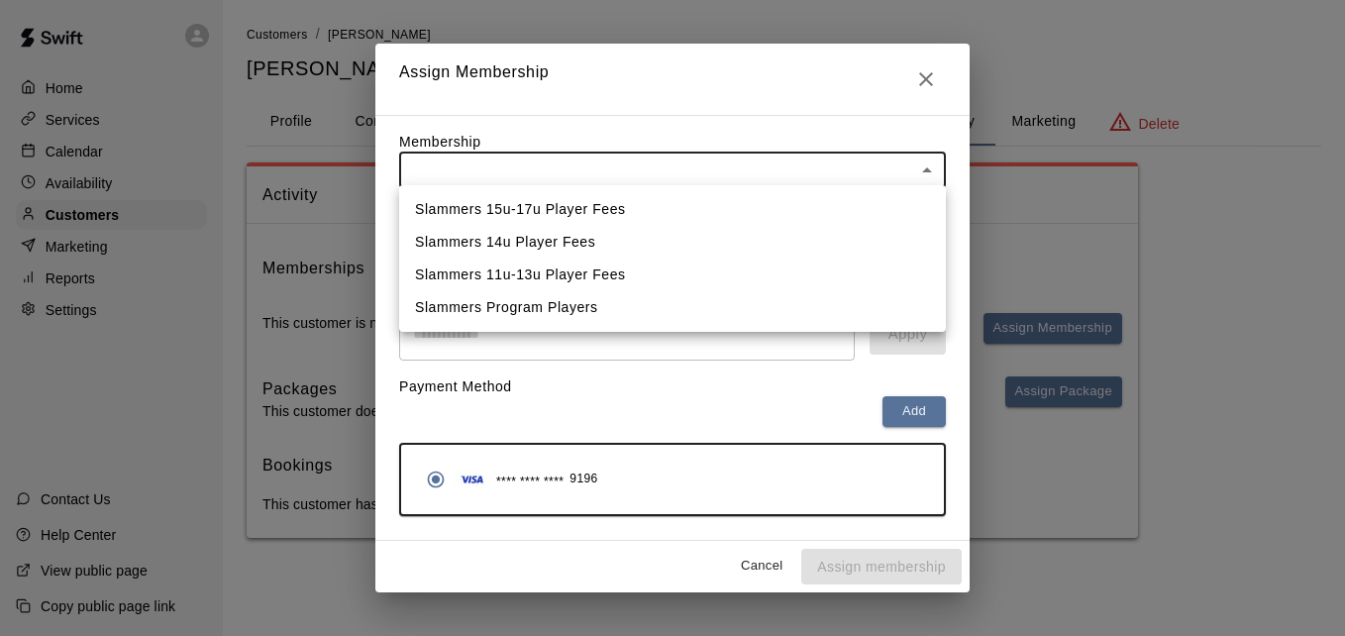
click at [735, 216] on li "Slammers 15u-17u Player Fees" at bounding box center [672, 209] width 547 height 33
type input "**********"
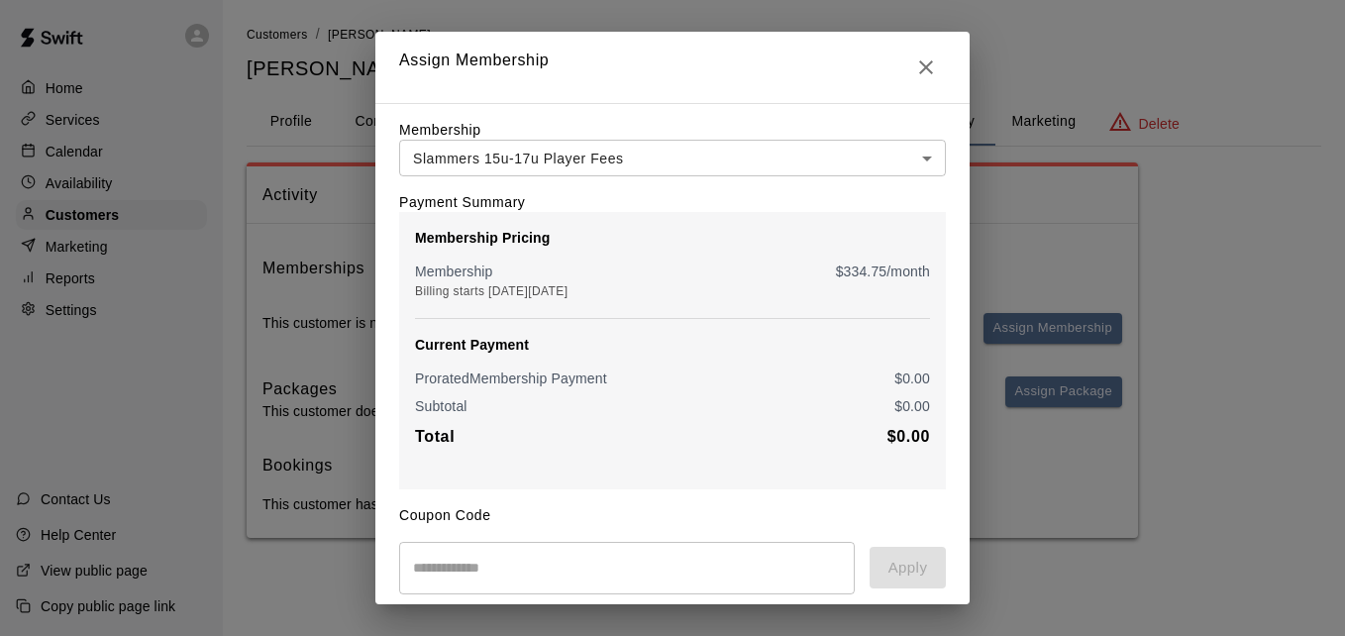
scroll to position [234, 0]
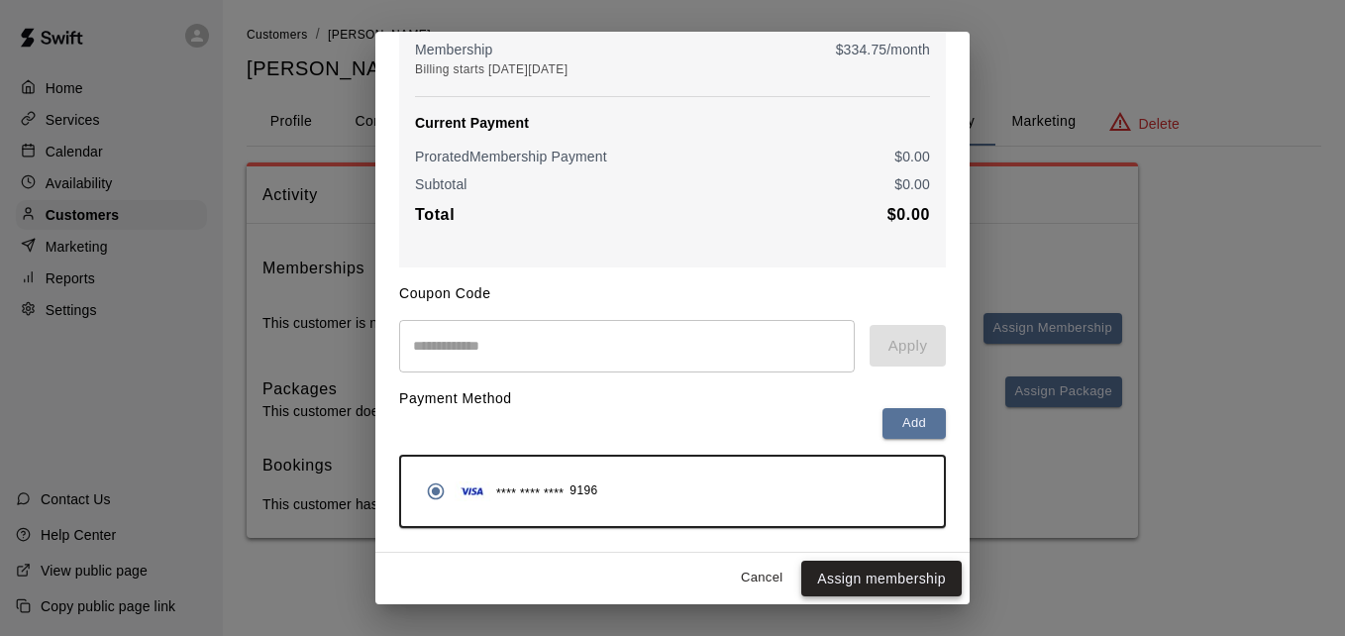
click at [861, 568] on button "Assign membership" at bounding box center [881, 579] width 160 height 37
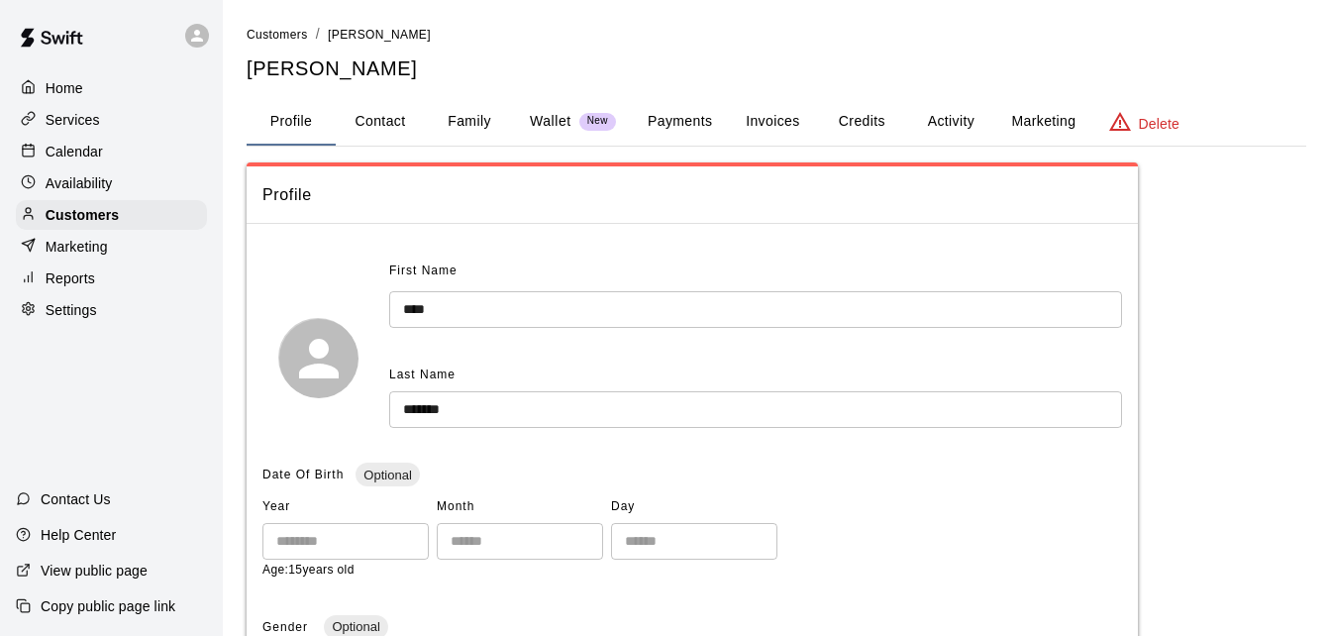
click at [674, 127] on button "Payments" at bounding box center [680, 122] width 96 height 48
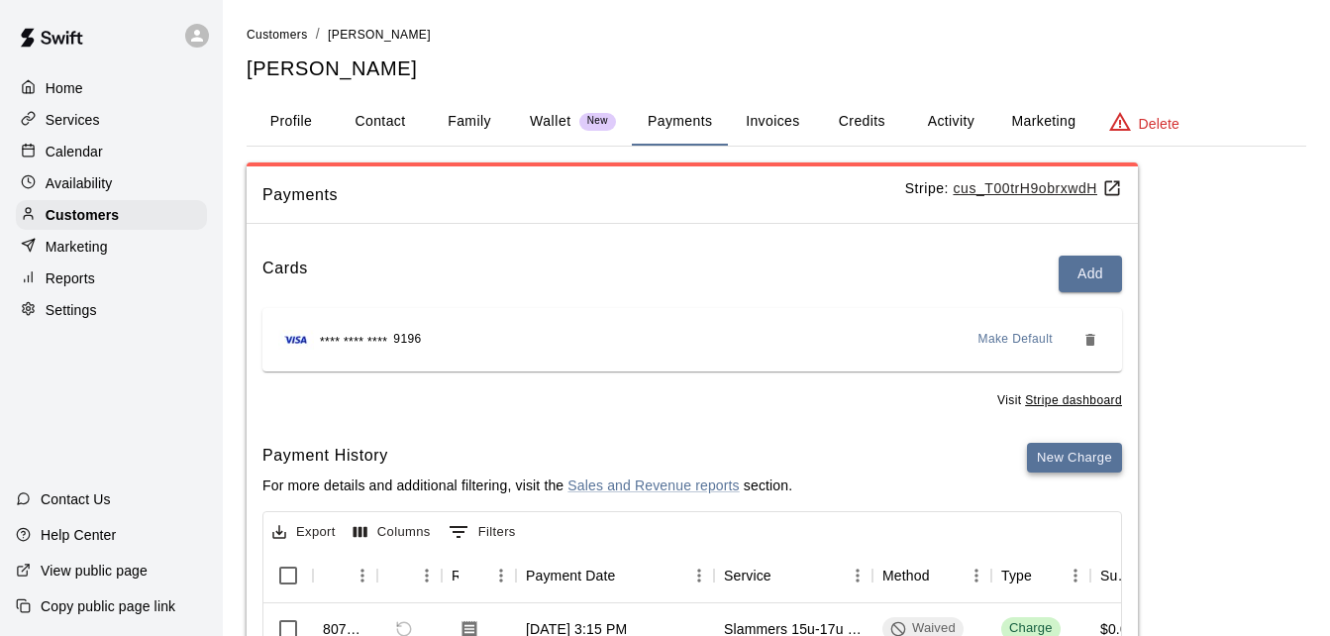
click at [1079, 463] on button "New Charge" at bounding box center [1074, 458] width 95 height 31
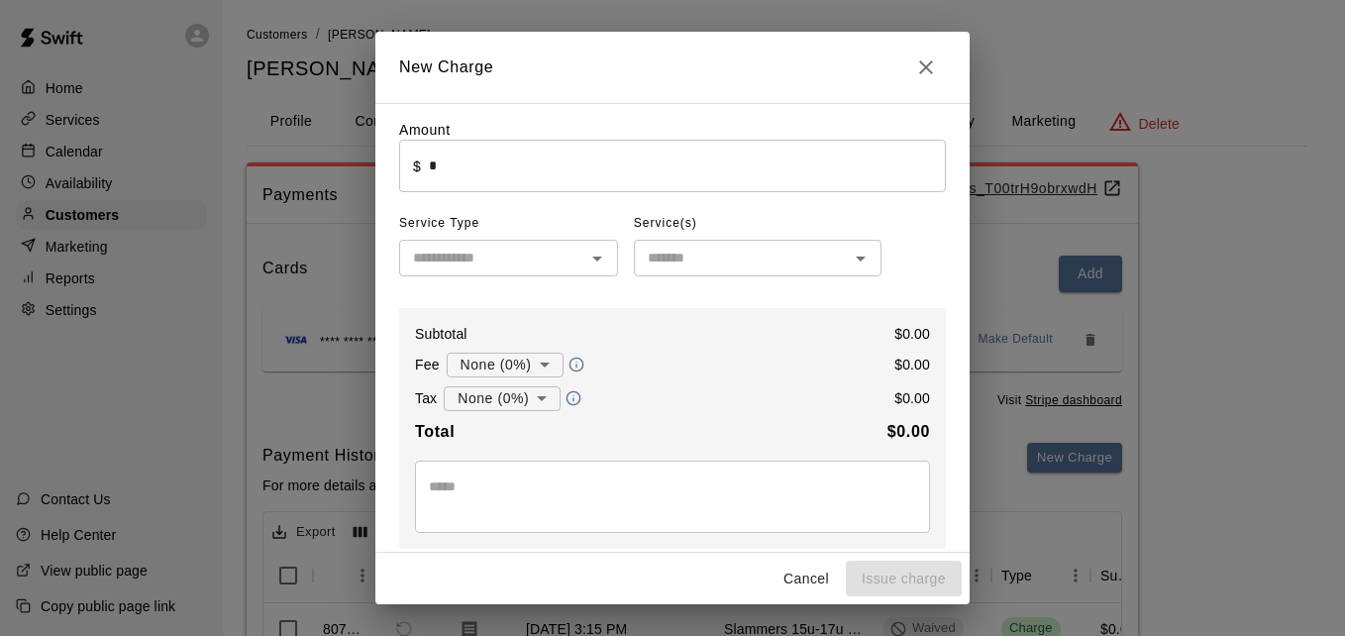
click at [581, 165] on input "*" at bounding box center [687, 166] width 517 height 53
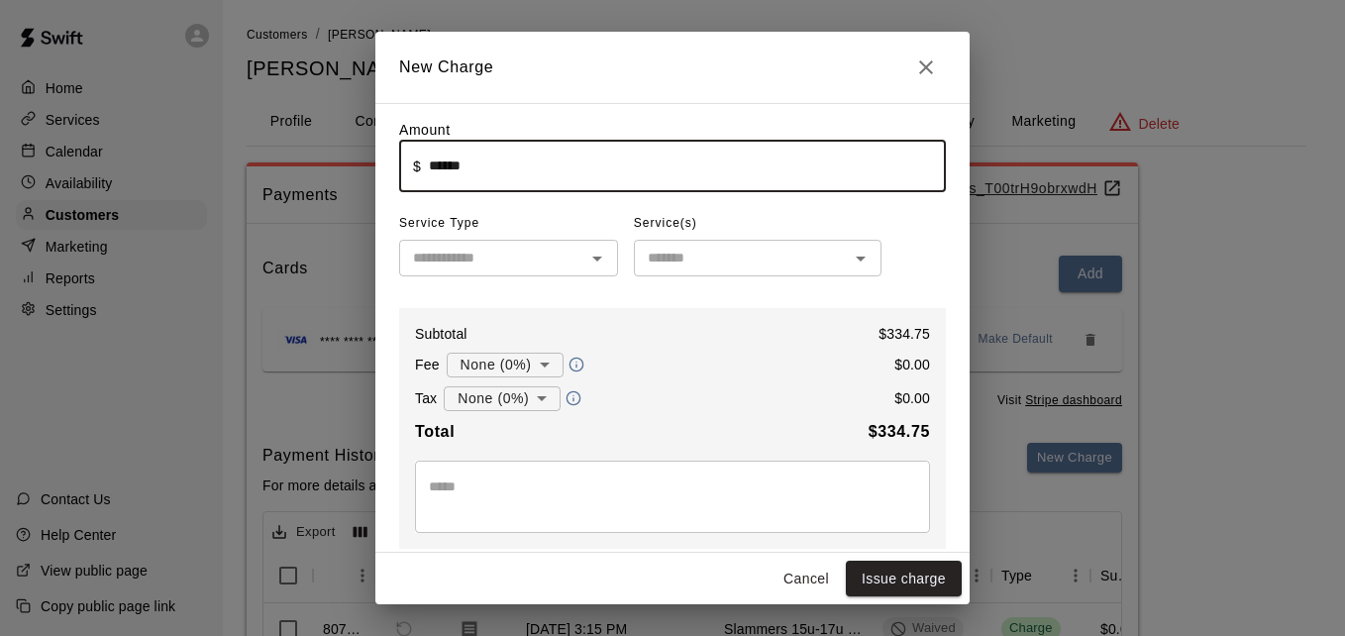
type input "******"
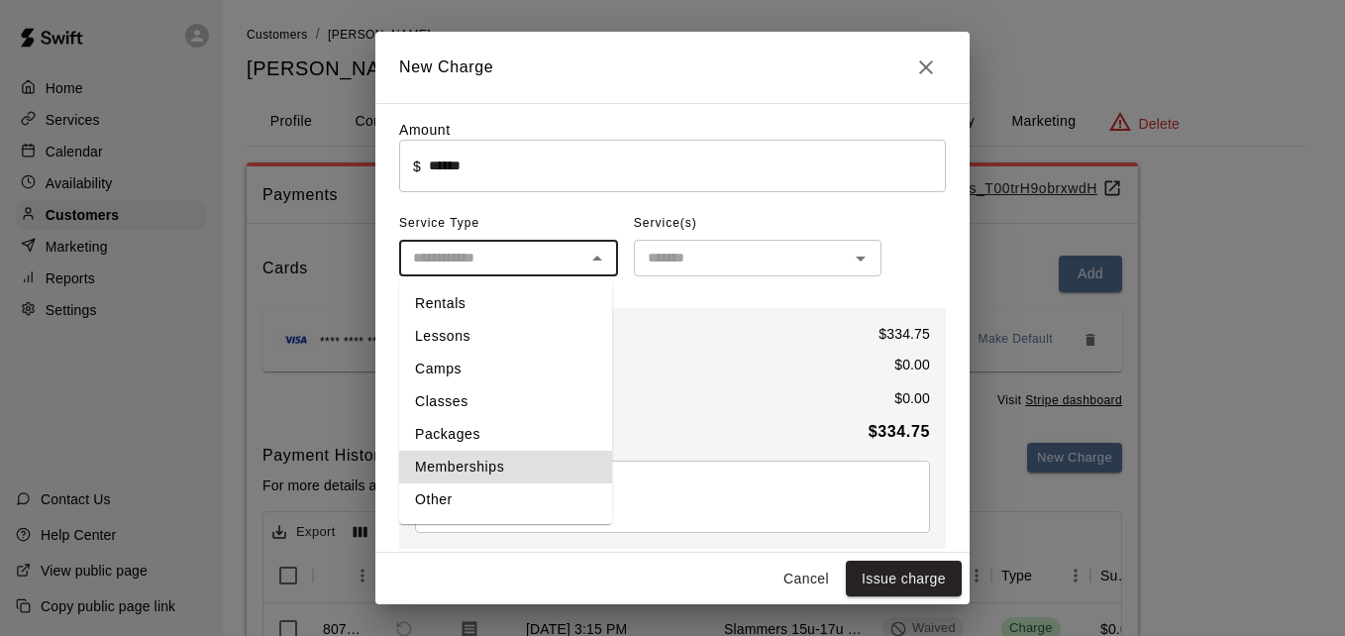
type input "**********"
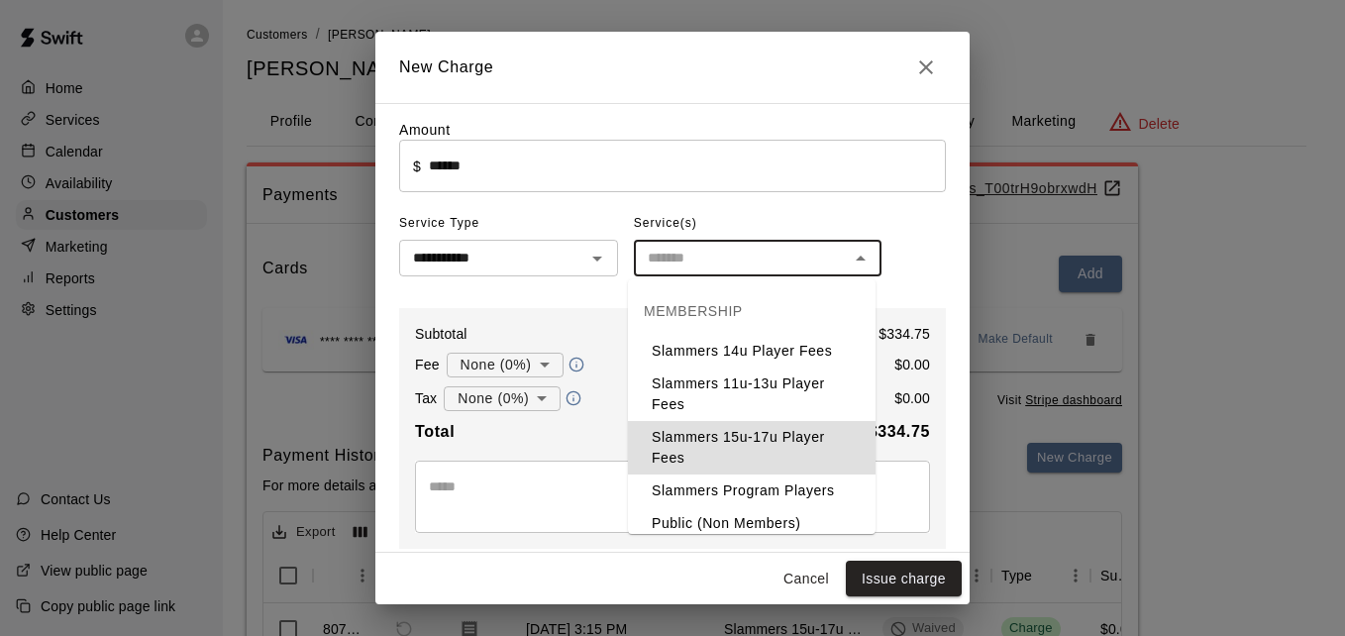
type input "**********"
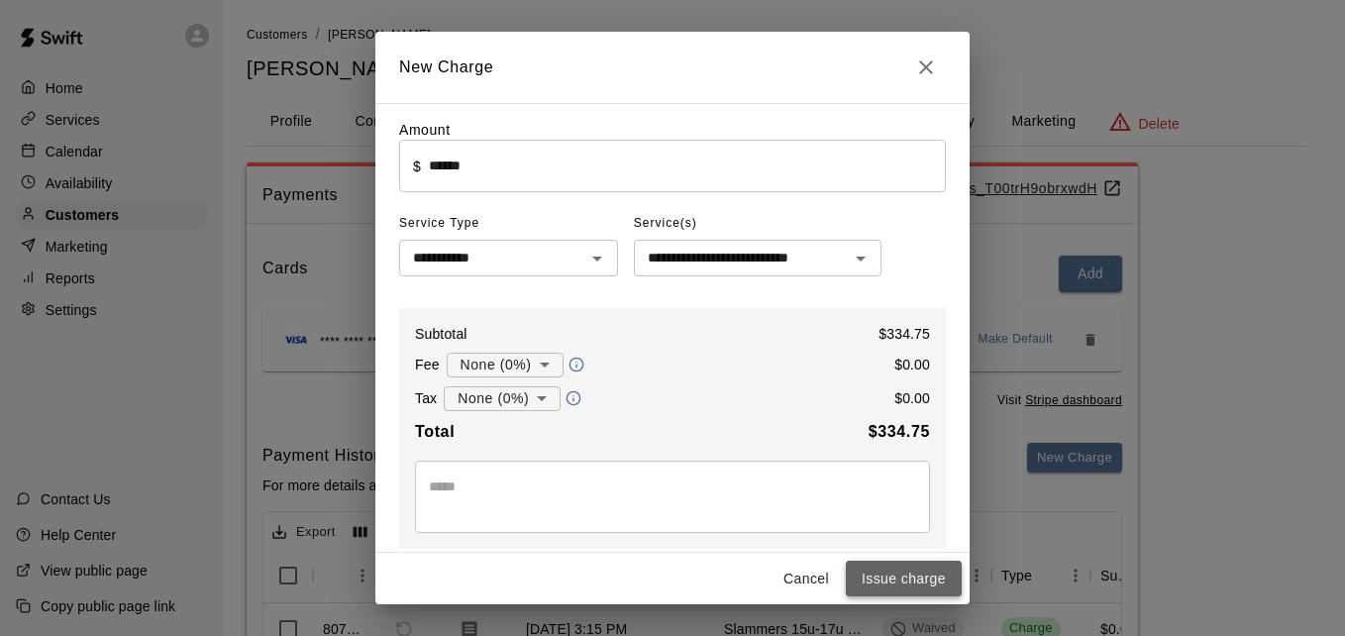
click at [914, 571] on button "Issue charge" at bounding box center [904, 579] width 116 height 37
type input "*"
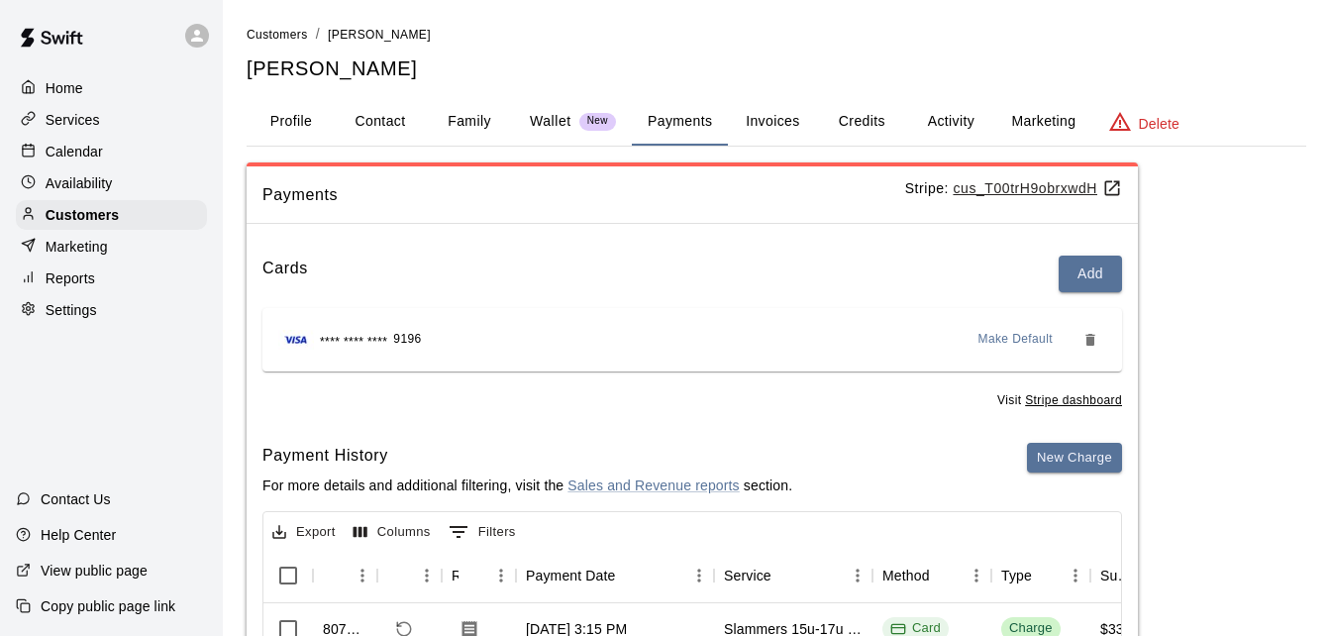
click at [951, 450] on div "Payment History For more details and additional filtering, visit the Sales and …" at bounding box center [693, 477] width 860 height 69
click at [274, 39] on span "Customers" at bounding box center [277, 35] width 61 height 14
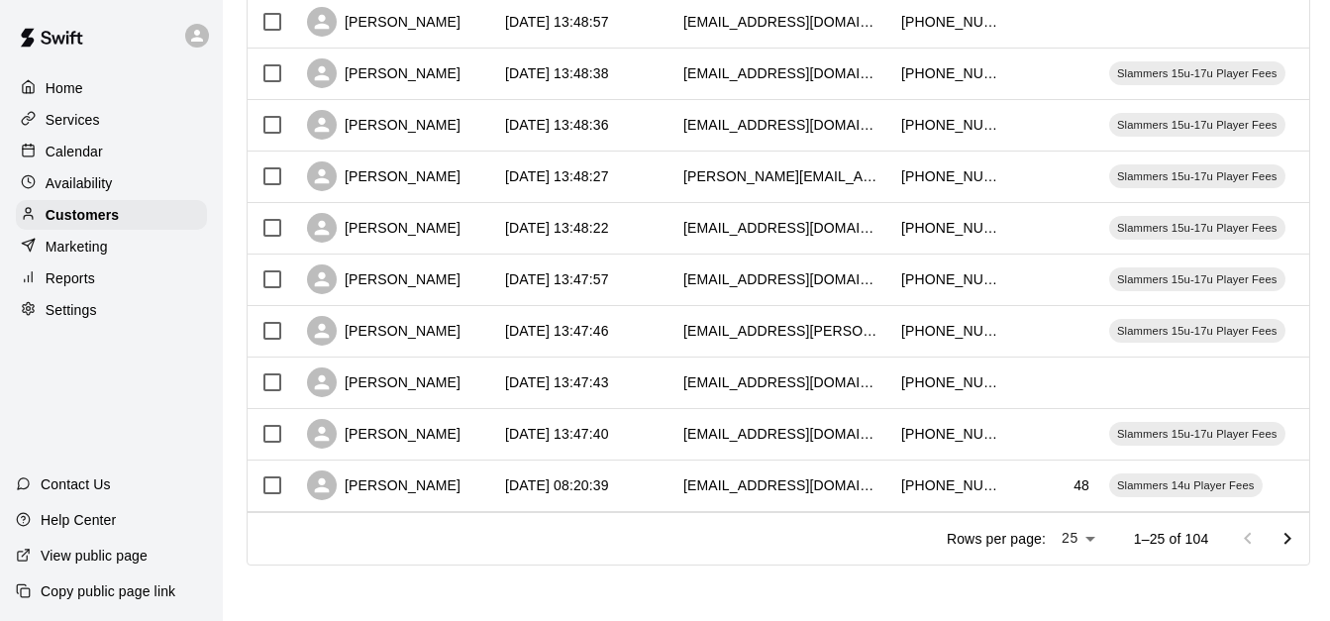
scroll to position [1106, 0]
click at [1300, 533] on icon "Go to next page" at bounding box center [1288, 539] width 24 height 24
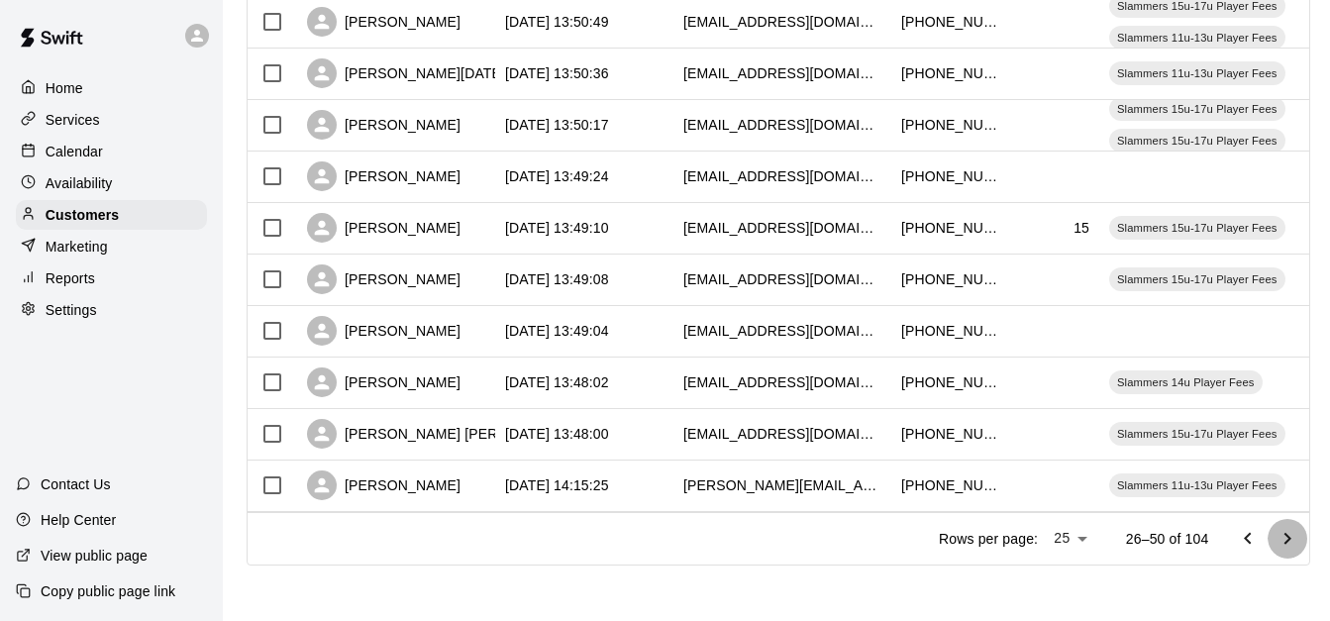
click at [1300, 533] on icon "Go to next page" at bounding box center [1288, 539] width 24 height 24
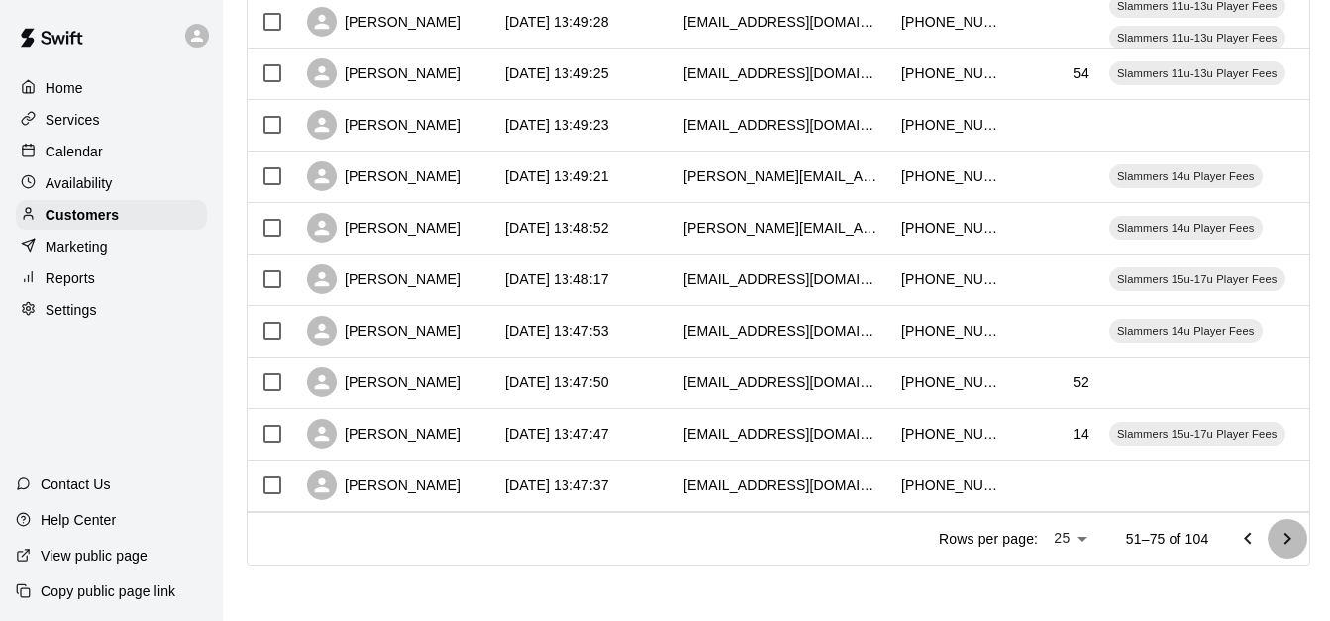
click at [1300, 533] on icon "Go to next page" at bounding box center [1288, 539] width 24 height 24
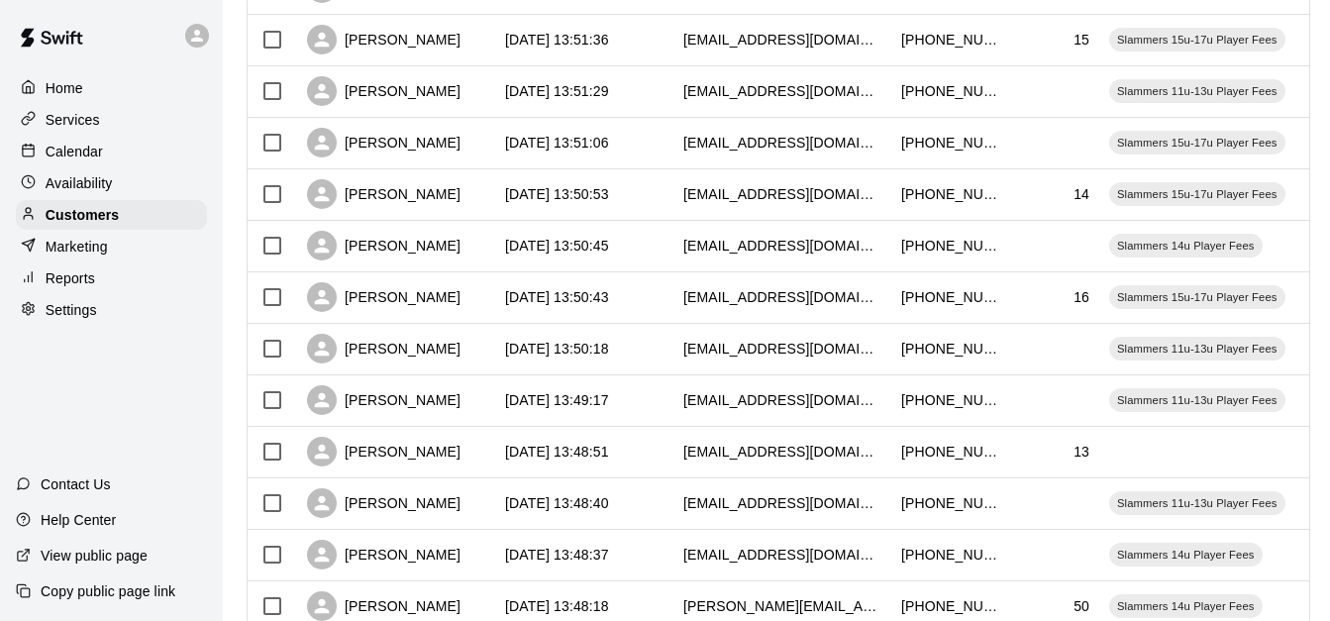
scroll to position [750, 0]
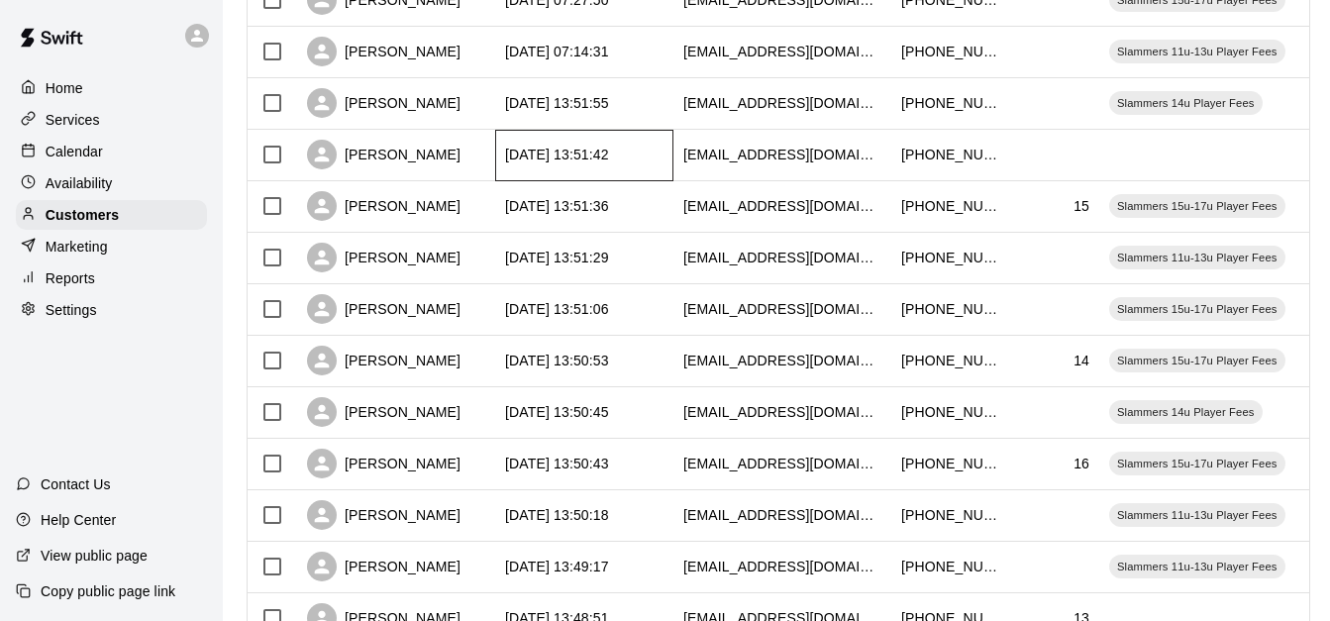
click at [667, 158] on div "[DATE] 13:51:42" at bounding box center [584, 156] width 178 height 52
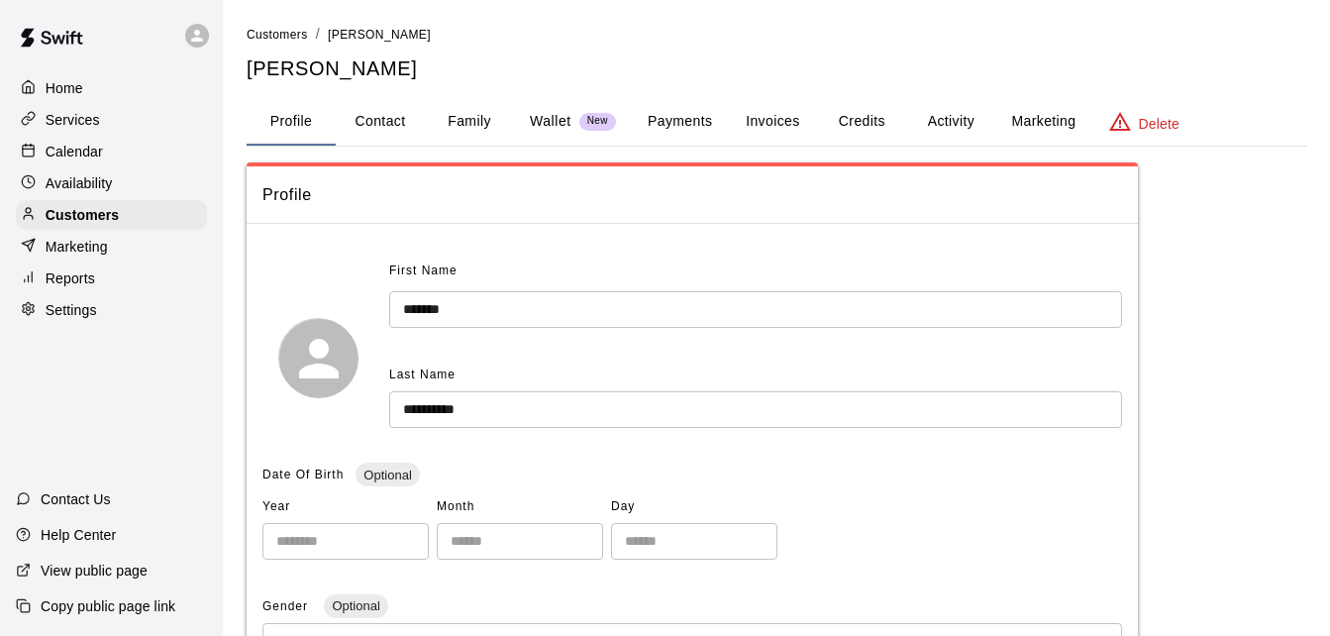
click at [480, 118] on button "Family" at bounding box center [469, 122] width 89 height 48
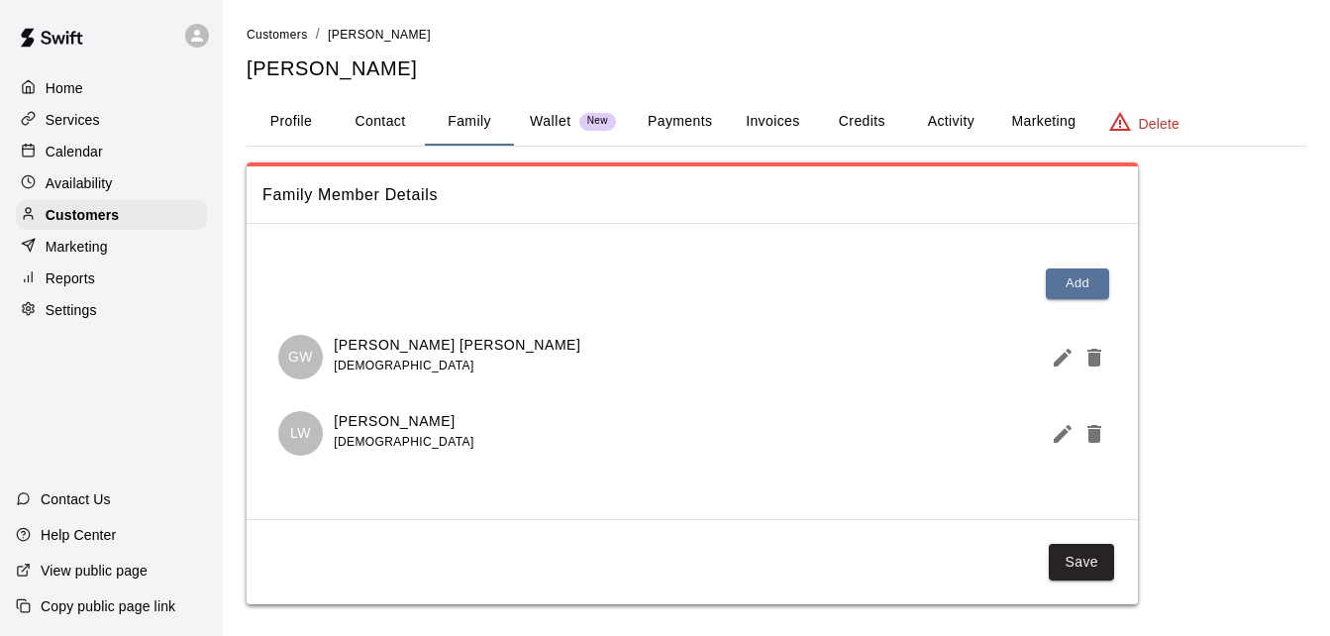
click at [674, 115] on button "Payments" at bounding box center [680, 122] width 96 height 48
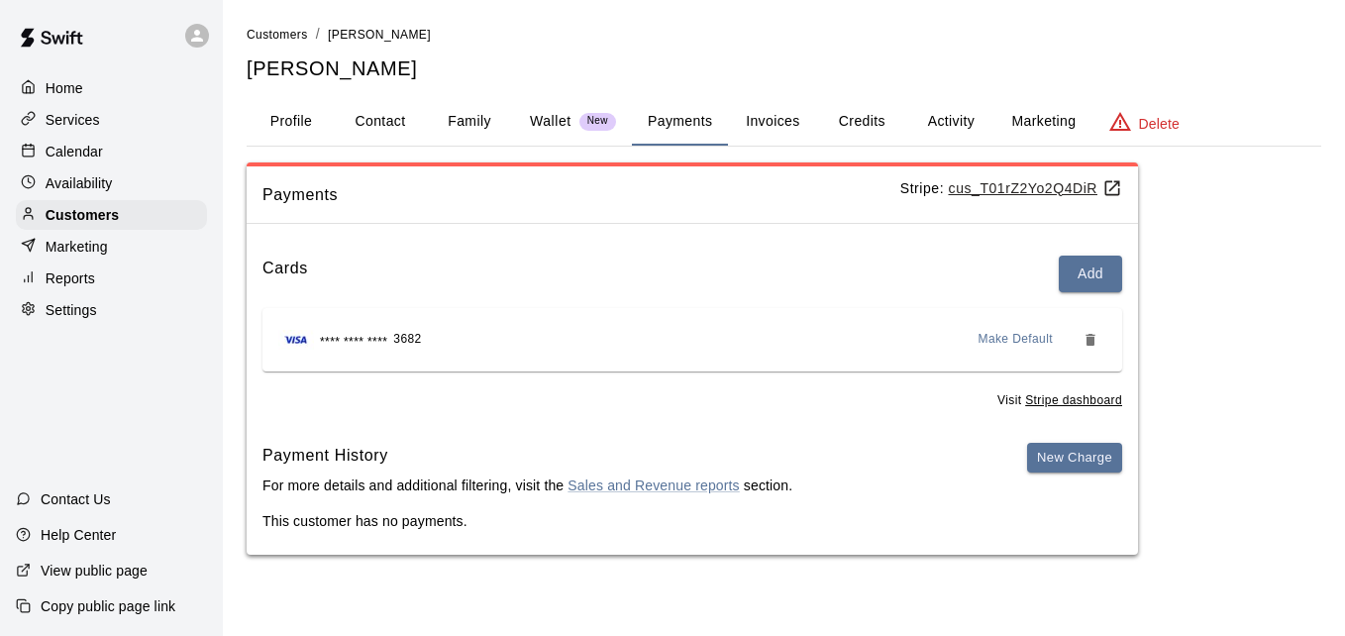
click at [937, 118] on button "Activity" at bounding box center [950, 122] width 89 height 48
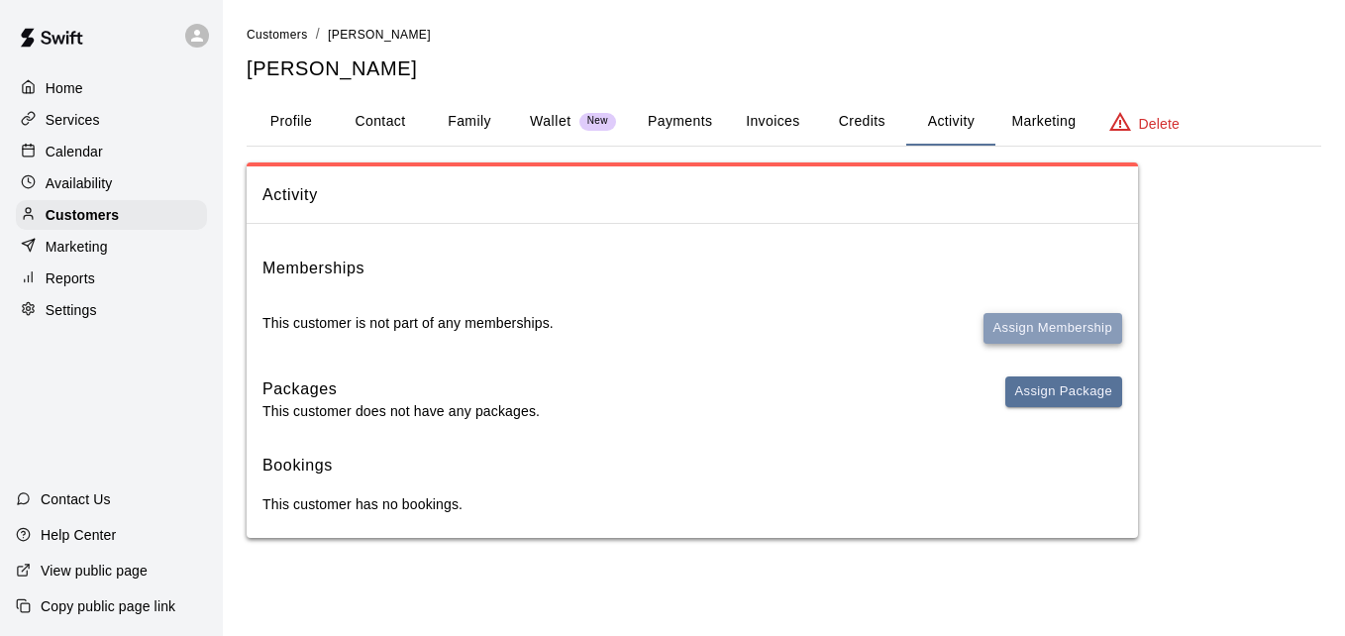
click at [1015, 329] on button "Assign Membership" at bounding box center [1053, 328] width 139 height 31
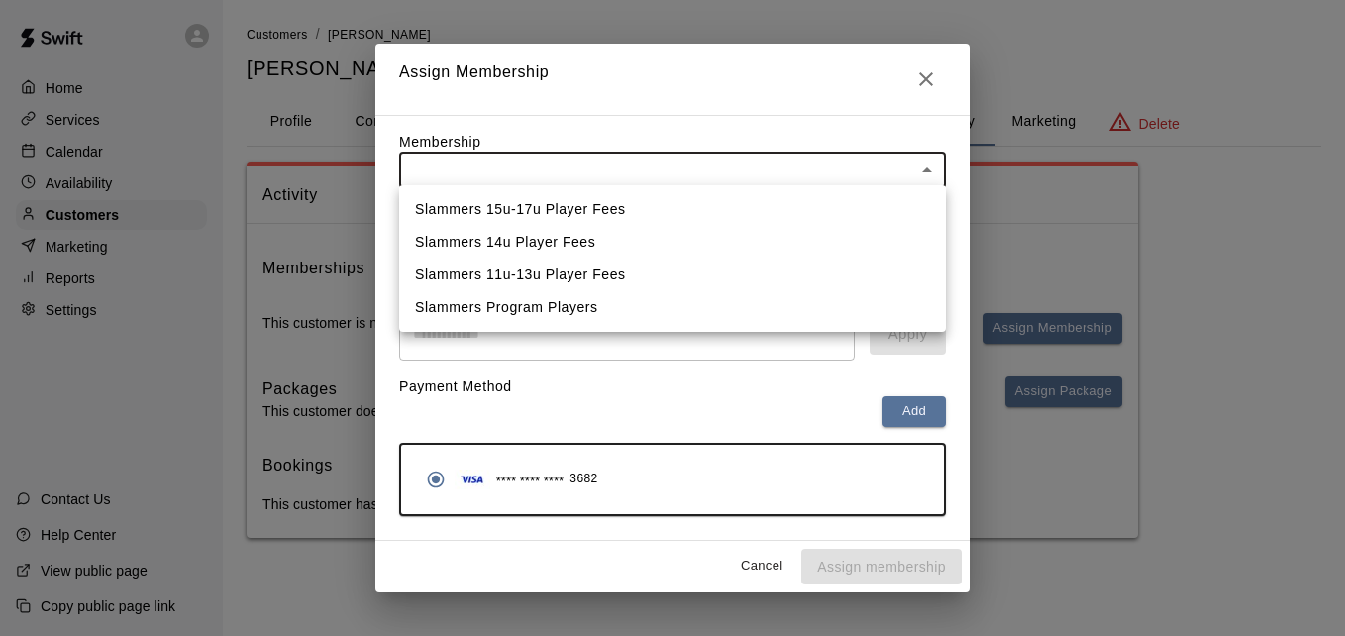
click at [847, 167] on body "Home Services Calendar Availability Customers Marketing Reports Settings Contac…" at bounding box center [672, 289] width 1345 height 578
click at [783, 268] on li "Slammers 11u-13u Player Fees" at bounding box center [672, 275] width 547 height 33
type input "**********"
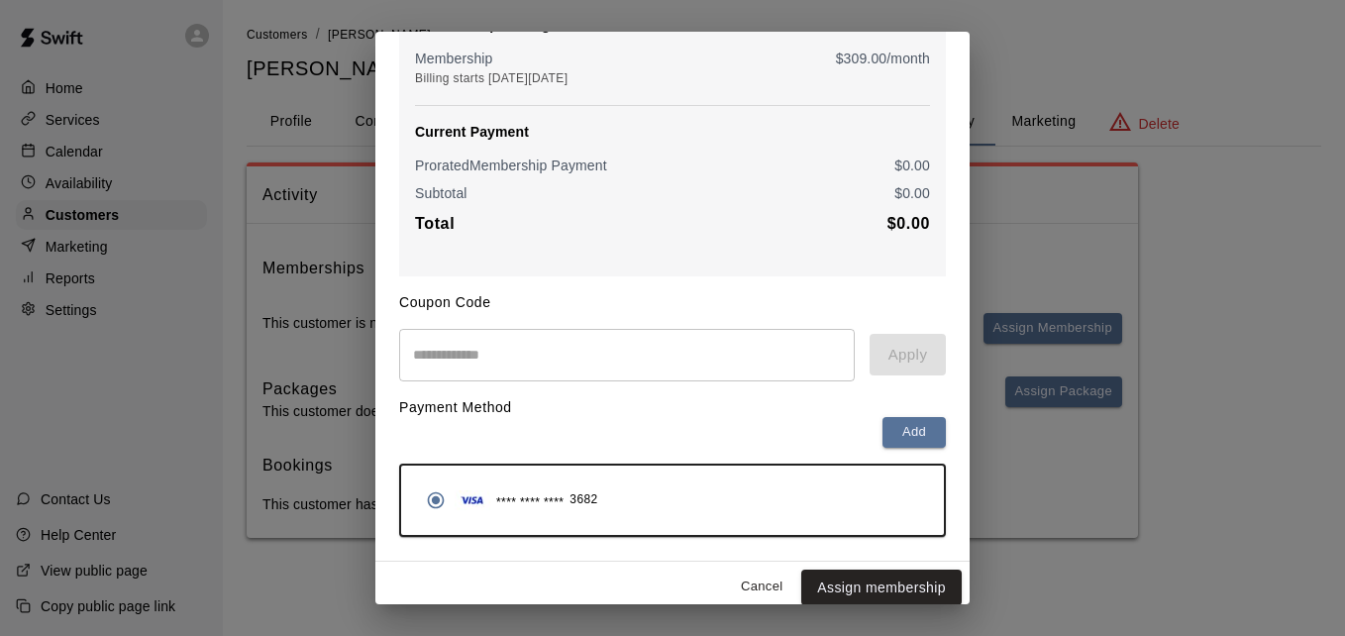
scroll to position [217, 0]
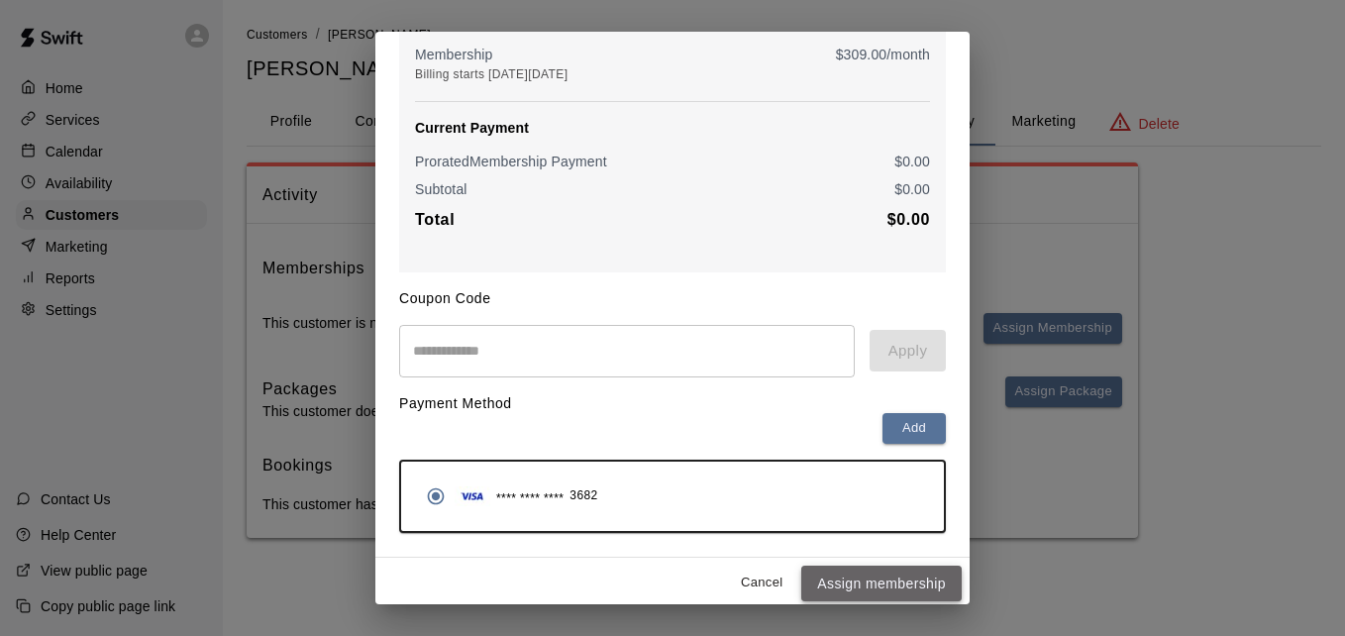
click at [871, 584] on button "Assign membership" at bounding box center [881, 584] width 160 height 37
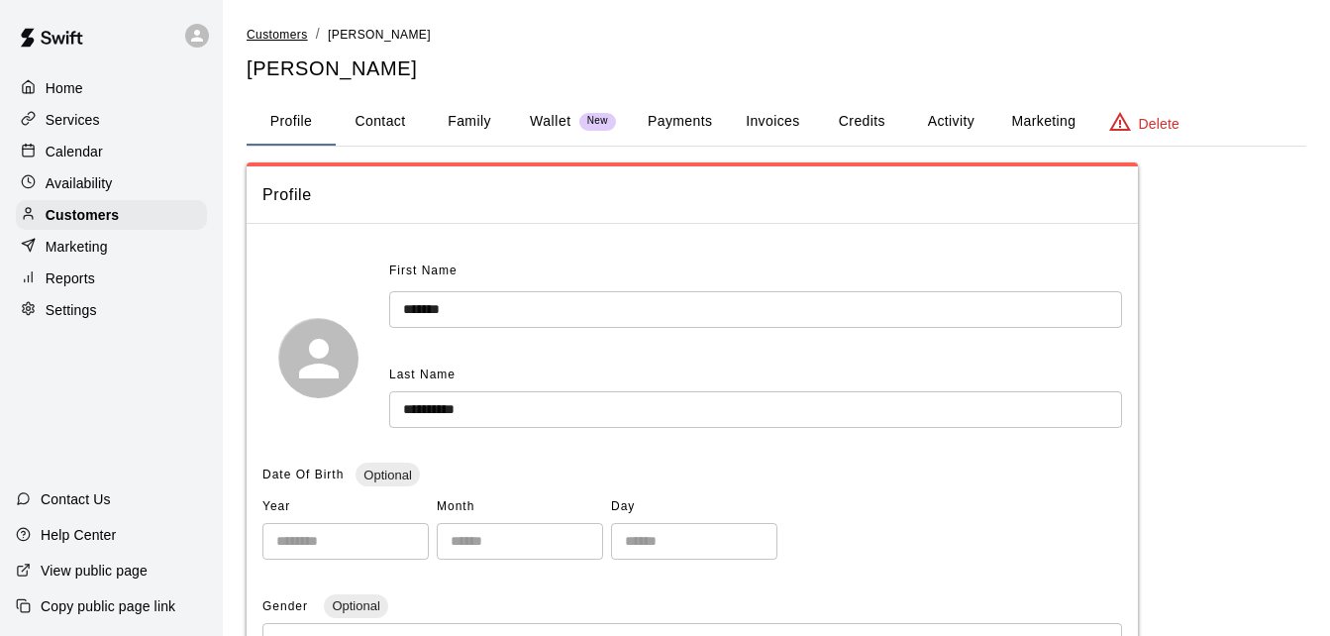
click at [283, 32] on span "Customers" at bounding box center [277, 35] width 61 height 14
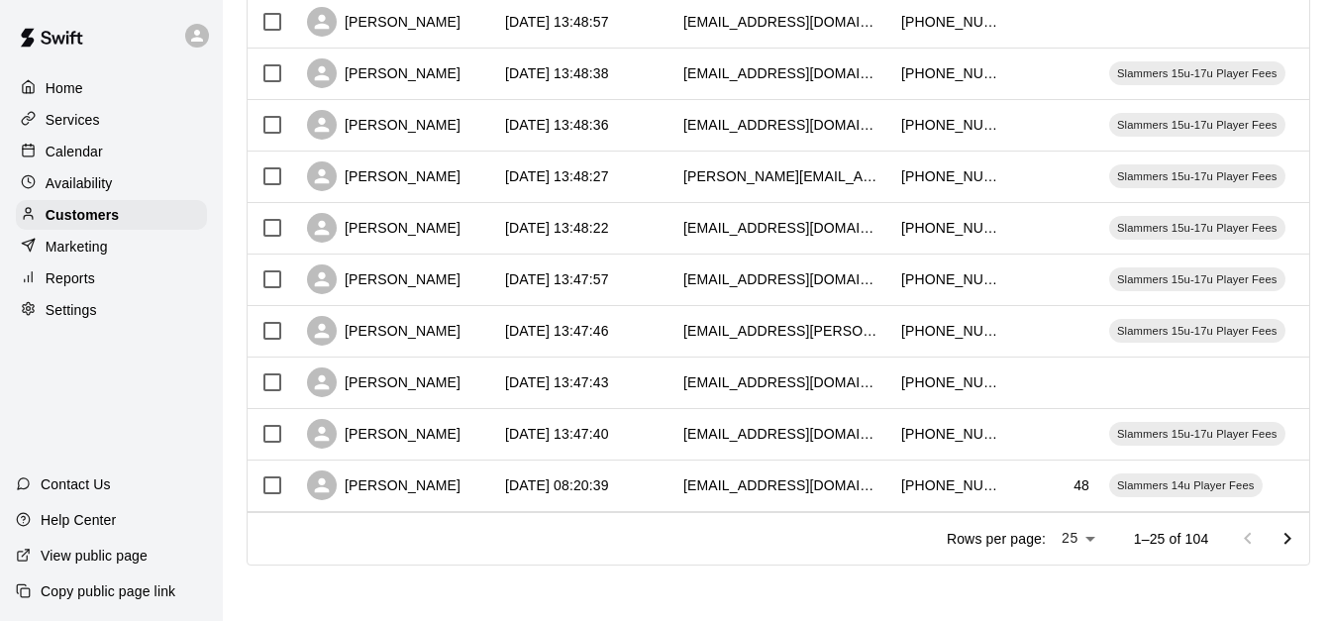
scroll to position [1106, 0]
click at [1293, 541] on icon "Go to next page" at bounding box center [1288, 539] width 24 height 24
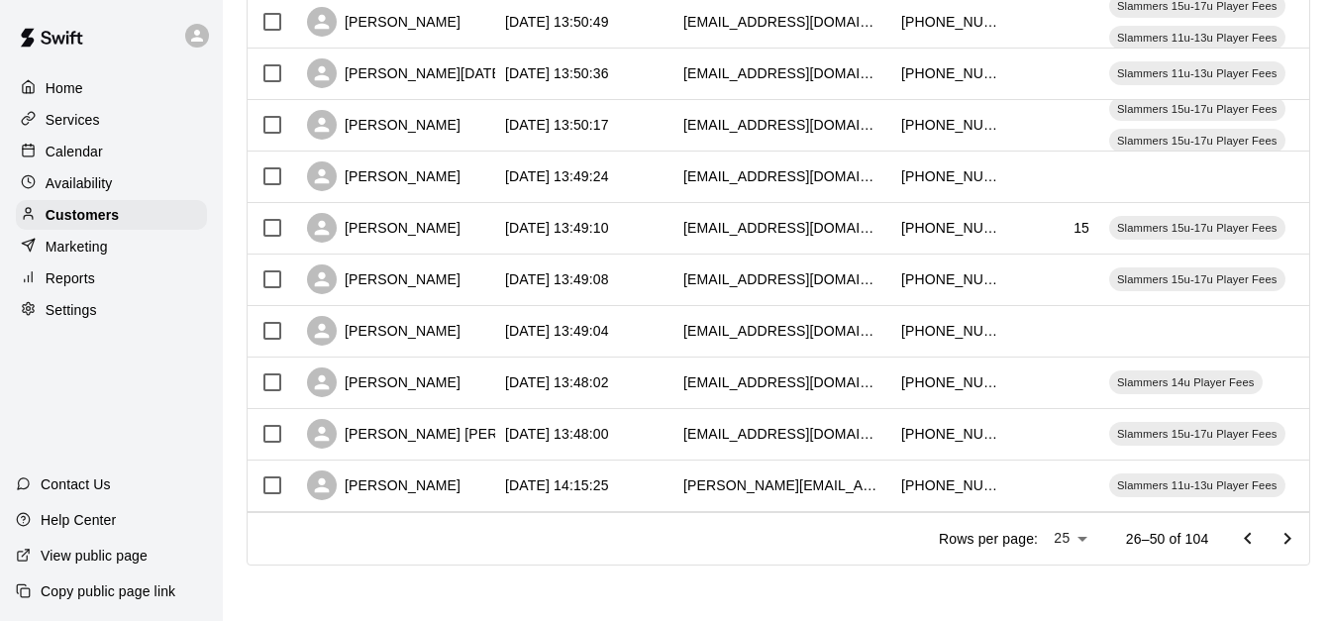
click at [1293, 541] on icon "Go to next page" at bounding box center [1288, 539] width 24 height 24
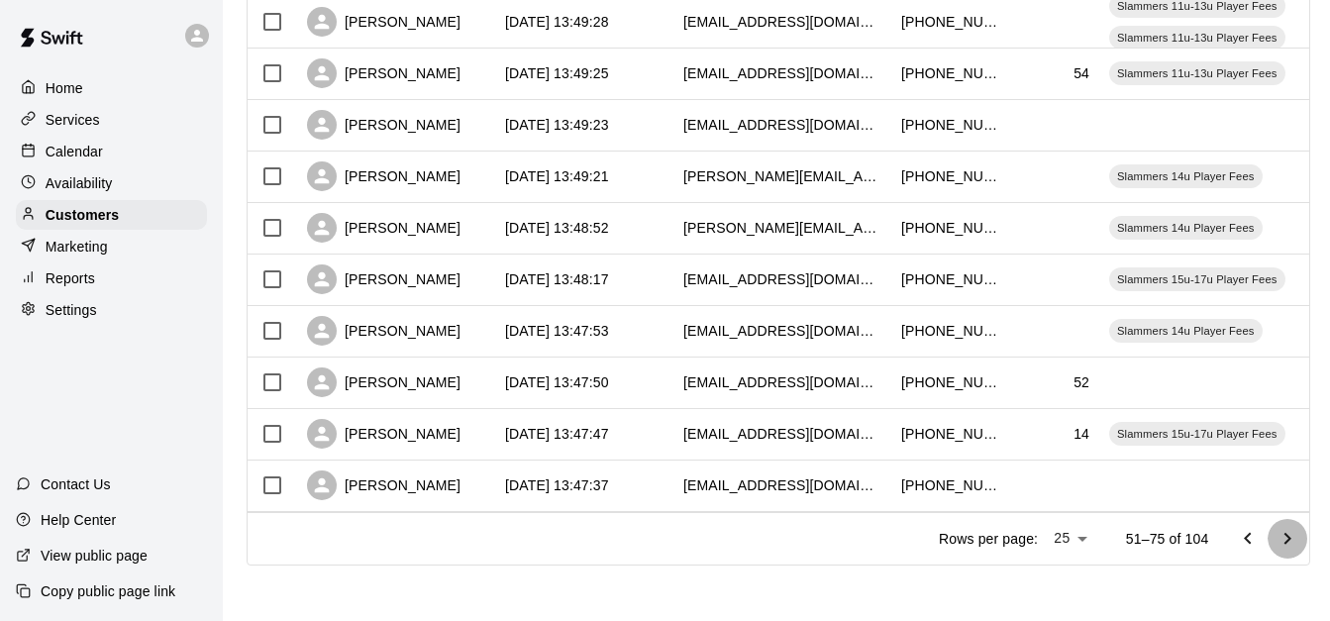
click at [1293, 541] on icon "Go to next page" at bounding box center [1288, 539] width 24 height 24
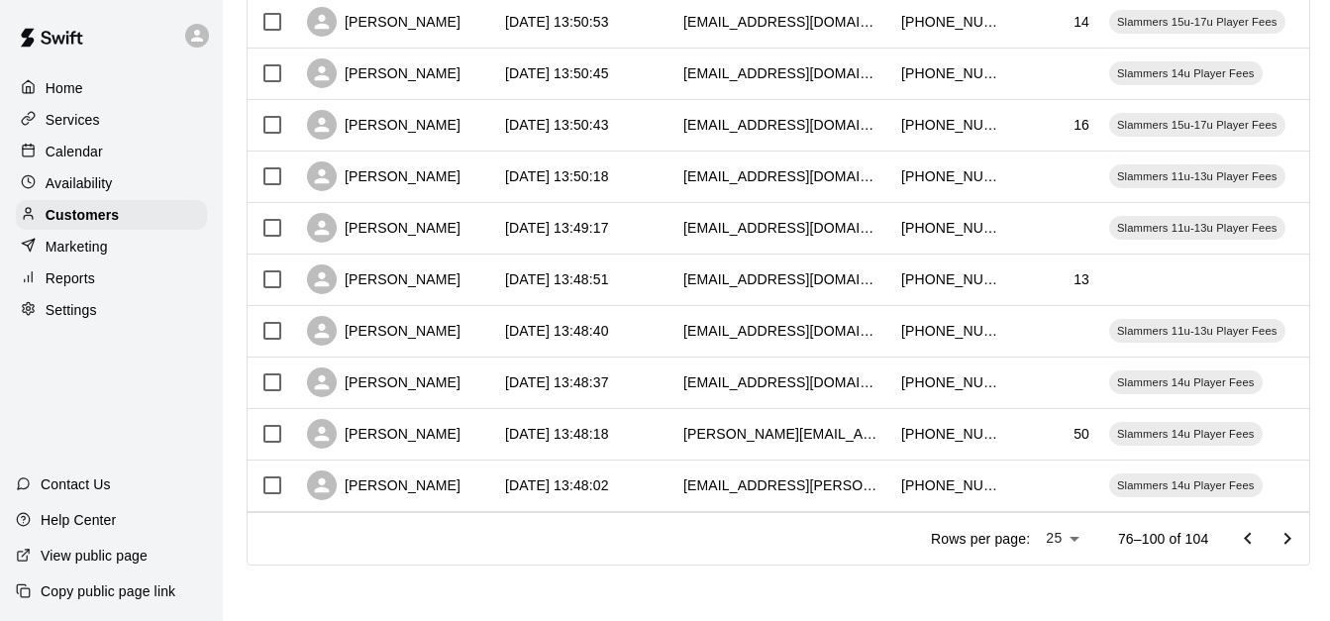
click at [1293, 541] on icon "Go to next page" at bounding box center [1288, 539] width 24 height 24
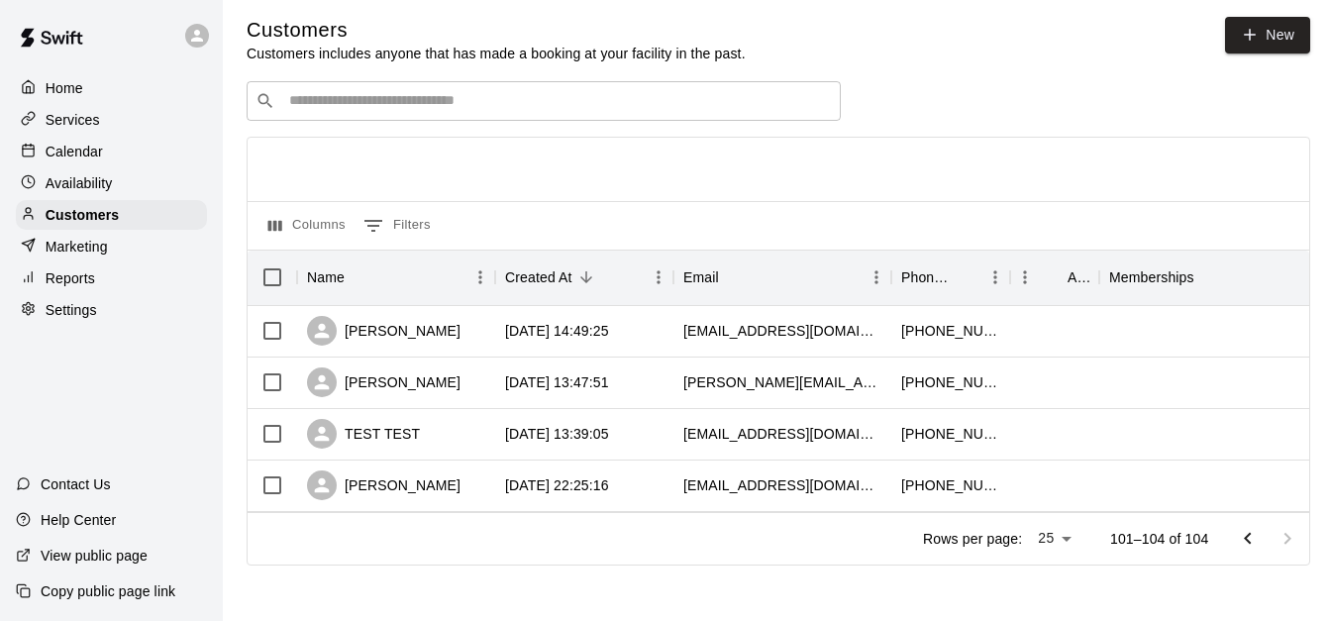
scroll to position [25, 0]
click at [1260, 541] on icon "Go to previous page" at bounding box center [1248, 539] width 24 height 24
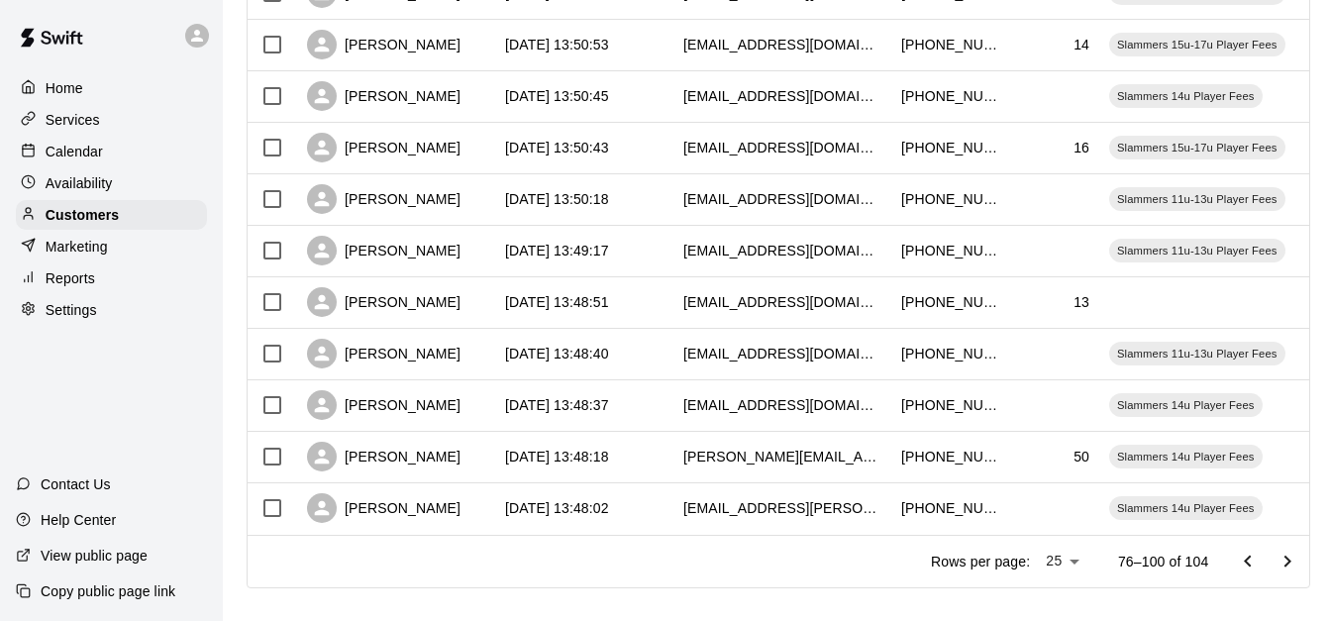
scroll to position [1106, 0]
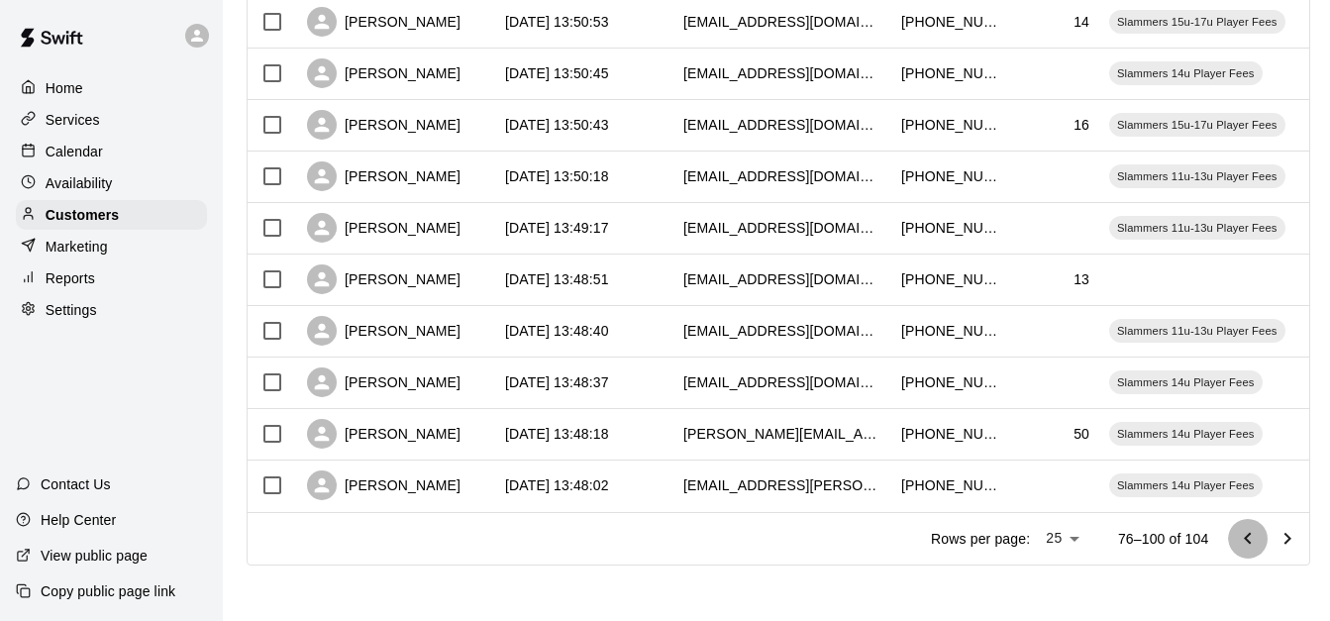
click at [1260, 534] on icon "Go to previous page" at bounding box center [1248, 539] width 24 height 24
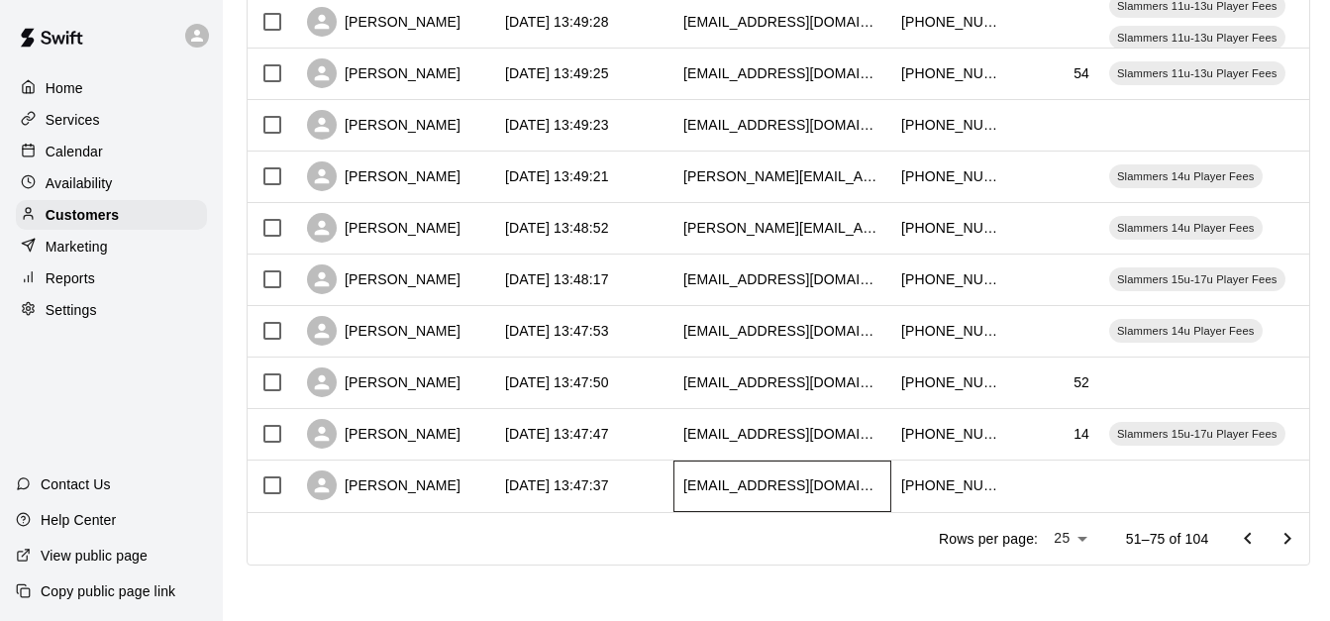
click at [712, 461] on div "[EMAIL_ADDRESS][DOMAIN_NAME]" at bounding box center [783, 487] width 218 height 52
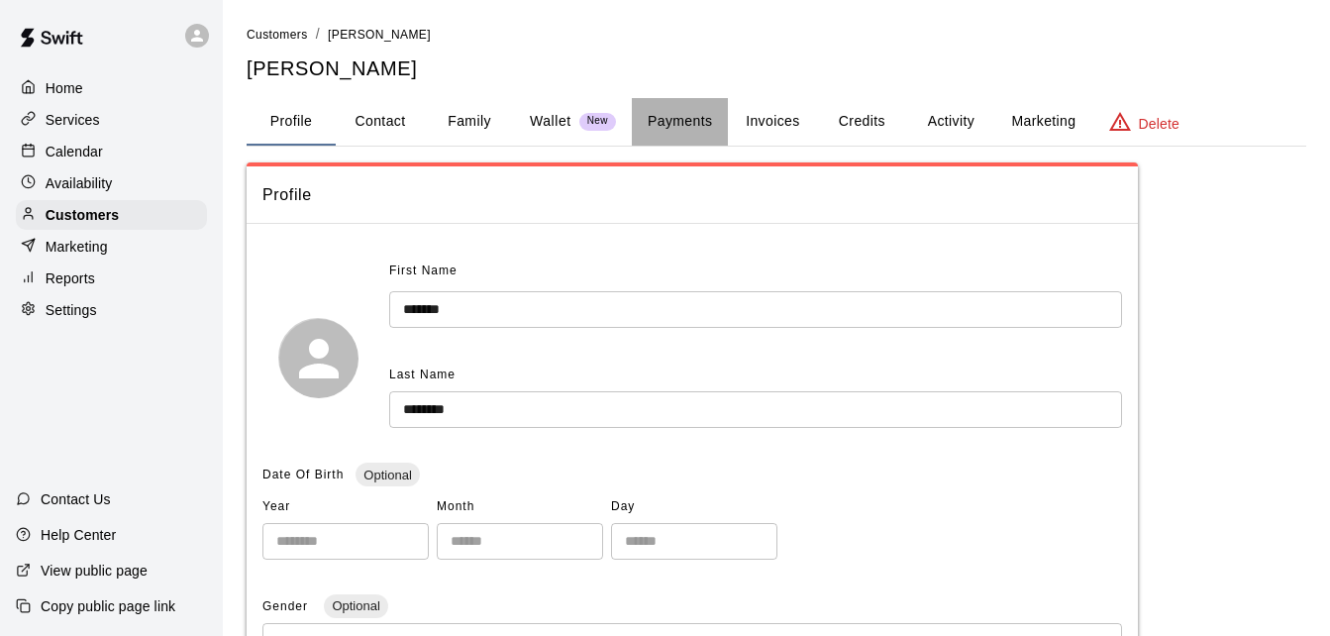
click at [672, 121] on button "Payments" at bounding box center [680, 122] width 96 height 48
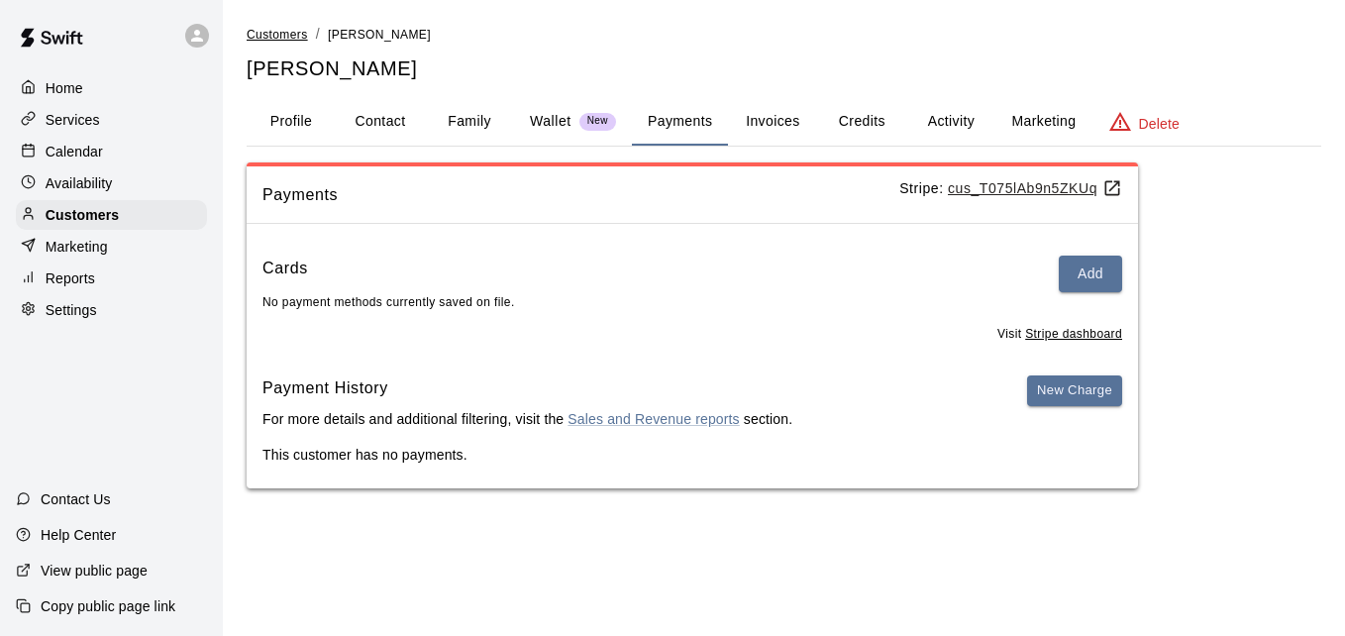
click at [293, 33] on span "Customers" at bounding box center [277, 35] width 61 height 14
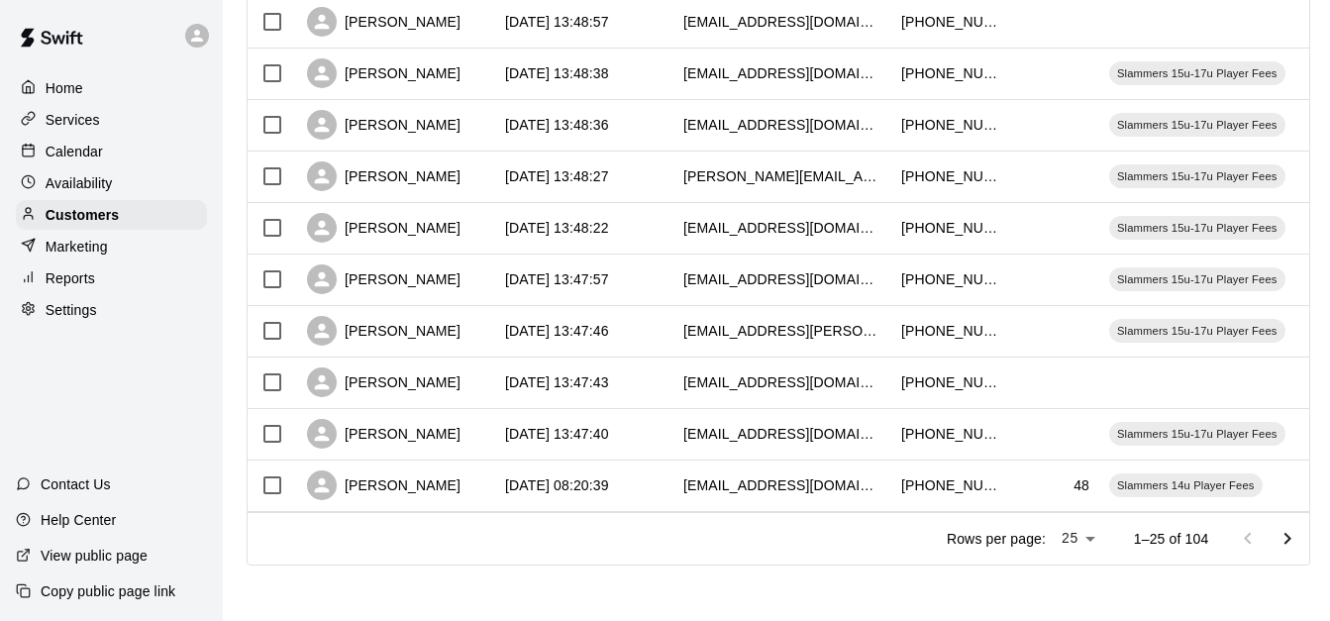
scroll to position [1106, 0]
click at [1300, 547] on icon "Go to next page" at bounding box center [1288, 539] width 24 height 24
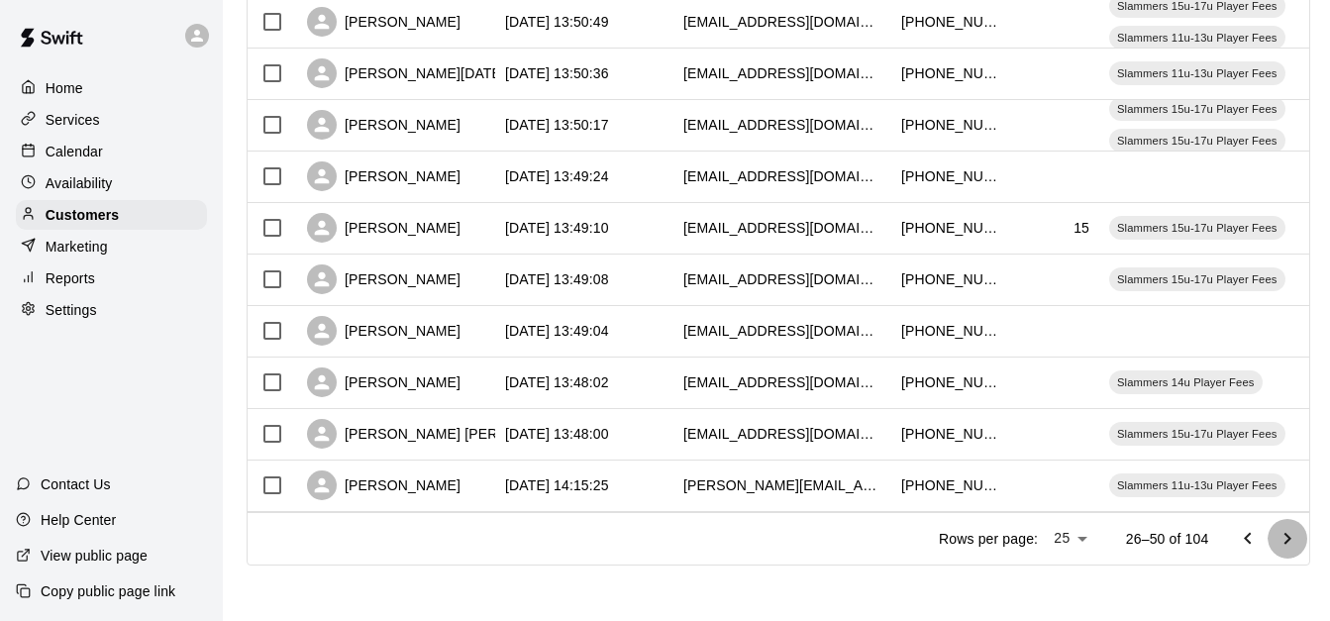
click at [1300, 547] on icon "Go to next page" at bounding box center [1288, 539] width 24 height 24
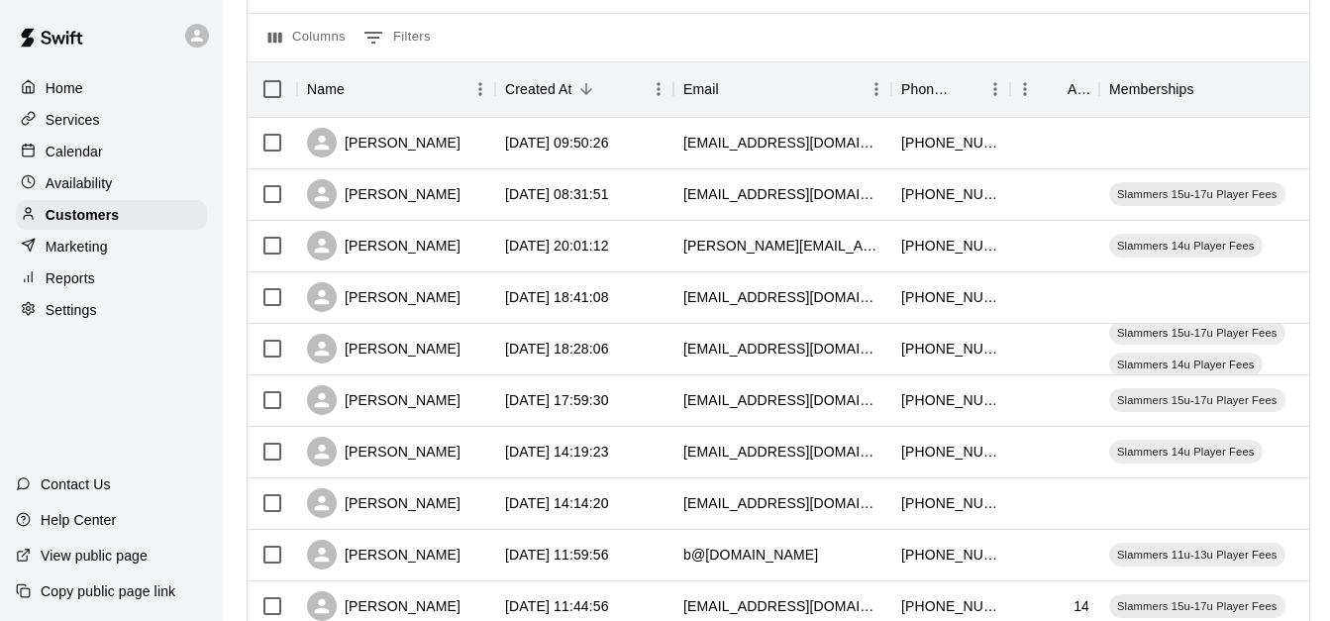
scroll to position [156, 0]
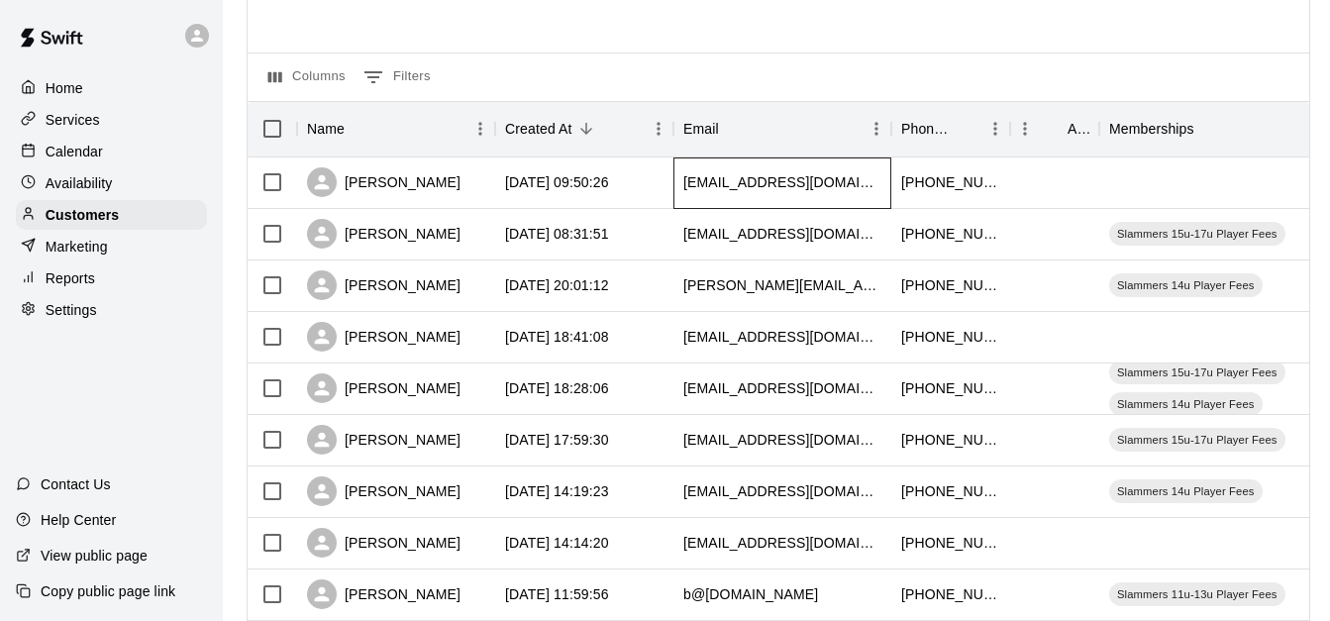
click at [760, 196] on div "[EMAIL_ADDRESS][DOMAIN_NAME]" at bounding box center [783, 184] width 218 height 52
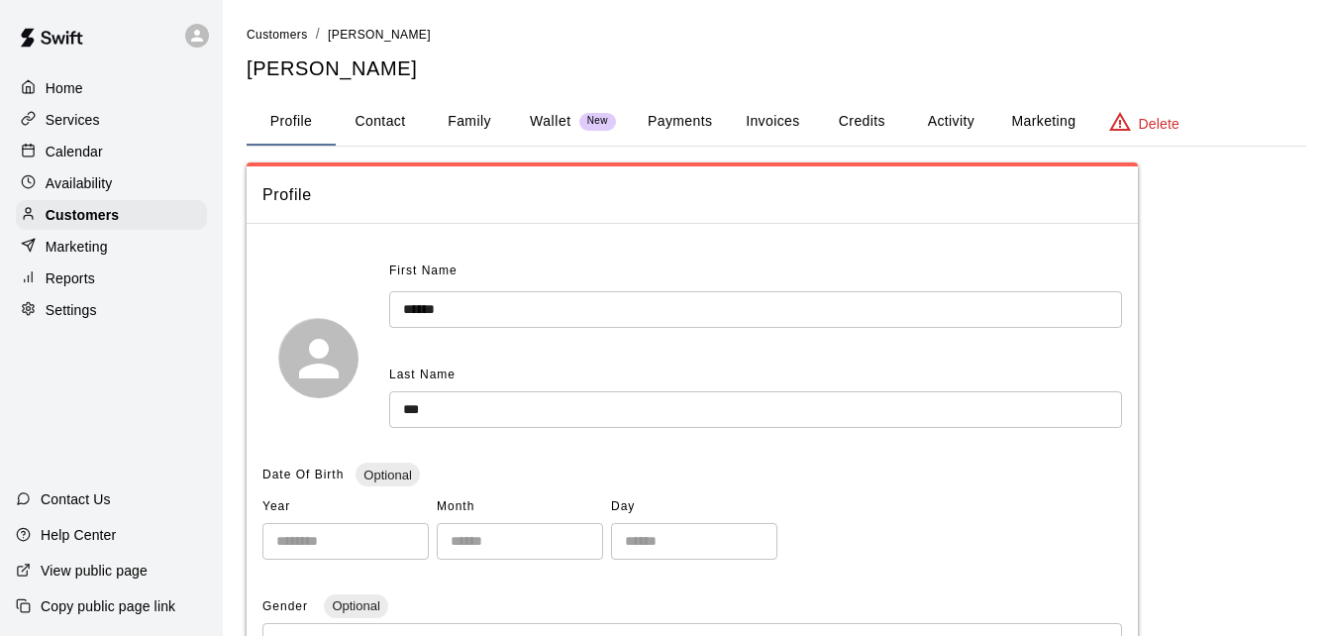
click at [693, 119] on button "Payments" at bounding box center [680, 122] width 96 height 48
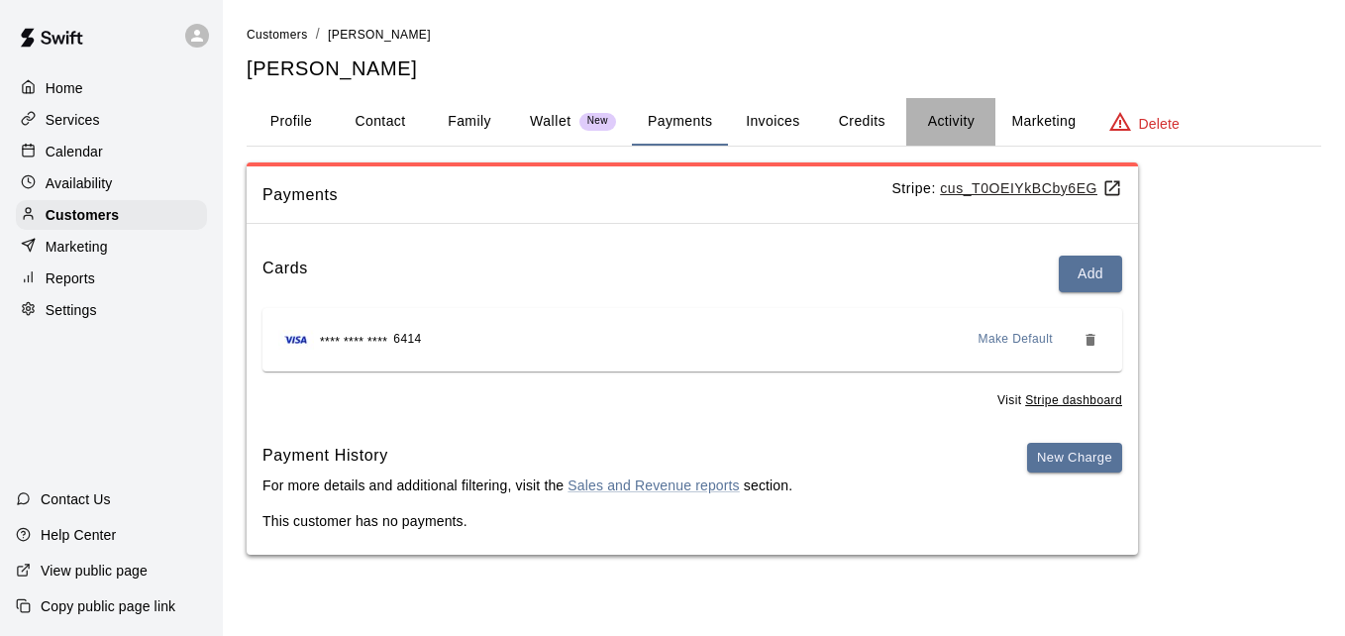
click at [958, 119] on button "Activity" at bounding box center [950, 122] width 89 height 48
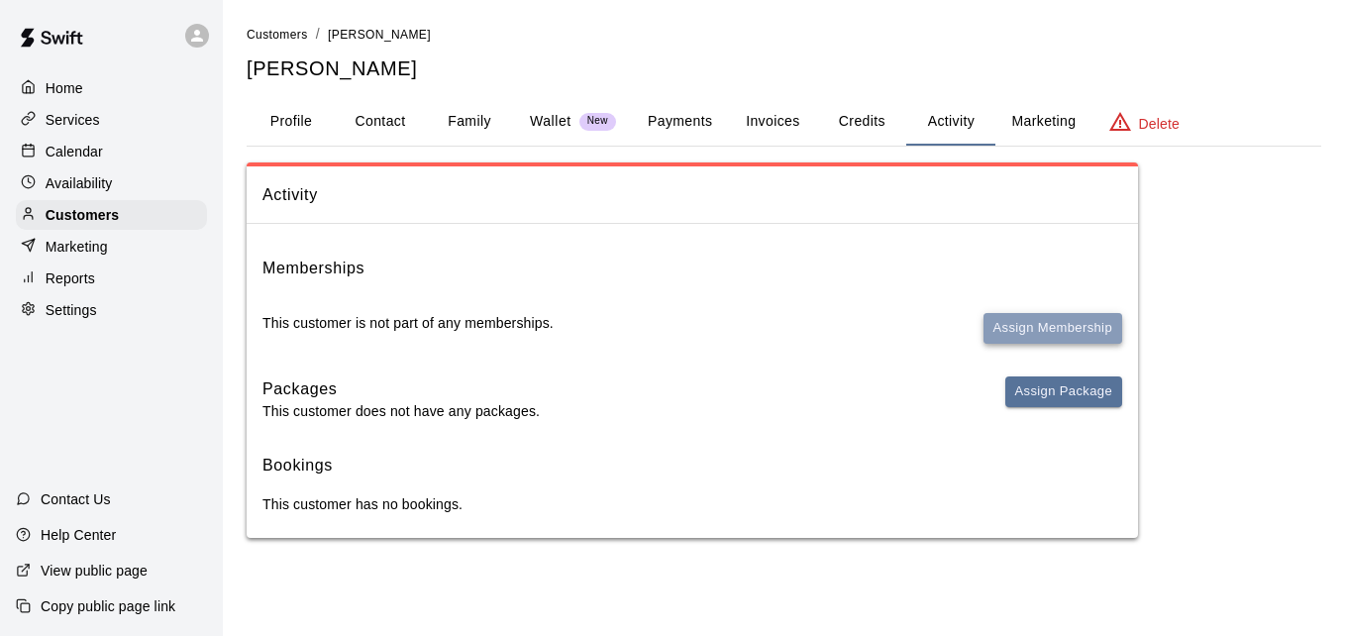
click at [1051, 334] on button "Assign Membership" at bounding box center [1053, 328] width 139 height 31
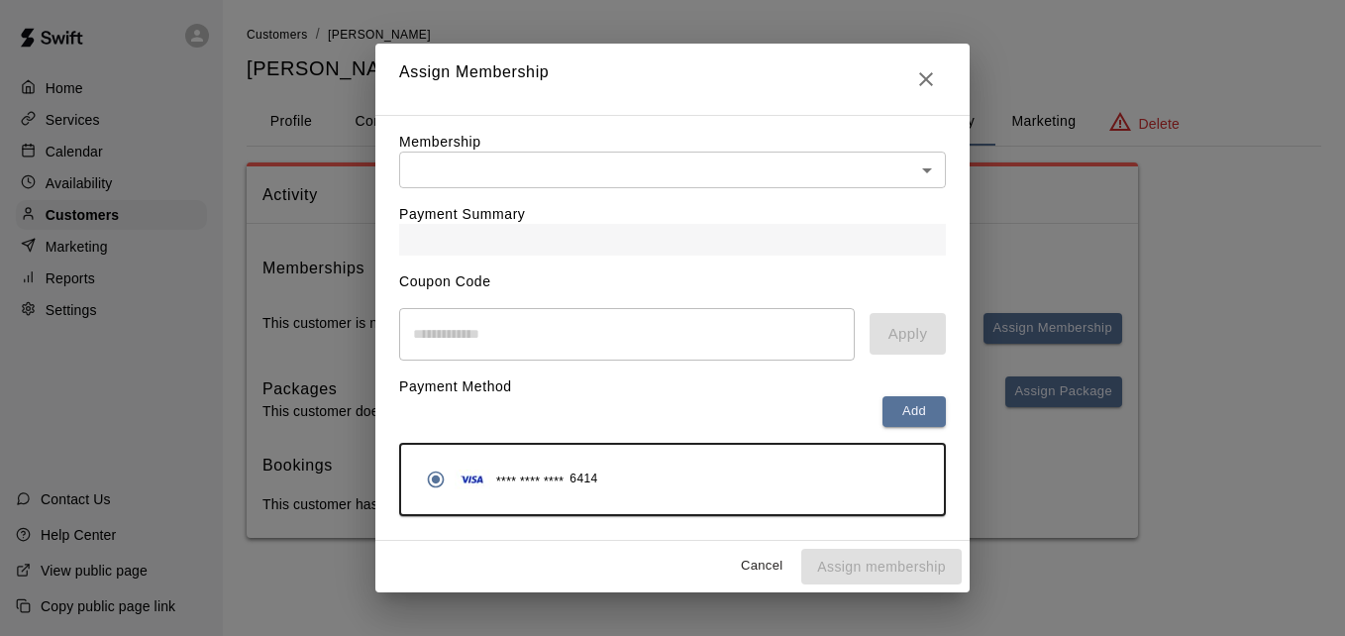
click at [734, 171] on body "Home Services Calendar Availability Customers Marketing Reports Settings Contac…" at bounding box center [672, 289] width 1345 height 578
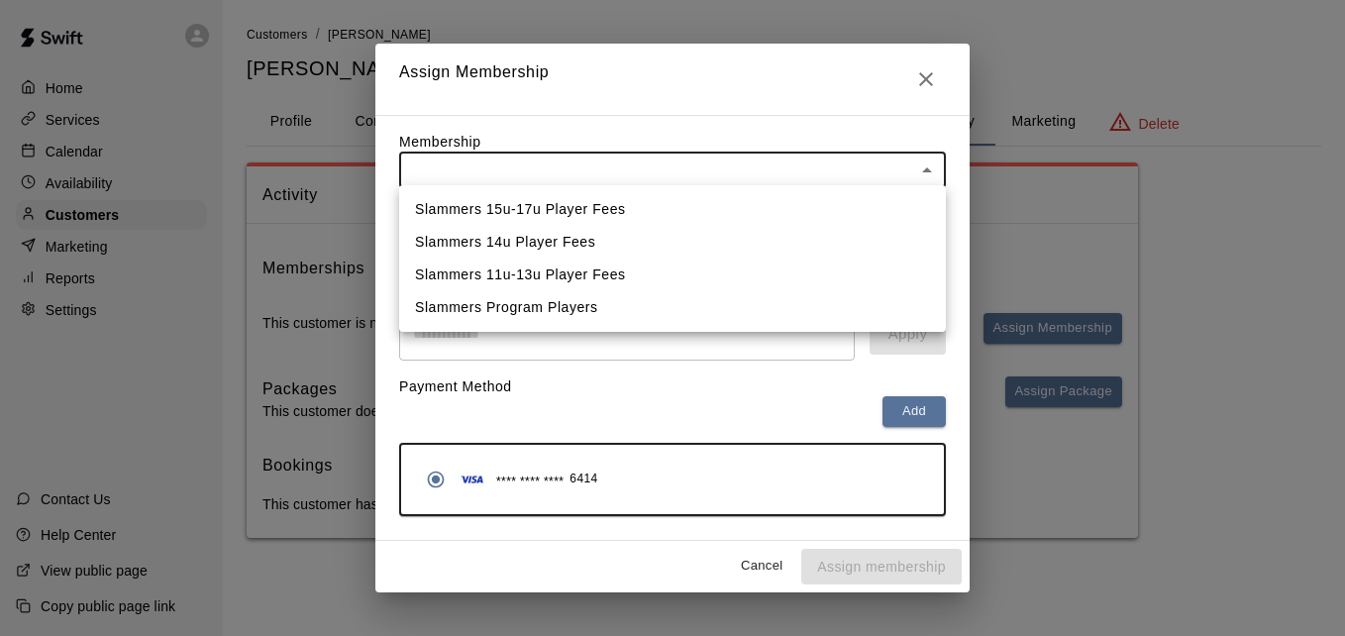
click at [733, 206] on li "Slammers 15u-17u Player Fees" at bounding box center [672, 209] width 547 height 33
type input "**********"
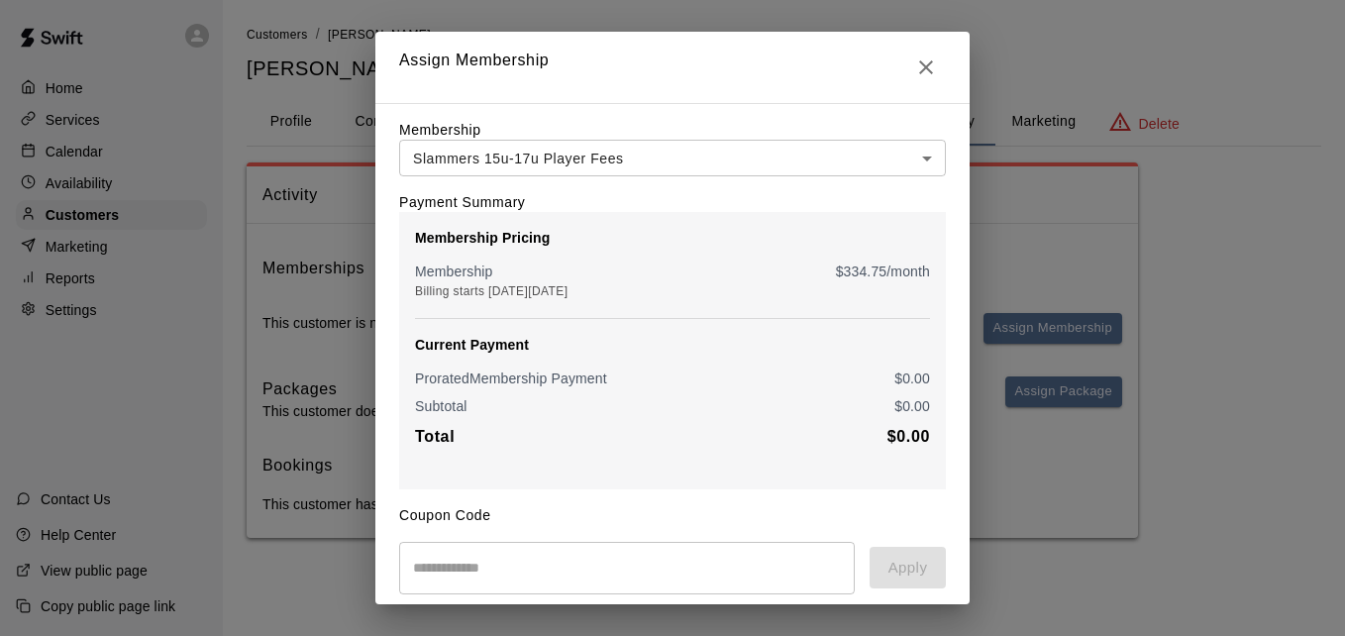
scroll to position [234, 0]
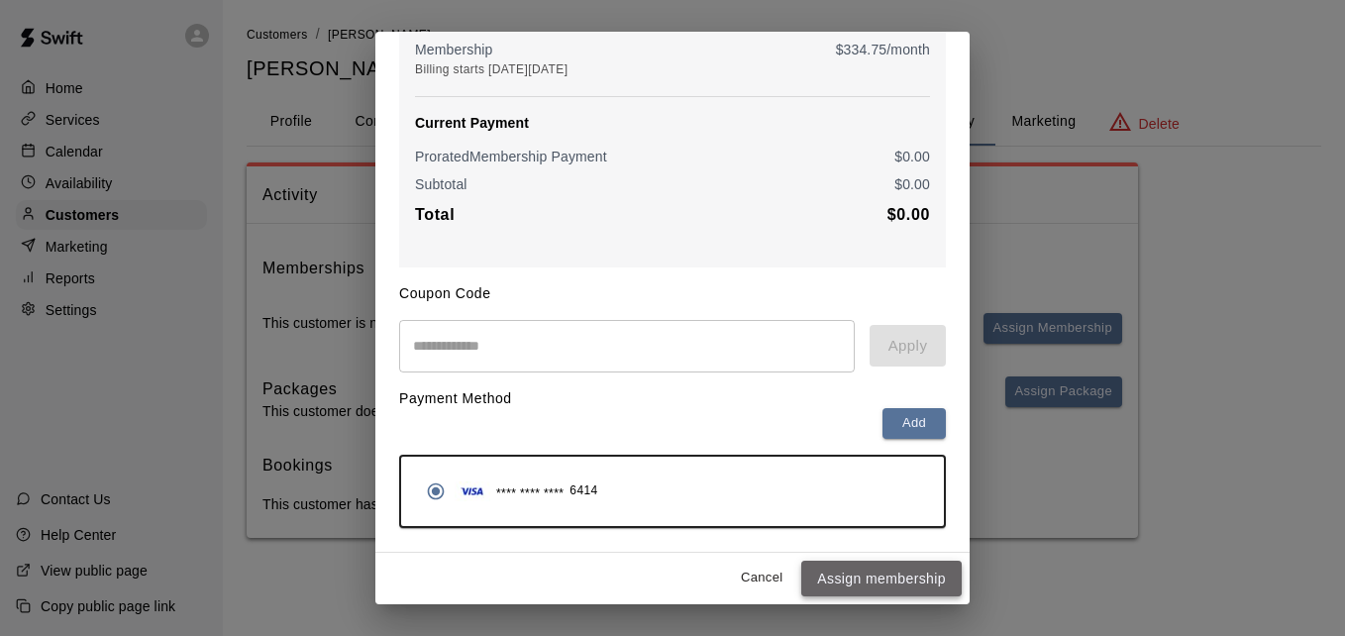
click at [875, 582] on button "Assign membership" at bounding box center [881, 579] width 160 height 37
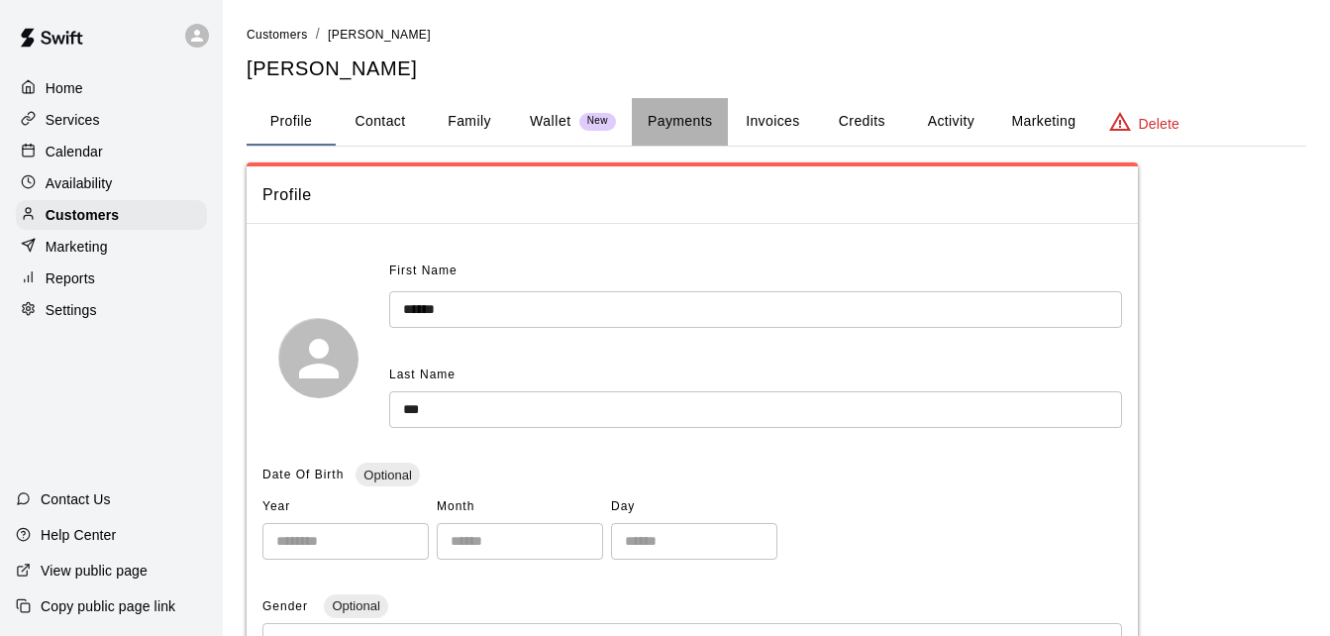
click at [695, 122] on button "Payments" at bounding box center [680, 122] width 96 height 48
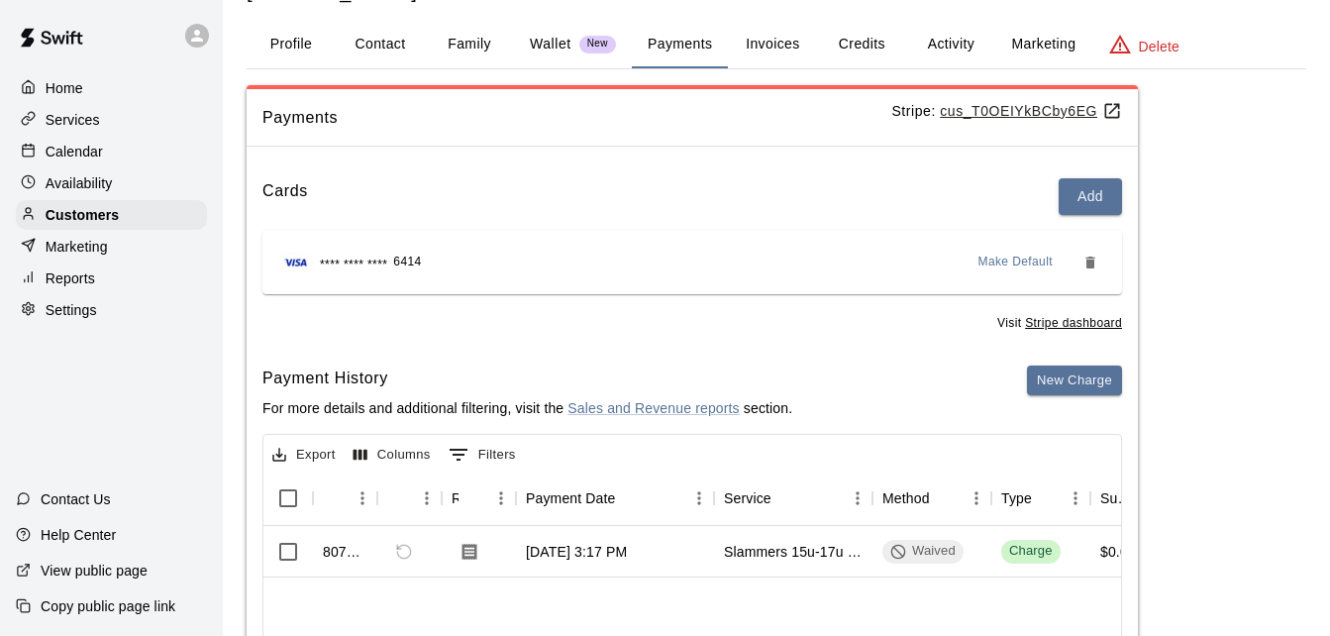
scroll to position [79, 0]
click at [1067, 377] on button "New Charge" at bounding box center [1074, 379] width 95 height 31
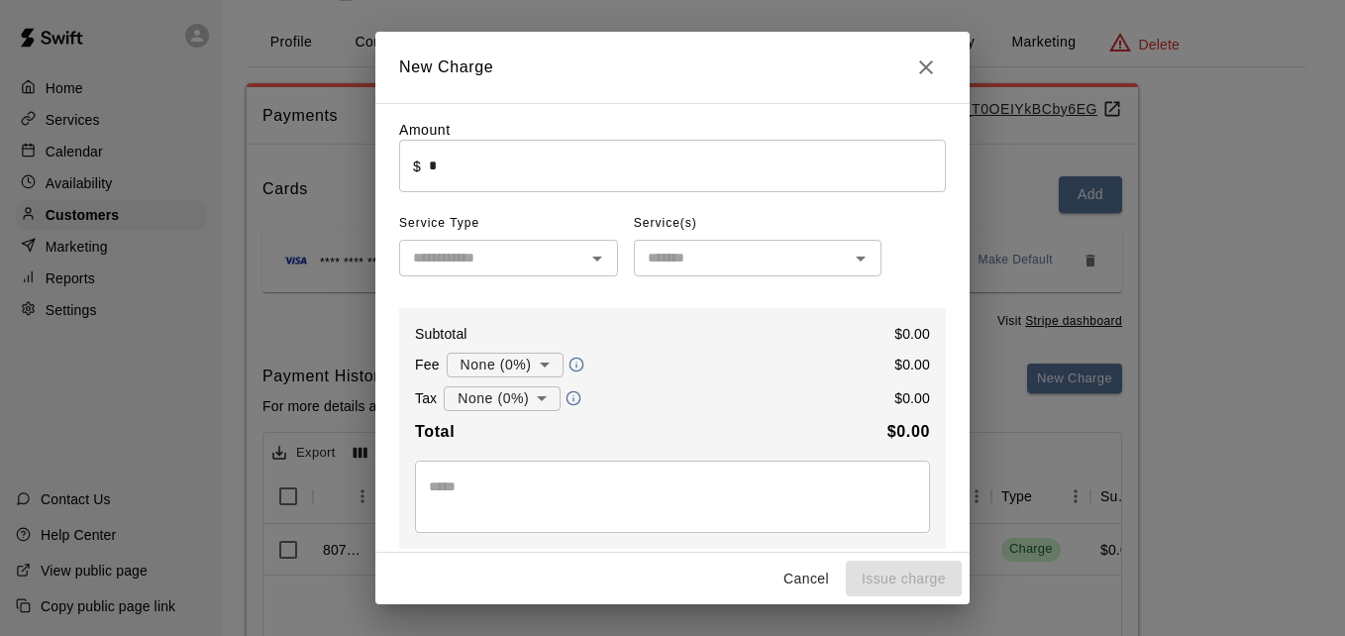
click at [616, 178] on input "*" at bounding box center [687, 166] width 517 height 53
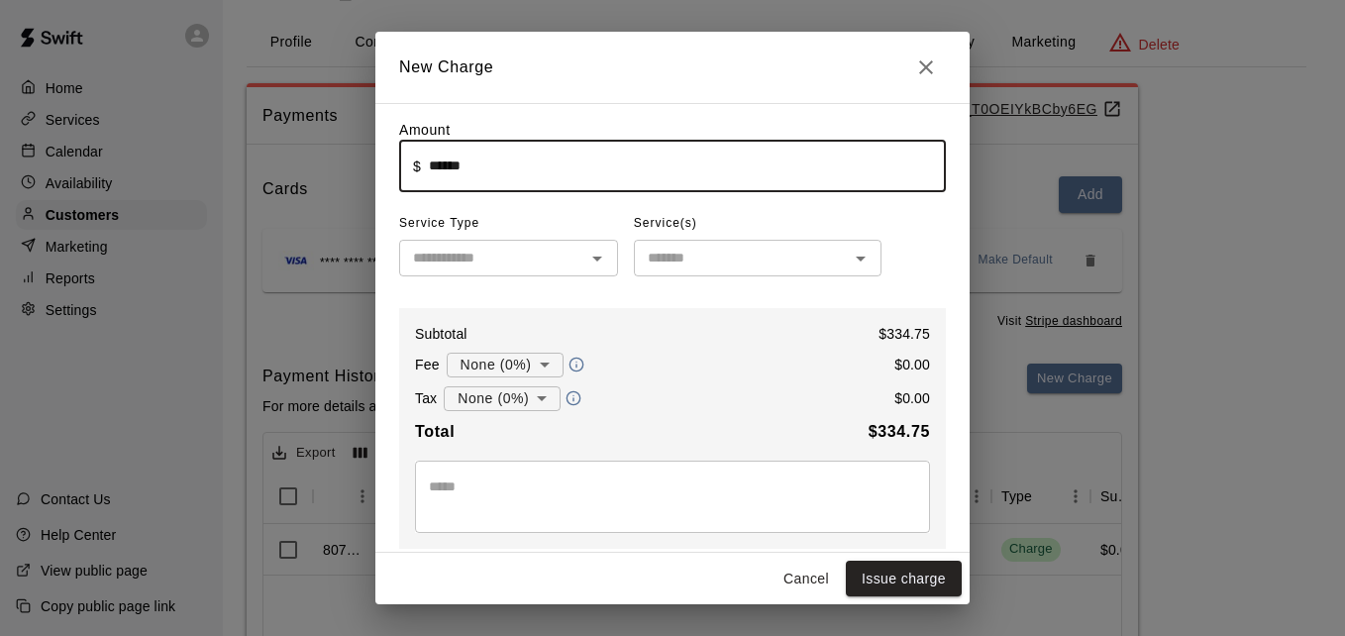
type input "******"
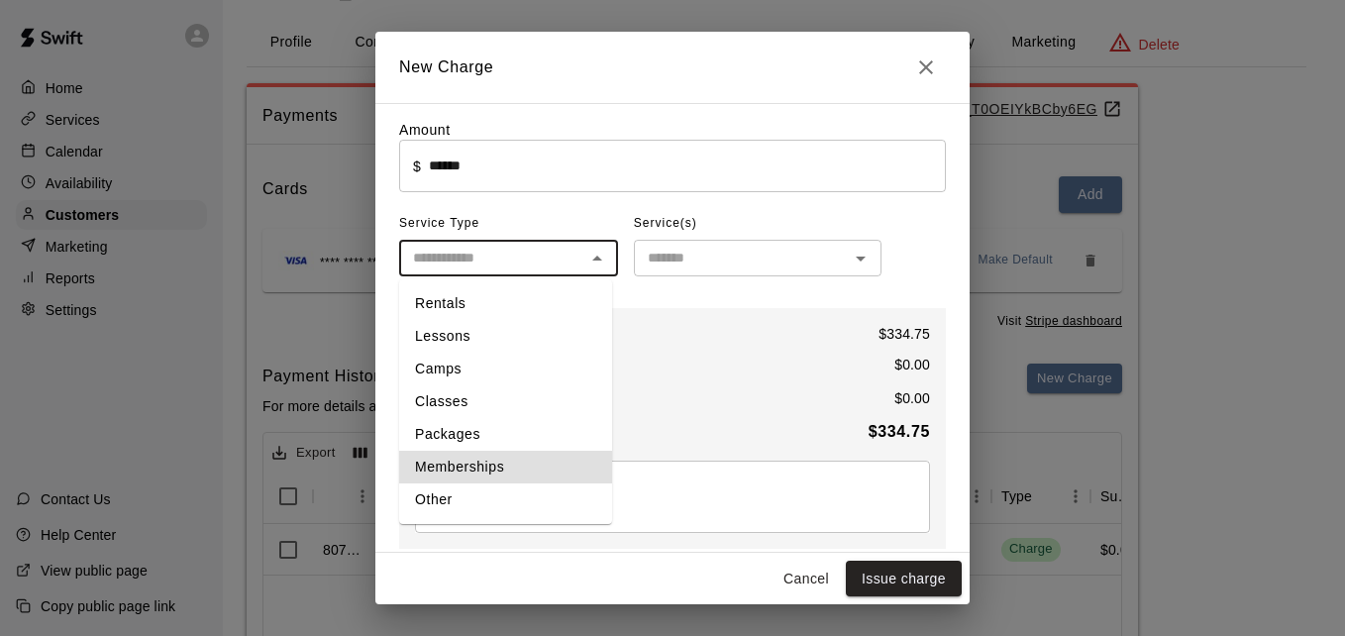
type input "**********"
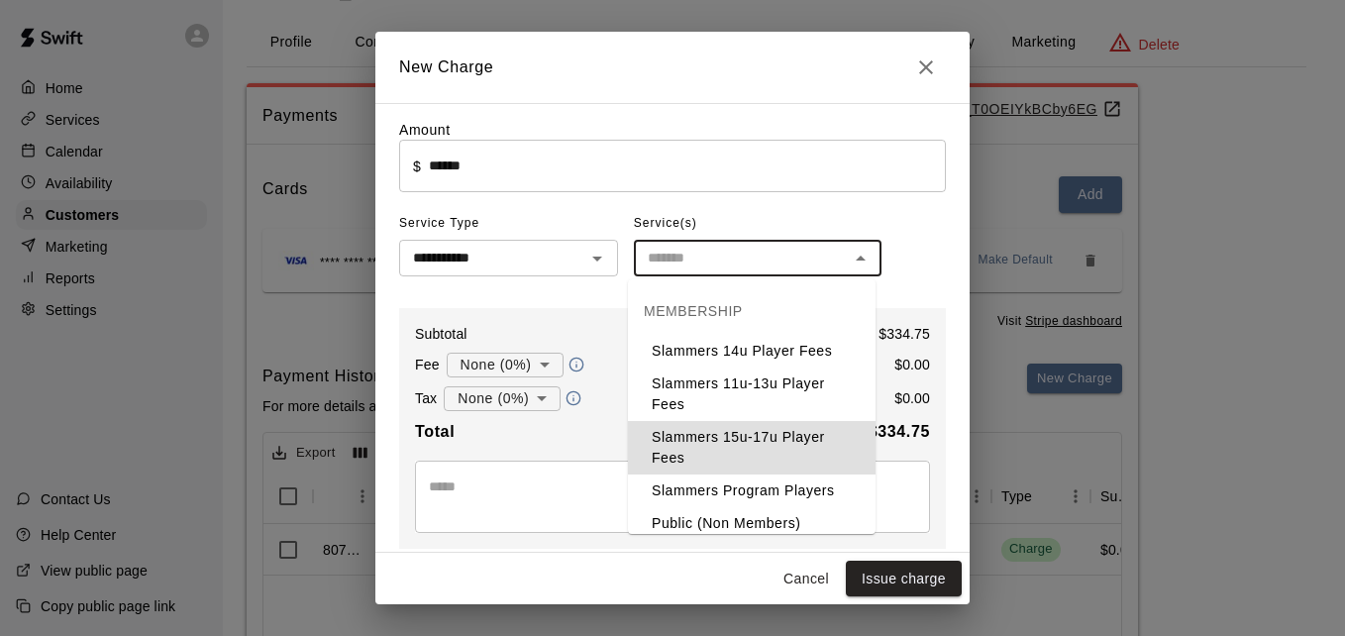
type input "**********"
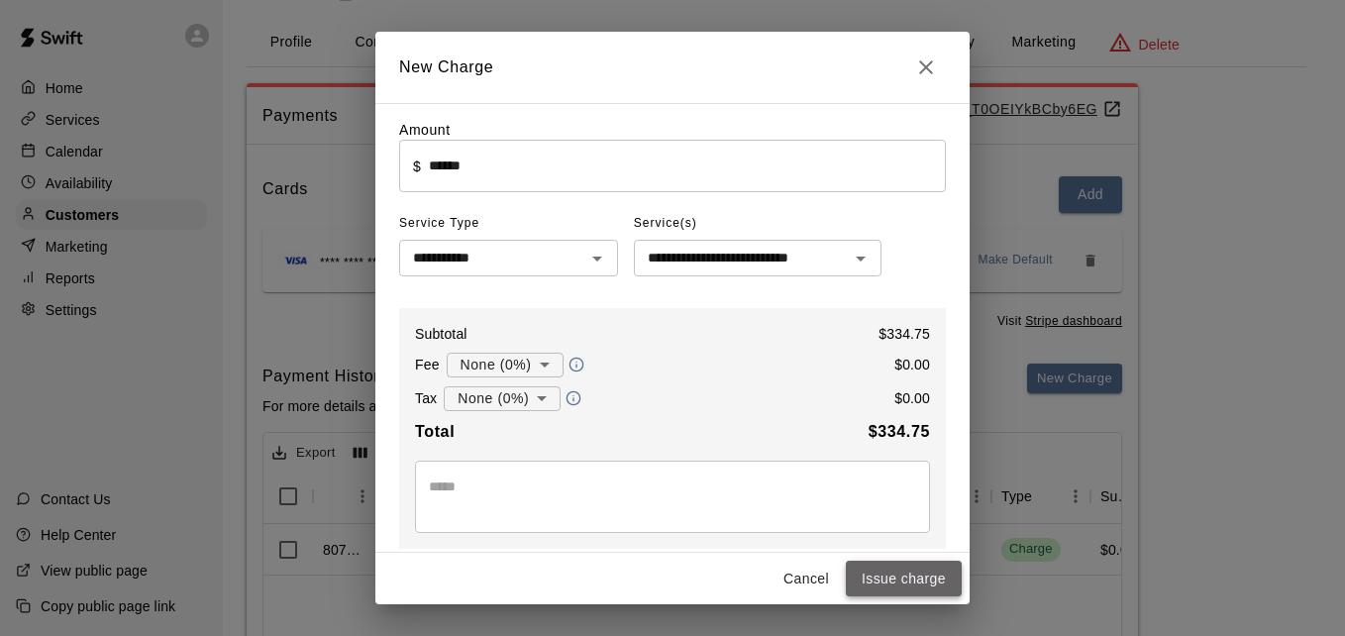
click at [909, 572] on button "Issue charge" at bounding box center [904, 579] width 116 height 37
type input "*"
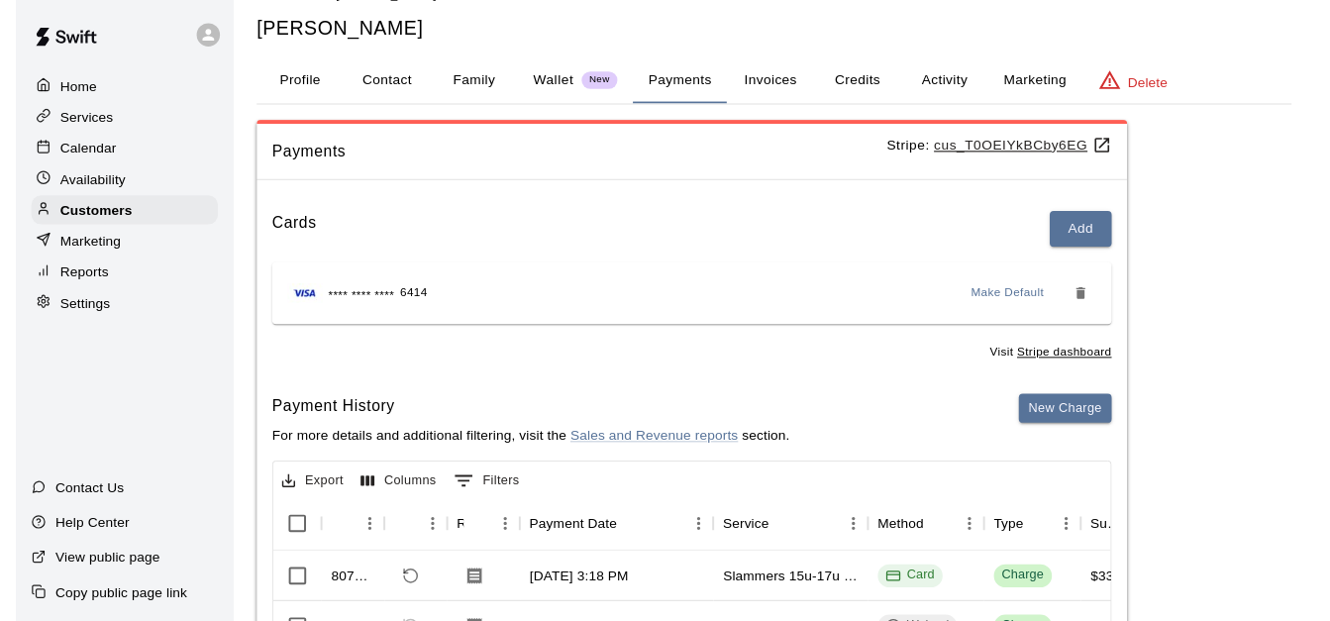
scroll to position [0, 0]
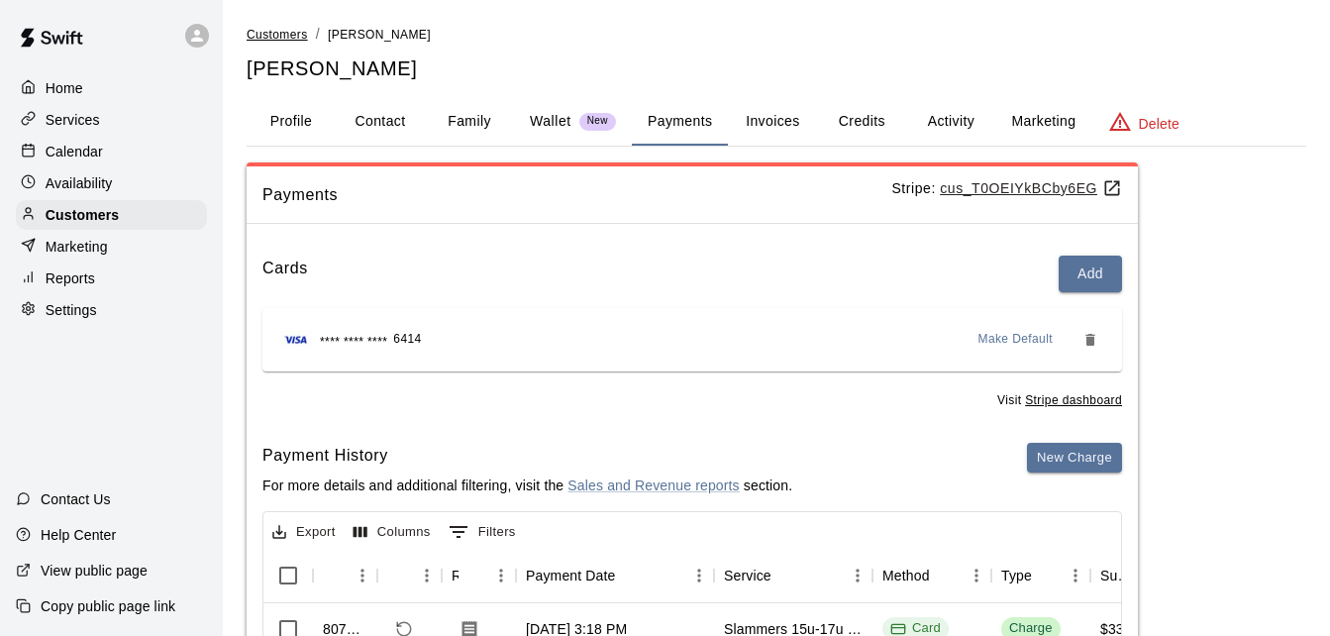
click at [290, 38] on span "Customers" at bounding box center [277, 35] width 61 height 14
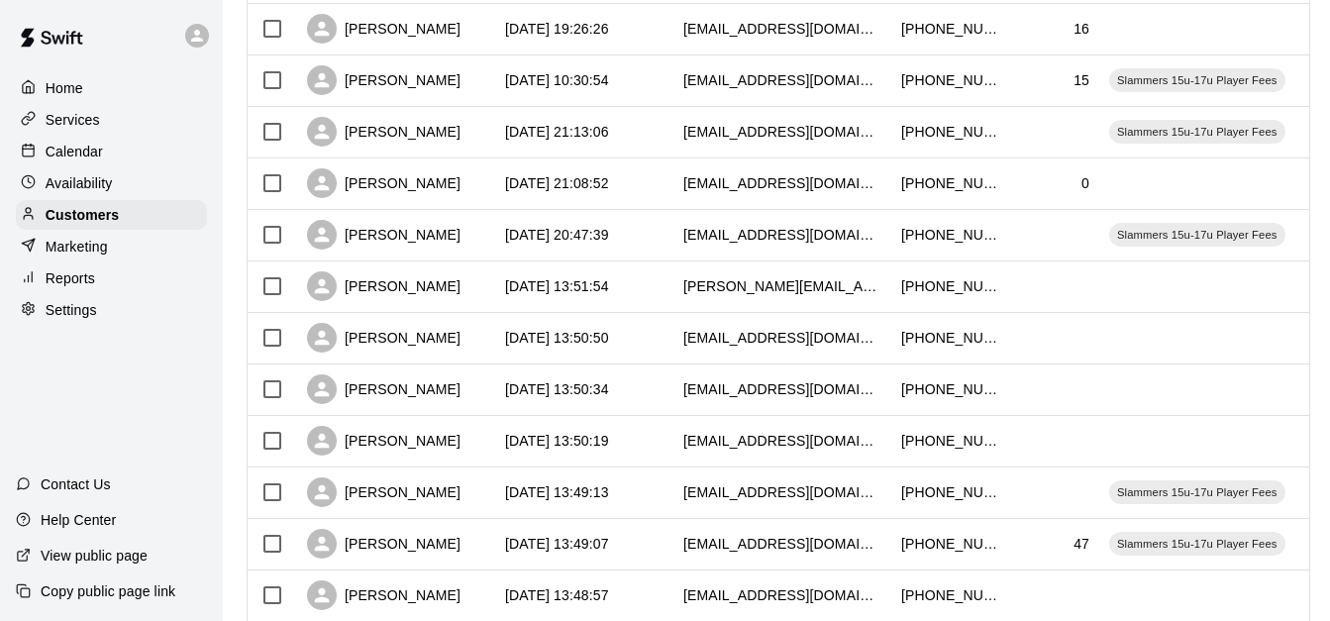
scroll to position [555, 0]
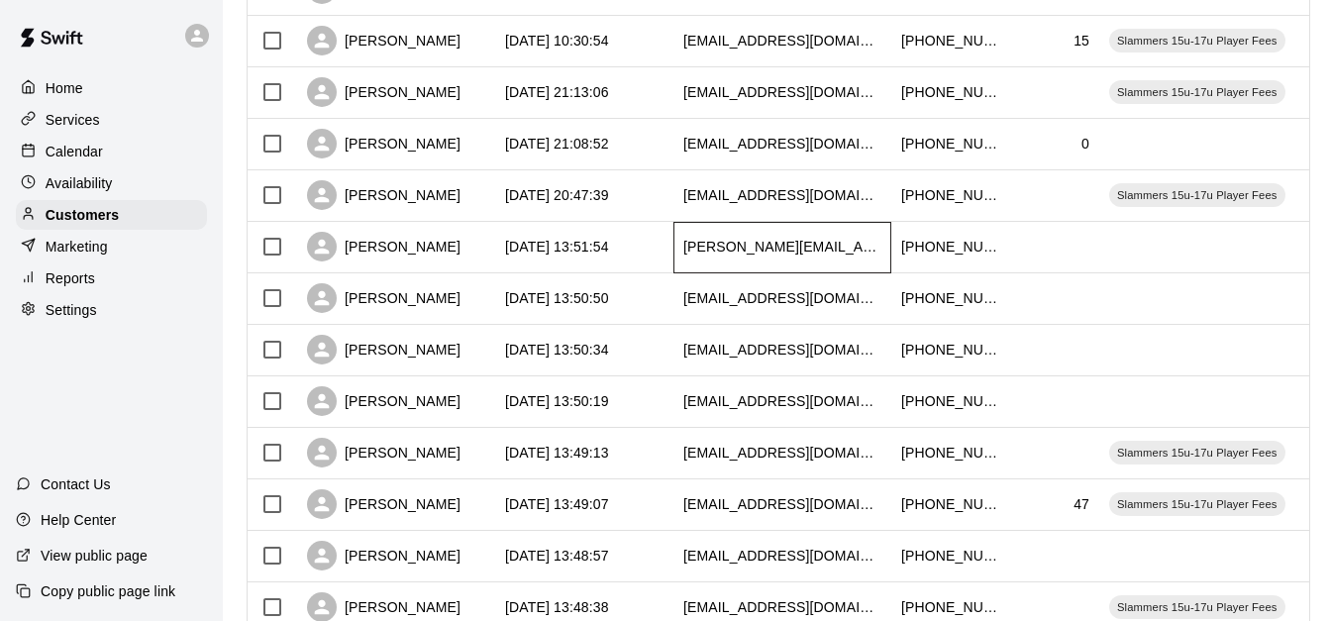
click at [709, 245] on div "[PERSON_NAME][EMAIL_ADDRESS][DOMAIN_NAME]" at bounding box center [782, 247] width 198 height 20
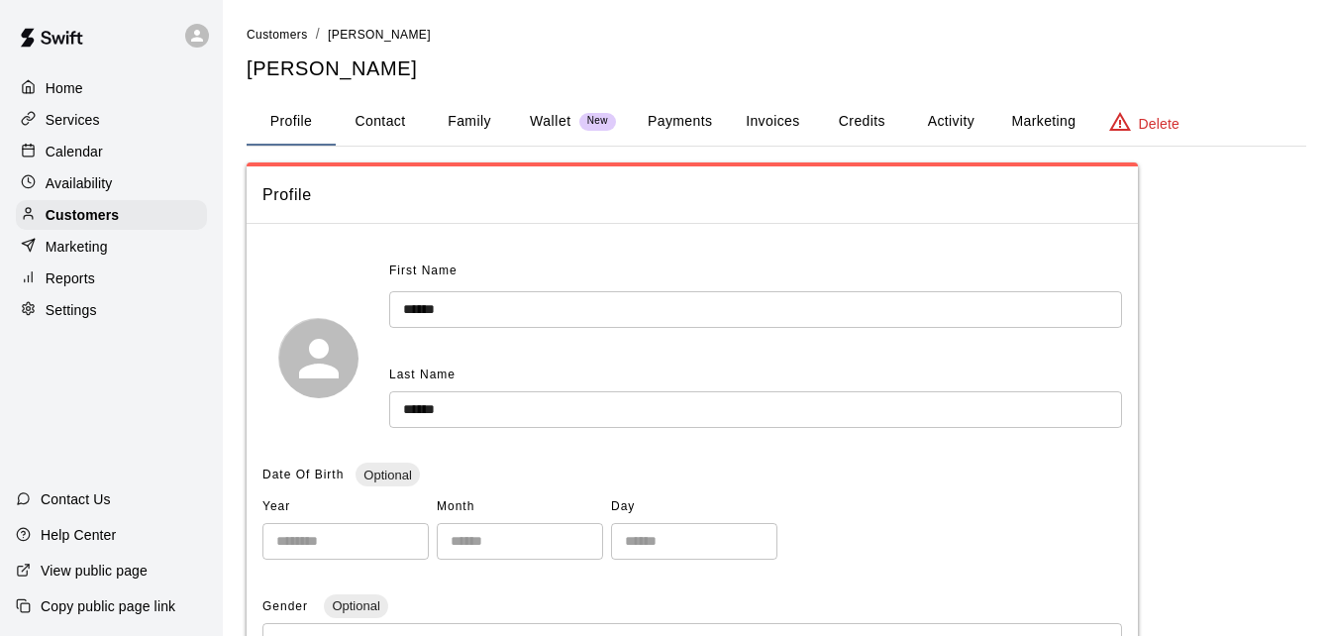
click at [683, 111] on button "Payments" at bounding box center [680, 122] width 96 height 48
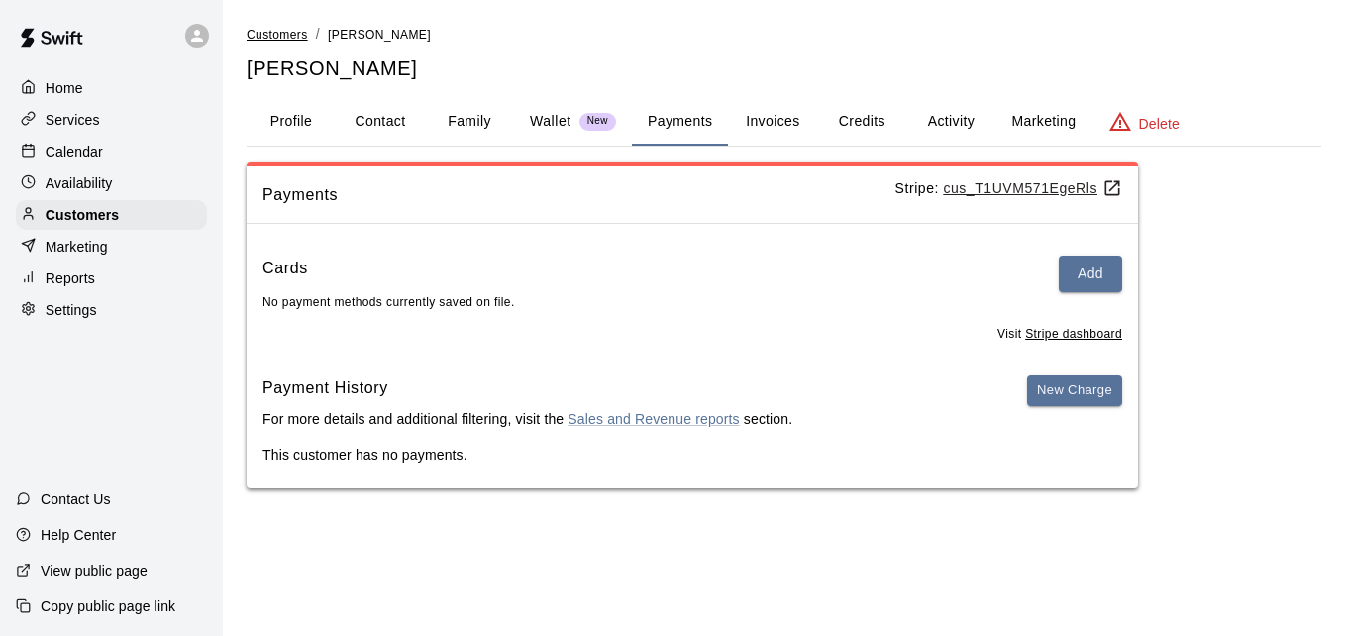
click at [271, 30] on span "Customers" at bounding box center [277, 35] width 61 height 14
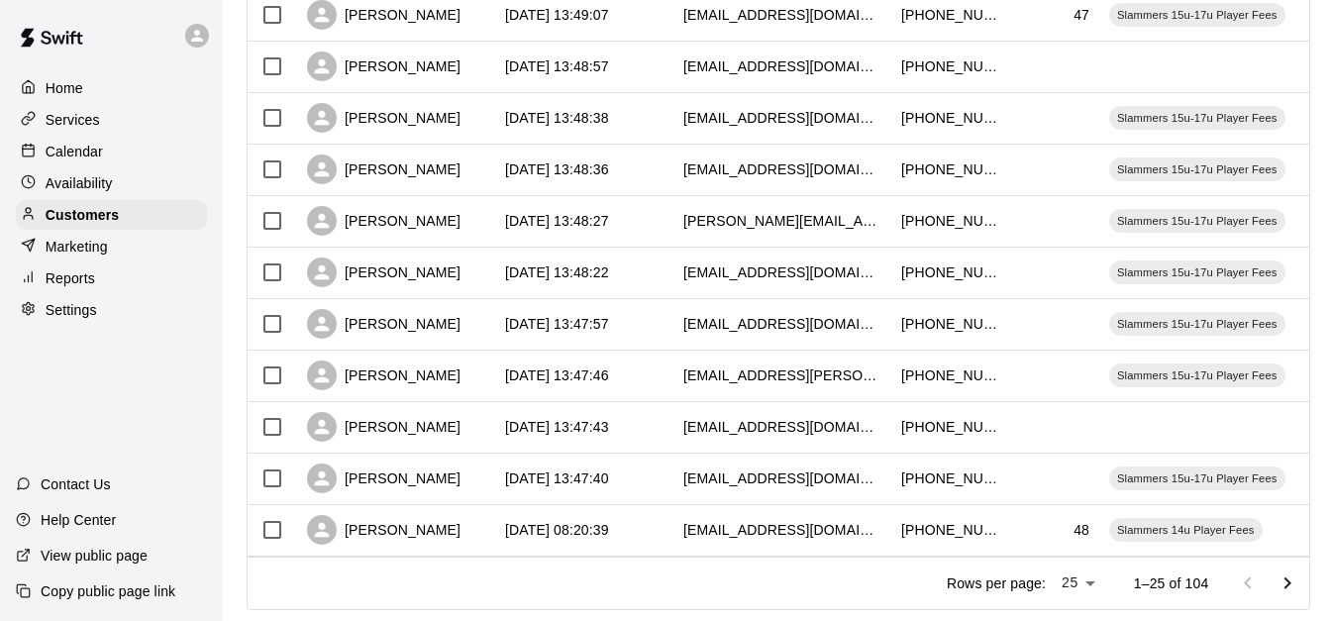
scroll to position [1070, 0]
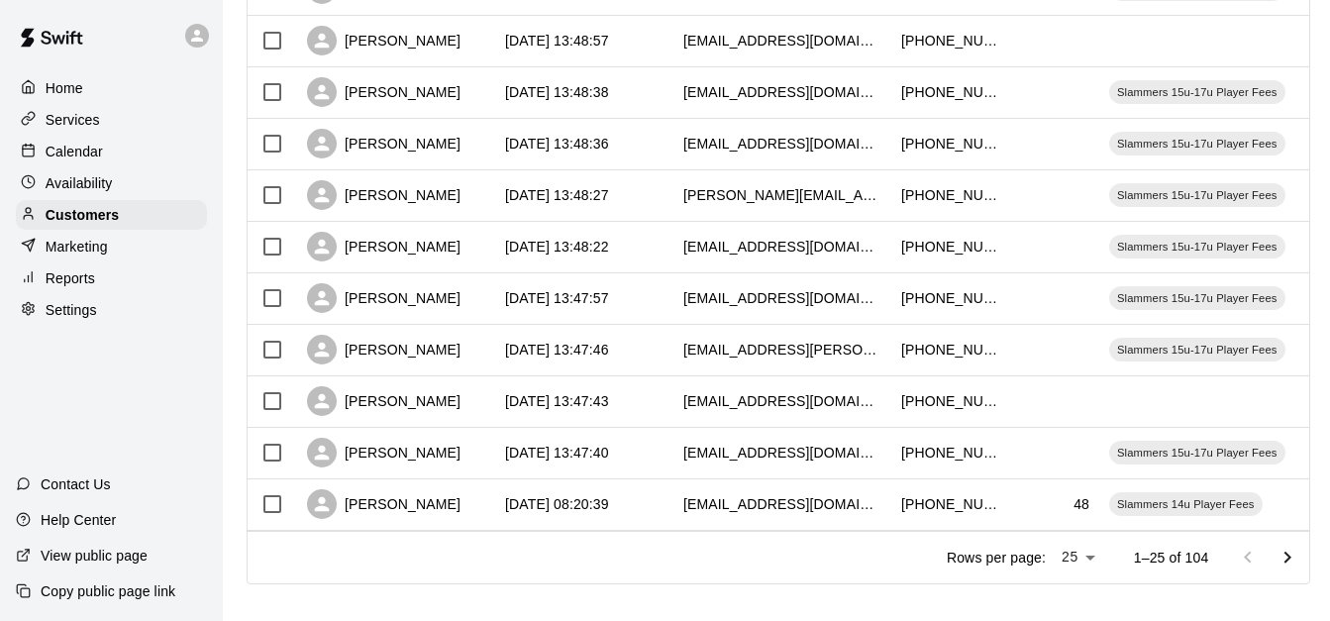
click at [1300, 570] on icon "Go to next page" at bounding box center [1288, 558] width 24 height 24
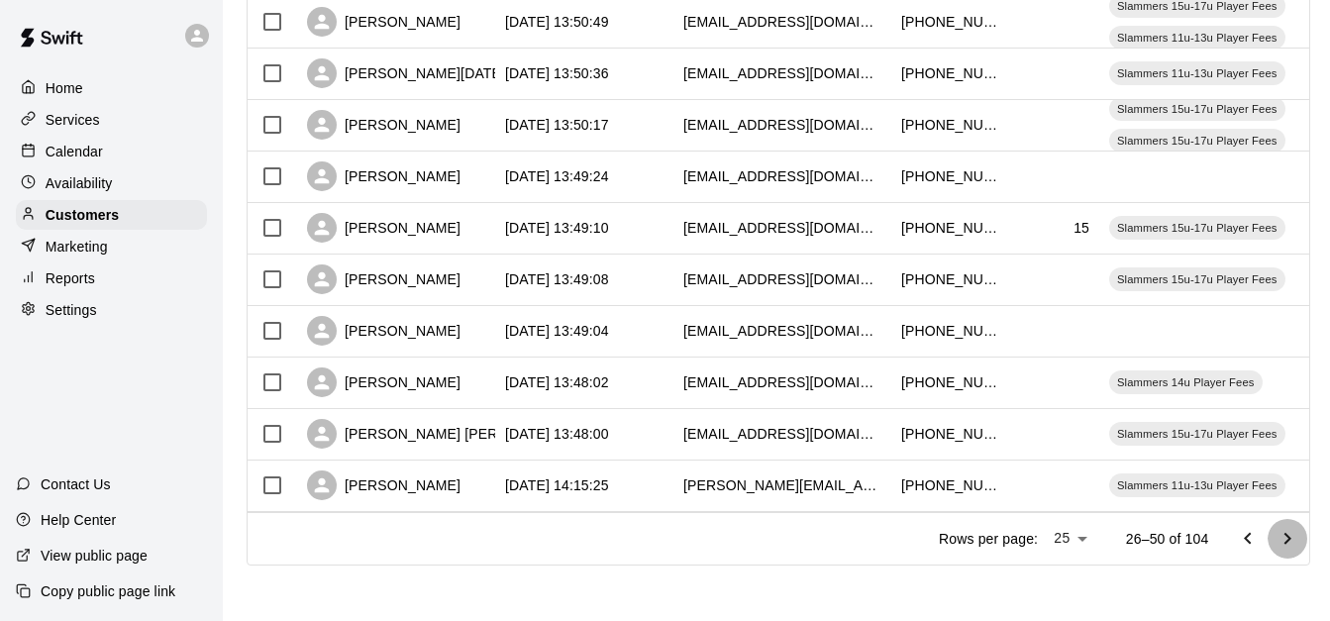
scroll to position [1106, 0]
click at [1308, 537] on button "Go to next page" at bounding box center [1288, 539] width 40 height 40
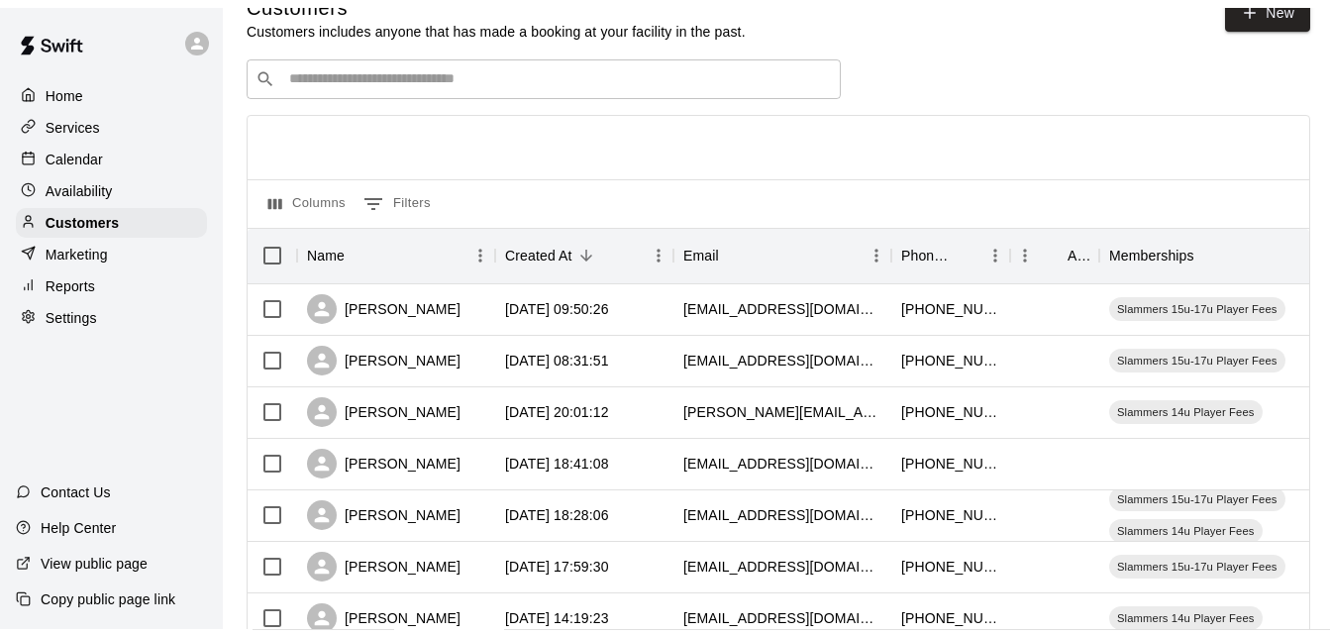
scroll to position [0, 0]
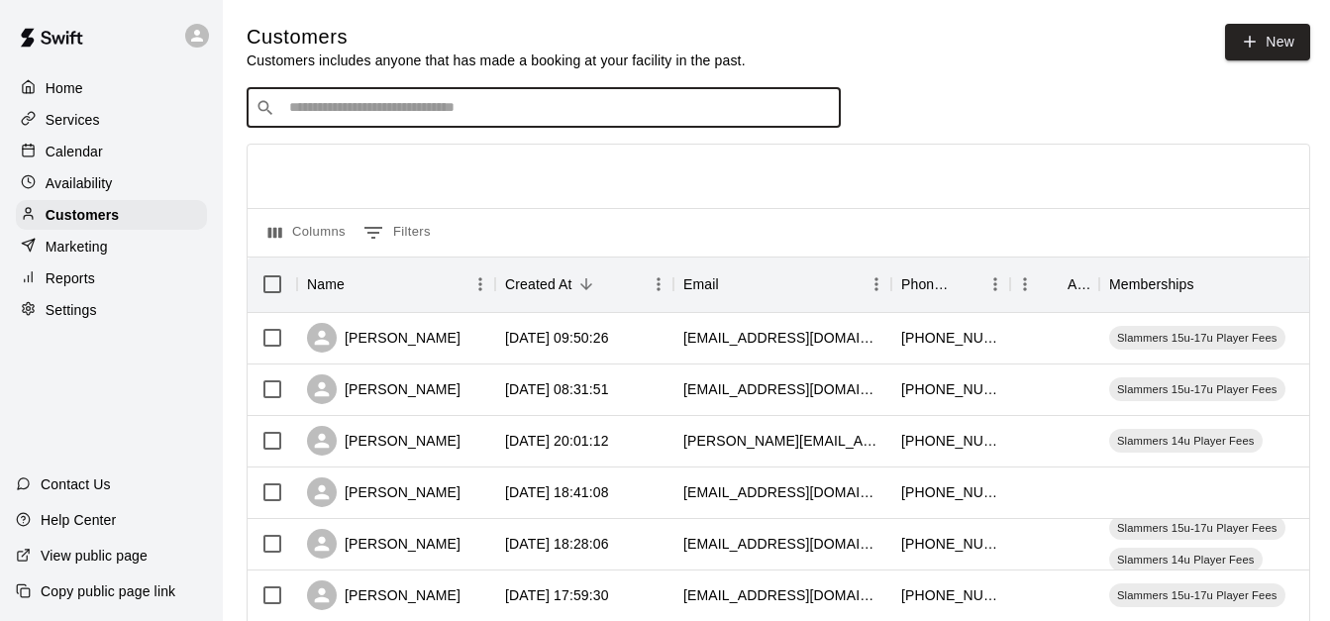
click at [424, 106] on input "Search customers by name or email" at bounding box center [557, 108] width 549 height 20
type input "****"
